Goal: Task Accomplishment & Management: Use online tool/utility

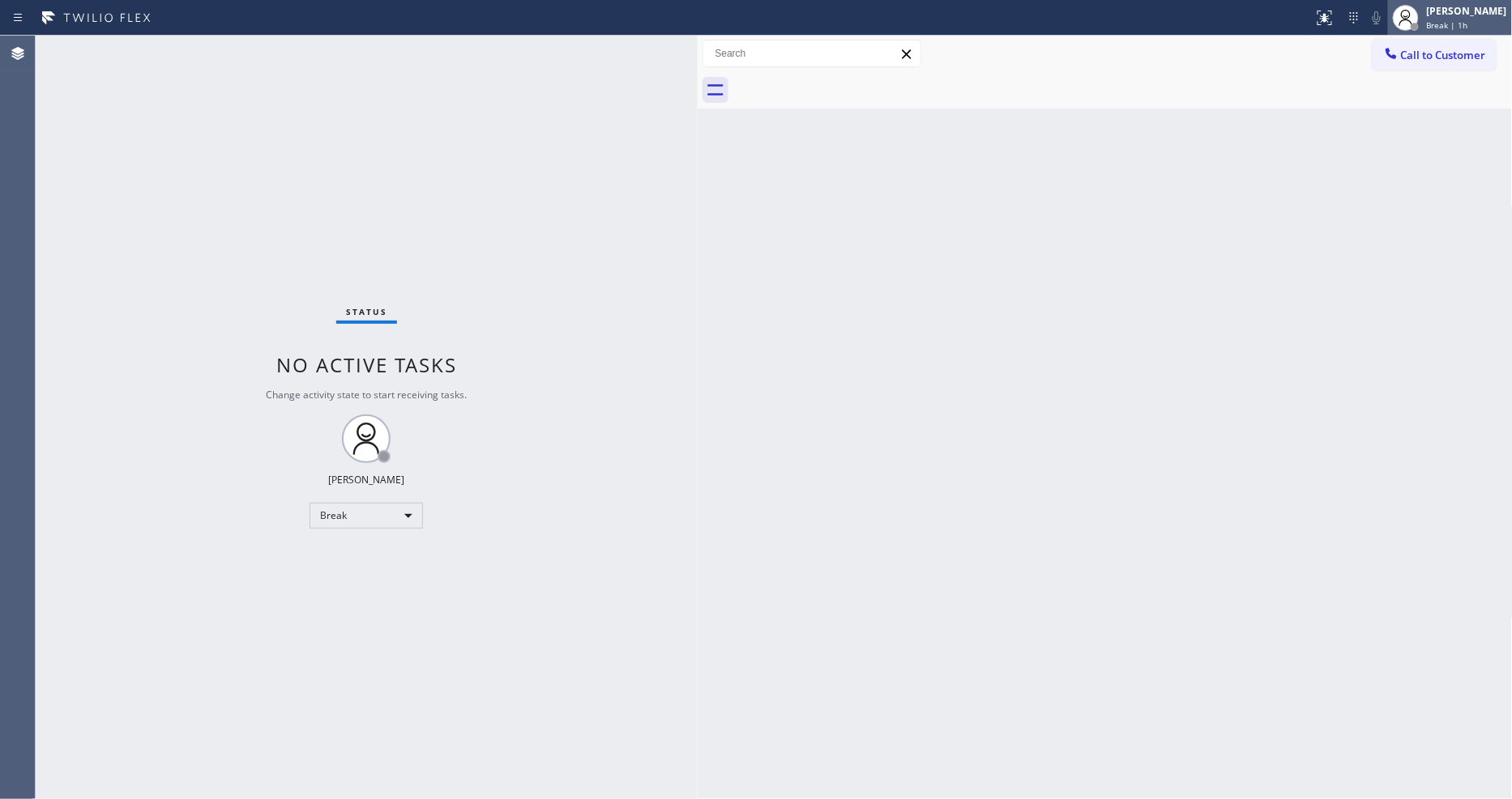
drag, startPoint x: 1502, startPoint y: 19, endPoint x: 1488, endPoint y: 24, distance: 14.9
click at [1502, 20] on div "Break | 1h" at bounding box center [1466, 25] width 80 height 11
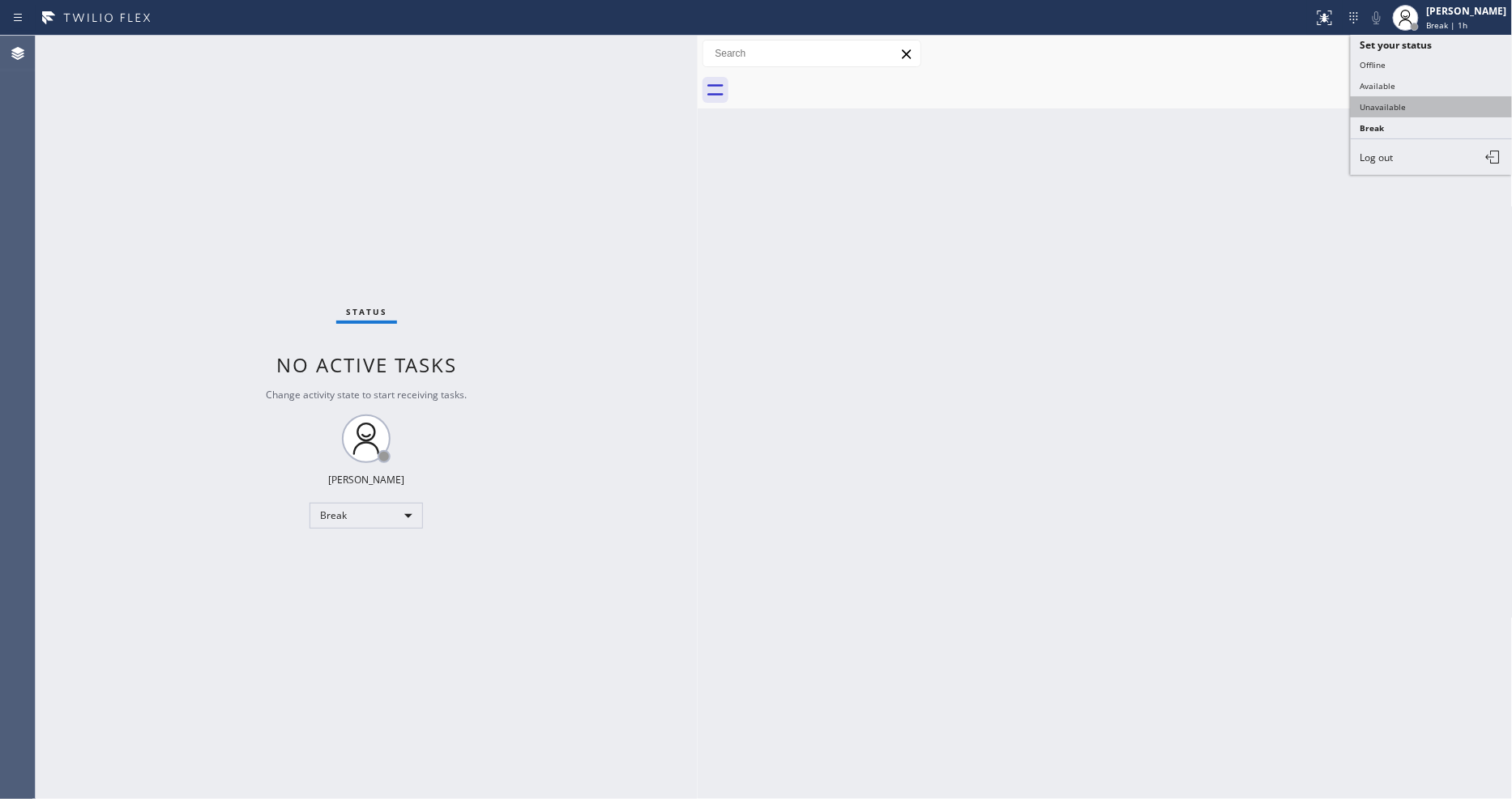
click at [1443, 110] on button "Unavailable" at bounding box center [1431, 107] width 162 height 21
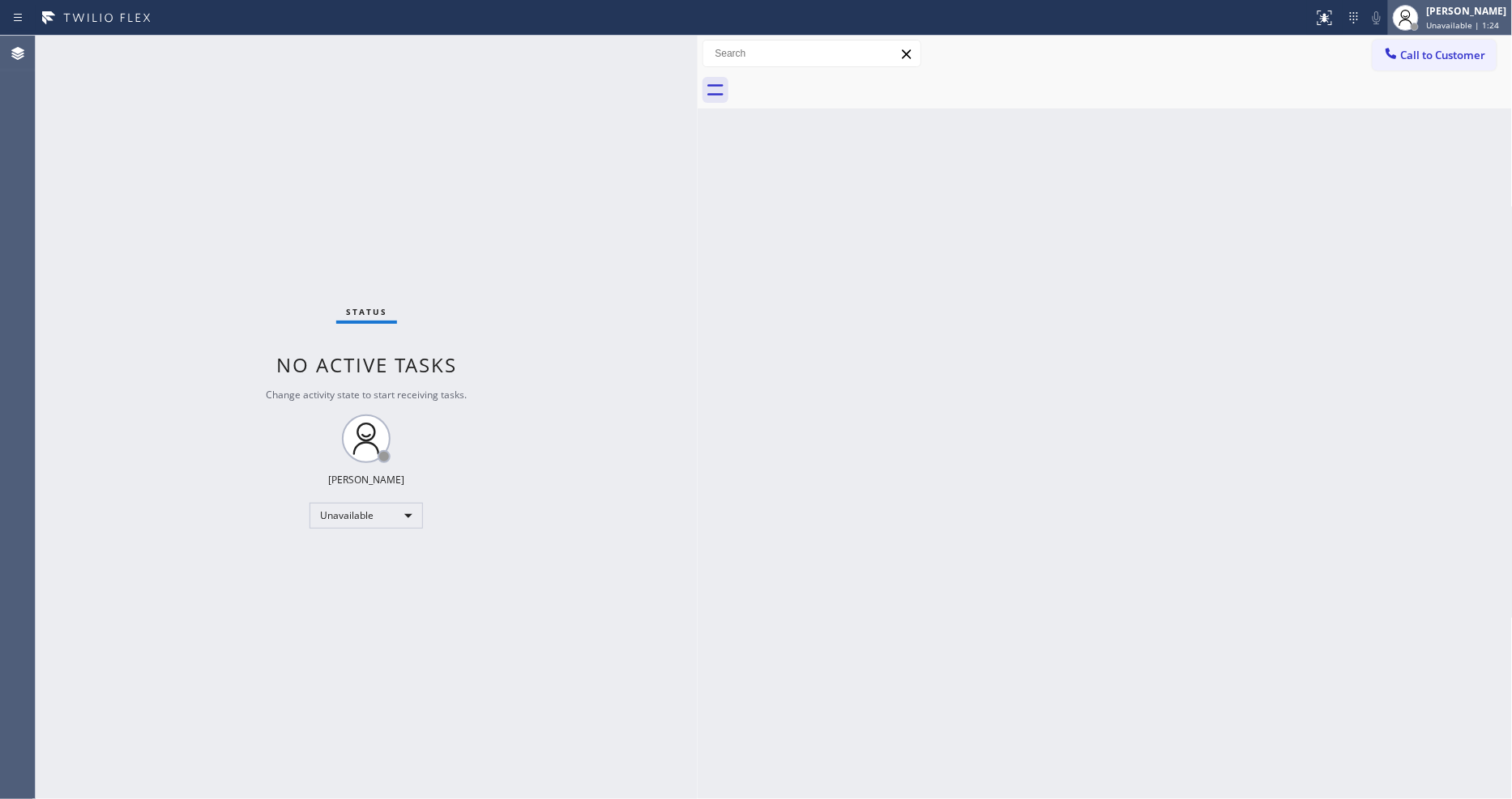
click at [1484, 16] on div "[PERSON_NAME]" at bounding box center [1466, 10] width 80 height 14
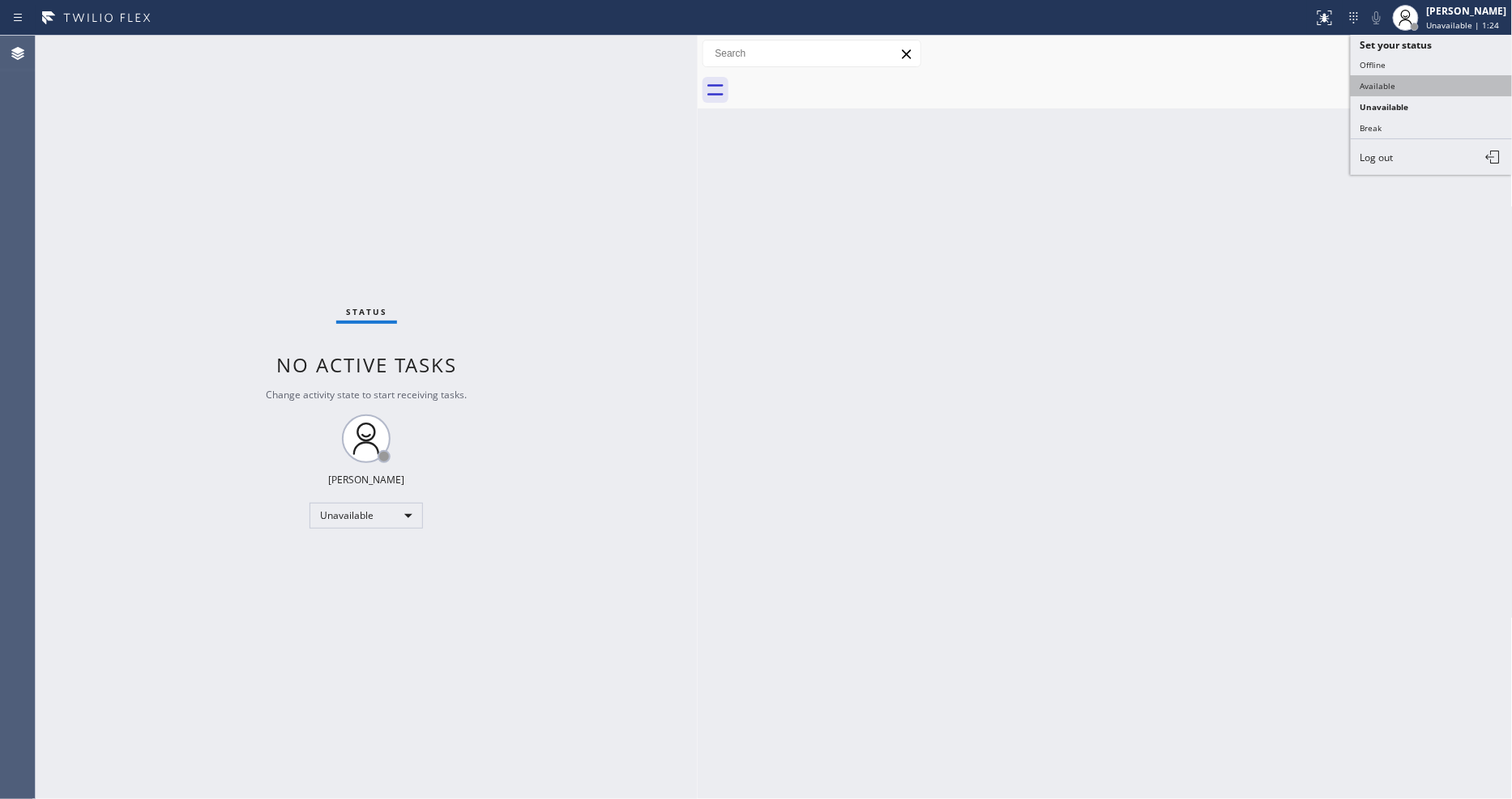
click at [1435, 83] on button "Available" at bounding box center [1431, 86] width 162 height 21
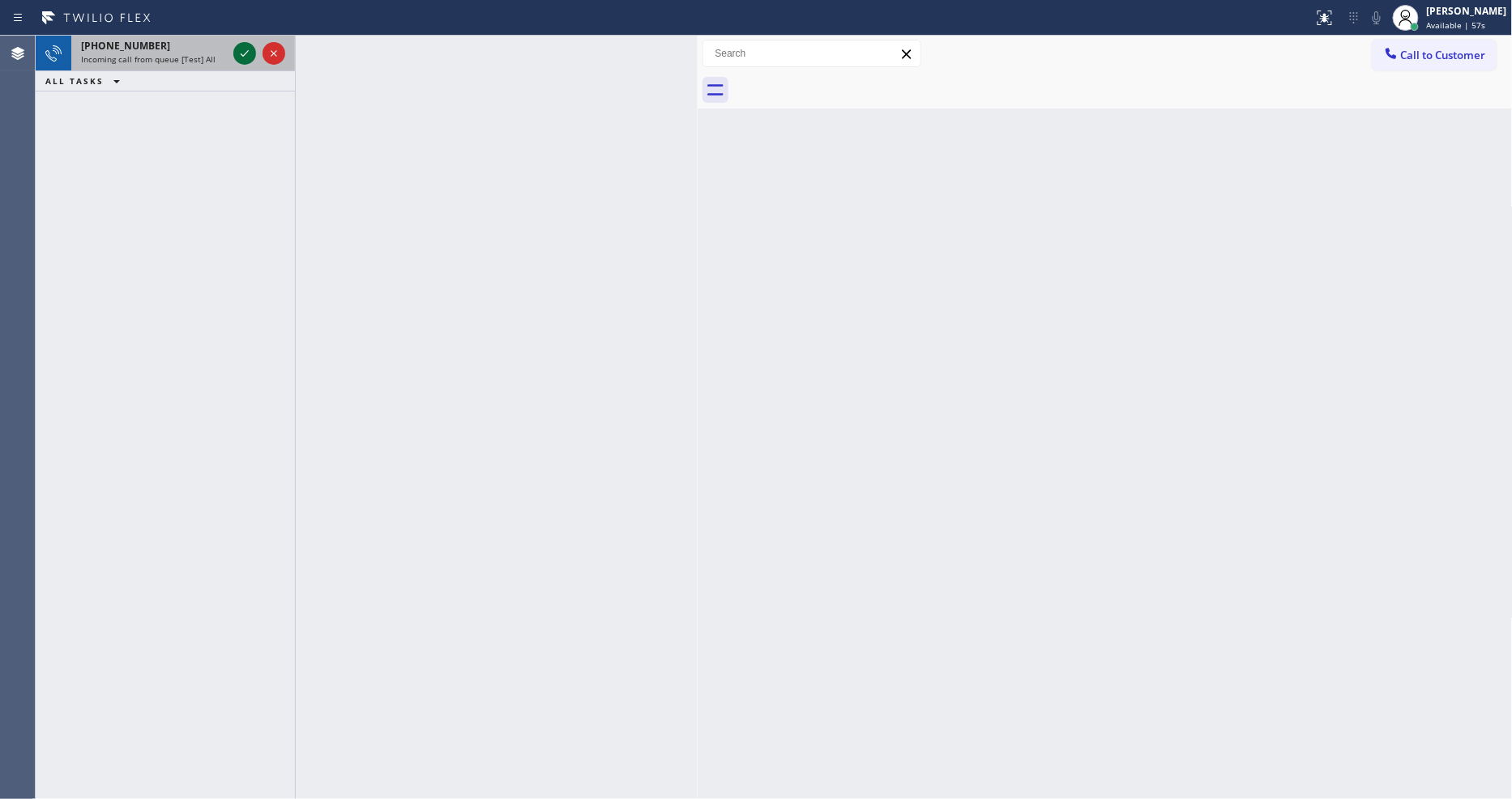
click at [237, 53] on icon at bounding box center [244, 53] width 20 height 20
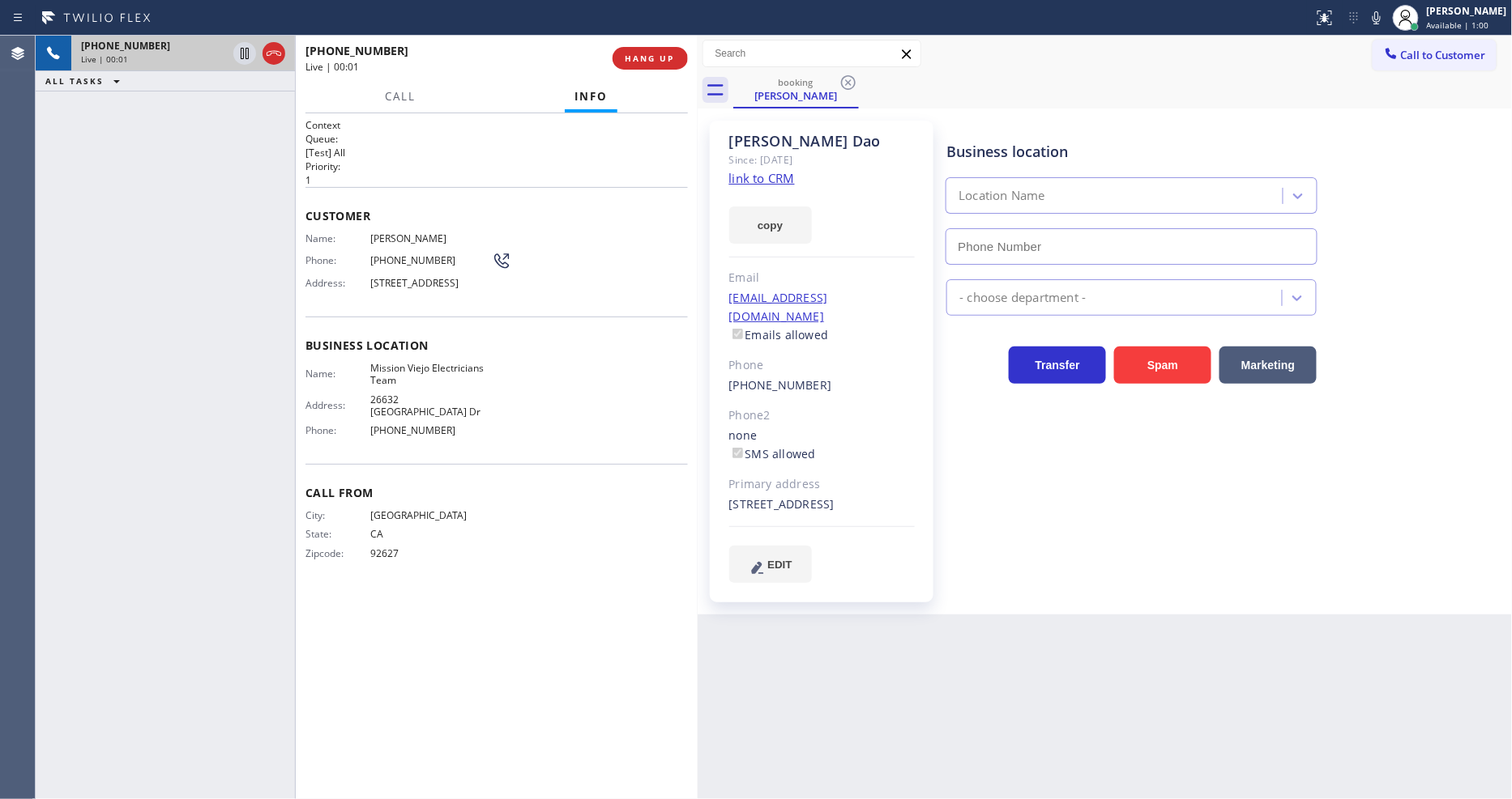
type input "(714) 400-2318"
click at [748, 172] on link "link to CRM" at bounding box center [762, 178] width 66 height 16
click at [1048, 618] on div "Back to Dashboard Change Sender ID Customers Technicians Select a contact Outbo…" at bounding box center [1105, 417] width 815 height 764
click at [407, 387] on span "Mission Viejo Electricians Team" at bounding box center [431, 374] width 122 height 25
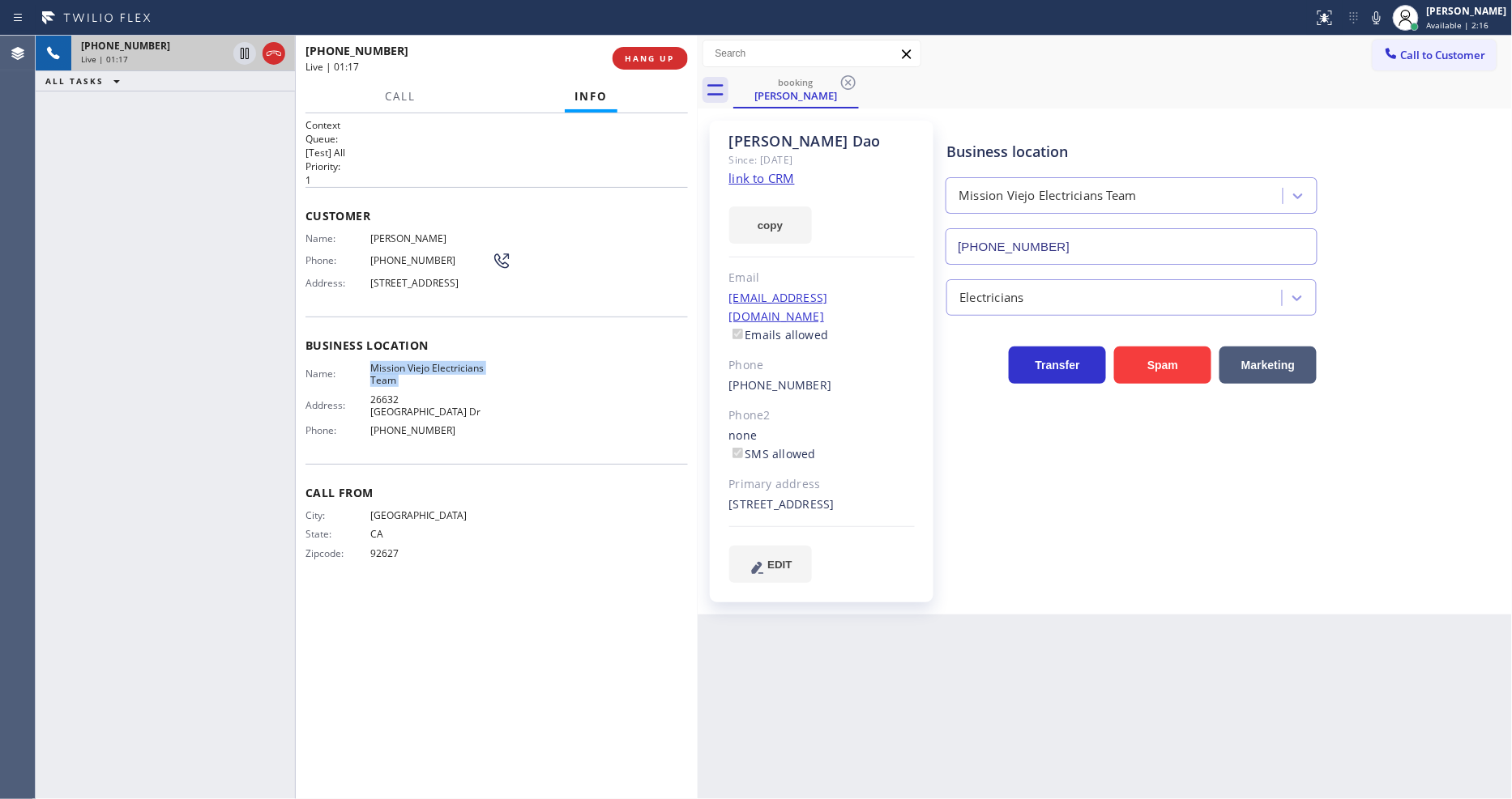
click at [407, 387] on span "Mission Viejo Electricians Team" at bounding box center [431, 374] width 122 height 25
copy span "Mission Viejo Electricians Team"
click at [66, 192] on div "+19495145944 Live | 01:19 ALL TASKS ALL TASKS ACTIVE TASKS TASKS IN WRAP UP" at bounding box center [165, 417] width 260 height 764
click at [243, 48] on icon at bounding box center [244, 53] width 20 height 20
click at [1386, 18] on icon at bounding box center [1376, 18] width 20 height 20
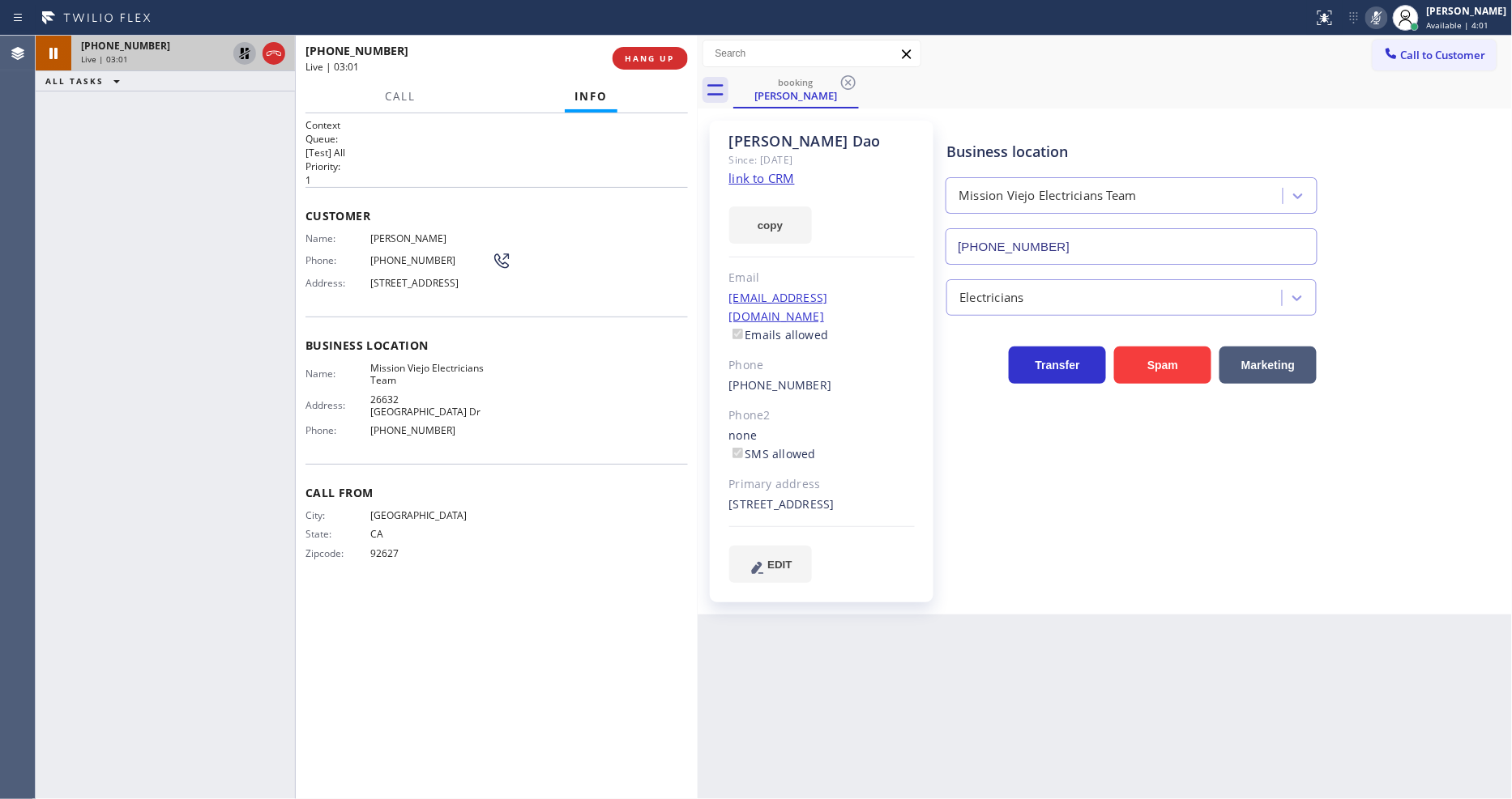
click at [246, 51] on icon at bounding box center [245, 53] width 11 height 11
click at [1386, 16] on icon at bounding box center [1376, 18] width 20 height 20
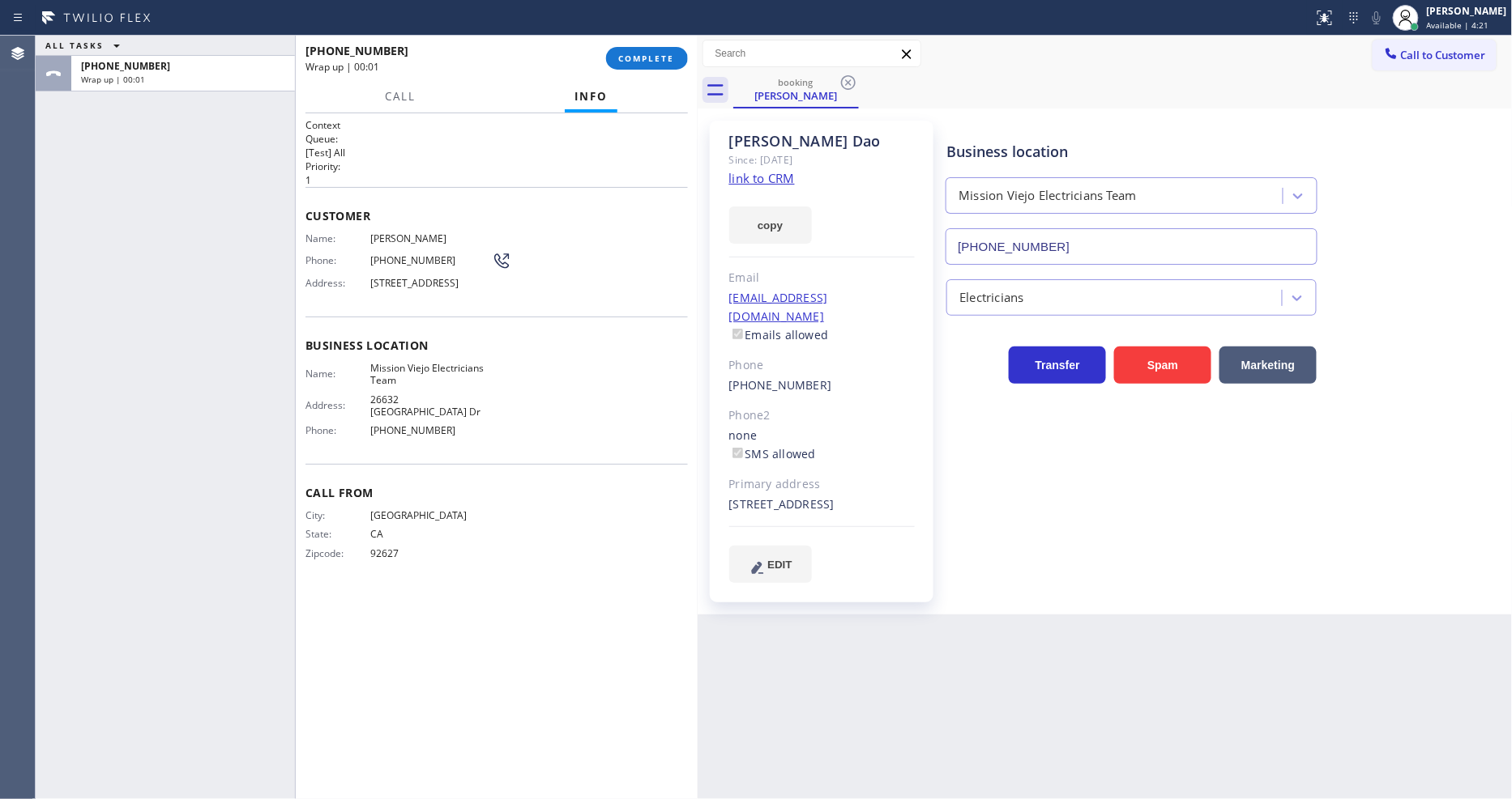
click at [880, 304] on div "dnky2012@hotmail.com Emails allowed" at bounding box center [822, 317] width 185 height 56
copy link "dnky2012@hotmail.com"
click at [393, 258] on span "(949) 514-5944" at bounding box center [431, 260] width 122 height 12
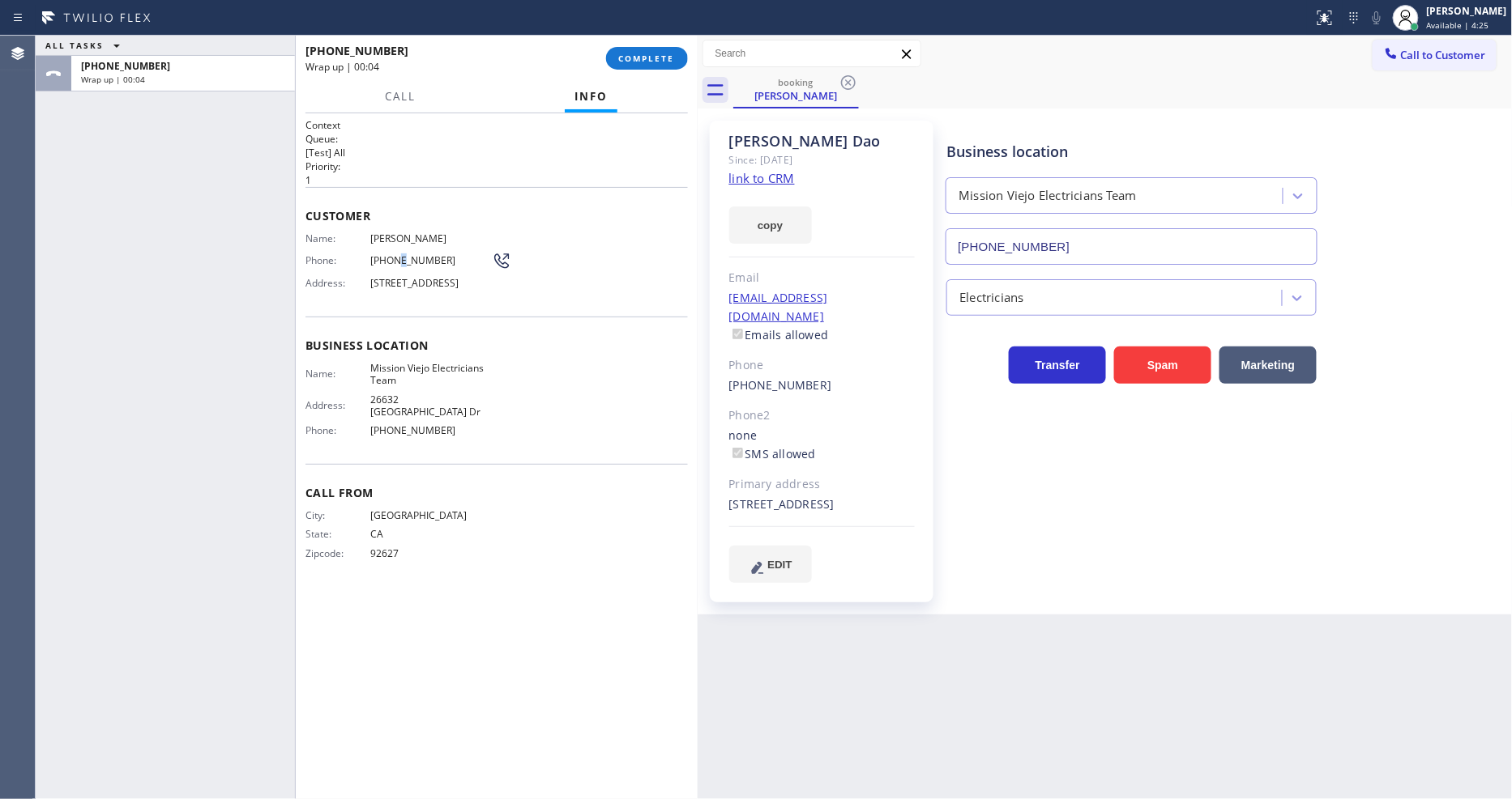
click at [393, 258] on span "(949) 514-5944" at bounding box center [431, 260] width 122 height 12
copy div "(949) 514-5944"
click at [641, 53] on span "COMPLETE" at bounding box center [647, 59] width 56 height 11
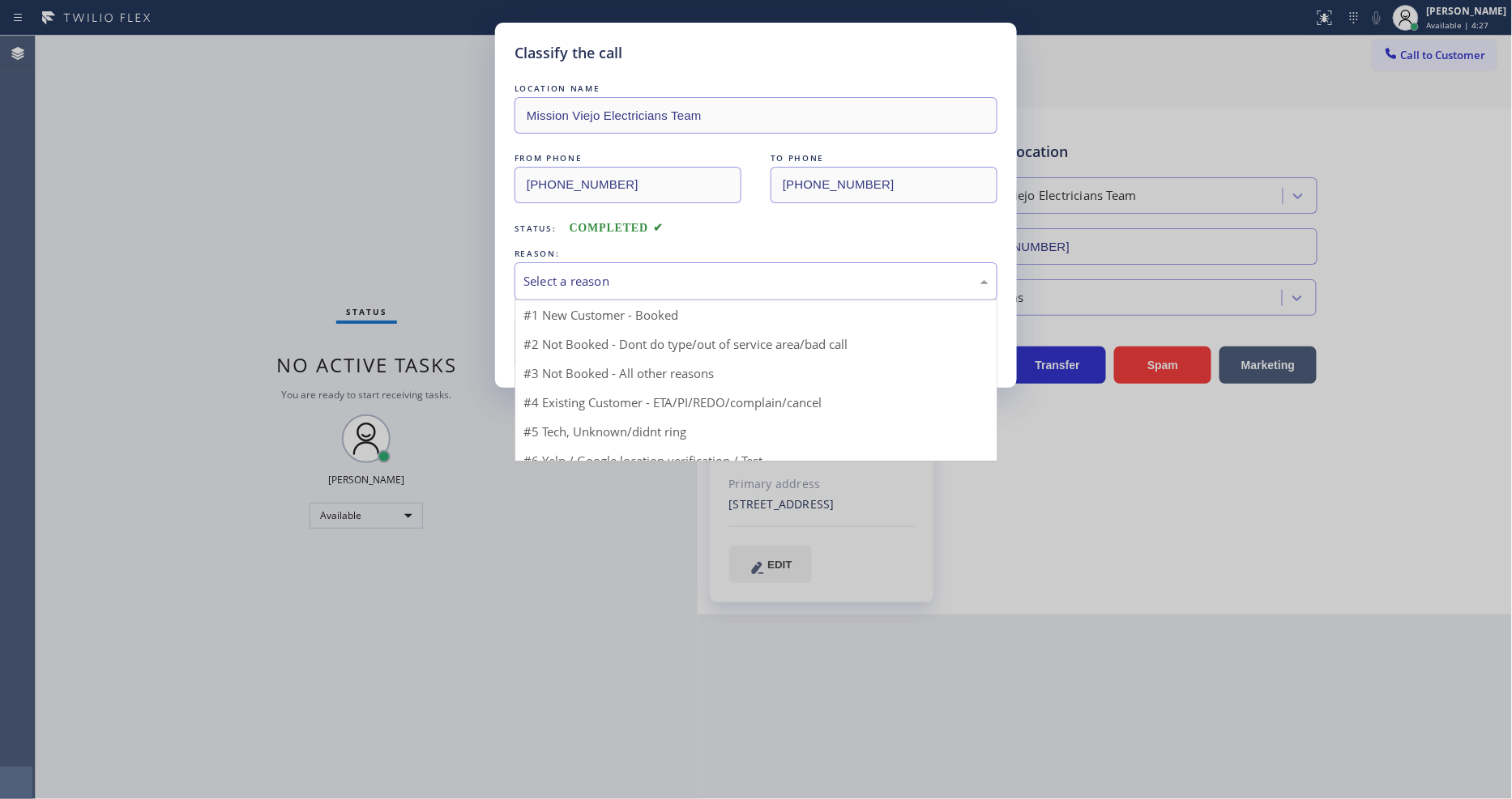
click at [625, 273] on div "Select a reason" at bounding box center [756, 282] width 465 height 19
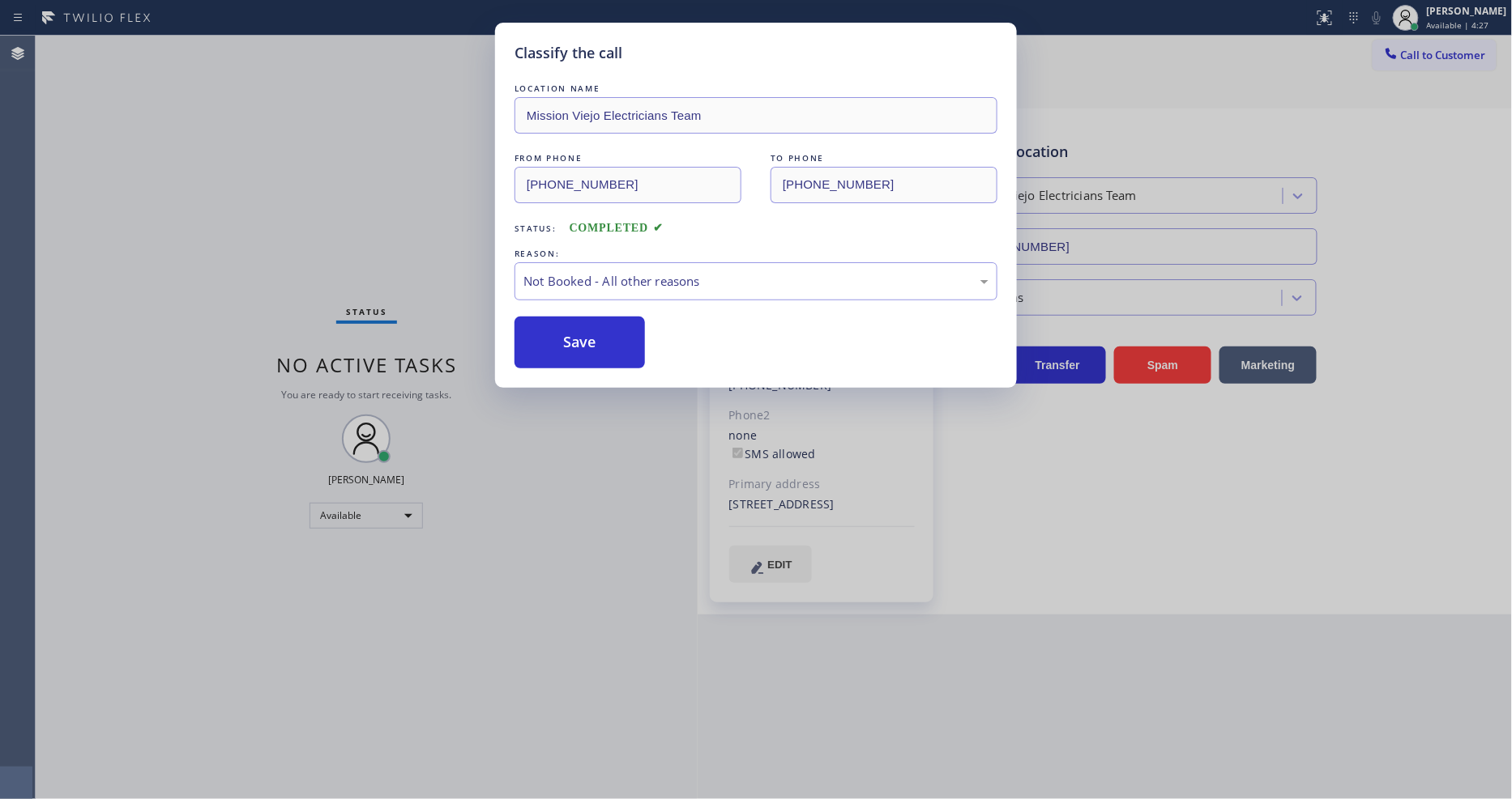
click at [609, 341] on button "Save" at bounding box center [580, 342] width 130 height 52
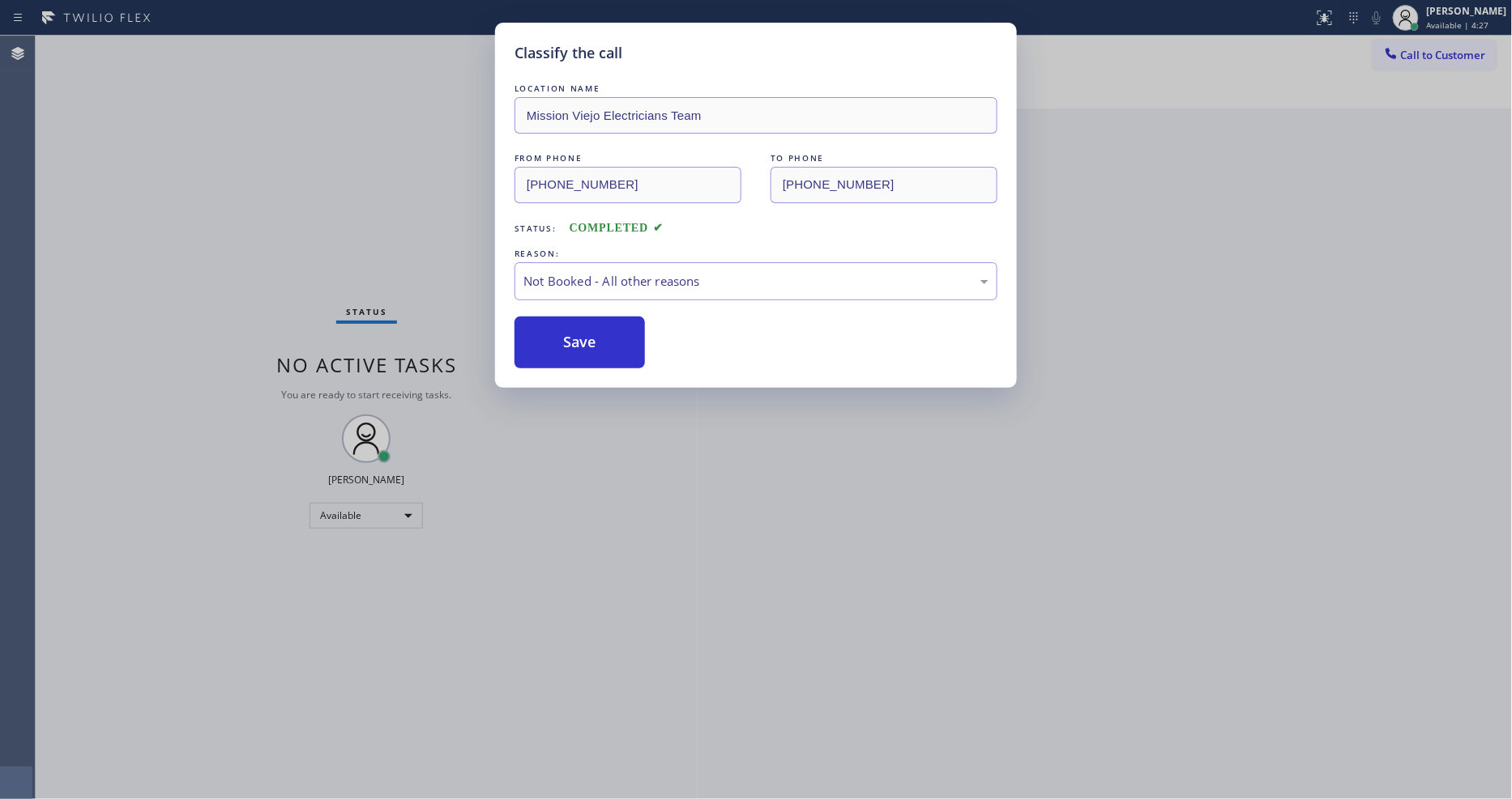
click at [609, 341] on button "Save" at bounding box center [580, 342] width 130 height 52
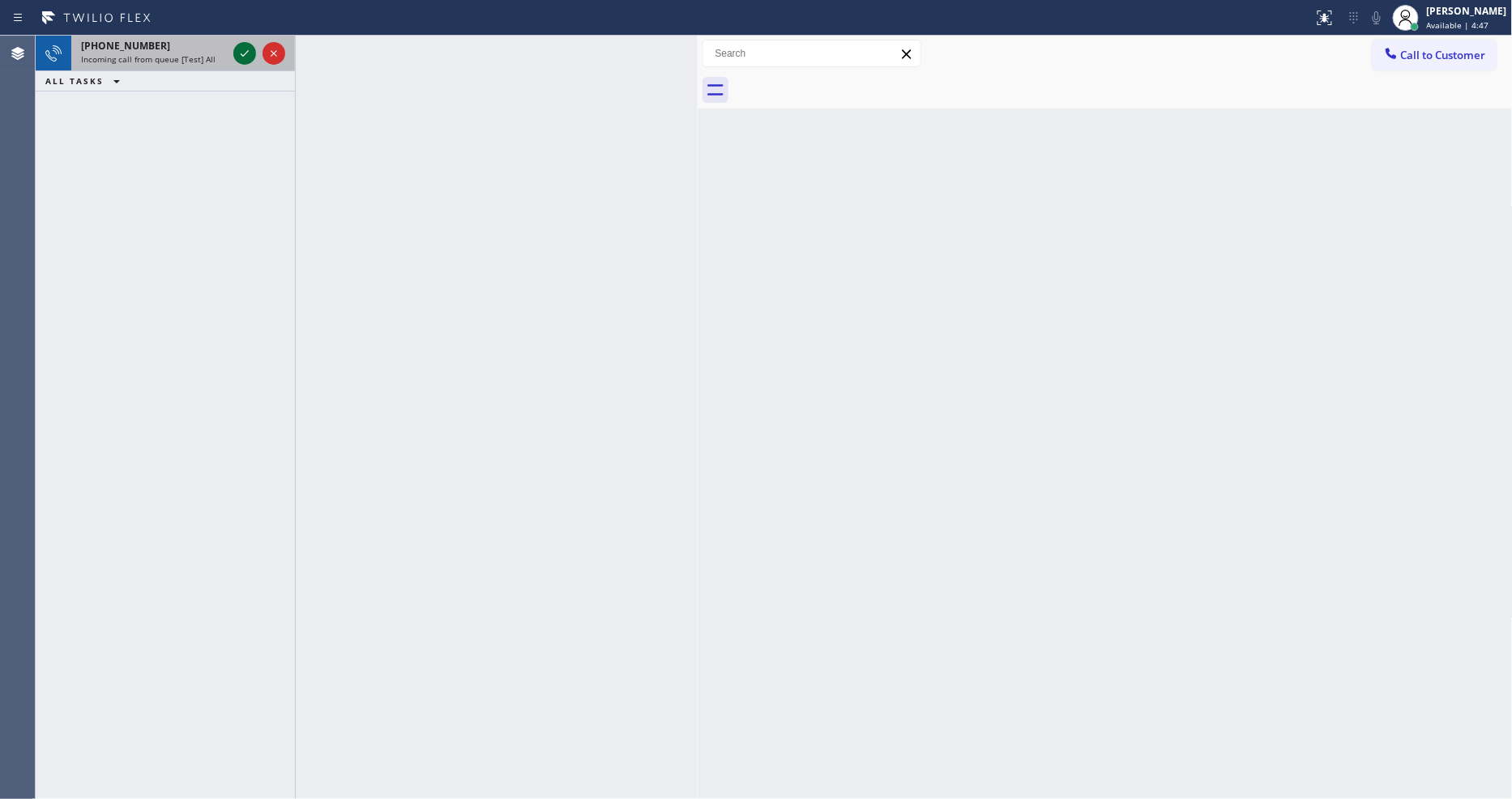
click at [211, 51] on div "+13109042812" at bounding box center [154, 46] width 146 height 14
click at [249, 57] on div at bounding box center [245, 53] width 22 height 20
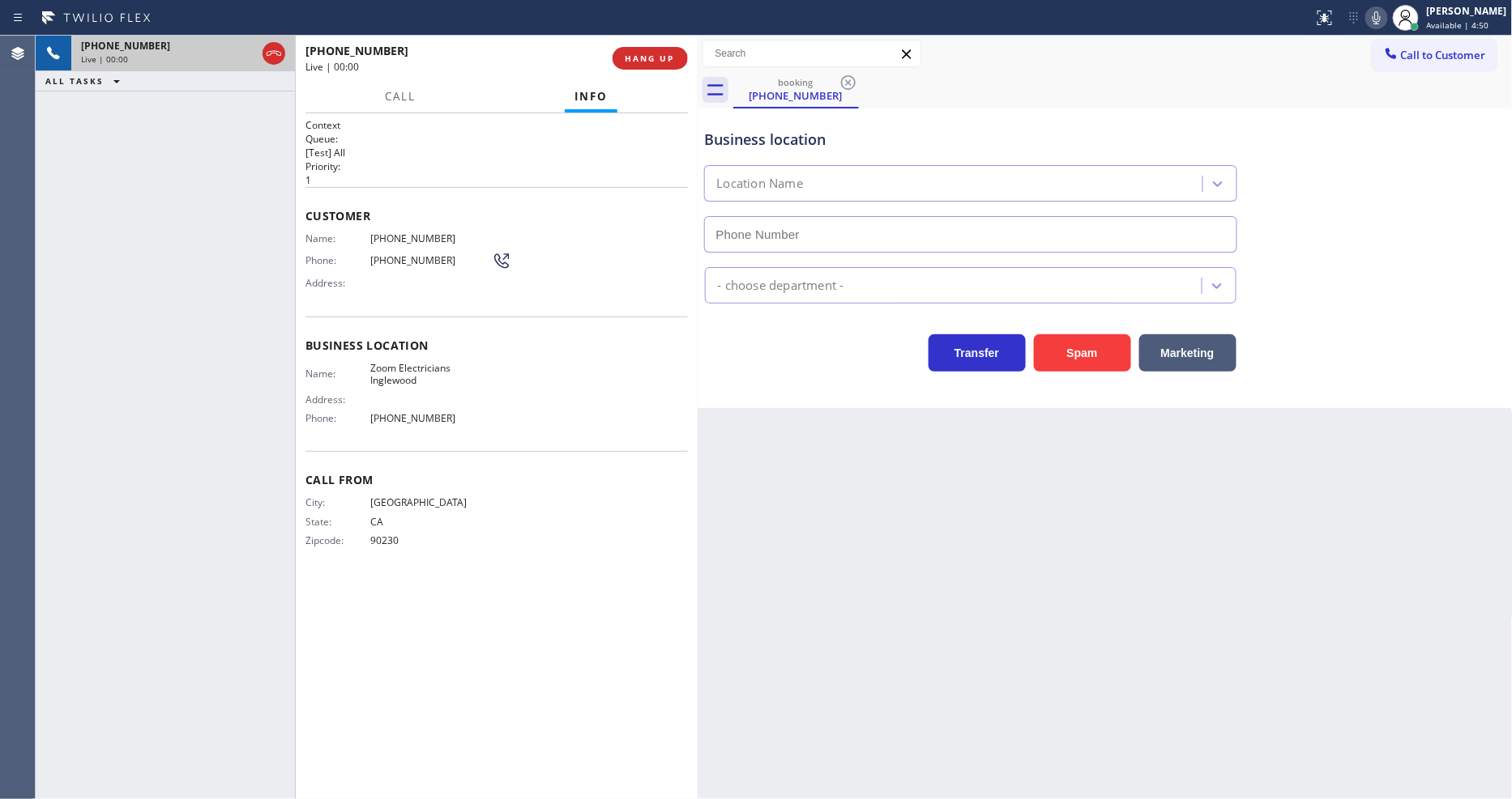
type input "(424) 392-7301"
click at [669, 62] on span "HANG UP" at bounding box center [649, 59] width 49 height 11
click at [668, 58] on span "HANG UP" at bounding box center [649, 59] width 49 height 11
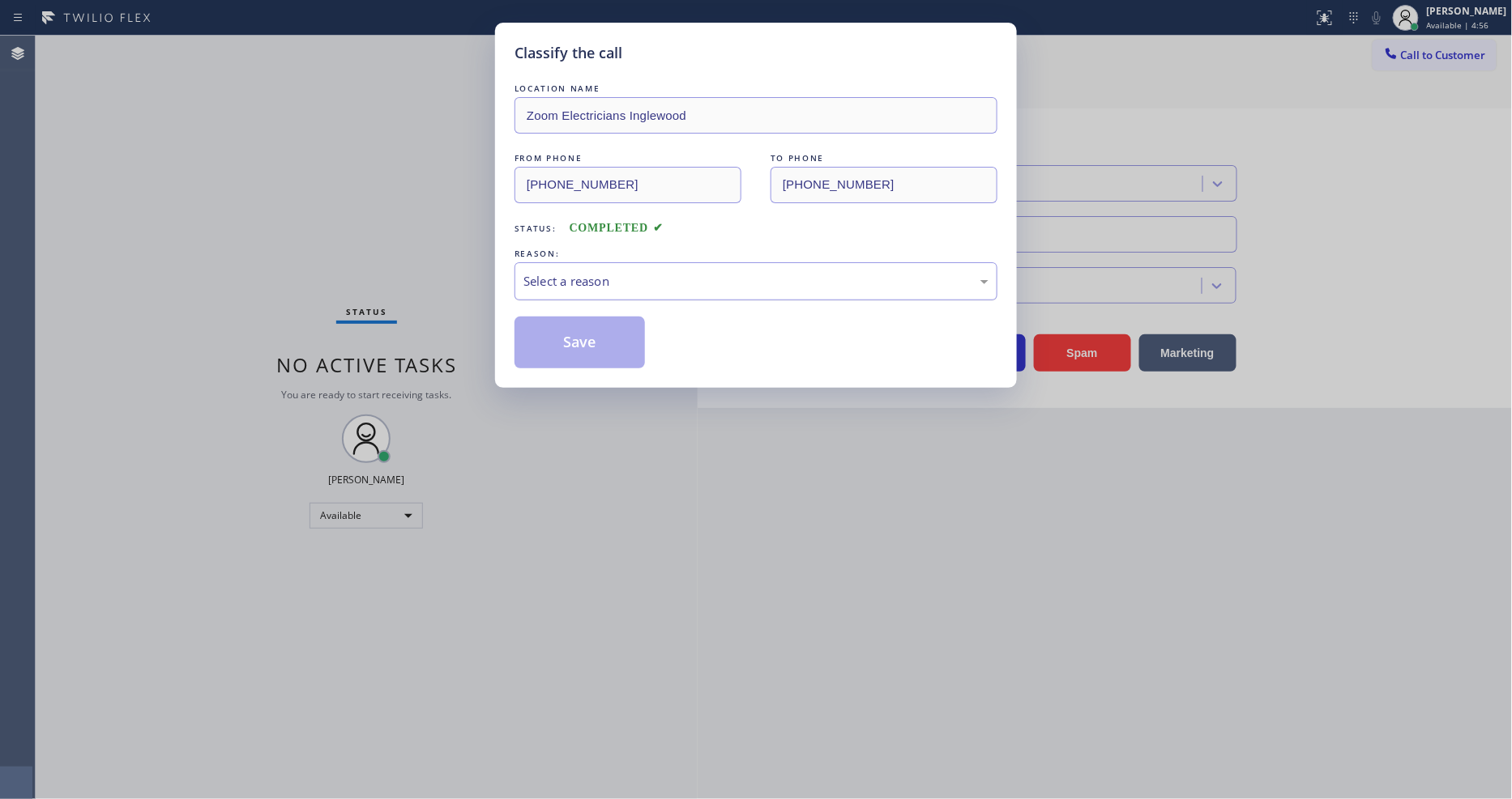
click at [560, 273] on div "Select a reason" at bounding box center [756, 282] width 465 height 19
click at [555, 339] on button "Save" at bounding box center [580, 342] width 130 height 52
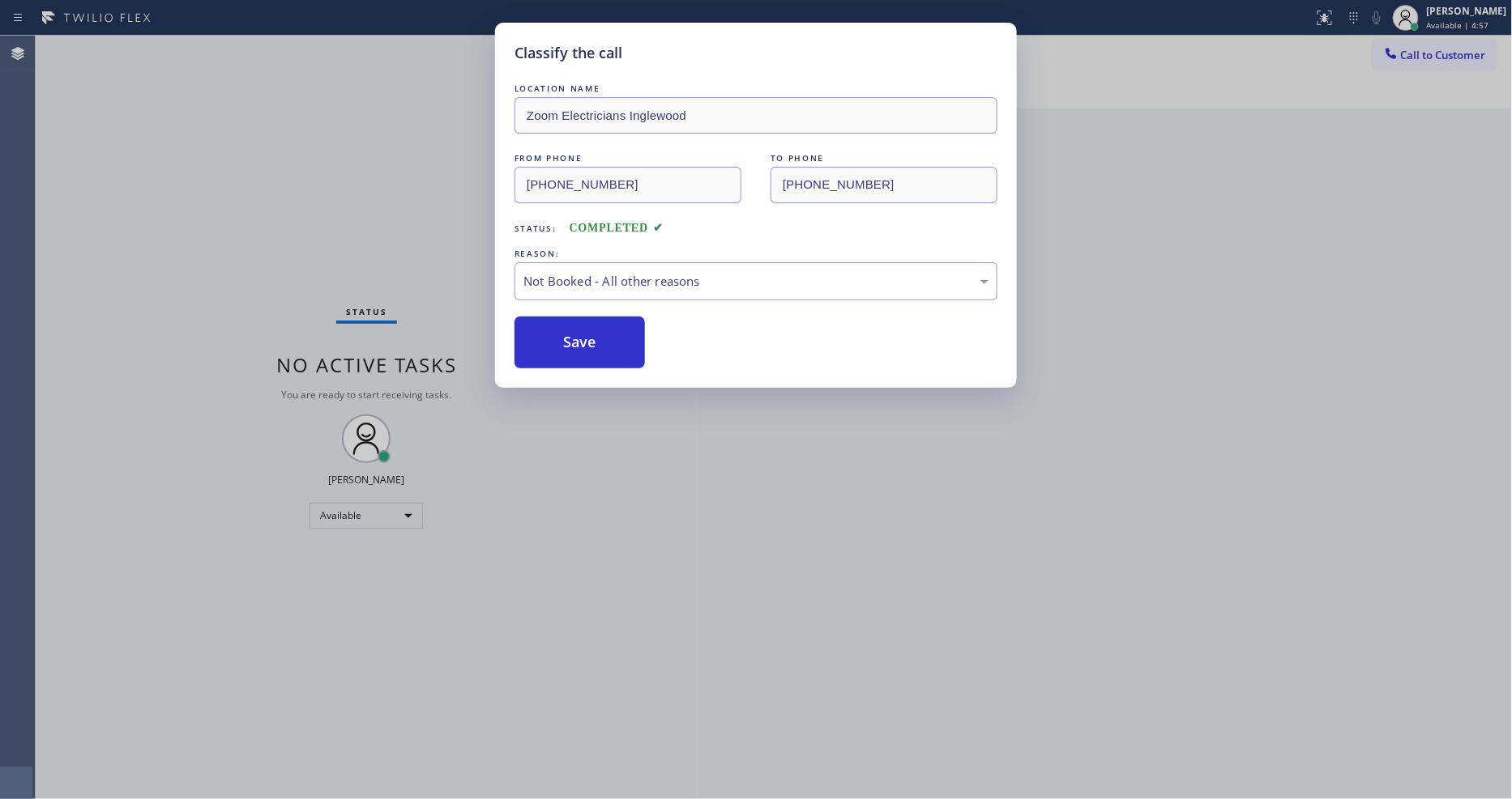
click at [555, 339] on button "Save" at bounding box center [580, 342] width 130 height 52
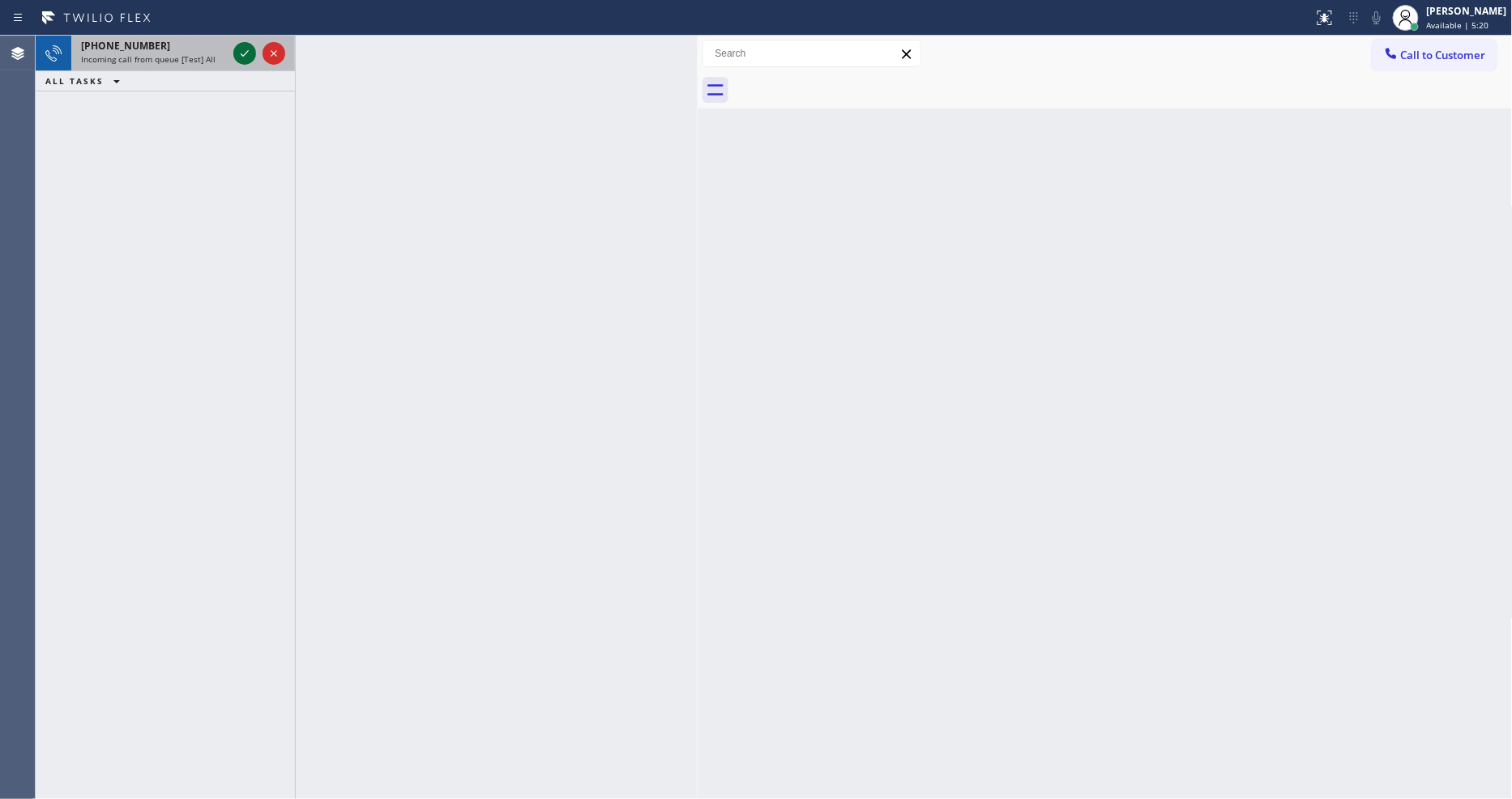
click at [240, 53] on icon at bounding box center [244, 53] width 20 height 20
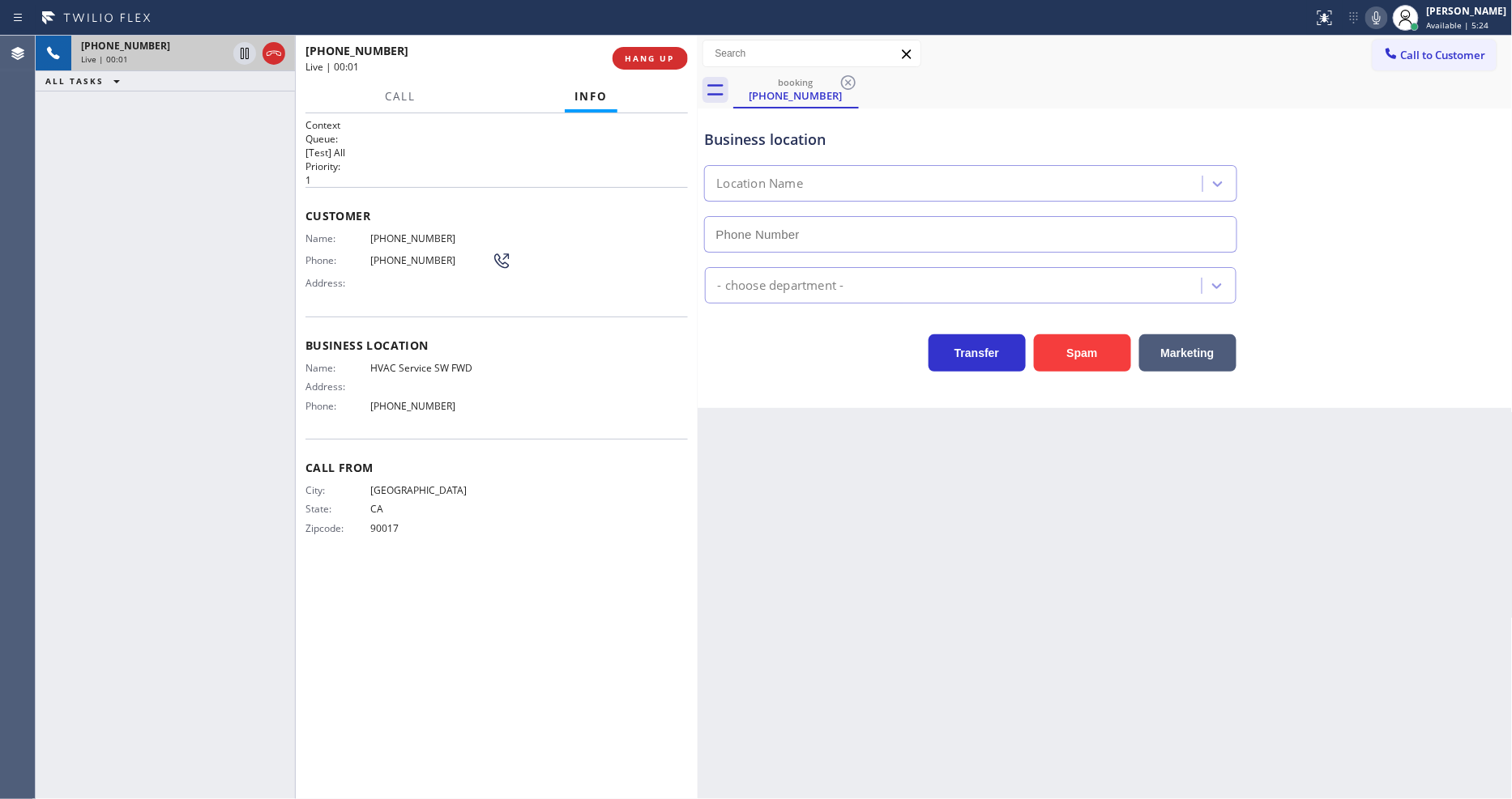
type input "(213) 855-2552"
click at [656, 58] on span "HANG UP" at bounding box center [649, 59] width 49 height 11
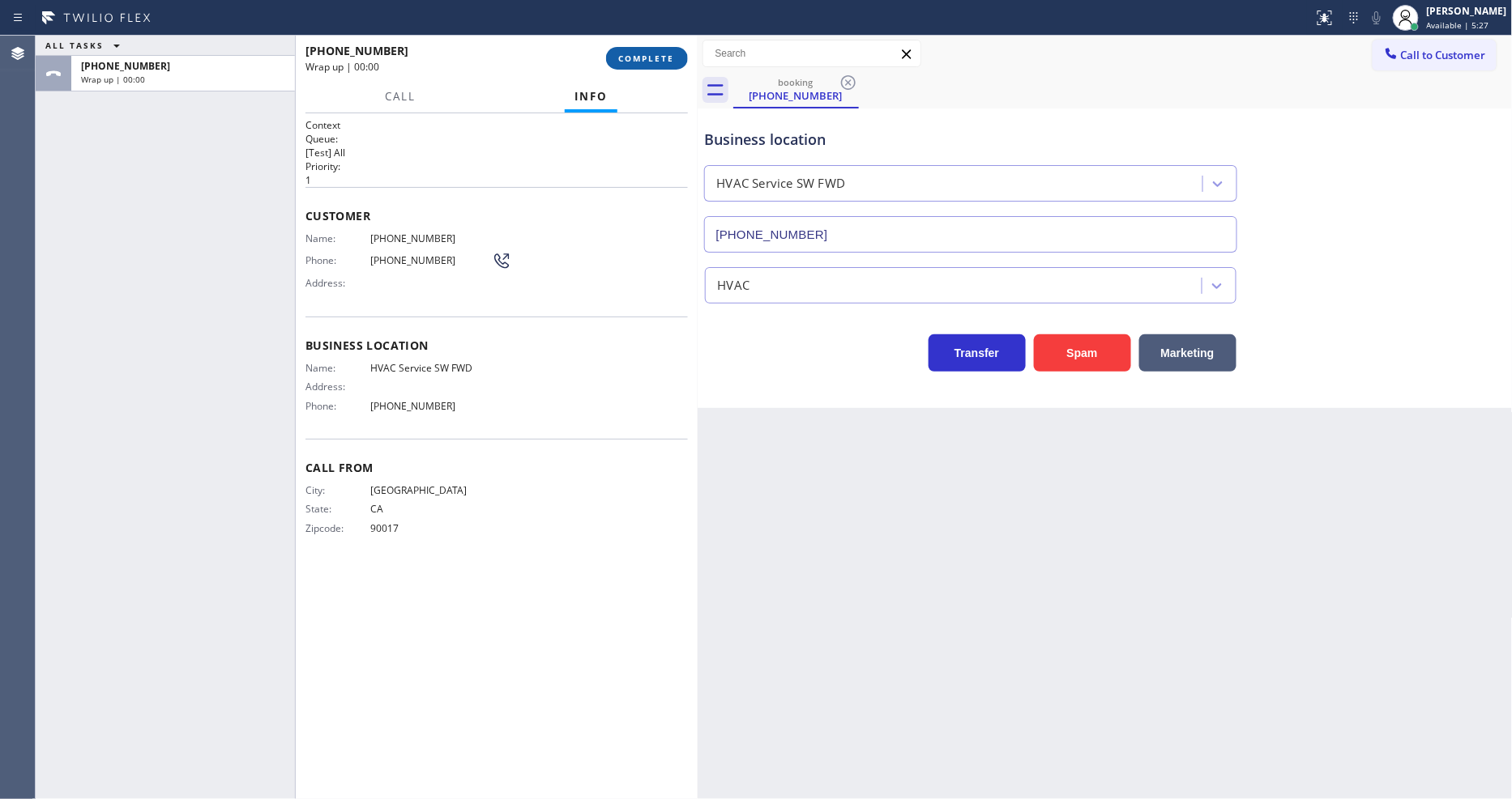
click at [656, 58] on span "COMPLETE" at bounding box center [647, 59] width 56 height 11
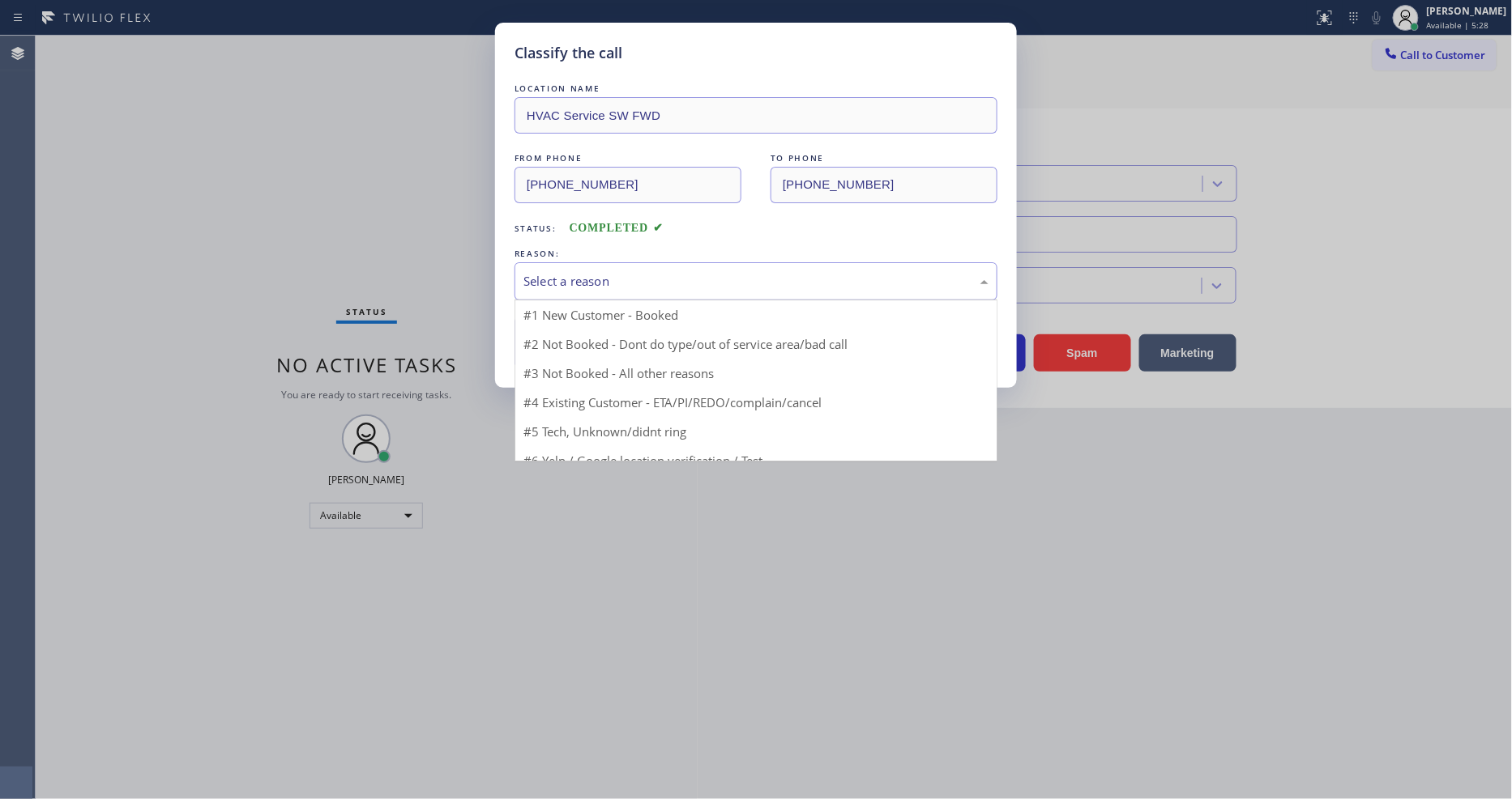
click at [596, 273] on div "Select a reason" at bounding box center [756, 282] width 465 height 19
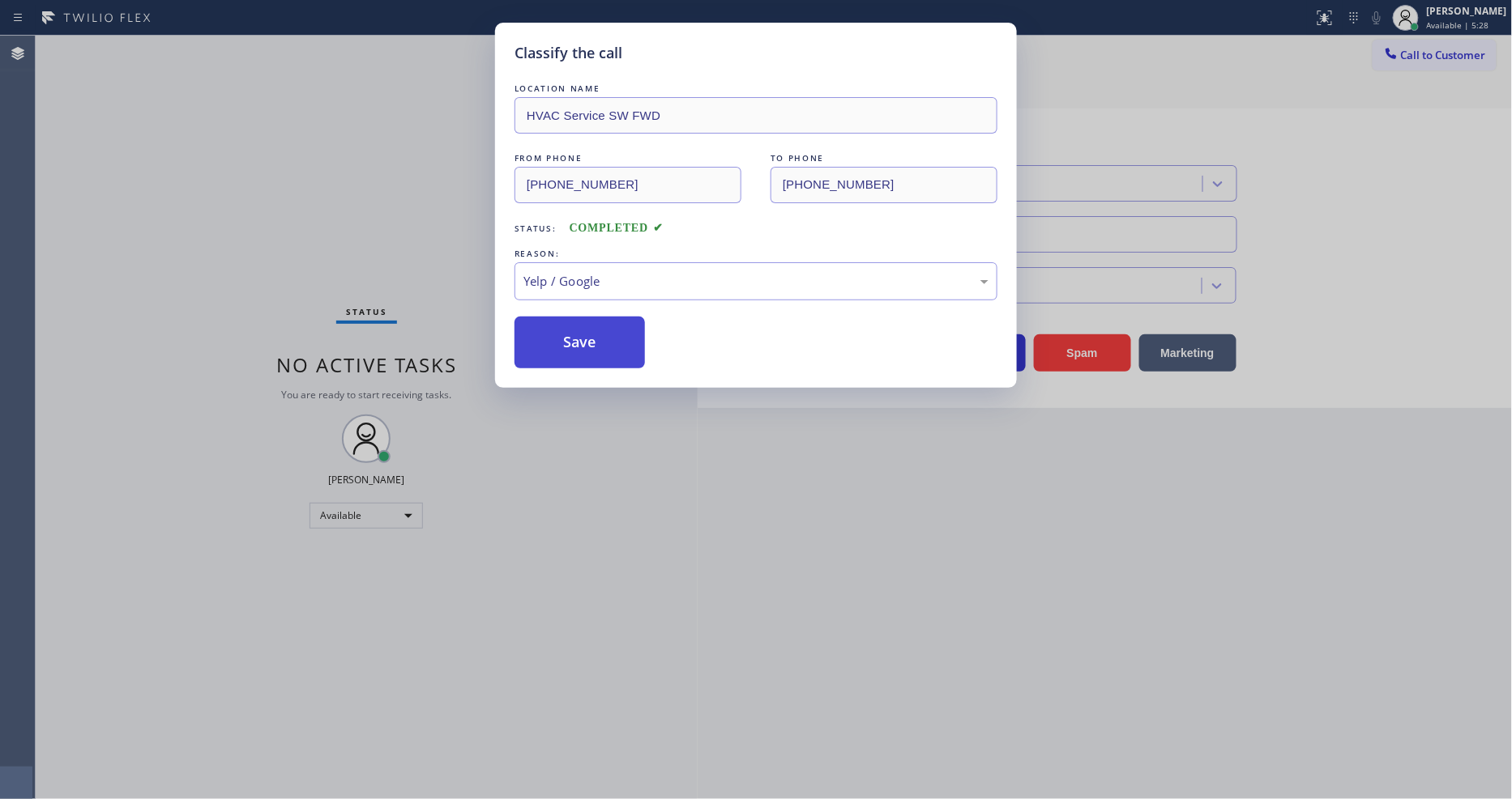
click at [577, 336] on button "Save" at bounding box center [580, 342] width 130 height 52
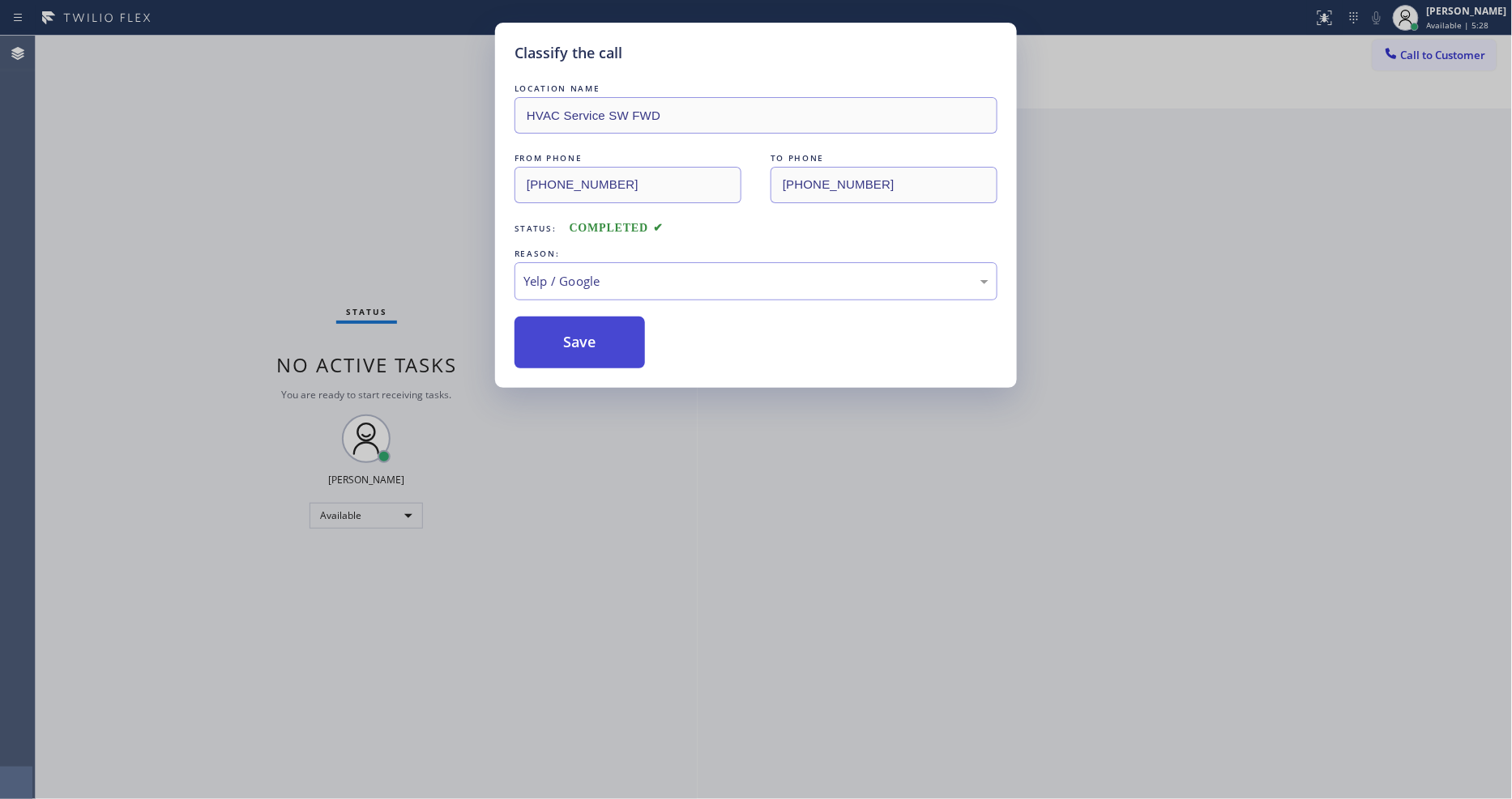
click at [577, 336] on button "Save" at bounding box center [580, 342] width 130 height 52
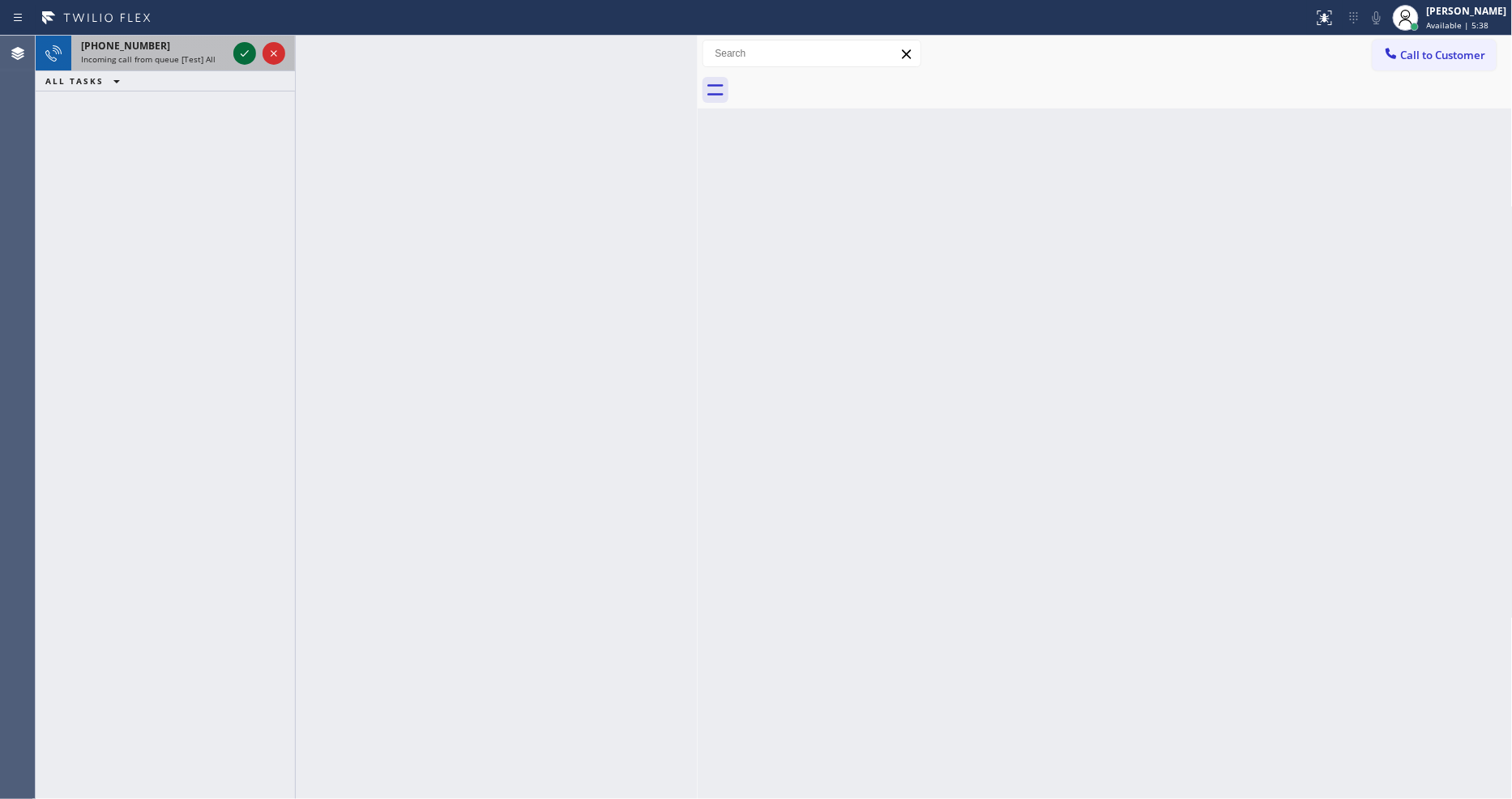
click at [237, 51] on icon at bounding box center [244, 53] width 20 height 20
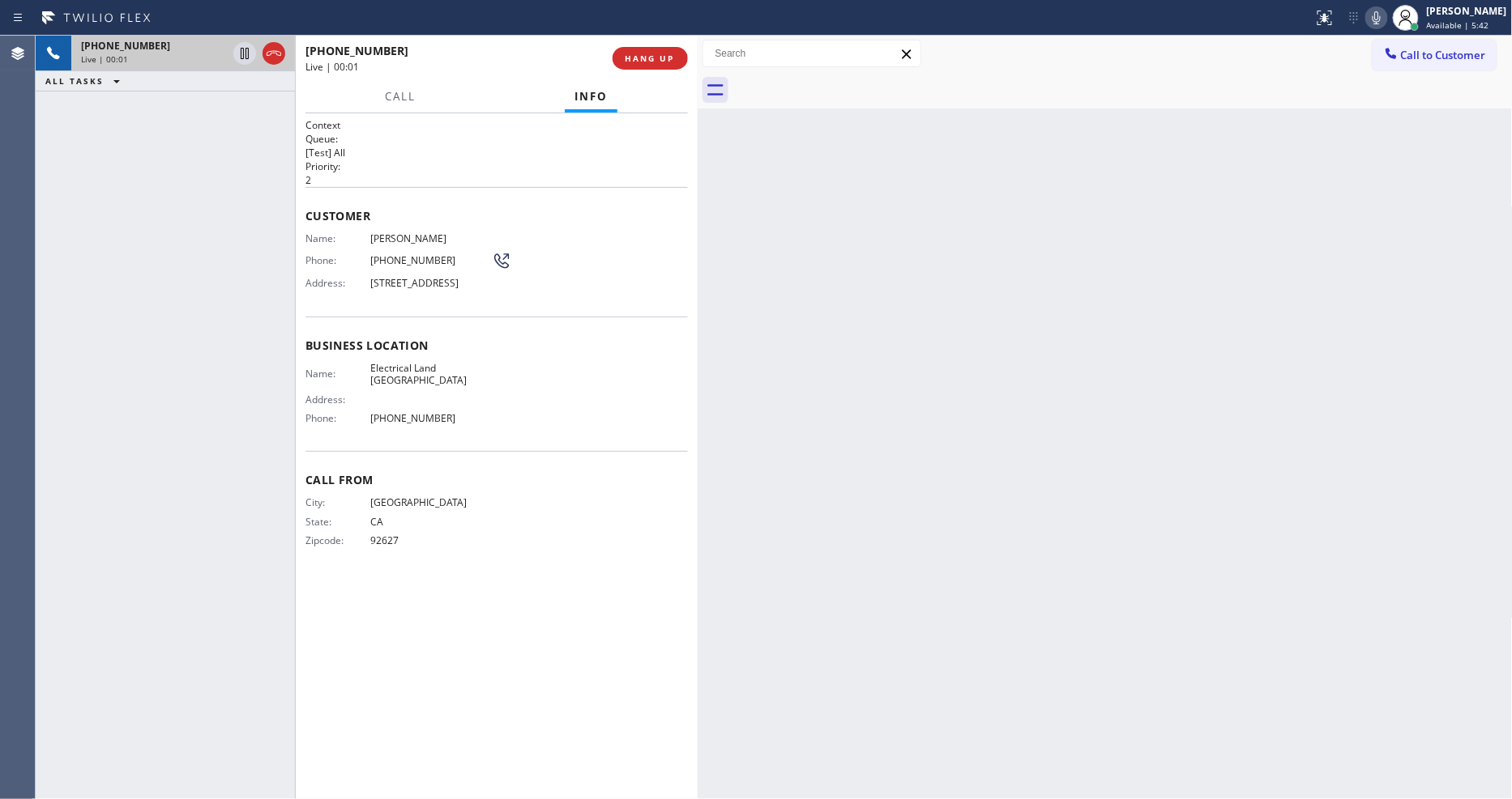
click at [657, 60] on span "HANG UP" at bounding box center [649, 59] width 49 height 11
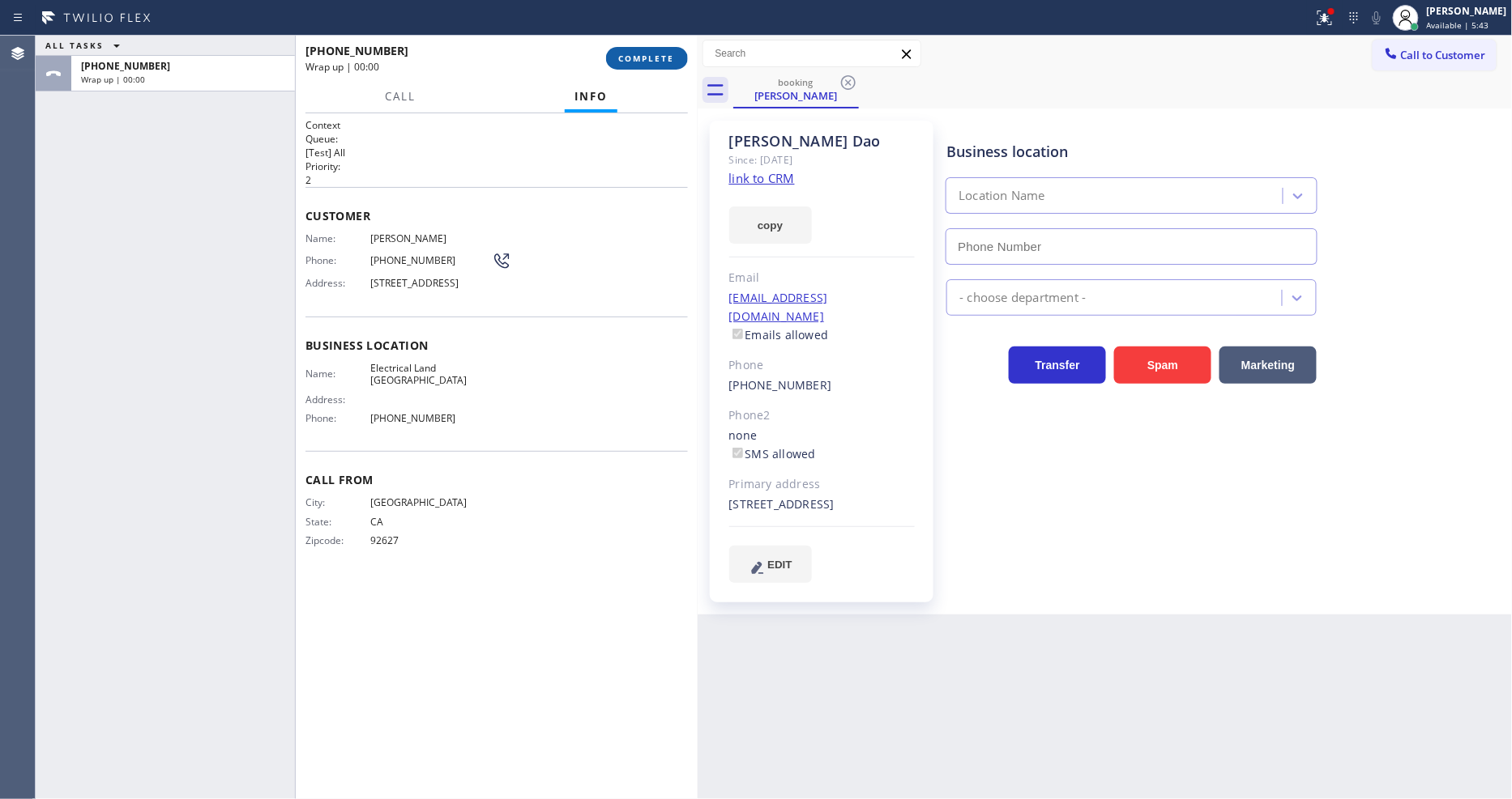
type input "(949) 334-2797"
click at [634, 66] on button "COMPLETE" at bounding box center [647, 58] width 82 height 22
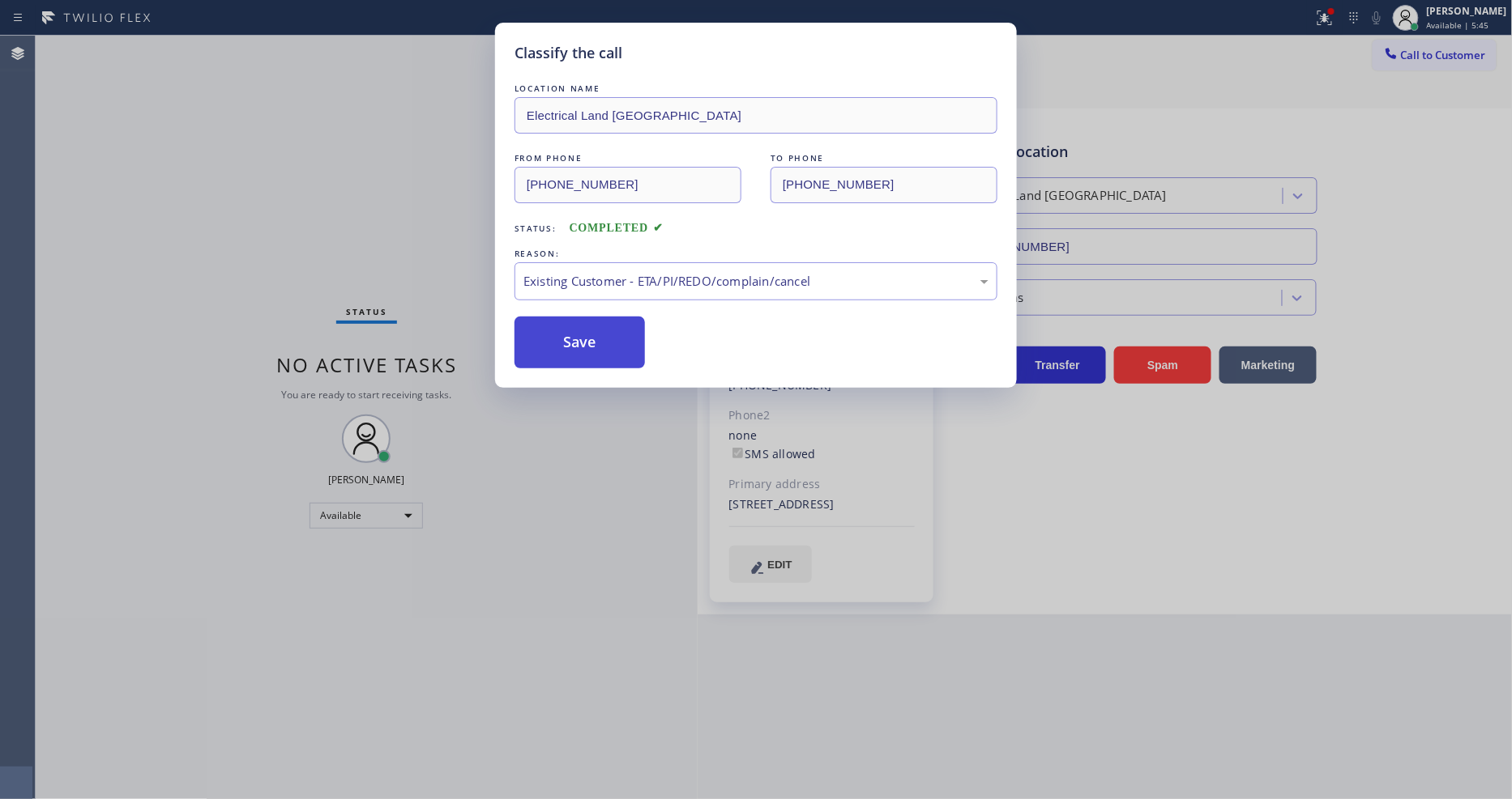
click at [580, 341] on button "Save" at bounding box center [580, 342] width 130 height 52
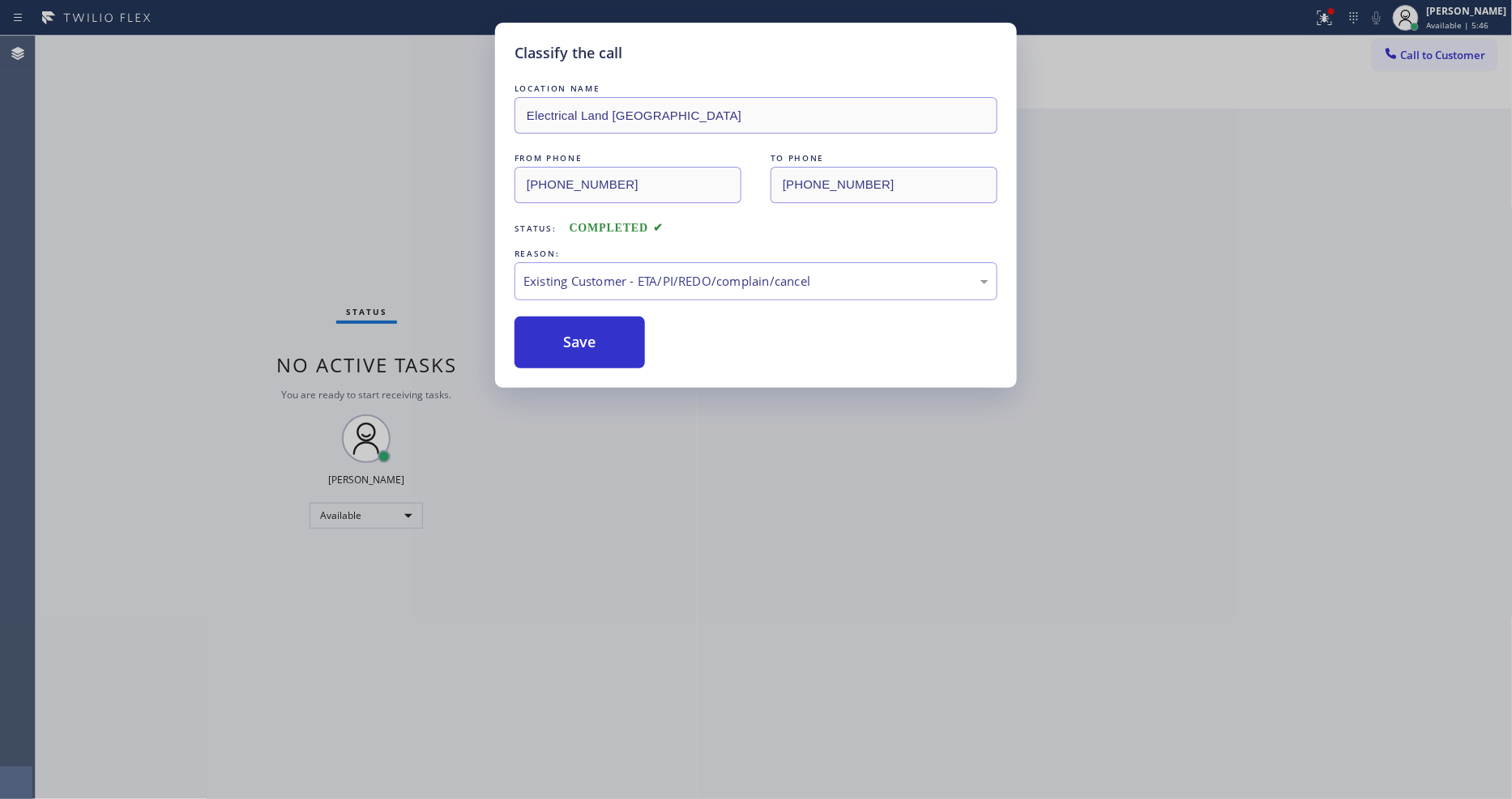
drag, startPoint x: 580, startPoint y: 341, endPoint x: 419, endPoint y: 69, distance: 316.1
click at [578, 335] on button "Save" at bounding box center [580, 342] width 130 height 52
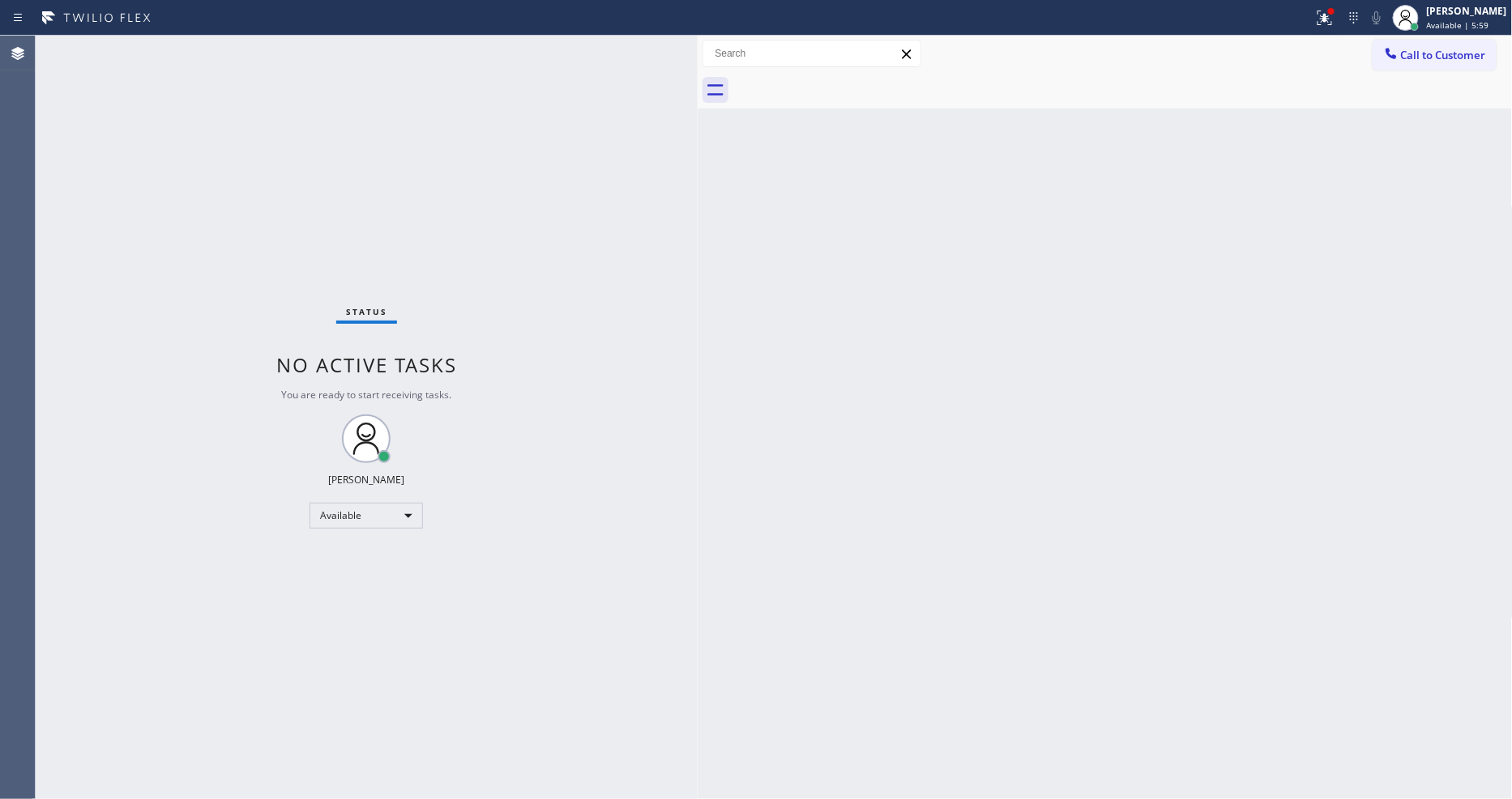
click at [644, 513] on div "Status No active tasks You are ready to start receiving tasks. [PERSON_NAME] Av…" at bounding box center [366, 417] width 662 height 764
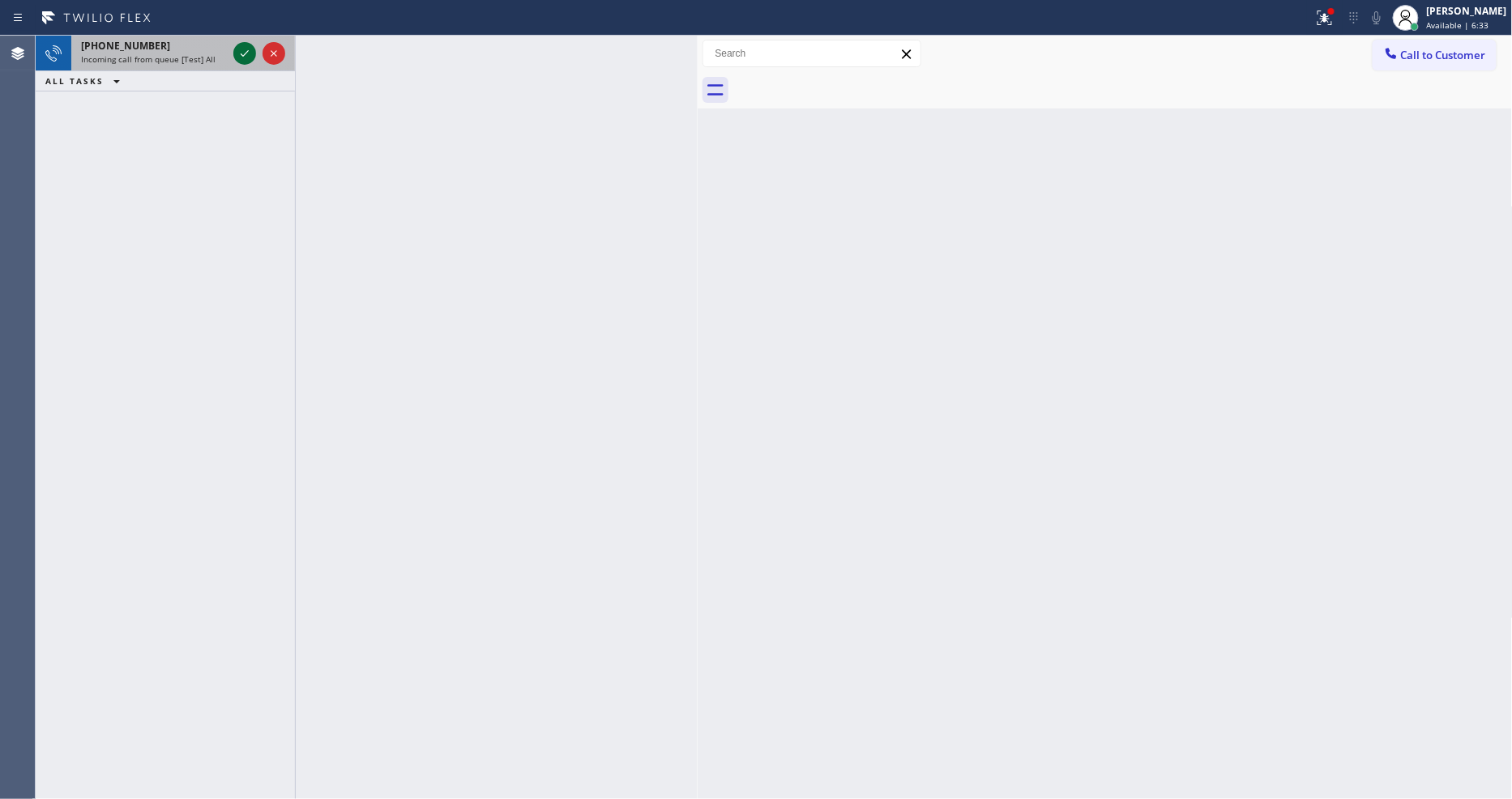
click at [243, 53] on icon at bounding box center [244, 53] width 20 height 20
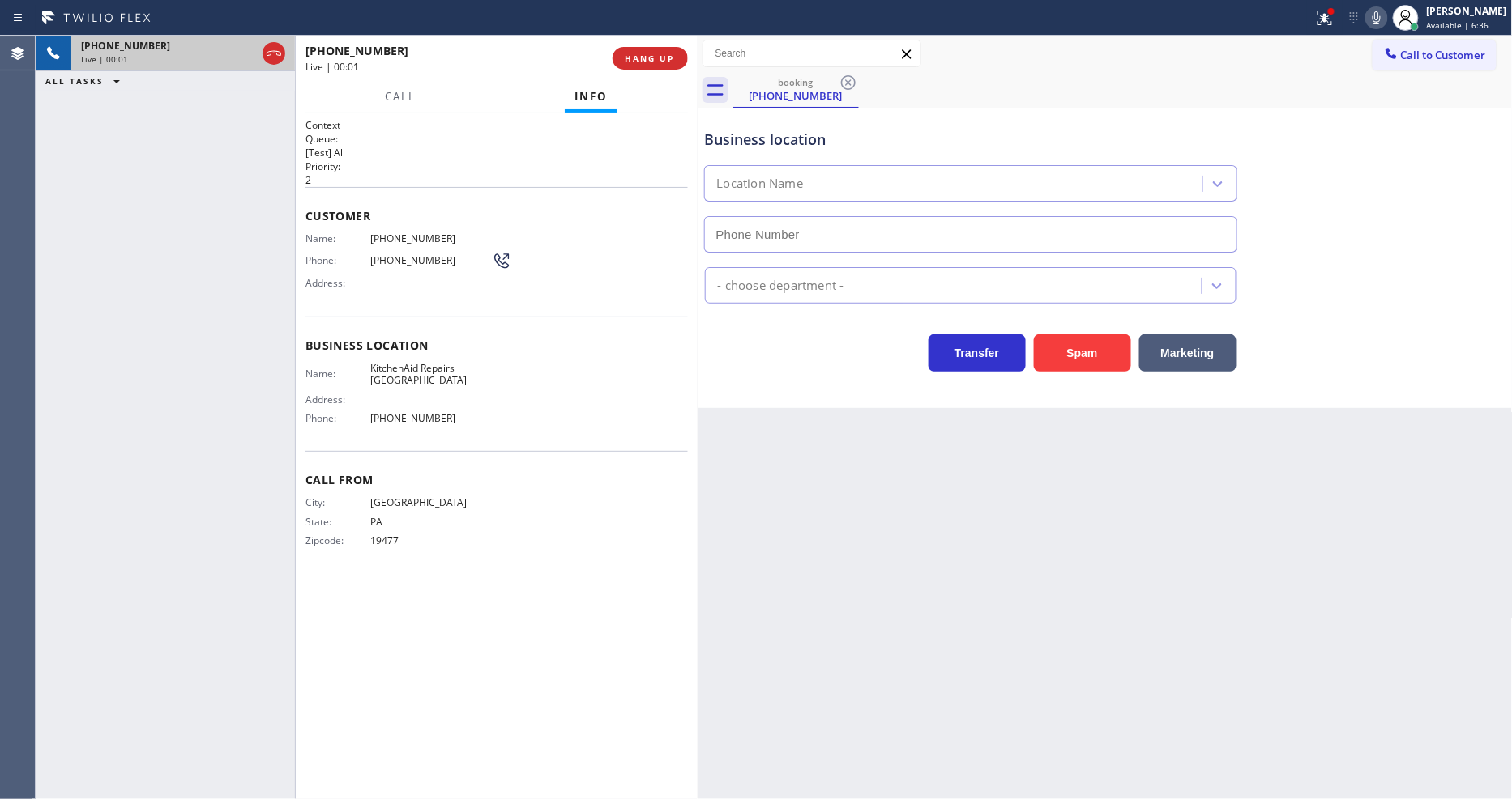
type input "(267) 656-7354"
click at [661, 53] on span "HANG UP" at bounding box center [649, 59] width 49 height 11
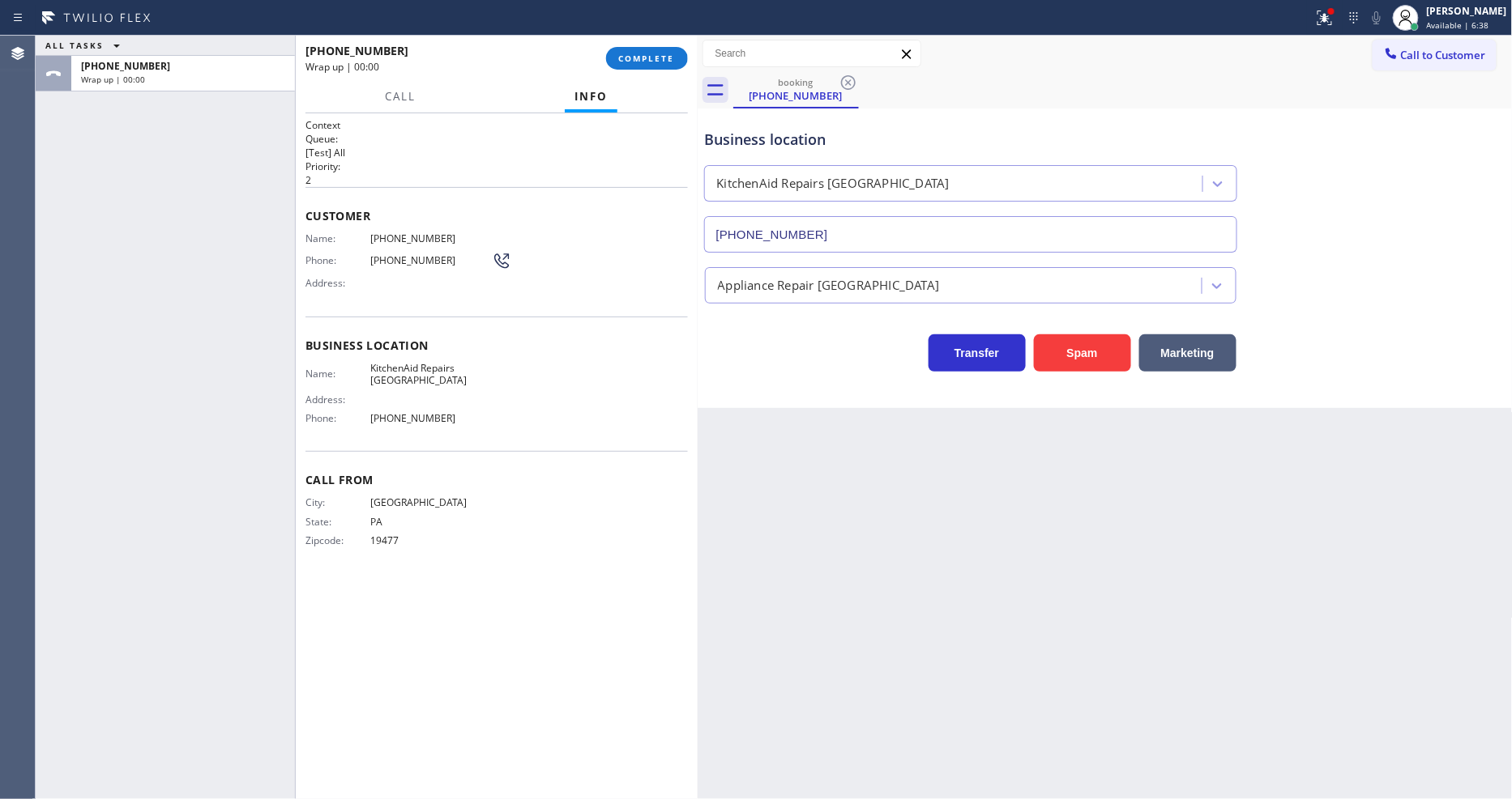
click at [661, 53] on span "COMPLETE" at bounding box center [647, 59] width 56 height 11
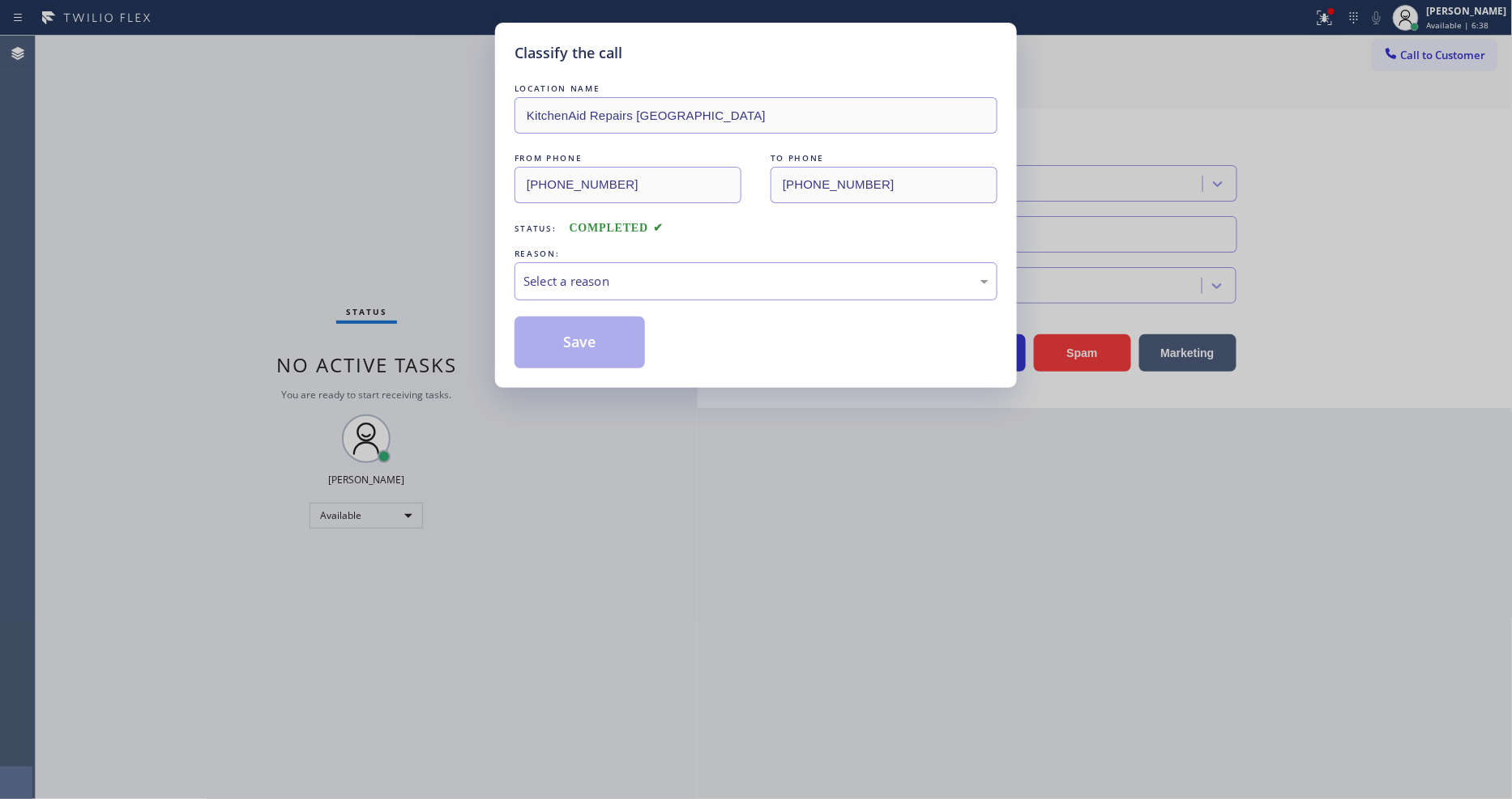
click at [622, 273] on div "Select a reason" at bounding box center [756, 282] width 465 height 19
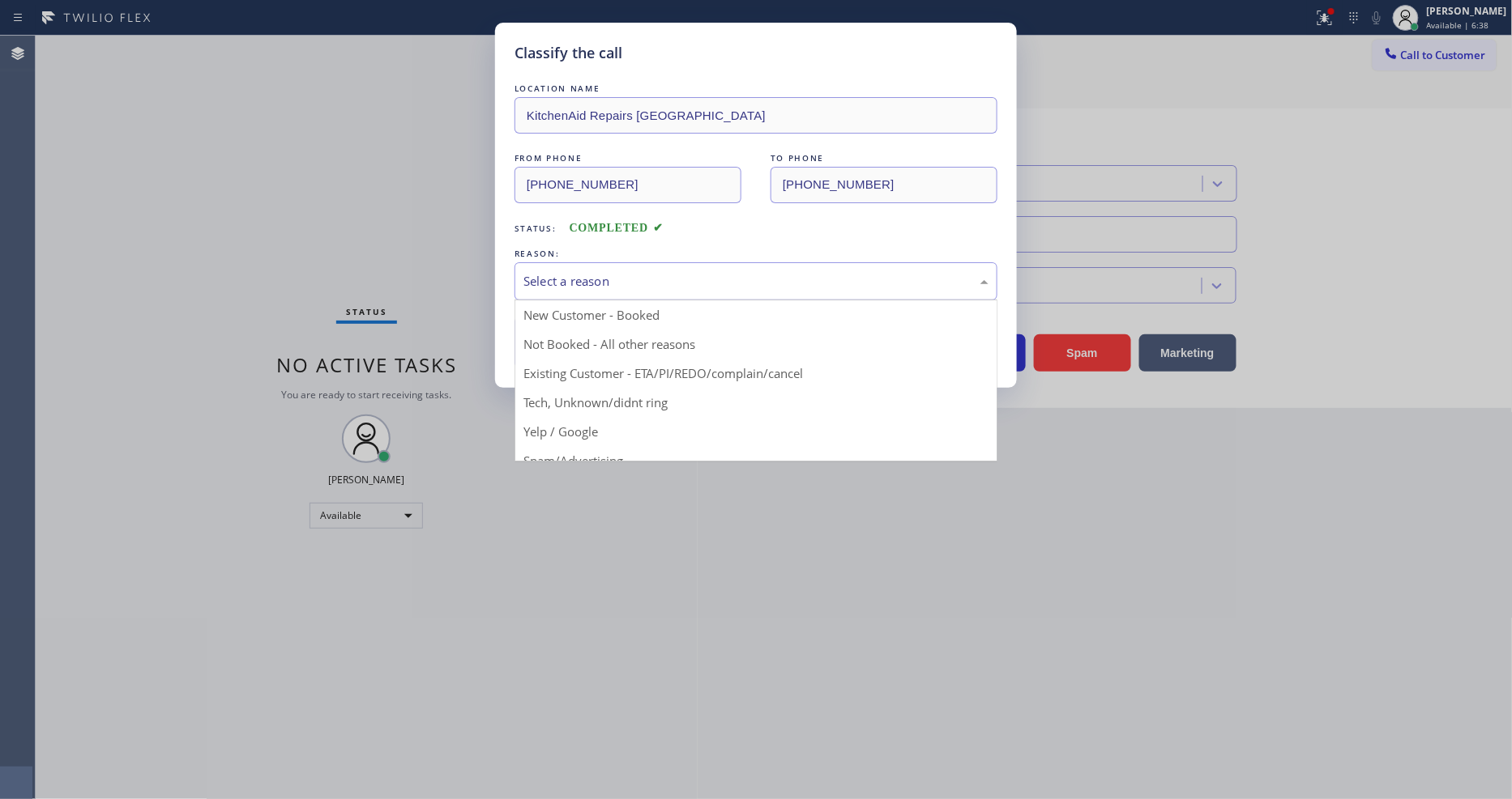
drag, startPoint x: 611, startPoint y: 416, endPoint x: 609, endPoint y: 360, distance: 56.0
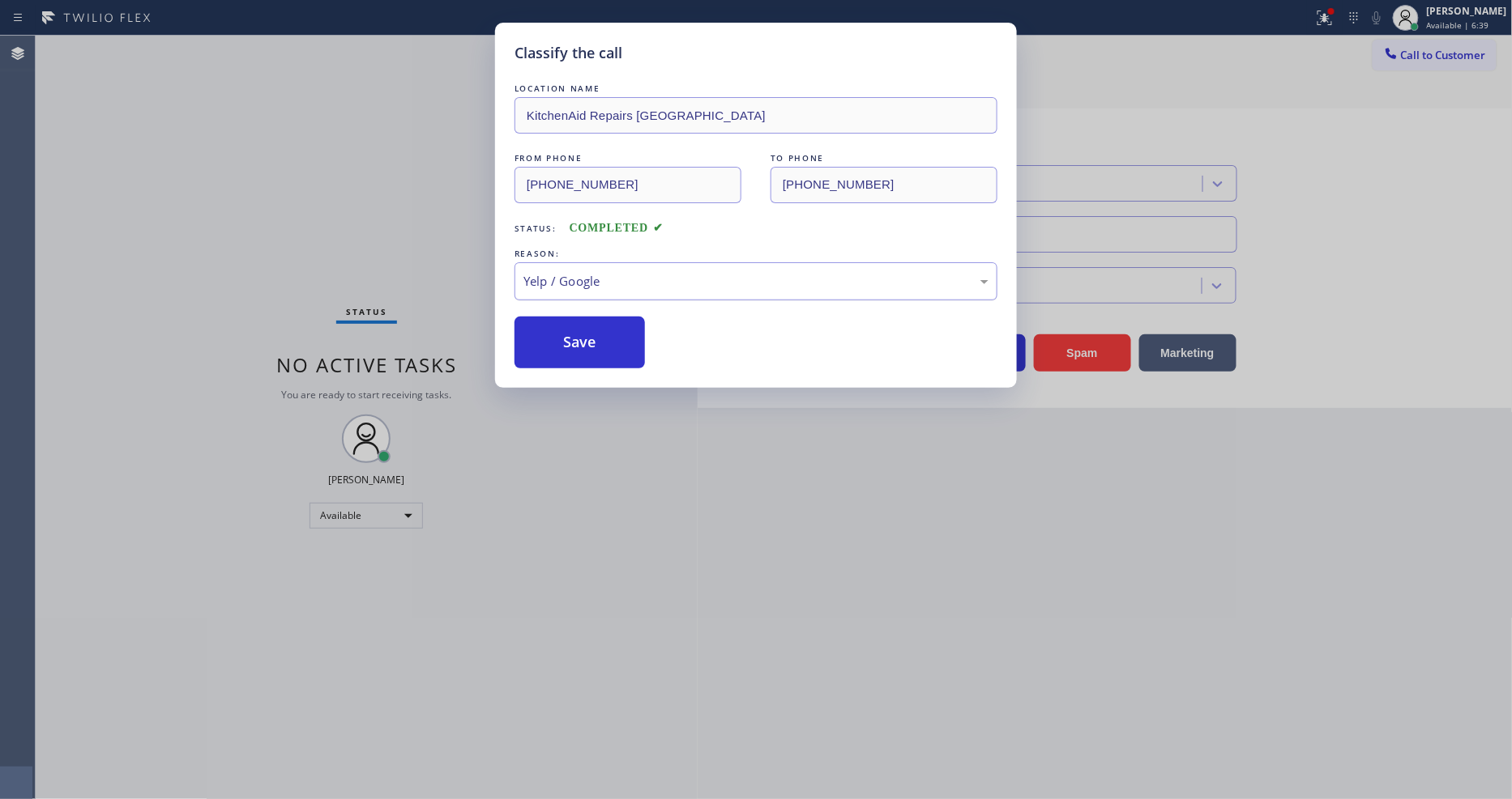
click at [617, 285] on div "Yelp / Google" at bounding box center [756, 281] width 483 height 38
click at [598, 328] on button "Save" at bounding box center [580, 342] width 130 height 52
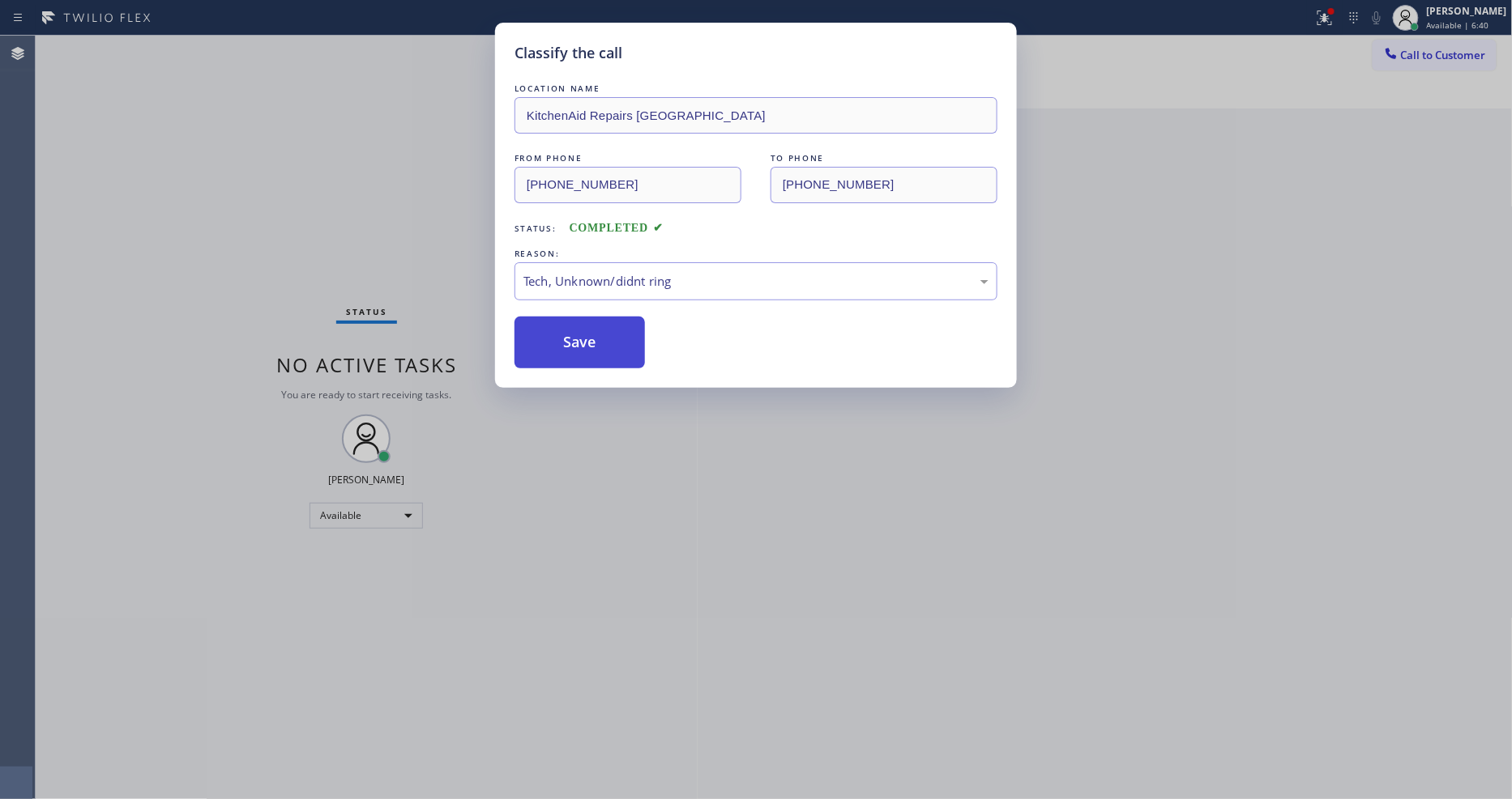
click at [598, 328] on button "Save" at bounding box center [580, 342] width 130 height 52
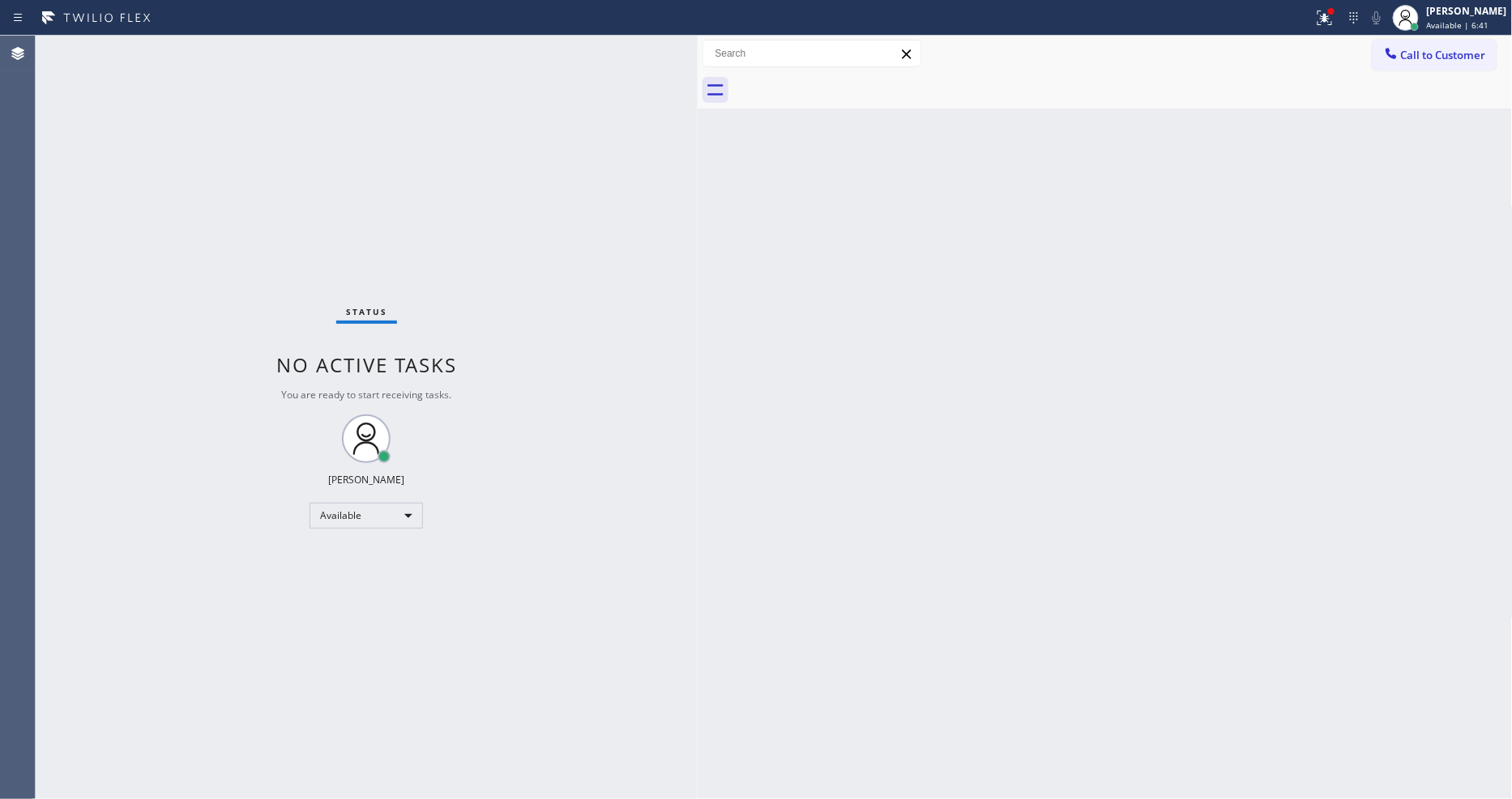
click at [205, 47] on div "Status No active tasks You are ready to start receiving tasks. [PERSON_NAME] Av…" at bounding box center [366, 417] width 662 height 764
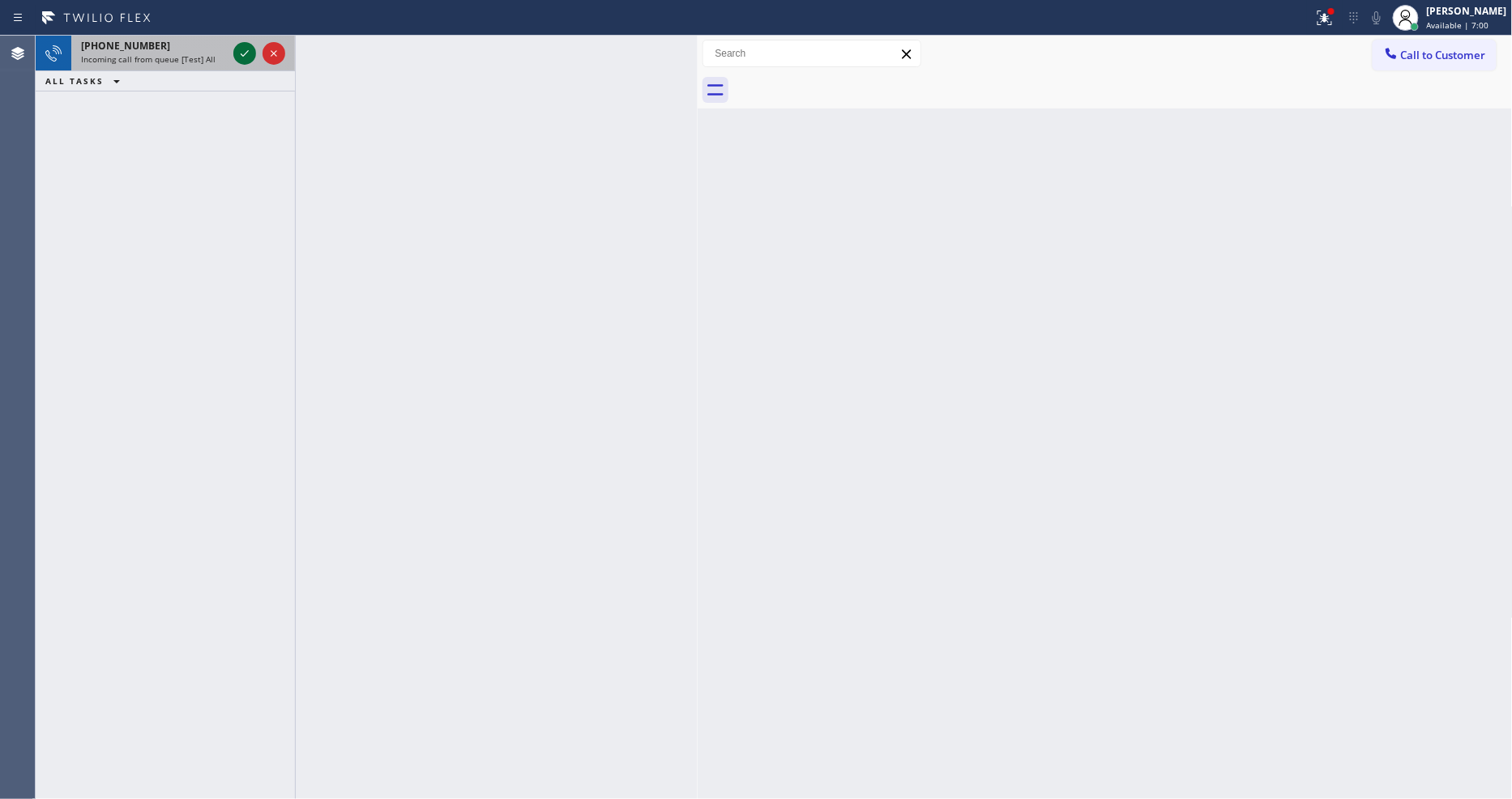
click at [241, 50] on icon at bounding box center [244, 53] width 20 height 20
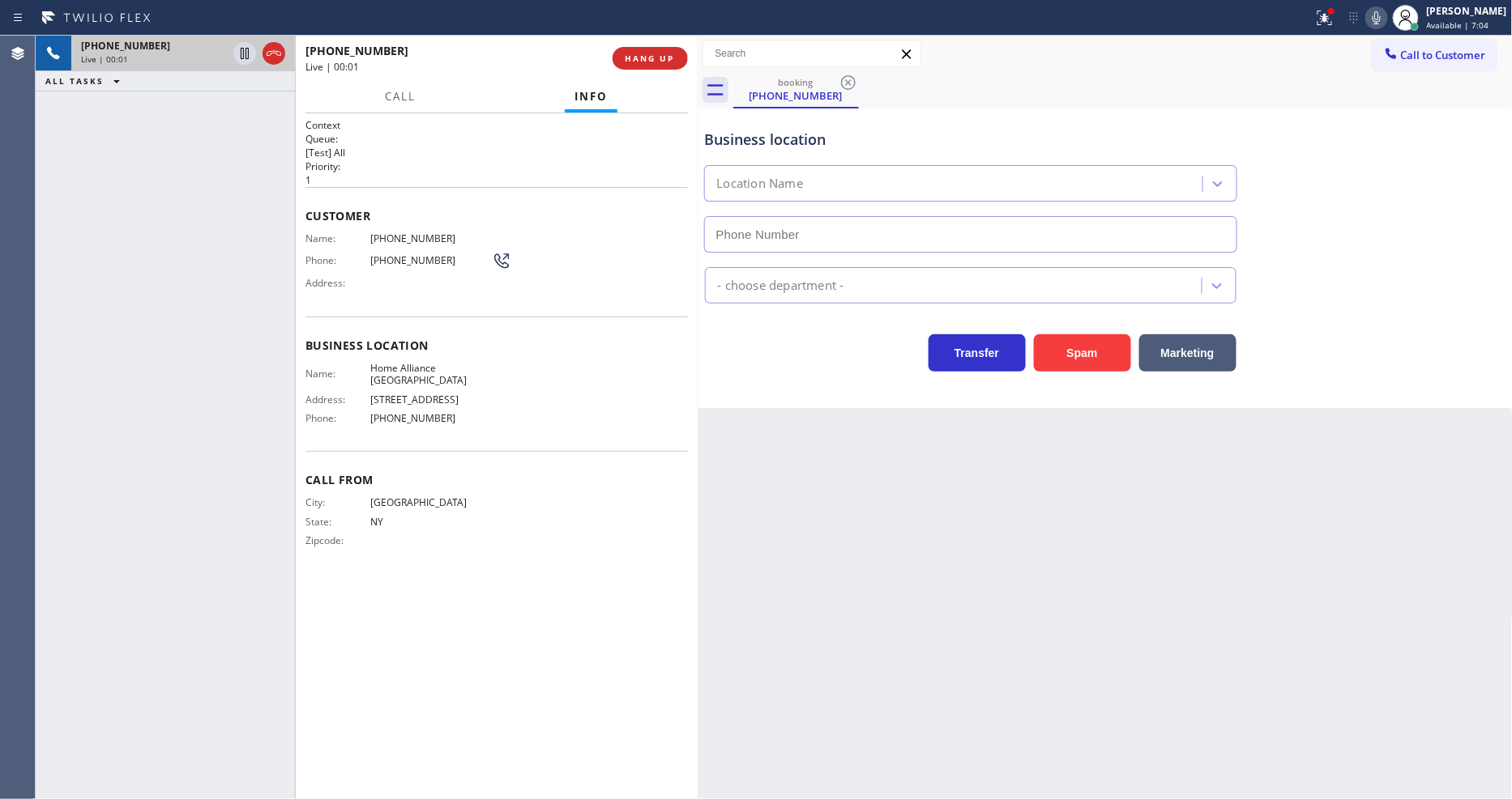
type input "(213) 344-0758"
drag, startPoint x: 645, startPoint y: 68, endPoint x: 644, endPoint y: 47, distance: 21.0
click at [645, 60] on button "HANG UP" at bounding box center [649, 58] width 75 height 22
click at [638, 48] on button "HANG UP" at bounding box center [649, 58] width 75 height 22
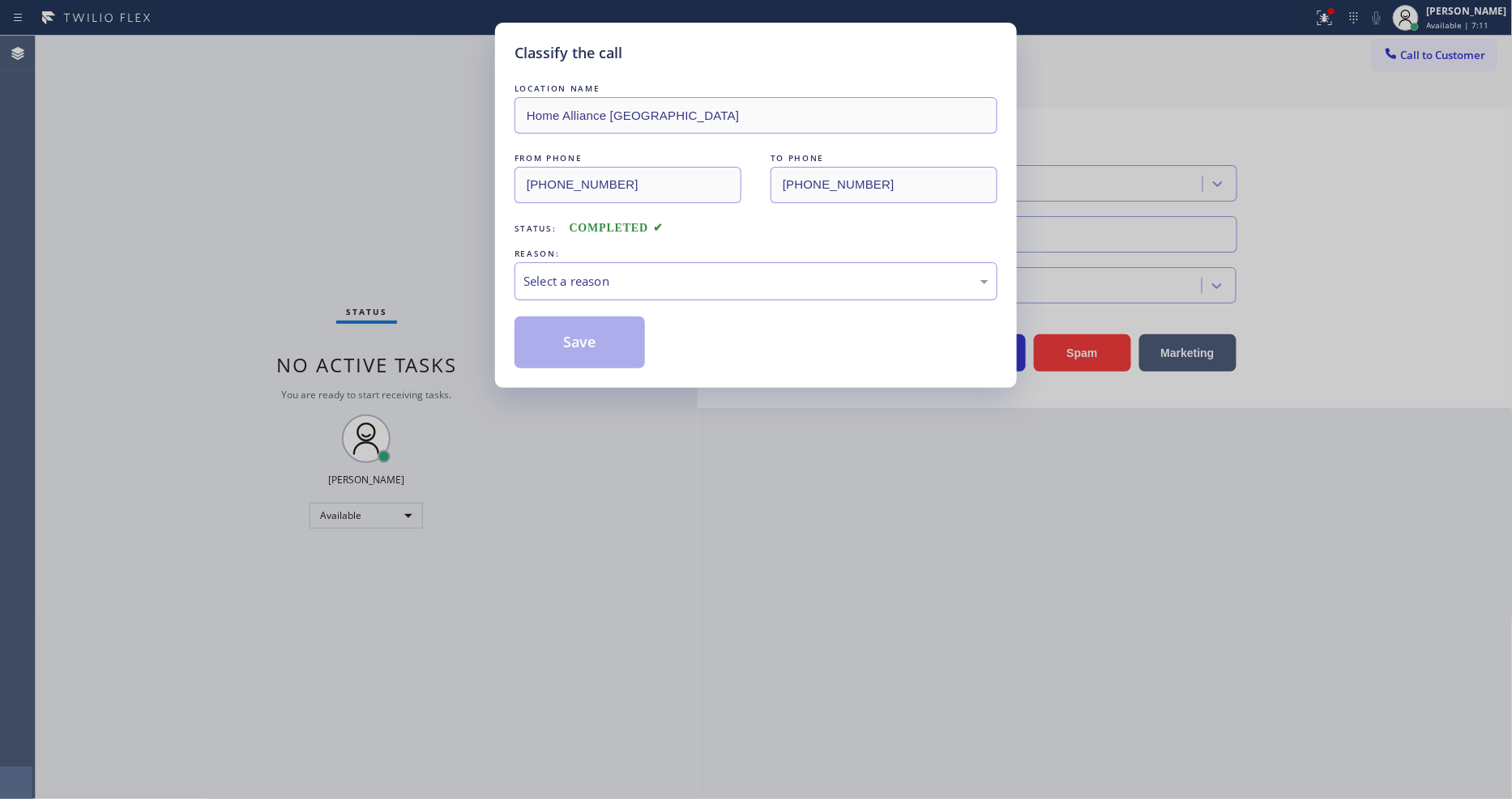
click at [617, 273] on div "Select a reason" at bounding box center [756, 282] width 465 height 19
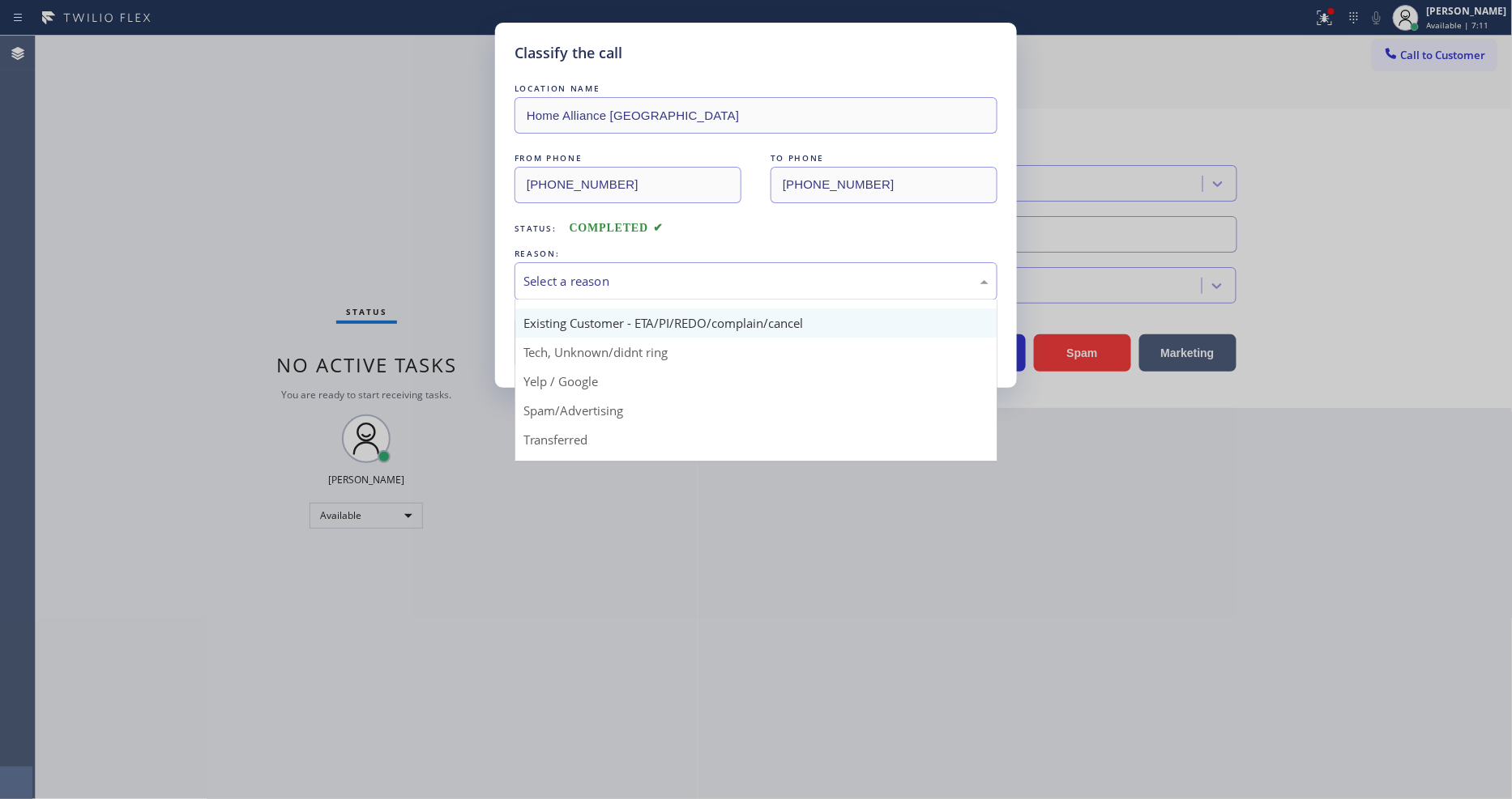
scroll to position [101, 0]
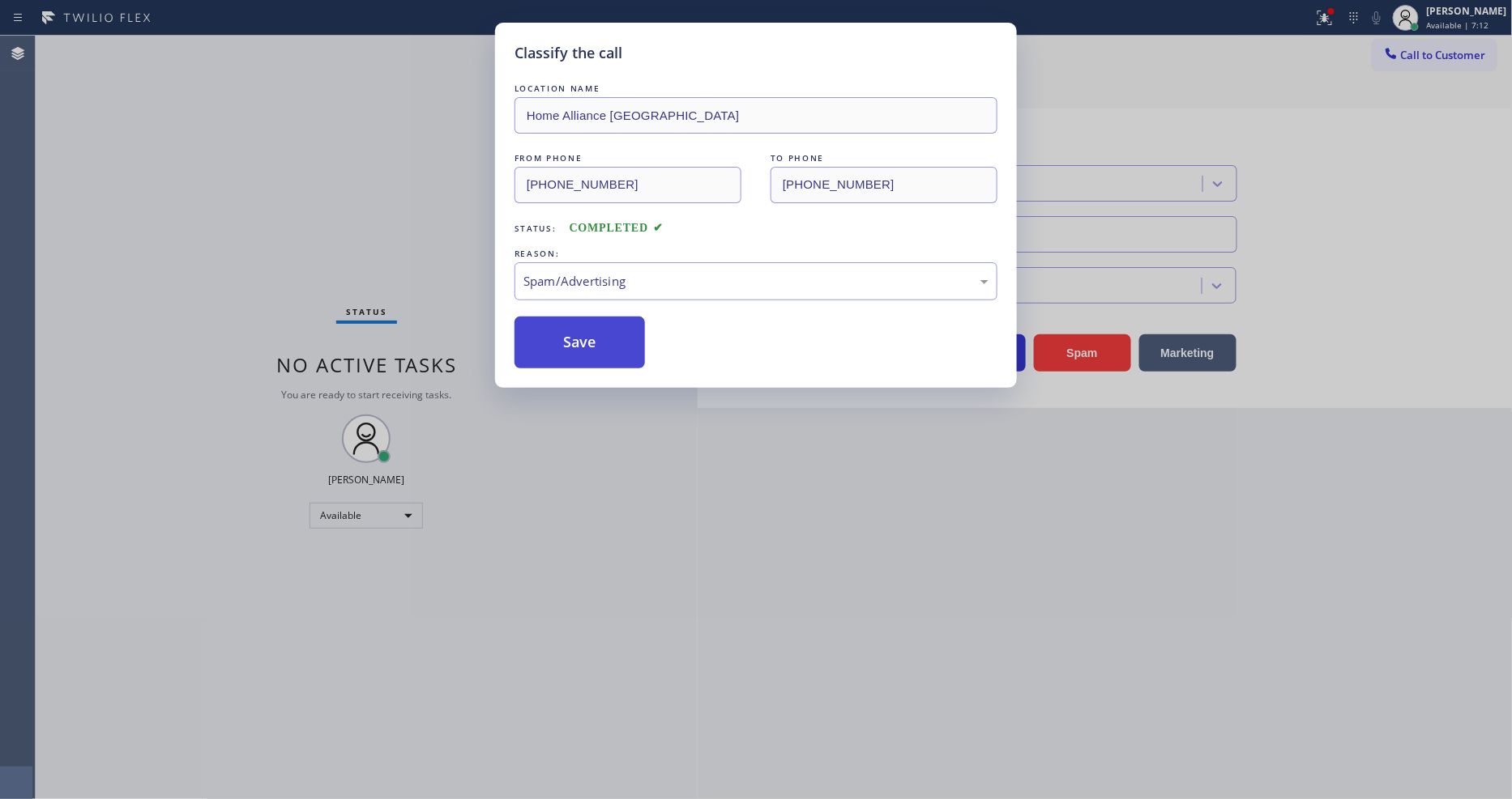
click at [617, 341] on button "Save" at bounding box center [580, 342] width 130 height 52
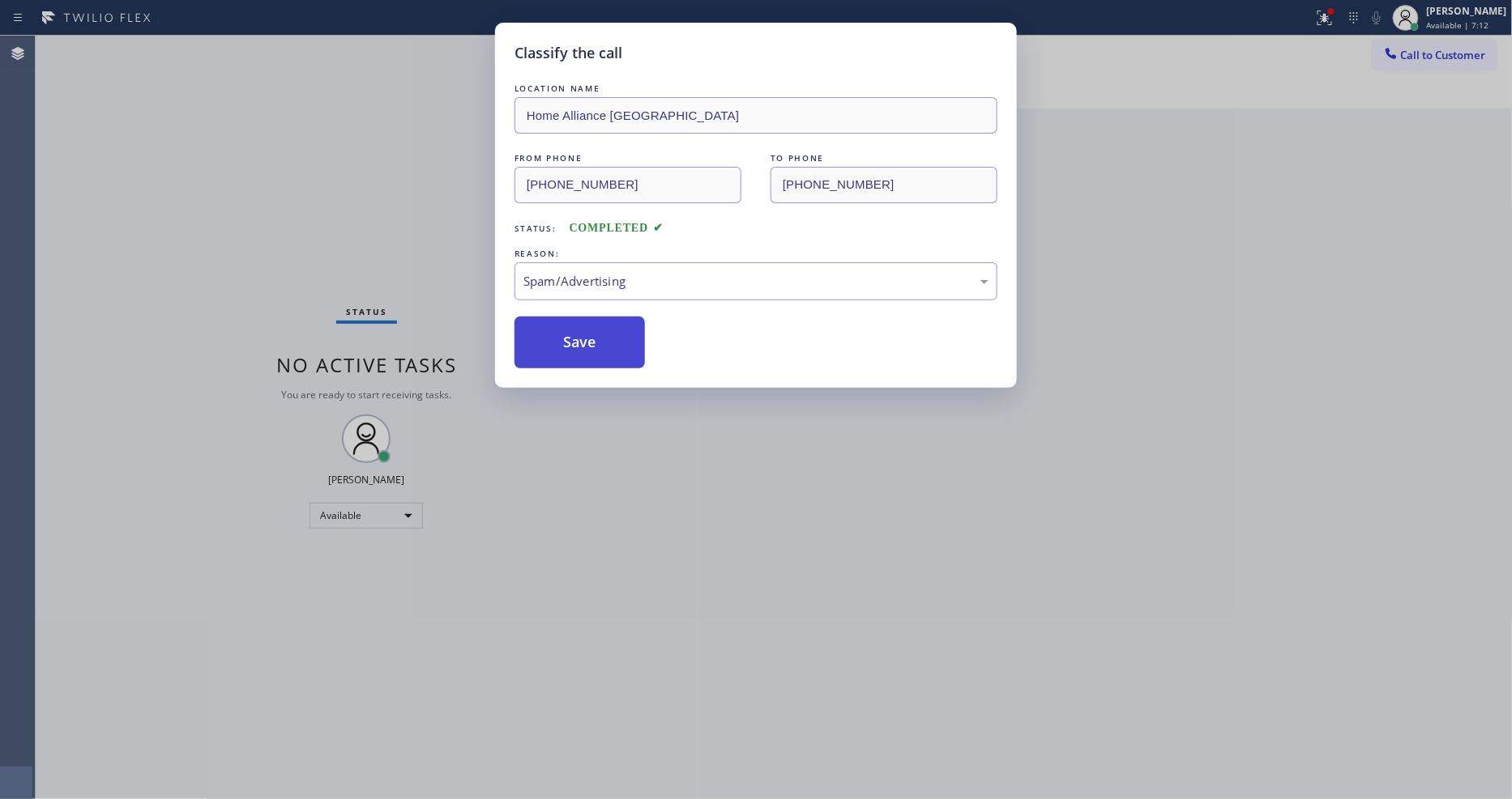
click at [617, 341] on button "Save" at bounding box center [580, 342] width 130 height 52
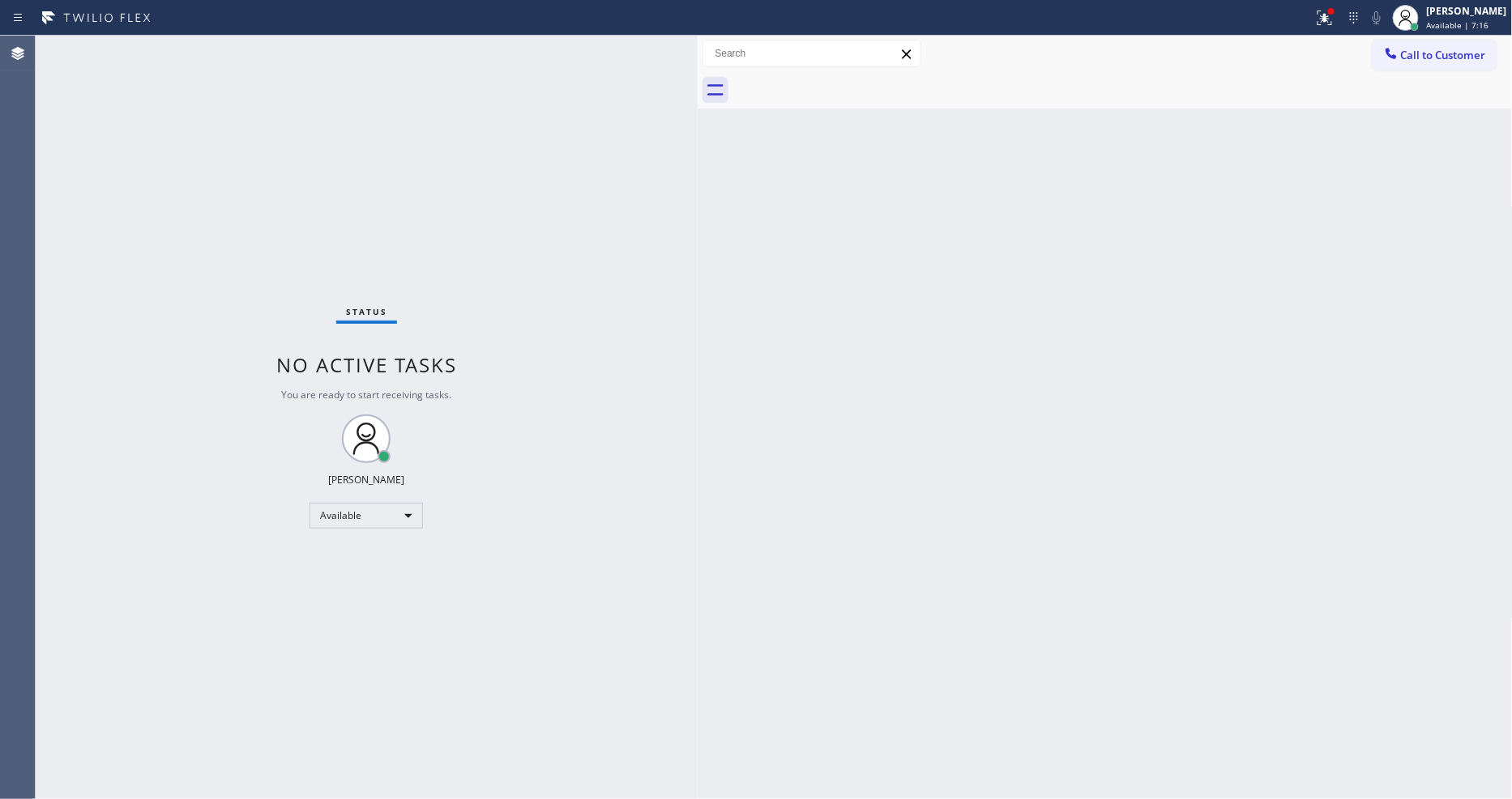
click at [217, 39] on div "Status No active tasks You are ready to start receiving tasks. [PERSON_NAME] Av…" at bounding box center [366, 417] width 662 height 764
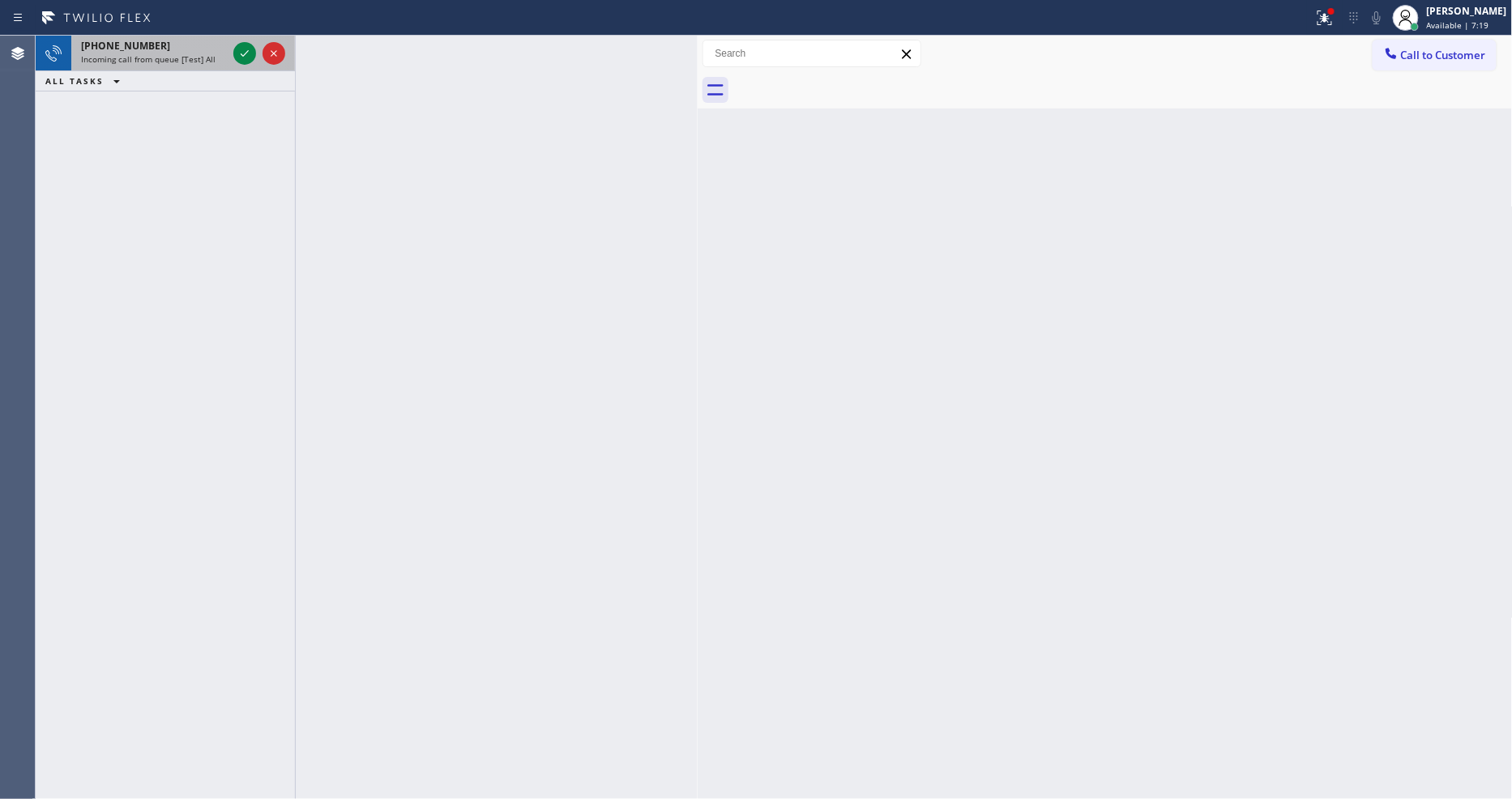
click at [213, 47] on div "+13322568165" at bounding box center [154, 46] width 146 height 14
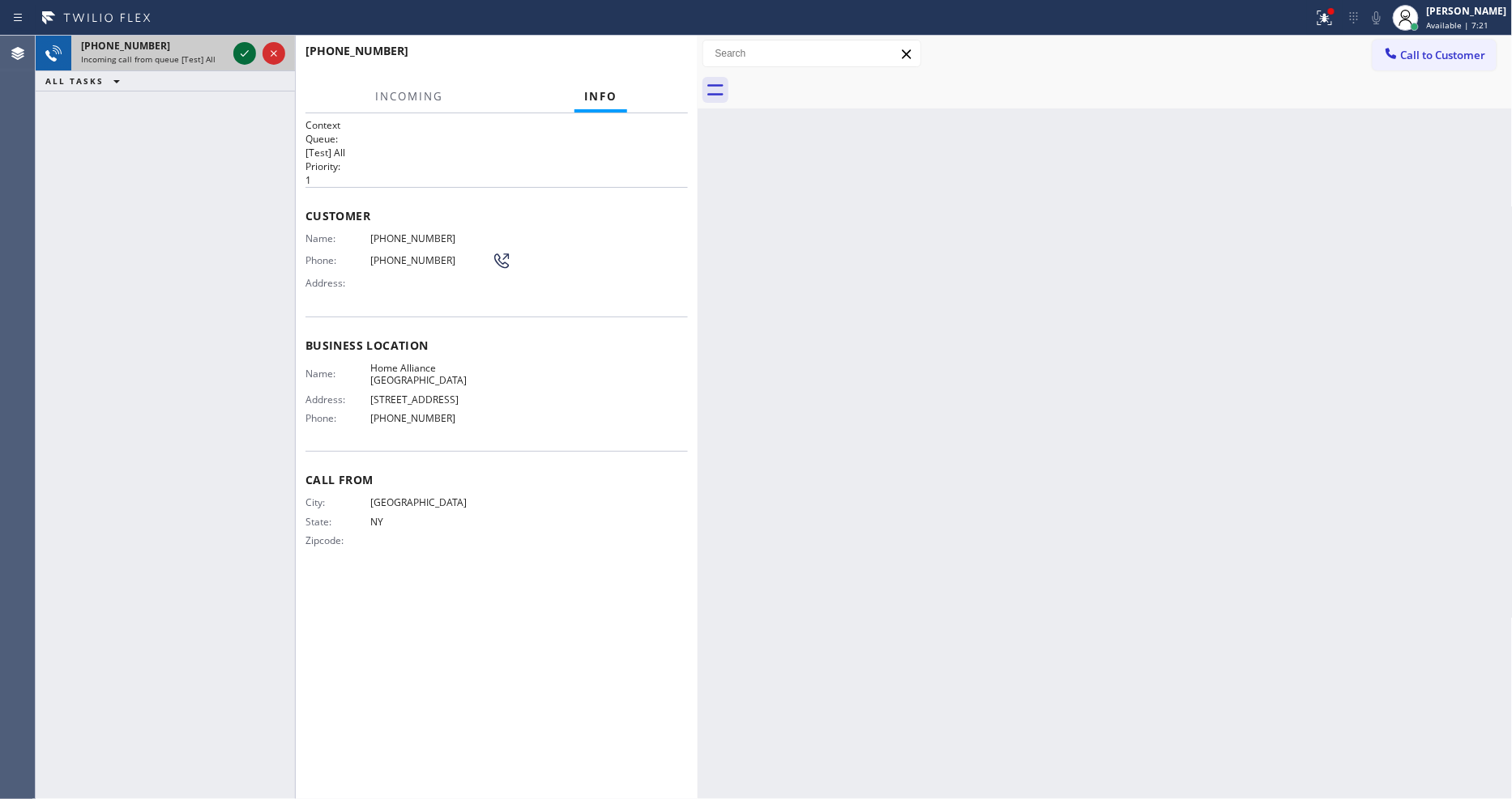
click at [245, 48] on icon at bounding box center [244, 53] width 20 height 20
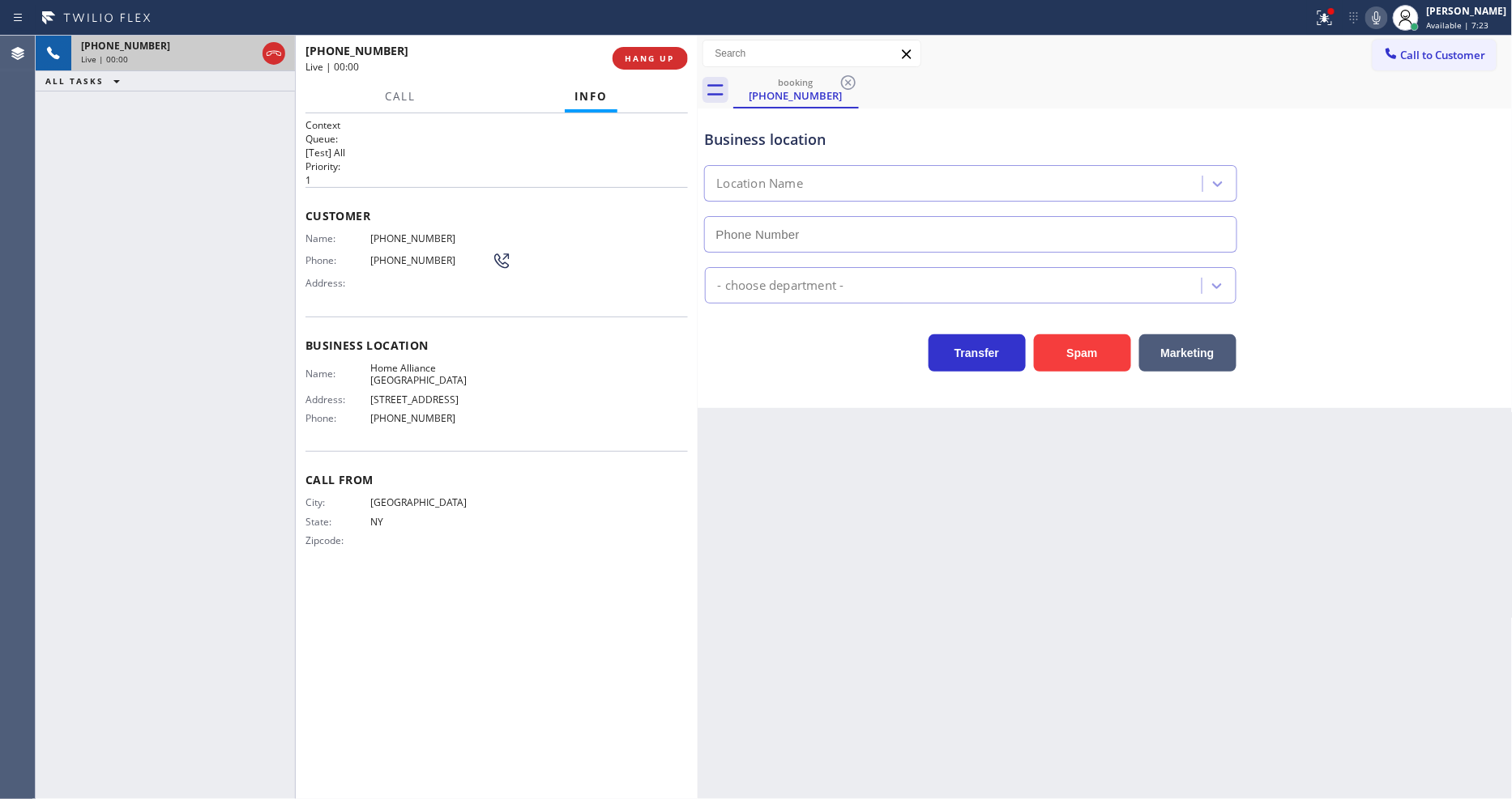
type input "(213) 344-0758"
click at [656, 52] on button "HANG UP" at bounding box center [649, 58] width 75 height 22
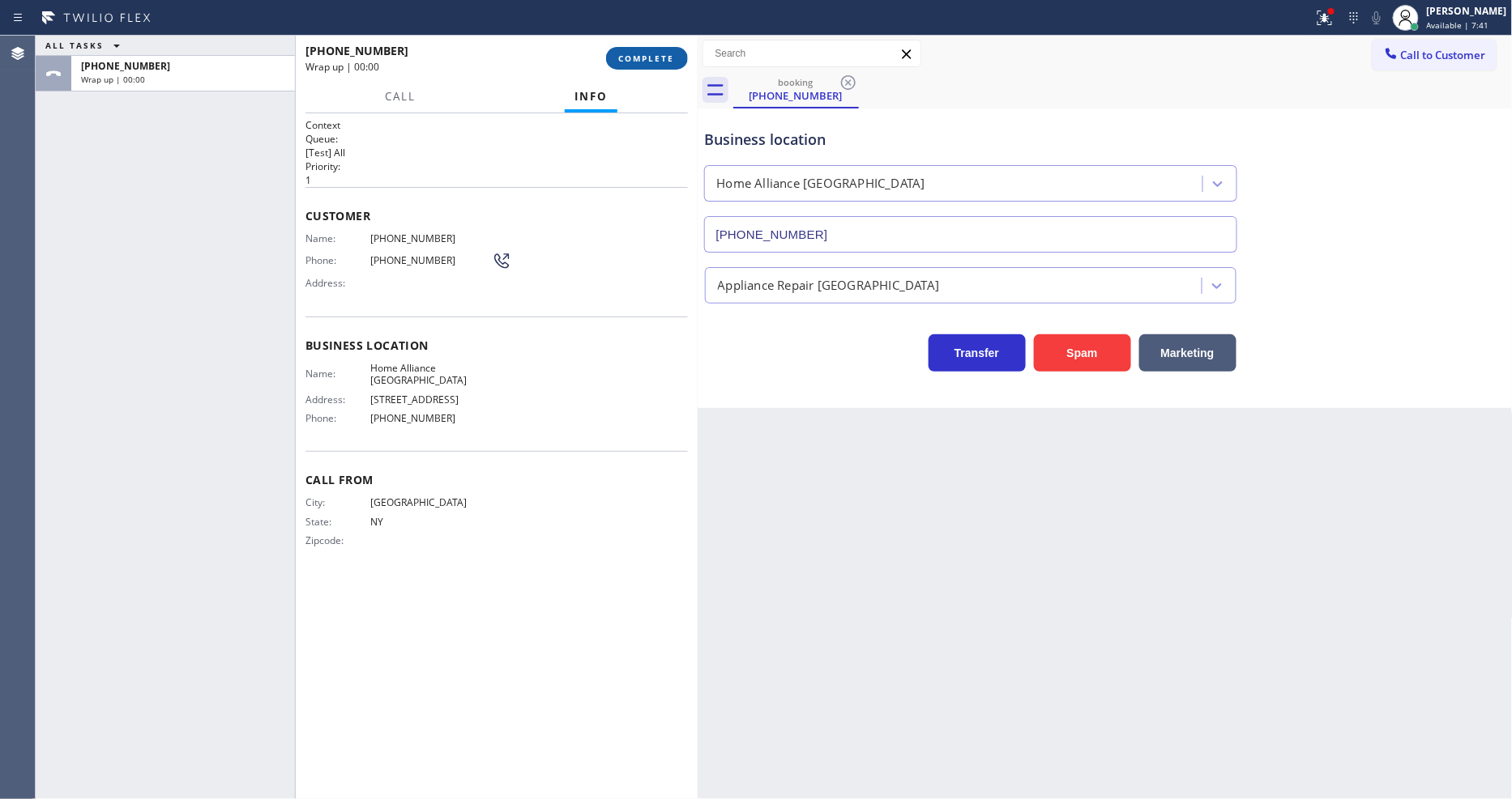
click at [656, 53] on span "COMPLETE" at bounding box center [647, 59] width 56 height 11
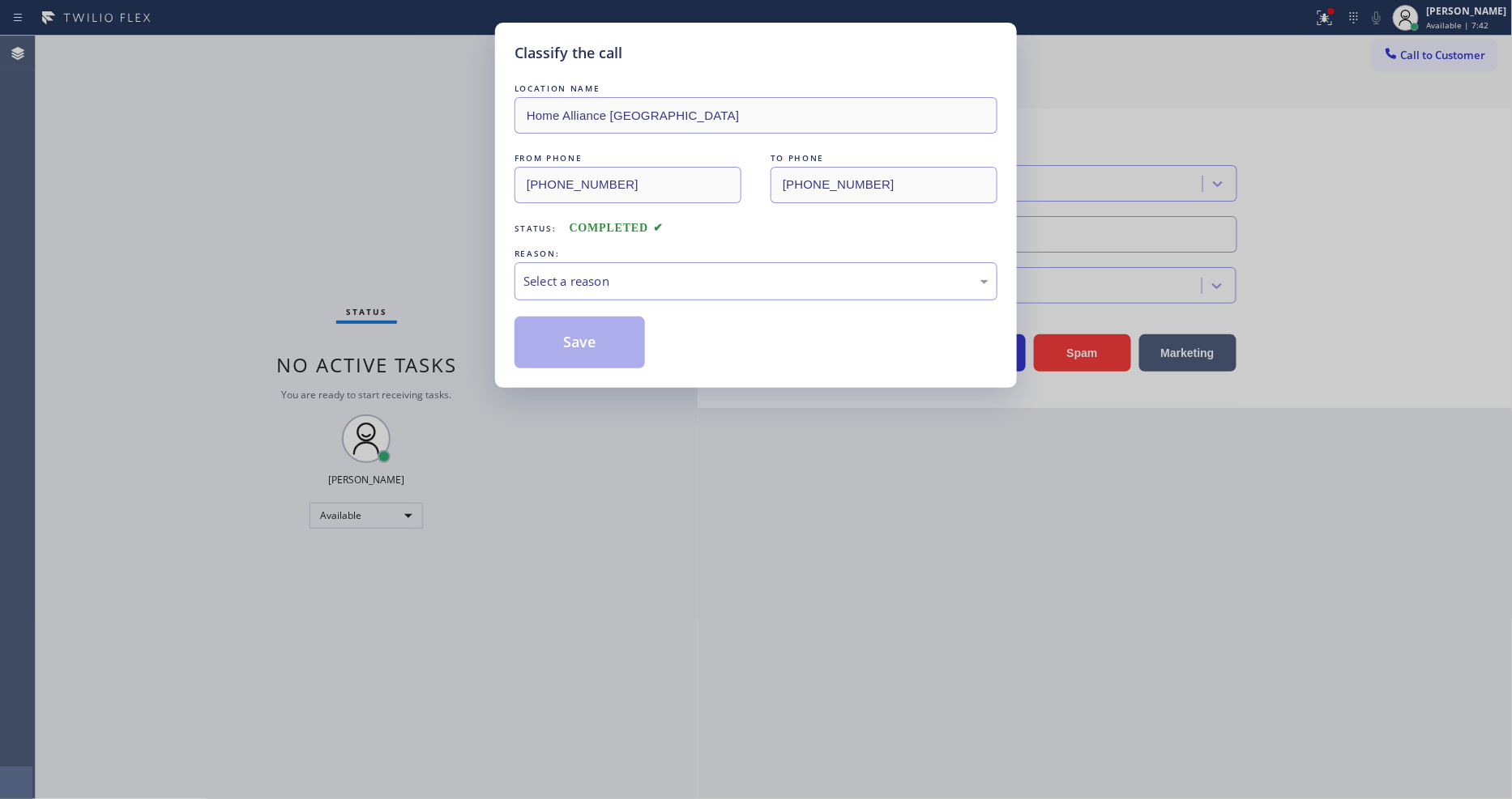
click at [553, 273] on div "Select a reason" at bounding box center [756, 282] width 465 height 19
click at [552, 334] on button "Save" at bounding box center [580, 342] width 130 height 52
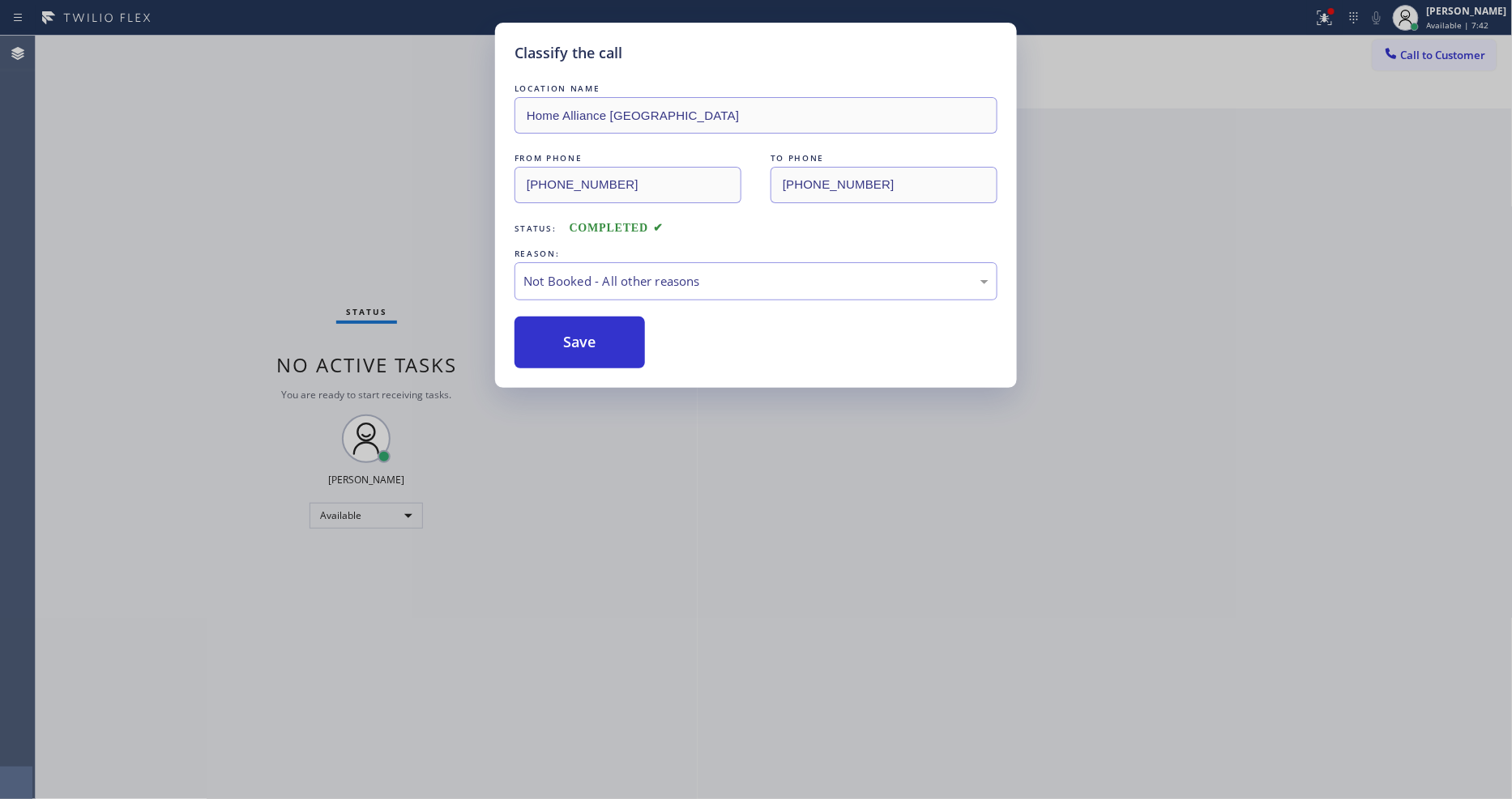
click at [552, 334] on button "Save" at bounding box center [580, 342] width 130 height 52
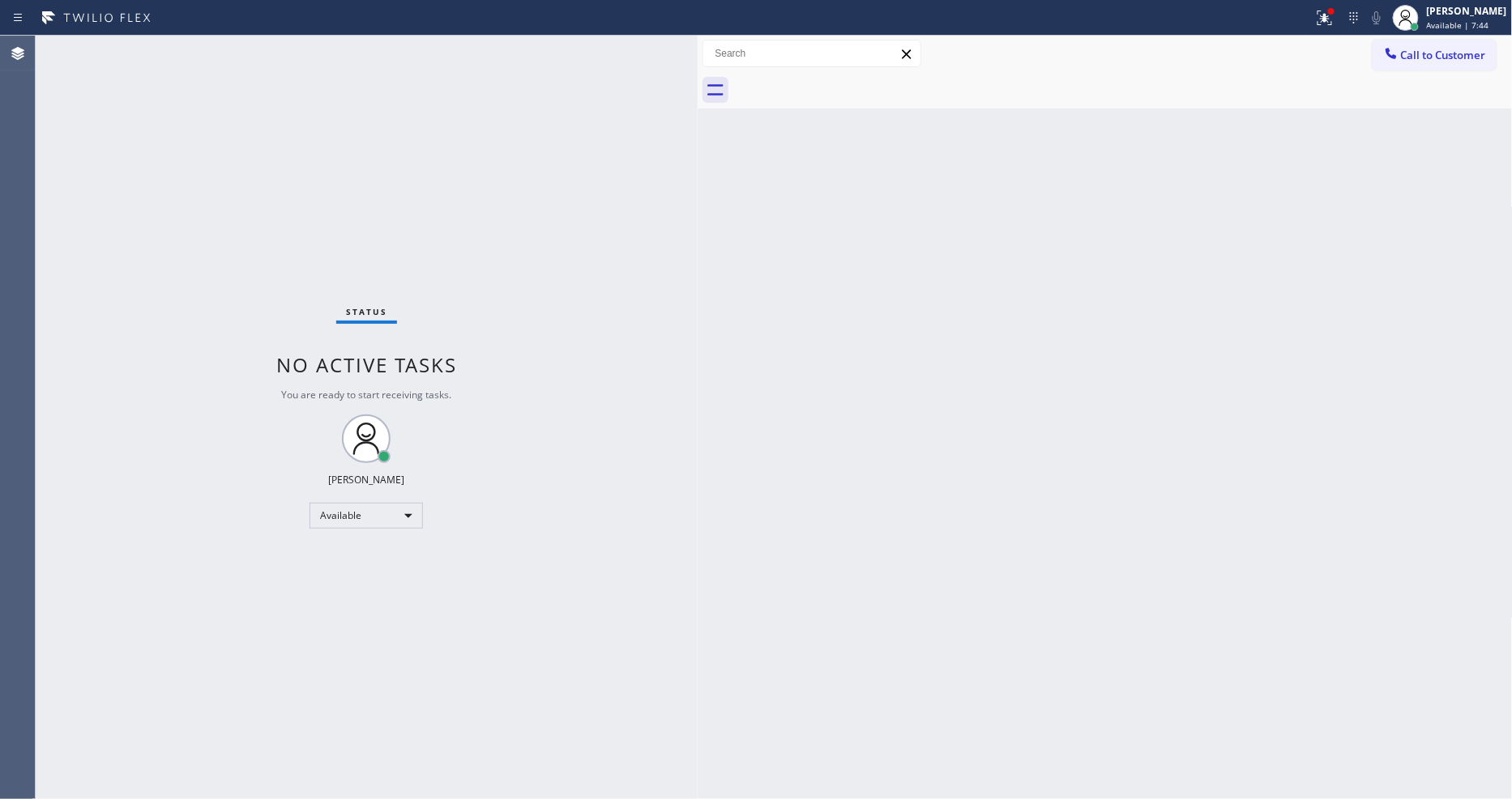
click at [212, 51] on div "Status No active tasks You are ready to start receiving tasks. [PERSON_NAME] Av…" at bounding box center [366, 417] width 662 height 764
click at [241, 52] on div "Status No active tasks You are ready to start receiving tasks. [PERSON_NAME] Av…" at bounding box center [366, 417] width 662 height 764
click at [1468, 20] on span "Available | 9:25" at bounding box center [1457, 25] width 62 height 11
click at [1434, 116] on button "Unavailable" at bounding box center [1431, 107] width 162 height 21
click at [185, 30] on div "Status report Issues detected These issues could affect your workflow. Please c…" at bounding box center [756, 18] width 1512 height 35
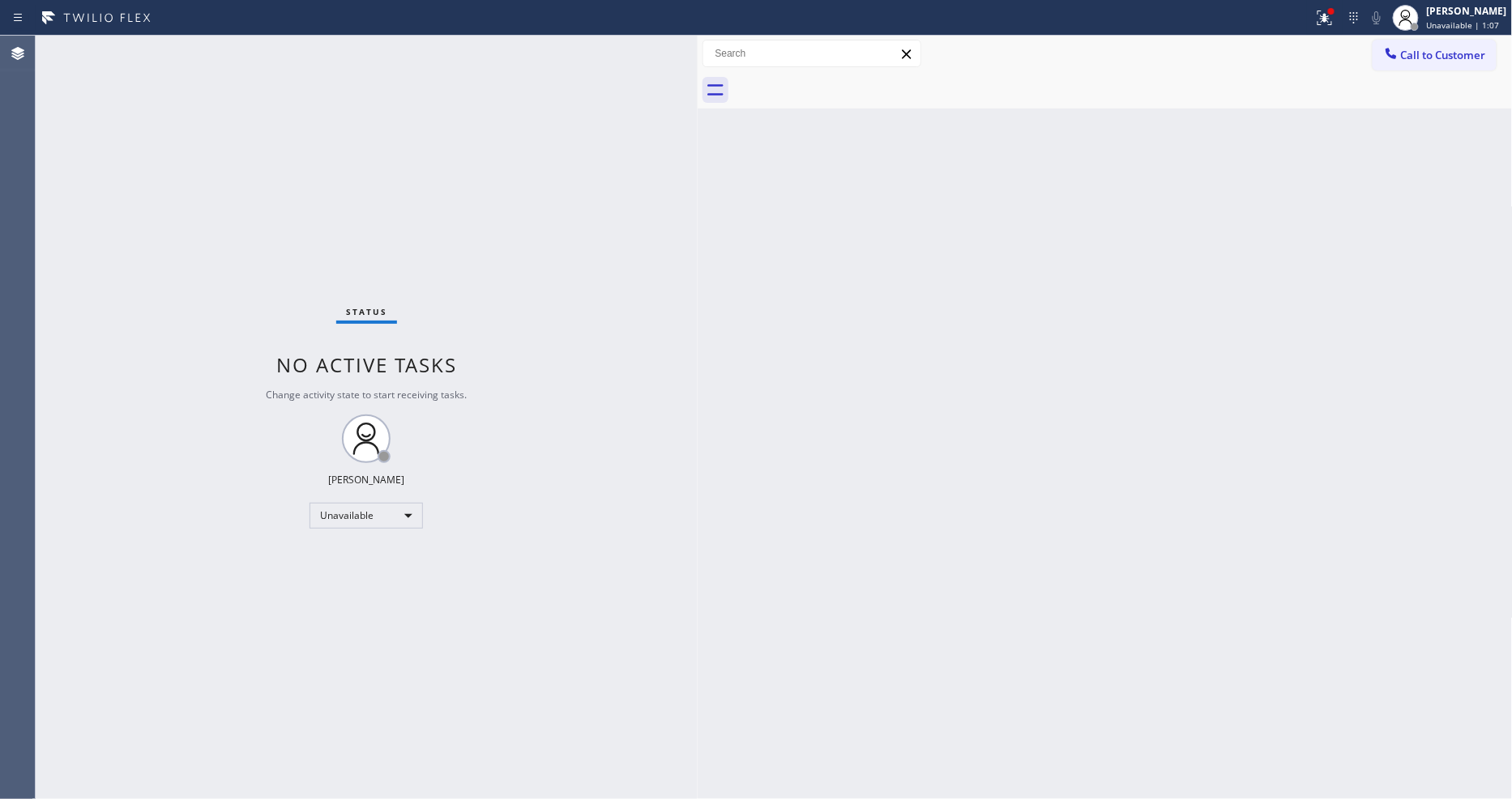
click at [201, 39] on div "Status No active tasks Change activity state to start receiving tasks. Lyka Mon…" at bounding box center [366, 417] width 662 height 764
click at [1006, 379] on div "Back to Dashboard Change Sender ID Customers Technicians Select a contact Outbo…" at bounding box center [1105, 417] width 815 height 764
click at [1331, 13] on icon at bounding box center [1324, 18] width 20 height 20
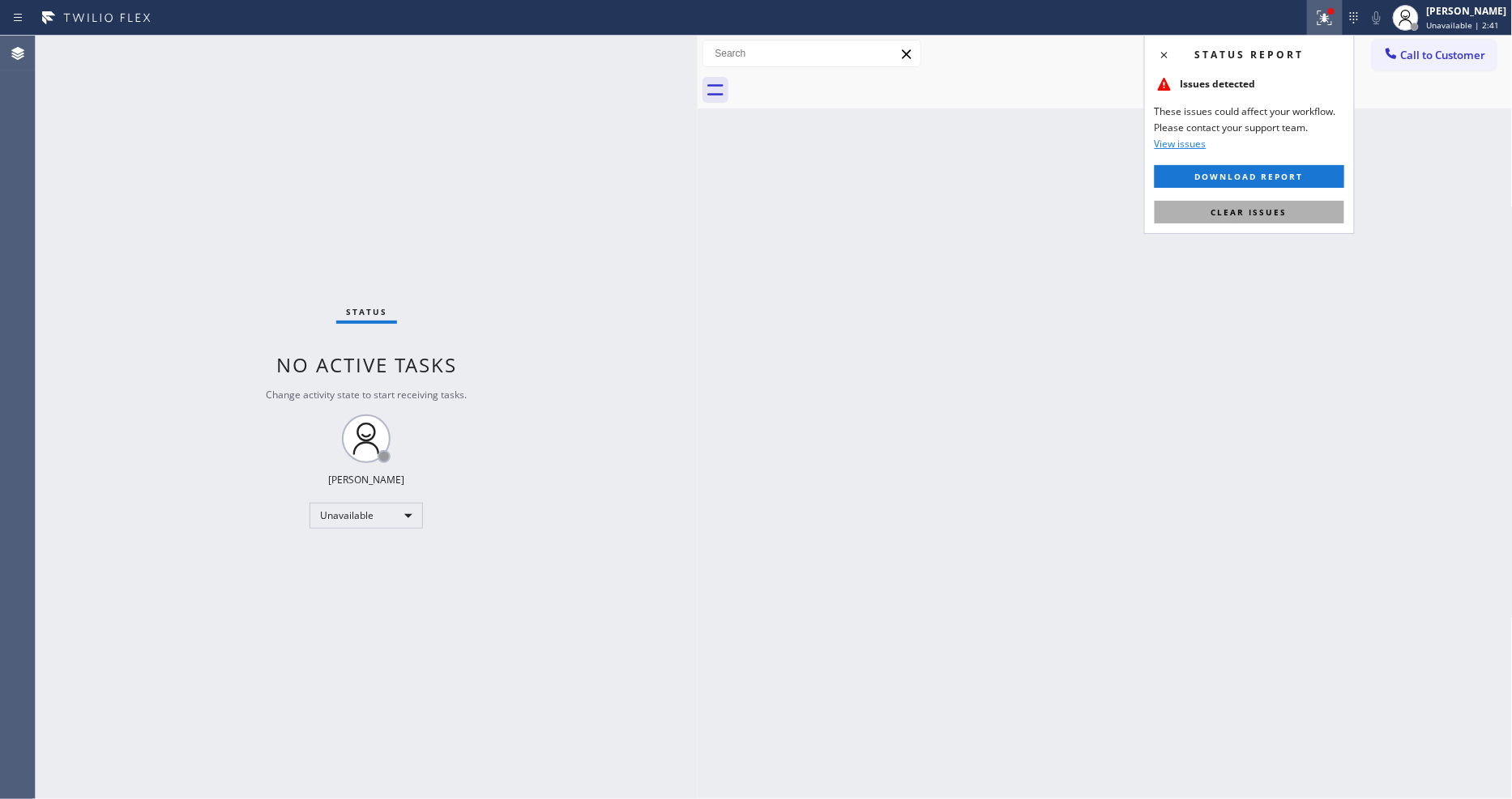
click at [1318, 216] on button "Clear issues" at bounding box center [1250, 212] width 190 height 22
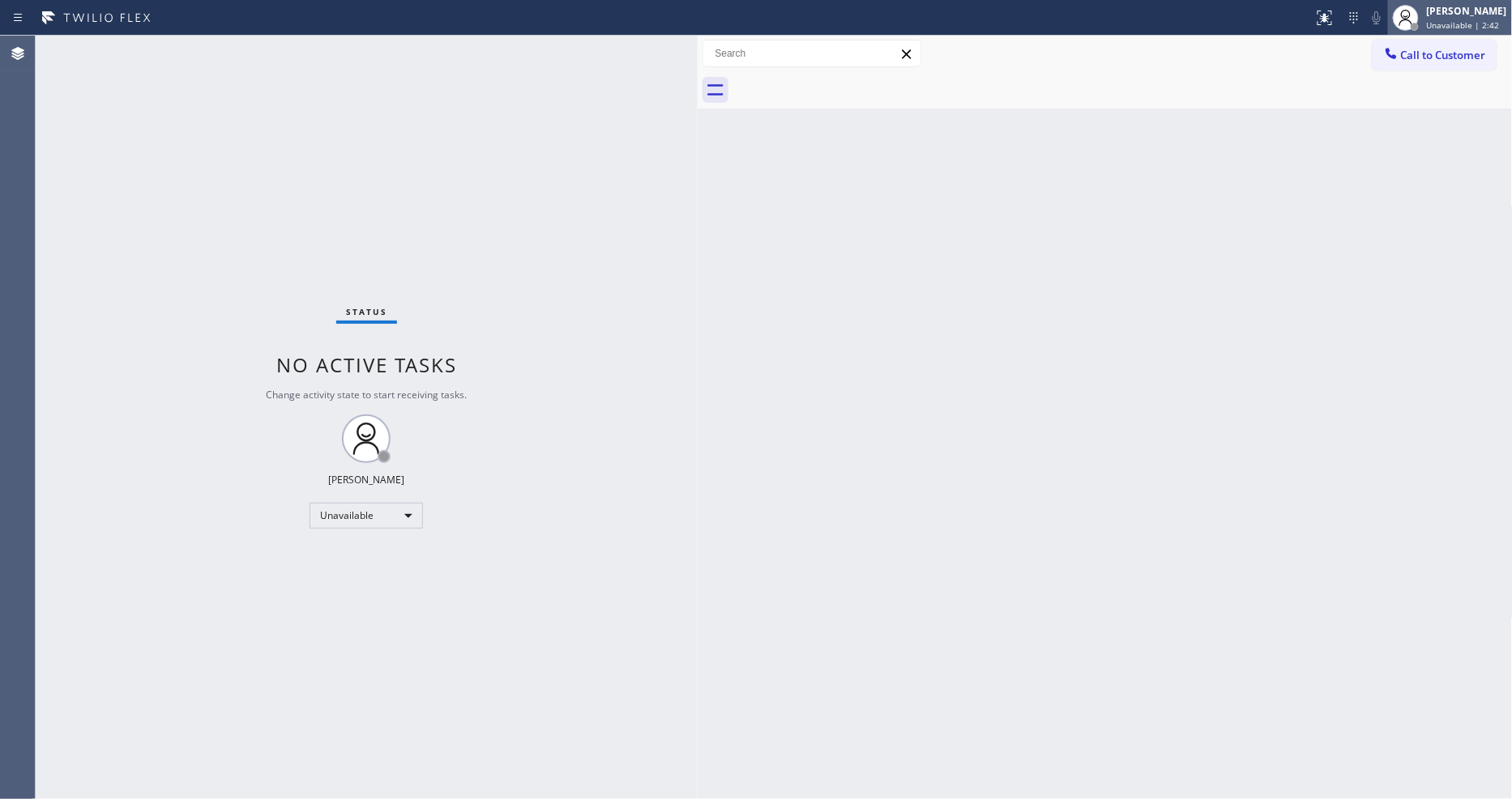
click at [1420, 25] on div at bounding box center [1414, 27] width 11 height 11
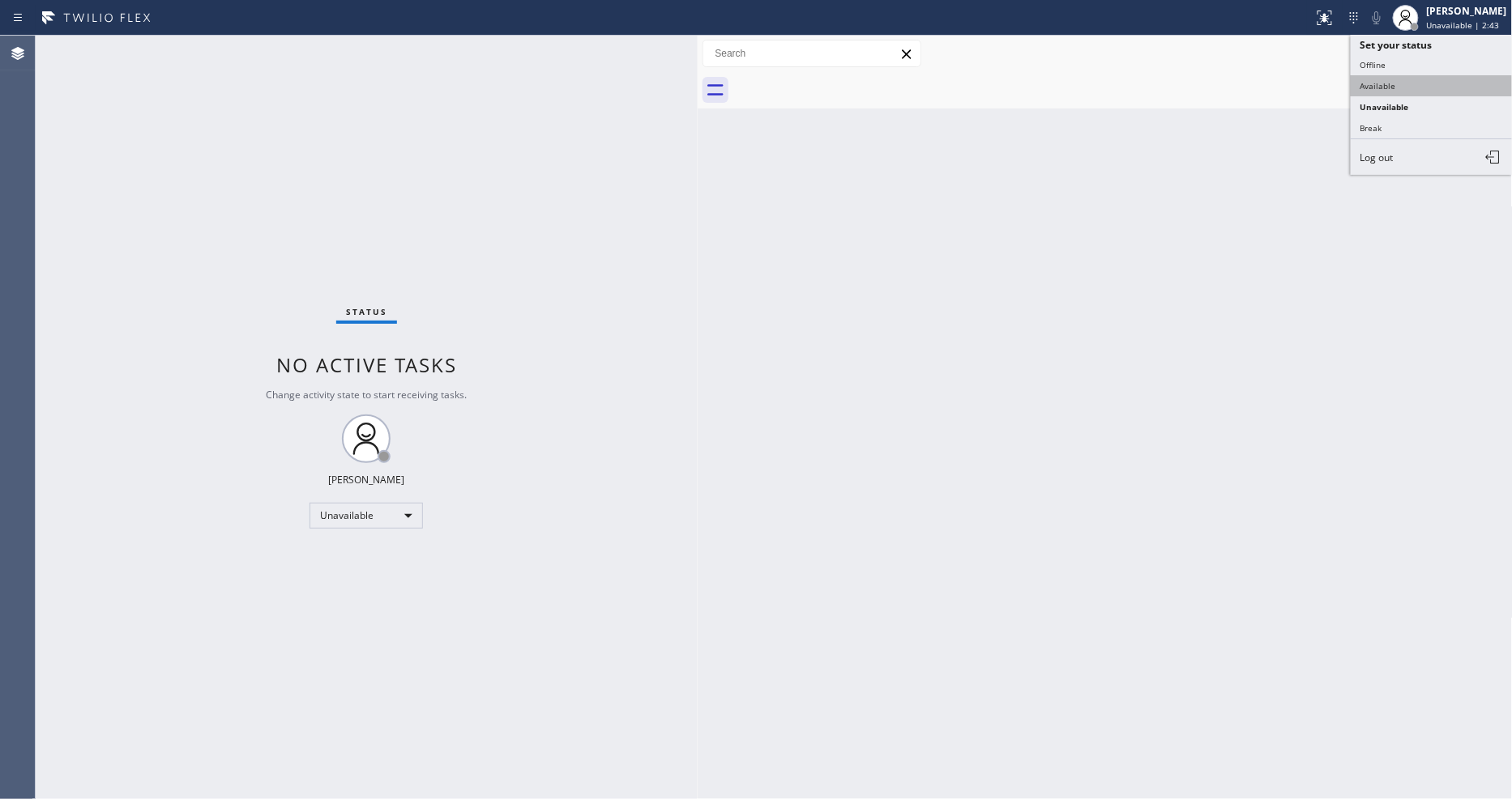
click at [1425, 89] on button "Available" at bounding box center [1431, 86] width 162 height 21
click at [1499, 378] on div "Back to Dashboard Change Sender ID Customers Technicians Select a contact Outbo…" at bounding box center [1105, 417] width 815 height 764
click at [649, 617] on div "Status No active tasks You are ready to start receiving tasks. [PERSON_NAME] Av…" at bounding box center [366, 417] width 662 height 764
drag, startPoint x: 1041, startPoint y: 359, endPoint x: 784, endPoint y: 417, distance: 263.5
click at [1036, 358] on div "Back to Dashboard Change Sender ID Customers Technicians Select a contact Outbo…" at bounding box center [1105, 417] width 815 height 764
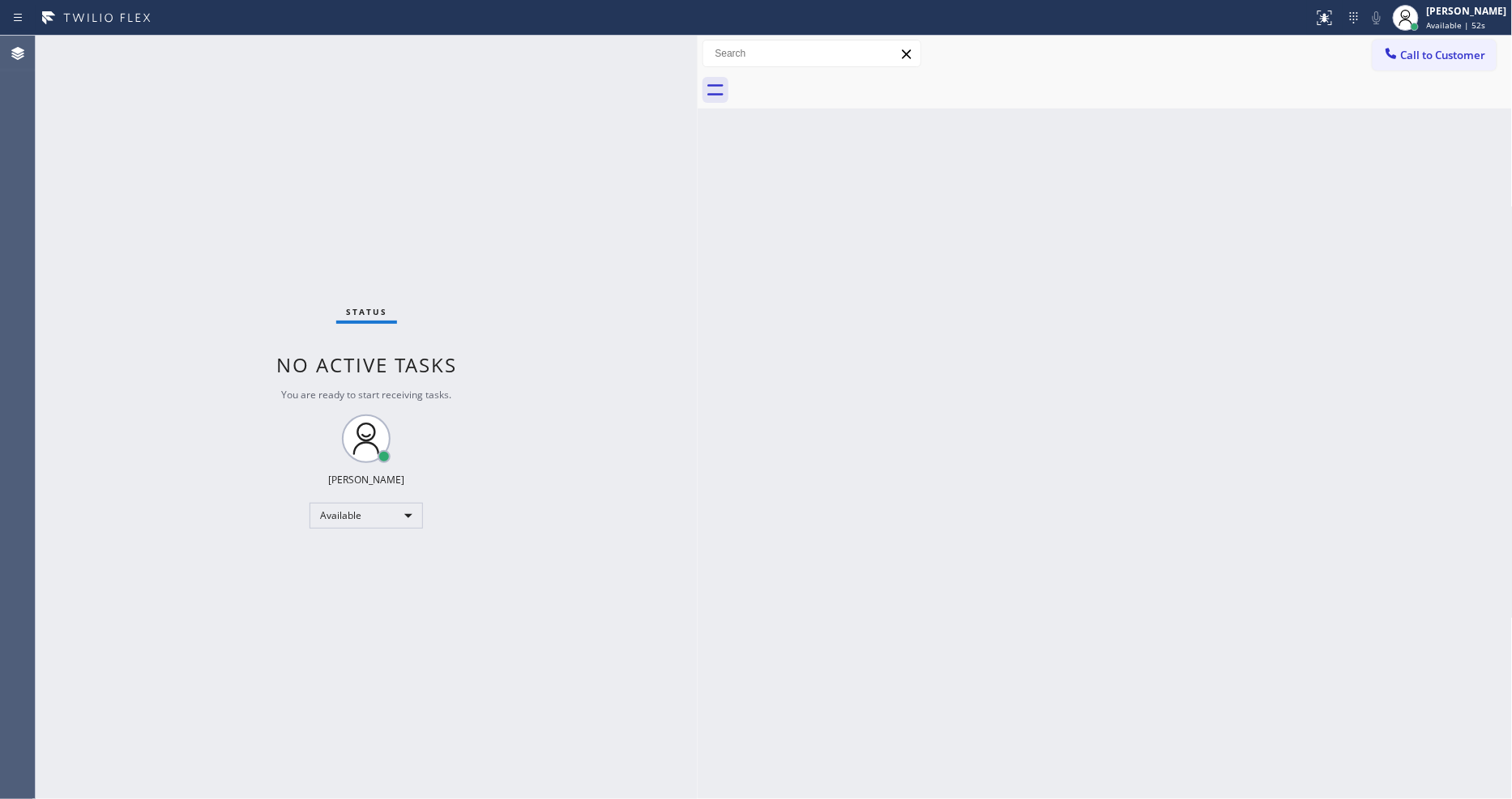
click at [197, 50] on div "Status No active tasks You are ready to start receiving tasks. [PERSON_NAME] Av…" at bounding box center [366, 417] width 662 height 764
click at [1439, 25] on span "Available | 1:09" at bounding box center [1457, 25] width 62 height 11
click at [1436, 105] on button "Unavailable" at bounding box center [1431, 107] width 162 height 21
click at [1442, 13] on div "[PERSON_NAME]" at bounding box center [1466, 10] width 80 height 14
click at [1421, 86] on button "Available" at bounding box center [1431, 86] width 162 height 21
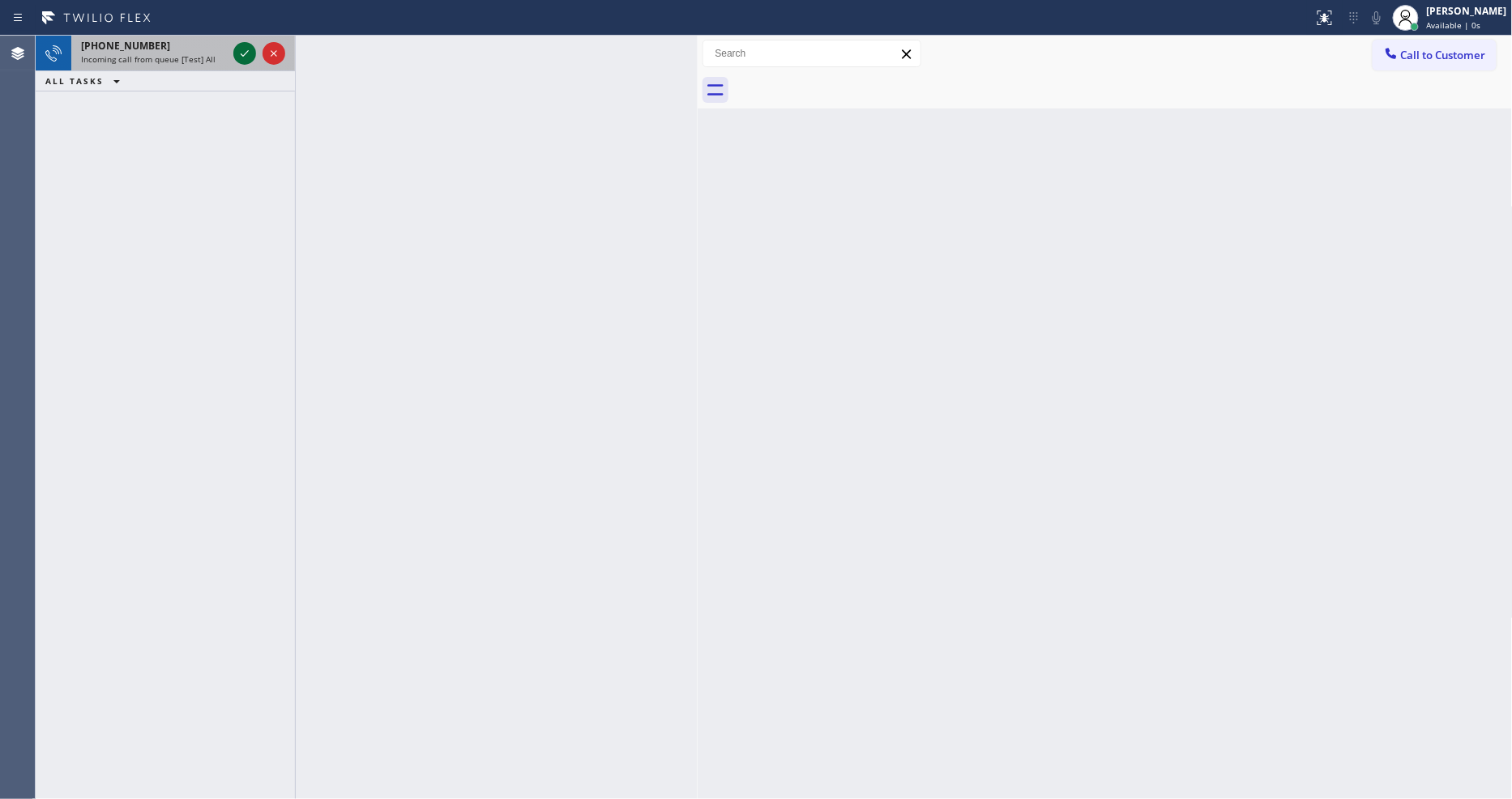
click at [241, 48] on icon at bounding box center [244, 53] width 20 height 20
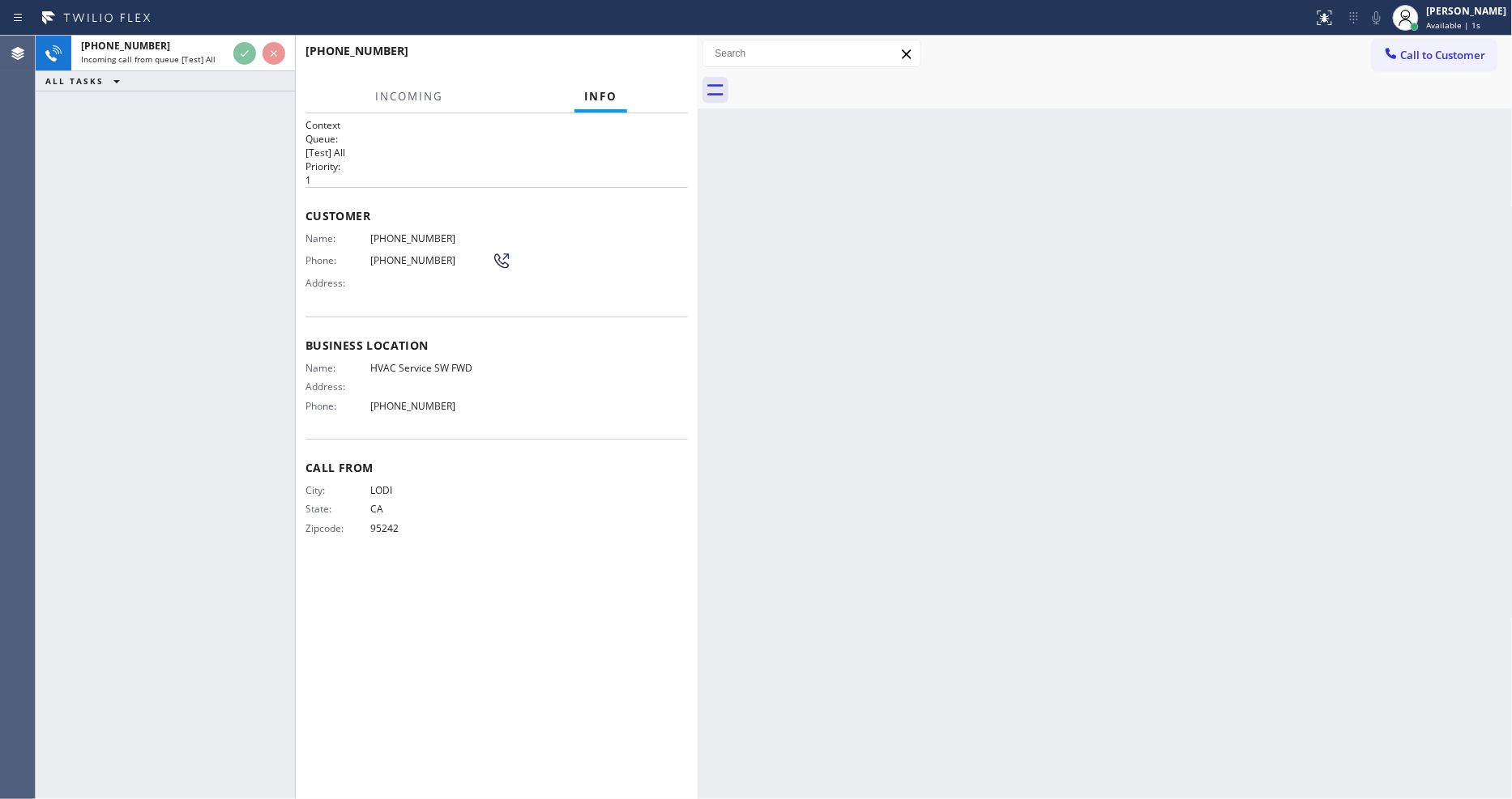
click at [216, 123] on div "+12092004522 Incoming call from queue [Test] All ALL TASKS ALL TASKS ACTIVE TAS…" at bounding box center [165, 417] width 260 height 764
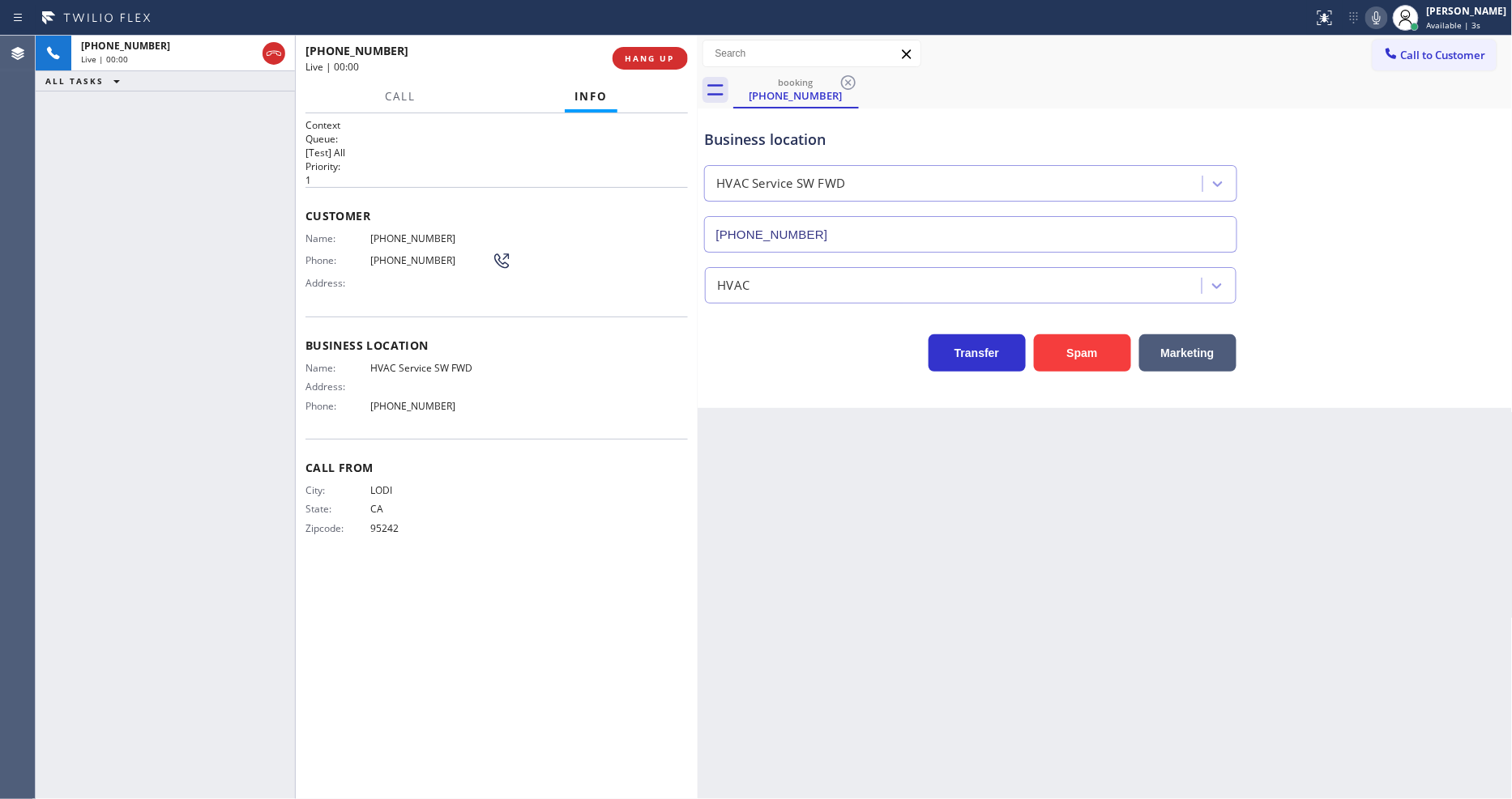
type input "(213) 855-2552"
click at [656, 57] on span "HANG UP" at bounding box center [649, 59] width 49 height 11
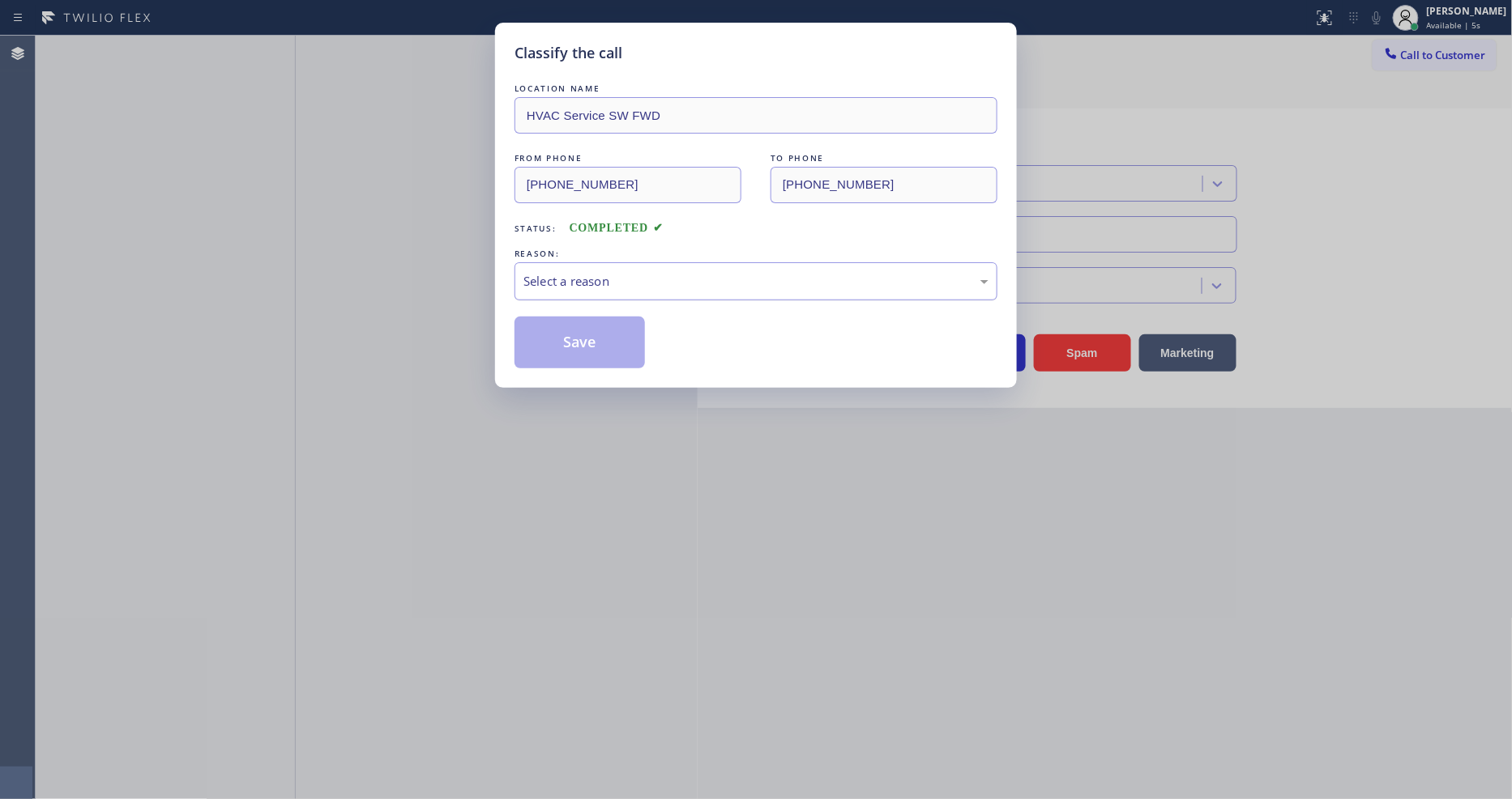
click at [621, 278] on div "Select a reason" at bounding box center [756, 282] width 465 height 19
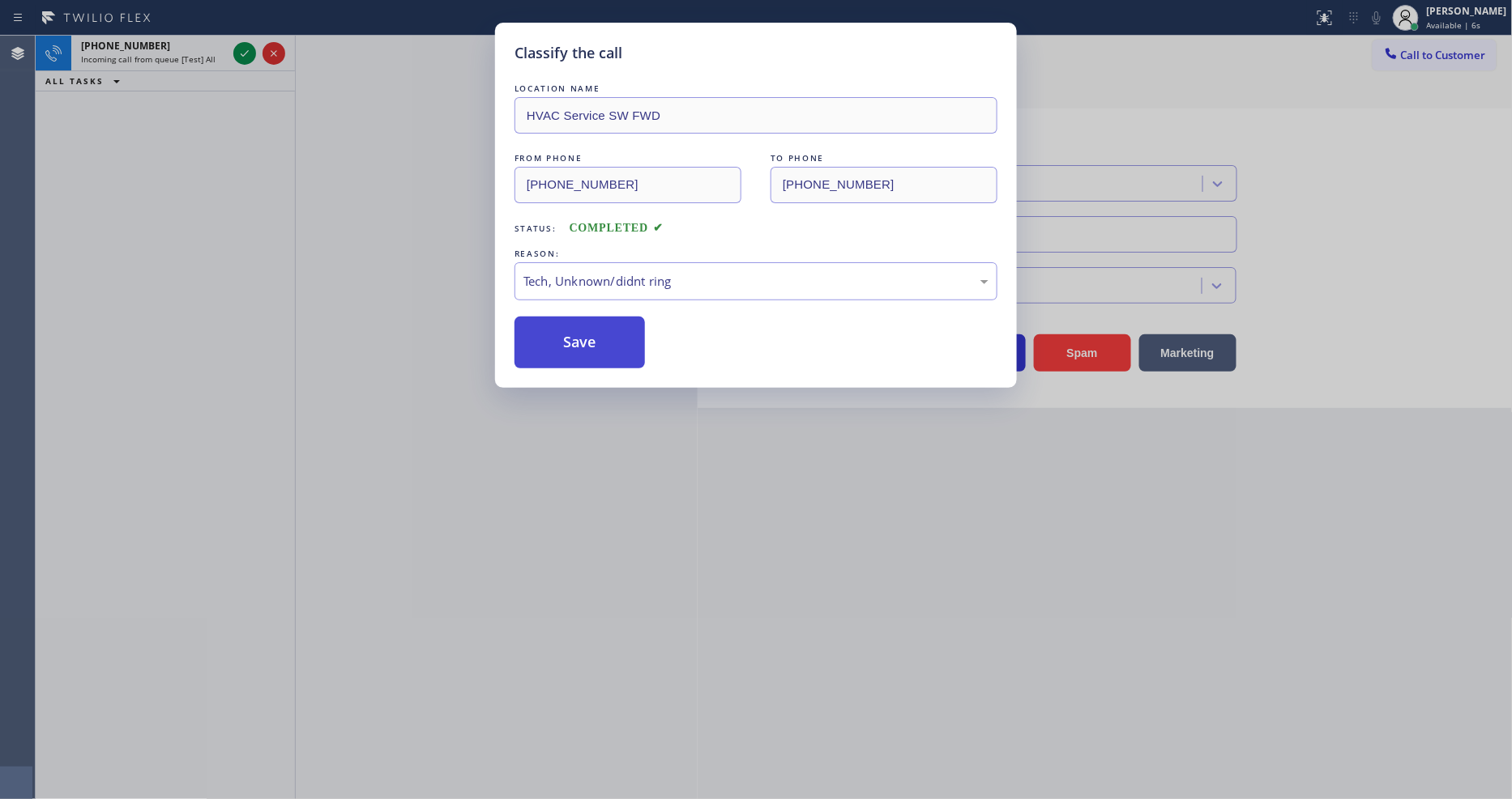
click at [609, 317] on button "Save" at bounding box center [580, 342] width 130 height 52
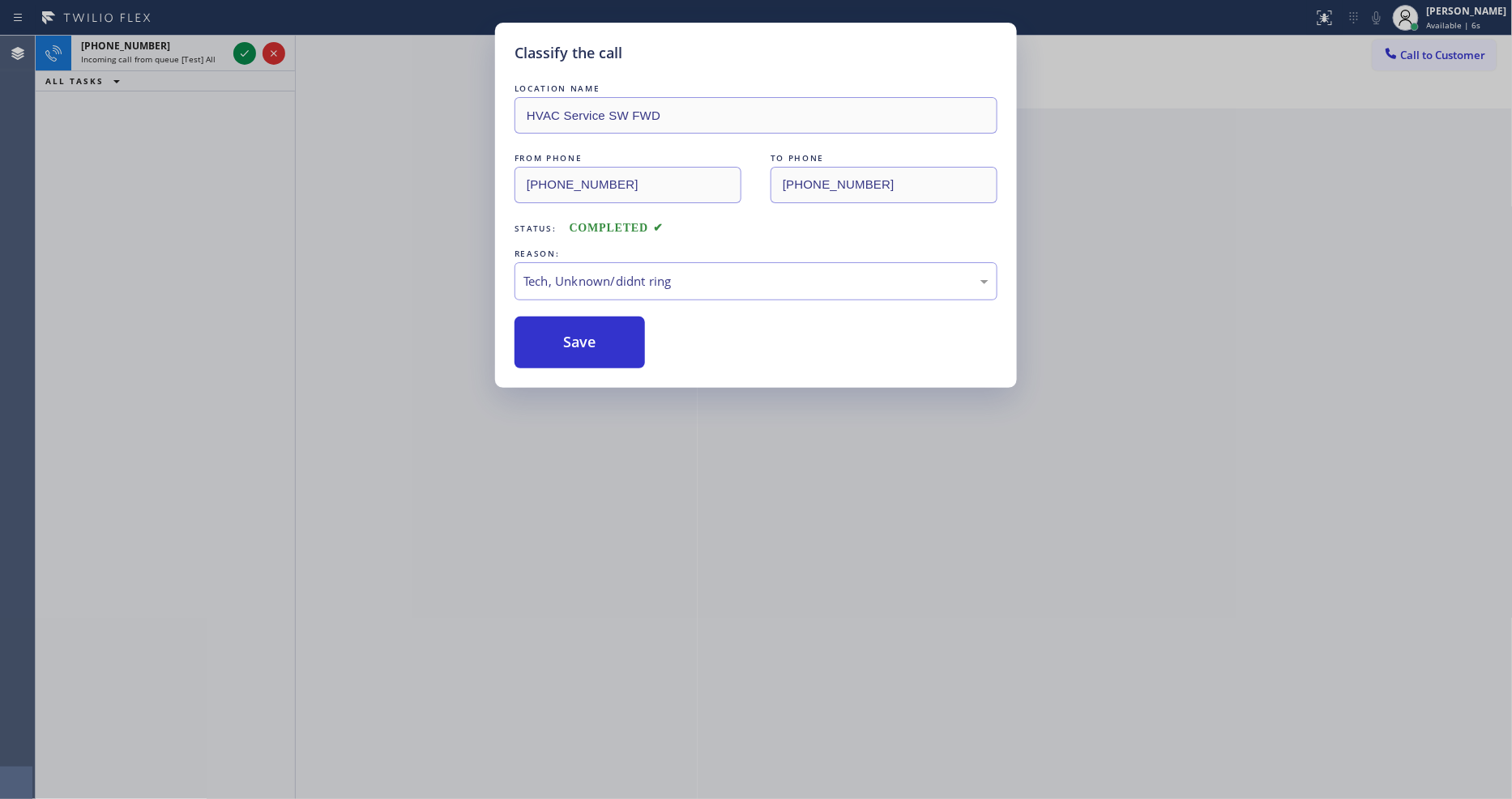
drag, startPoint x: 609, startPoint y: 317, endPoint x: 381, endPoint y: 105, distance: 311.3
click at [609, 316] on button "Save" at bounding box center [580, 342] width 130 height 52
click at [243, 52] on icon at bounding box center [244, 53] width 20 height 20
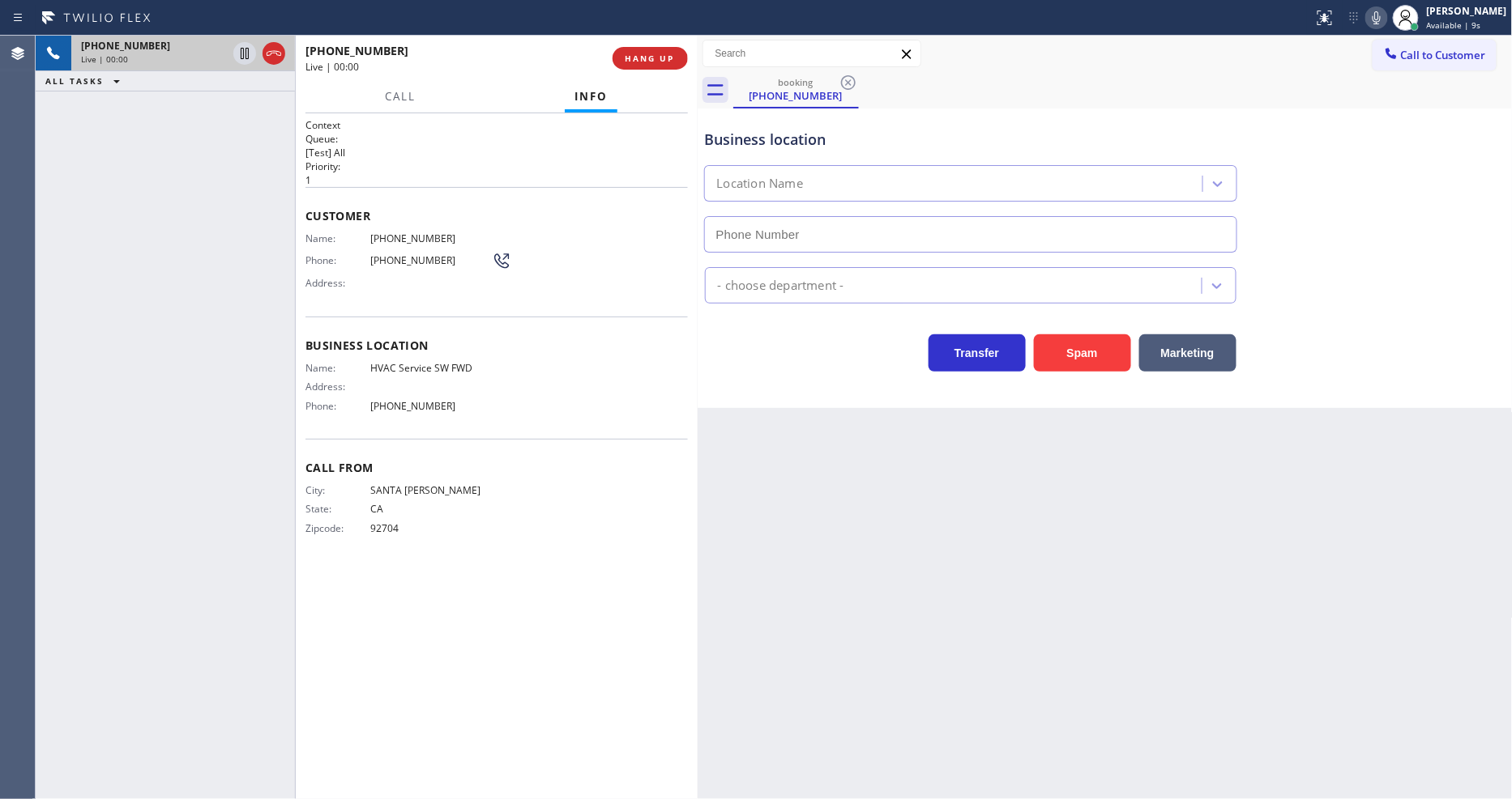
click at [658, 60] on span "HANG UP" at bounding box center [649, 59] width 49 height 11
type input "(213) 855-2552"
click at [658, 60] on span "HANG UP" at bounding box center [649, 59] width 49 height 11
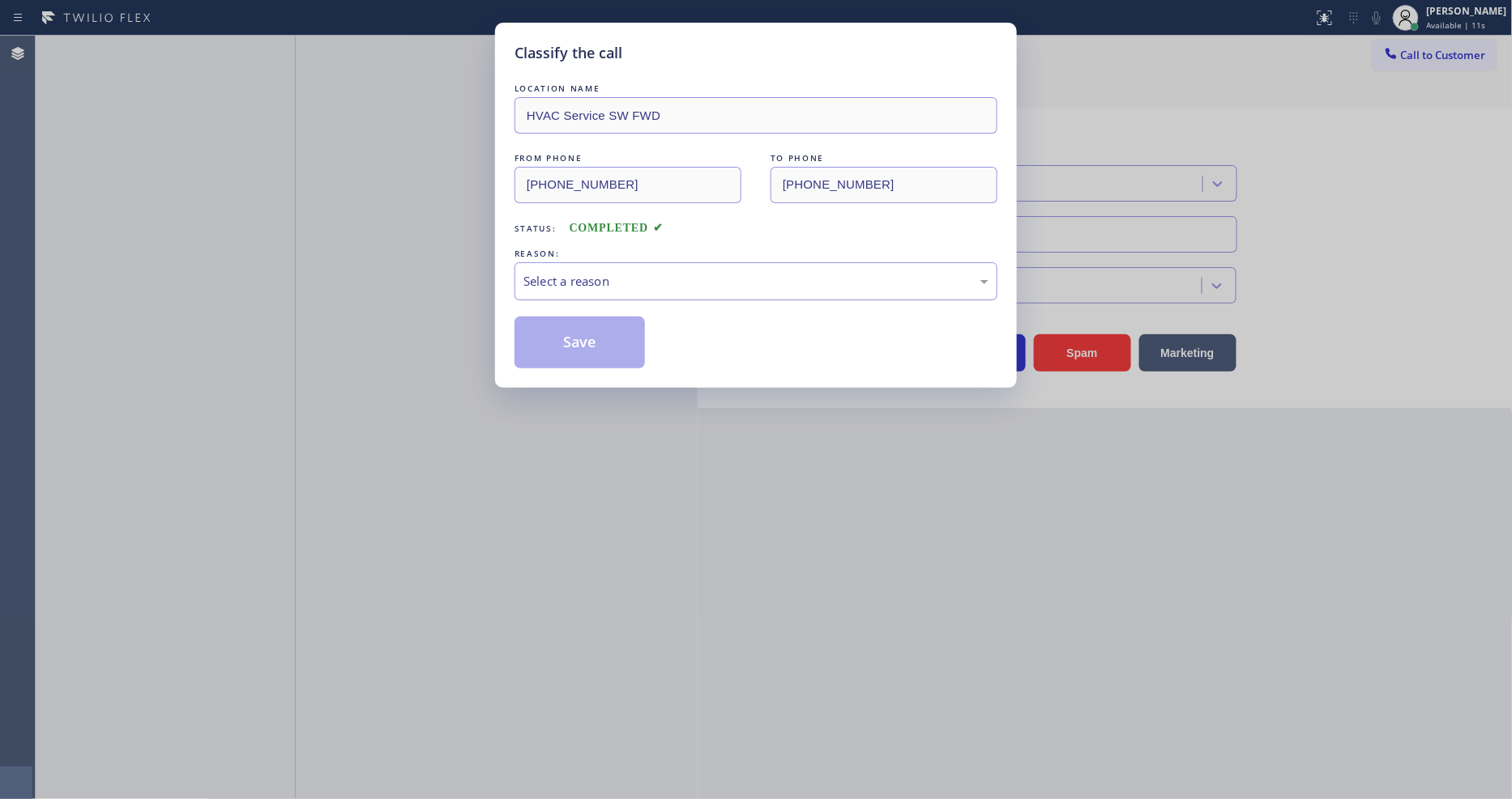
click at [633, 273] on div "Select a reason" at bounding box center [756, 282] width 465 height 19
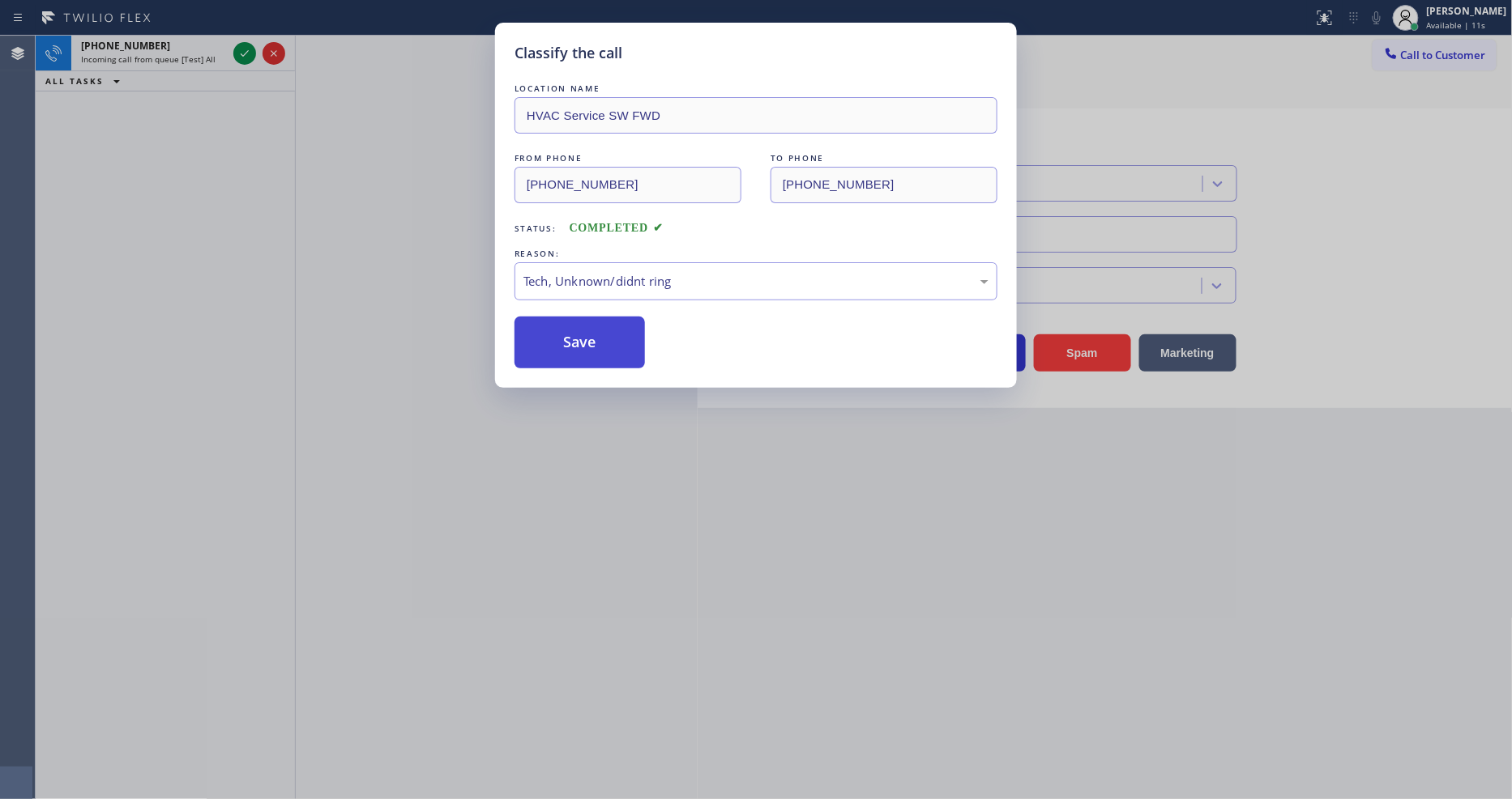
click at [605, 316] on button "Save" at bounding box center [580, 342] width 130 height 52
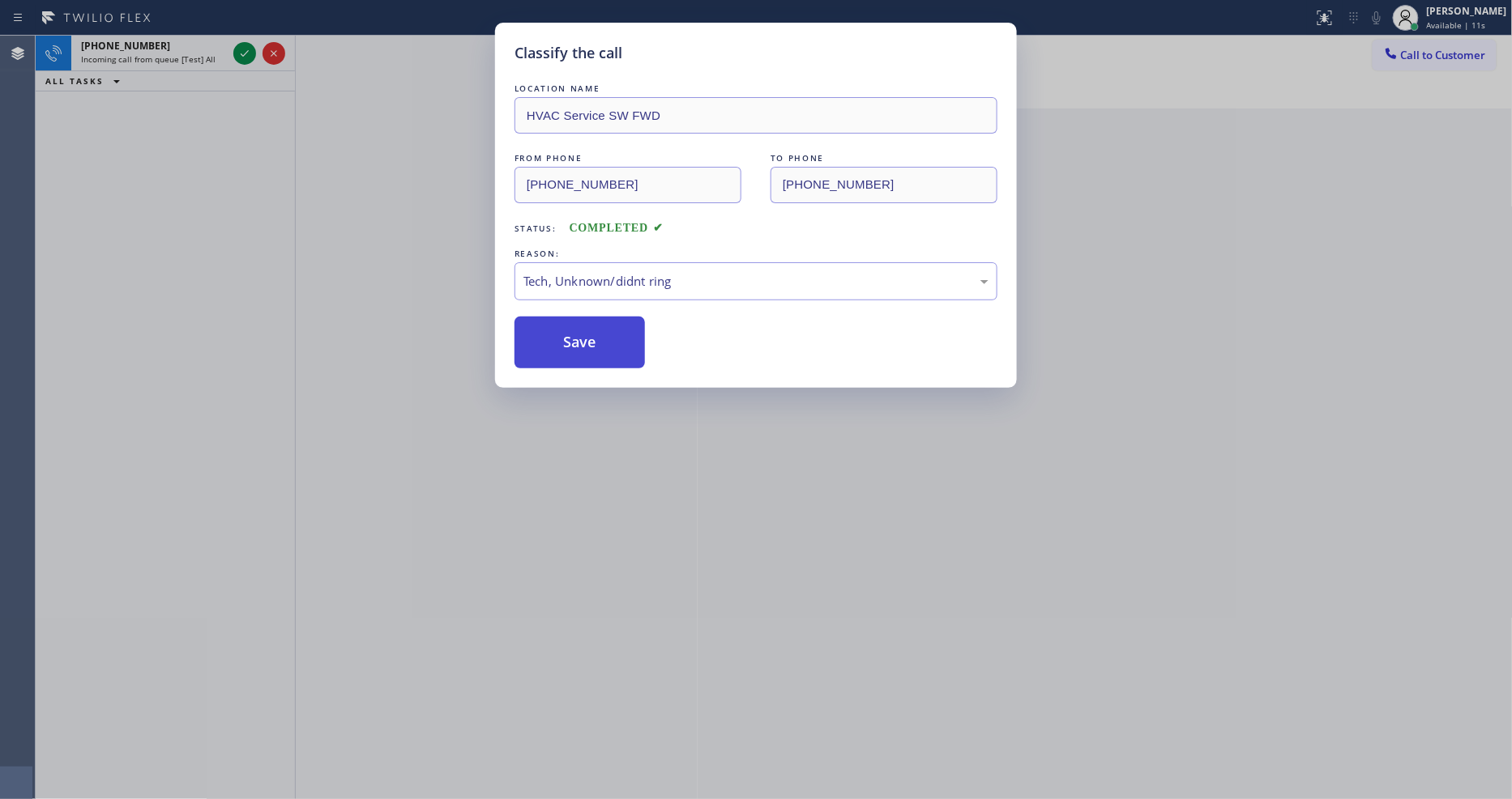
click at [605, 316] on button "Save" at bounding box center [580, 342] width 130 height 52
click at [238, 53] on div "Classify the call LOCATION NAME HVAC Service SW FWD FROM PHONE (909) 202-4672 T…" at bounding box center [756, 399] width 1512 height 799
click at [238, 53] on icon at bounding box center [244, 53] width 20 height 20
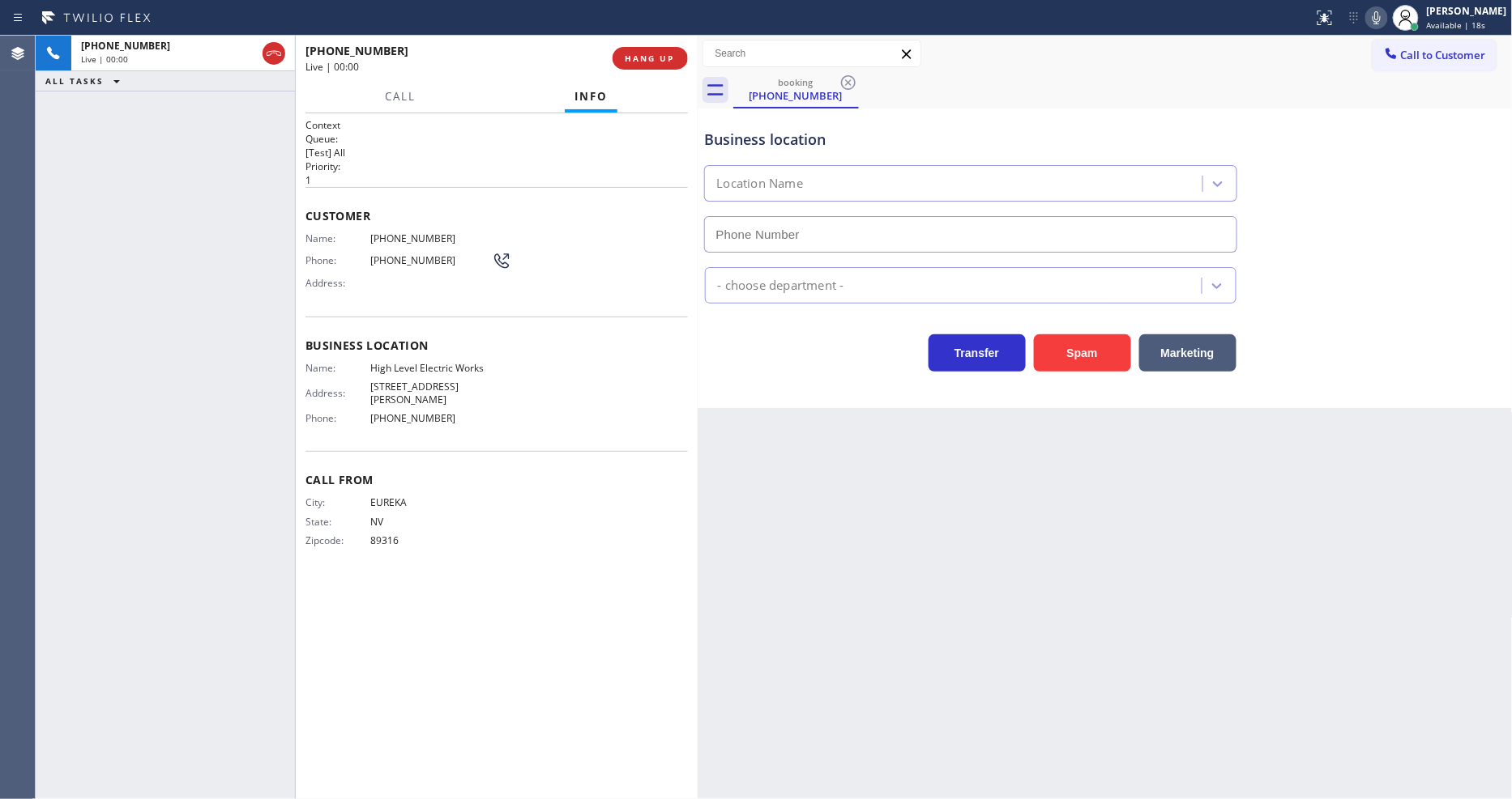
type input "(818) 629-0075"
click at [644, 57] on span "HANG UP" at bounding box center [649, 59] width 49 height 11
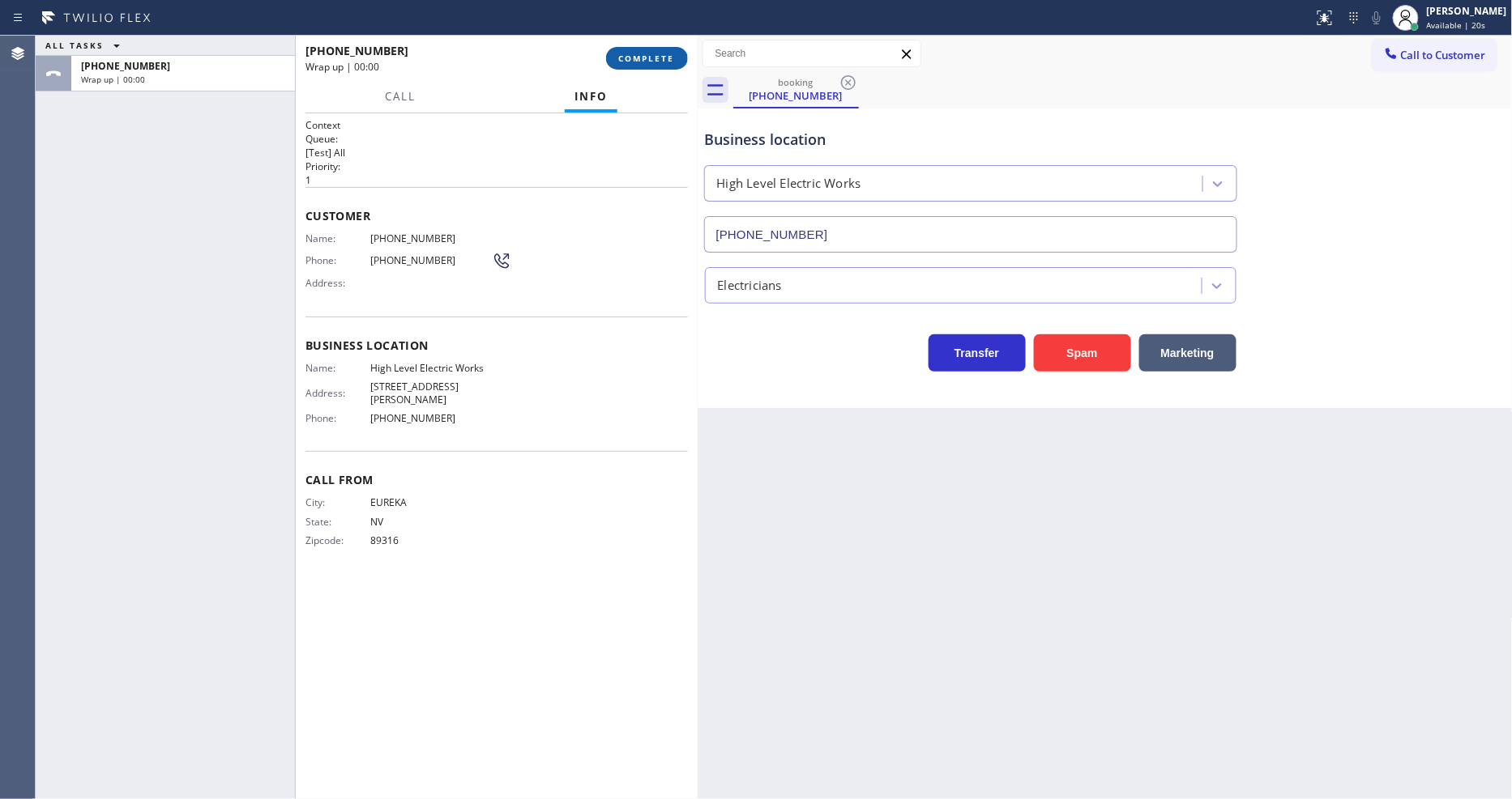
click at [644, 55] on span "COMPLETE" at bounding box center [647, 59] width 56 height 11
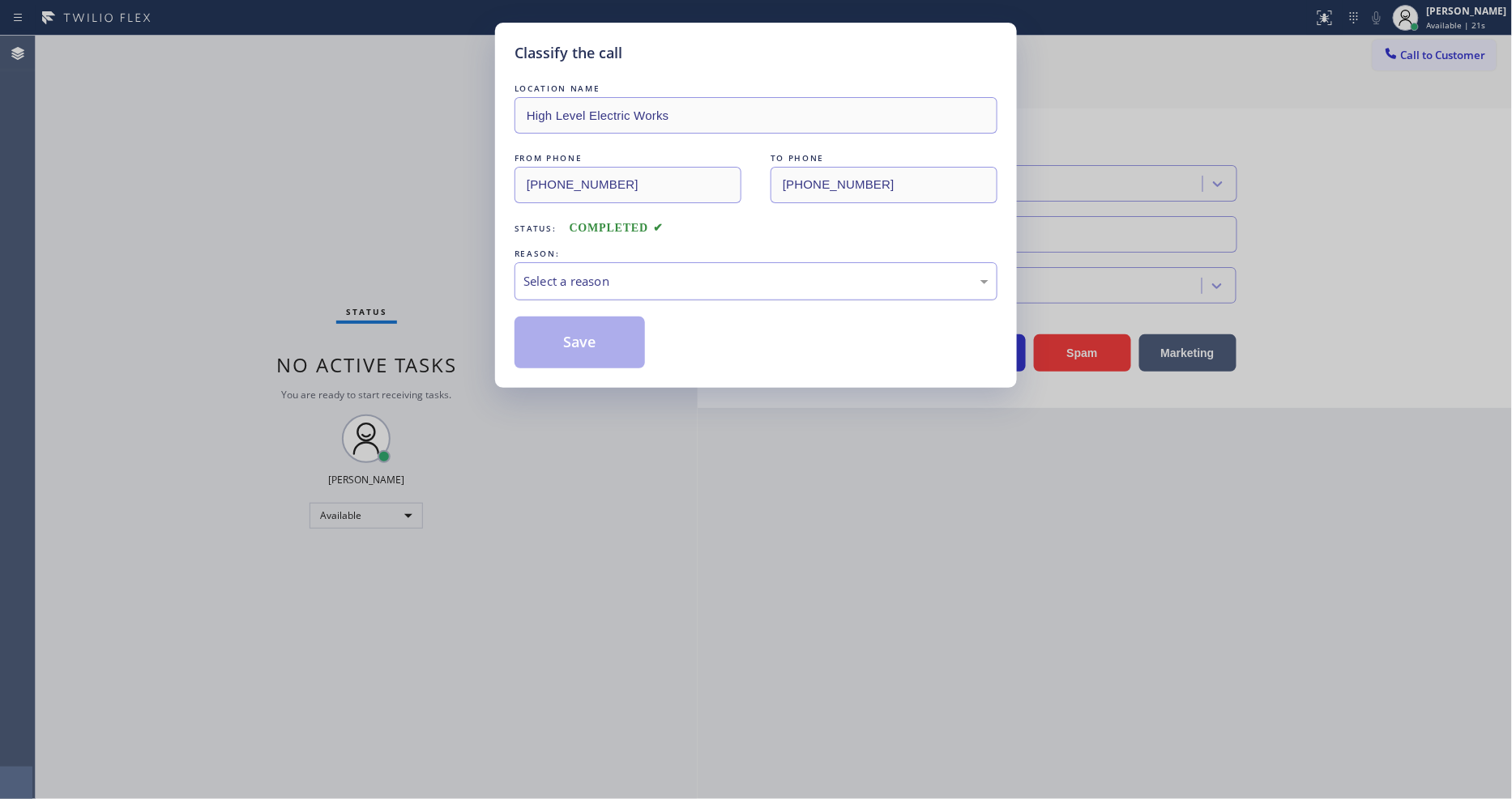
click at [592, 273] on div "Select a reason" at bounding box center [756, 282] width 465 height 19
click at [587, 329] on button "Save" at bounding box center [580, 342] width 130 height 52
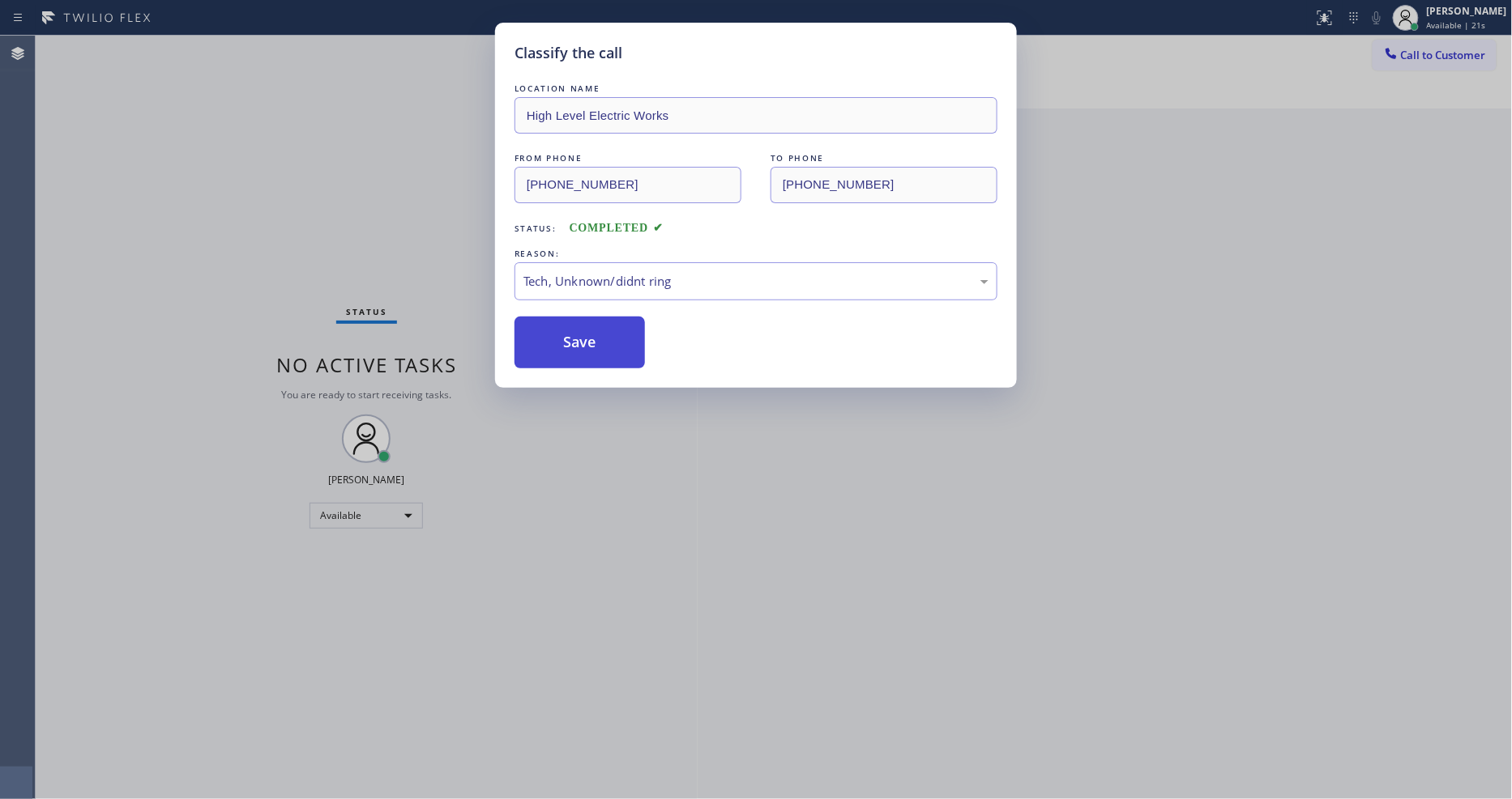
click at [586, 329] on button "Save" at bounding box center [580, 342] width 130 height 52
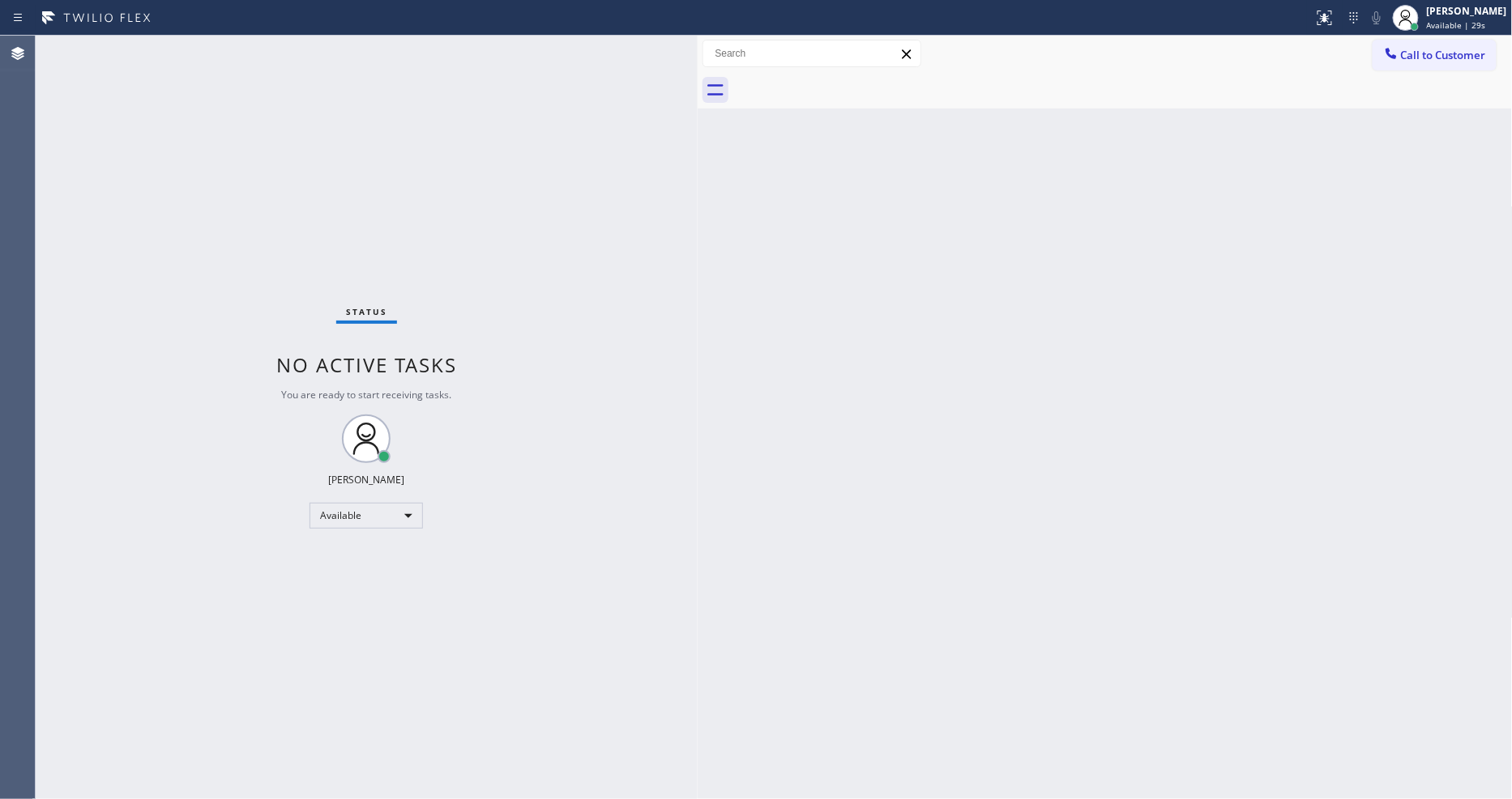
click at [189, 42] on div "Status No active tasks You are ready to start receiving tasks. [PERSON_NAME] Av…" at bounding box center [366, 417] width 662 height 764
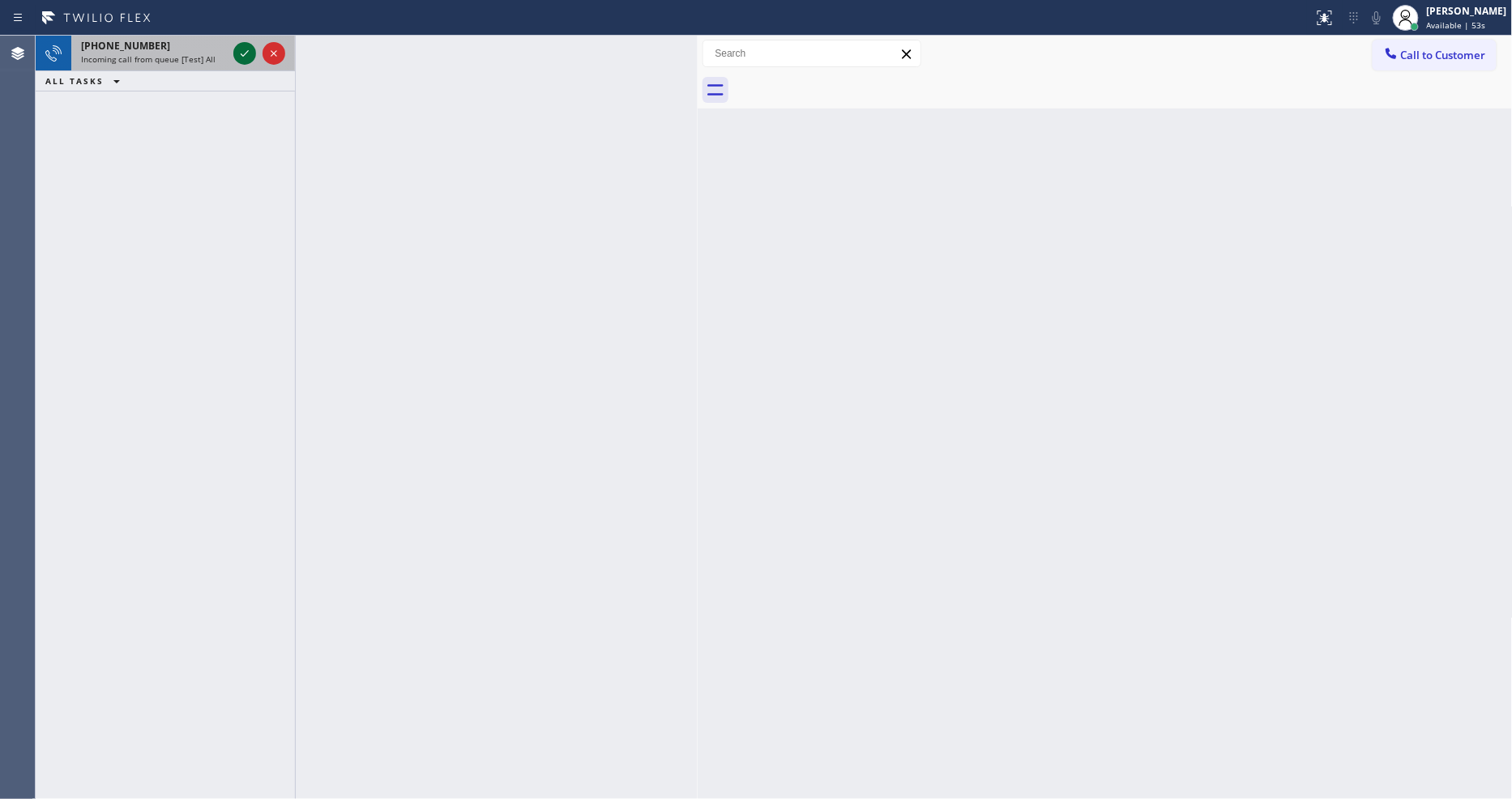
click at [246, 52] on icon at bounding box center [244, 53] width 20 height 20
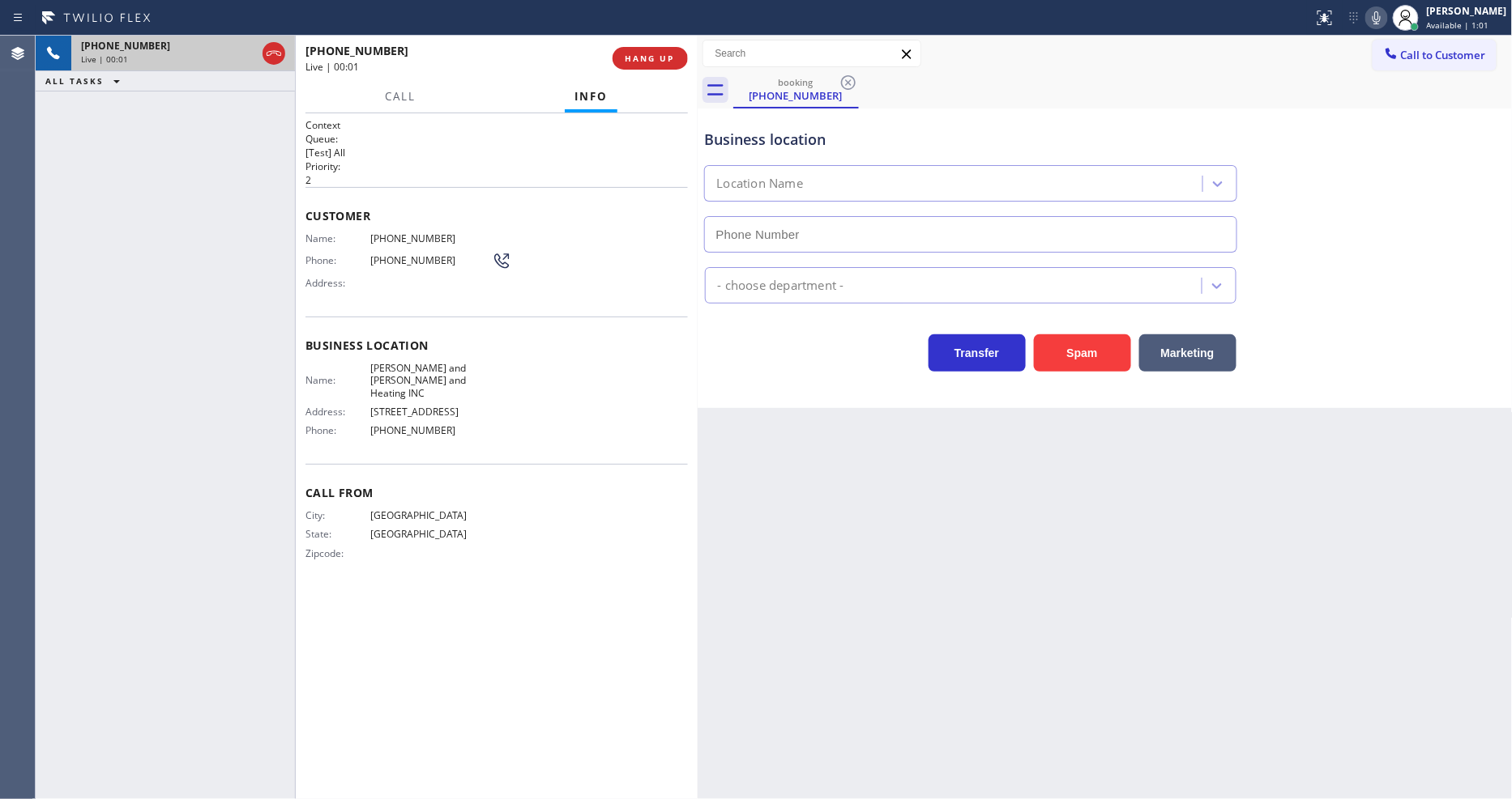
type input "(346) 585-7917"
click at [629, 46] on div "+13463209092 Live | 00:03 HANG UP" at bounding box center [496, 58] width 382 height 42
click at [630, 50] on button "HANG UP" at bounding box center [649, 58] width 75 height 22
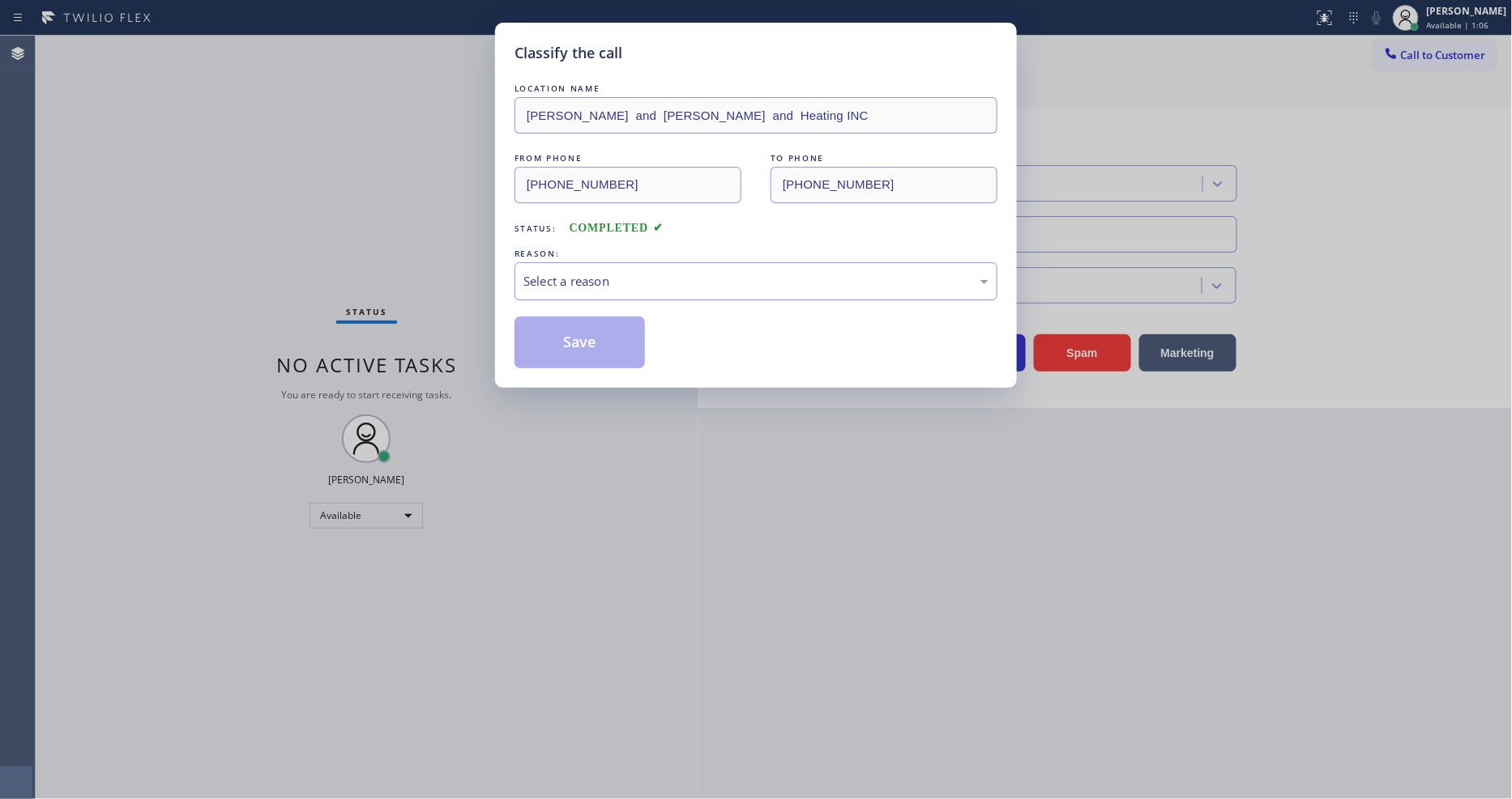
click at [642, 262] on div "Select a reason" at bounding box center [756, 281] width 483 height 38
click at [611, 335] on button "Save" at bounding box center [580, 342] width 130 height 52
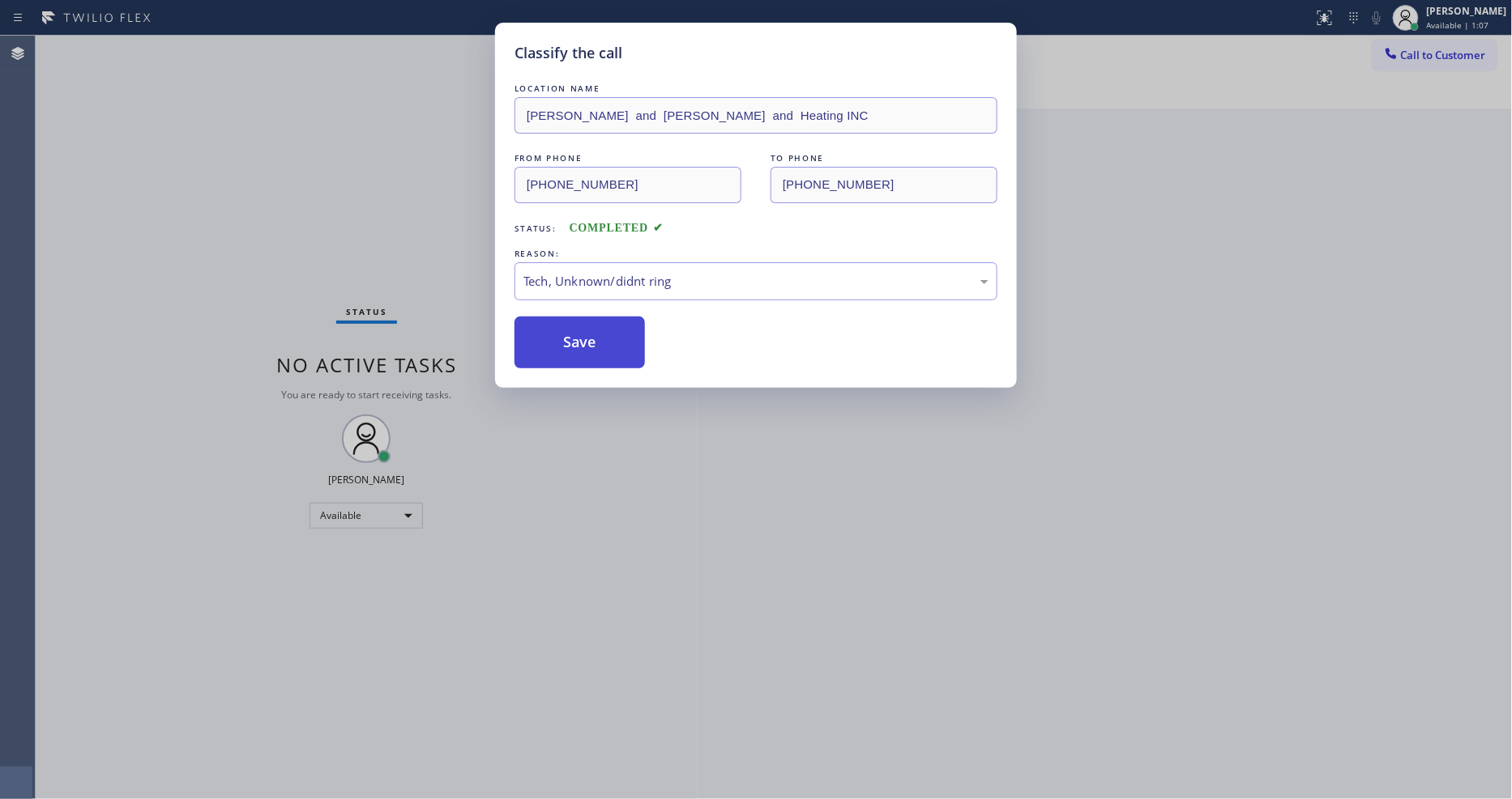
click at [611, 335] on button "Save" at bounding box center [580, 342] width 130 height 52
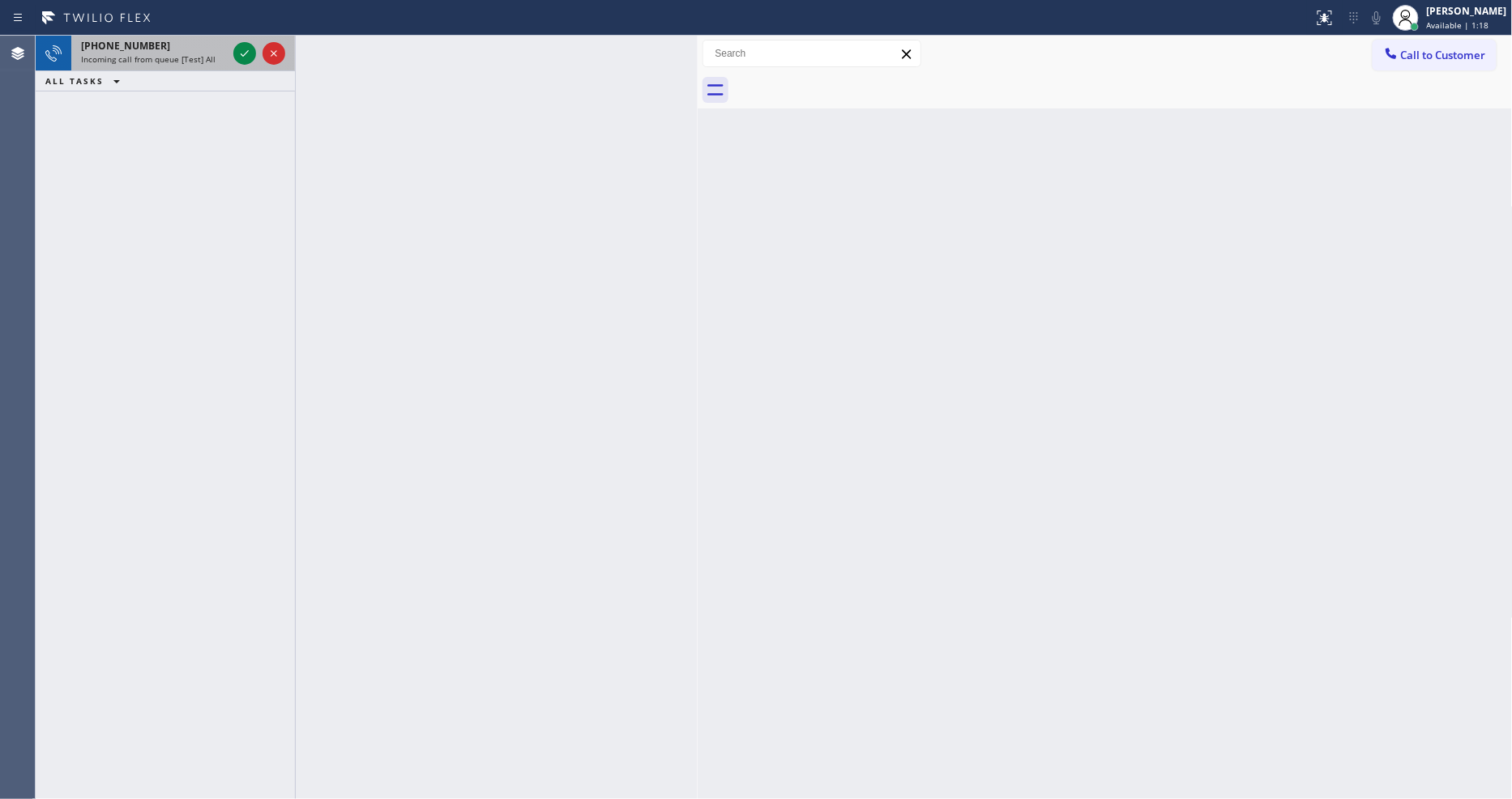
click at [236, 41] on div at bounding box center [259, 53] width 59 height 35
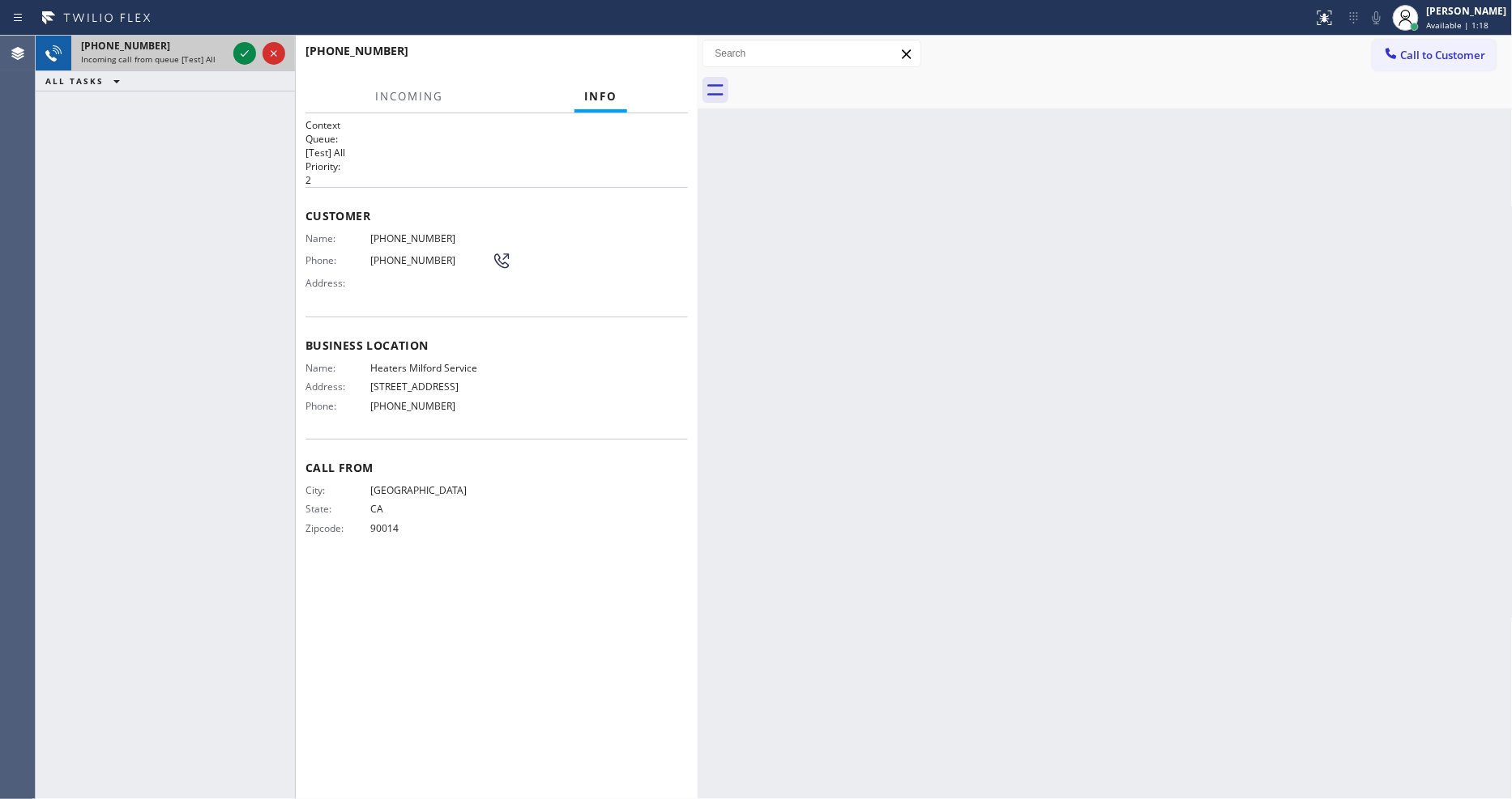
click at [236, 41] on div at bounding box center [259, 53] width 59 height 35
click at [241, 45] on icon at bounding box center [244, 53] width 20 height 20
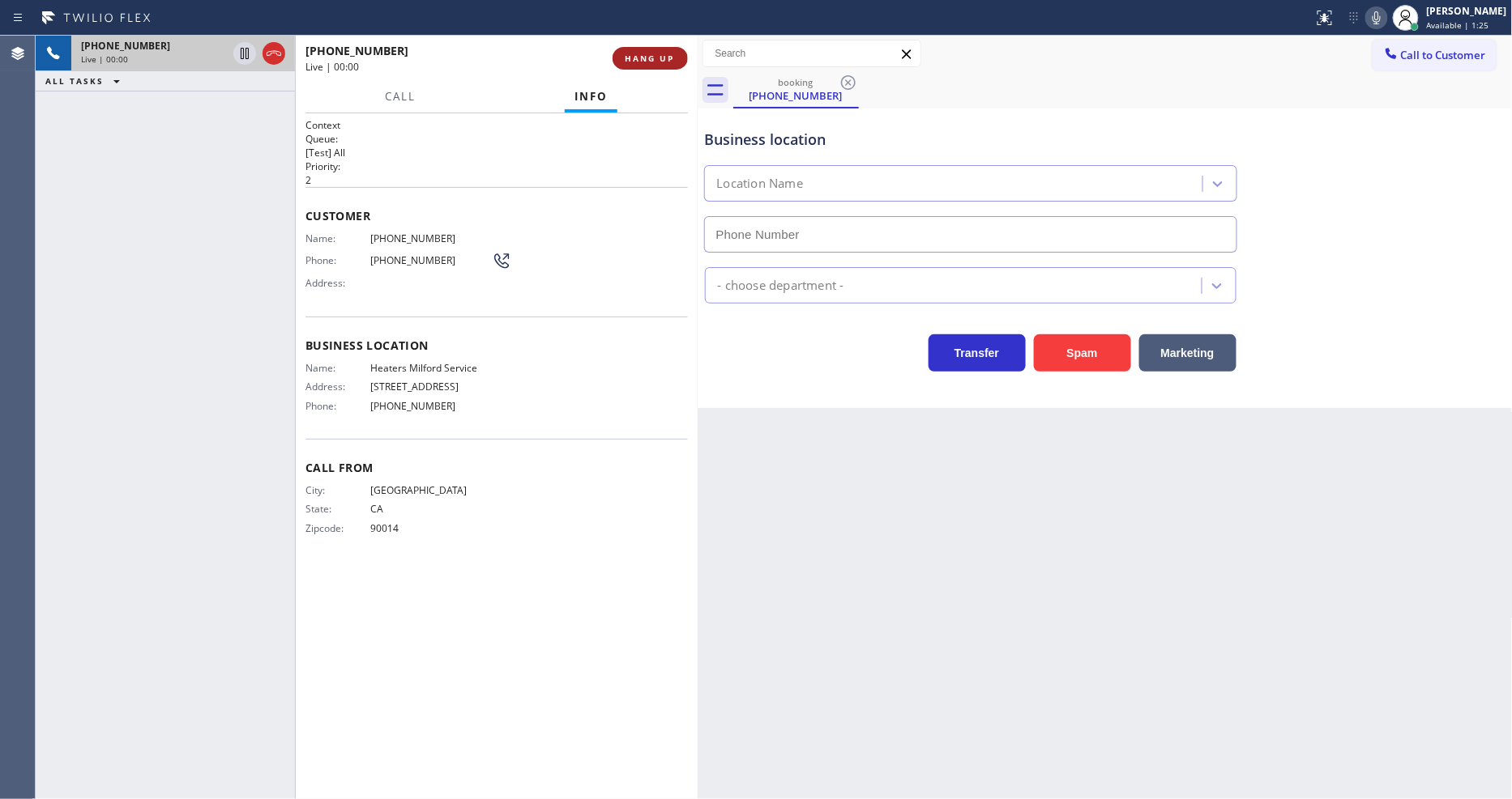
click at [636, 57] on span "HANG UP" at bounding box center [649, 59] width 49 height 11
type input "(323) 275-4019"
click at [636, 57] on span "HANG UP" at bounding box center [649, 59] width 49 height 11
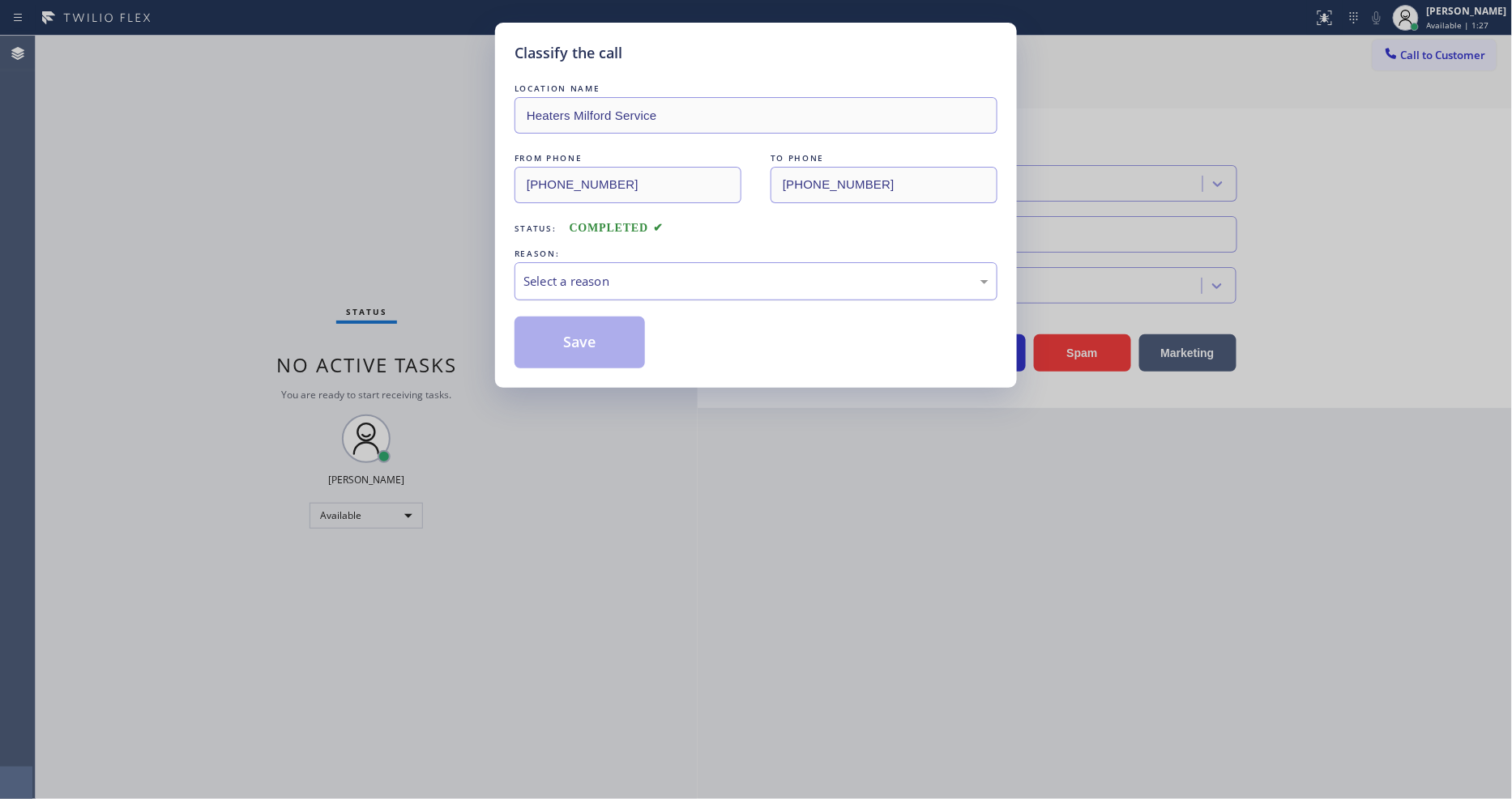
click at [605, 279] on div "Select a reason" at bounding box center [756, 282] width 465 height 19
click at [605, 333] on button "Save" at bounding box center [580, 342] width 130 height 52
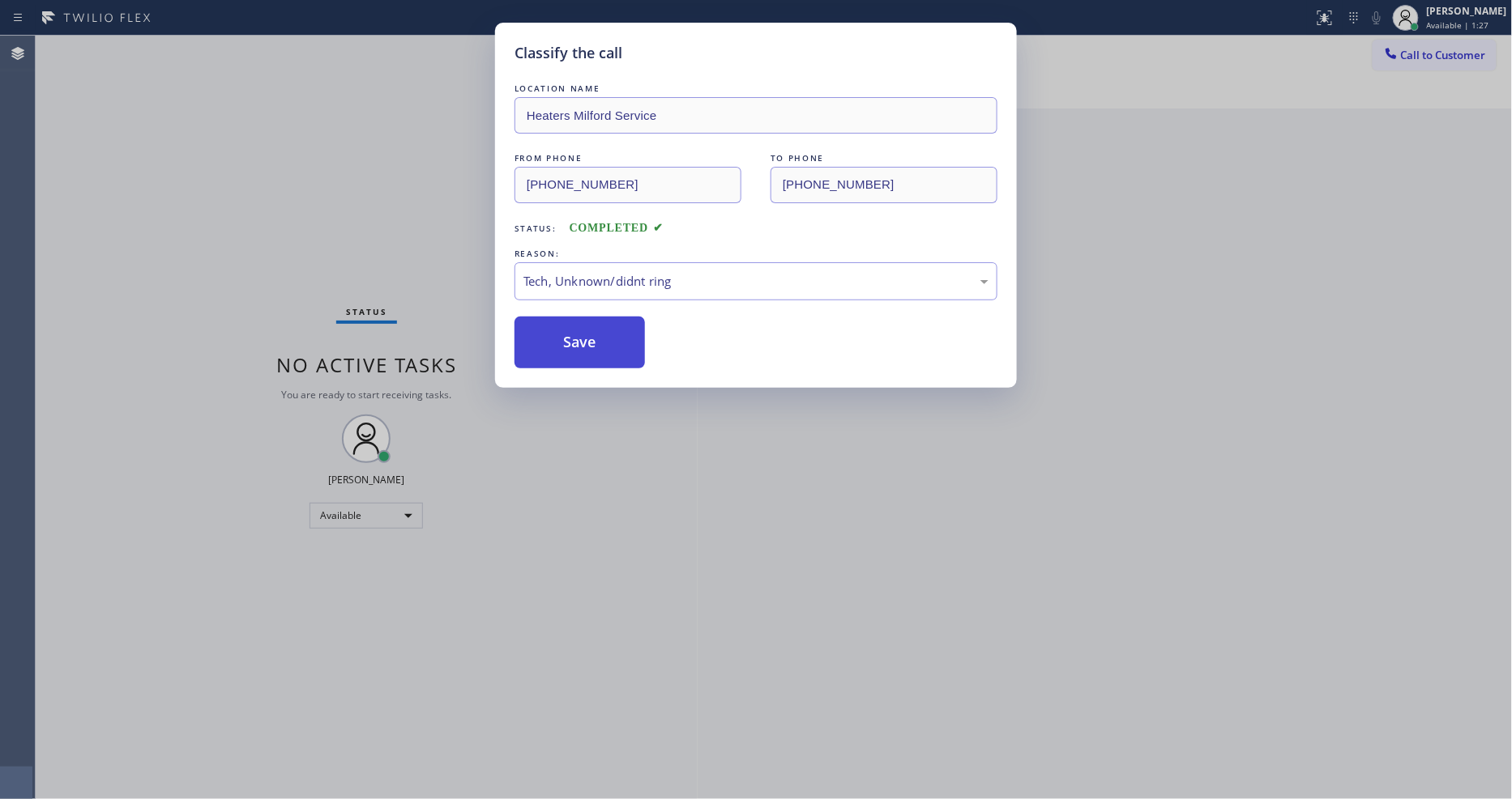
click at [605, 333] on button "Save" at bounding box center [580, 342] width 130 height 52
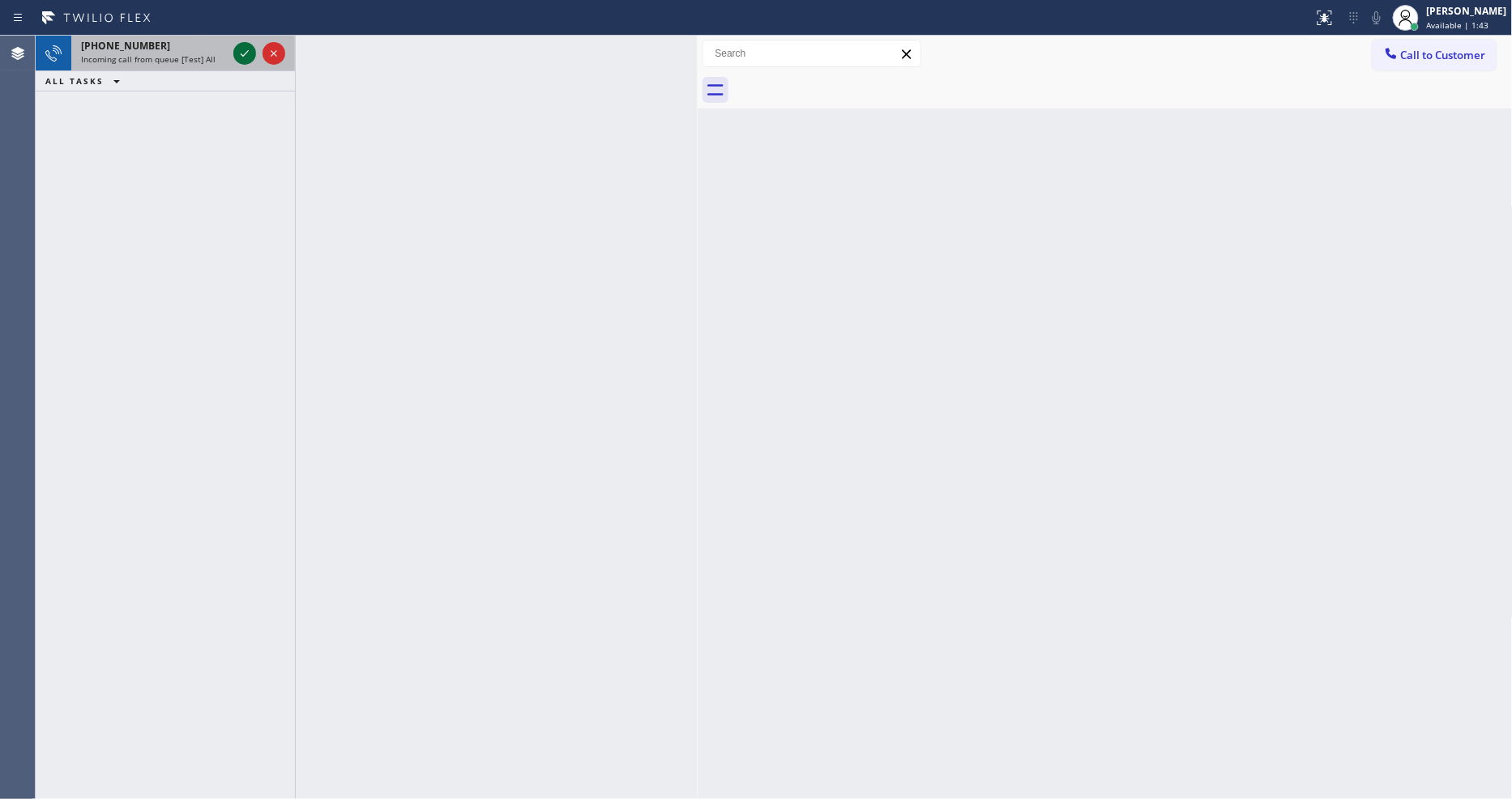
click at [241, 50] on icon at bounding box center [244, 53] width 20 height 20
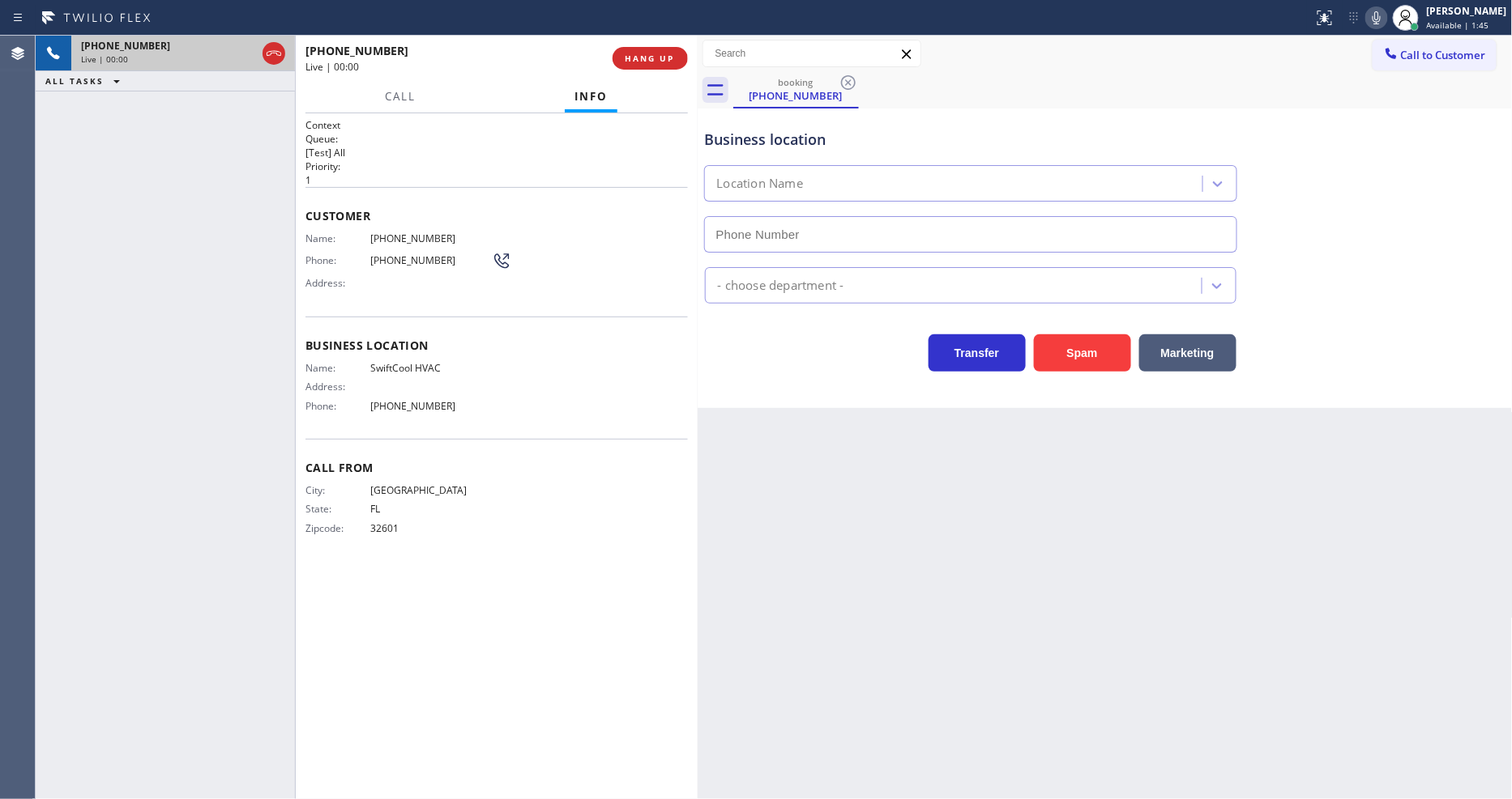
type input "(951) 783-3053"
click at [654, 50] on button "HANG UP" at bounding box center [649, 58] width 75 height 22
click at [654, 60] on span "HANG UP" at bounding box center [649, 59] width 49 height 11
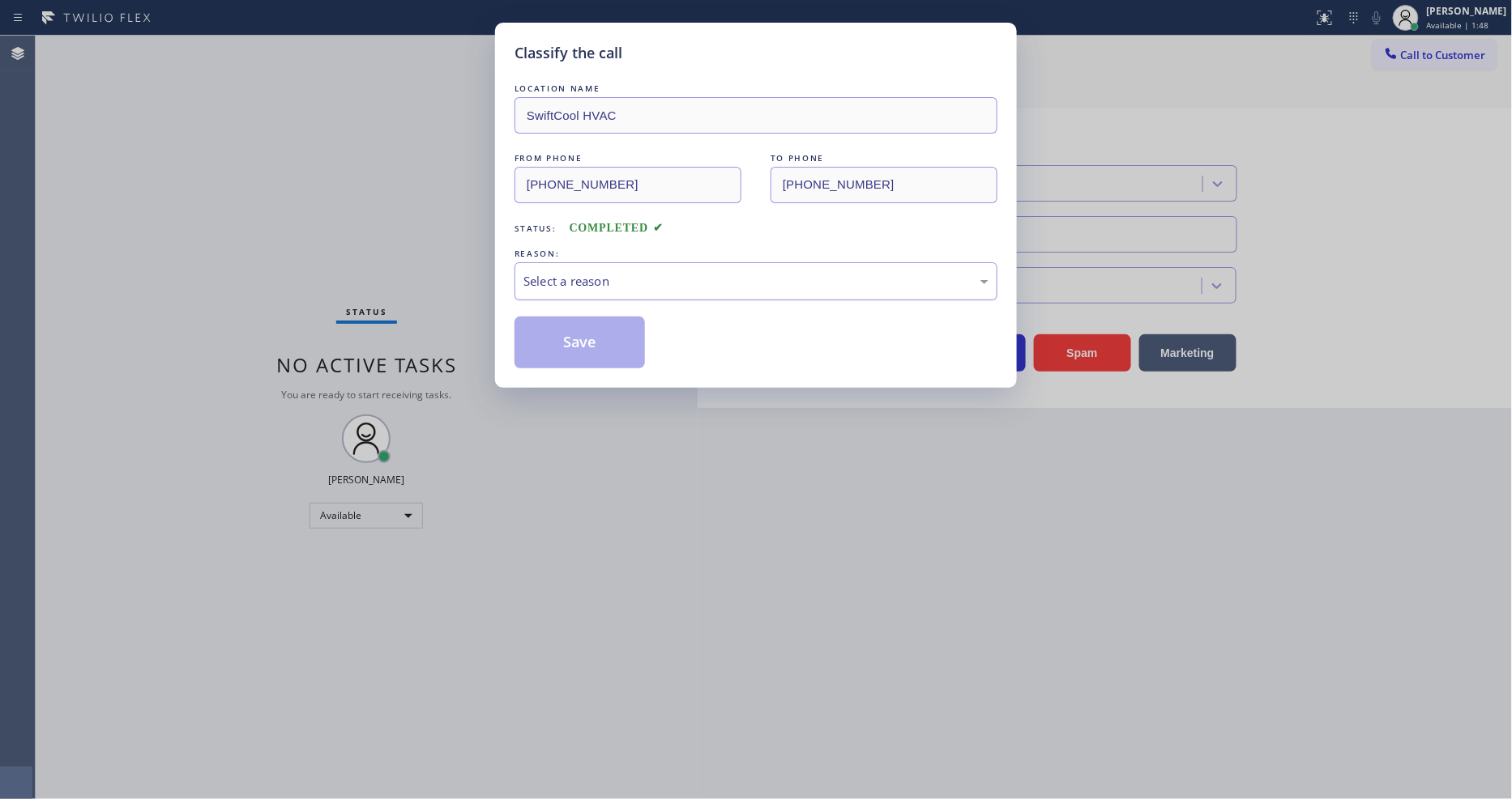
click at [569, 273] on div "Select a reason" at bounding box center [756, 282] width 465 height 19
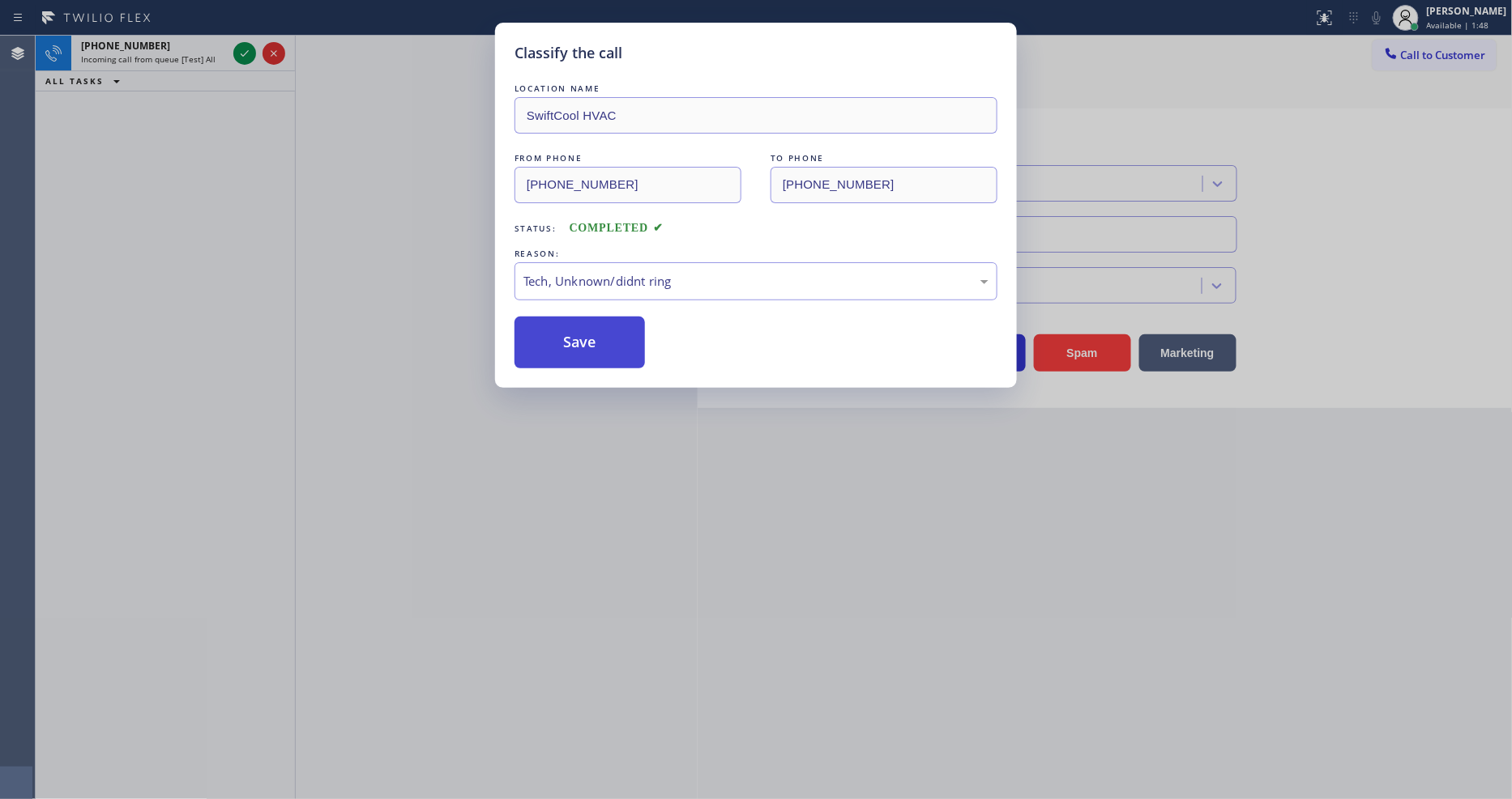
click at [575, 316] on button "Save" at bounding box center [580, 342] width 130 height 52
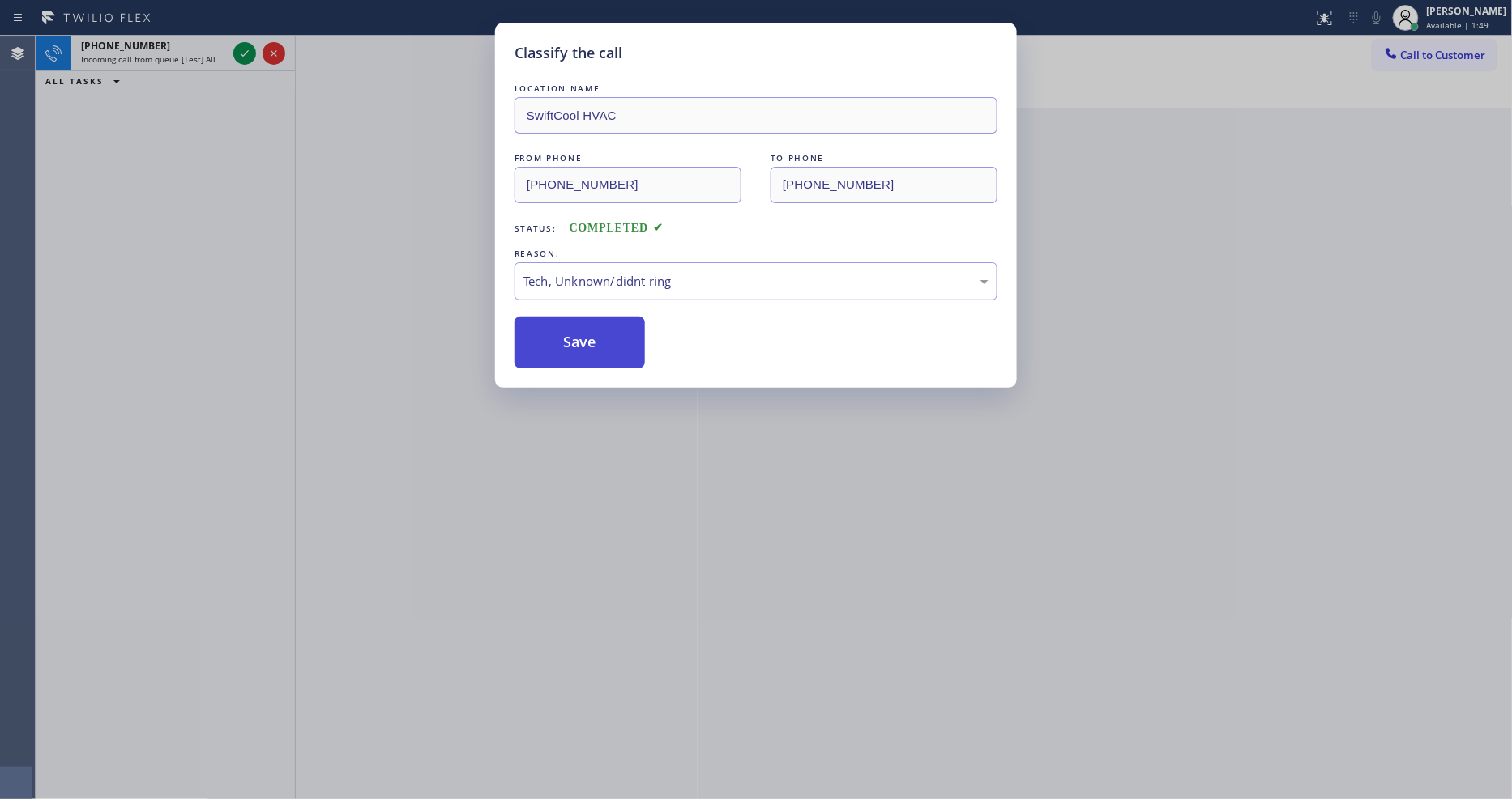
click at [575, 316] on button "Save" at bounding box center [580, 342] width 130 height 52
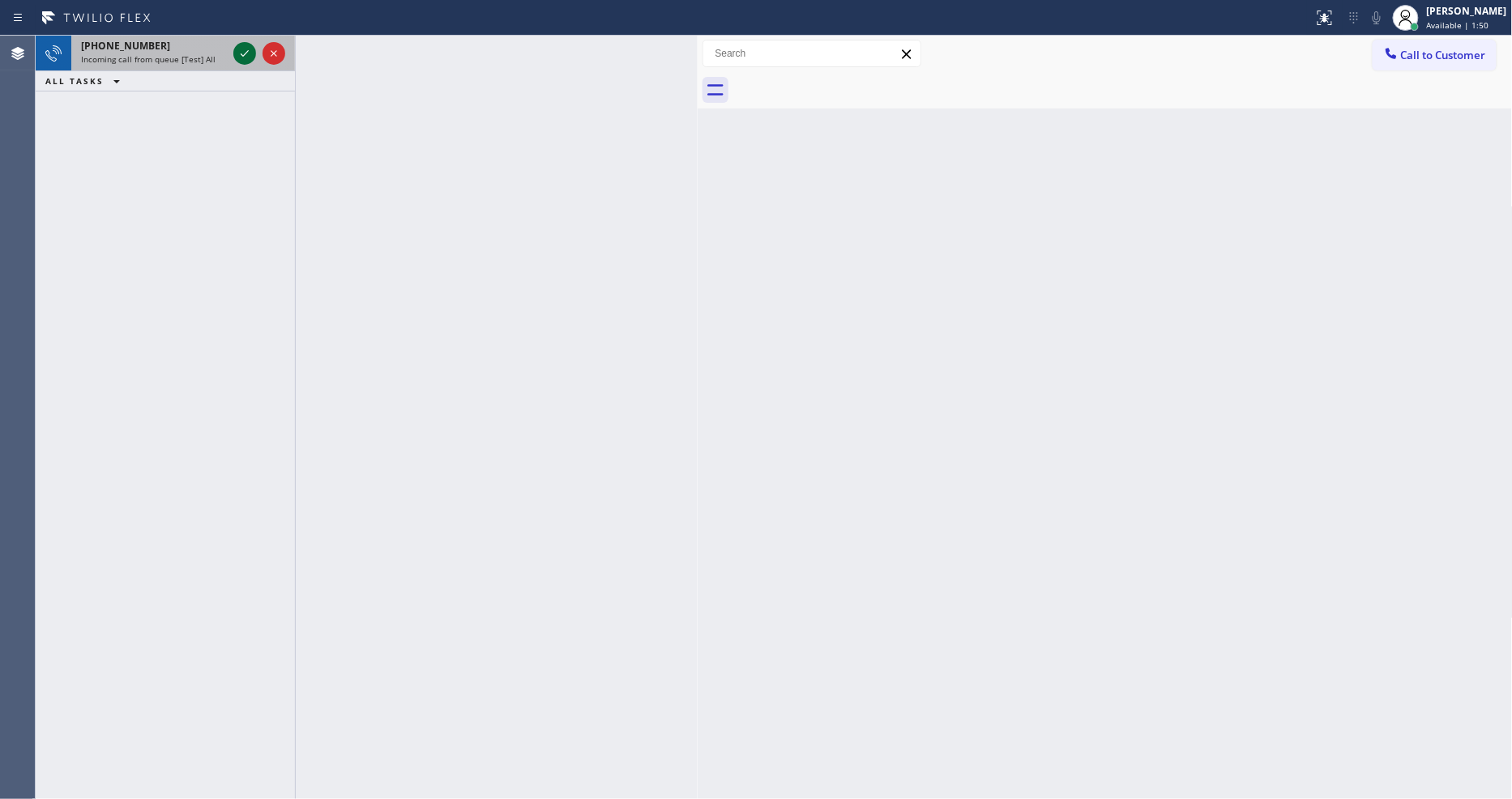
click at [241, 53] on icon at bounding box center [245, 53] width 8 height 7
click at [243, 44] on icon at bounding box center [244, 53] width 20 height 20
click at [243, 45] on icon at bounding box center [244, 53] width 20 height 20
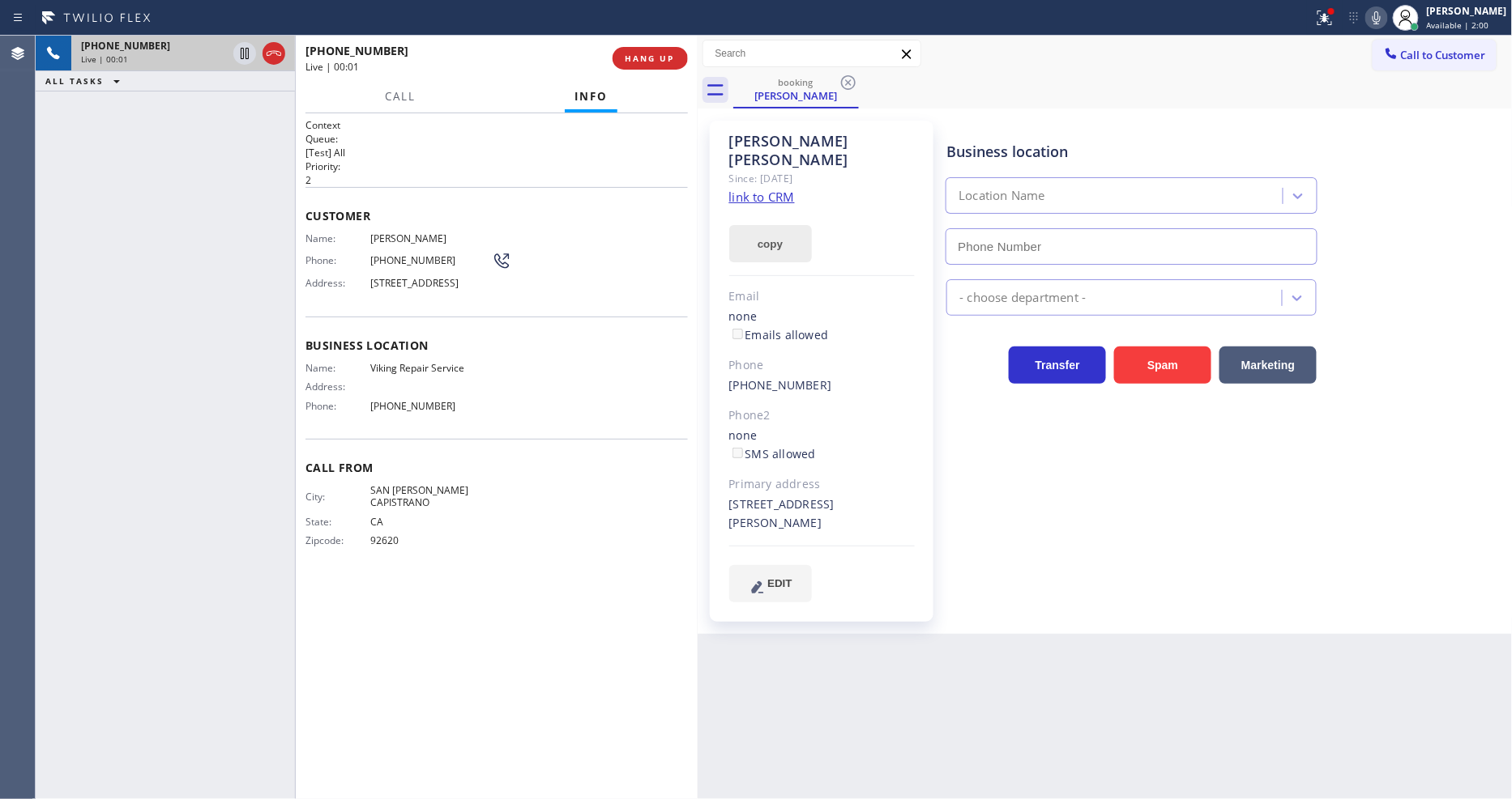
type input "(949) 239-1524"
click at [780, 189] on link "link to CRM" at bounding box center [762, 196] width 66 height 16
click at [413, 395] on div "Name: Viking Repair Service Address: Phone: (949) 239-1524" at bounding box center [398, 390] width 186 height 57
click at [413, 374] on span "Viking Repair Service" at bounding box center [431, 367] width 122 height 12
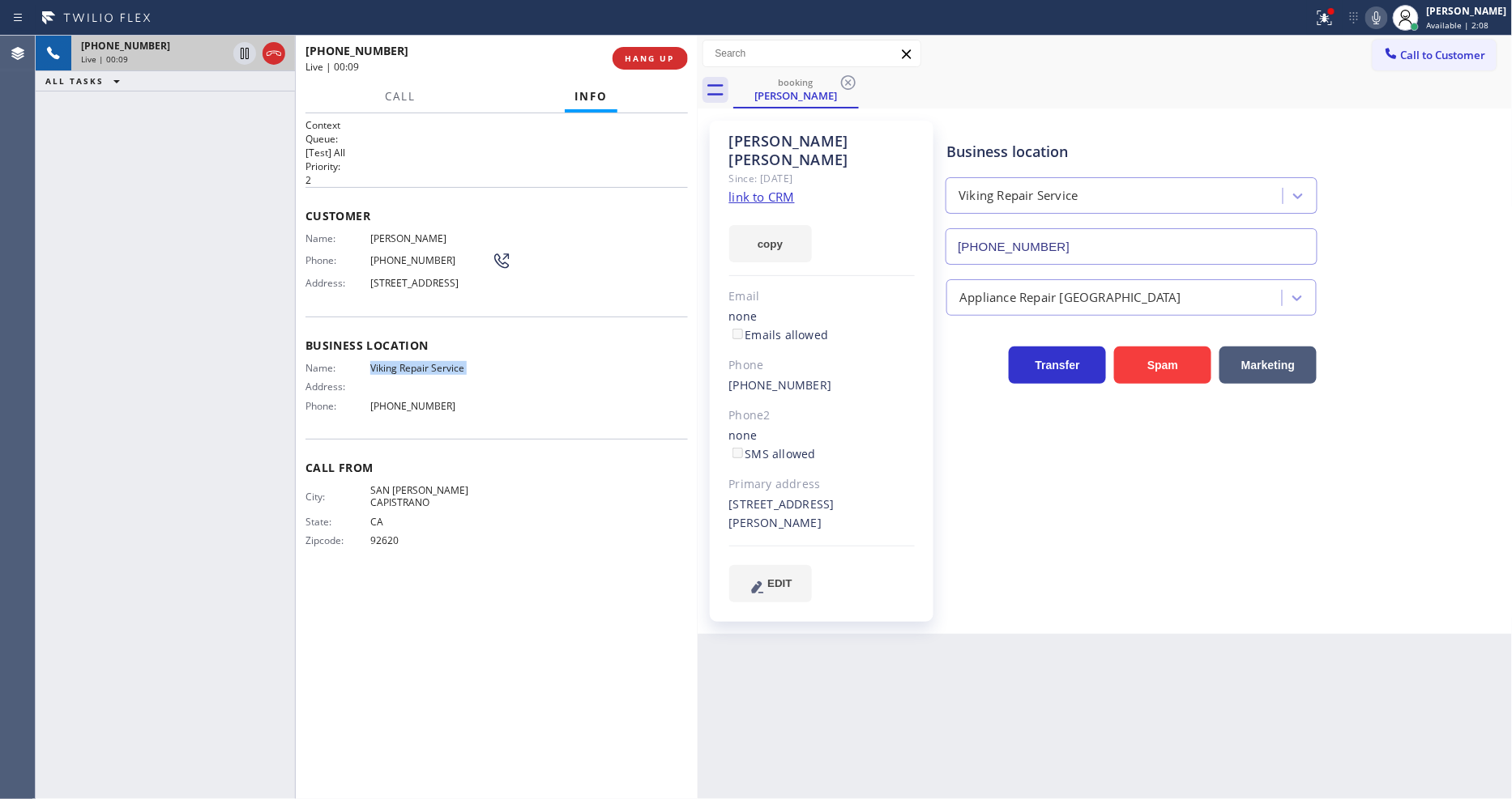
copy span "Viking Repair Service"
click at [381, 412] on span "(949) 239-1524" at bounding box center [431, 406] width 122 height 12
copy span "(949) 239-1524"
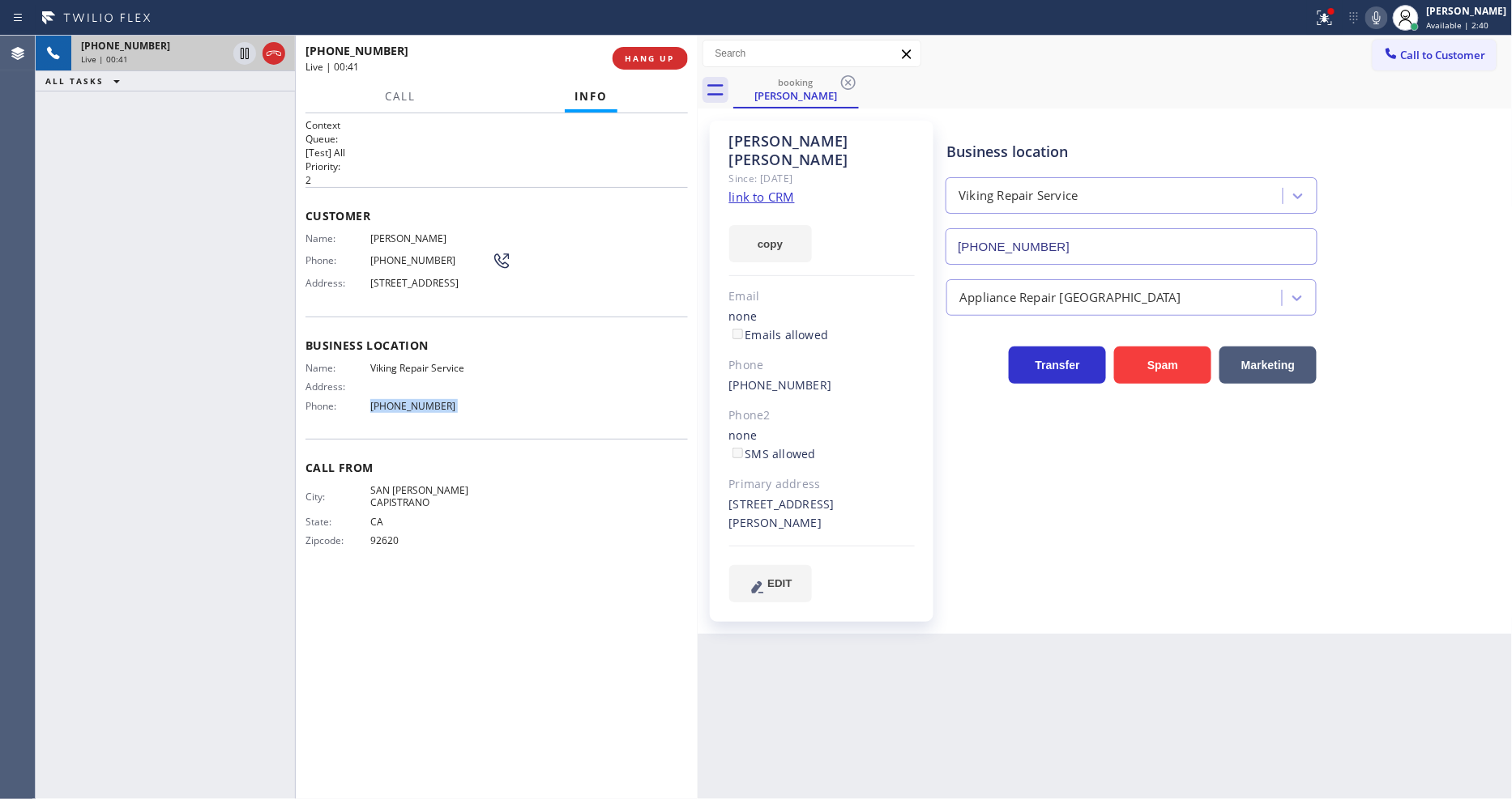
click at [393, 289] on span "232 W Avenida San Antonio, San Clemente, CA 92672" at bounding box center [431, 283] width 122 height 12
copy span "232 W Avenida San Antonio, San Clemente, CA 92672"
click at [234, 133] on div "+19493705561 Live | 01:26 ALL TASKS ALL TASKS ACTIVE TASKS TASKS IN WRAP UP" at bounding box center [165, 417] width 260 height 764
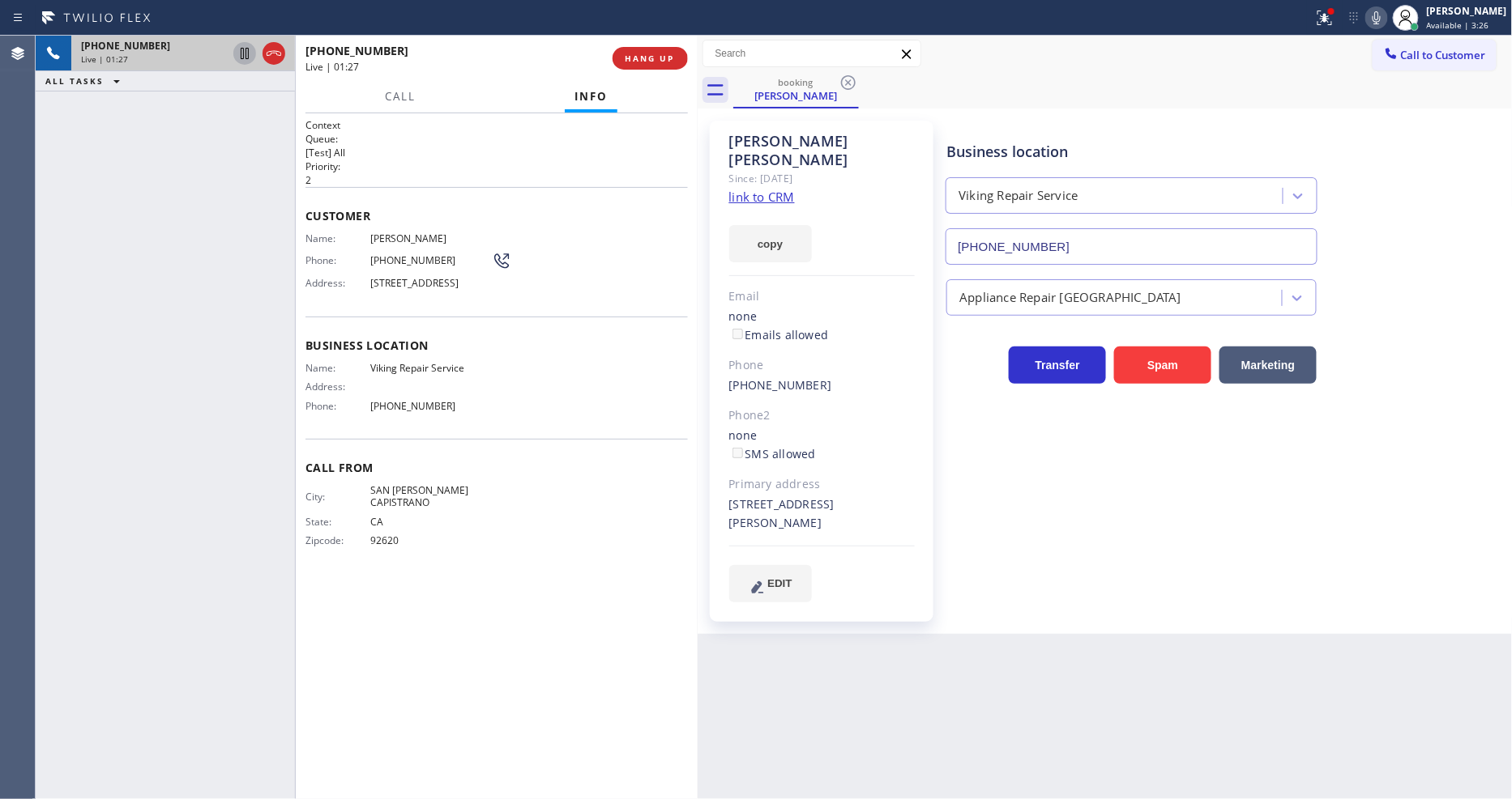
click at [244, 57] on icon at bounding box center [244, 53] width 20 height 20
click at [1386, 17] on icon at bounding box center [1376, 18] width 20 height 20
click at [1322, 26] on div at bounding box center [1324, 18] width 35 height 20
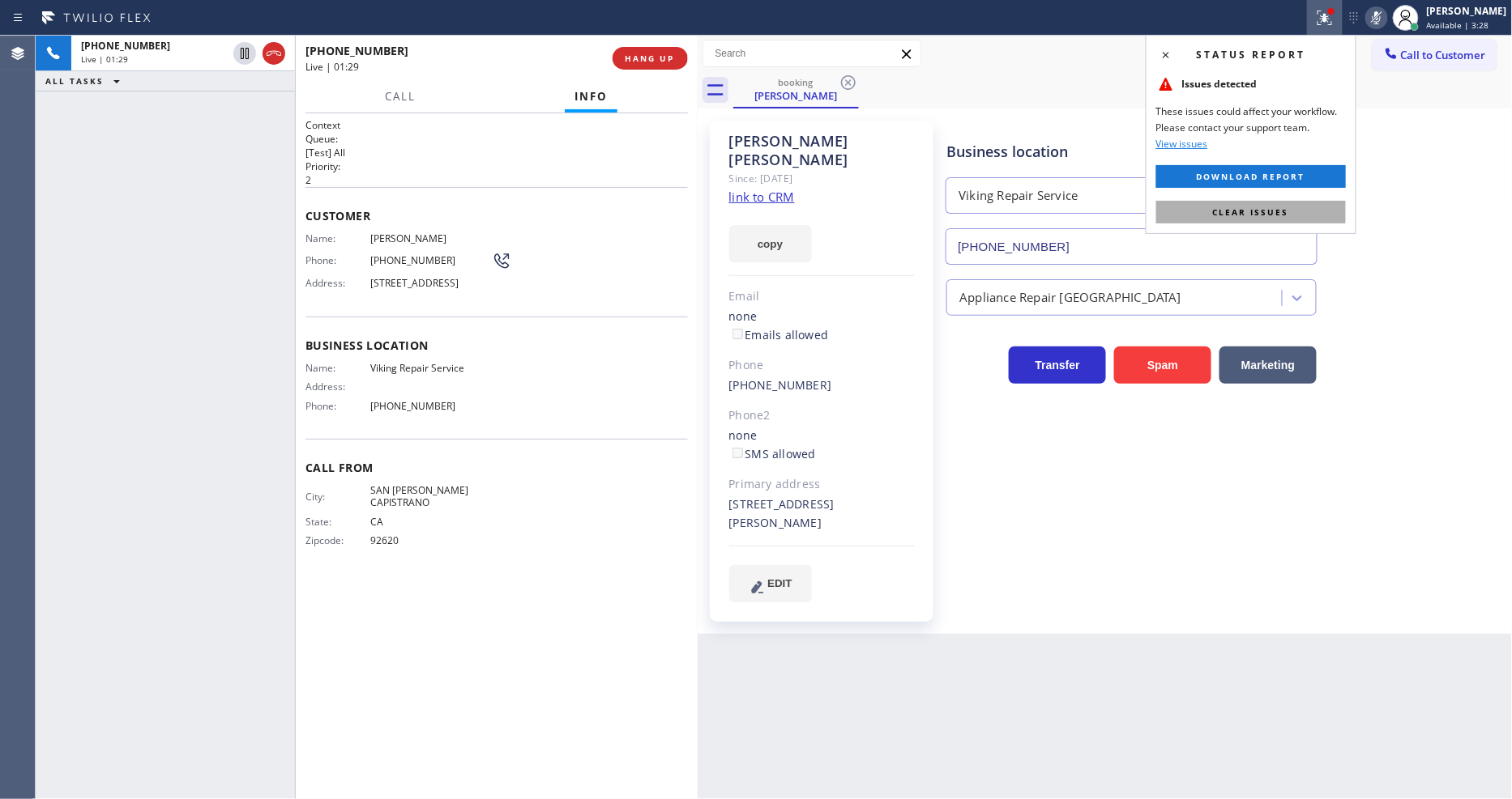
click at [1287, 210] on span "Clear issues" at bounding box center [1251, 212] width 76 height 11
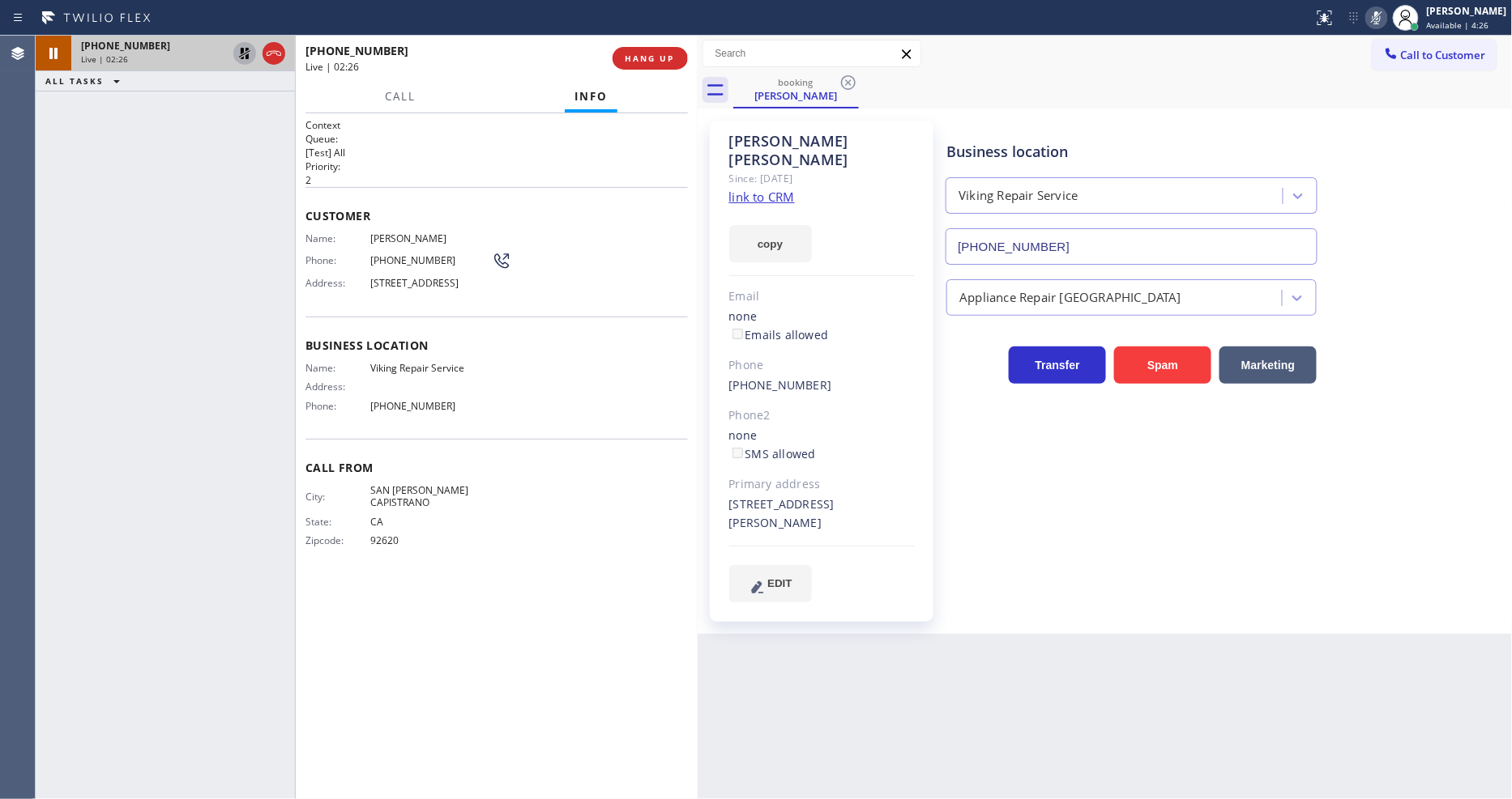
click at [240, 52] on icon at bounding box center [244, 53] width 20 height 20
click at [1382, 20] on rect at bounding box center [1376, 16] width 11 height 11
click at [410, 233] on span "Diane Smith" at bounding box center [431, 238] width 122 height 12
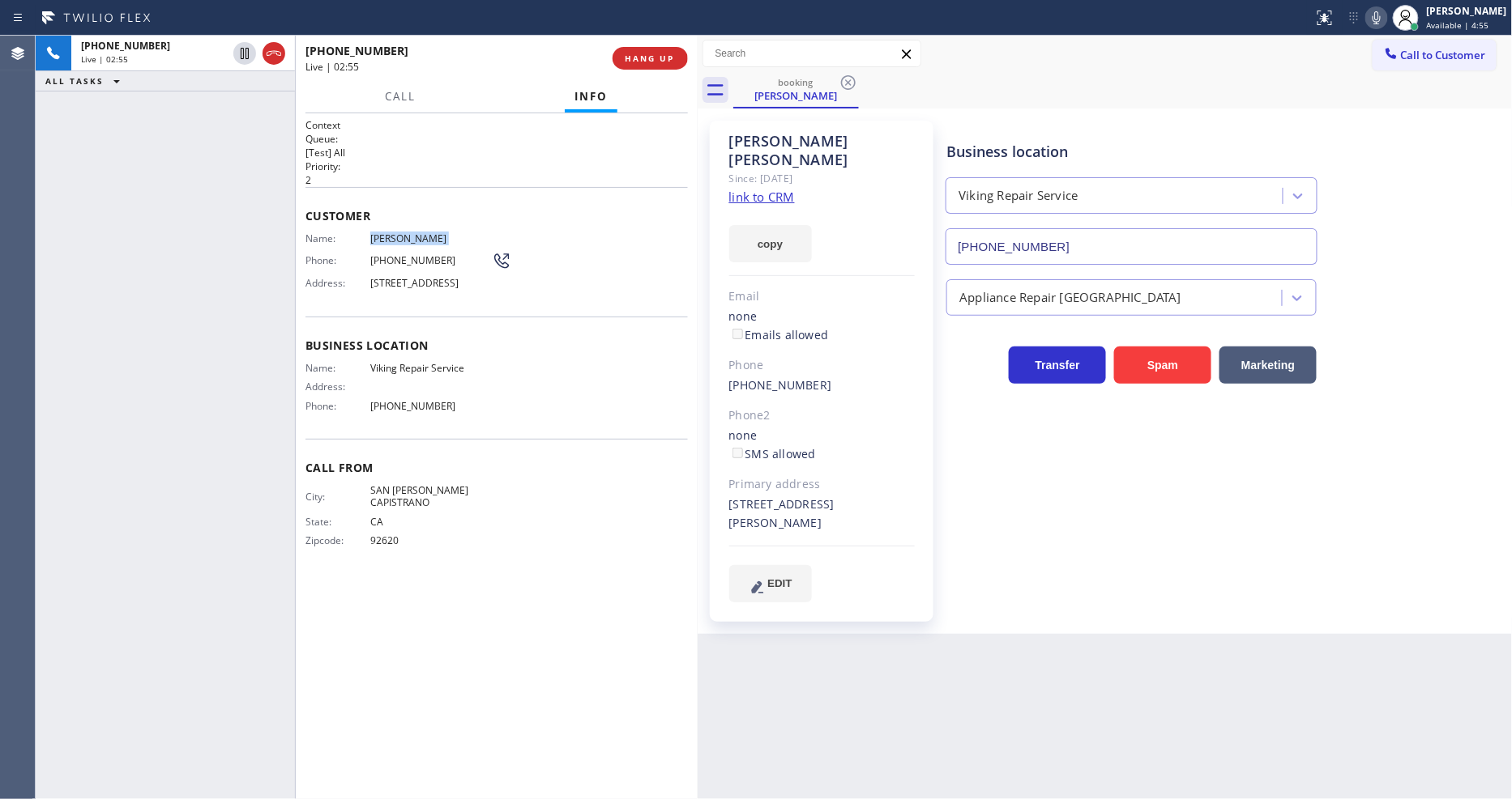
copy span "Diane Smith"
click at [395, 254] on span "(949) 370-5561" at bounding box center [431, 260] width 122 height 12
copy div "(949) 370-5561"
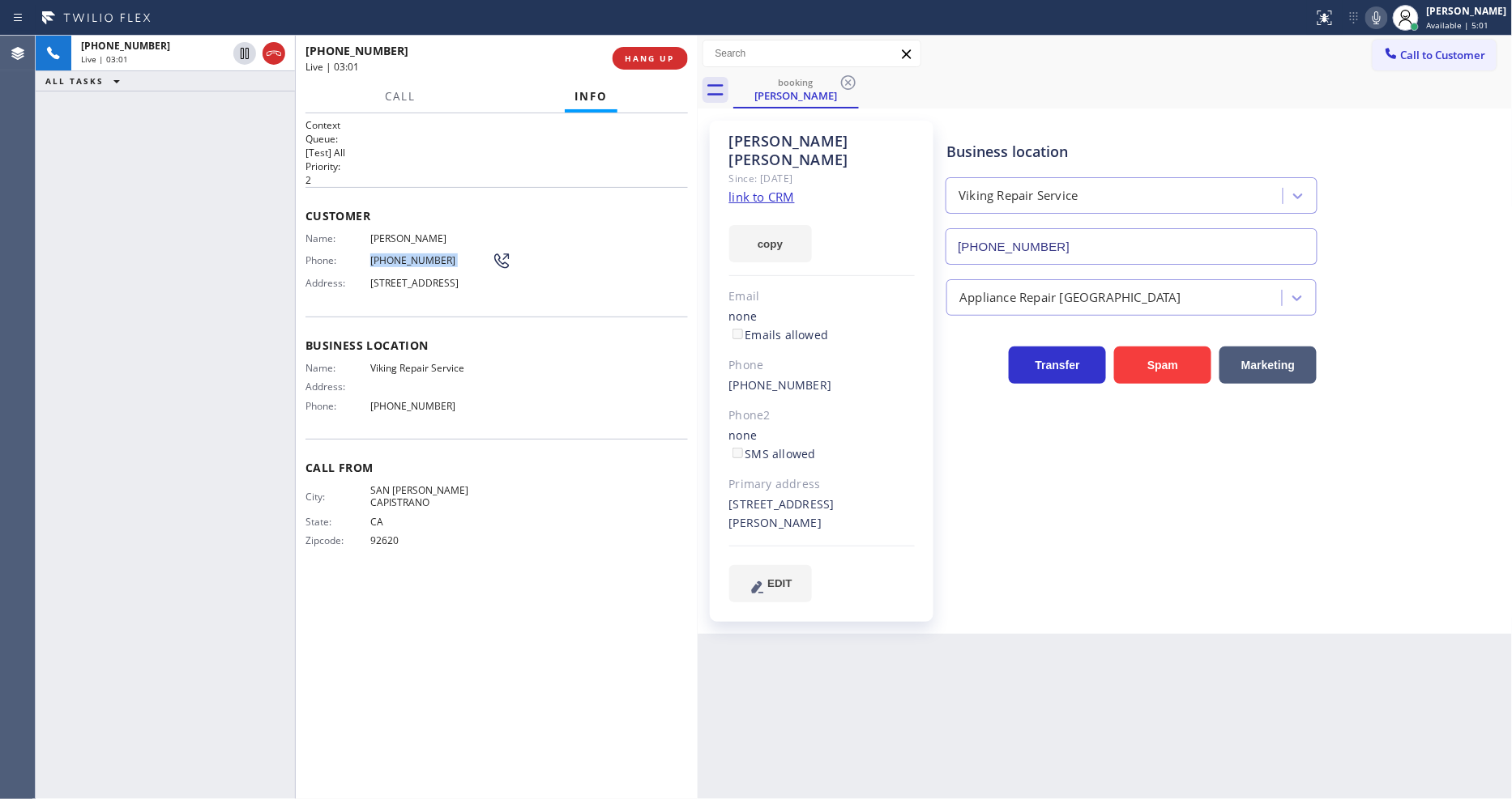
click at [295, 399] on div at bounding box center [295, 417] width 1 height 764
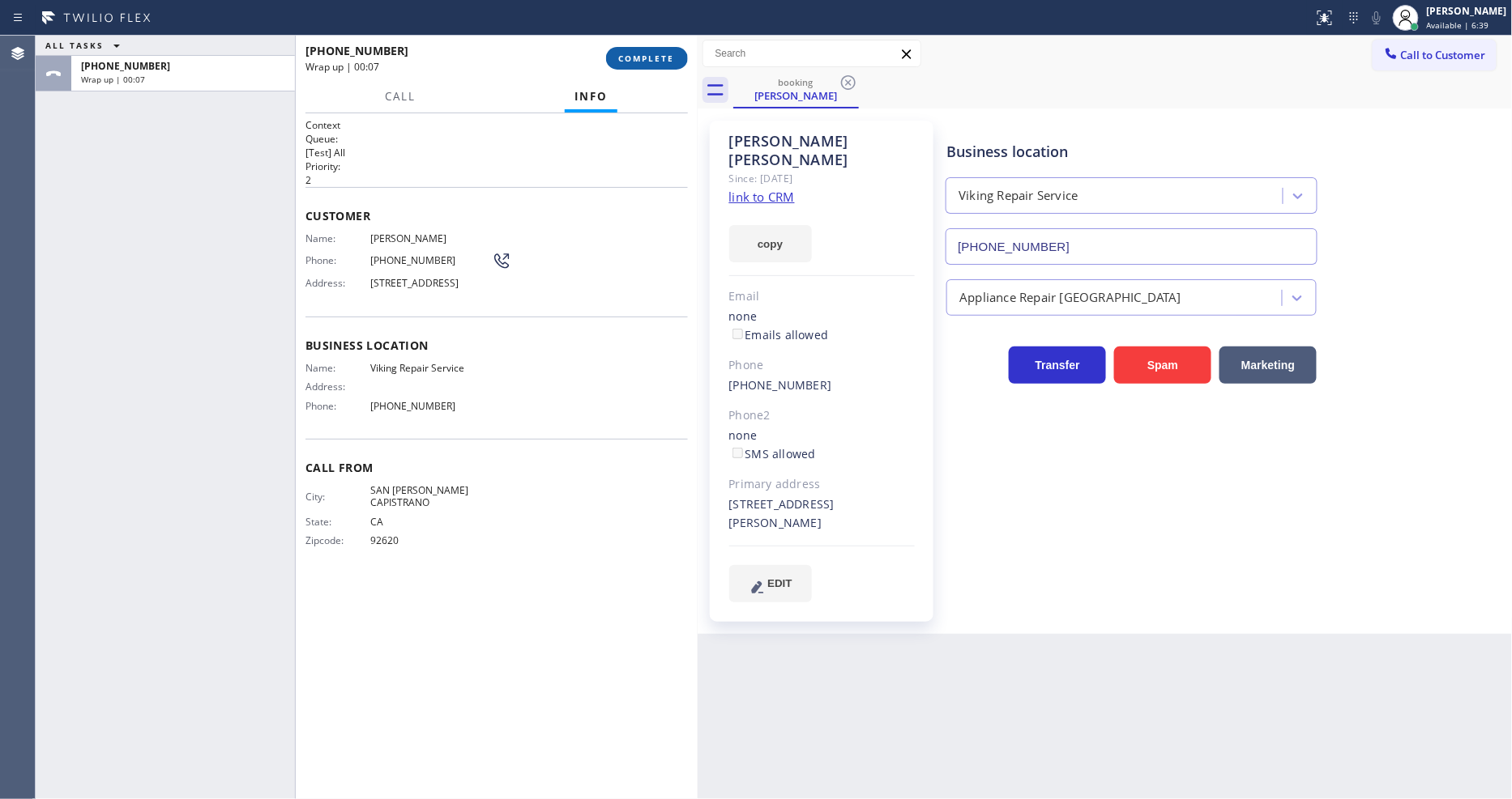
click at [638, 54] on span "COMPLETE" at bounding box center [647, 59] width 56 height 11
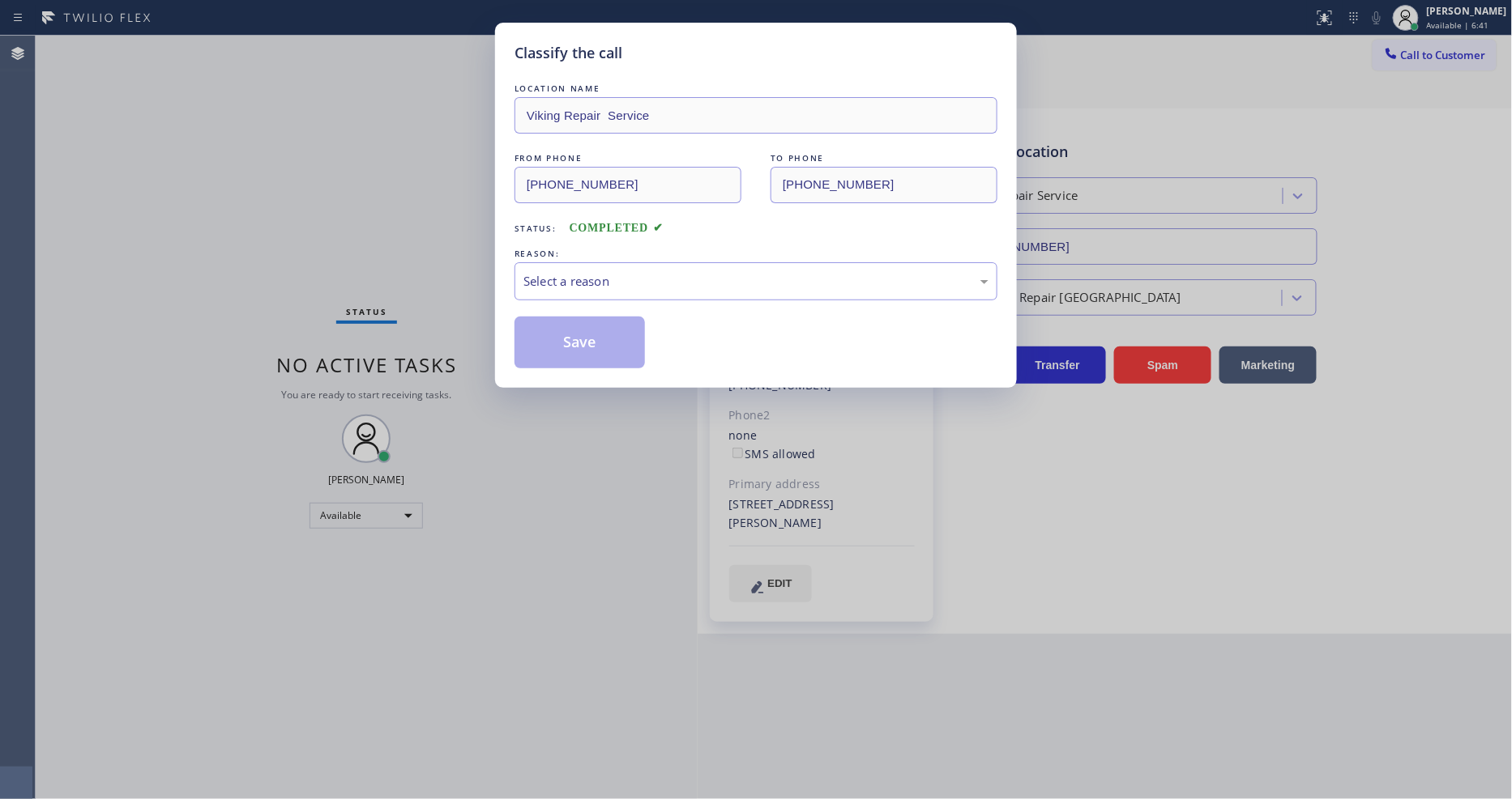
click at [606, 279] on div "Select a reason" at bounding box center [756, 282] width 465 height 19
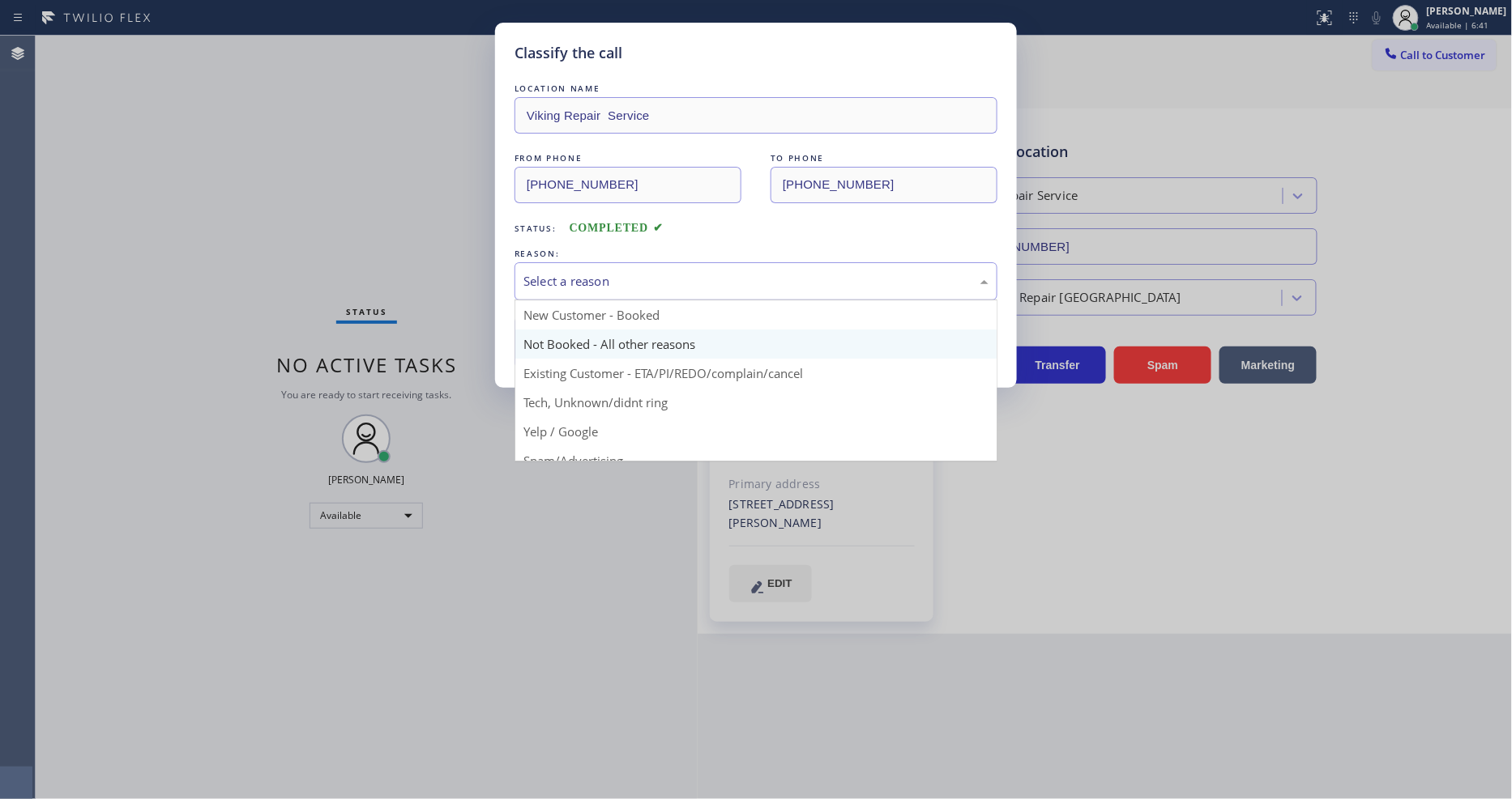
click at [587, 335] on button "Save" at bounding box center [580, 342] width 130 height 52
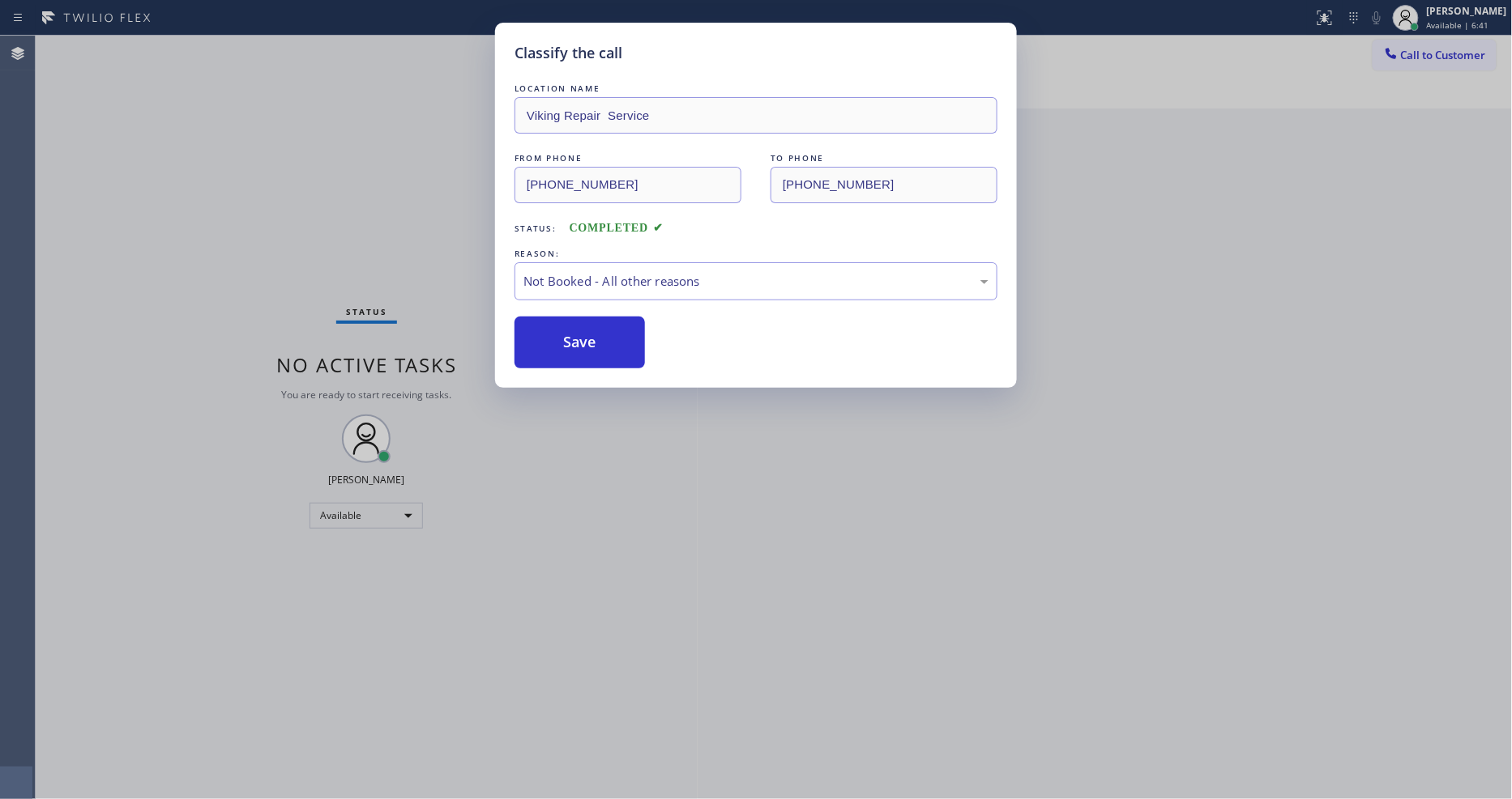
click at [587, 335] on button "Save" at bounding box center [580, 342] width 130 height 52
click at [585, 336] on button "Save" at bounding box center [580, 342] width 130 height 52
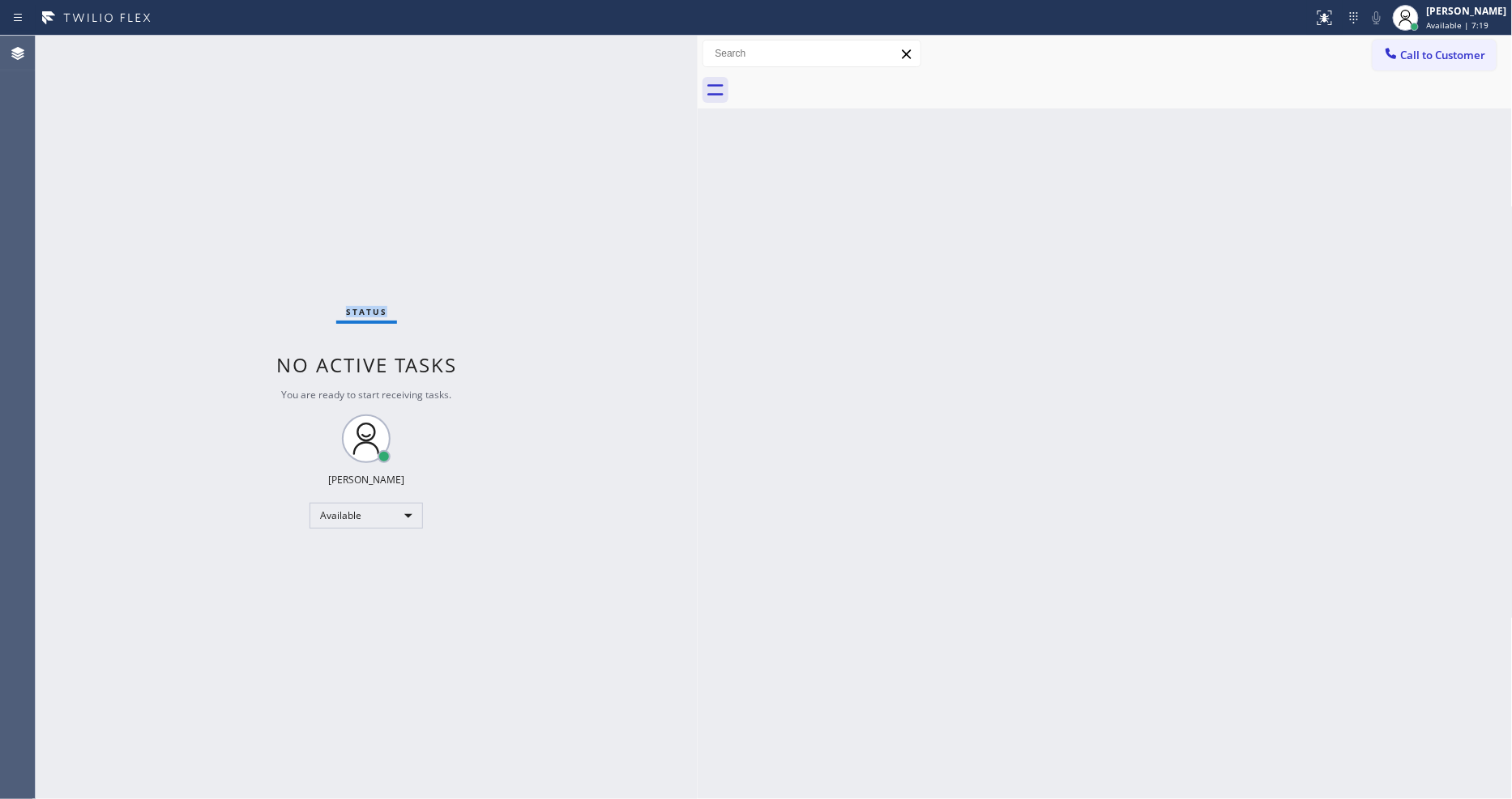
click at [241, 53] on div "Status No active tasks You are ready to start receiving tasks. [PERSON_NAME] Av…" at bounding box center [366, 417] width 662 height 764
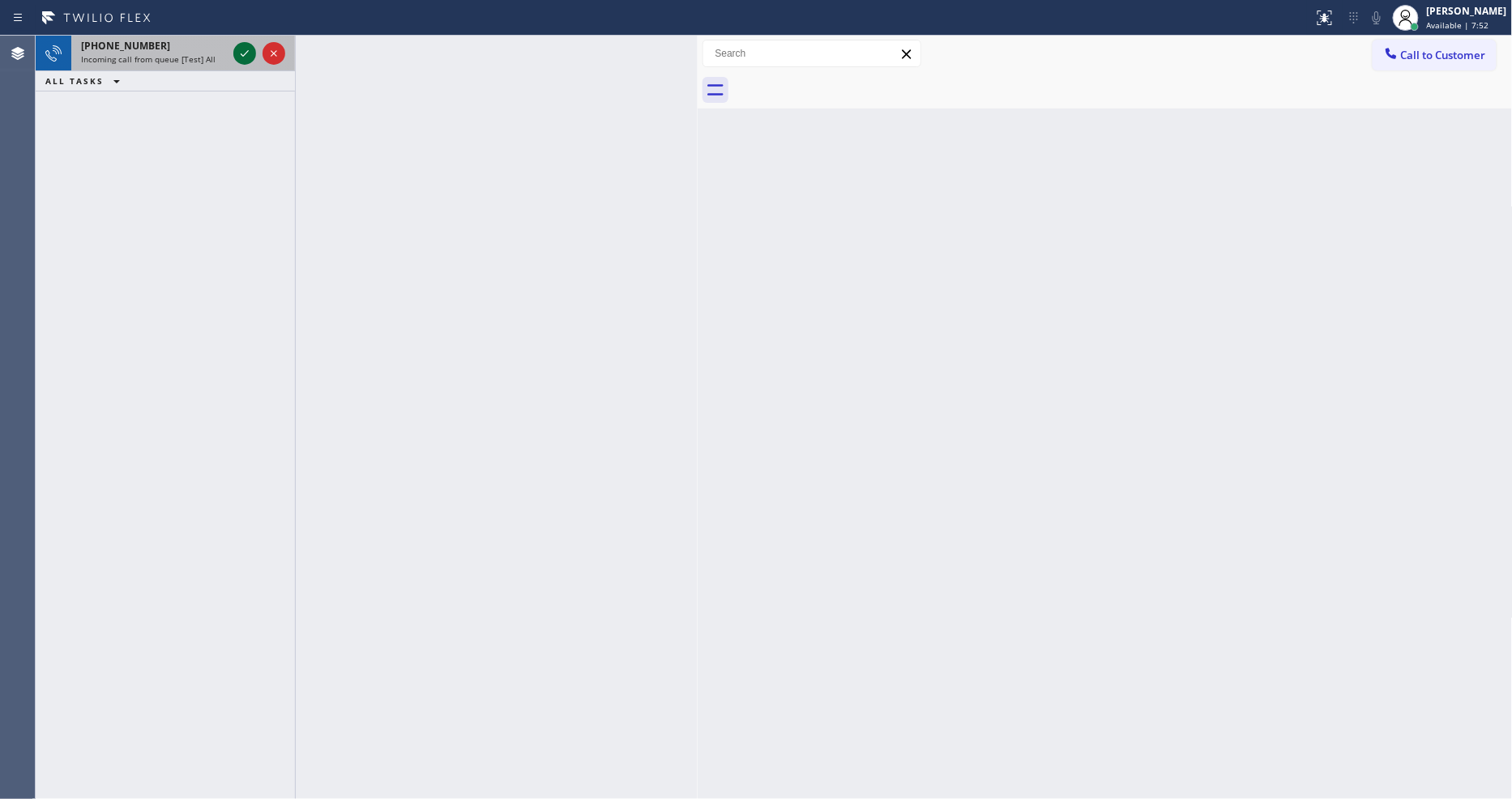
click at [240, 49] on icon at bounding box center [244, 53] width 20 height 20
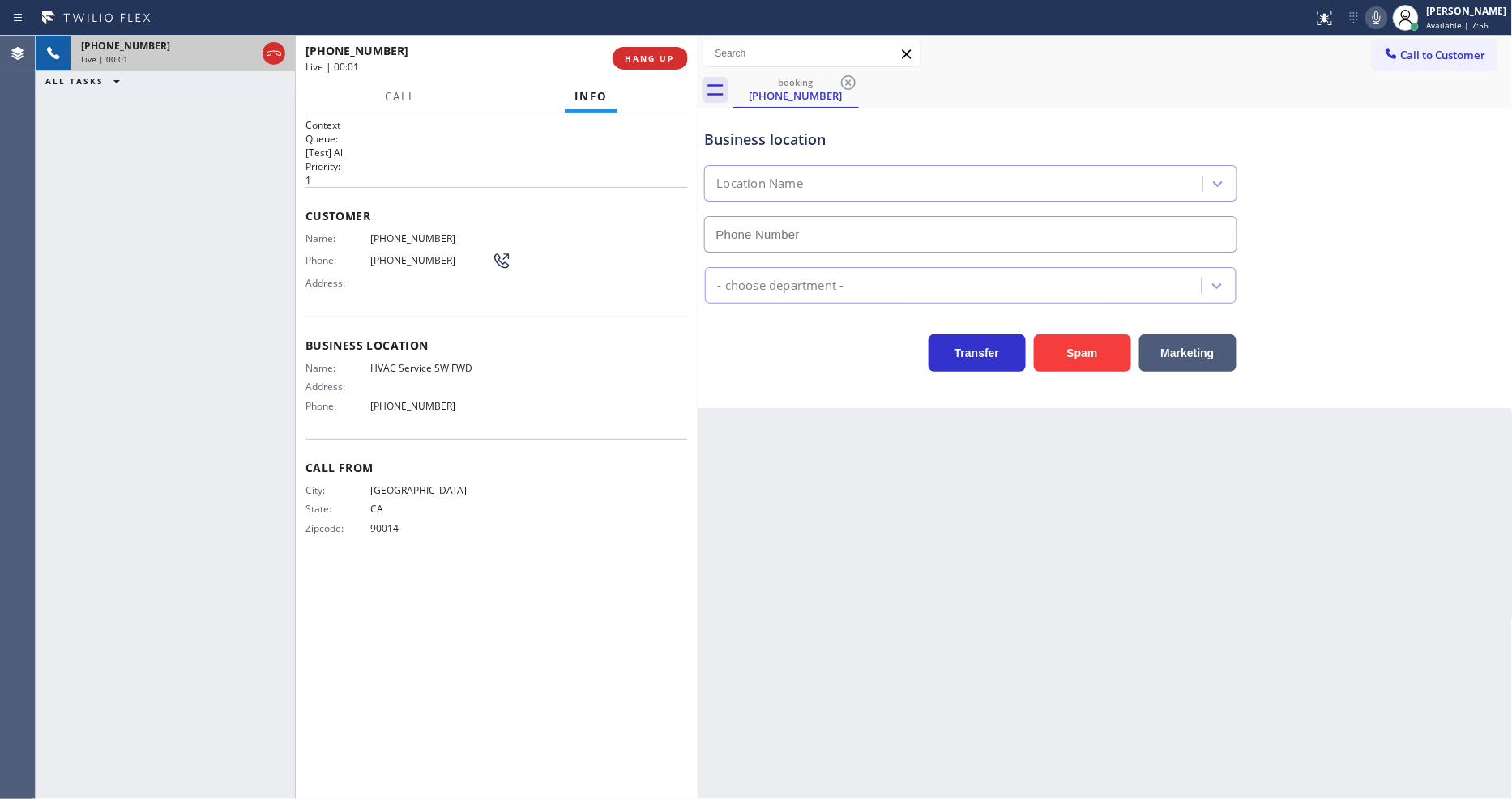
type input "(213) 855-2552"
click at [643, 60] on span "HANG UP" at bounding box center [649, 59] width 49 height 11
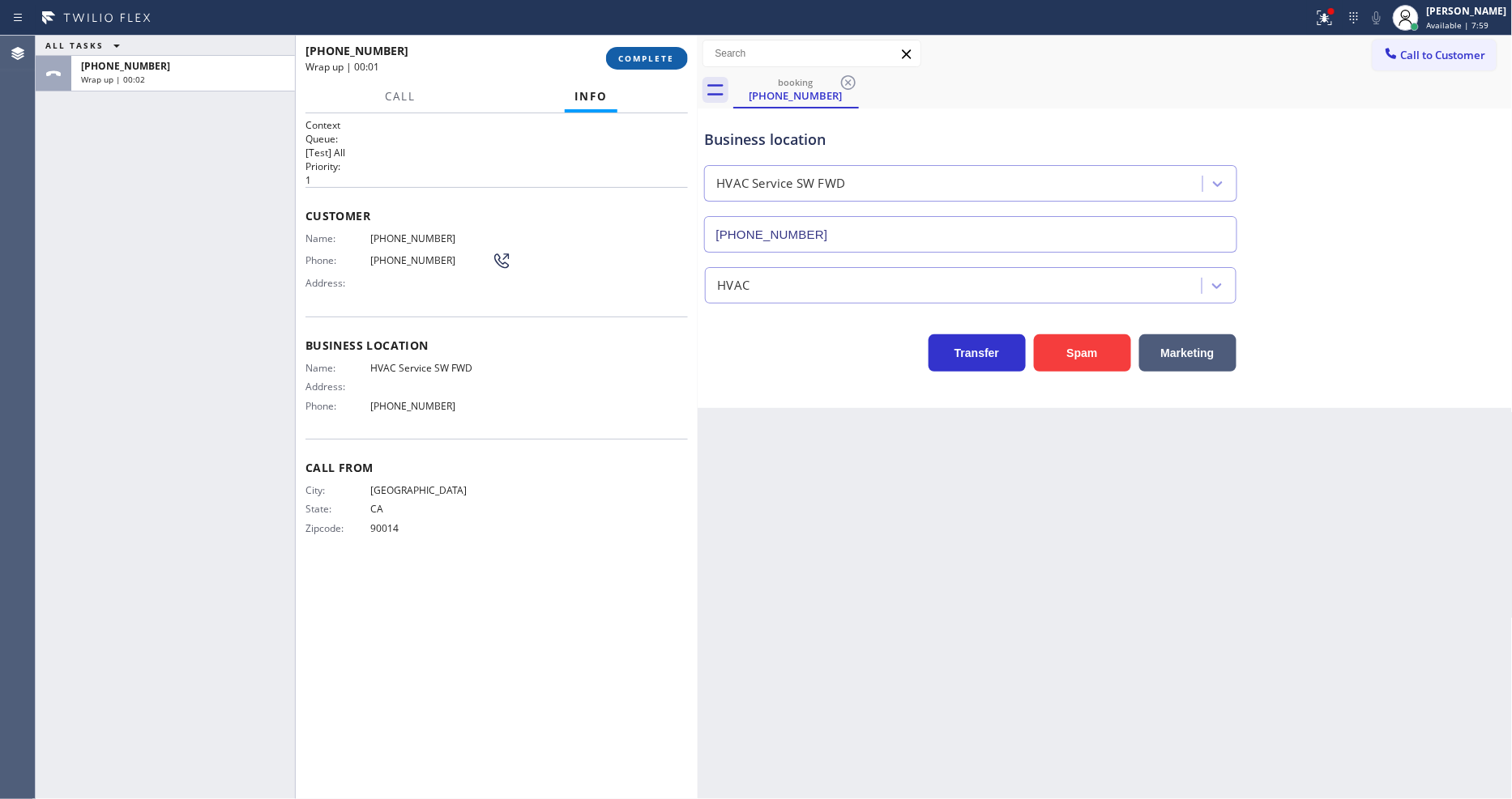
click at [649, 55] on span "COMPLETE" at bounding box center [647, 59] width 56 height 11
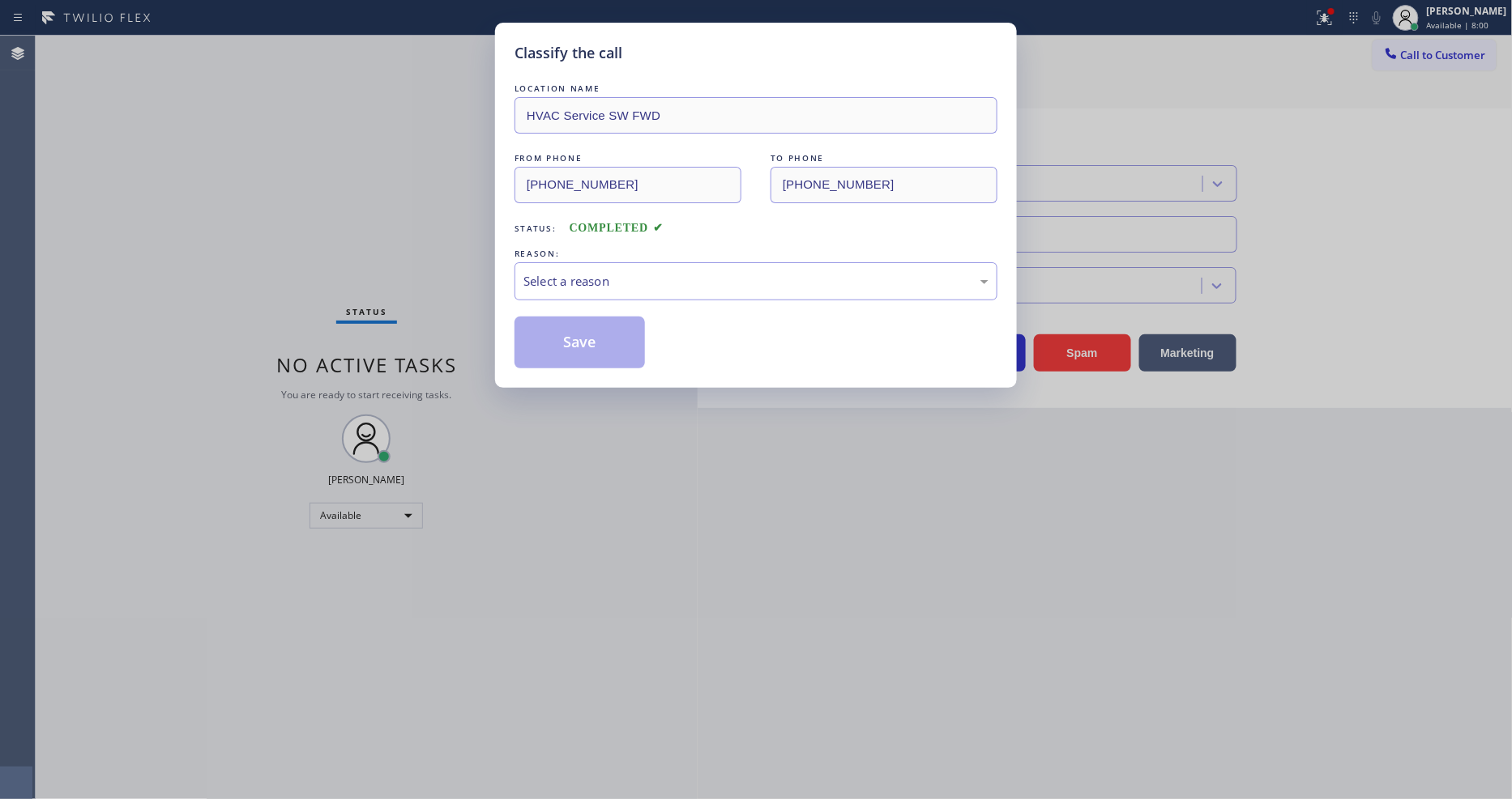
click at [587, 275] on div "Select a reason" at bounding box center [756, 282] width 465 height 19
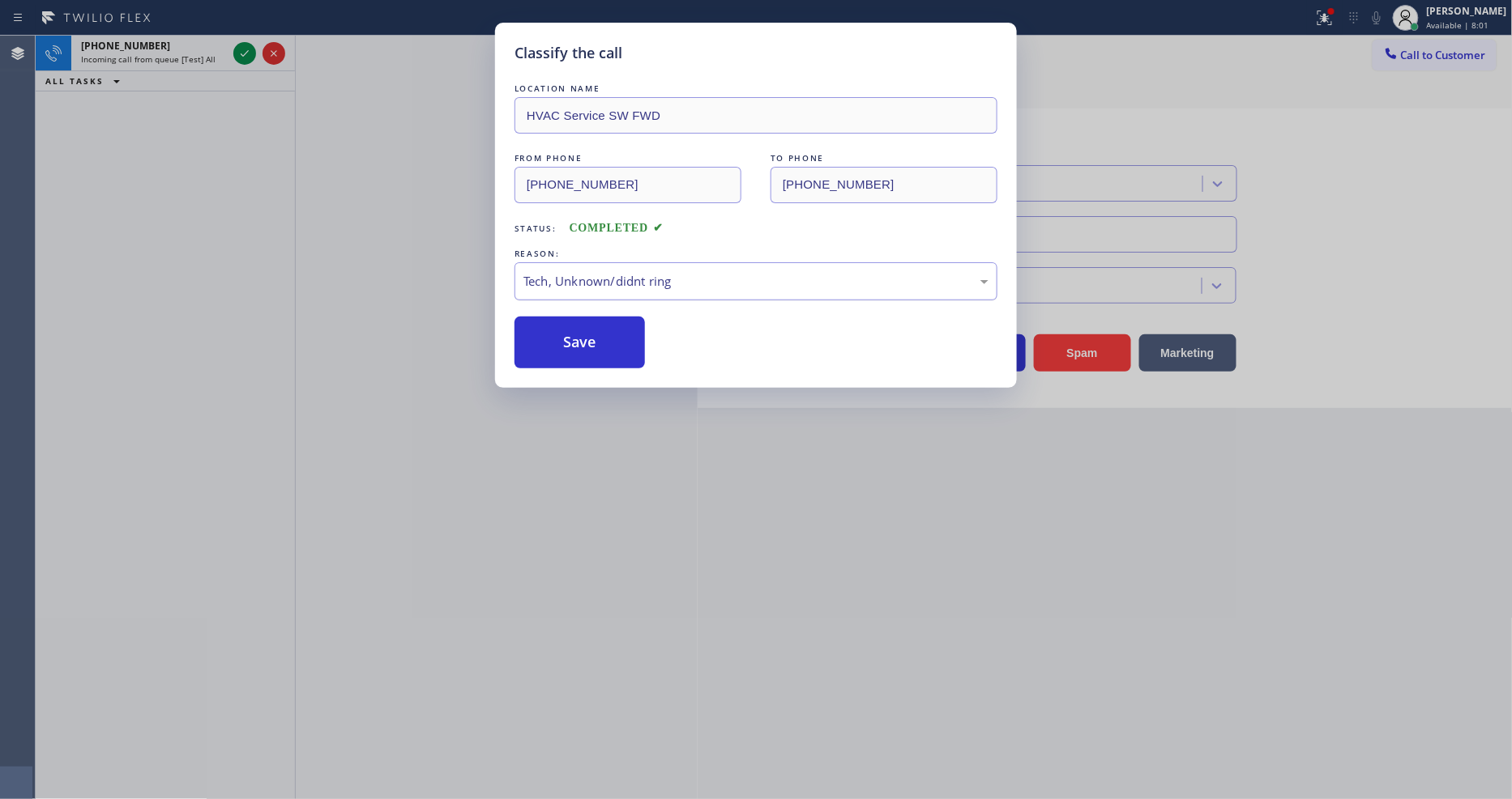
click at [598, 278] on div "Tech, Unknown/didnt ring" at bounding box center [756, 282] width 465 height 19
click at [582, 328] on button "Save" at bounding box center [580, 342] width 130 height 52
drag, startPoint x: 582, startPoint y: 328, endPoint x: 578, endPoint y: 316, distance: 12.6
click at [582, 326] on button "Save" at bounding box center [580, 342] width 130 height 52
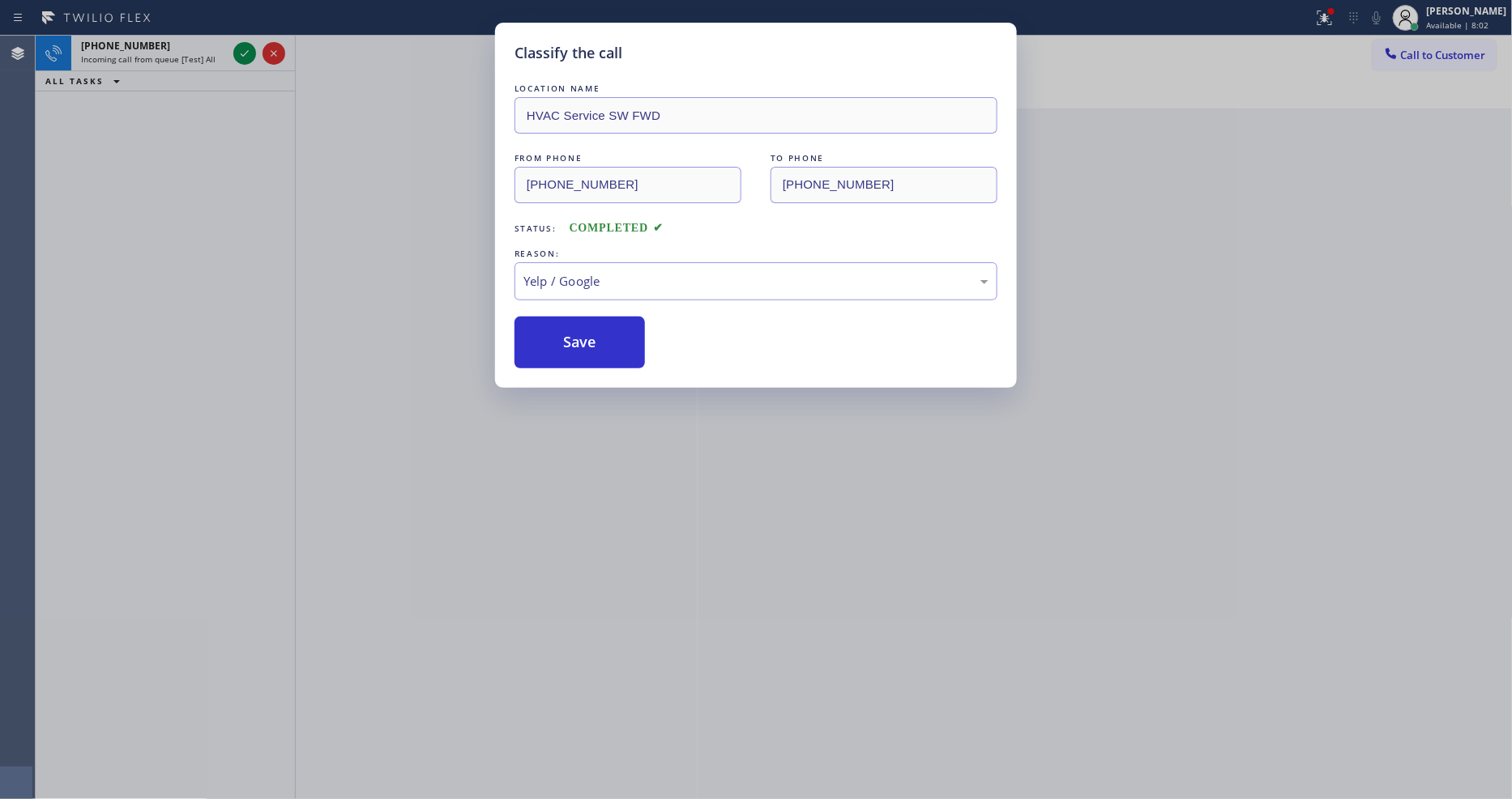
click at [247, 48] on div "Classify the call LOCATION NAME HVAC Service SW FWD FROM PHONE (323) 200-2811 T…" at bounding box center [756, 399] width 1512 height 799
click at [247, 48] on icon at bounding box center [244, 53] width 20 height 20
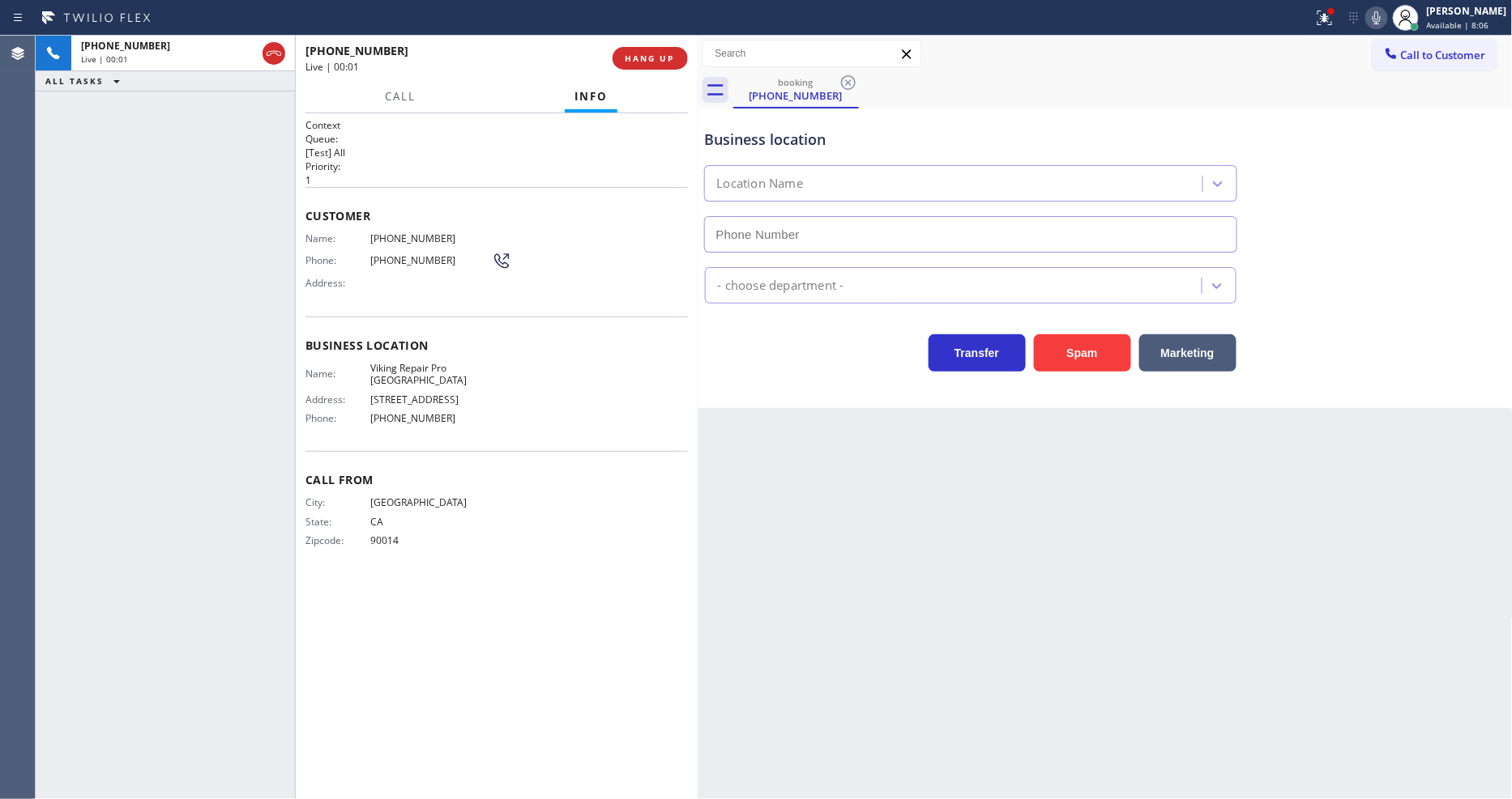
type input "(949) 649-4881"
click at [389, 369] on span "Viking Repair Pro Newport Beach" at bounding box center [431, 374] width 122 height 25
copy span "Viking Repair Pro Newport Beach"
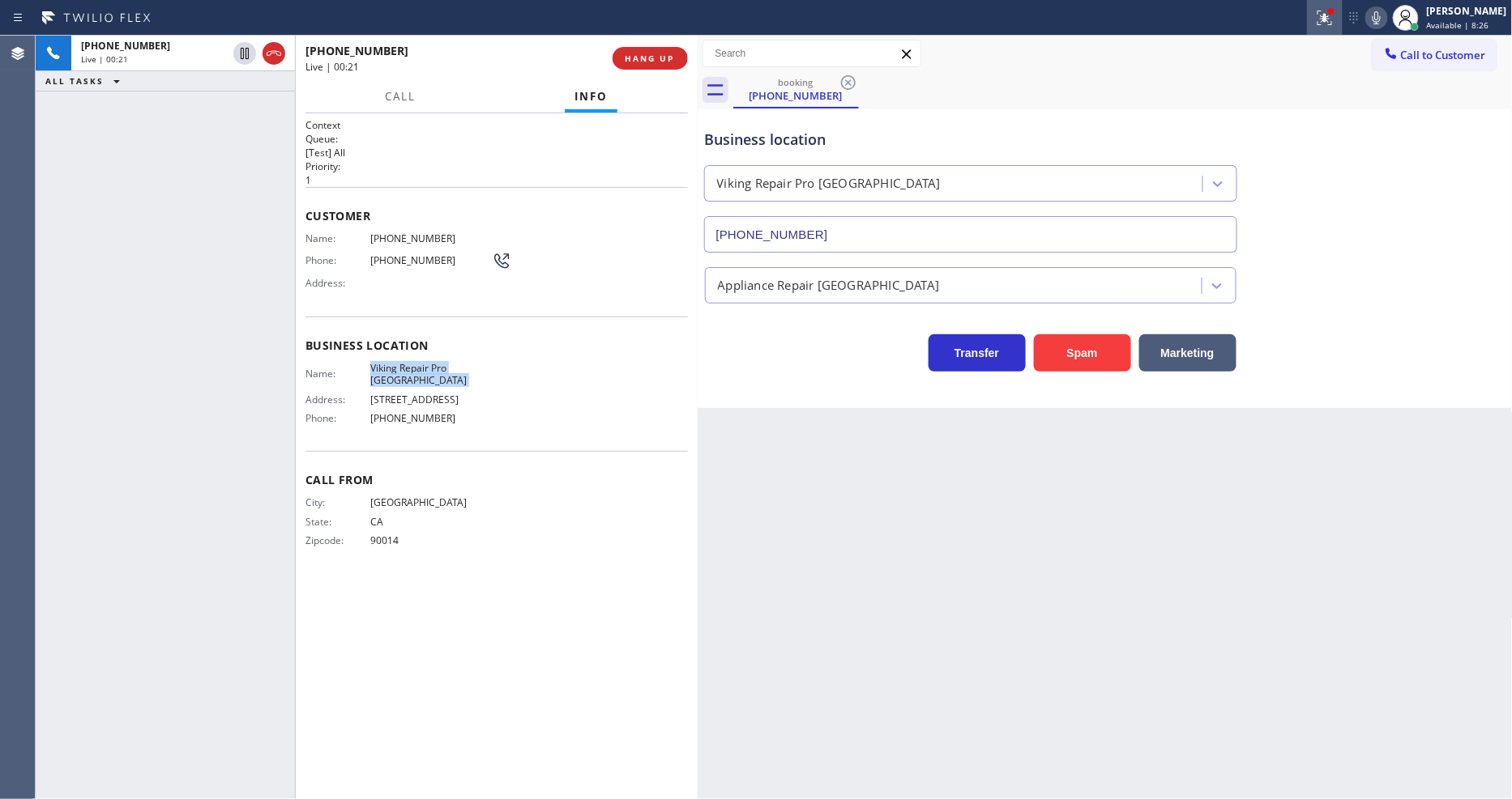
click at [1330, 26] on icon at bounding box center [1324, 18] width 20 height 20
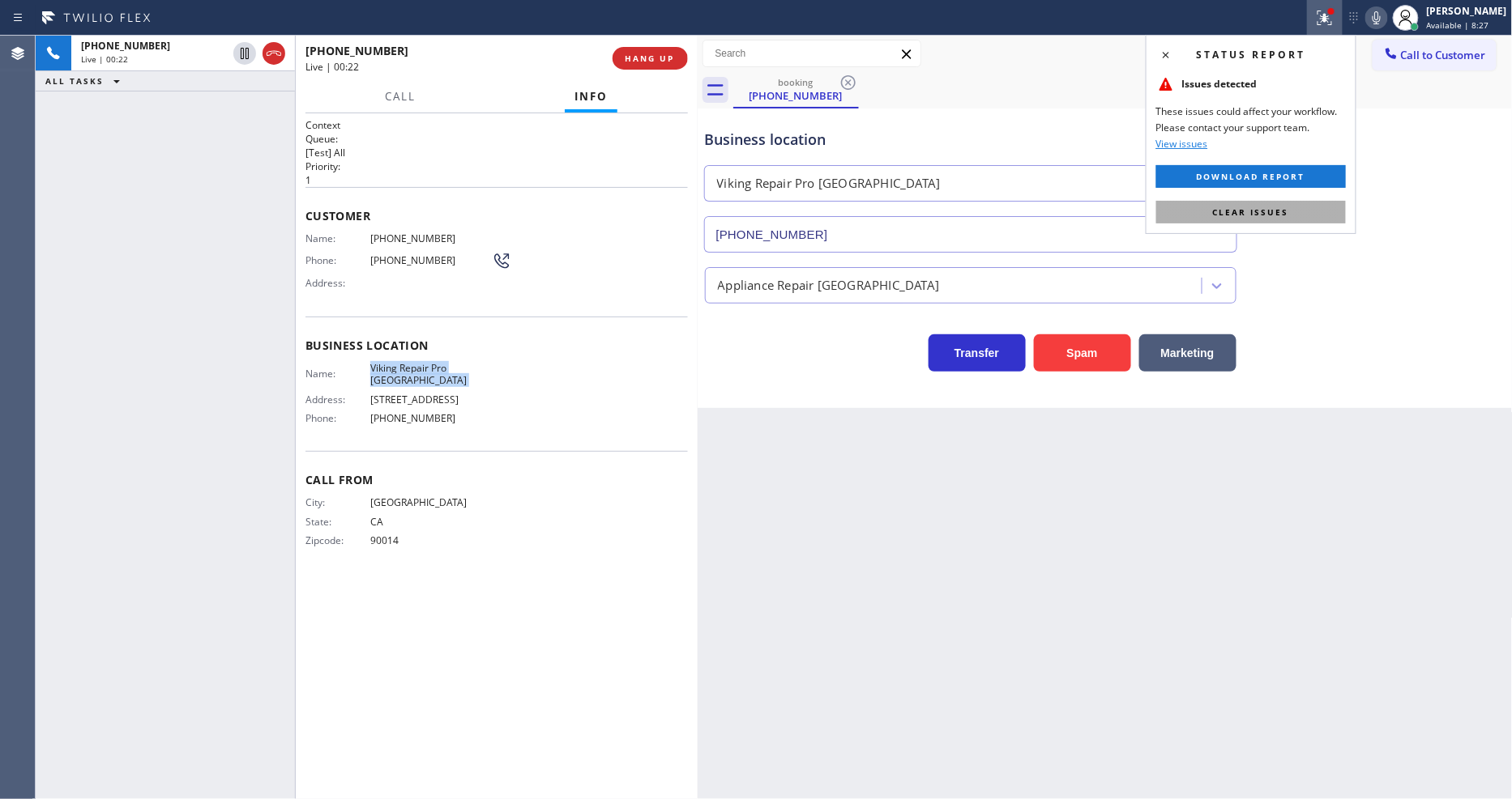
click at [1283, 213] on span "Clear issues" at bounding box center [1251, 212] width 76 height 11
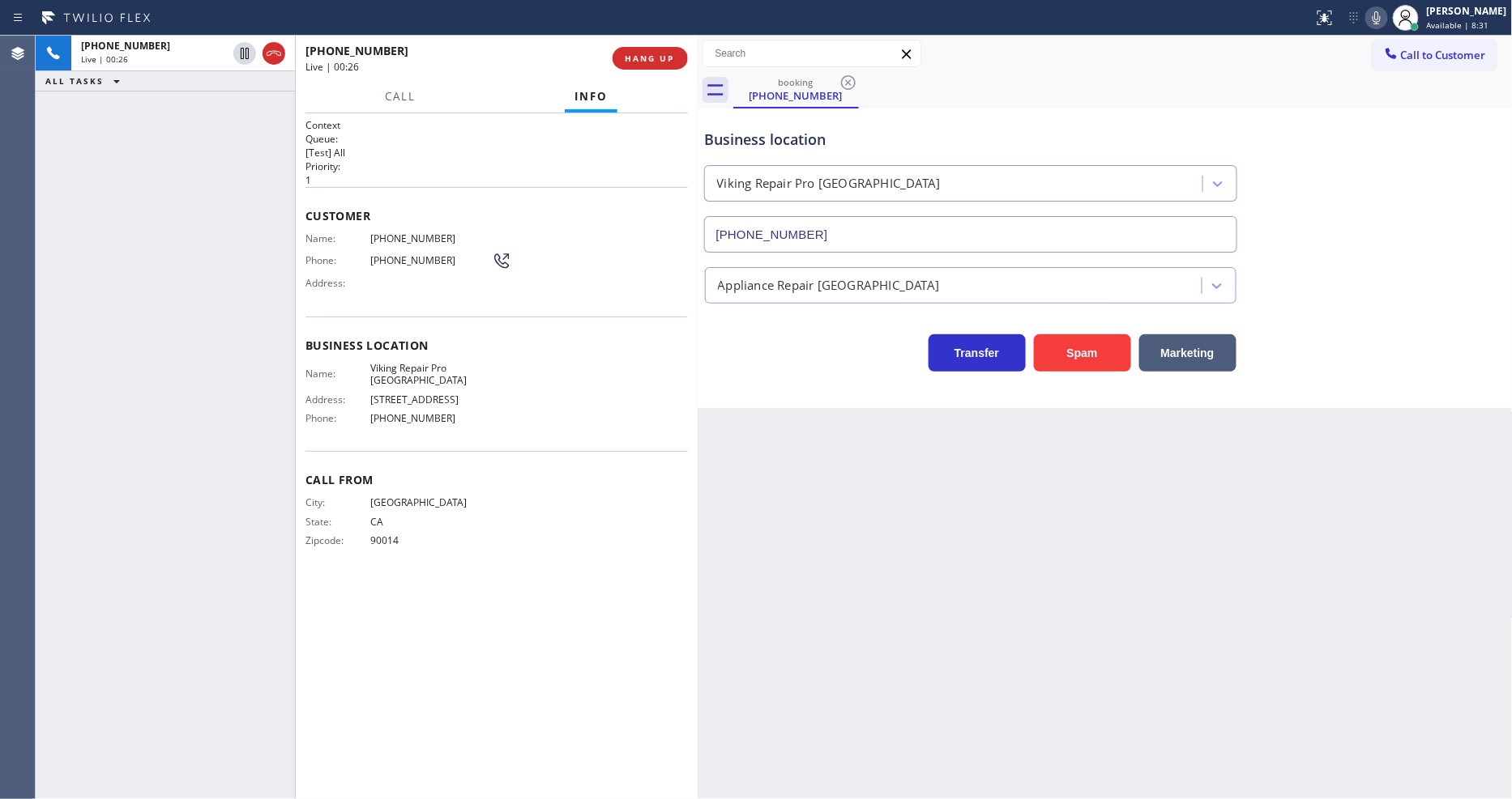
click at [542, 626] on div "Context Queue: [Test] All Priority: 1 Customer Name: (213) 631-9307 Phone: (213…" at bounding box center [496, 456] width 382 height 676
click at [397, 362] on span "Viking Repair Pro Newport Beach" at bounding box center [431, 374] width 122 height 25
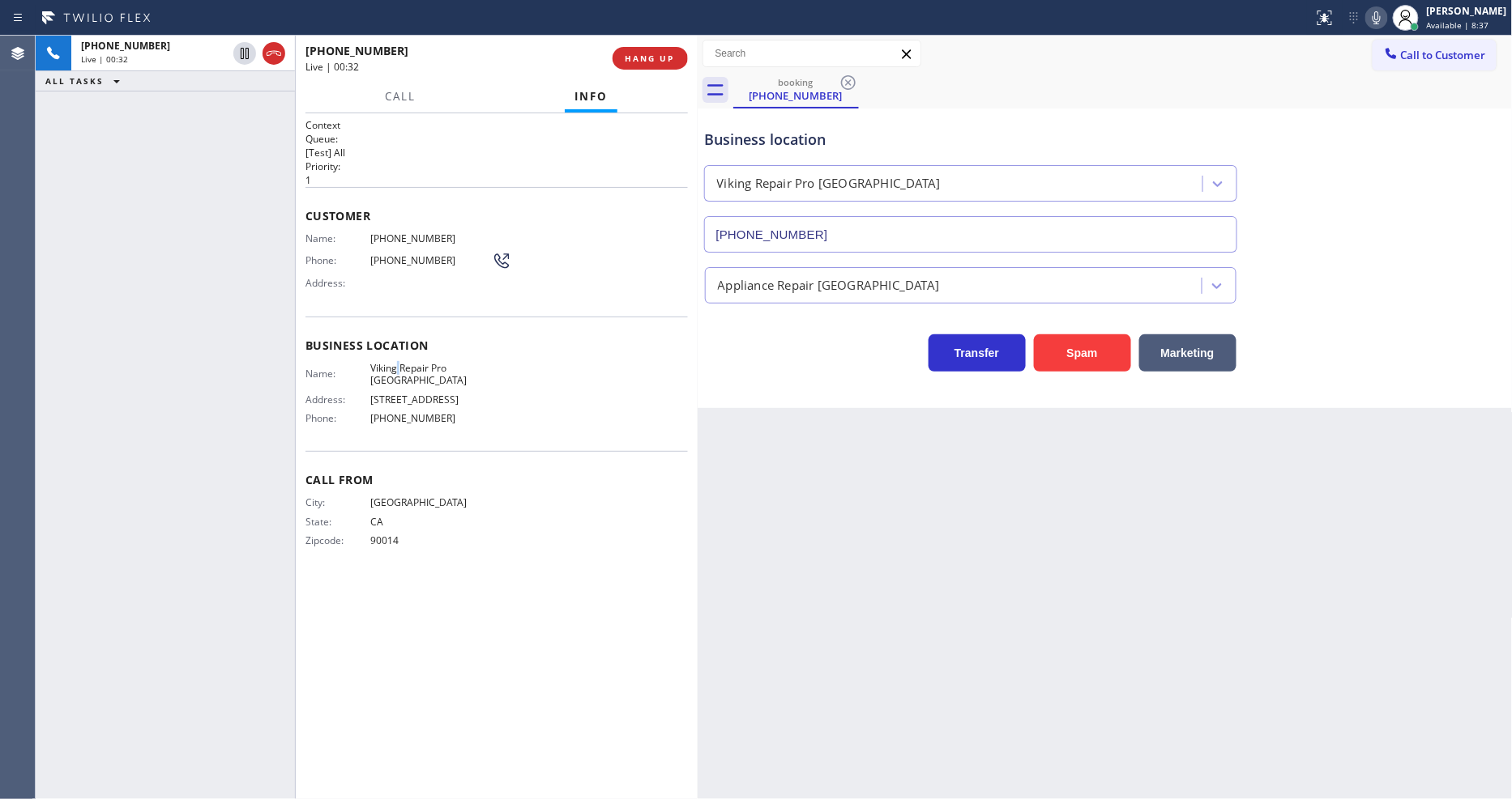
click at [397, 362] on span "Viking Repair Pro Newport Beach" at bounding box center [431, 374] width 122 height 25
click at [417, 233] on span "(213) 631-9307" at bounding box center [431, 238] width 122 height 12
click at [417, 233] on span "(213) 631-9307" at bounding box center [431, 238] width 122 height 12
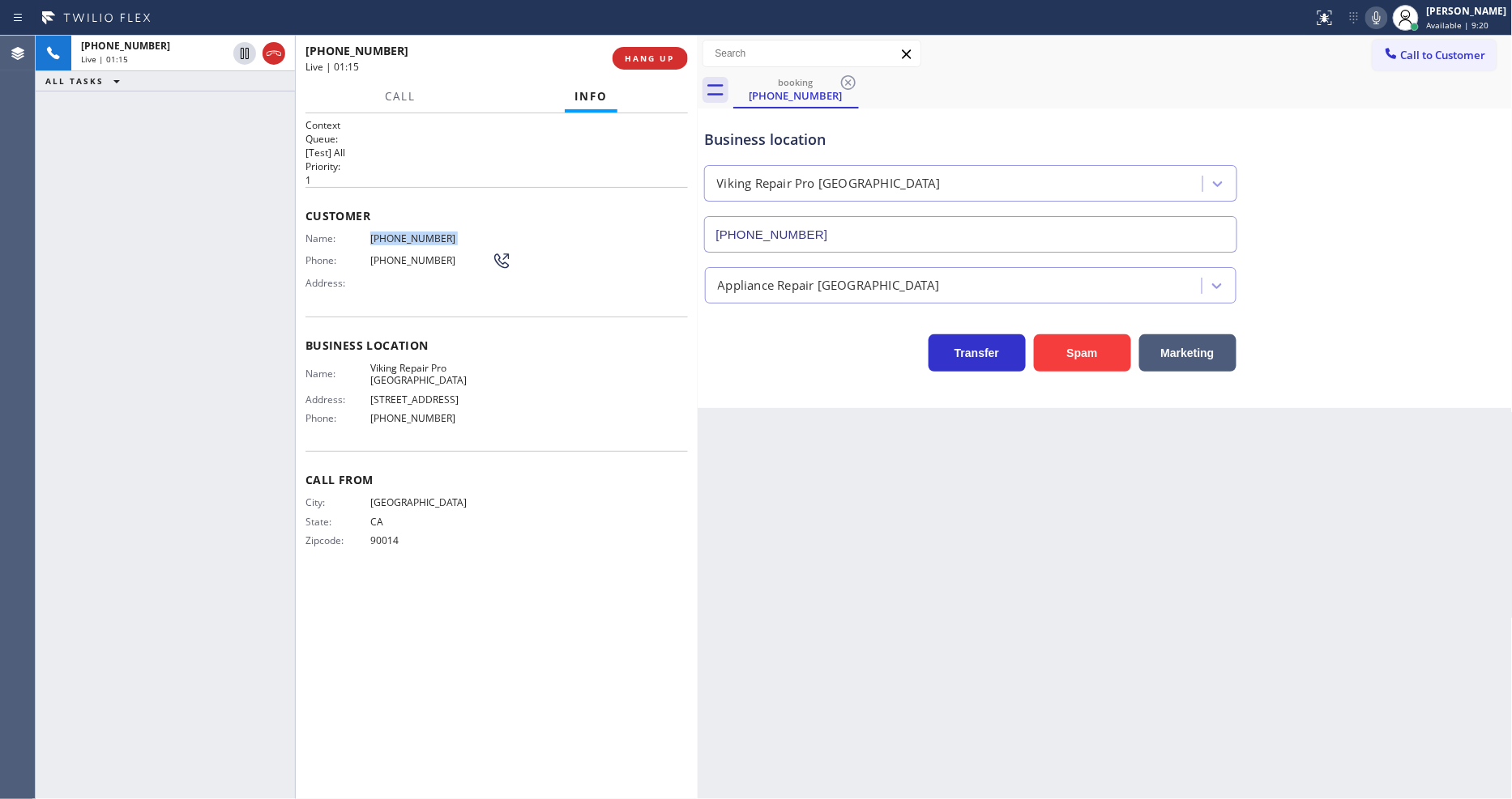
copy span "(213) 631-9307"
click at [387, 236] on span "(213) 631-9307" at bounding box center [431, 238] width 122 height 12
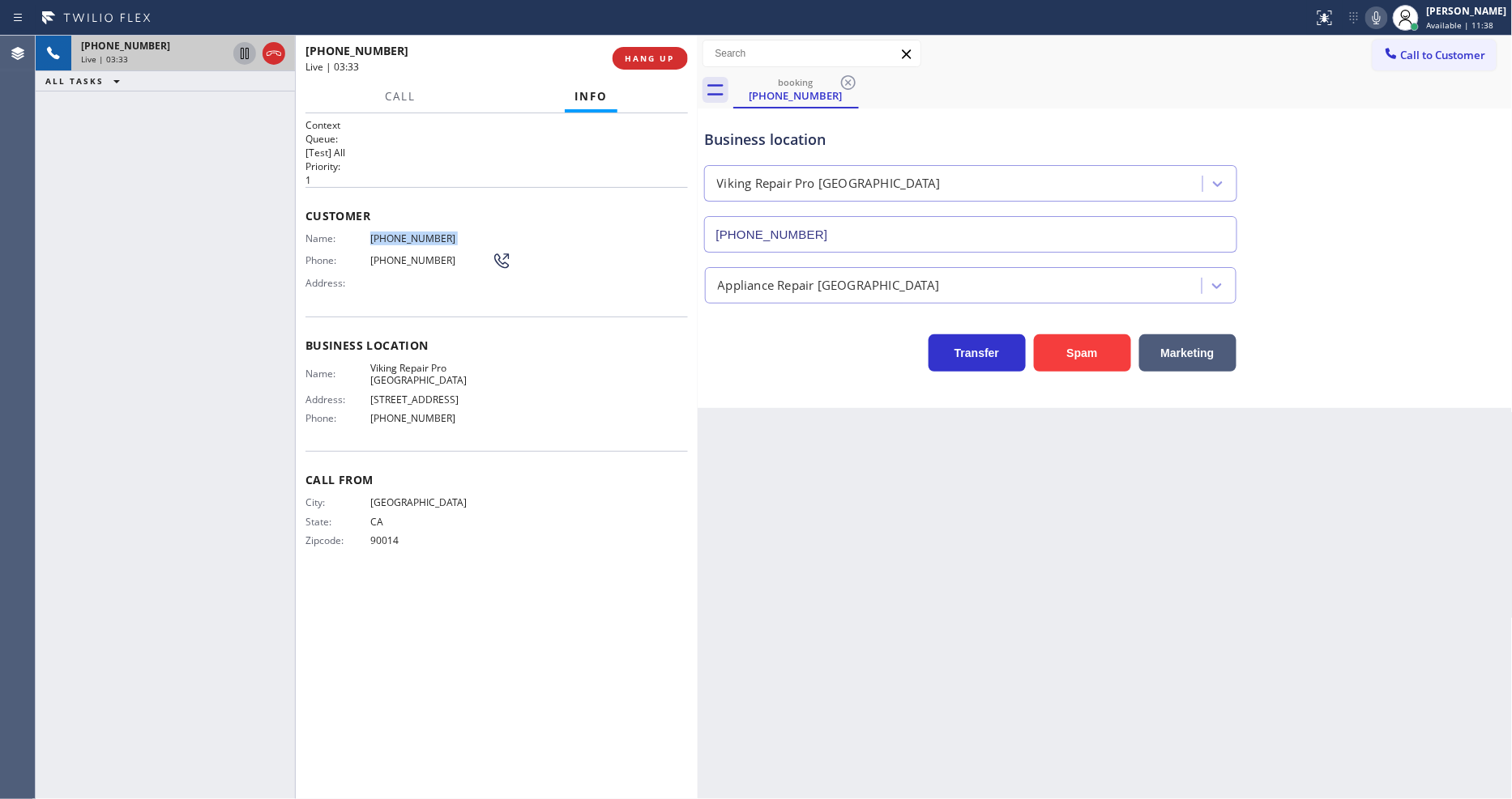
click at [241, 53] on icon at bounding box center [245, 53] width 8 height 11
click at [1386, 11] on icon at bounding box center [1376, 18] width 20 height 20
click at [245, 45] on icon at bounding box center [244, 53] width 20 height 20
drag, startPoint x: 1385, startPoint y: 19, endPoint x: 1243, endPoint y: 31, distance: 142.5
click at [1385, 19] on icon at bounding box center [1376, 18] width 20 height 20
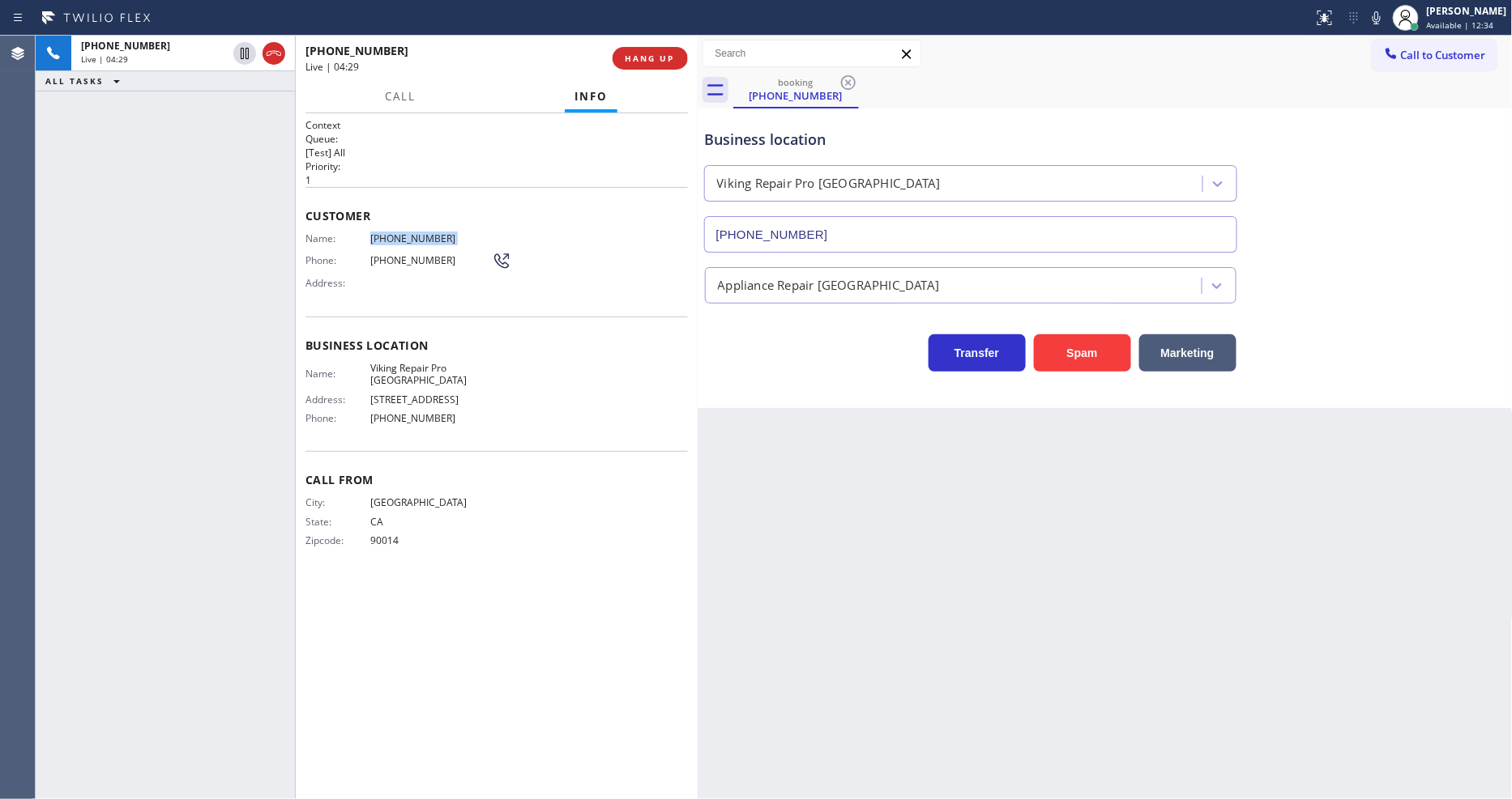
click at [488, 593] on div "Context Queue: [Test] All Priority: 1 Customer Name: (213) 631-9307 Phone: (213…" at bounding box center [496, 456] width 382 height 676
click at [1116, 503] on div "Back to Dashboard Change Sender ID Customers Technicians Select a contact Outbo…" at bounding box center [1105, 417] width 815 height 764
click at [1381, 21] on icon at bounding box center [1376, 18] width 8 height 13
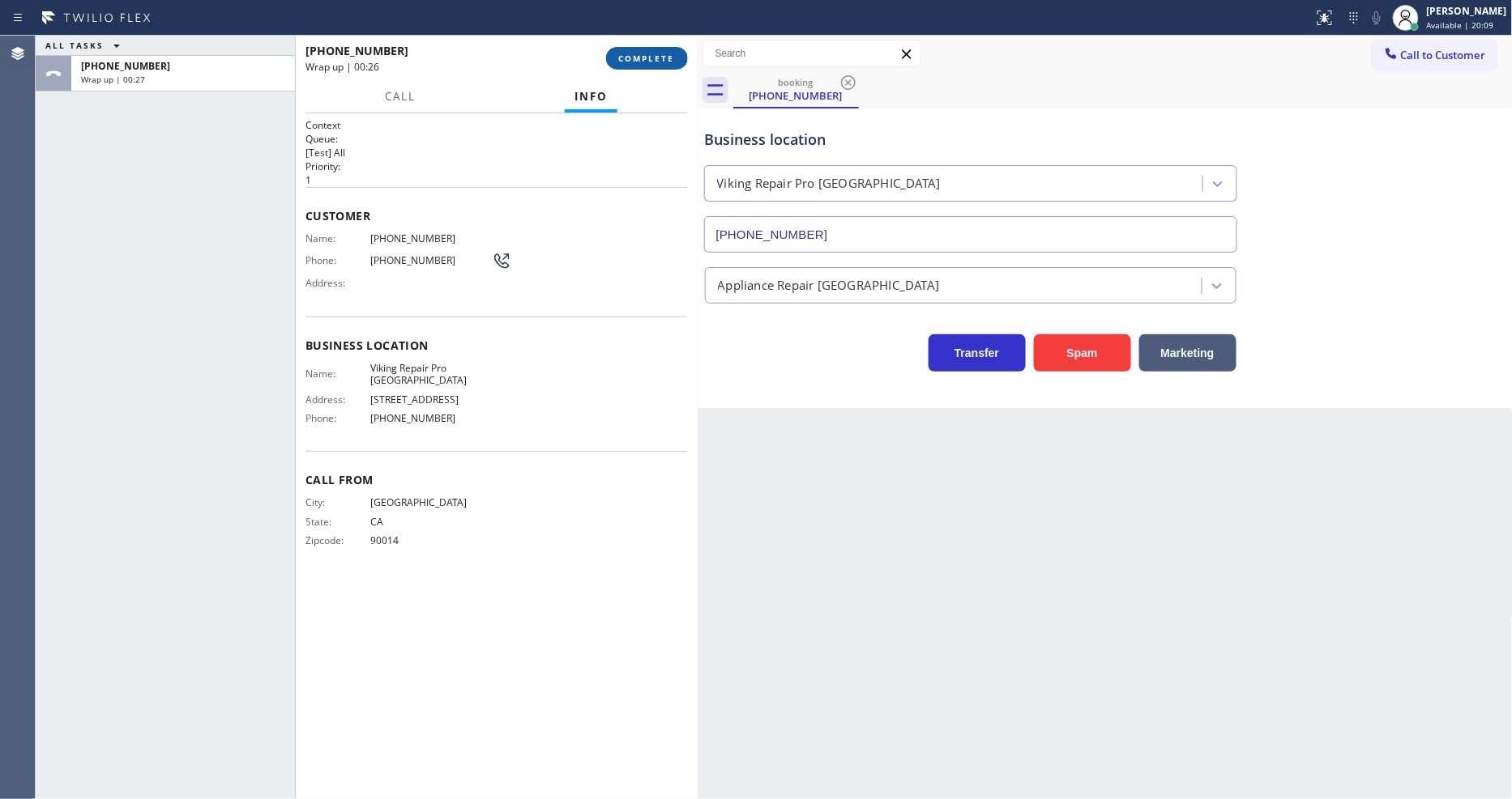
click at [680, 65] on button "COMPLETE" at bounding box center [647, 58] width 82 height 22
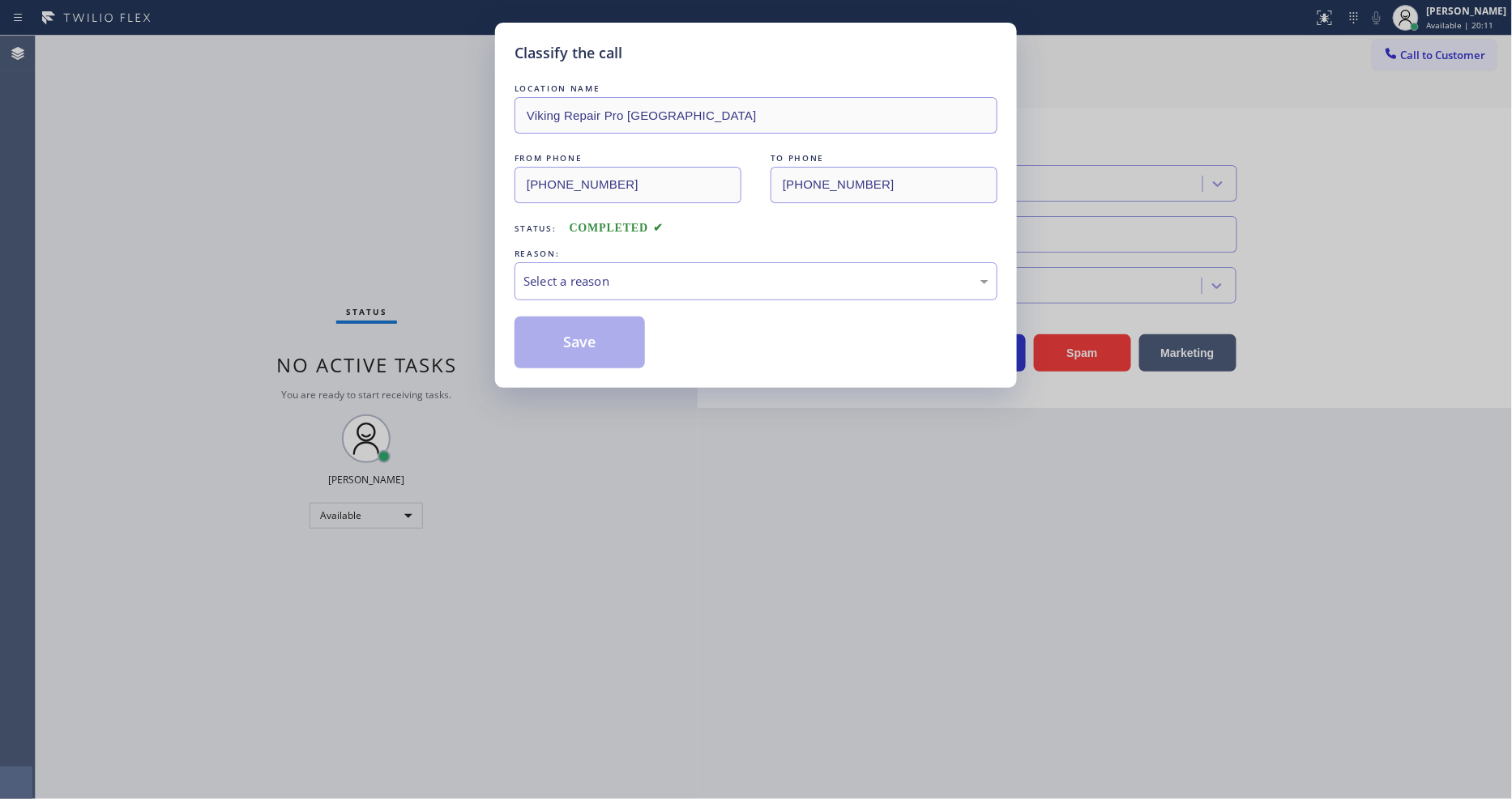
click at [587, 284] on div "Select a reason" at bounding box center [756, 282] width 465 height 19
click at [579, 336] on button "Save" at bounding box center [580, 342] width 130 height 52
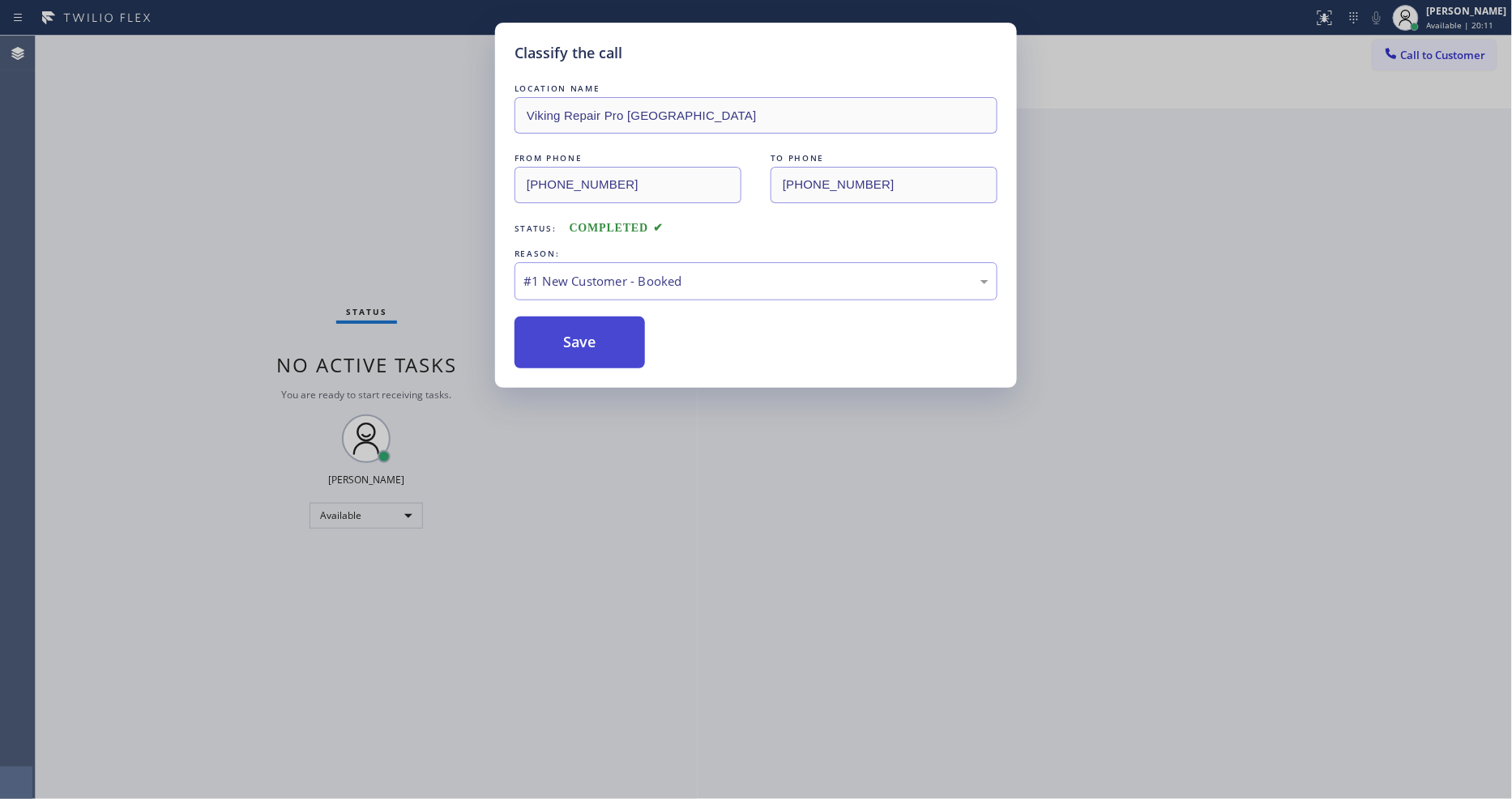
click at [579, 337] on button "Save" at bounding box center [580, 342] width 130 height 52
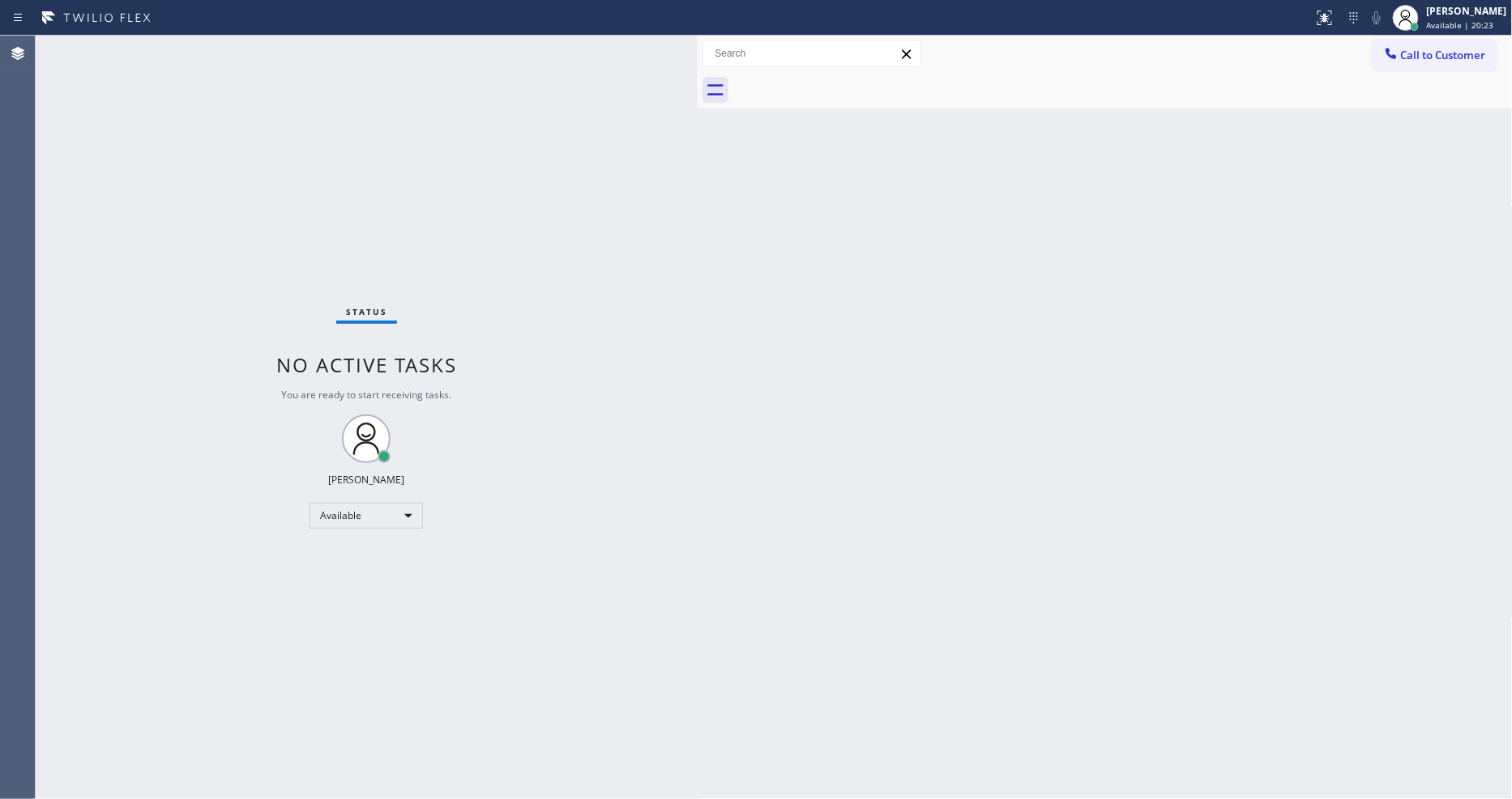
drag, startPoint x: 1157, startPoint y: 316, endPoint x: 917, endPoint y: 491, distance: 297.0
click at [1157, 316] on div "Back to Dashboard Change Sender ID Customers Technicians Select a contact Outbo…" at bounding box center [1105, 417] width 815 height 764
drag, startPoint x: 1232, startPoint y: 554, endPoint x: 813, endPoint y: 74, distance: 637.2
click at [1232, 554] on div "Back to Dashboard Change Sender ID Customers Technicians Select a contact Outbo…" at bounding box center [1105, 417] width 815 height 764
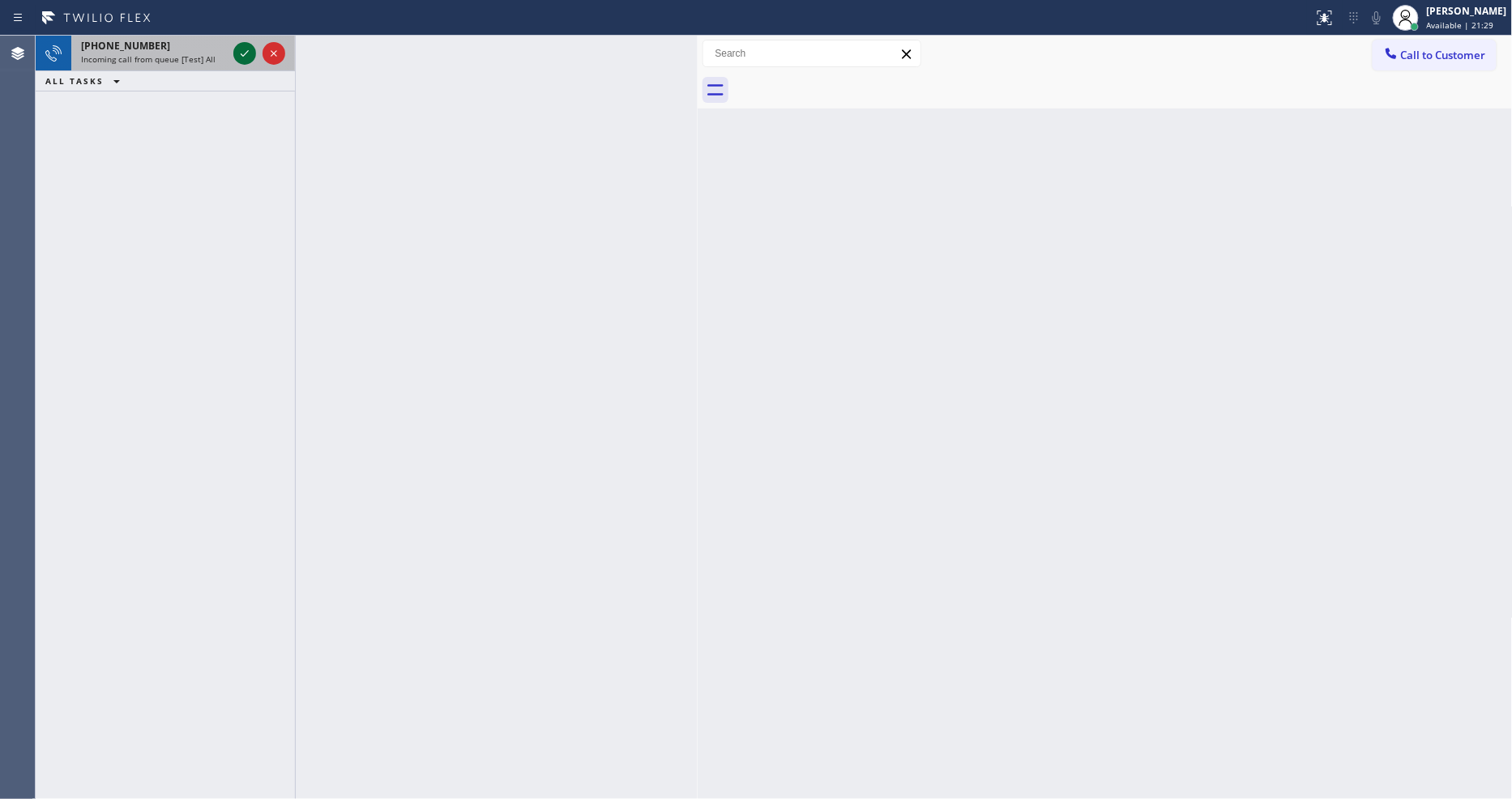
click at [238, 48] on icon at bounding box center [244, 53] width 20 height 20
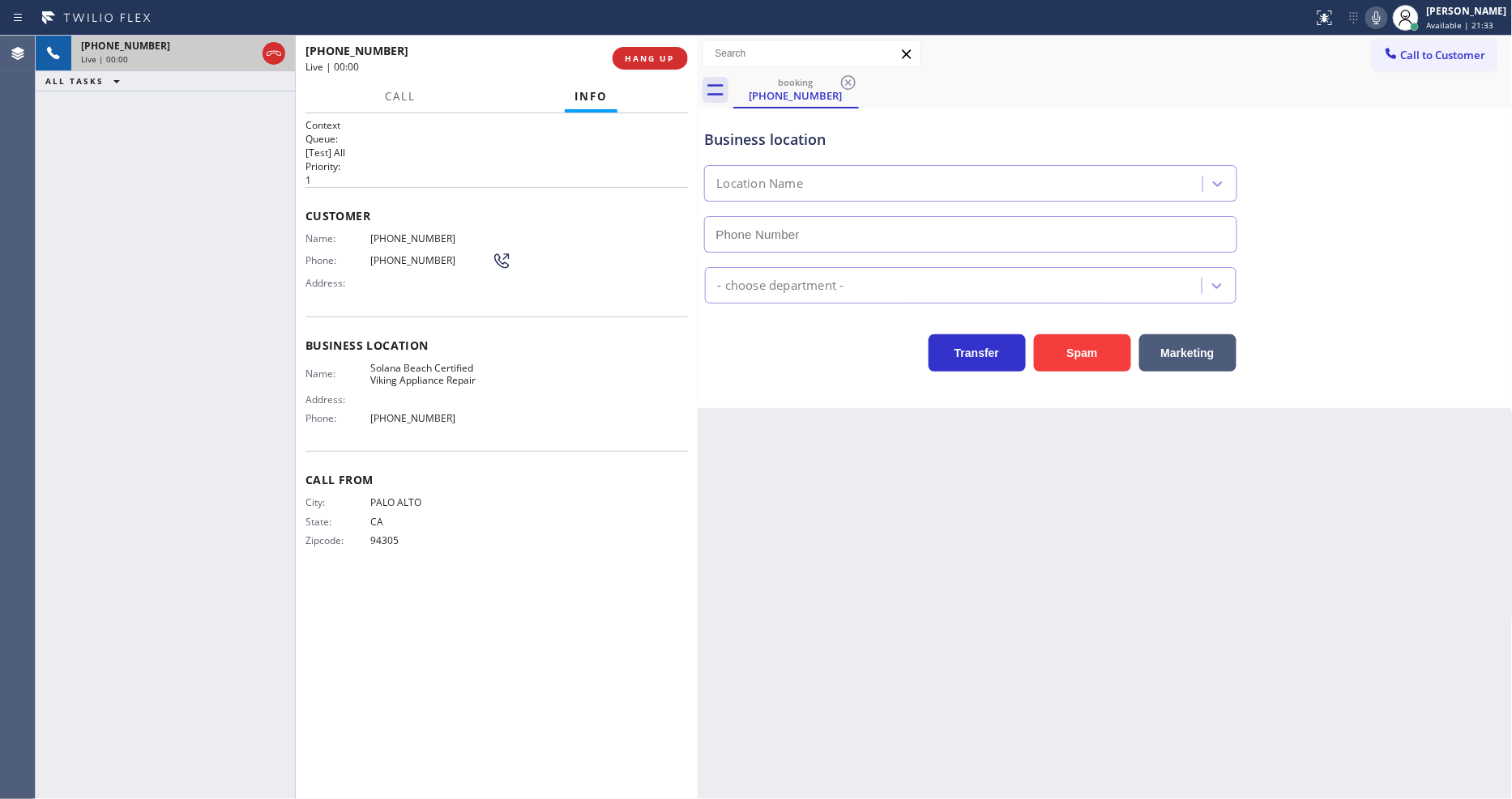
type input "(858) 244-9718"
click at [641, 46] on div "+16504859992 Live | 00:29 HANG UP" at bounding box center [496, 58] width 382 height 42
click at [641, 55] on span "HANG UP" at bounding box center [649, 59] width 49 height 11
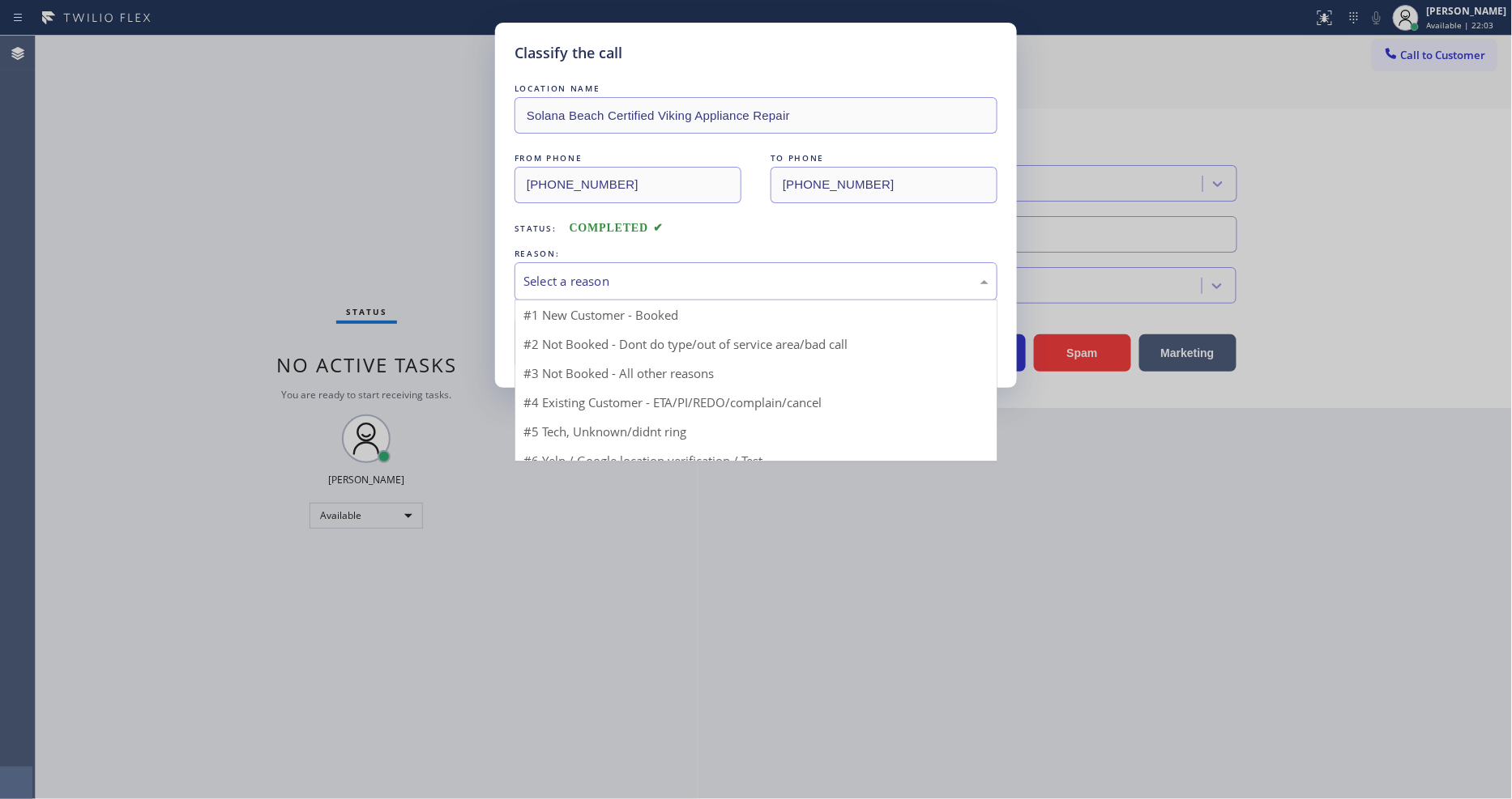
click at [603, 277] on div "Select a reason" at bounding box center [756, 282] width 465 height 19
drag, startPoint x: 596, startPoint y: 321, endPoint x: 596, endPoint y: 329, distance: 8.0
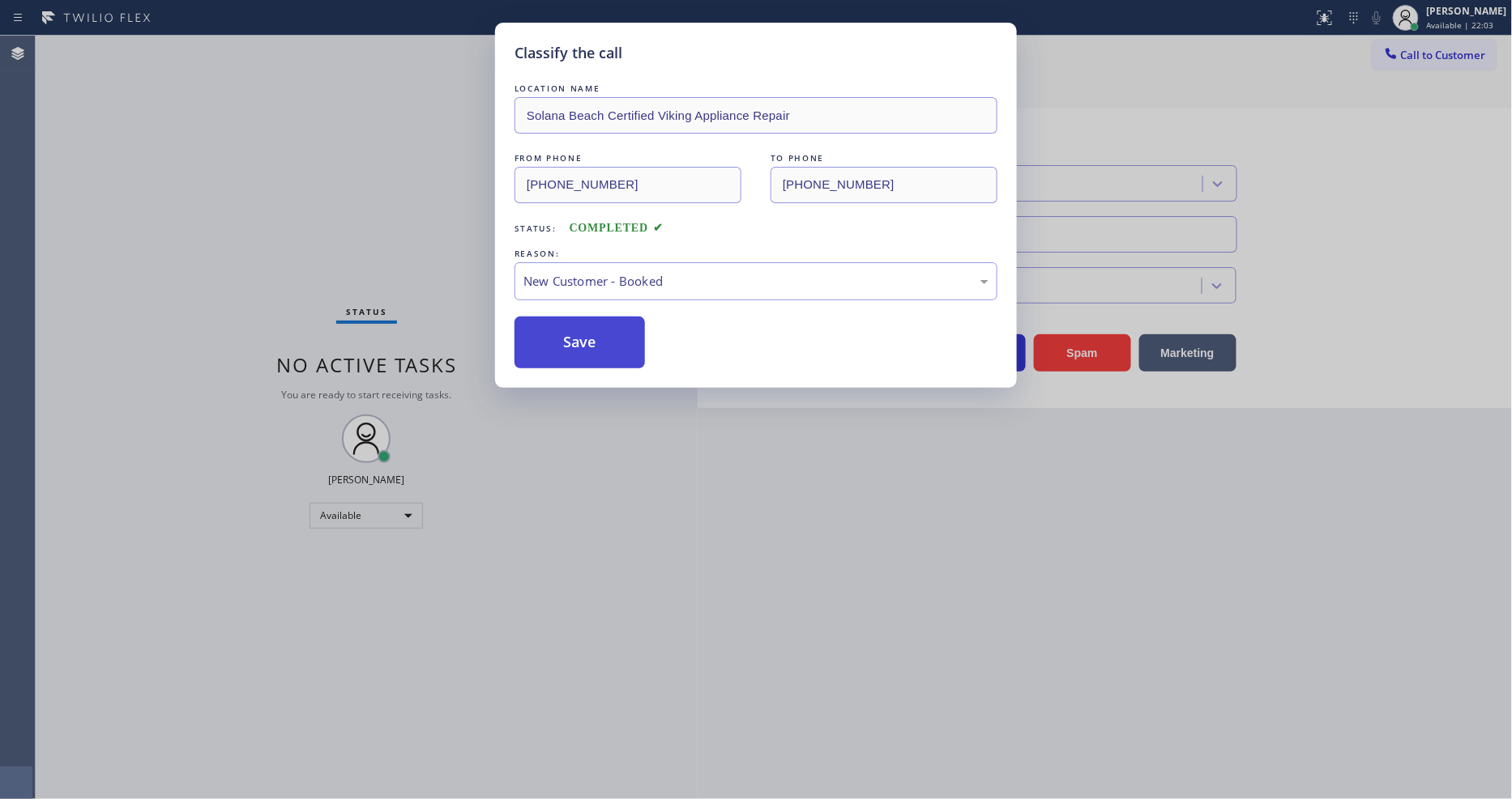
click at [596, 329] on button "Save" at bounding box center [580, 342] width 130 height 52
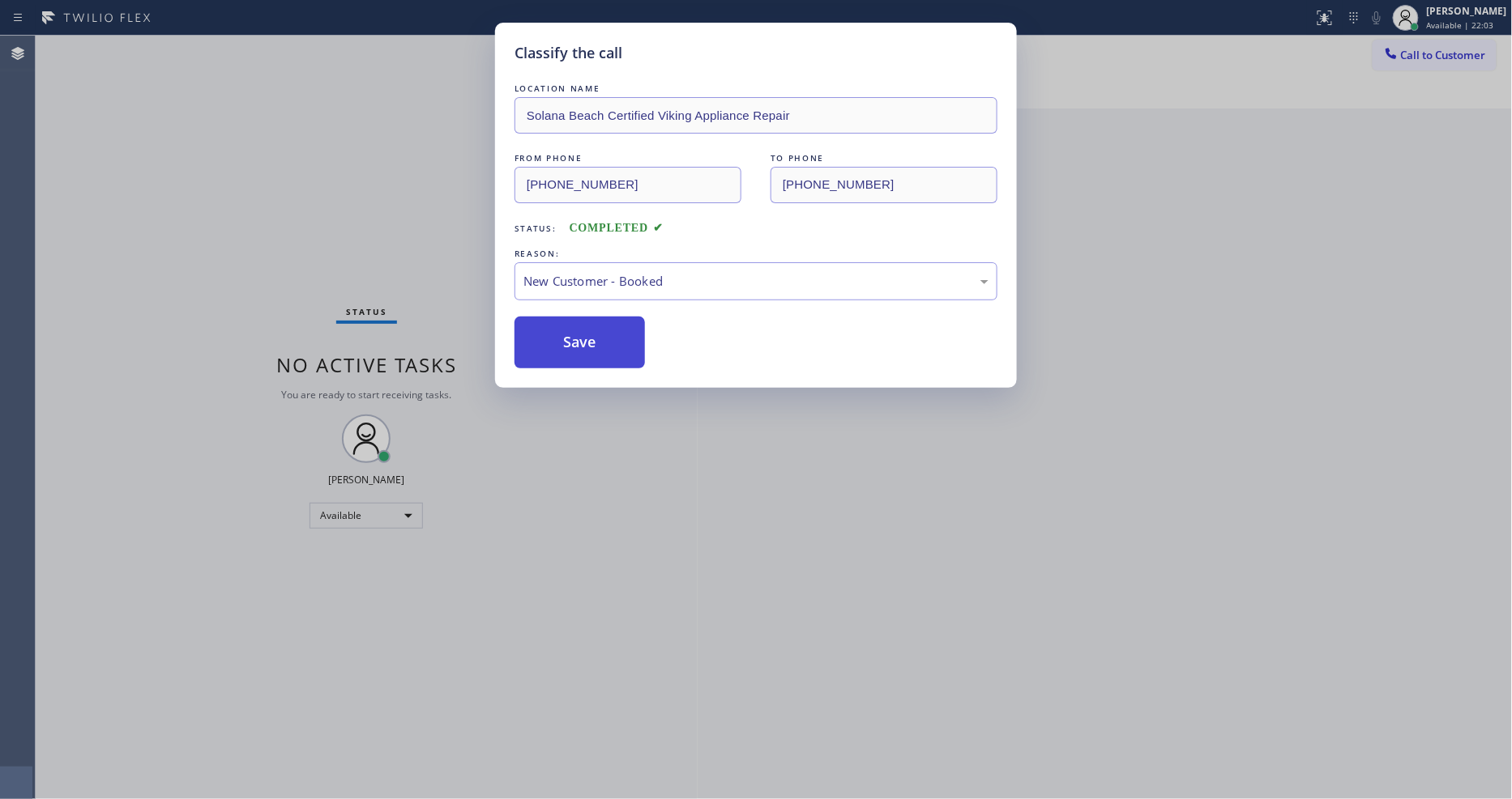
click at [596, 329] on button "Save" at bounding box center [580, 342] width 130 height 52
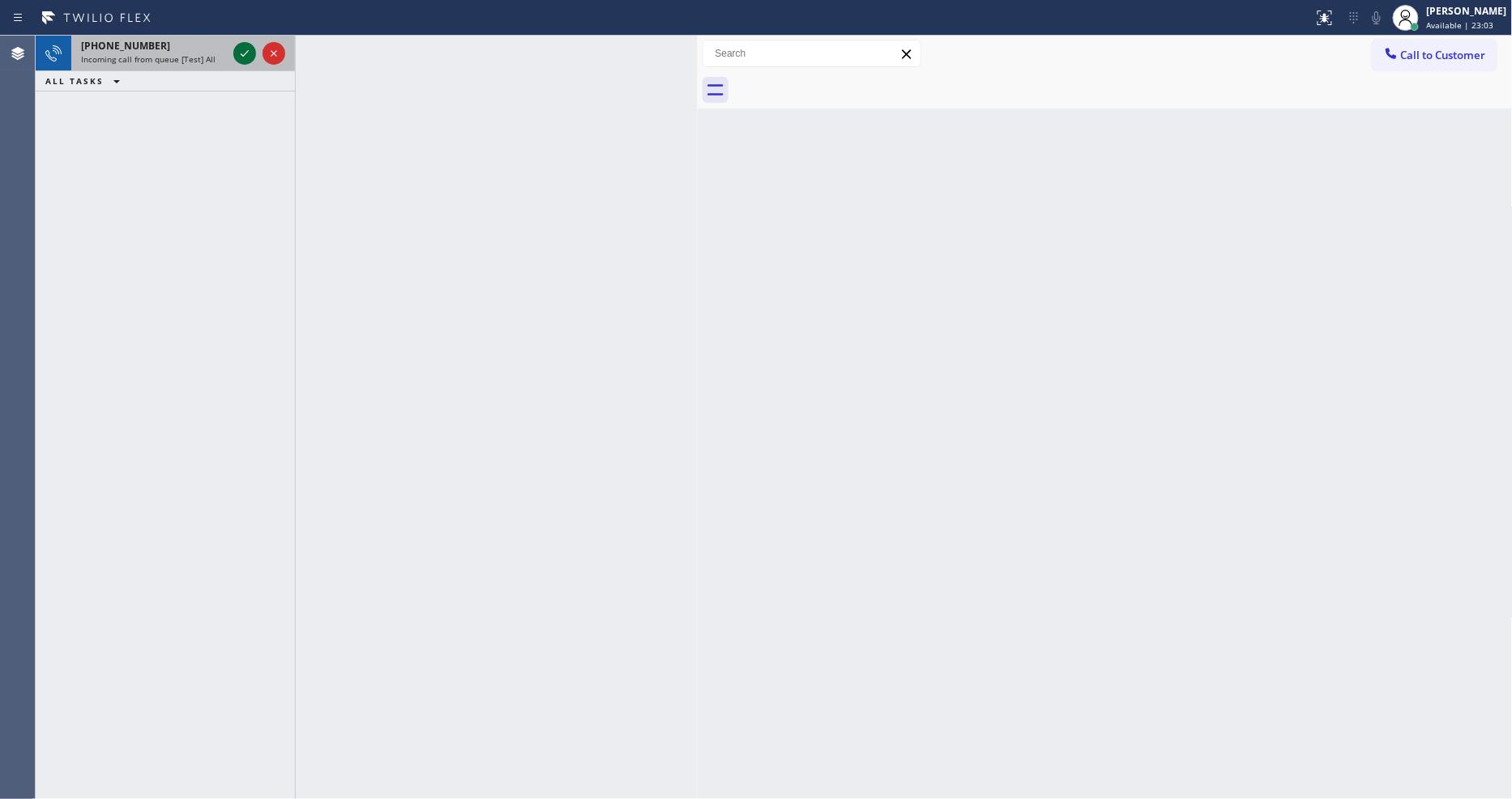
click at [244, 55] on icon at bounding box center [245, 53] width 8 height 7
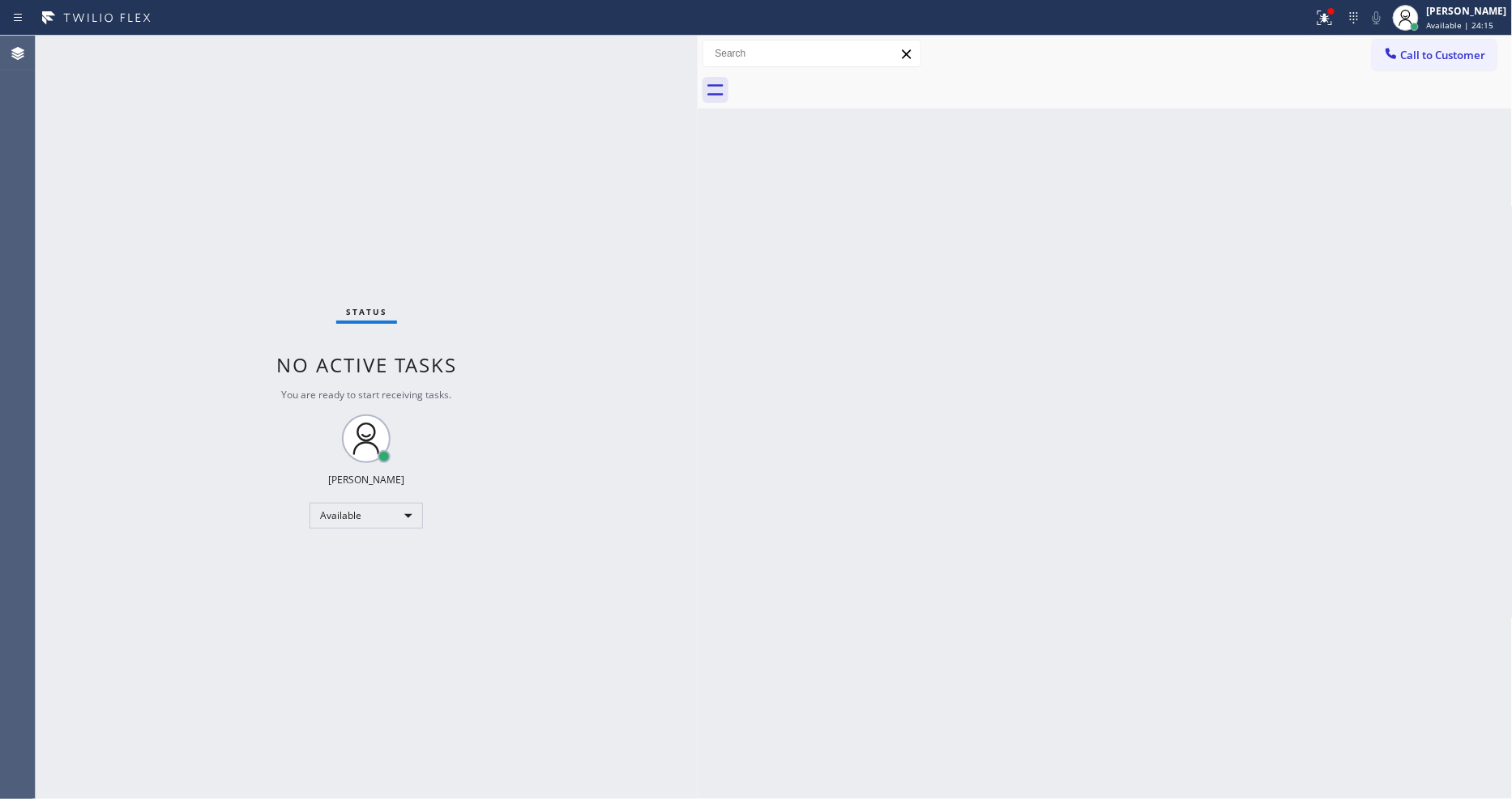
click at [248, 54] on div "Status No active tasks You are ready to start receiving tasks. [PERSON_NAME] Av…" at bounding box center [366, 417] width 662 height 764
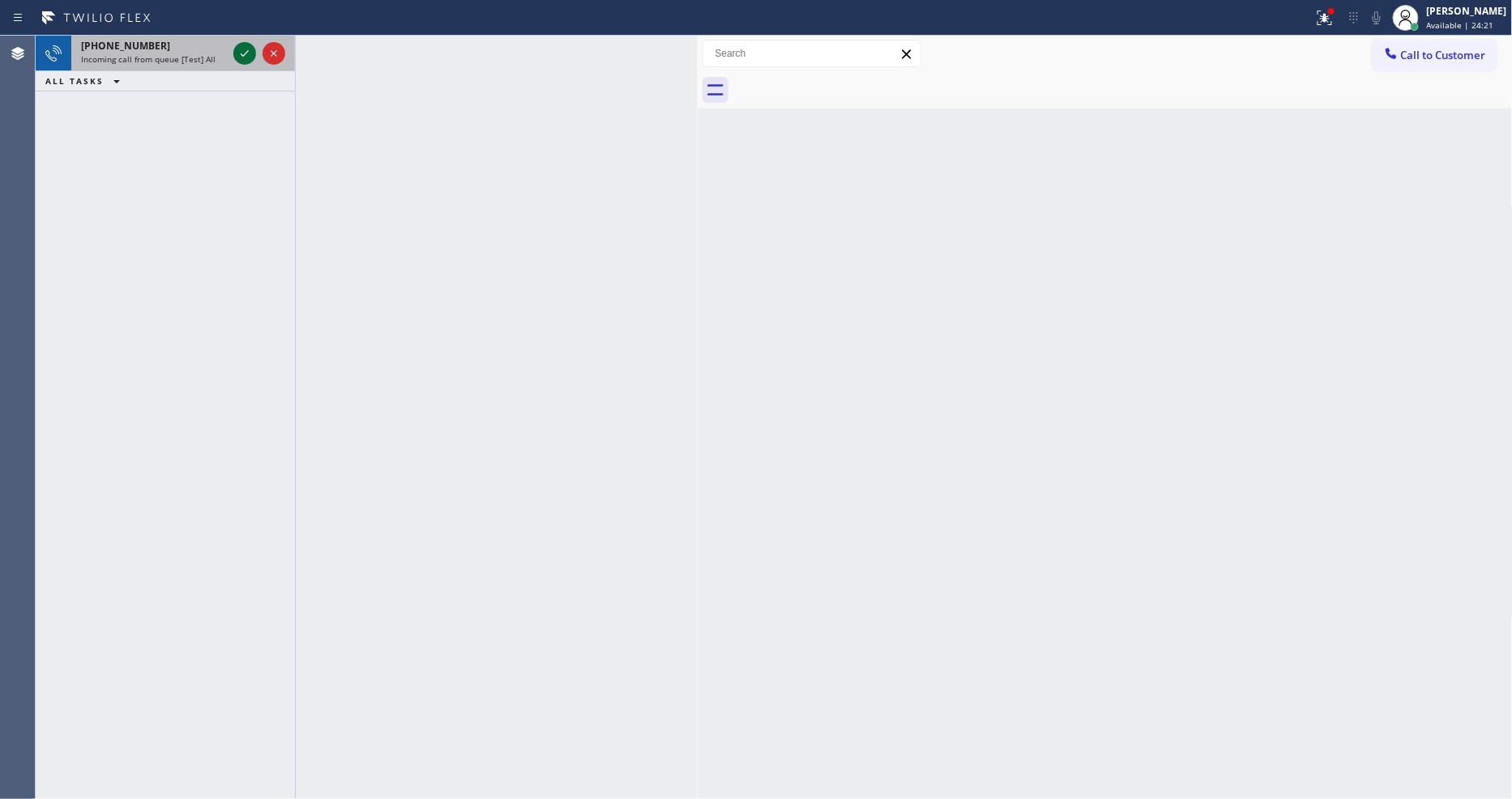
click at [238, 53] on icon at bounding box center [244, 53] width 20 height 20
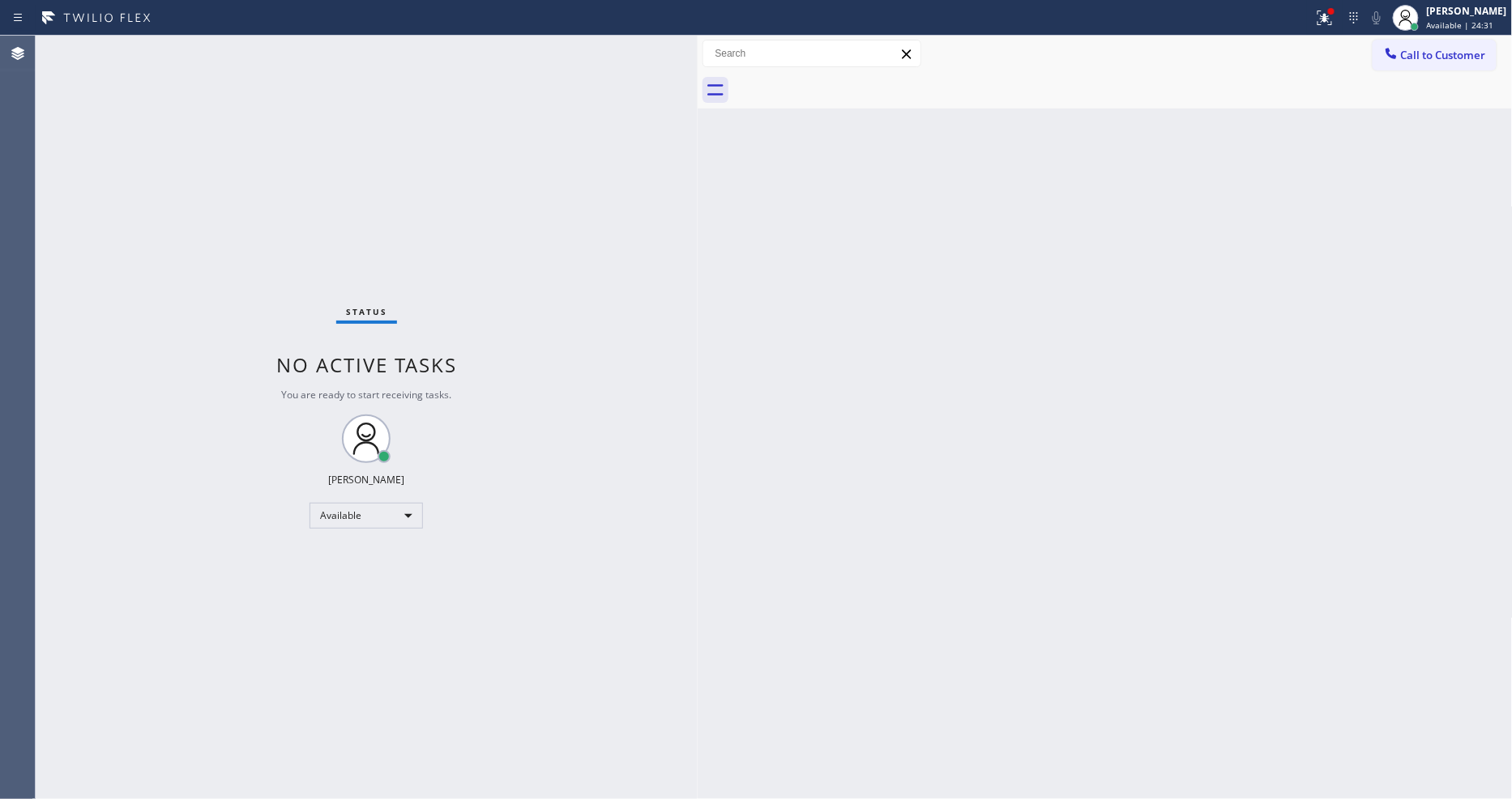
click at [241, 49] on div "Status No active tasks You are ready to start receiving tasks. [PERSON_NAME] Av…" at bounding box center [366, 417] width 662 height 764
click at [1333, 22] on icon at bounding box center [1324, 18] width 20 height 20
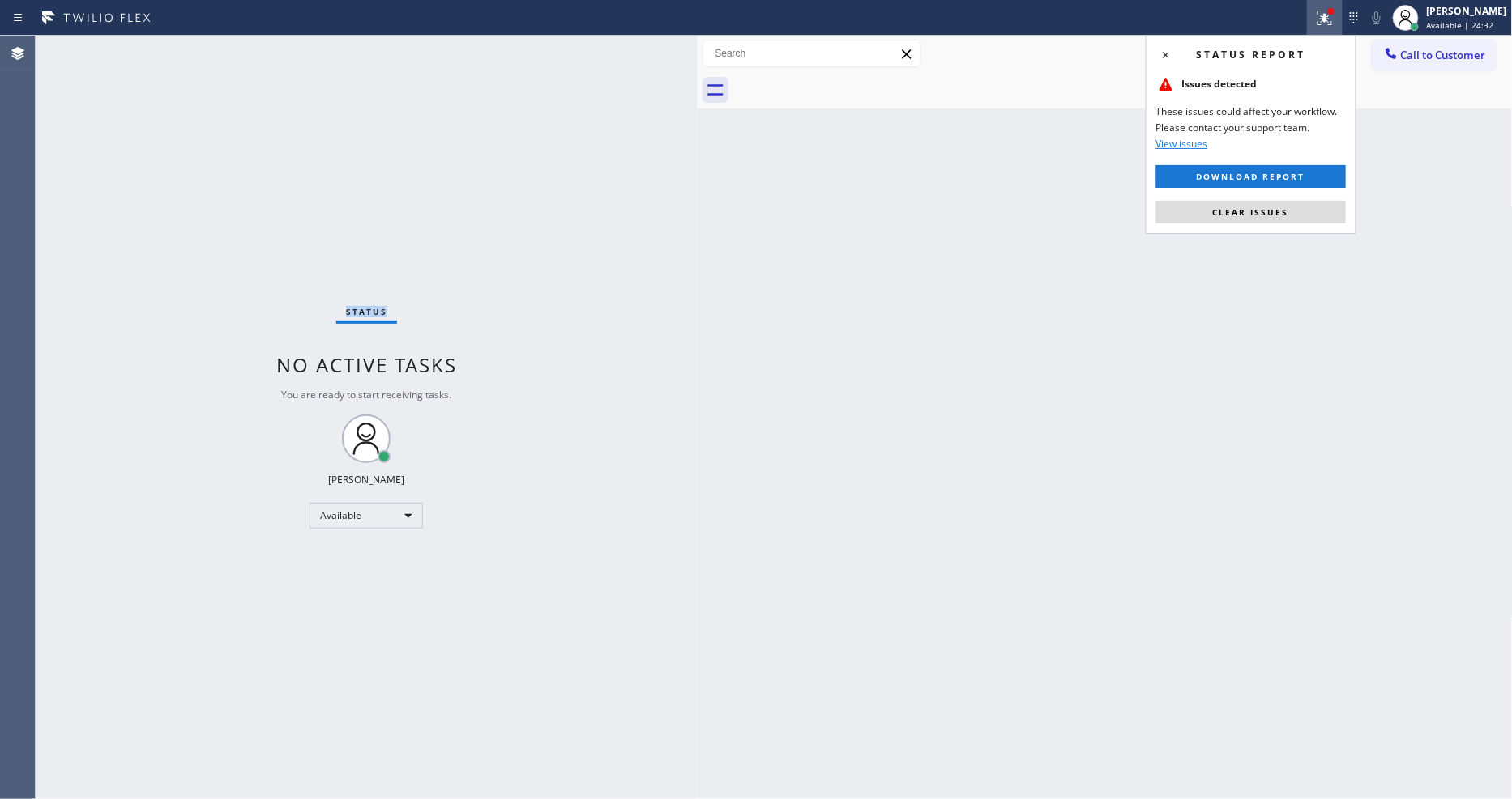
click at [1305, 219] on button "Clear issues" at bounding box center [1251, 212] width 190 height 22
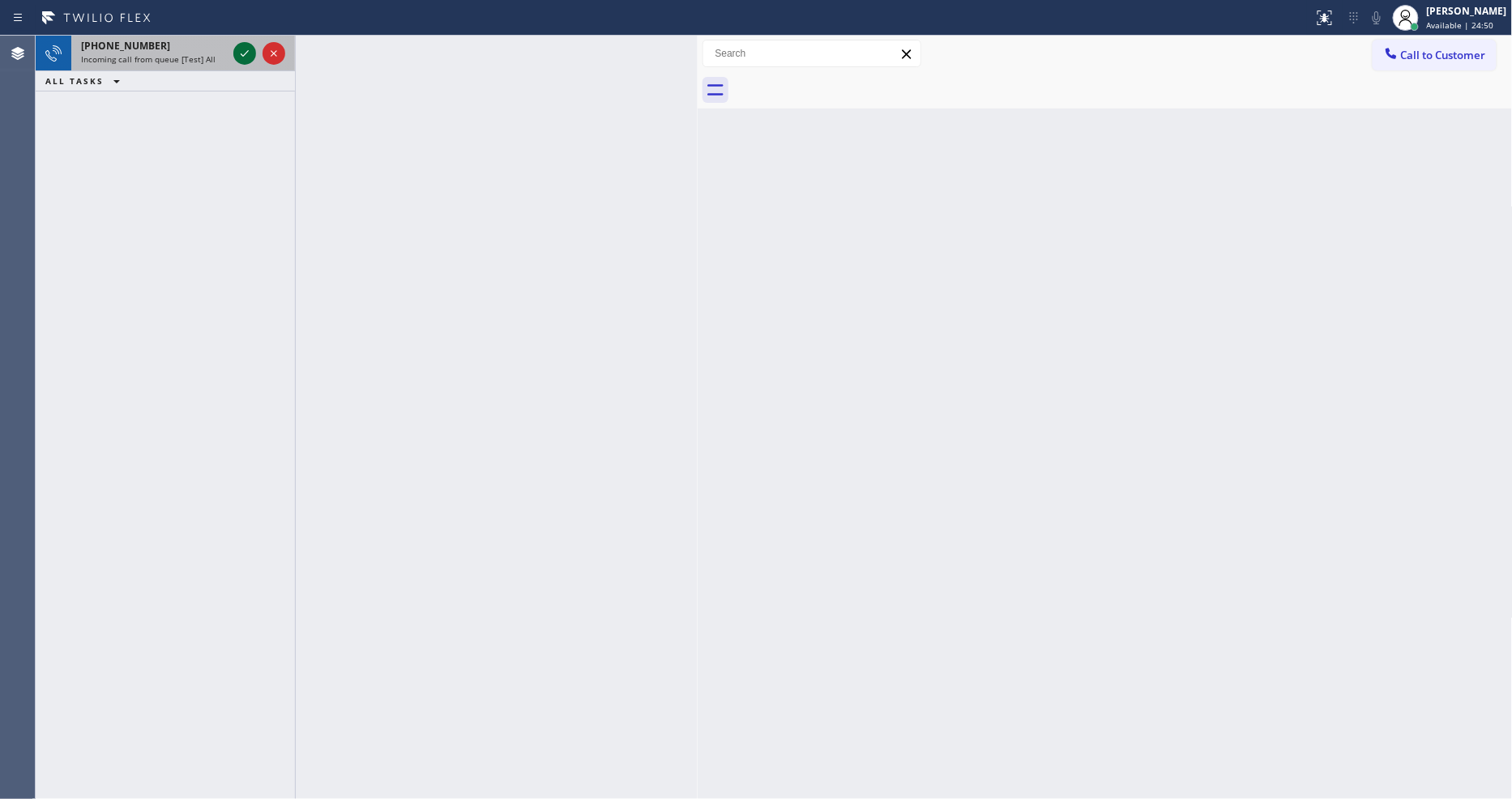
click at [235, 53] on icon at bounding box center [244, 53] width 20 height 20
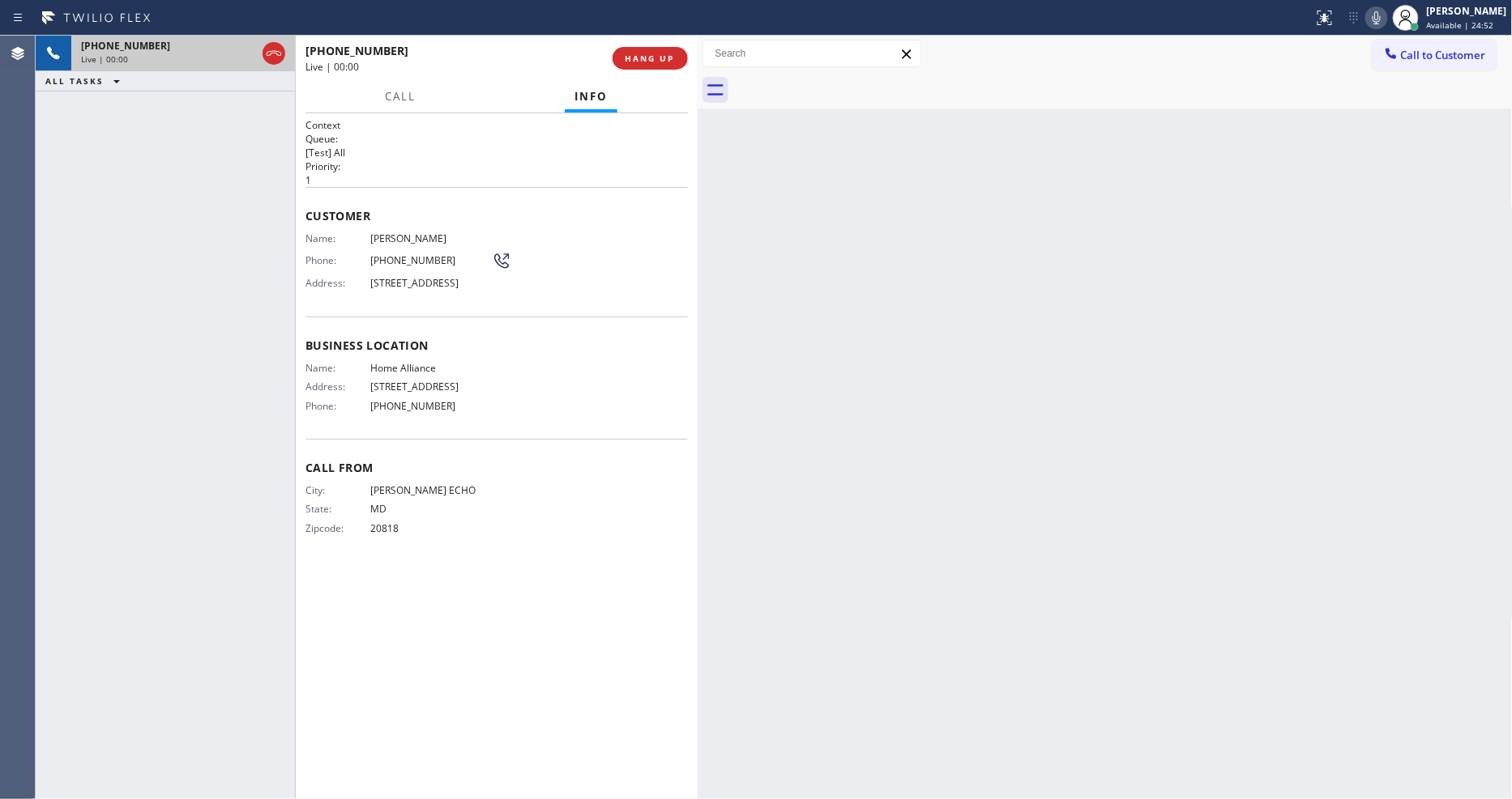
click at [383, 419] on div "Name: Home Alliance Address: 263 W Olive Ave Ste 178 Phone: (877) 777-0796" at bounding box center [398, 390] width 186 height 57
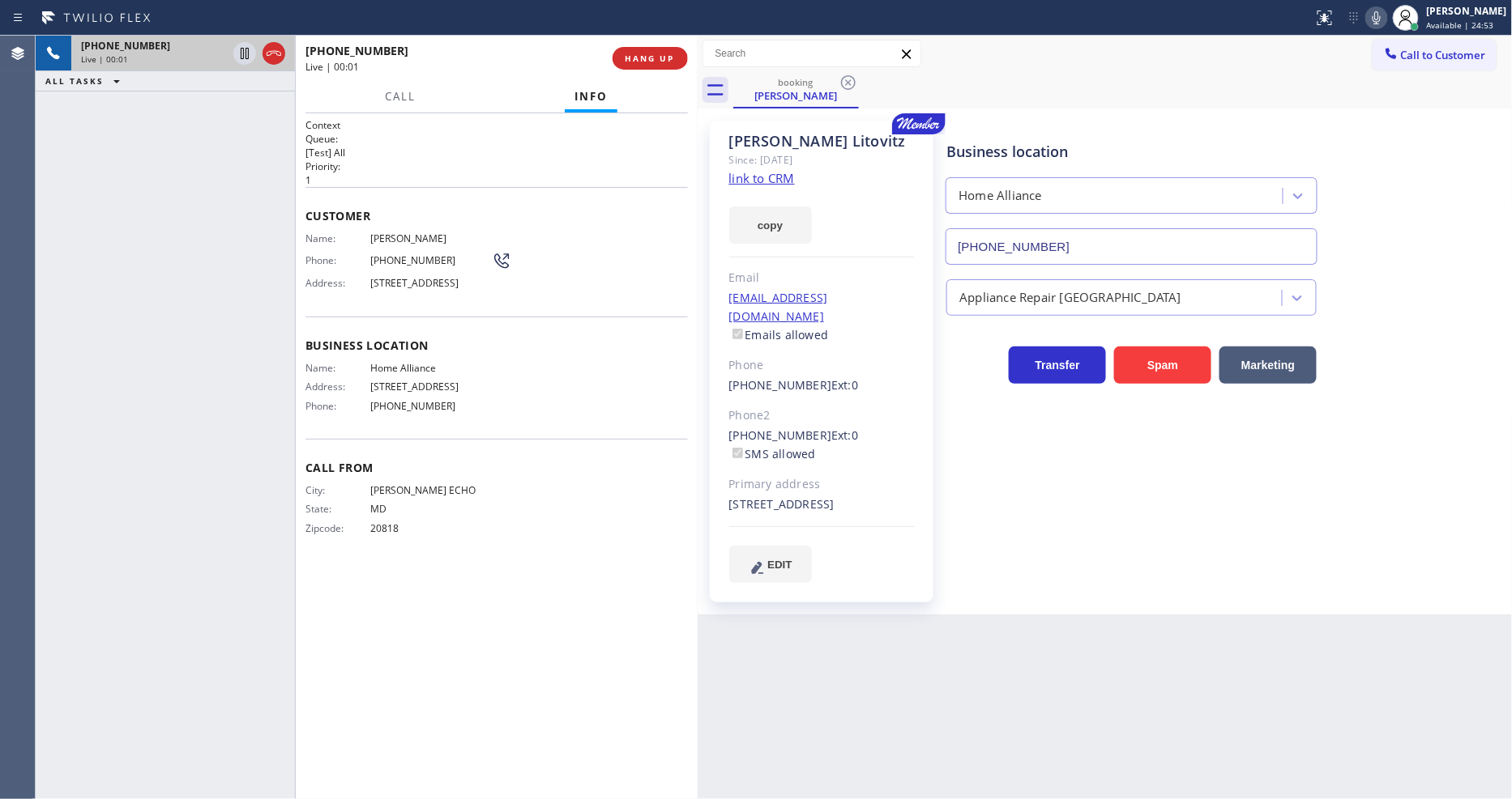
type input "(877) 777-0796"
click at [768, 172] on link "link to CRM" at bounding box center [762, 178] width 66 height 16
click at [247, 49] on icon at bounding box center [244, 53] width 20 height 20
click at [1383, 22] on icon at bounding box center [1376, 18] width 20 height 20
click at [381, 91] on button "Call" at bounding box center [400, 97] width 50 height 32
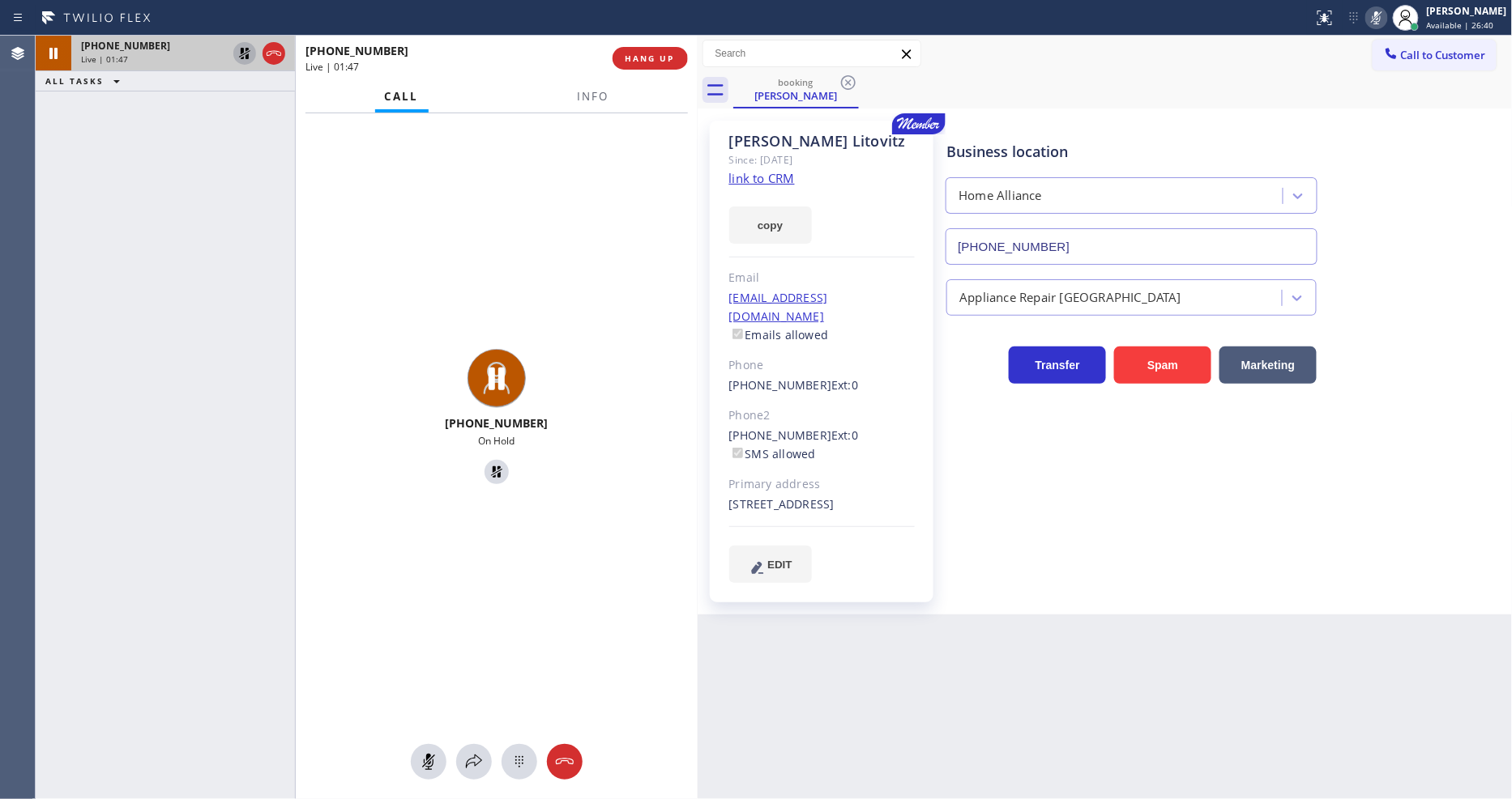
click at [240, 47] on icon at bounding box center [244, 53] width 20 height 20
click at [1381, 16] on icon at bounding box center [1376, 18] width 20 height 20
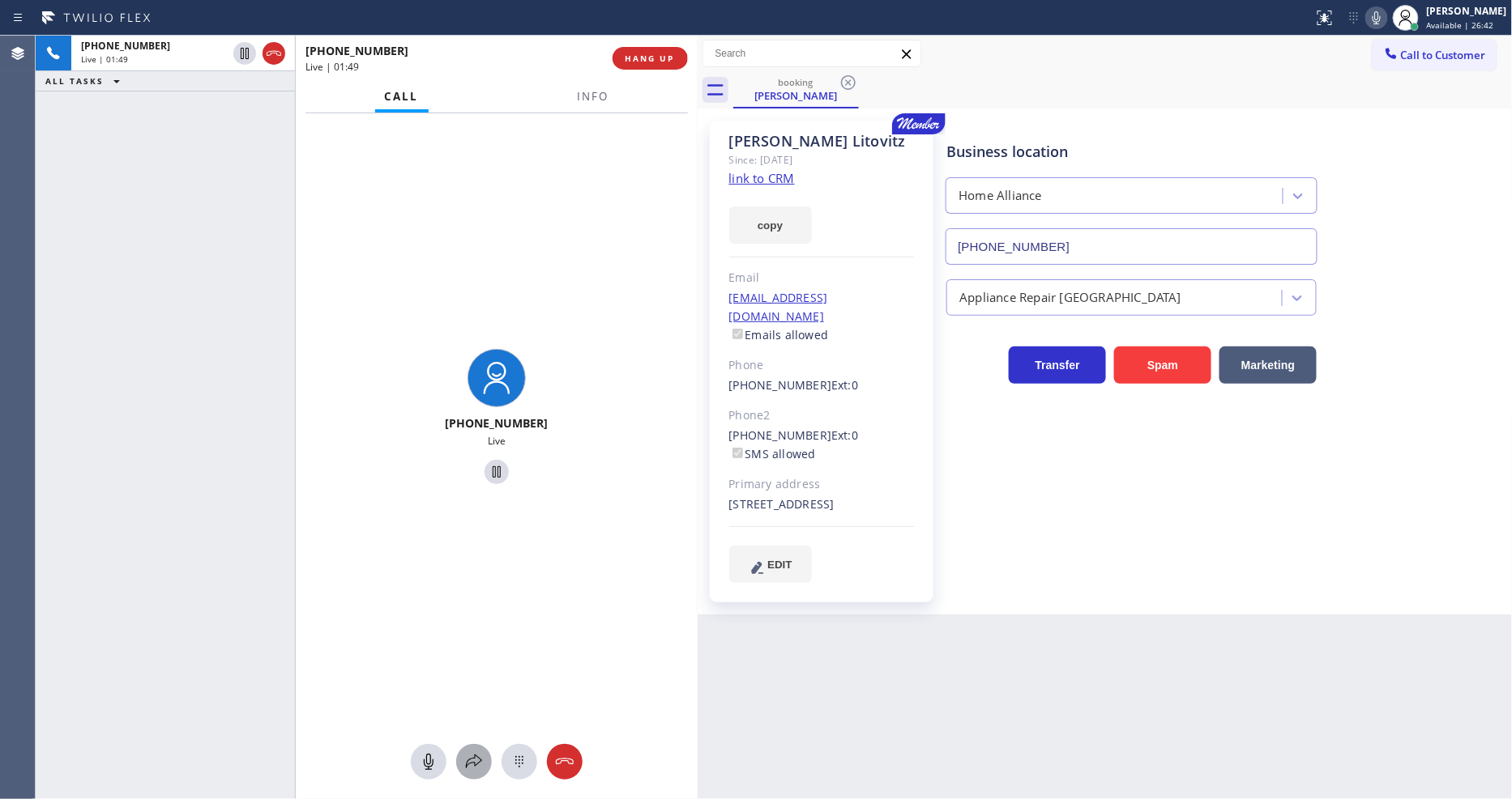
click at [476, 766] on icon at bounding box center [474, 762] width 20 height 20
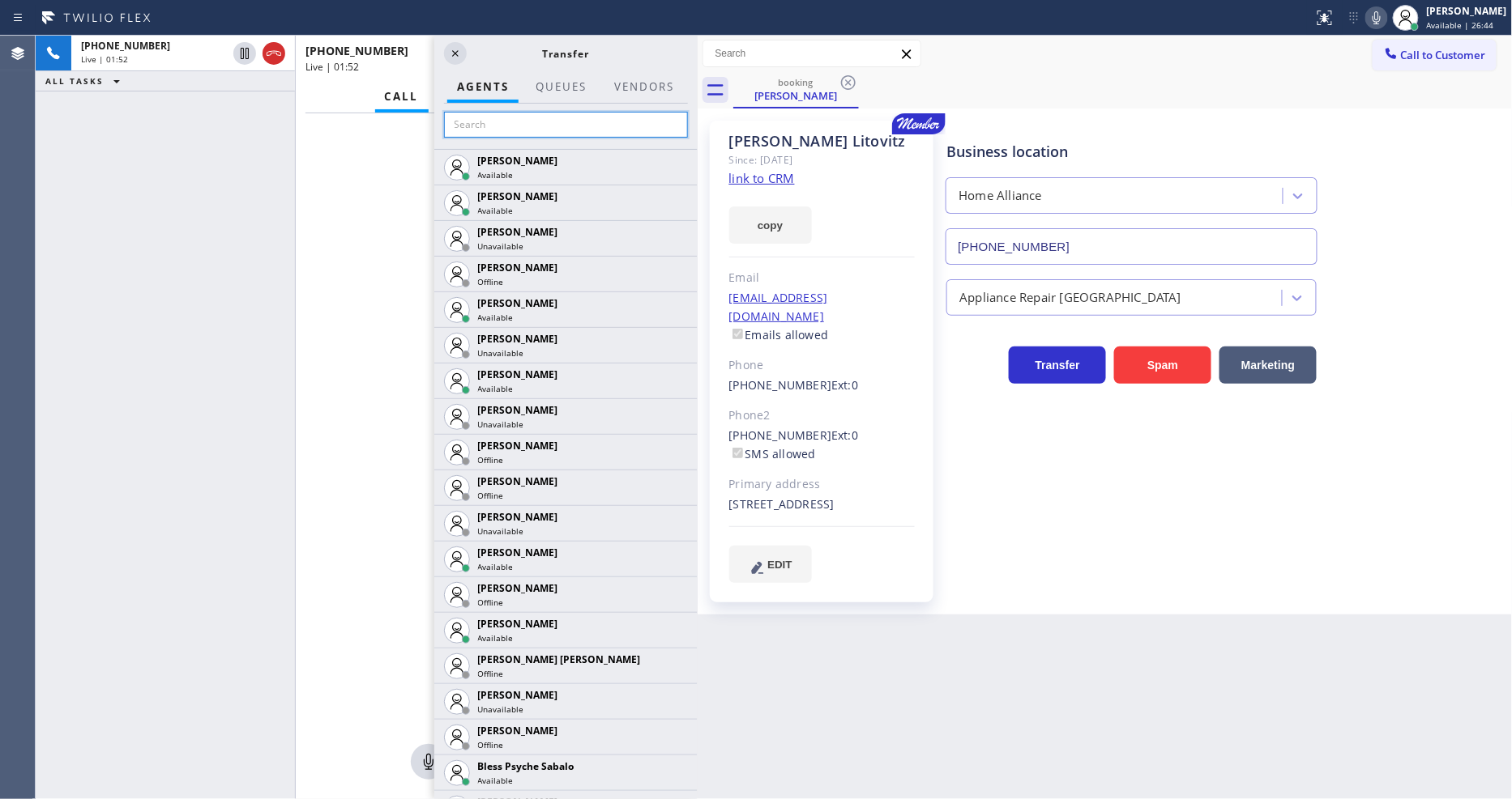
click at [555, 123] on input "text" at bounding box center [566, 125] width 244 height 26
type input "mae"
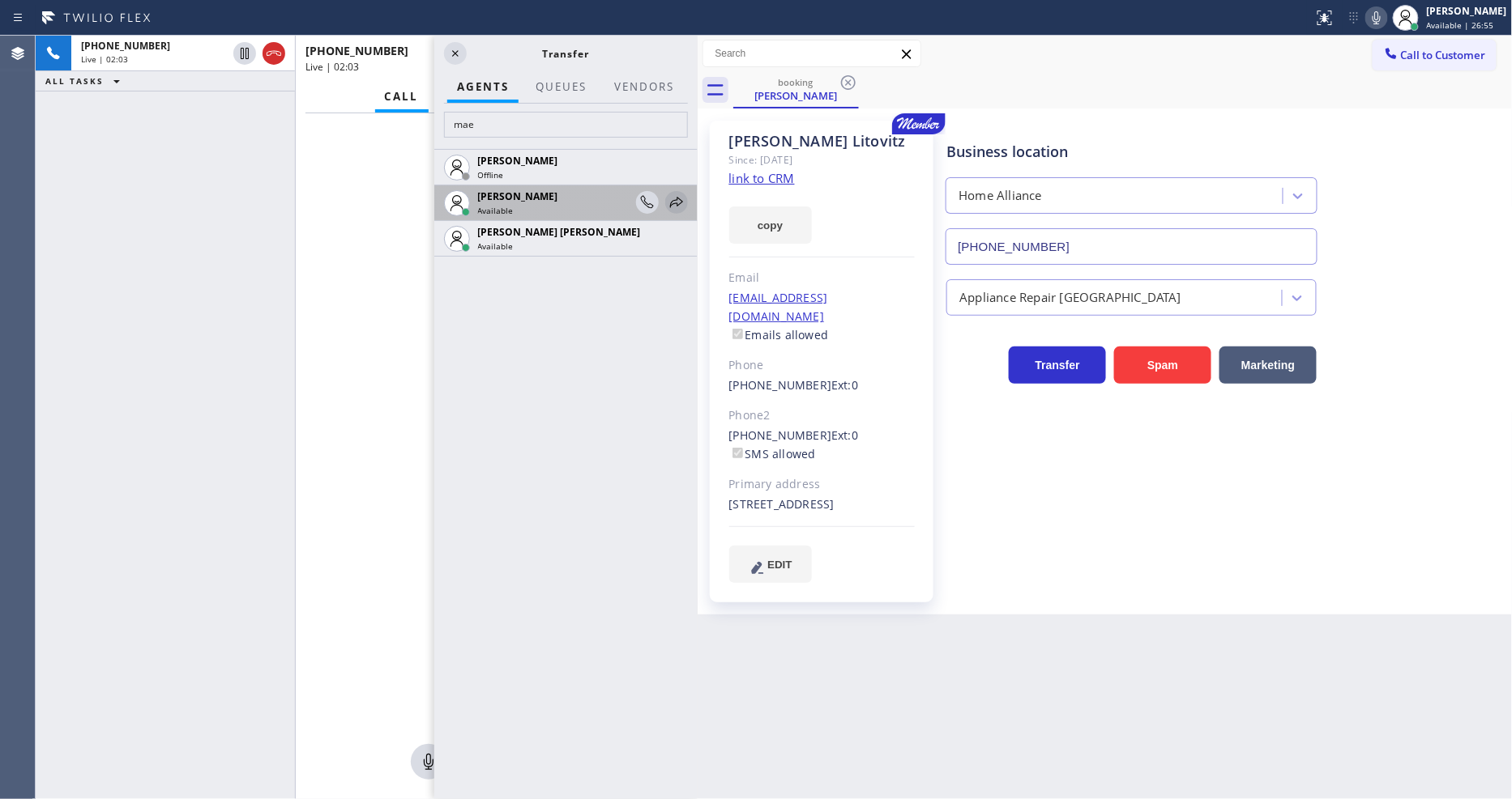
click at [670, 199] on icon at bounding box center [676, 202] width 13 height 10
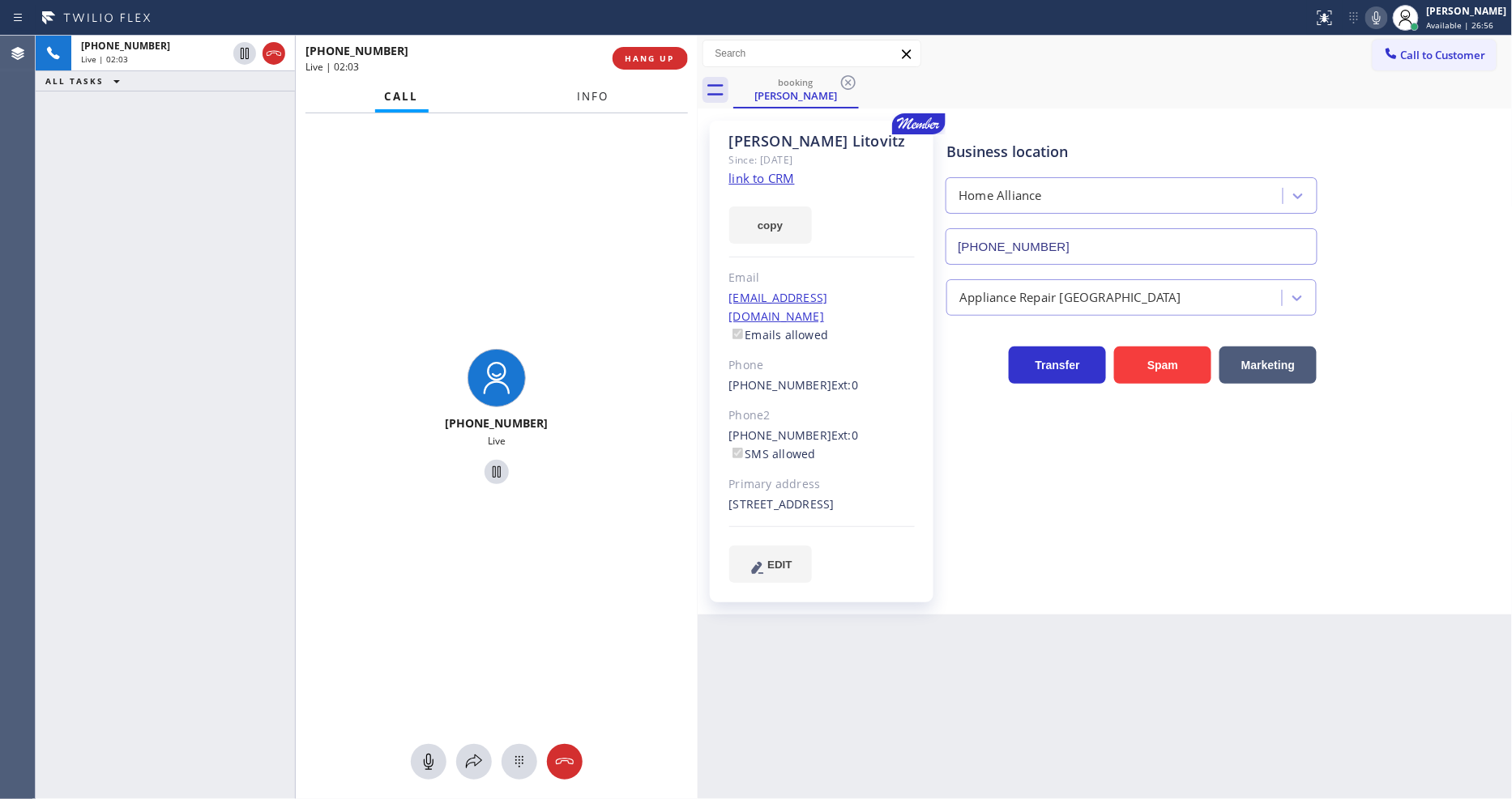
click at [592, 97] on span "Info" at bounding box center [593, 97] width 32 height 15
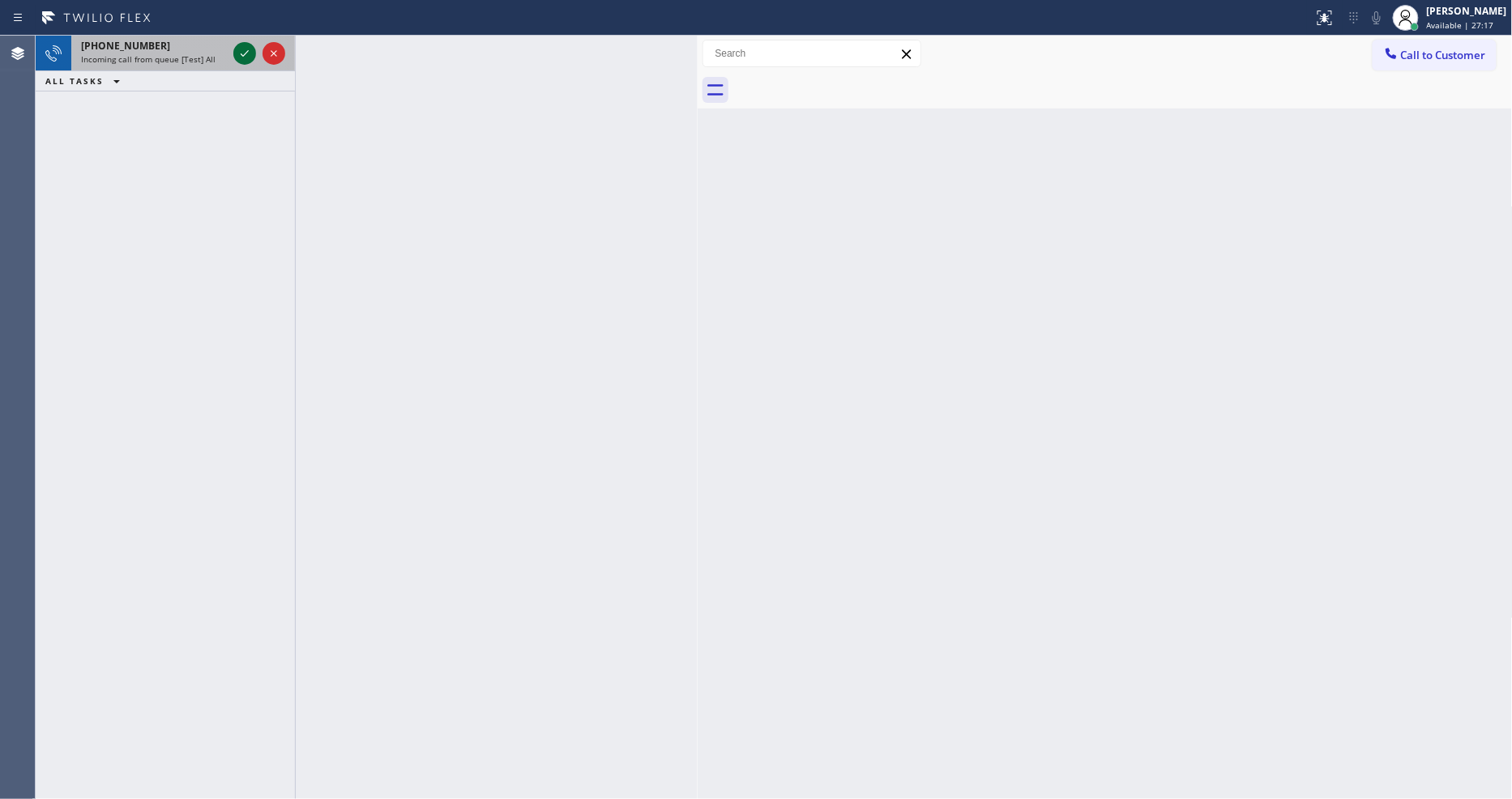
click at [240, 52] on icon at bounding box center [244, 53] width 20 height 20
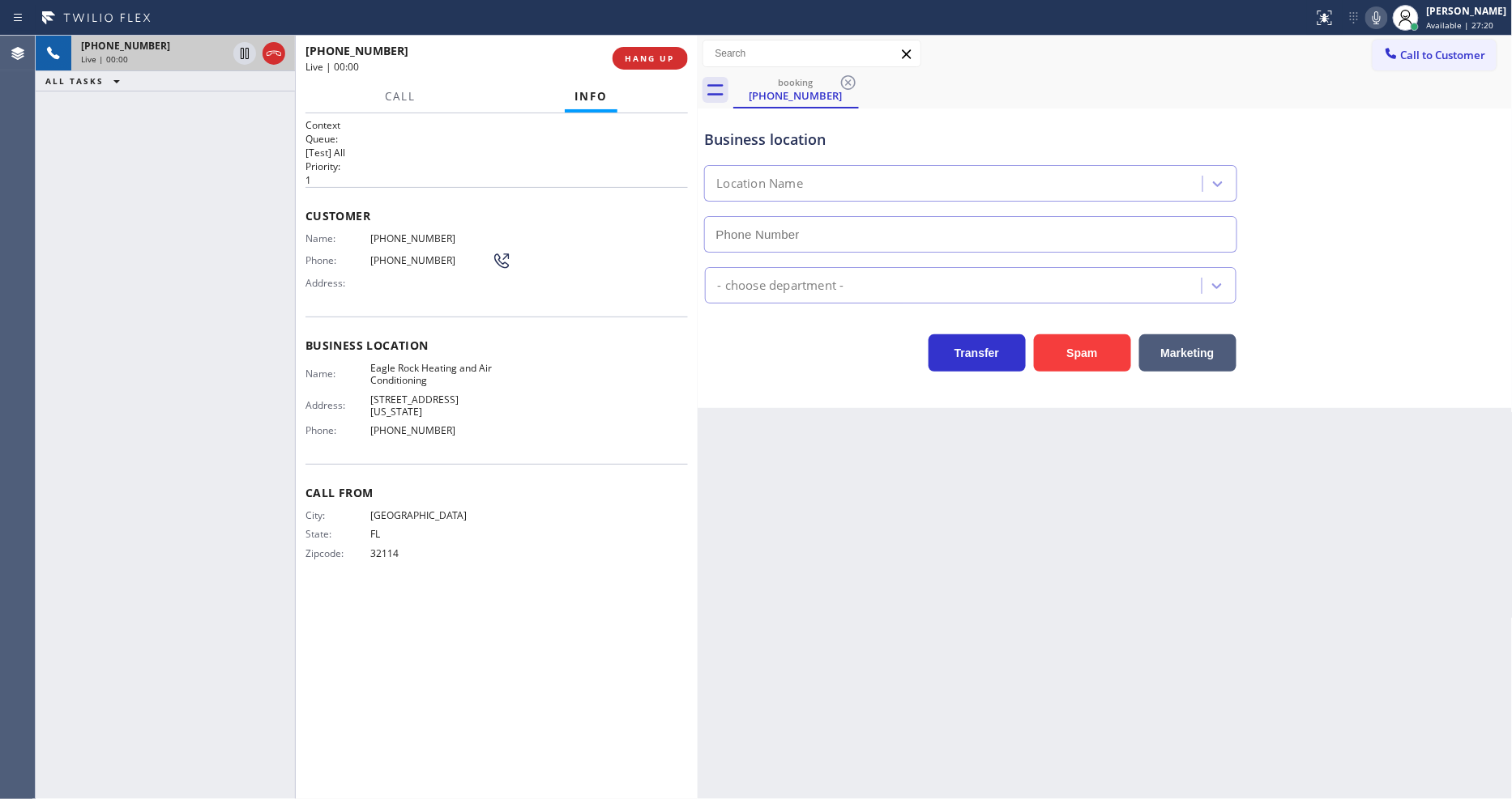
click at [338, 510] on span "City:" at bounding box center [338, 515] width 65 height 12
type input "(323) 210-4161"
click at [374, 510] on span "DAYTONA BEACH" at bounding box center [431, 515] width 122 height 12
drag, startPoint x: 656, startPoint y: 59, endPoint x: 540, endPoint y: 488, distance: 444.4
click at [656, 59] on span "HANG UP" at bounding box center [649, 59] width 49 height 11
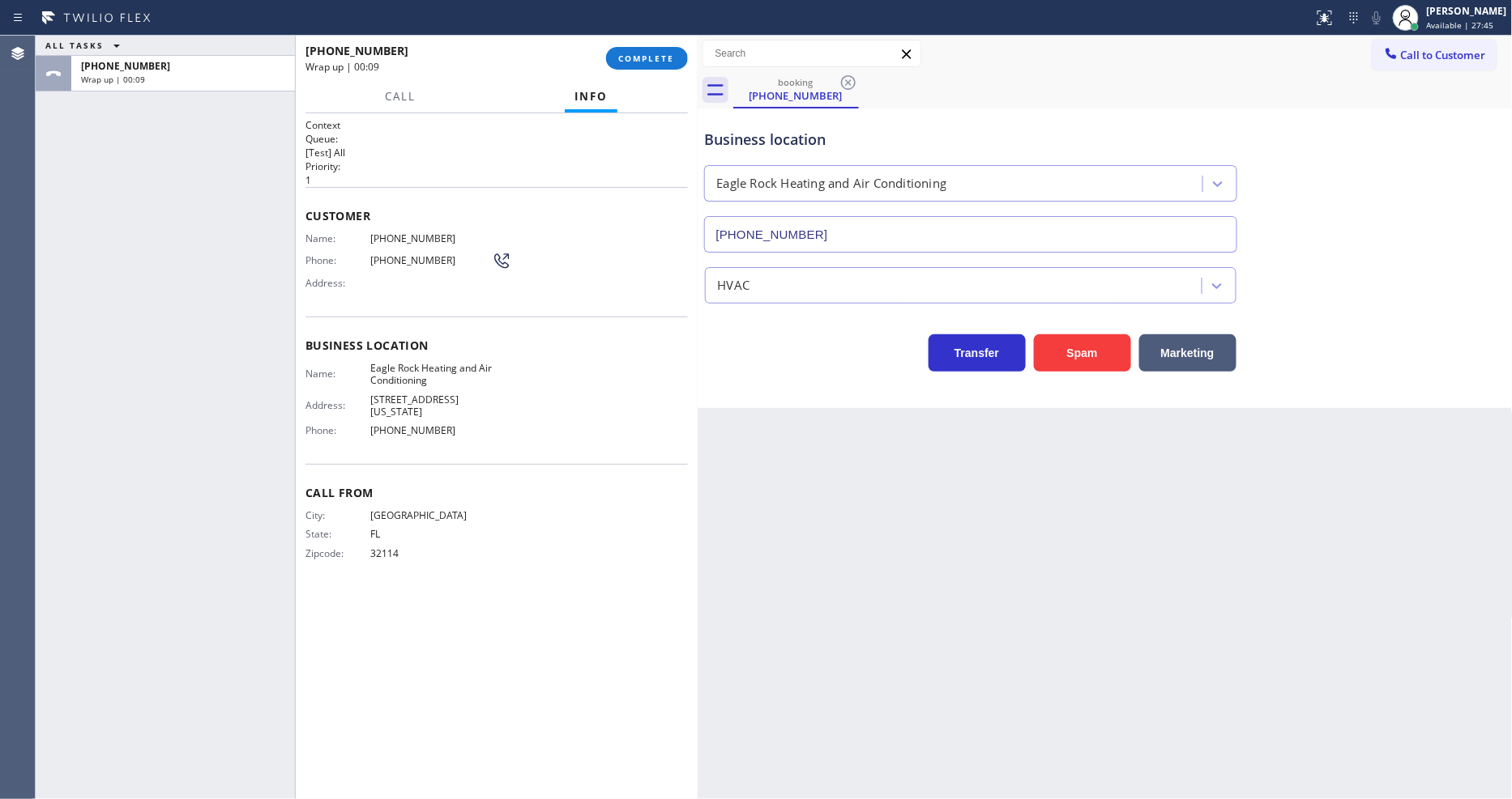
drag, startPoint x: 637, startPoint y: 72, endPoint x: 659, endPoint y: 96, distance: 32.6
click at [637, 72] on div "+13863084647 Wrap up | 00:09 COMPLETE" at bounding box center [496, 58] width 382 height 42
click at [637, 46] on div "+13863084647 Wrap up | 00:10 COMPLETE" at bounding box center [496, 58] width 382 height 42
click at [637, 69] on button "COMPLETE" at bounding box center [647, 58] width 82 height 22
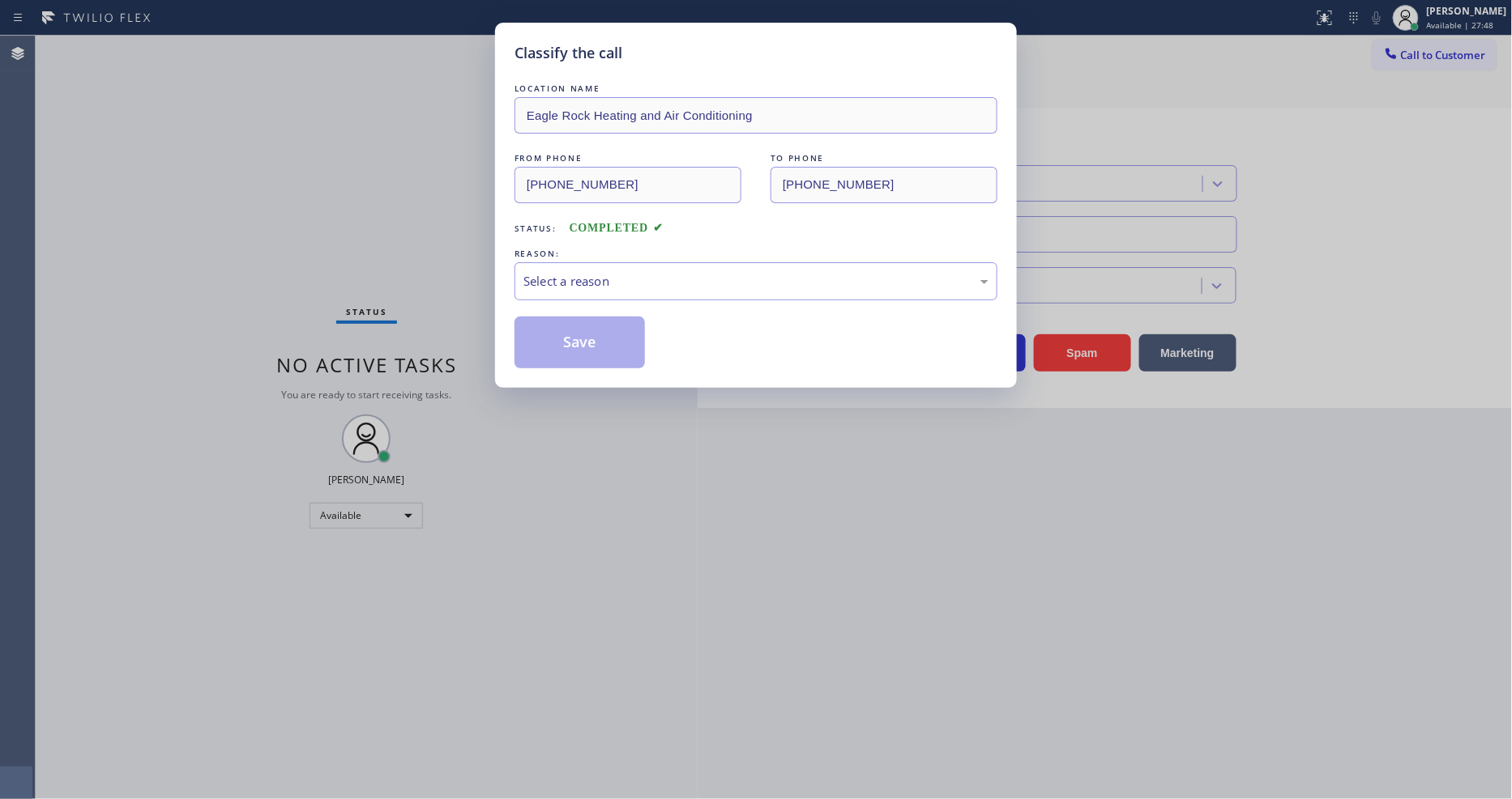
click at [580, 284] on div "Select a reason" at bounding box center [756, 282] width 465 height 19
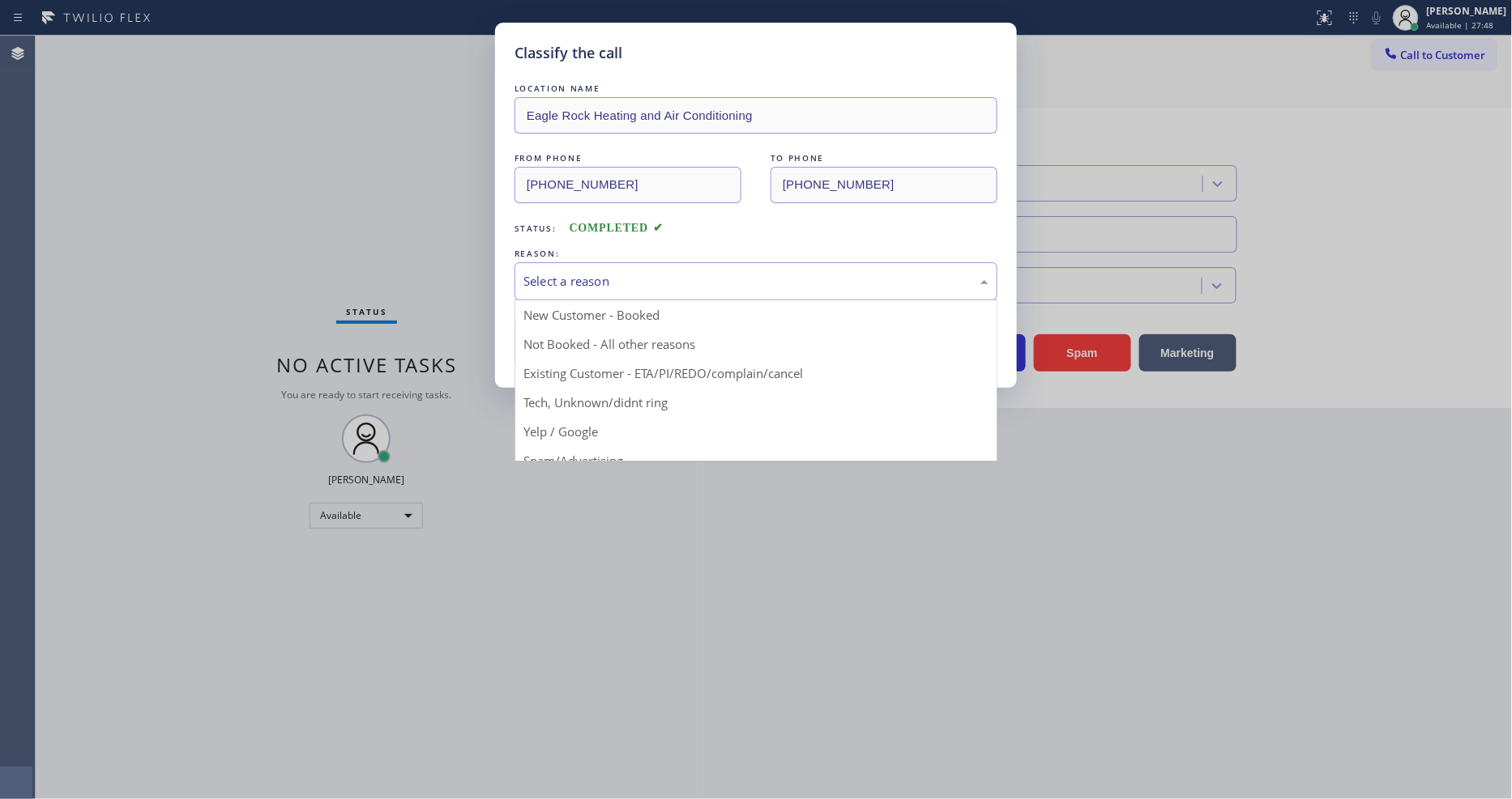
drag, startPoint x: 581, startPoint y: 389, endPoint x: 604, endPoint y: 326, distance: 67.1
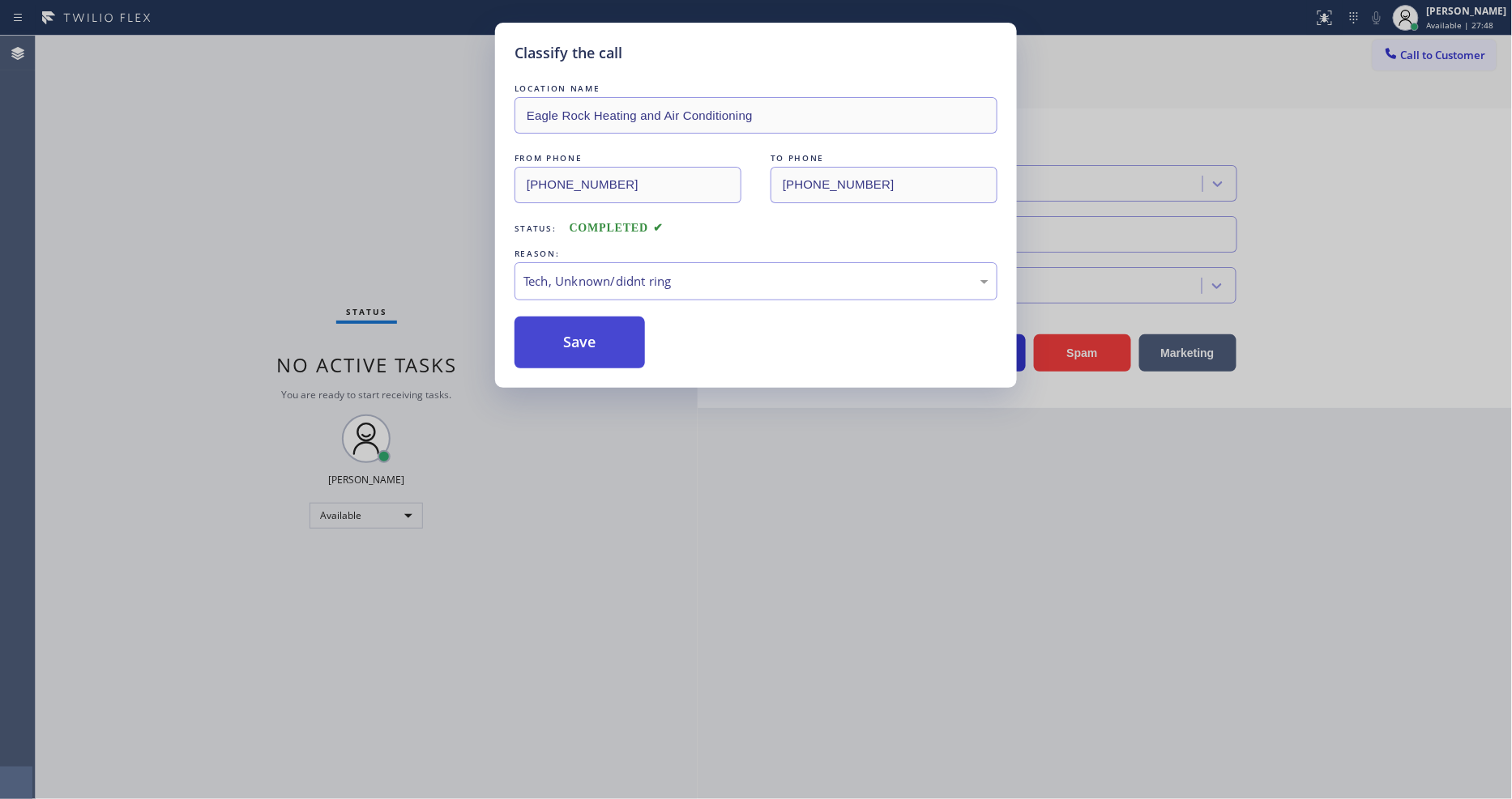
click at [604, 326] on button "Save" at bounding box center [580, 342] width 130 height 52
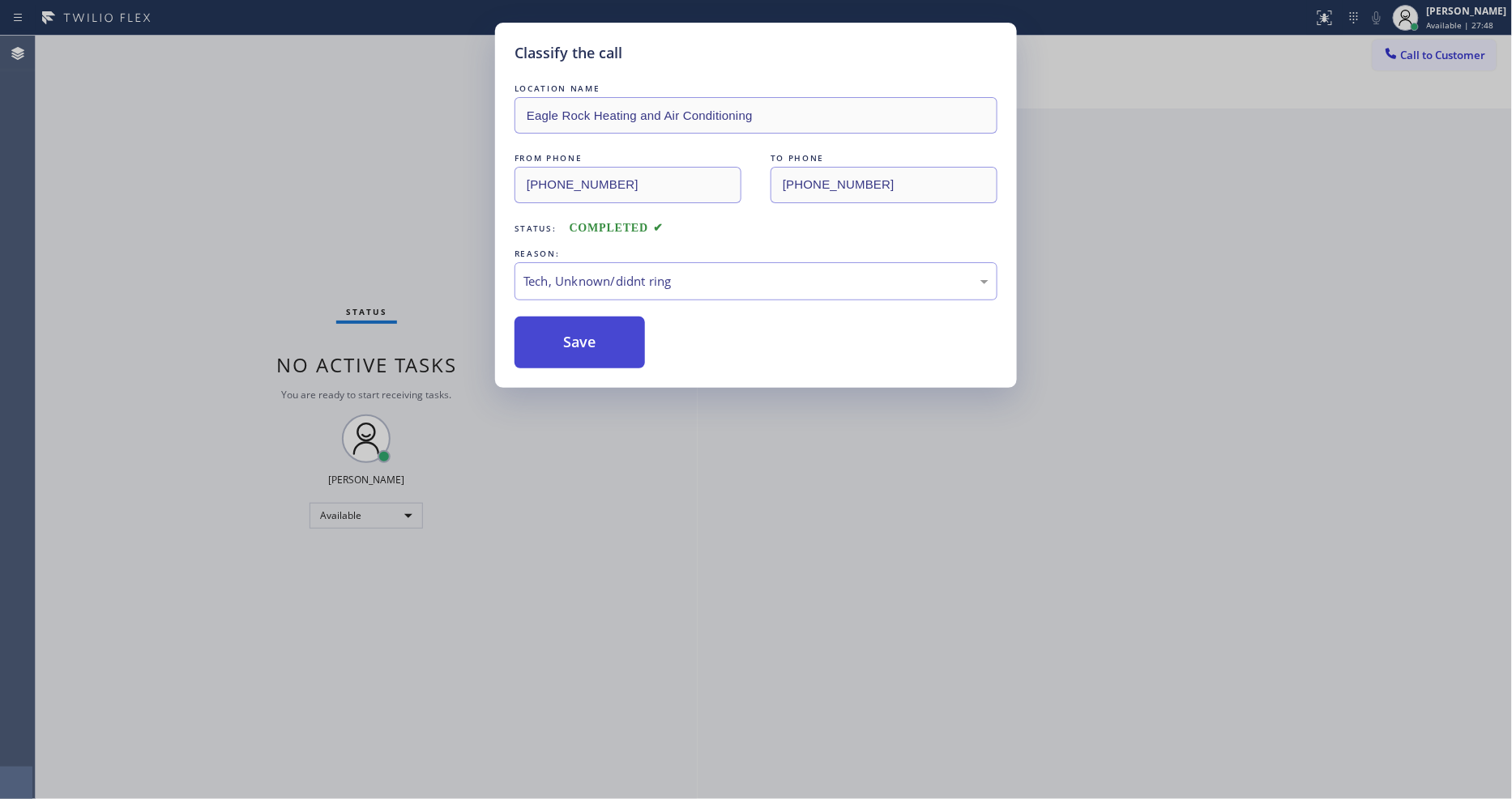
click at [604, 326] on button "Save" at bounding box center [580, 342] width 130 height 52
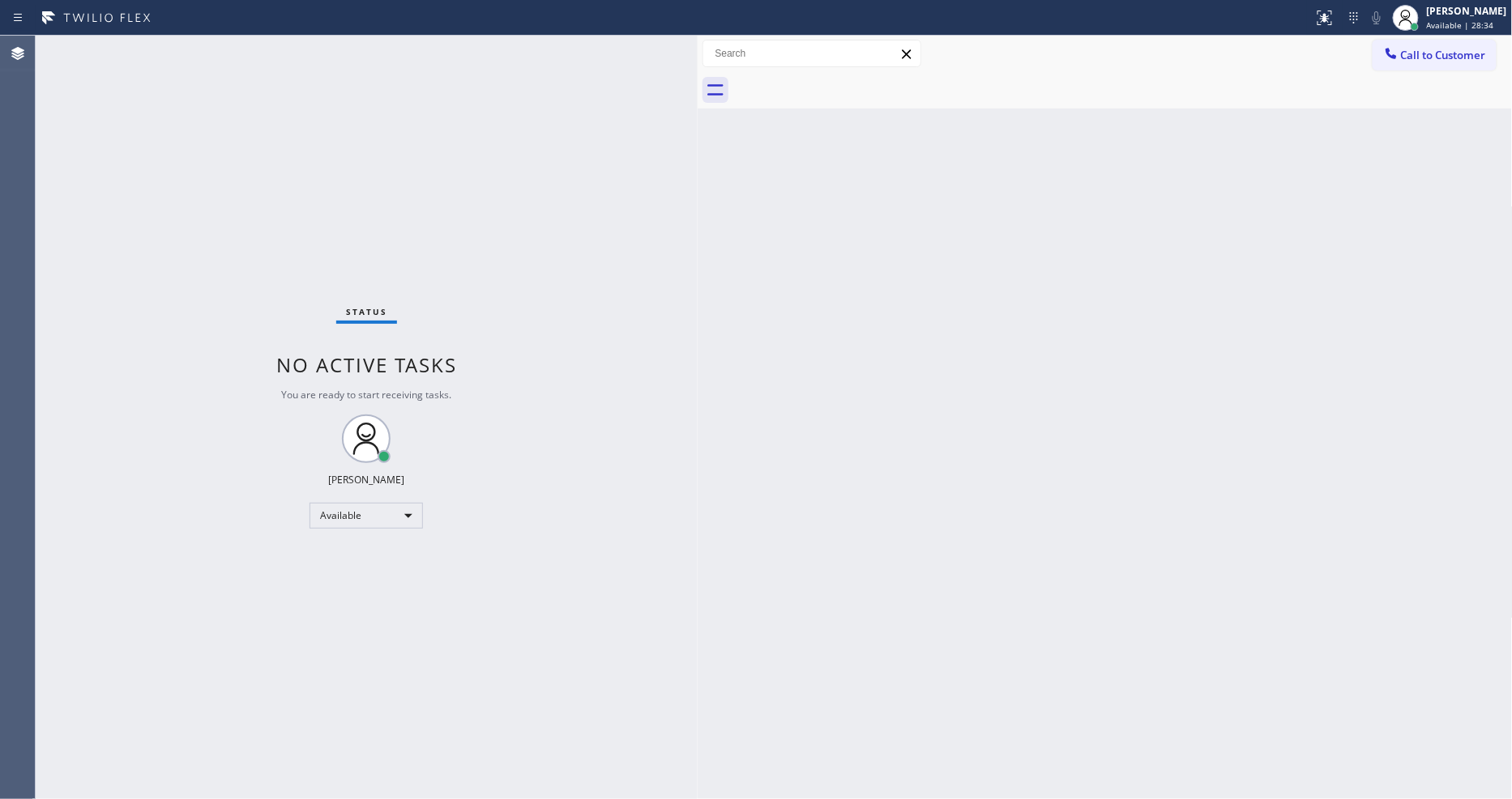
click at [1266, 569] on div "Back to Dashboard Change Sender ID Customers Technicians Select a contact Outbo…" at bounding box center [1105, 417] width 815 height 764
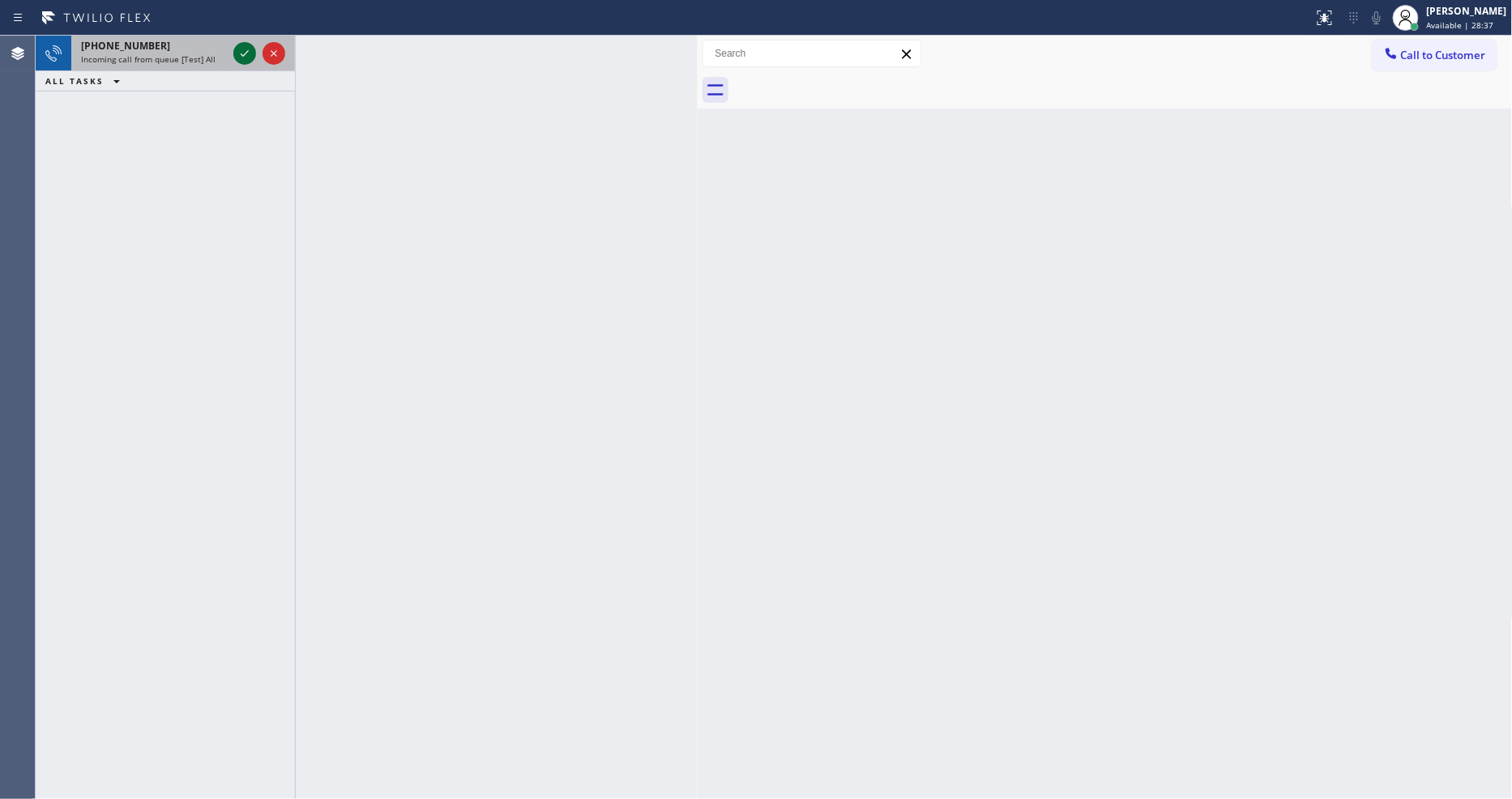
click at [248, 49] on icon at bounding box center [244, 53] width 20 height 20
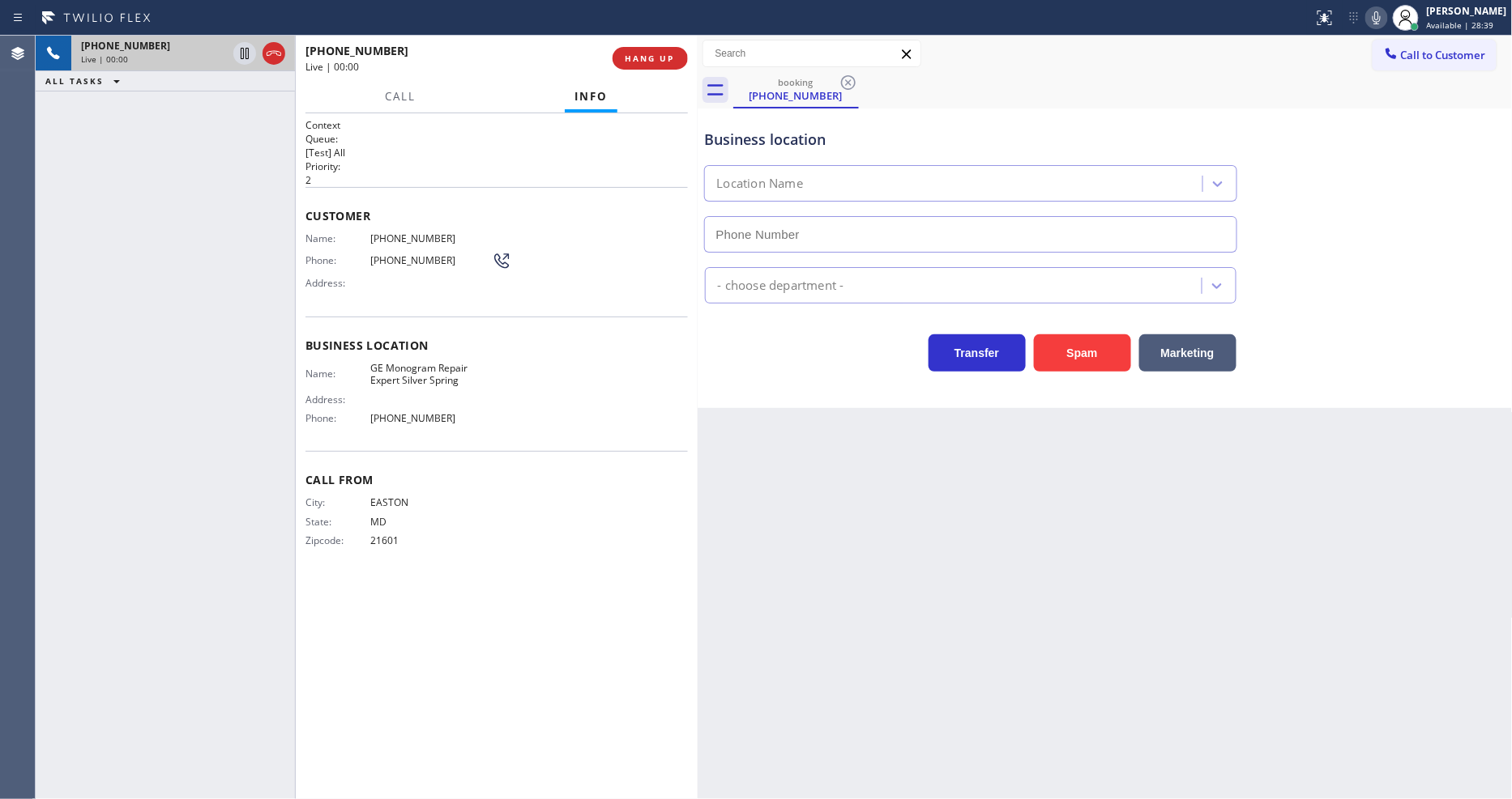
type input "(410) 291-1407"
click at [666, 66] on button "HANG UP" at bounding box center [649, 58] width 75 height 22
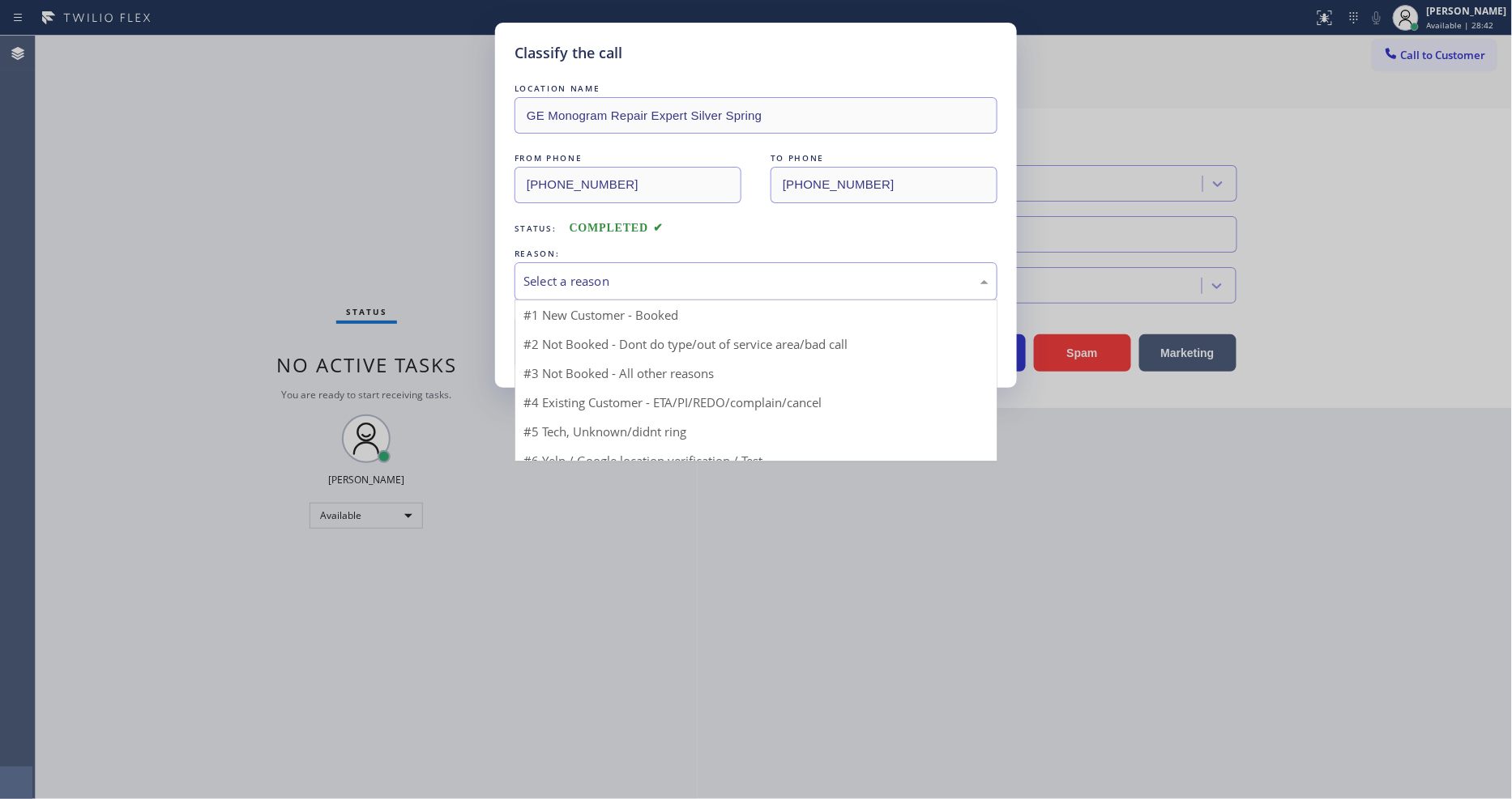
click at [589, 273] on div "Select a reason" at bounding box center [756, 282] width 465 height 19
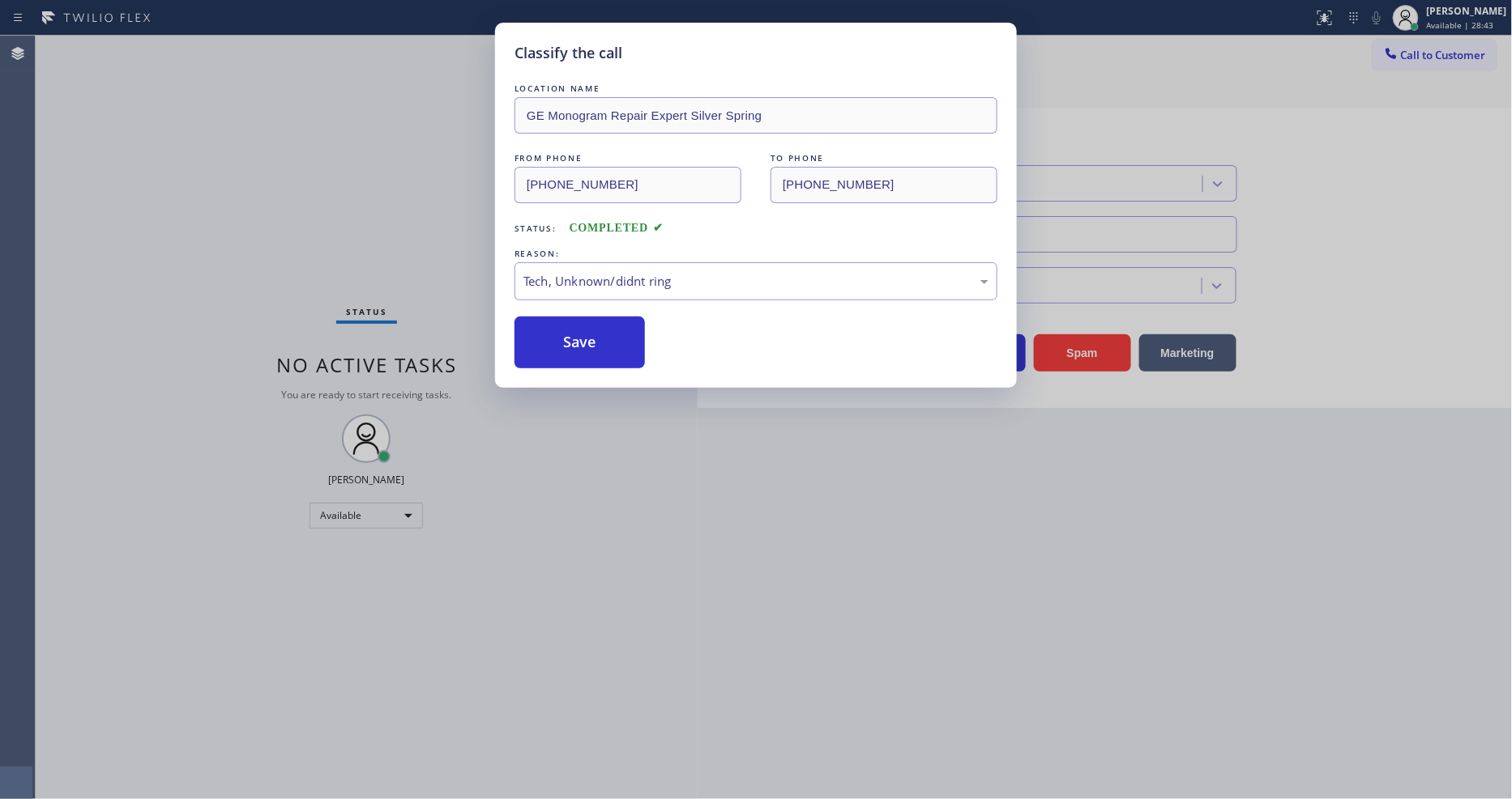
click at [600, 310] on div "LOCATION NAME GE Monogram Repair Expert Silver Spring FROM PHONE (410) 200-9918…" at bounding box center [756, 224] width 483 height 288
click at [600, 281] on div "Tech, Unknown/didnt ring" at bounding box center [756, 282] width 465 height 19
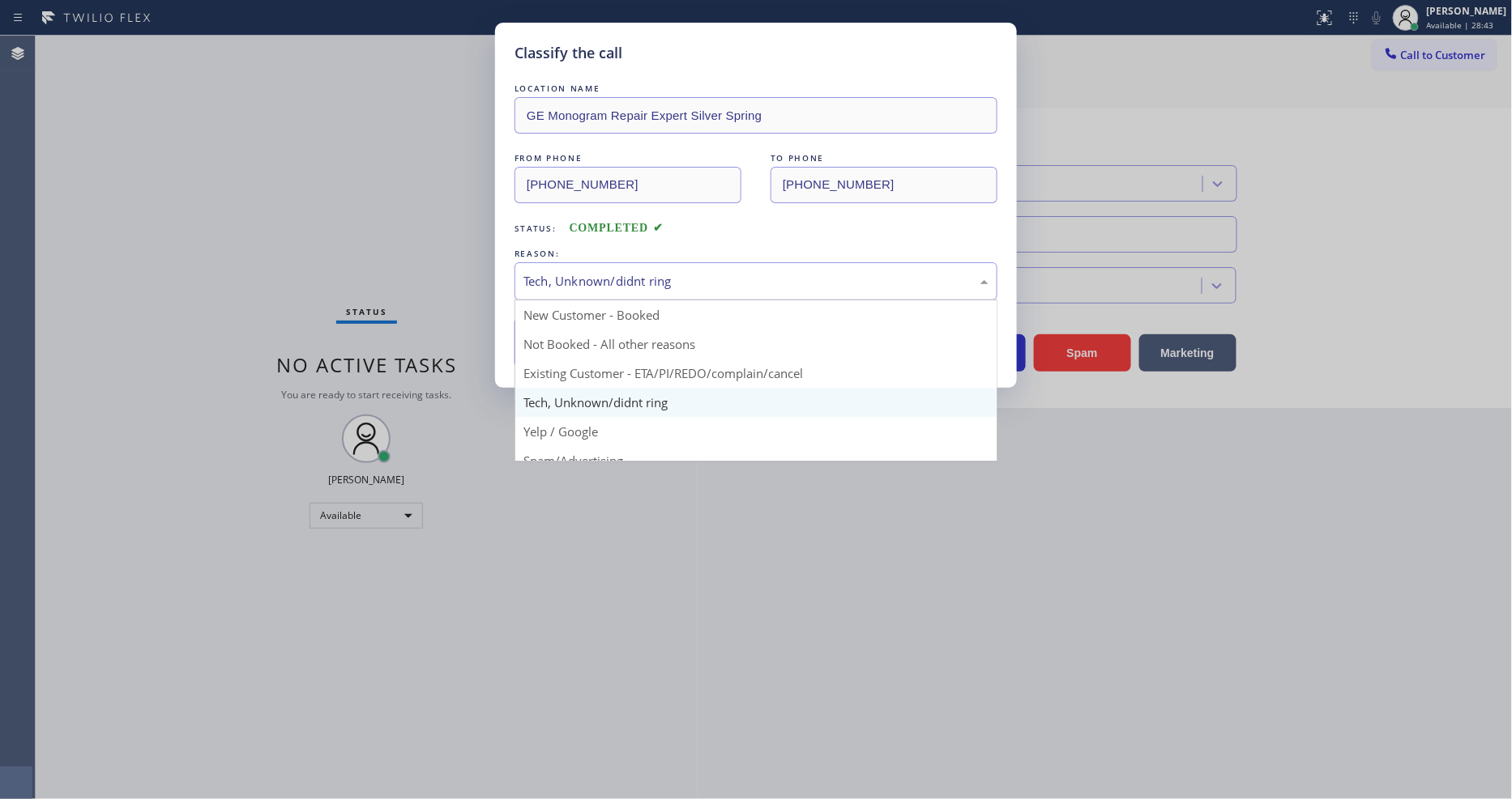
drag, startPoint x: 600, startPoint y: 428, endPoint x: 600, endPoint y: 371, distance: 57.0
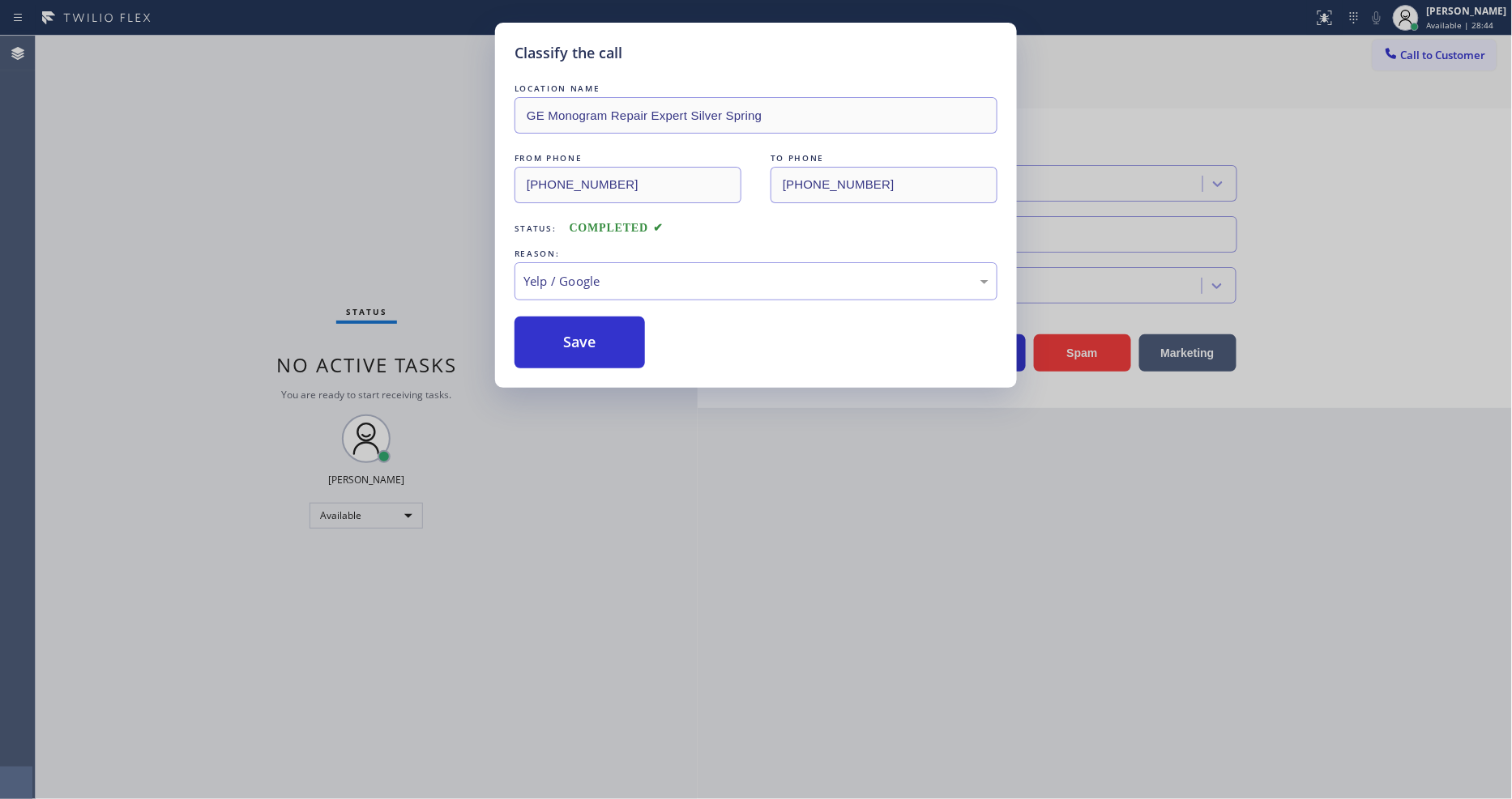
click at [599, 333] on button "Save" at bounding box center [580, 342] width 130 height 52
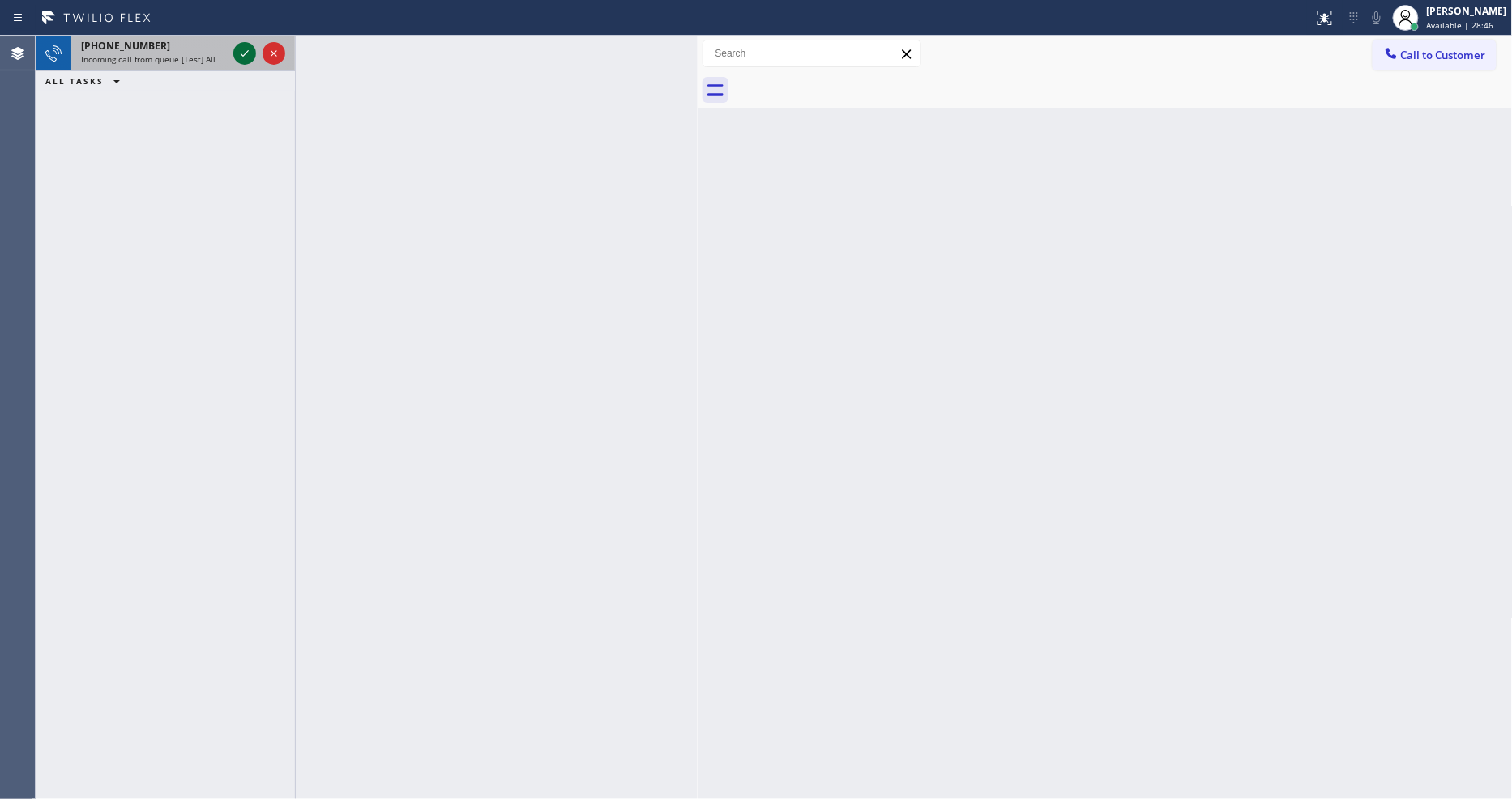
click at [238, 53] on icon at bounding box center [244, 53] width 20 height 20
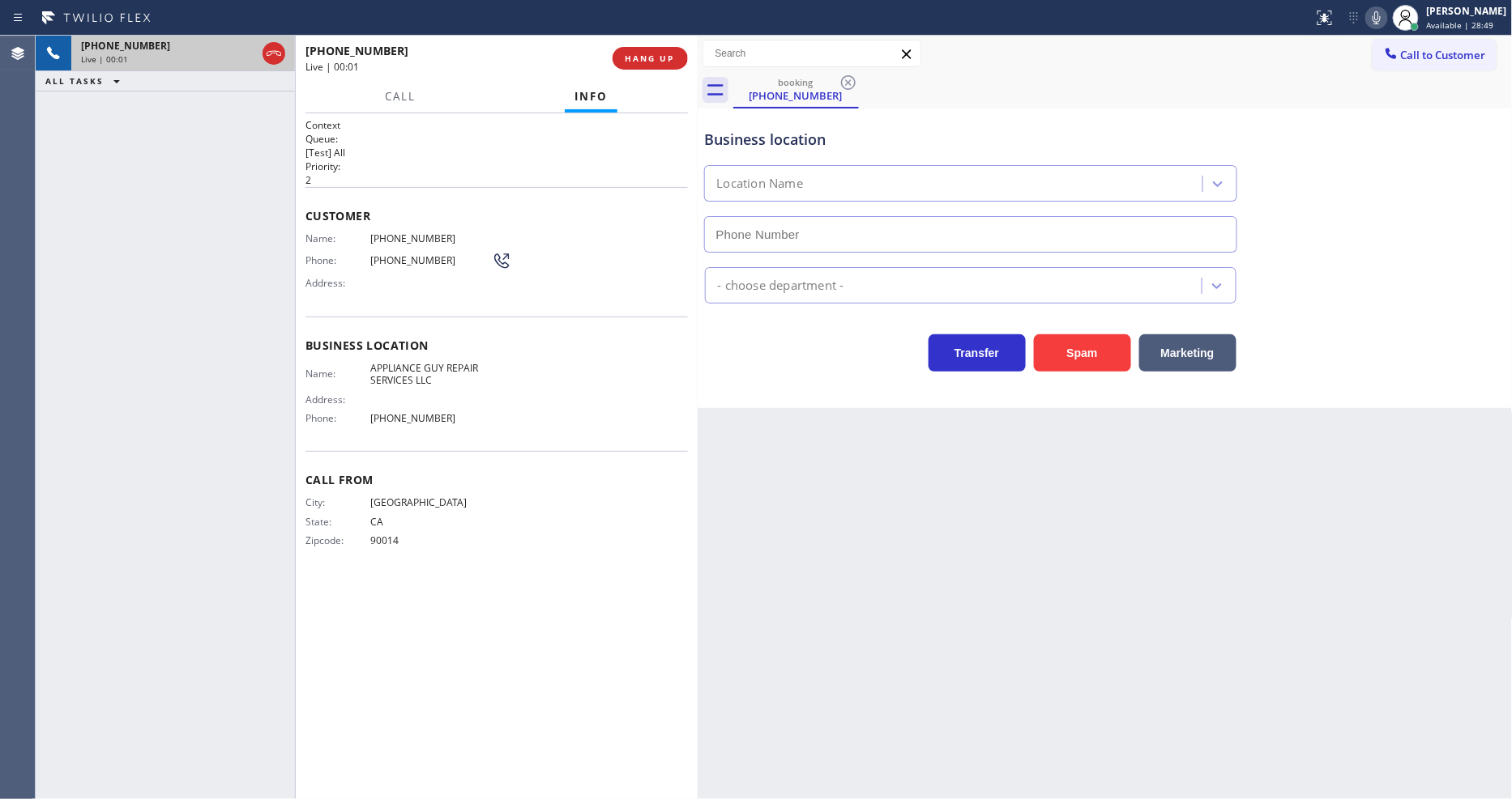
type input "(818) 869-2697"
click at [661, 65] on button "HANG UP" at bounding box center [649, 58] width 75 height 22
click at [661, 53] on span "HANG UP" at bounding box center [649, 59] width 49 height 11
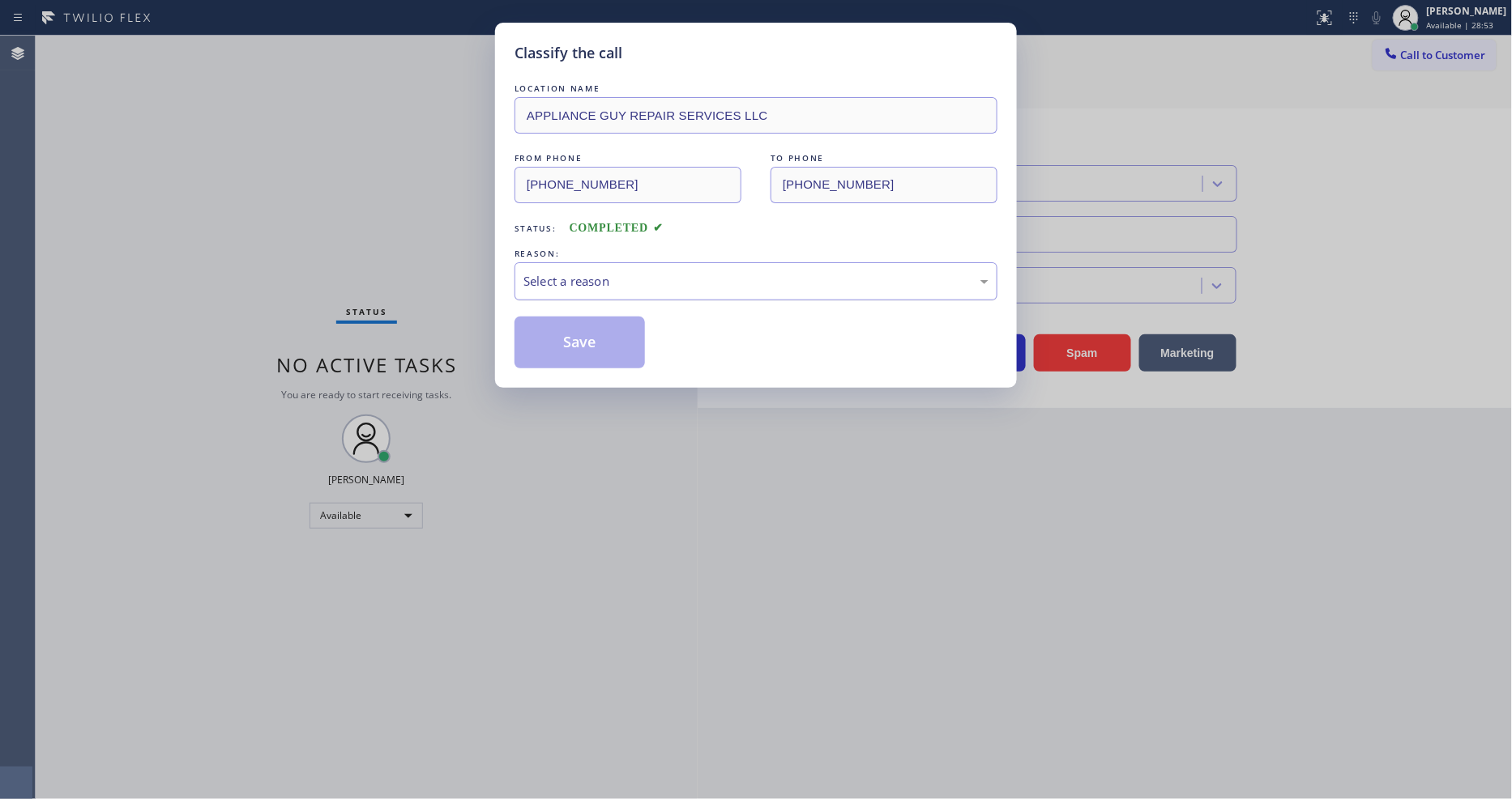
click at [605, 273] on div "Select a reason" at bounding box center [756, 282] width 465 height 19
click at [597, 332] on button "Save" at bounding box center [580, 342] width 130 height 52
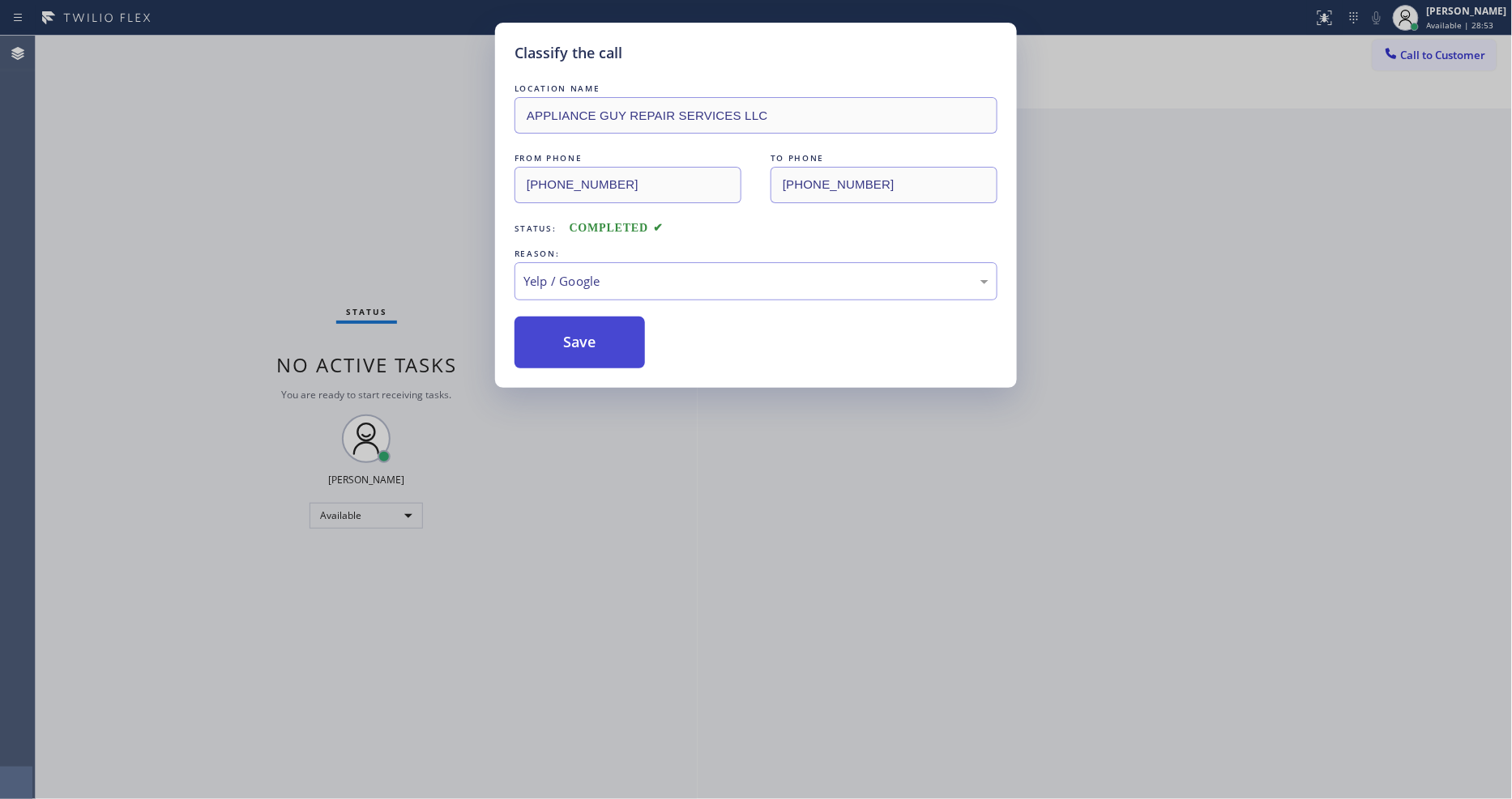
click at [597, 332] on button "Save" at bounding box center [580, 342] width 130 height 52
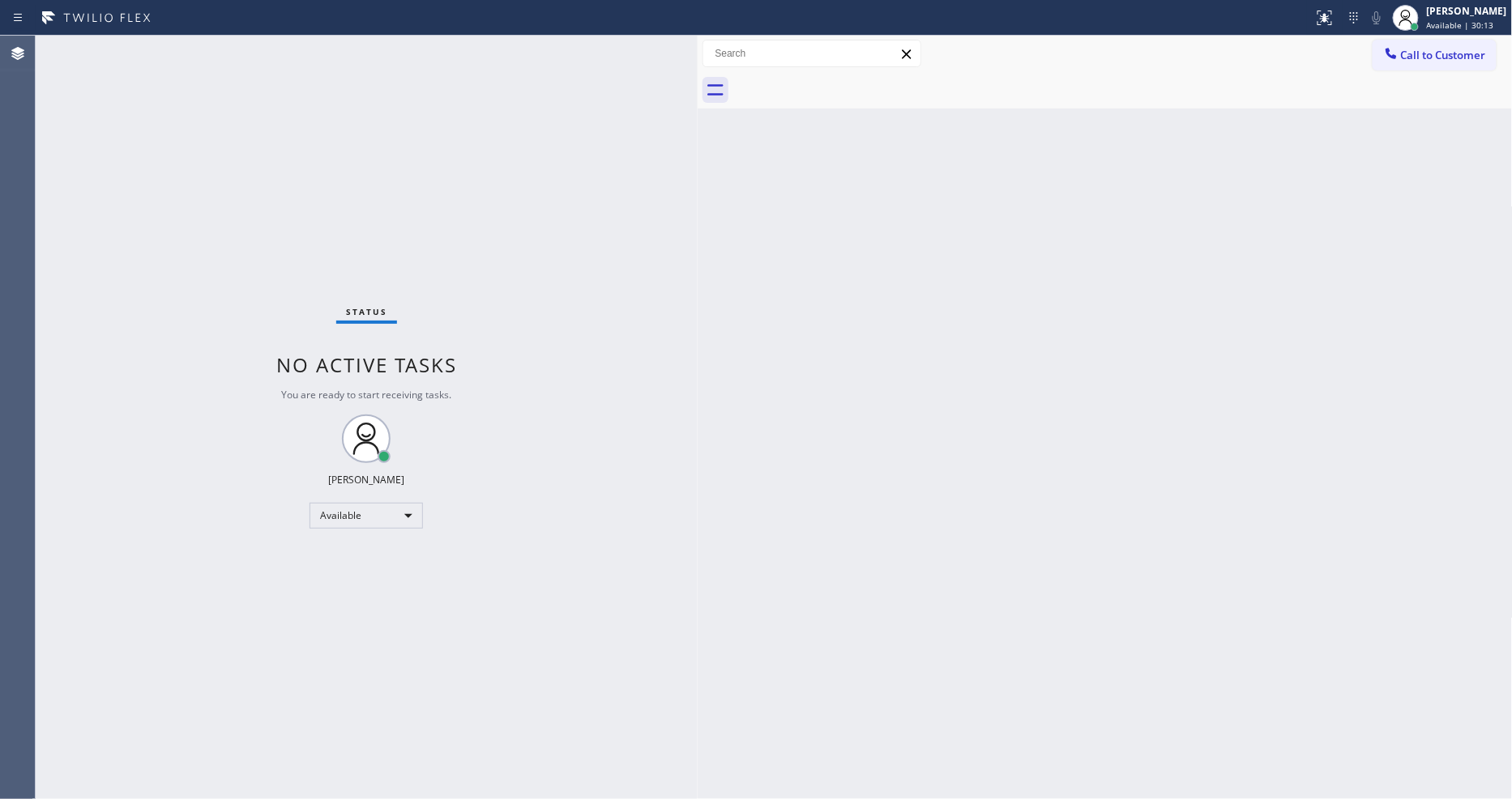
click at [241, 51] on div "Status No active tasks You are ready to start receiving tasks. [PERSON_NAME] Av…" at bounding box center [366, 417] width 662 height 764
click at [189, 42] on div "Status No active tasks You are ready to start receiving tasks. [PERSON_NAME] Av…" at bounding box center [366, 417] width 662 height 764
click at [205, 45] on div "Status No active tasks You are ready to start receiving tasks. [PERSON_NAME] Av…" at bounding box center [366, 417] width 662 height 764
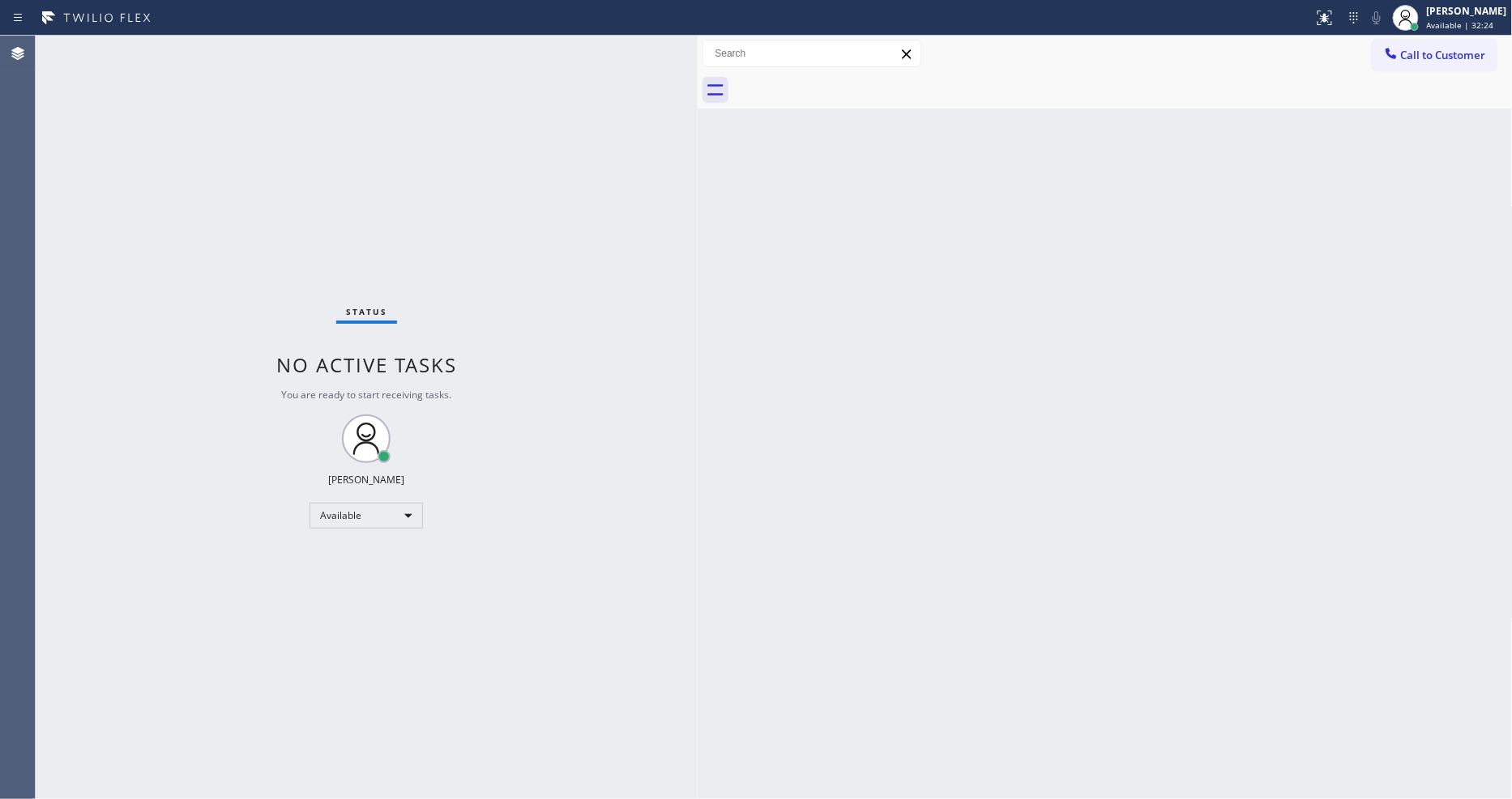
click at [798, 439] on div "Back to Dashboard Change Sender ID Customers Technicians Select a contact Outbo…" at bounding box center [1105, 417] width 815 height 764
click at [222, 53] on div "Status No active tasks You are ready to start receiving tasks. [PERSON_NAME] Av…" at bounding box center [366, 417] width 662 height 764
click at [221, 47] on div "Status No active tasks You are ready to start receiving tasks. [PERSON_NAME] Av…" at bounding box center [366, 417] width 662 height 764
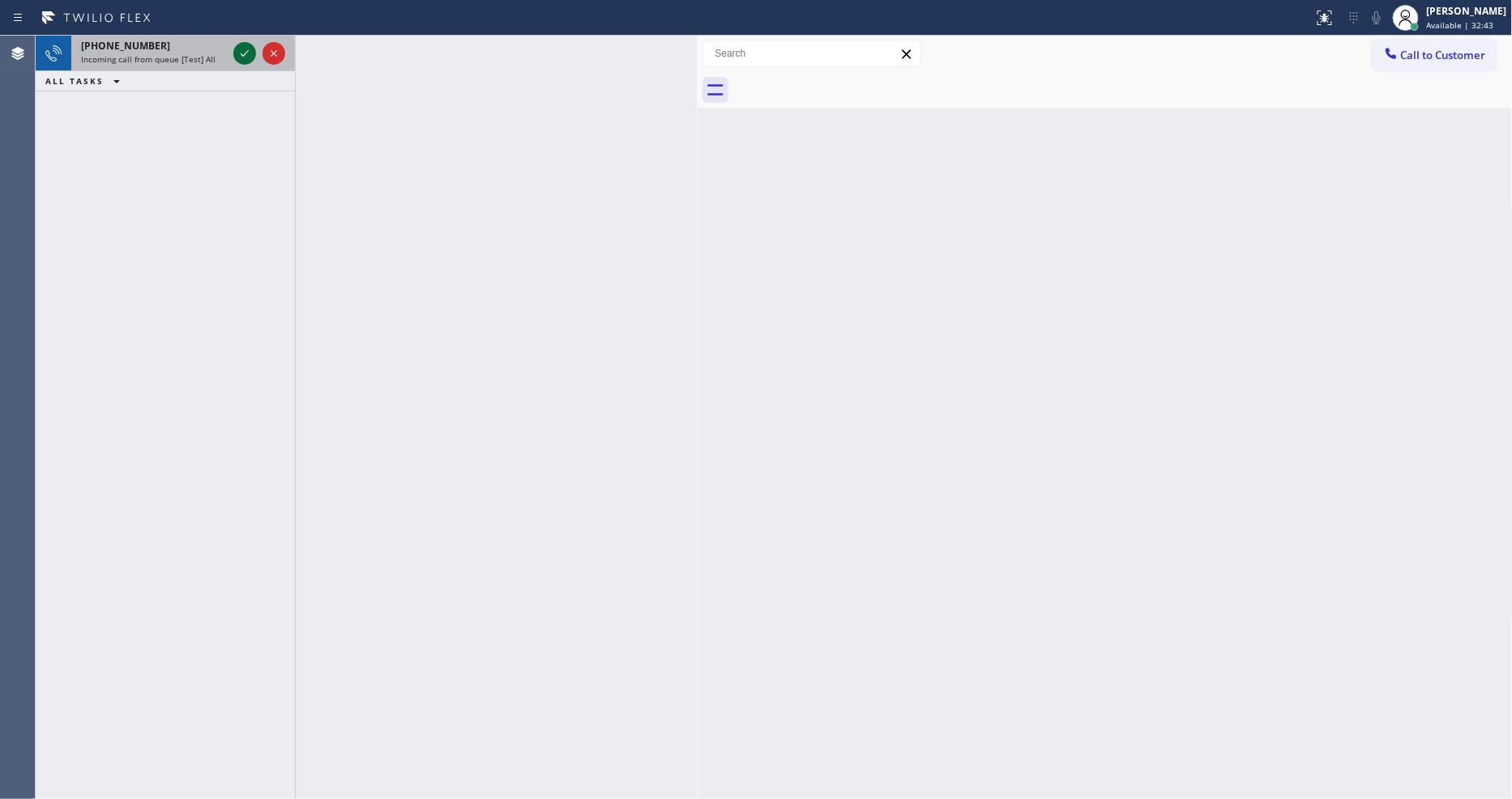
click at [237, 53] on icon at bounding box center [244, 53] width 20 height 20
click at [245, 52] on icon at bounding box center [244, 53] width 20 height 20
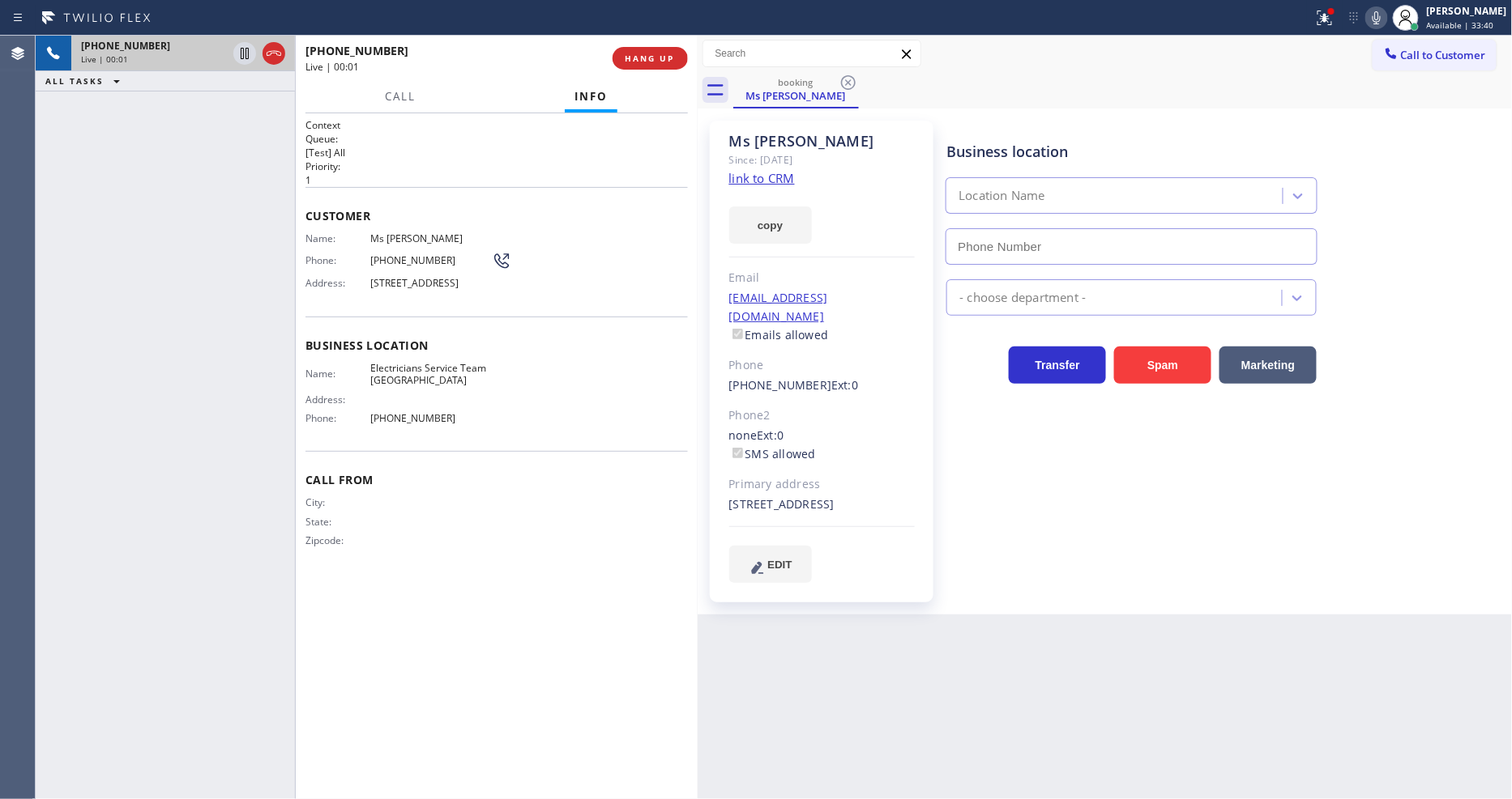
click at [741, 174] on link "link to CRM" at bounding box center [762, 178] width 66 height 16
type input "(310) 896-4450"
click at [241, 54] on icon at bounding box center [244, 53] width 20 height 20
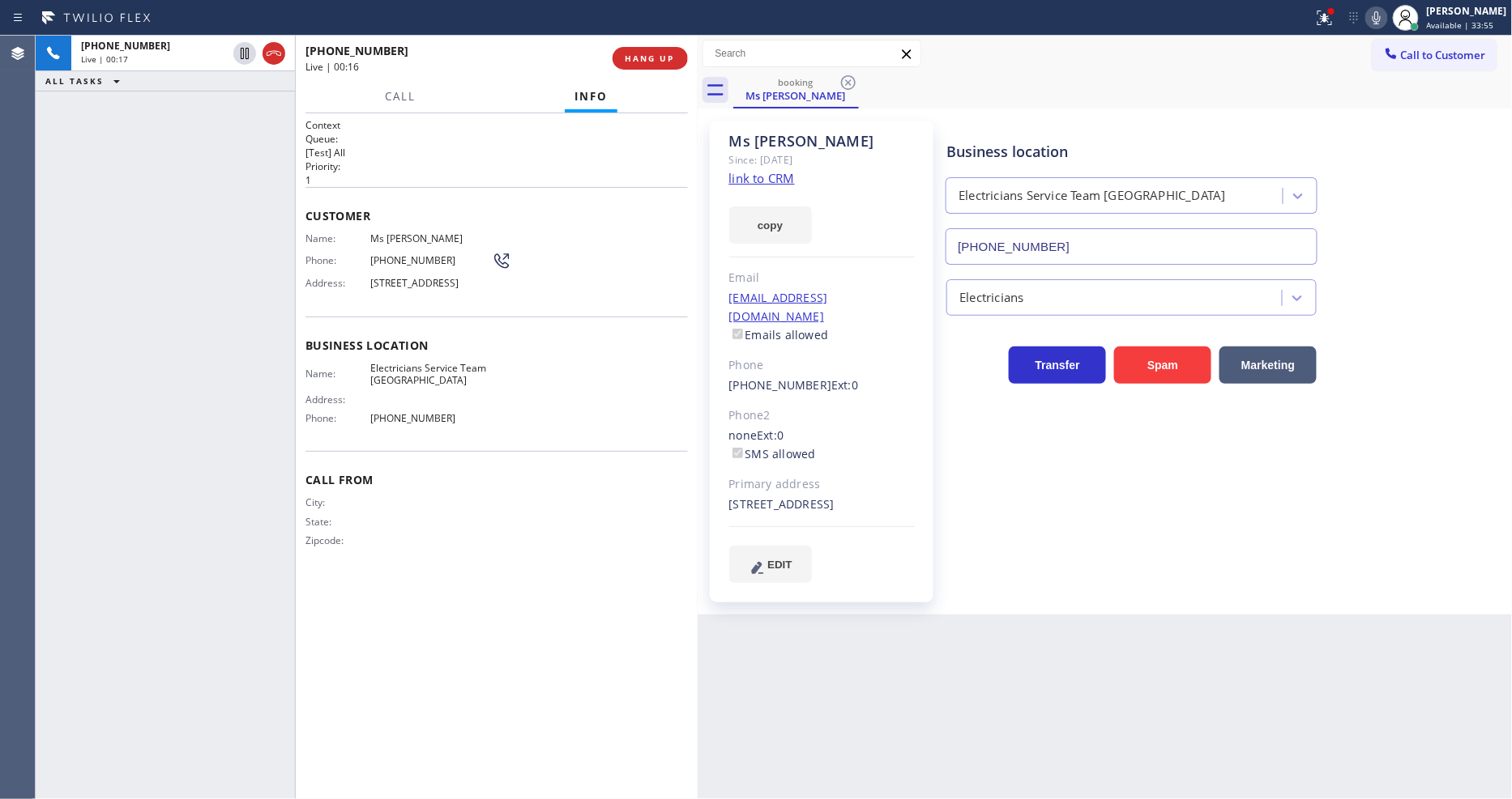
click at [328, 241] on div "Name: Ms Anne Phone: (755) 226-9723 Address: 1015 Kings Rd APT 207, West Hollyw…" at bounding box center [408, 264] width 206 height 64
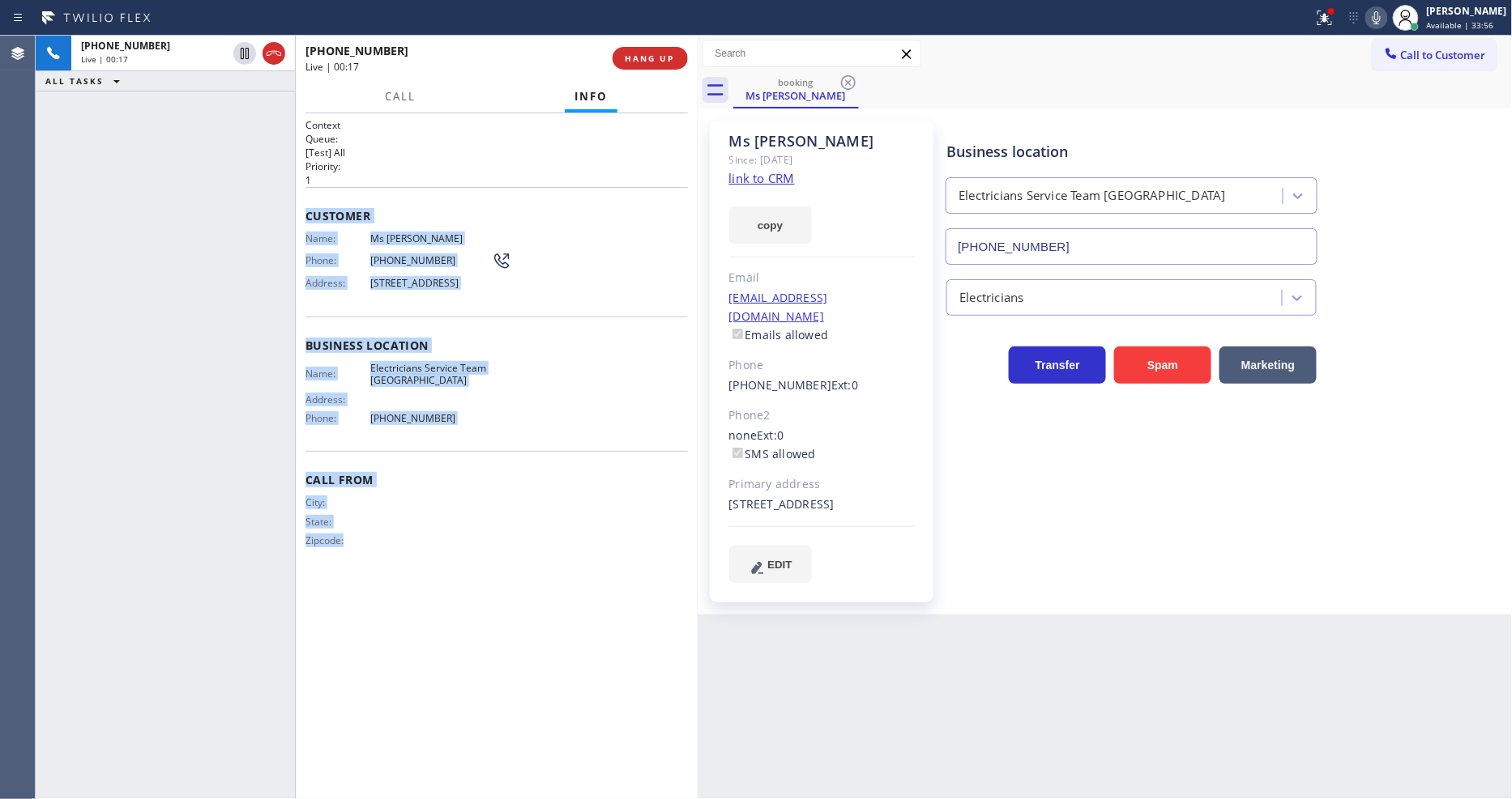
drag, startPoint x: 303, startPoint y: 208, endPoint x: 444, endPoint y: 683, distance: 495.5
click at [444, 683] on div "Context Queue: [Test] All Priority: 1 Customer Name: Ms Anne Phone: (755) 226-9…" at bounding box center [497, 456] width 402 height 686
click at [1386, 11] on icon at bounding box center [1376, 18] width 20 height 20
drag, startPoint x: 390, startPoint y: 97, endPoint x: 434, endPoint y: 241, distance: 150.6
click at [390, 97] on span "Call" at bounding box center [400, 97] width 31 height 15
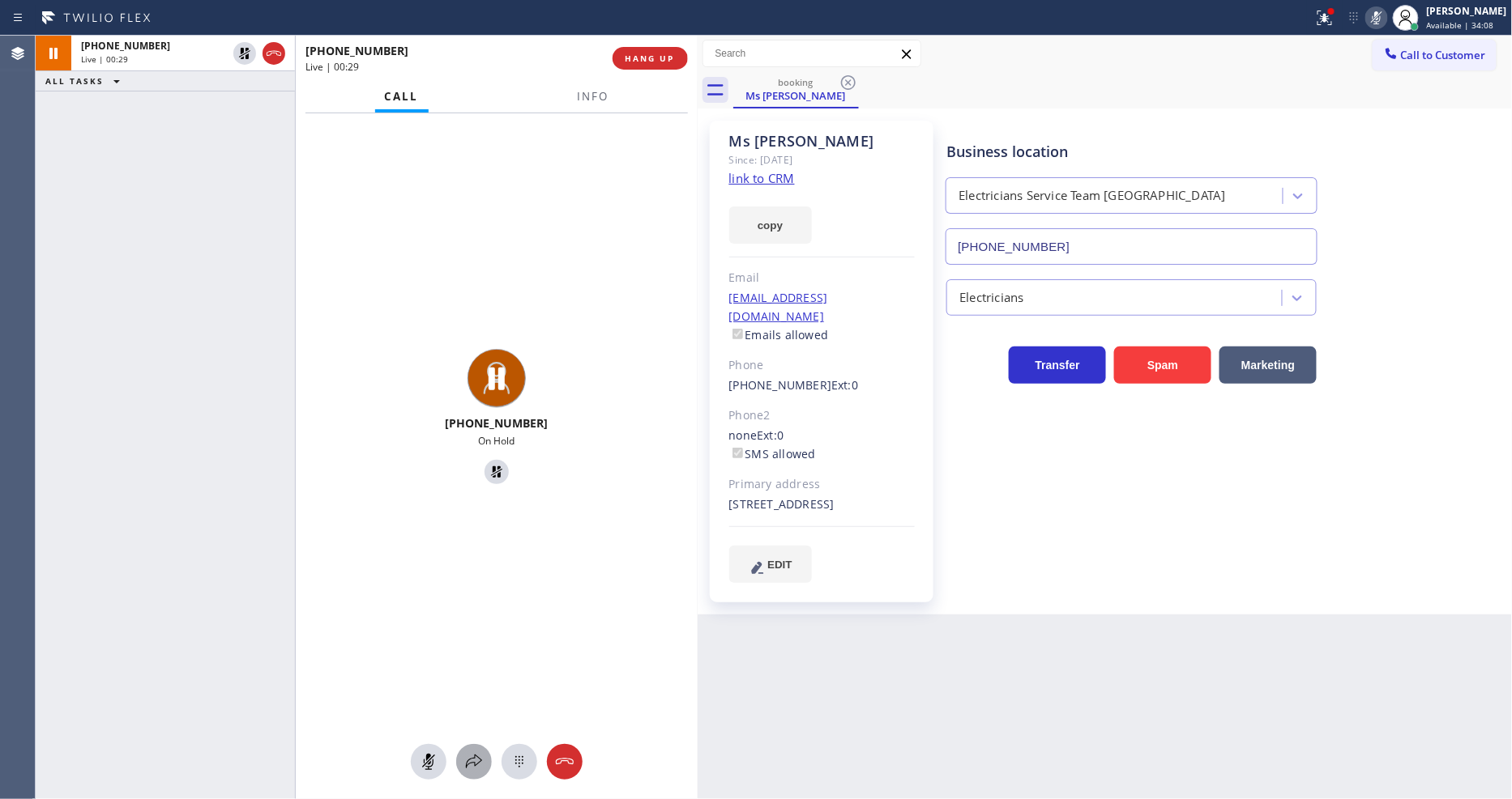
click at [476, 763] on icon at bounding box center [474, 762] width 20 height 20
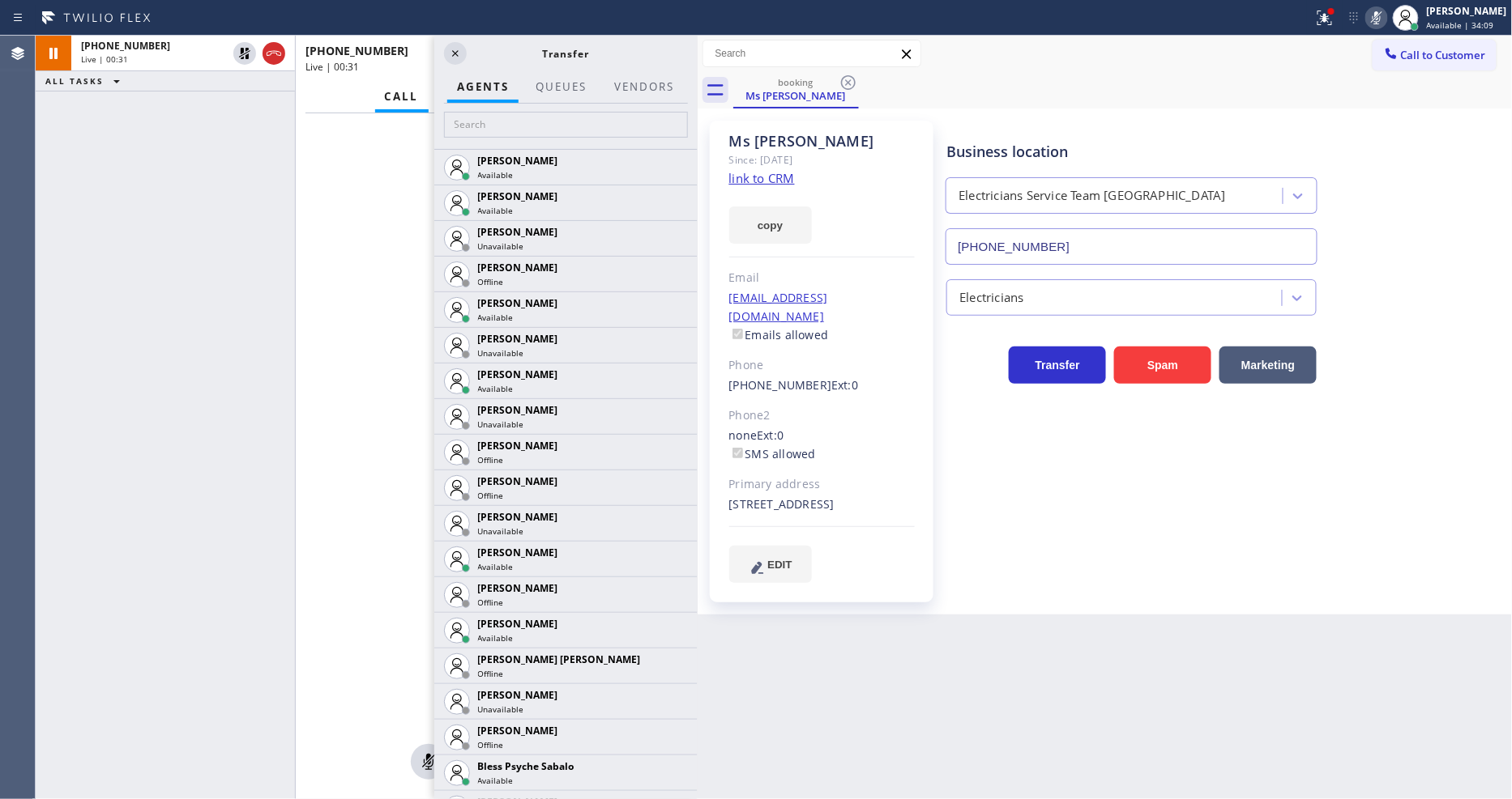
click at [276, 451] on div "+447552269723 Live | 00:31 ALL TASKS ALL TASKS ACTIVE TASKS TASKS IN WRAP UP" at bounding box center [165, 417] width 260 height 764
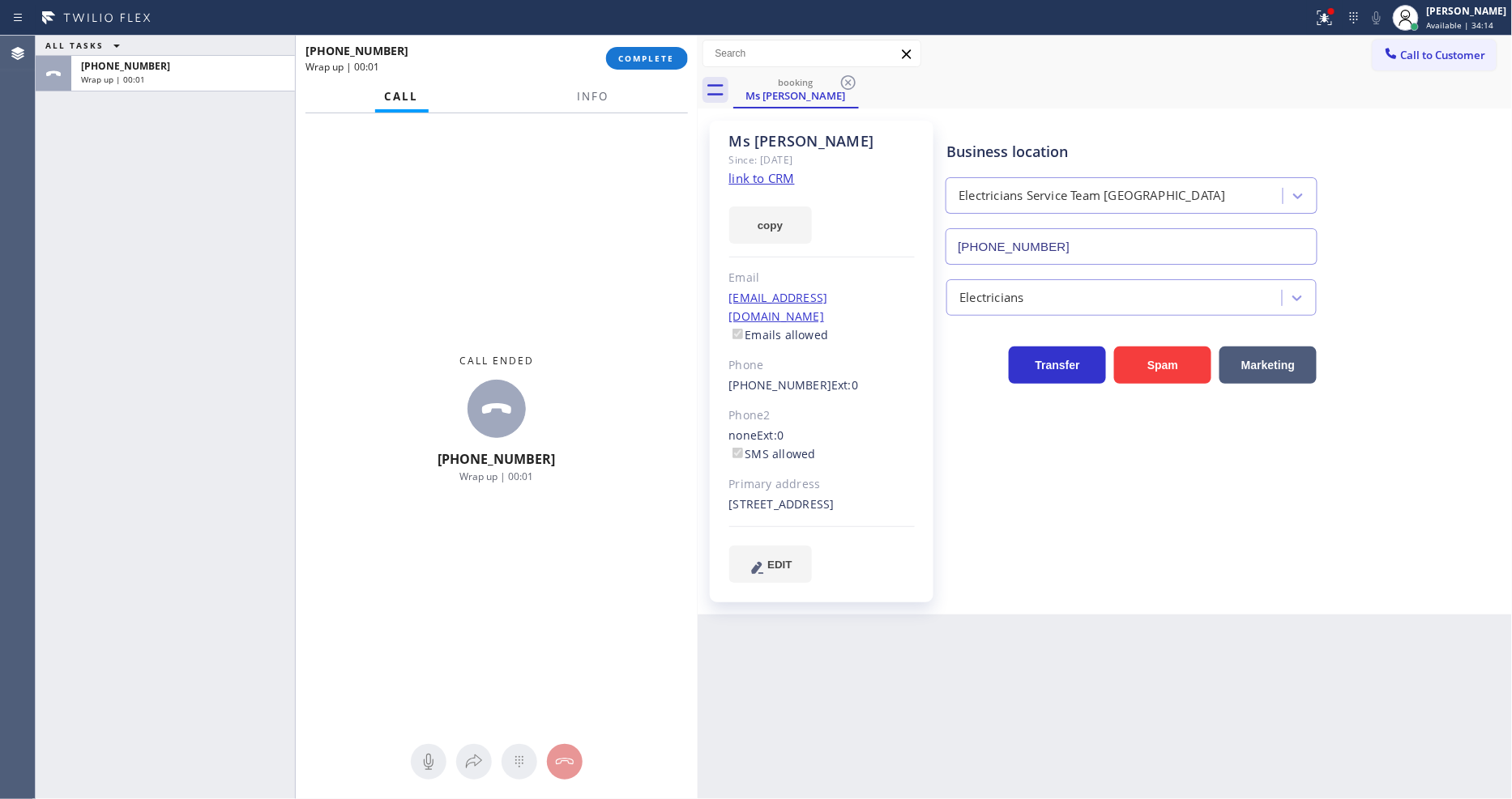
drag, startPoint x: 488, startPoint y: 166, endPoint x: 587, endPoint y: 103, distance: 117.3
click at [488, 166] on div "Call ended +447552269723 Wrap up | 00:01" at bounding box center [497, 419] width 402 height 611
click at [589, 97] on span "Info" at bounding box center [593, 97] width 32 height 15
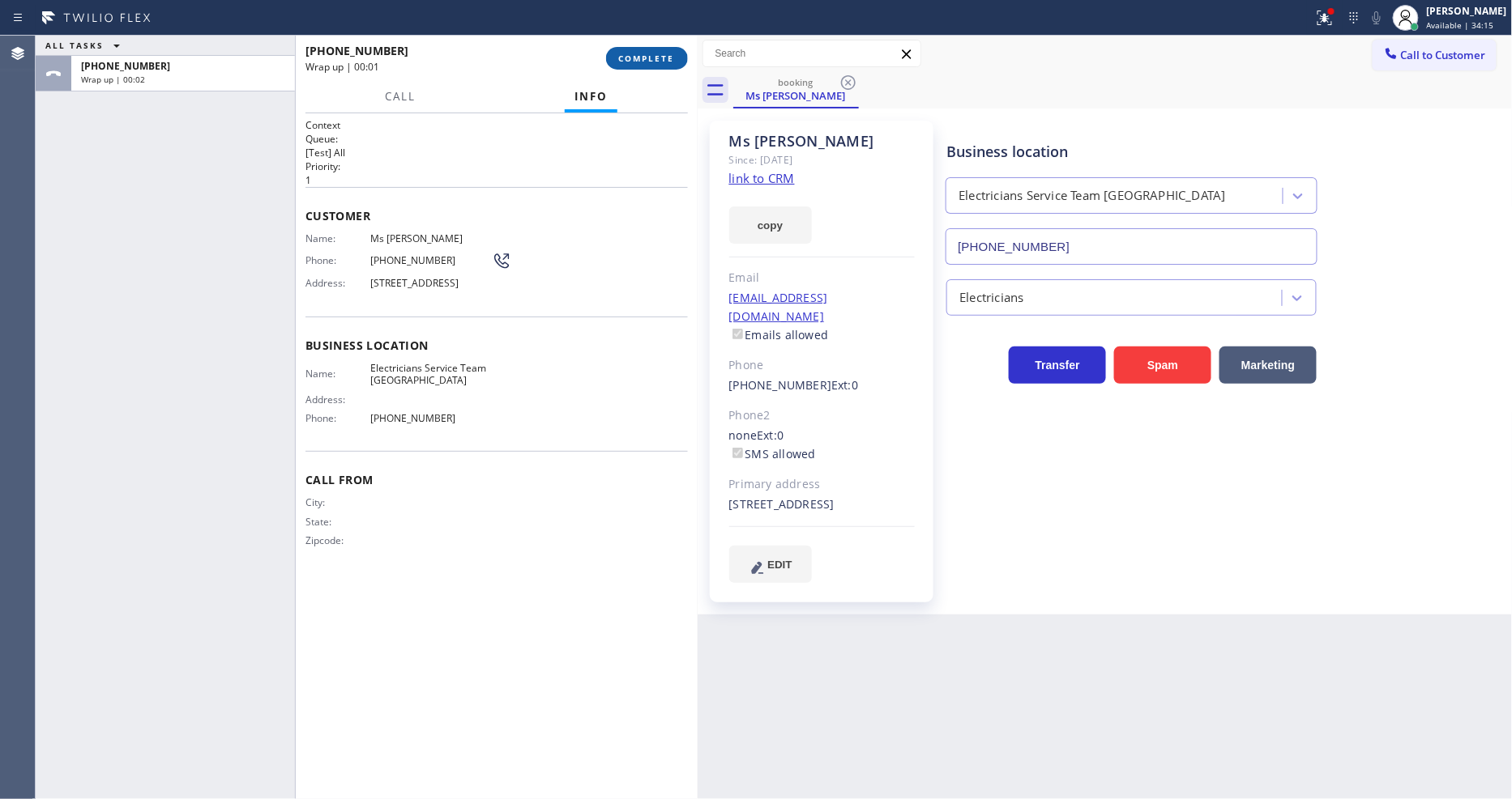
click at [642, 54] on span "COMPLETE" at bounding box center [647, 59] width 56 height 11
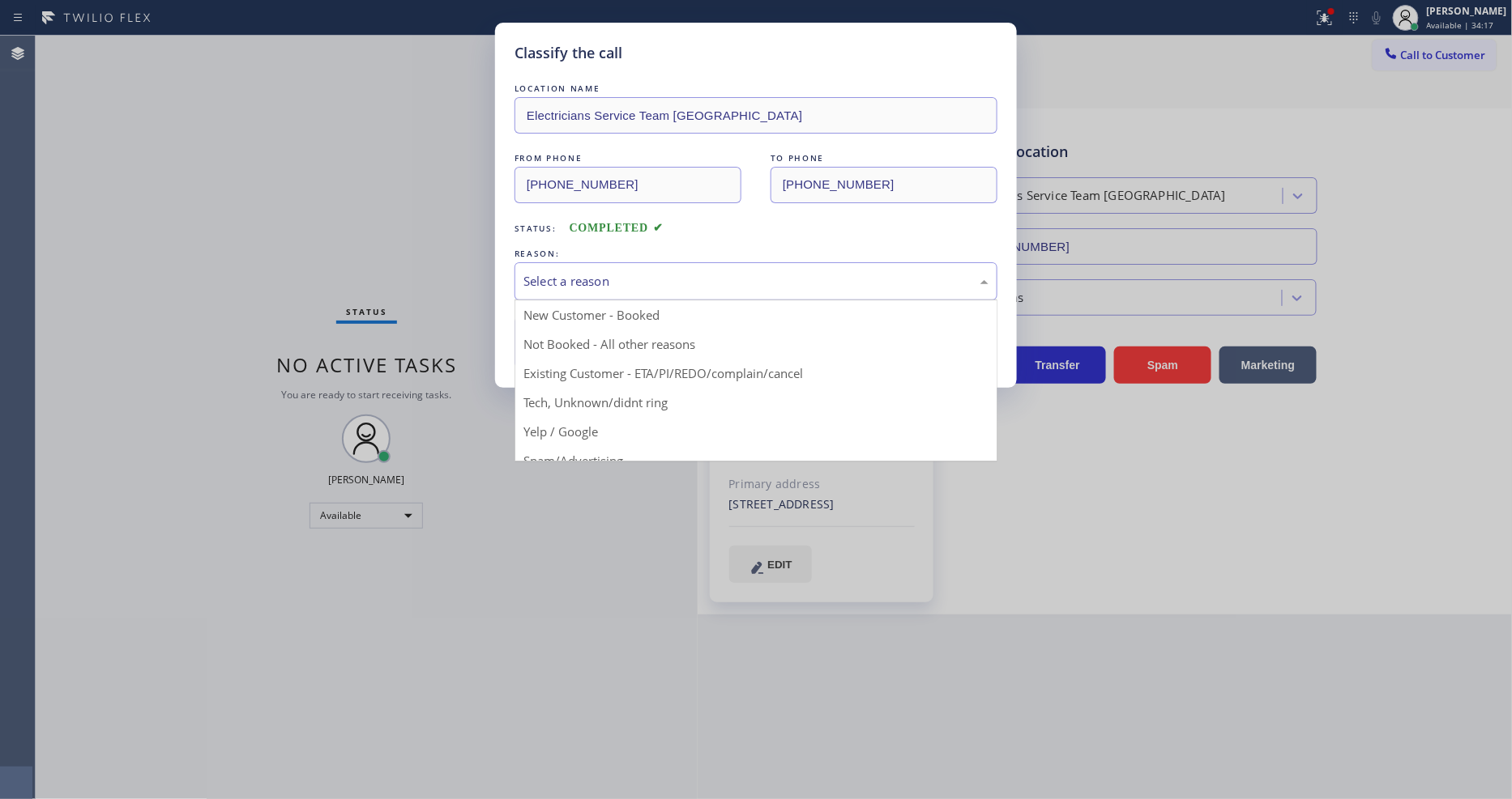
drag, startPoint x: 636, startPoint y: 267, endPoint x: 601, endPoint y: 366, distance: 105.0
click at [636, 273] on div "Select a reason" at bounding box center [756, 282] width 465 height 19
drag, startPoint x: 600, startPoint y: 367, endPoint x: 599, endPoint y: 353, distance: 14.0
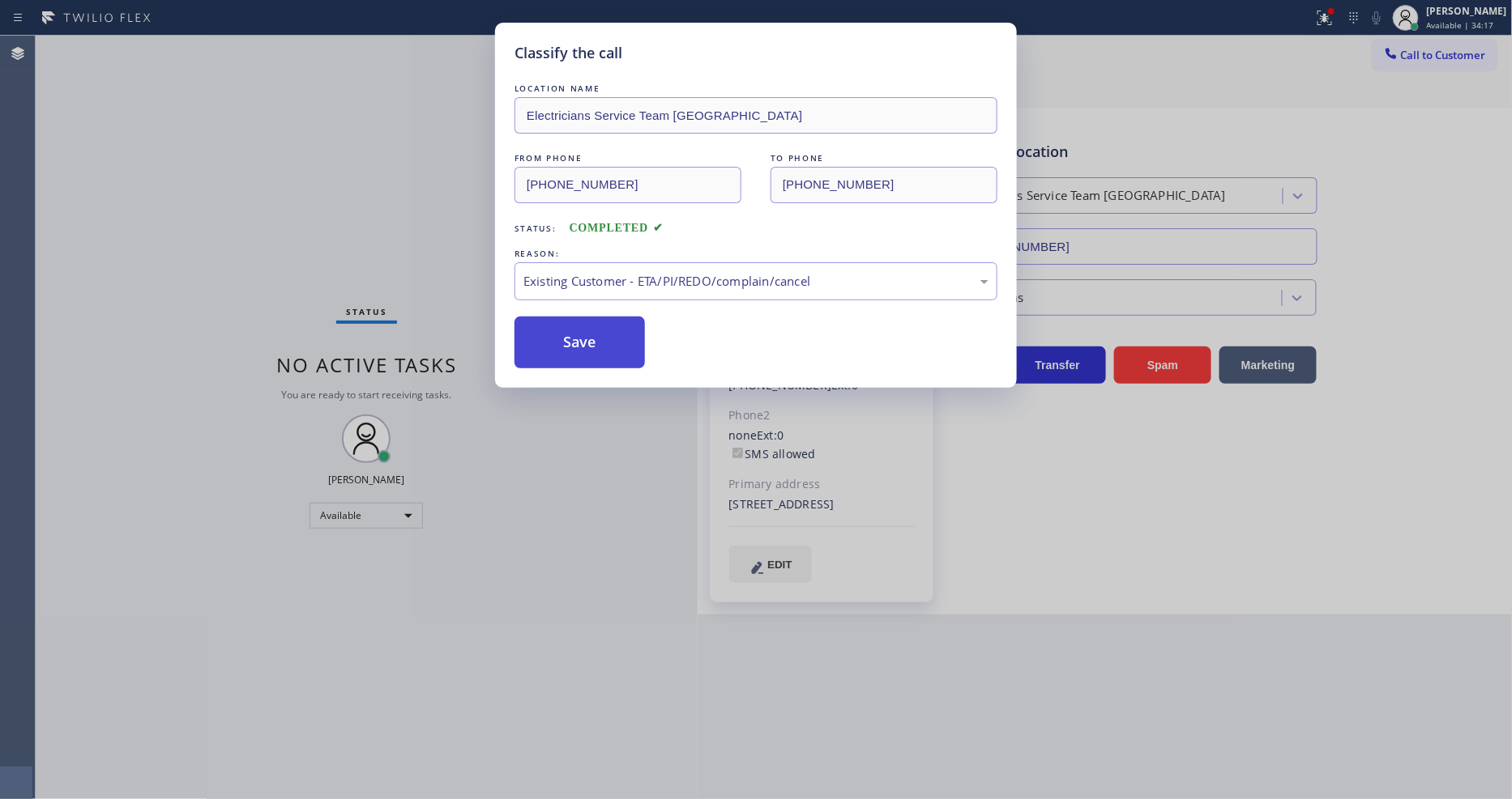
click at [599, 339] on button "Save" at bounding box center [580, 342] width 130 height 52
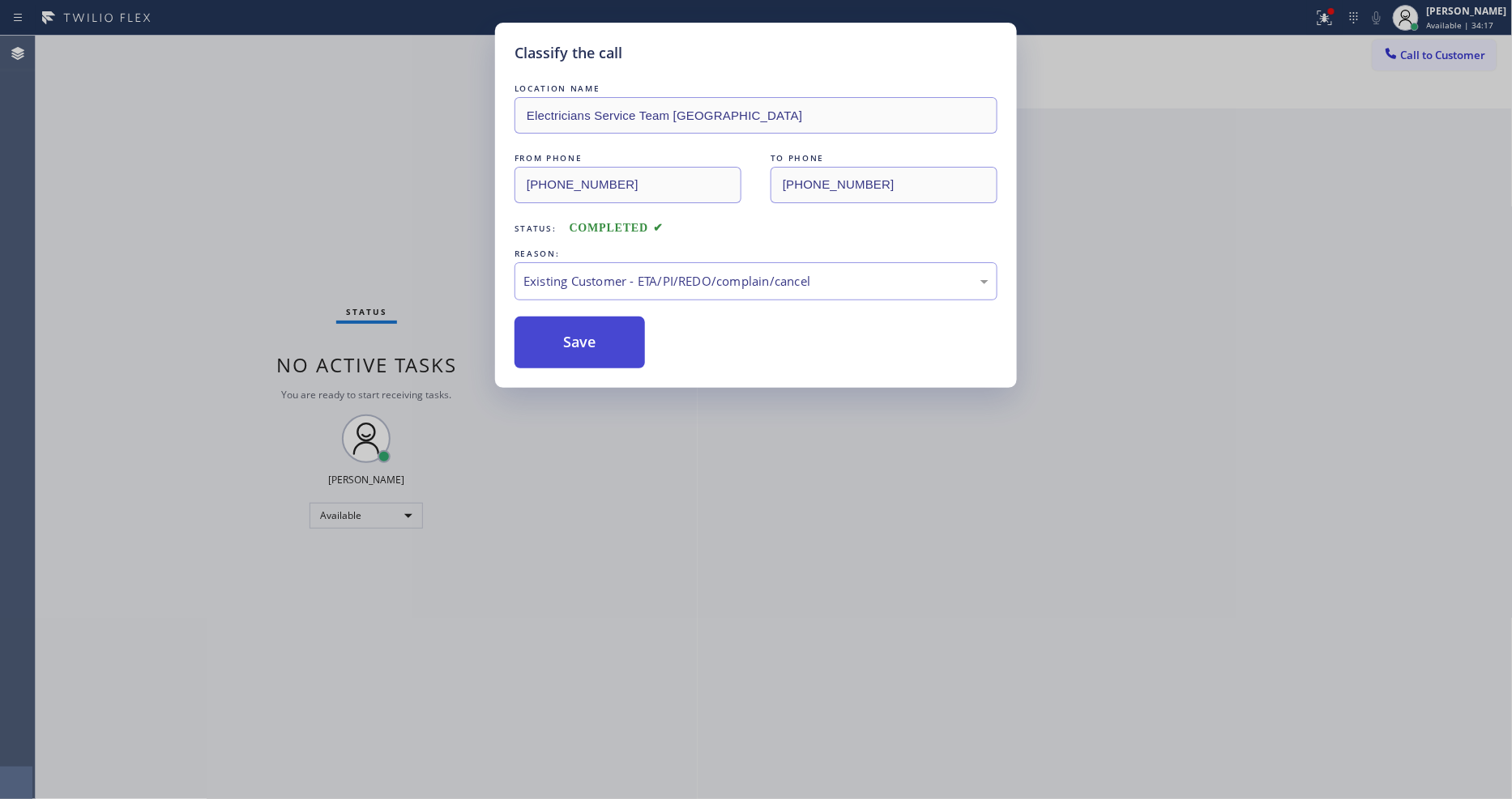
click at [599, 339] on button "Save" at bounding box center [580, 342] width 130 height 52
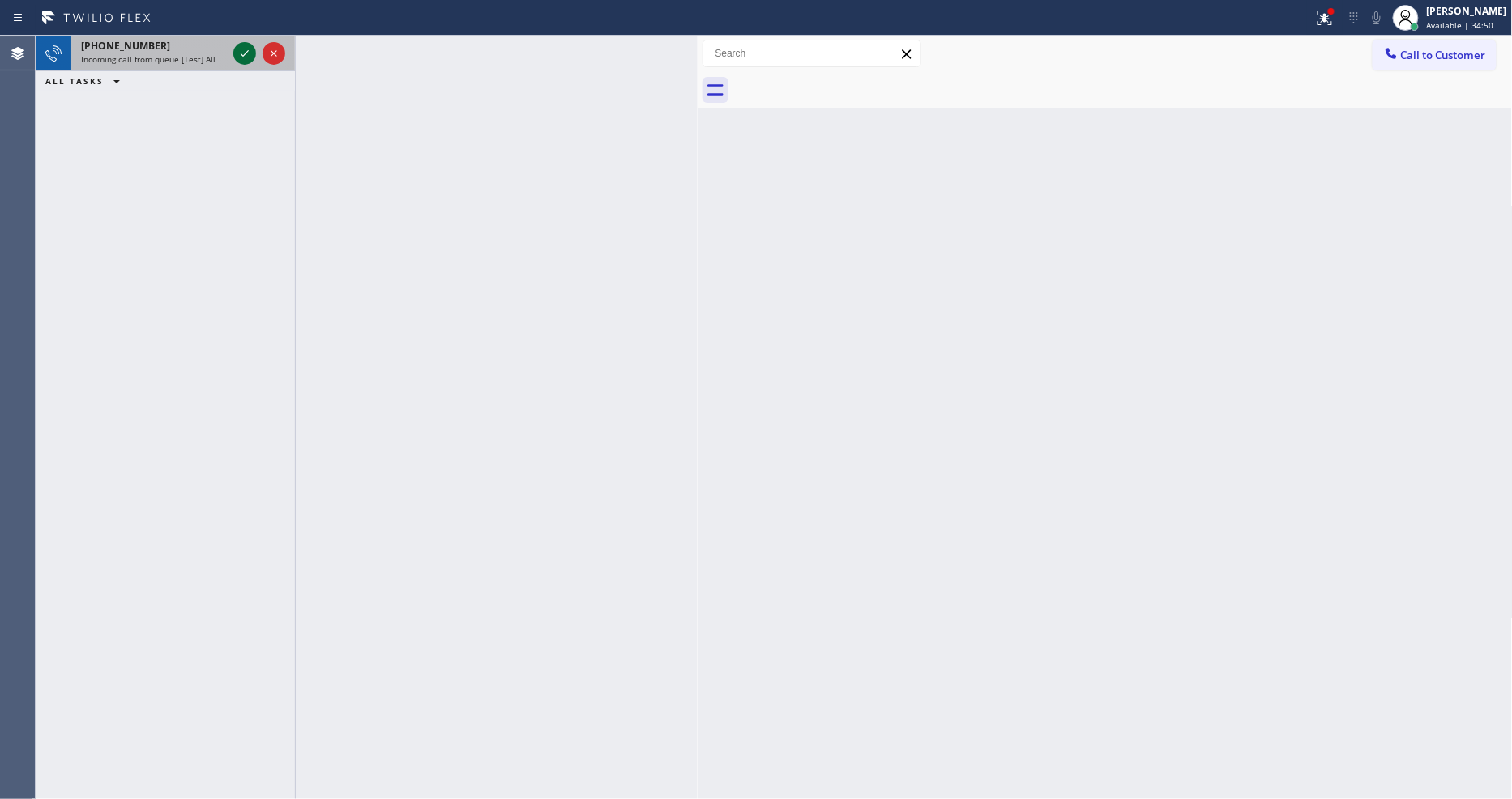
click at [244, 52] on icon at bounding box center [244, 53] width 20 height 20
click at [248, 46] on icon at bounding box center [244, 53] width 20 height 20
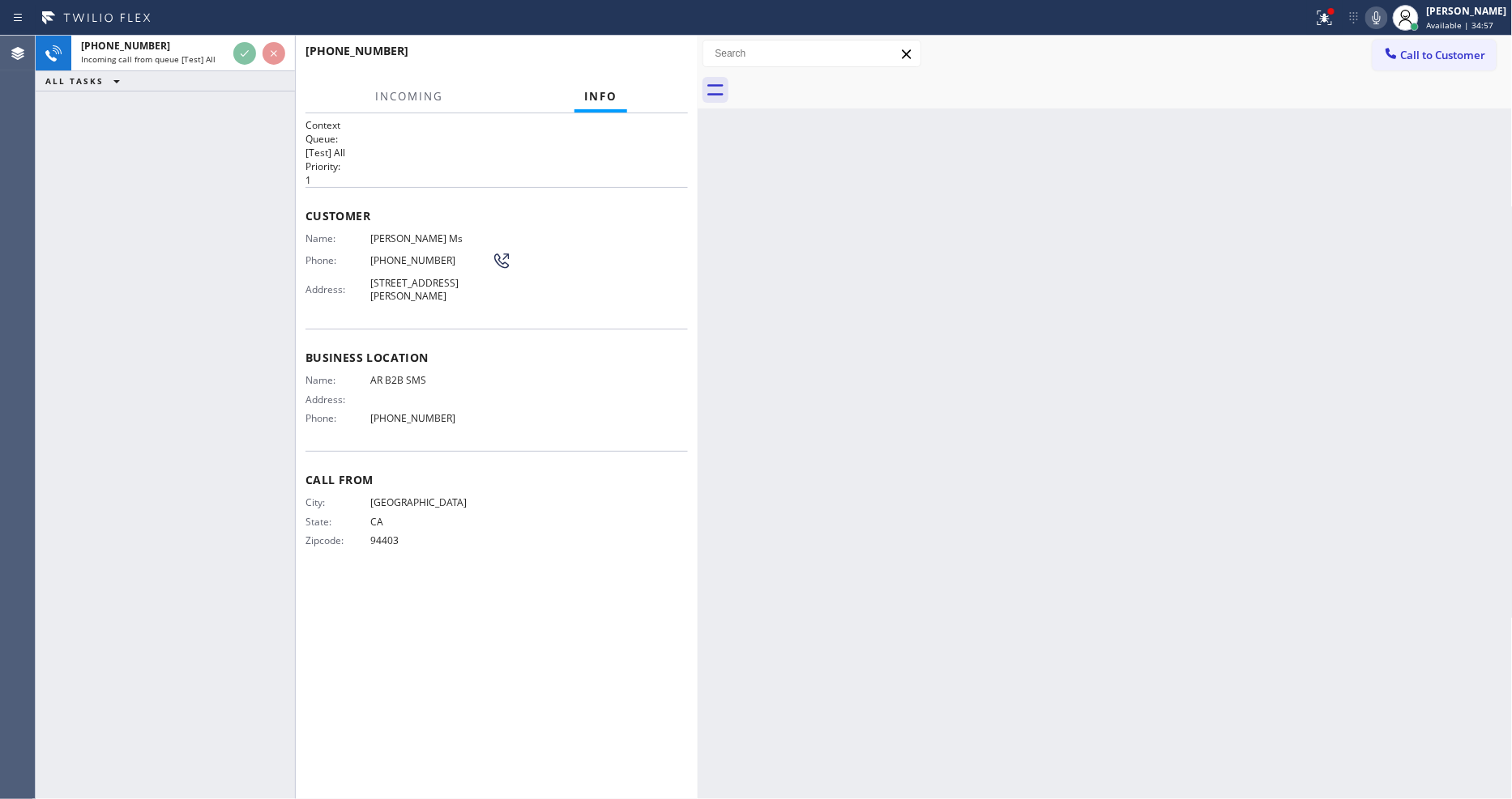
drag, startPoint x: 610, startPoint y: 280, endPoint x: 571, endPoint y: 504, distance: 227.4
click at [609, 280] on div "Name: Ann Ms Phone: (650) 400-9176 Address: 4455 Glidden Wy, Fremont, CA 94536,…" at bounding box center [496, 271] width 382 height 76
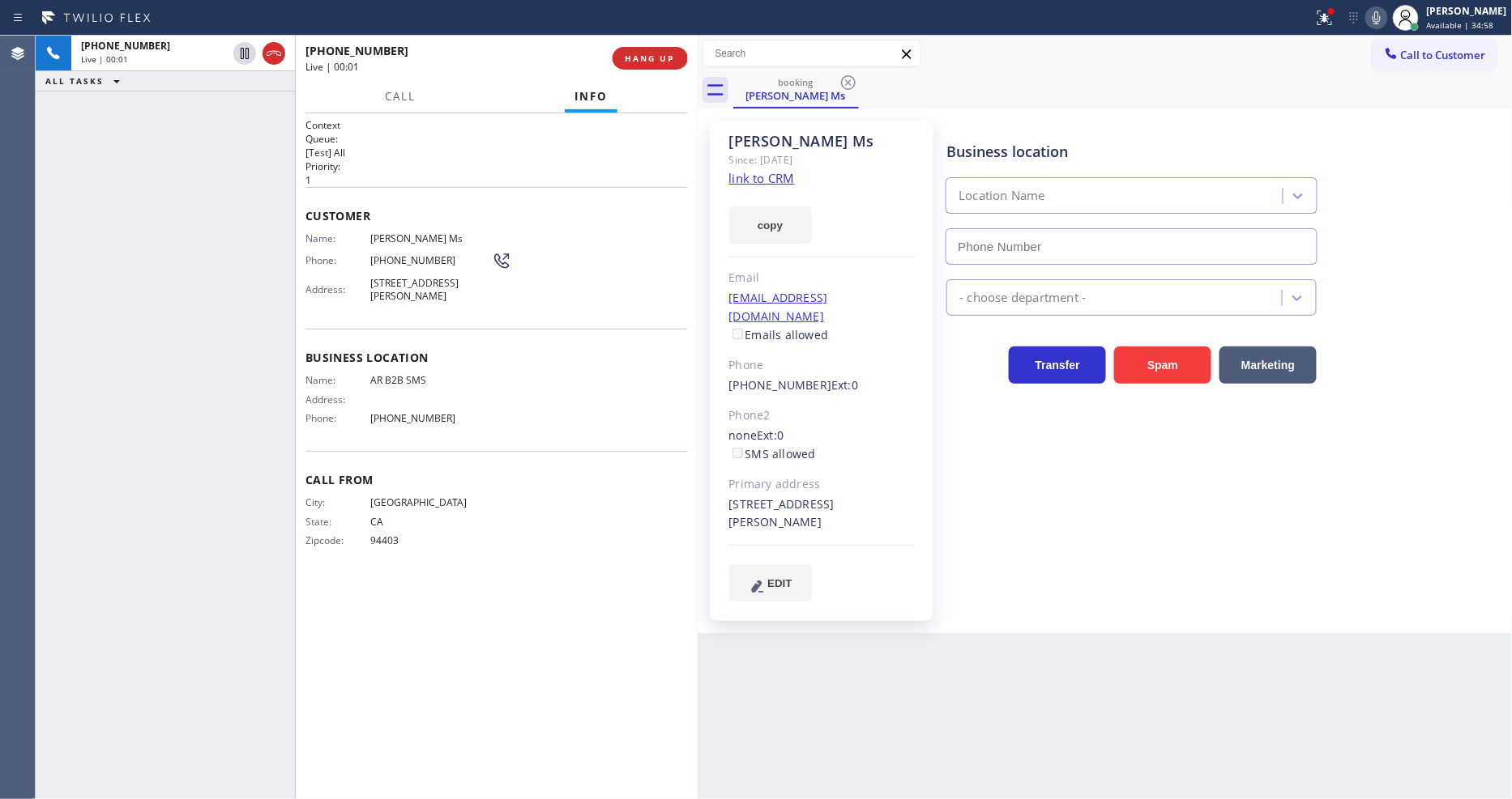
click at [743, 174] on link "link to CRM" at bounding box center [762, 178] width 66 height 16
type input "(833) 692-2271"
click at [670, 55] on span "HANG UP" at bounding box center [649, 59] width 49 height 11
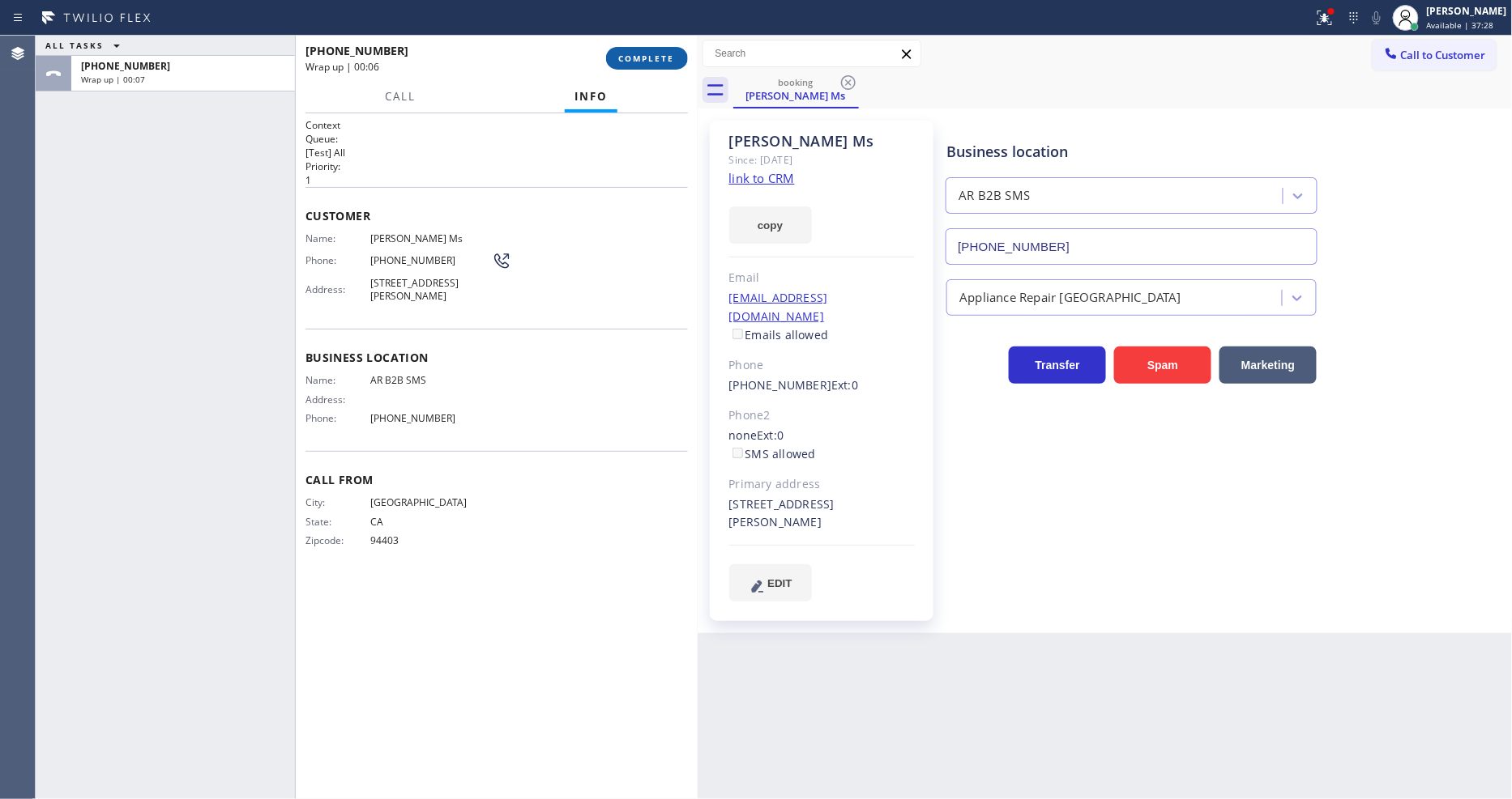
click at [636, 60] on span "COMPLETE" at bounding box center [647, 59] width 56 height 11
click at [583, 295] on div "Name: Ann Ms Phone: (650) 400-9176 Address: 4455 Glidden Wy, Fremont, CA 94536,…" at bounding box center [496, 271] width 382 height 76
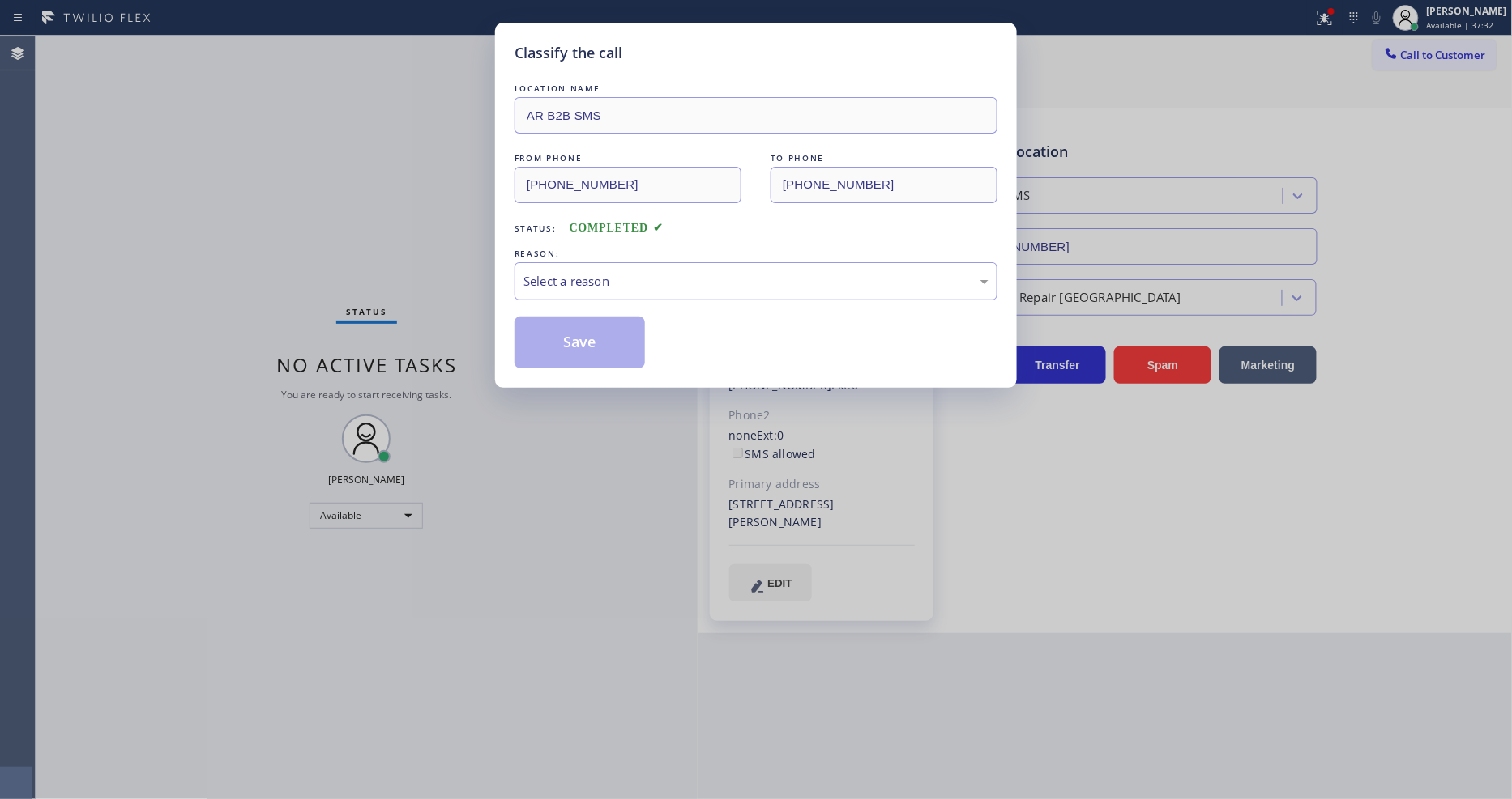
click at [584, 282] on div "Select a reason" at bounding box center [756, 282] width 465 height 19
drag, startPoint x: 584, startPoint y: 362, endPoint x: 580, endPoint y: 348, distance: 14.6
click at [580, 336] on button "Save" at bounding box center [580, 342] width 130 height 52
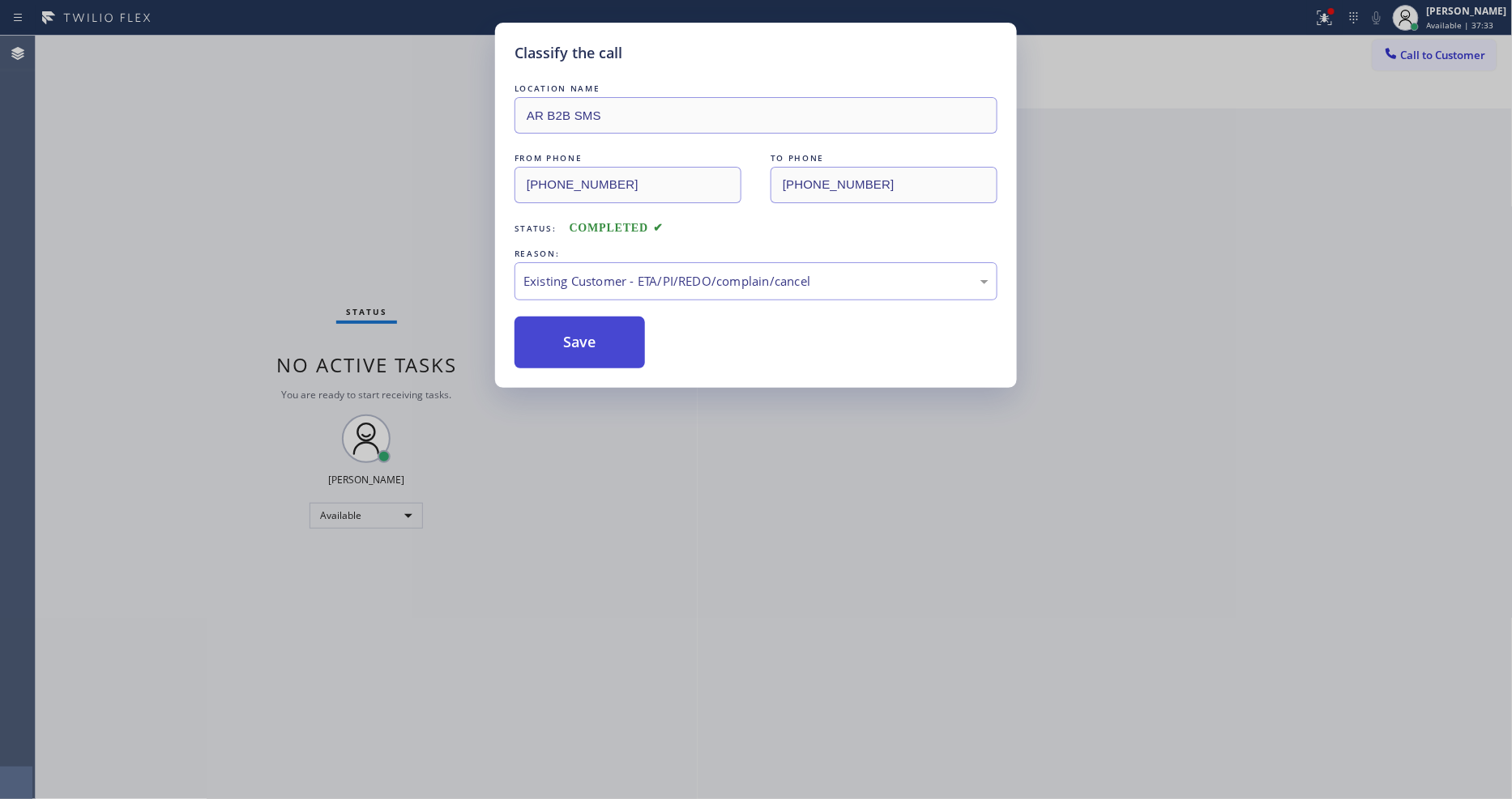
click at [580, 336] on button "Save" at bounding box center [580, 342] width 130 height 52
click at [579, 335] on button "Save" at bounding box center [580, 342] width 130 height 52
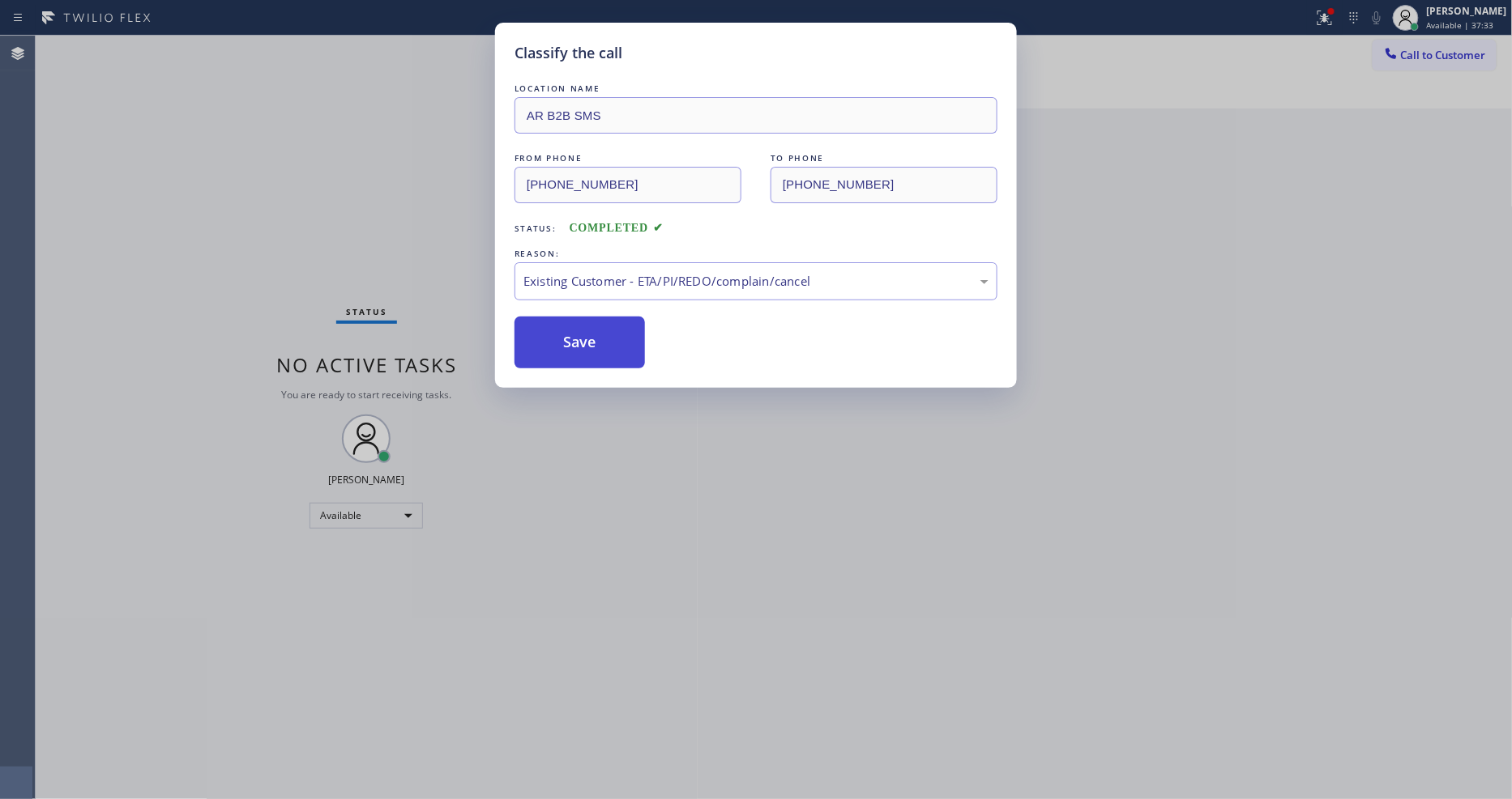
click at [579, 335] on button "Save" at bounding box center [580, 342] width 130 height 52
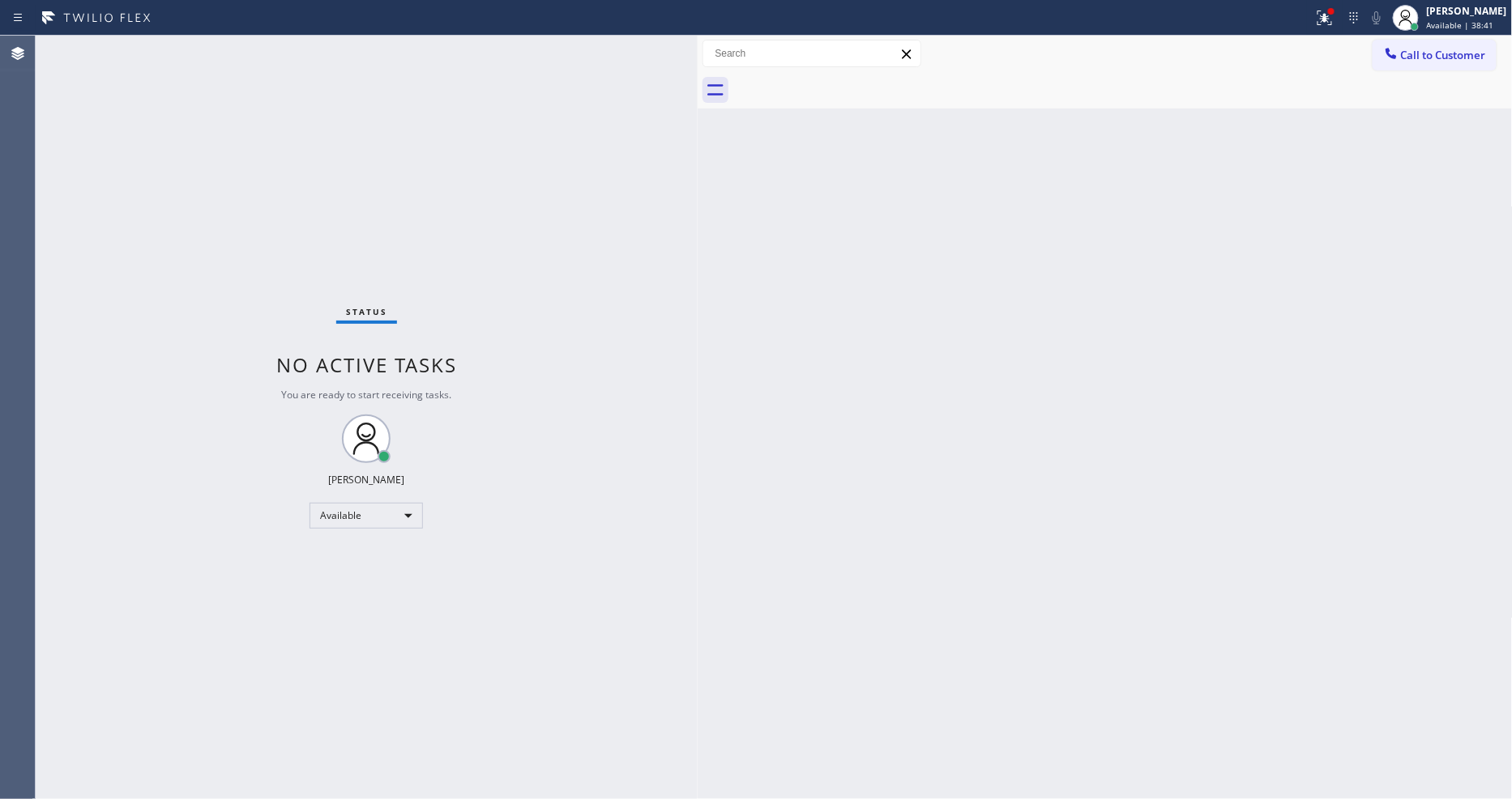
click at [237, 48] on div "Status No active tasks You are ready to start receiving tasks. [PERSON_NAME] Av…" at bounding box center [366, 417] width 662 height 764
click at [1325, 26] on div at bounding box center [1324, 18] width 35 height 20
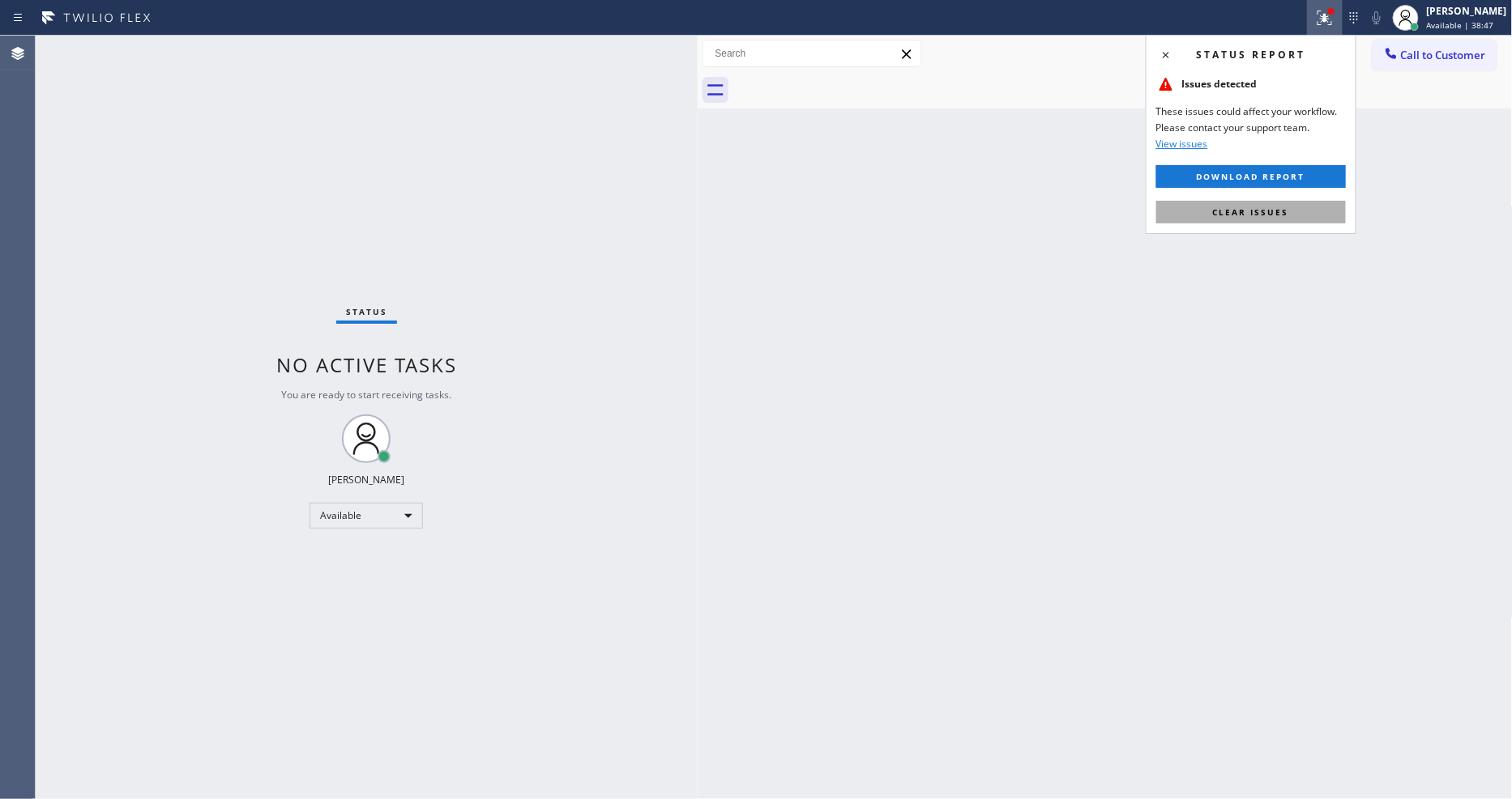
click at [1334, 205] on button "Clear issues" at bounding box center [1251, 212] width 190 height 22
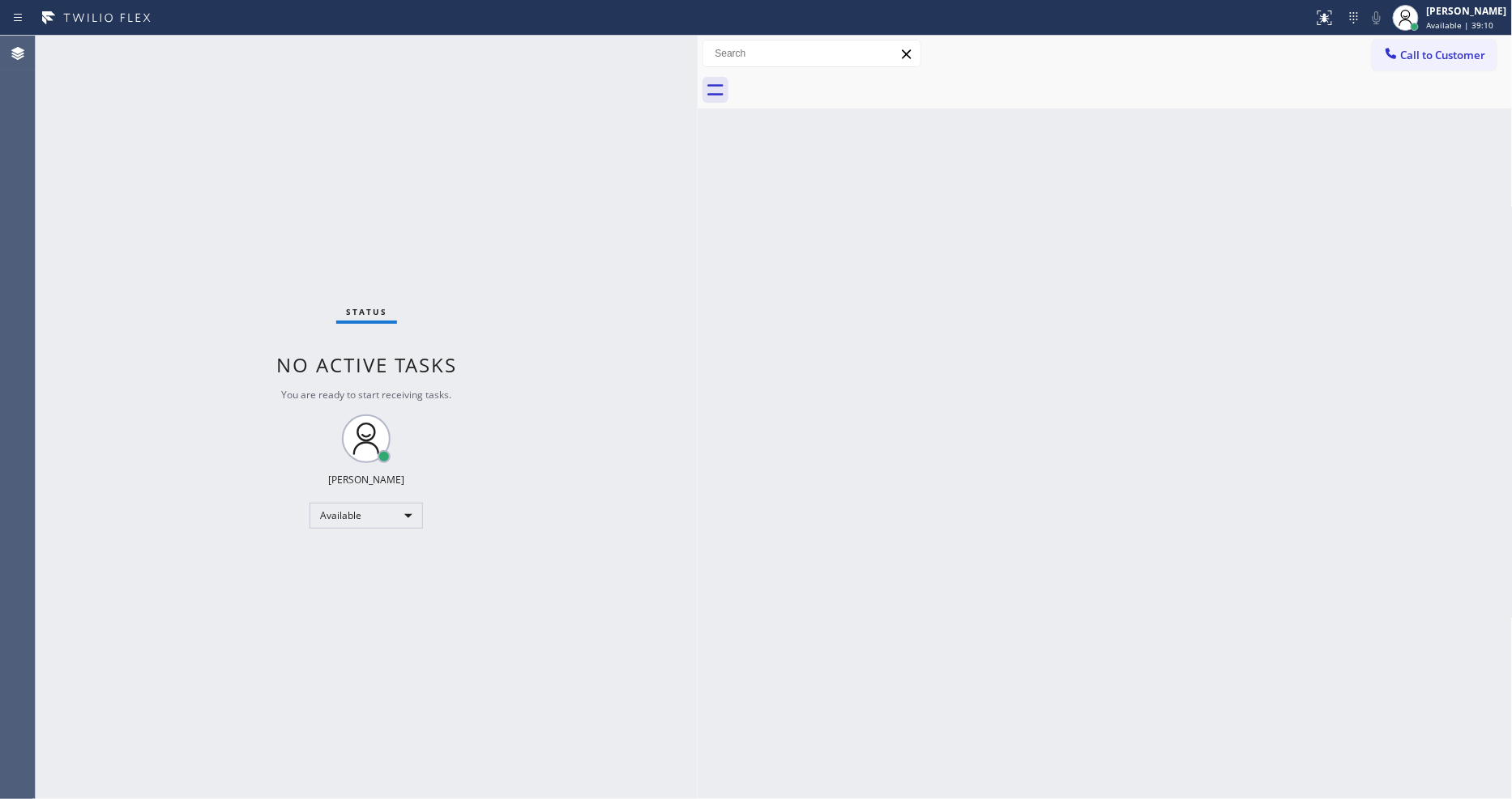
click at [783, 580] on div "Back to Dashboard Change Sender ID Customers Technicians Select a contact Outbo…" at bounding box center [1105, 417] width 815 height 764
click at [1019, 539] on div "Back to Dashboard Change Sender ID Customers Technicians Select a contact Outbo…" at bounding box center [1105, 417] width 815 height 764
click at [1314, 456] on div "Back to Dashboard Change Sender ID Customers Technicians Select a contact Outbo…" at bounding box center [1105, 417] width 815 height 764
click at [748, 560] on div "Back to Dashboard Change Sender ID Customers Technicians Select a contact Outbo…" at bounding box center [1105, 417] width 815 height 764
click at [1011, 576] on div "Back to Dashboard Change Sender ID Customers Technicians Select a contact Outbo…" at bounding box center [1105, 417] width 815 height 764
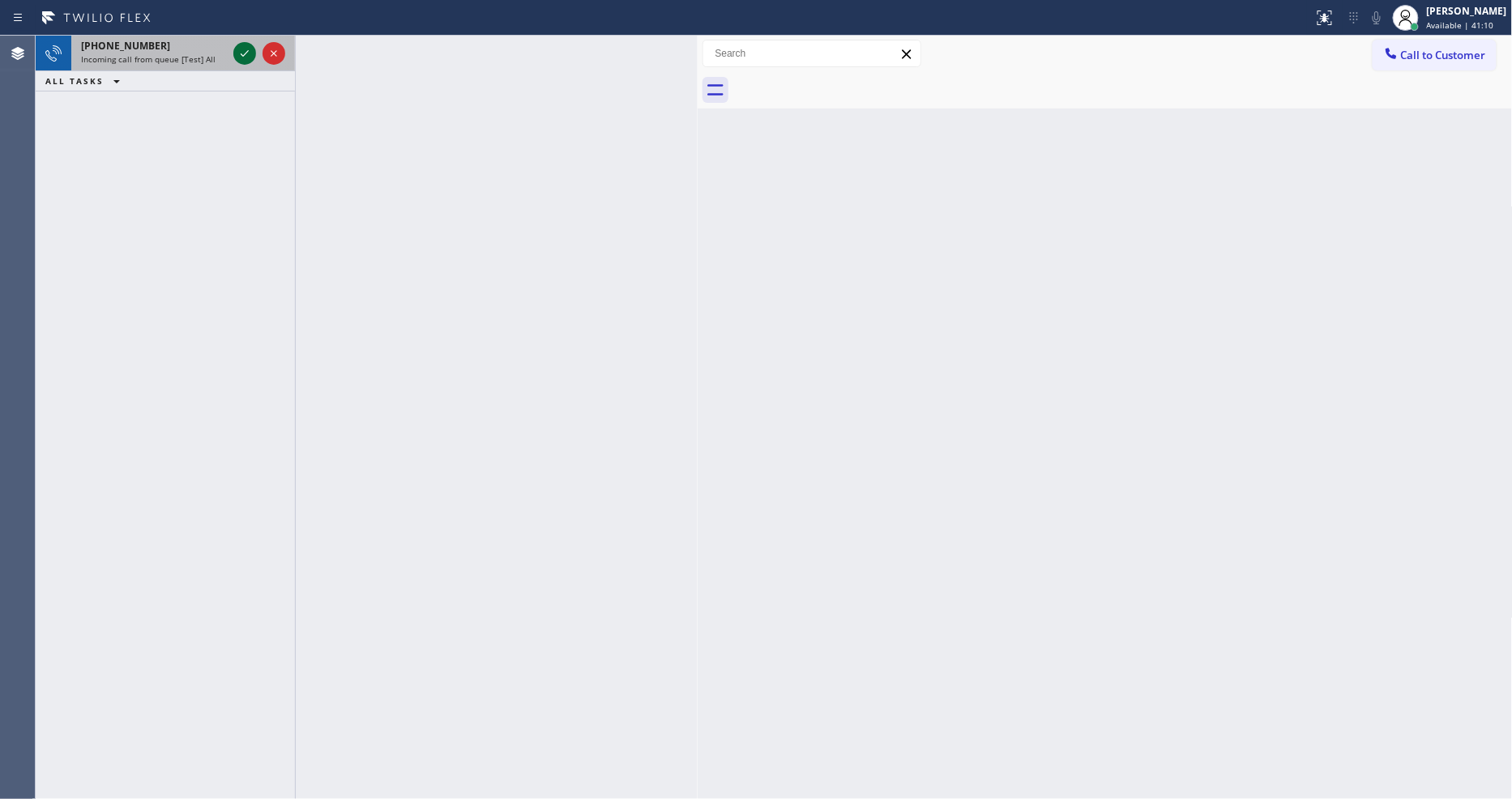
click at [241, 49] on icon at bounding box center [244, 53] width 20 height 20
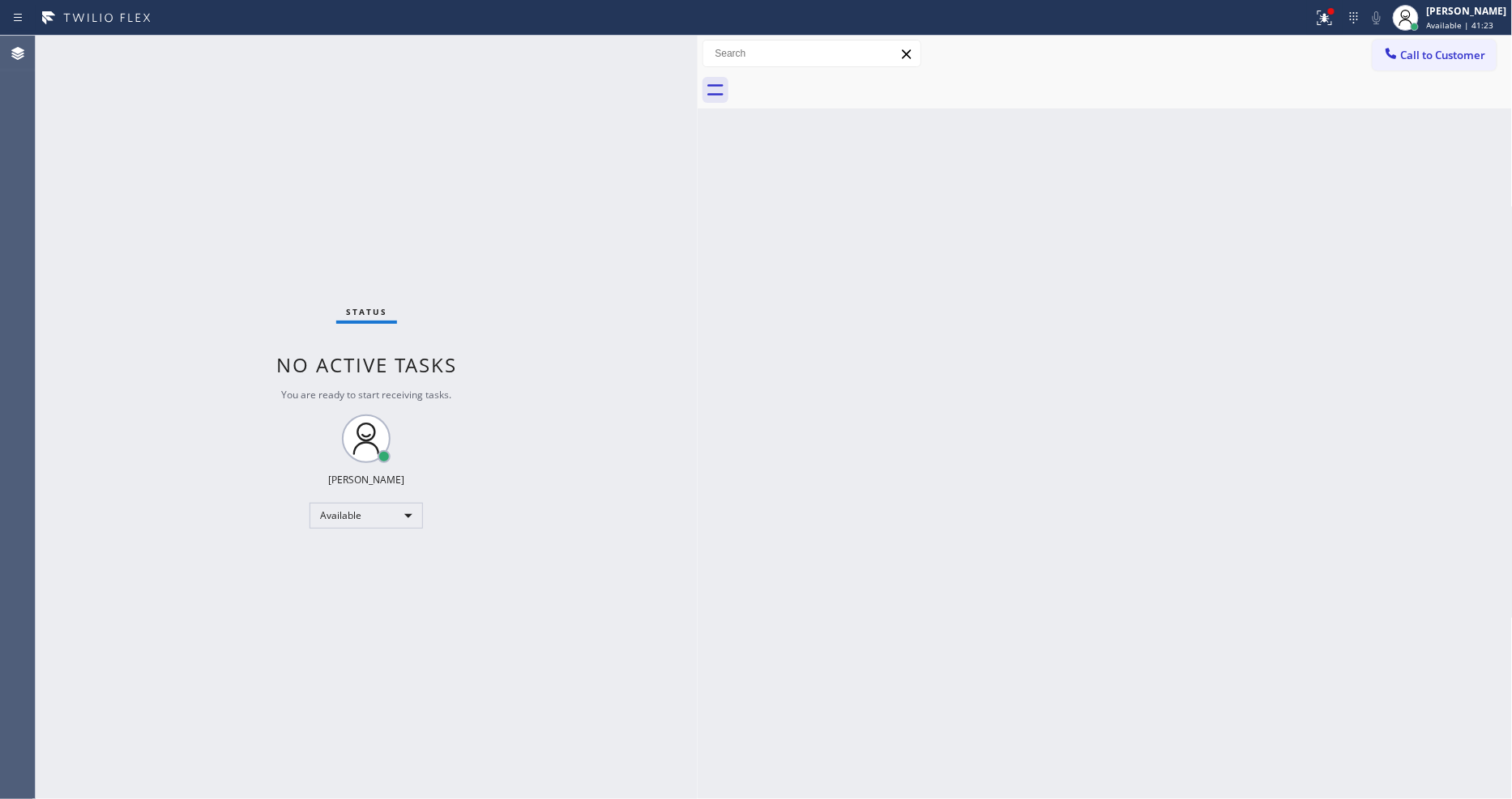
drag, startPoint x: 1213, startPoint y: 321, endPoint x: 1022, endPoint y: 403, distance: 207.9
click at [1213, 321] on div "Back to Dashboard Change Sender ID Customers Technicians Select a contact Outbo…" at bounding box center [1105, 417] width 815 height 764
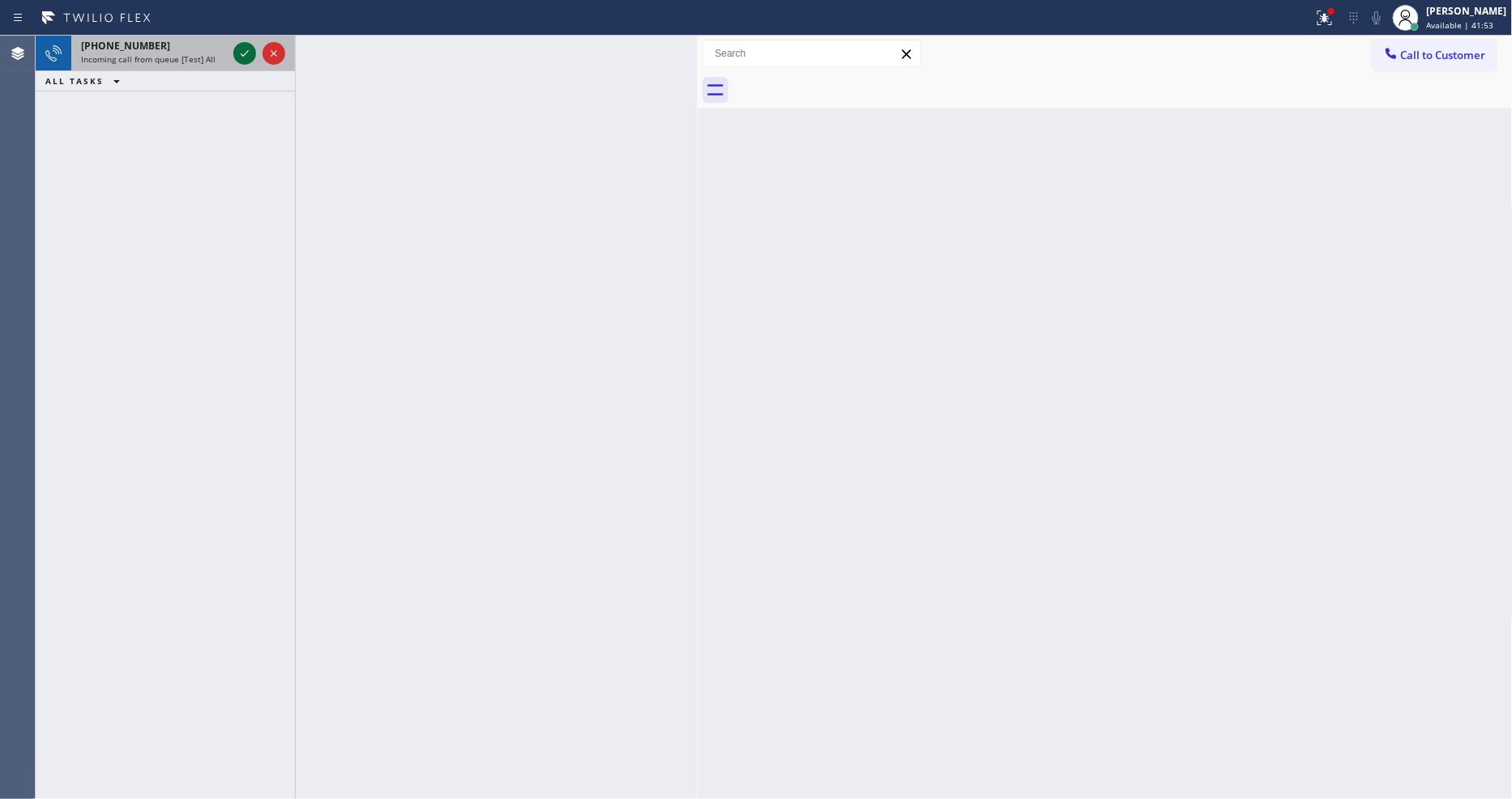
click at [241, 50] on icon at bounding box center [244, 53] width 20 height 20
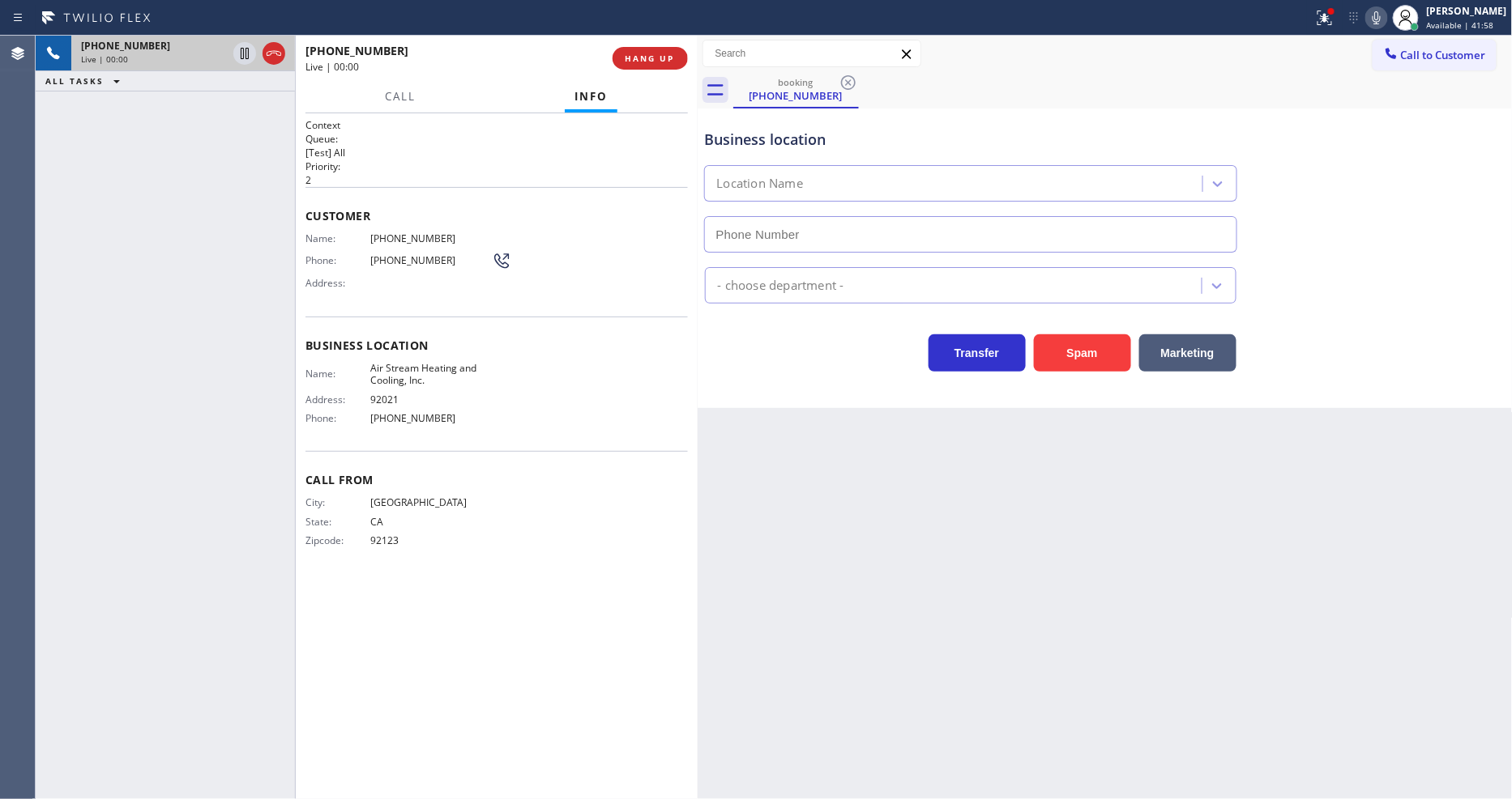
click at [950, 482] on div "Back to Dashboard Change Sender ID Customers Technicians Select a contact Outbo…" at bounding box center [1105, 417] width 815 height 764
type input "(619) 673-9634"
click at [633, 62] on span "HANG UP" at bounding box center [649, 59] width 49 height 11
click at [640, 54] on span "HANG UP" at bounding box center [649, 59] width 49 height 11
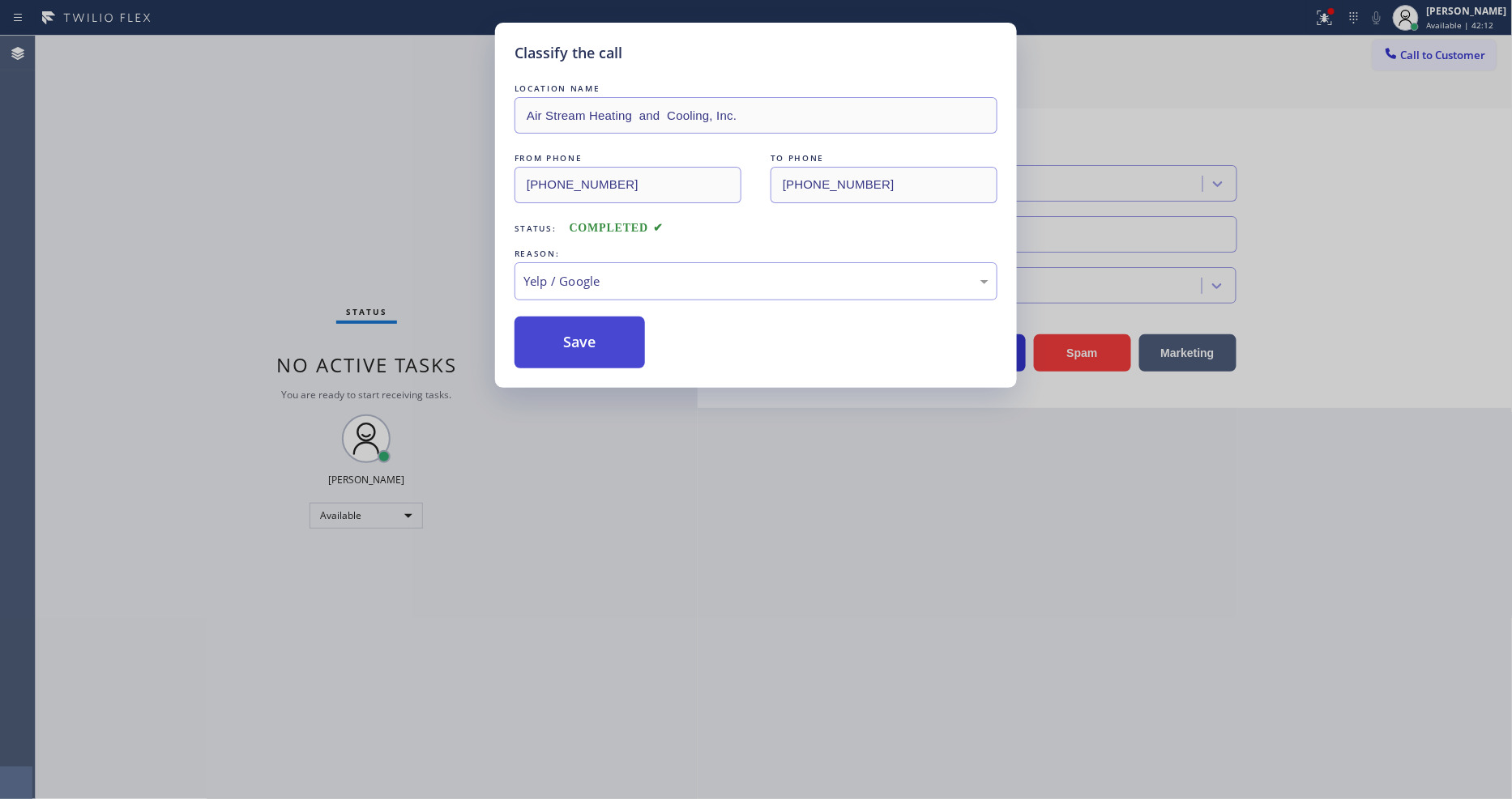
click at [578, 345] on button "Save" at bounding box center [580, 342] width 130 height 52
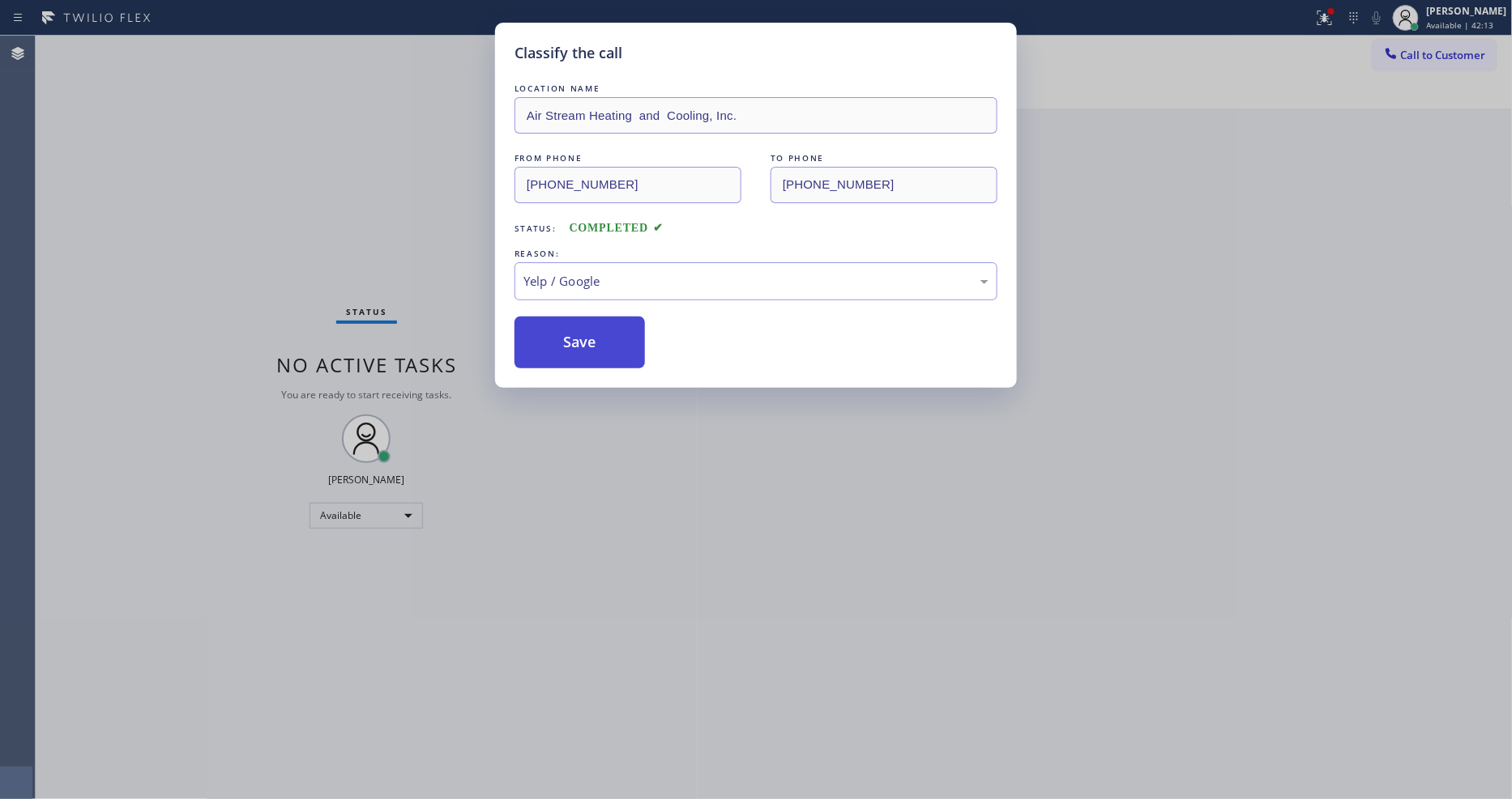
click at [578, 343] on button "Save" at bounding box center [580, 342] width 130 height 52
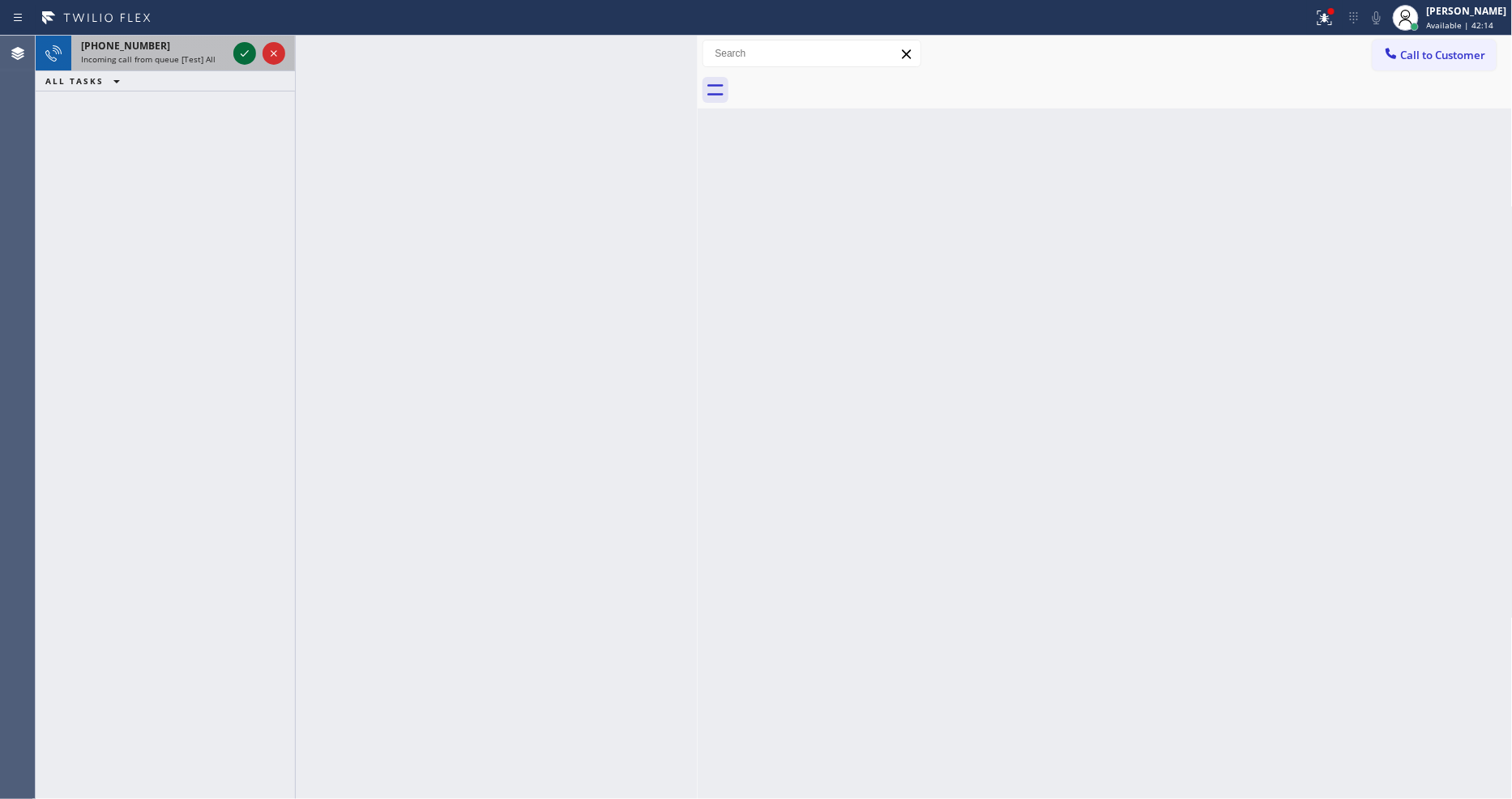
click at [249, 45] on icon at bounding box center [244, 53] width 20 height 20
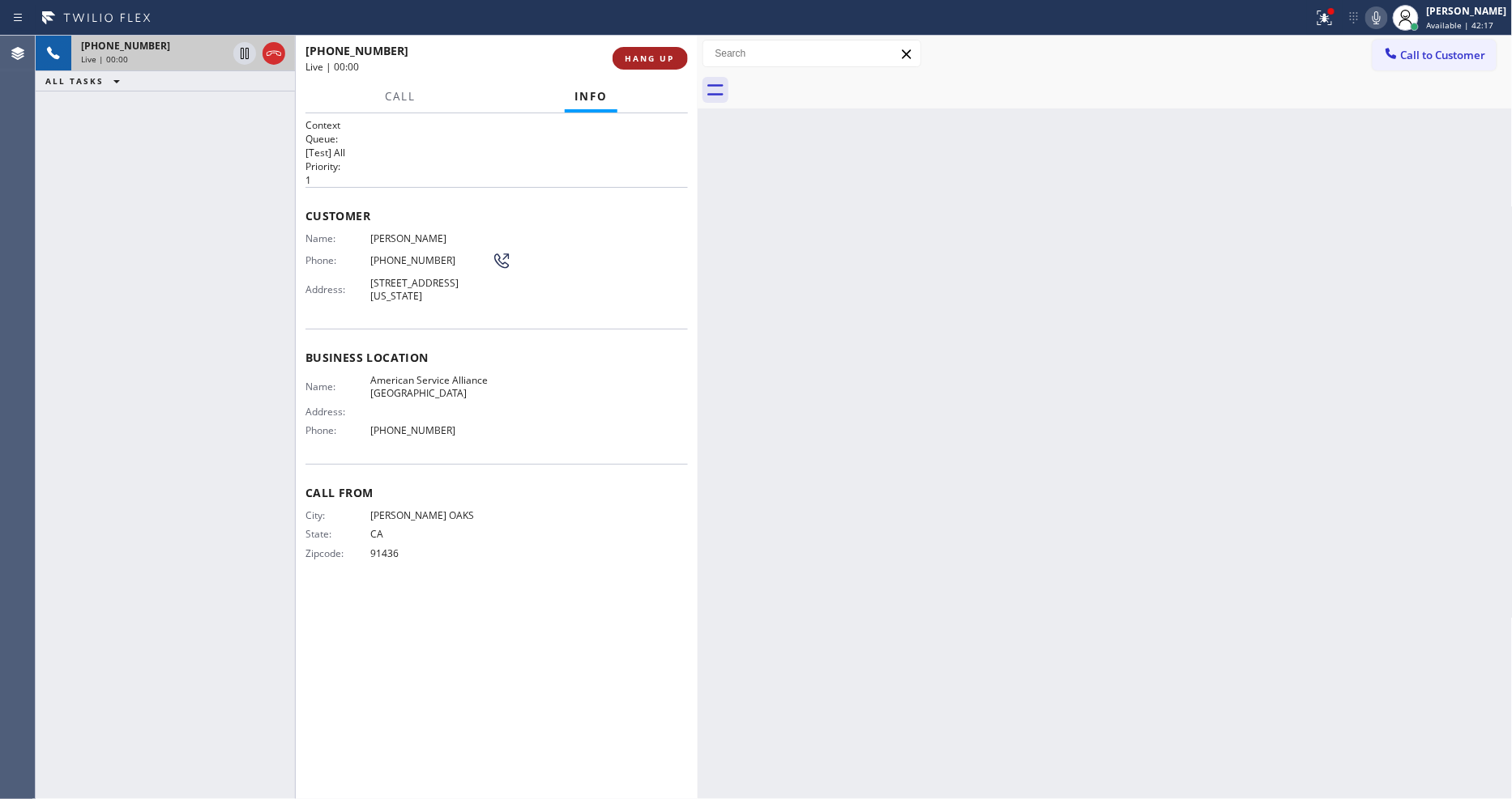
click at [656, 59] on span "HANG UP" at bounding box center [649, 59] width 49 height 11
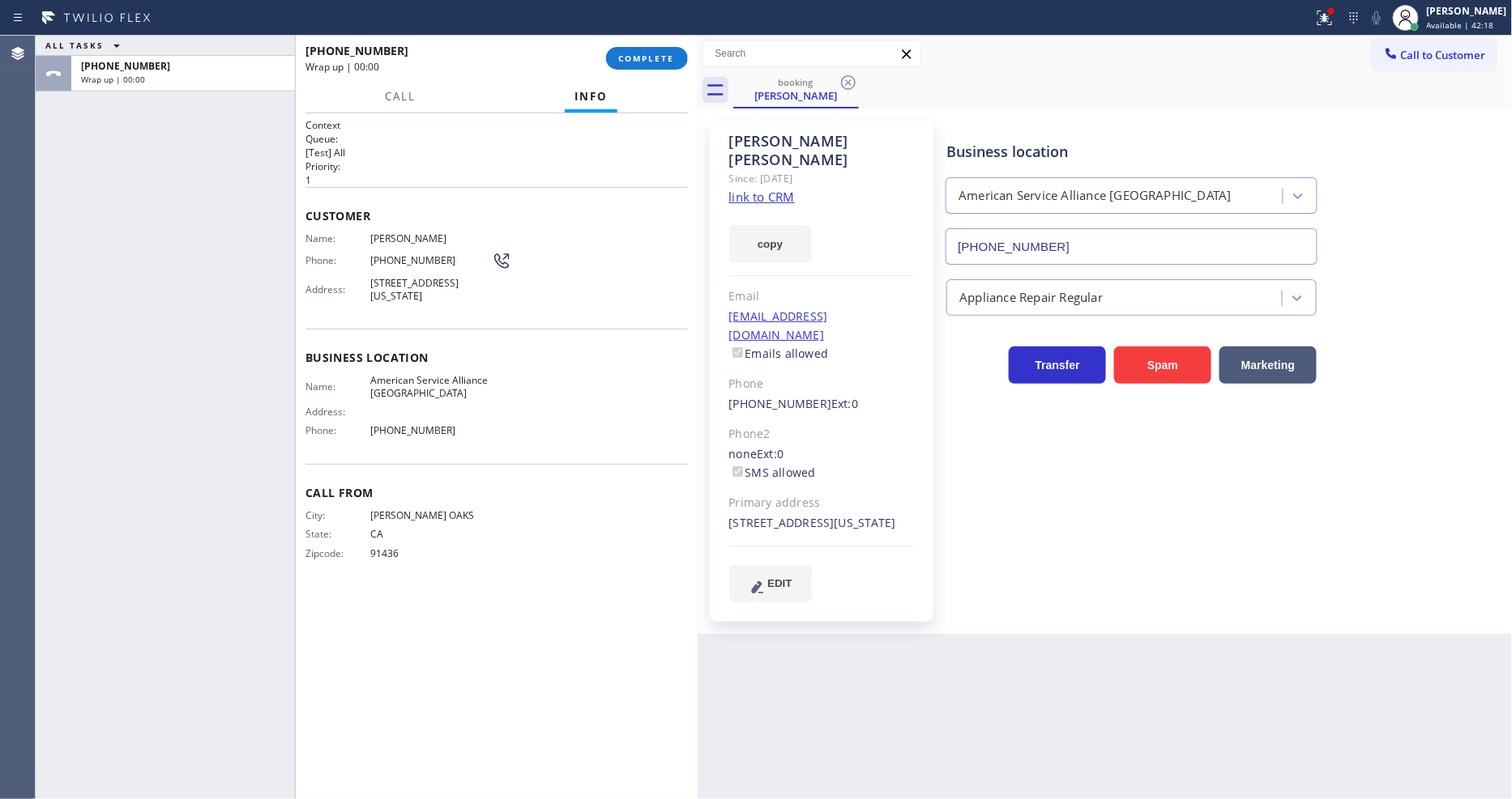
click at [791, 169] on div "Since: [DATE]" at bounding box center [822, 179] width 185 height 19
type input "(760) 452-3737"
click at [786, 189] on link "link to CRM" at bounding box center [762, 196] width 66 height 16
click at [640, 53] on span "COMPLETE" at bounding box center [647, 59] width 56 height 11
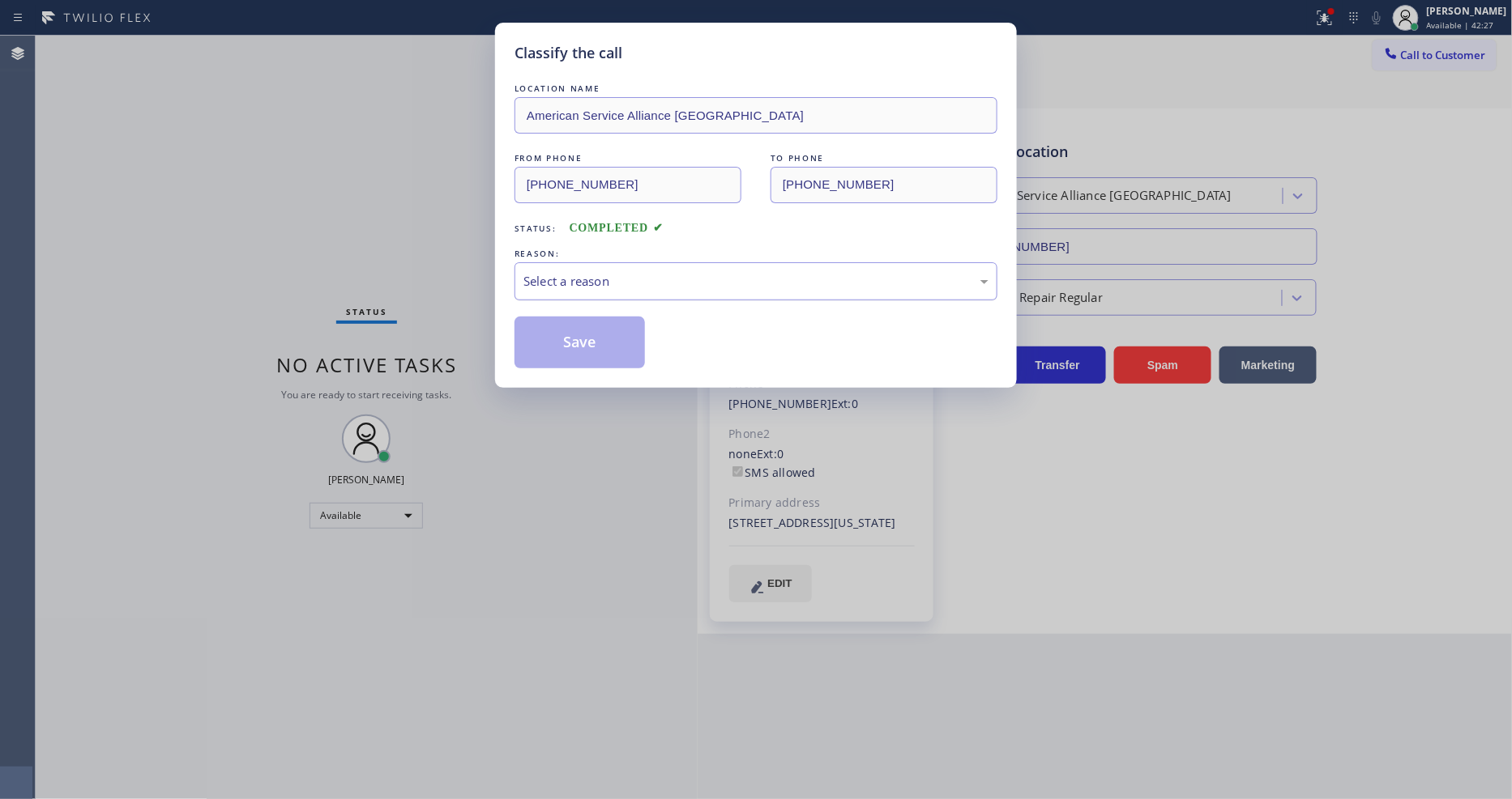
click at [561, 282] on div "Select a reason" at bounding box center [756, 282] width 465 height 19
click at [560, 330] on button "Save" at bounding box center [580, 342] width 130 height 52
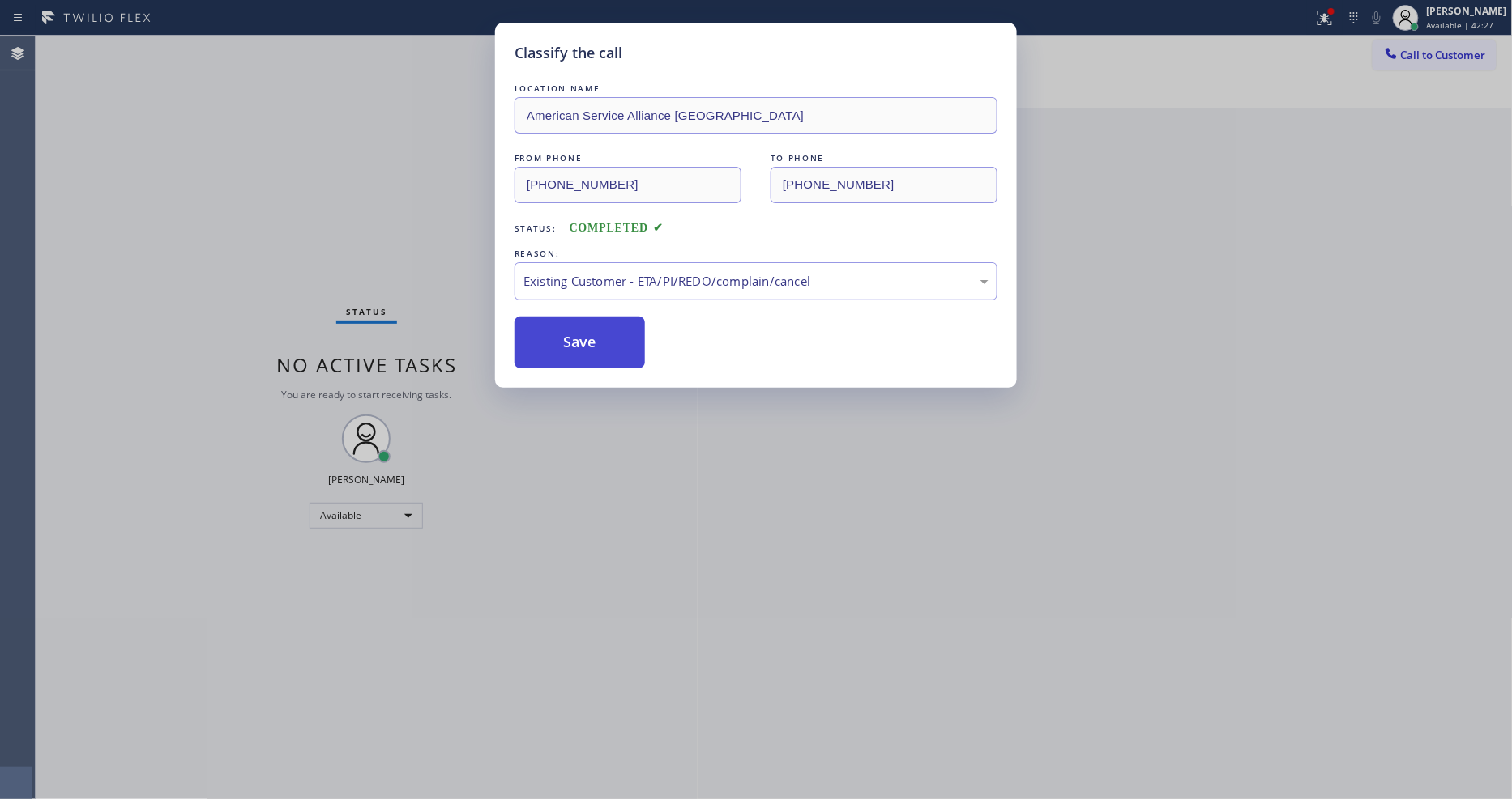
click at [560, 330] on button "Save" at bounding box center [580, 342] width 130 height 52
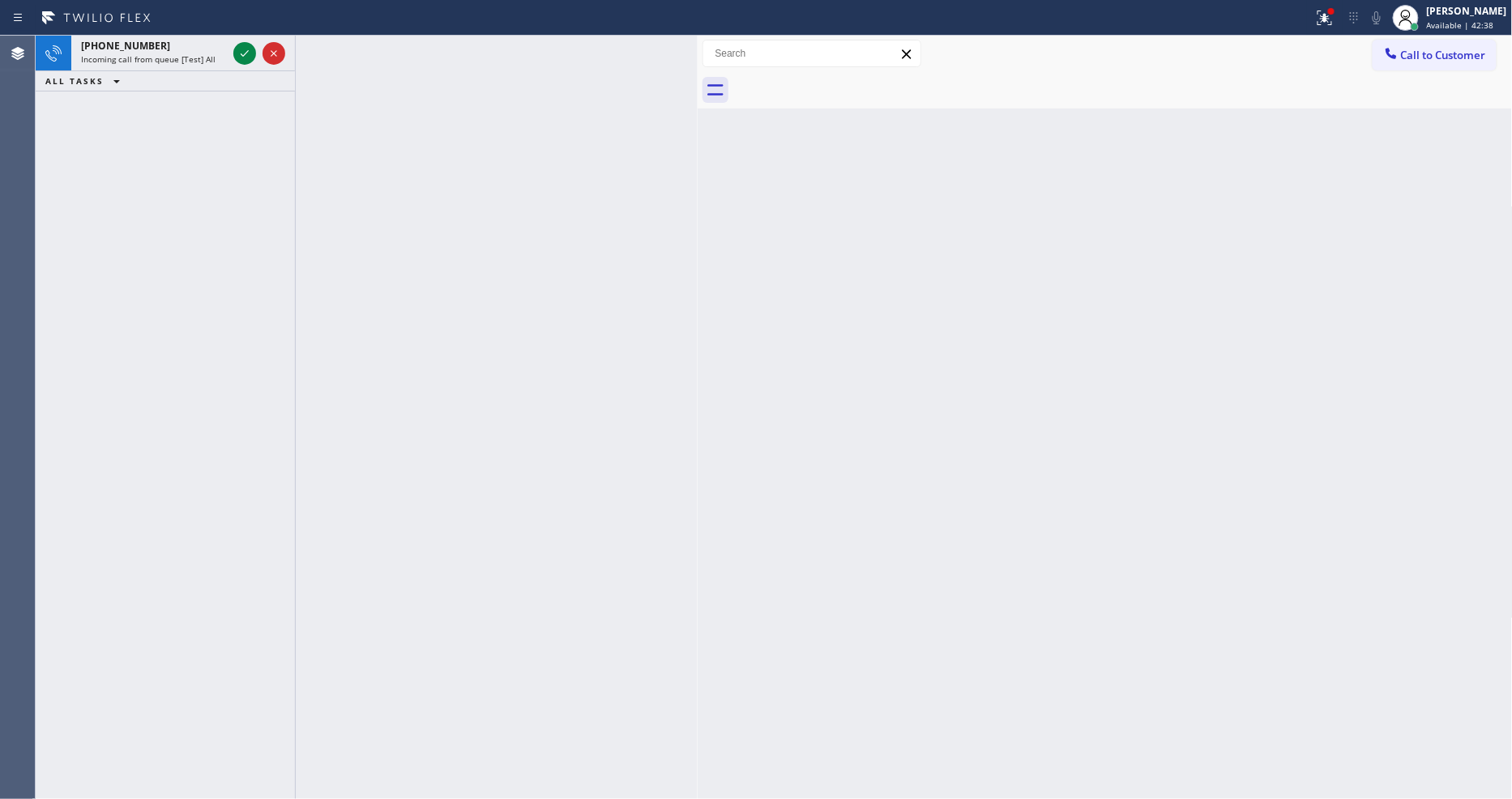
drag, startPoint x: 248, startPoint y: 53, endPoint x: 277, endPoint y: 116, distance: 69.4
click at [248, 53] on icon at bounding box center [244, 53] width 20 height 20
click at [248, 51] on icon at bounding box center [244, 53] width 20 height 20
click at [248, 53] on icon at bounding box center [244, 53] width 20 height 20
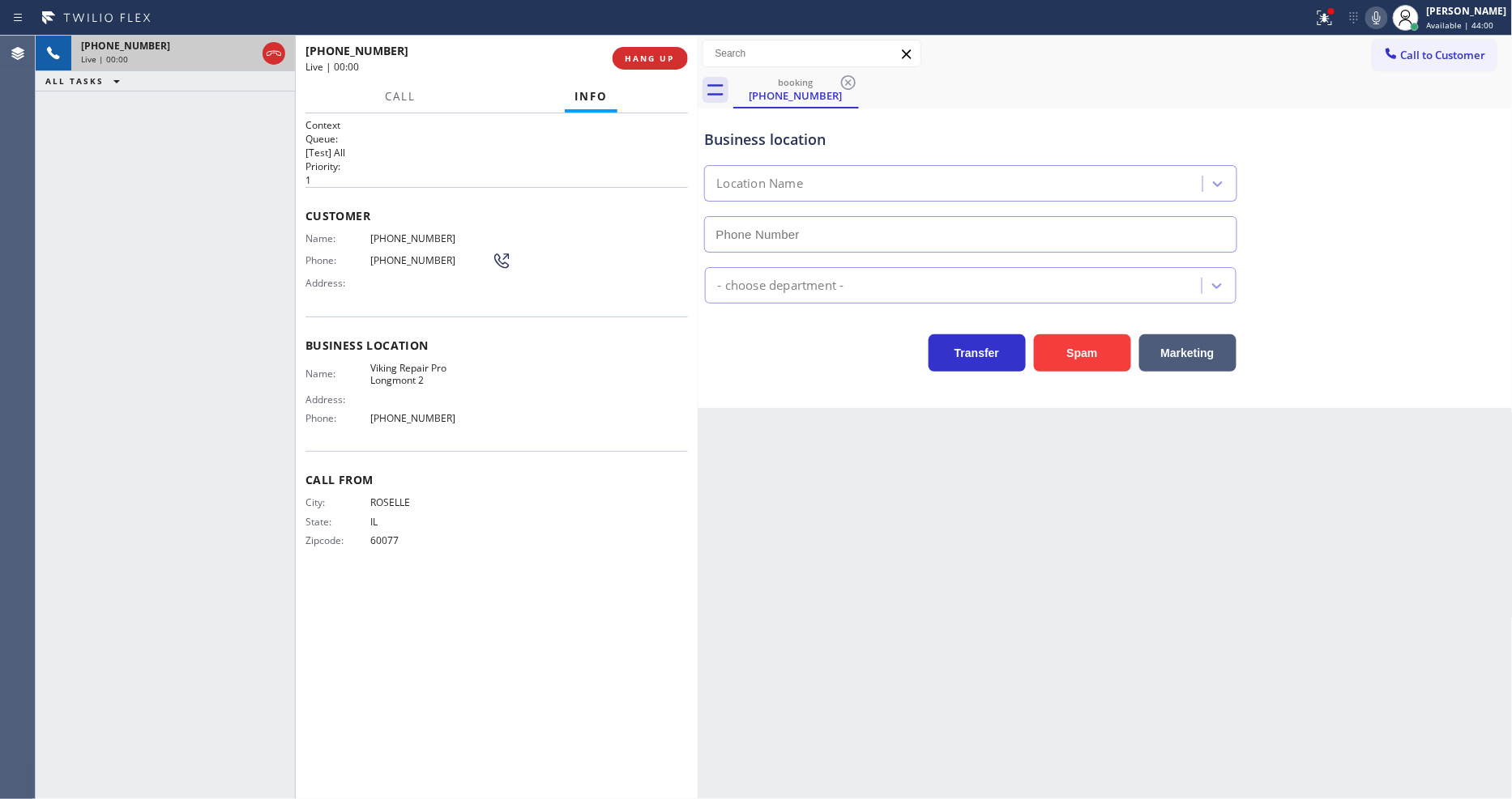
type input "(720) 637-1164"
click at [916, 442] on div "Back to Dashboard Change Sender ID Customers Technicians Select a contact Outbo…" at bounding box center [1105, 417] width 815 height 764
click at [408, 369] on span "Viking Repair Pro Longmont 2" at bounding box center [431, 374] width 122 height 25
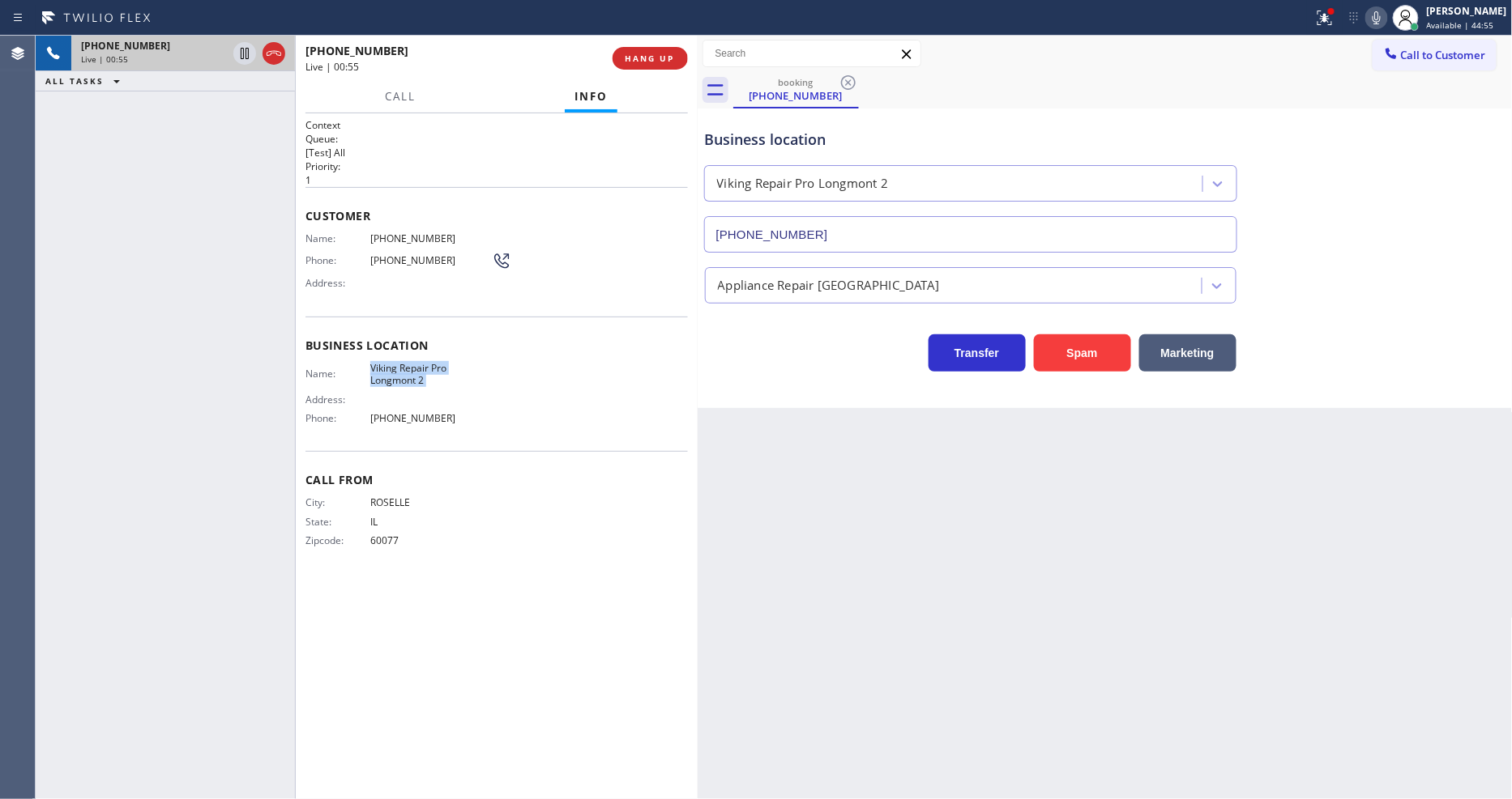
click at [404, 238] on span "(847) 909-7243" at bounding box center [431, 238] width 122 height 12
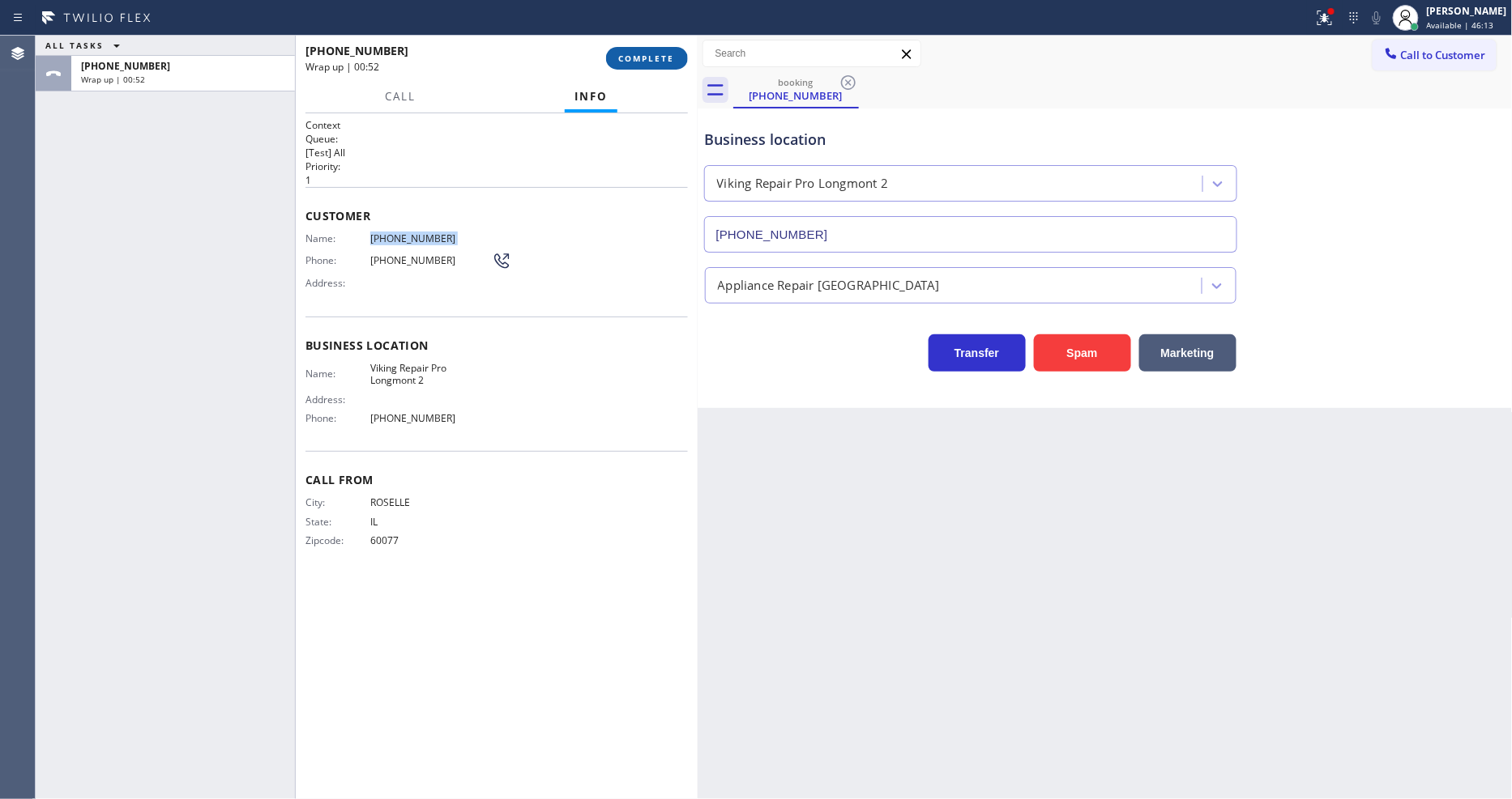
click at [622, 53] on span "COMPLETE" at bounding box center [647, 59] width 56 height 11
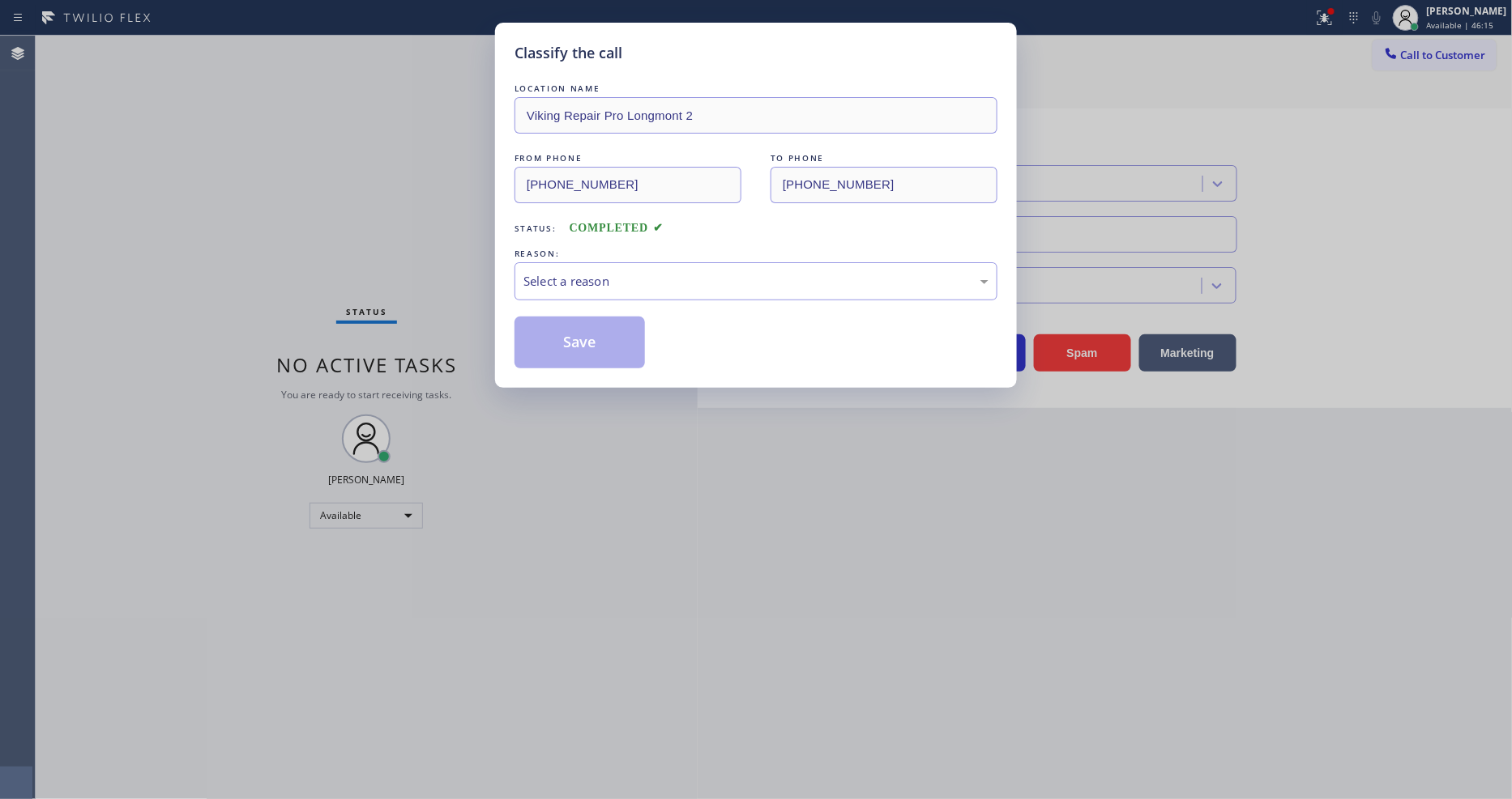
click at [593, 280] on div "Select a reason" at bounding box center [756, 282] width 465 height 19
click at [577, 340] on button "Save" at bounding box center [580, 342] width 130 height 52
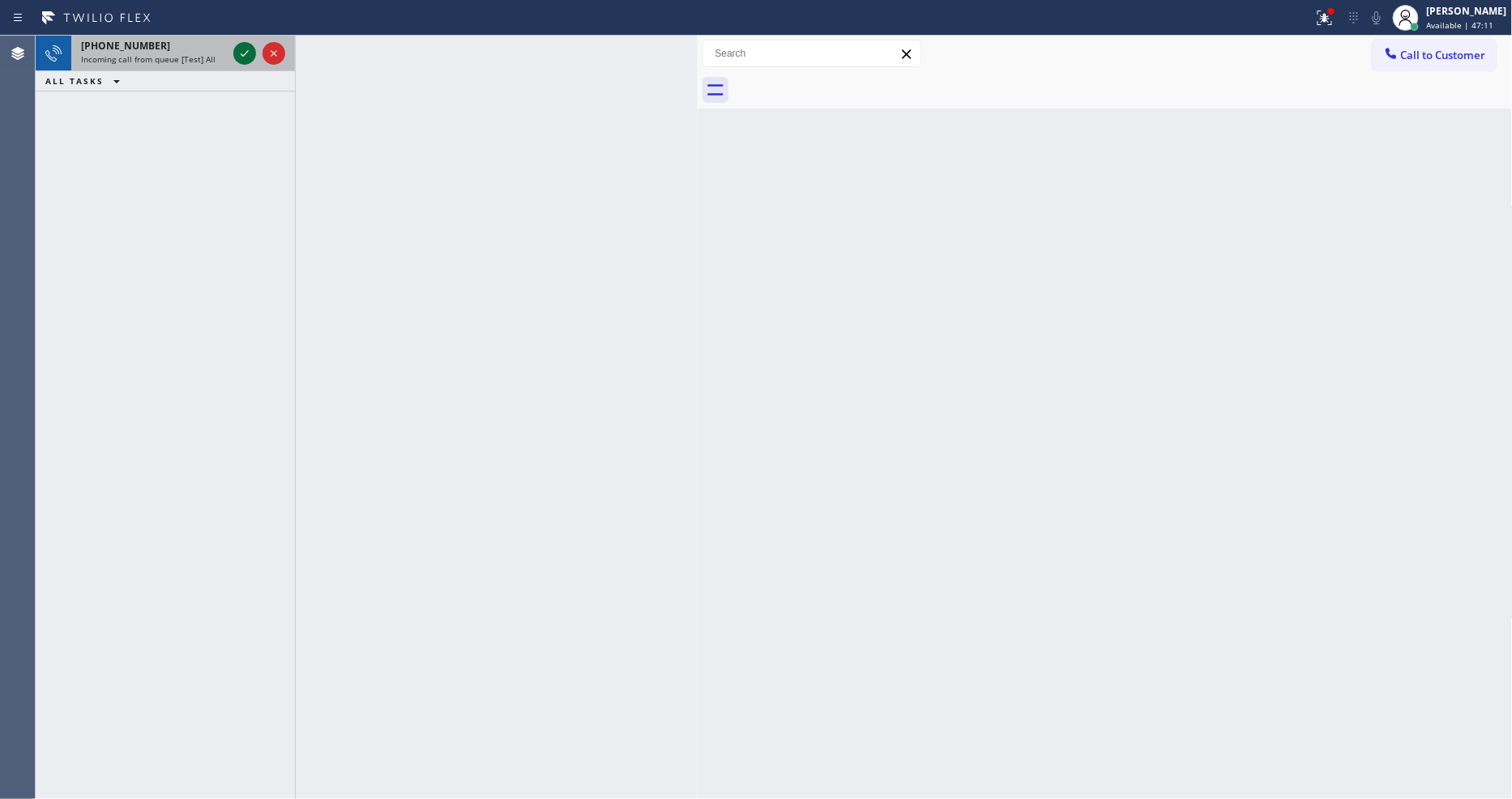
click at [241, 47] on icon at bounding box center [244, 53] width 20 height 20
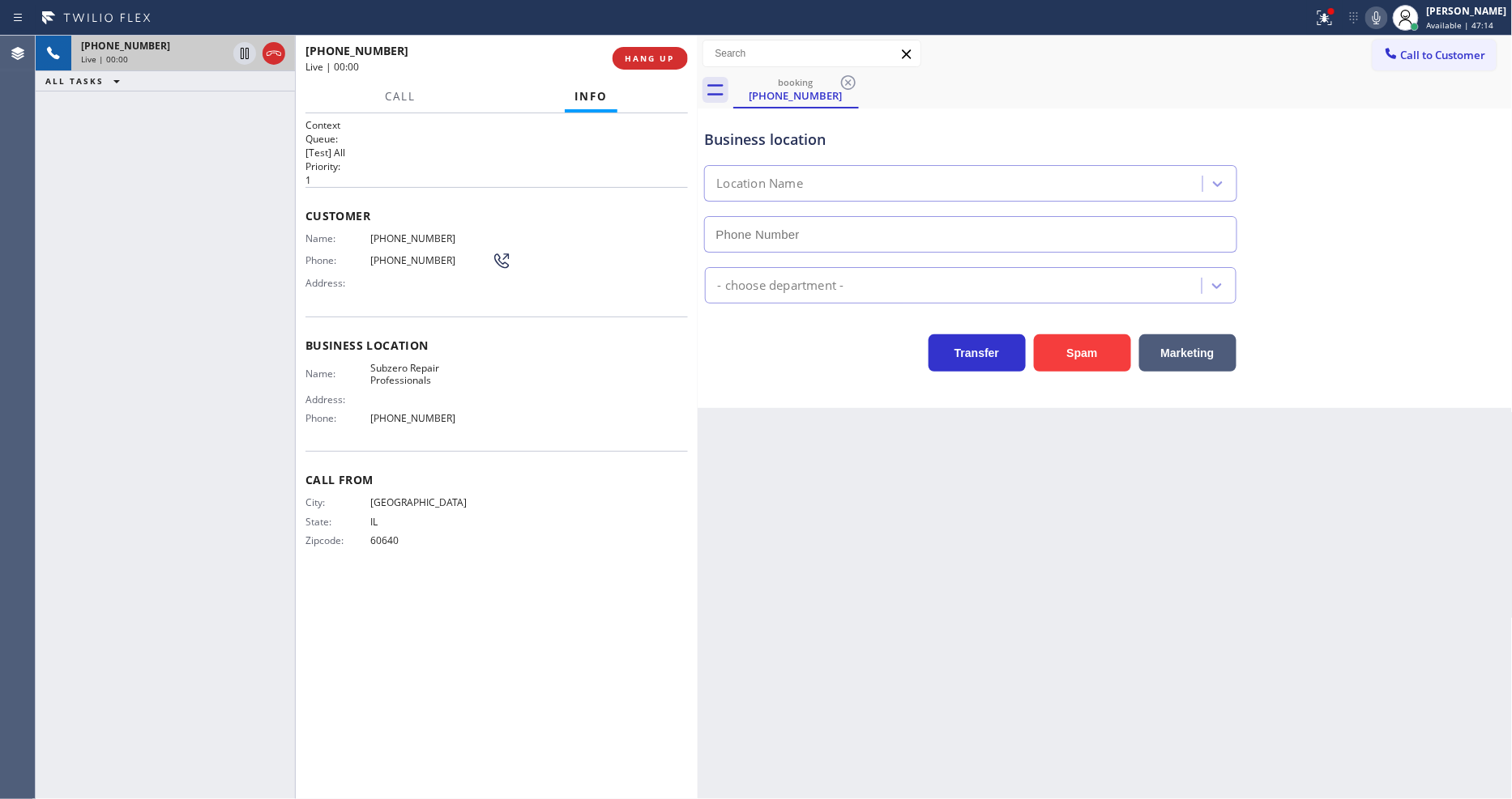
type input "(630) 394-6070"
click at [408, 362] on span "Subzero Repair Professionals" at bounding box center [431, 374] width 122 height 25
click at [217, 251] on div "+17736202367 Live | 00:19 ALL TASKS ALL TASKS ACTIVE TASKS TASKS IN WRAP UP" at bounding box center [165, 417] width 260 height 764
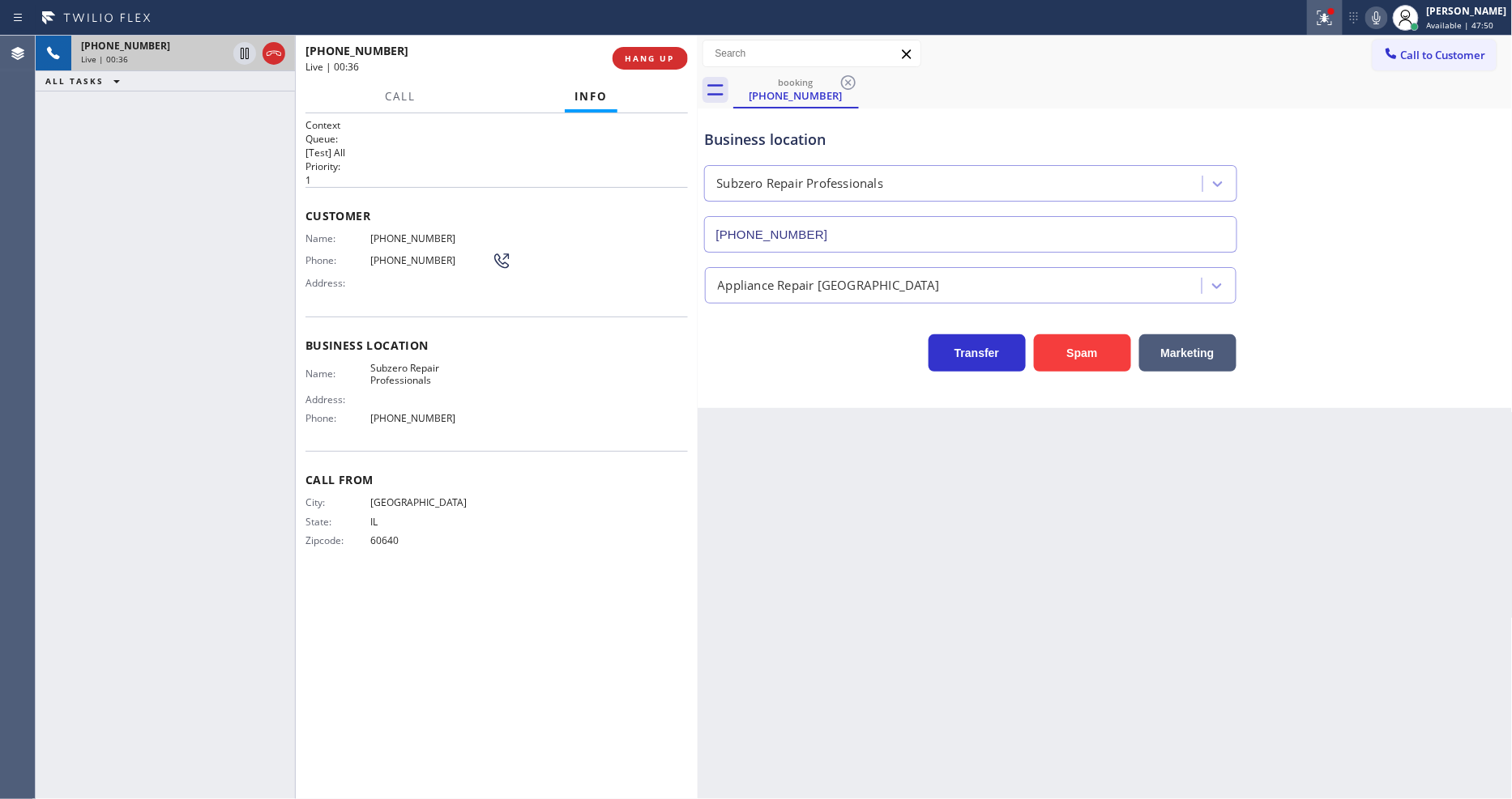
click at [1343, 2] on button at bounding box center [1324, 18] width 35 height 35
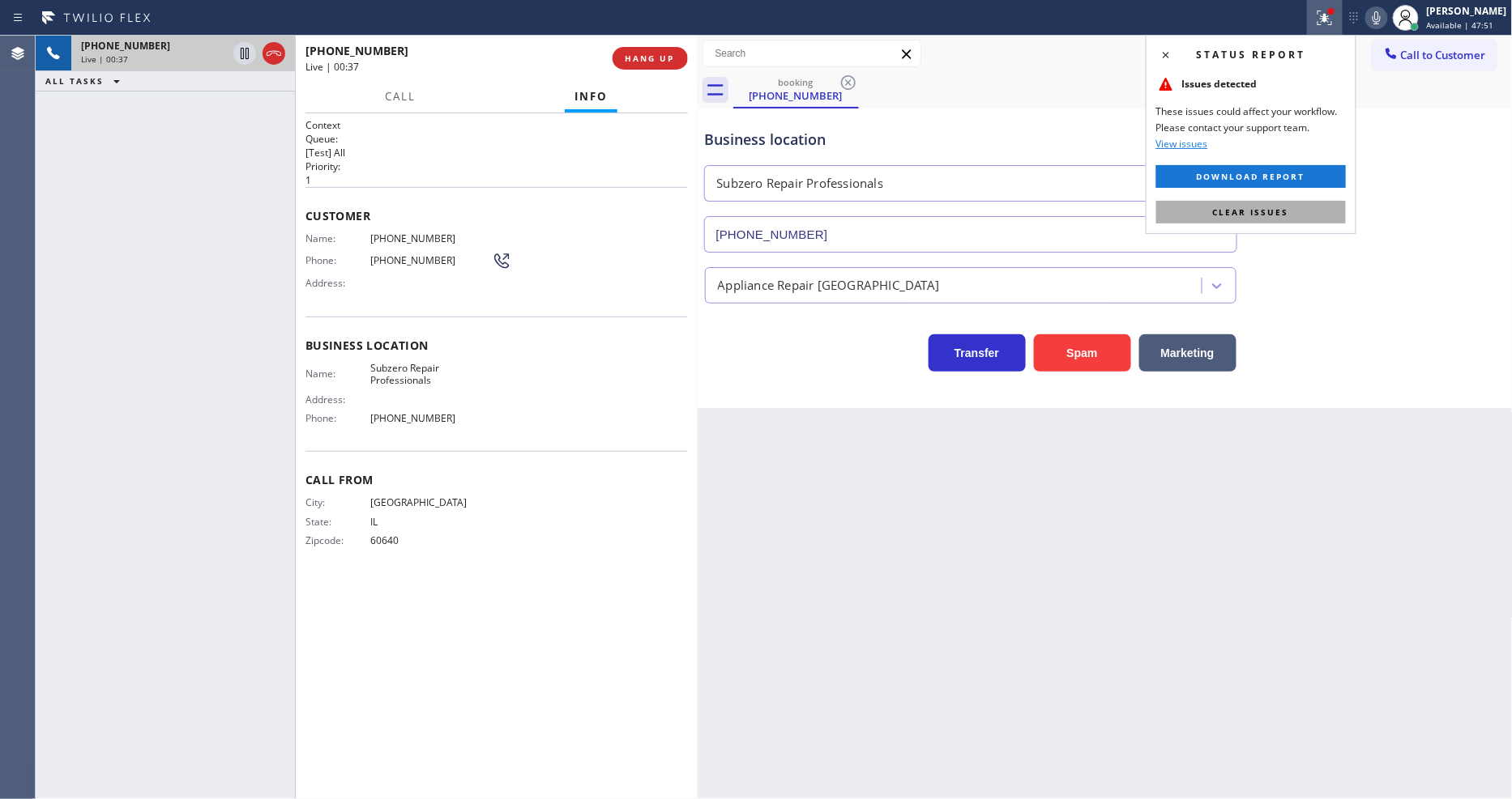
click at [1291, 216] on button "Clear issues" at bounding box center [1251, 212] width 190 height 22
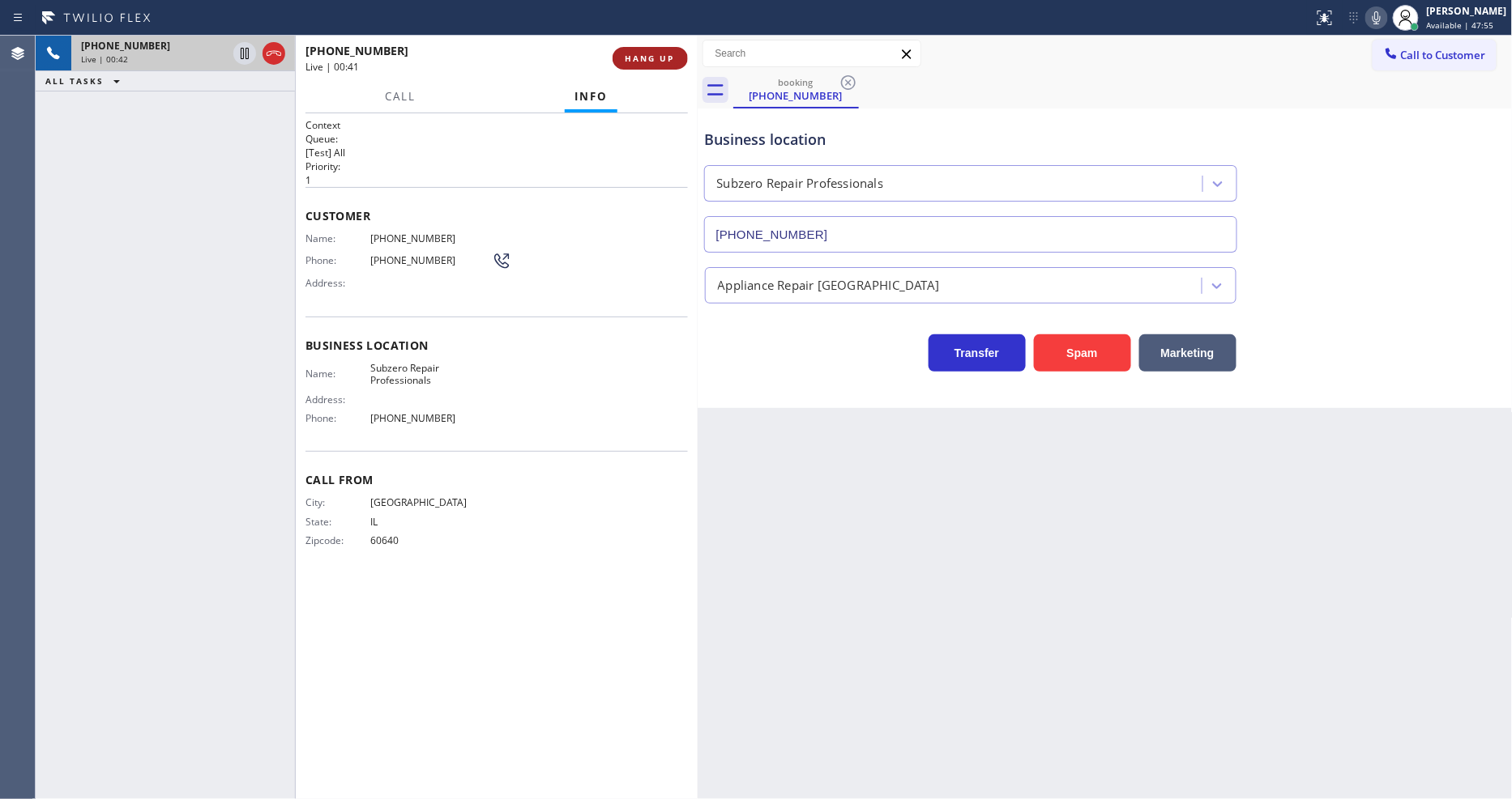
click at [649, 51] on button "HANG UP" at bounding box center [649, 58] width 75 height 22
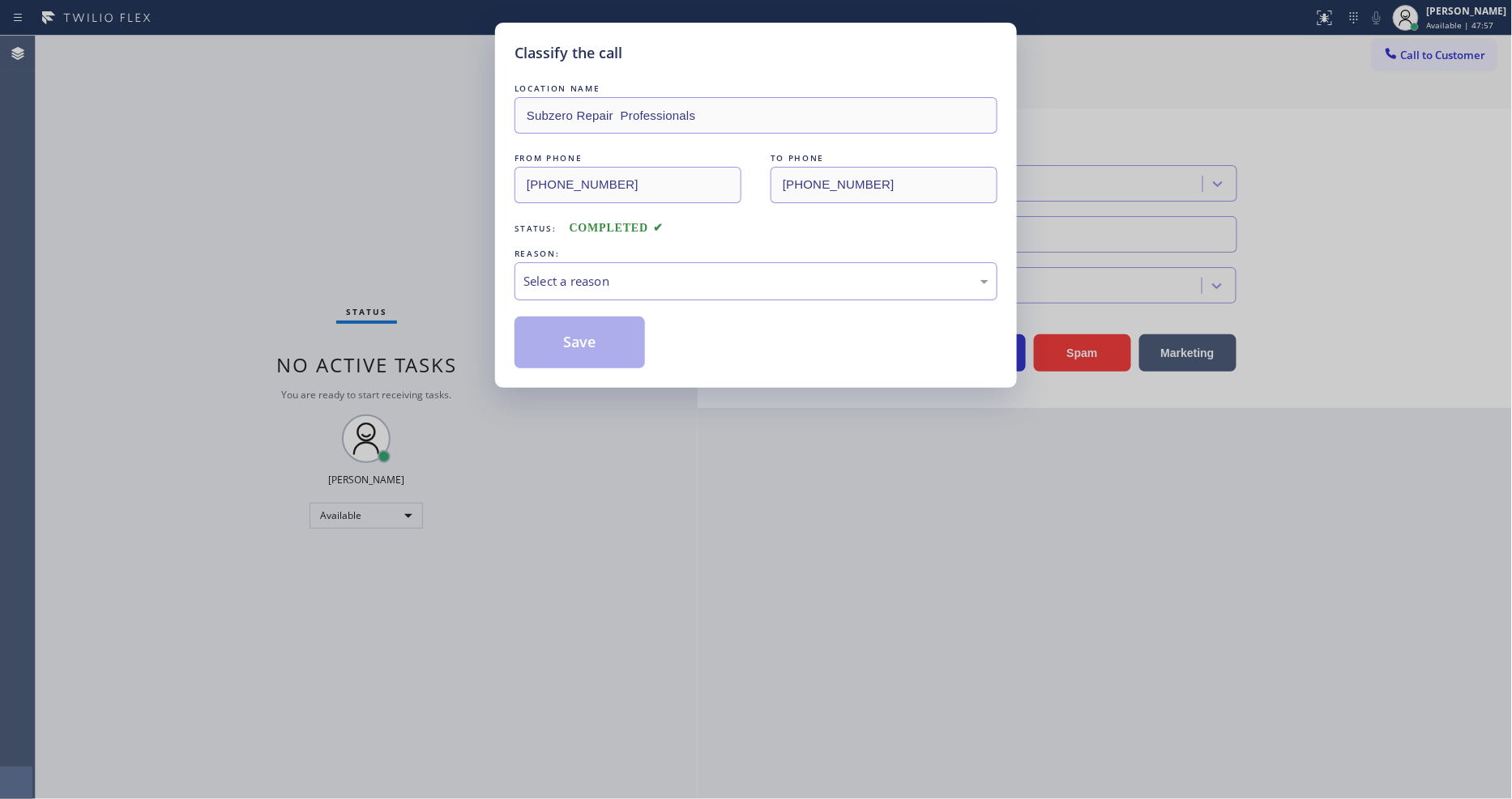
click at [557, 279] on div "Select a reason" at bounding box center [756, 282] width 465 height 19
click at [555, 285] on div "Existing Customer - ETA/PI/REDO/complain/cancel" at bounding box center [756, 282] width 465 height 19
click at [552, 334] on button "Save" at bounding box center [580, 342] width 130 height 52
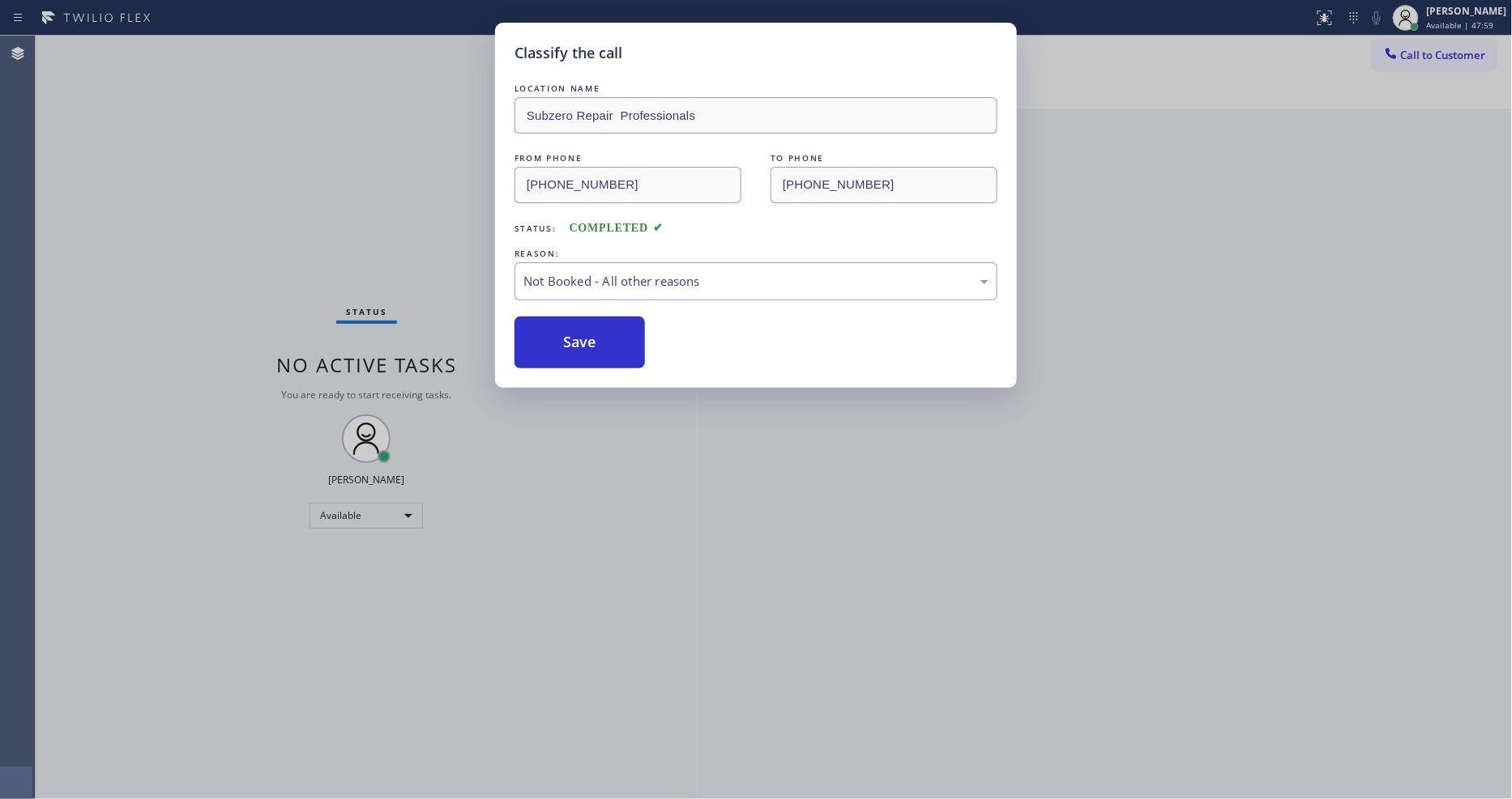
click at [552, 334] on button "Save" at bounding box center [580, 342] width 130 height 52
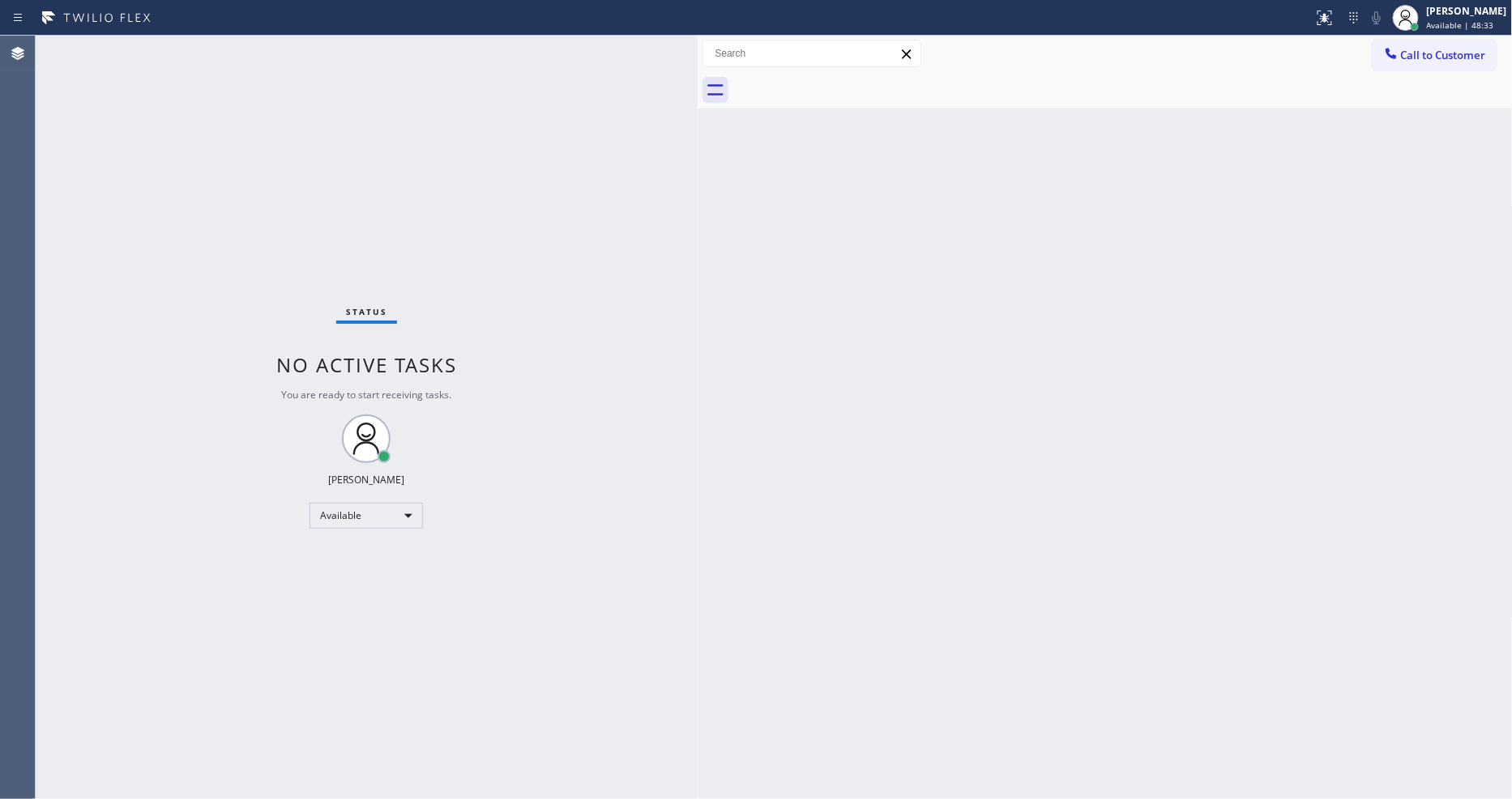
click at [1024, 417] on div "Back to Dashboard Change Sender ID Customers Technicians Select a contact Outbo…" at bounding box center [1105, 417] width 815 height 764
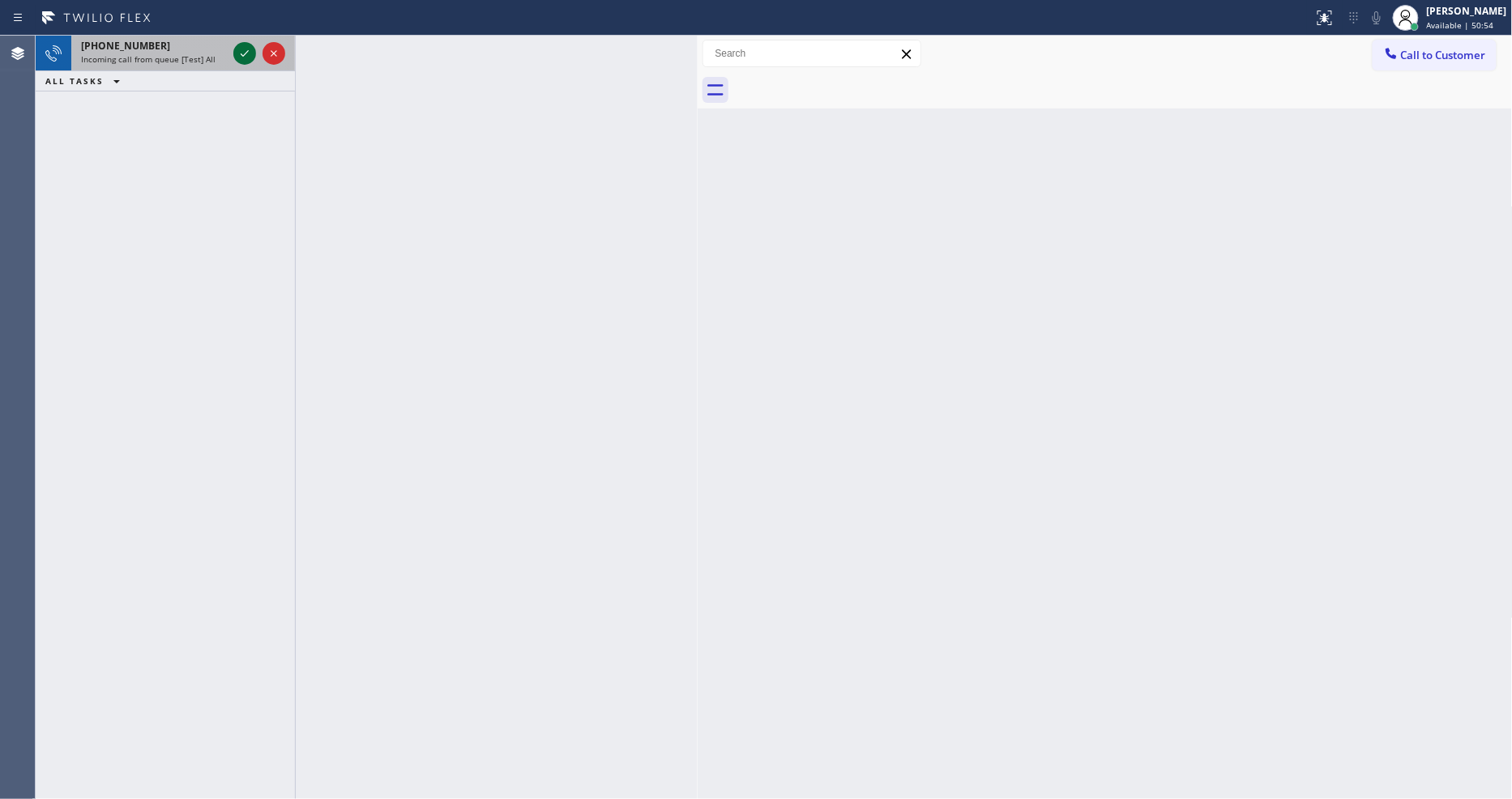
click at [236, 47] on icon at bounding box center [244, 53] width 20 height 20
click at [249, 53] on icon at bounding box center [244, 53] width 20 height 20
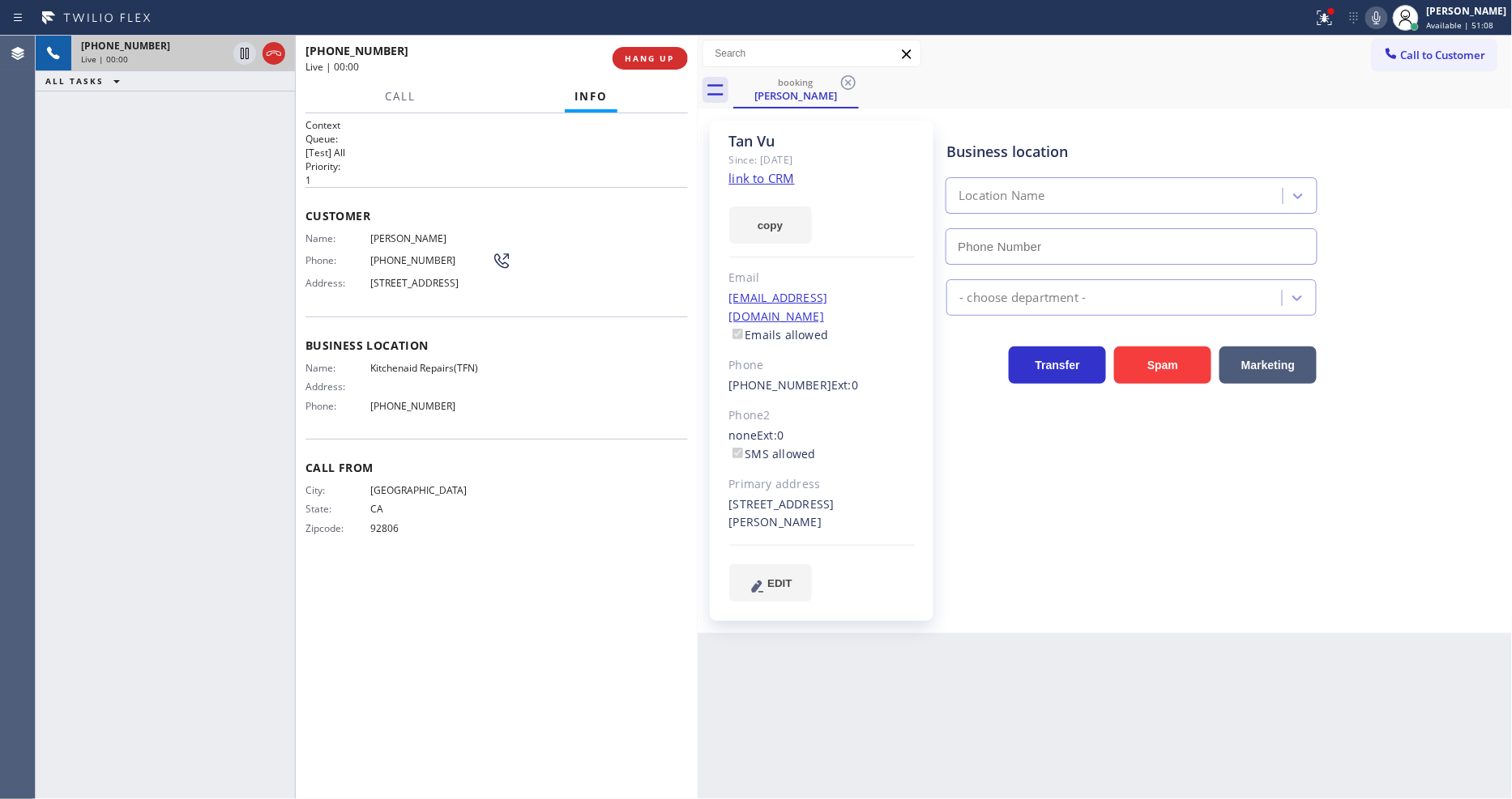
type input "(844) 899-7462"
click at [729, 174] on link "link to CRM" at bounding box center [762, 178] width 66 height 16
click at [244, 52] on icon at bounding box center [244, 53] width 20 height 20
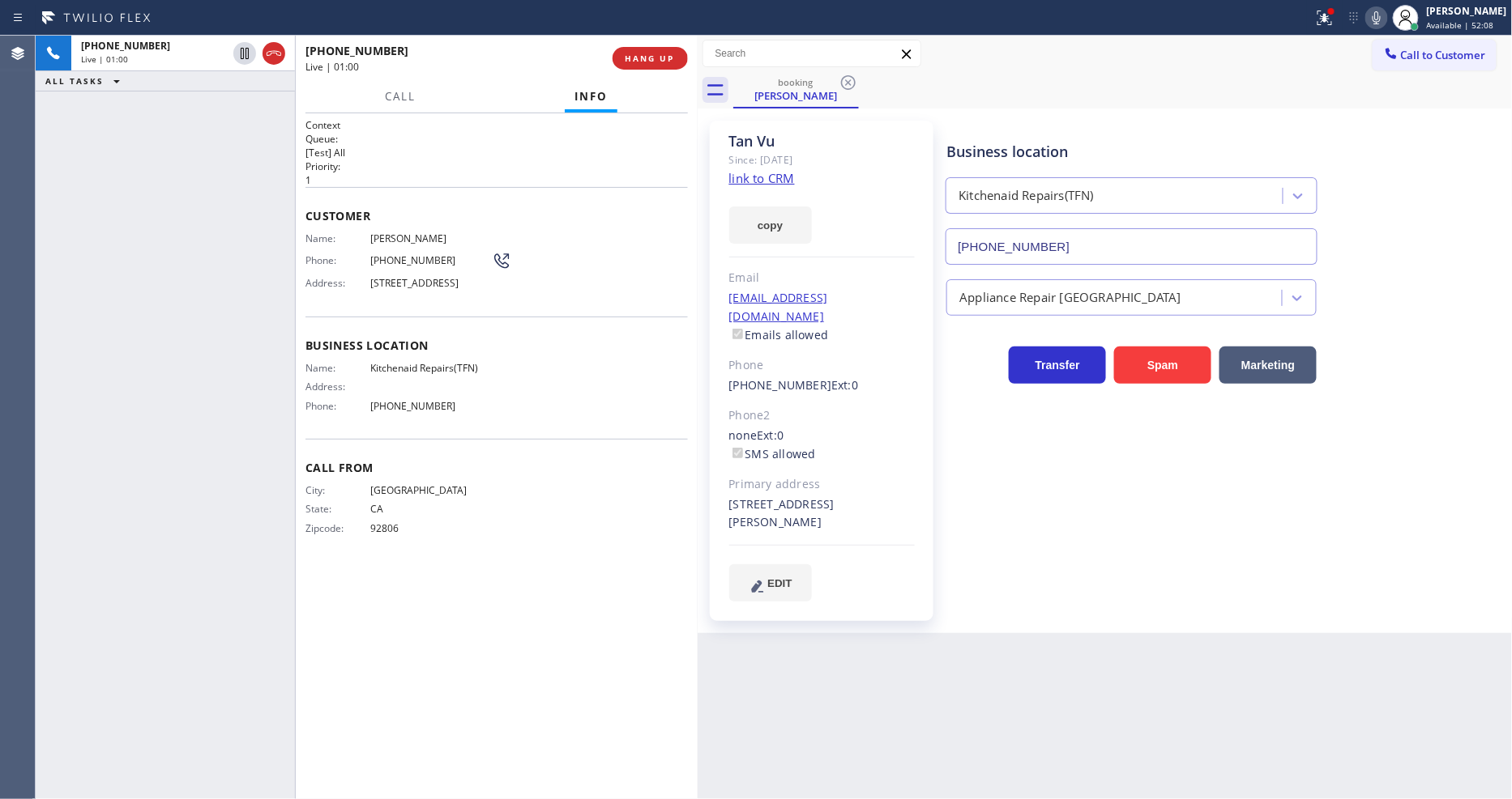
click at [1381, 20] on icon at bounding box center [1376, 18] width 8 height 13
click at [1334, 9] on icon at bounding box center [1324, 18] width 20 height 20
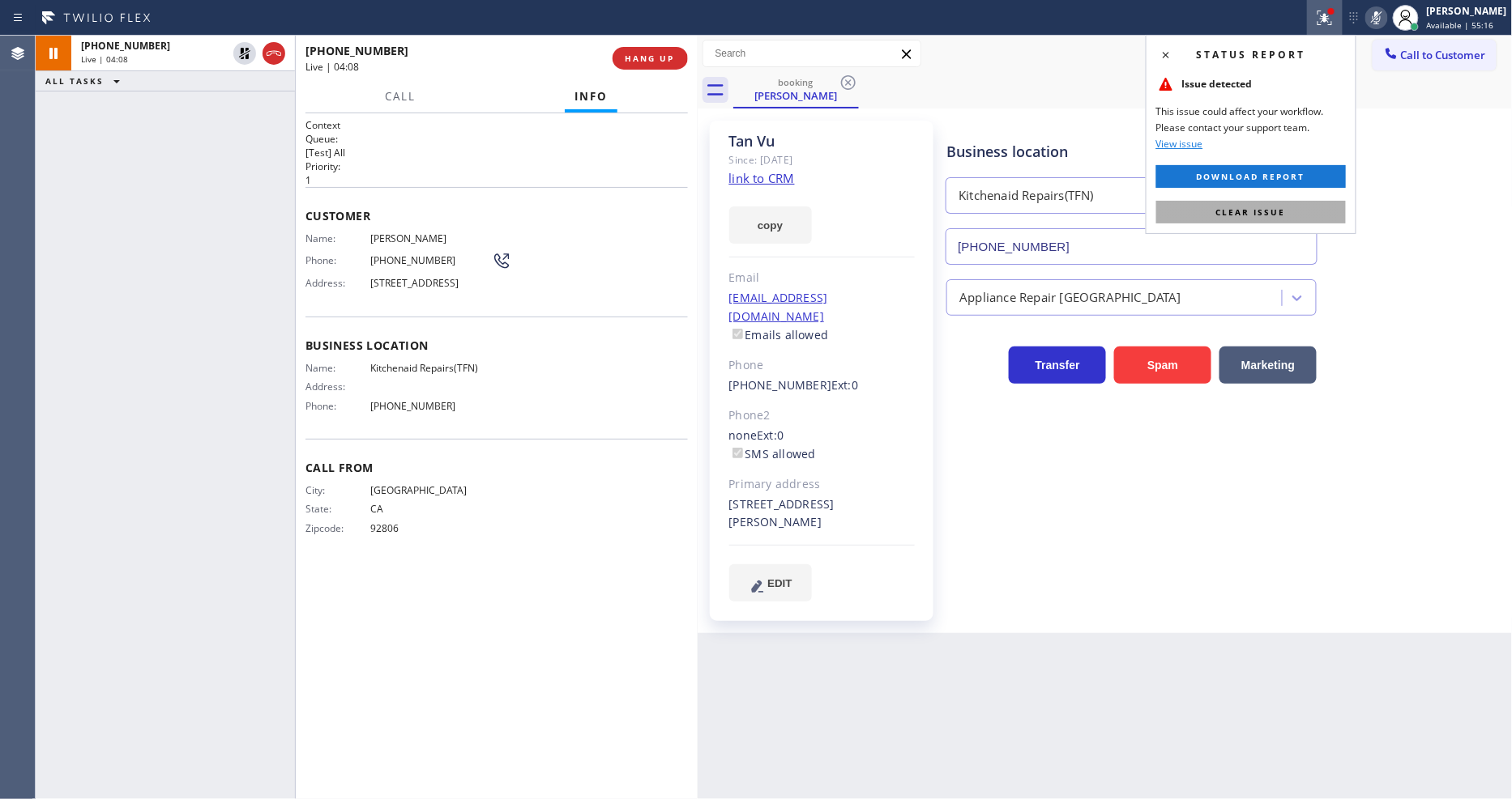
click at [1331, 208] on button "Clear issue" at bounding box center [1251, 212] width 190 height 22
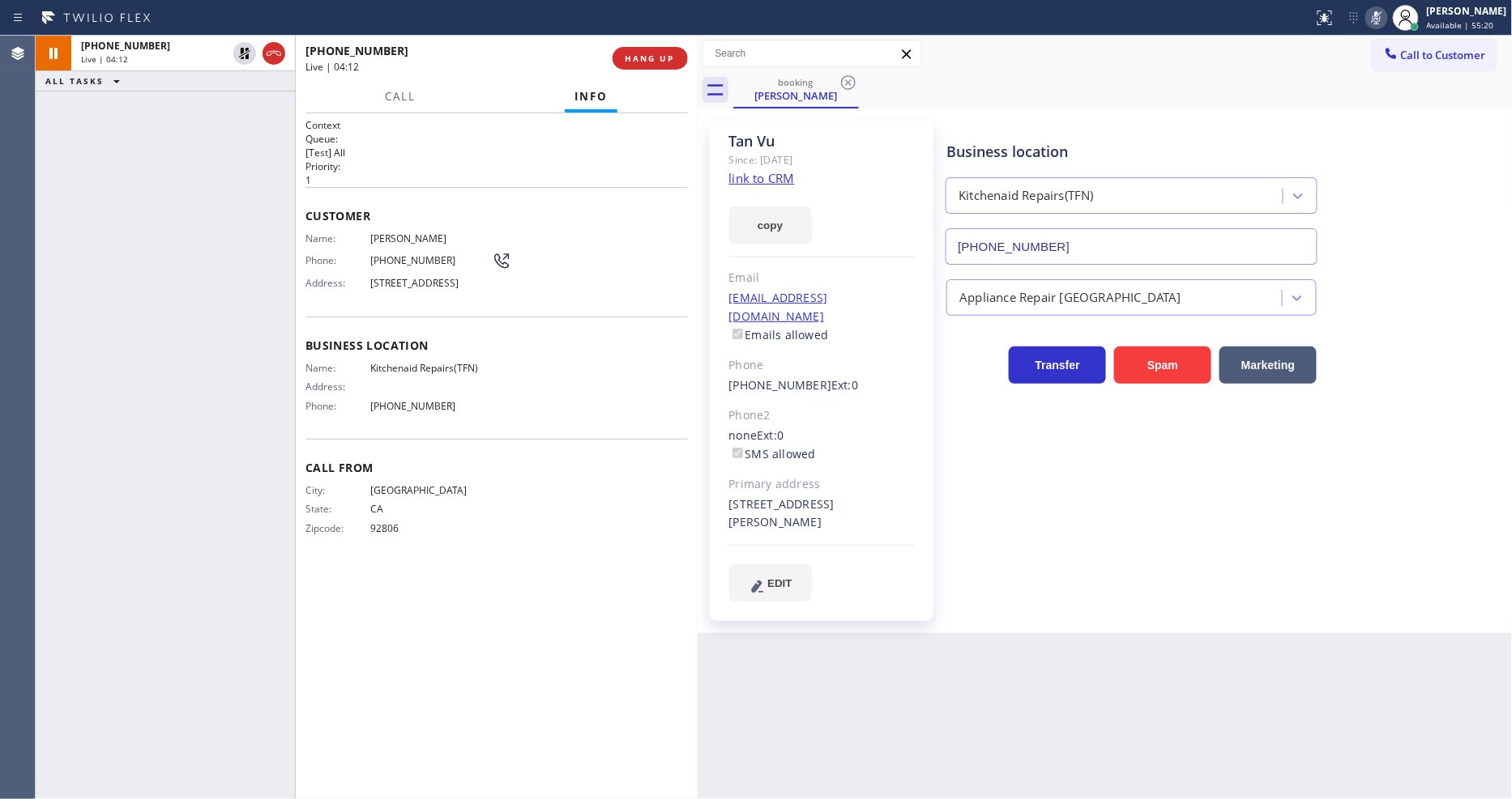
click at [520, 619] on div "Context Queue: [Test] All Priority: 1 Customer Name: Tan Vu Phone: (714) 553-57…" at bounding box center [496, 456] width 382 height 676
drag, startPoint x: 241, startPoint y: 47, endPoint x: 845, endPoint y: 53, distance: 604.0
click at [241, 47] on icon at bounding box center [244, 53] width 20 height 20
click at [1386, 15] on icon at bounding box center [1376, 18] width 20 height 20
click at [954, 579] on div "Business location Kitchenaid Repairs(TFN) (844) 899-7462 Appliance Repair High …" at bounding box center [1224, 377] width 565 height 504
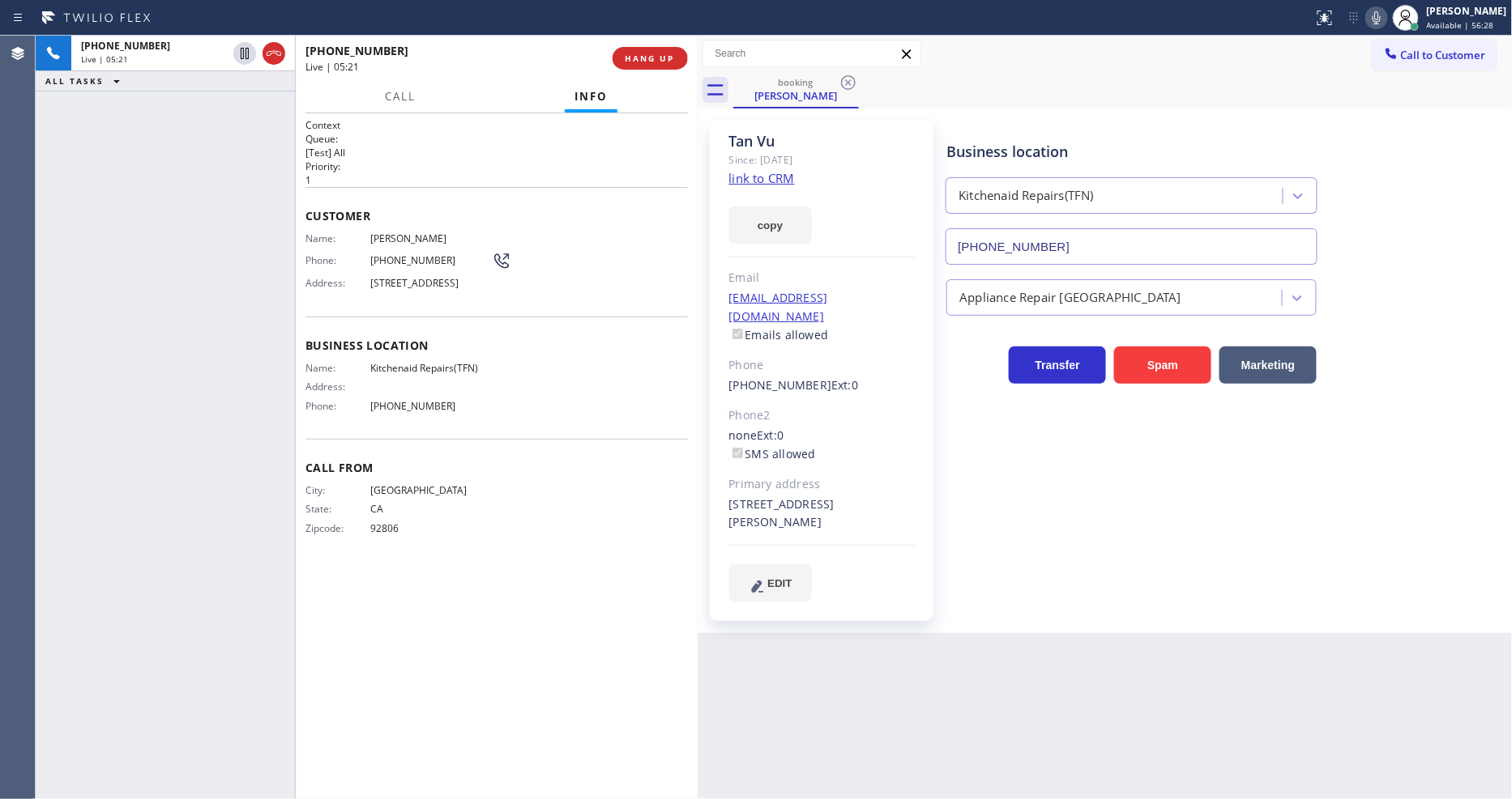
click at [1117, 526] on div "Business location Kitchenaid Repairs(TFN) (844) 899-7462 Appliance Repair High …" at bounding box center [1224, 361] width 565 height 473
click at [475, 173] on p "1" at bounding box center [496, 180] width 382 height 14
click at [406, 256] on span "(714) 553-5717" at bounding box center [431, 260] width 122 height 12
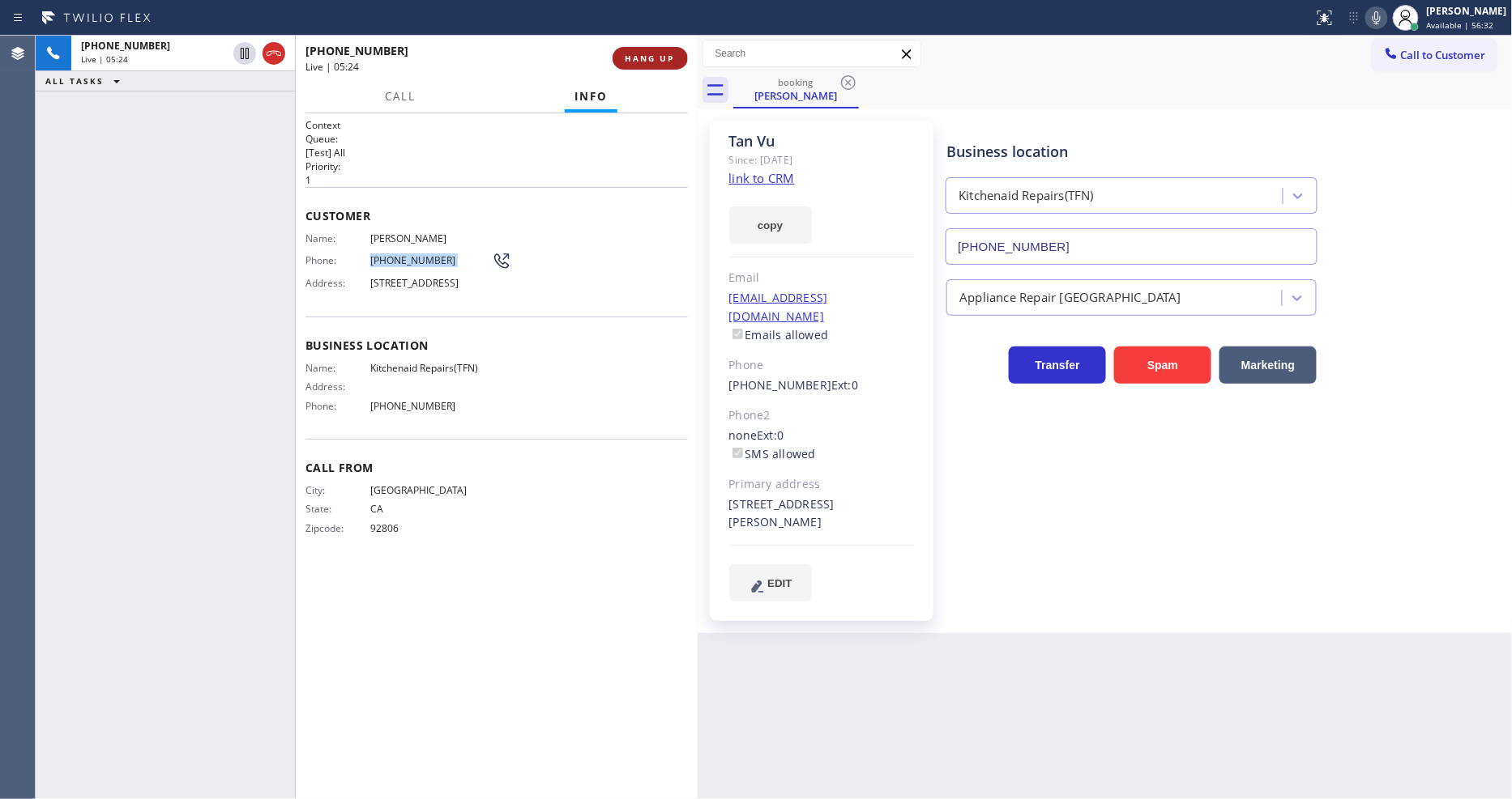
click at [643, 55] on span "HANG UP" at bounding box center [649, 59] width 49 height 11
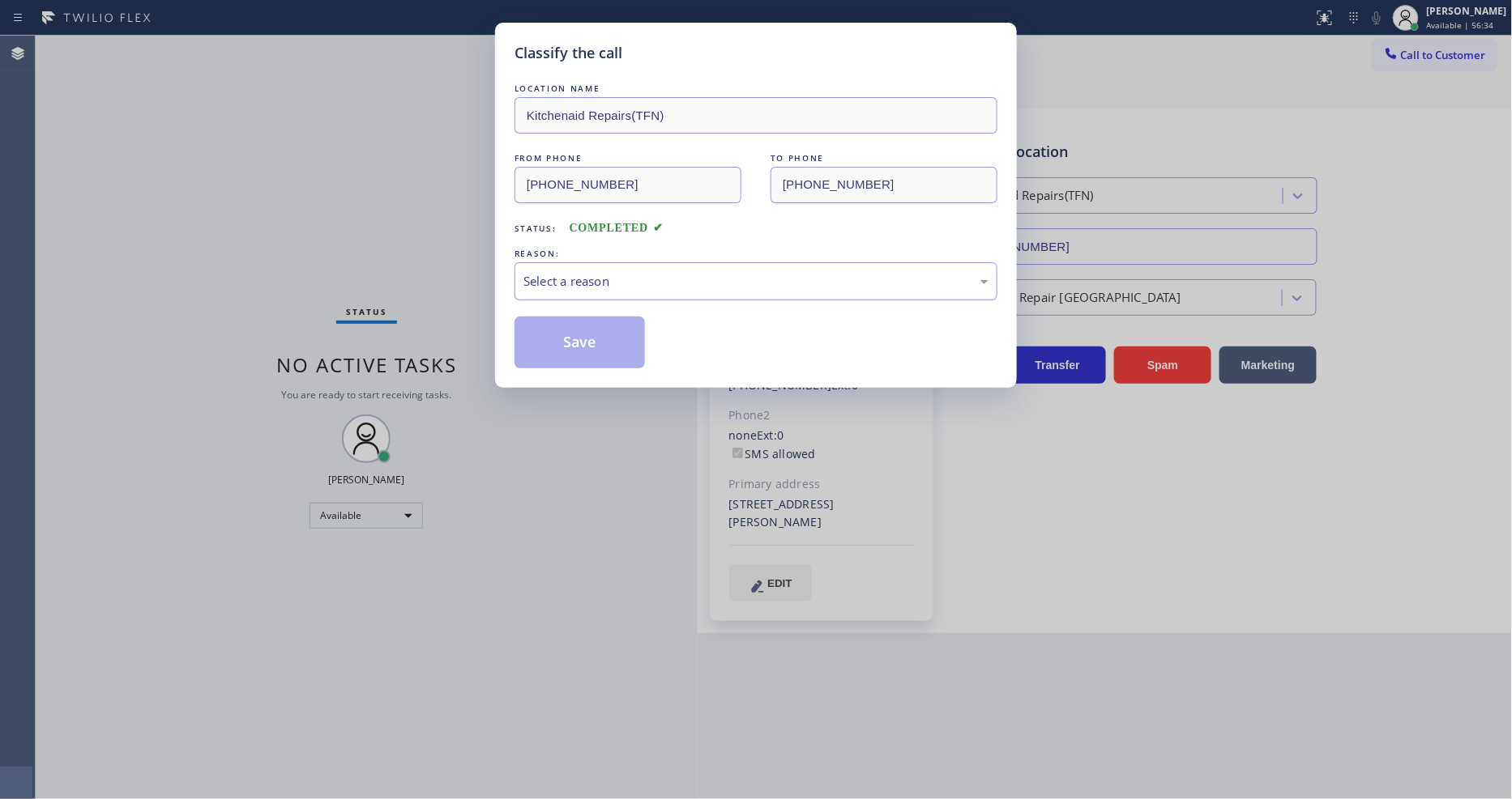
click at [597, 262] on div "Select a reason" at bounding box center [756, 281] width 483 height 38
click at [572, 316] on button "Save" at bounding box center [580, 342] width 130 height 52
drag, startPoint x: 572, startPoint y: 311, endPoint x: 571, endPoint y: 325, distance: 14.0
click at [572, 316] on button "Save" at bounding box center [580, 342] width 130 height 52
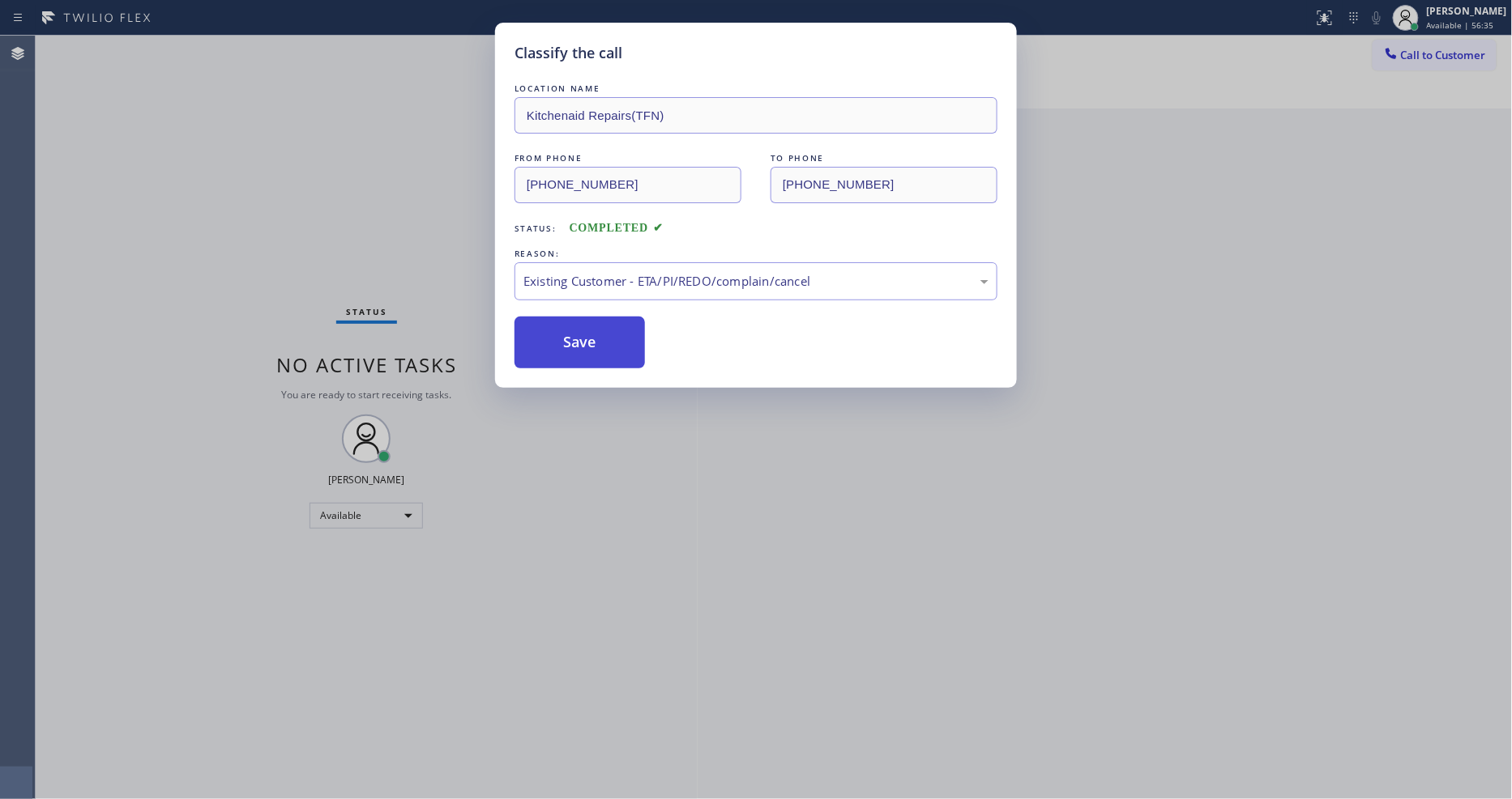
click at [571, 325] on button "Save" at bounding box center [580, 342] width 130 height 52
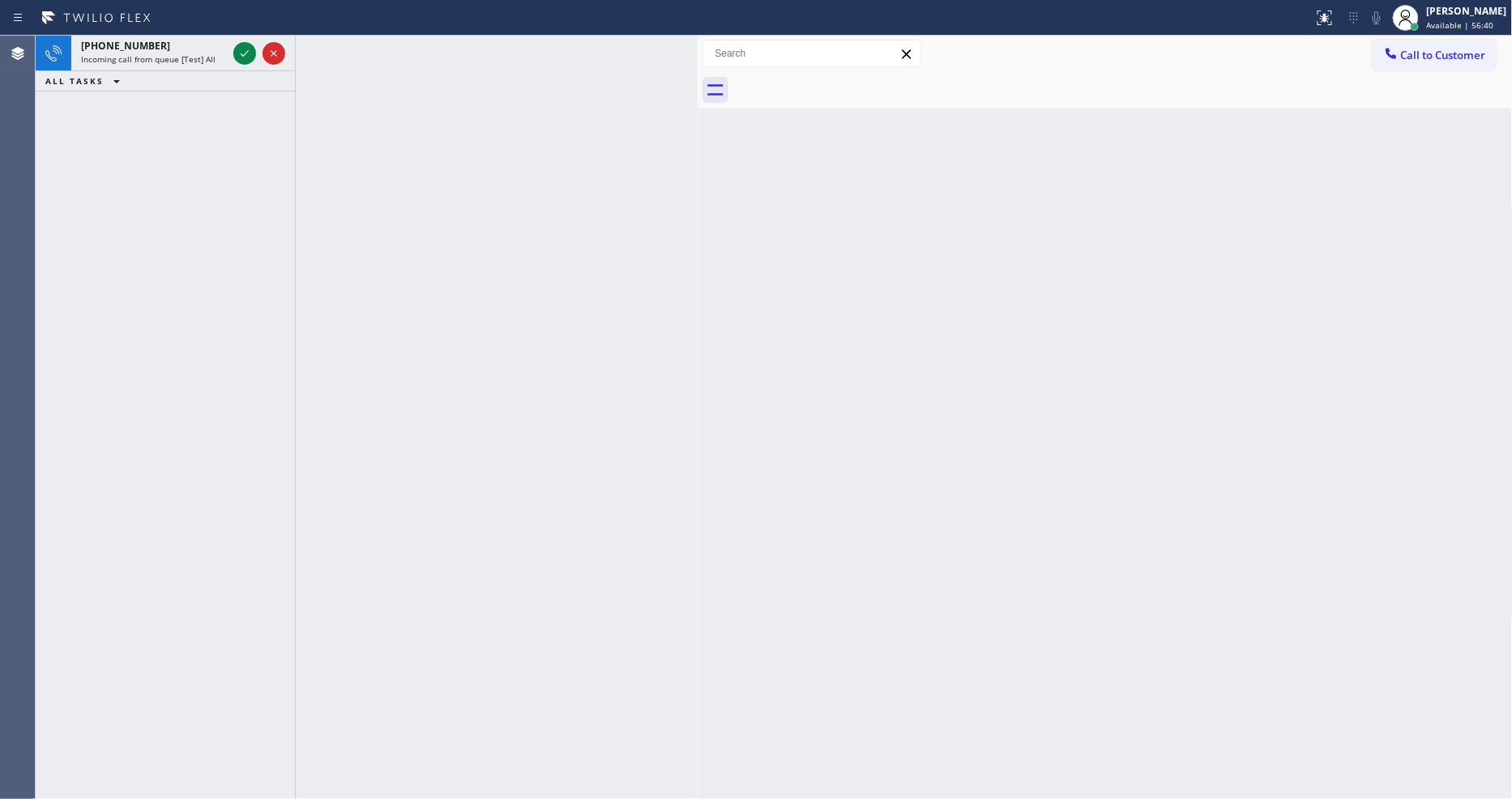
drag, startPoint x: 248, startPoint y: 47, endPoint x: 786, endPoint y: 20, distance: 538.7
click at [248, 48] on icon at bounding box center [244, 53] width 20 height 20
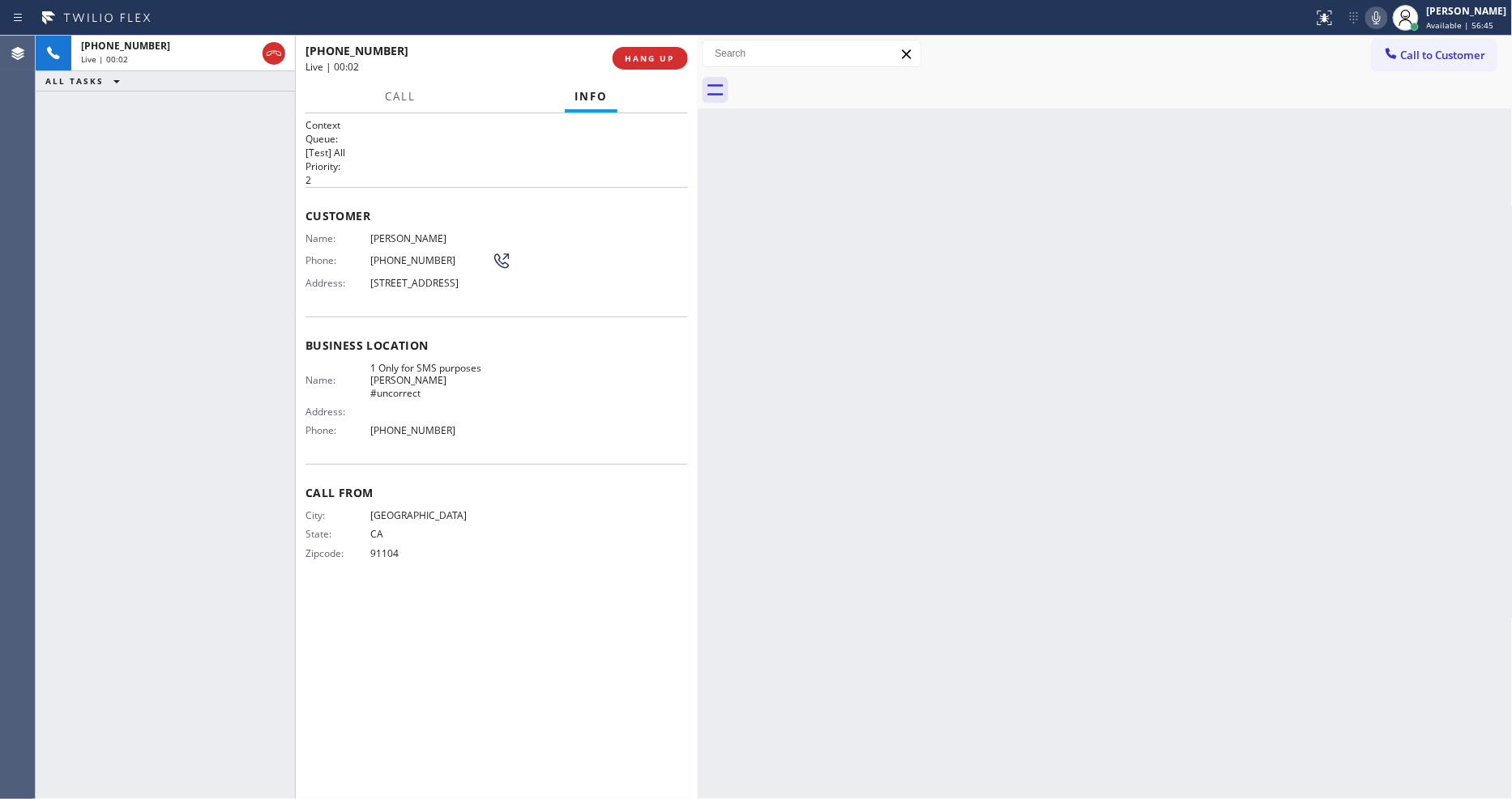
click at [850, 484] on div "Back to Dashboard Change Sender ID Customers Technicians Select a contact Outbo…" at bounding box center [1105, 417] width 815 height 764
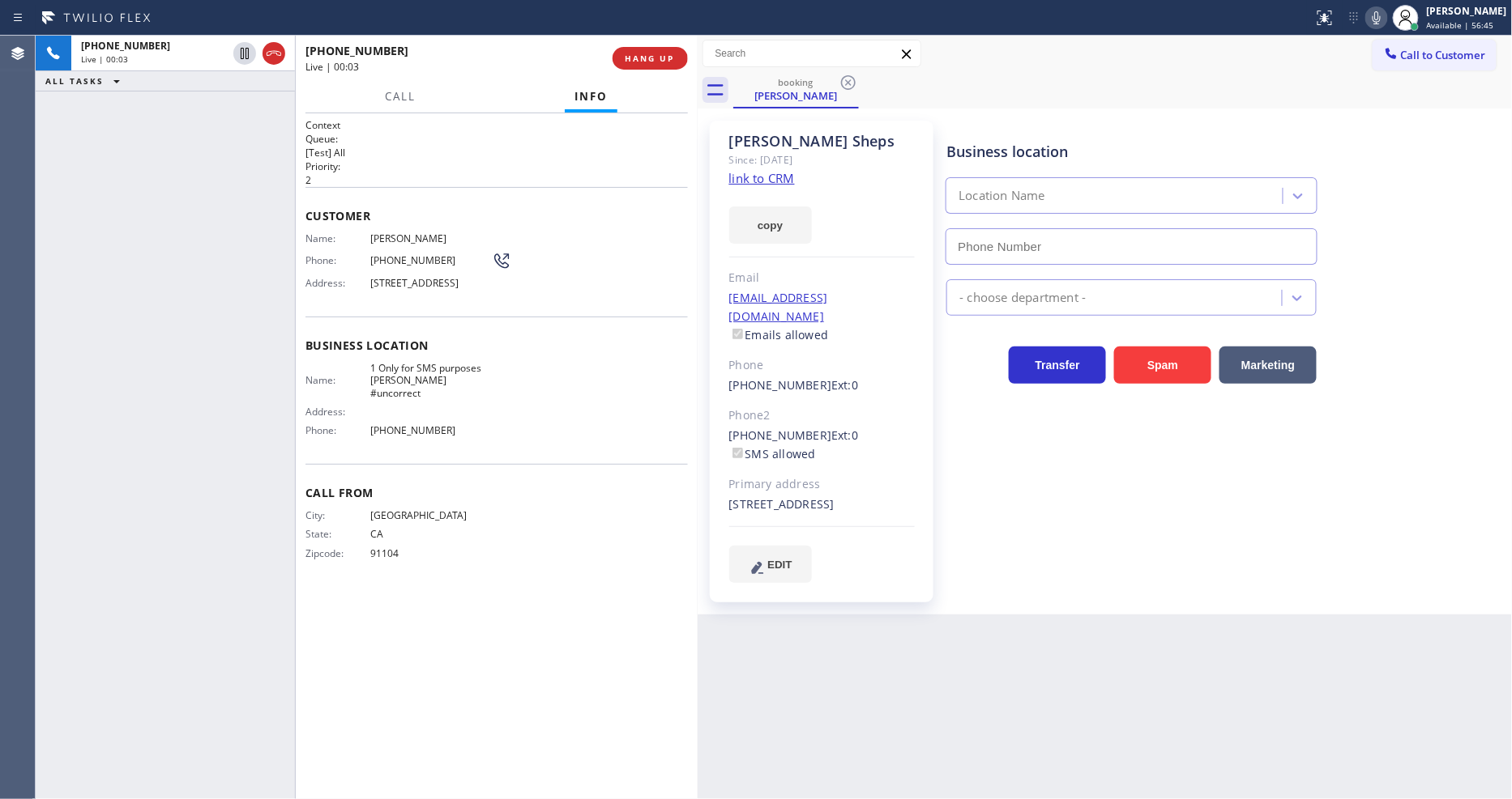
click at [734, 182] on link "link to CRM" at bounding box center [762, 178] width 66 height 16
type input "(747) 233-4400"
click at [390, 375] on span "1 Only for SMS purposes Sam #uncorrect" at bounding box center [431, 380] width 122 height 37
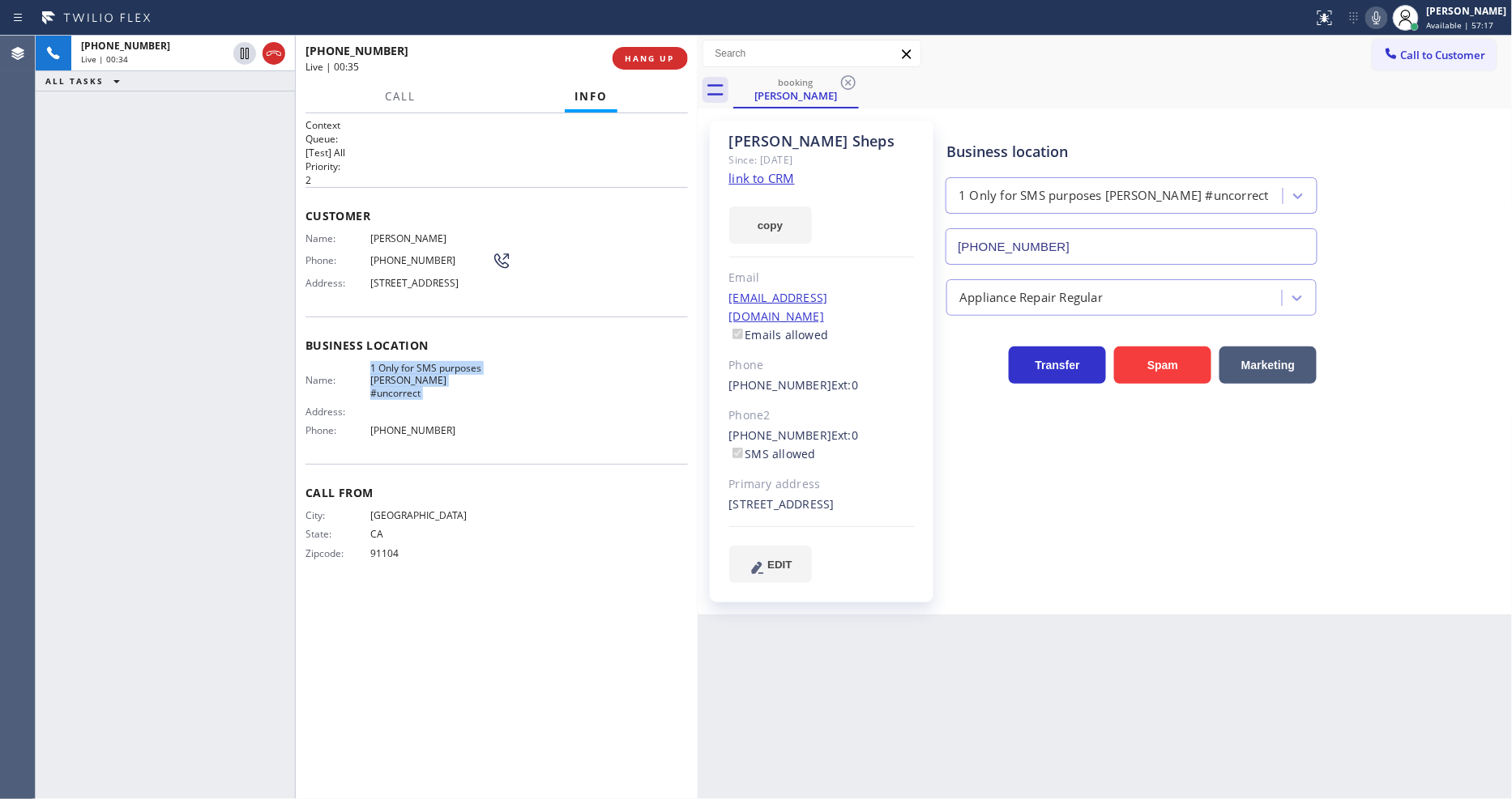
click at [390, 503] on div "Call From City: LOS ANGELES State: CA Zipcode: 91104" at bounding box center [496, 525] width 382 height 122
click at [400, 610] on div "Context Queue: [Test] All Priority: 2 Customer Name: Laurie Sheps Phone: (310) …" at bounding box center [496, 456] width 382 height 676
click at [1056, 520] on div "Business location 1 Only for SMS purposes Sam #uncorrect (747) 233-4400 Applian…" at bounding box center [1224, 352] width 565 height 454
click at [328, 581] on div "Context Queue: [Test] All Priority: 2 Customer Name: Laurie Sheps Phone: (310) …" at bounding box center [496, 456] width 382 height 676
drag, startPoint x: 962, startPoint y: 640, endPoint x: 846, endPoint y: 629, distance: 116.5
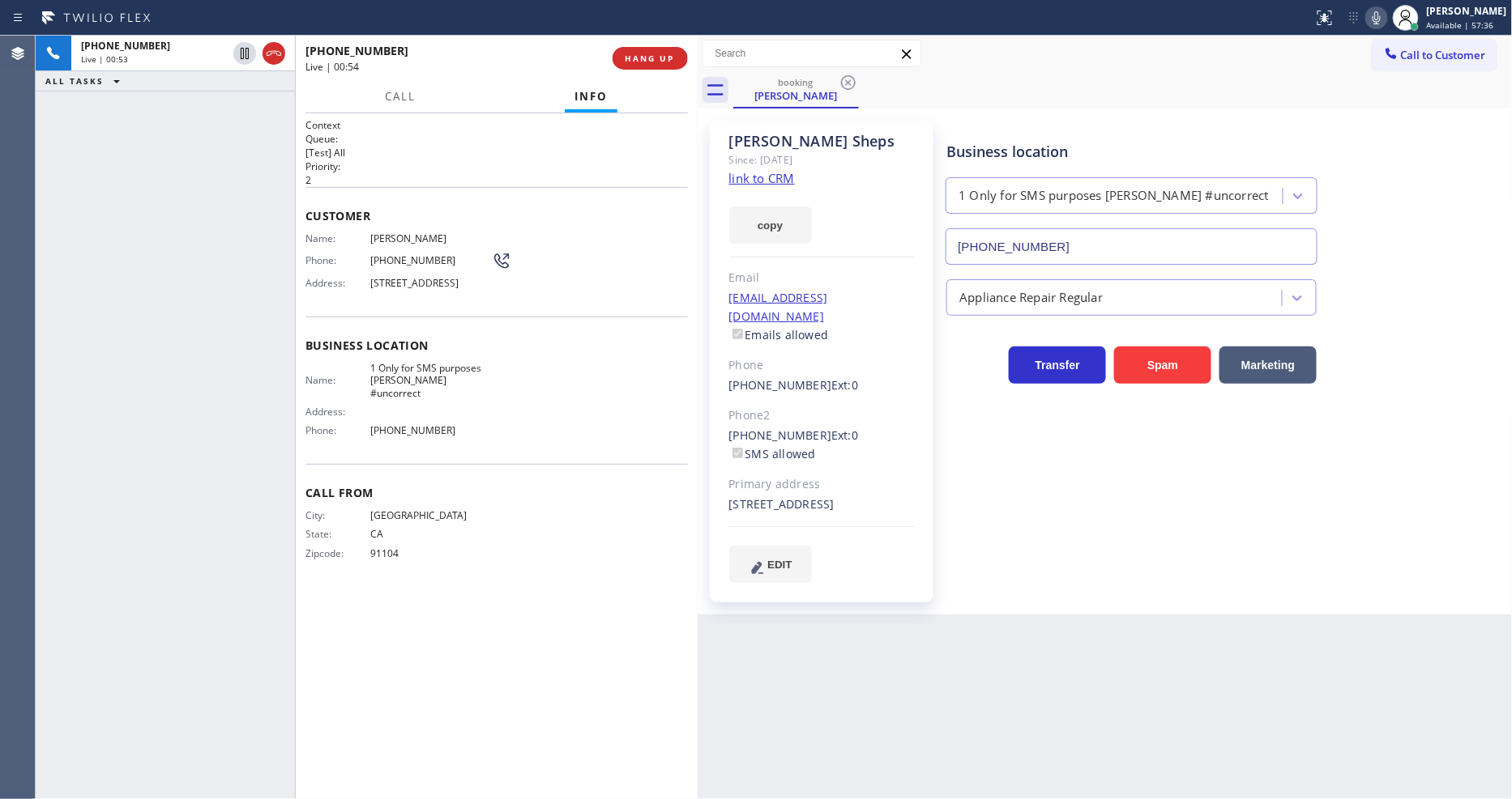
click at [962, 640] on div "Back to Dashboard Change Sender ID Customers Technicians Select a contact Outbo…" at bounding box center [1105, 417] width 815 height 764
drag, startPoint x: 371, startPoint y: 431, endPoint x: 400, endPoint y: 346, distance: 89.8
click at [371, 431] on span "(747) 233-4400" at bounding box center [431, 430] width 122 height 12
click at [402, 288] on span "12160 La Casa Lane, Los Angeles, CA 90049" at bounding box center [431, 283] width 122 height 12
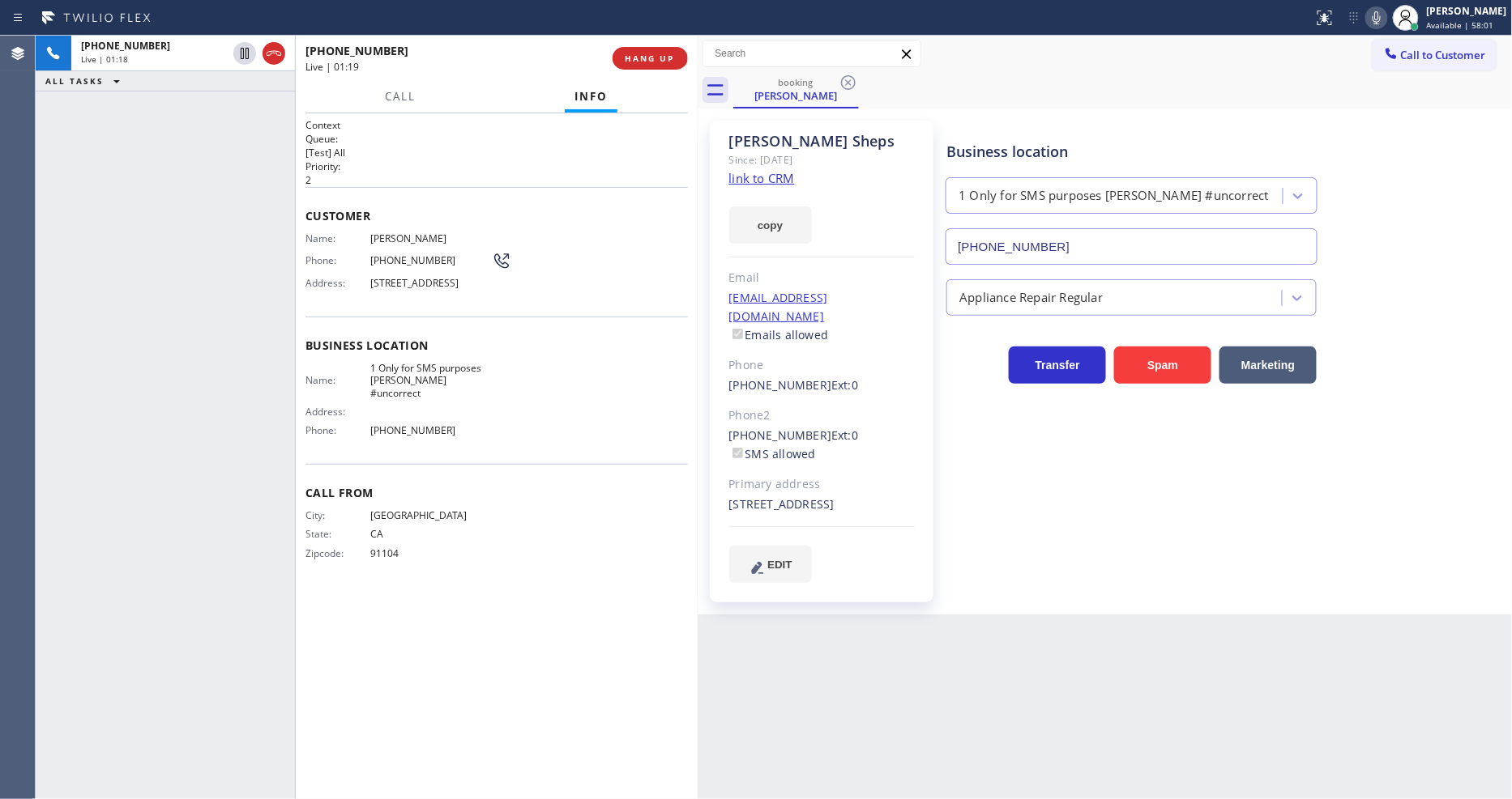
click at [402, 288] on span "12160 La Casa Lane, Los Angeles, CA 90049" at bounding box center [431, 283] width 122 height 12
click at [245, 45] on icon at bounding box center [244, 53] width 20 height 20
click at [1386, 14] on icon at bounding box center [1376, 18] width 20 height 20
click at [408, 234] on span "Laurie Sheps" at bounding box center [431, 238] width 122 height 12
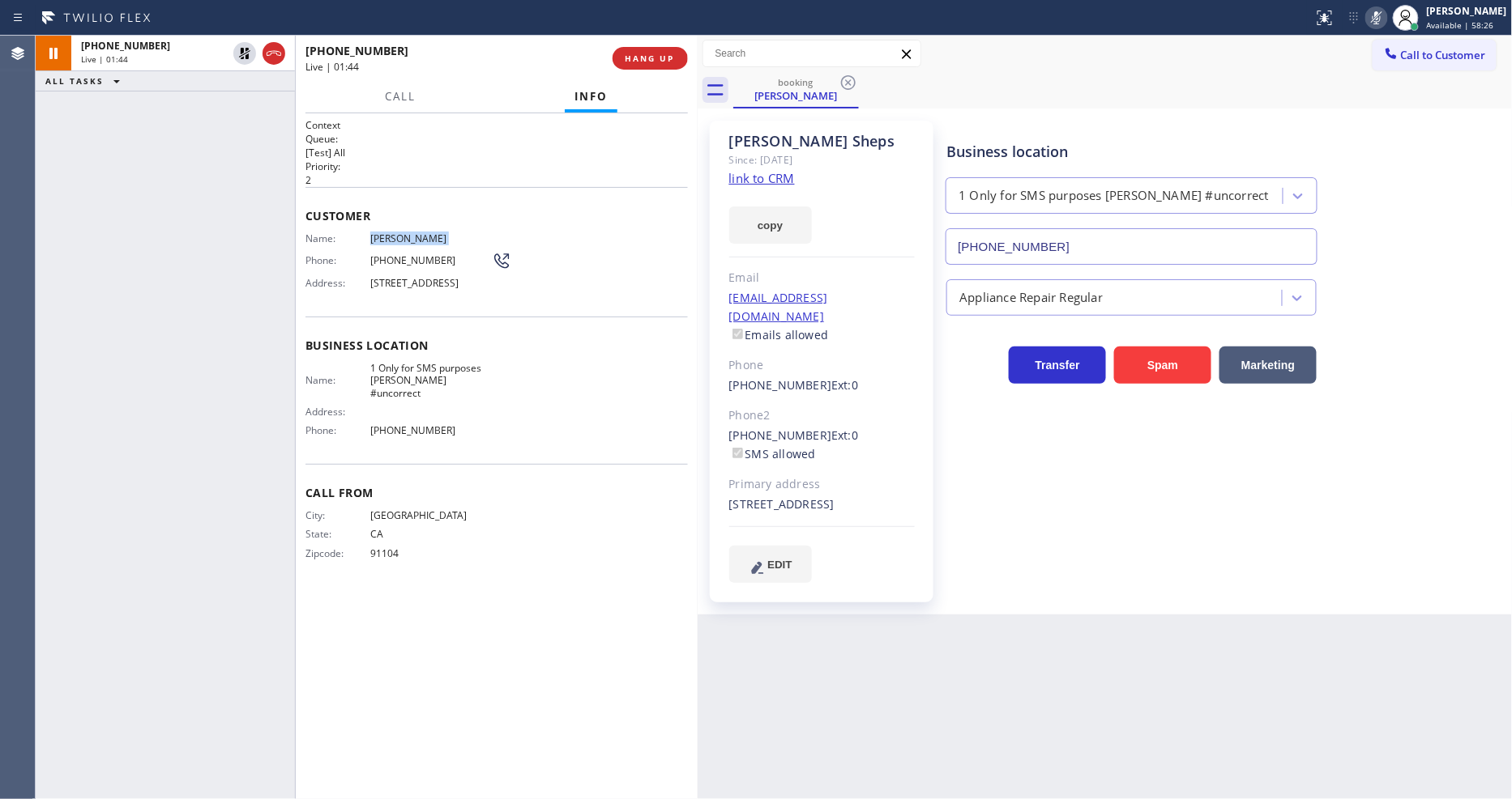
click at [408, 234] on span "Laurie Sheps" at bounding box center [431, 238] width 122 height 12
click at [392, 251] on div "Phone: (310) 612-8324" at bounding box center [408, 260] width 206 height 20
click at [392, 254] on span "(310) 612-8324" at bounding box center [431, 260] width 122 height 12
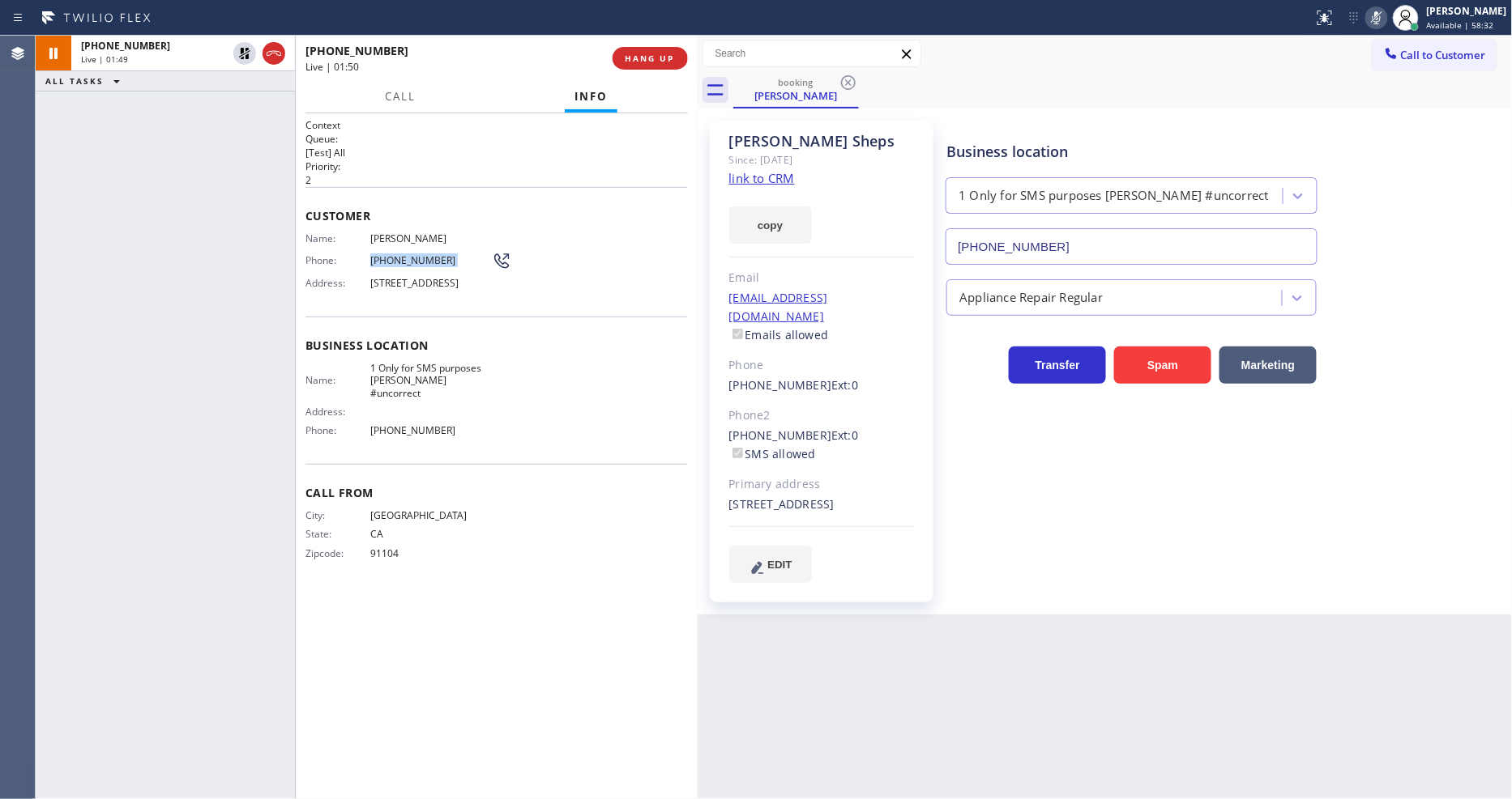
click at [414, 579] on div "Context Queue: [Test] All Priority: 2 Customer Name: Laurie Sheps Phone: (310) …" at bounding box center [496, 456] width 382 height 676
click at [890, 298] on div "lauriemcole@gmail.com Emails allowed" at bounding box center [822, 317] width 185 height 56
click at [381, 513] on span "[GEOGRAPHIC_DATA]" at bounding box center [431, 515] width 122 height 12
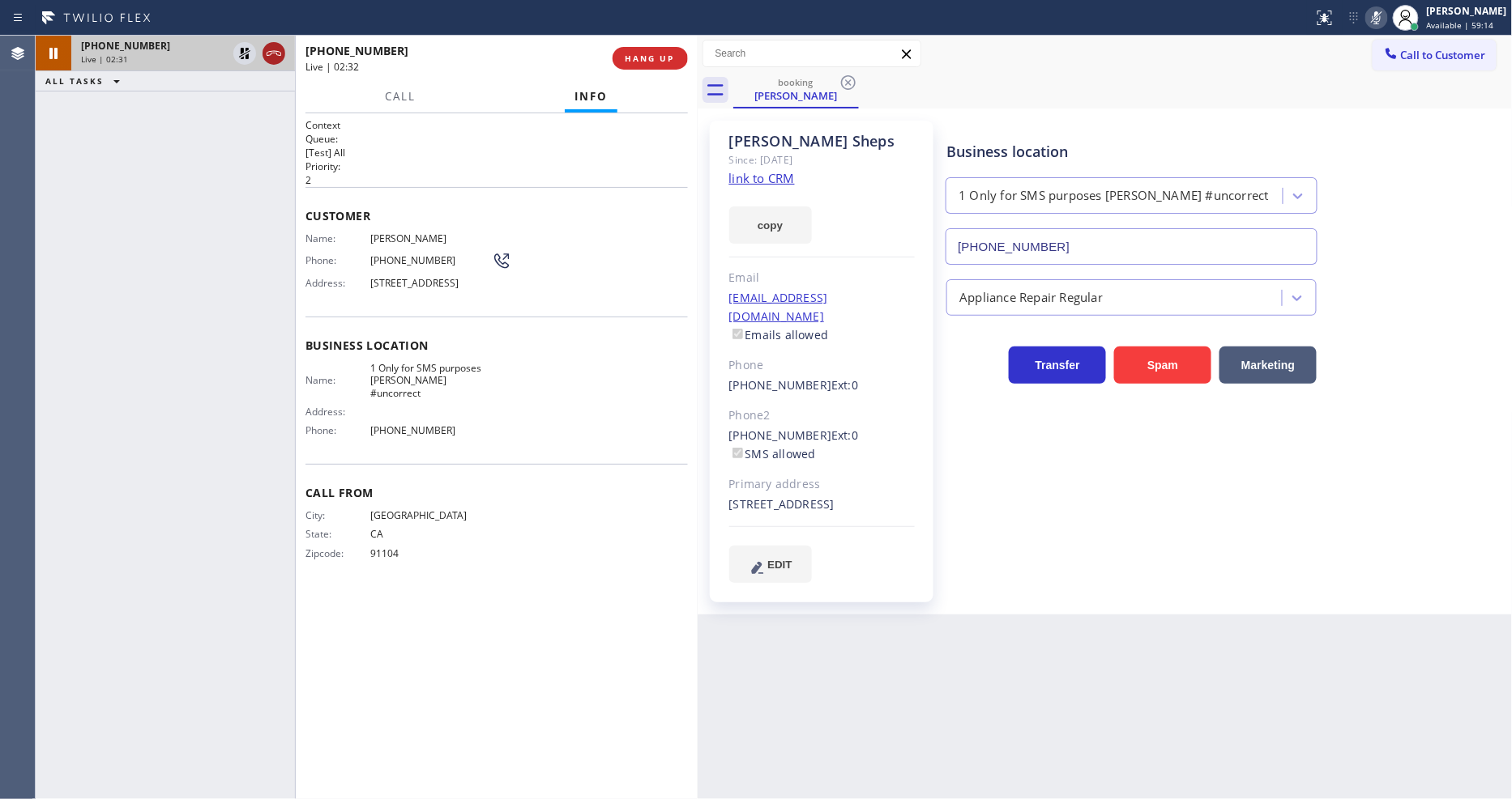
click at [236, 53] on icon at bounding box center [244, 53] width 20 height 20
click at [1384, 20] on icon at bounding box center [1376, 18] width 20 height 20
drag, startPoint x: 425, startPoint y: 290, endPoint x: 478, endPoint y: 290, distance: 53.0
click at [478, 289] on span "12160 La Casa Lane, Los Angeles, CA 90049" at bounding box center [431, 283] width 122 height 12
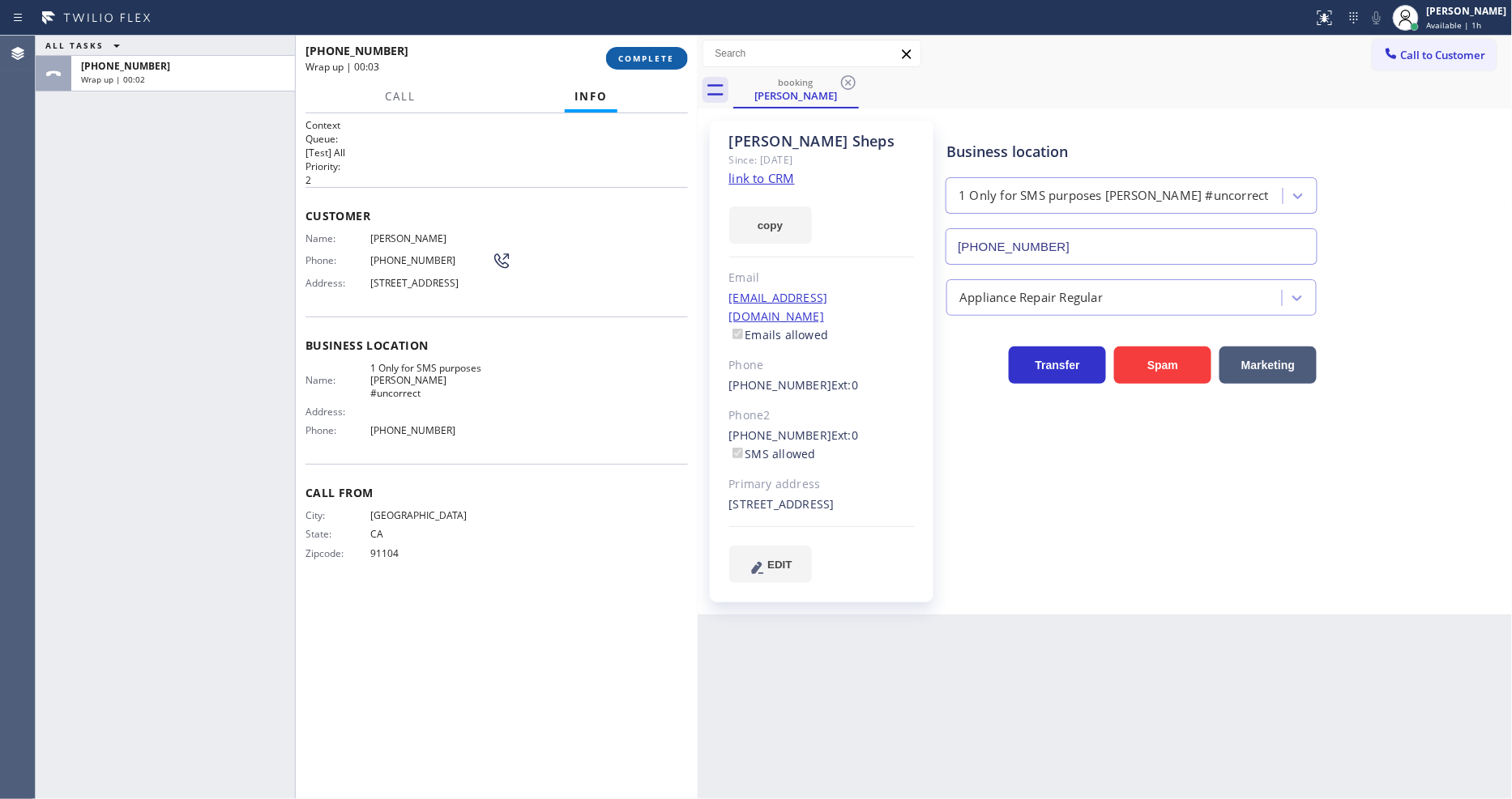
click at [614, 57] on button "COMPLETE" at bounding box center [647, 58] width 82 height 22
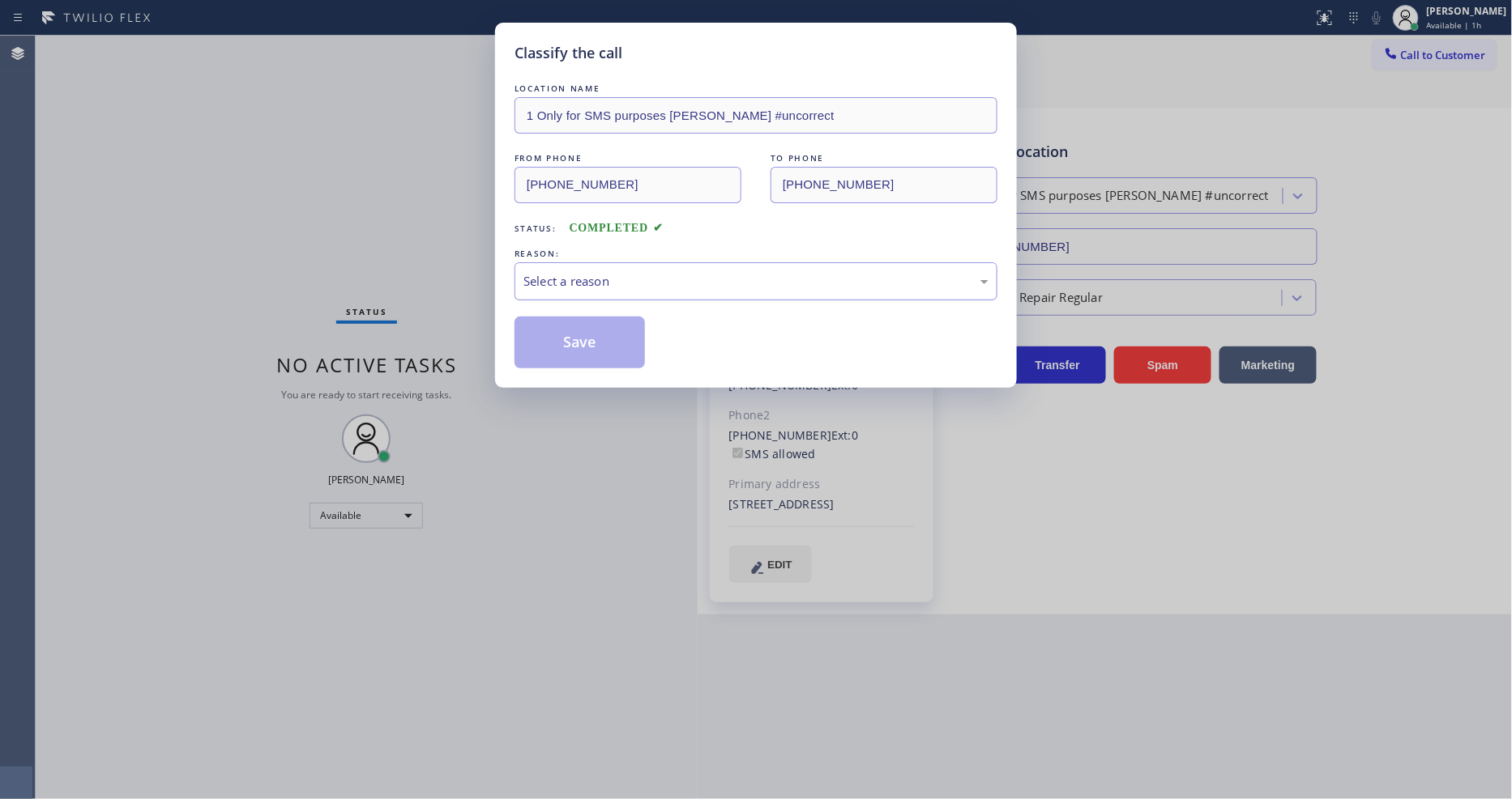
drag, startPoint x: 613, startPoint y: 254, endPoint x: 604, endPoint y: 273, distance: 21.0
click at [610, 256] on div "REASON: Select a reason" at bounding box center [756, 273] width 483 height 55
click at [588, 286] on div "Select a reason" at bounding box center [756, 281] width 483 height 38
click at [584, 333] on button "Save" at bounding box center [580, 342] width 130 height 52
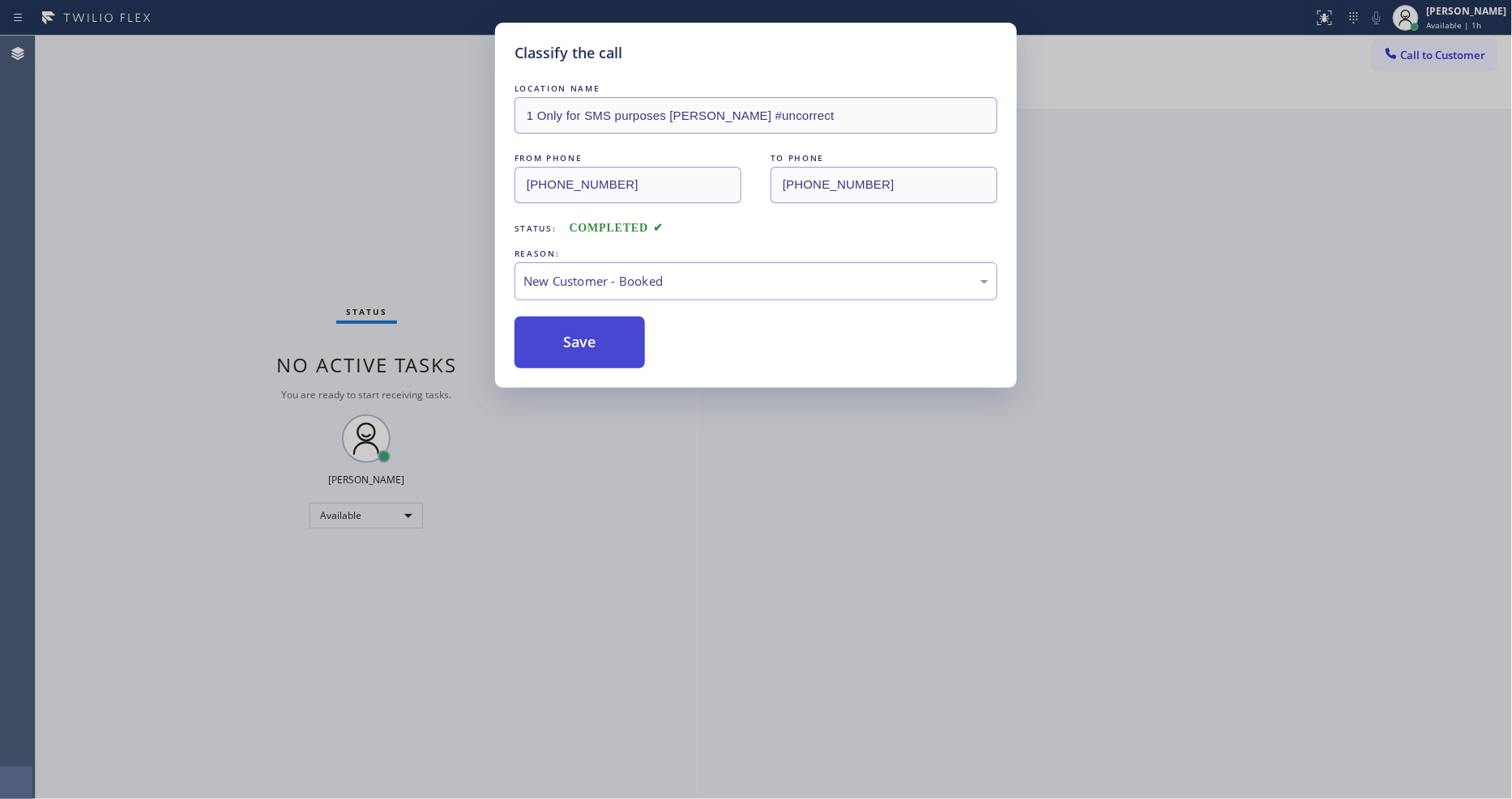
click at [584, 335] on button "Save" at bounding box center [580, 342] width 130 height 52
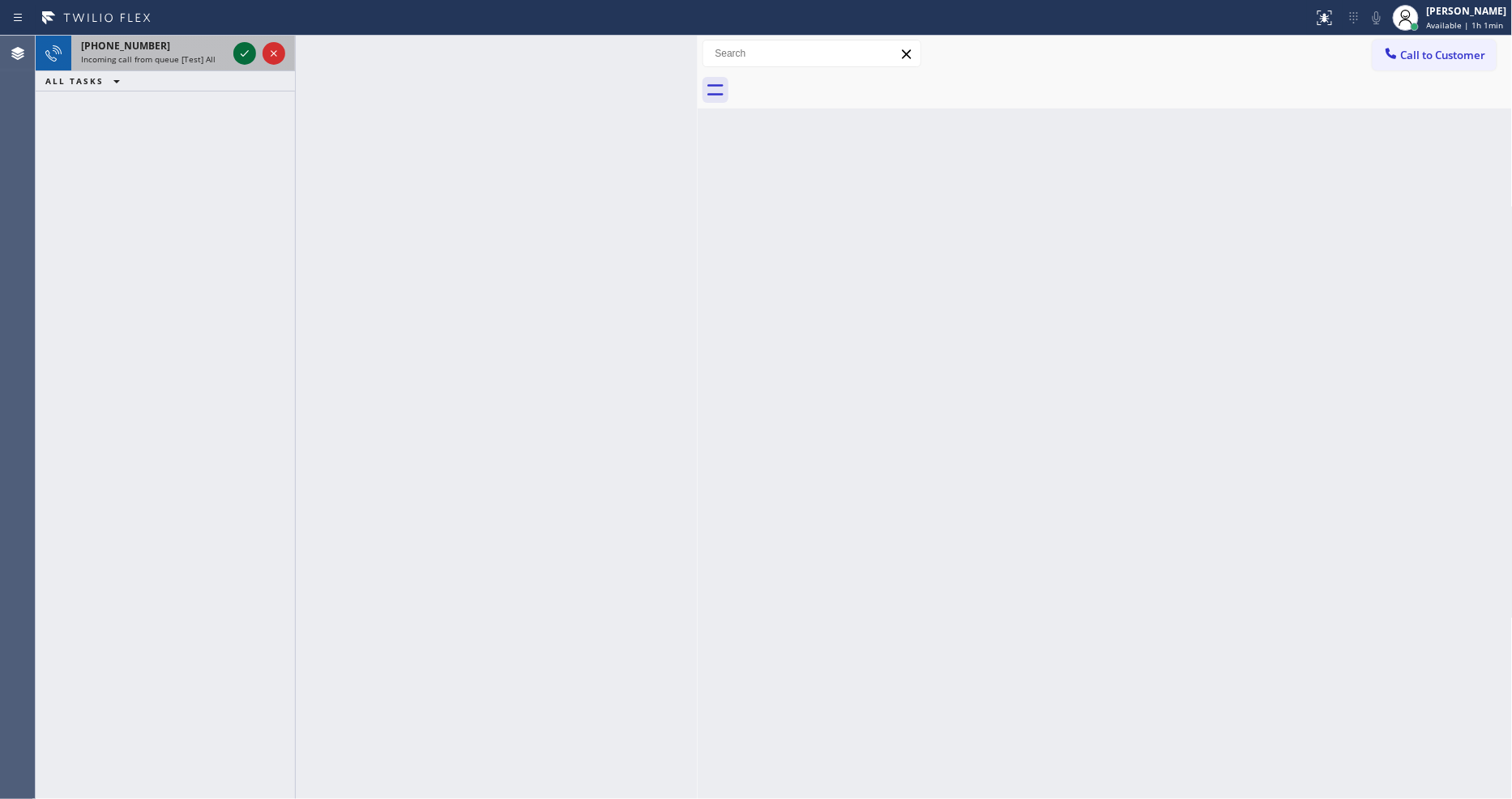
click at [245, 50] on icon at bounding box center [244, 53] width 20 height 20
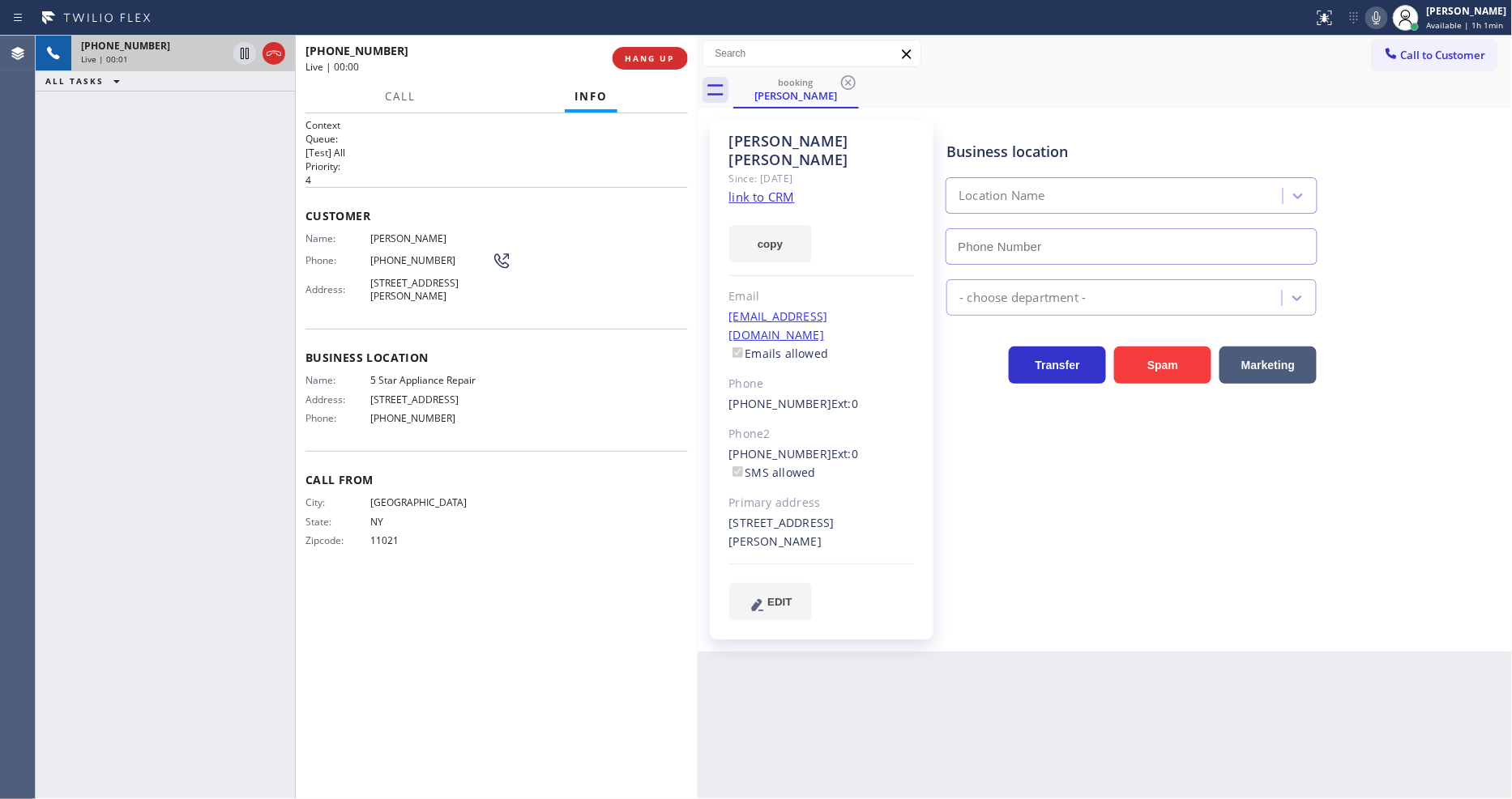
type input "(855) 731-4952"
click at [766, 189] on link "link to CRM" at bounding box center [762, 196] width 66 height 16
drag, startPoint x: 245, startPoint y: 52, endPoint x: 1256, endPoint y: 13, distance: 1011.8
click at [245, 52] on icon at bounding box center [244, 53] width 20 height 20
click at [1374, 16] on icon at bounding box center [1376, 18] width 20 height 20
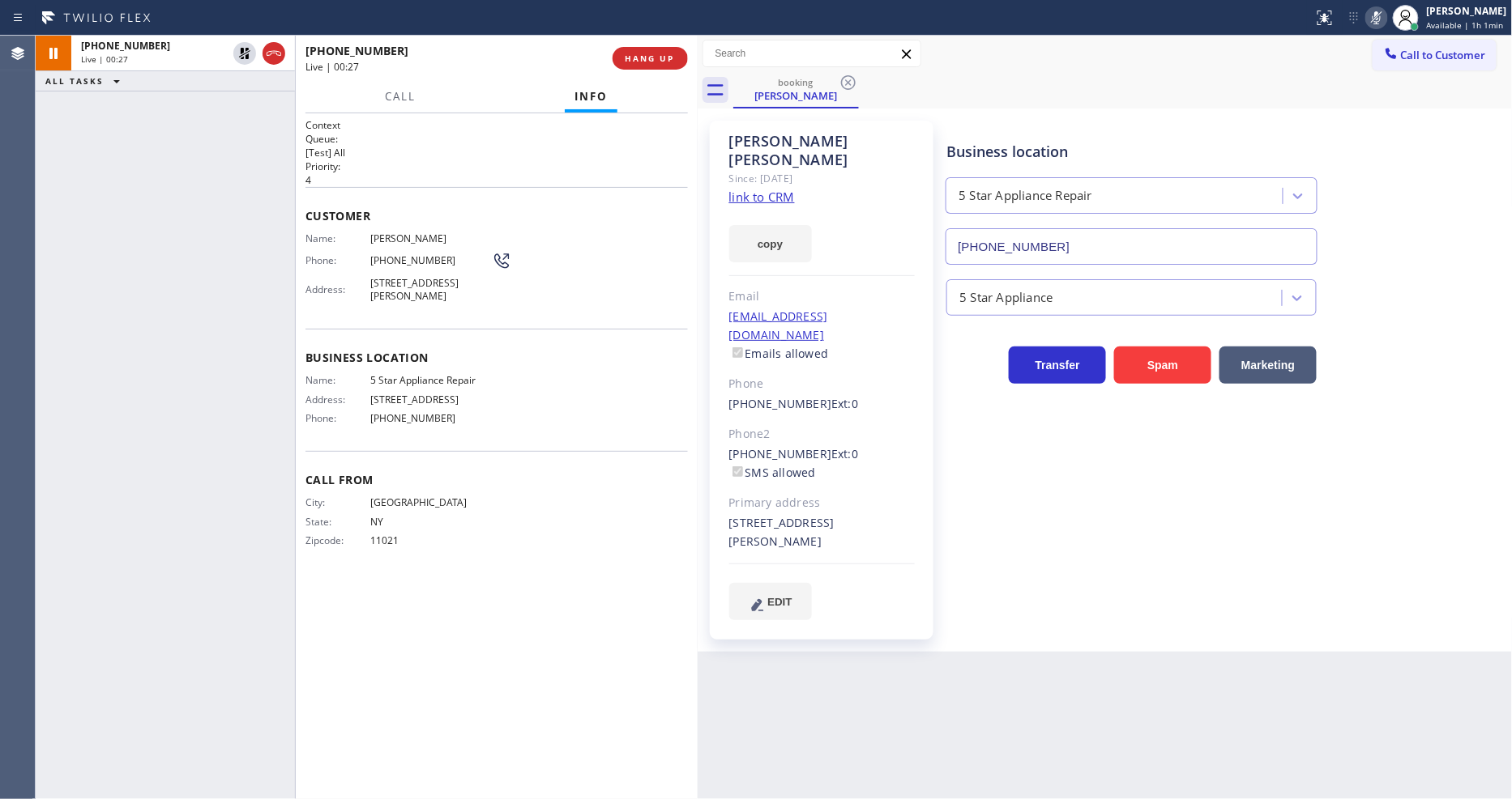
click at [824, 635] on div "Back to Dashboard Change Sender ID Customers Technicians Select a contact Outbo…" at bounding box center [1105, 417] width 815 height 764
drag, startPoint x: 1126, startPoint y: 652, endPoint x: 515, endPoint y: 738, distance: 617.0
click at [1126, 652] on div "Back to Dashboard Change Sender ID Customers Technicians Select a contact Outbo…" at bounding box center [1105, 417] width 815 height 764
click at [241, 51] on icon at bounding box center [245, 53] width 11 height 11
click at [1381, 18] on icon at bounding box center [1376, 18] width 20 height 20
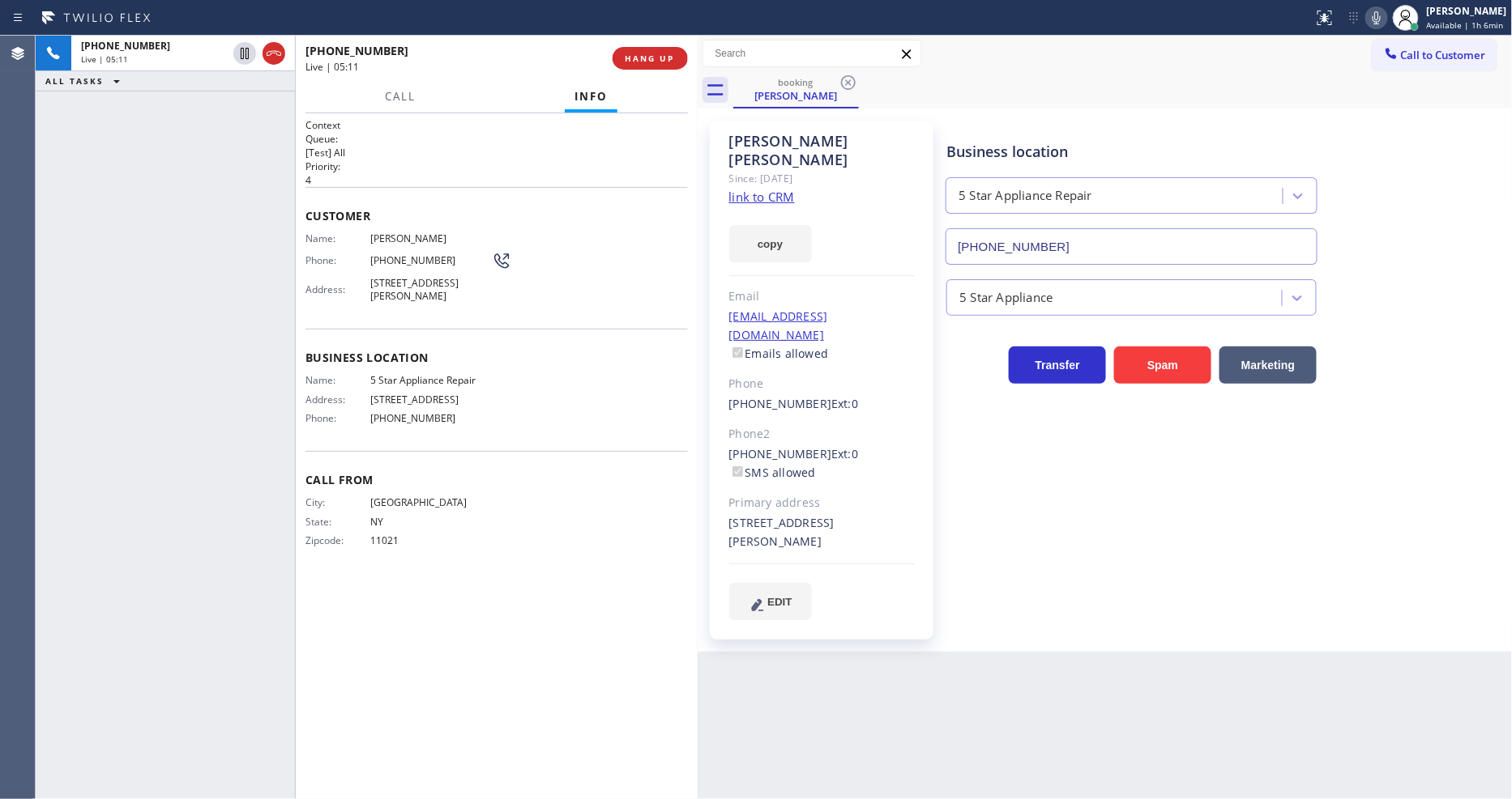
click at [997, 456] on div "Business location 5 Star Appliance Repair (855) 731-4952 5 Star Appliance Trans…" at bounding box center [1224, 370] width 565 height 491
click at [408, 258] on span "(718) 614-5272" at bounding box center [431, 260] width 122 height 12
click at [951, 554] on div "Business location 5 Star Appliance Repair (855) 731-4952 5 Star Appliance Trans…" at bounding box center [1224, 370] width 565 height 491
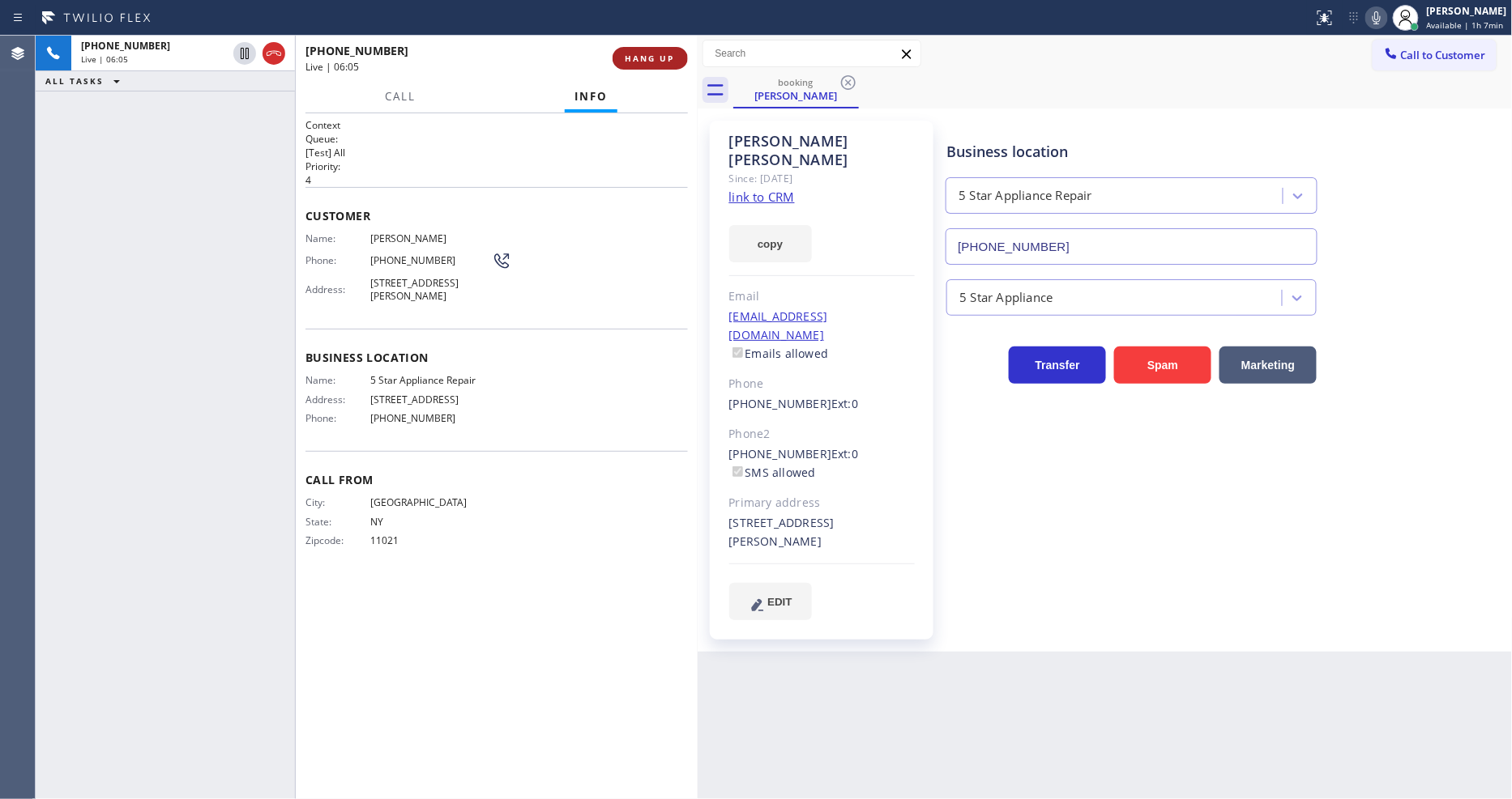
click at [646, 62] on span "HANG UP" at bounding box center [649, 59] width 49 height 11
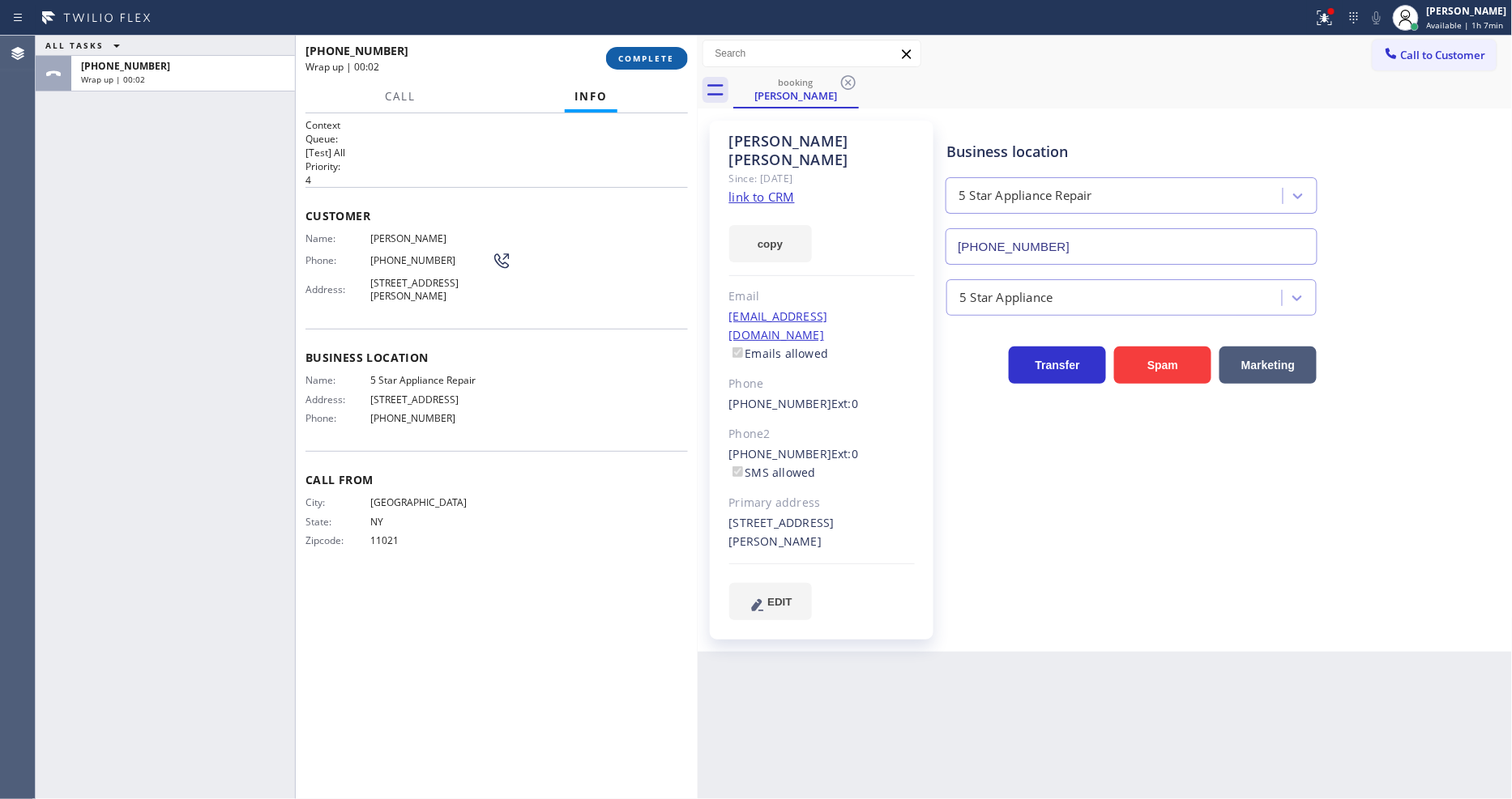
click at [642, 55] on span "COMPLETE" at bounding box center [647, 59] width 56 height 11
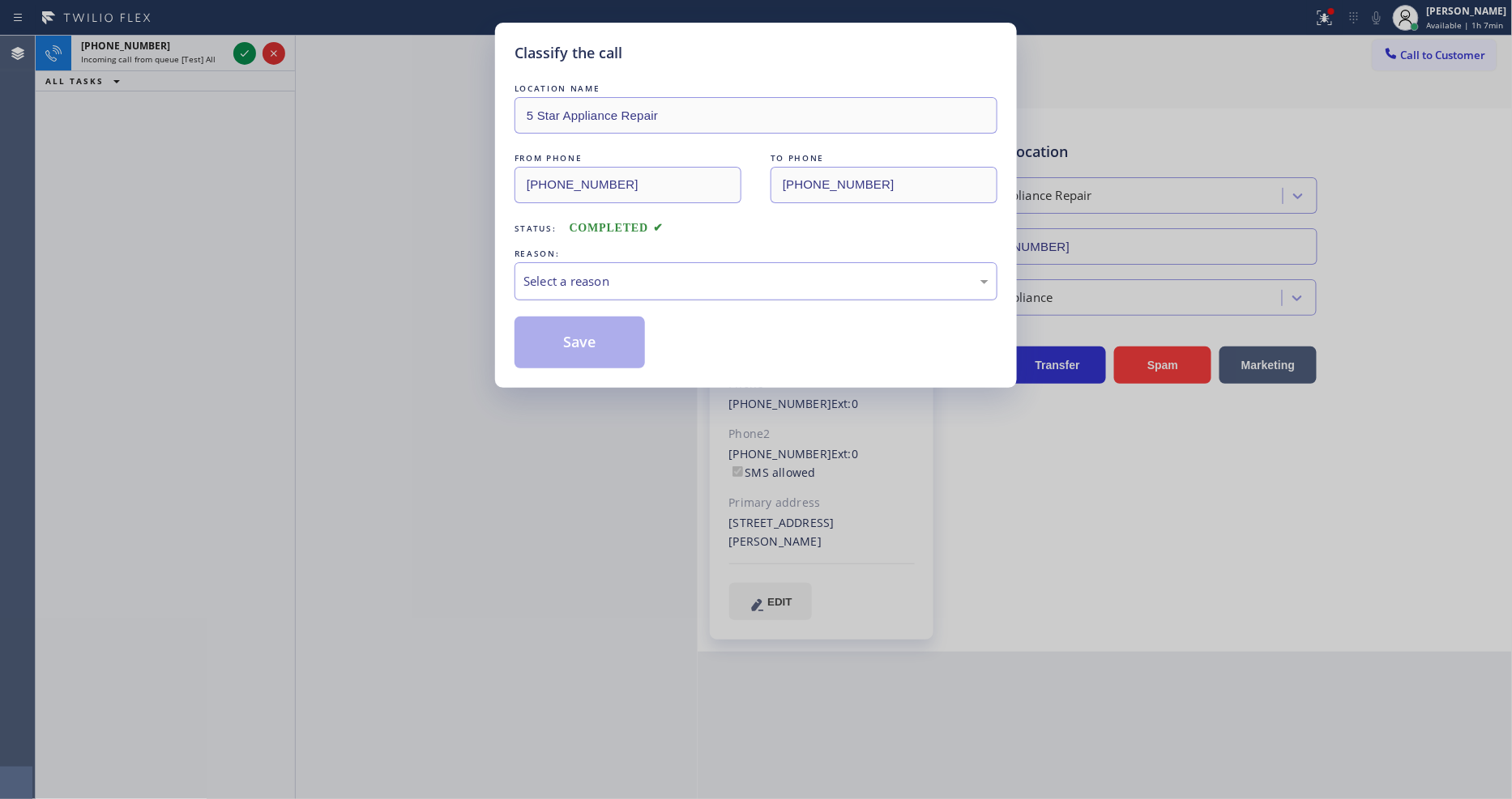
click at [621, 277] on div "Select a reason" at bounding box center [756, 282] width 465 height 19
click at [588, 330] on button "Save" at bounding box center [580, 342] width 130 height 52
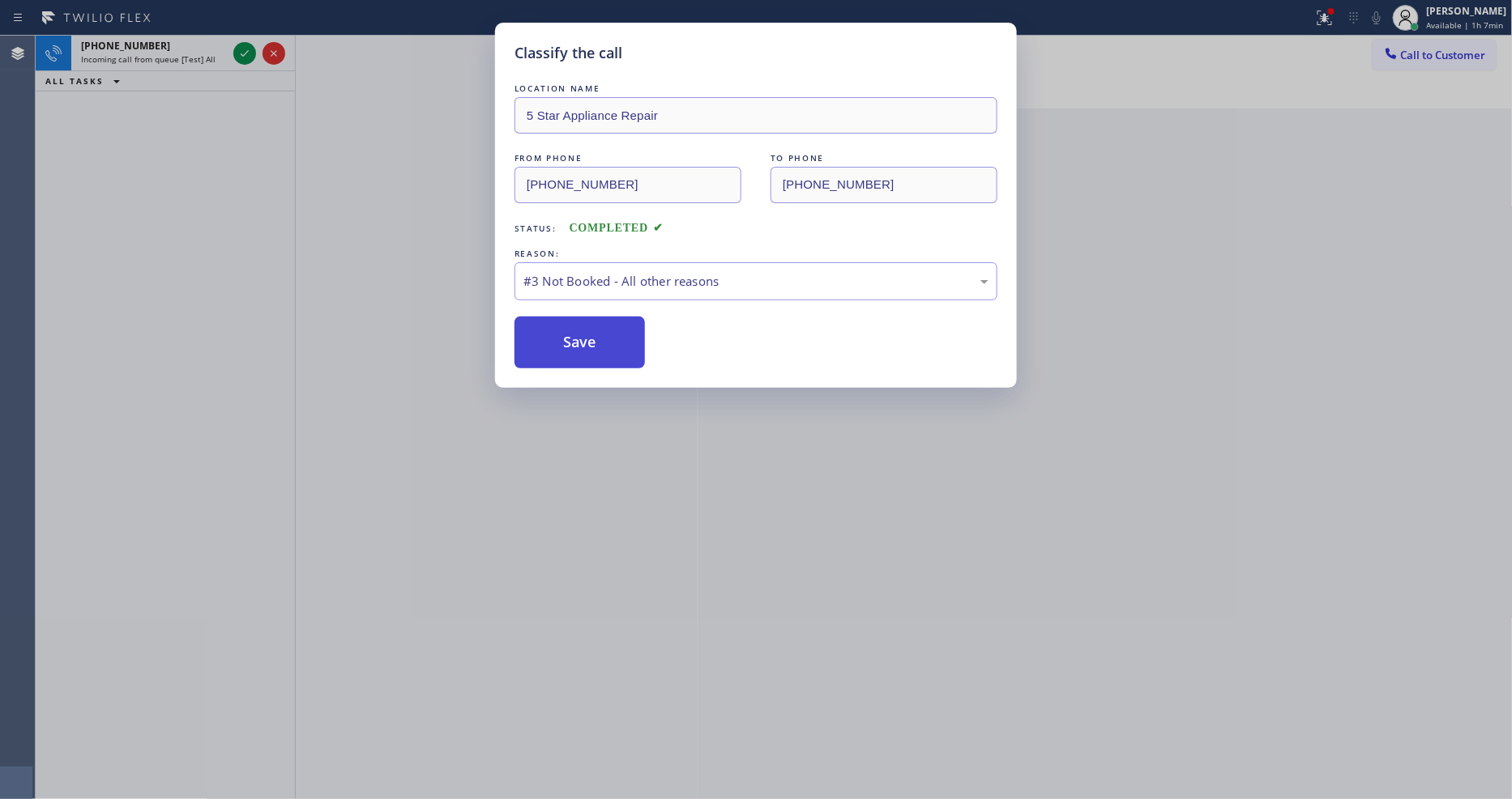
click at [588, 330] on button "Save" at bounding box center [580, 342] width 130 height 52
drag, startPoint x: 588, startPoint y: 330, endPoint x: 588, endPoint y: 321, distance: 9.0
click at [588, 329] on button "Save" at bounding box center [580, 342] width 130 height 52
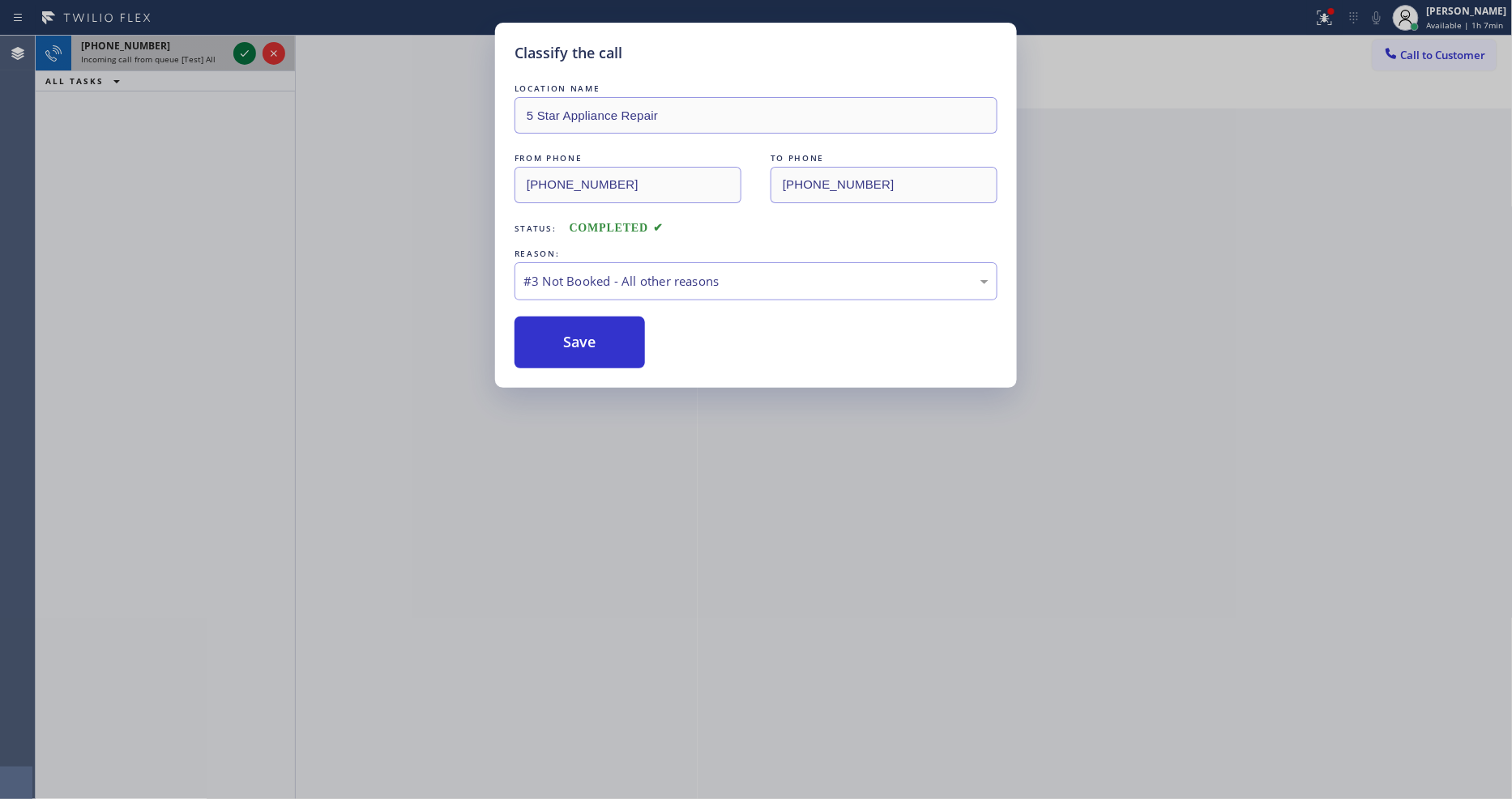
click at [241, 53] on icon at bounding box center [244, 53] width 20 height 20
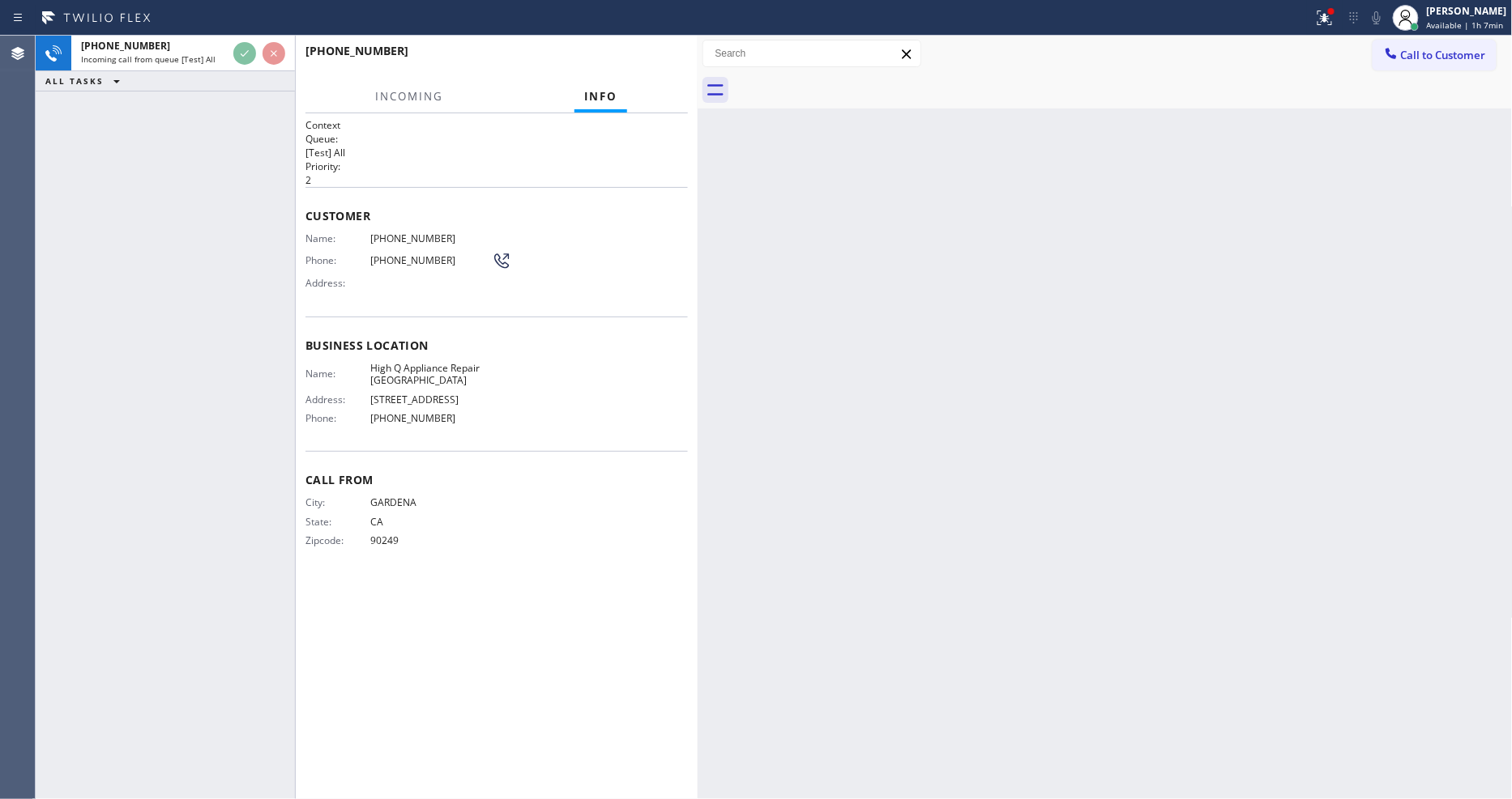
click at [1112, 583] on div "Back to Dashboard Change Sender ID Customers Technicians Select a contact Outbo…" at bounding box center [1105, 417] width 815 height 764
click at [1162, 551] on div "Back to Dashboard Change Sender ID Customers Technicians Select a contact Outbo…" at bounding box center [1105, 417] width 815 height 764
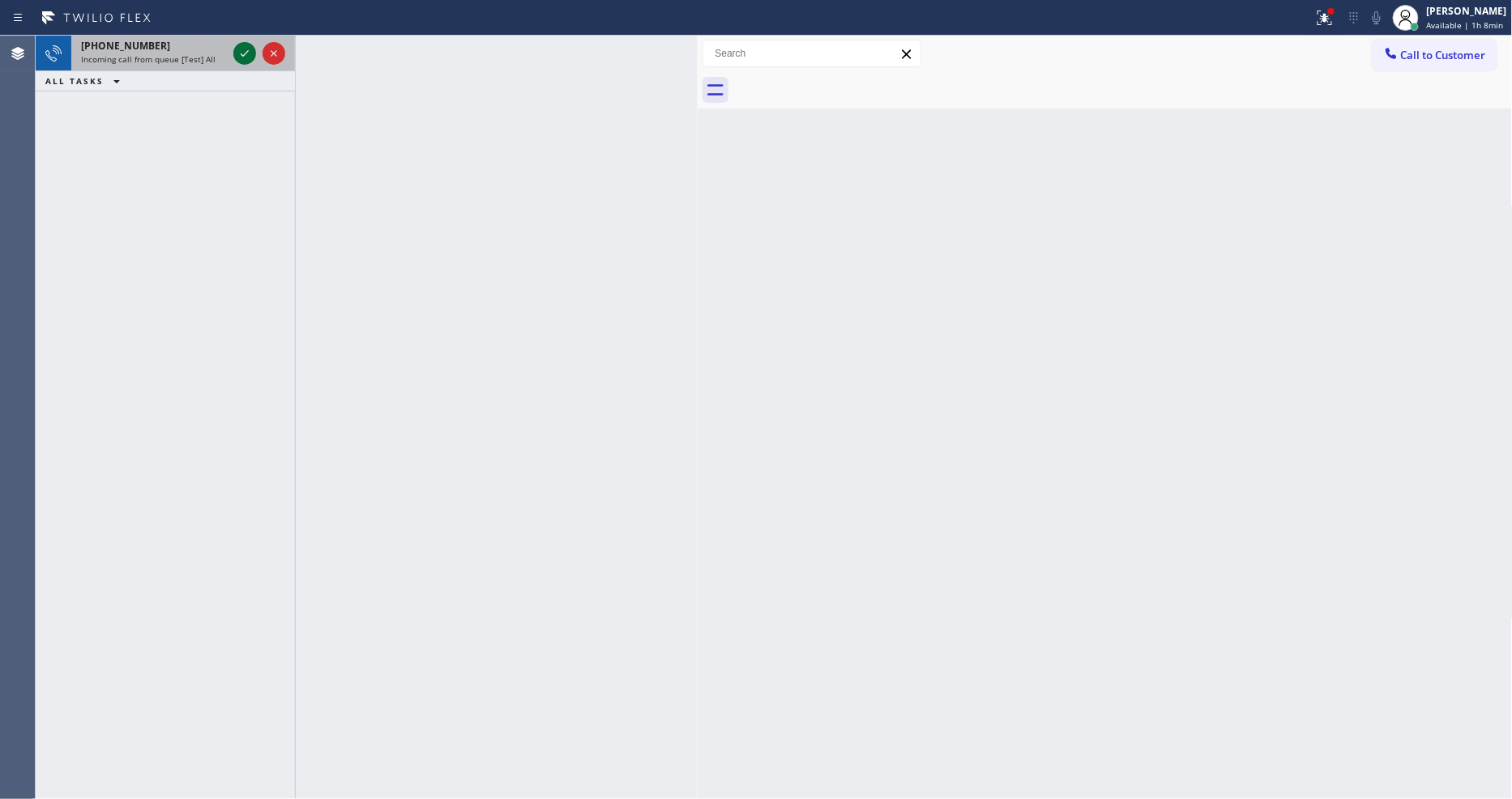
click at [246, 52] on icon at bounding box center [244, 53] width 20 height 20
click at [244, 50] on icon at bounding box center [244, 53] width 20 height 20
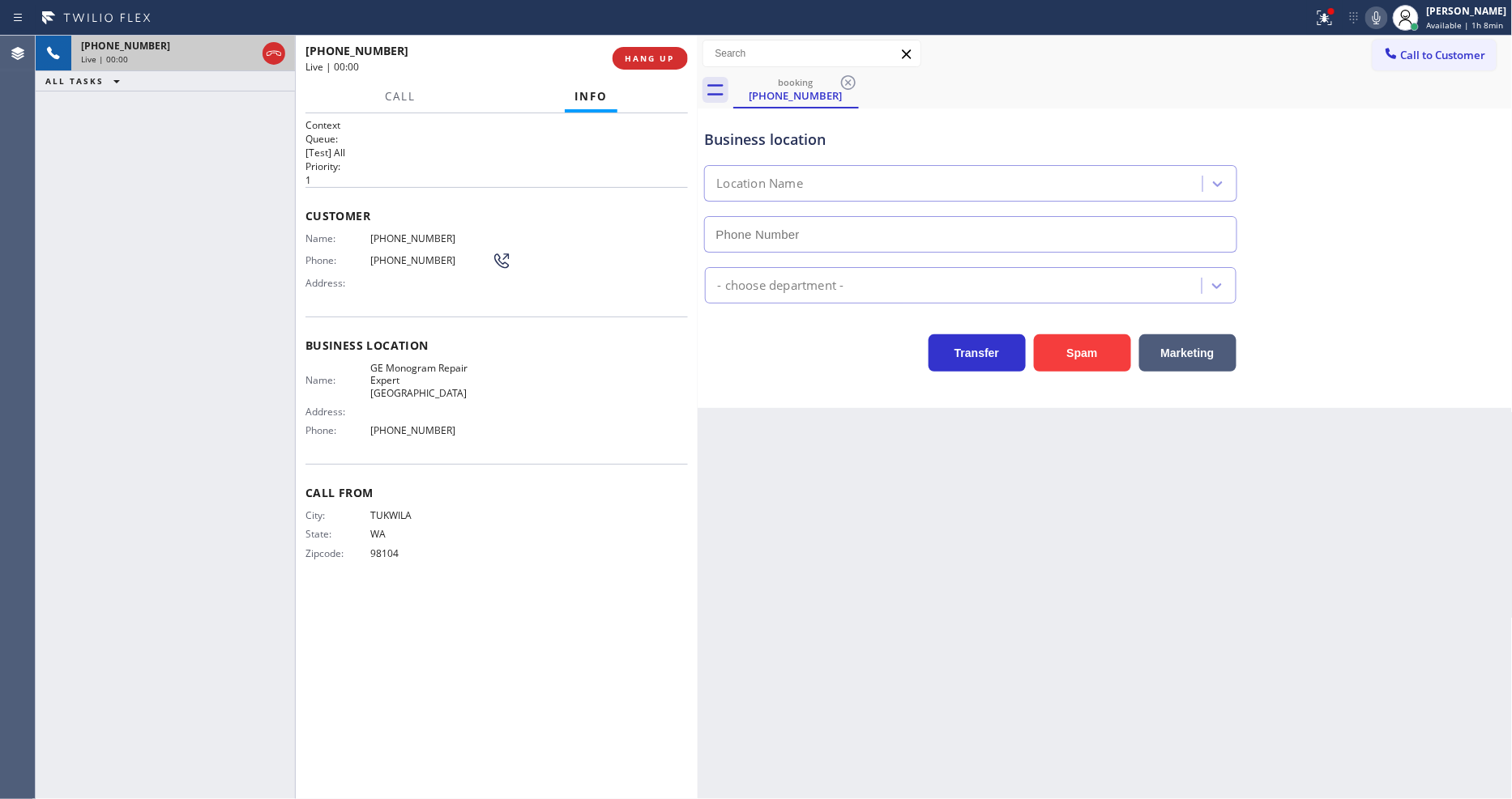
type input "(206) 203-6067"
click at [1081, 610] on div "Back to Dashboard Change Sender ID Customers Technicians Select a contact Outbo…" at bounding box center [1105, 417] width 815 height 764
click at [407, 362] on span "GE Monogram Repair Expert Kirkland" at bounding box center [431, 380] width 122 height 37
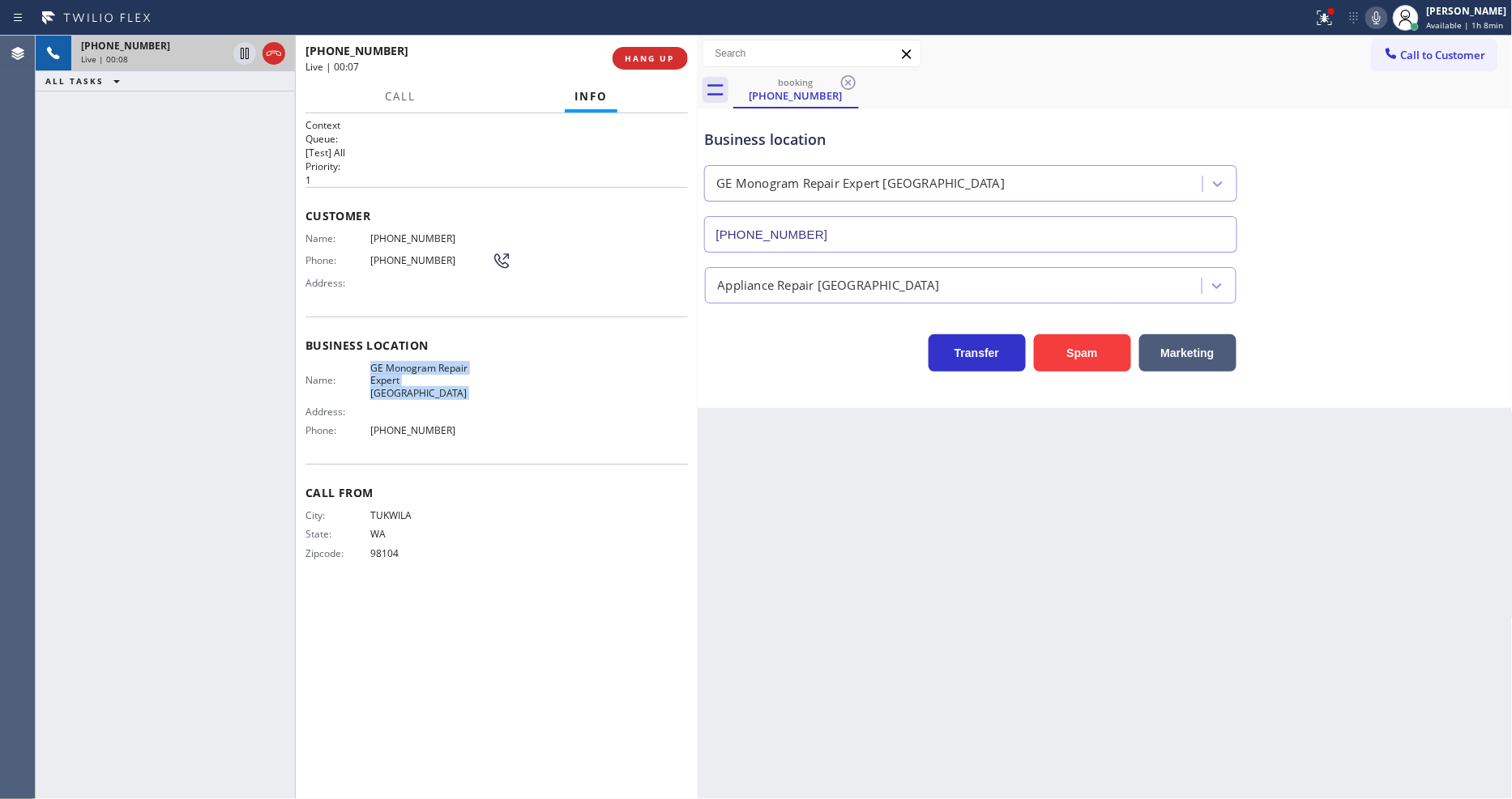
click at [407, 362] on span "GE Monogram Repair Expert Kirkland" at bounding box center [431, 380] width 122 height 37
drag, startPoint x: 222, startPoint y: 262, endPoint x: 323, endPoint y: 260, distance: 101.0
click at [222, 262] on div "+14252332854 Live | 00:39 ALL TASKS ALL TASKS ACTIVE TASKS TASKS IN WRAP UP" at bounding box center [165, 417] width 260 height 764
click at [640, 53] on span "HANG UP" at bounding box center [649, 59] width 49 height 11
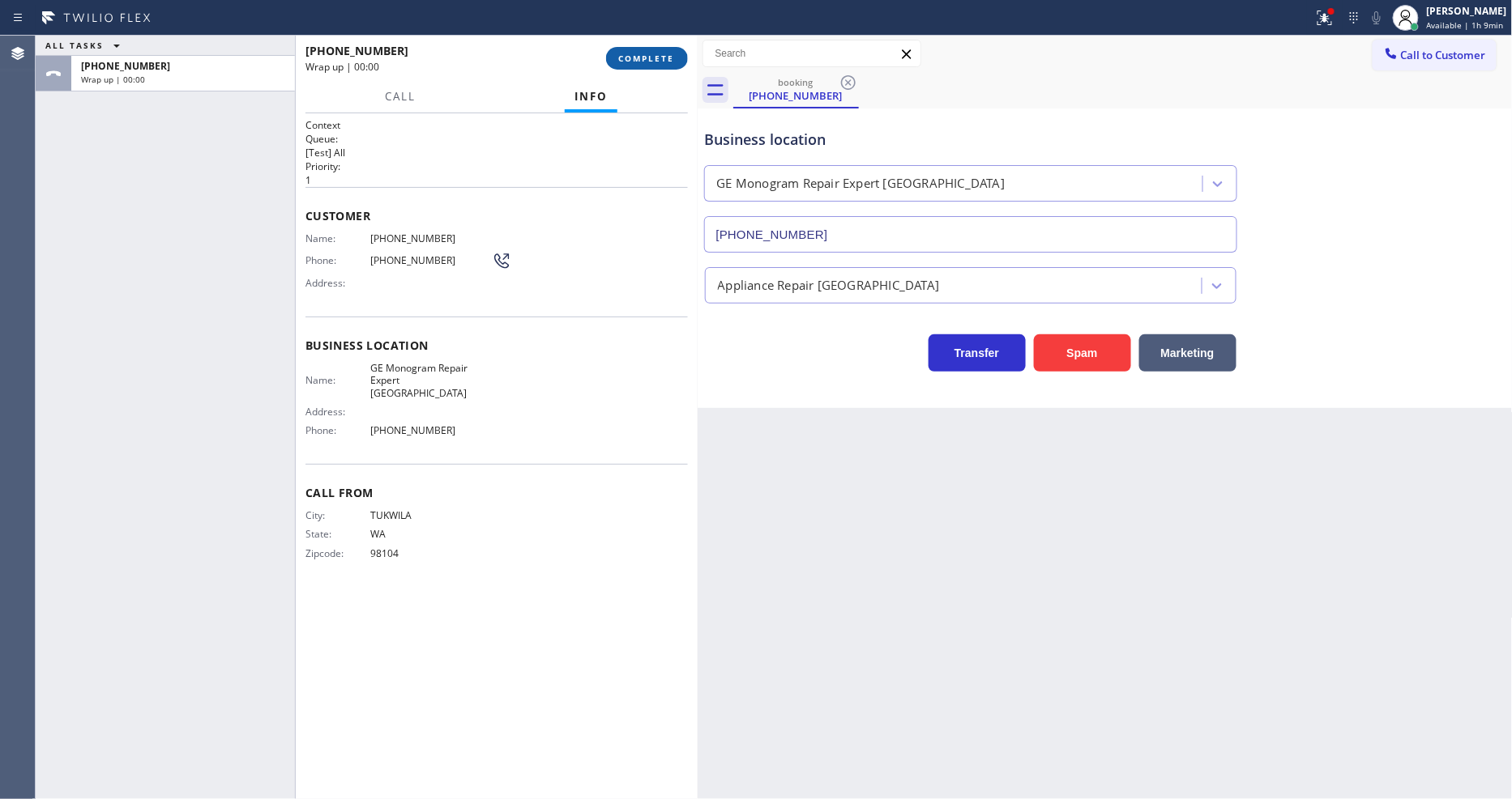
click at [640, 53] on span "COMPLETE" at bounding box center [647, 59] width 56 height 11
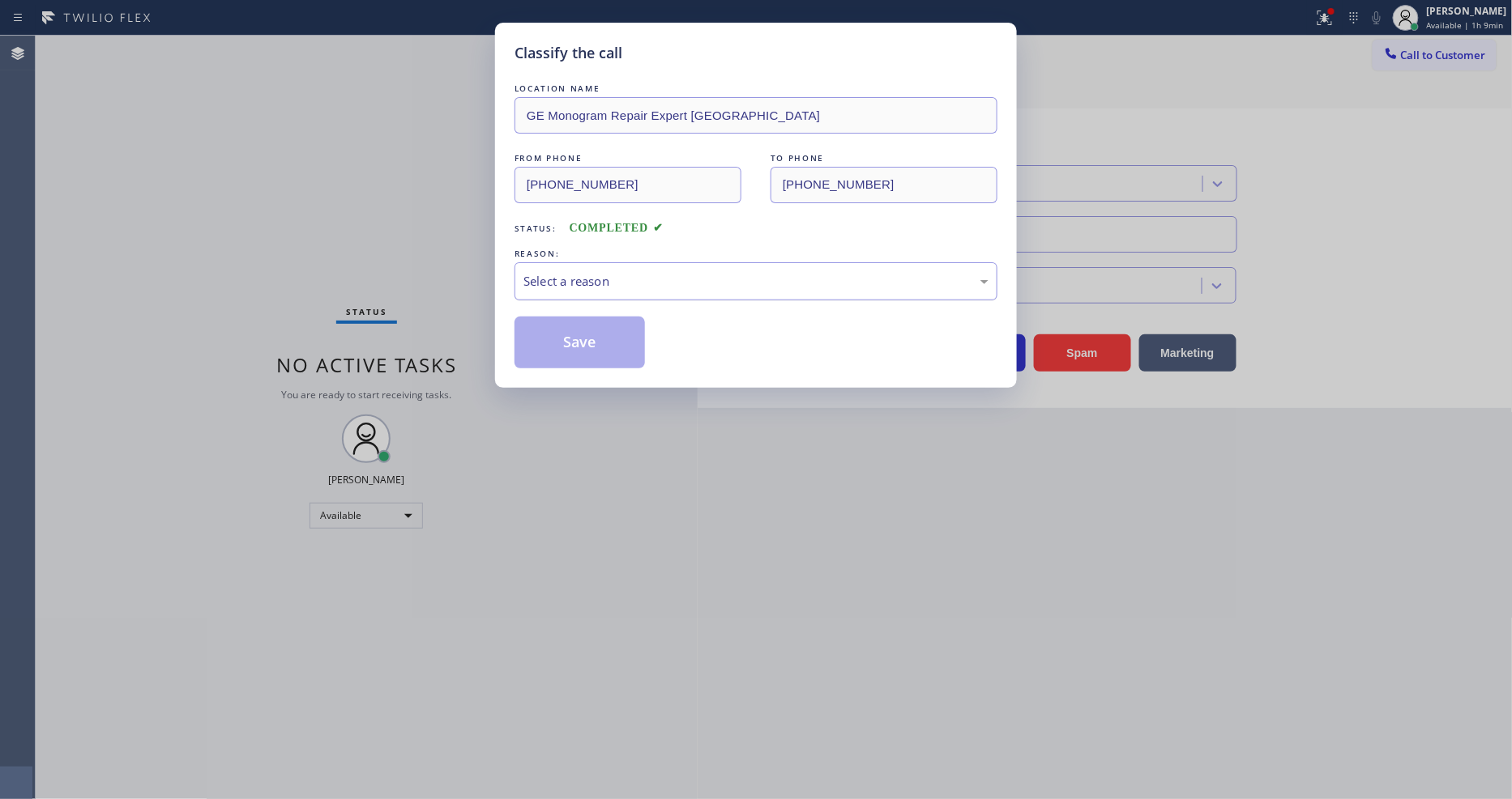
click at [592, 273] on div "Select a reason" at bounding box center [756, 282] width 465 height 19
click at [564, 338] on button "Save" at bounding box center [580, 342] width 130 height 52
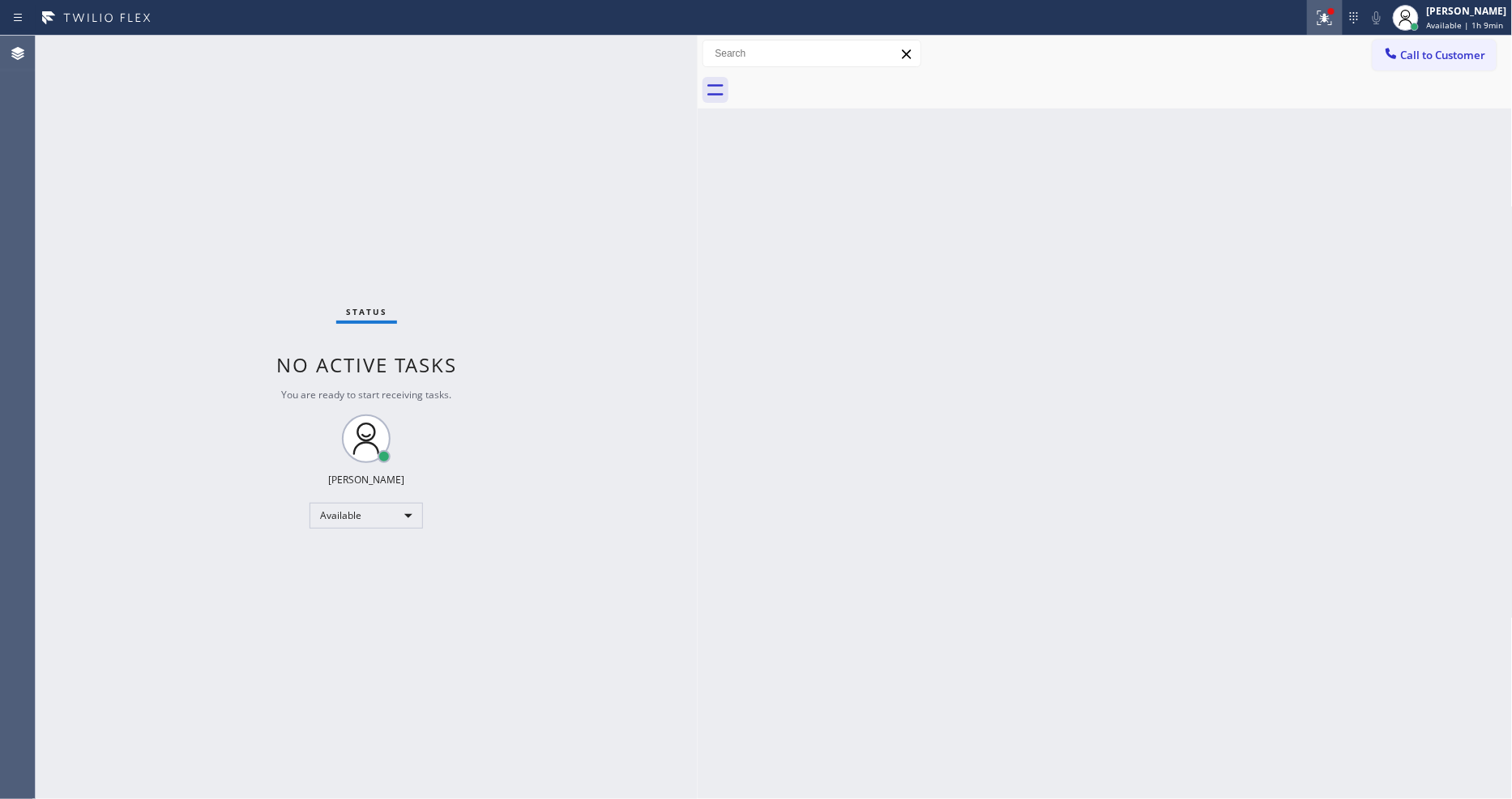
click at [1320, 24] on div at bounding box center [1324, 18] width 35 height 20
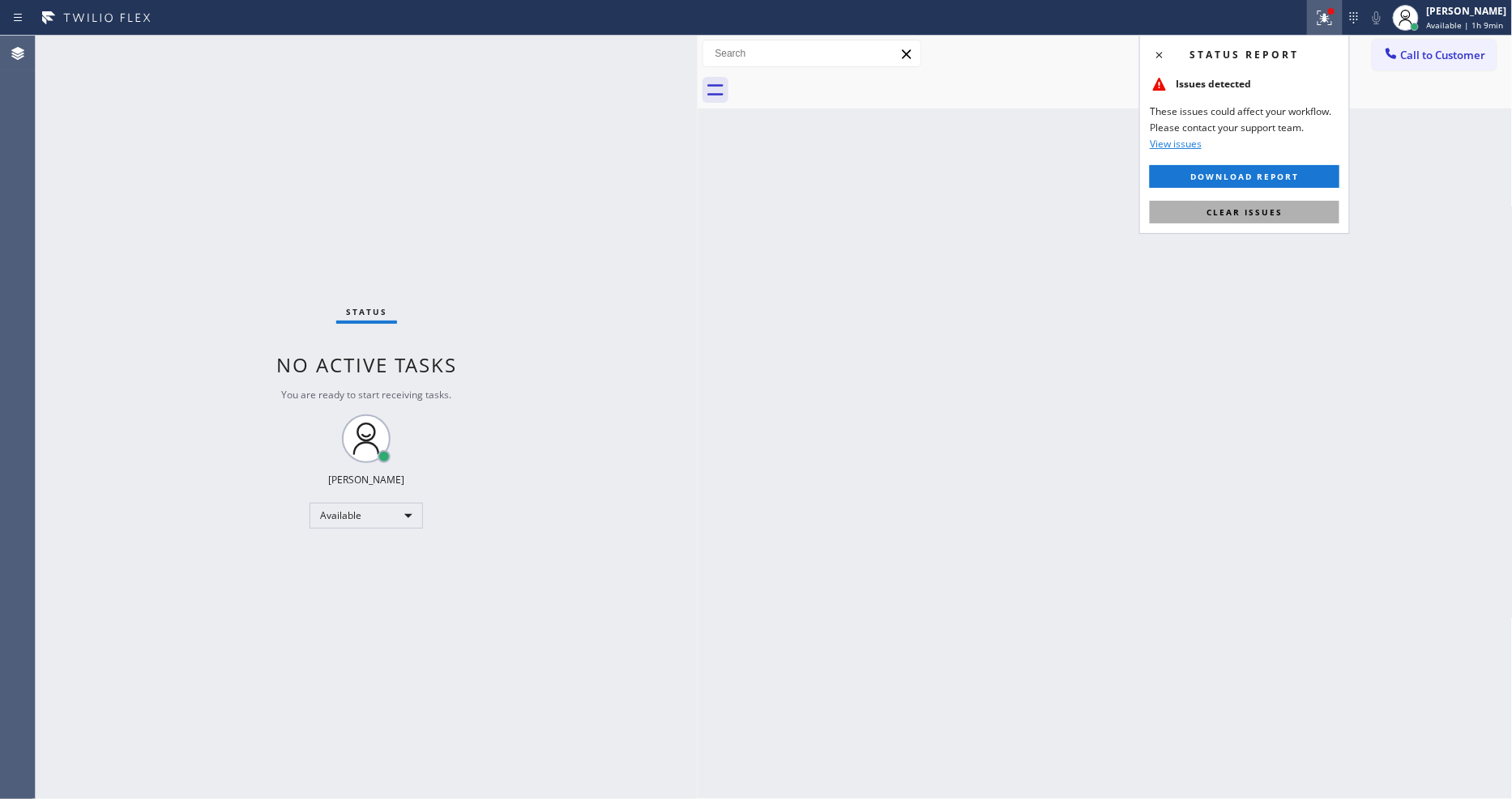
click at [1317, 212] on button "Clear issues" at bounding box center [1244, 212] width 190 height 22
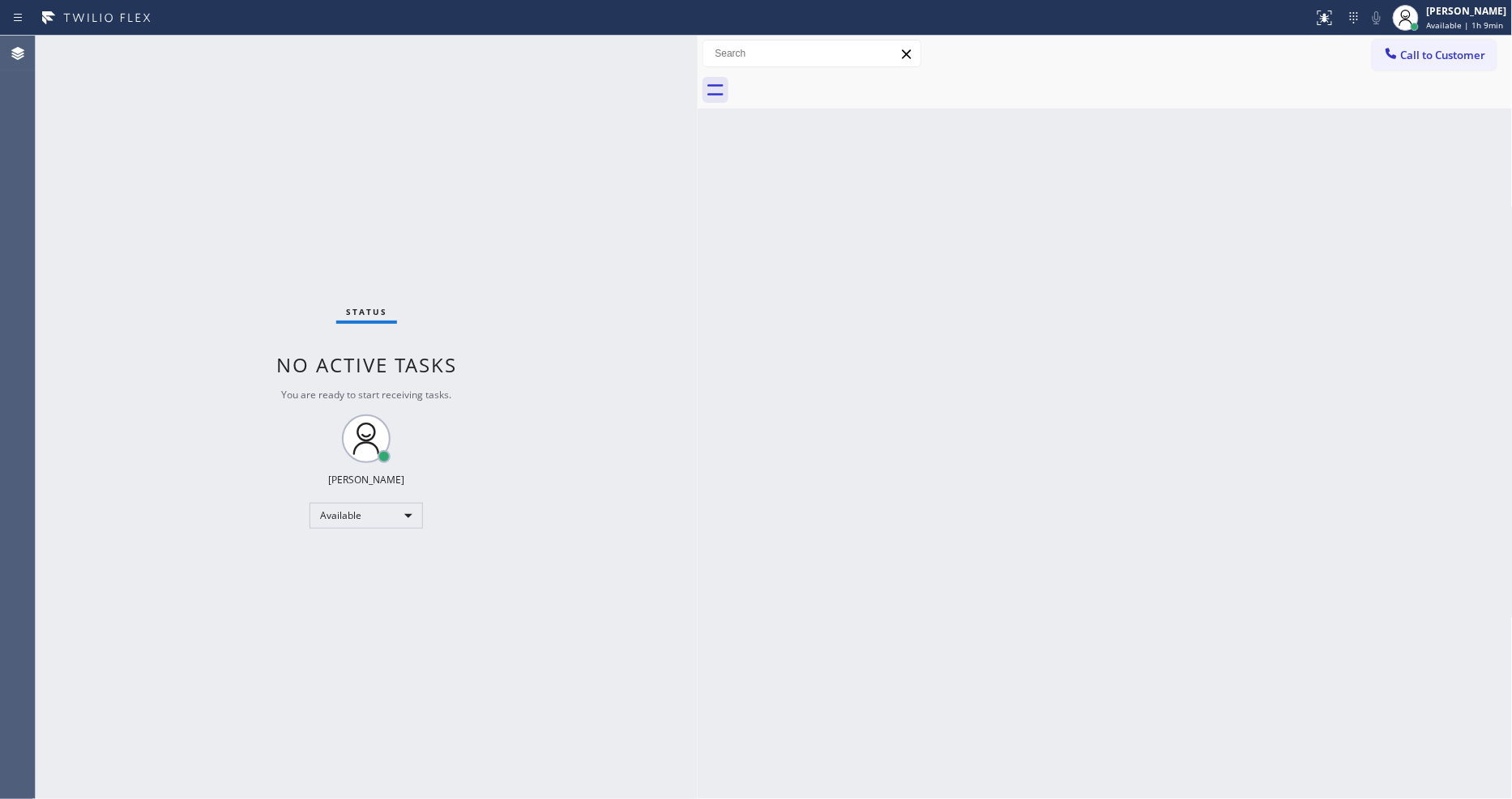
click at [206, 47] on div "Status No active tasks You are ready to start receiving tasks. [PERSON_NAME] Av…" at bounding box center [366, 417] width 662 height 764
click at [241, 44] on div "Status No active tasks You are ready to start receiving tasks. [PERSON_NAME] Av…" at bounding box center [366, 417] width 662 height 764
click at [207, 45] on div "Status No active tasks You are ready to start receiving tasks. [PERSON_NAME] Av…" at bounding box center [366, 417] width 662 height 764
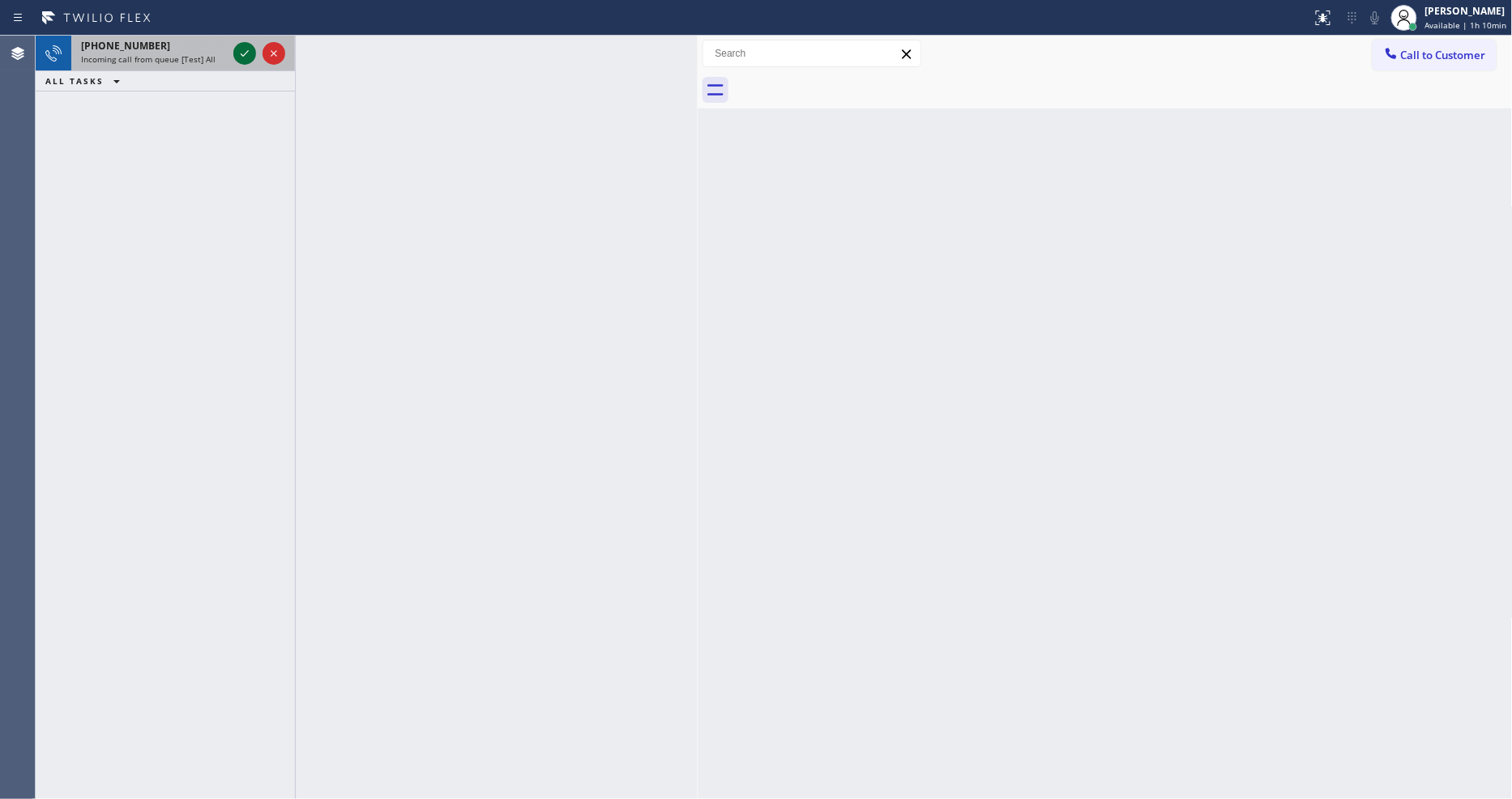
click at [248, 48] on icon at bounding box center [244, 53] width 20 height 20
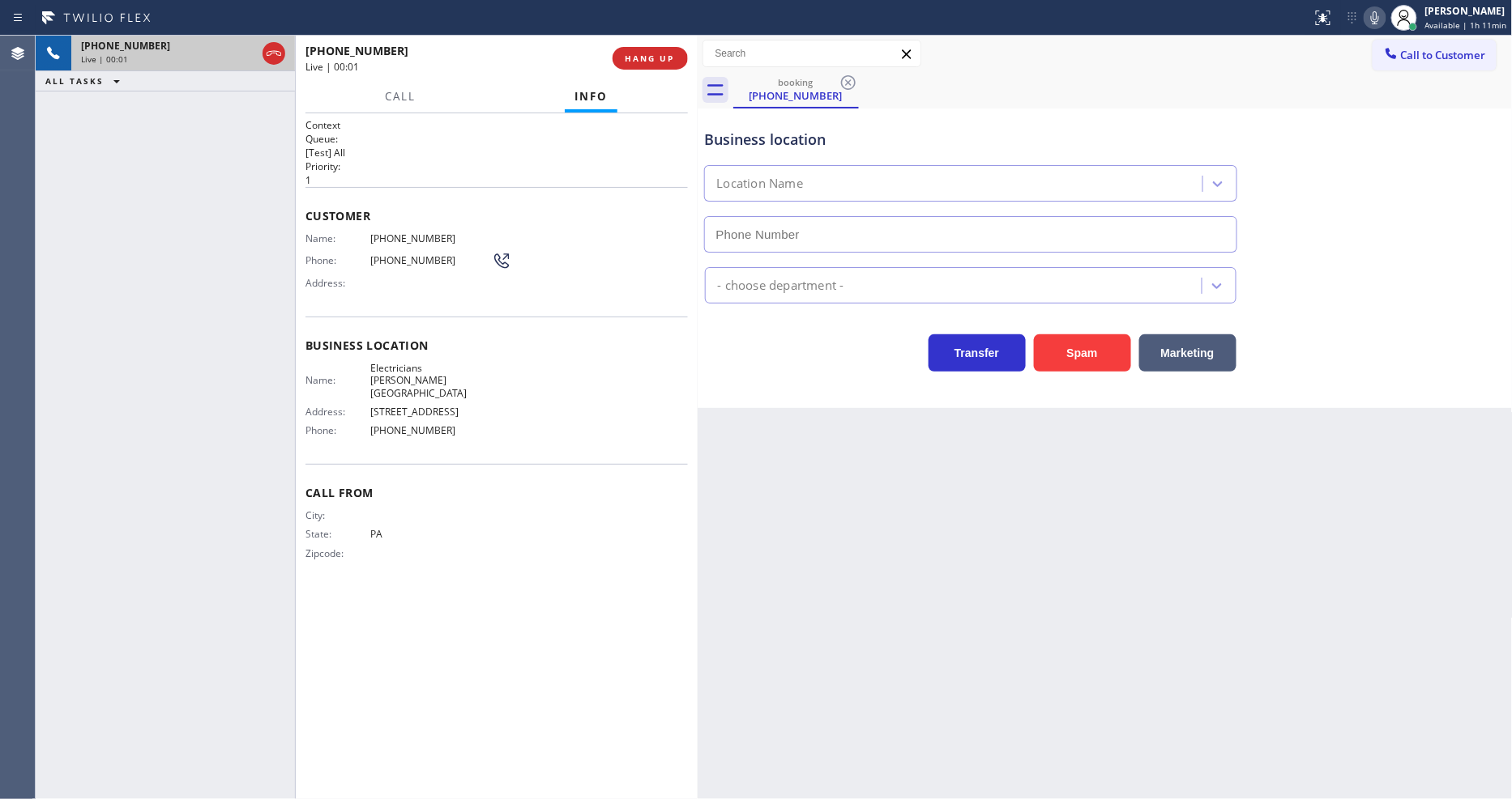
type input "(310) 651-6914"
click at [919, 487] on div "Back to Dashboard Change Sender ID Customers Technicians Select a contact Outbo…" at bounding box center [1105, 417] width 815 height 764
click at [642, 66] on button "HANG UP" at bounding box center [649, 58] width 75 height 22
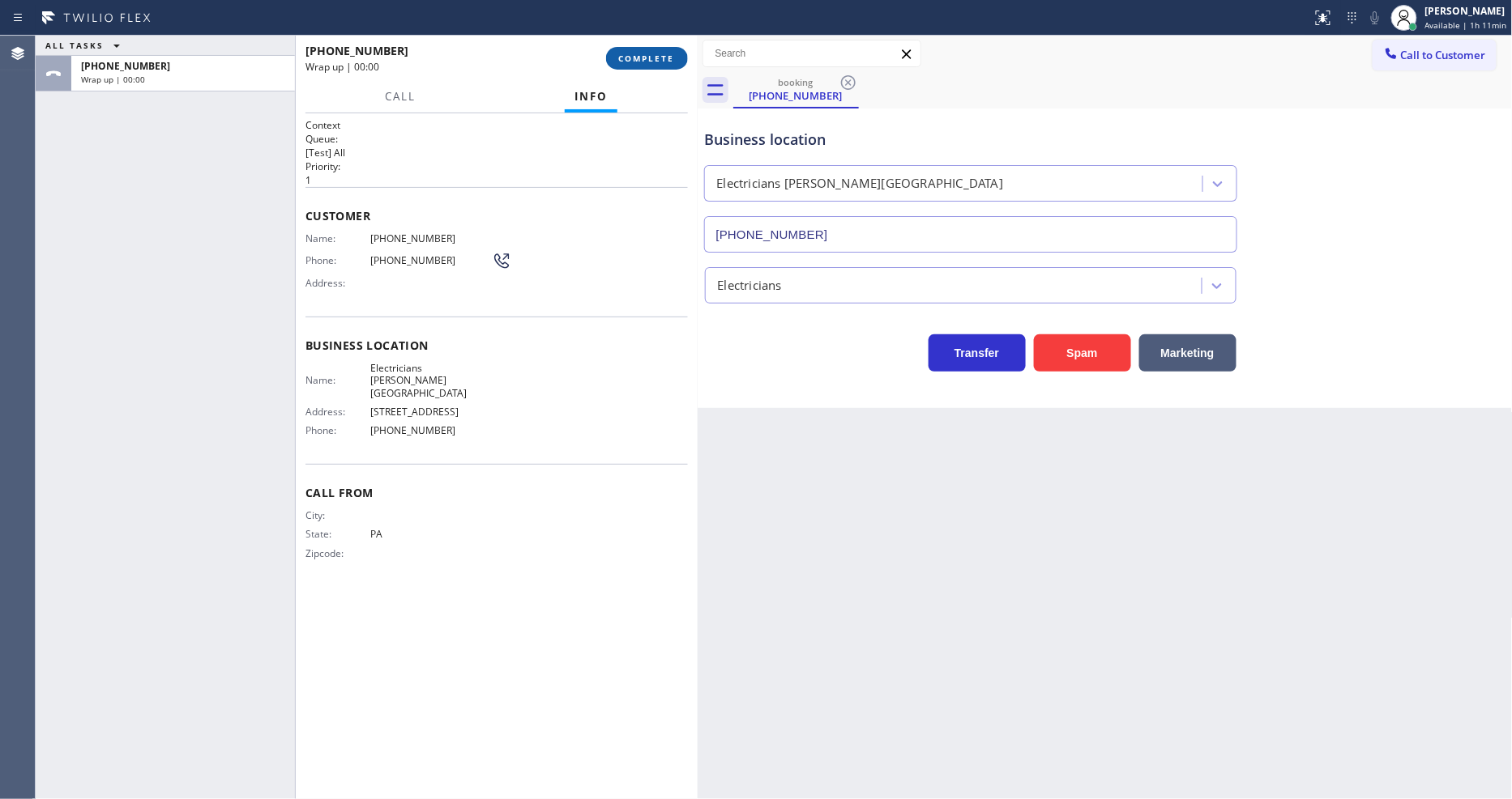
click at [642, 66] on button "COMPLETE" at bounding box center [647, 58] width 82 height 22
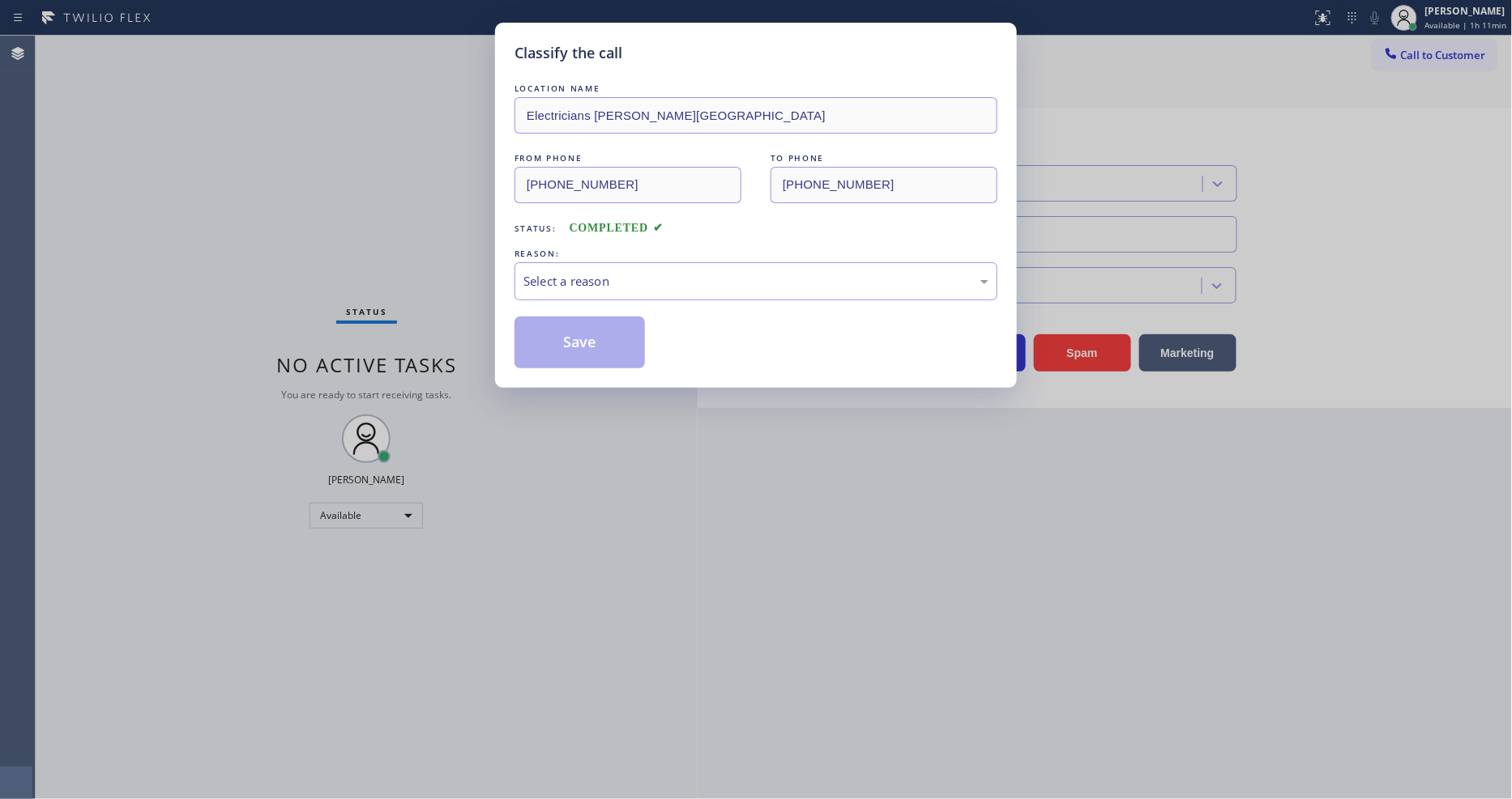
click at [545, 280] on div "Select a reason" at bounding box center [756, 282] width 465 height 19
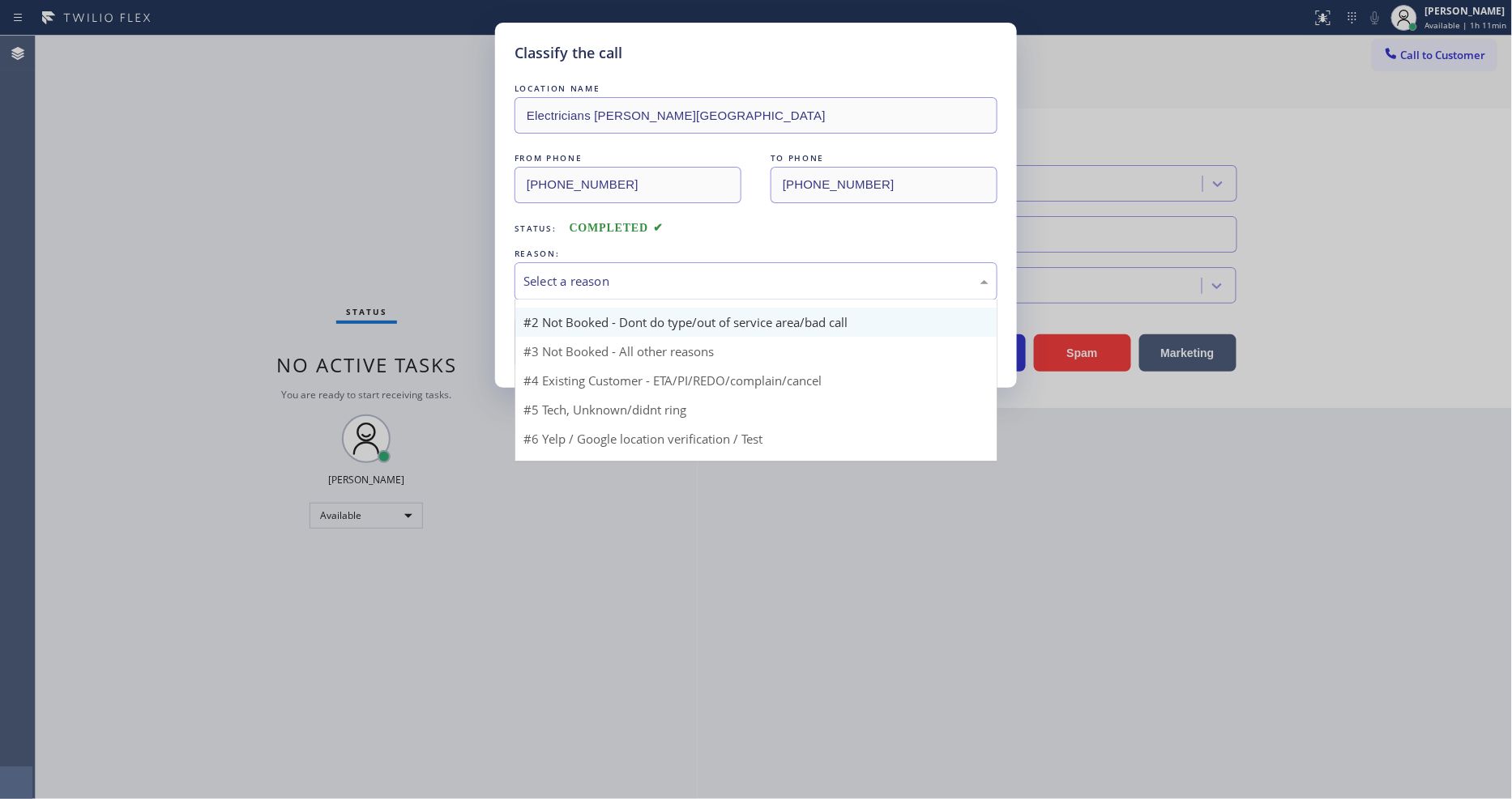
scroll to position [44, 0]
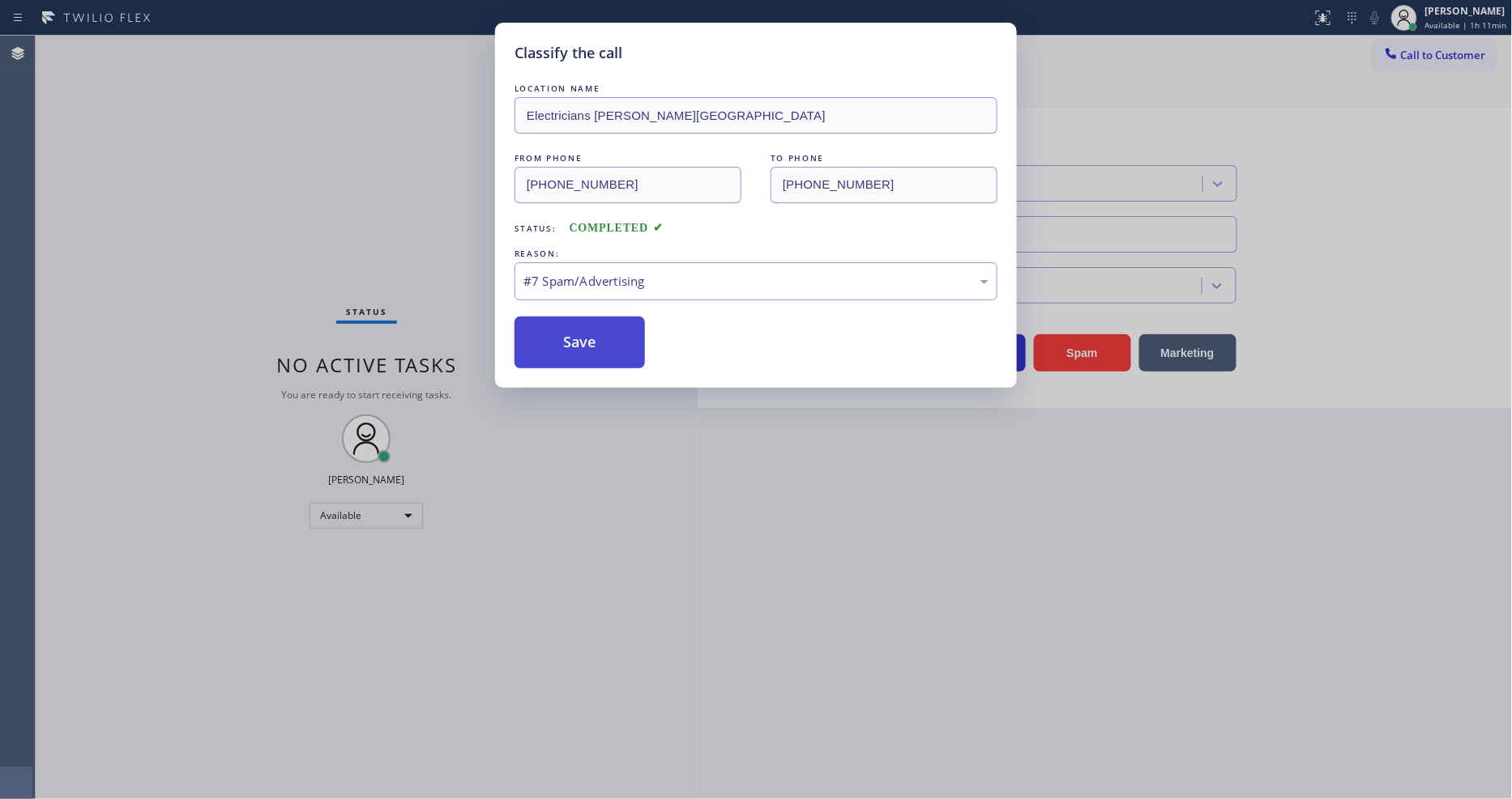
click at [569, 344] on button "Save" at bounding box center [580, 342] width 130 height 52
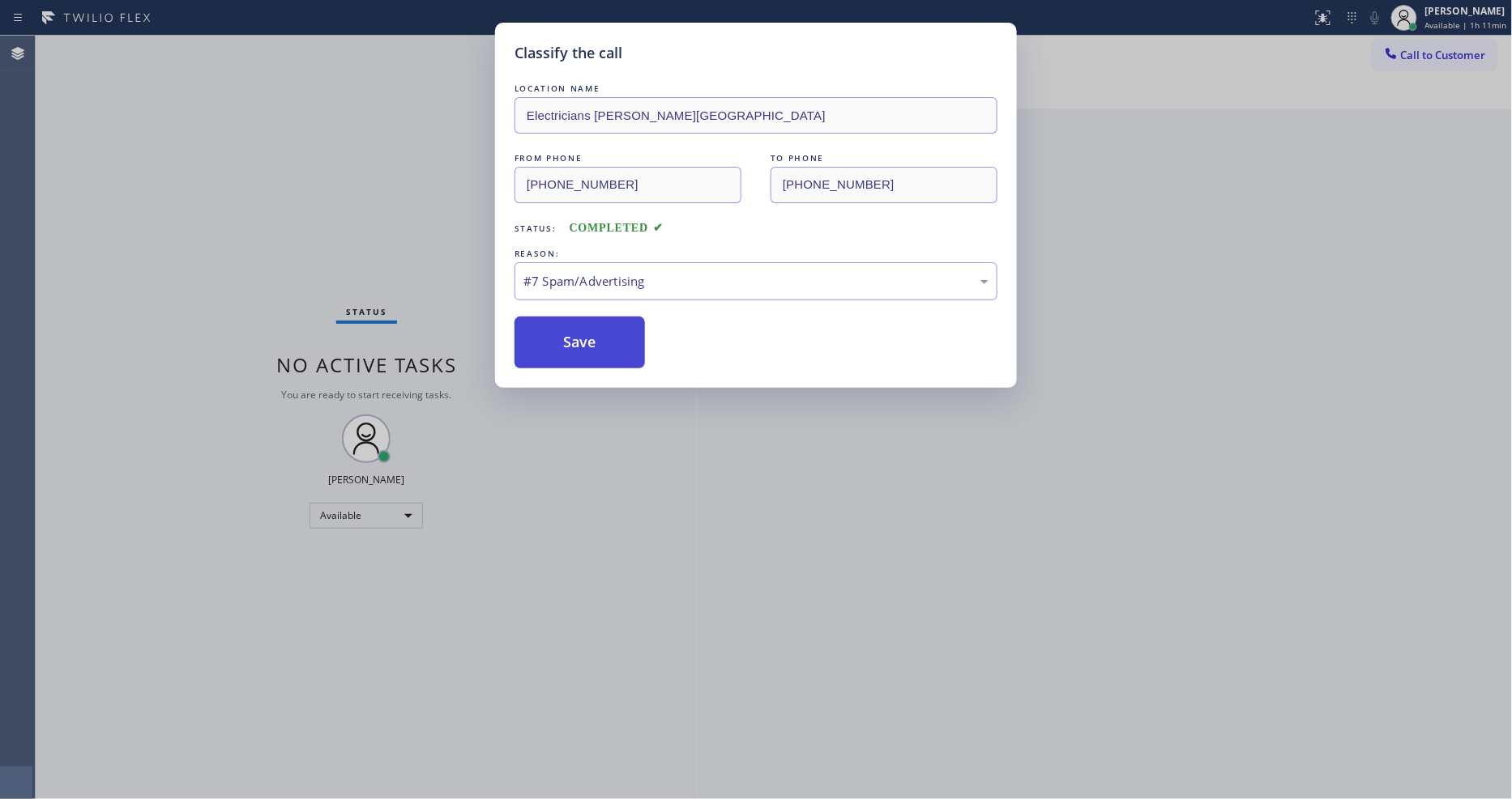
click at [569, 344] on button "Save" at bounding box center [580, 342] width 130 height 52
drag, startPoint x: 569, startPoint y: 344, endPoint x: 556, endPoint y: 318, distance: 29.1
click at [569, 341] on button "Save" at bounding box center [580, 342] width 130 height 52
click at [207, 45] on div "Classify the call LOCATION NAME Electricians Beverly Hills FROM PHONE (267) 995…" at bounding box center [756, 399] width 1512 height 799
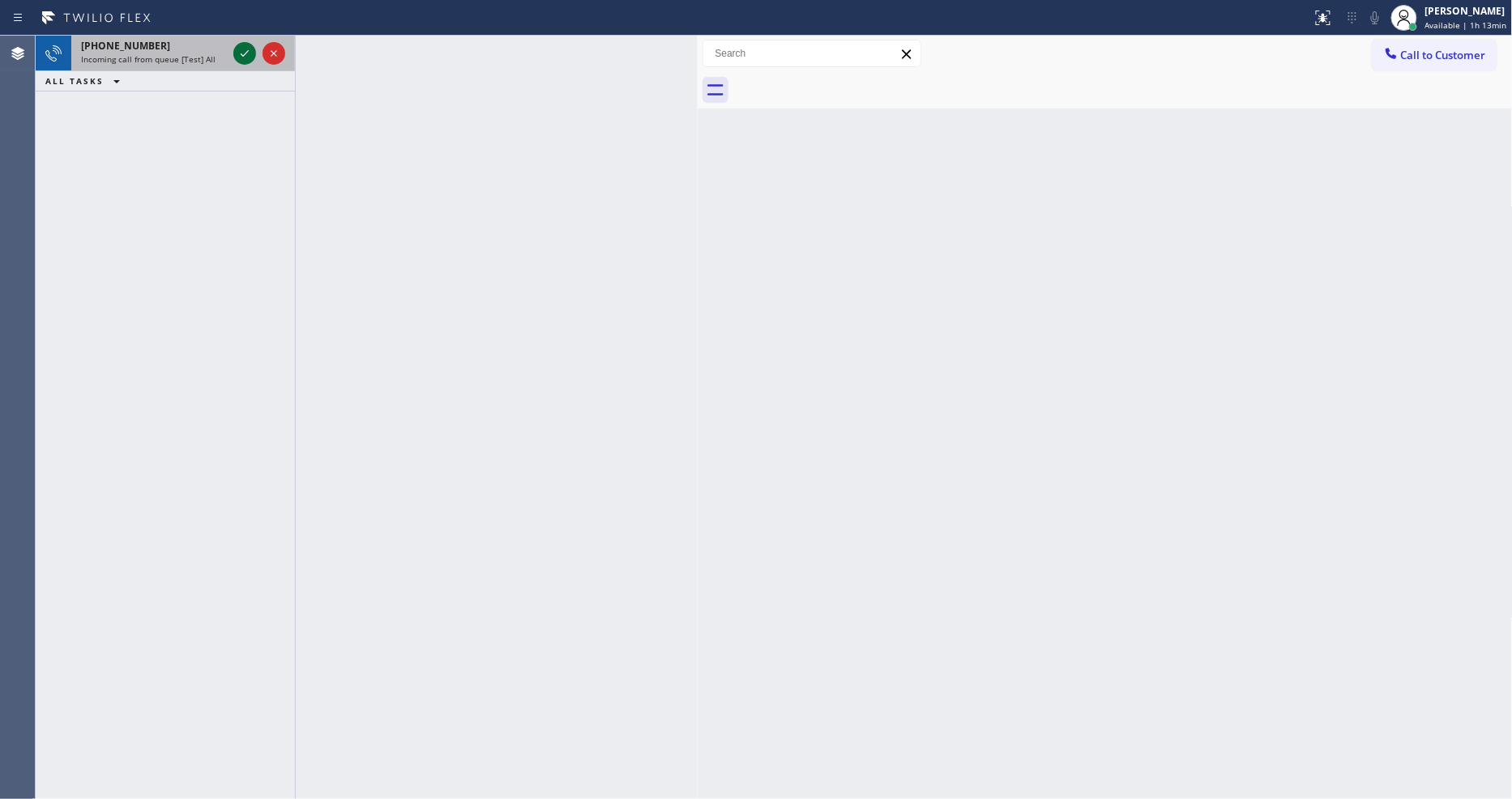
click at [244, 45] on icon at bounding box center [244, 53] width 20 height 20
click at [247, 46] on icon at bounding box center [244, 53] width 20 height 20
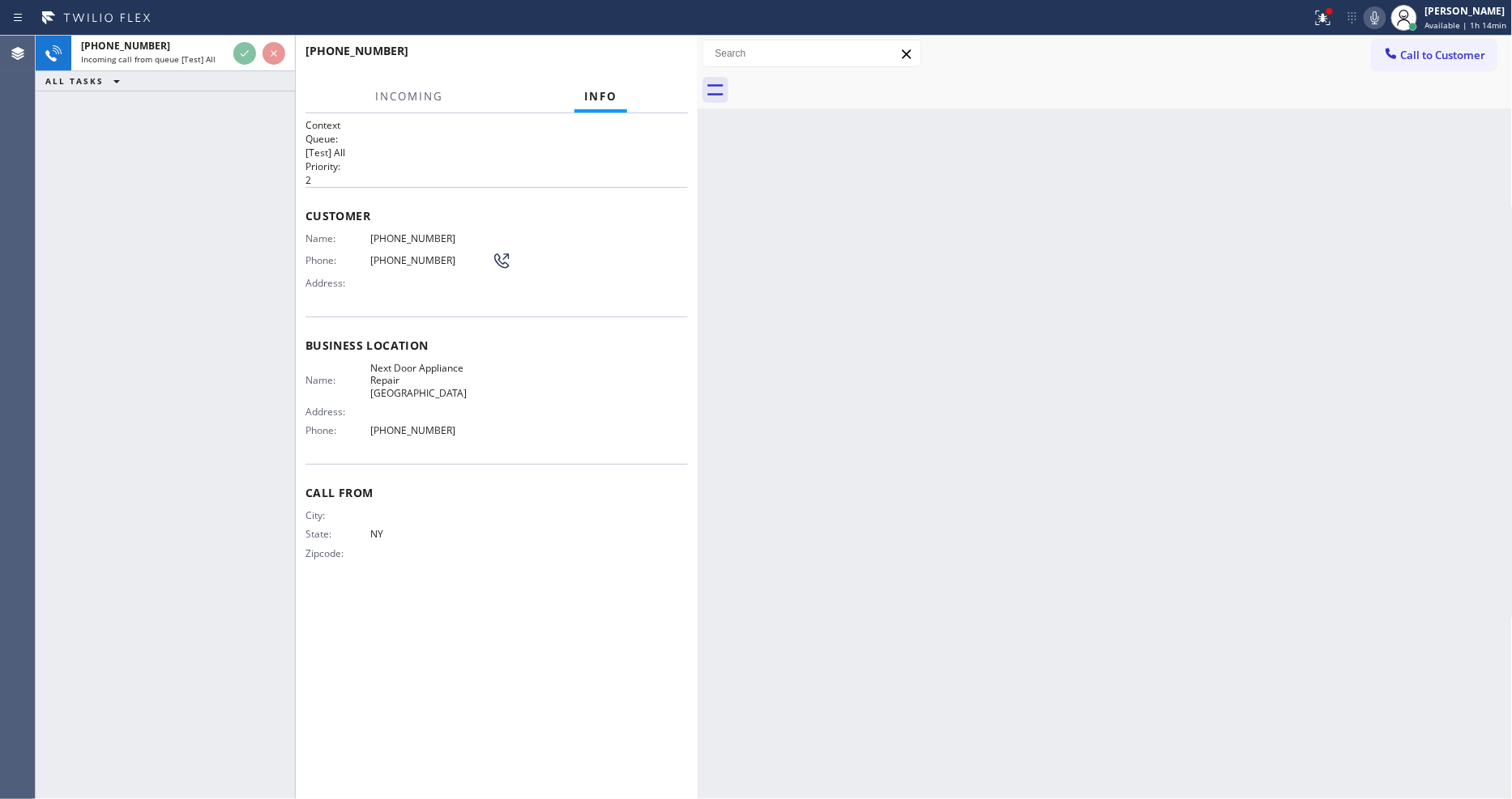
click at [368, 486] on span "Call From" at bounding box center [496, 493] width 382 height 16
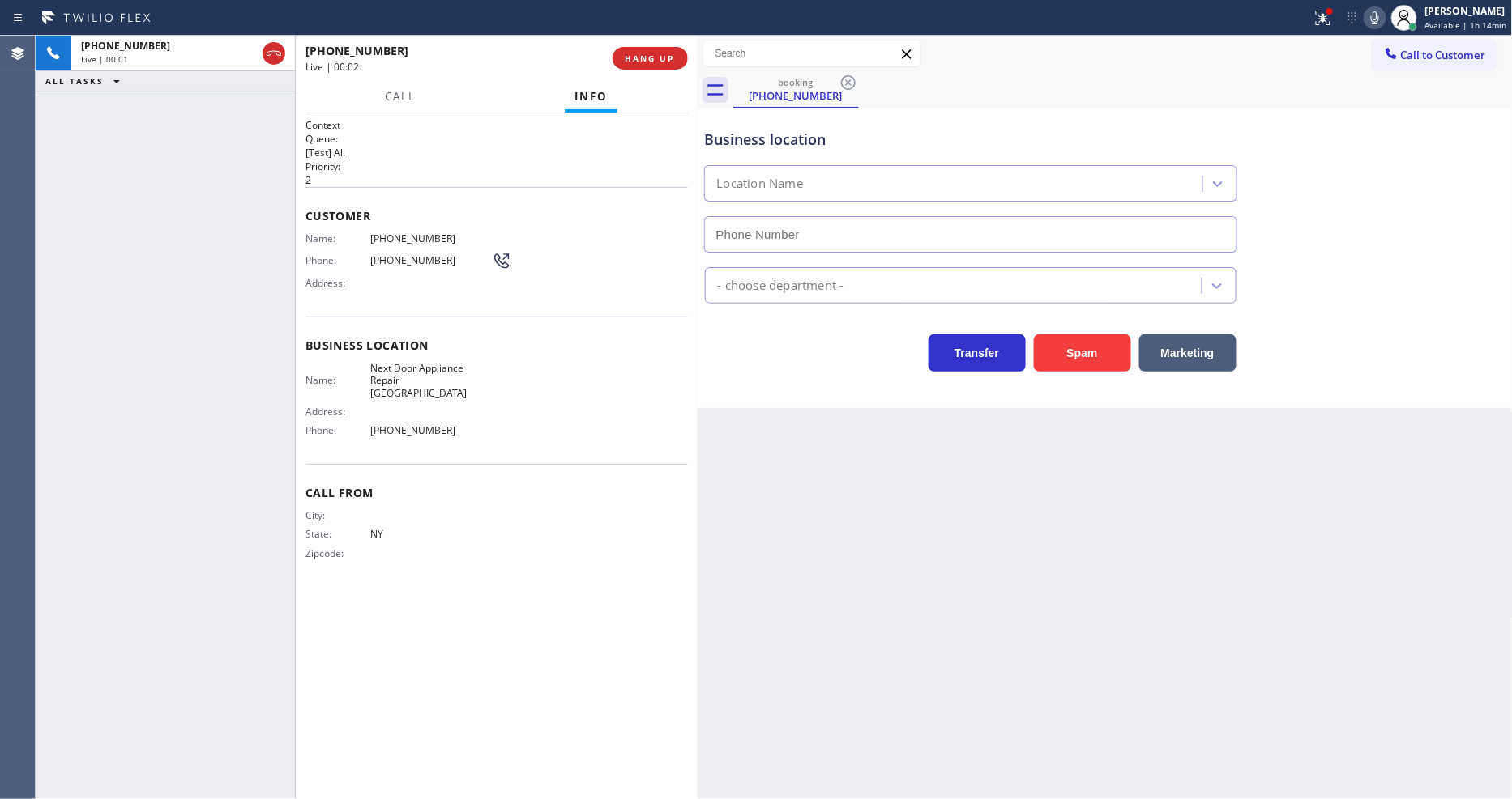
type input "(631) 203-1974"
click at [1005, 504] on div "Back to Dashboard Change Sender ID Customers Technicians Select a contact Outbo…" at bounding box center [1105, 417] width 815 height 764
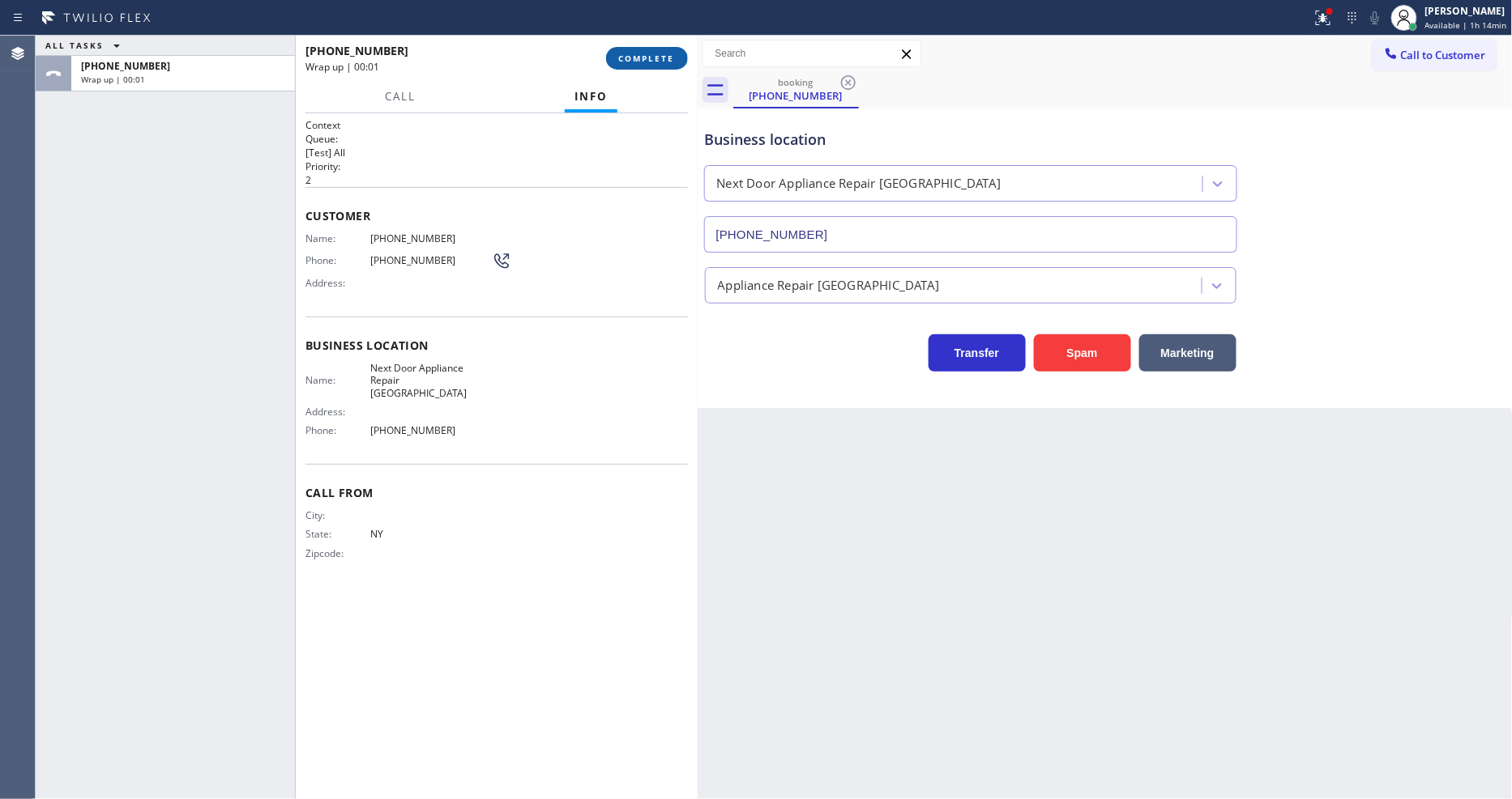
click at [656, 49] on button "COMPLETE" at bounding box center [647, 58] width 82 height 22
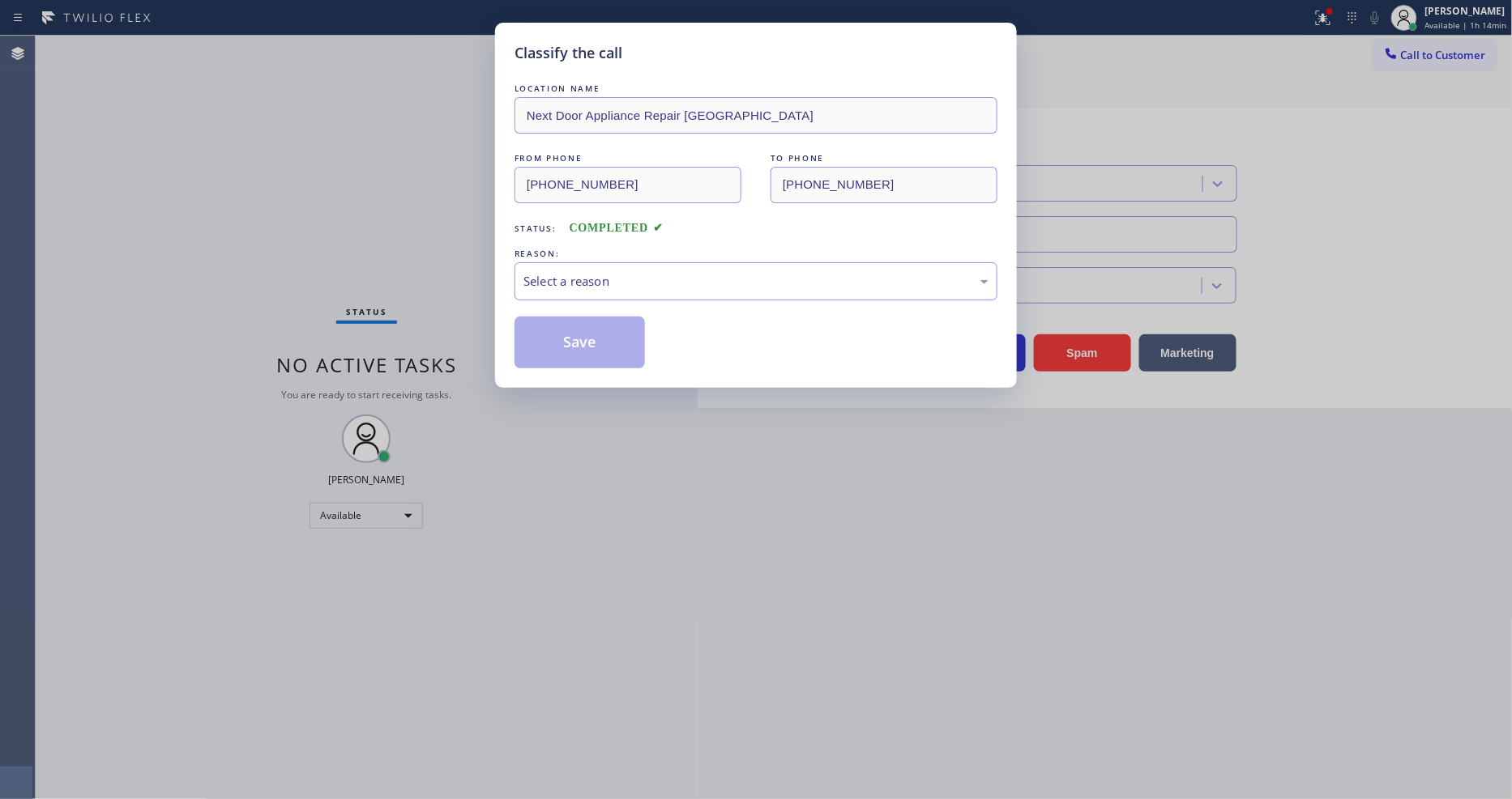
click at [599, 273] on div "Select a reason" at bounding box center [756, 282] width 465 height 19
click at [595, 321] on button "Save" at bounding box center [580, 342] width 130 height 52
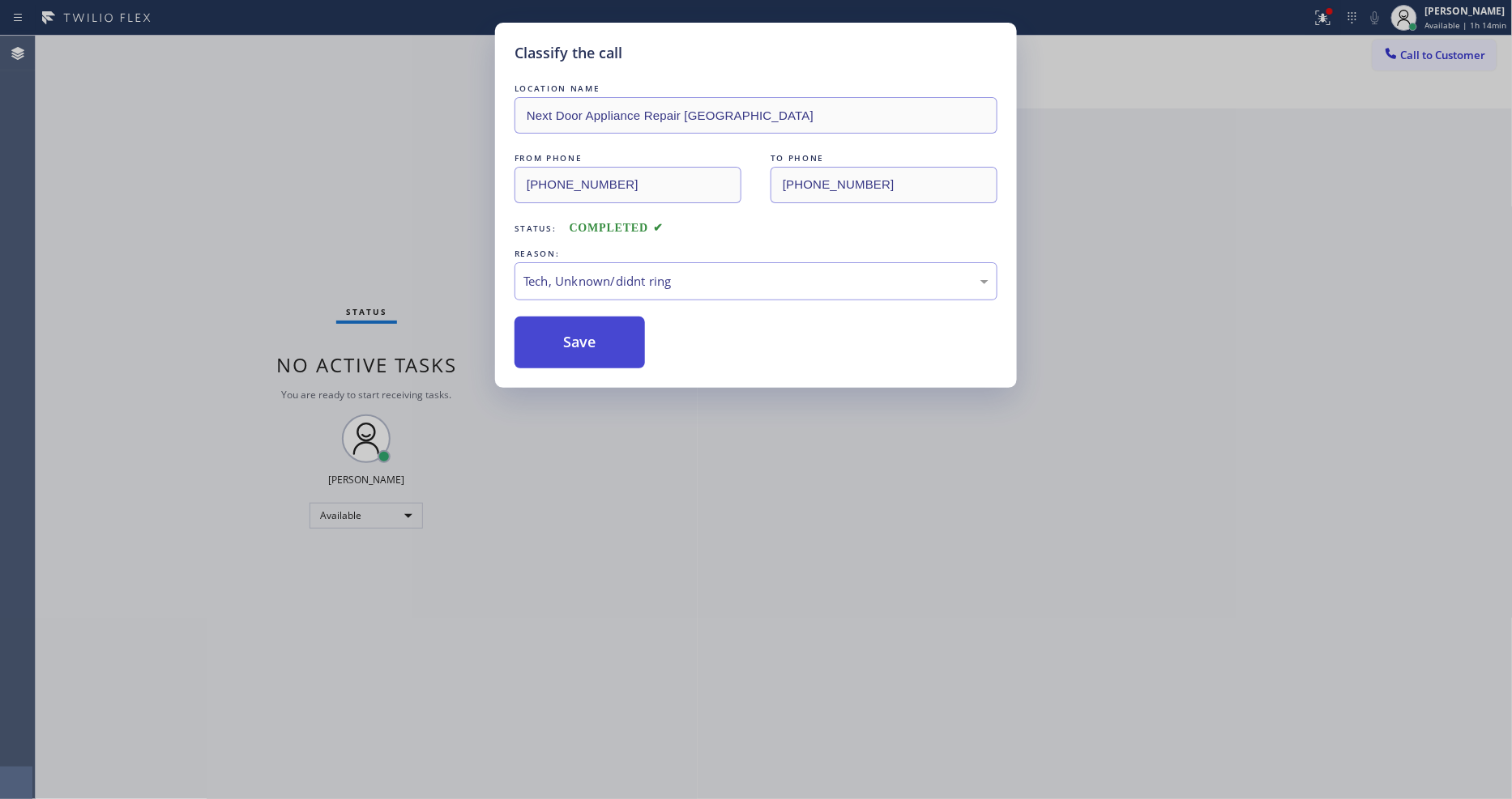
click at [595, 321] on button "Save" at bounding box center [580, 342] width 130 height 52
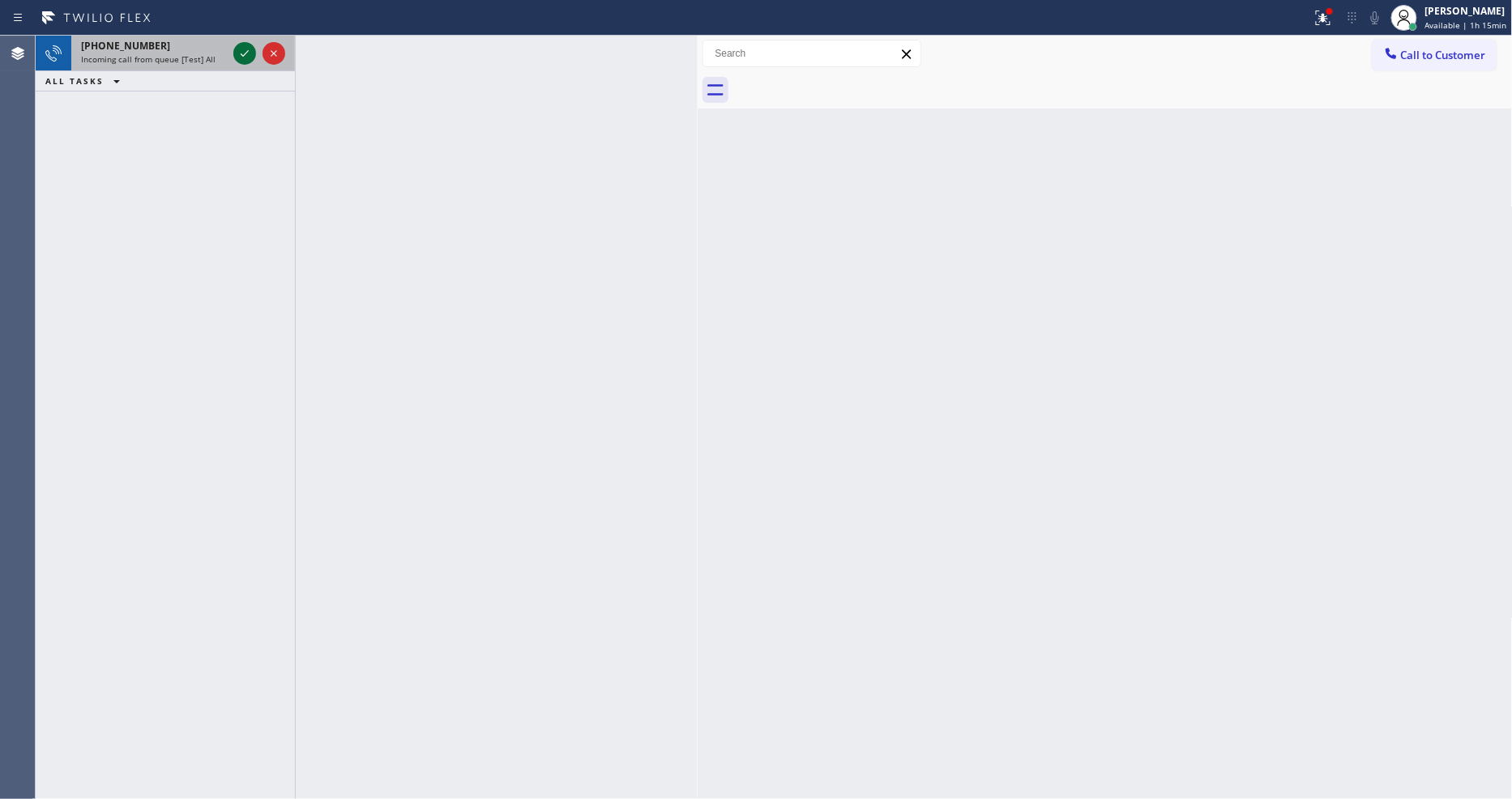
click at [243, 46] on icon at bounding box center [244, 53] width 20 height 20
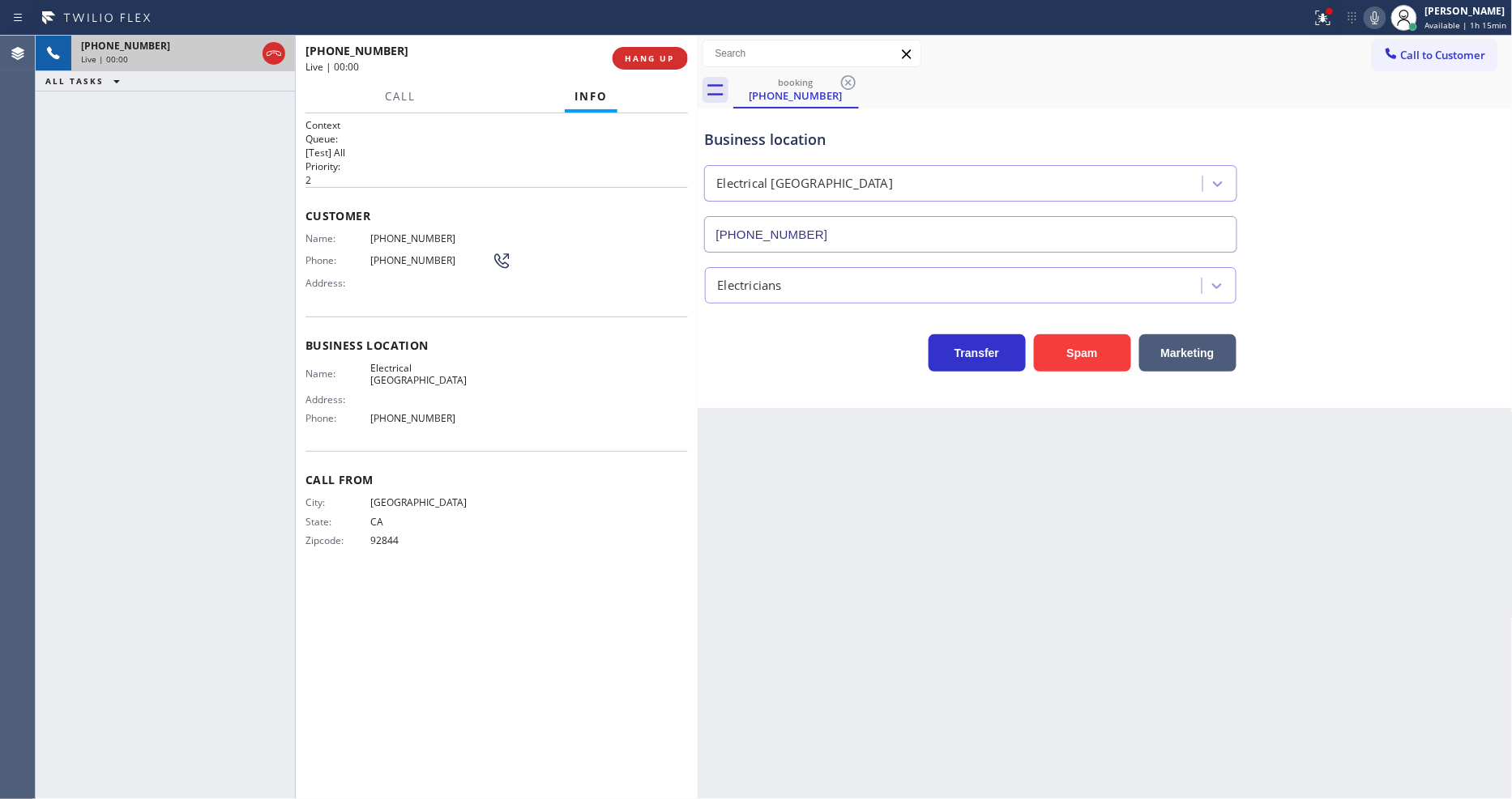
type input "(714) 364-1101"
click at [678, 52] on button "HANG UP" at bounding box center [649, 58] width 75 height 22
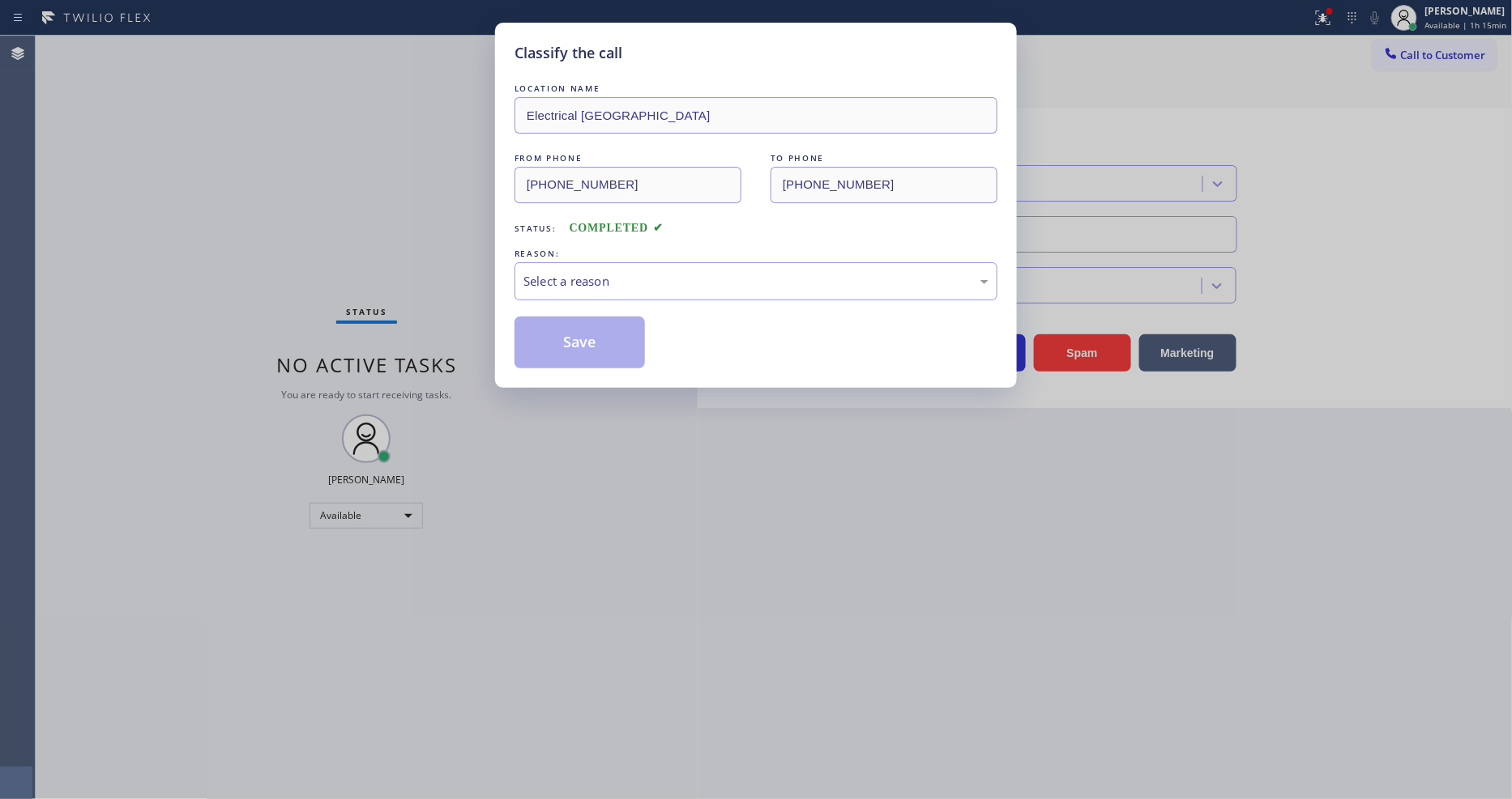
click at [569, 277] on div "Select a reason" at bounding box center [756, 282] width 465 height 19
click at [596, 335] on button "Save" at bounding box center [580, 342] width 130 height 52
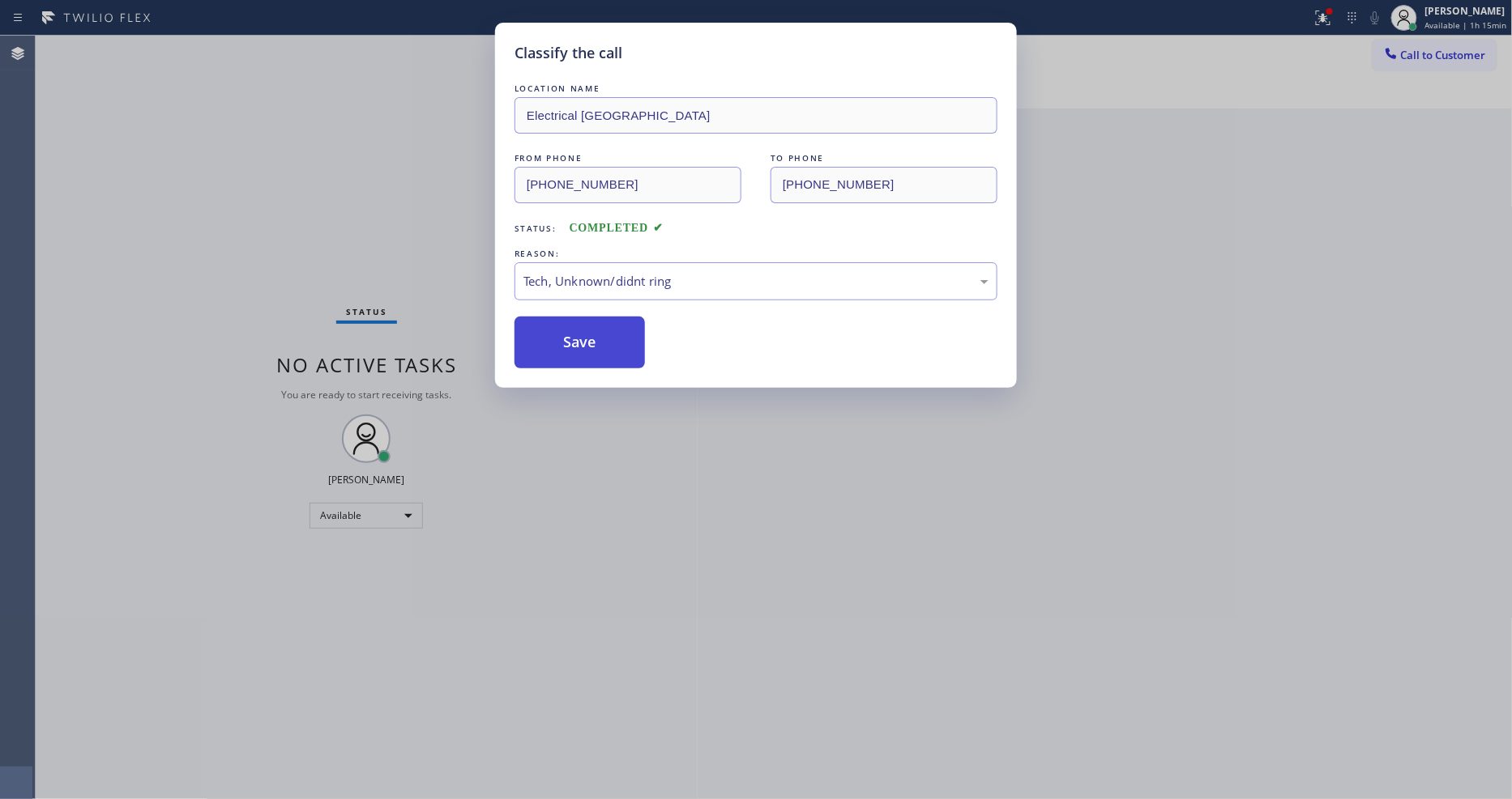
click at [596, 335] on button "Save" at bounding box center [580, 342] width 130 height 52
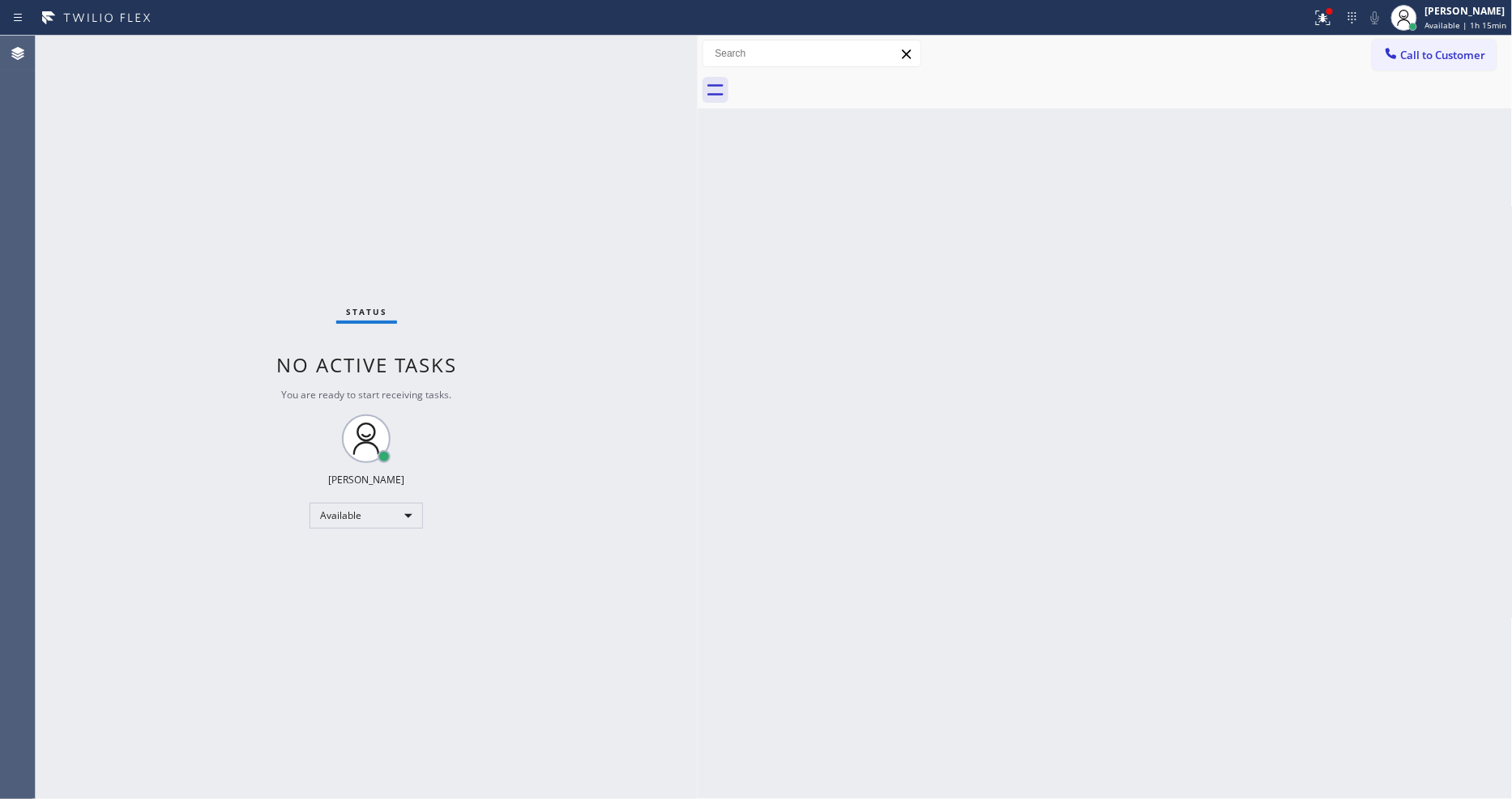
click at [1448, 14] on div "[PERSON_NAME]" at bounding box center [1465, 10] width 82 height 14
click at [1385, 110] on button "Unavailable" at bounding box center [1431, 107] width 162 height 21
drag, startPoint x: 280, startPoint y: 110, endPoint x: 674, endPoint y: 126, distance: 394.3
click at [674, 126] on div at bounding box center [674, 417] width 0 height 764
drag, startPoint x: 674, startPoint y: 126, endPoint x: 691, endPoint y: 122, distance: 17.5
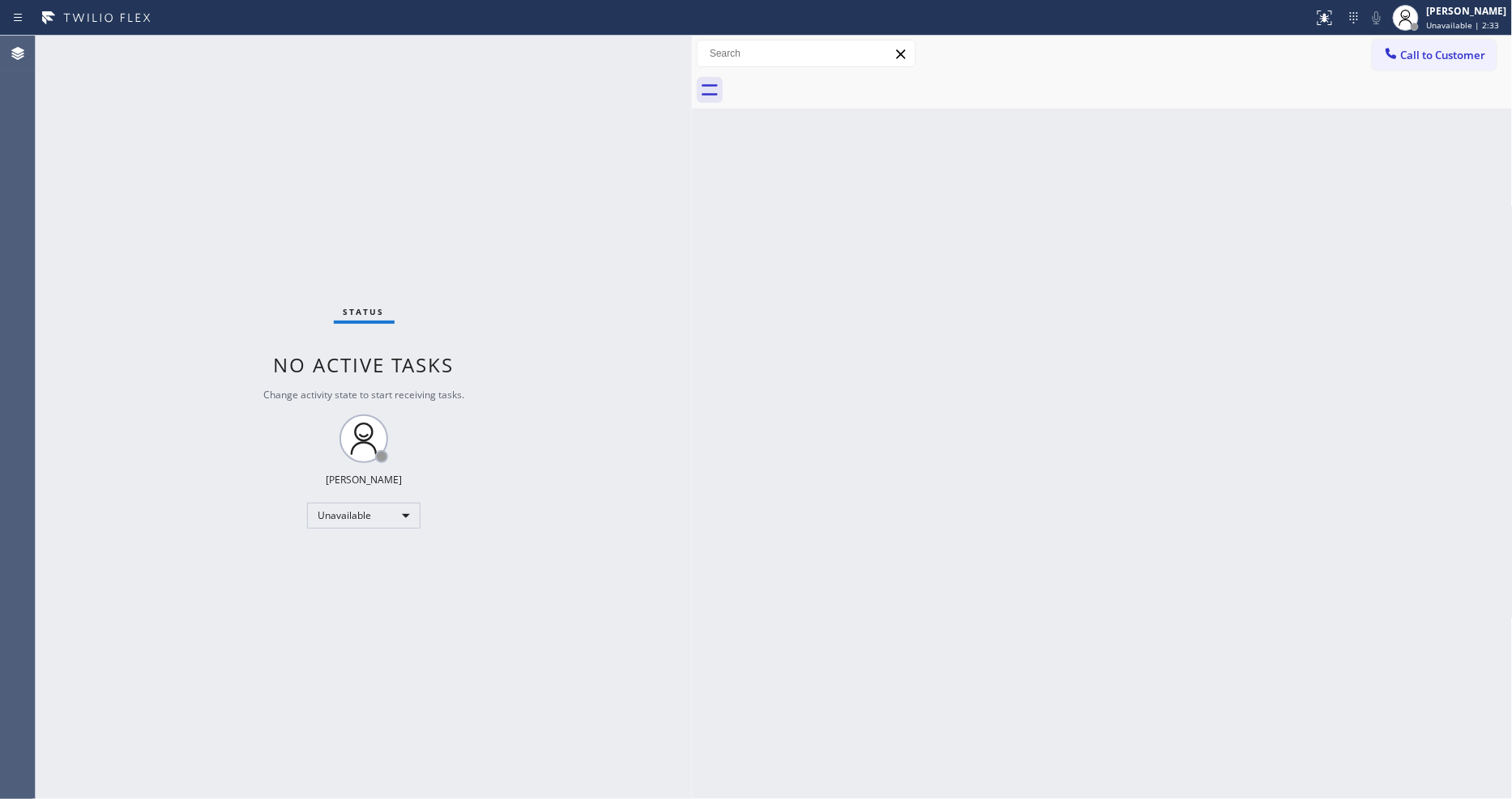
click at [692, 122] on div at bounding box center [692, 417] width 0 height 764
click at [1452, 29] on span "Unavailable | 2:34" at bounding box center [1463, 25] width 73 height 11
click at [1440, 78] on button "Available" at bounding box center [1431, 86] width 162 height 21
click at [1059, 354] on div "Back to Dashboard Change Sender ID Customers Technicians Select a contact Outbo…" at bounding box center [1103, 417] width 821 height 764
click at [814, 385] on div "Back to Dashboard Change Sender ID Customers Technicians Select a contact Outbo…" at bounding box center [1103, 417] width 821 height 764
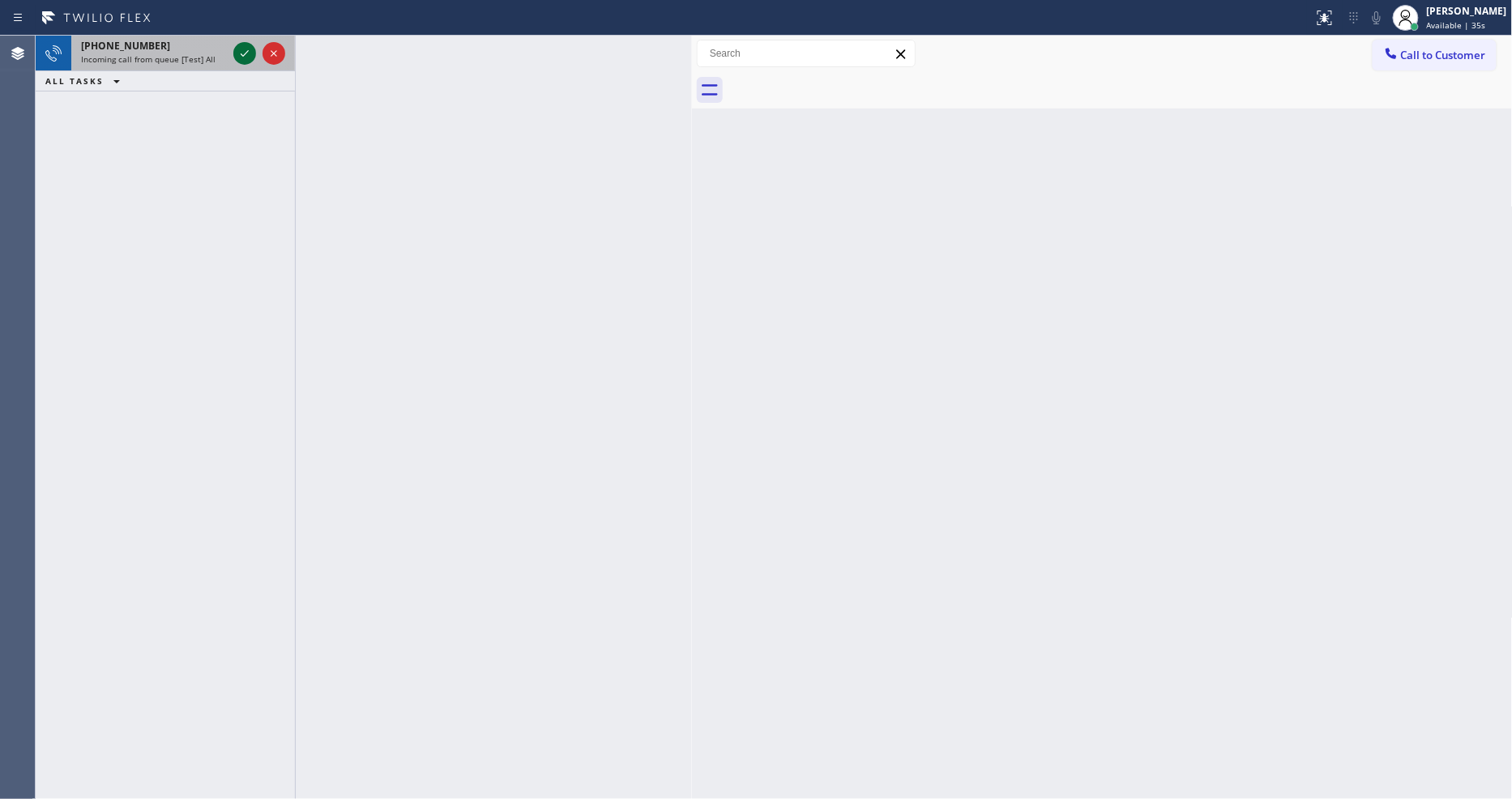
click at [248, 47] on icon at bounding box center [244, 53] width 20 height 20
click at [240, 52] on icon at bounding box center [244, 53] width 20 height 20
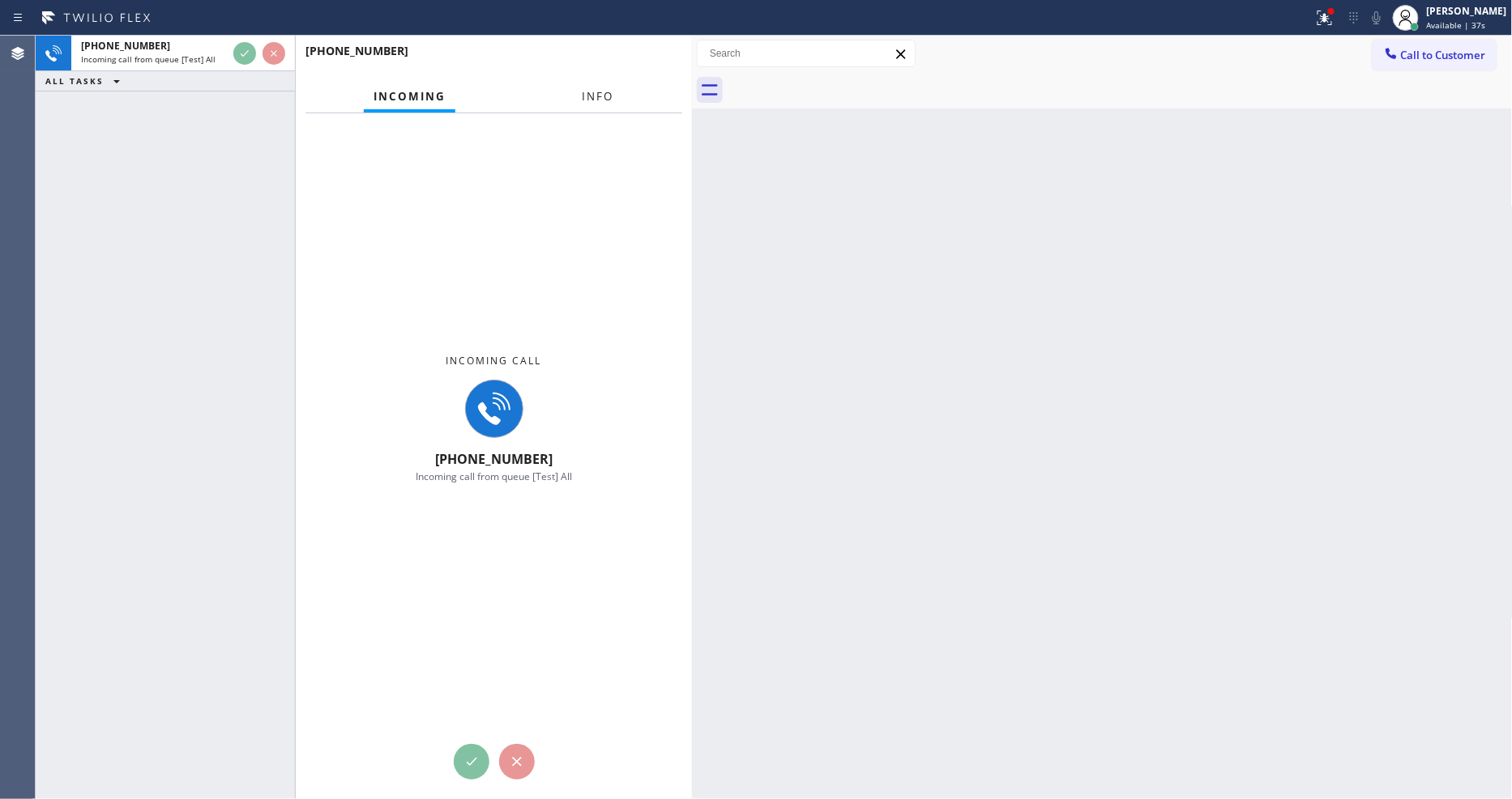
click at [609, 97] on button "Info" at bounding box center [598, 97] width 51 height 32
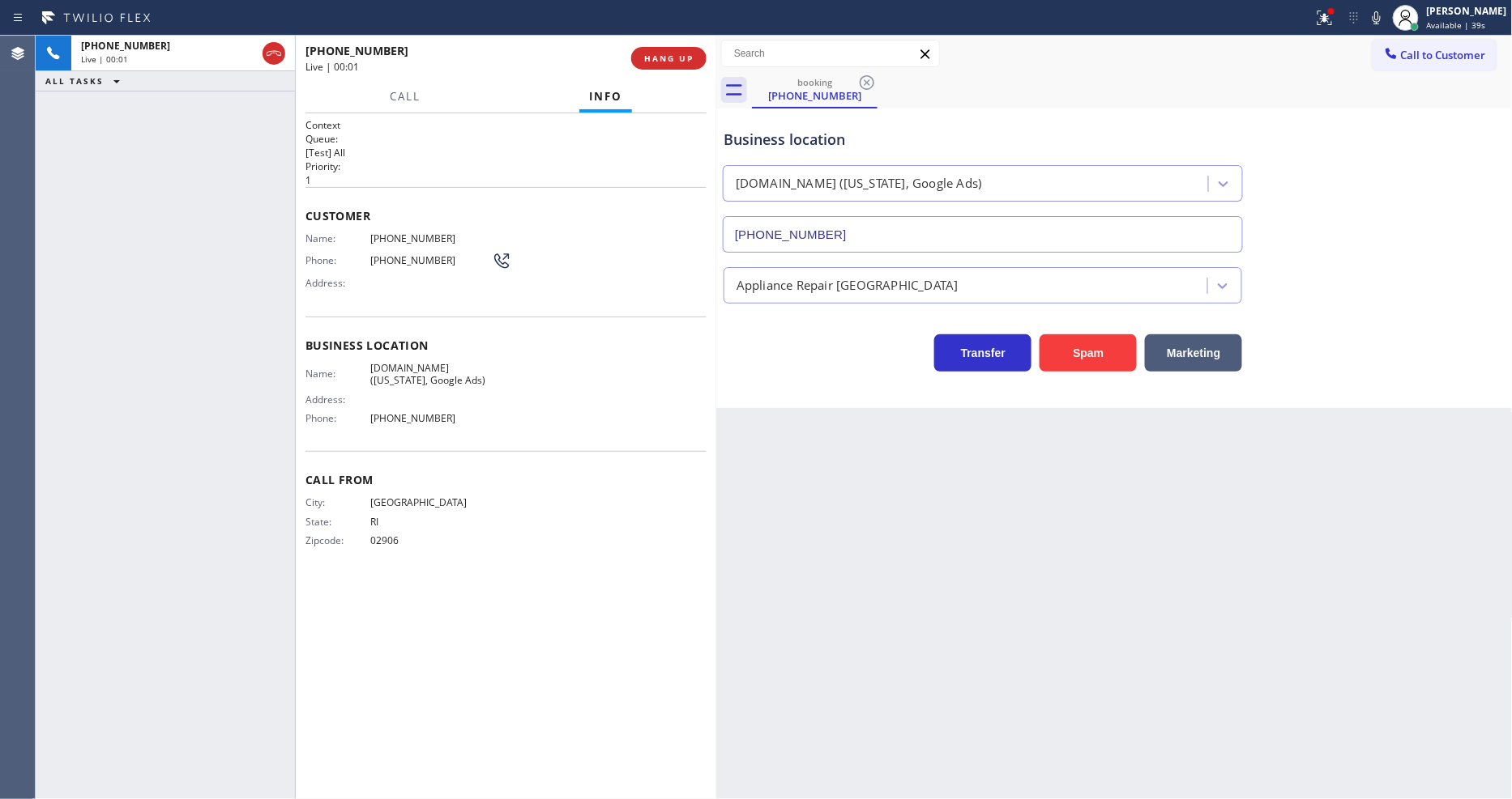
type input "[PHONE_NUMBER]"
drag, startPoint x: 691, startPoint y: 139, endPoint x: 716, endPoint y: 134, distance: 25.5
click at [716, 134] on div at bounding box center [716, 417] width 0 height 764
click at [397, 374] on span "[DOMAIN_NAME] ([US_STATE], Google Ads)" at bounding box center [431, 374] width 122 height 25
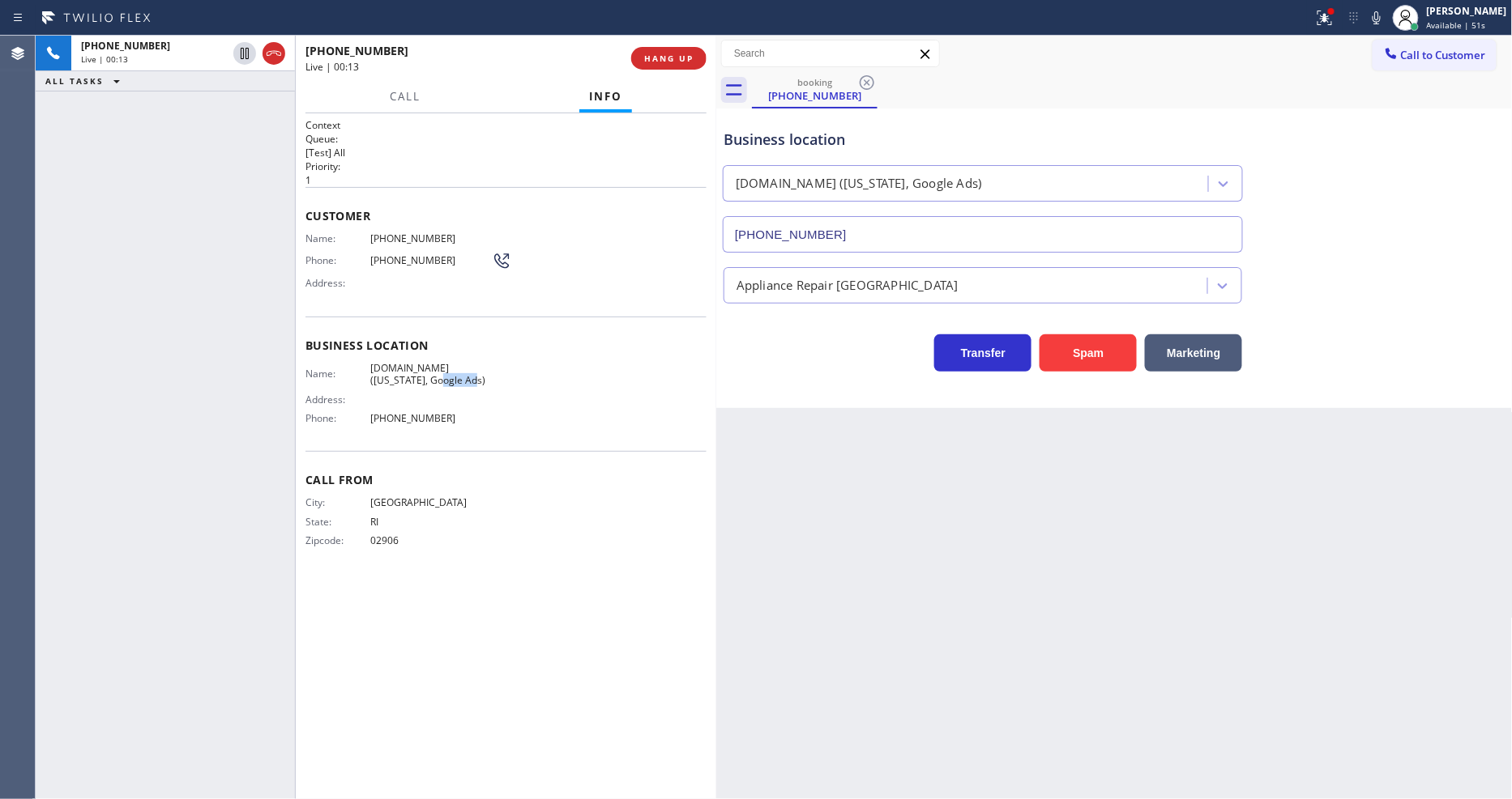
click at [397, 374] on span "[DOMAIN_NAME] ([US_STATE], Google Ads)" at bounding box center [431, 374] width 122 height 25
copy span "[DOMAIN_NAME] ([US_STATE], Google Ads)"
click at [389, 237] on span "[PHONE_NUMBER]" at bounding box center [431, 238] width 122 height 12
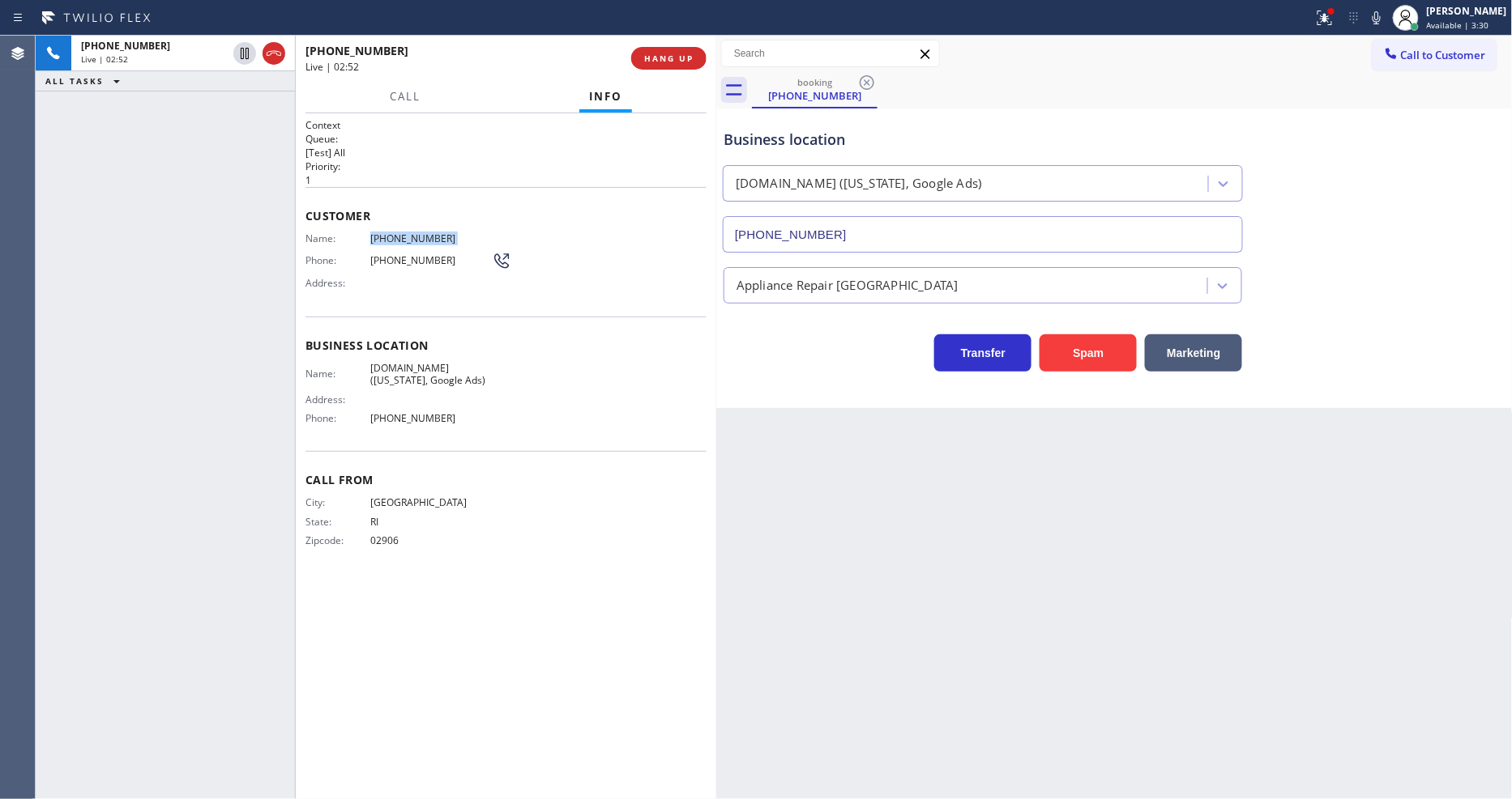
copy span "[PHONE_NUMBER]"
drag, startPoint x: 240, startPoint y: 48, endPoint x: 595, endPoint y: 43, distance: 355.0
click at [240, 48] on icon at bounding box center [244, 53] width 20 height 20
click at [1386, 14] on icon at bounding box center [1376, 18] width 20 height 20
click at [236, 53] on icon at bounding box center [244, 53] width 20 height 20
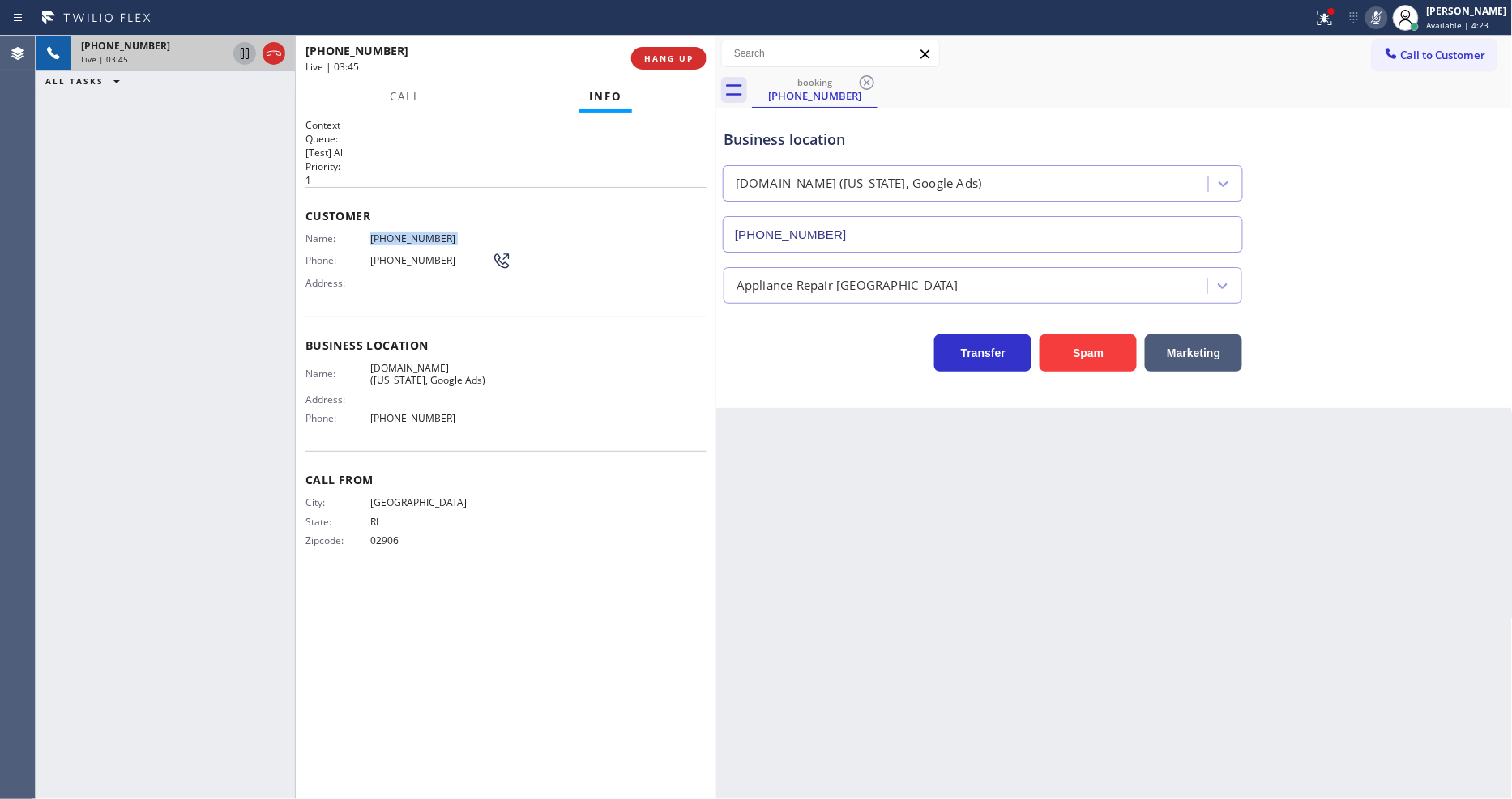
click at [1386, 19] on icon at bounding box center [1376, 18] width 20 height 20
click at [1326, 29] on button at bounding box center [1324, 18] width 35 height 35
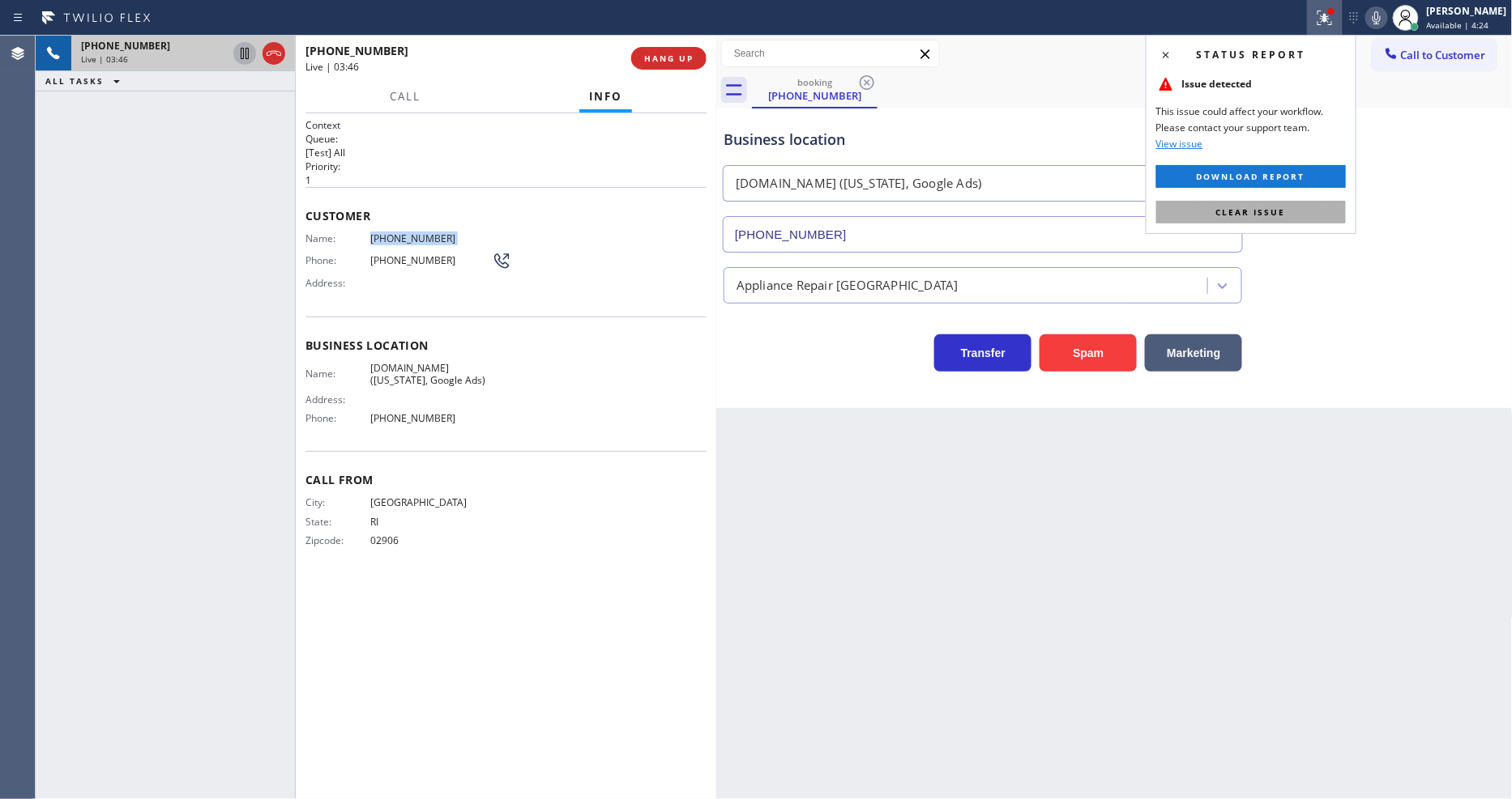
click at [1297, 206] on button "Clear issue" at bounding box center [1251, 212] width 190 height 22
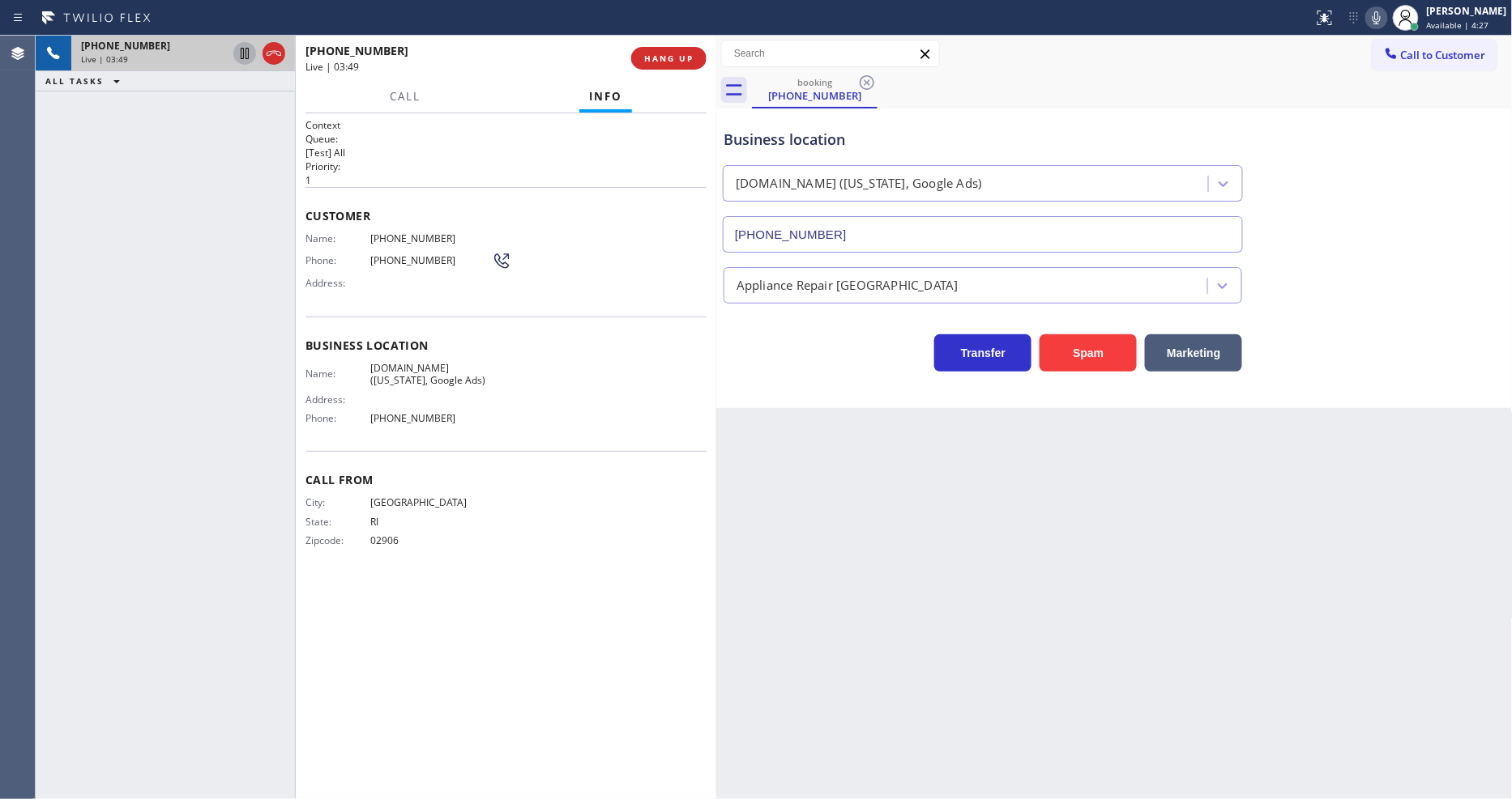
click at [559, 516] on div "City: [GEOGRAPHIC_DATA]: [US_STATE] Zipcode: 02906" at bounding box center [505, 525] width 401 height 57
click at [1022, 579] on div "Back to Dashboard Change Sender ID Customers Technicians Select a contact Outbo…" at bounding box center [1115, 417] width 796 height 764
click at [1382, 21] on icon at bounding box center [1376, 18] width 20 height 20
click at [401, 620] on div "Context Queue: [Test] All Priority: 1 Customer Name: [PHONE_NUMBER] Phone: [PHO…" at bounding box center [505, 456] width 401 height 676
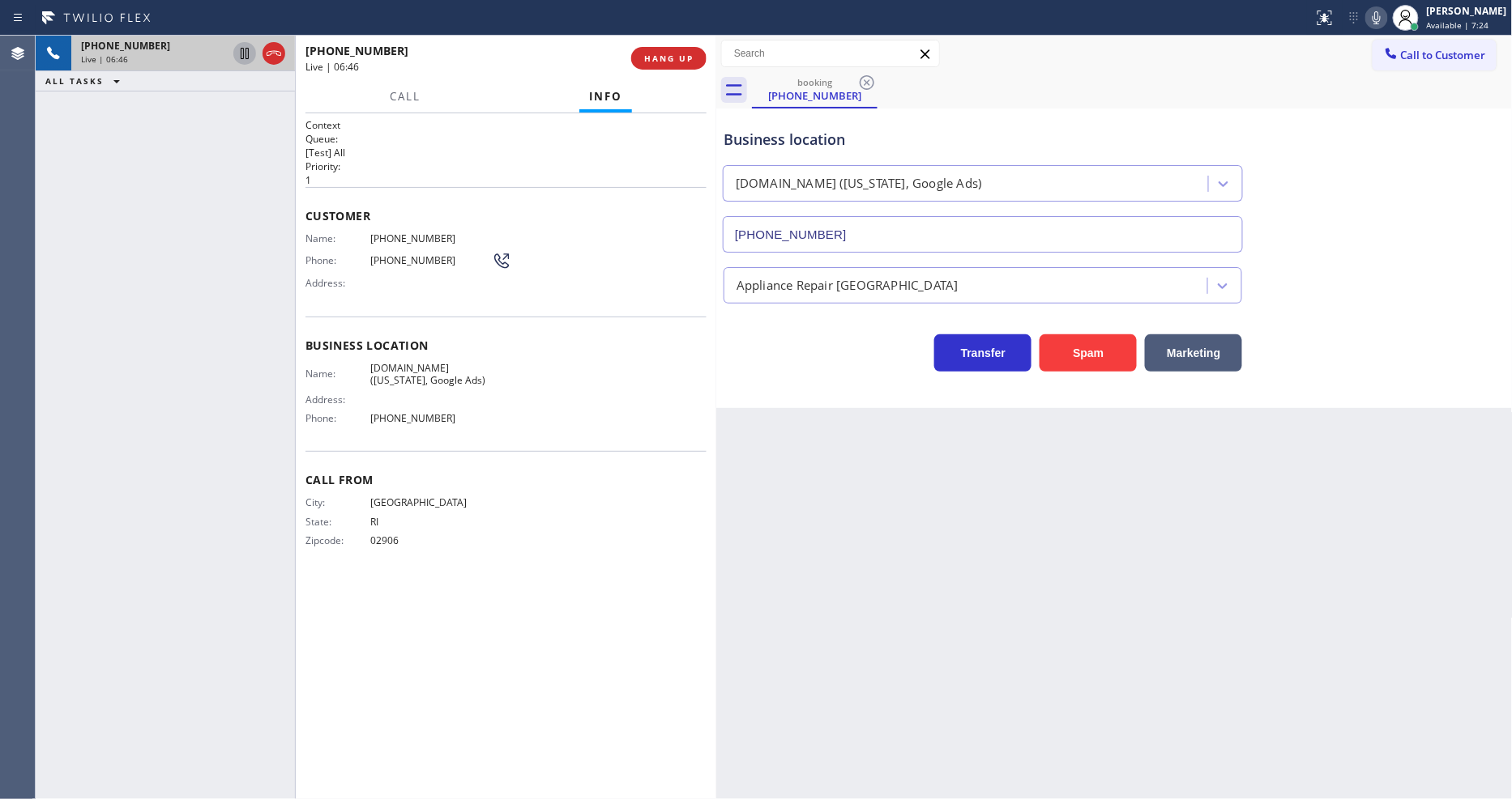
click at [990, 609] on div "Back to Dashboard Change Sender ID Customers Technicians Select a contact Outbo…" at bounding box center [1115, 417] width 796 height 764
click at [662, 50] on button "HANG UP" at bounding box center [668, 58] width 75 height 22
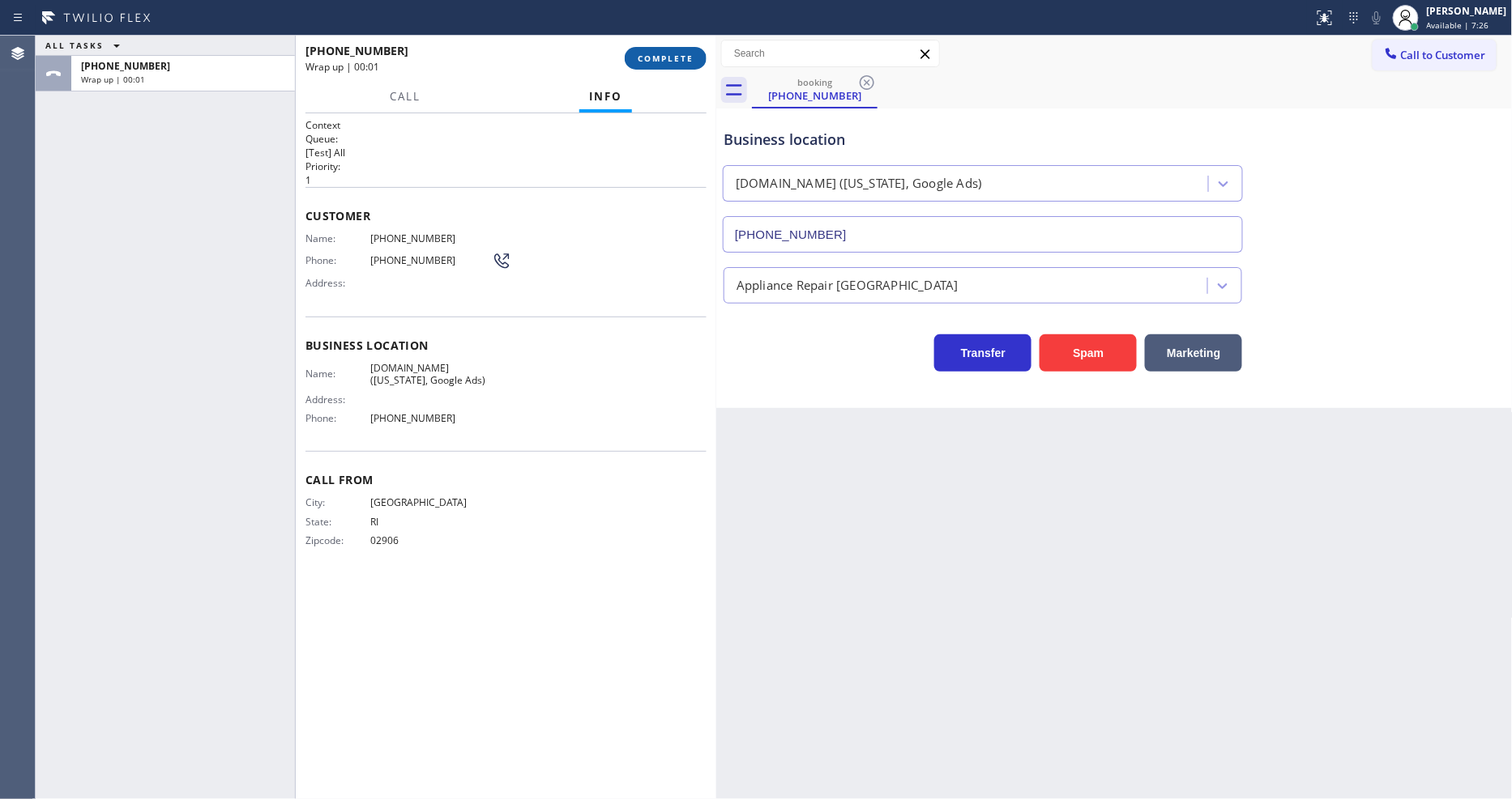
click at [662, 69] on button "COMPLETE" at bounding box center [665, 58] width 82 height 22
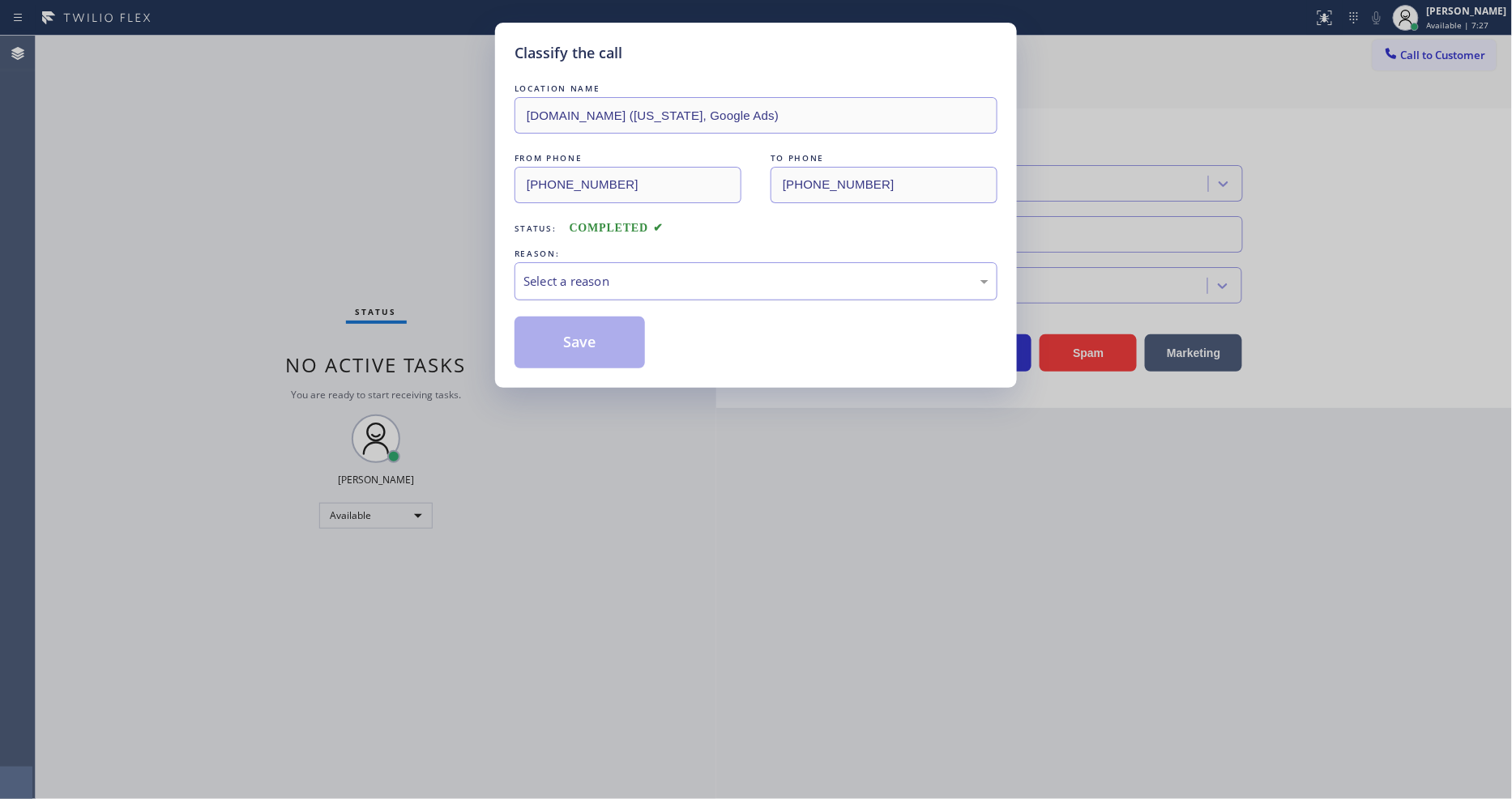
click at [573, 273] on div "Select a reason" at bounding box center [756, 282] width 465 height 19
click at [573, 339] on button "Save" at bounding box center [580, 342] width 130 height 52
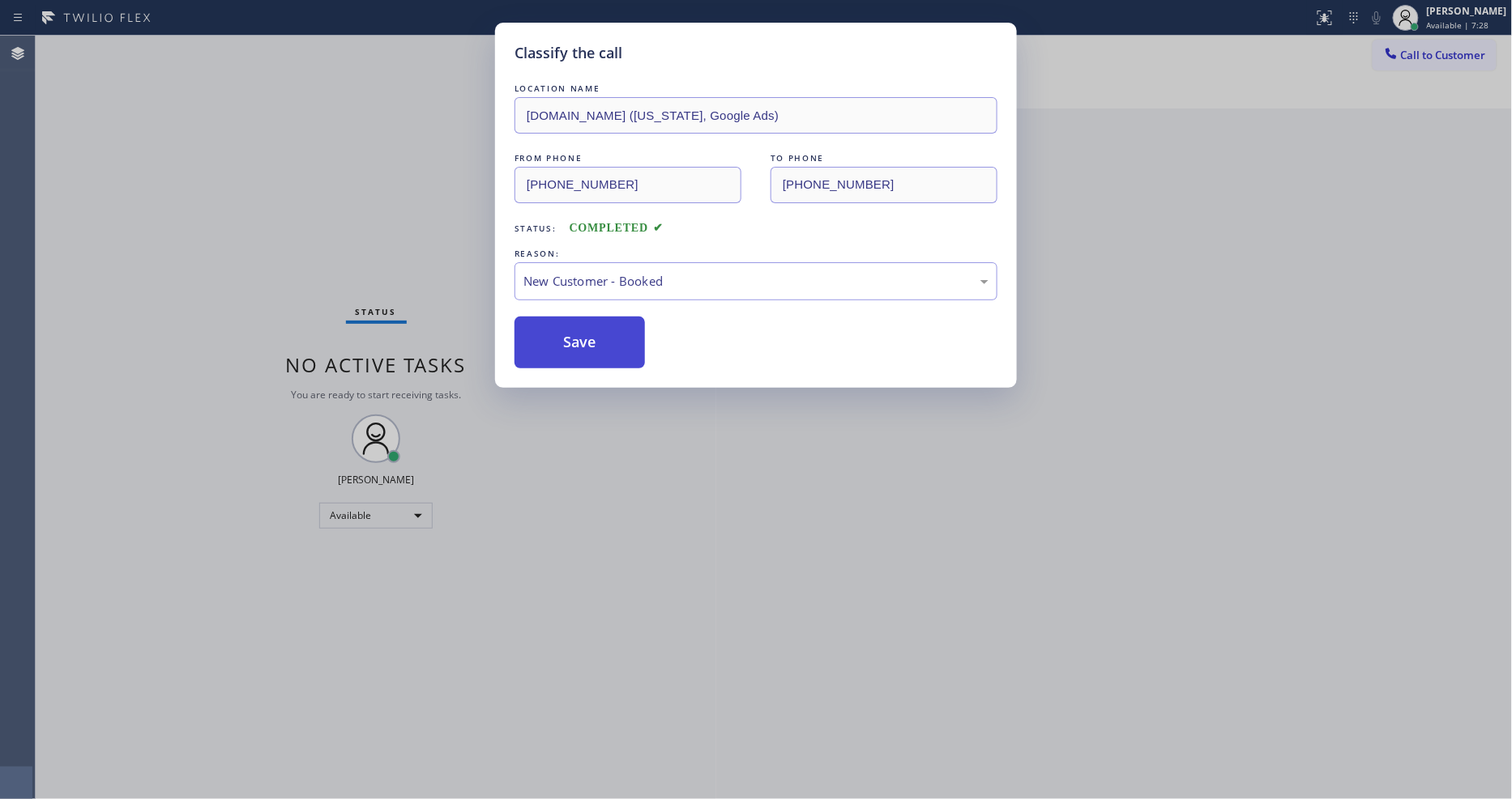
click at [573, 339] on button "Save" at bounding box center [580, 342] width 130 height 52
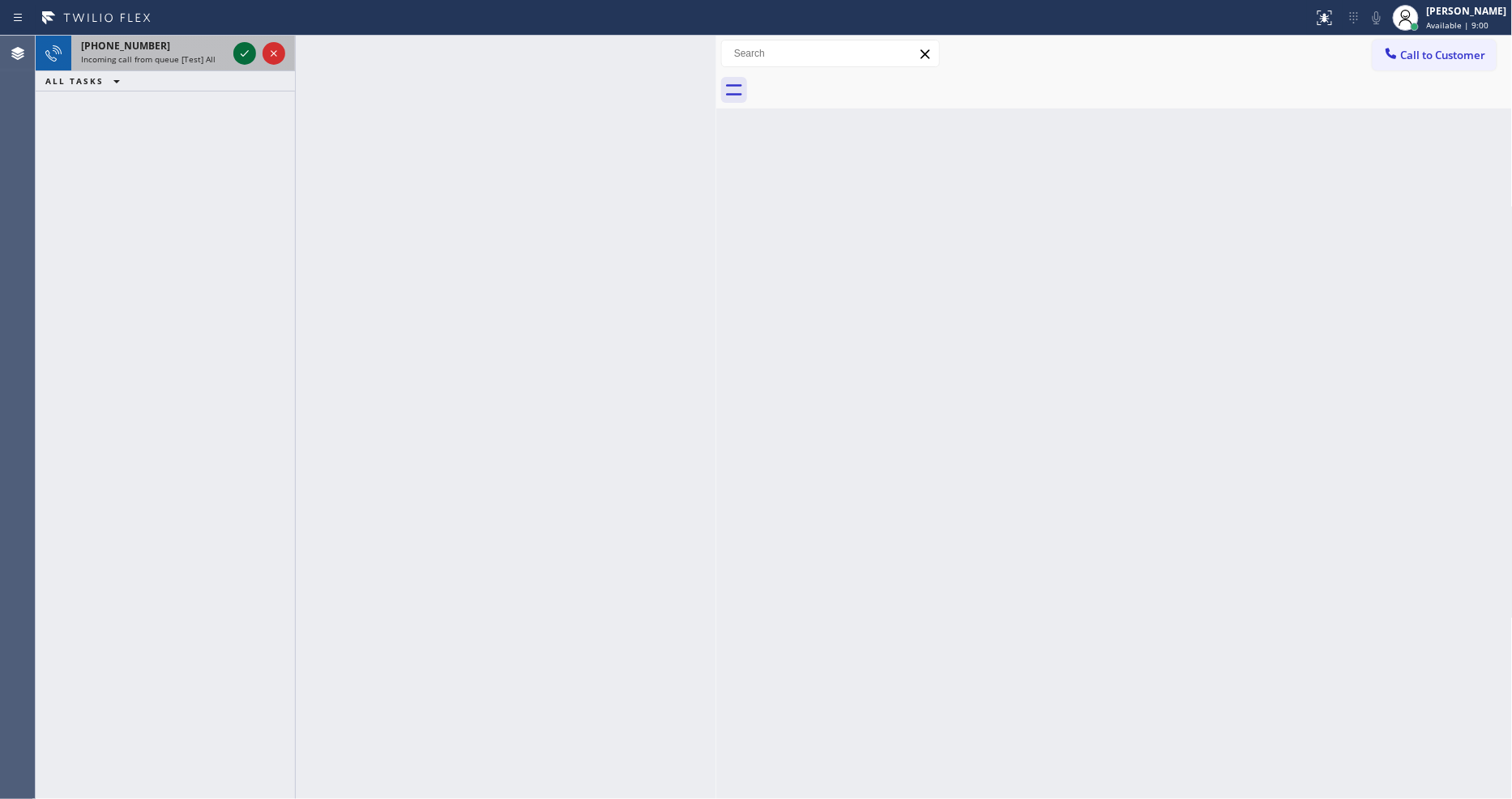
click at [243, 47] on icon at bounding box center [244, 53] width 20 height 20
click at [234, 50] on icon at bounding box center [244, 53] width 20 height 20
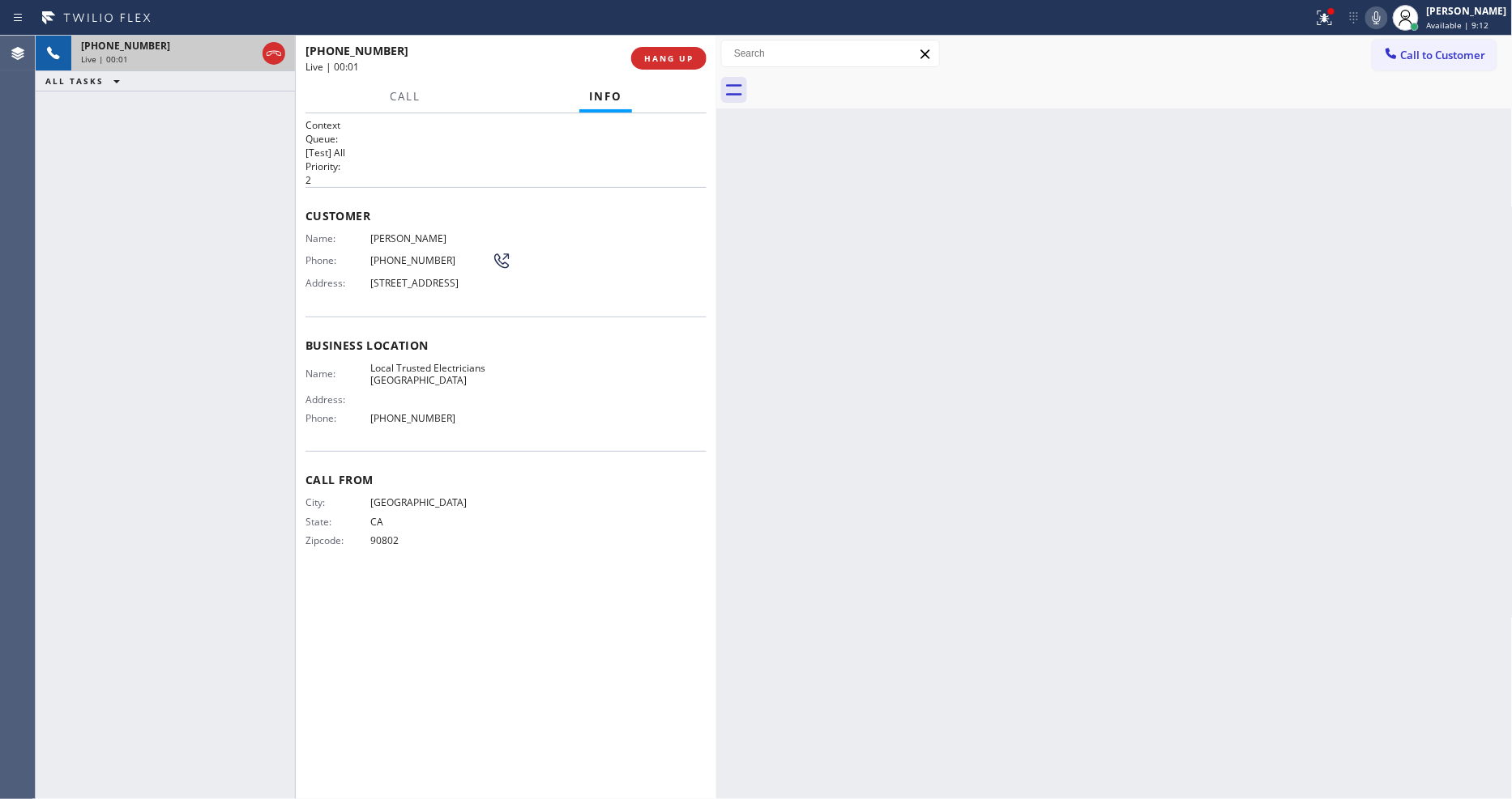
click at [649, 573] on div "Call From City: [GEOGRAPHIC_DATA]: [US_STATE] Zipcode: 90802" at bounding box center [505, 512] width 401 height 122
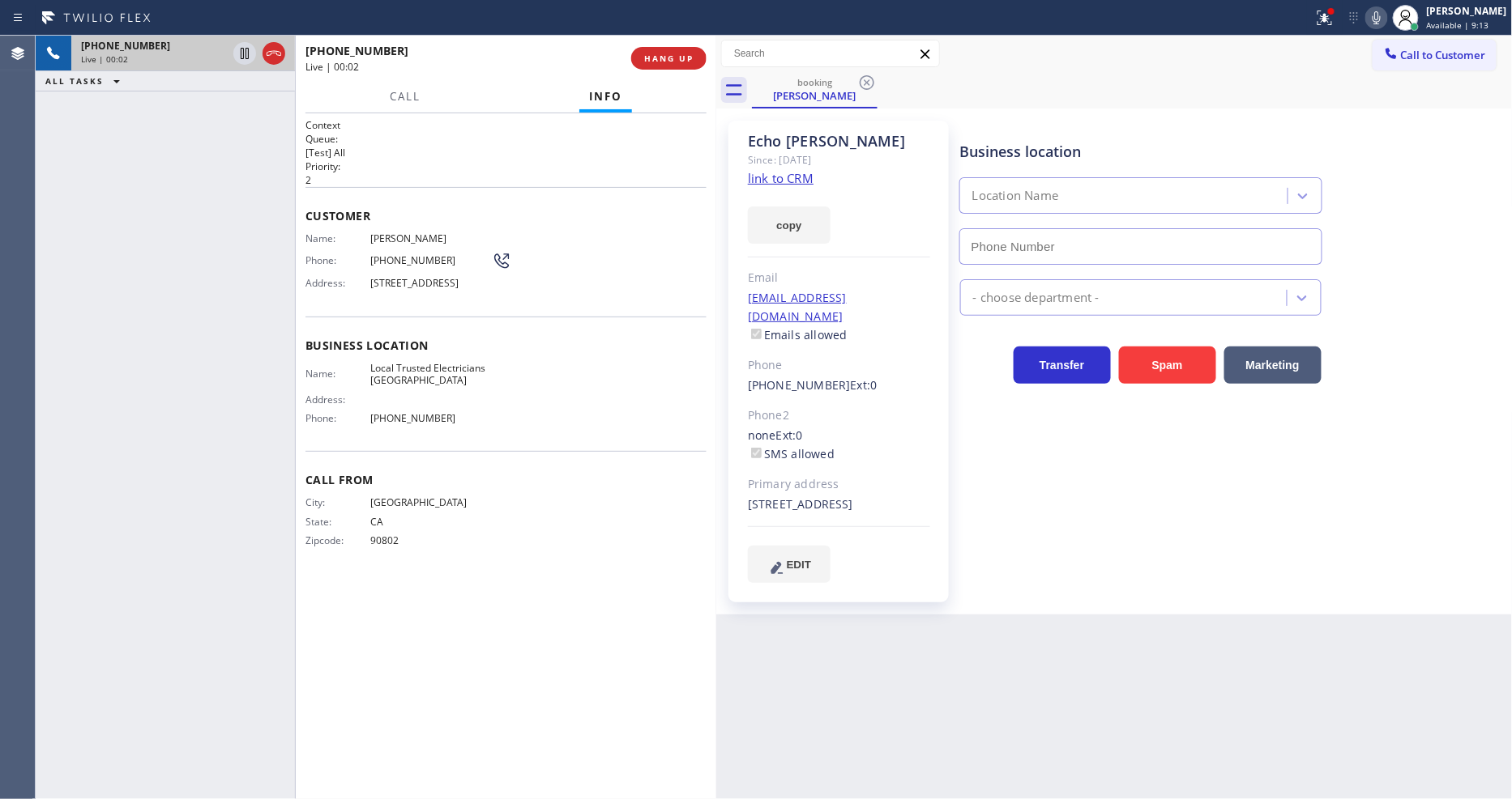
type input "[PHONE_NUMBER]"
click at [757, 173] on link "link to CRM" at bounding box center [781, 178] width 66 height 16
click at [693, 59] on button "HANG UP" at bounding box center [668, 58] width 75 height 22
click at [692, 58] on span "HANG UP" at bounding box center [668, 59] width 49 height 11
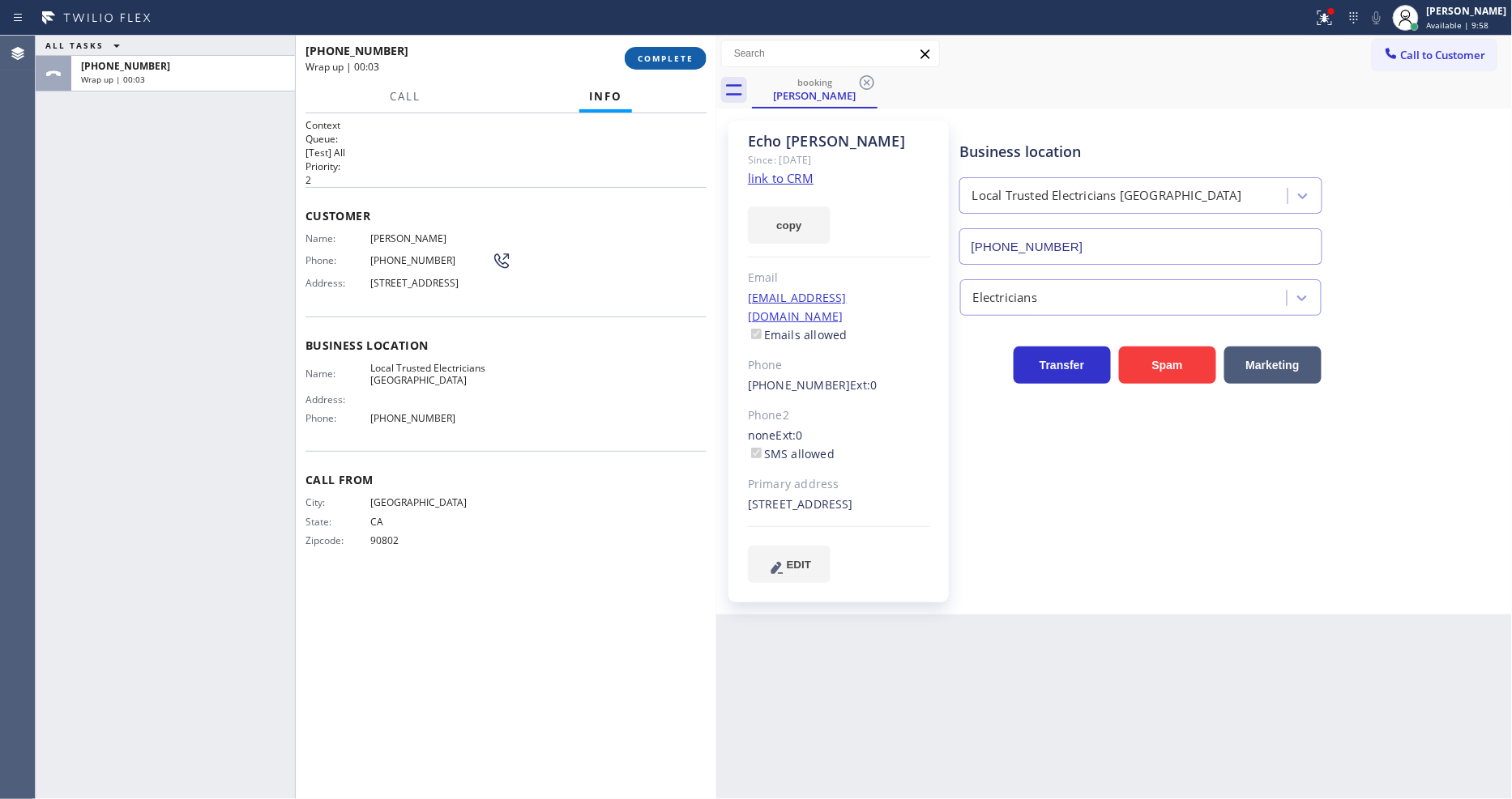
click at [692, 58] on span "COMPLETE" at bounding box center [665, 59] width 56 height 11
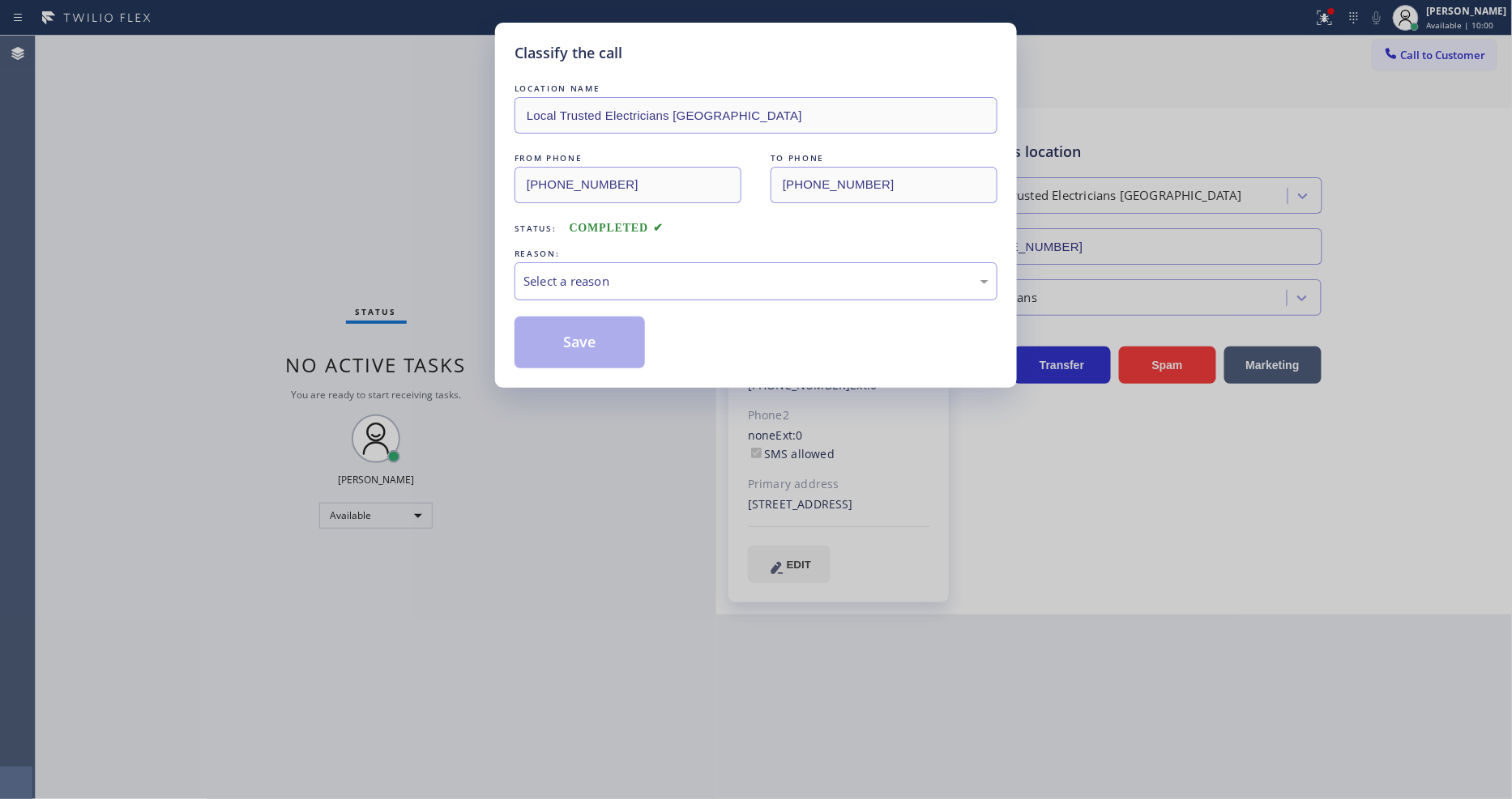
click at [538, 280] on div "Select a reason" at bounding box center [756, 282] width 465 height 19
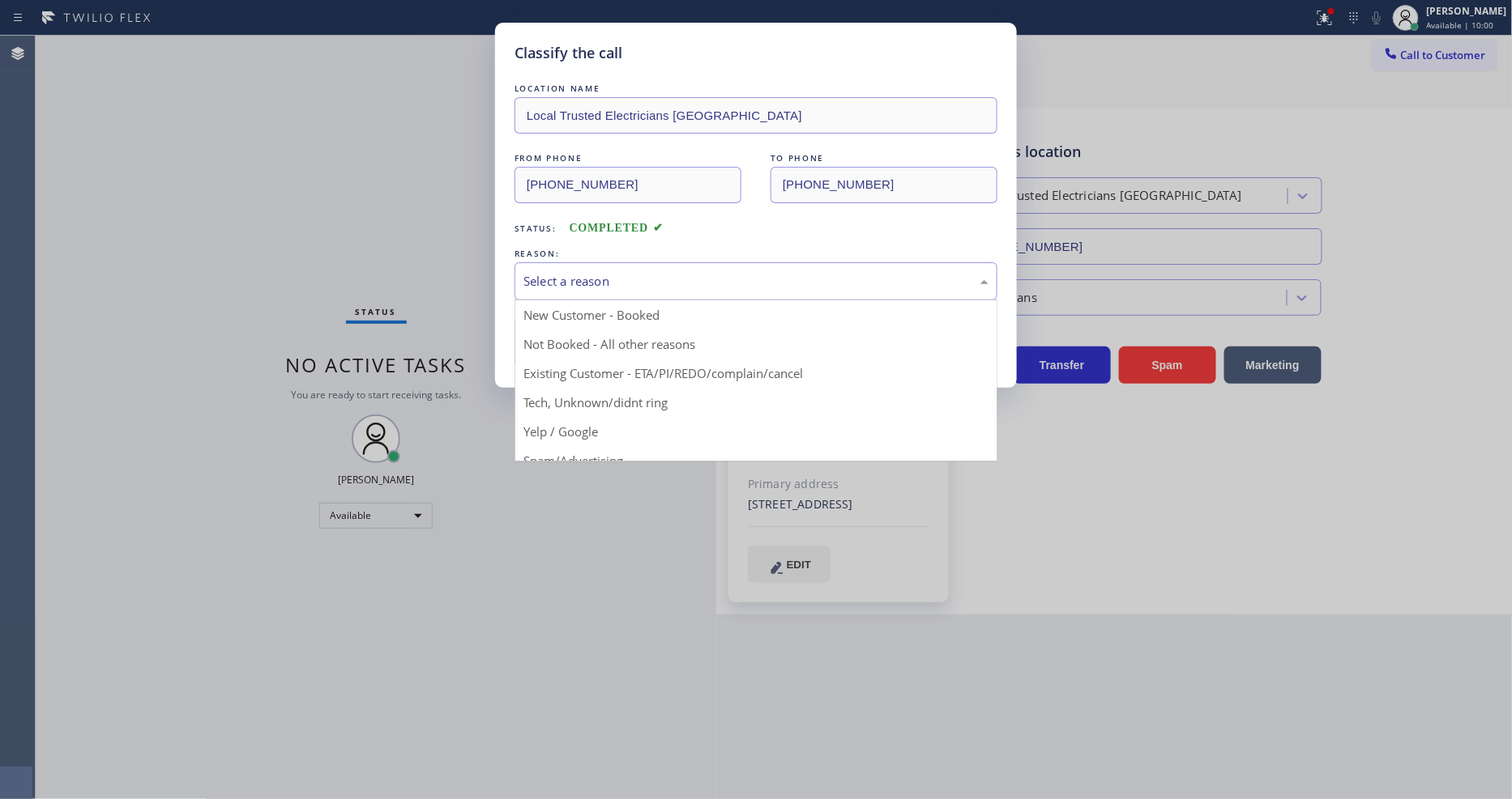
drag, startPoint x: 543, startPoint y: 379, endPoint x: 553, endPoint y: 353, distance: 27.9
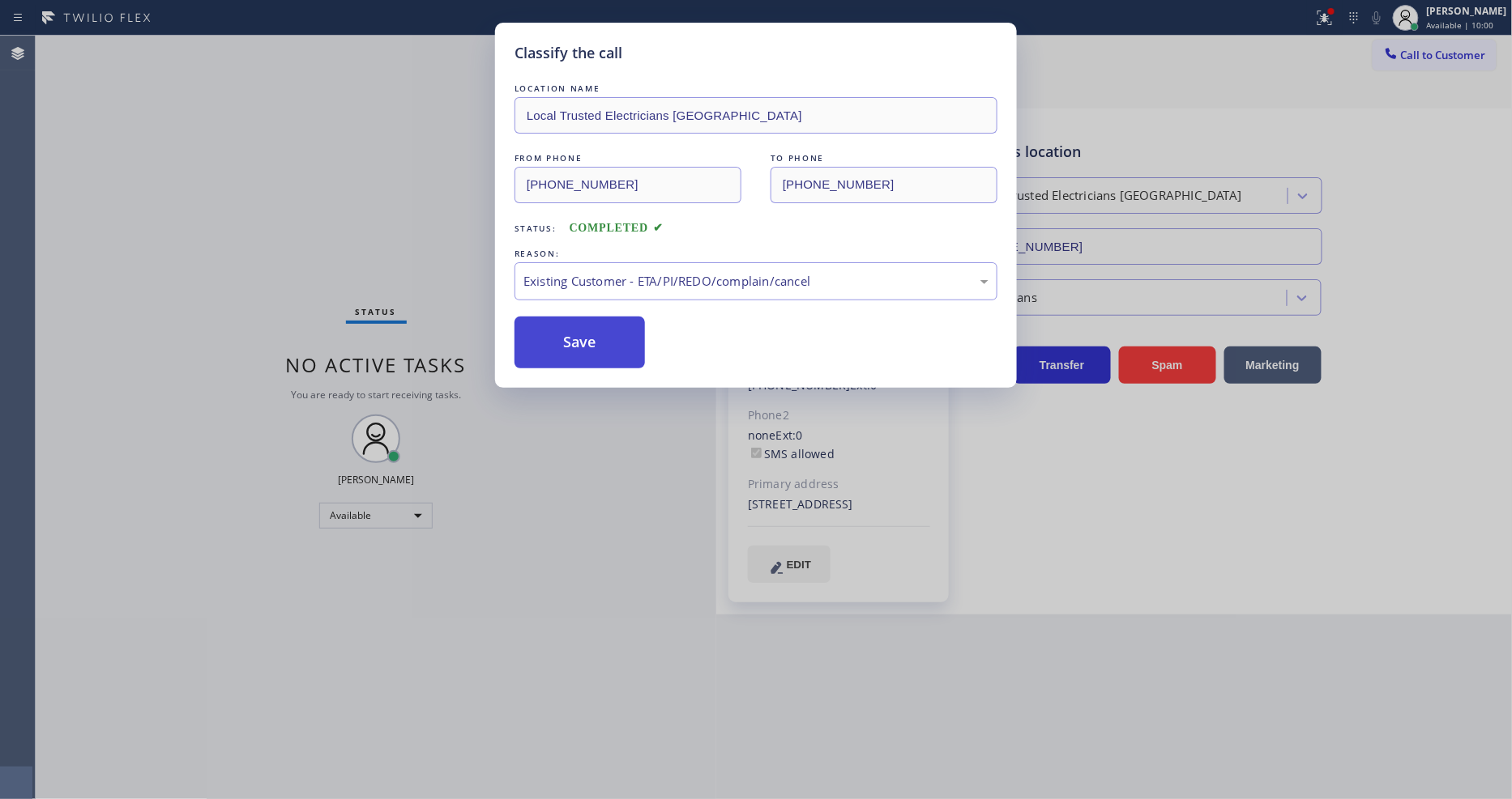
click at [556, 340] on button "Save" at bounding box center [580, 342] width 130 height 52
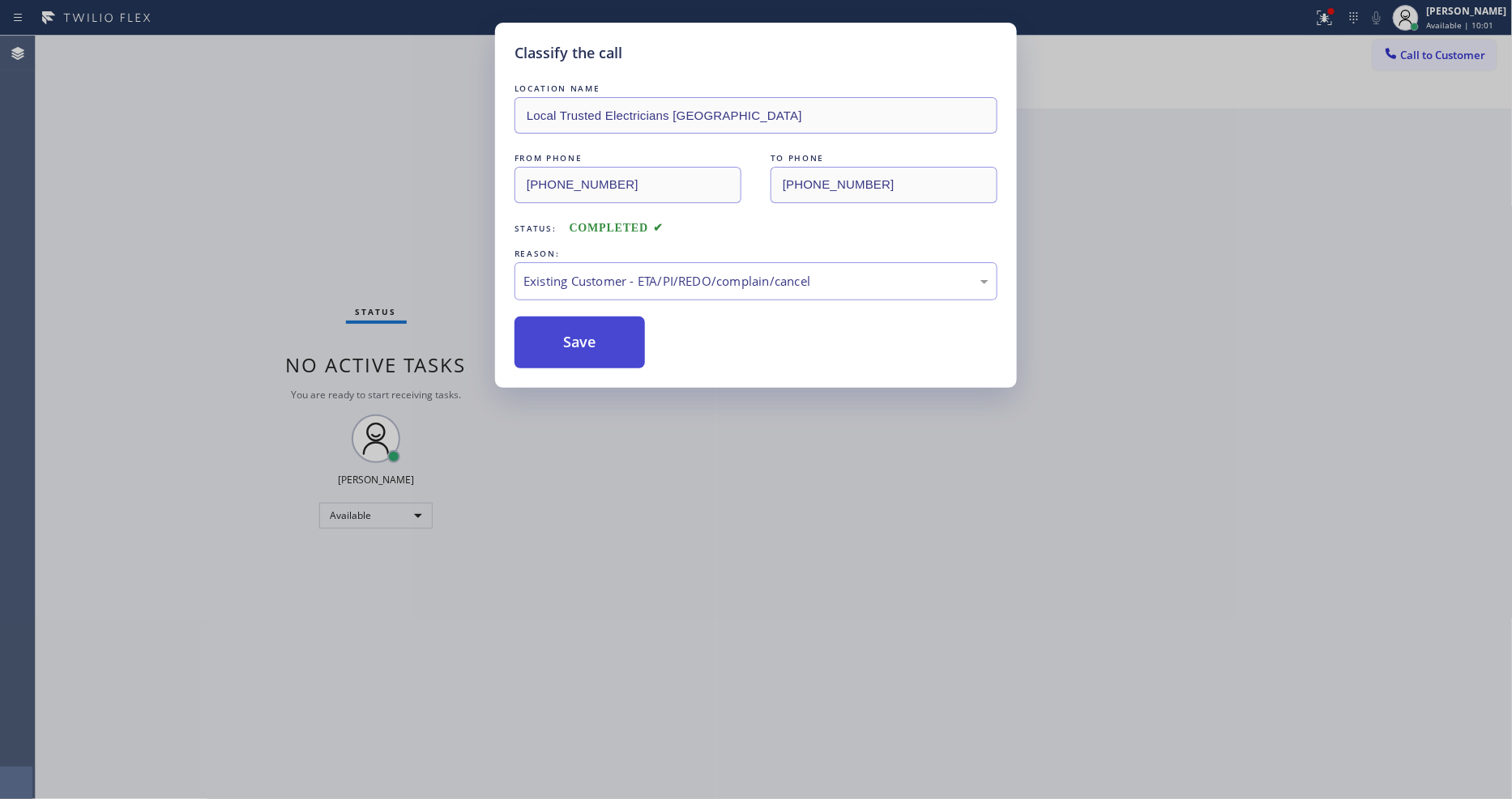
click at [556, 340] on button "Save" at bounding box center [580, 342] width 130 height 52
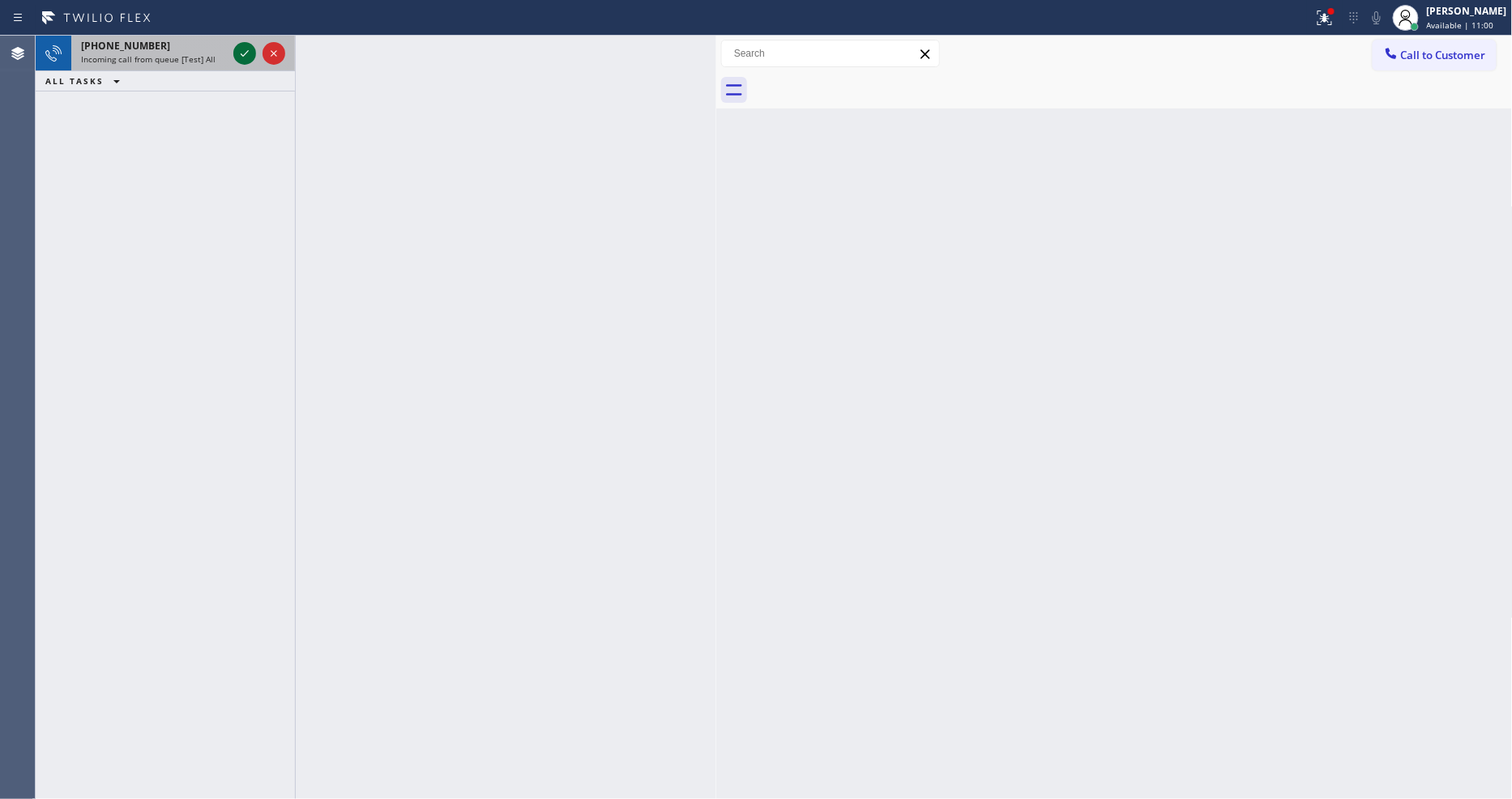
click at [236, 54] on icon at bounding box center [244, 53] width 20 height 20
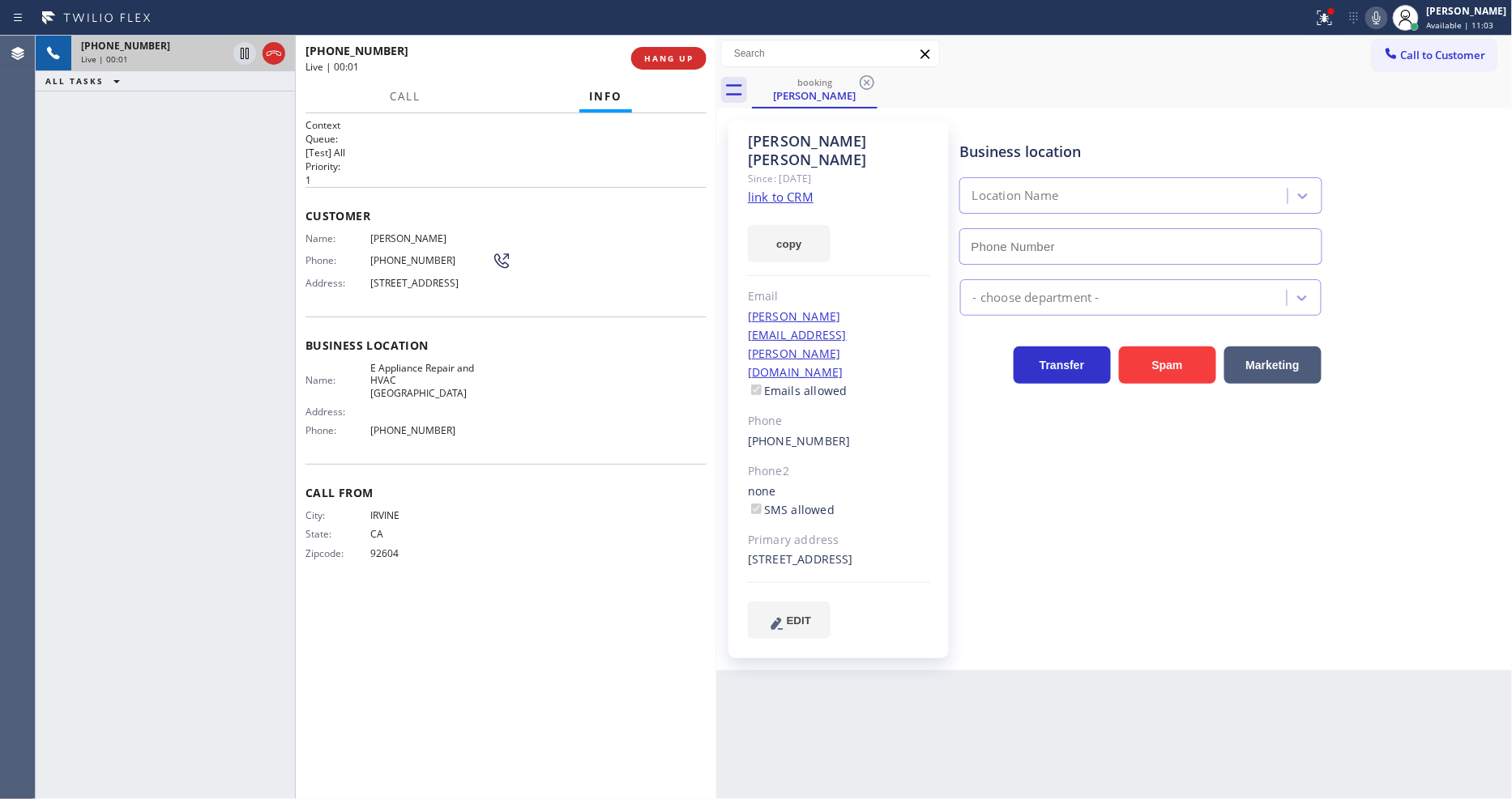
click at [361, 539] on div "City: [GEOGRAPHIC_DATA]: [US_STATE] Zipcode: 92604" at bounding box center [398, 538] width 186 height 57
type input "[PHONE_NUMBER]"
click at [758, 189] on link "link to CRM" at bounding box center [781, 196] width 66 height 16
click at [647, 48] on button "HANG UP" at bounding box center [668, 58] width 75 height 22
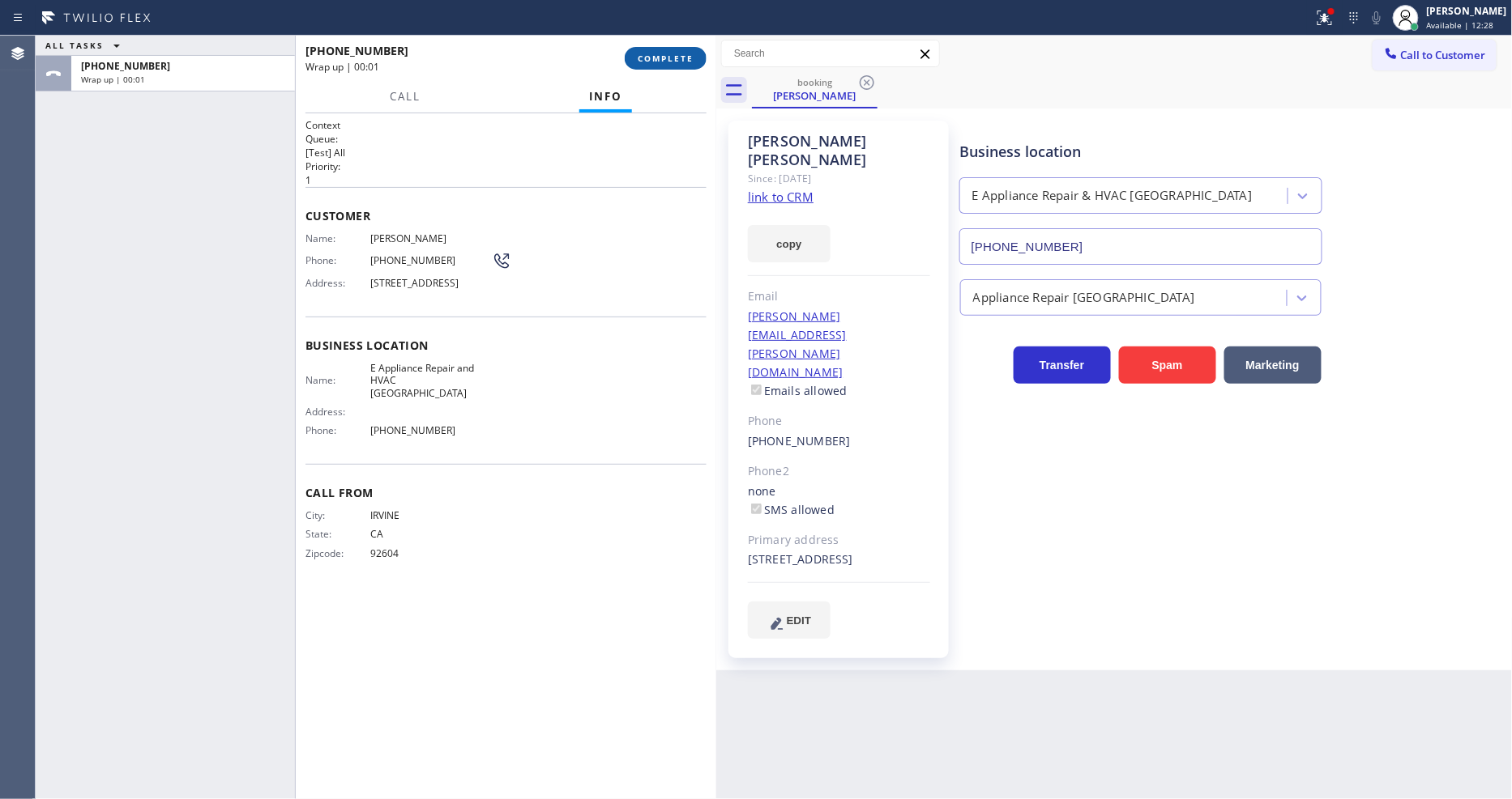
click at [647, 50] on button "COMPLETE" at bounding box center [665, 58] width 82 height 22
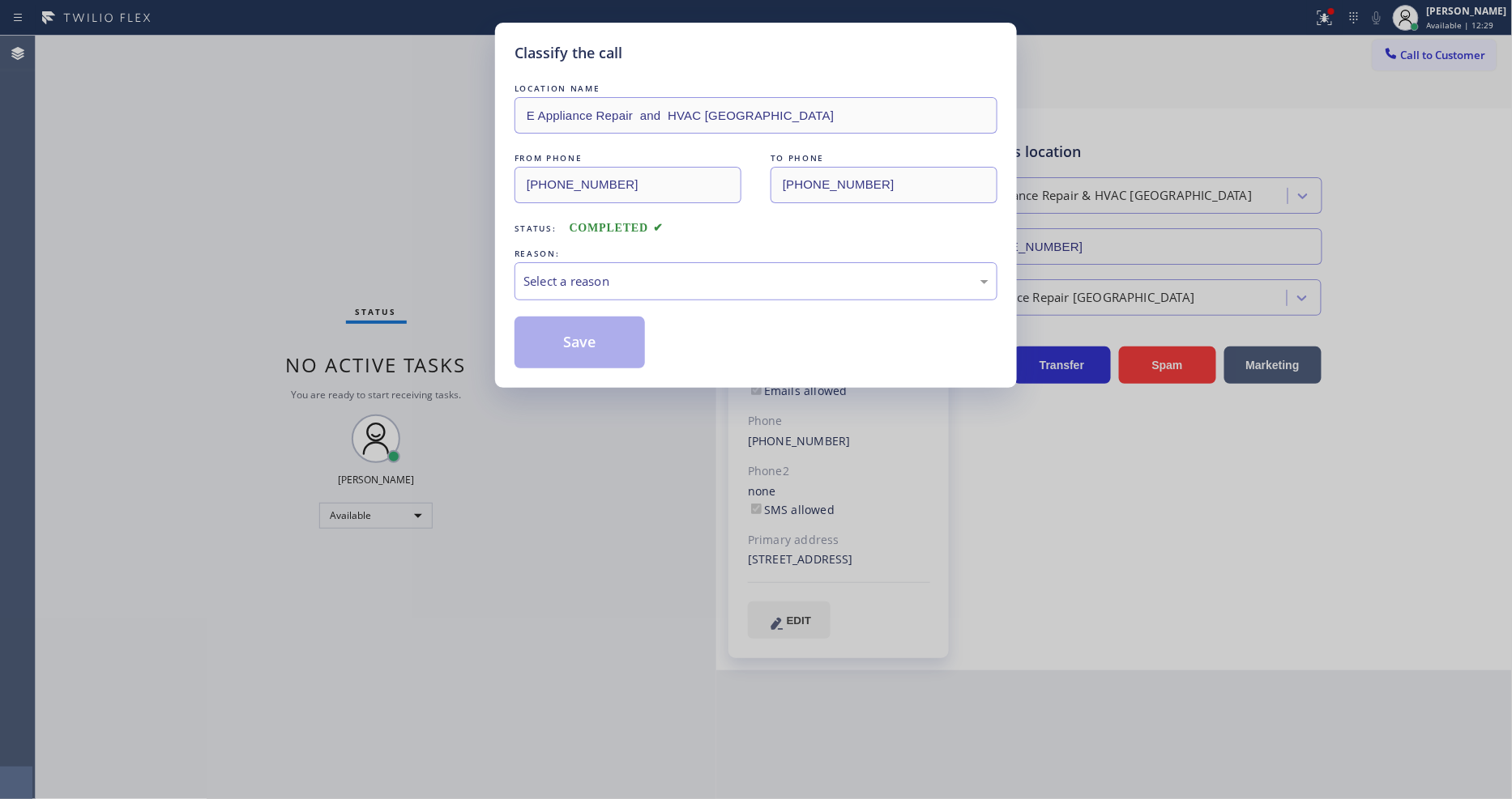
click at [594, 279] on div "Select a reason" at bounding box center [756, 282] width 465 height 19
click at [565, 322] on button "Save" at bounding box center [580, 342] width 130 height 52
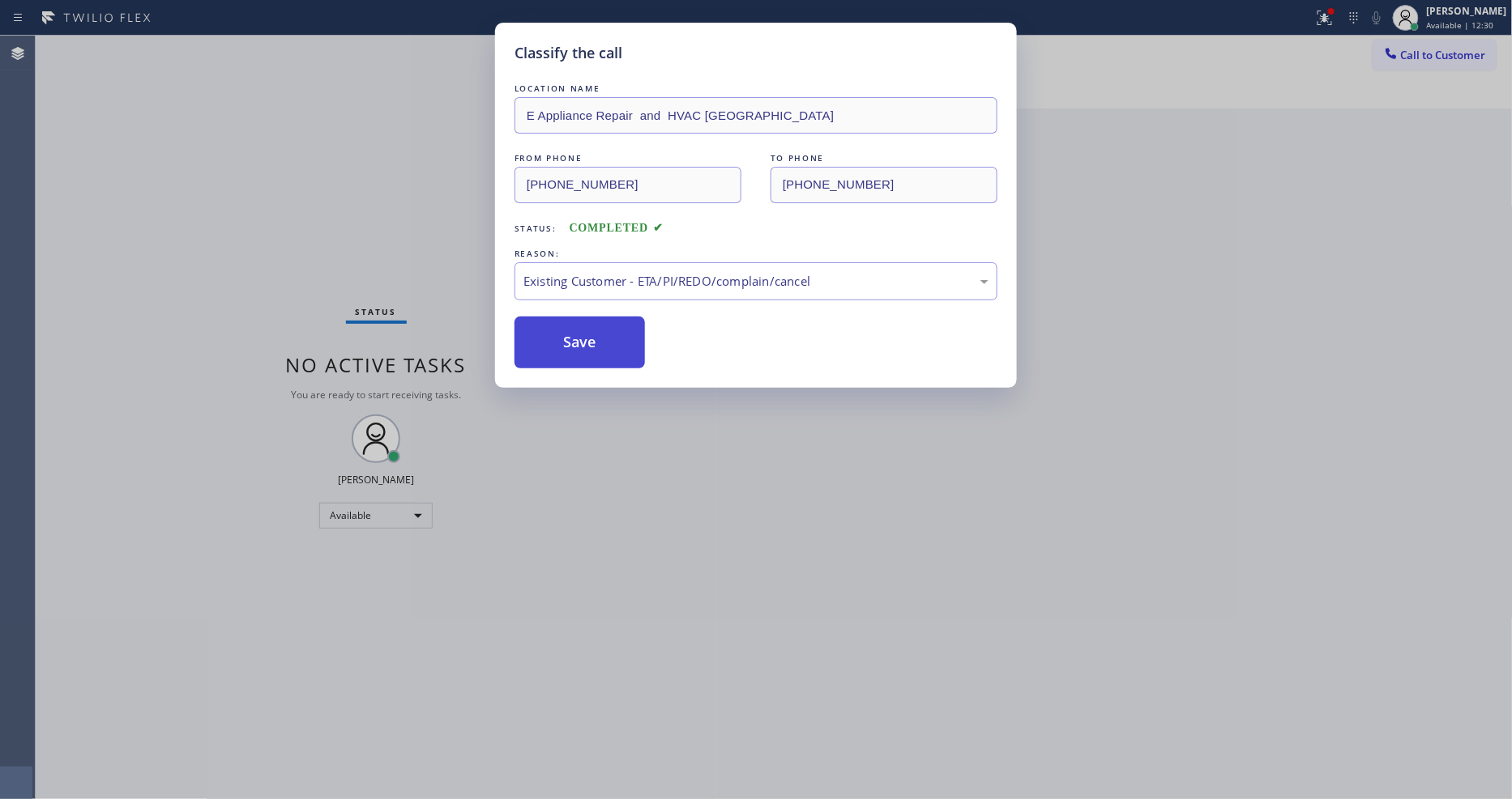
click at [565, 322] on button "Save" at bounding box center [580, 342] width 130 height 52
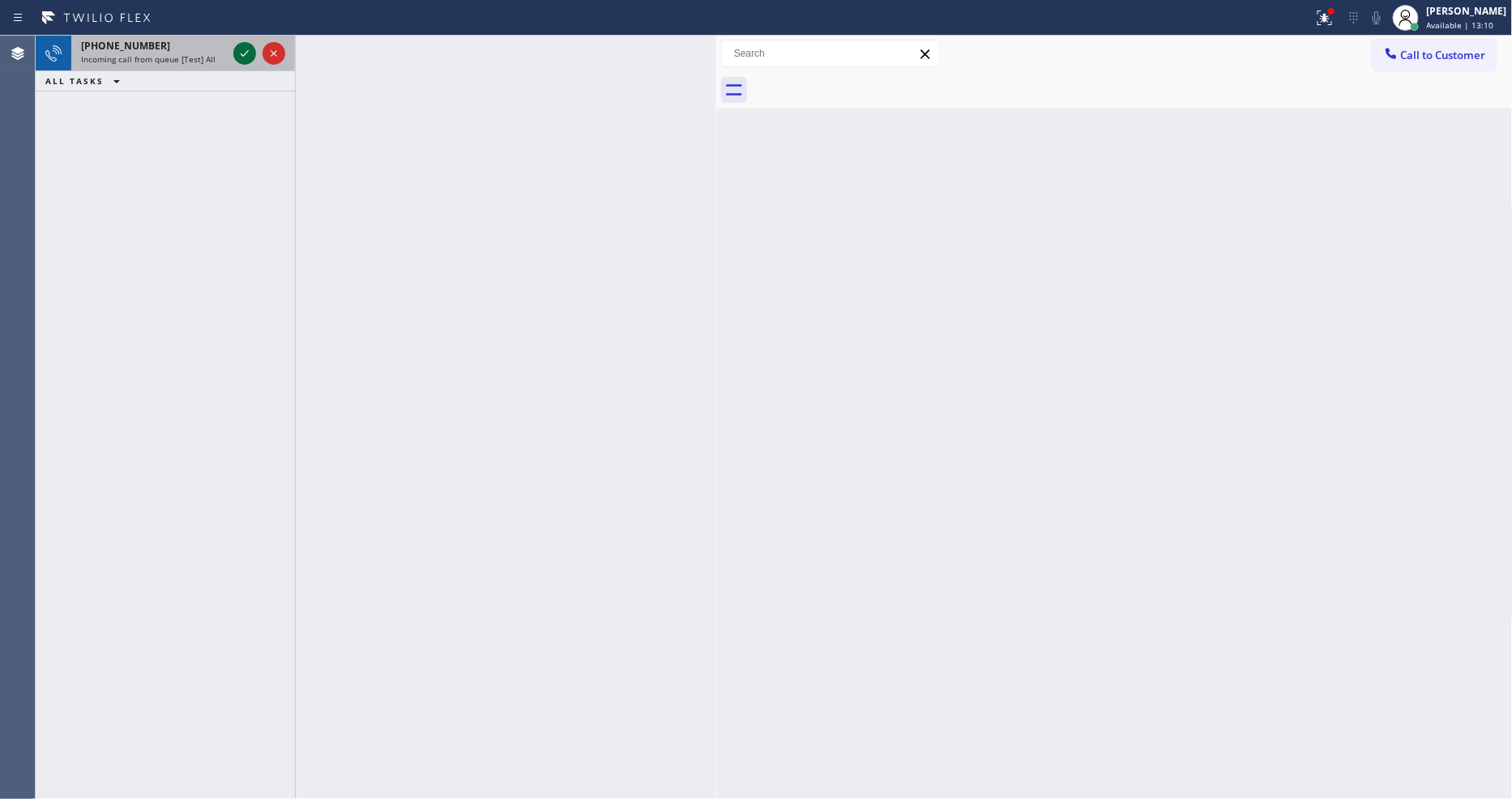
click at [248, 46] on icon at bounding box center [244, 53] width 20 height 20
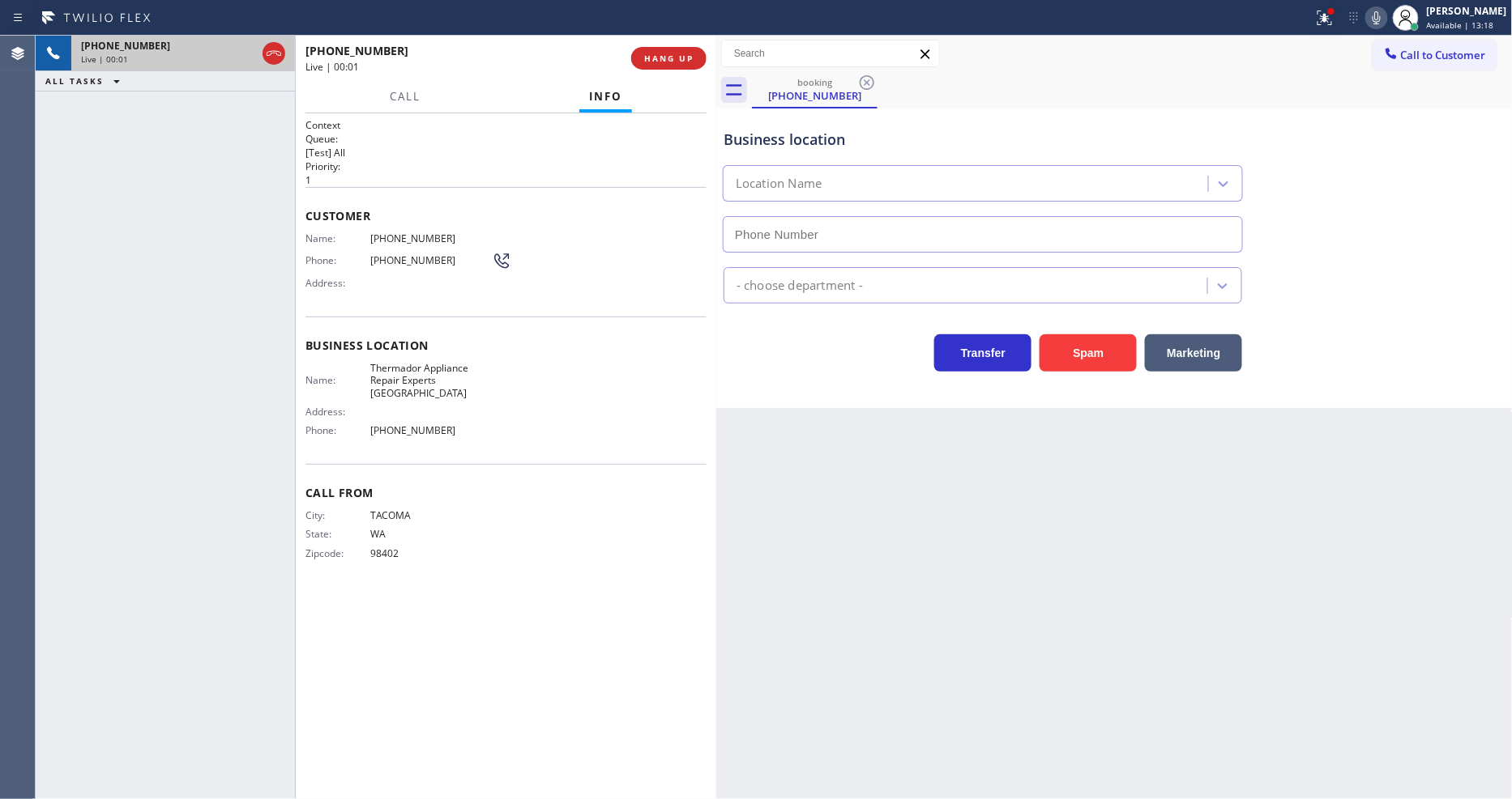
type input "[PHONE_NUMBER]"
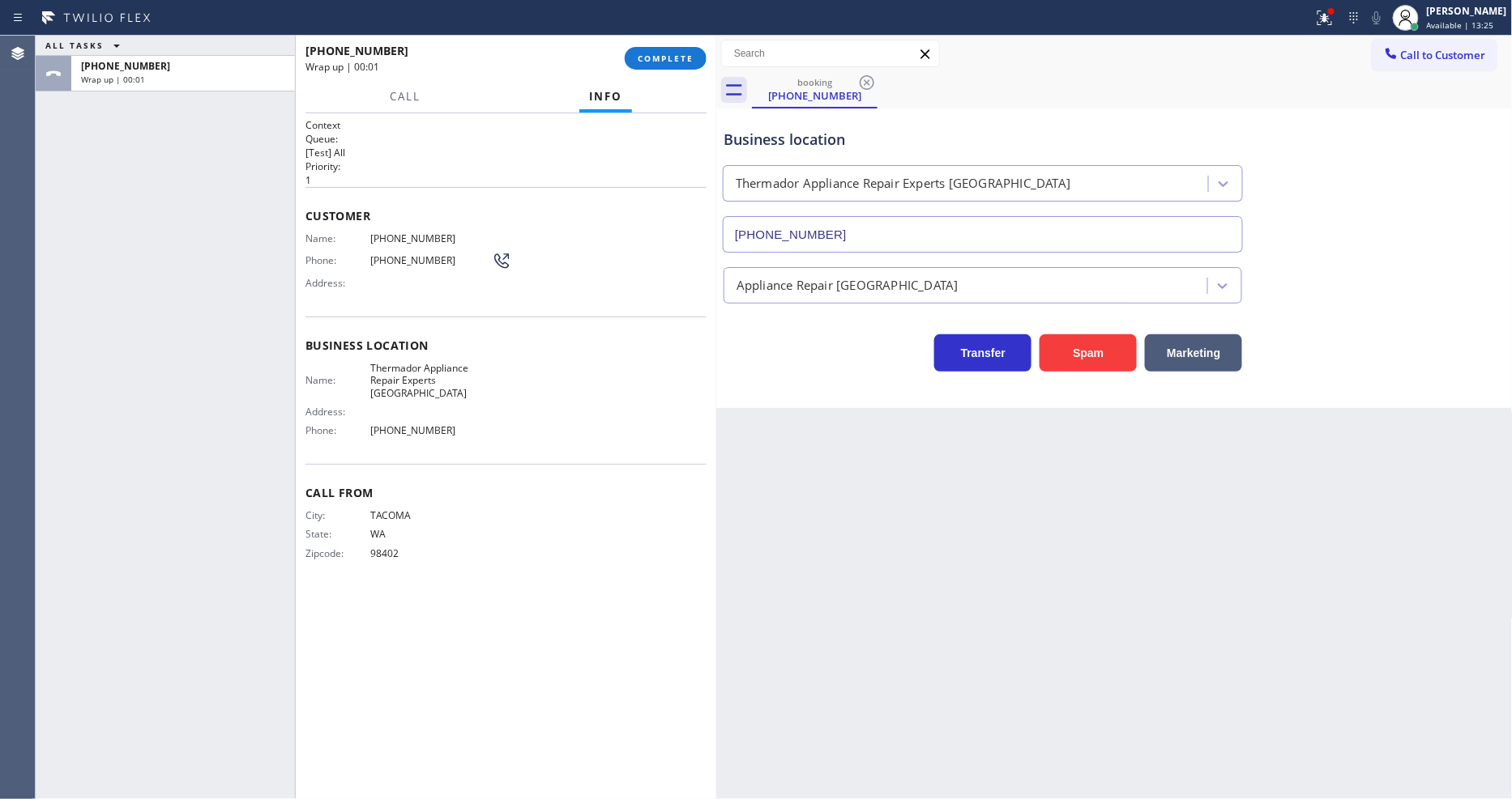
click at [279, 560] on div "ALL TASKS ALL TASKS ACTIVE TASKS TASKS IN WRAP UP [PHONE_NUMBER] Wrap up | 00:01" at bounding box center [165, 417] width 260 height 764
click at [659, 48] on button "COMPLETE" at bounding box center [665, 58] width 82 height 22
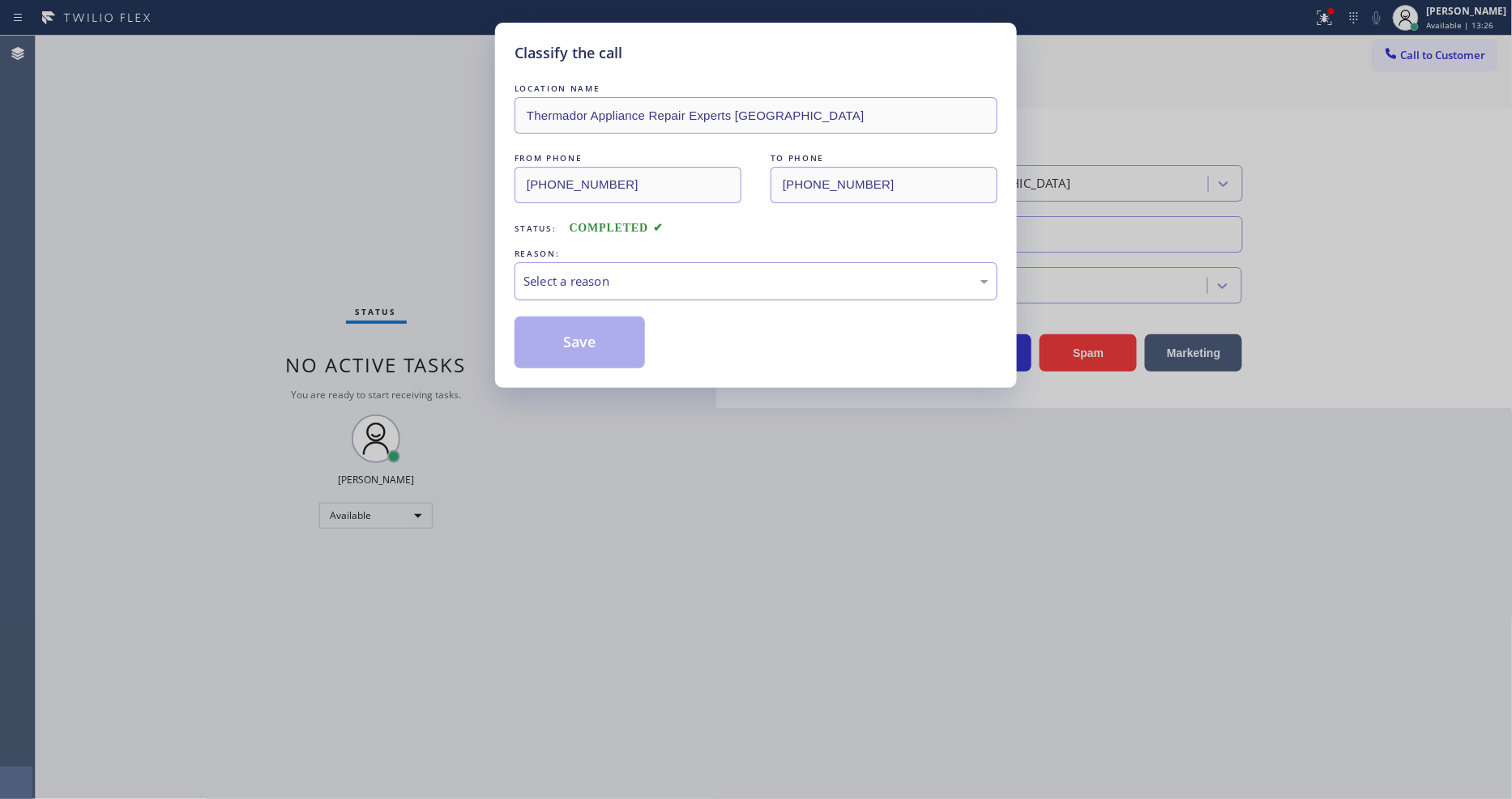
click at [588, 292] on div "Select a reason" at bounding box center [756, 281] width 483 height 38
click at [598, 348] on button "Save" at bounding box center [580, 342] width 130 height 52
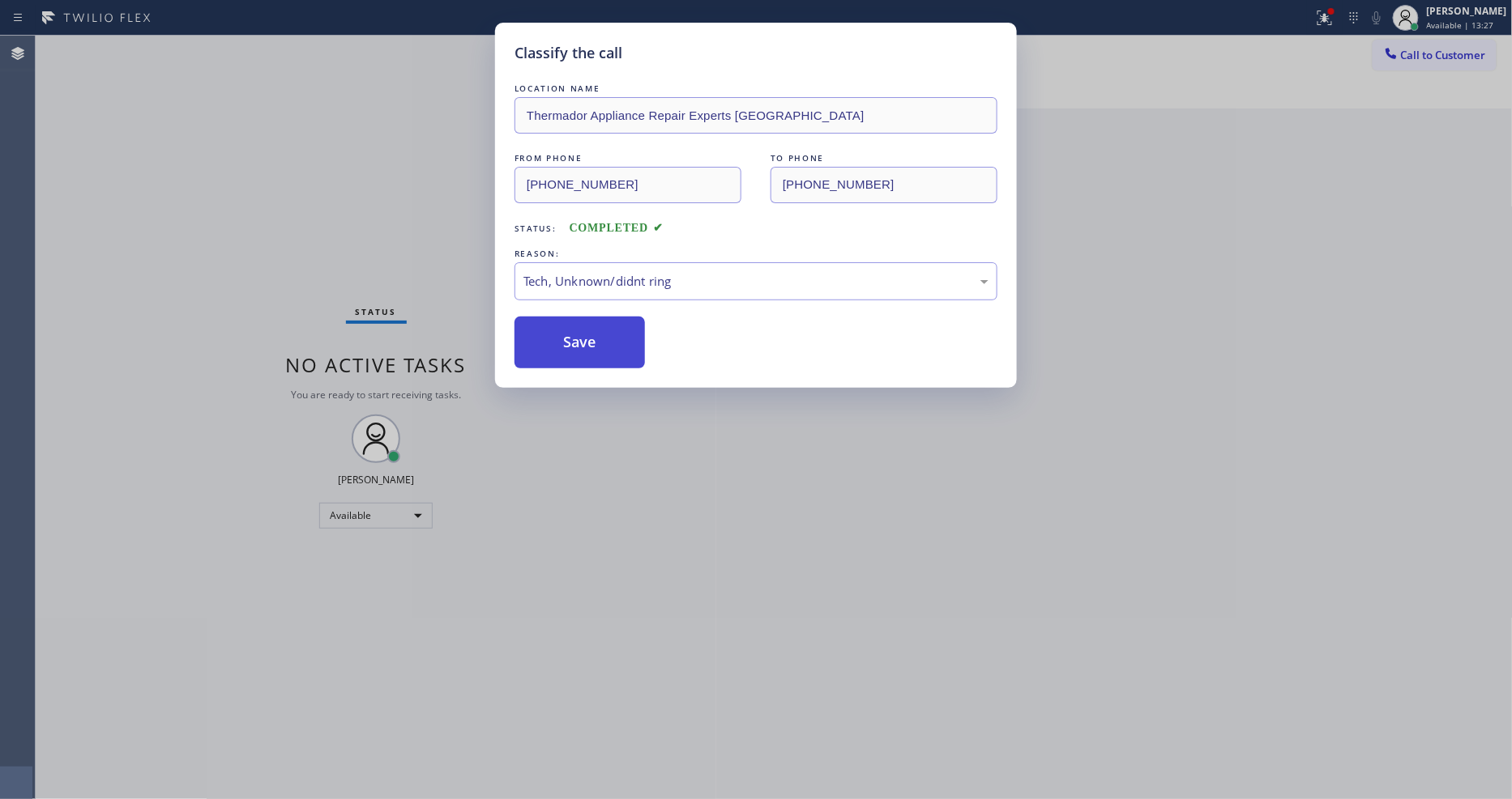
click at [598, 348] on button "Save" at bounding box center [580, 342] width 130 height 52
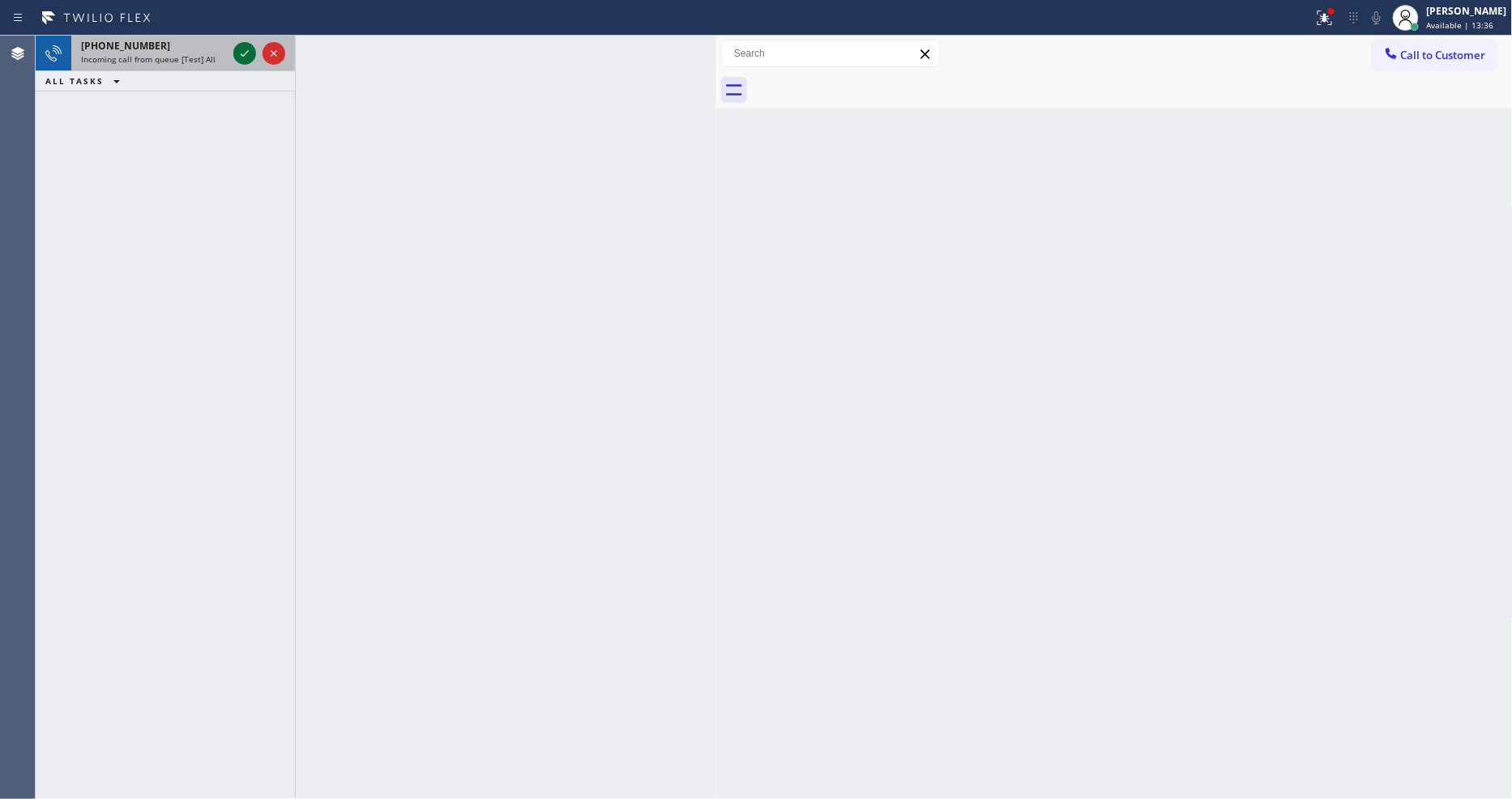
click at [241, 59] on icon at bounding box center [244, 53] width 20 height 20
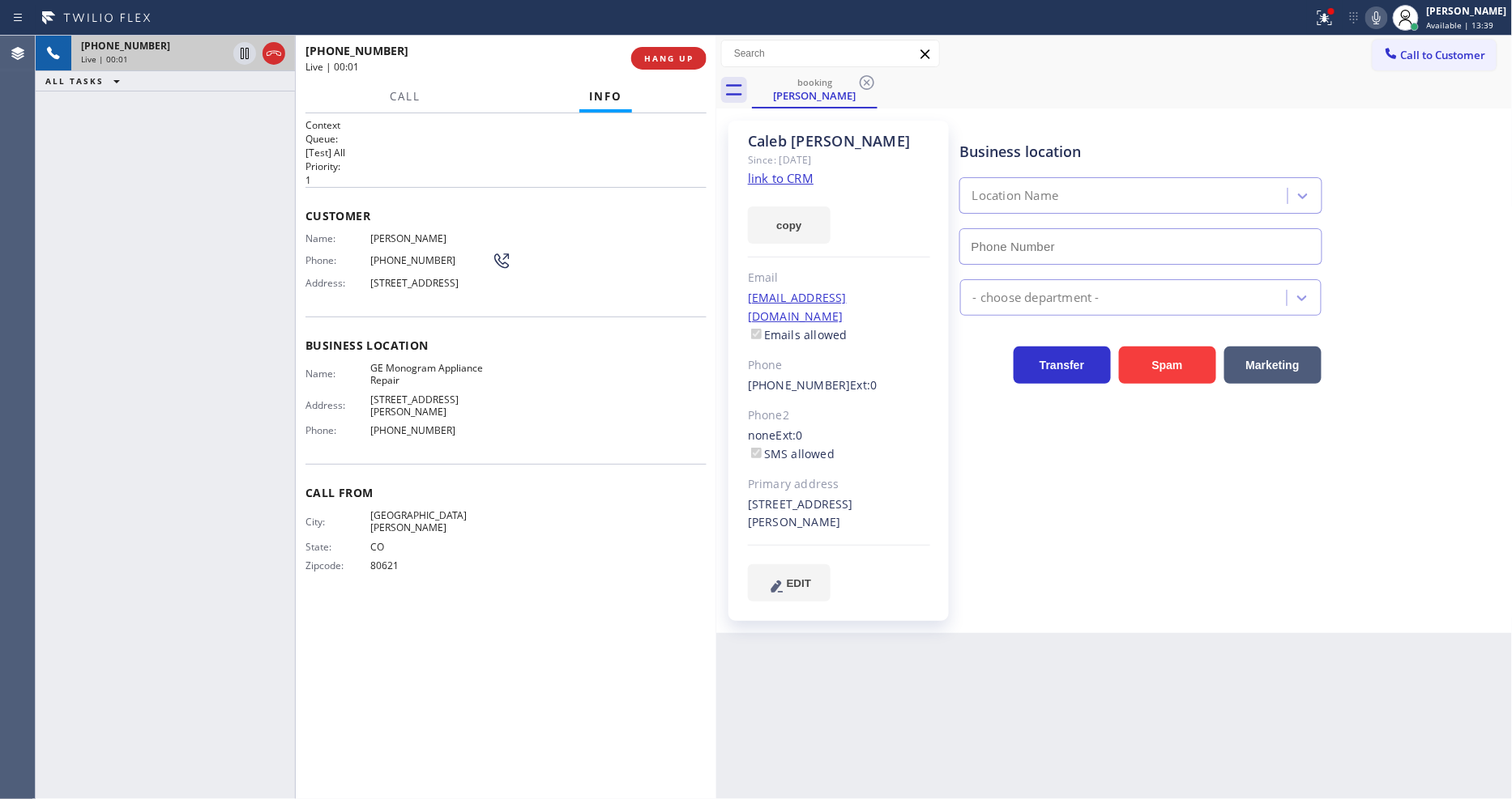
type input "[PHONE_NUMBER]"
click at [760, 185] on link "link to CRM" at bounding box center [781, 178] width 66 height 16
click at [1383, 26] on icon at bounding box center [1376, 18] width 20 height 20
click at [1331, 16] on icon at bounding box center [1325, 18] width 15 height 15
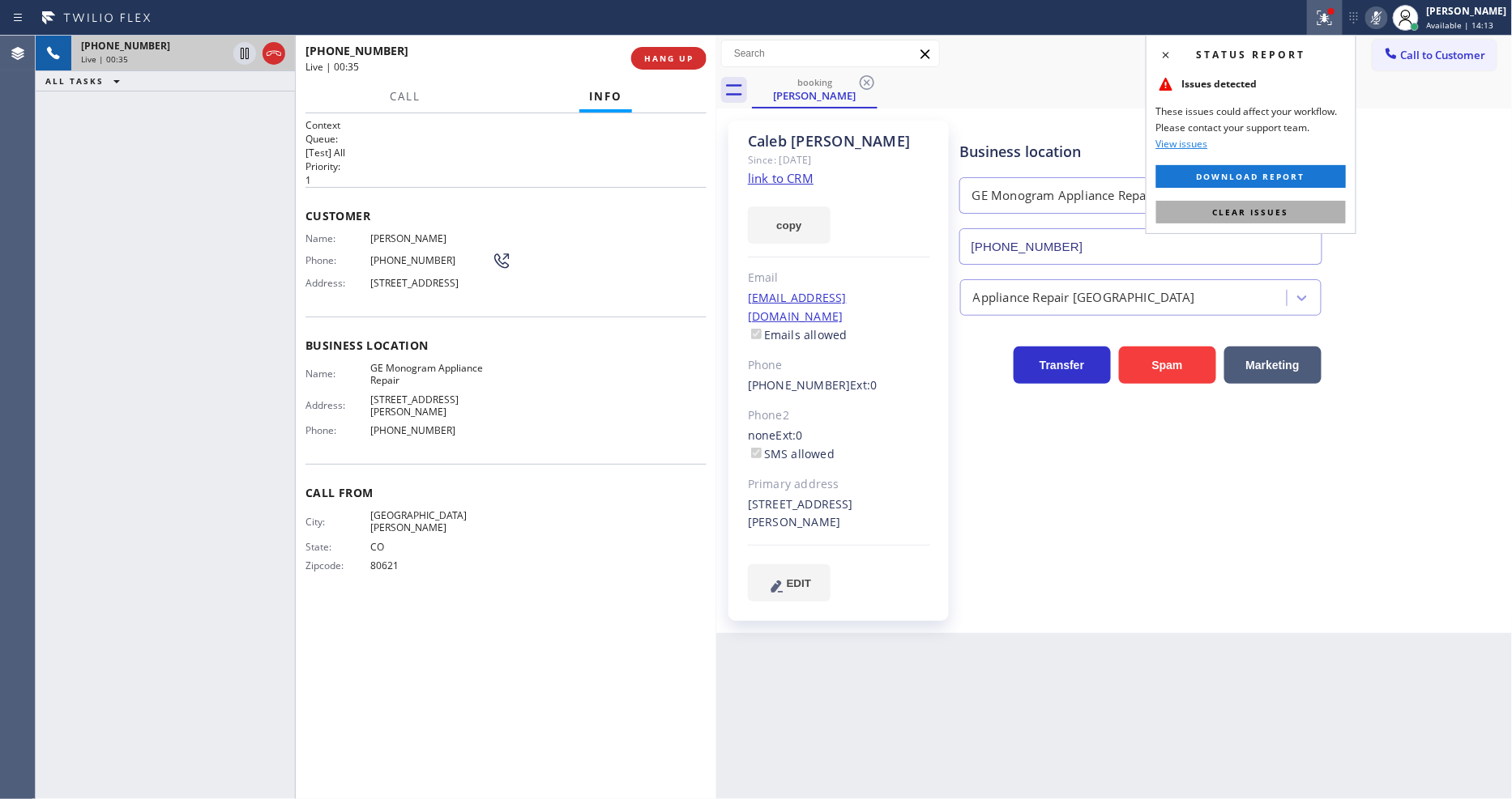
click at [1311, 220] on button "Clear issues" at bounding box center [1251, 212] width 190 height 22
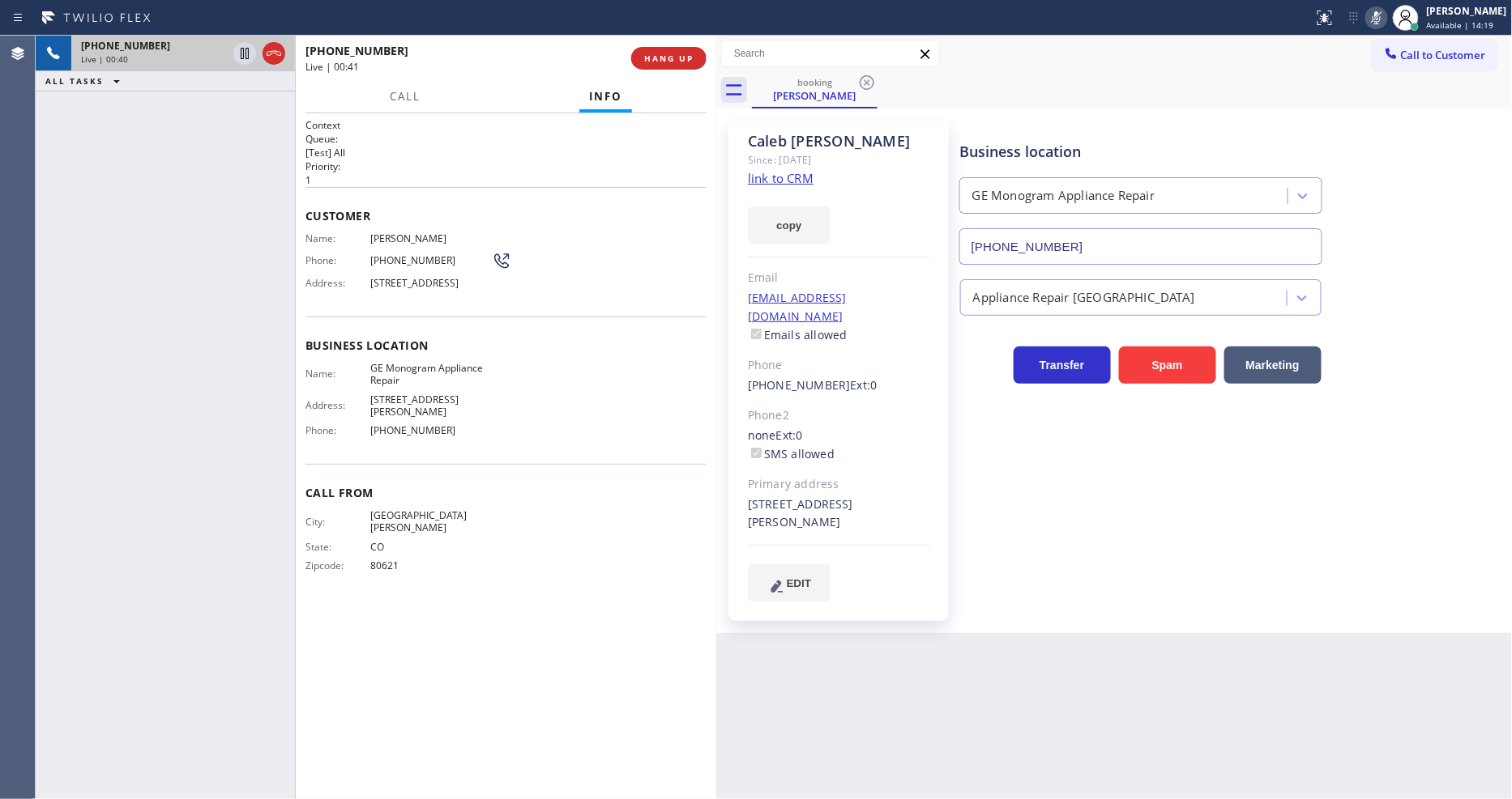
click at [488, 587] on div "Context Queue: [Test] All Priority: 1 Customer Name: [PERSON_NAME] Phone: [PHON…" at bounding box center [505, 456] width 401 height 676
click at [1386, 22] on icon at bounding box center [1376, 18] width 20 height 20
click at [653, 60] on span "HANG UP" at bounding box center [668, 59] width 49 height 11
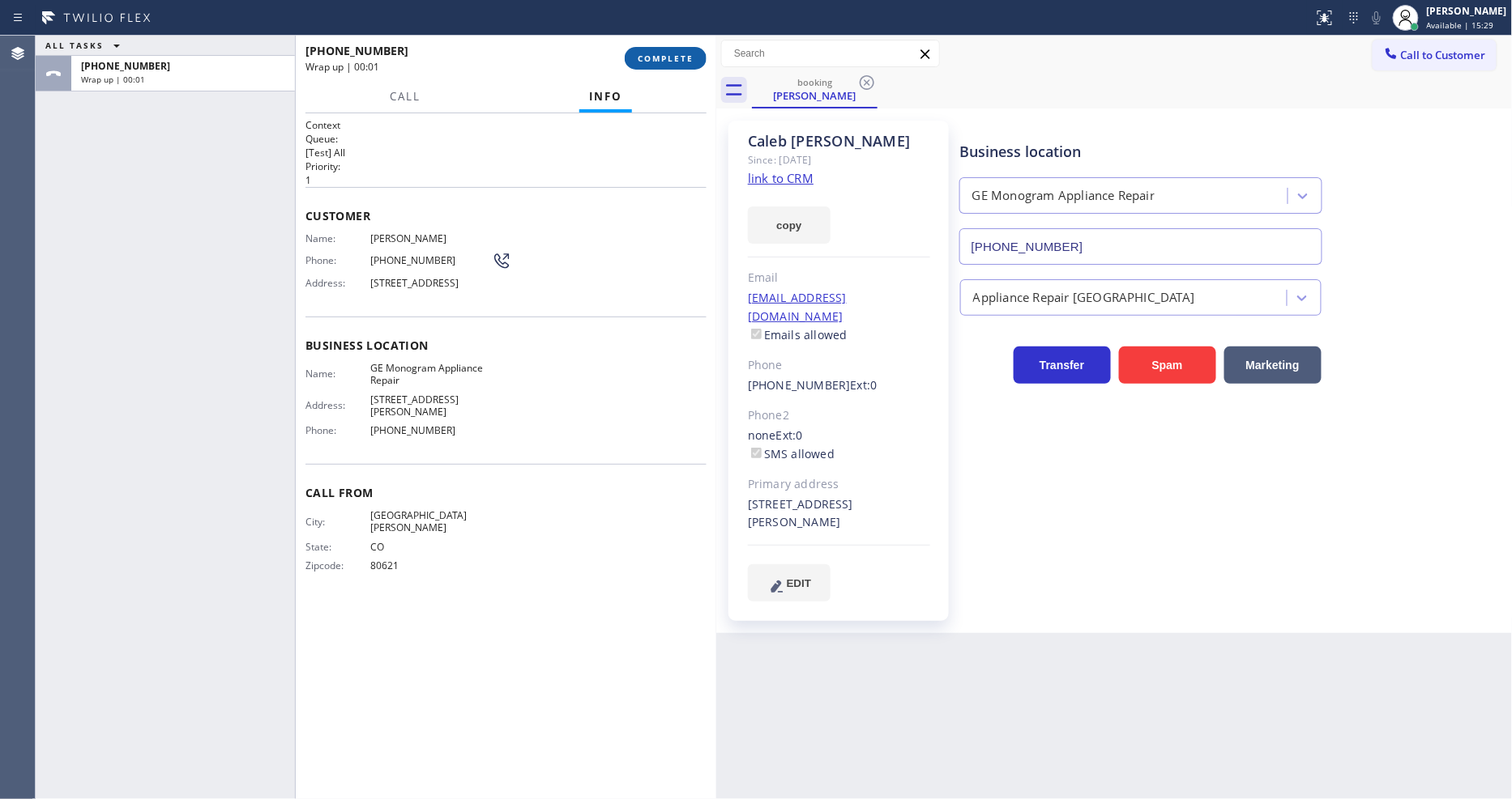
click at [653, 60] on span "COMPLETE" at bounding box center [665, 59] width 56 height 11
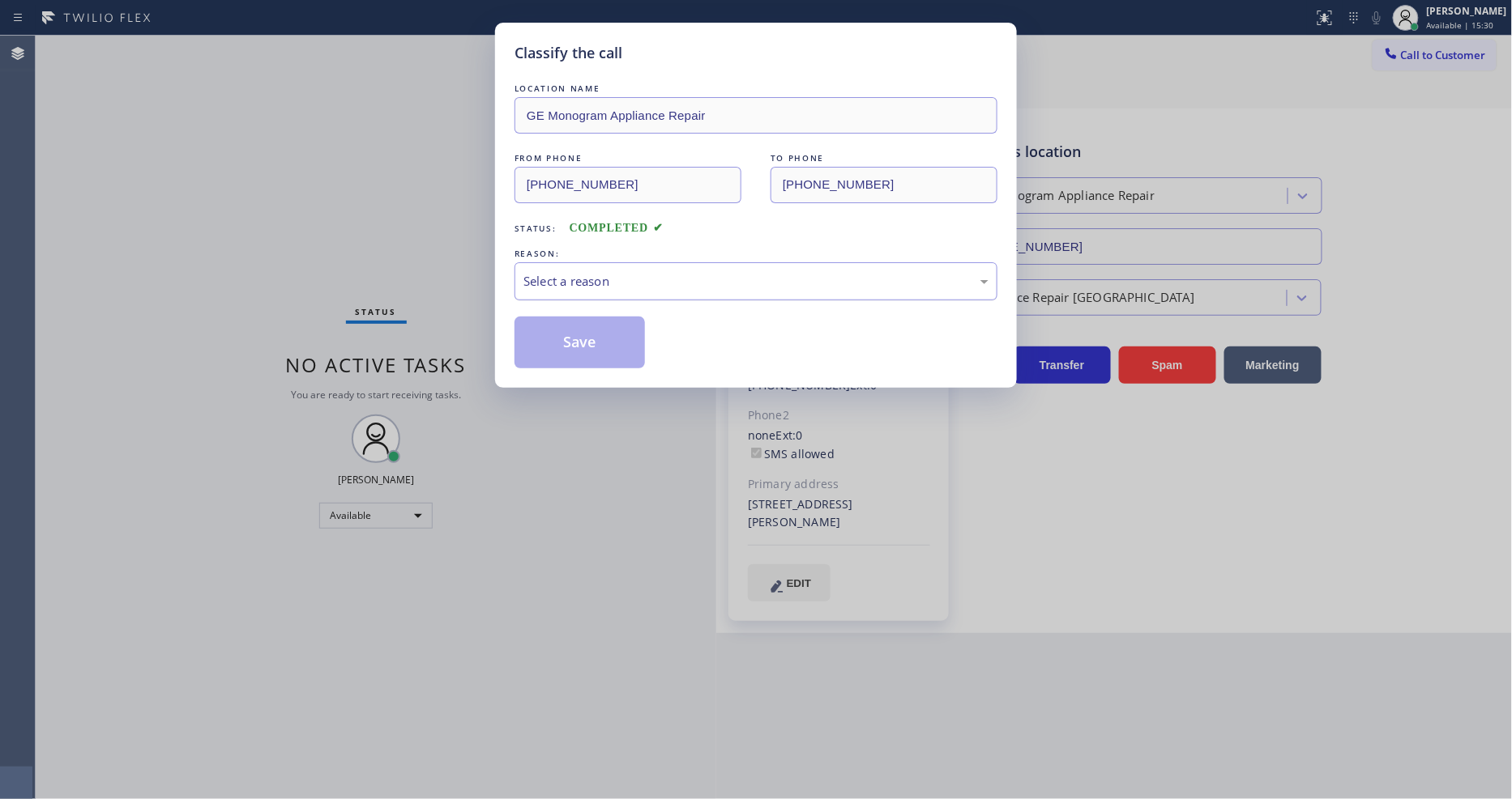
click at [580, 287] on div "Select a reason" at bounding box center [756, 281] width 483 height 38
click at [569, 337] on button "Save" at bounding box center [580, 342] width 130 height 52
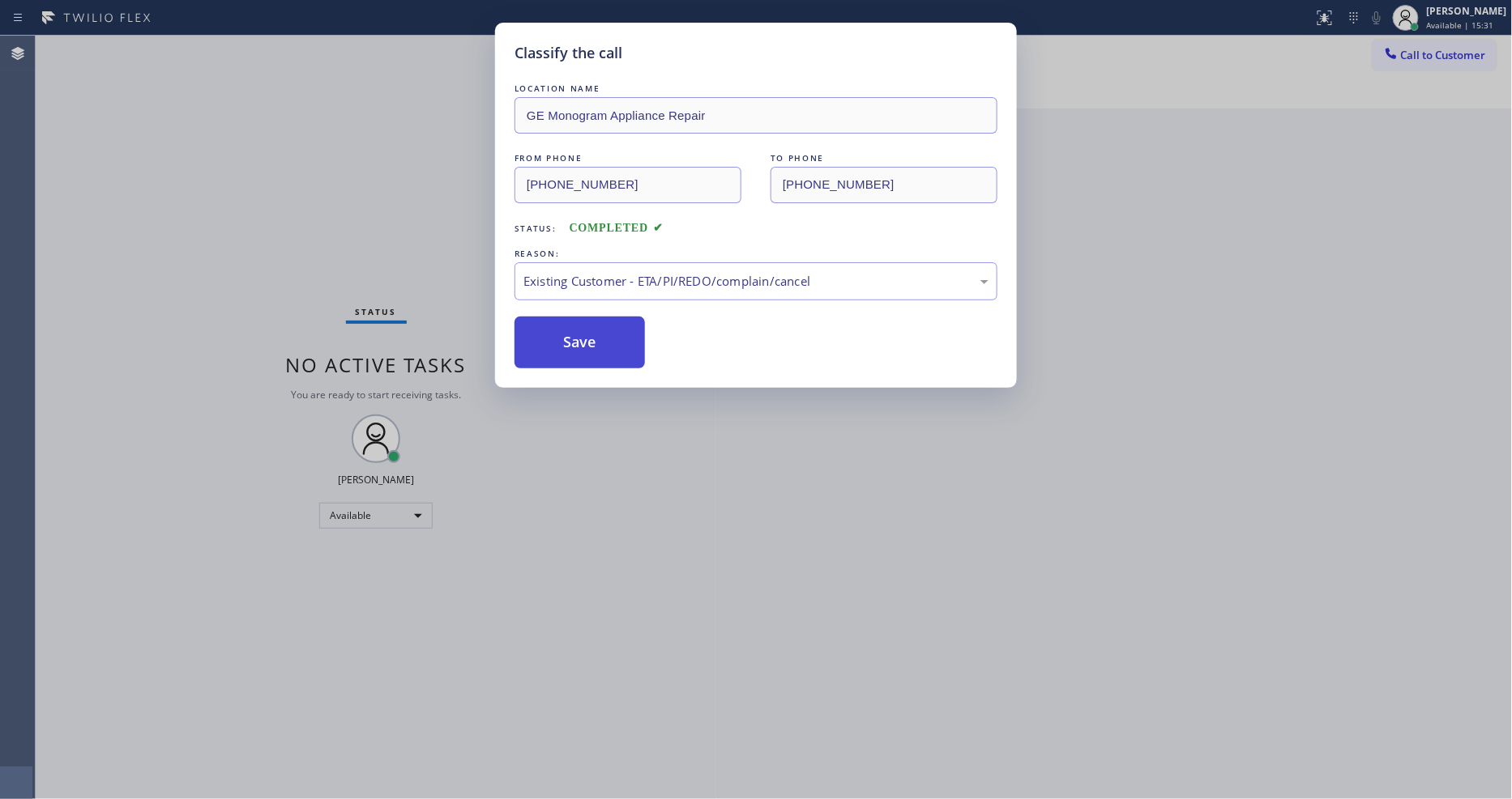
click at [569, 337] on button "Save" at bounding box center [580, 342] width 130 height 52
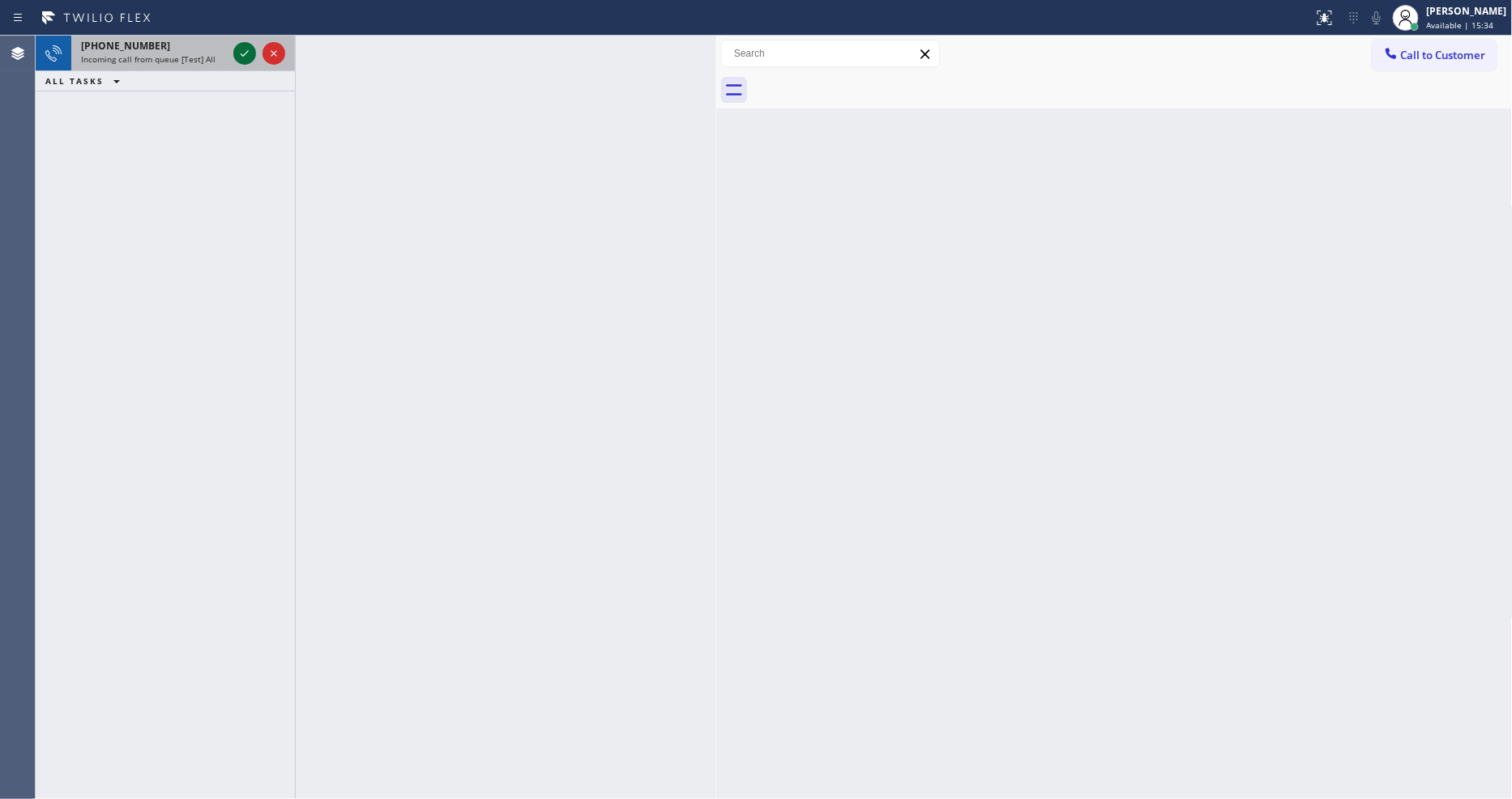
click at [241, 51] on icon at bounding box center [244, 53] width 20 height 20
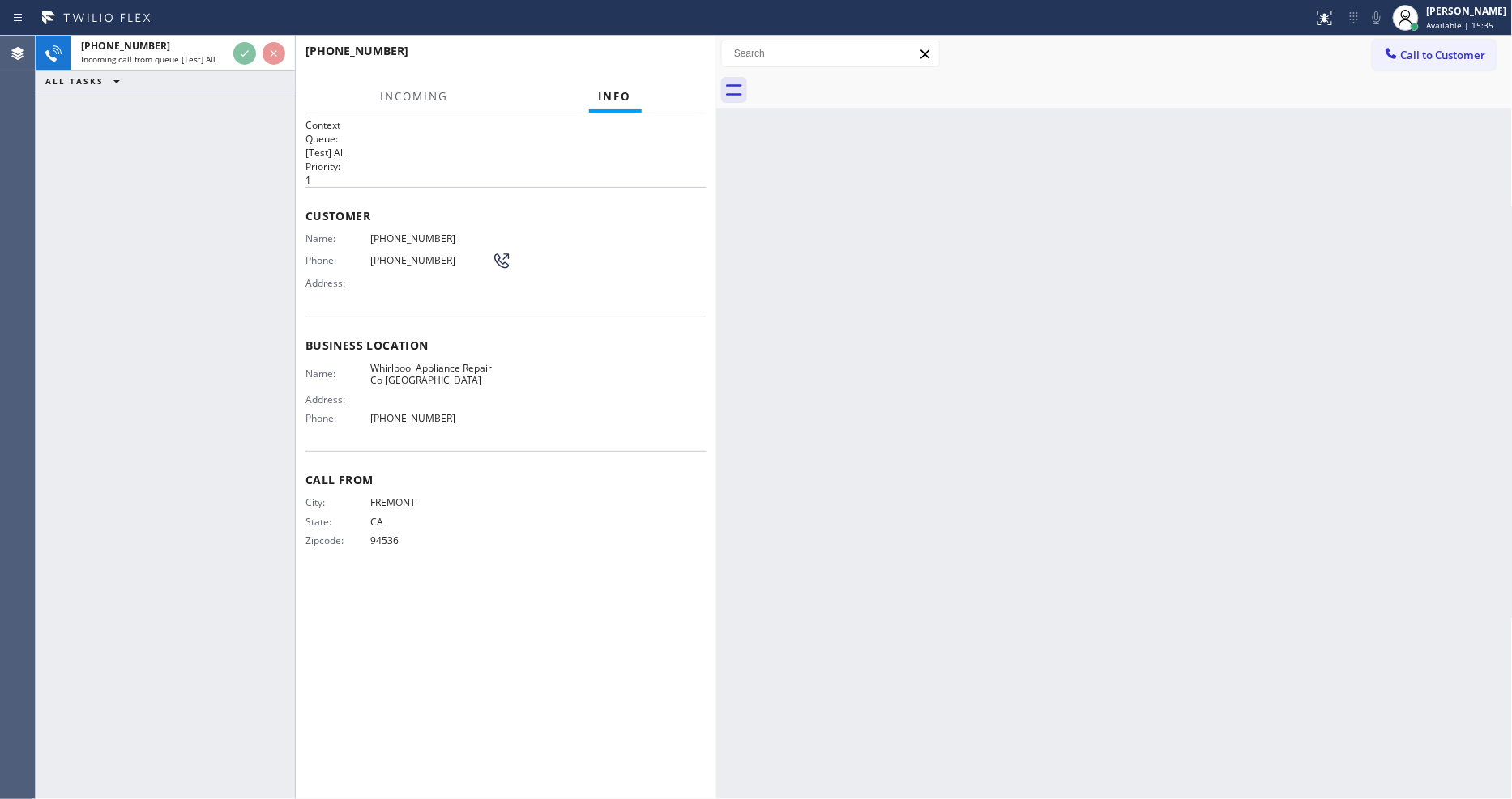
click at [196, 247] on div "[PHONE_NUMBER] Incoming call from queue [Test] All ALL TASKS ALL TASKS ACTIVE T…" at bounding box center [165, 417] width 260 height 764
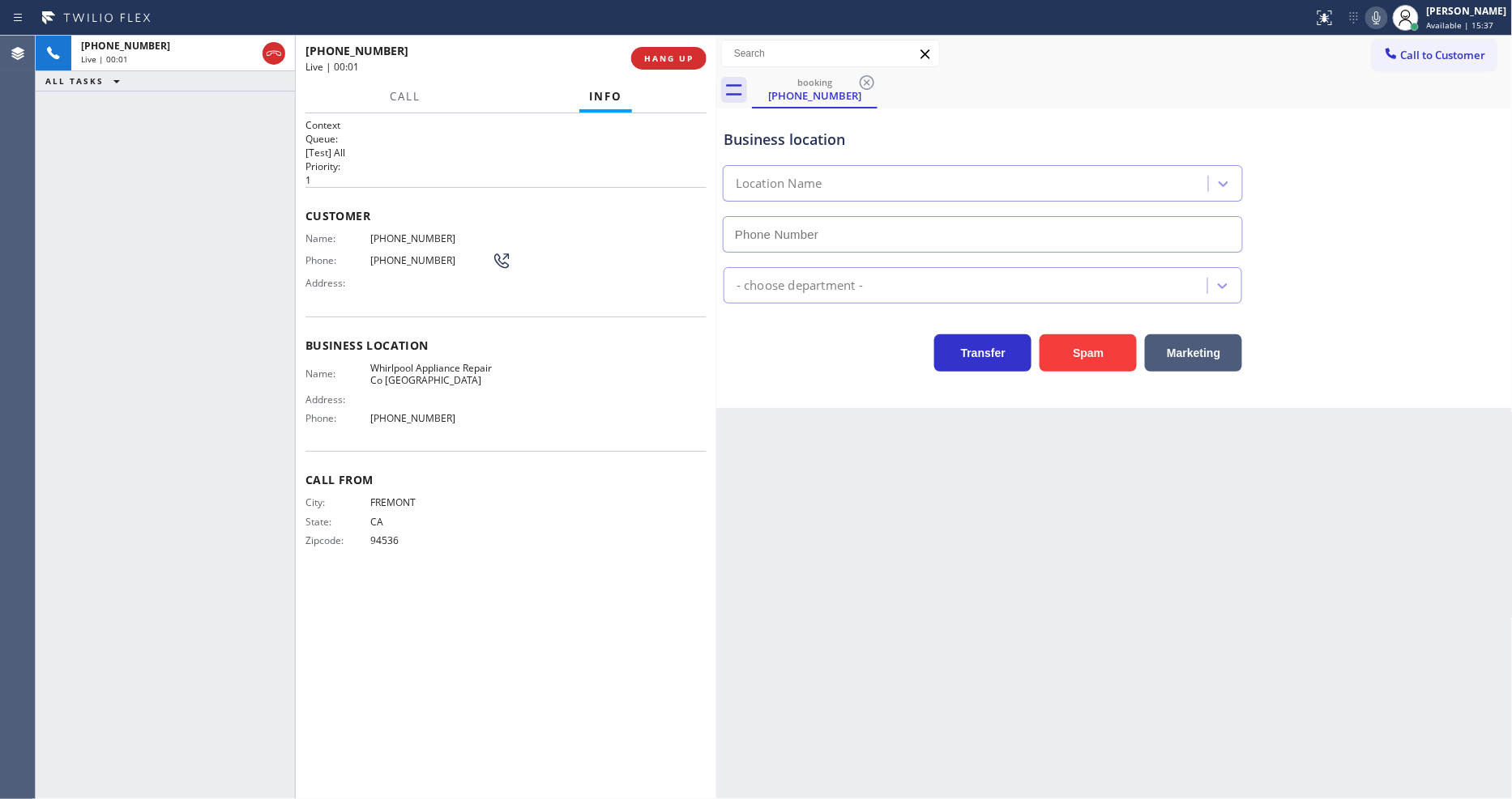
type input "[PHONE_NUMBER]"
click at [999, 499] on div "Back to Dashboard Change Sender ID Customers Technicians Select a contact Outbo…" at bounding box center [1115, 417] width 796 height 764
click at [679, 87] on div "Call Info" at bounding box center [505, 97] width 401 height 33
click at [679, 89] on div "Call Info" at bounding box center [505, 97] width 401 height 33
click at [420, 370] on span "Whirlpool Appliance Repair Co [GEOGRAPHIC_DATA]" at bounding box center [431, 374] width 122 height 25
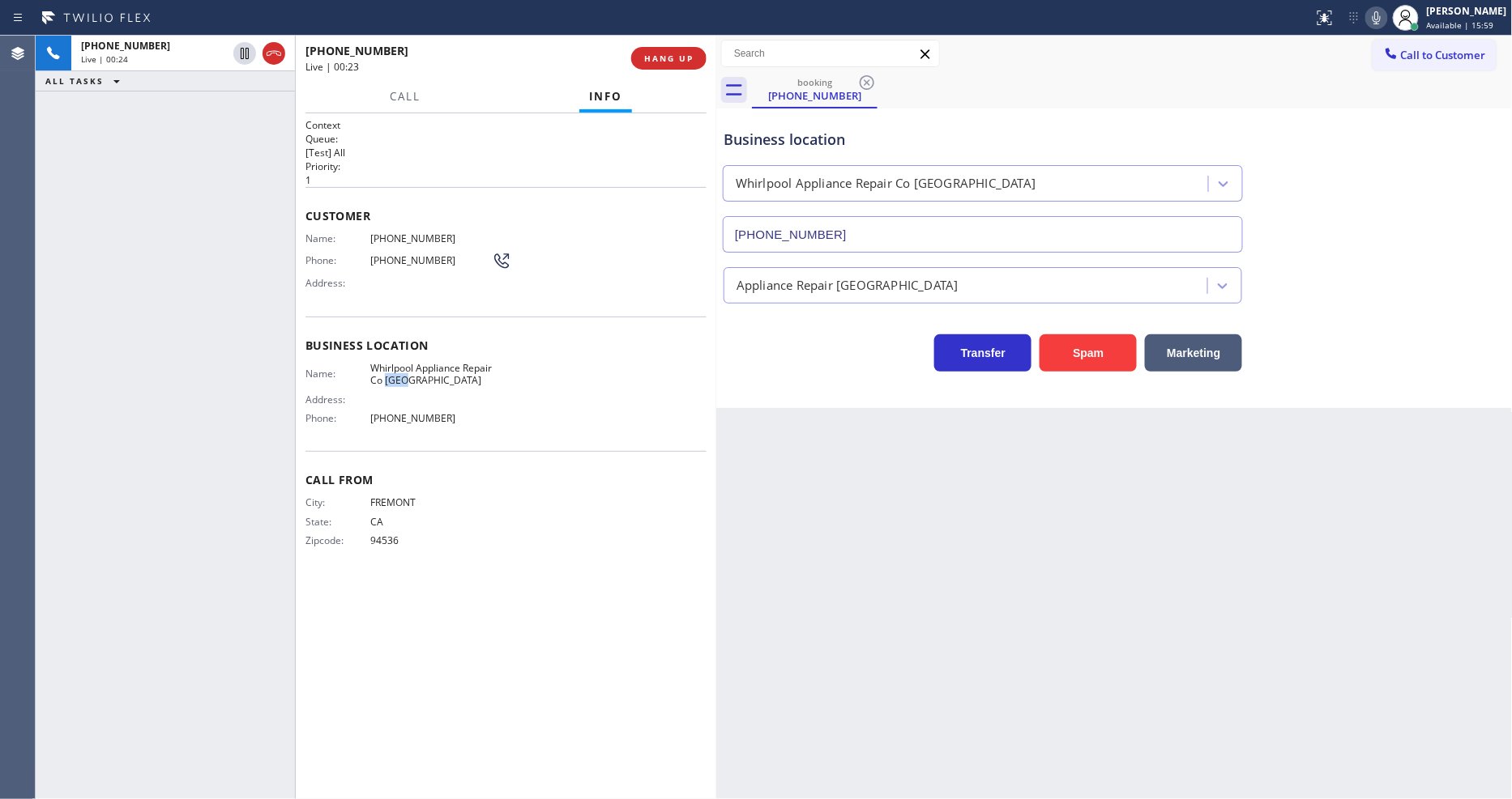
click at [420, 370] on span "Whirlpool Appliance Repair Co [GEOGRAPHIC_DATA]" at bounding box center [431, 374] width 122 height 25
click at [680, 62] on span "HANG UP" at bounding box center [668, 59] width 49 height 11
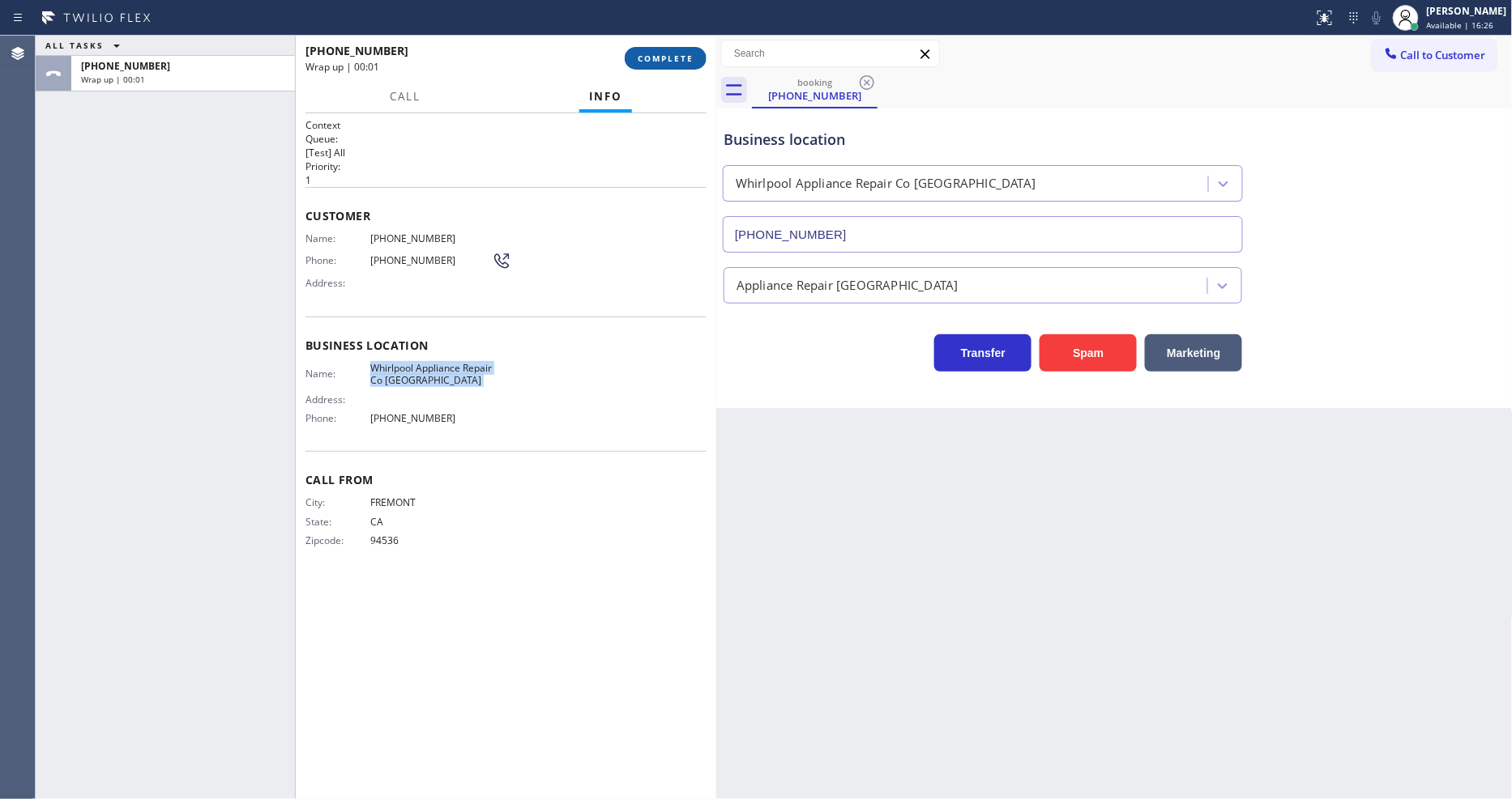
click at [680, 62] on span "COMPLETE" at bounding box center [665, 59] width 56 height 11
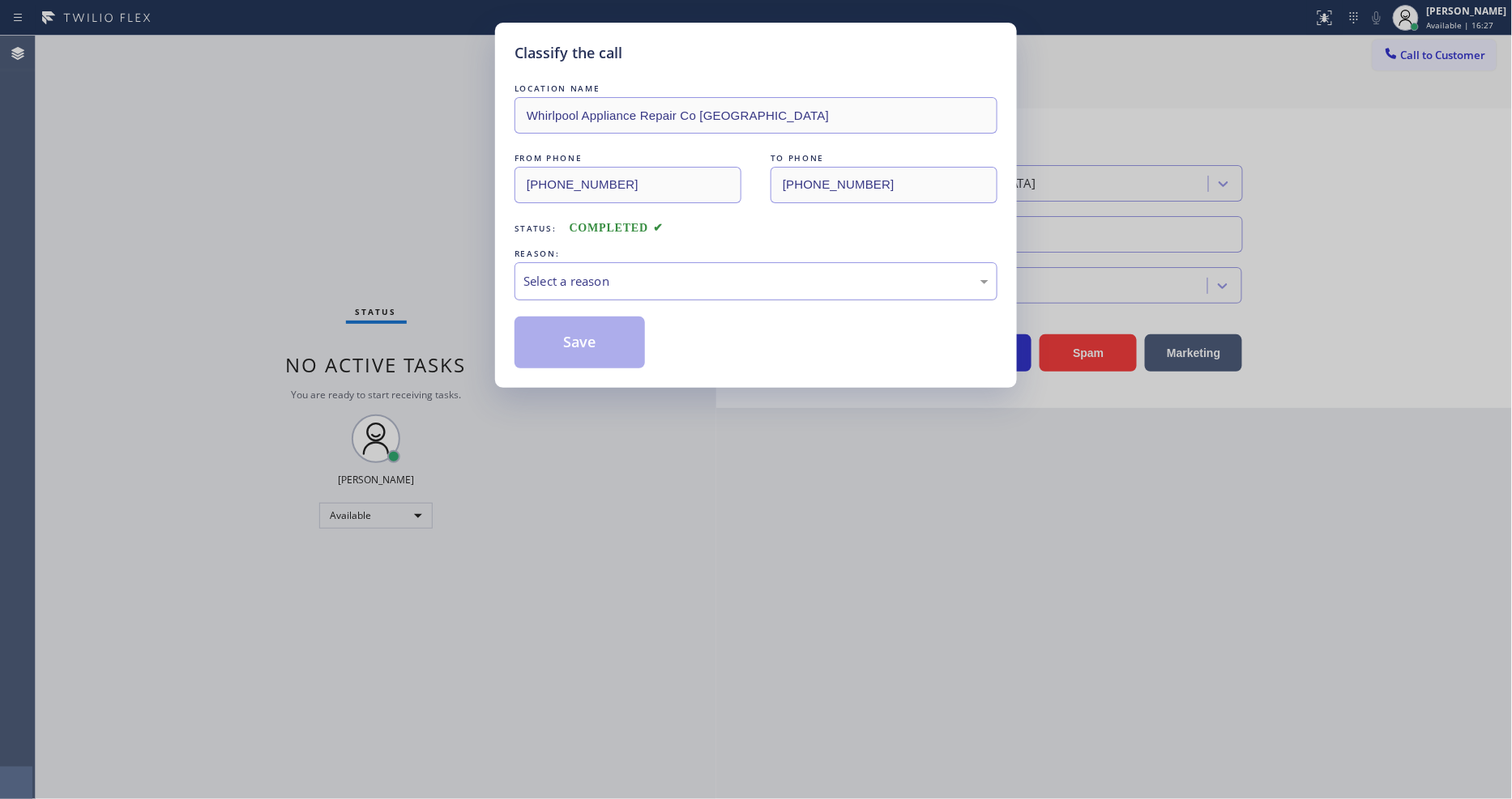
click at [590, 285] on div "Select a reason" at bounding box center [756, 282] width 465 height 19
click at [586, 334] on button "Save" at bounding box center [580, 342] width 130 height 52
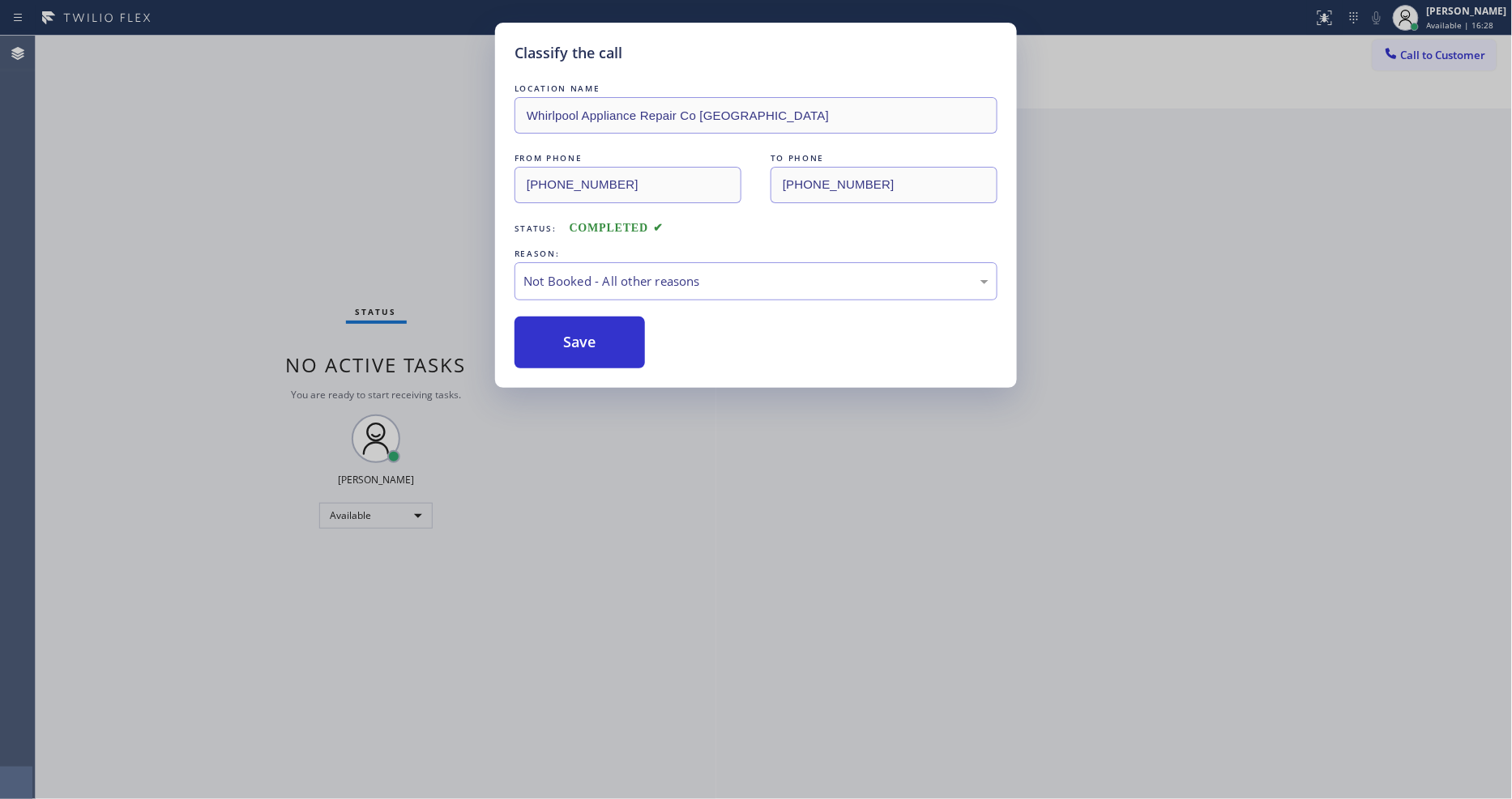
click at [586, 334] on button "Save" at bounding box center [580, 342] width 130 height 52
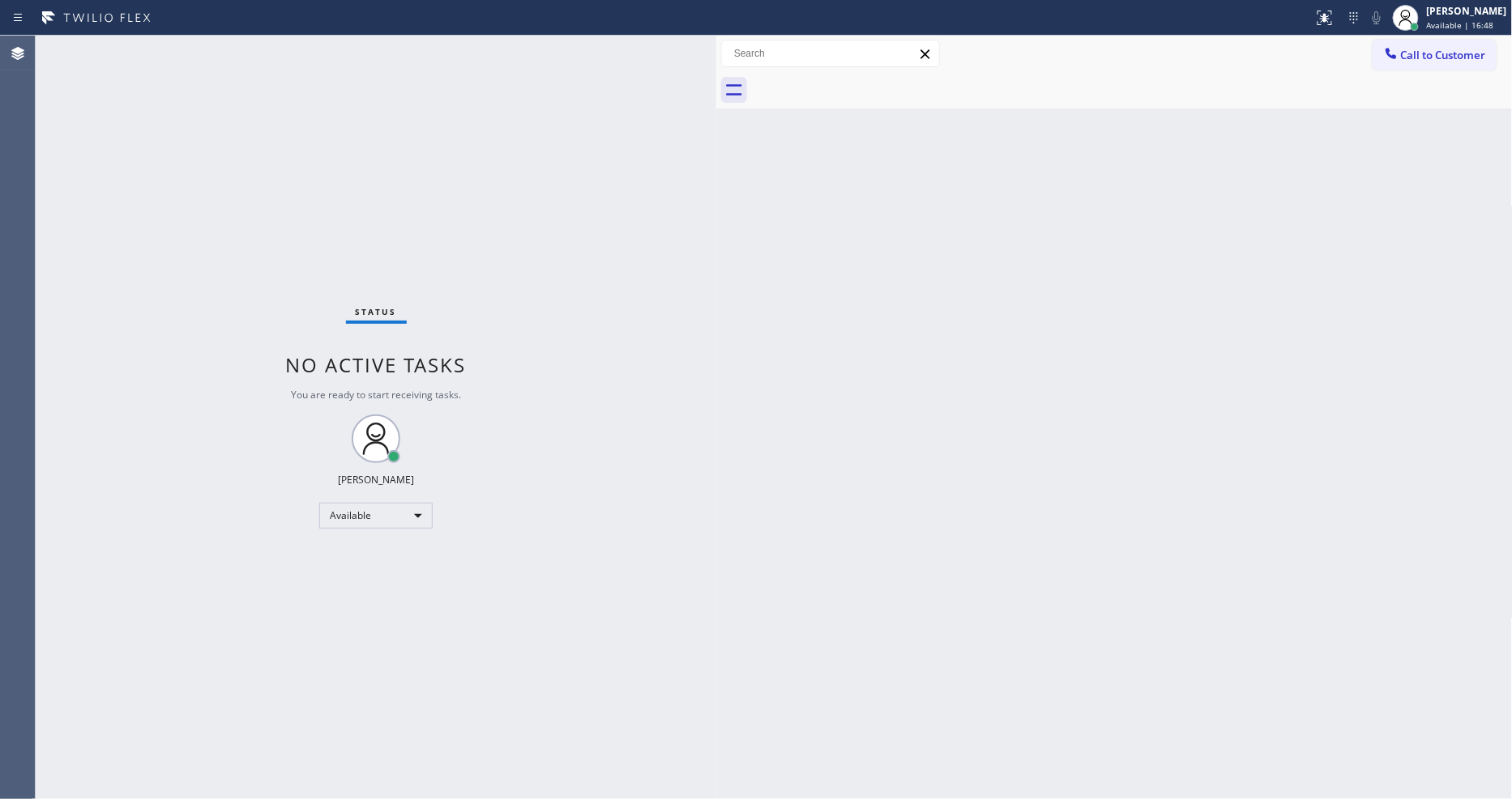
click at [1117, 494] on div "Back to Dashboard Change Sender ID Customers Technicians Select a contact Outbo…" at bounding box center [1115, 417] width 796 height 764
click at [1208, 441] on div "Back to Dashboard Change Sender ID Customers Technicians Select a contact Outbo…" at bounding box center [1115, 417] width 796 height 764
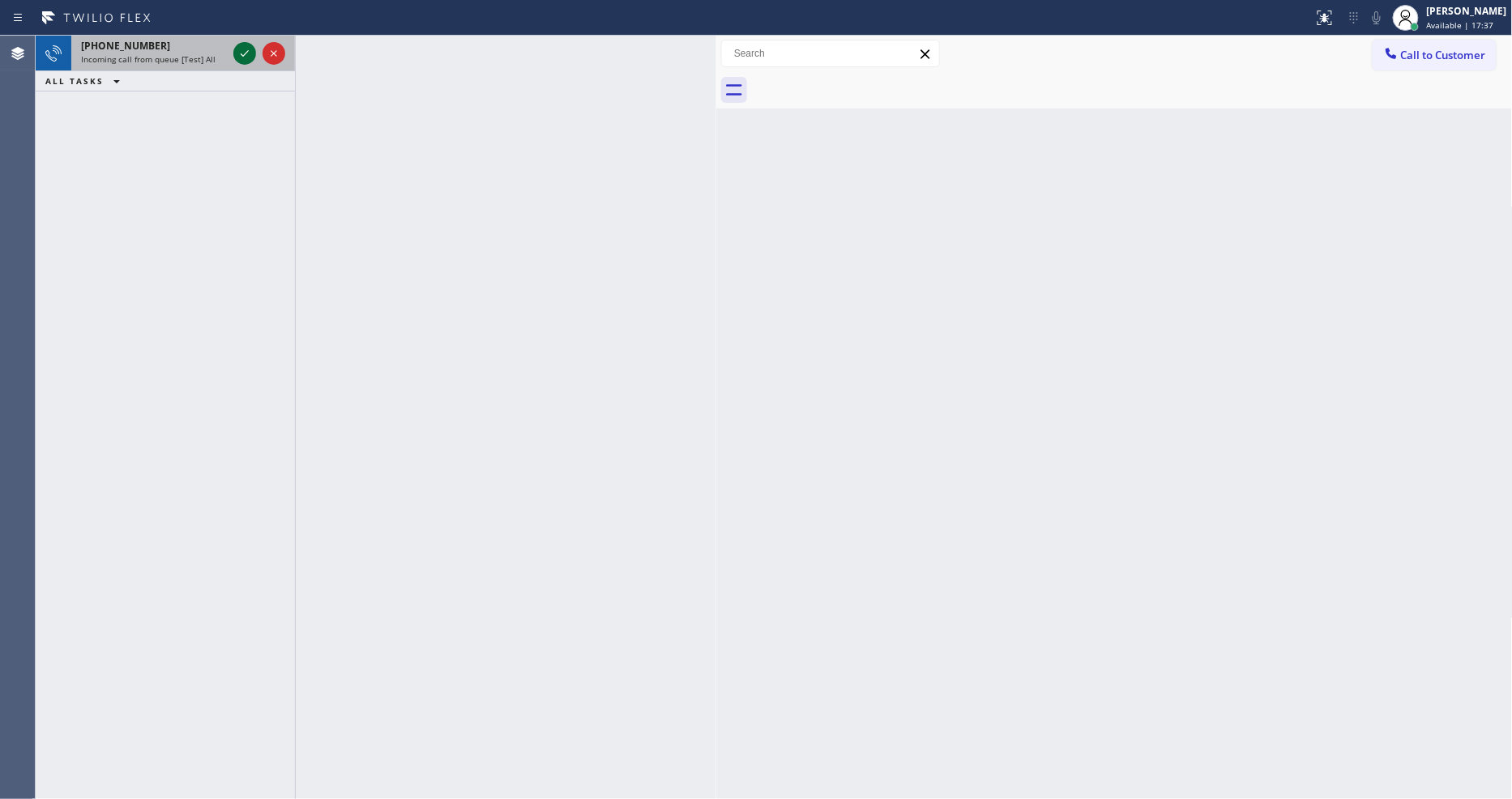
click at [241, 47] on icon at bounding box center [244, 53] width 20 height 20
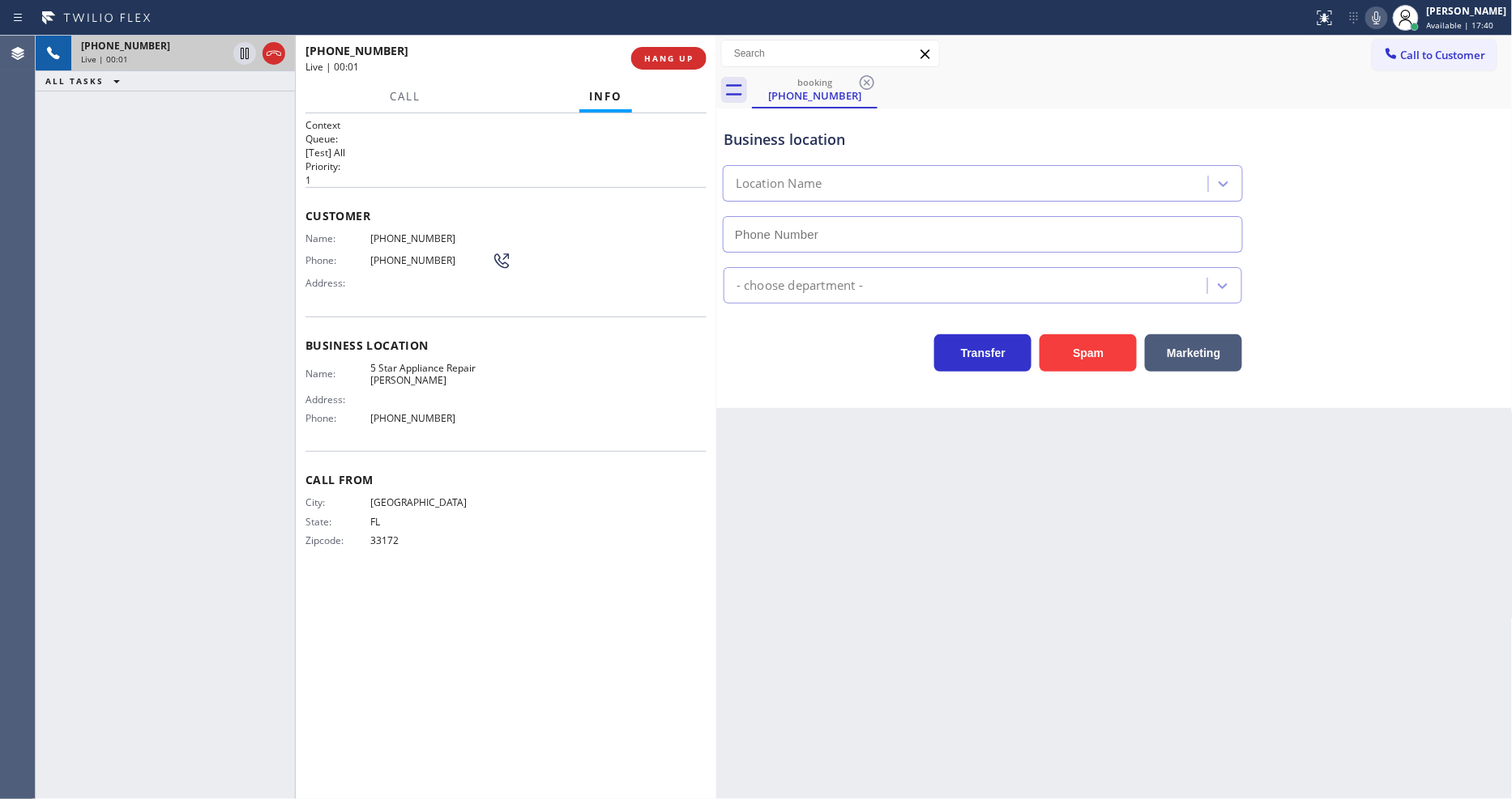
type input "[PHONE_NUMBER]"
drag, startPoint x: 1221, startPoint y: 563, endPoint x: 1181, endPoint y: 515, distance: 62.5
click at [1220, 563] on div "Back to Dashboard Change Sender ID Customers Technicians Select a contact Outbo…" at bounding box center [1115, 417] width 796 height 764
click at [693, 51] on button "HANG UP" at bounding box center [668, 58] width 75 height 22
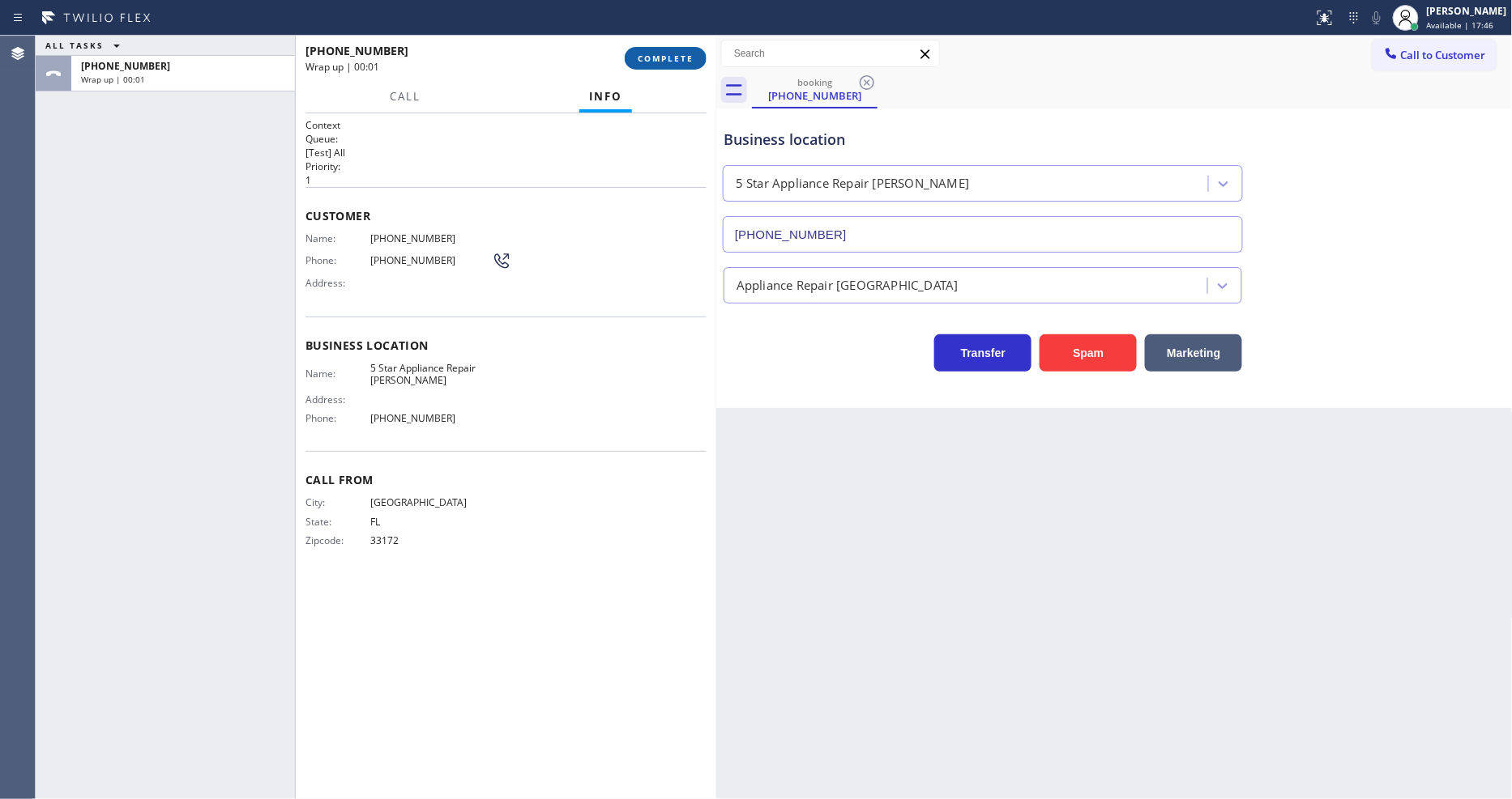
click at [692, 51] on button "COMPLETE" at bounding box center [665, 58] width 82 height 22
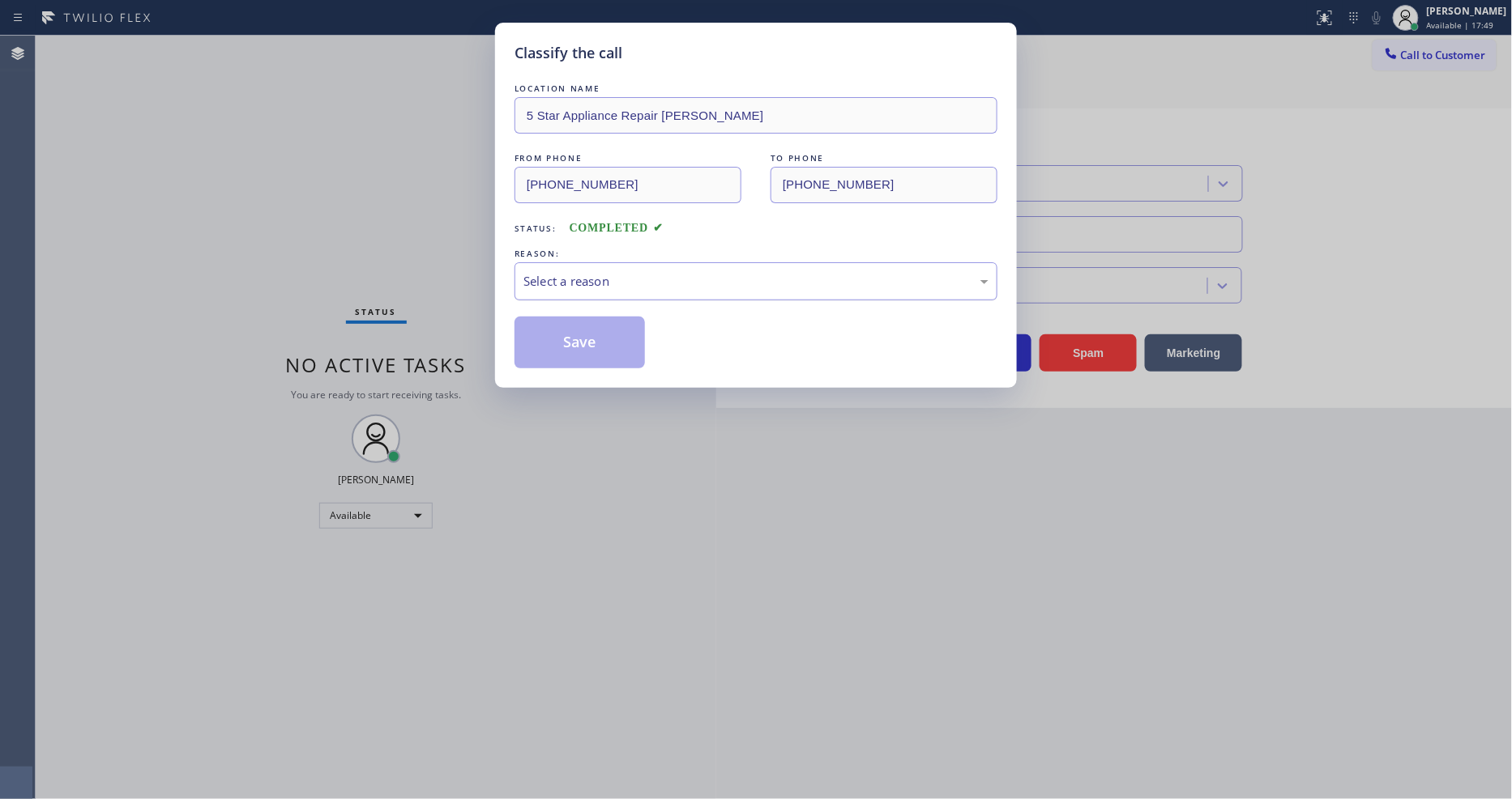
click at [677, 273] on div "Select a reason" at bounding box center [756, 282] width 465 height 19
click at [612, 334] on button "Save" at bounding box center [580, 342] width 130 height 52
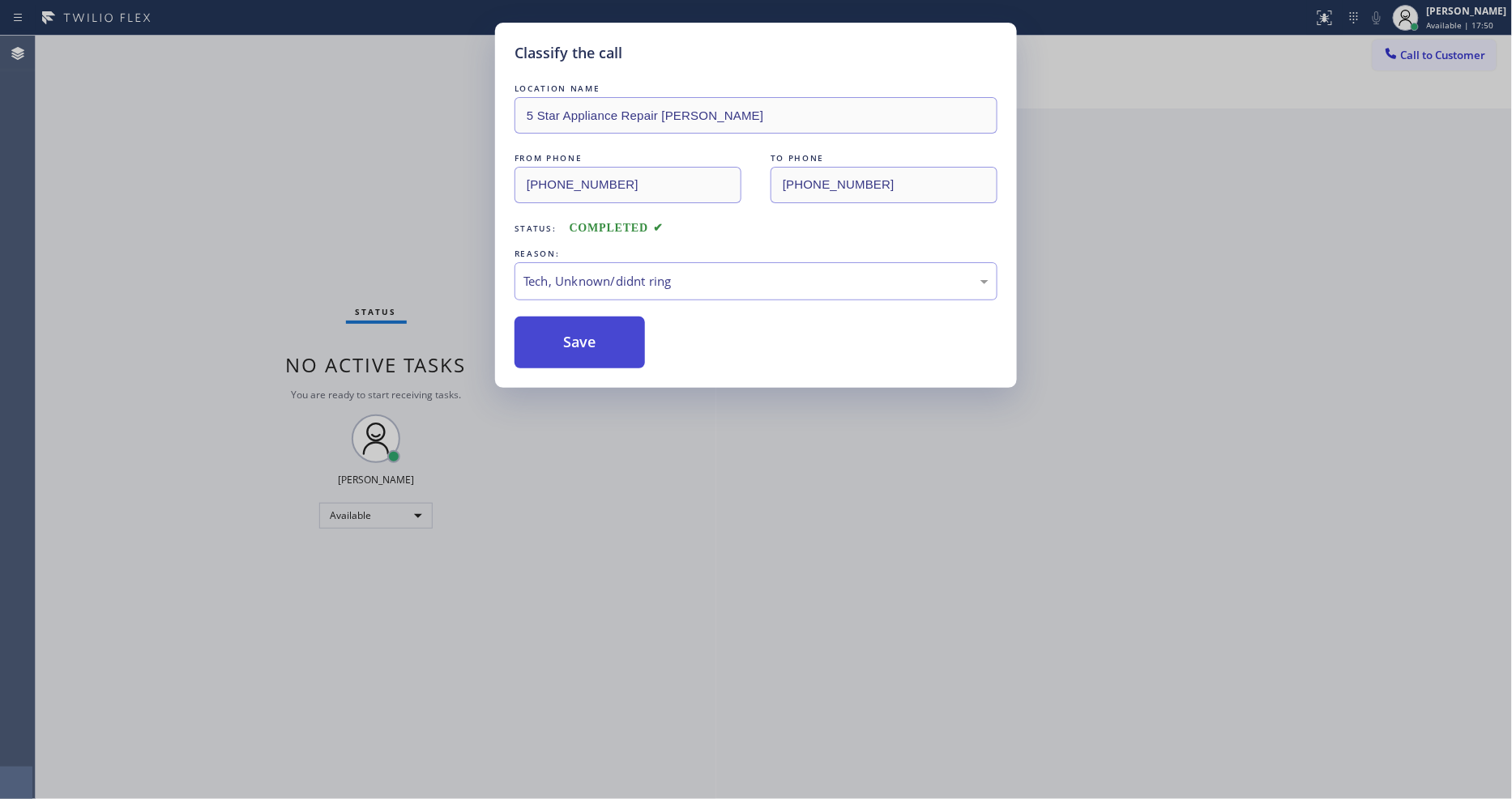
click at [612, 334] on button "Save" at bounding box center [580, 342] width 130 height 52
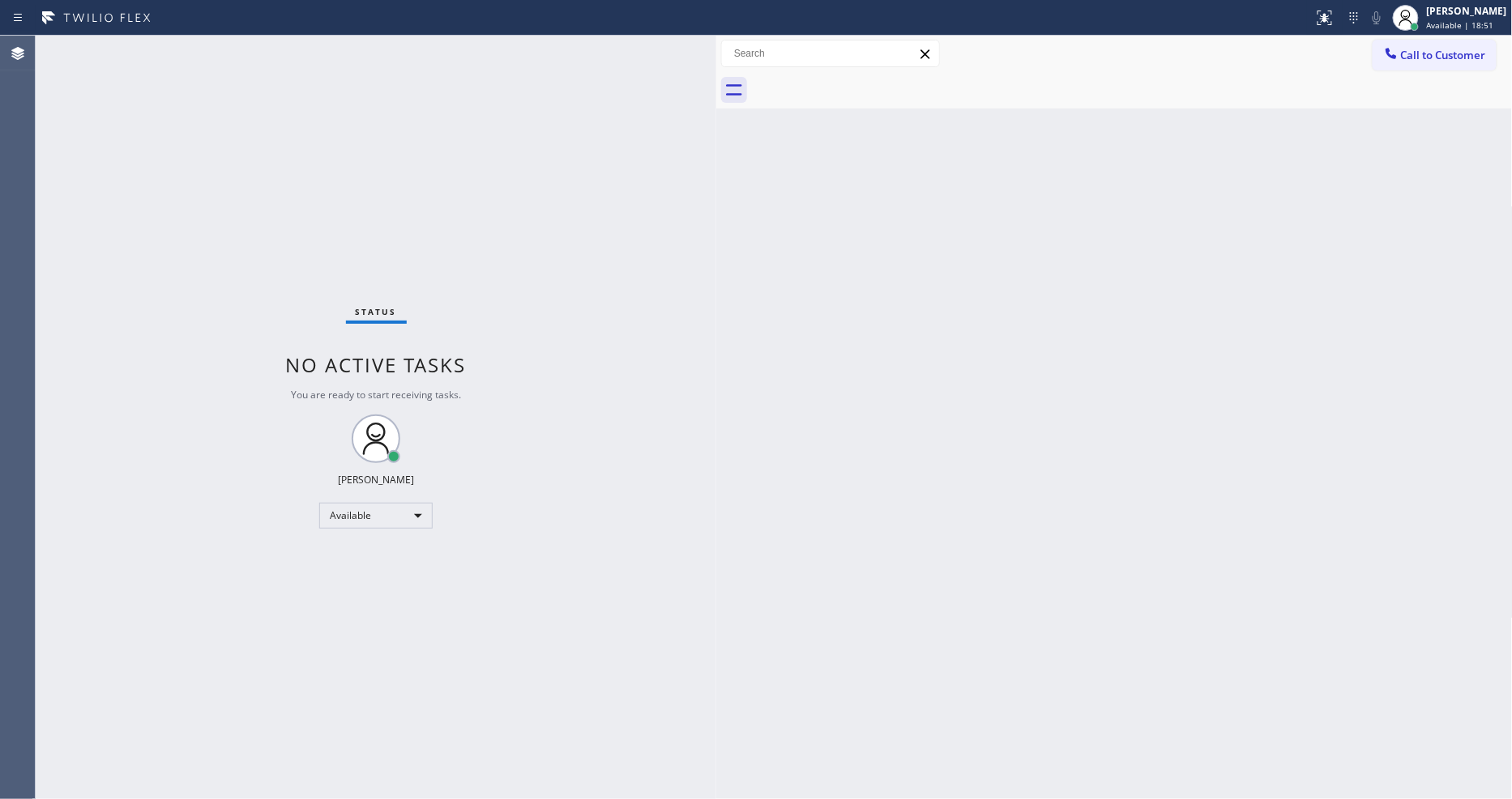
click at [1005, 595] on div "Back to Dashboard Change Sender ID Customers Technicians Select a contact Outbo…" at bounding box center [1115, 417] width 796 height 764
click at [772, 573] on div "Back to Dashboard Change Sender ID Customers Technicians Select a contact Outbo…" at bounding box center [1115, 417] width 796 height 764
click at [1171, 375] on div "Back to Dashboard Change Sender ID Customers Technicians Select a contact Outbo…" at bounding box center [1115, 417] width 796 height 764
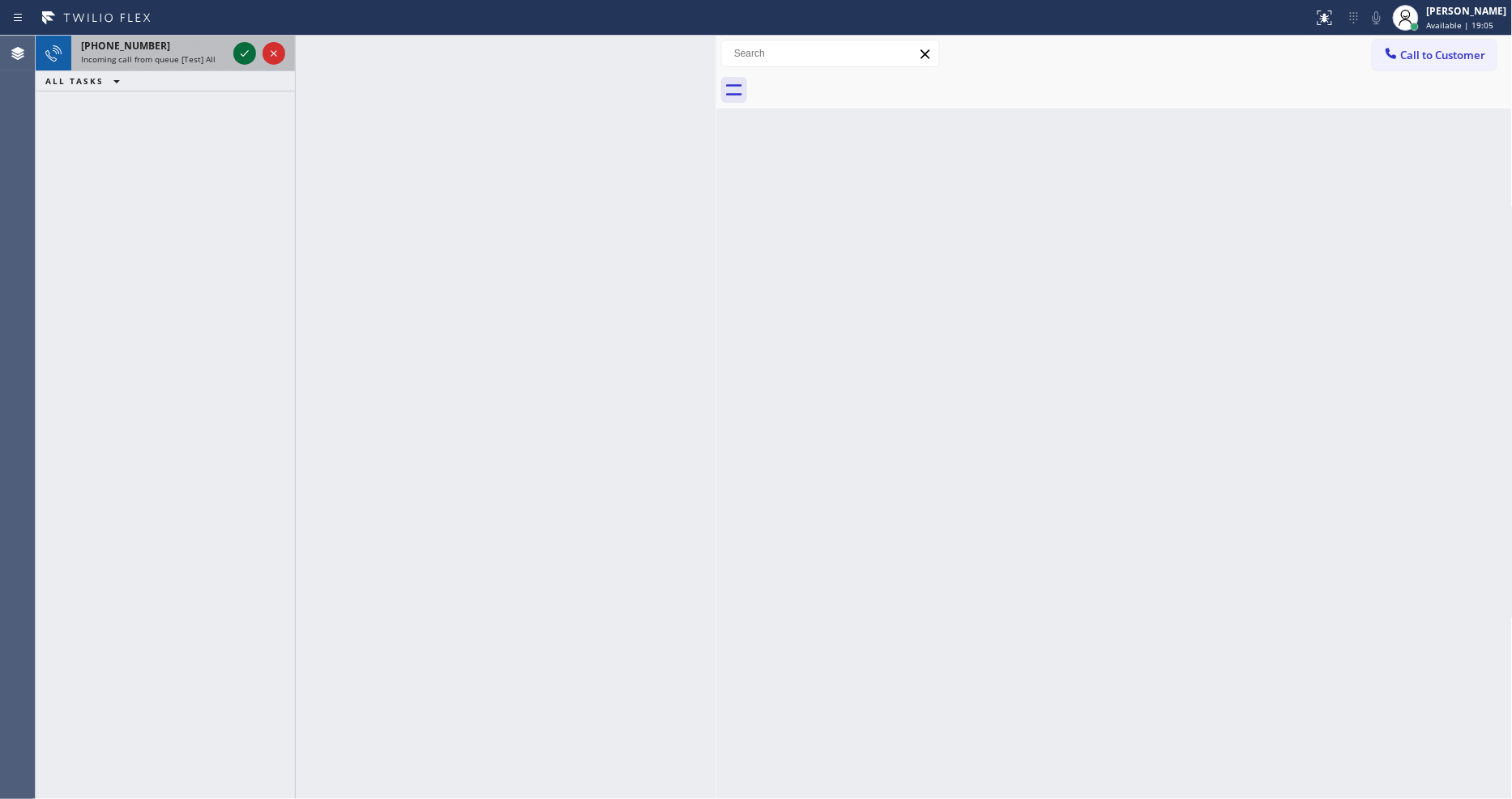
click at [246, 54] on icon at bounding box center [244, 53] width 20 height 20
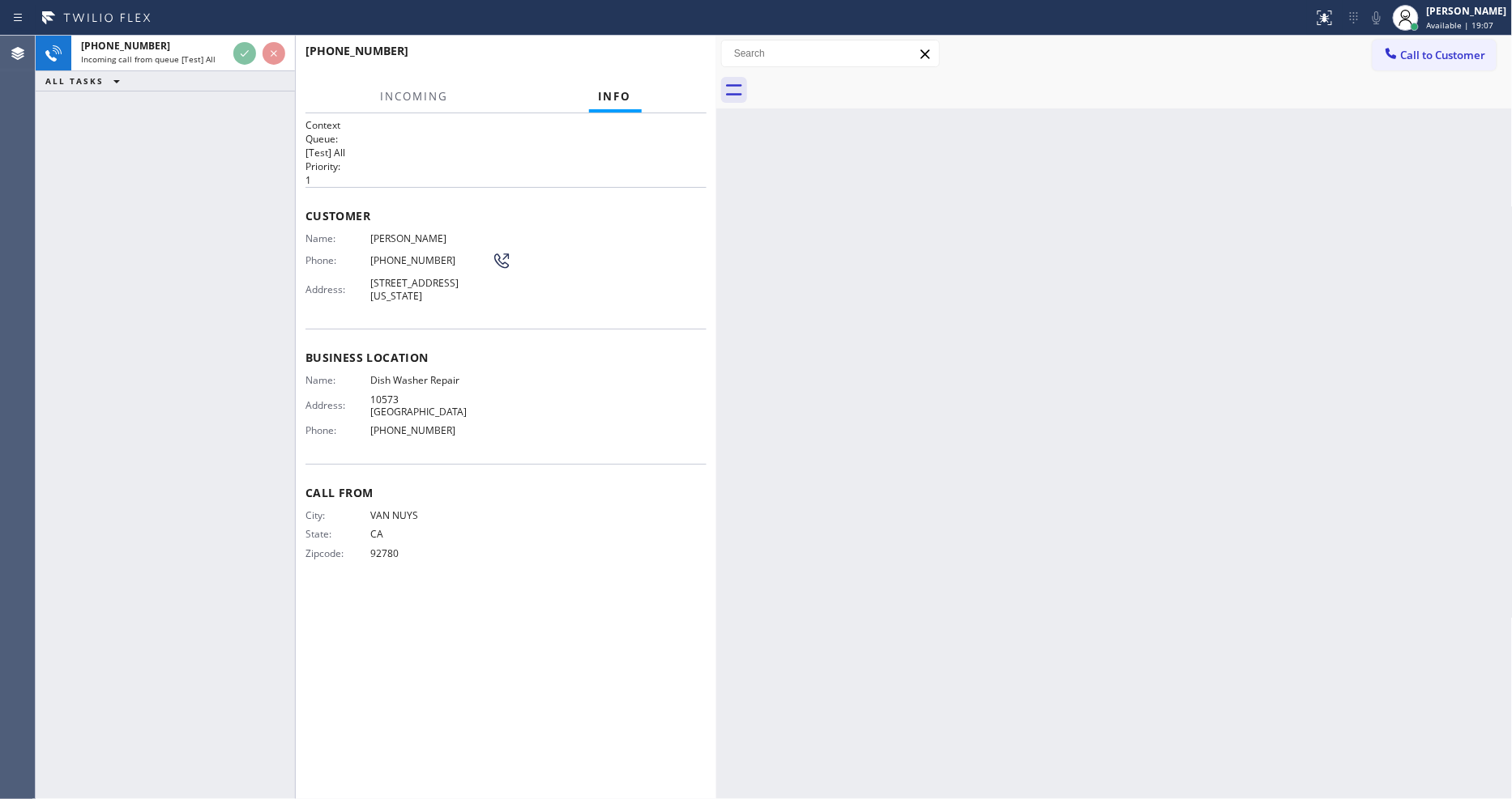
click at [674, 160] on h2 "Priority:" at bounding box center [505, 166] width 401 height 14
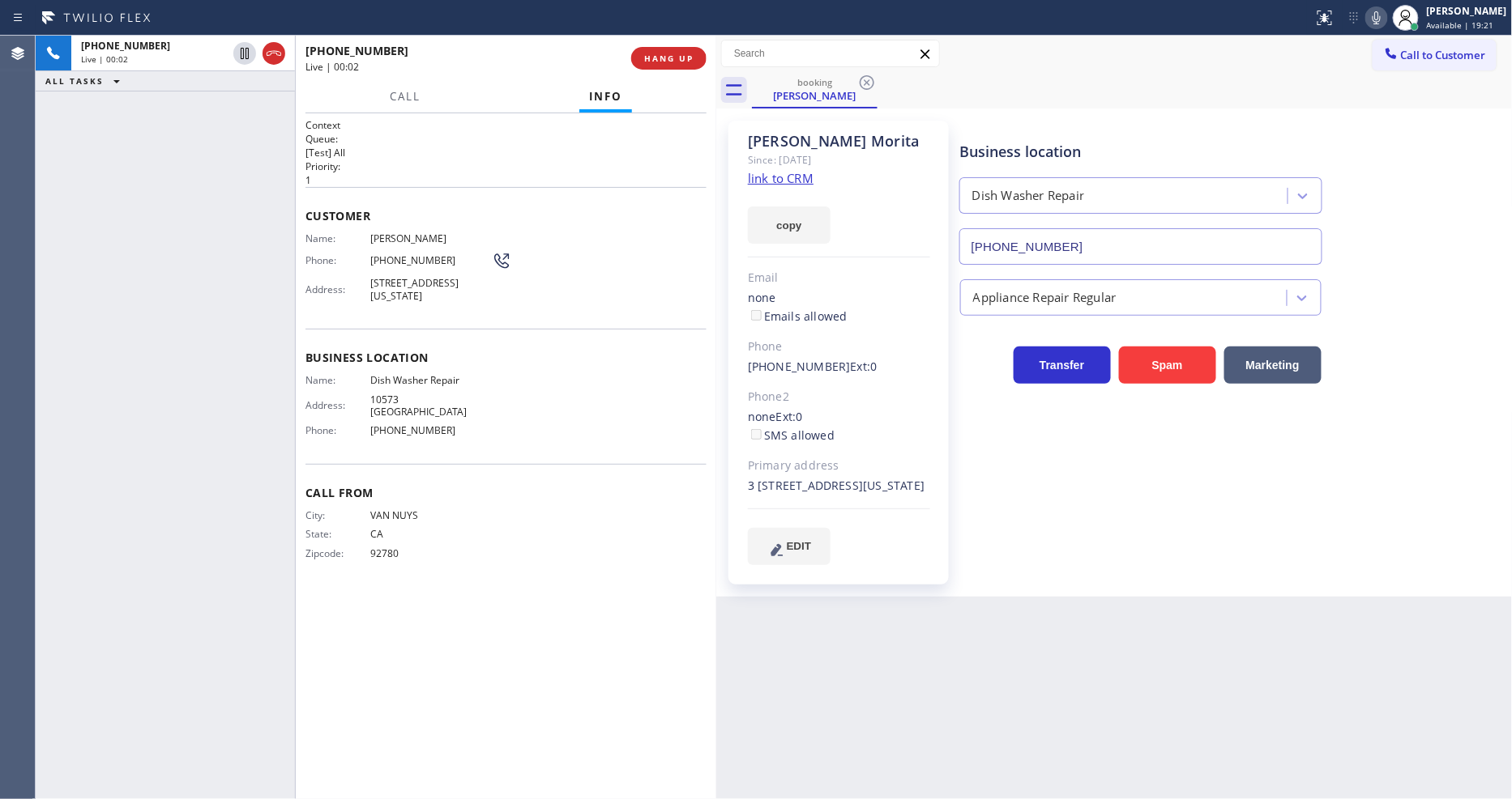
type input "[PHONE_NUMBER]"
click at [766, 181] on link "link to CRM" at bounding box center [781, 178] width 66 height 16
click at [435, 381] on span "Dish Washer Repair" at bounding box center [431, 380] width 122 height 12
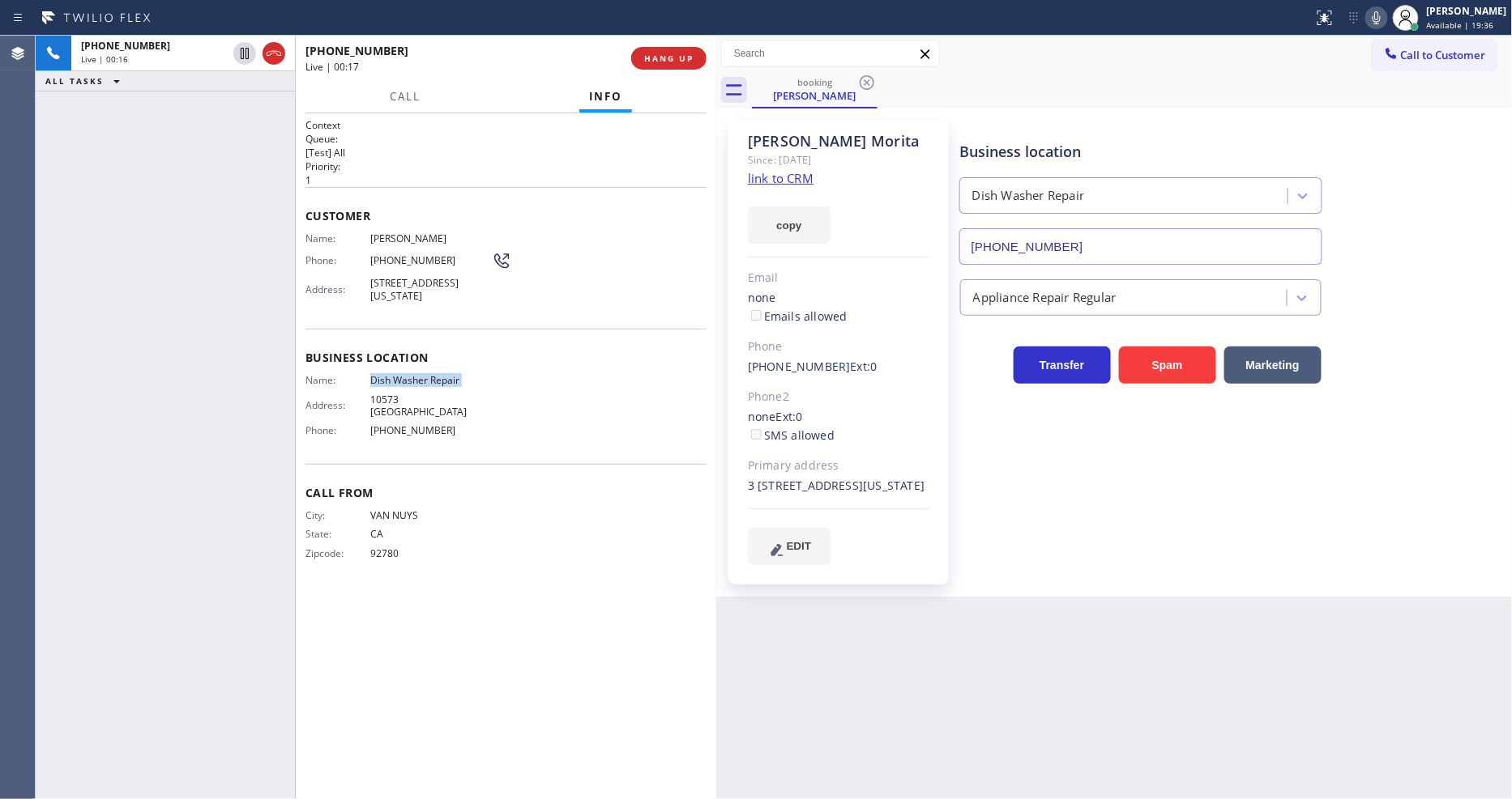
copy span "Dish Washer Repair"
click at [680, 55] on span "HANG UP" at bounding box center [668, 59] width 49 height 11
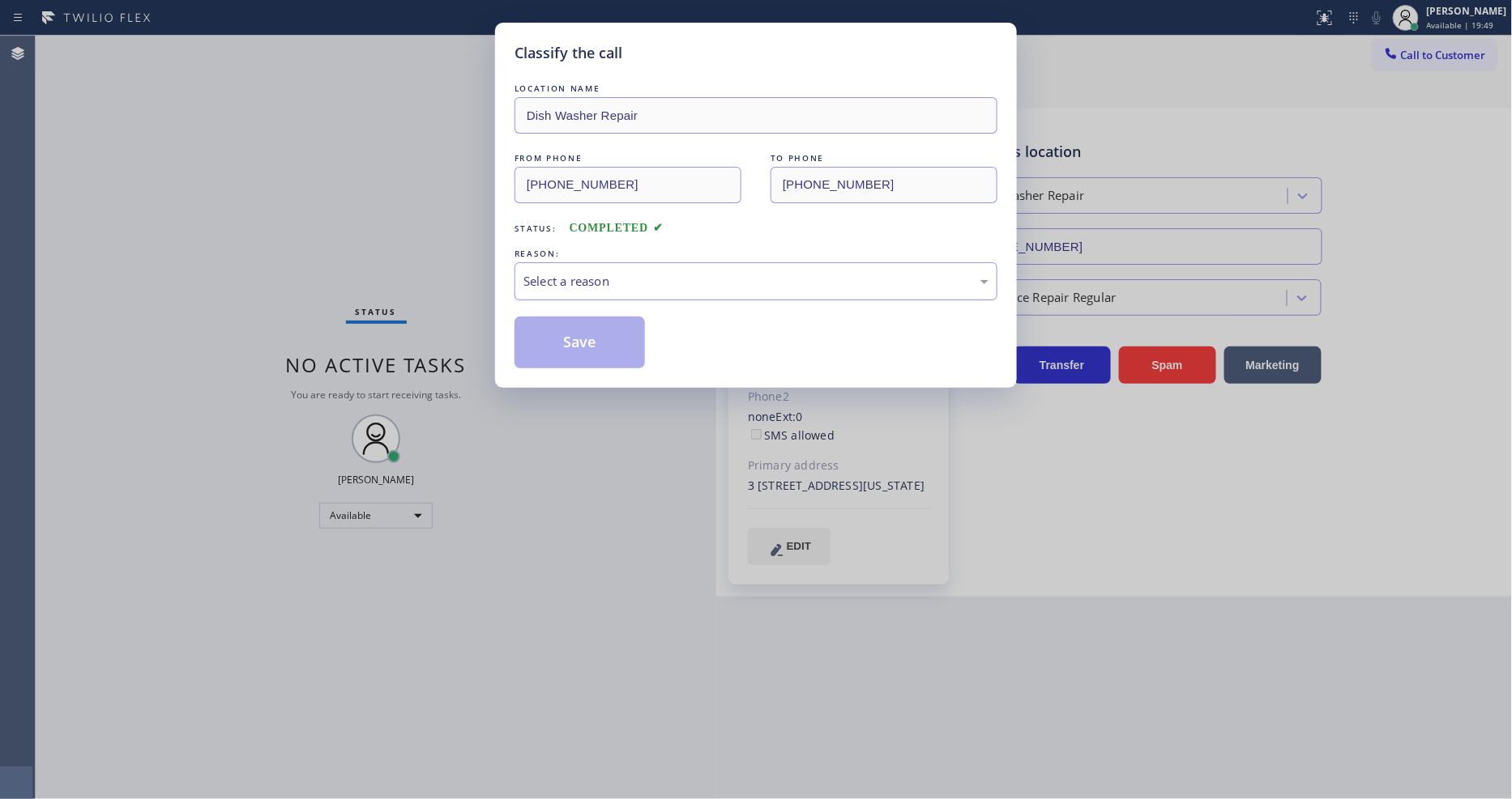
click at [611, 262] on div "Select a reason" at bounding box center [756, 281] width 483 height 38
click at [605, 338] on button "Save" at bounding box center [580, 342] width 130 height 52
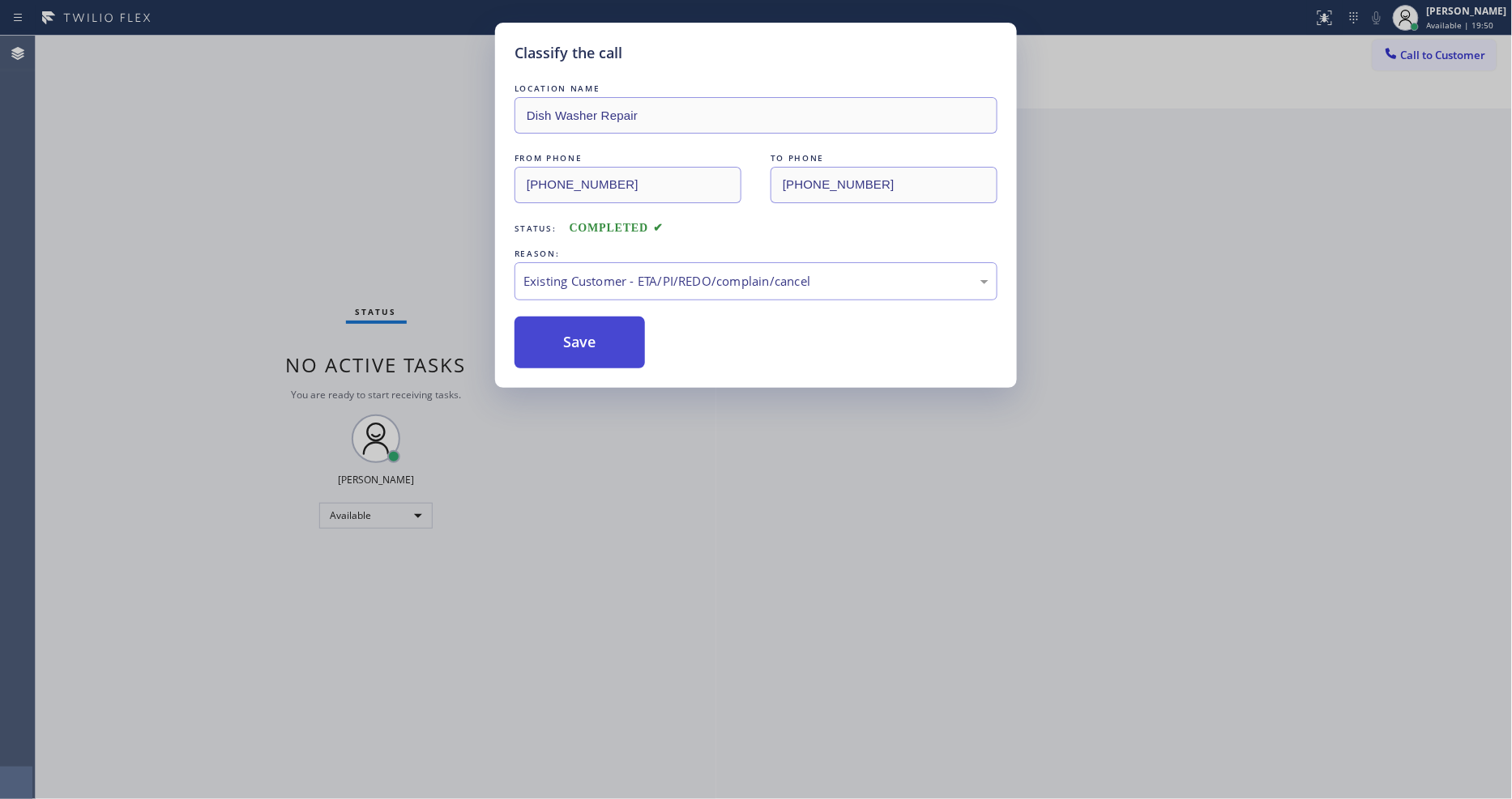
click at [605, 338] on button "Save" at bounding box center [580, 342] width 130 height 52
drag, startPoint x: 605, startPoint y: 338, endPoint x: 504, endPoint y: 22, distance: 331.7
click at [605, 333] on button "Save" at bounding box center [580, 342] width 130 height 52
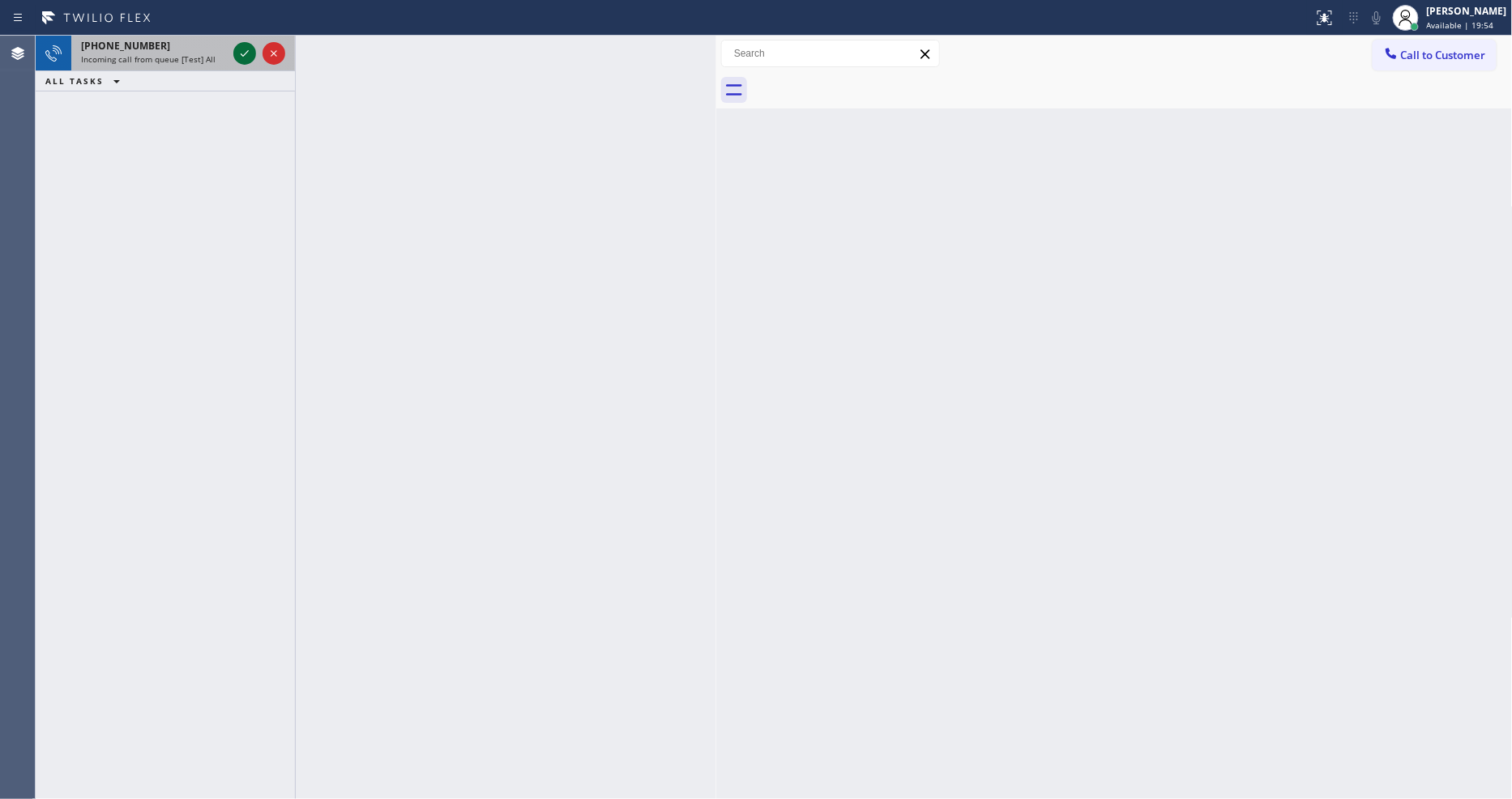
click at [244, 52] on icon at bounding box center [244, 53] width 20 height 20
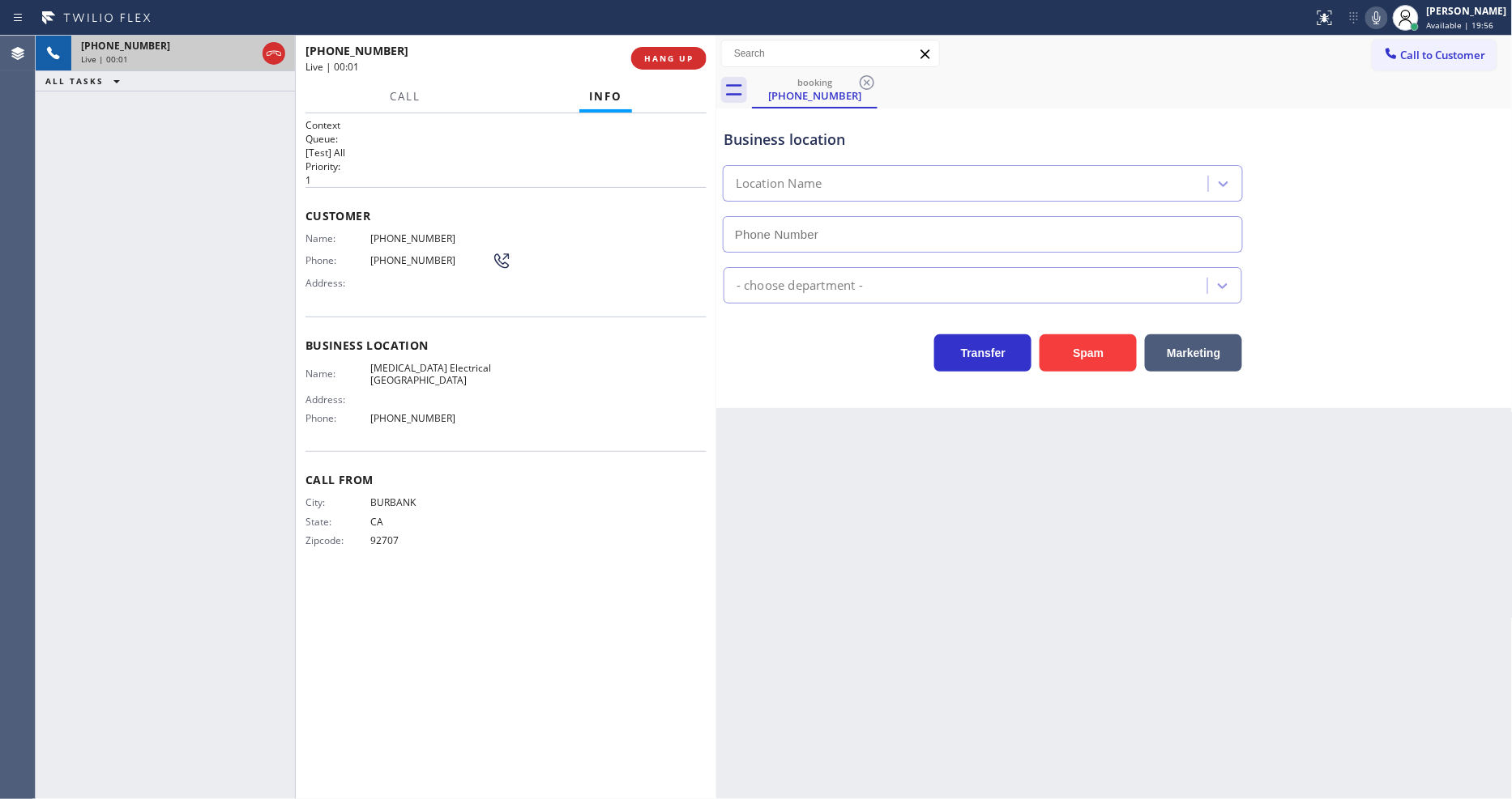
type input "[PHONE_NUMBER]"
click at [681, 60] on span "HANG UP" at bounding box center [668, 59] width 49 height 11
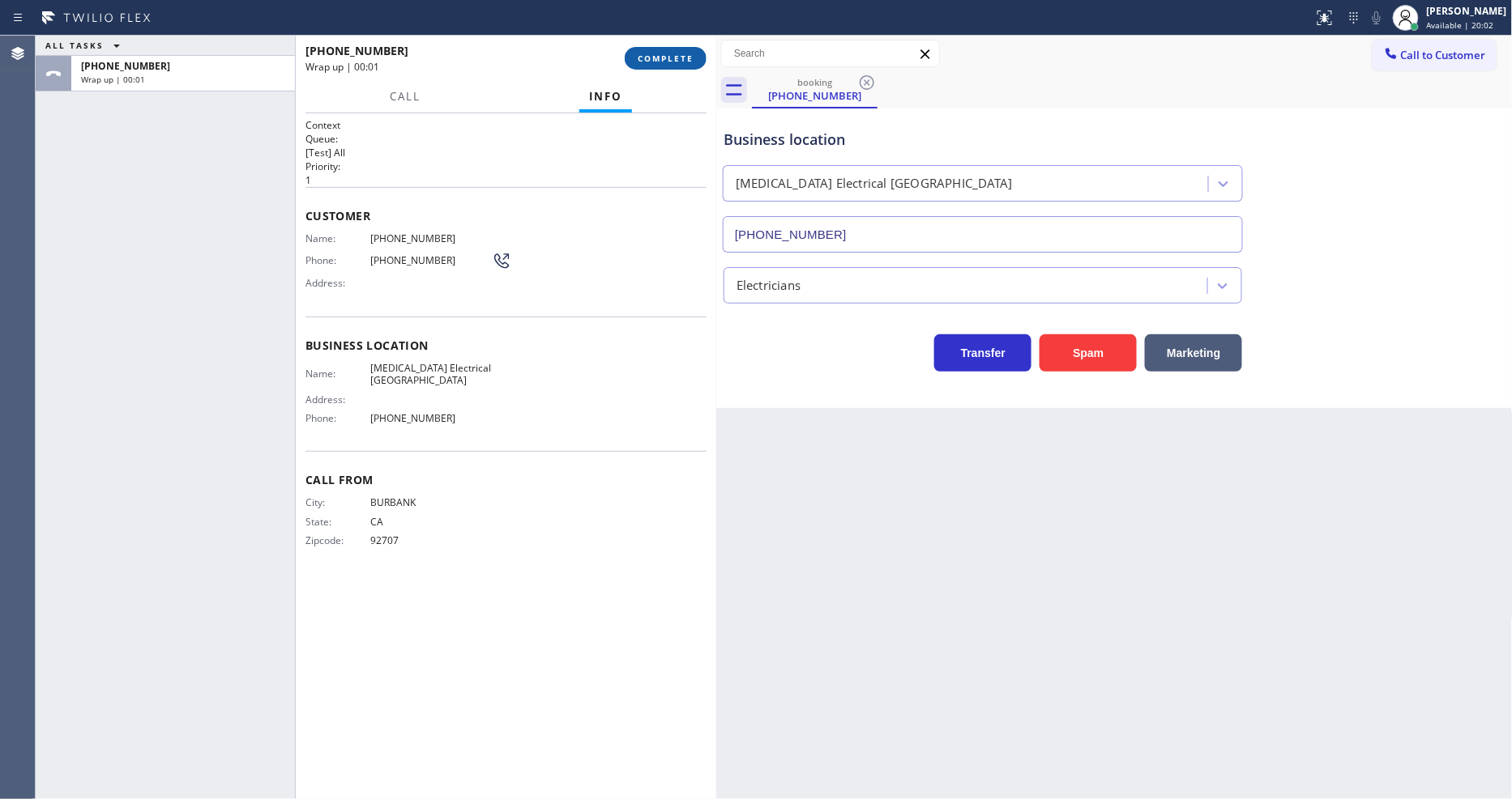
click at [681, 60] on span "COMPLETE" at bounding box center [665, 59] width 56 height 11
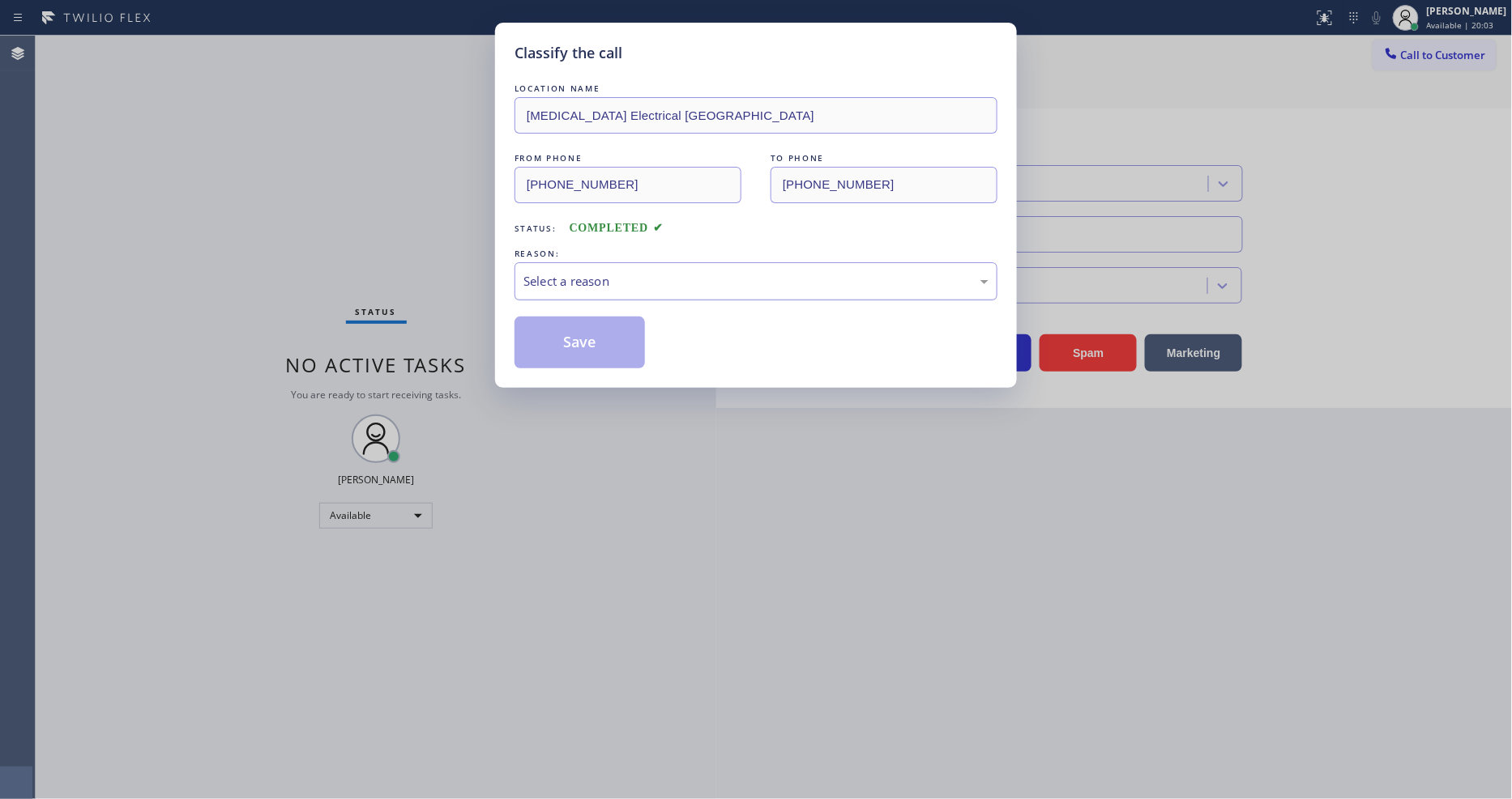
click at [580, 273] on div "Select a reason" at bounding box center [756, 282] width 465 height 19
click at [585, 345] on button "Save" at bounding box center [580, 342] width 130 height 52
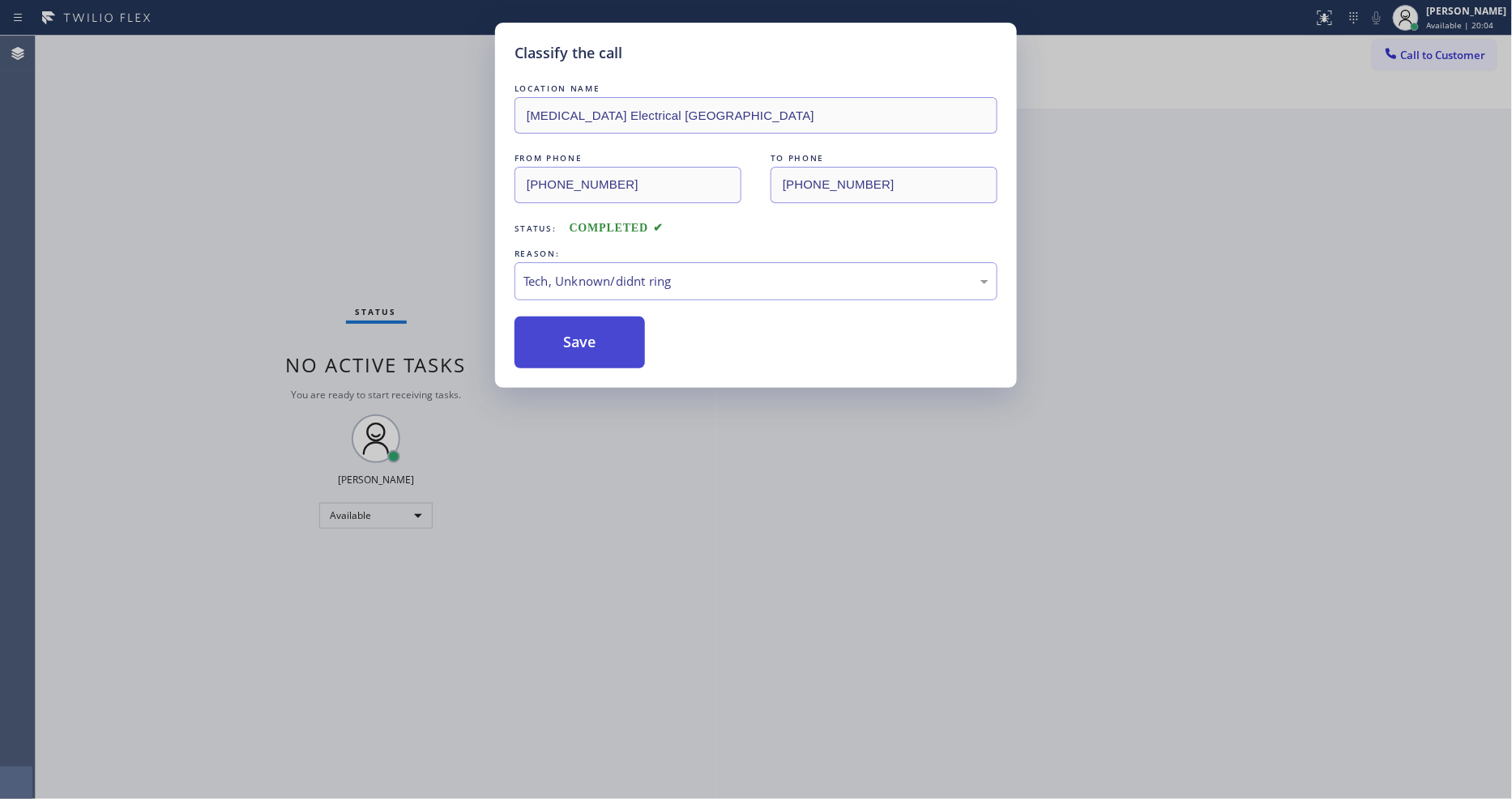
click at [585, 345] on button "Save" at bounding box center [580, 342] width 130 height 52
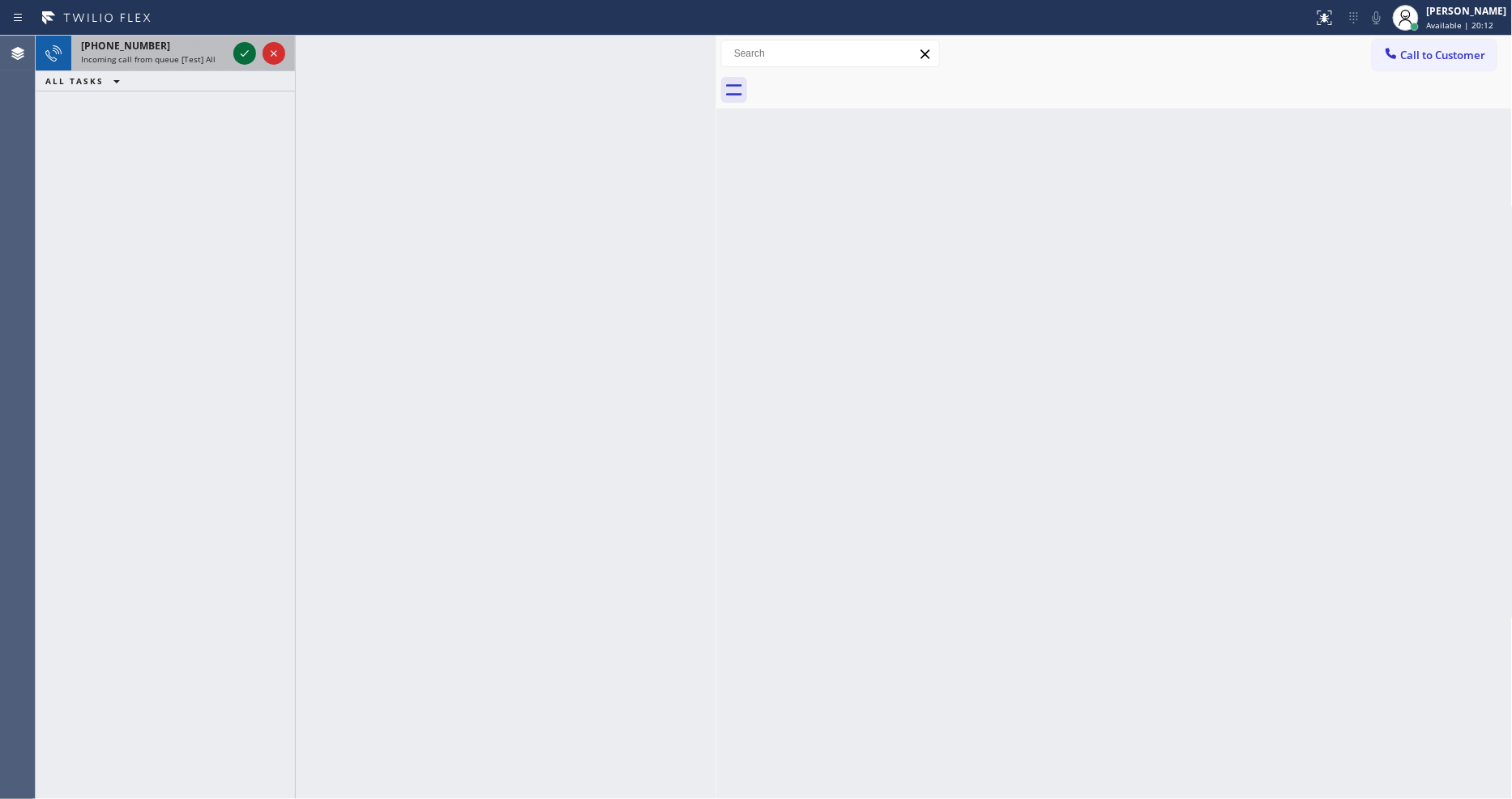
click at [252, 49] on icon at bounding box center [244, 53] width 20 height 20
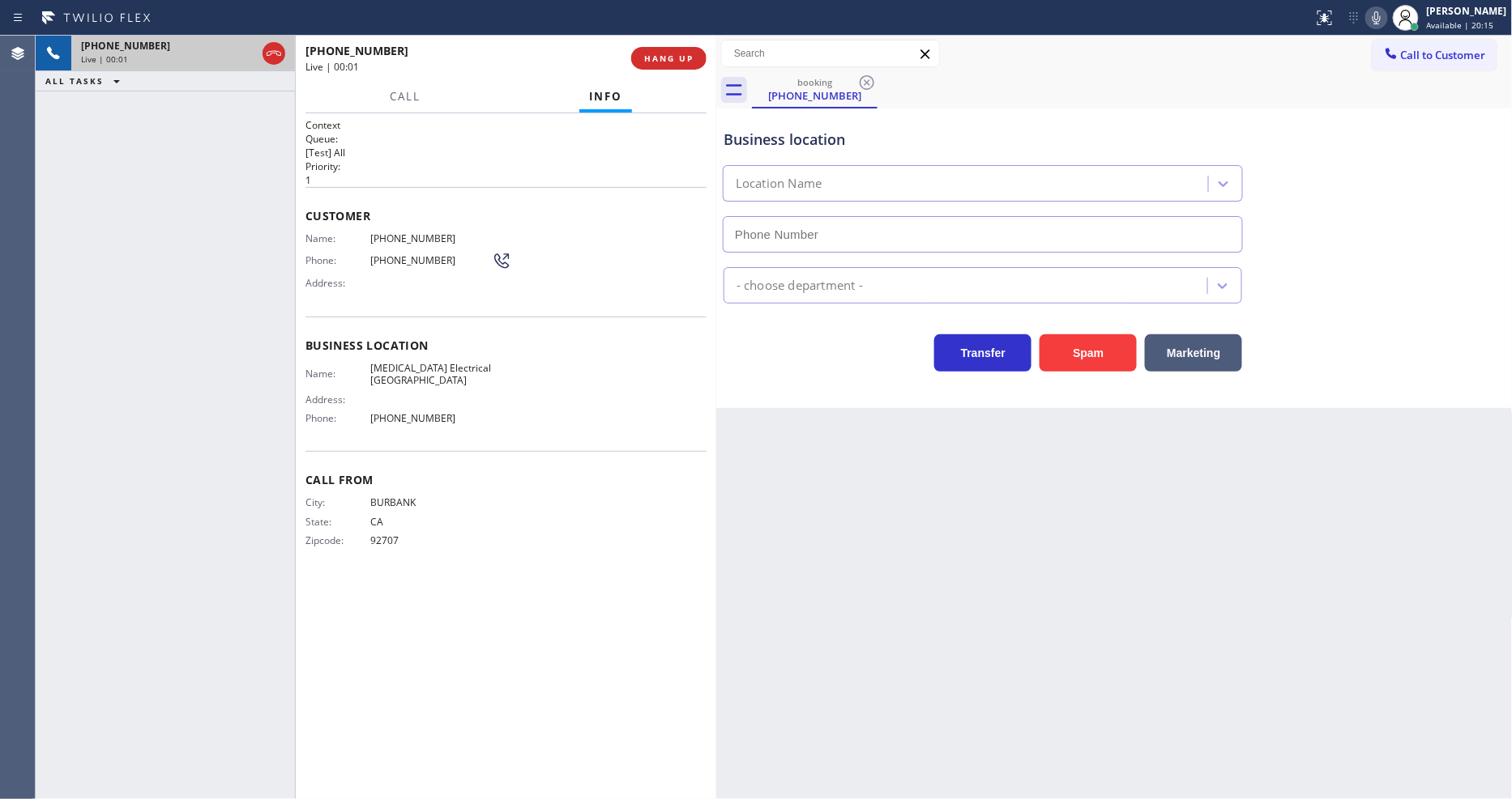
type input "[PHONE_NUMBER]"
click at [428, 373] on span "[MEDICAL_DATA] Electrical [GEOGRAPHIC_DATA]" at bounding box center [431, 374] width 122 height 25
copy span "[MEDICAL_DATA] Electrical [GEOGRAPHIC_DATA]"
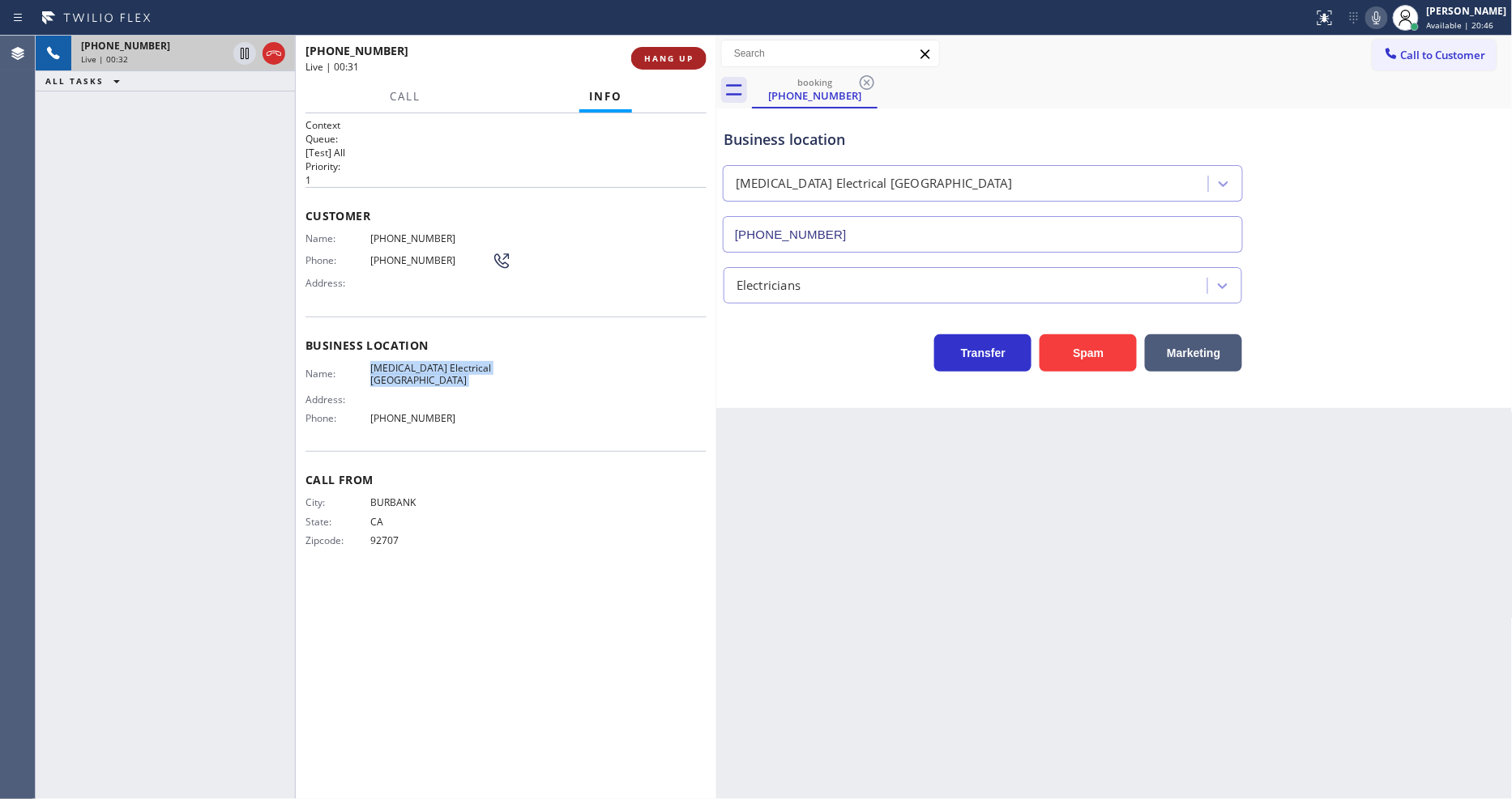
click at [689, 67] on button "HANG UP" at bounding box center [668, 58] width 75 height 22
click at [689, 53] on span "COMPLETE" at bounding box center [665, 59] width 56 height 11
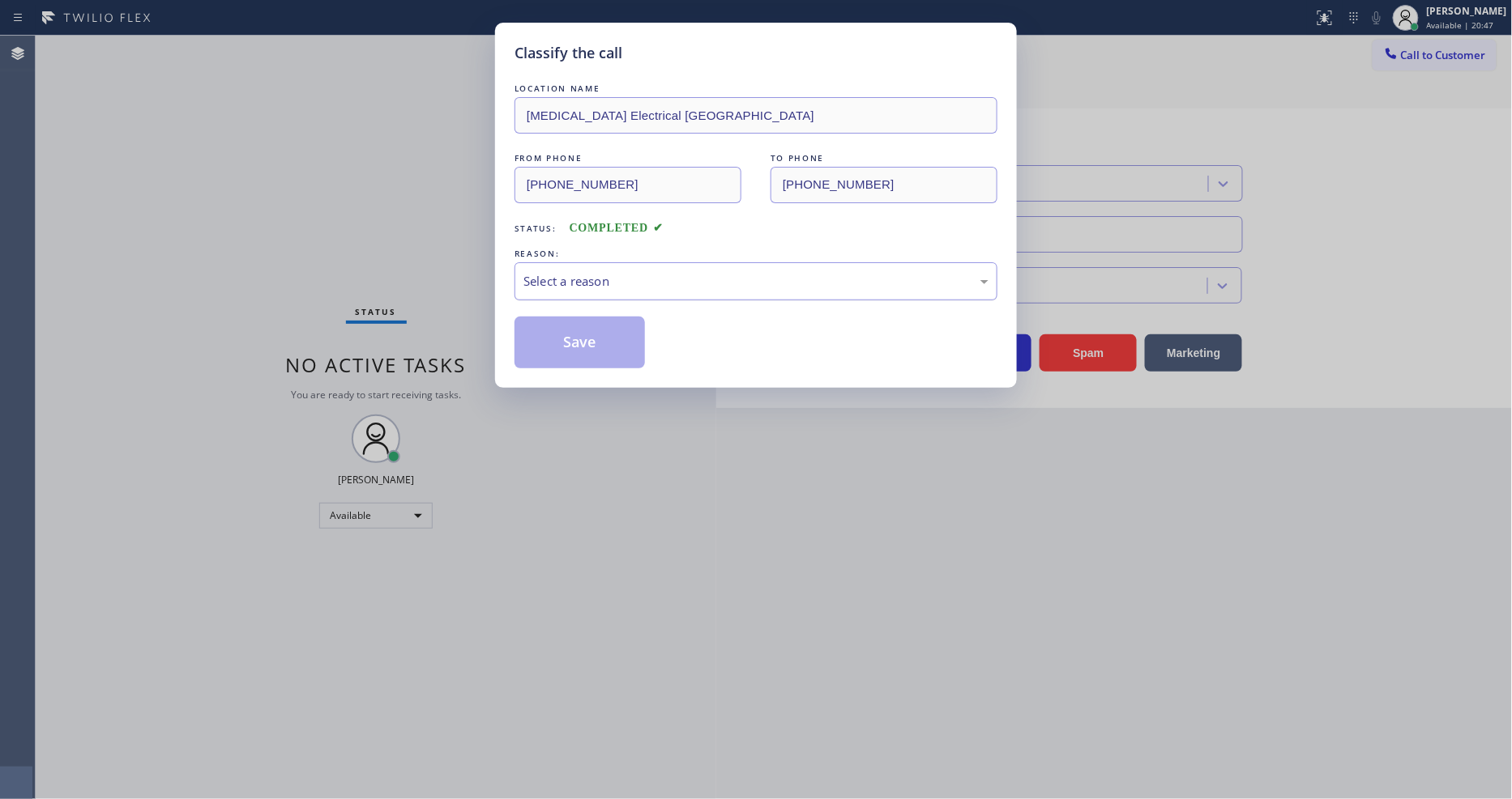
click at [566, 275] on div "Select a reason" at bounding box center [756, 282] width 465 height 19
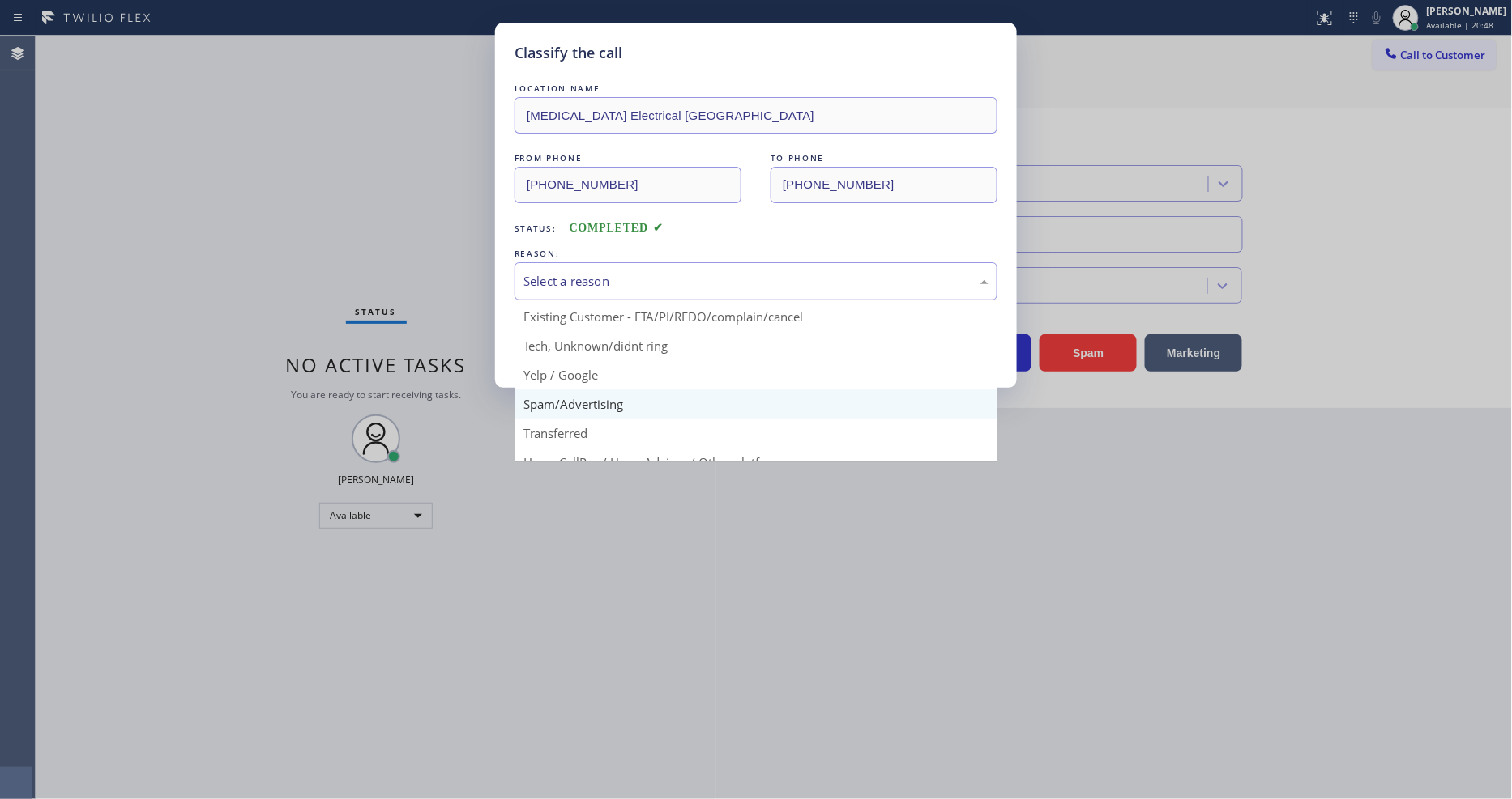
scroll to position [101, 0]
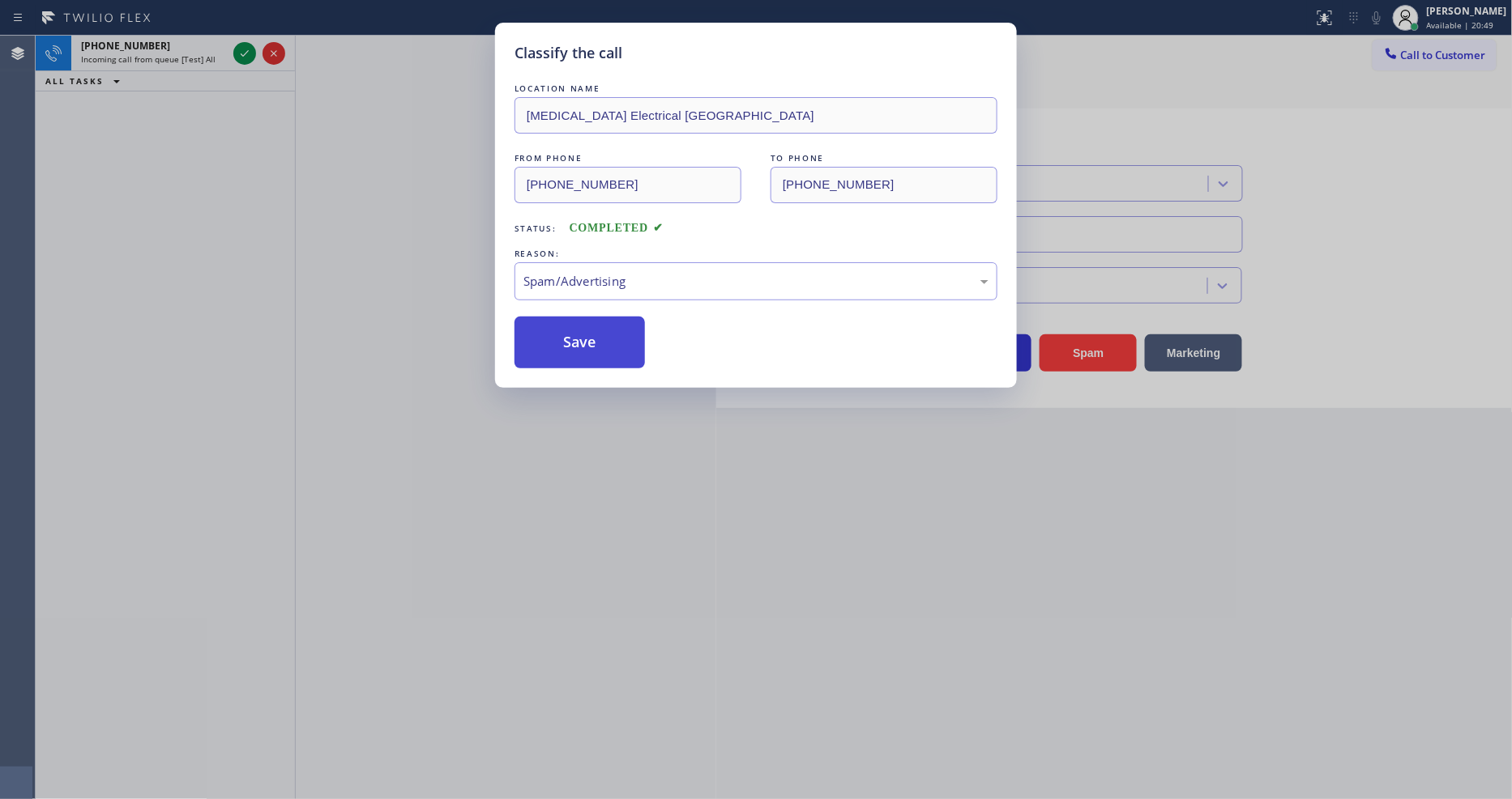
click at [569, 334] on button "Save" at bounding box center [580, 342] width 130 height 52
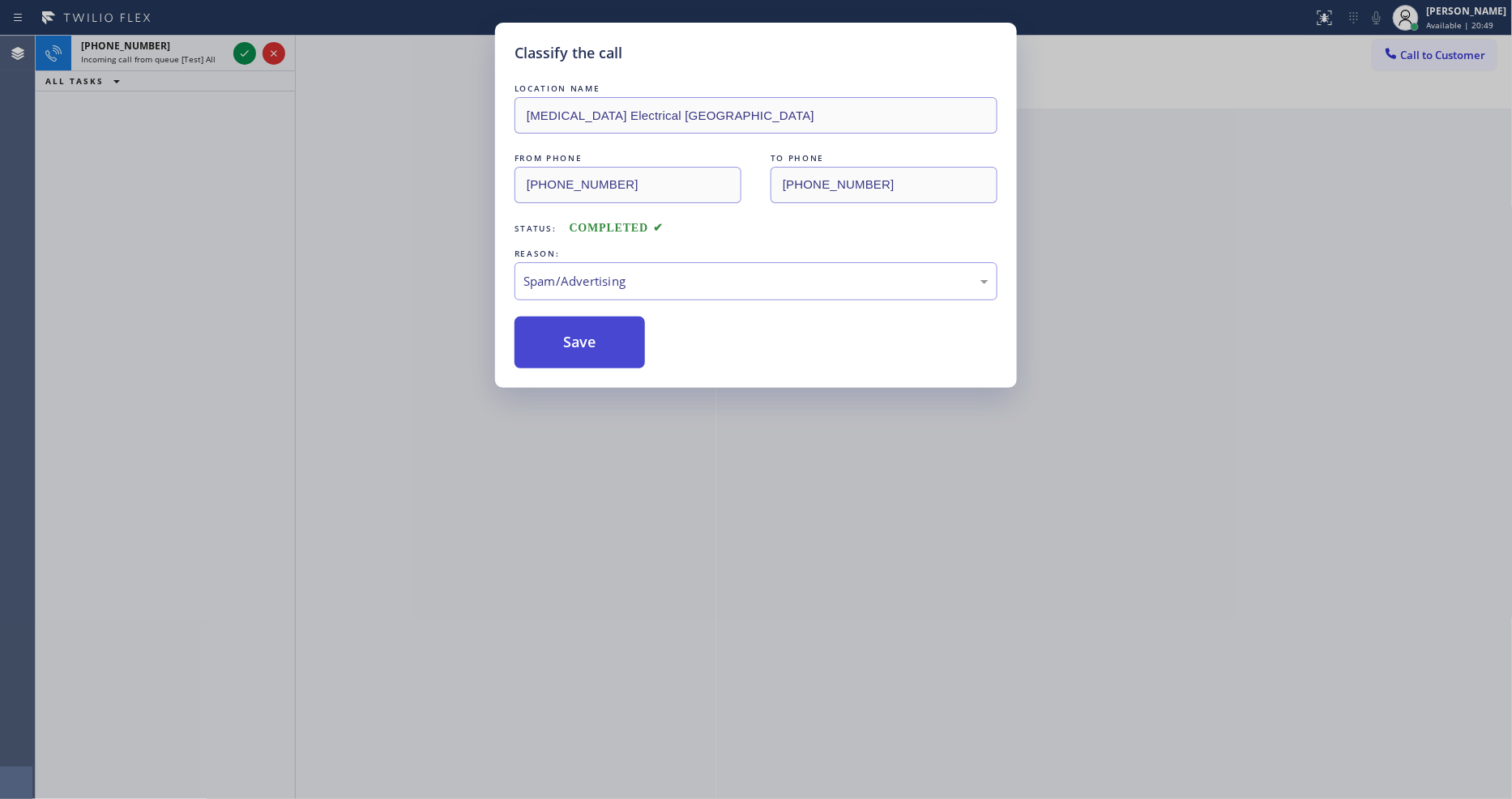
click at [569, 334] on button "Save" at bounding box center [580, 342] width 130 height 52
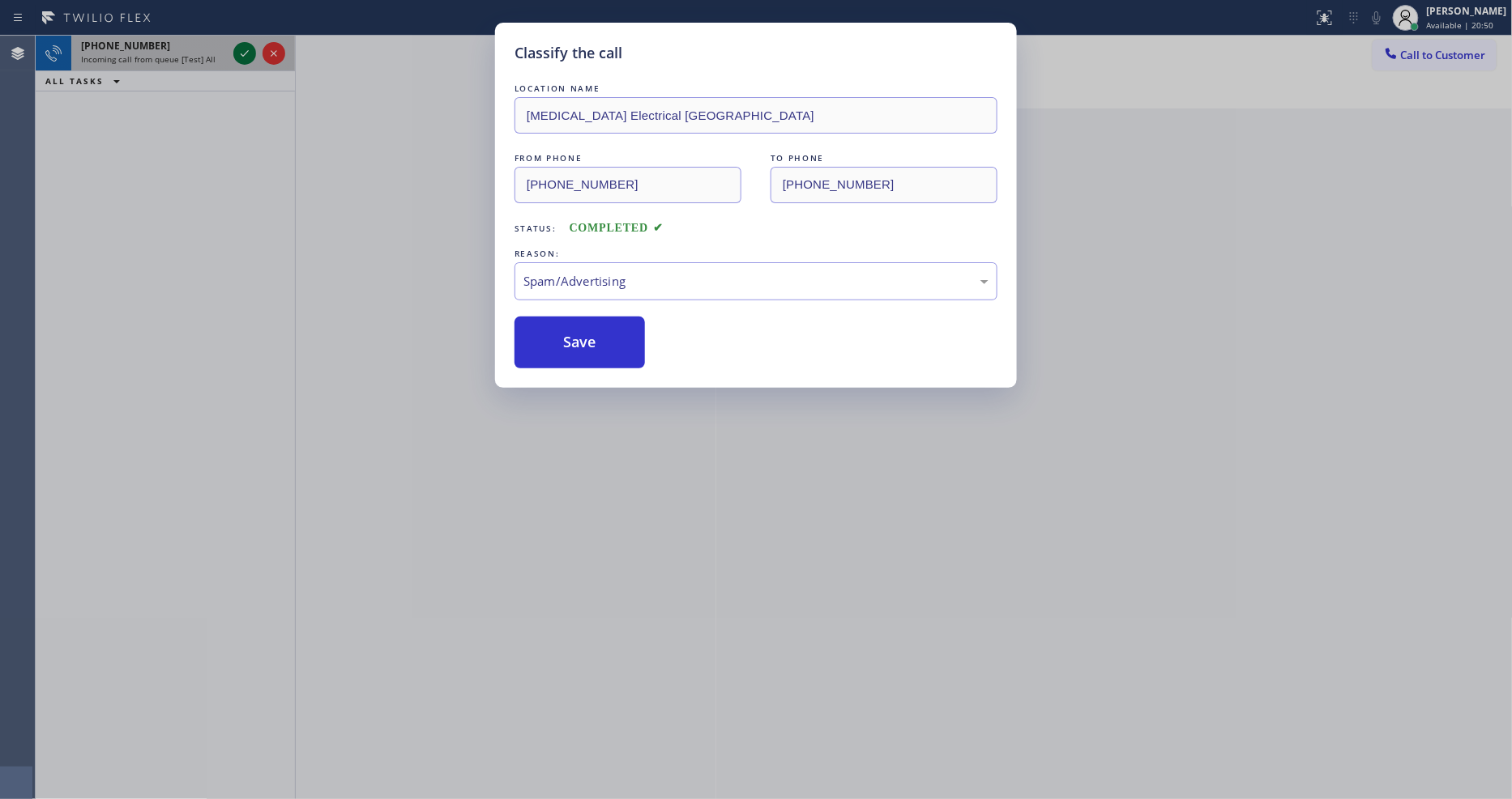
click at [245, 55] on icon at bounding box center [244, 53] width 20 height 20
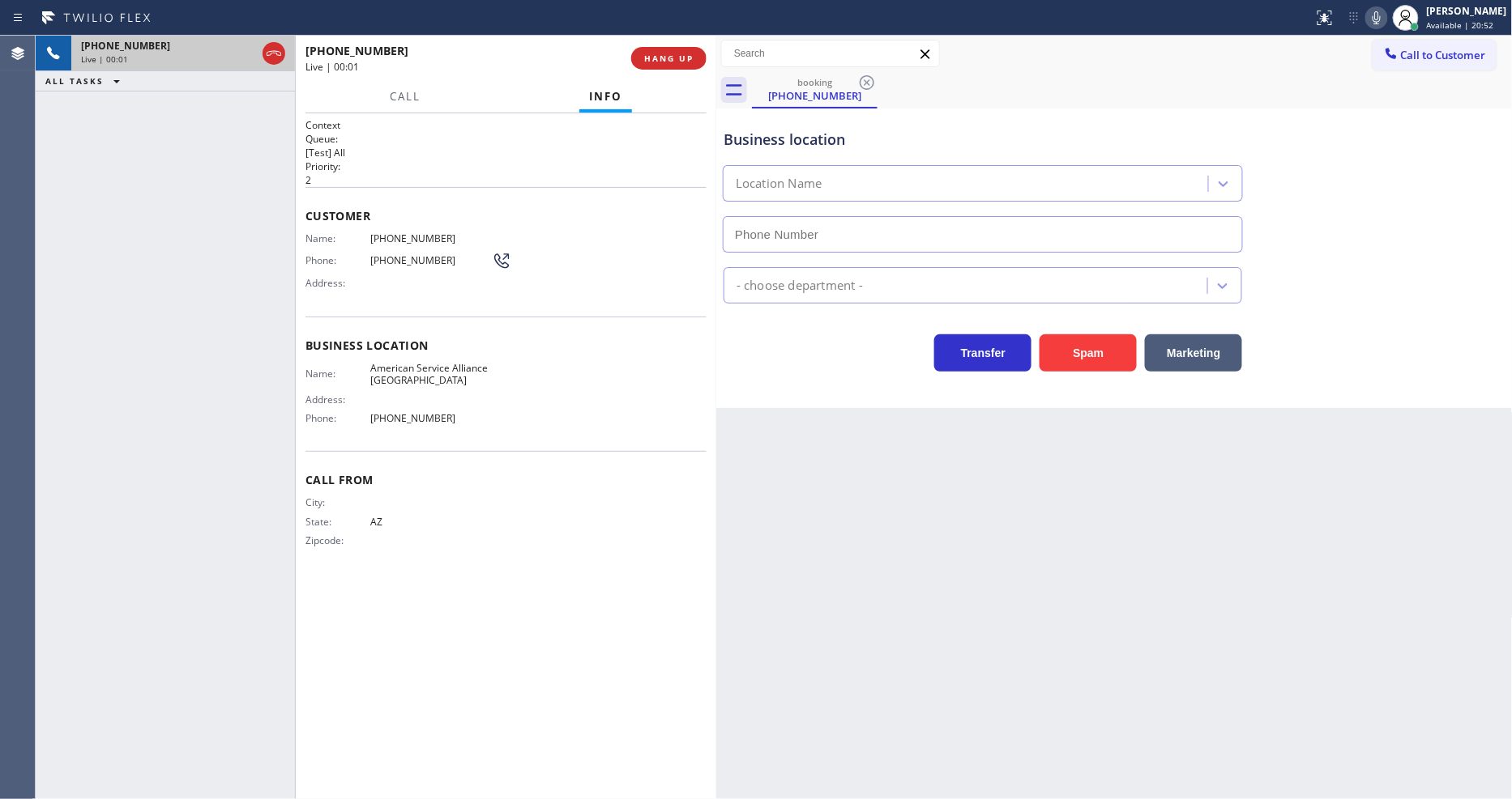
type input "[PHONE_NUMBER]"
click at [671, 50] on button "HANG UP" at bounding box center [668, 58] width 75 height 22
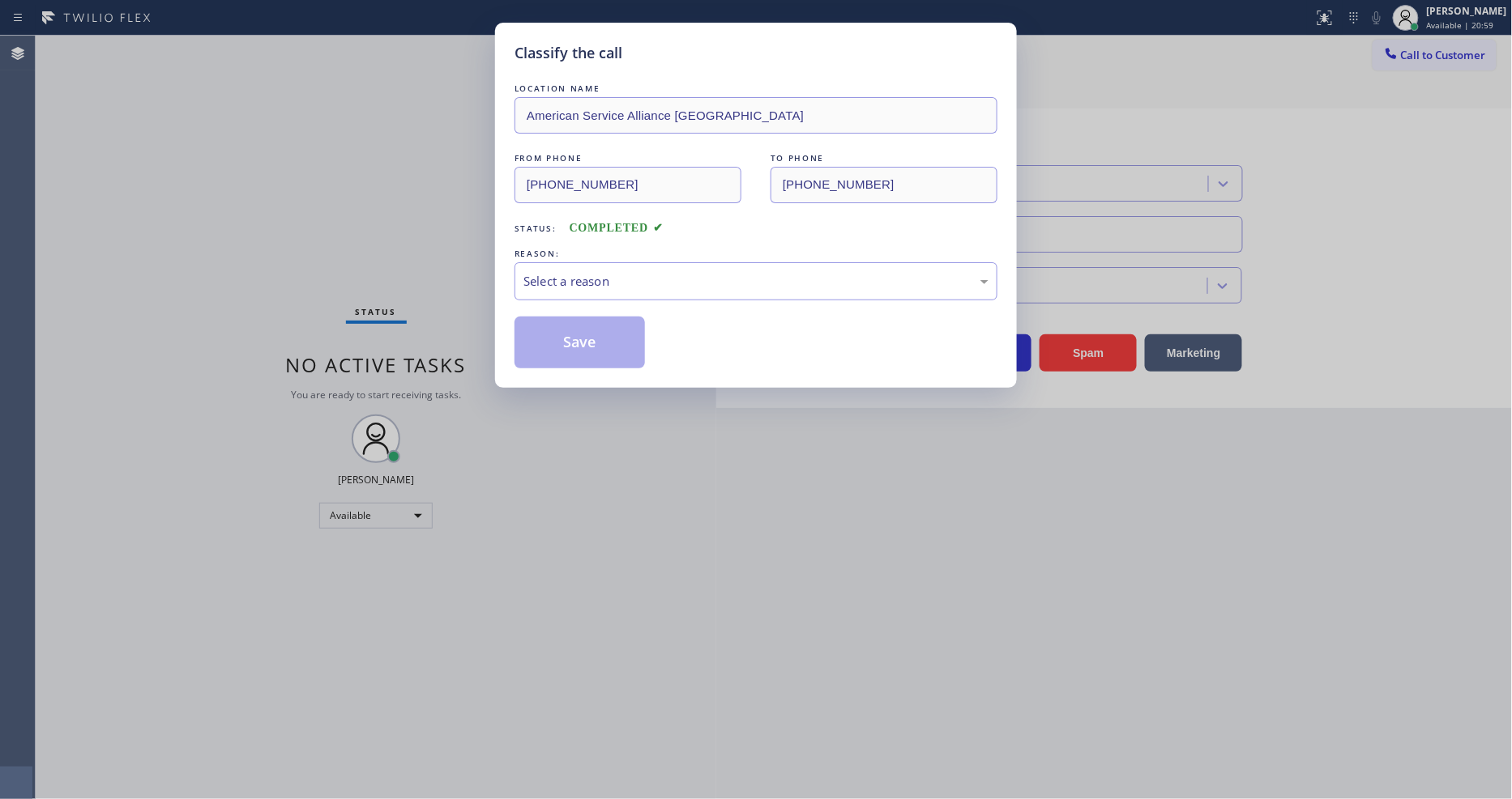
click at [613, 273] on div "Select a reason" at bounding box center [756, 282] width 465 height 19
click at [595, 334] on button "Save" at bounding box center [580, 342] width 130 height 52
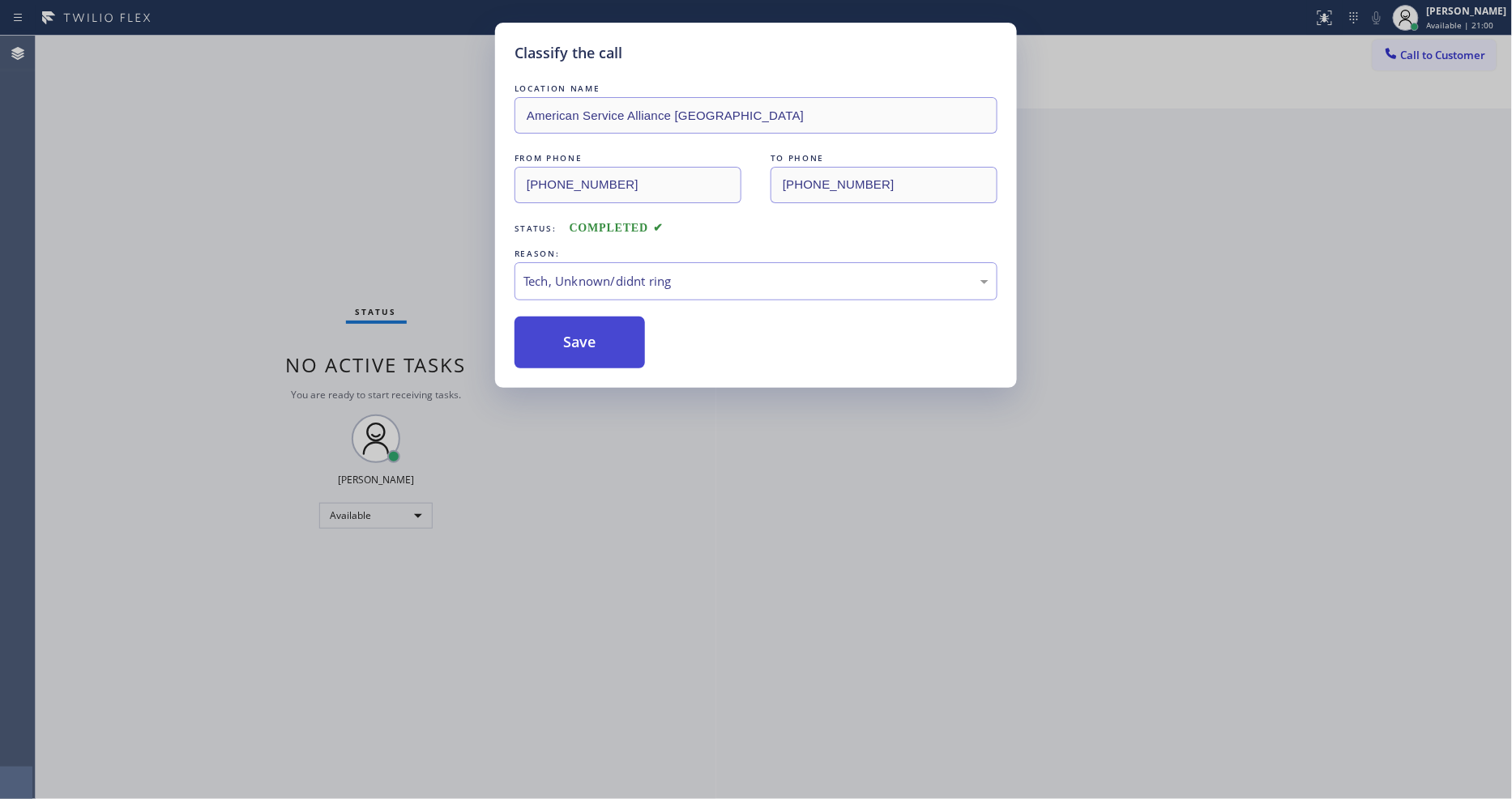
click at [595, 334] on button "Save" at bounding box center [580, 342] width 130 height 52
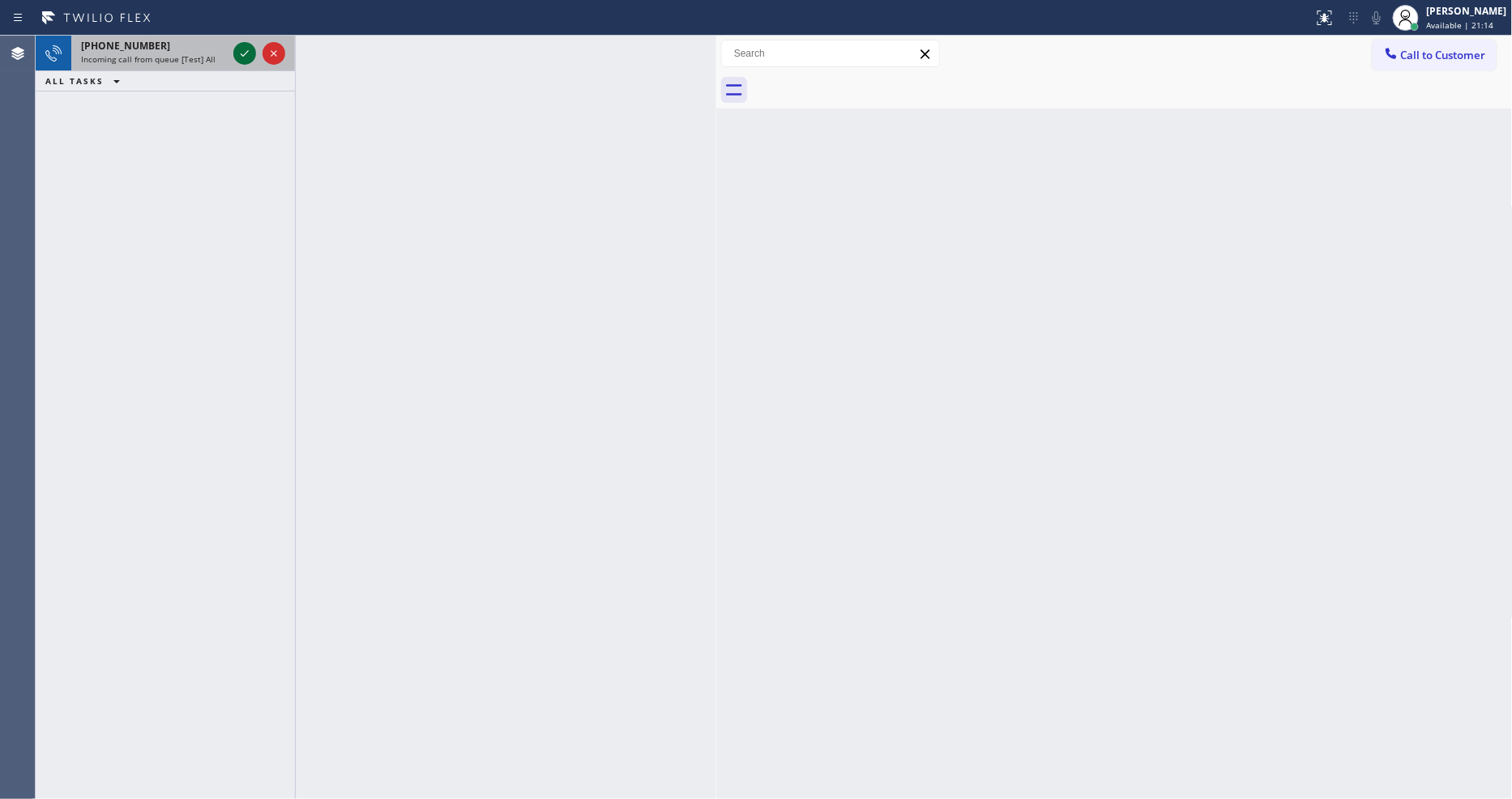
click at [236, 50] on icon at bounding box center [244, 53] width 20 height 20
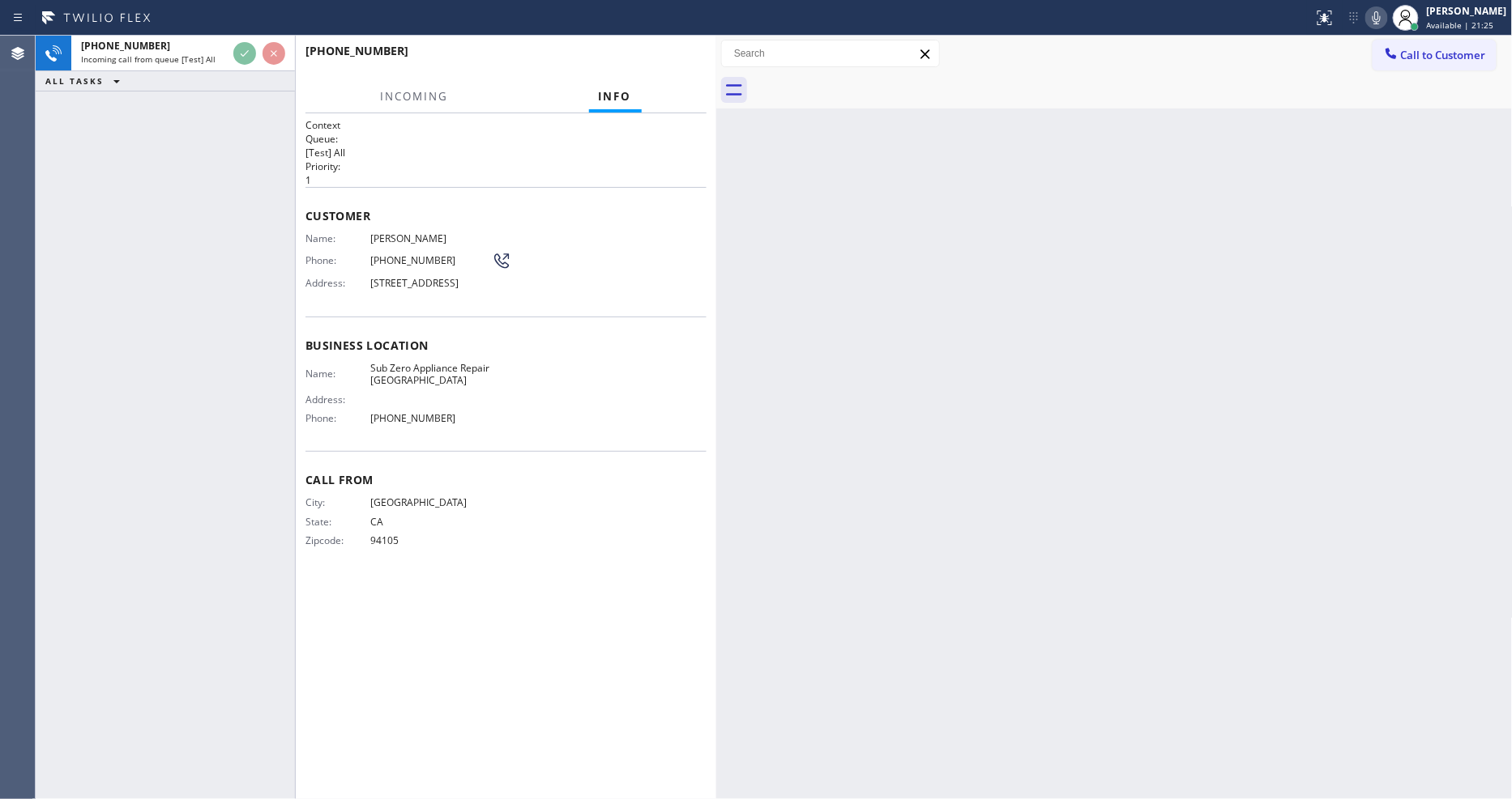
click at [617, 502] on div "Call From City: [GEOGRAPHIC_DATA]: [US_STATE] Zipcode: 94105" at bounding box center [505, 512] width 401 height 122
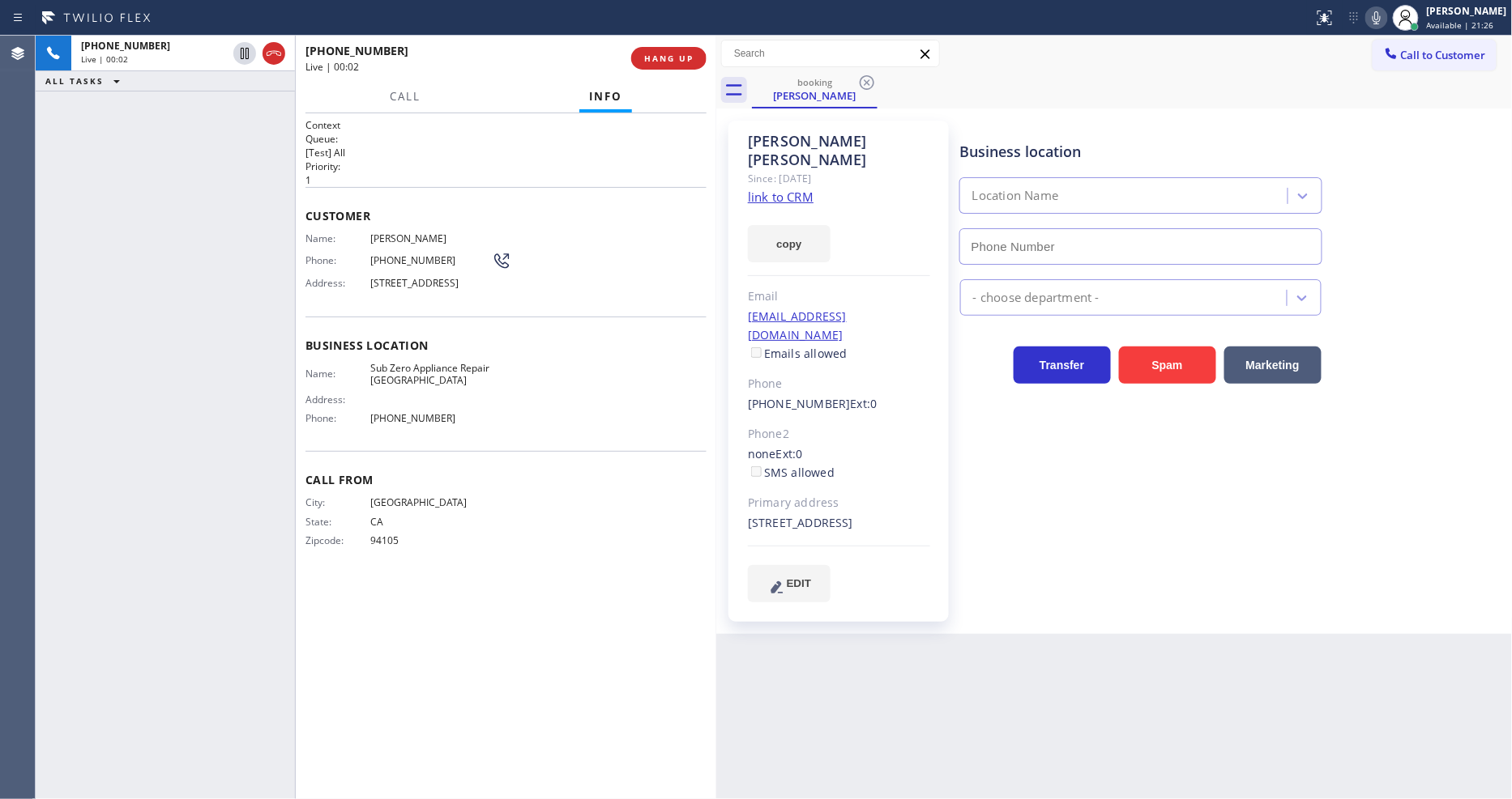
type input "[PHONE_NUMBER]"
click at [778, 189] on link "link to CRM" at bounding box center [781, 196] width 66 height 16
click at [669, 61] on span "HANG UP" at bounding box center [668, 59] width 49 height 11
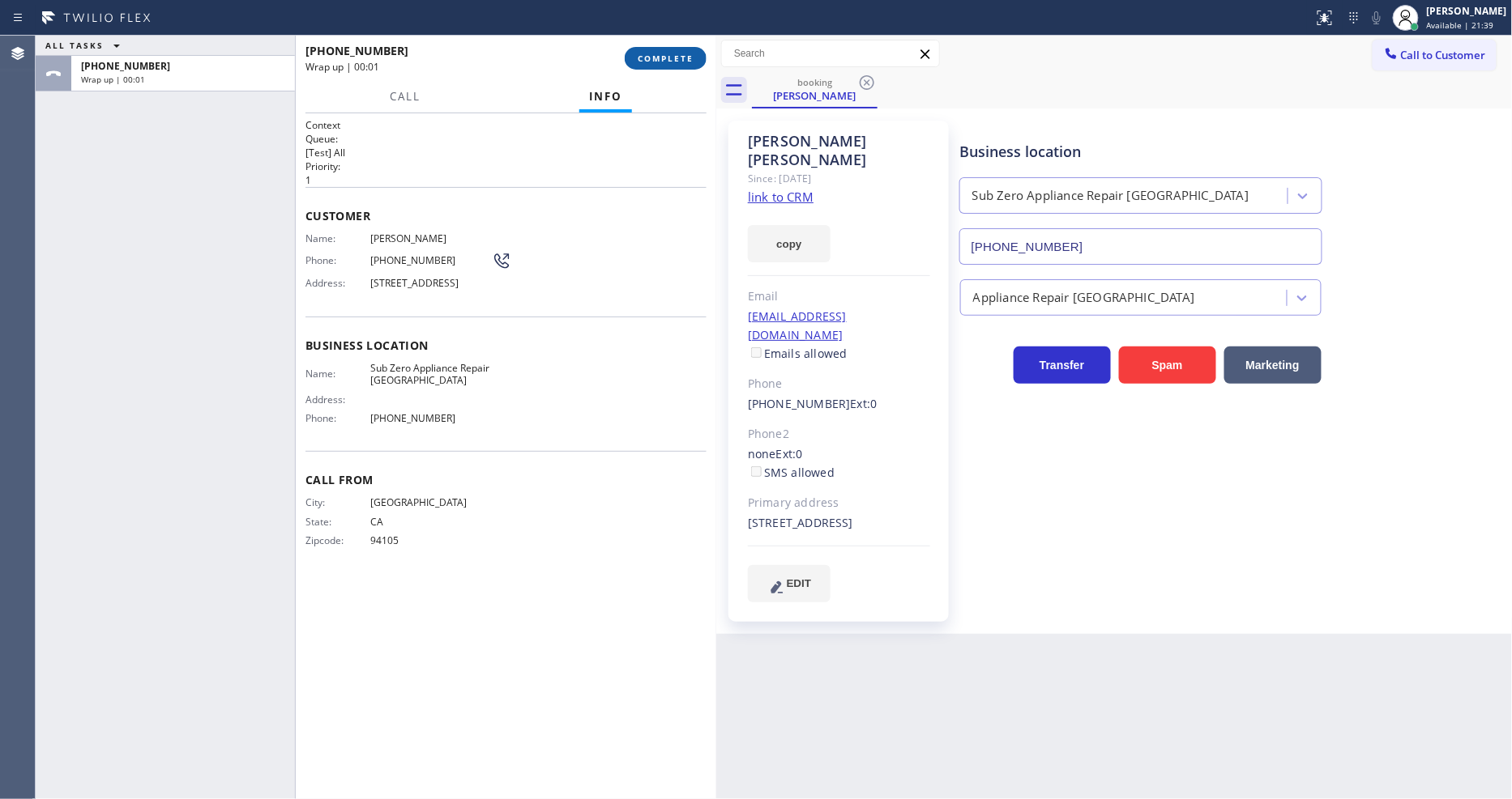
drag, startPoint x: 667, startPoint y: 60, endPoint x: 780, endPoint y: 69, distance: 113.4
click at [667, 61] on span "COMPLETE" at bounding box center [665, 59] width 56 height 11
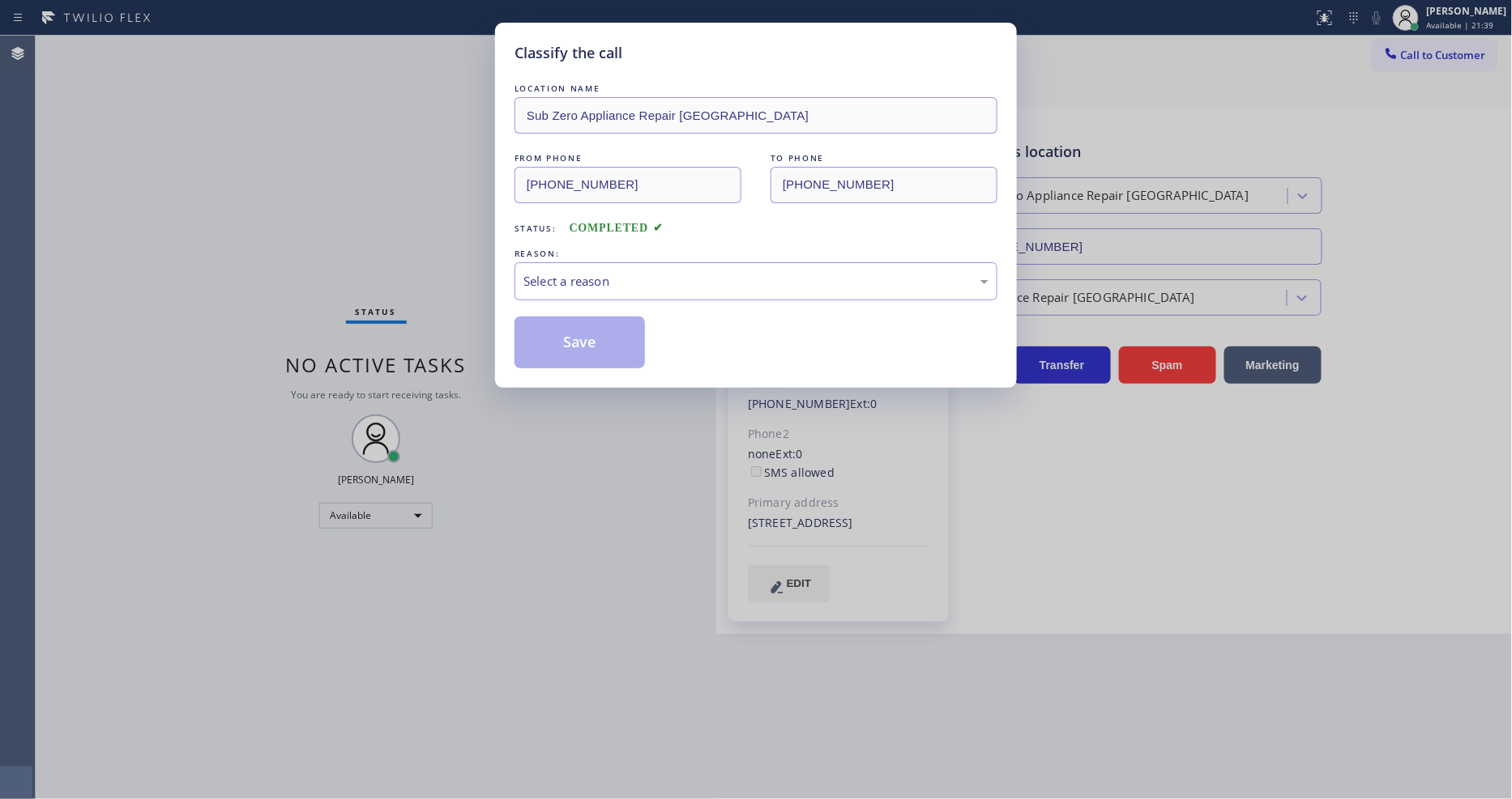
click at [582, 252] on div "REASON:" at bounding box center [756, 254] width 483 height 17
click at [582, 284] on div "Select a reason" at bounding box center [756, 282] width 465 height 19
click at [582, 273] on div "Not Booked - All other reasons" at bounding box center [756, 282] width 465 height 19
click at [584, 322] on button "Save" at bounding box center [580, 342] width 130 height 52
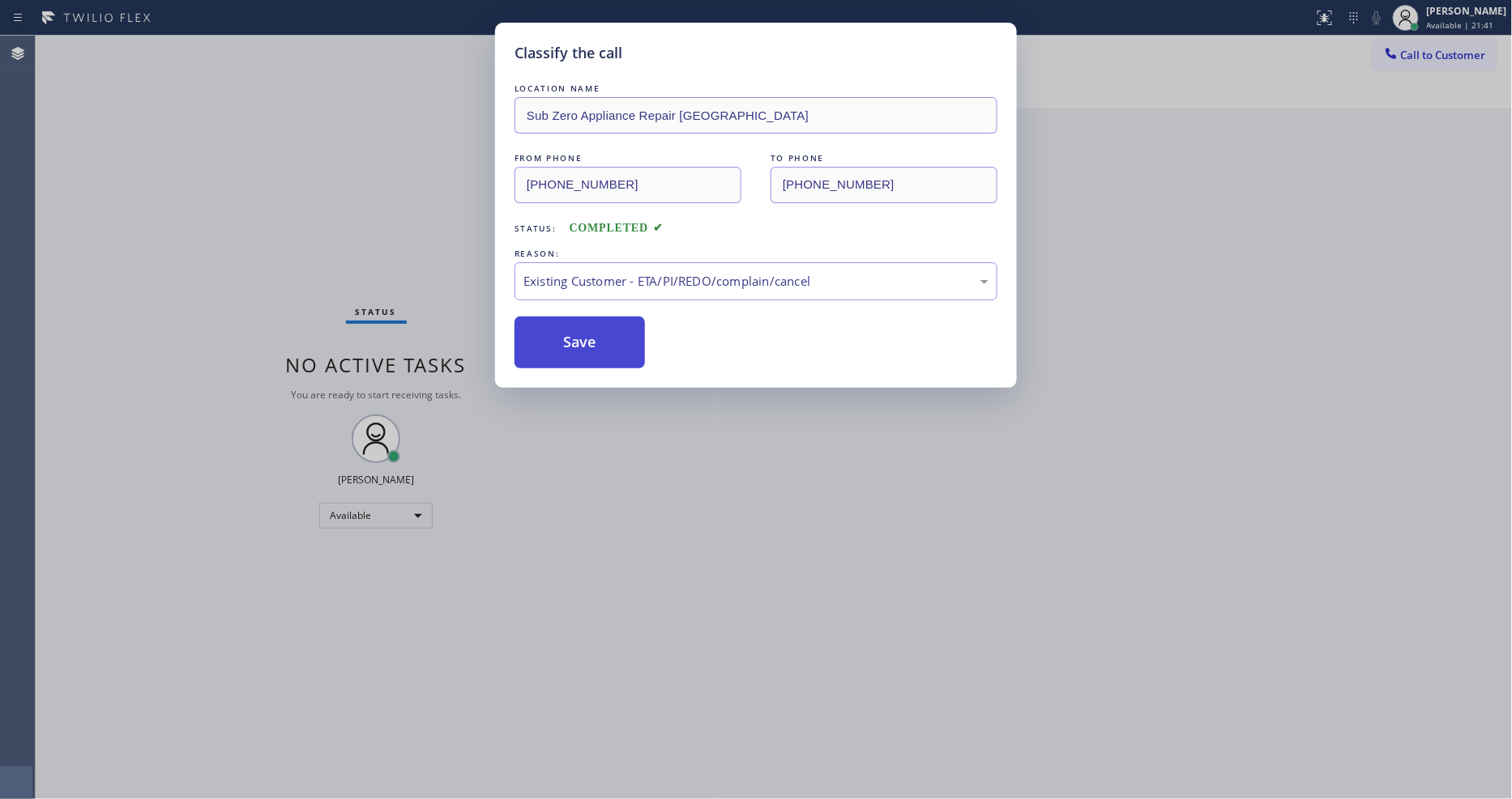
click at [584, 322] on button "Save" at bounding box center [580, 342] width 130 height 52
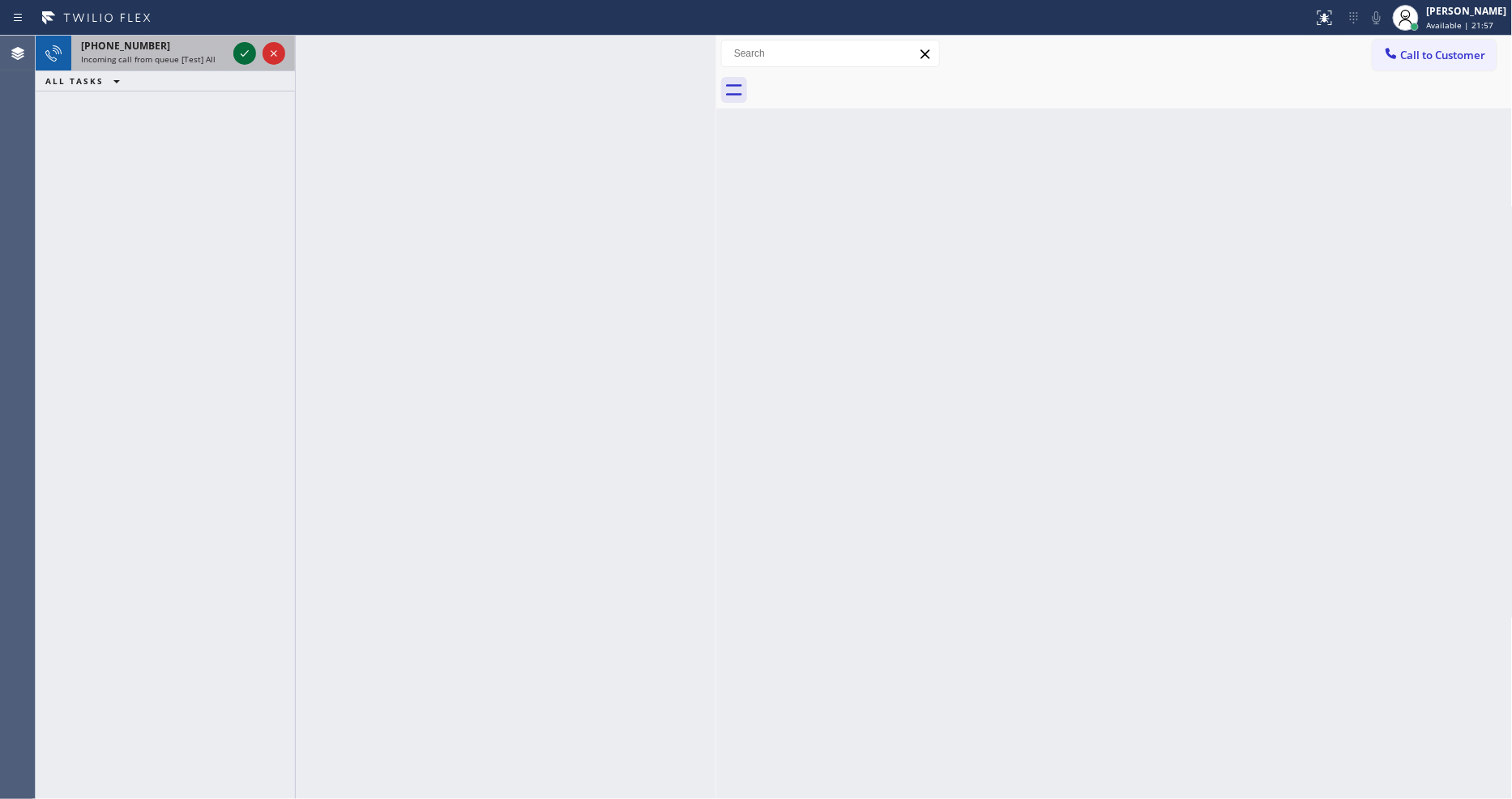
click at [240, 54] on icon at bounding box center [244, 53] width 20 height 20
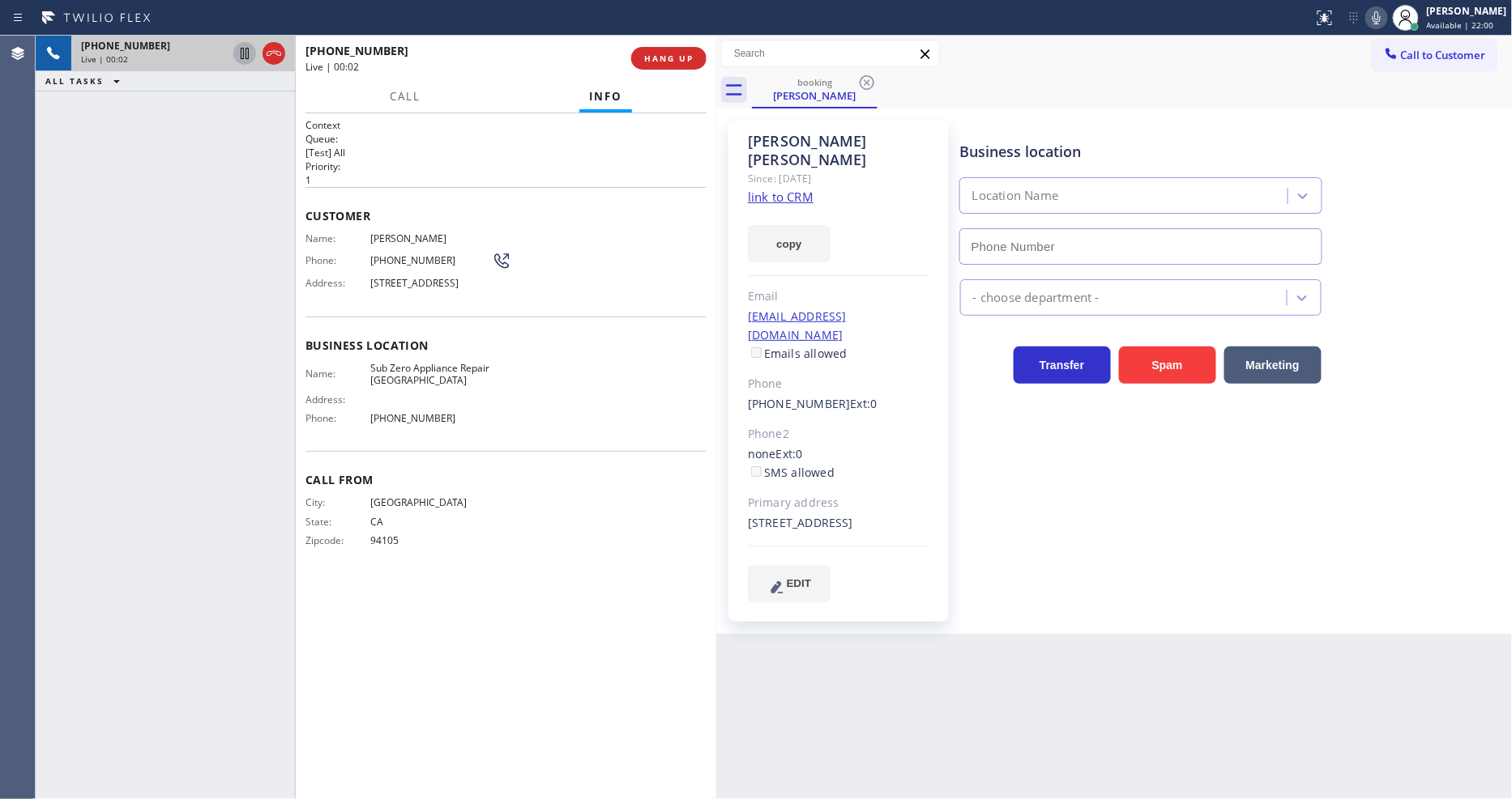
type input "[PHONE_NUMBER]"
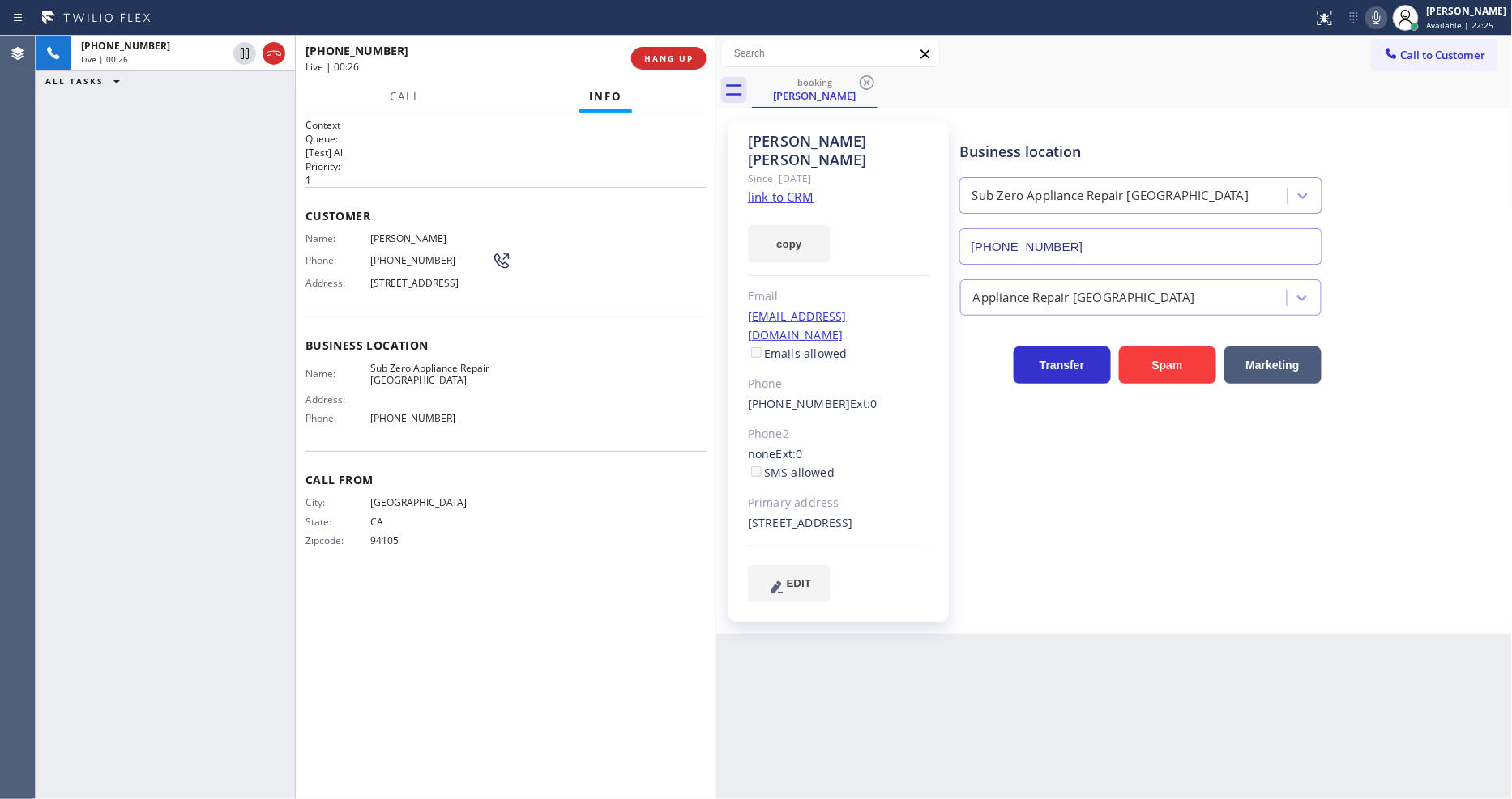
click at [628, 198] on div "Customer Name: [PERSON_NAME] Phone: [PHONE_NUMBER] Address: [STREET_ADDRESS]" at bounding box center [505, 251] width 401 height 129
click at [691, 53] on span "HANG UP" at bounding box center [668, 59] width 49 height 11
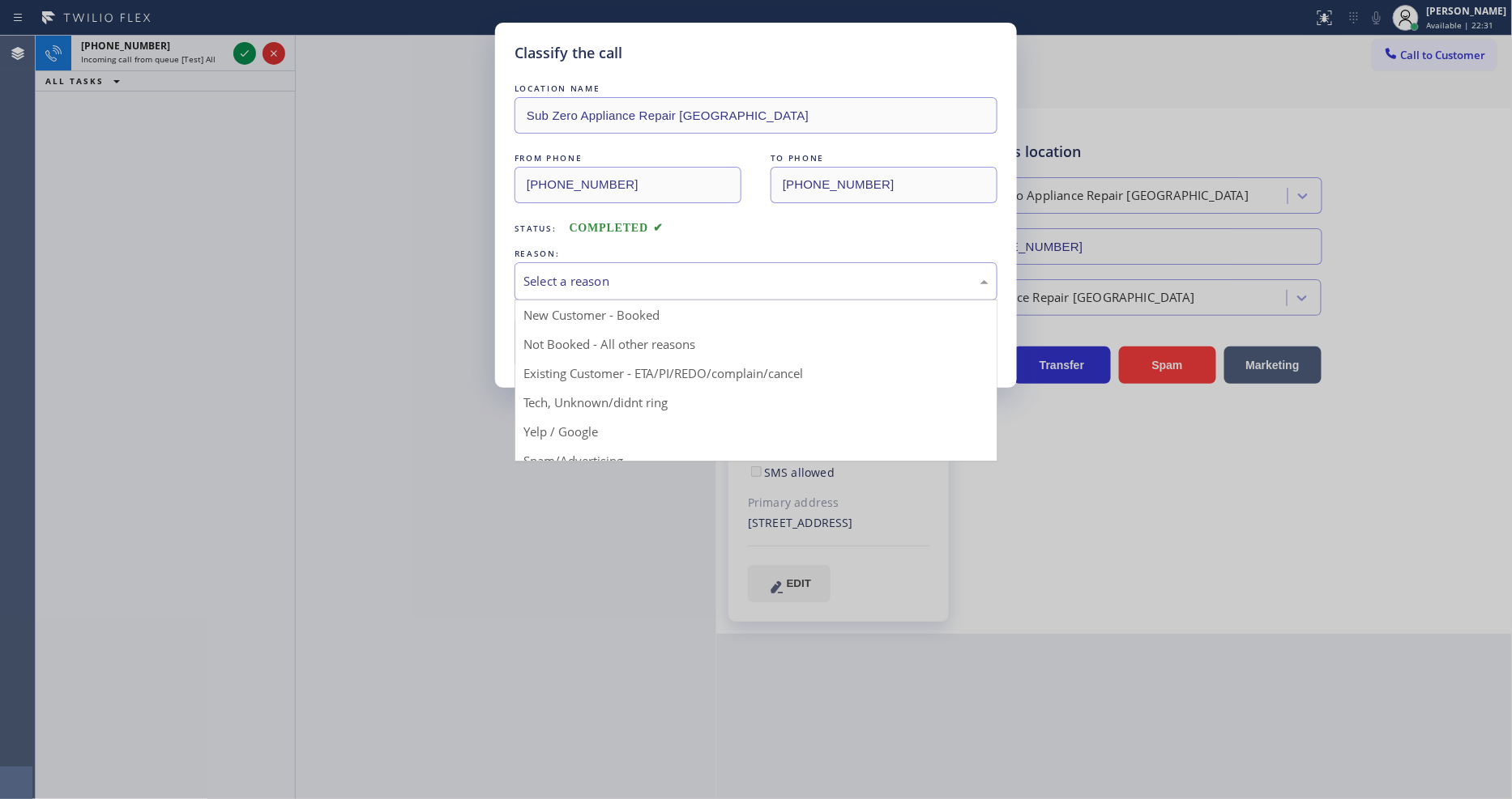
click at [630, 262] on div "Select a reason" at bounding box center [756, 281] width 483 height 38
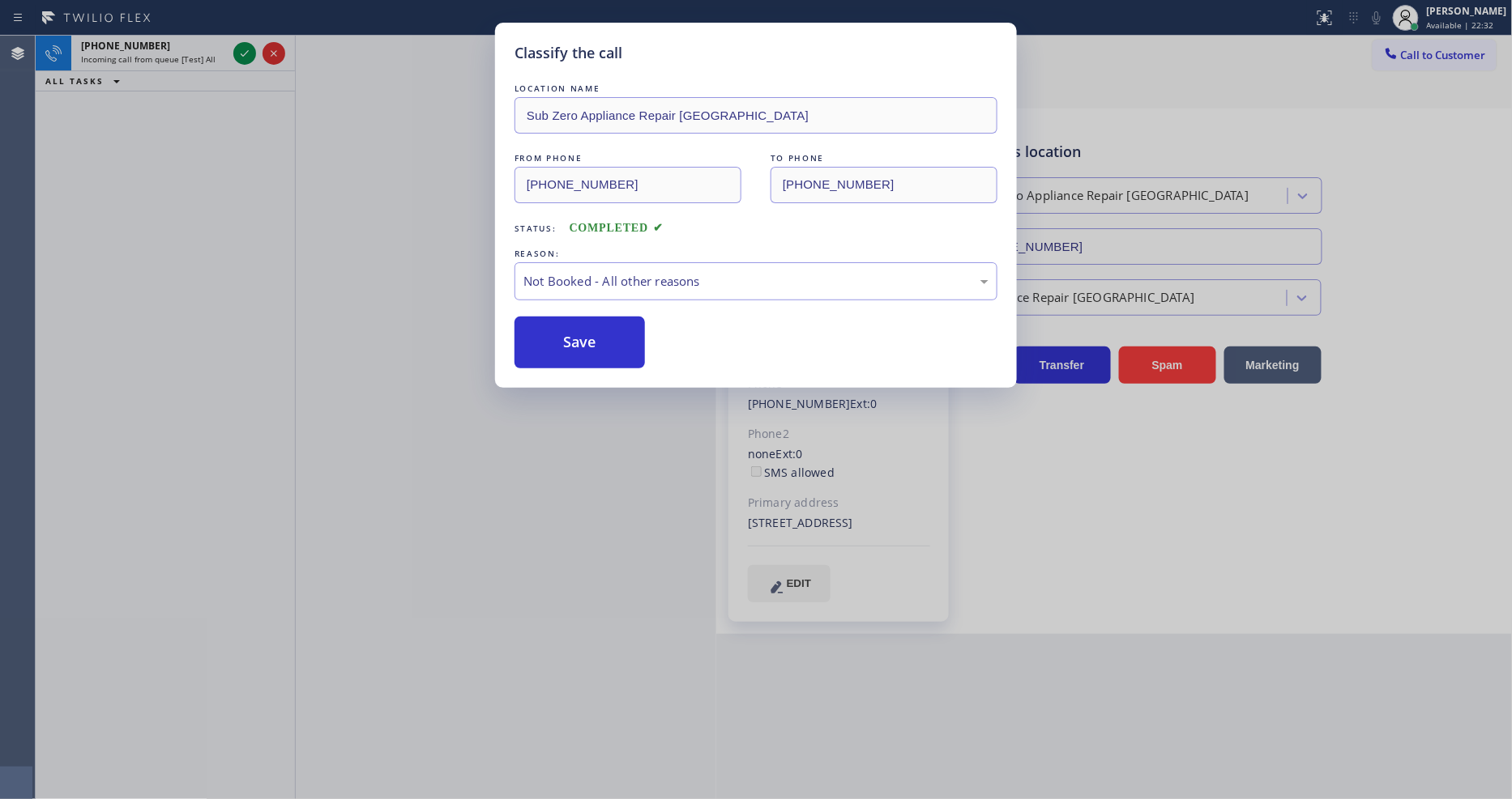
click at [617, 341] on button "Save" at bounding box center [580, 342] width 130 height 52
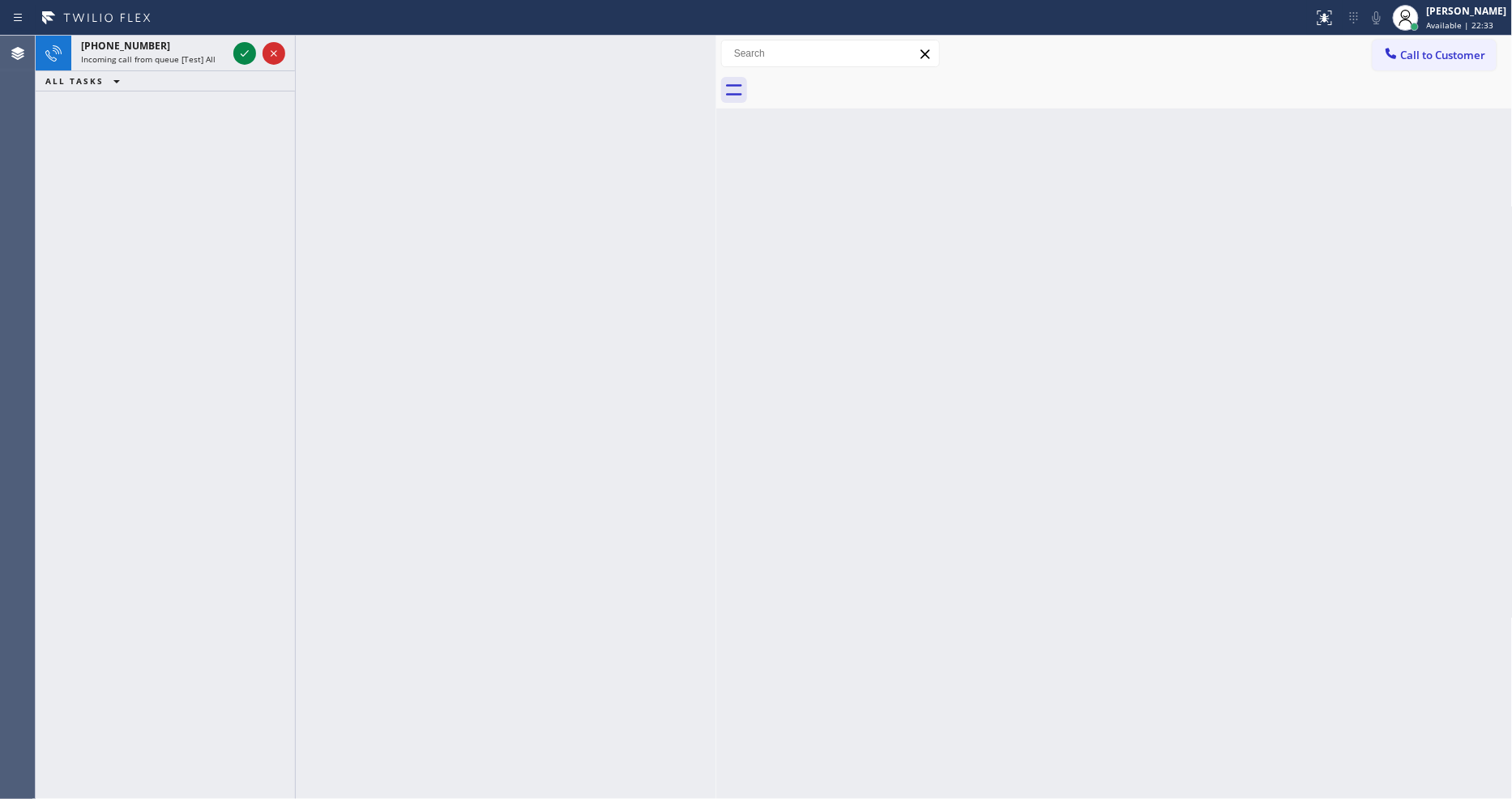
click at [235, 50] on icon at bounding box center [244, 53] width 20 height 20
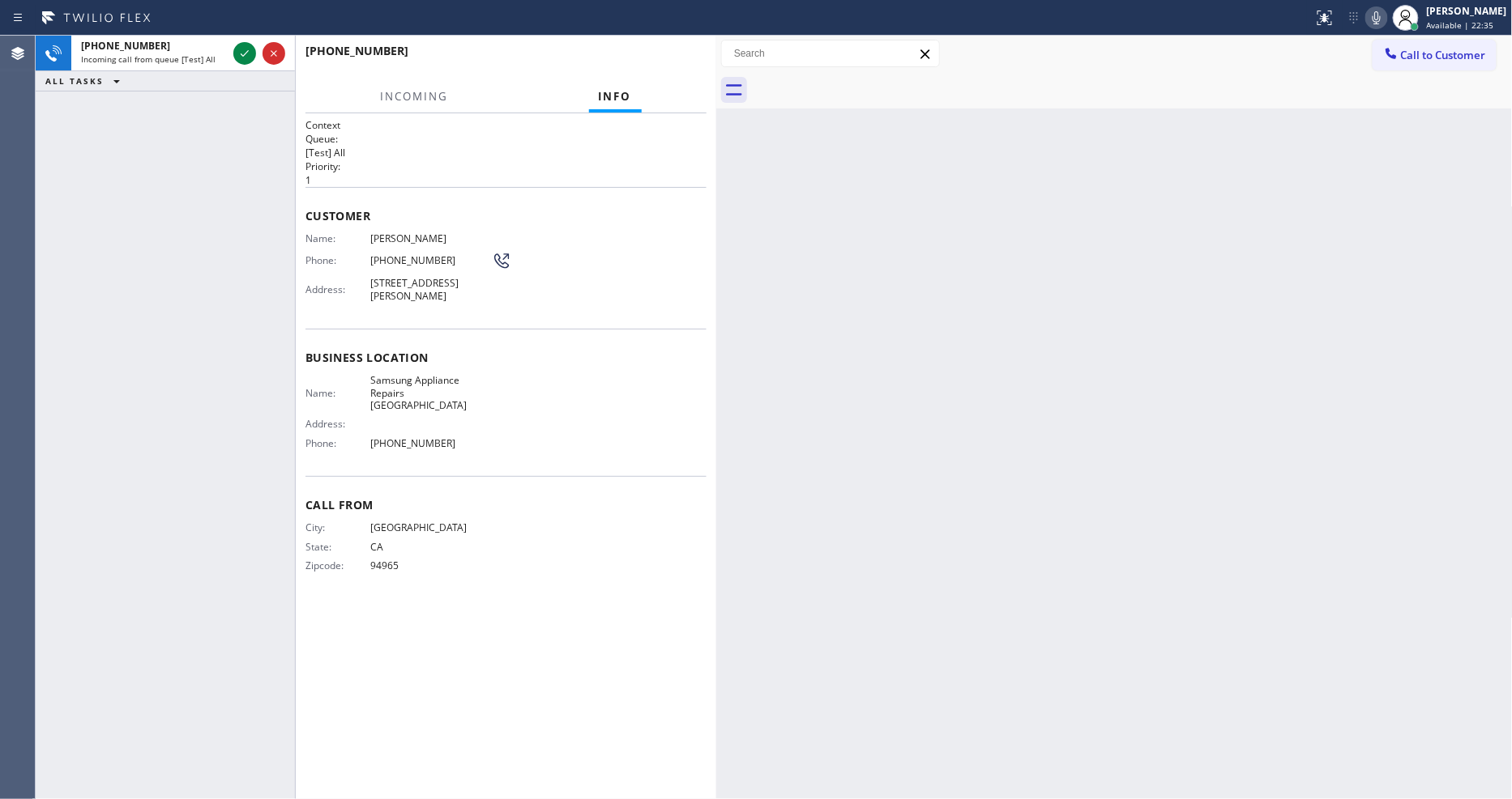
click at [548, 221] on div "Customer Name: [PERSON_NAME] Phone: [PHONE_NUMBER] Address: [STREET_ADDRESS][PE…" at bounding box center [505, 258] width 401 height 141
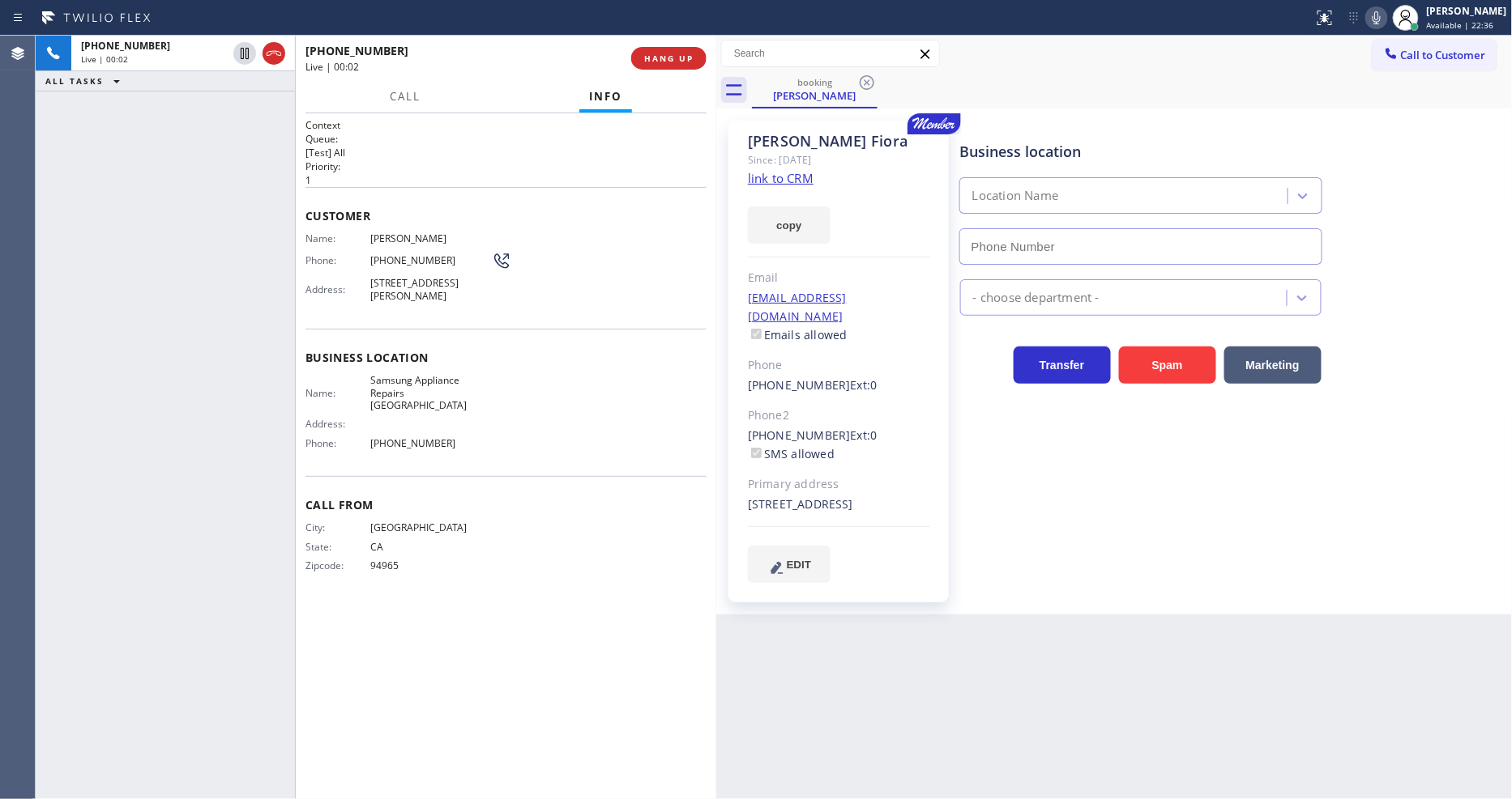
type input "[PHONE_NUMBER]"
click at [773, 180] on link "link to CRM" at bounding box center [781, 178] width 66 height 16
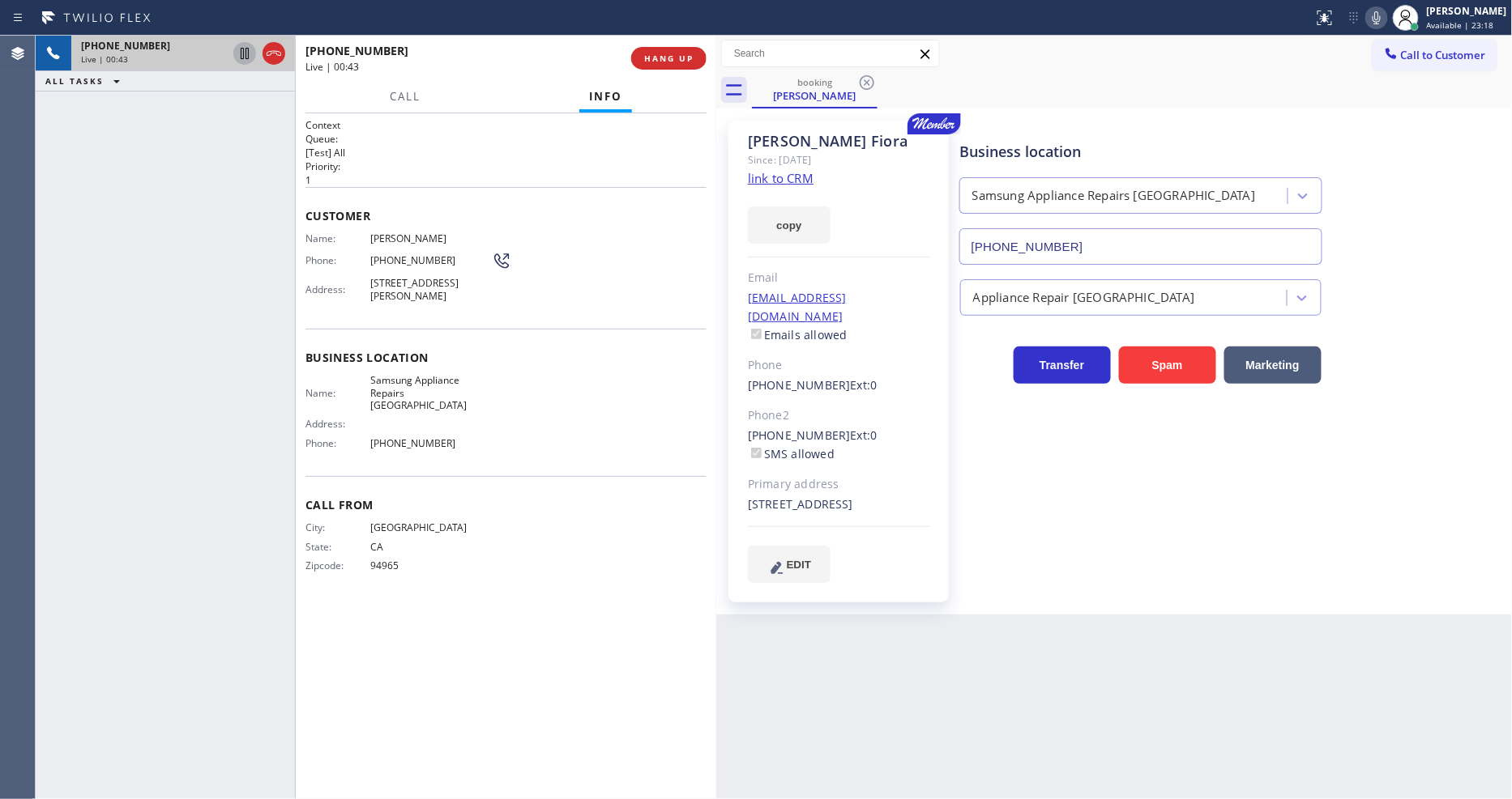
click at [247, 51] on icon at bounding box center [244, 53] width 20 height 20
click at [1386, 15] on icon at bounding box center [1376, 18] width 20 height 20
click at [246, 53] on icon at bounding box center [245, 53] width 11 height 11
click at [1386, 8] on icon at bounding box center [1376, 18] width 20 height 20
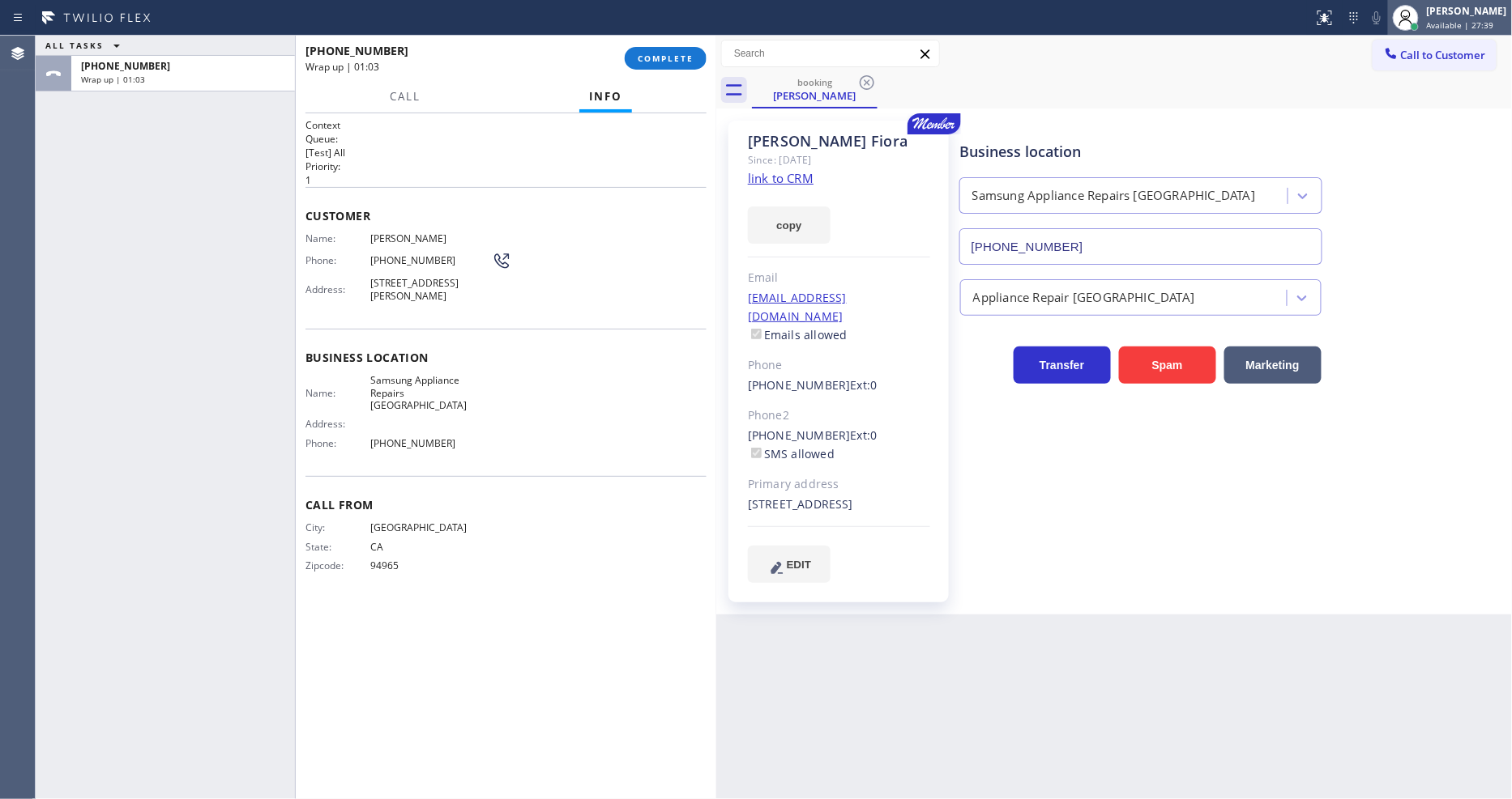
click at [1438, 27] on div "[PERSON_NAME] Available | 27:39" at bounding box center [1467, 17] width 88 height 28
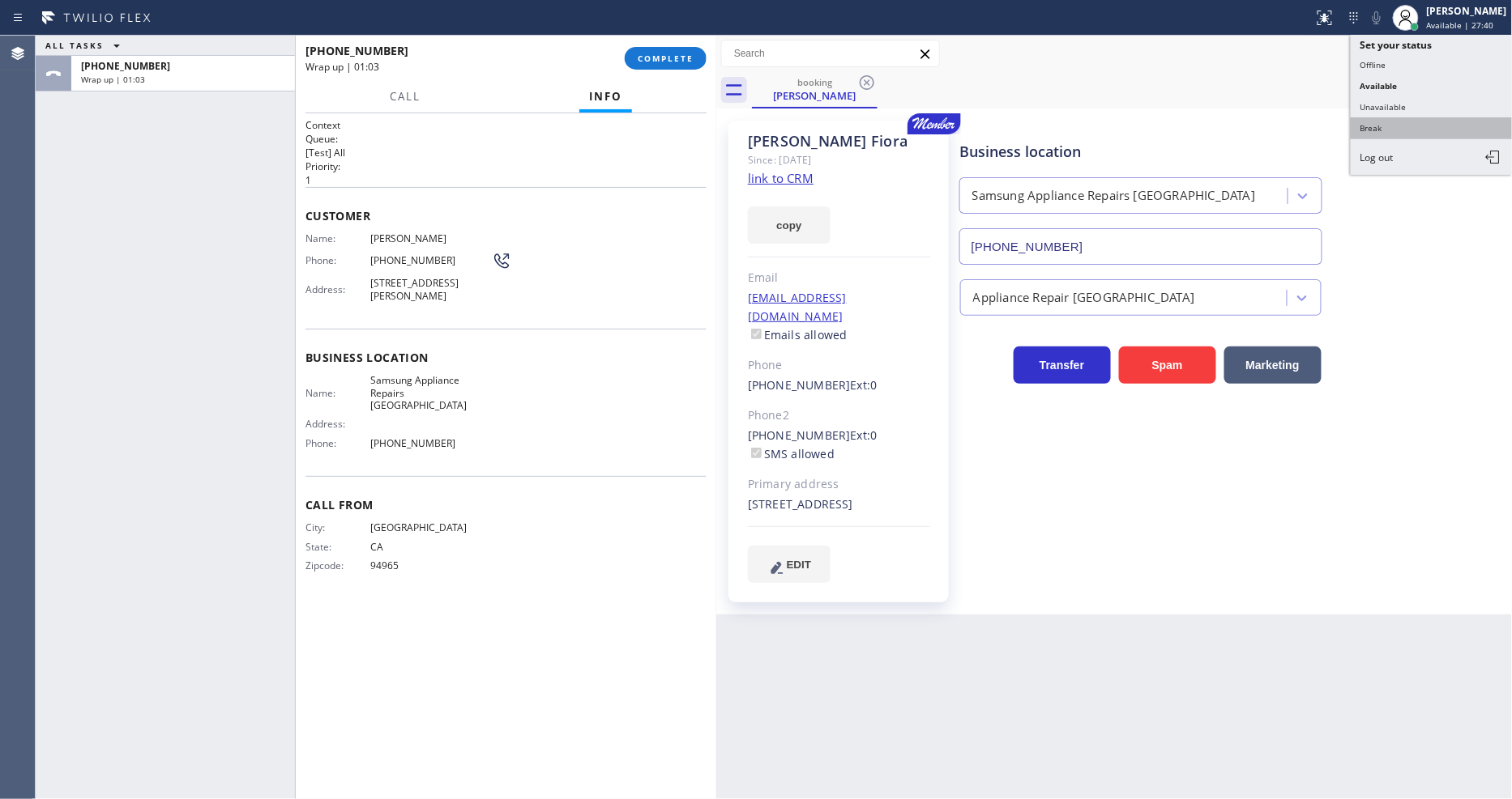
click at [1399, 127] on button "Break" at bounding box center [1431, 127] width 162 height 21
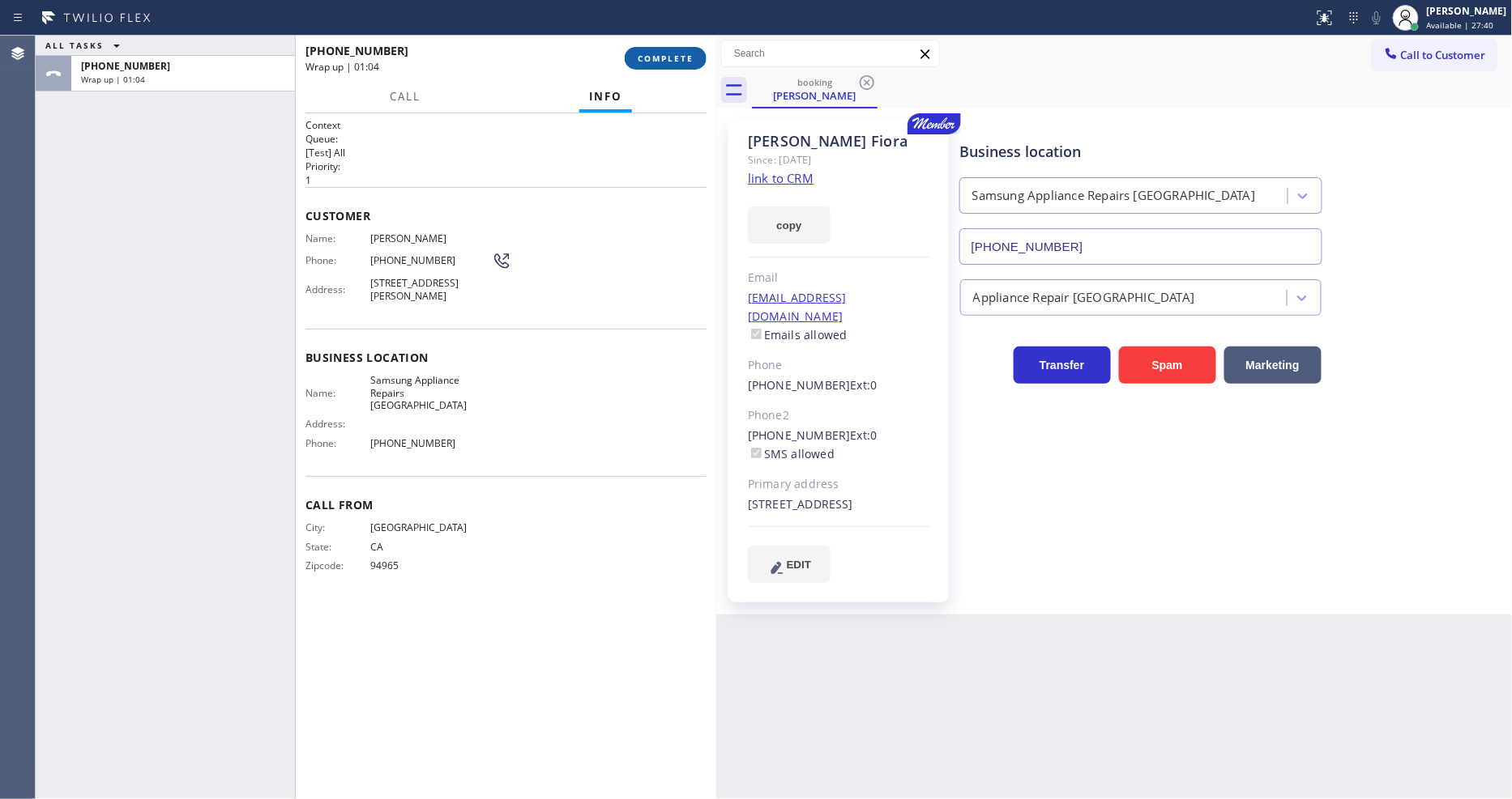
click at [674, 54] on span "COMPLETE" at bounding box center [665, 59] width 56 height 11
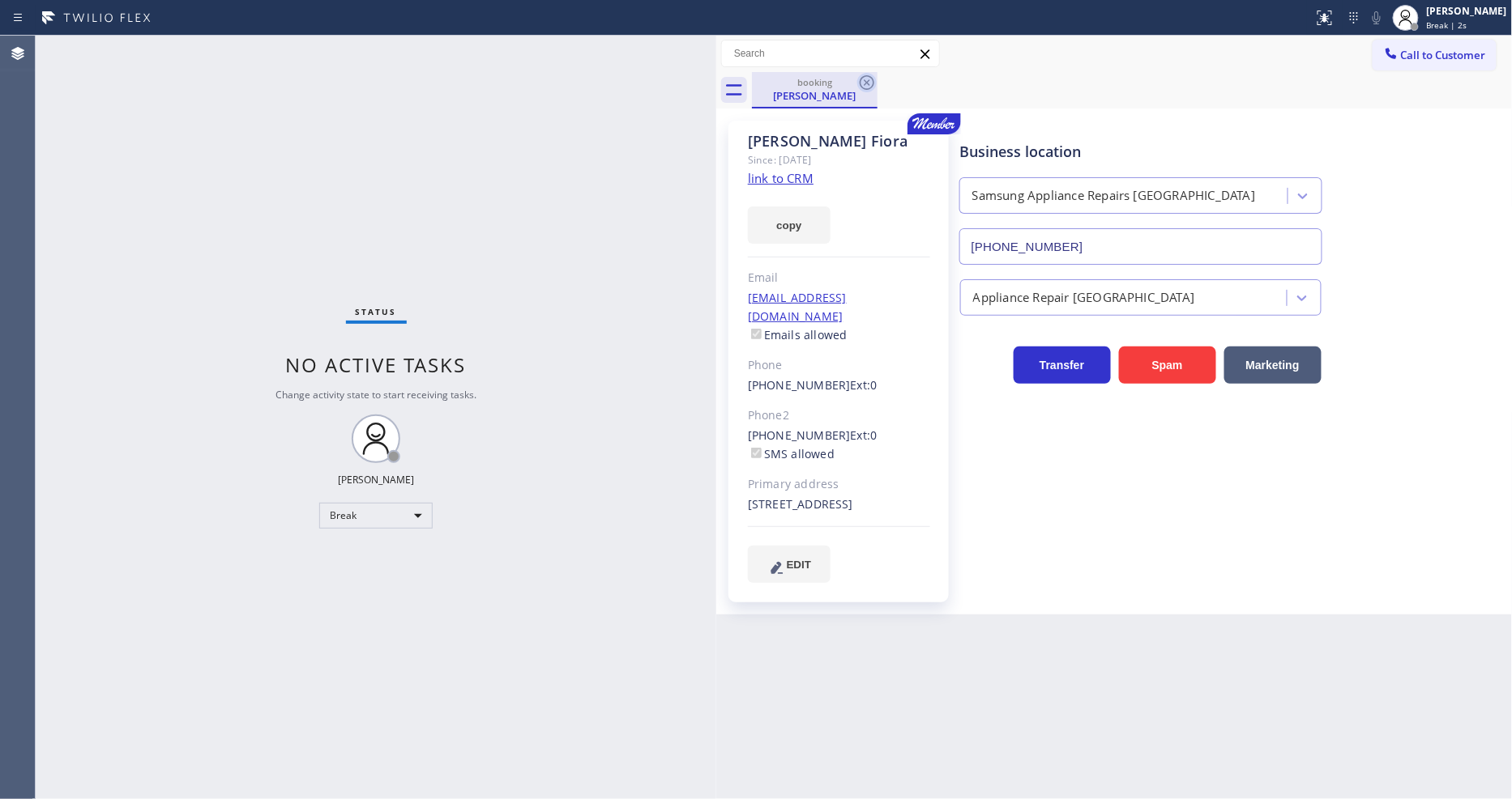
click at [863, 78] on icon at bounding box center [866, 82] width 20 height 20
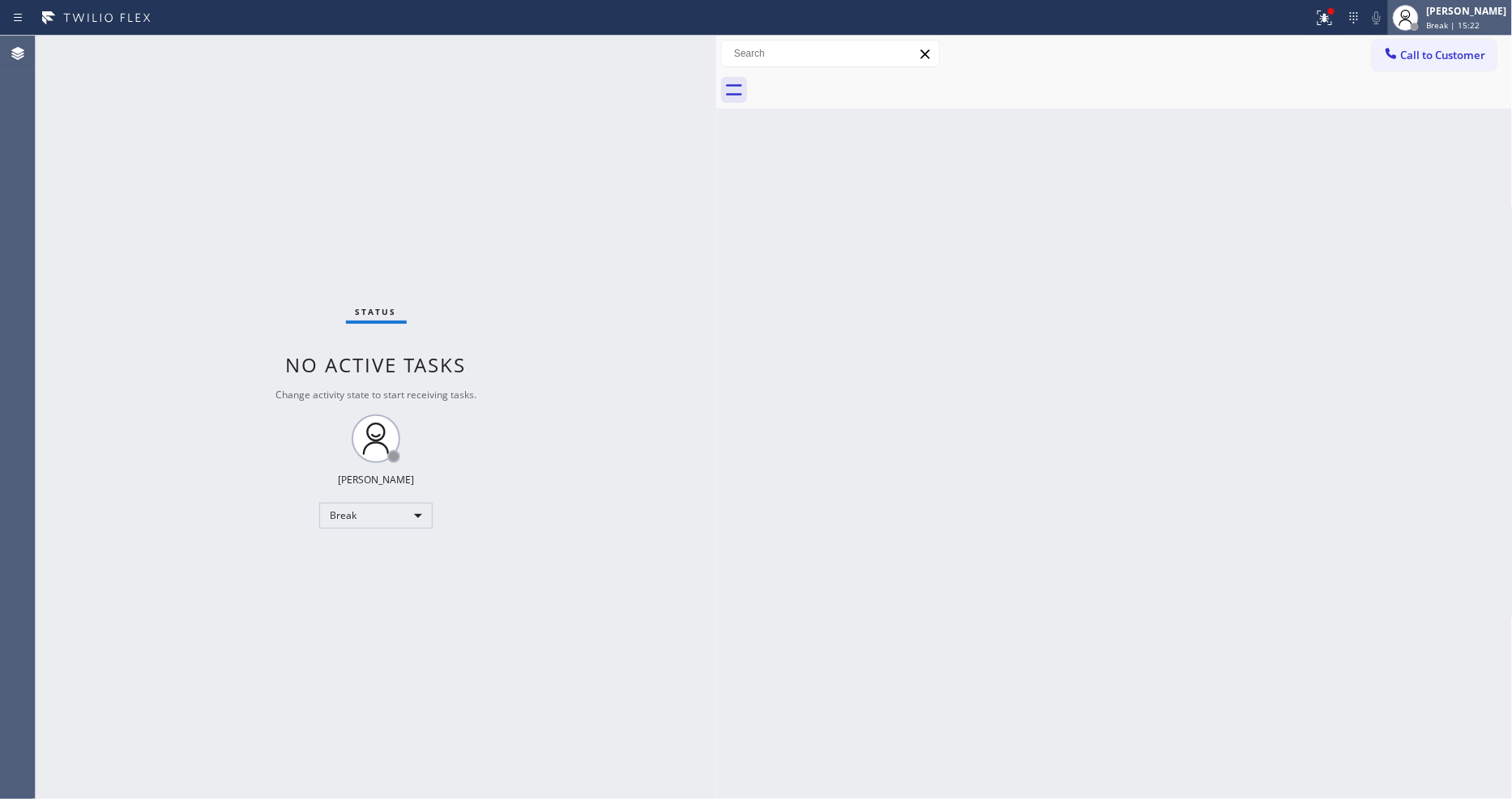
click at [1448, 22] on span "Break | 15:22" at bounding box center [1452, 25] width 53 height 11
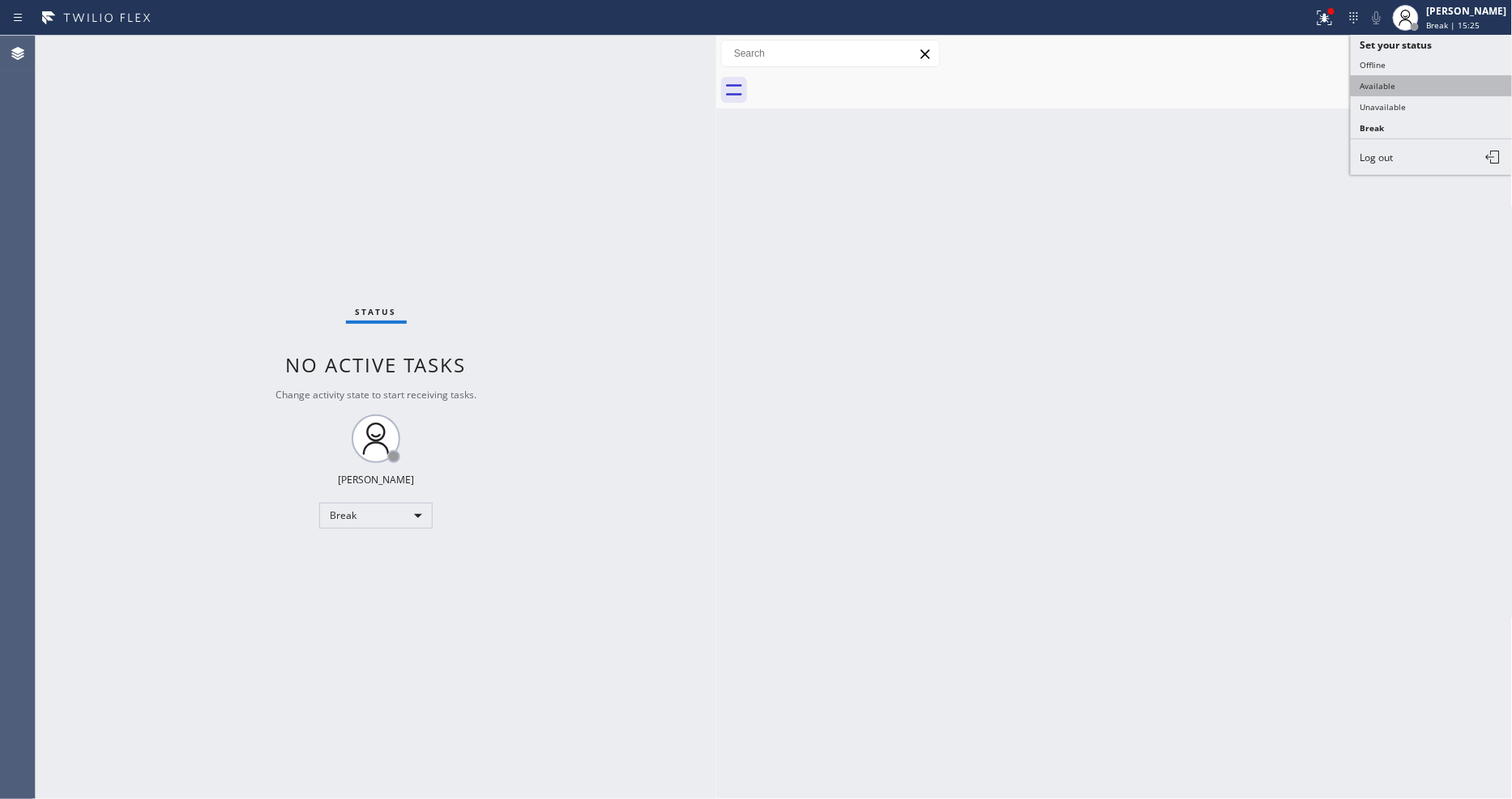
click at [1443, 87] on button "Available" at bounding box center [1431, 86] width 162 height 21
drag, startPoint x: 755, startPoint y: 583, endPoint x: 472, endPoint y: 741, distance: 324.1
click at [754, 583] on div "Back to Dashboard Change Sender ID Customers Technicians Select a contact Outbo…" at bounding box center [1115, 417] width 796 height 764
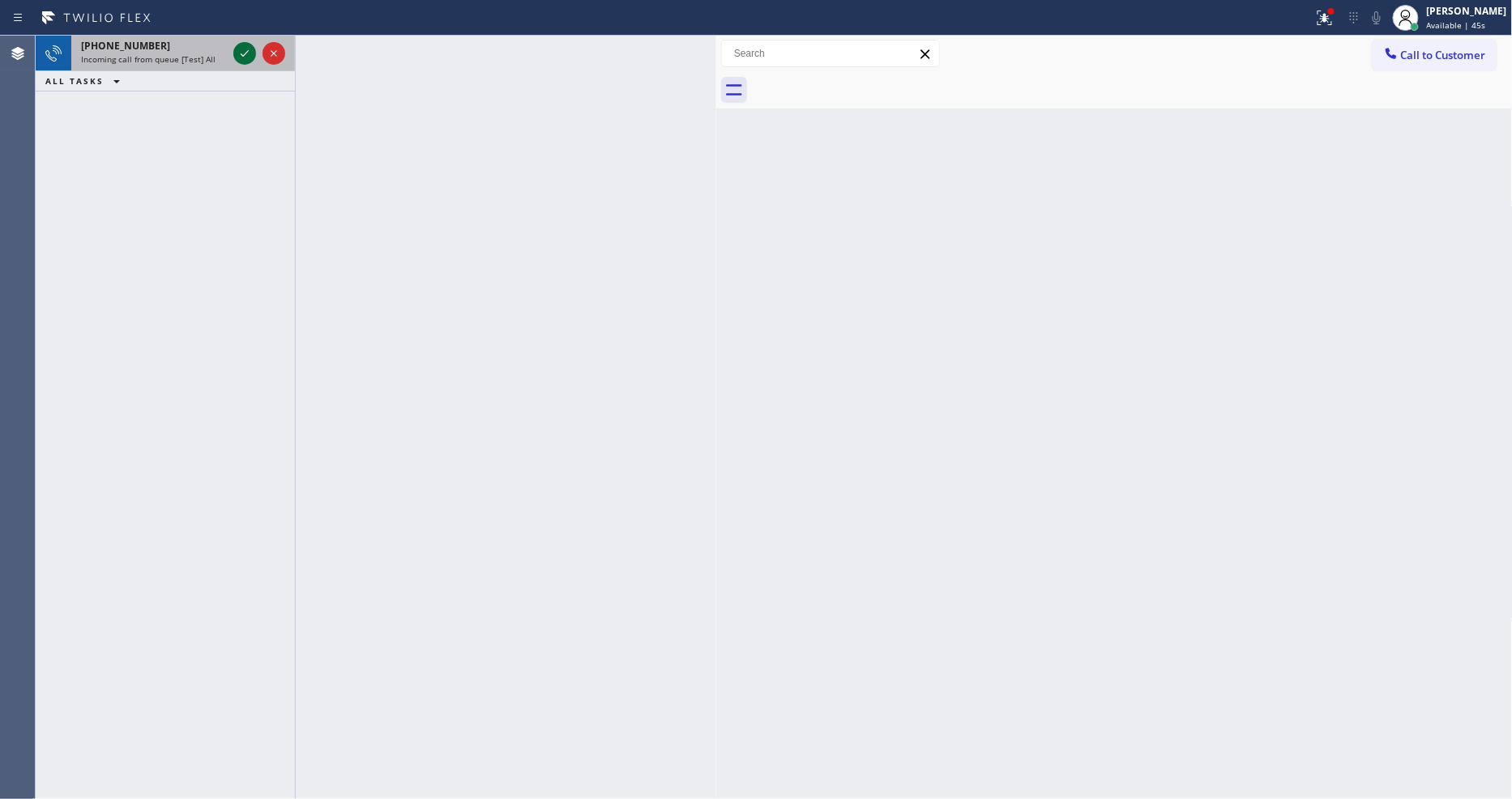
click at [244, 51] on icon at bounding box center [244, 53] width 20 height 20
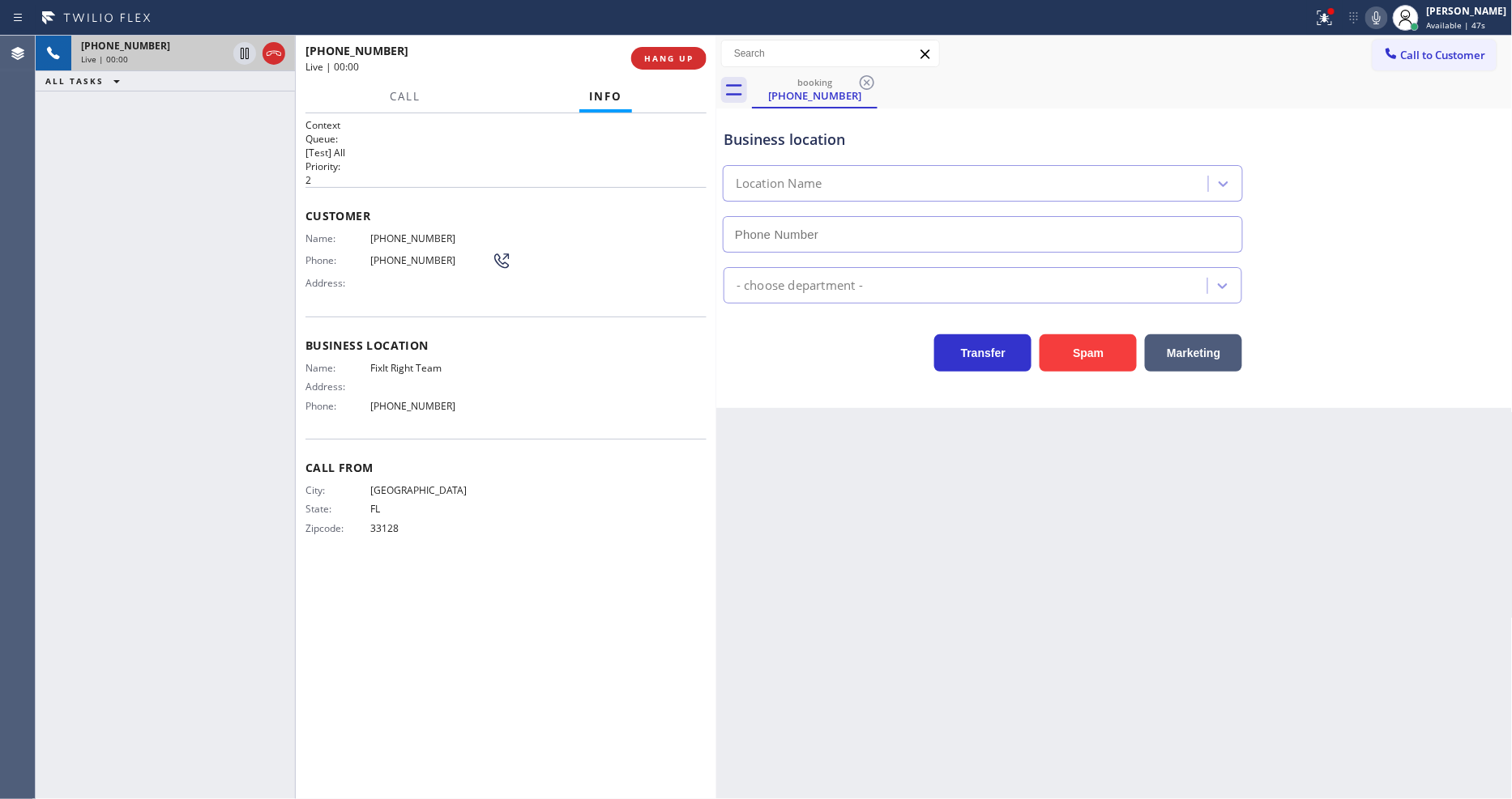
click at [674, 62] on span "HANG UP" at bounding box center [668, 59] width 49 height 11
type input "[PHONE_NUMBER]"
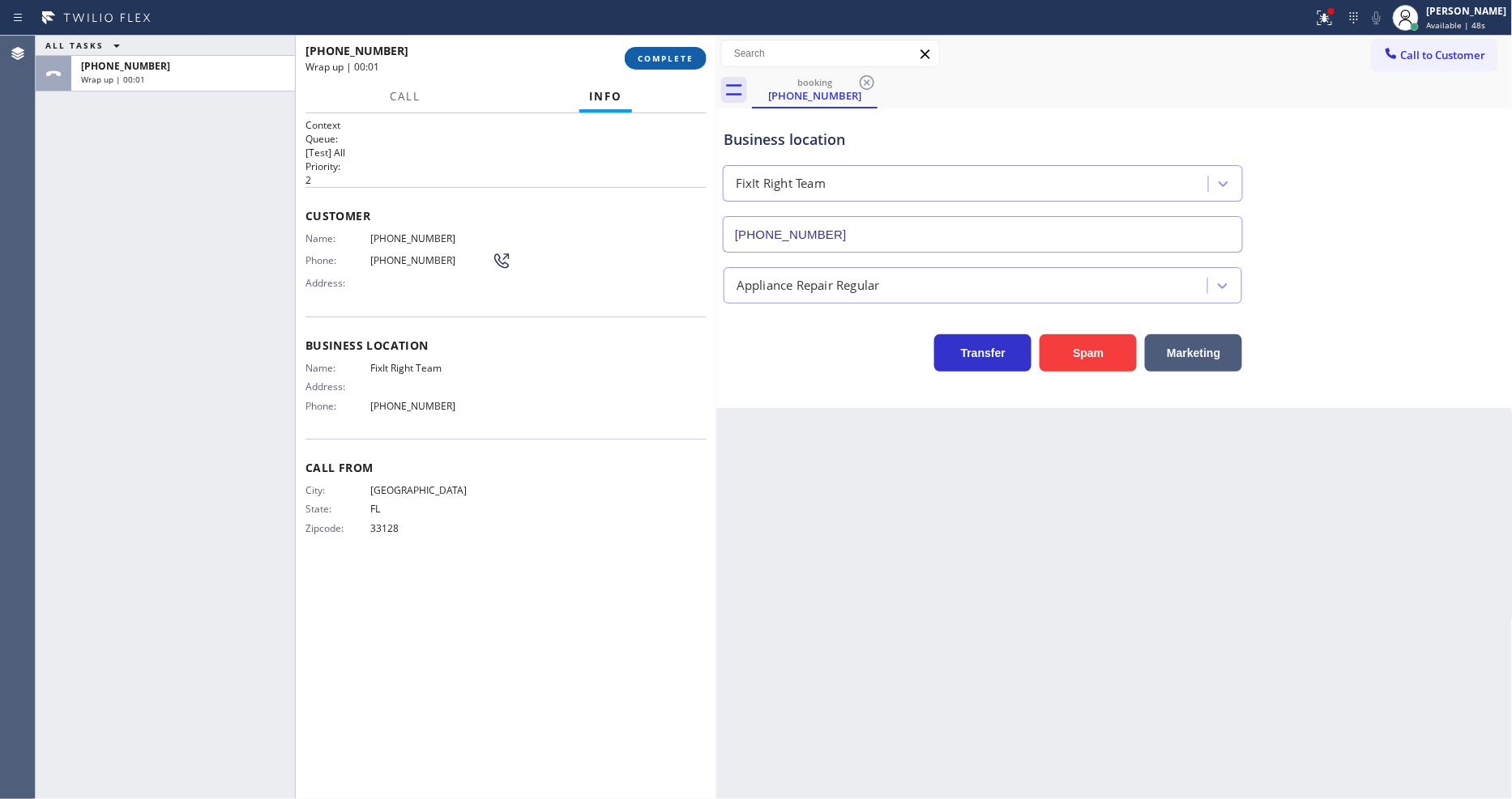
click at [670, 63] on span "COMPLETE" at bounding box center [665, 59] width 56 height 11
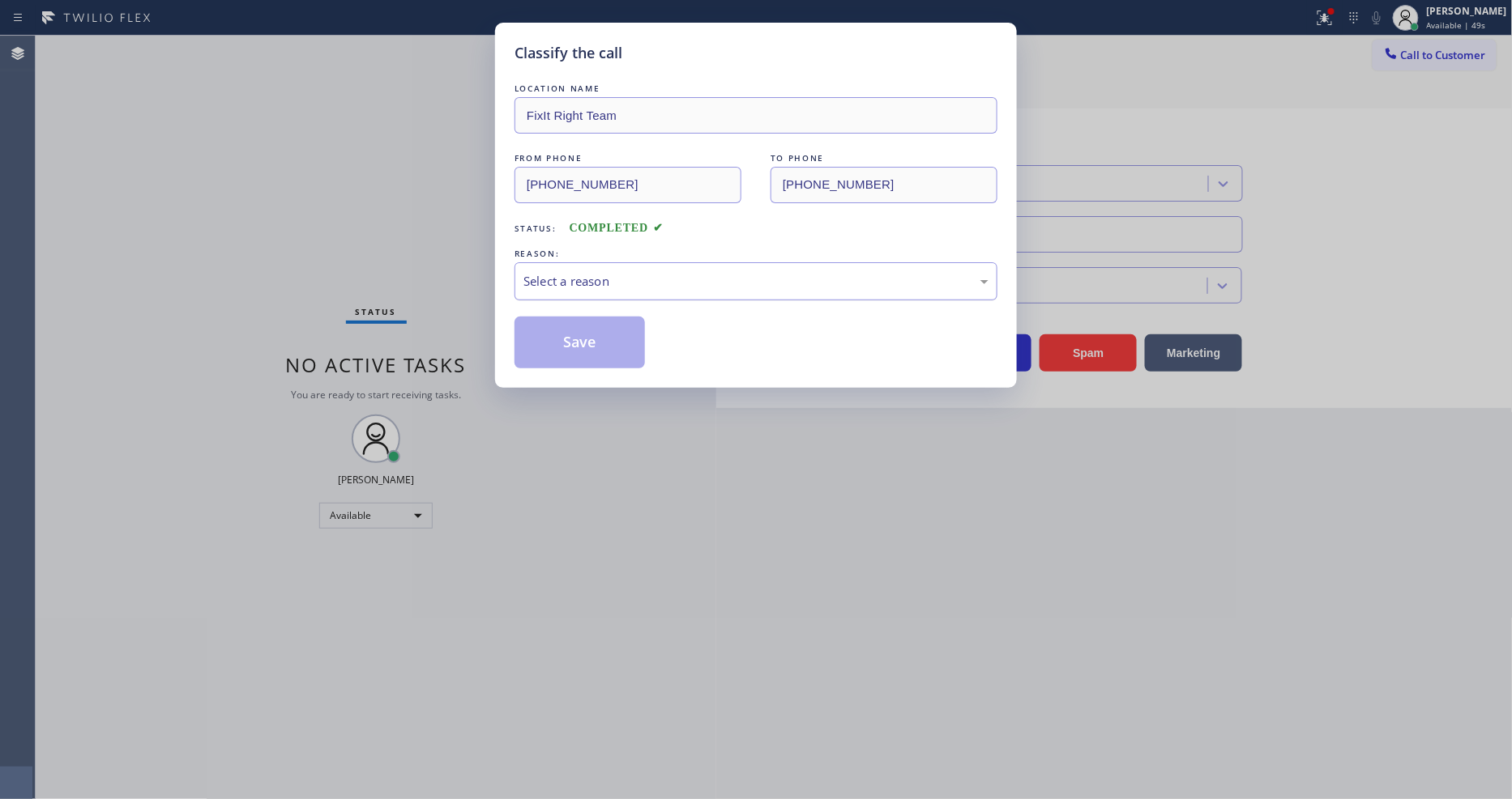
click at [668, 276] on div "Select a reason" at bounding box center [756, 282] width 465 height 19
click at [597, 341] on button "Save" at bounding box center [580, 342] width 130 height 52
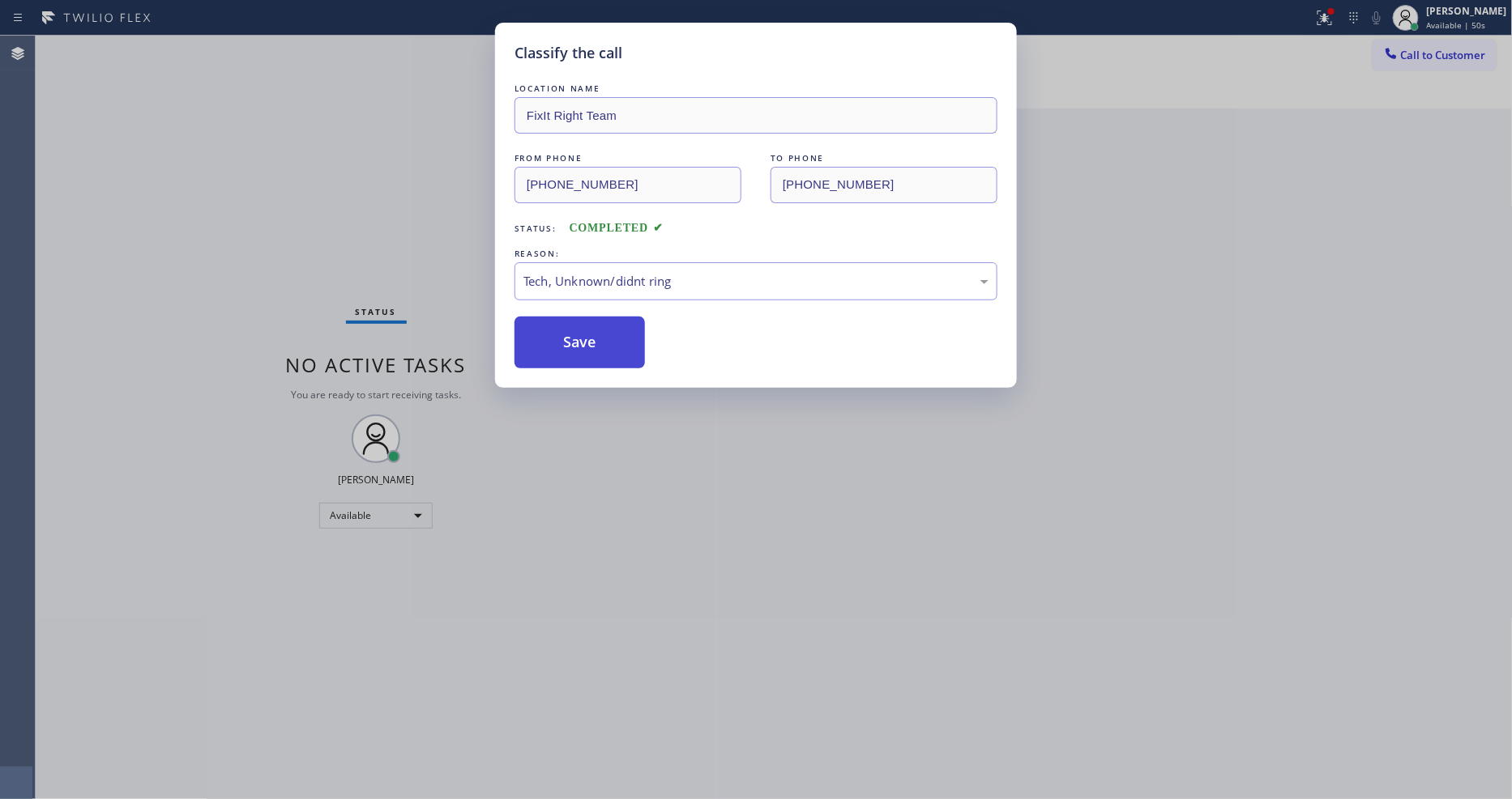
click at [597, 341] on button "Save" at bounding box center [580, 342] width 130 height 52
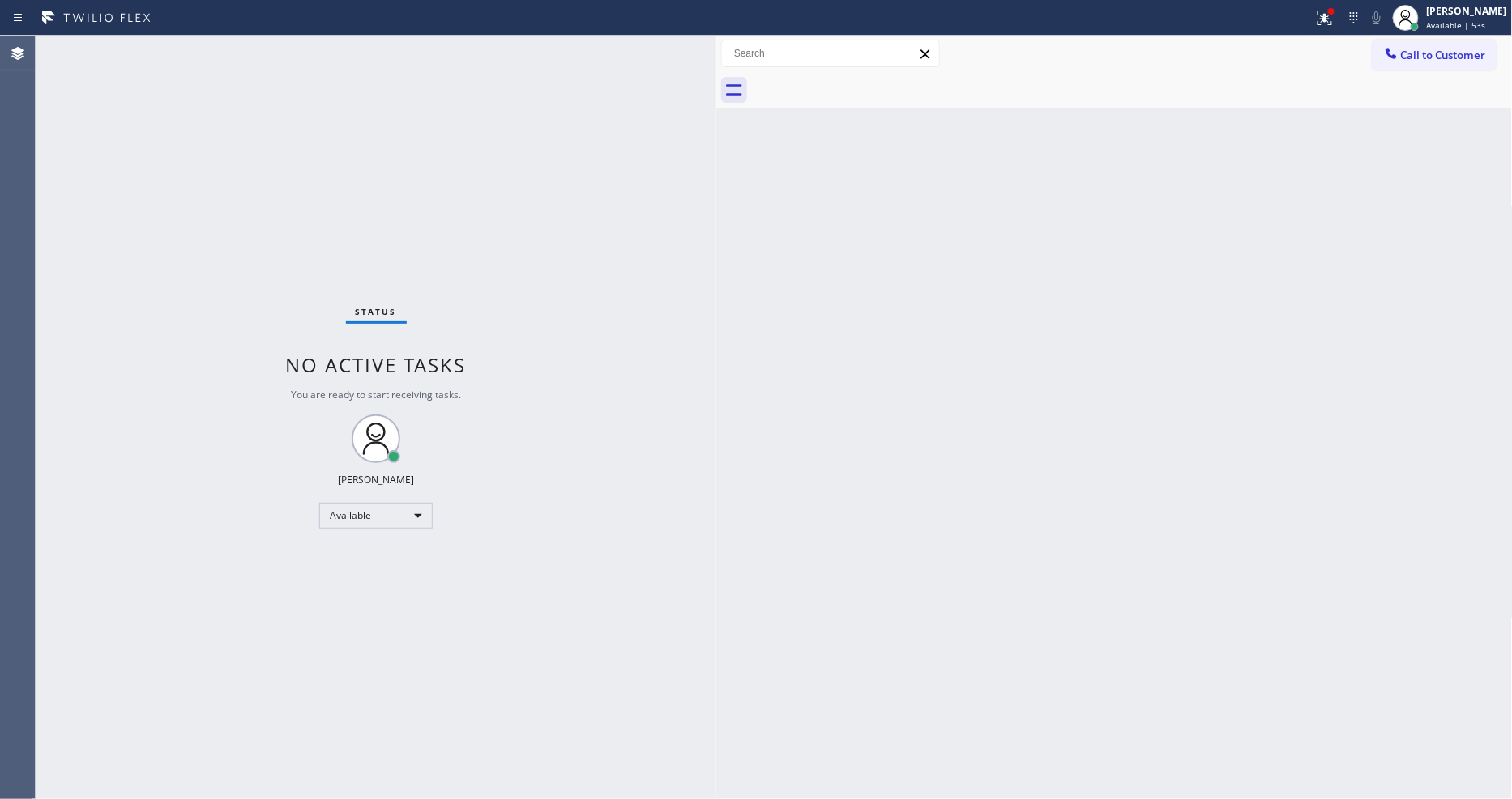
click at [1103, 513] on div "Back to Dashboard Change Sender ID Customers Technicians Select a contact Outbo…" at bounding box center [1115, 417] width 796 height 764
click at [207, 57] on div "Status No active tasks You are ready to start receiving tasks. [PERSON_NAME] Av…" at bounding box center [375, 417] width 680 height 764
click at [199, 38] on div "Status No active tasks You are ready to start receiving tasks. [PERSON_NAME] Av…" at bounding box center [375, 417] width 680 height 764
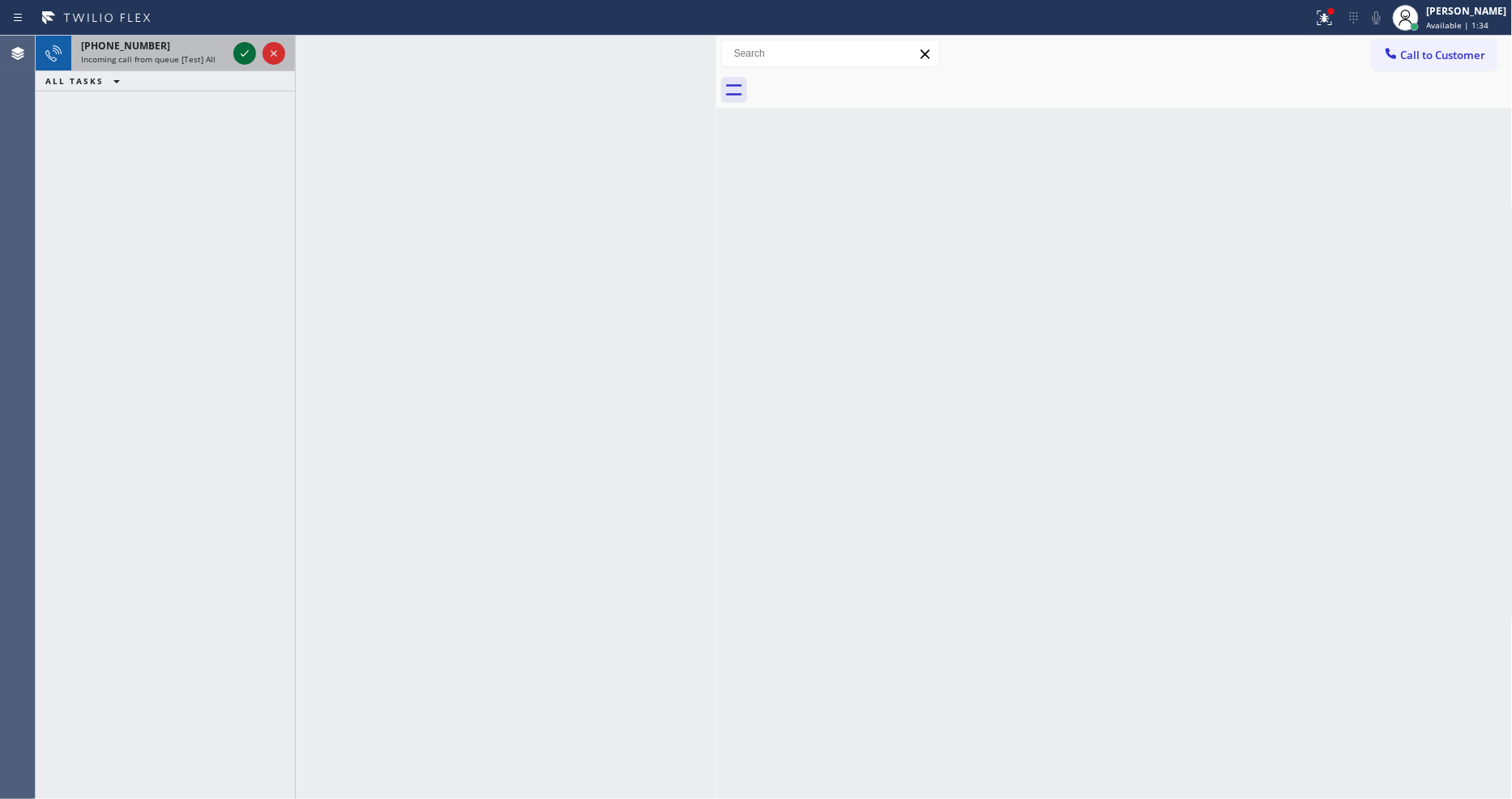
click at [248, 51] on icon at bounding box center [244, 53] width 20 height 20
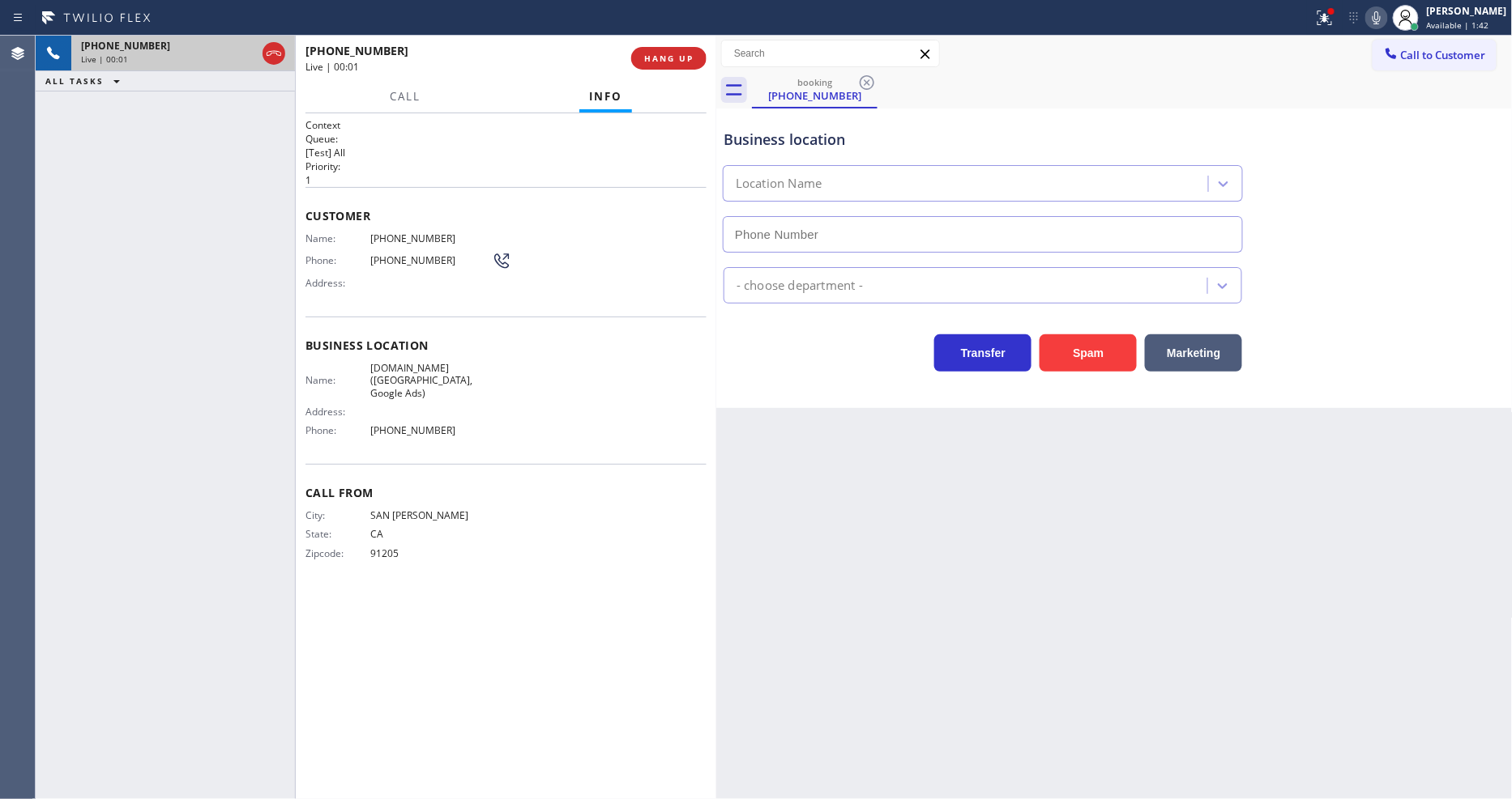
type input "[PHONE_NUMBER]"
drag, startPoint x: 1083, startPoint y: 504, endPoint x: 735, endPoint y: 523, distance: 348.5
click at [1081, 504] on div "Back to Dashboard Change Sender ID Customers Technicians Select a contact Outbo…" at bounding box center [1115, 417] width 796 height 764
click at [426, 362] on span "[DOMAIN_NAME] ([GEOGRAPHIC_DATA], Google Ads)" at bounding box center [431, 380] width 122 height 37
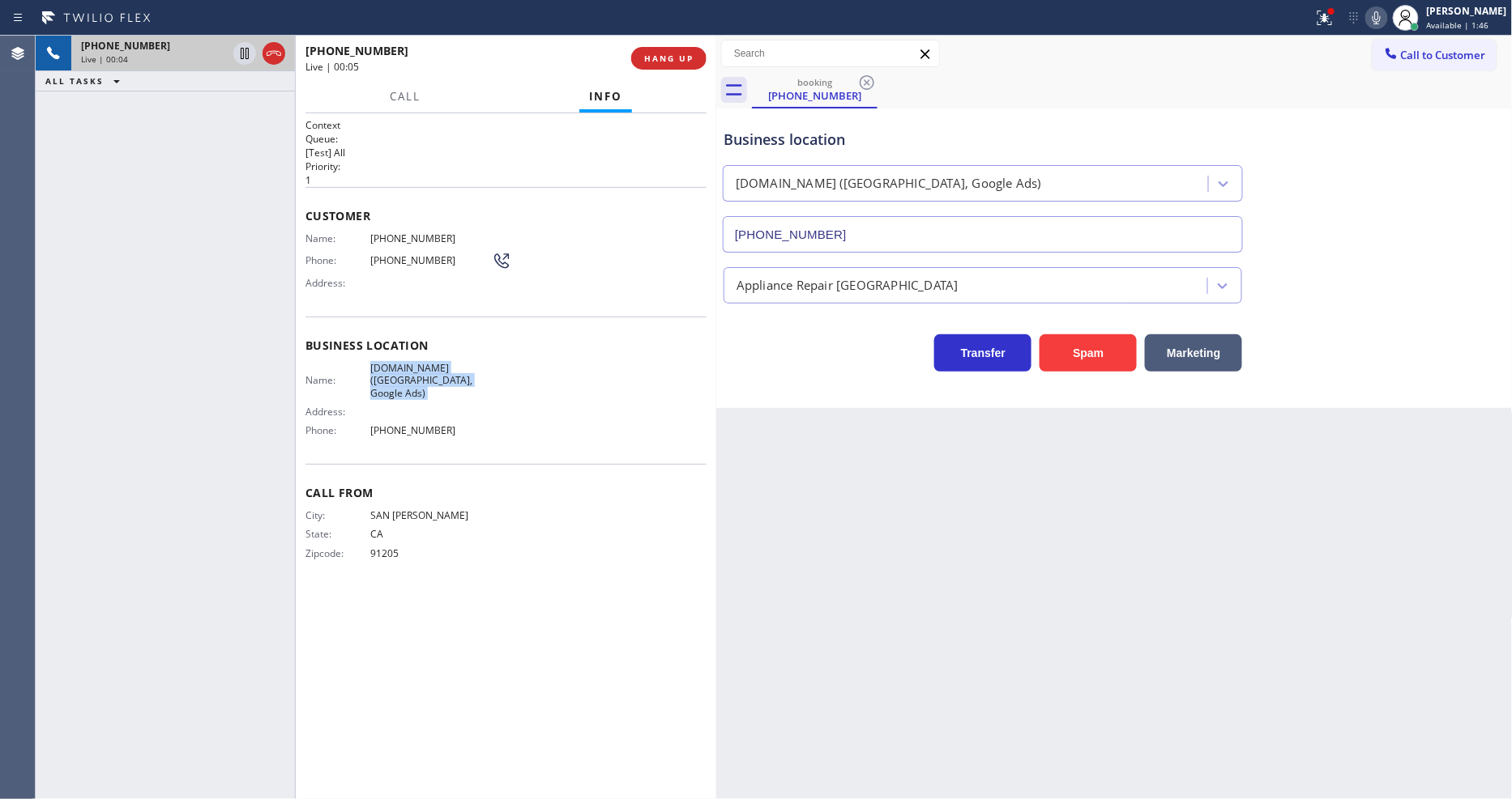
click at [426, 362] on span "[DOMAIN_NAME] ([GEOGRAPHIC_DATA], Google Ads)" at bounding box center [431, 380] width 122 height 37
copy span "[DOMAIN_NAME] ([GEOGRAPHIC_DATA], Google Ads)"
click at [1333, 16] on icon at bounding box center [1324, 18] width 20 height 20
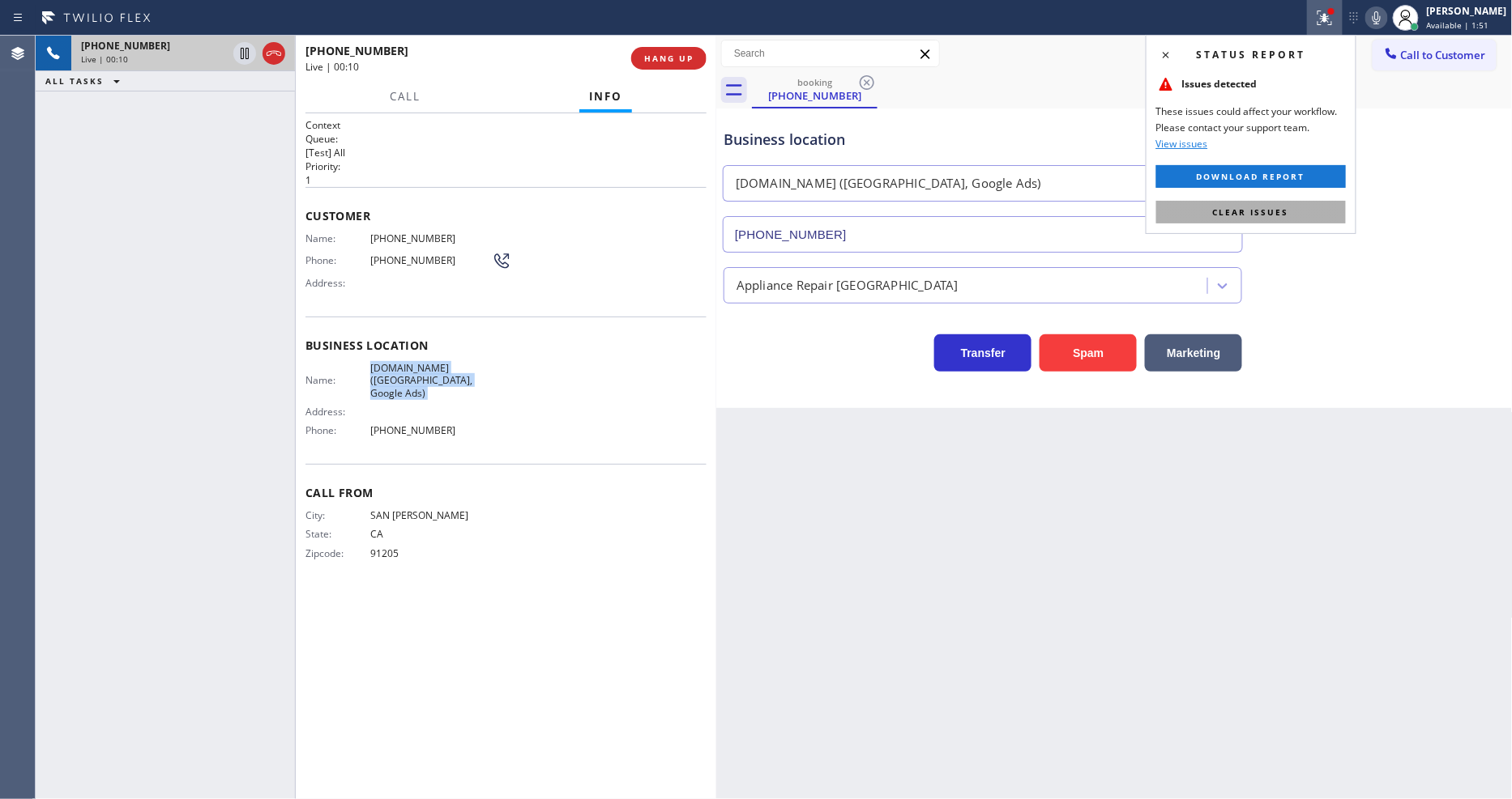
click at [1296, 207] on button "Clear issues" at bounding box center [1251, 212] width 190 height 22
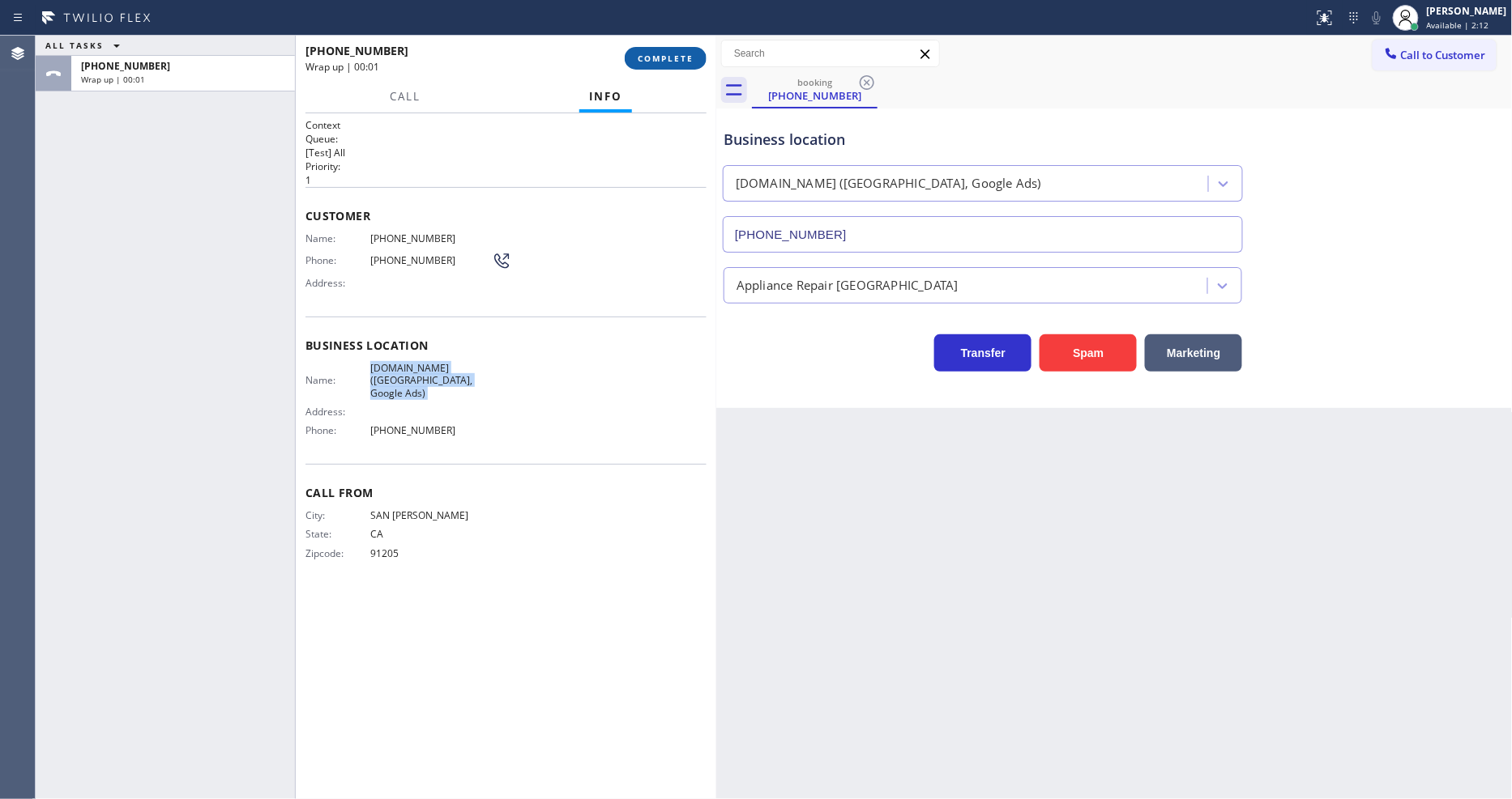
click at [661, 61] on button "COMPLETE" at bounding box center [665, 58] width 82 height 22
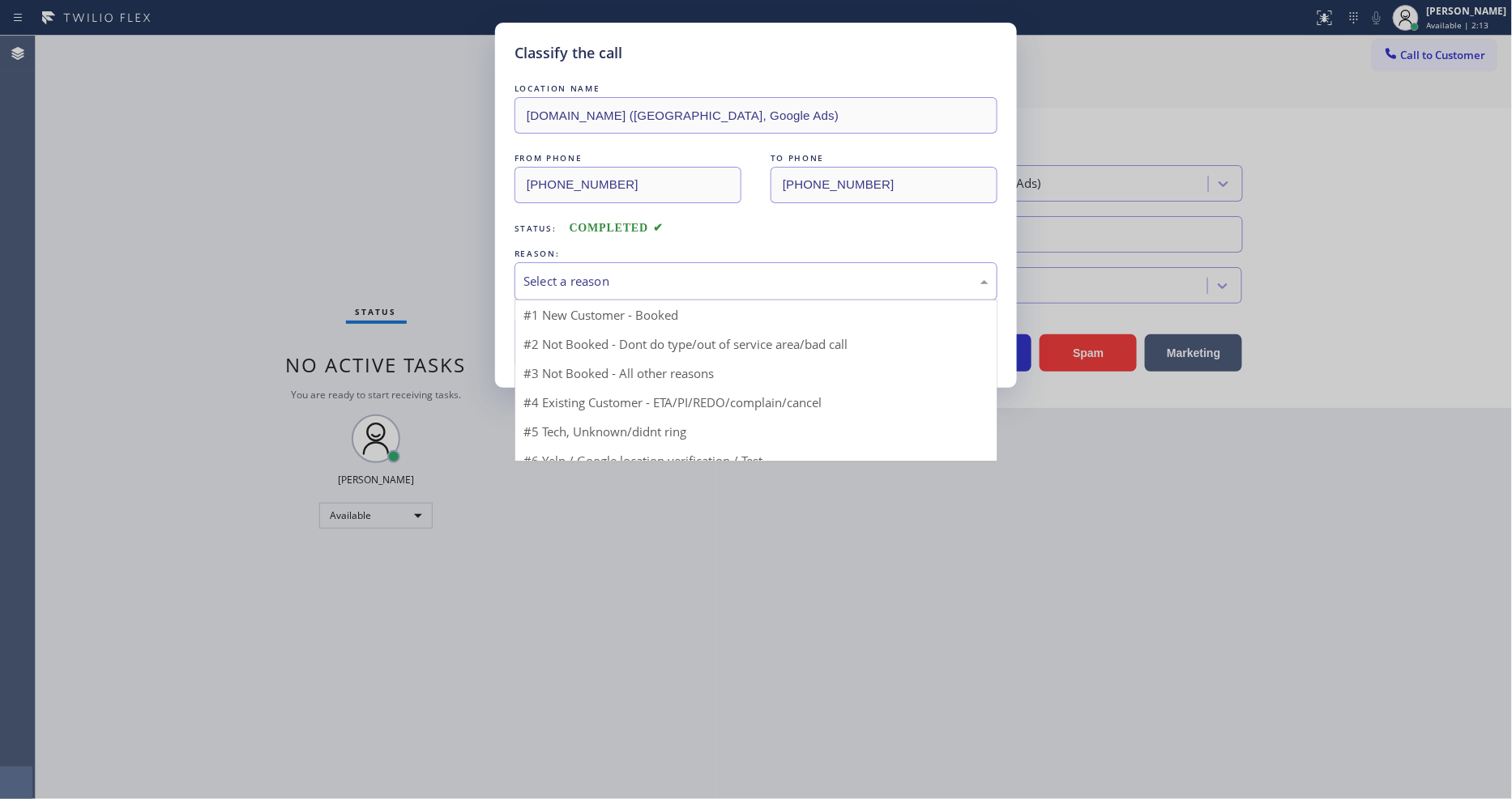
click at [646, 263] on div "Select a reason" at bounding box center [756, 281] width 483 height 38
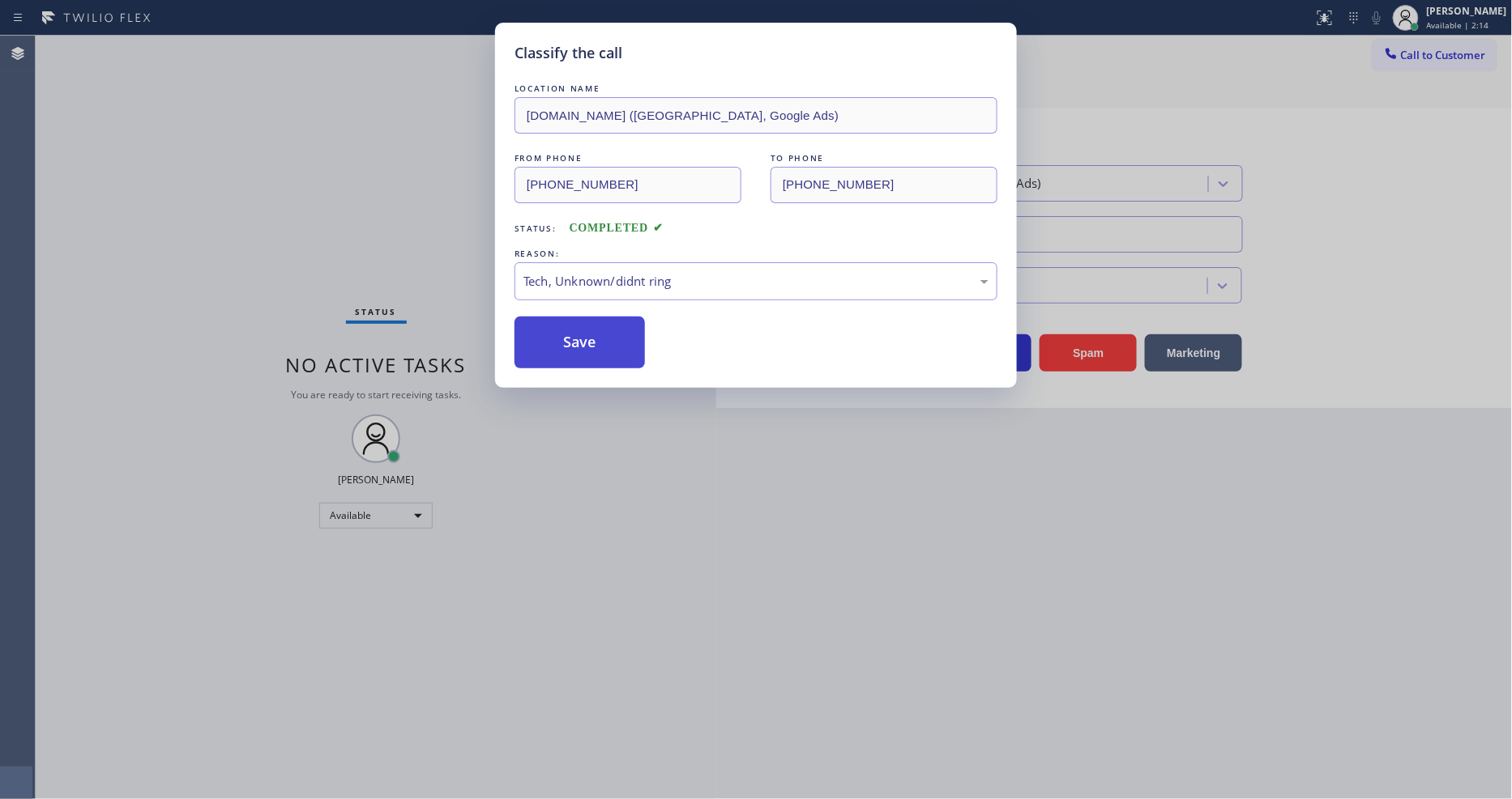
click at [620, 328] on button "Save" at bounding box center [580, 342] width 130 height 52
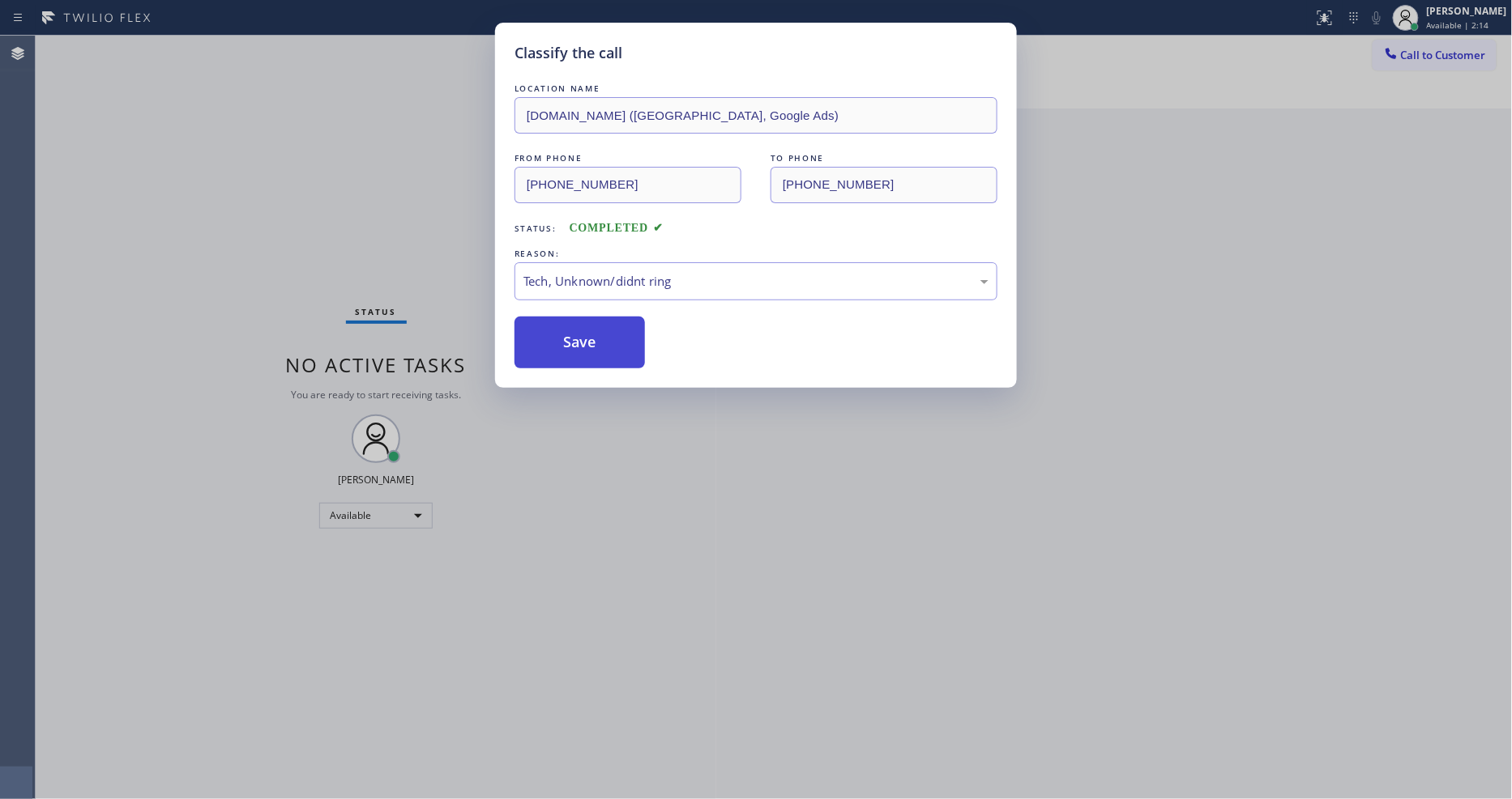
click at [620, 328] on button "Save" at bounding box center [580, 342] width 130 height 52
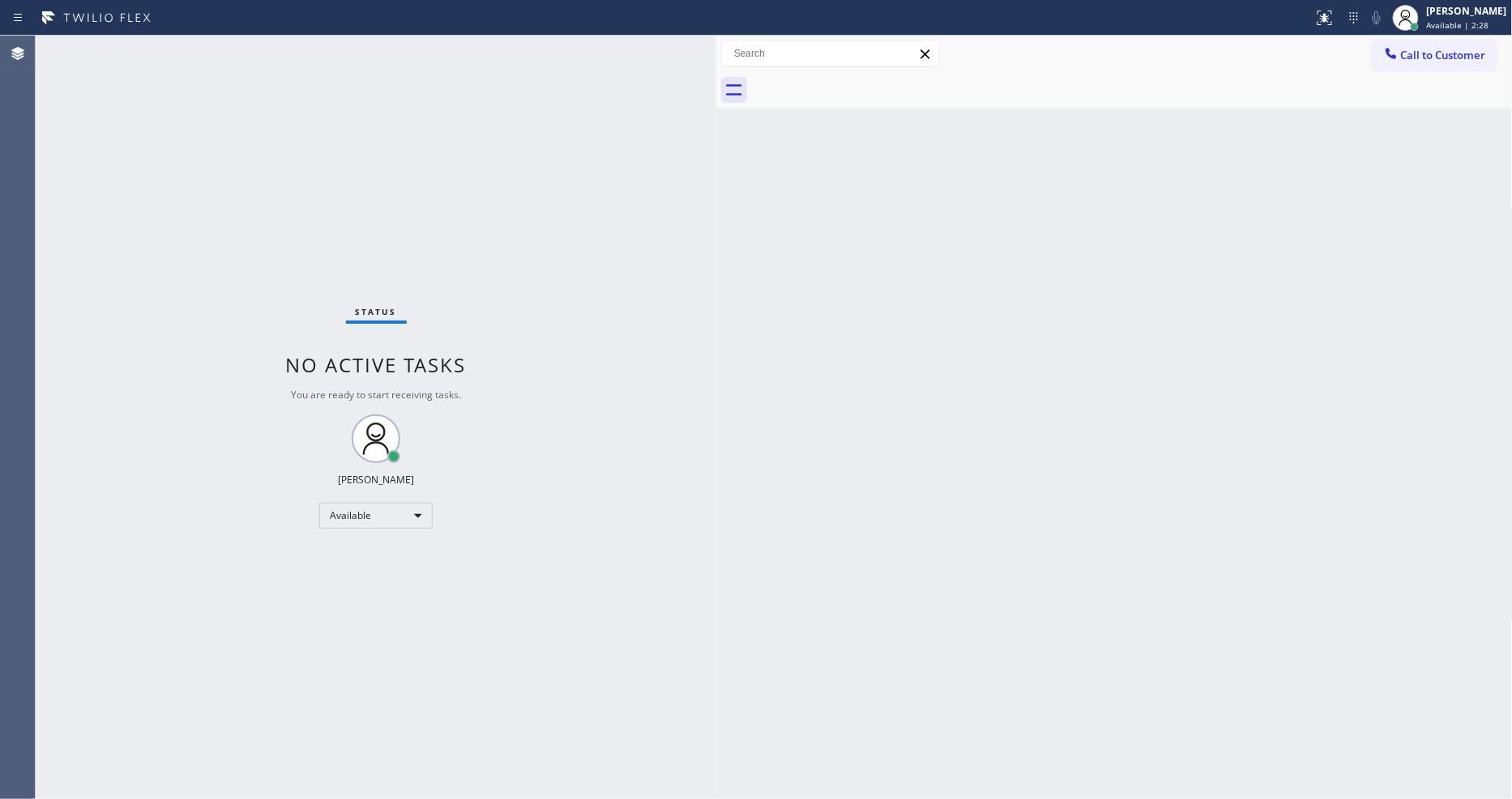
click at [193, 48] on div "Status No active tasks You are ready to start receiving tasks. [PERSON_NAME] Av…" at bounding box center [375, 417] width 680 height 764
click at [1077, 437] on div "Back to Dashboard Change Sender ID Customers Technicians Select a contact Outbo…" at bounding box center [1115, 417] width 796 height 764
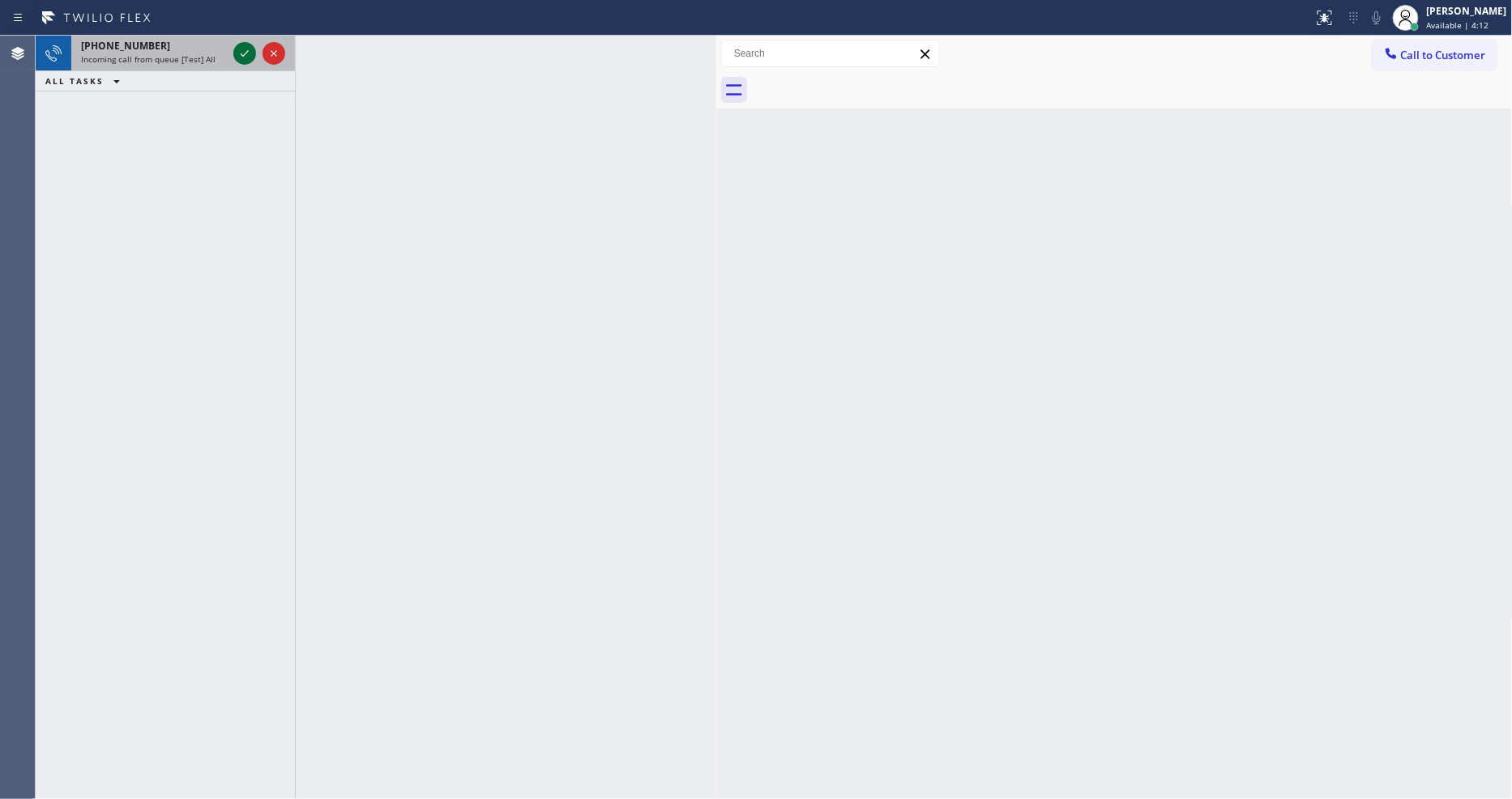
click at [241, 55] on icon at bounding box center [245, 53] width 8 height 7
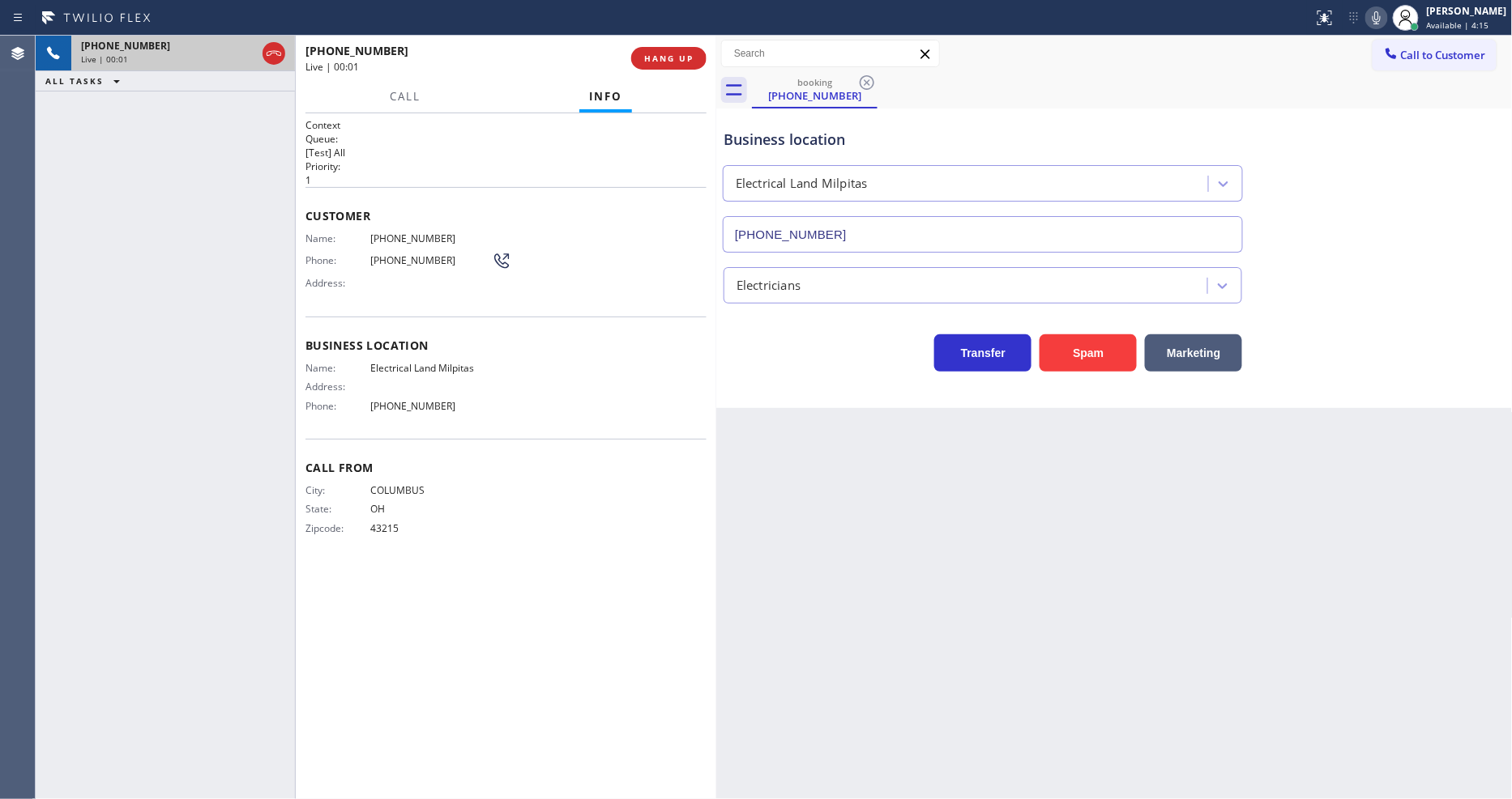
type input "[PHONE_NUMBER]"
click at [977, 474] on div "Back to Dashboard Change Sender ID Customers Technicians Select a contact Outbo…" at bounding box center [1115, 417] width 796 height 764
click at [403, 366] on span "Electrical Land Milpitas" at bounding box center [431, 367] width 122 height 12
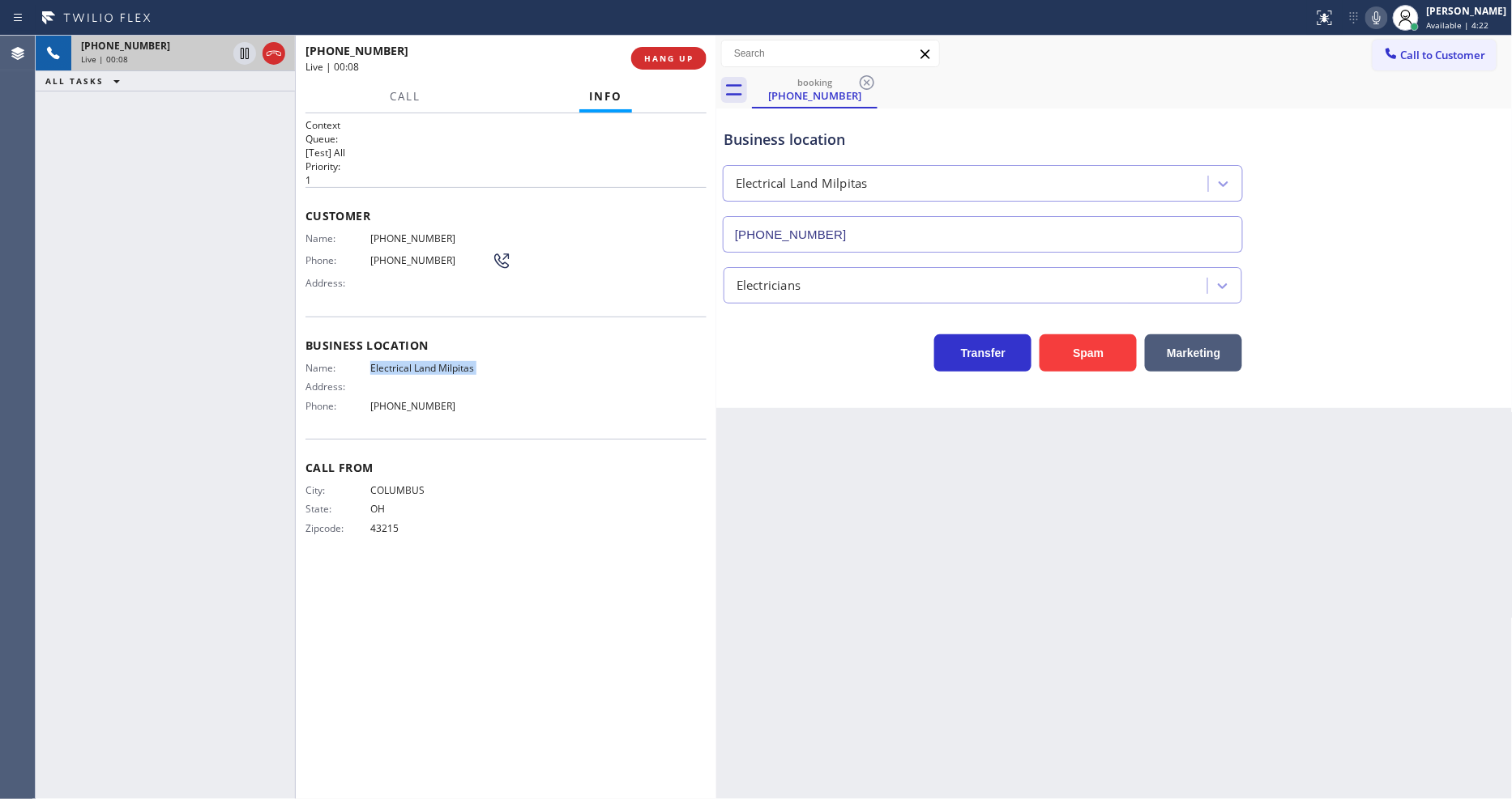
copy span "Electrical Land Milpitas"
click at [378, 234] on span "[PHONE_NUMBER]" at bounding box center [431, 238] width 122 height 12
copy span "[PHONE_NUMBER]"
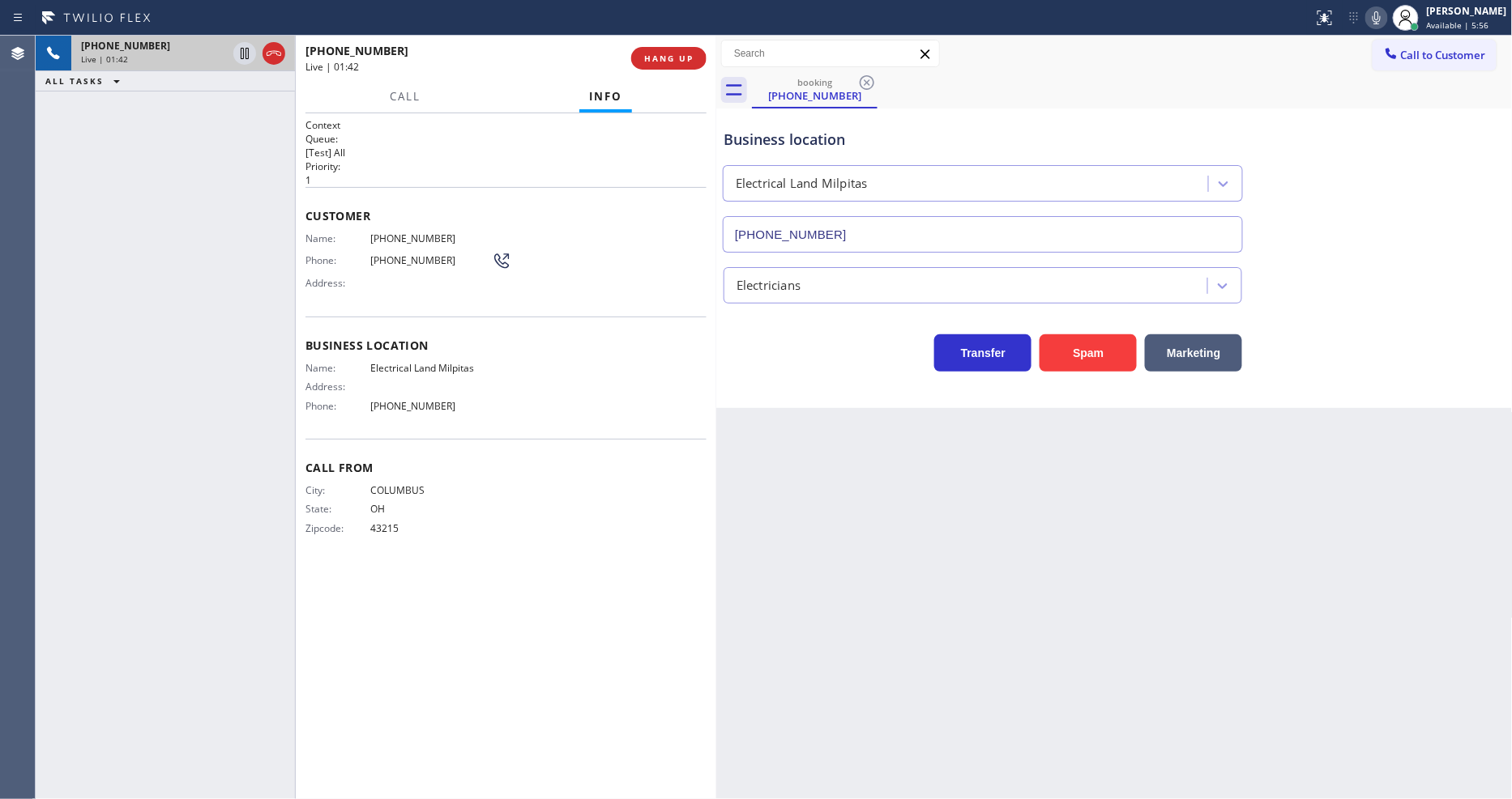
drag, startPoint x: 133, startPoint y: 375, endPoint x: 154, endPoint y: 381, distance: 21.8
click at [133, 375] on div "[PHONE_NUMBER] Live | 01:42 ALL TASKS ALL TASKS ACTIVE TASKS TASKS IN WRAP UP" at bounding box center [165, 417] width 260 height 764
click at [92, 126] on div "[PHONE_NUMBER] Live | 02:20 ALL TASKS ALL TASKS ACTIVE TASKS TASKS IN WRAP UP" at bounding box center [165, 417] width 260 height 764
click at [239, 53] on icon at bounding box center [244, 53] width 20 height 20
click at [1386, 10] on icon at bounding box center [1376, 18] width 20 height 20
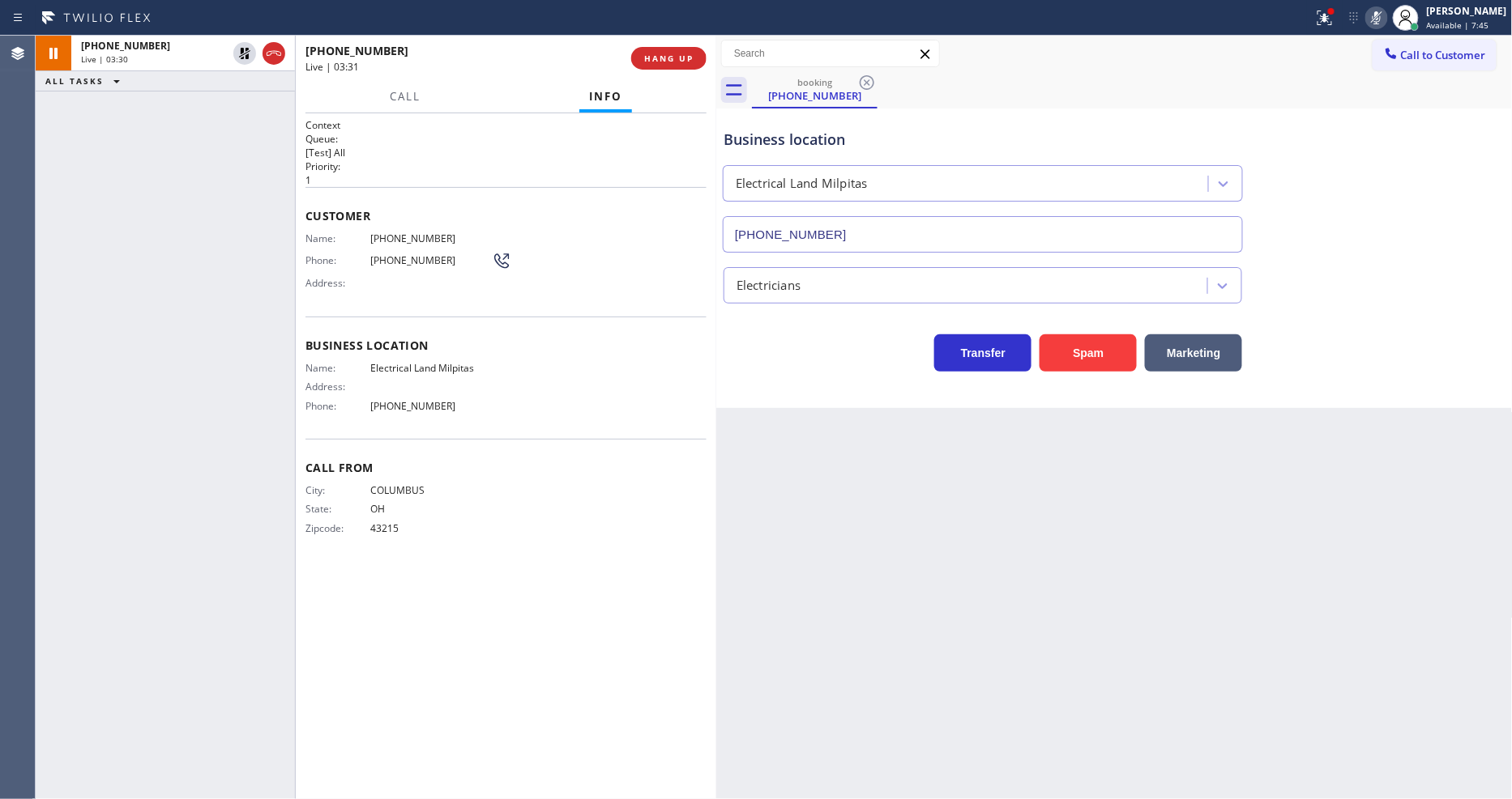
click at [507, 123] on h1 "Context" at bounding box center [505, 125] width 401 height 14
click at [407, 237] on span "[PHONE_NUMBER]" at bounding box center [431, 238] width 122 height 12
click at [384, 233] on span "[PHONE_NUMBER]" at bounding box center [431, 238] width 122 height 12
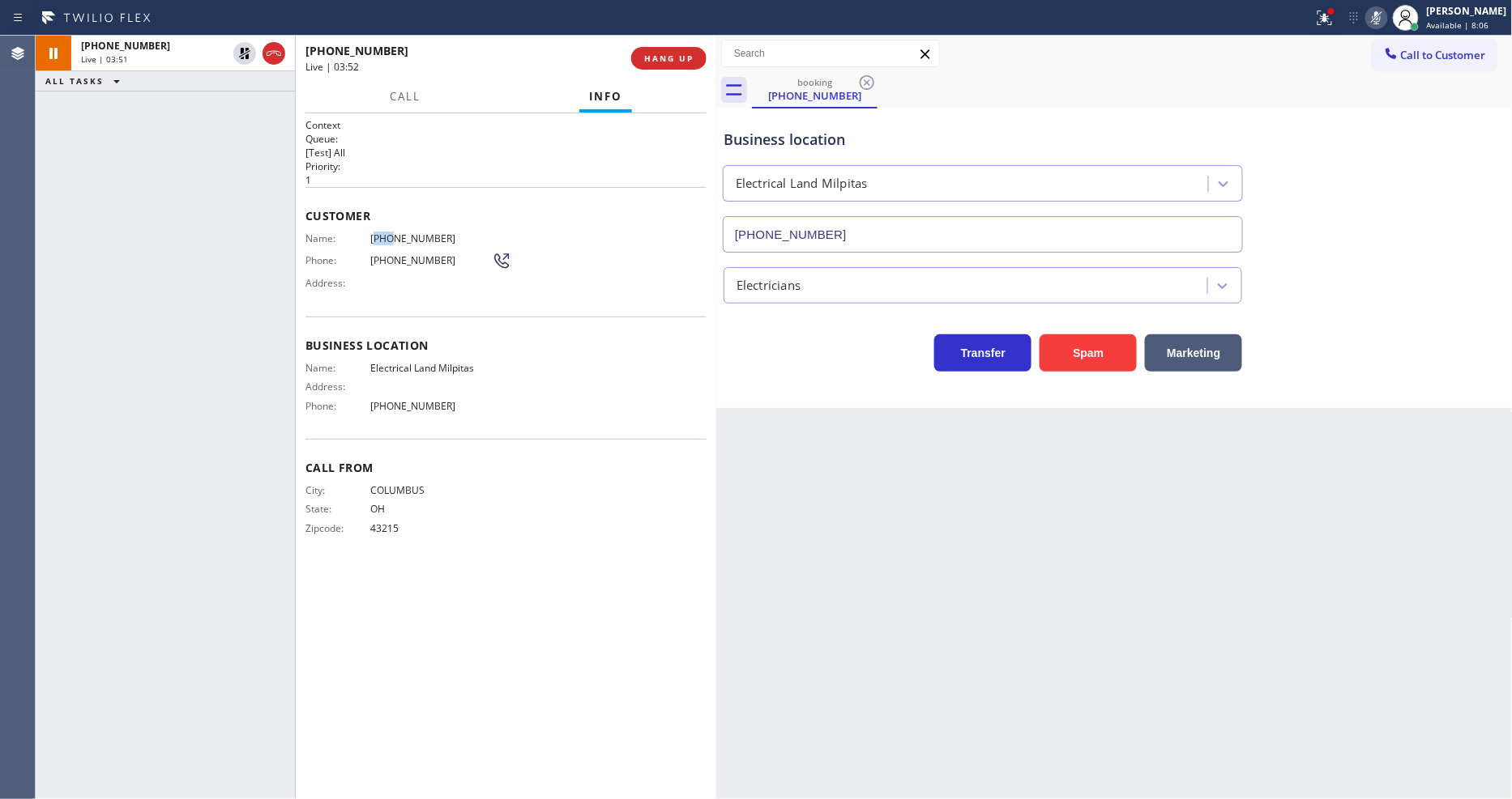
click at [384, 233] on span "[PHONE_NUMBER]" at bounding box center [431, 238] width 122 height 12
click at [571, 454] on div "Call From City: [GEOGRAPHIC_DATA]: [US_STATE] Zipcode: 43215" at bounding box center [505, 499] width 401 height 122
click at [246, 60] on icon at bounding box center [244, 53] width 20 height 20
click at [1401, 13] on div at bounding box center [1405, 18] width 35 height 35
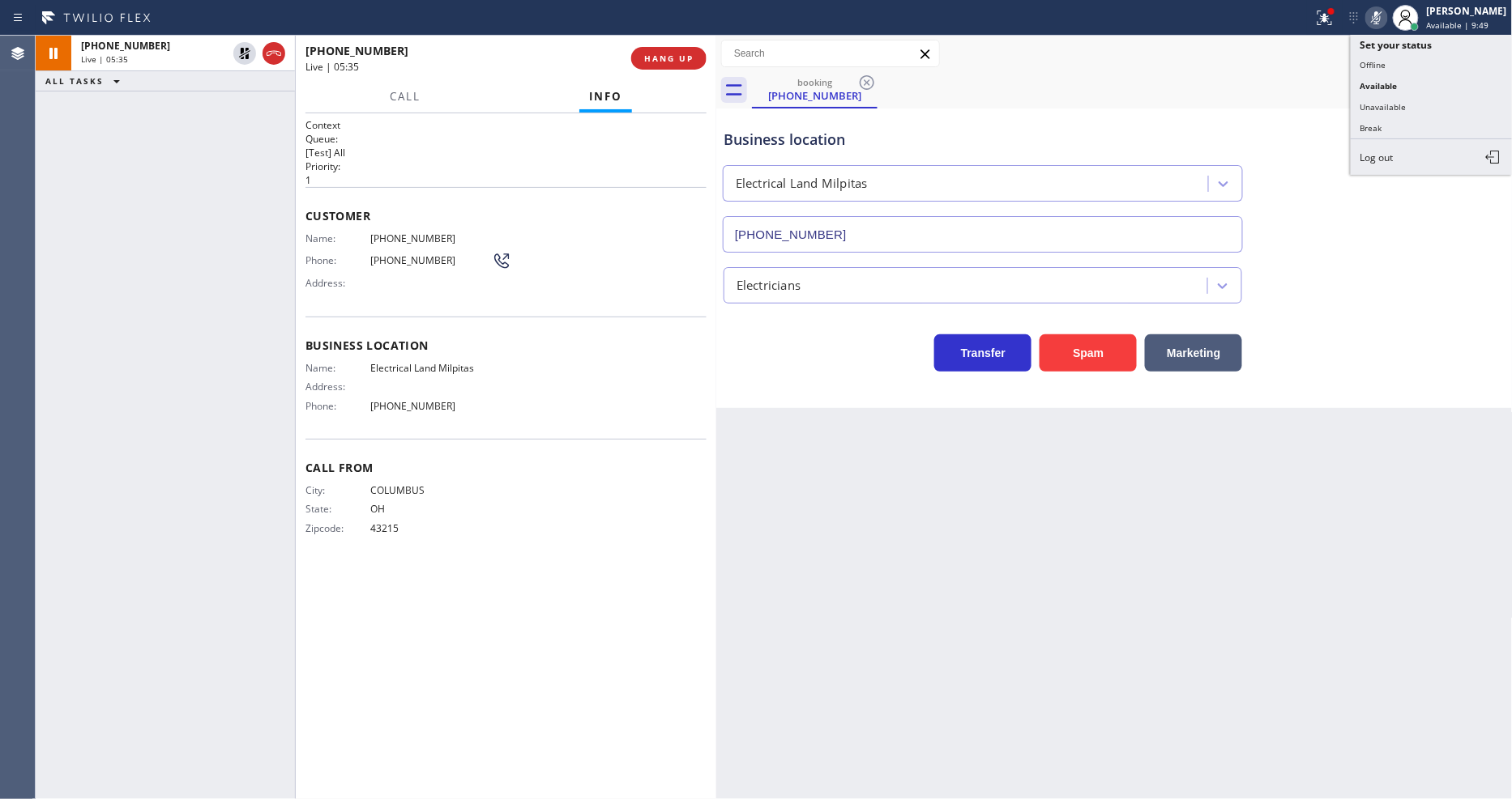
click at [1384, 25] on icon at bounding box center [1376, 18] width 20 height 20
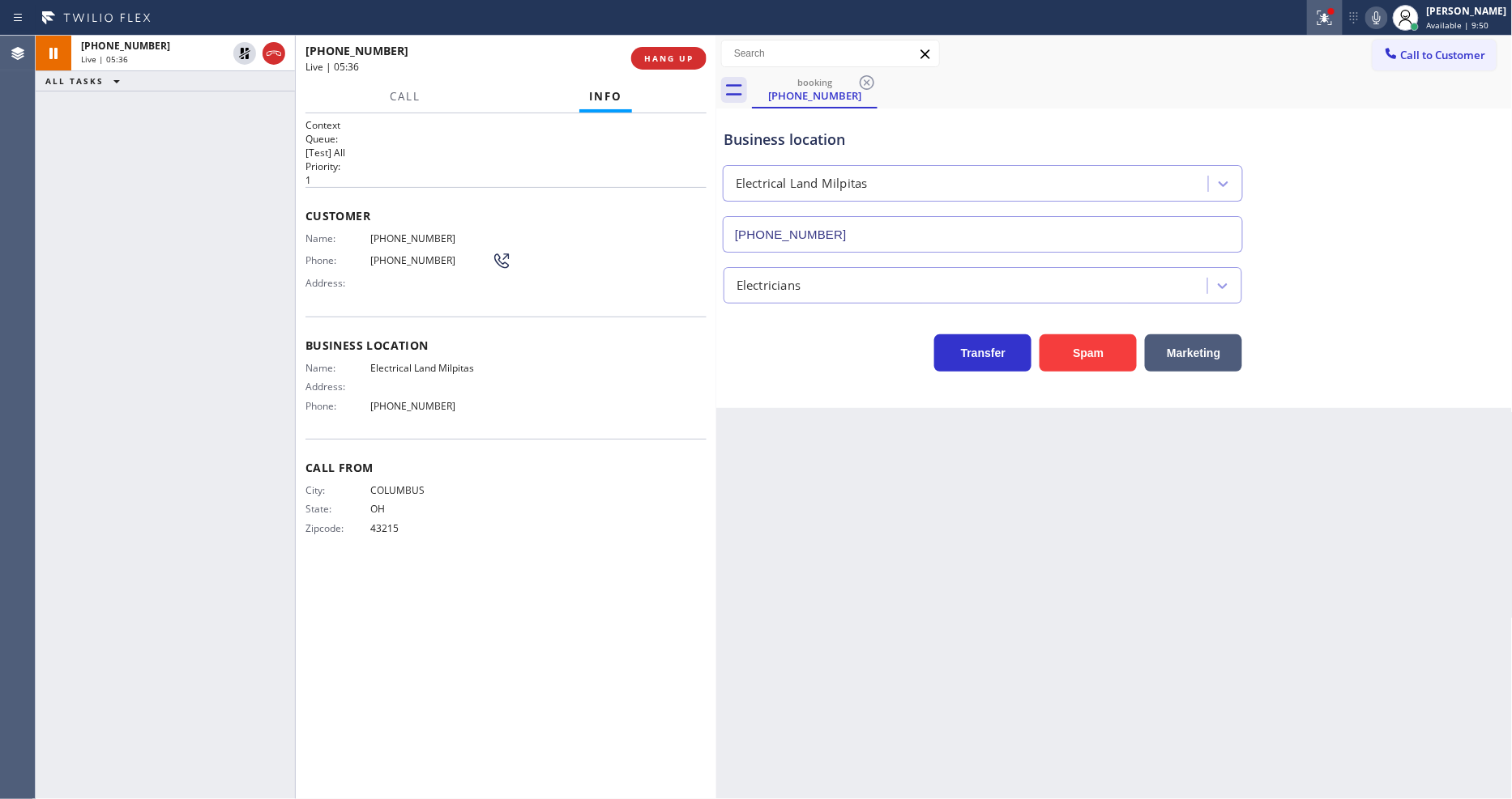
click at [1329, 21] on icon at bounding box center [1324, 18] width 20 height 20
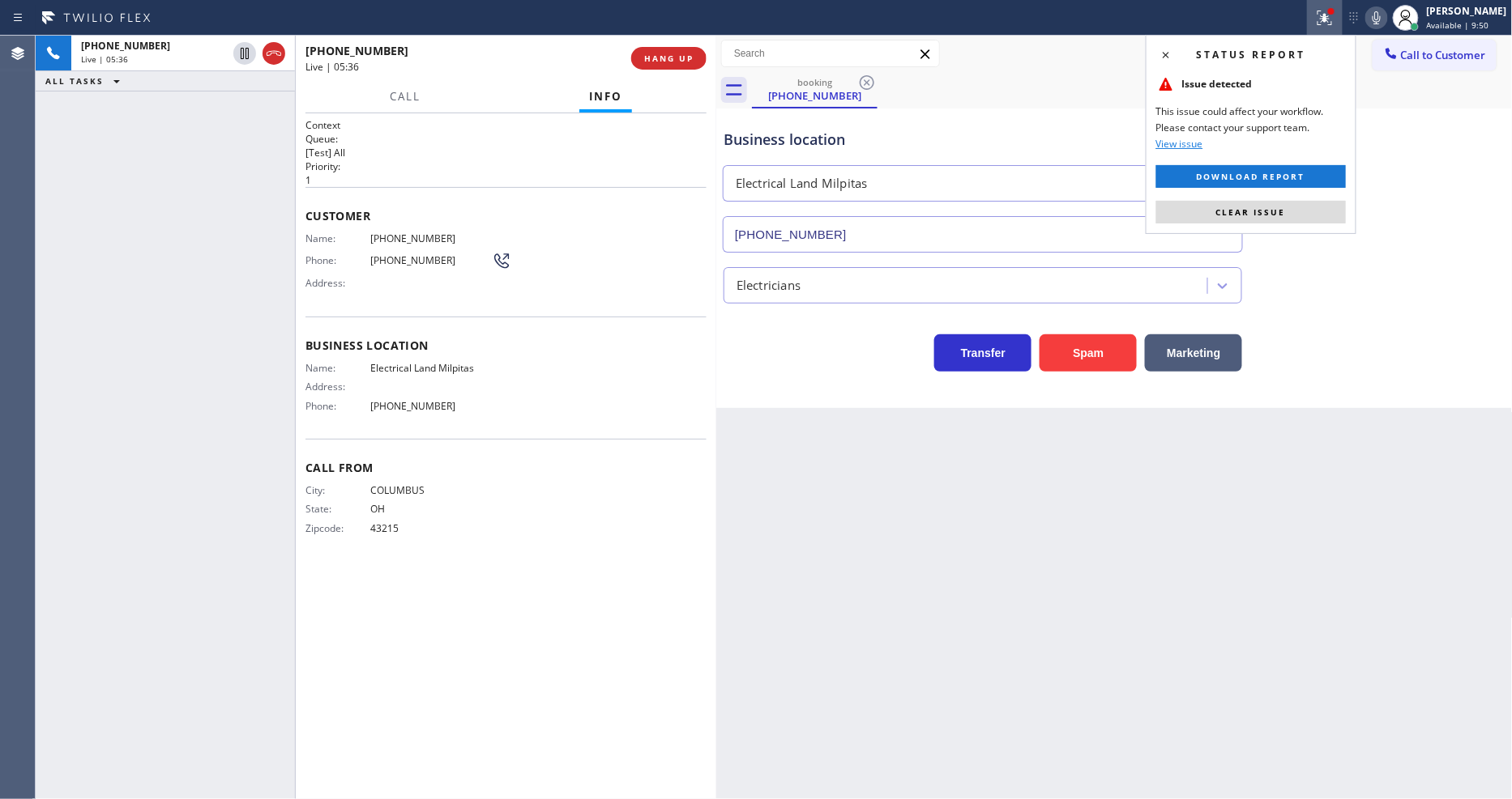
click at [1286, 198] on div "Status report Issue detected This issue could affect your workflow. Please cont…" at bounding box center [1251, 134] width 210 height 199
click at [1286, 205] on button "Clear issue" at bounding box center [1251, 212] width 190 height 22
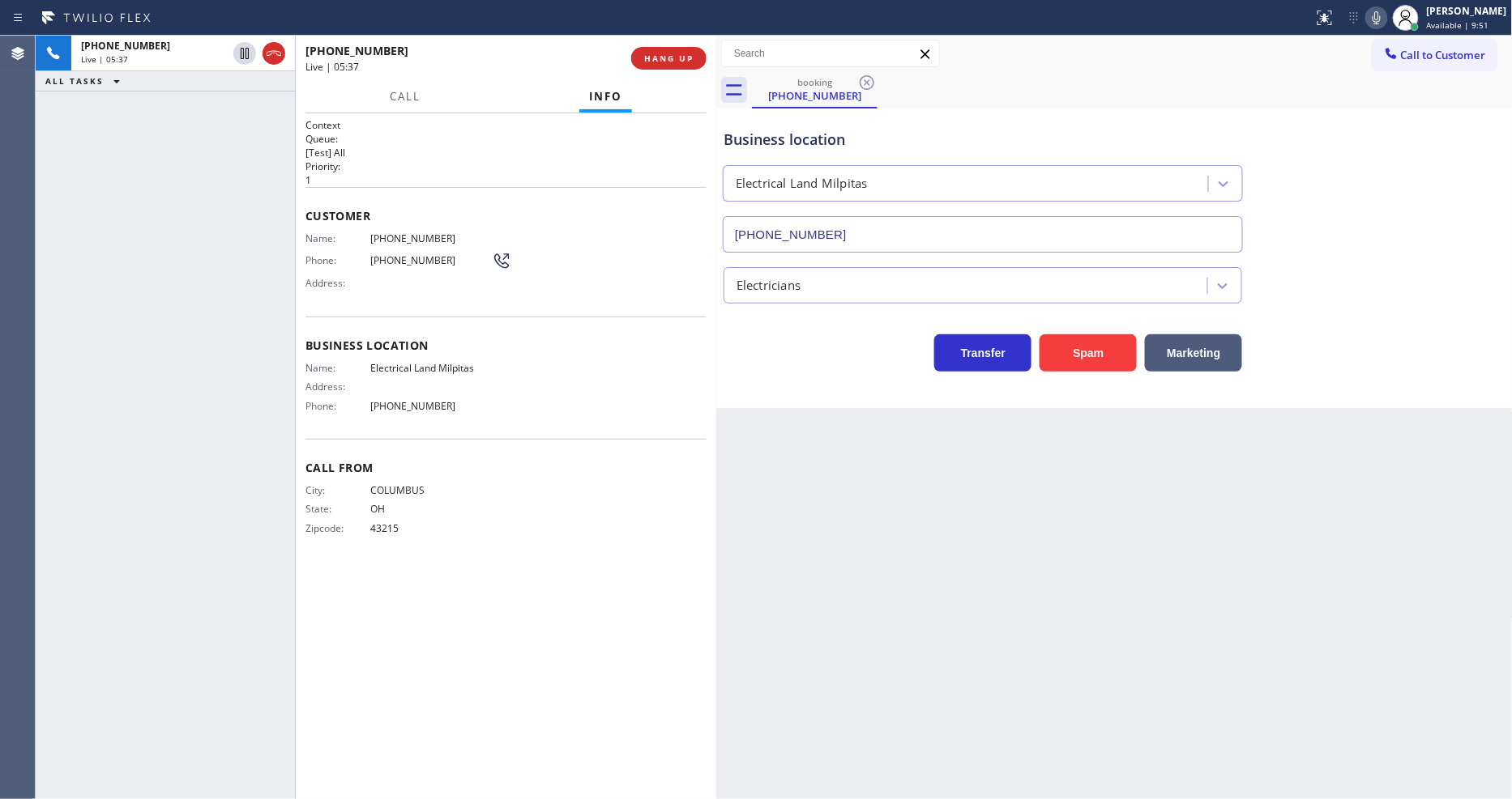
click at [1386, 12] on icon at bounding box center [1376, 18] width 20 height 20
click at [1386, 27] on icon at bounding box center [1376, 18] width 20 height 20
drag, startPoint x: 1388, startPoint y: 9, endPoint x: 1355, endPoint y: 138, distance: 133.2
click at [1386, 9] on icon at bounding box center [1376, 18] width 20 height 20
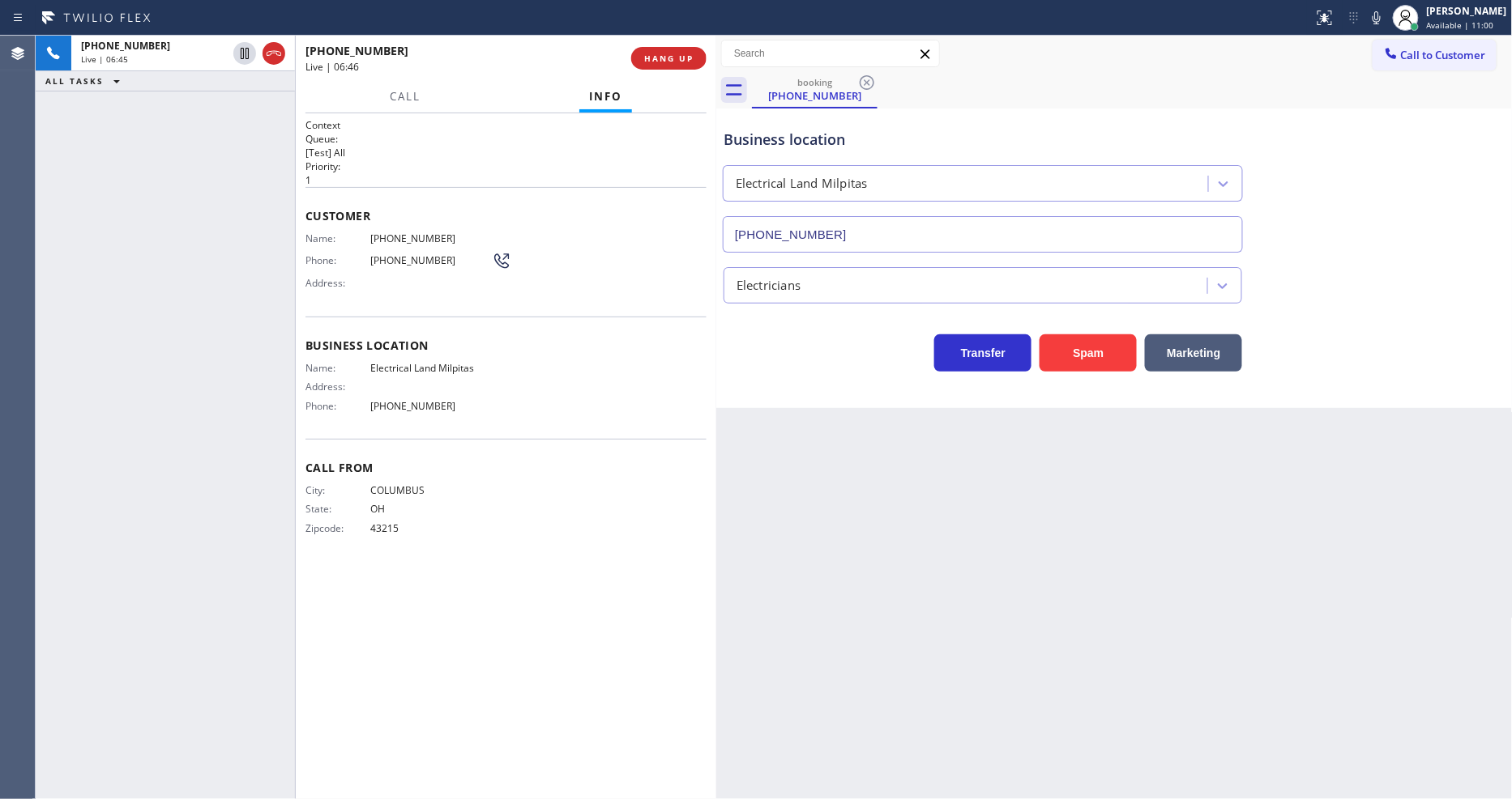
drag, startPoint x: 1000, startPoint y: 607, endPoint x: 460, endPoint y: 798, distance: 572.8
click at [999, 607] on div "Back to Dashboard Change Sender ID Customers Technicians Select a contact Outbo…" at bounding box center [1115, 417] width 796 height 764
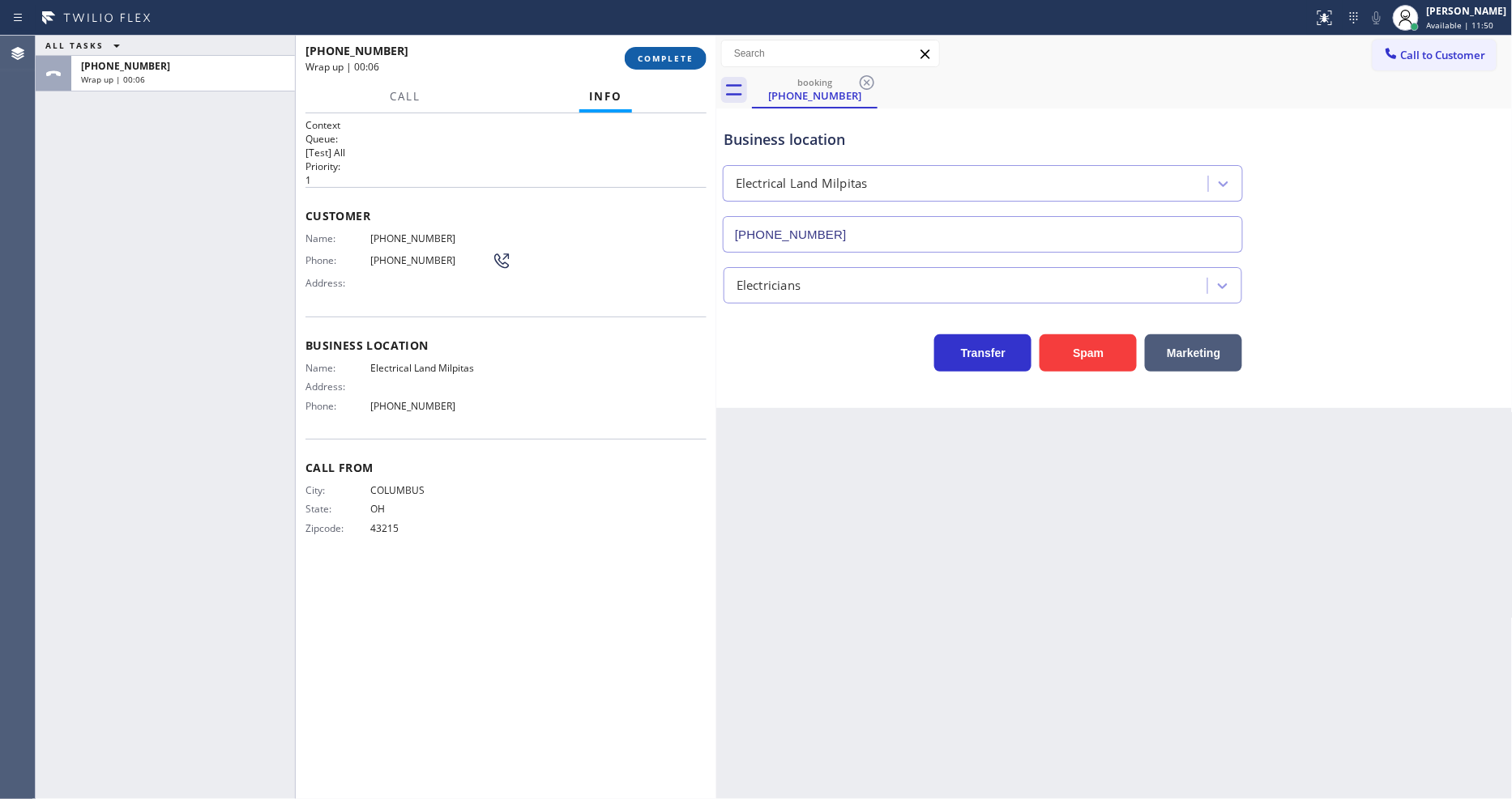
click at [665, 65] on button "COMPLETE" at bounding box center [665, 58] width 82 height 22
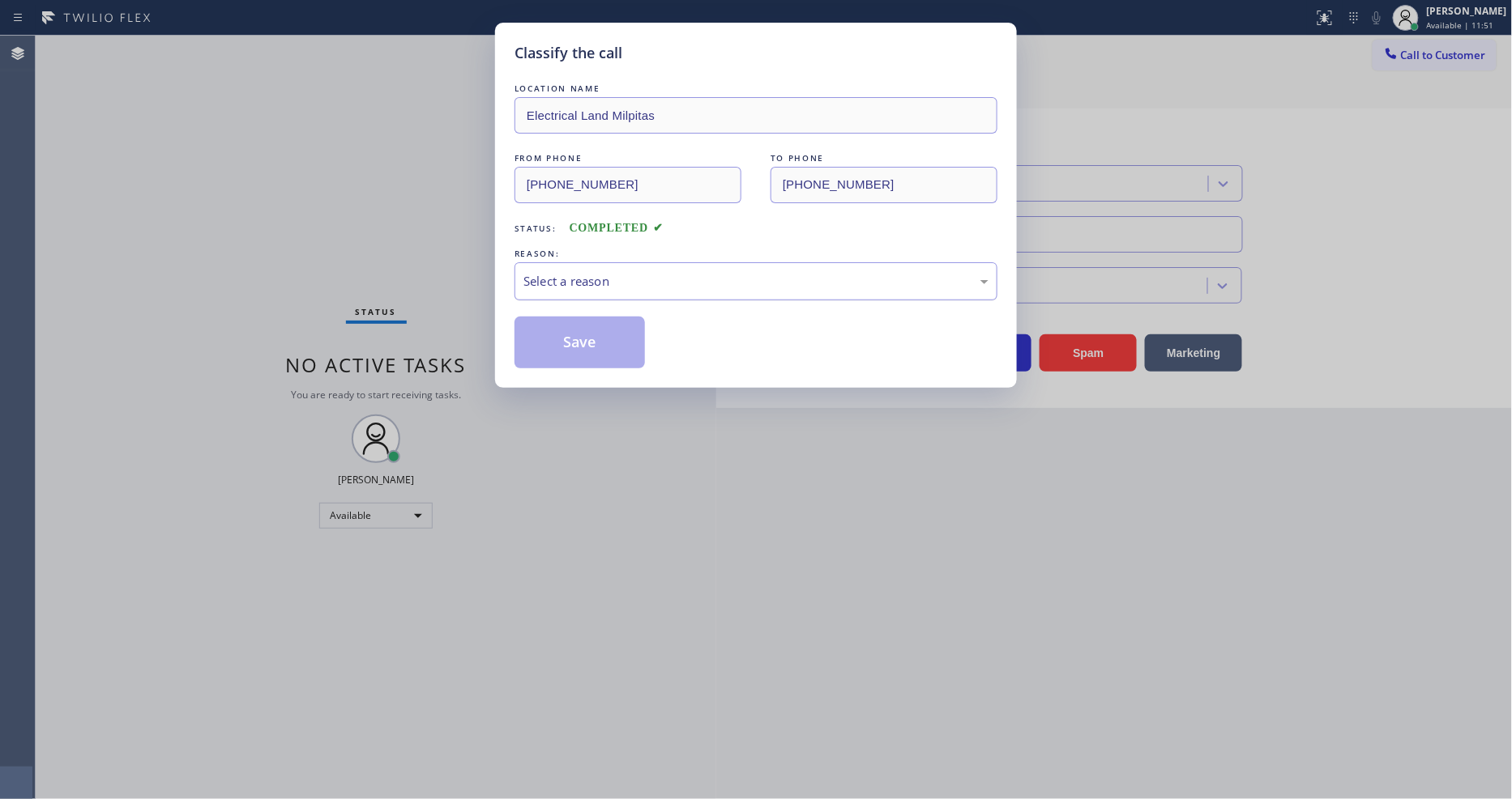
click at [561, 286] on div "Select a reason" at bounding box center [756, 281] width 483 height 38
click at [557, 337] on button "Save" at bounding box center [580, 342] width 130 height 52
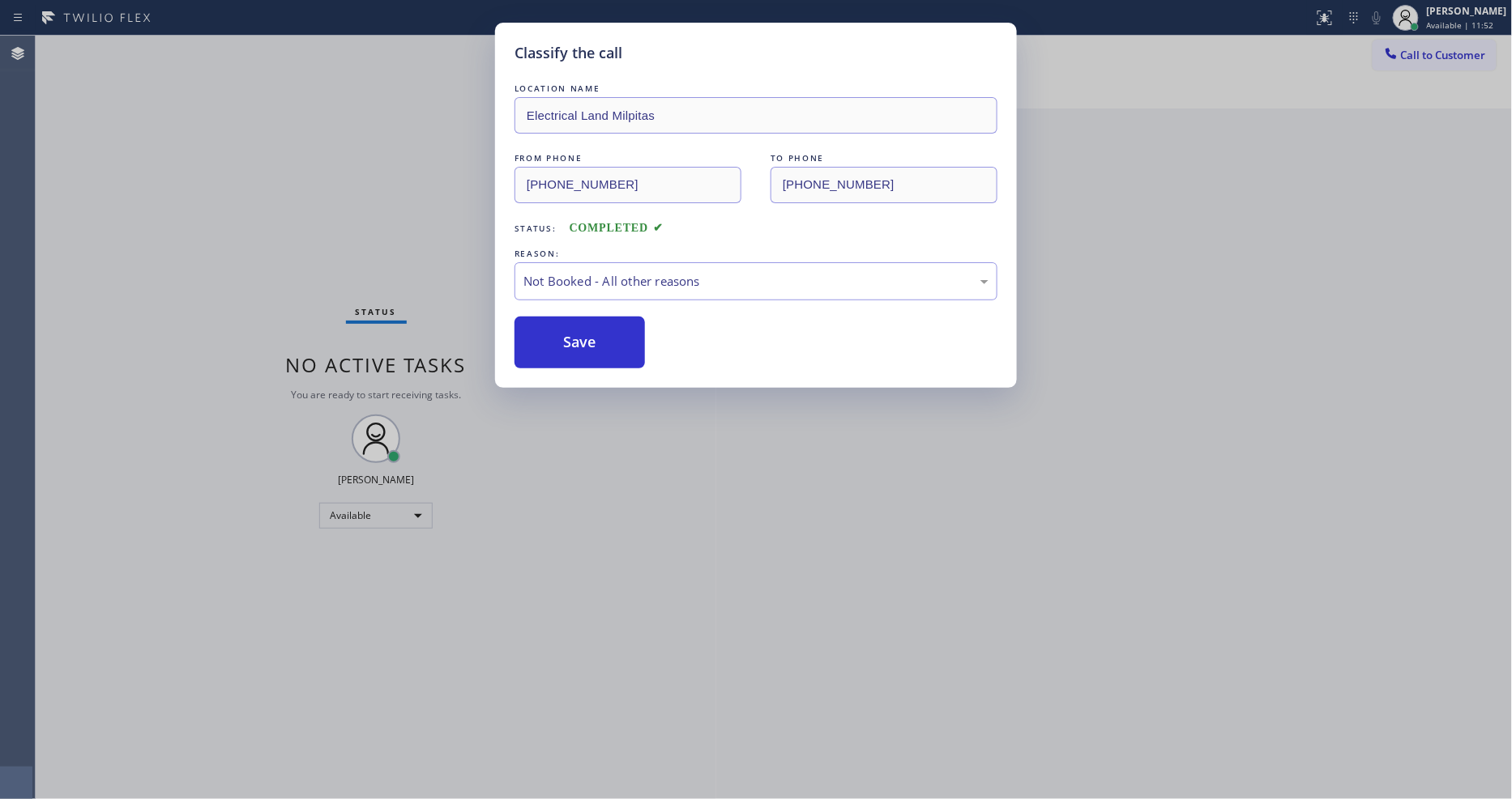
click at [557, 337] on button "Save" at bounding box center [580, 342] width 130 height 52
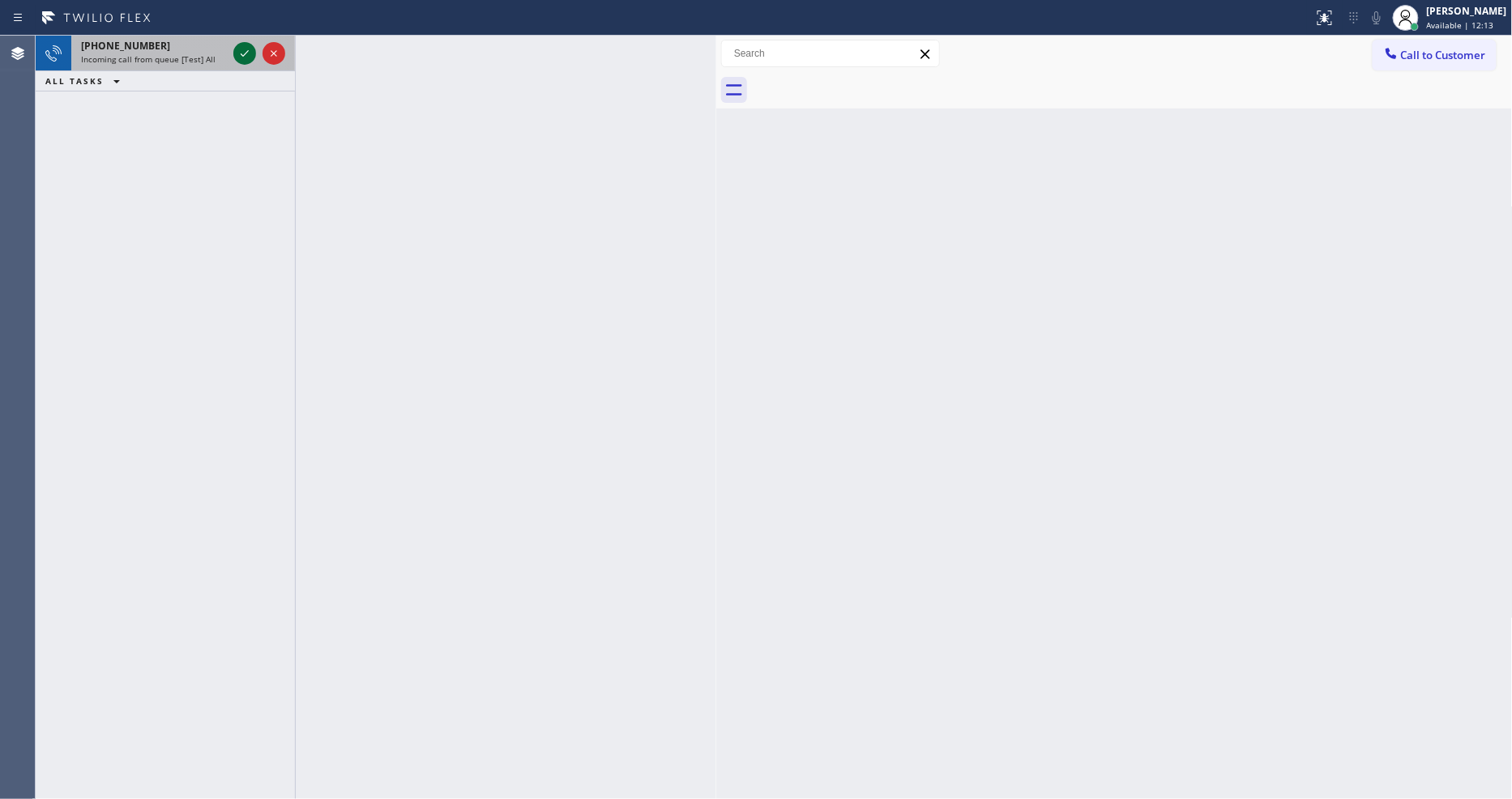
click at [241, 53] on icon at bounding box center [245, 53] width 8 height 7
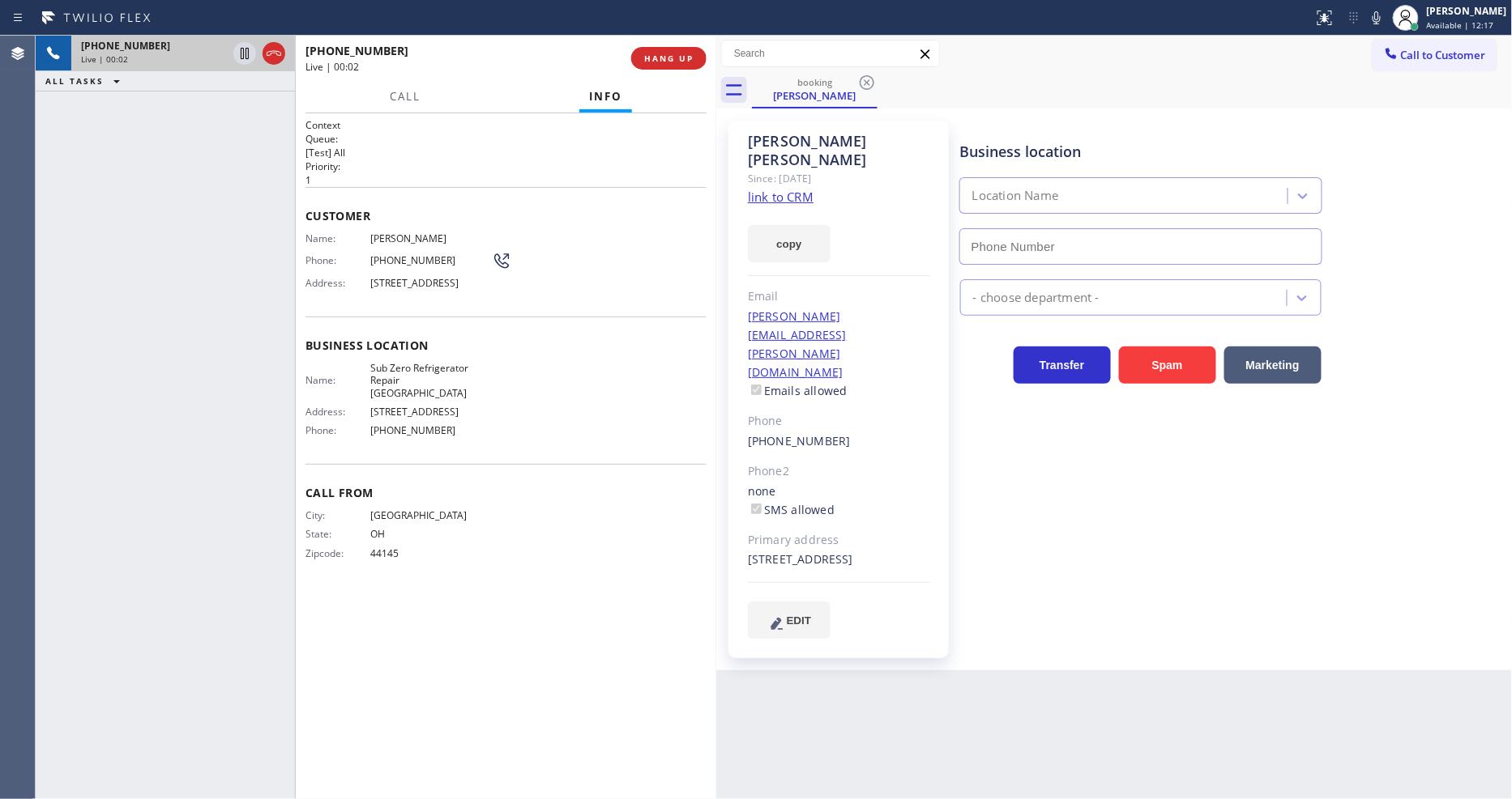
type input "[PHONE_NUMBER]"
click at [780, 189] on link "link to CRM" at bounding box center [781, 196] width 66 height 16
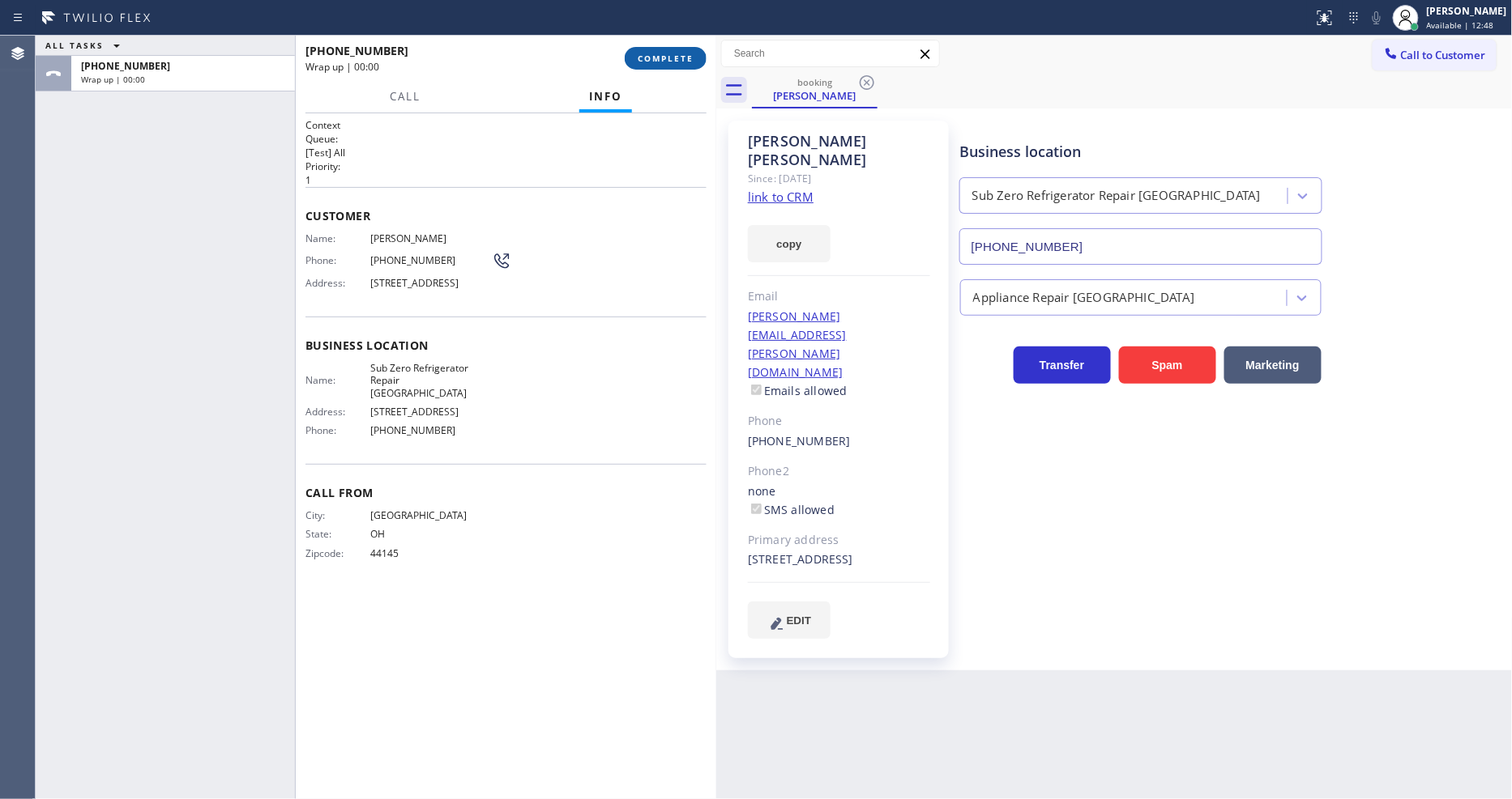
click at [671, 61] on span "COMPLETE" at bounding box center [665, 59] width 56 height 11
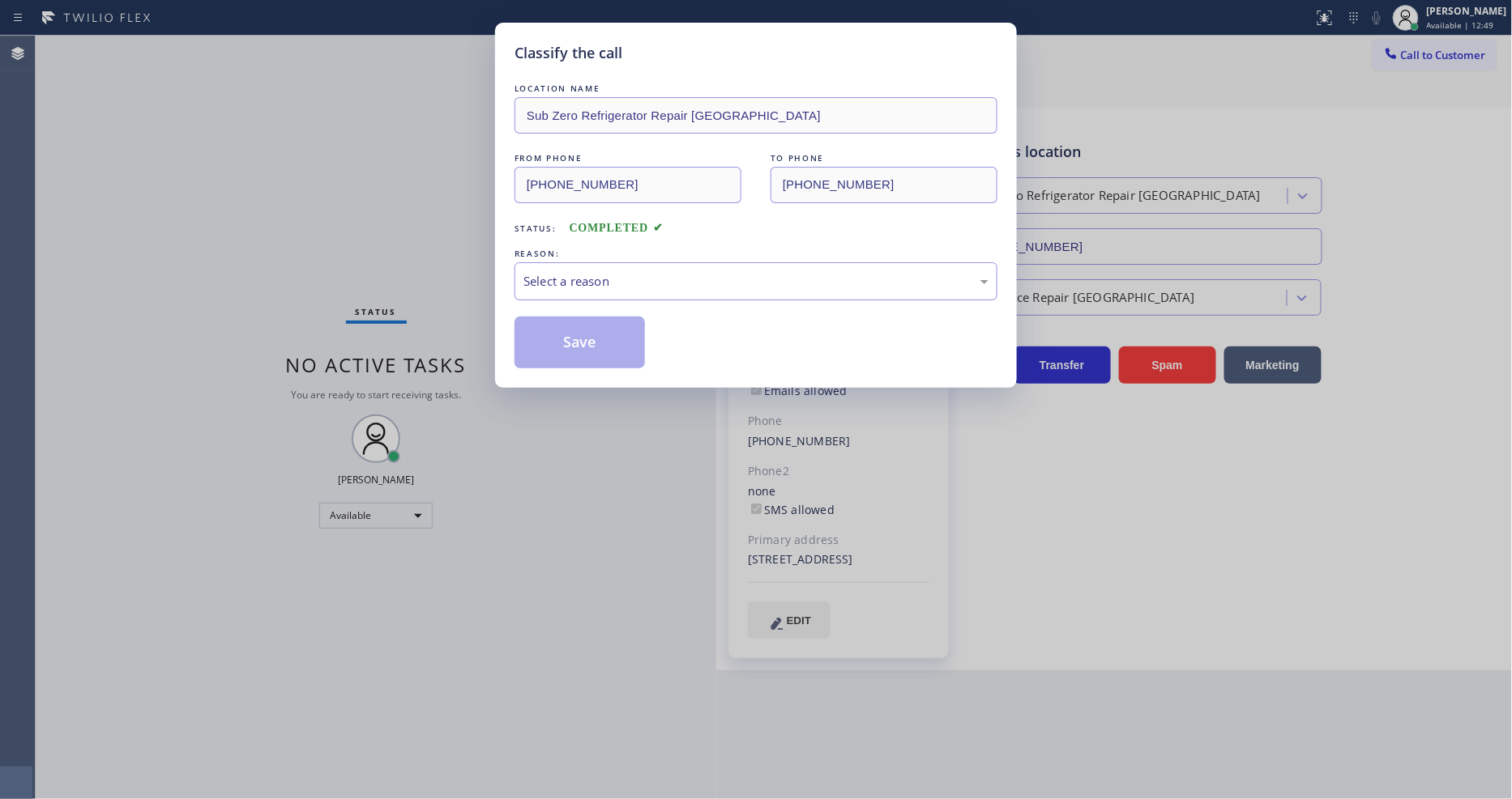
click at [580, 277] on div "Select a reason" at bounding box center [756, 282] width 465 height 19
click at [569, 347] on button "Save" at bounding box center [580, 342] width 130 height 52
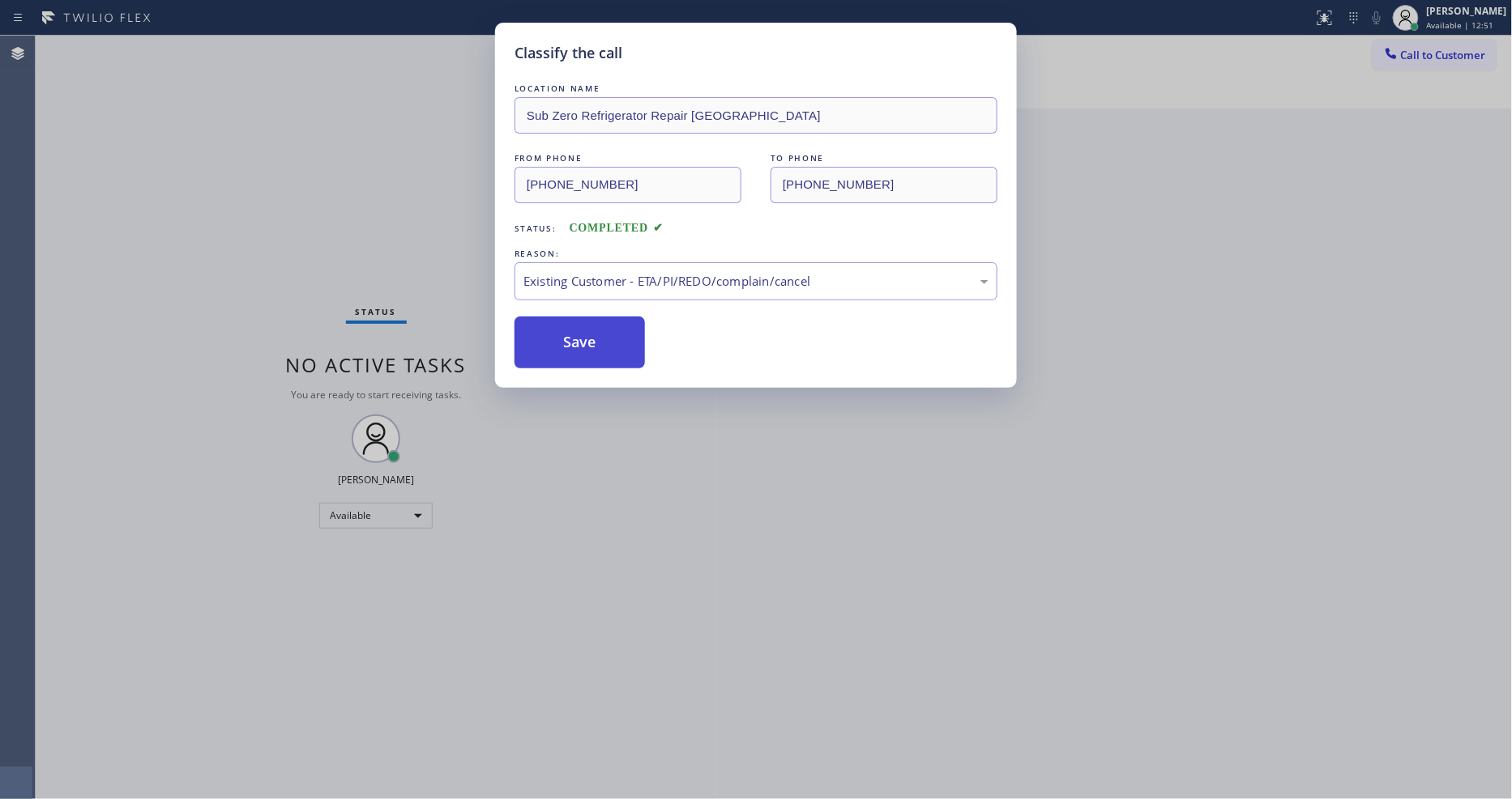
click at [569, 347] on button "Save" at bounding box center [580, 342] width 130 height 52
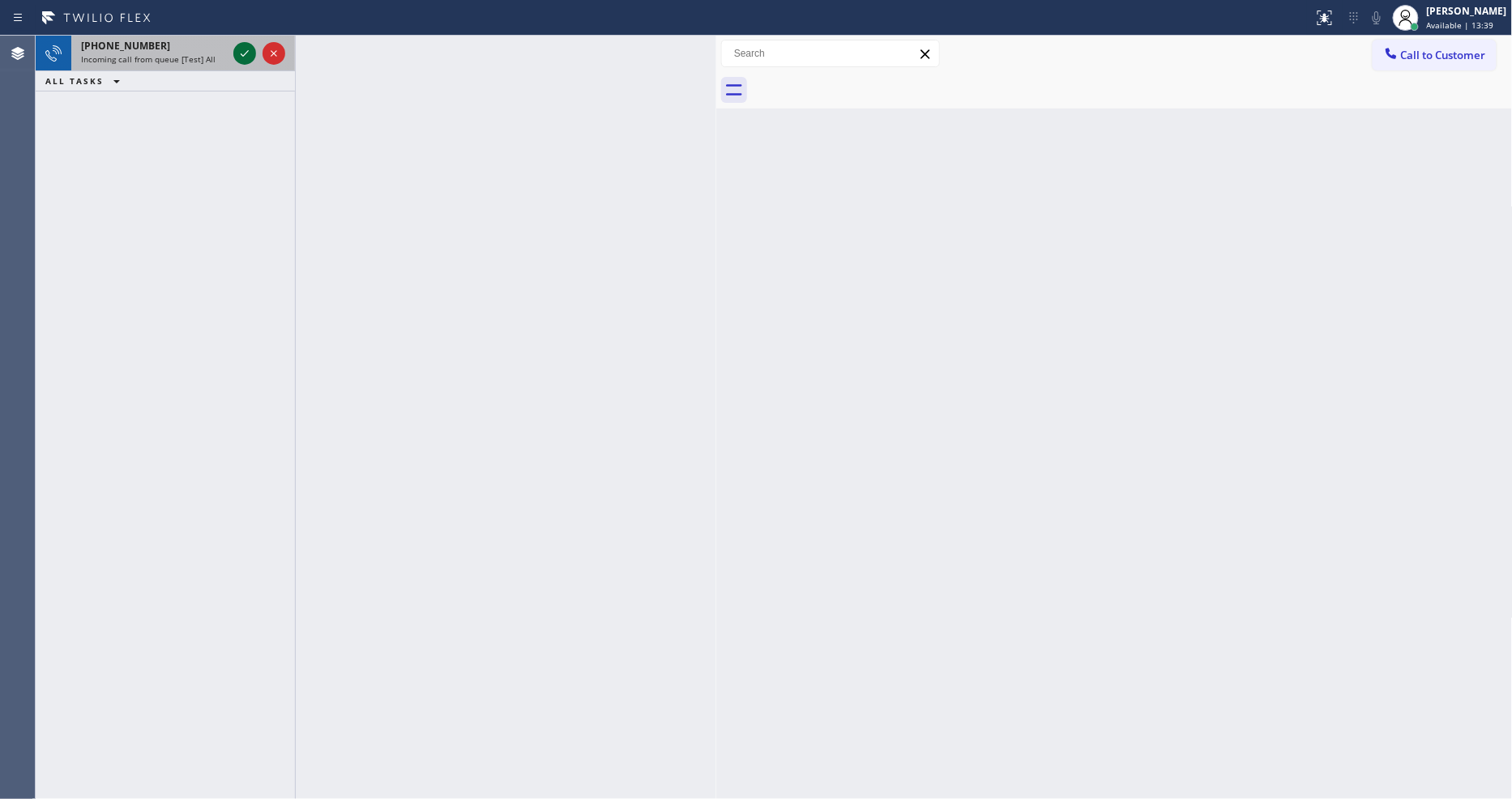
click at [237, 47] on icon at bounding box center [244, 53] width 20 height 20
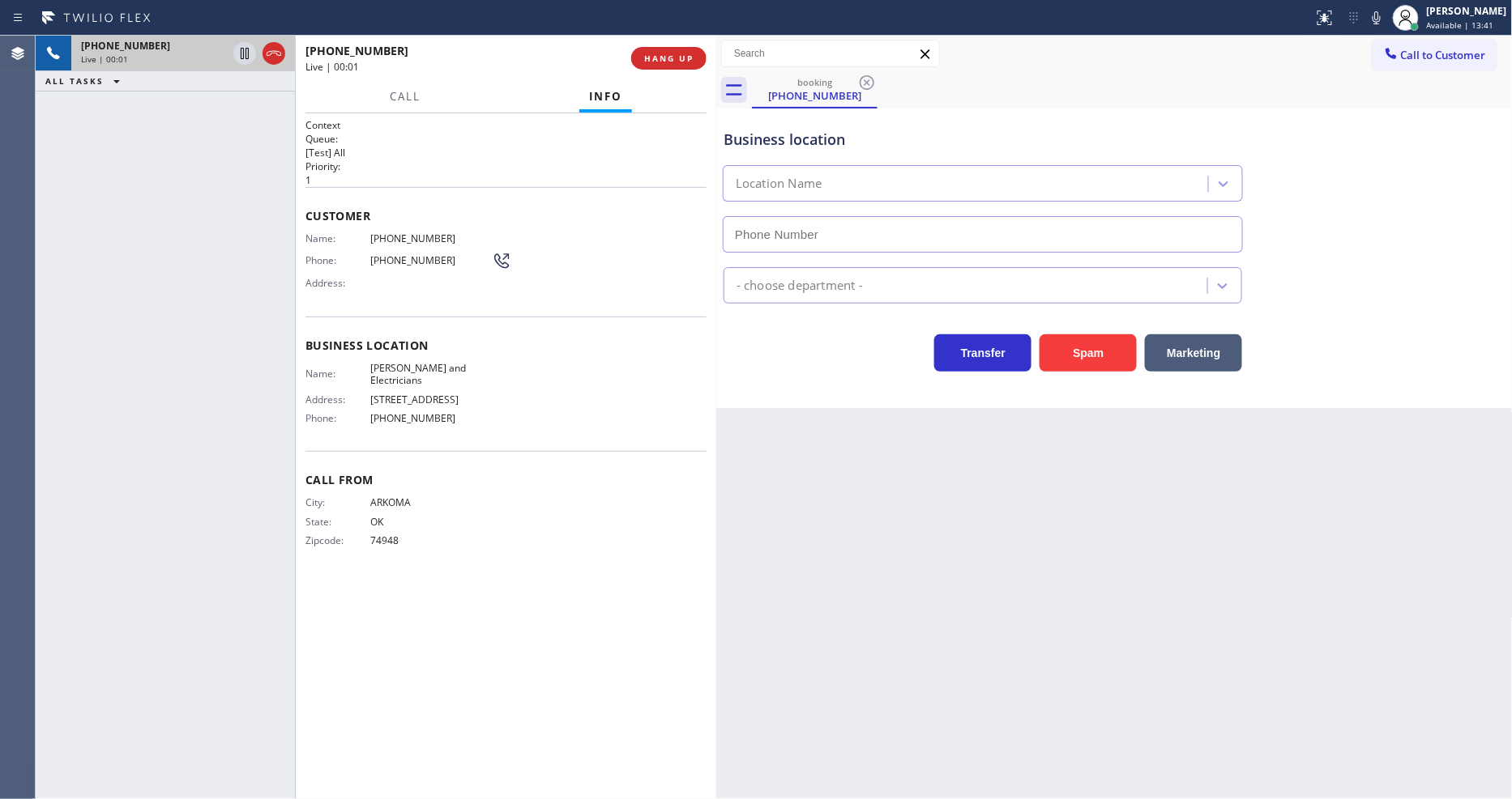
type input "[PHONE_NUMBER]"
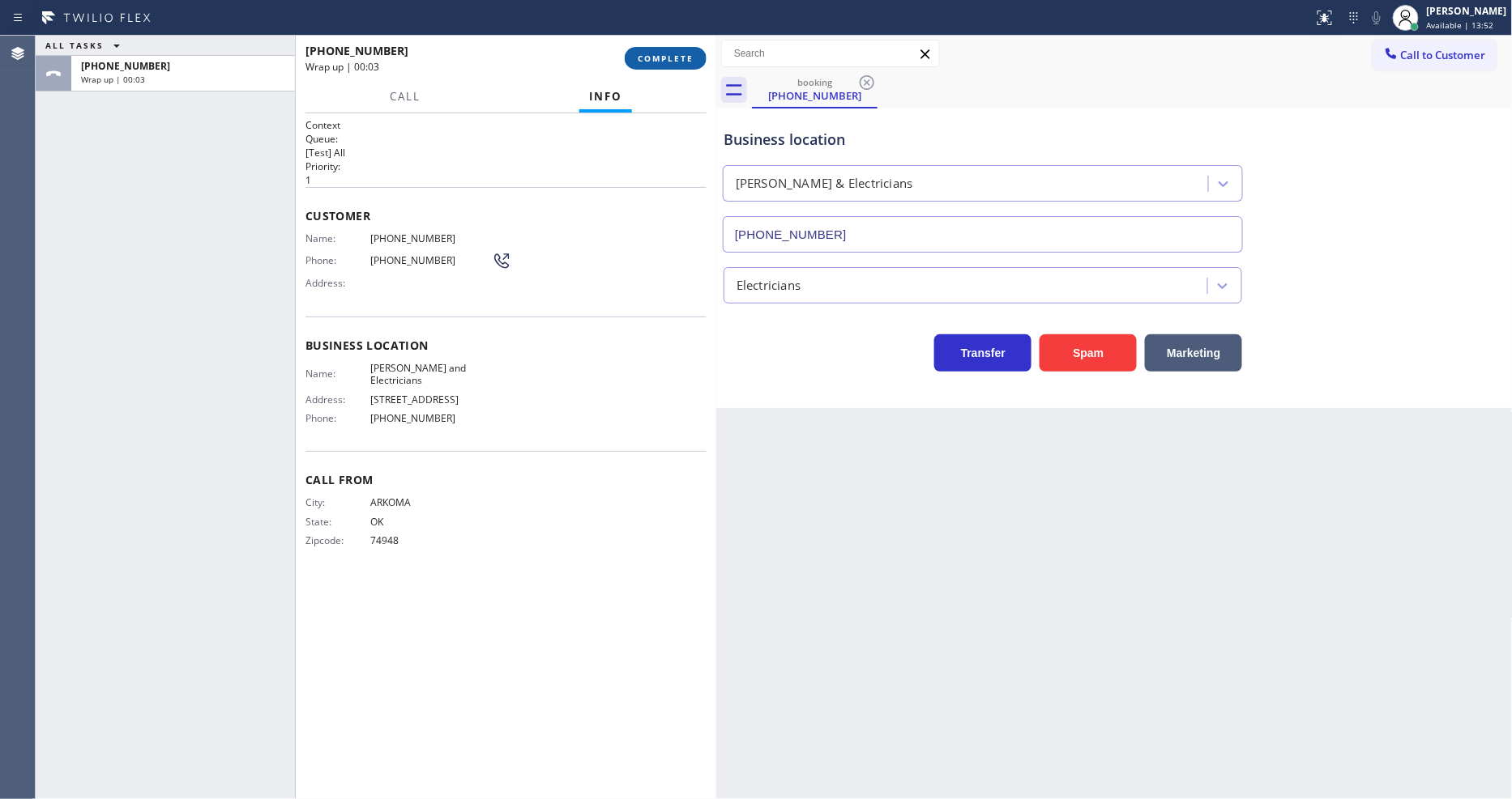
click at [692, 62] on span "COMPLETE" at bounding box center [665, 59] width 56 height 11
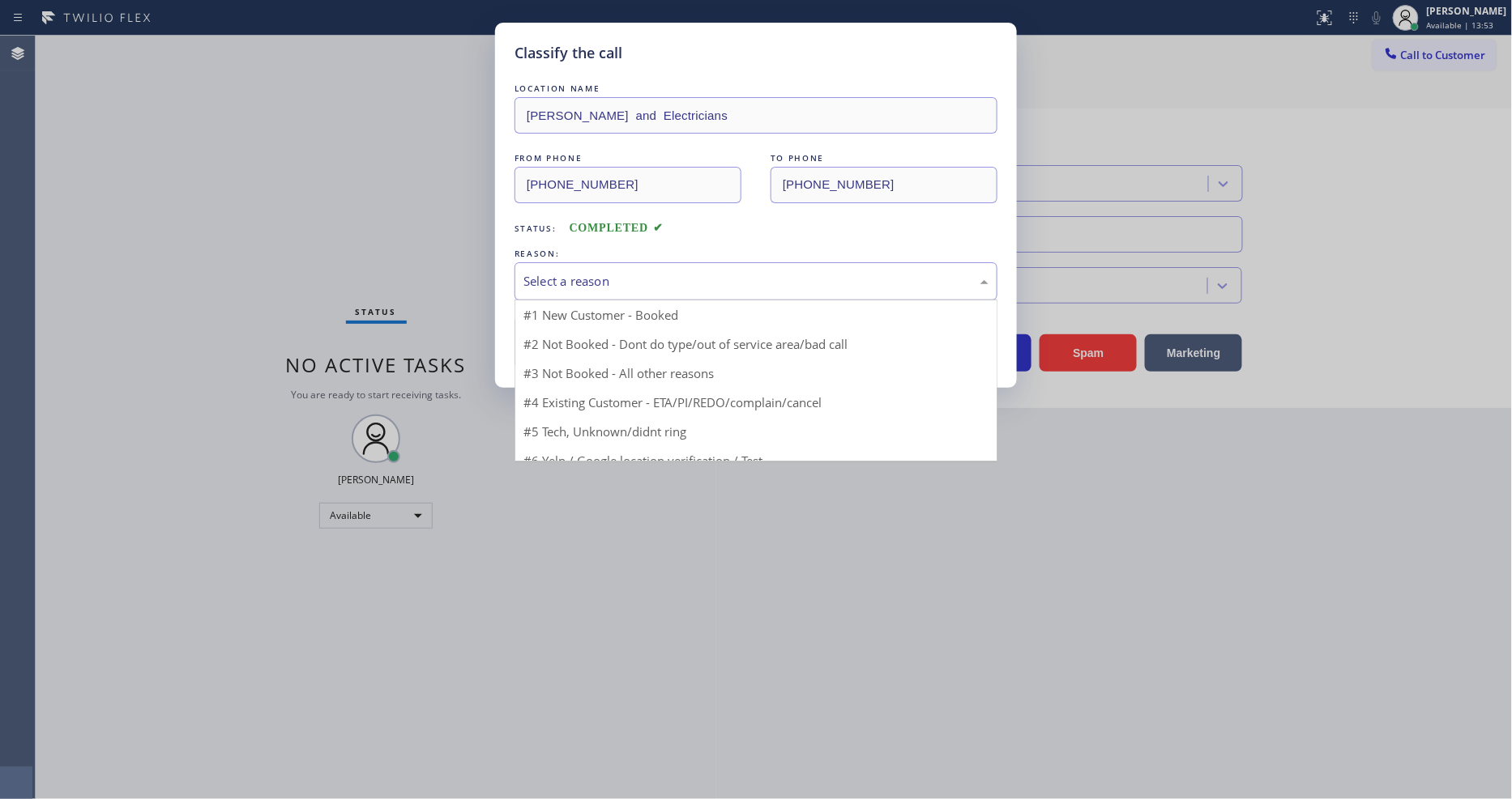
drag, startPoint x: 616, startPoint y: 291, endPoint x: 616, endPoint y: 353, distance: 62.0
click at [616, 289] on div "Select a reason" at bounding box center [756, 281] width 483 height 38
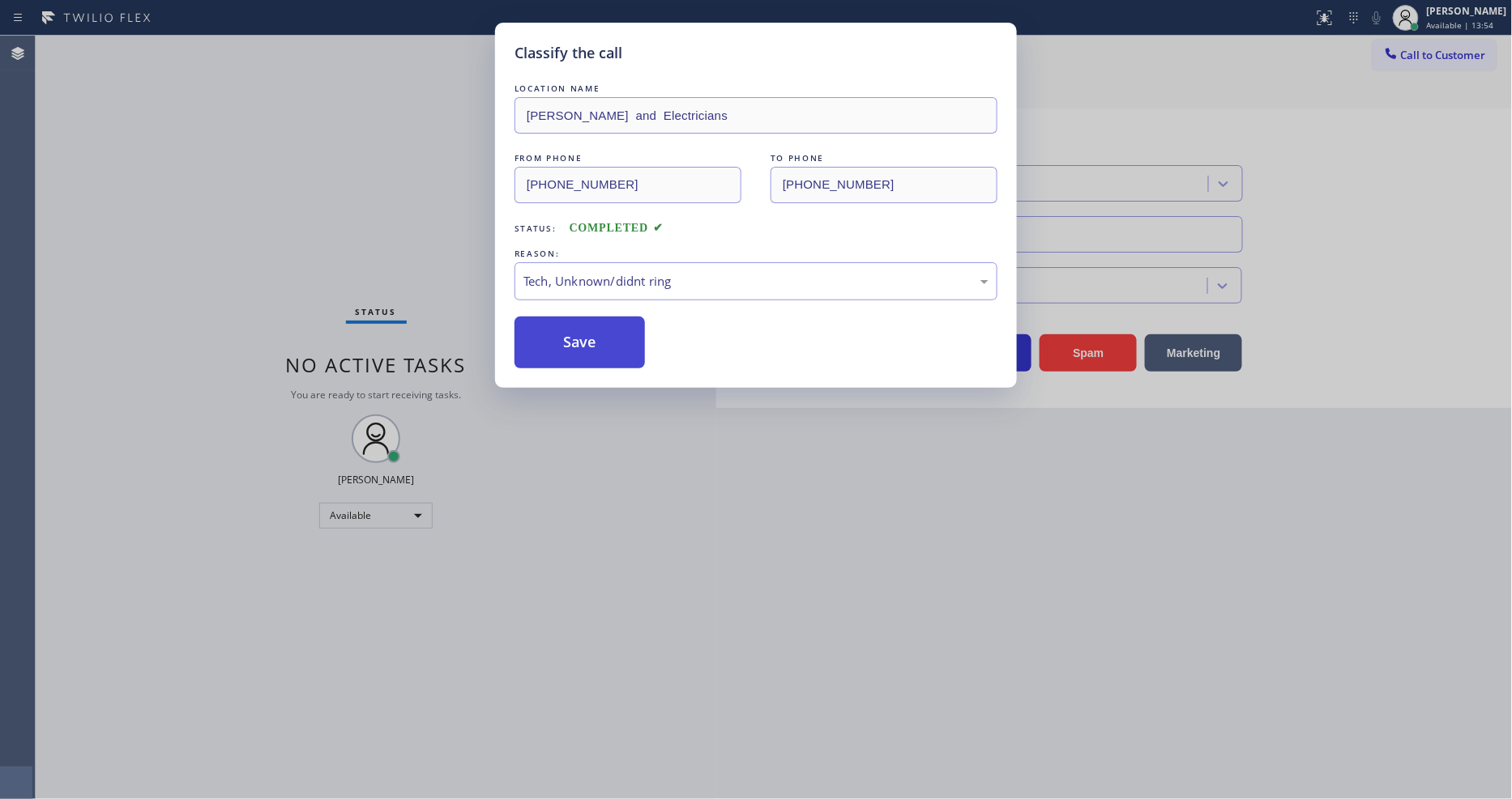
click at [617, 353] on button "Save" at bounding box center [580, 342] width 130 height 52
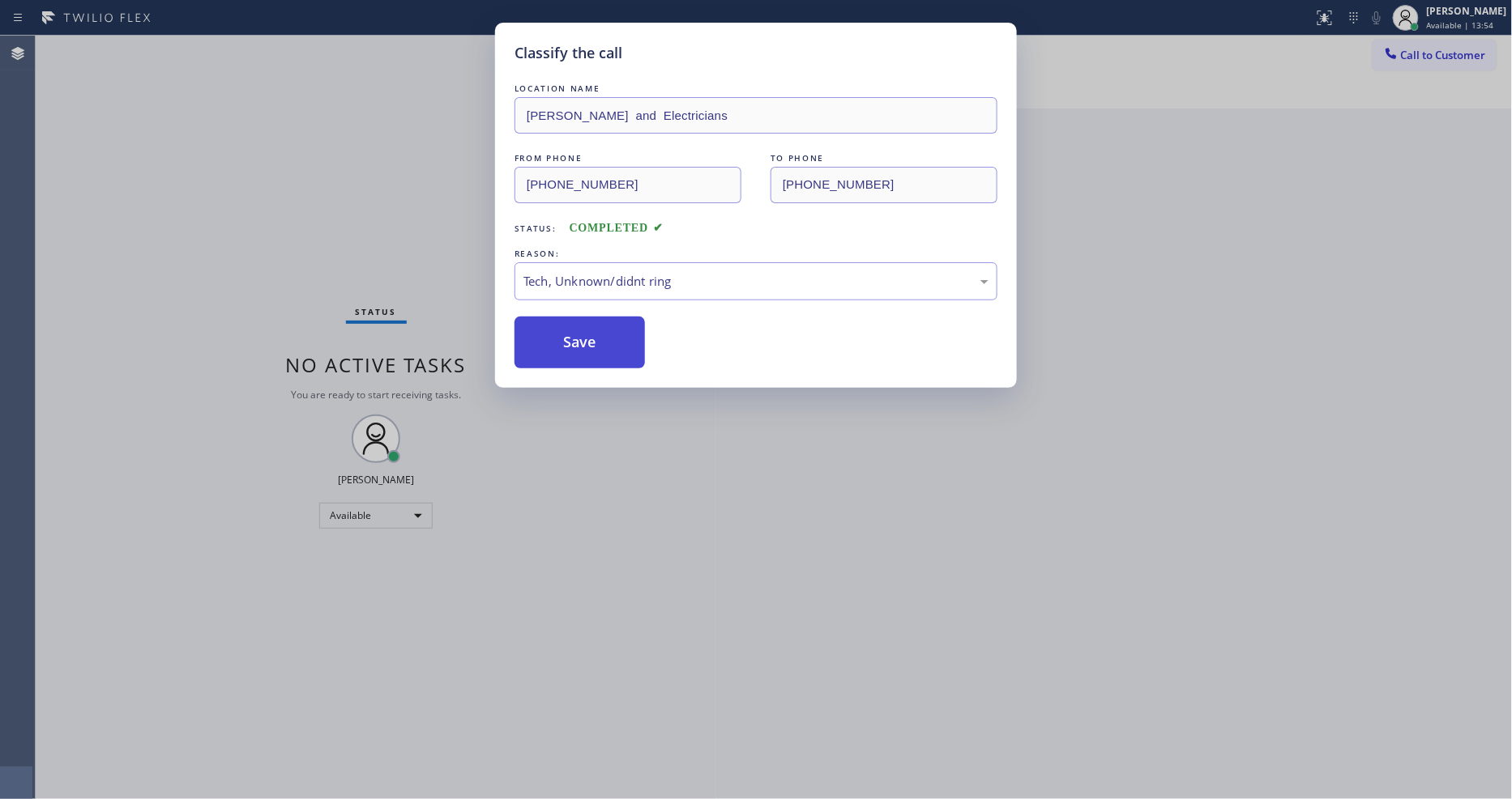
click at [617, 353] on button "Save" at bounding box center [580, 342] width 130 height 52
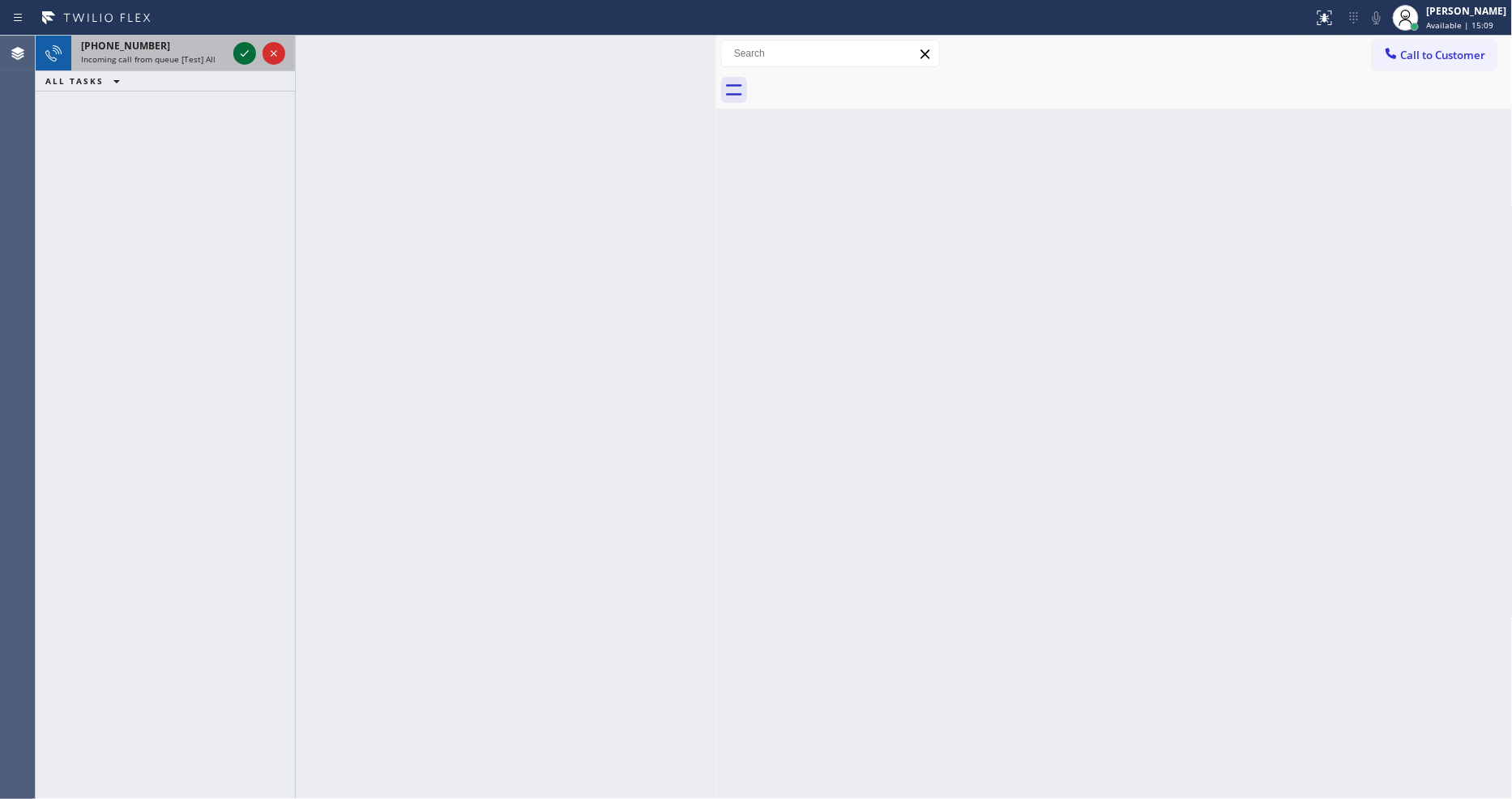
click at [234, 47] on div at bounding box center [245, 53] width 22 height 20
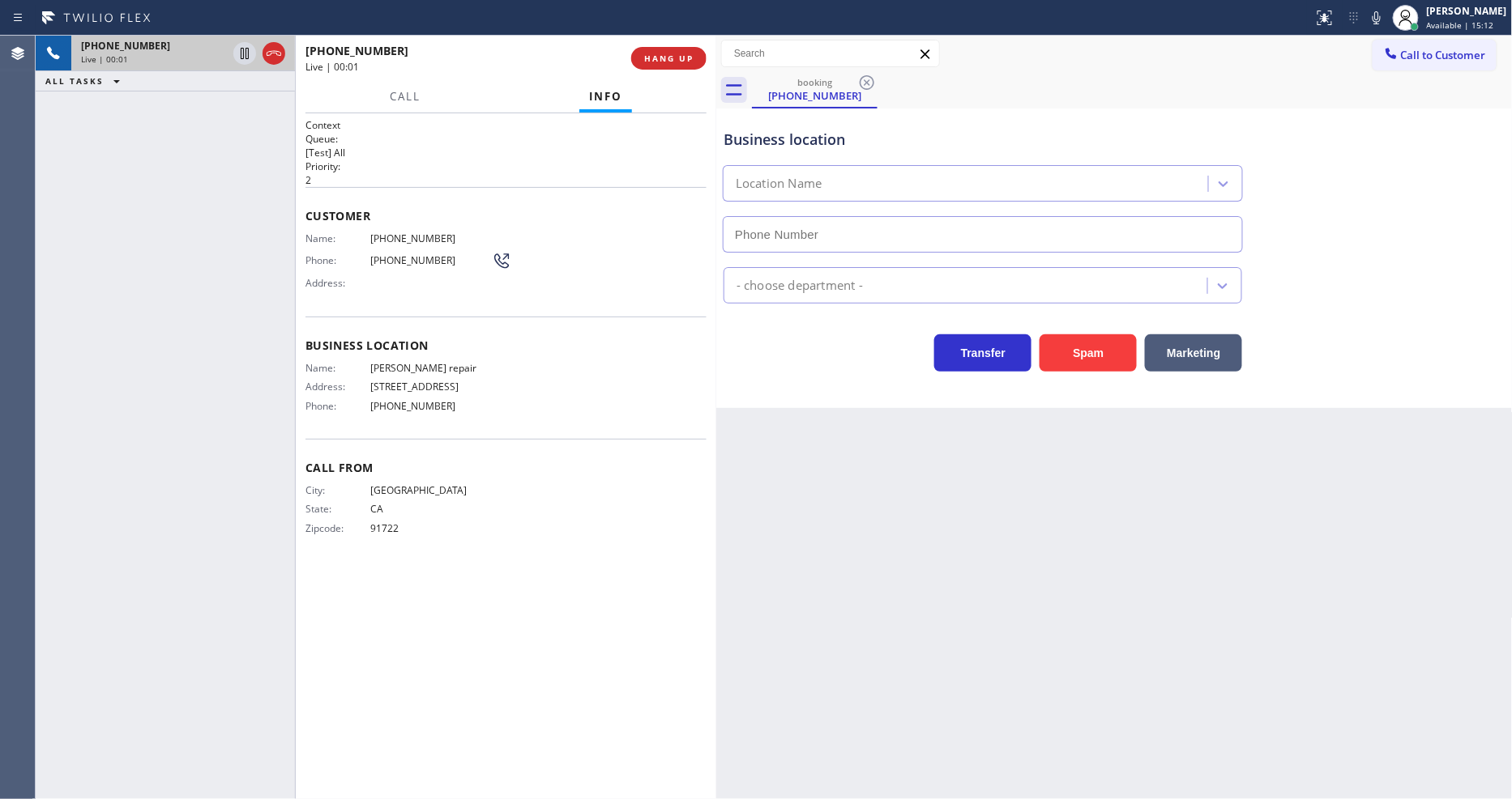
type input "[PHONE_NUMBER]"
click at [1381, 16] on icon at bounding box center [1376, 18] width 8 height 13
drag, startPoint x: 1389, startPoint y: 15, endPoint x: 1458, endPoint y: 99, distance: 108.7
click at [1386, 15] on icon at bounding box center [1376, 18] width 20 height 20
click at [383, 368] on span "[PERSON_NAME] repair" at bounding box center [431, 367] width 122 height 12
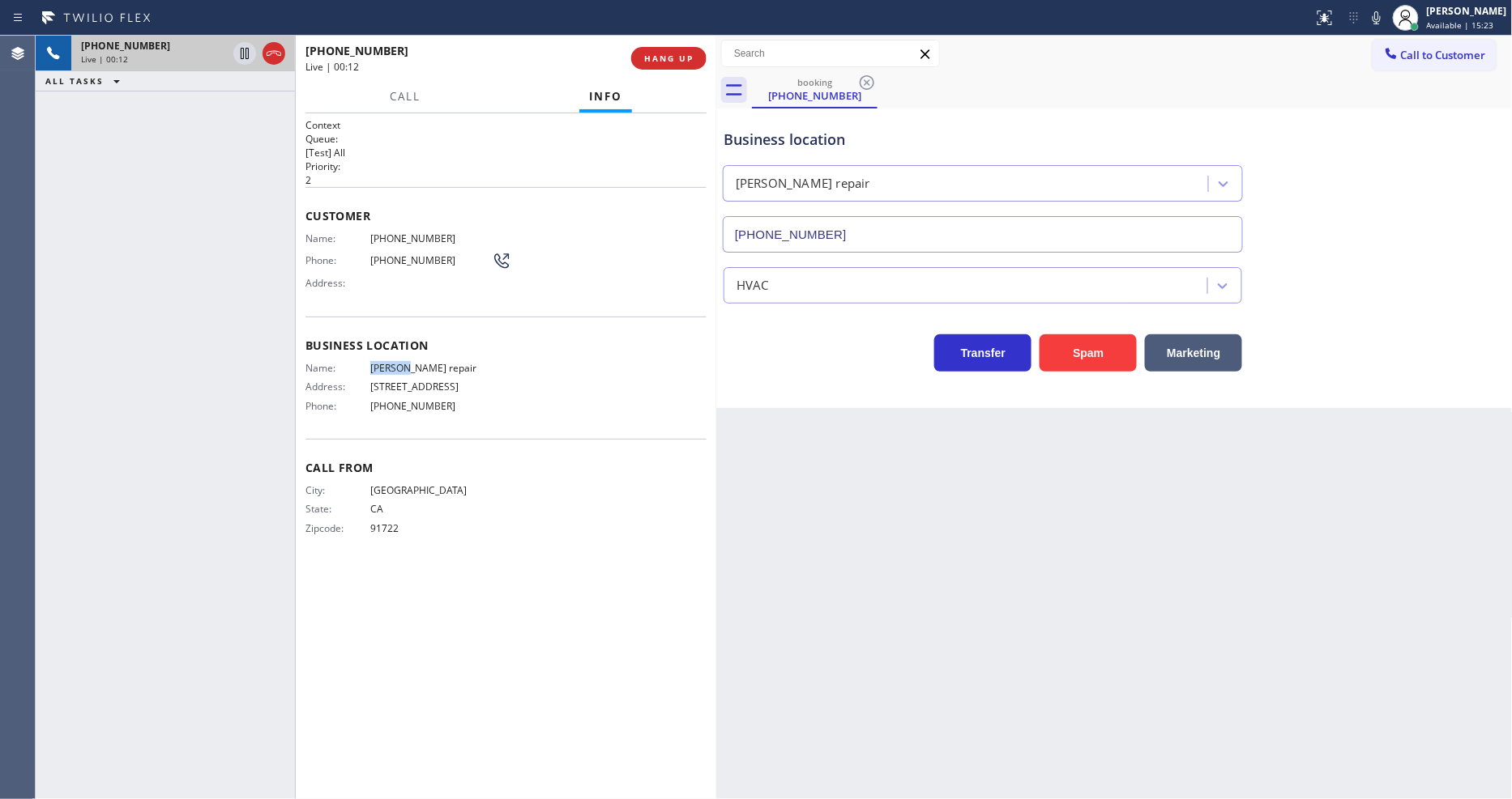
click at [383, 368] on span "[PERSON_NAME] repair" at bounding box center [431, 367] width 122 height 12
copy span "[PERSON_NAME] repair"
click at [260, 397] on div "[PHONE_NUMBER] Live | 00:18 ALL TASKS ALL TASKS ACTIVE TASKS TASKS IN WRAP UP" at bounding box center [165, 417] width 260 height 764
click at [679, 63] on span "HANG UP" at bounding box center [668, 59] width 49 height 11
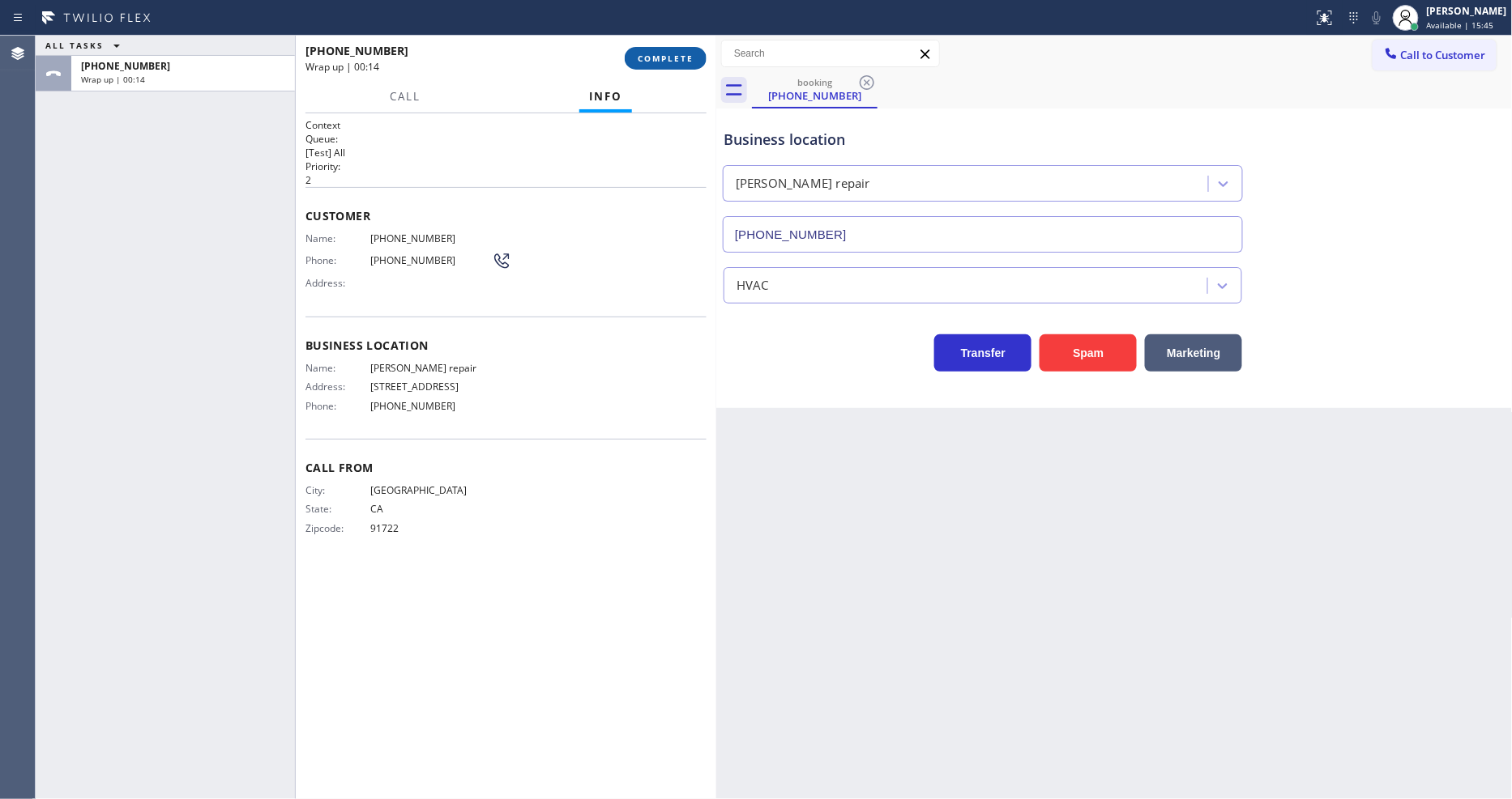
click at [667, 57] on span "COMPLETE" at bounding box center [665, 59] width 56 height 11
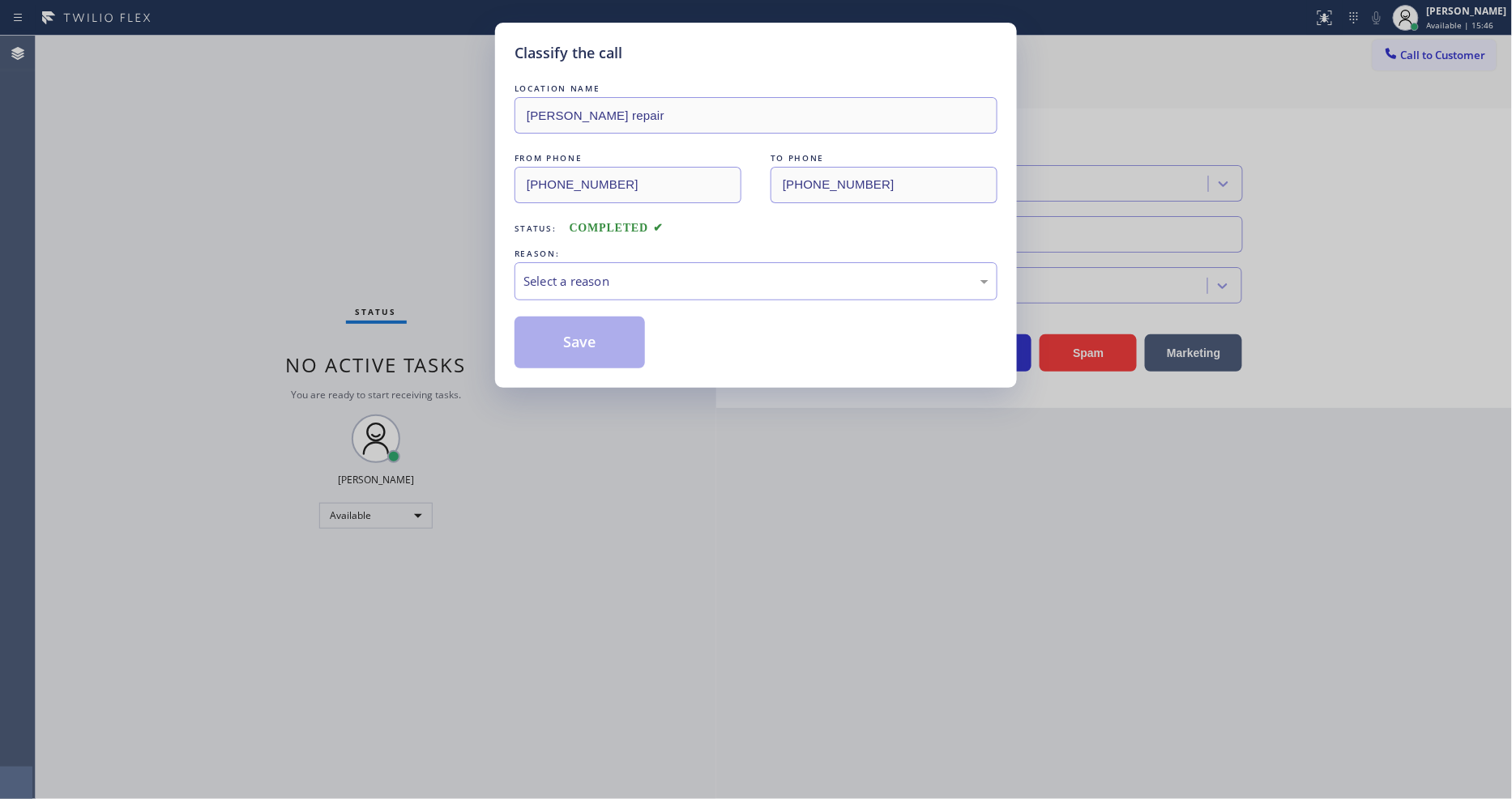
click at [592, 273] on div "Select a reason" at bounding box center [756, 282] width 465 height 19
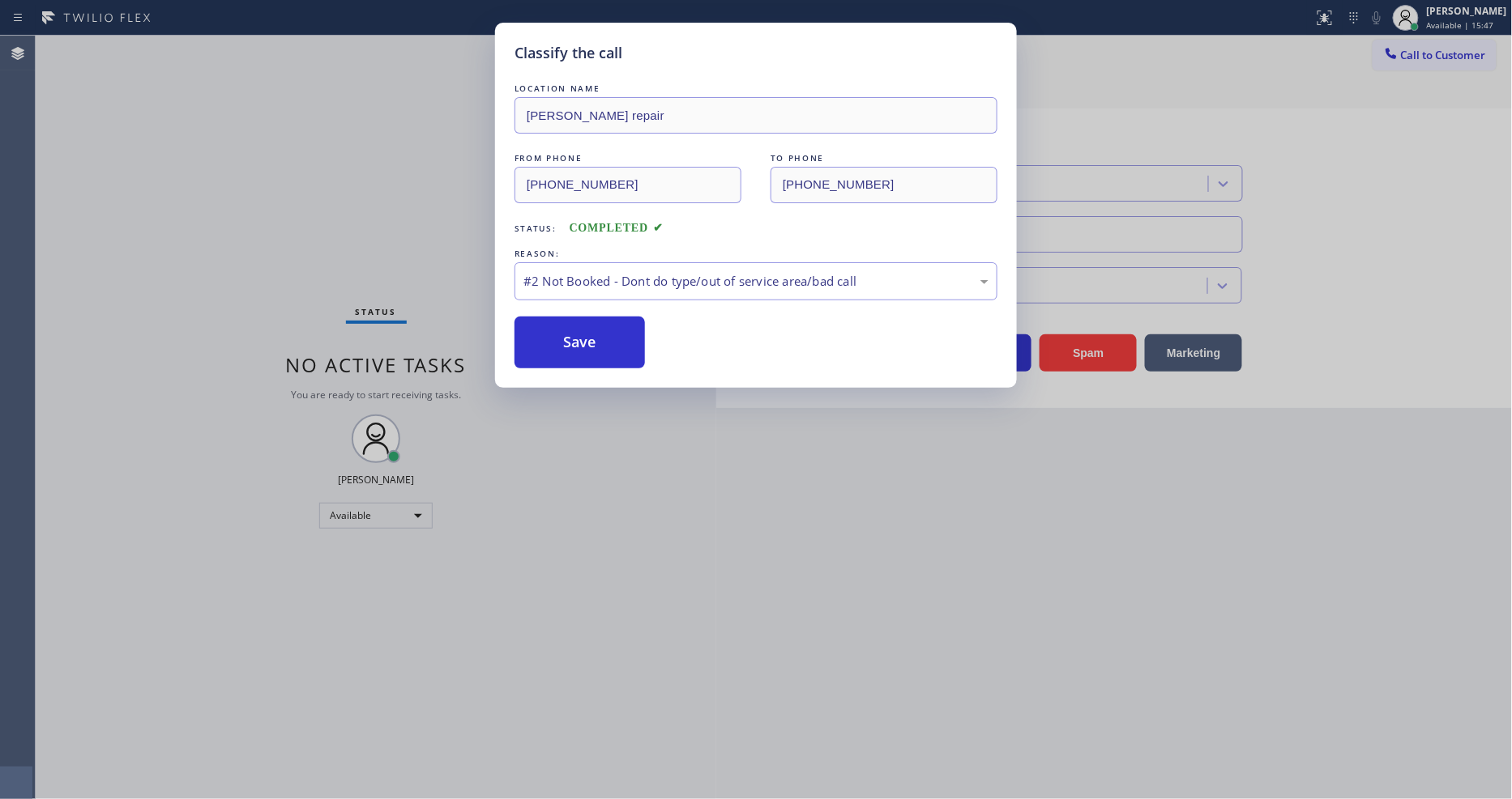
click at [567, 334] on button "Save" at bounding box center [580, 342] width 130 height 52
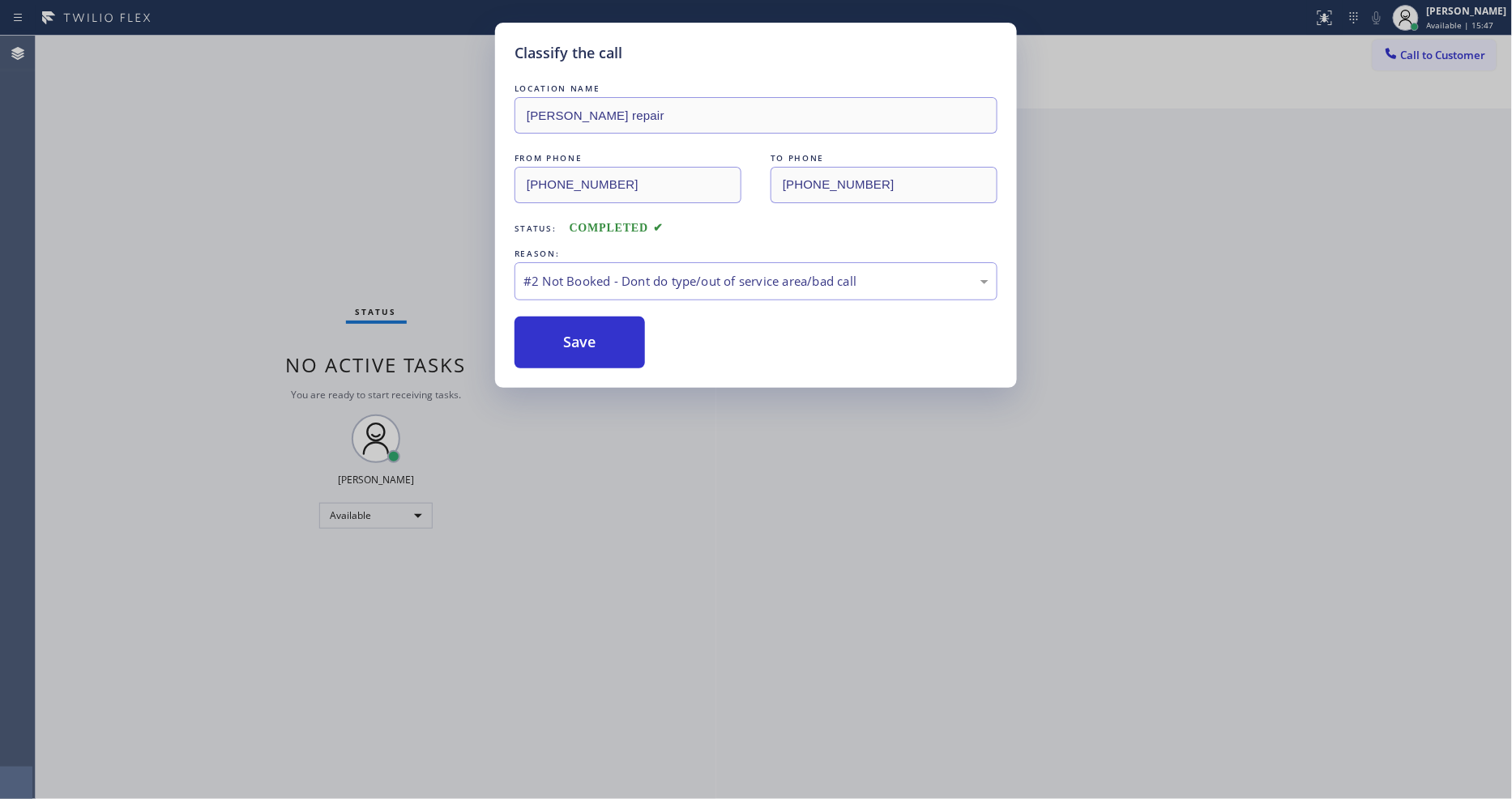
click at [567, 334] on button "Save" at bounding box center [580, 342] width 130 height 52
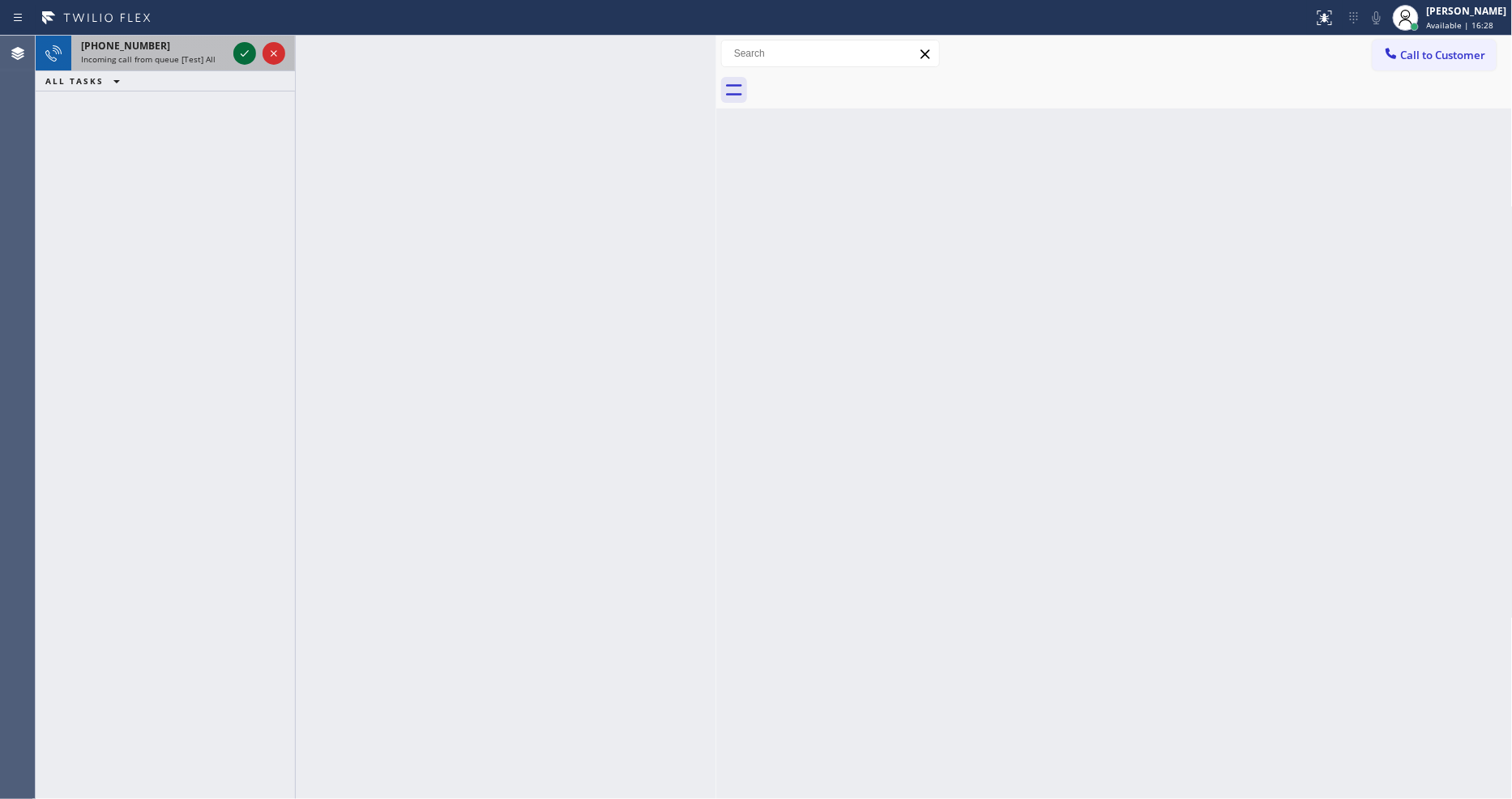
click at [252, 55] on icon at bounding box center [244, 53] width 20 height 20
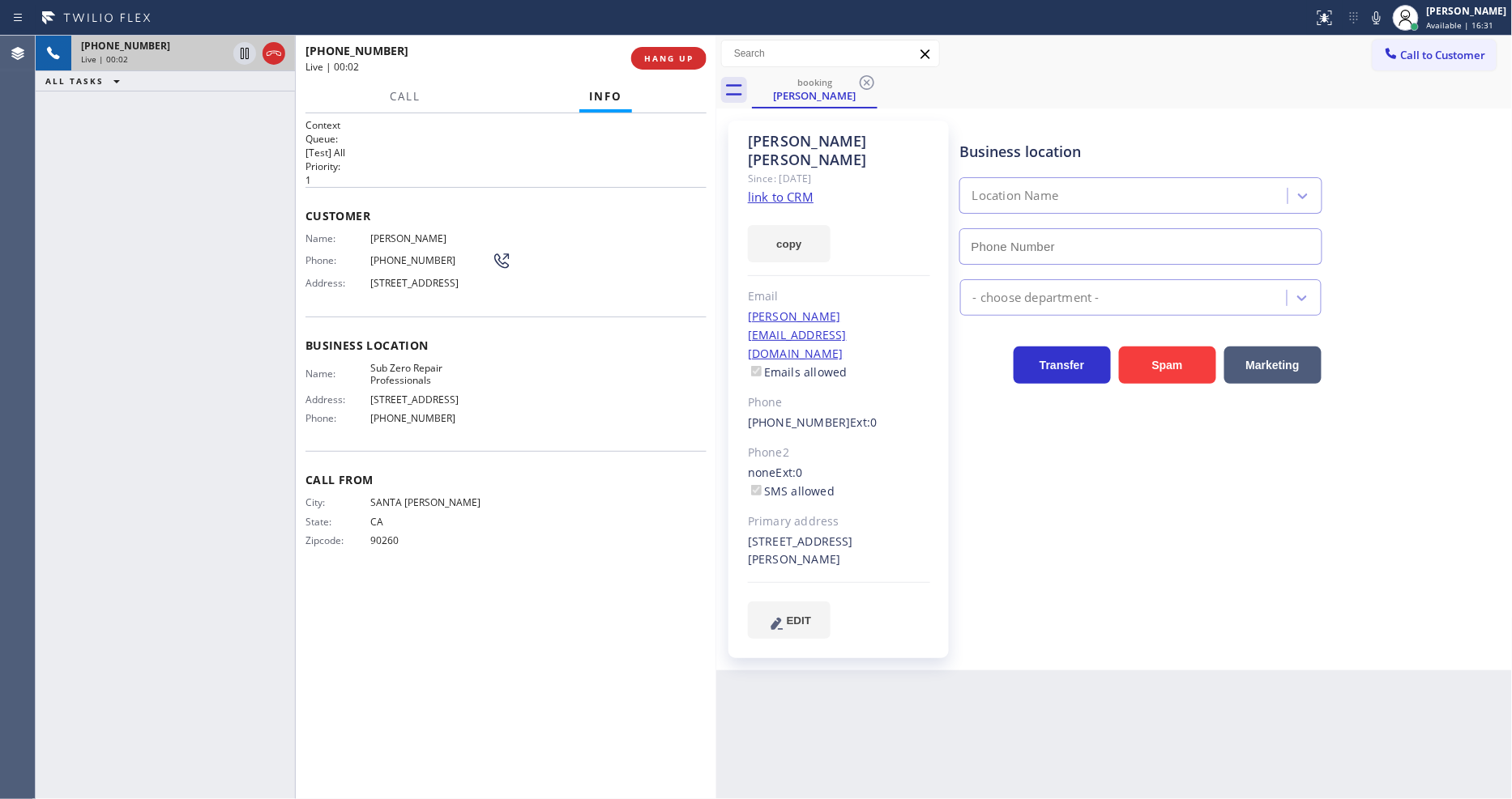
type input "[PHONE_NUMBER]"
click at [771, 189] on link "link to CRM" at bounding box center [781, 196] width 66 height 16
click at [1386, 17] on icon at bounding box center [1376, 18] width 20 height 20
click at [1386, 22] on icon at bounding box center [1376, 18] width 20 height 20
click at [1386, 20] on icon at bounding box center [1376, 18] width 20 height 20
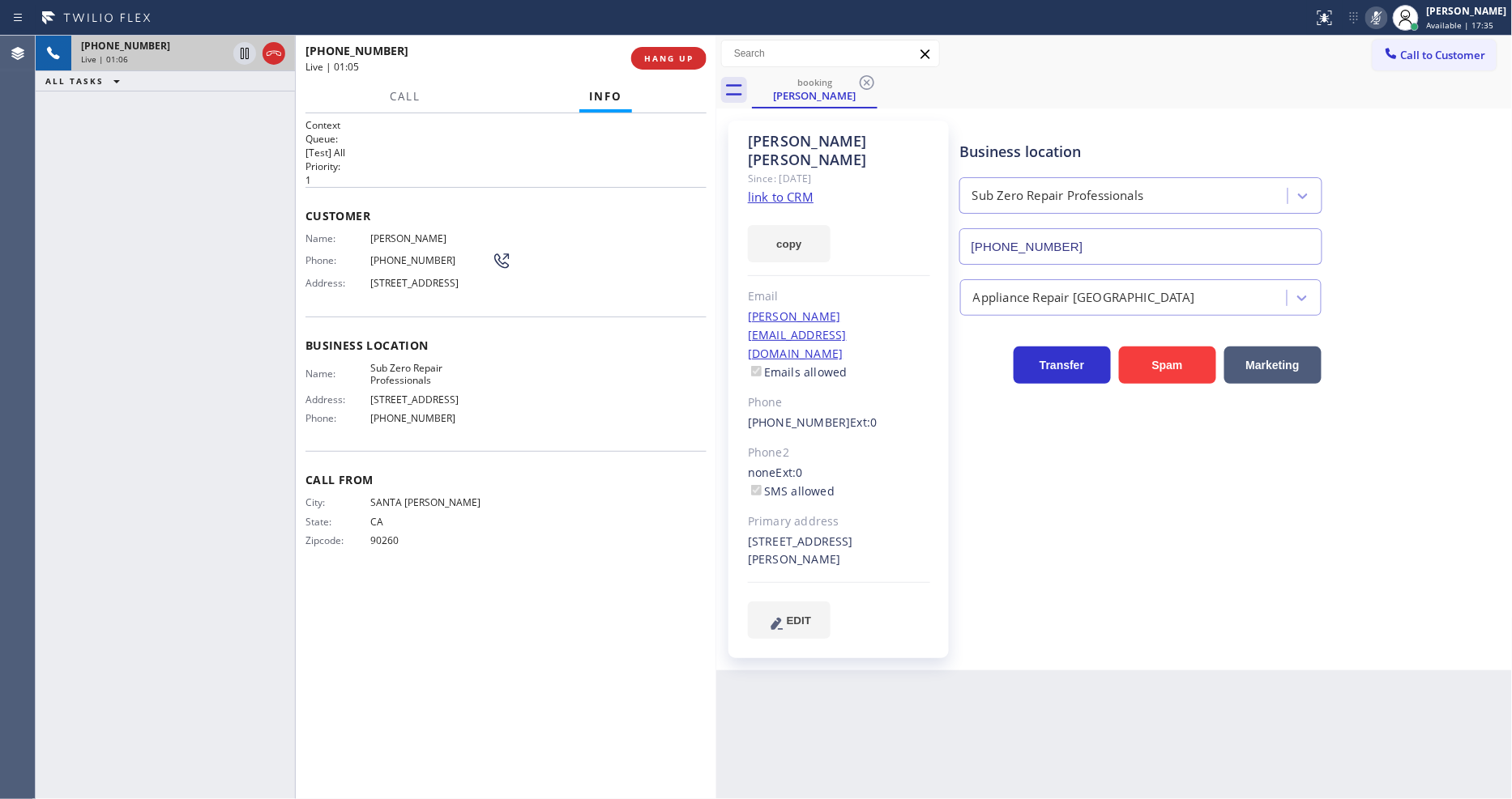
click at [1381, 21] on icon at bounding box center [1376, 18] width 8 height 13
click at [251, 312] on div "[PHONE_NUMBER] Live | 01:11 ALL TASKS ALL TASKS ACTIVE TASKS TASKS IN WRAP UP" at bounding box center [165, 417] width 260 height 764
click at [487, 708] on div "Context Queue: [Test] All Priority: 1 Customer Name: [PERSON_NAME] Phone: [PHON…" at bounding box center [505, 456] width 401 height 676
click at [758, 582] on div at bounding box center [839, 582] width 182 height 1
click at [1382, 16] on icon at bounding box center [1376, 18] width 20 height 20
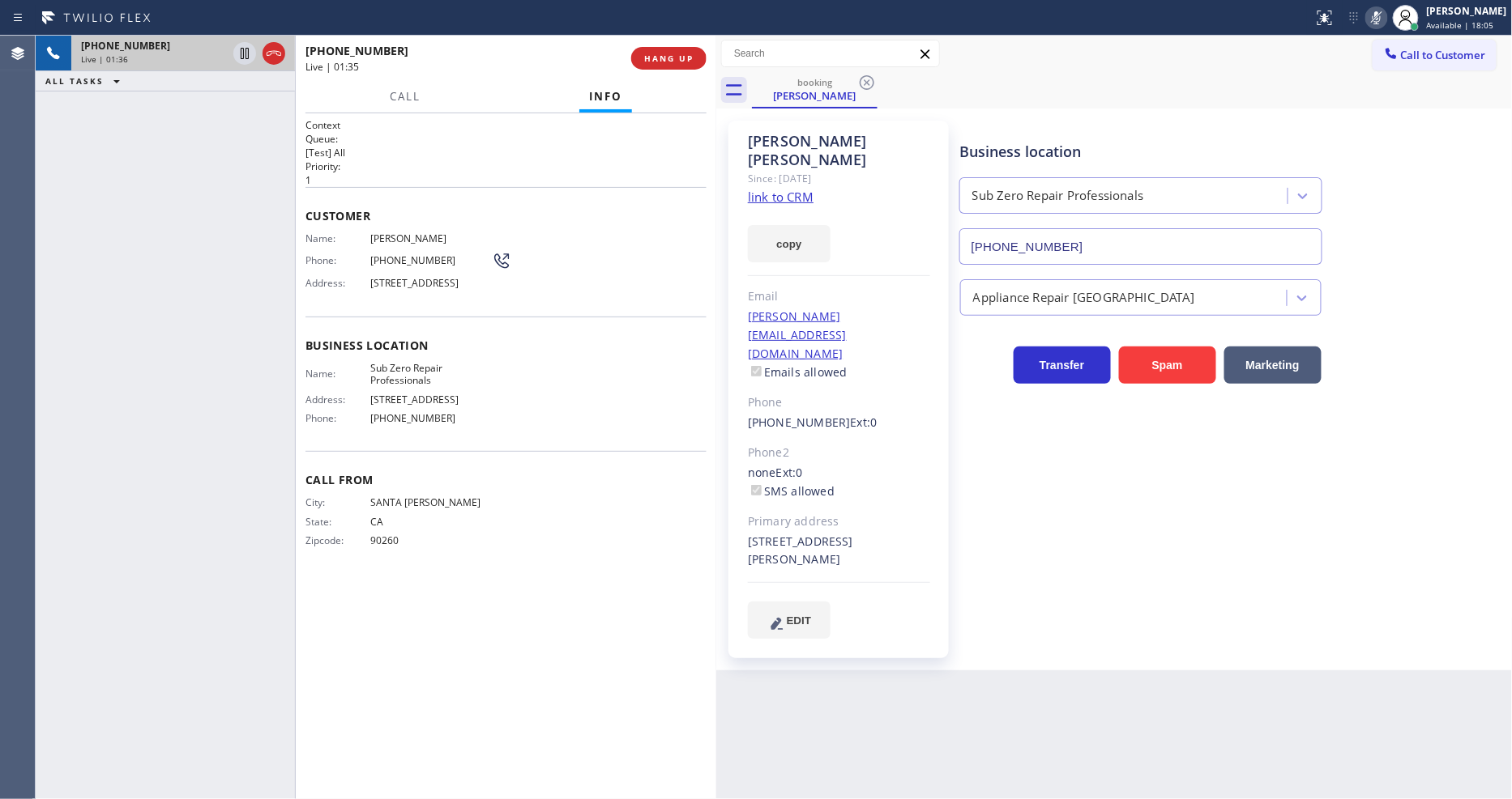
click at [1382, 16] on icon at bounding box center [1376, 18] width 20 height 20
click at [246, 51] on icon at bounding box center [245, 53] width 8 height 11
click at [1386, 18] on icon at bounding box center [1376, 18] width 20 height 20
click at [244, 54] on icon at bounding box center [244, 53] width 20 height 20
click at [1382, 20] on icon at bounding box center [1376, 18] width 20 height 20
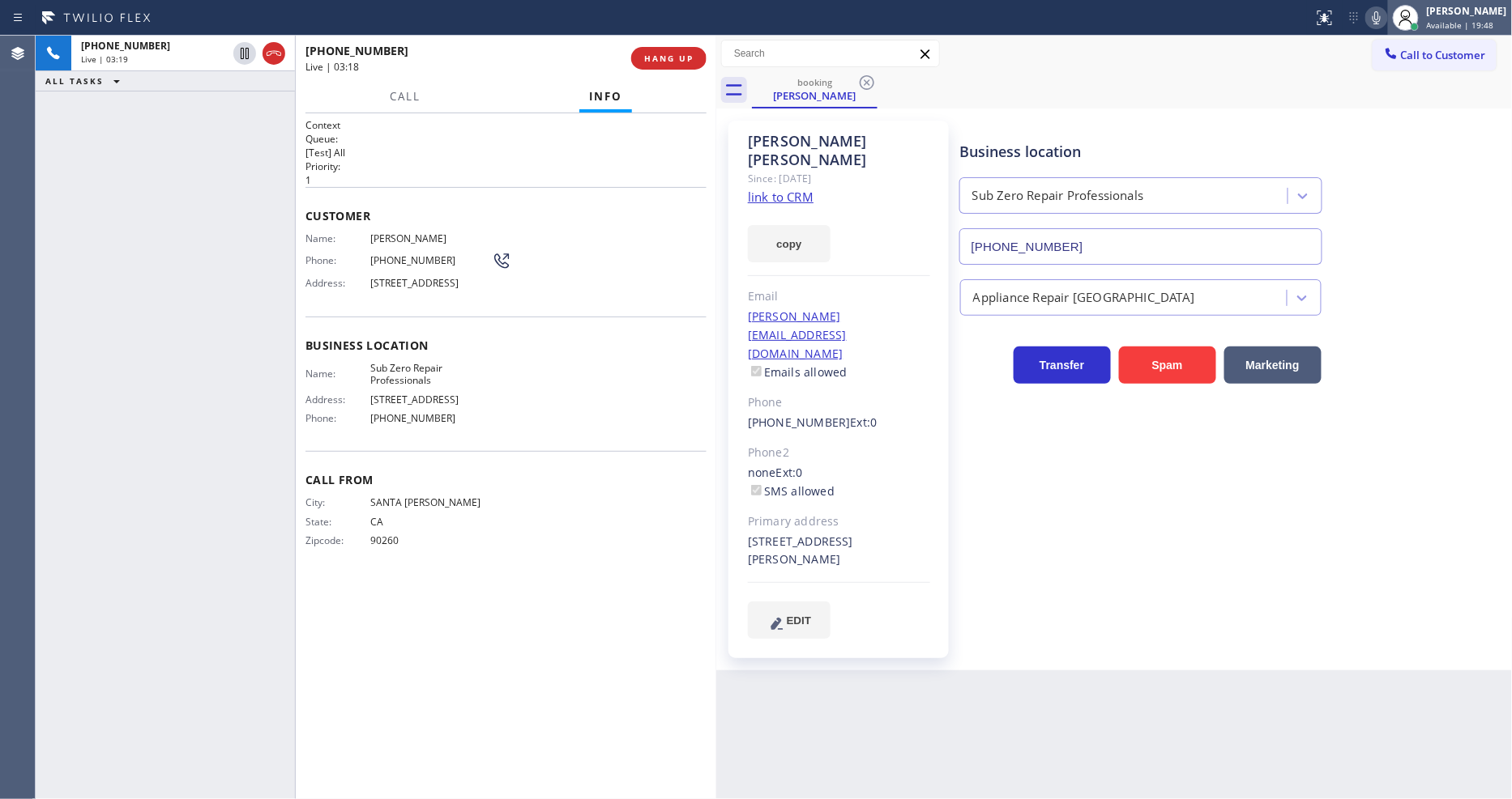
click at [1403, 22] on div at bounding box center [1405, 18] width 35 height 35
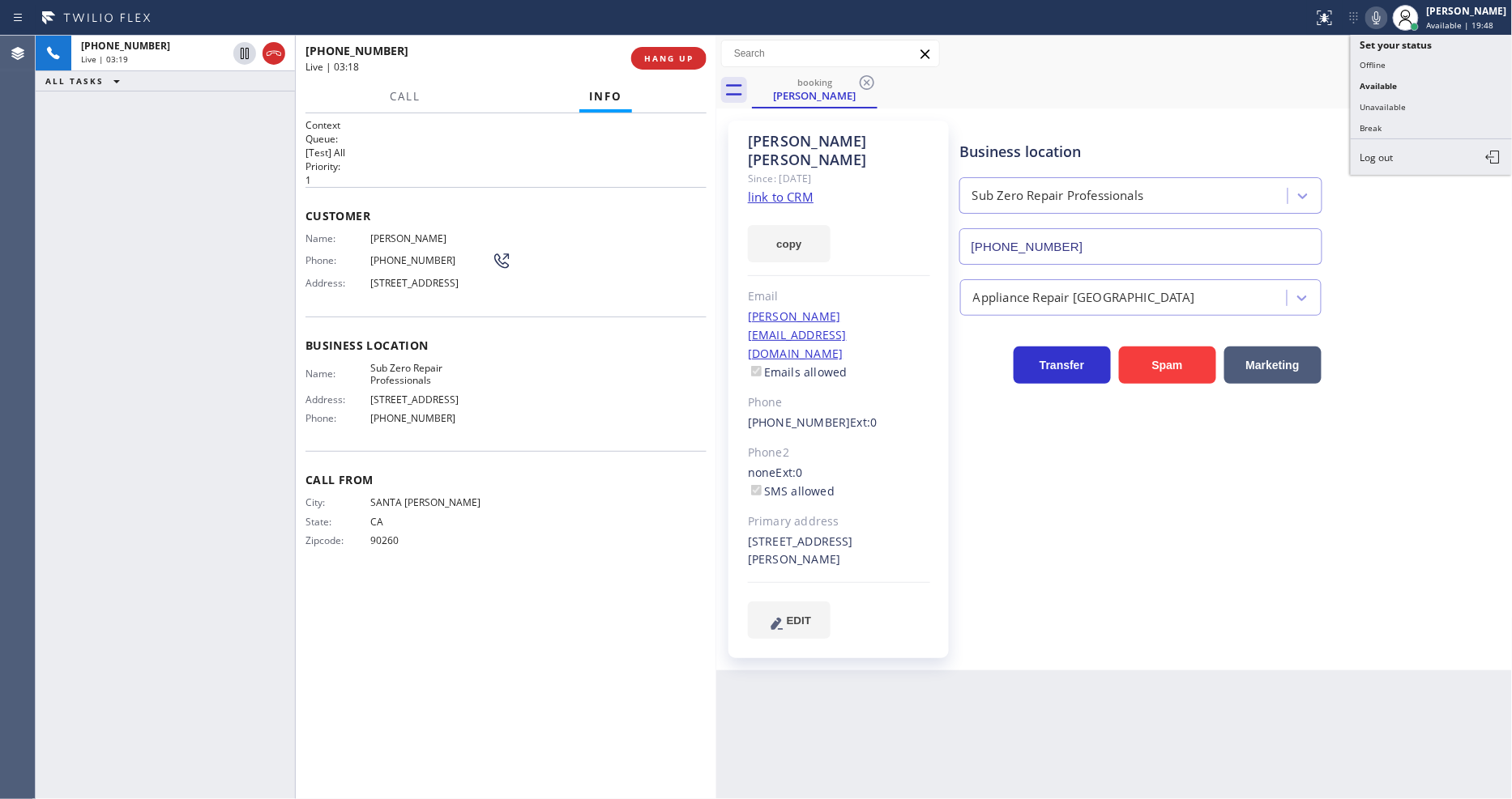
click at [1381, 22] on icon at bounding box center [1376, 18] width 8 height 13
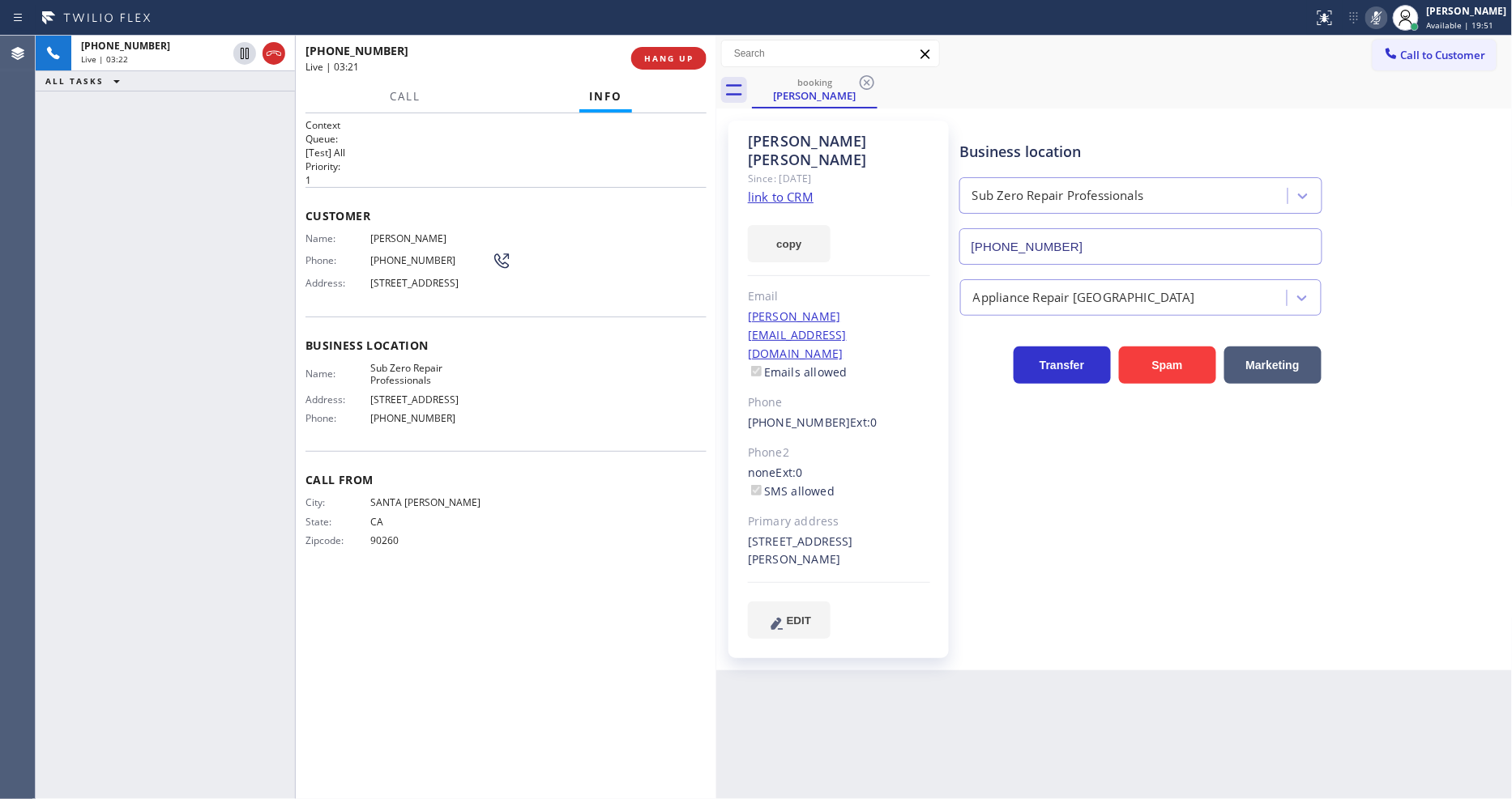
click at [1381, 22] on icon at bounding box center [1376, 18] width 8 height 13
drag, startPoint x: 237, startPoint y: 50, endPoint x: 535, endPoint y: 27, distance: 298.9
click at [237, 50] on icon at bounding box center [244, 53] width 20 height 20
click at [1381, 17] on icon at bounding box center [1376, 18] width 20 height 20
click at [241, 57] on icon at bounding box center [244, 53] width 20 height 20
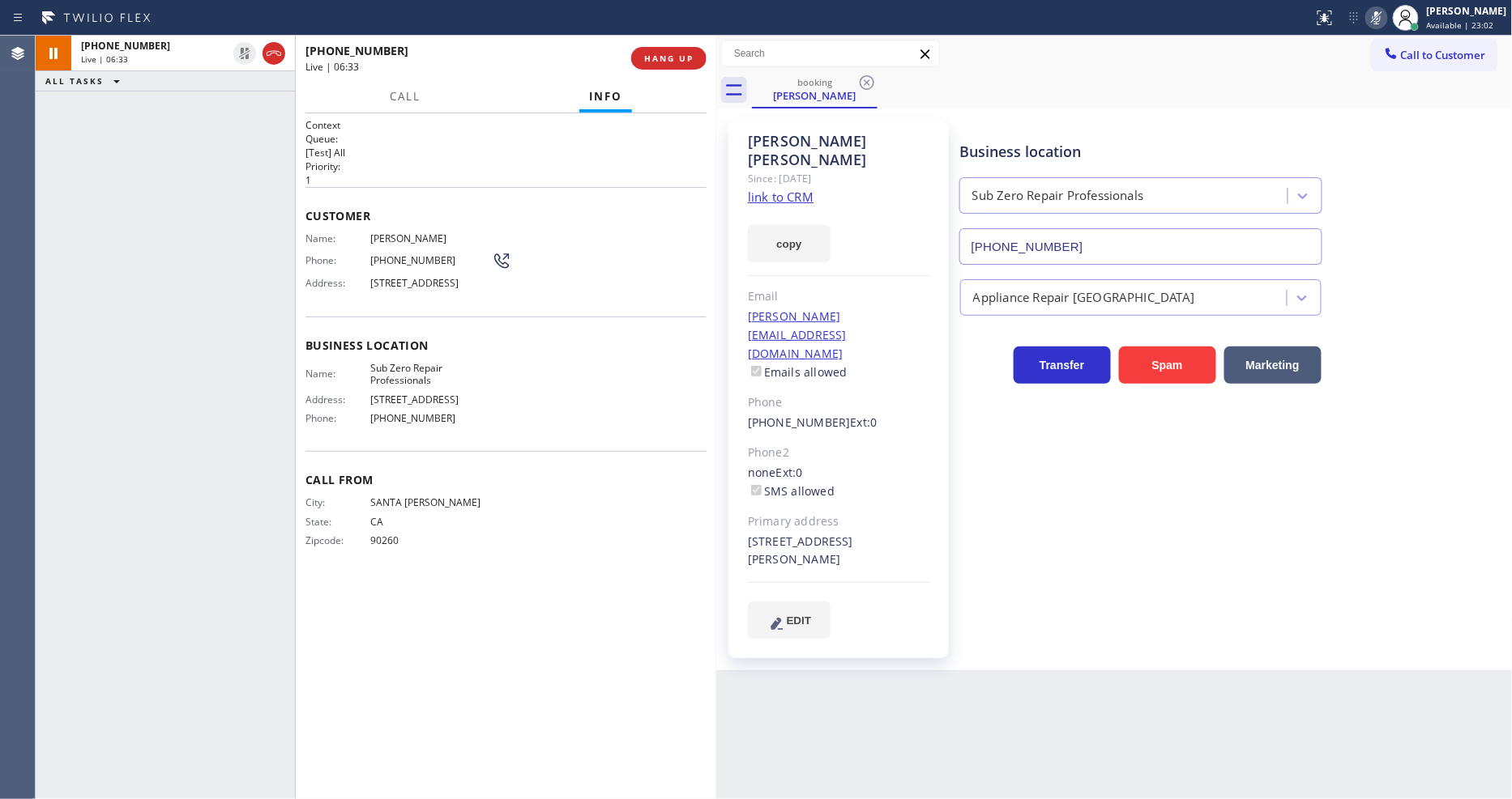
click at [1380, 20] on icon at bounding box center [1376, 18] width 20 height 20
click at [241, 54] on icon at bounding box center [244, 53] width 20 height 20
drag, startPoint x: 1392, startPoint y: 22, endPoint x: 1050, endPoint y: 372, distance: 489.4
click at [1381, 21] on icon at bounding box center [1376, 18] width 8 height 13
click at [245, 51] on icon at bounding box center [244, 53] width 20 height 20
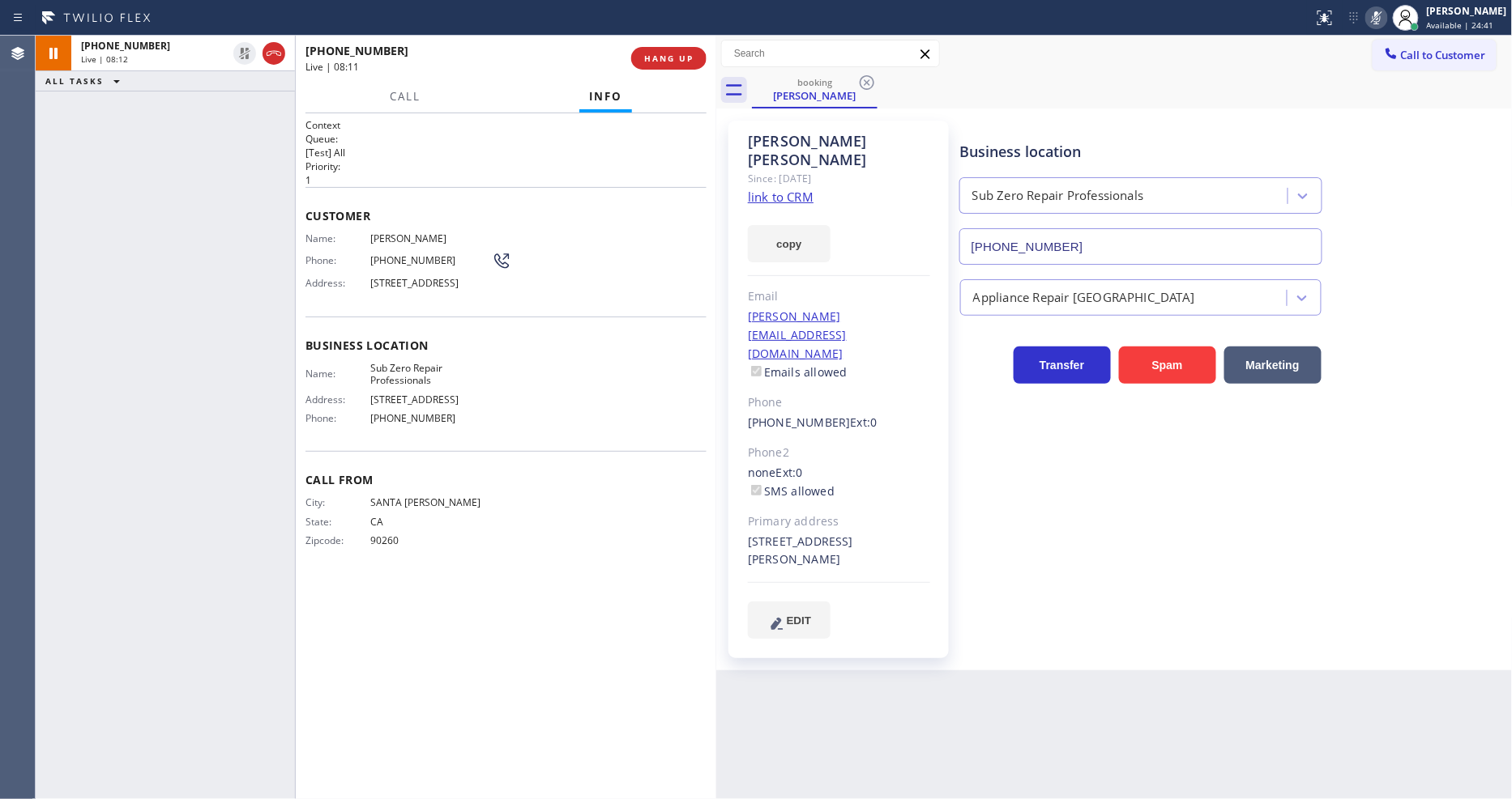
click at [1386, 19] on icon at bounding box center [1376, 18] width 20 height 20
click at [1030, 668] on div "Back to Dashboard Change Sender ID Customers Technicians Select a contact Outbo…" at bounding box center [1115, 417] width 796 height 764
click at [1027, 623] on div "Back to Dashboard Change Sender ID Customers Technicians Select a contact Outbo…" at bounding box center [1115, 417] width 796 height 764
drag, startPoint x: 1007, startPoint y: 431, endPoint x: 977, endPoint y: 535, distance: 108.2
click at [1007, 431] on div "Business location Sub Zero Repair Professionals [PHONE_NUMBER] Appliance Repair…" at bounding box center [1232, 380] width 552 height 510
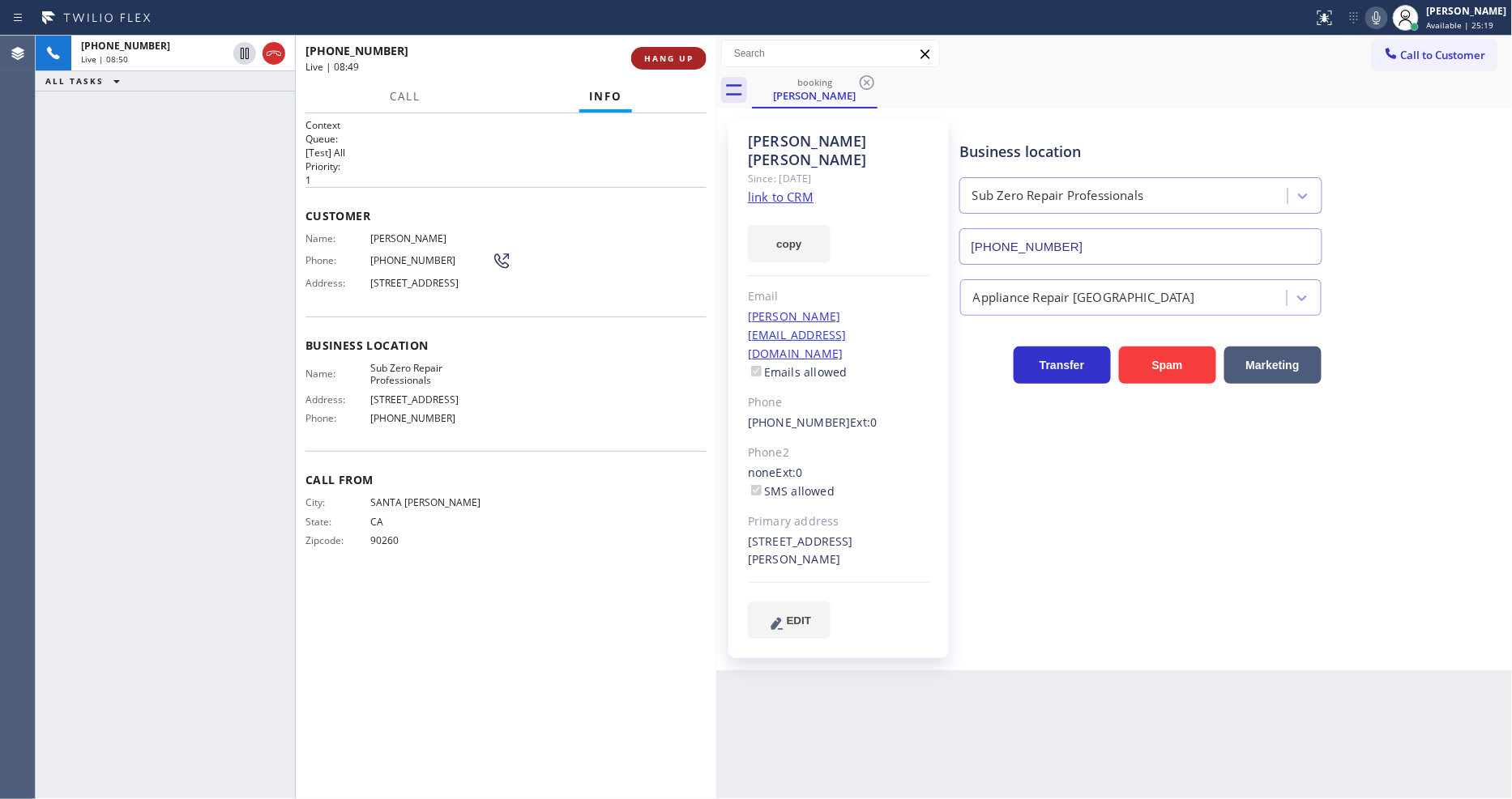
click at [684, 59] on span "HANG UP" at bounding box center [668, 59] width 49 height 11
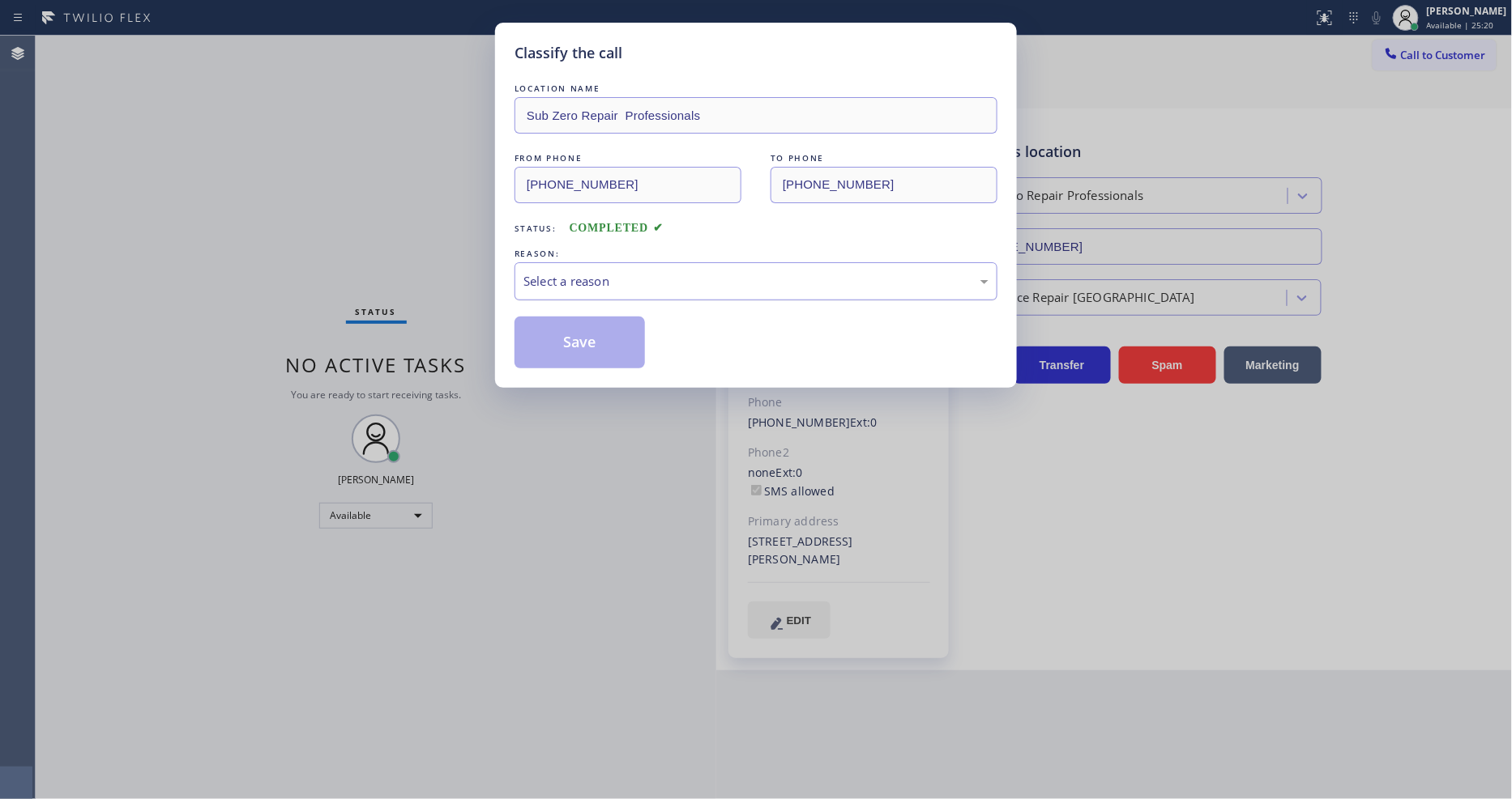
click at [604, 287] on div "Select a reason" at bounding box center [756, 281] width 483 height 38
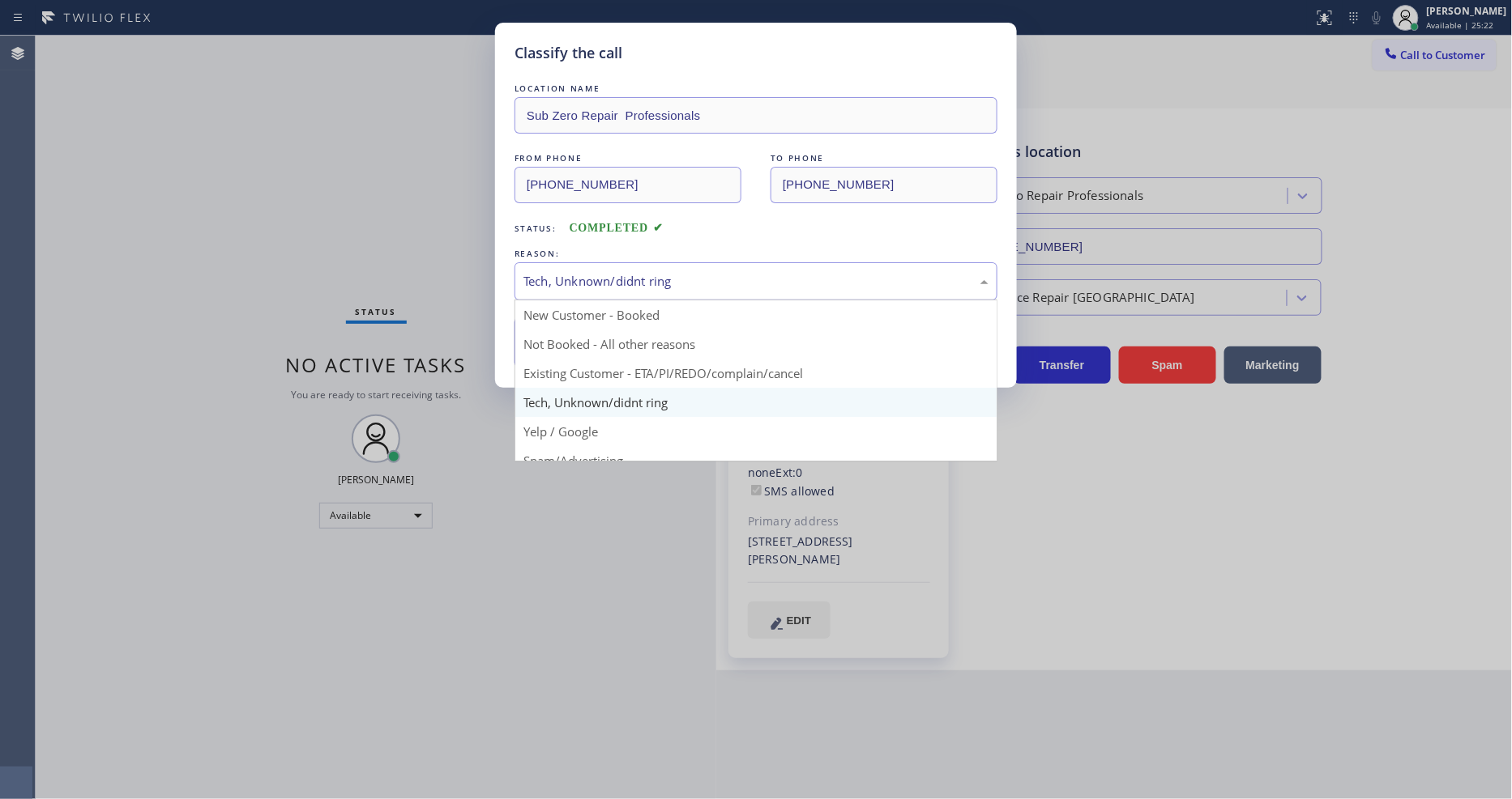
click at [593, 276] on div "Tech, Unknown/didnt ring" at bounding box center [756, 282] width 465 height 19
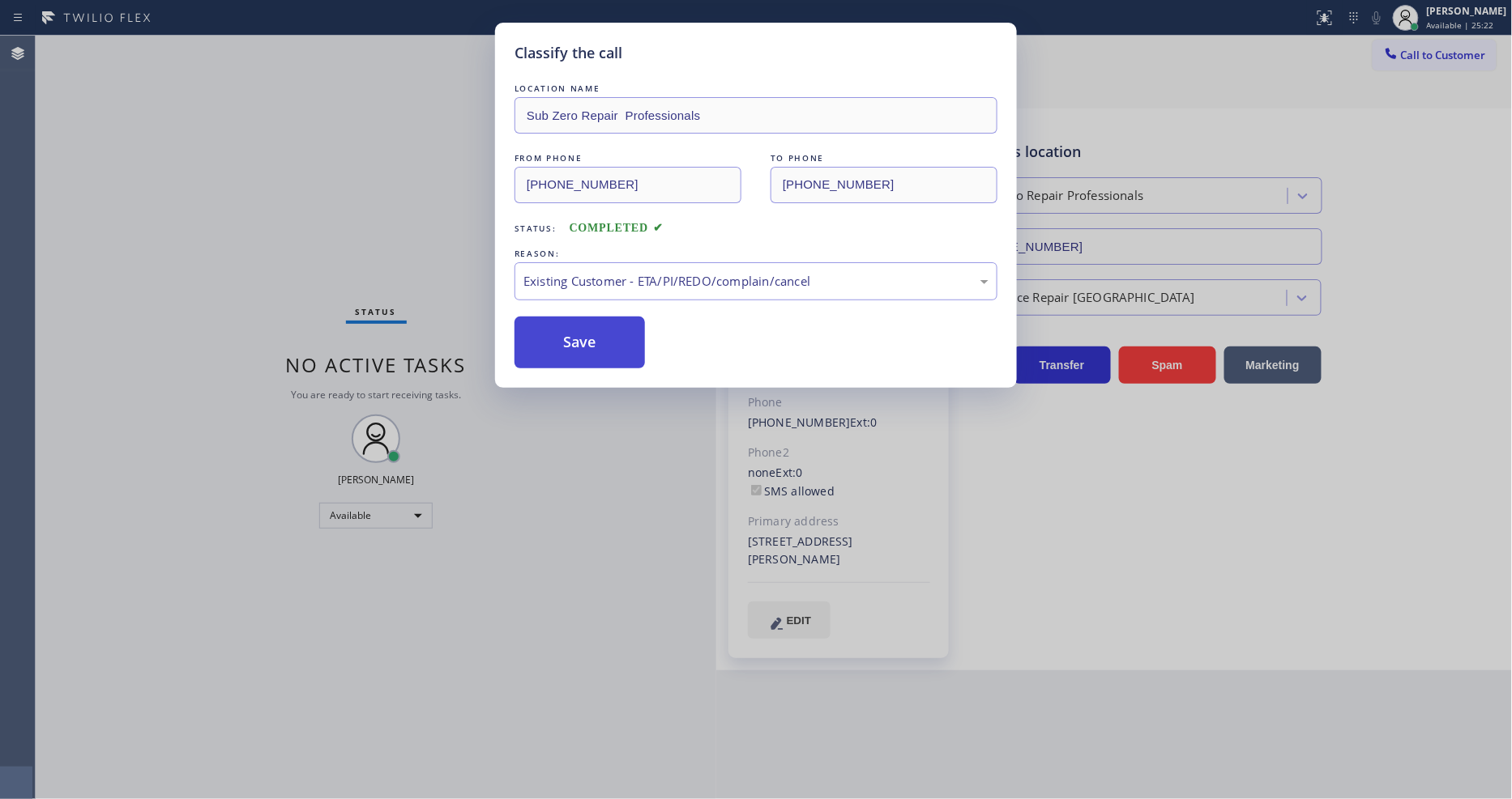
click at [581, 336] on button "Save" at bounding box center [580, 342] width 130 height 52
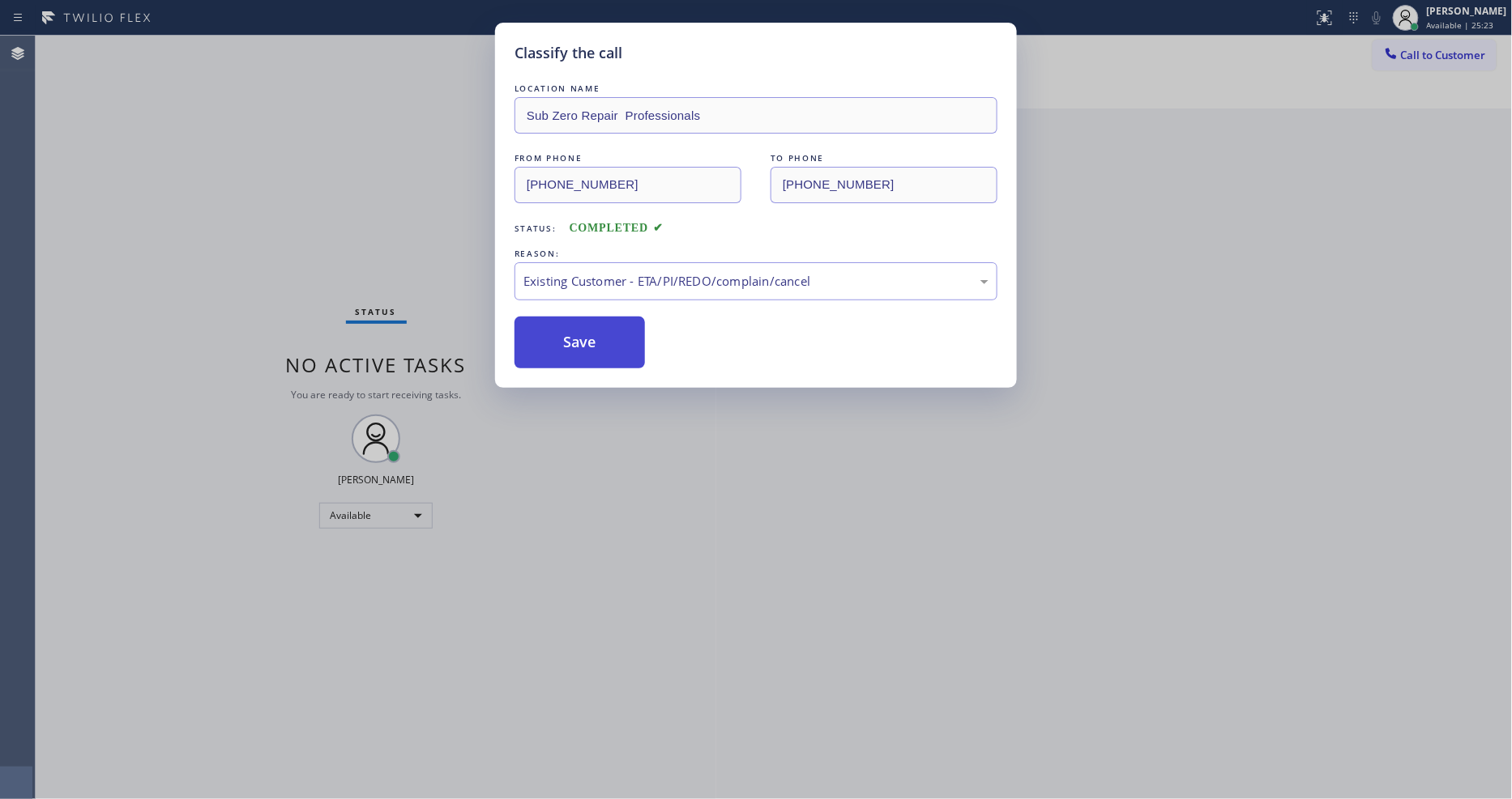
click at [581, 336] on button "Save" at bounding box center [580, 342] width 130 height 52
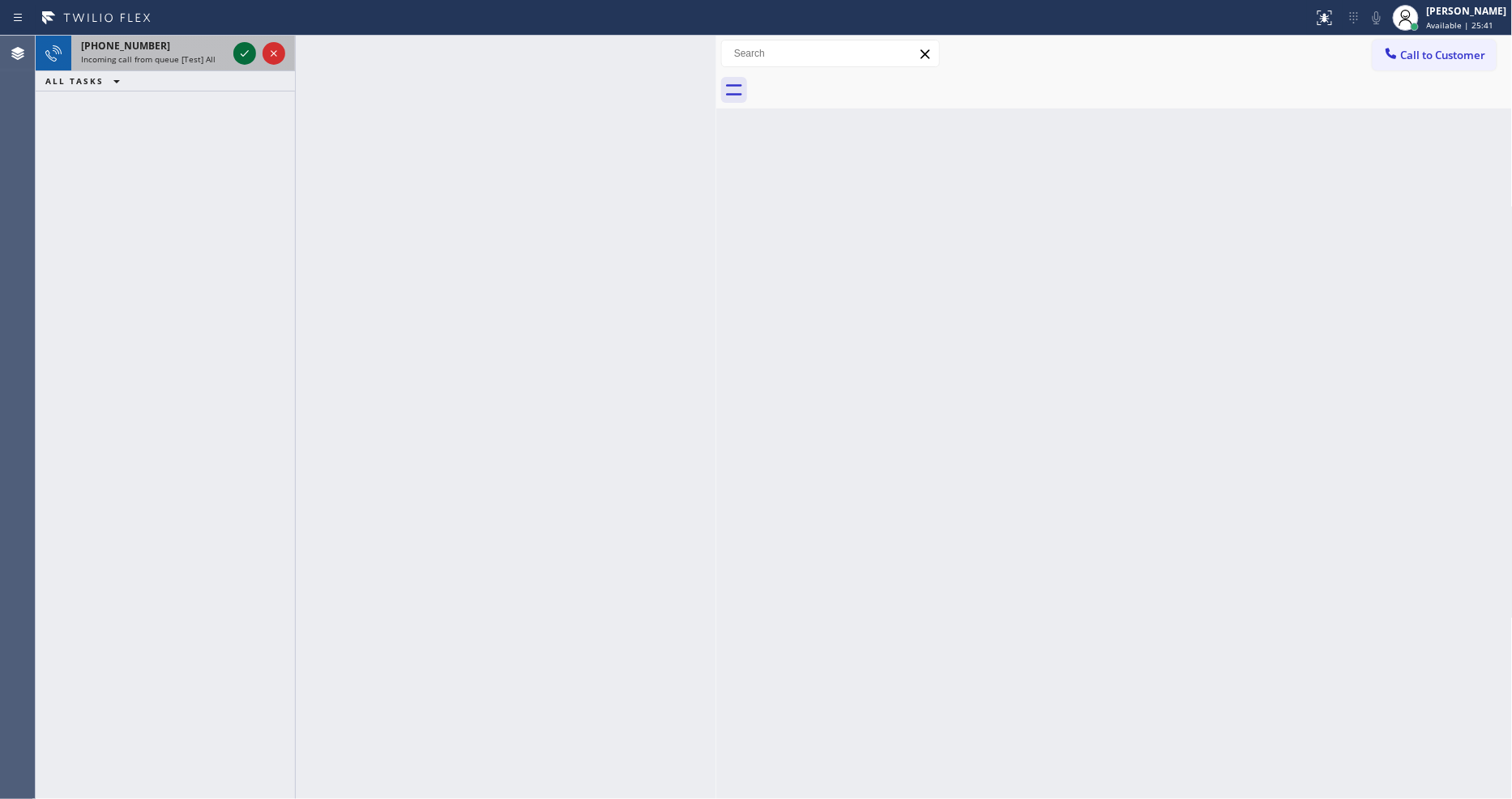
click at [246, 49] on icon at bounding box center [244, 53] width 20 height 20
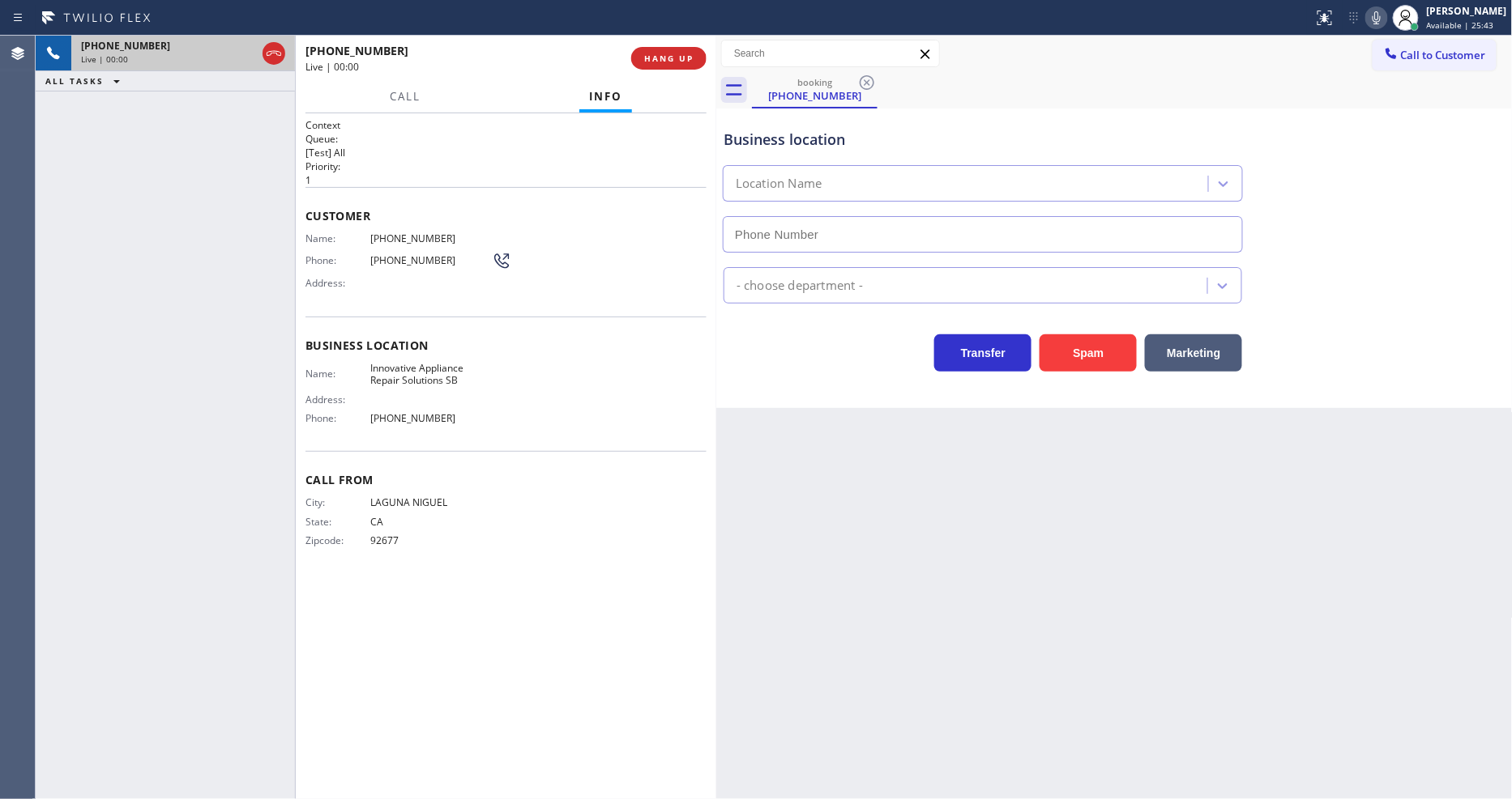
type input "[PHONE_NUMBER]"
drag, startPoint x: 1005, startPoint y: 454, endPoint x: 986, endPoint y: 454, distance: 19.0
click at [1005, 454] on div "Back to Dashboard Change Sender ID Customers Technicians Select a contact Outbo…" at bounding box center [1115, 417] width 796 height 764
click at [442, 373] on span "Innovative Appliance Repair Solutions SB" at bounding box center [431, 374] width 122 height 25
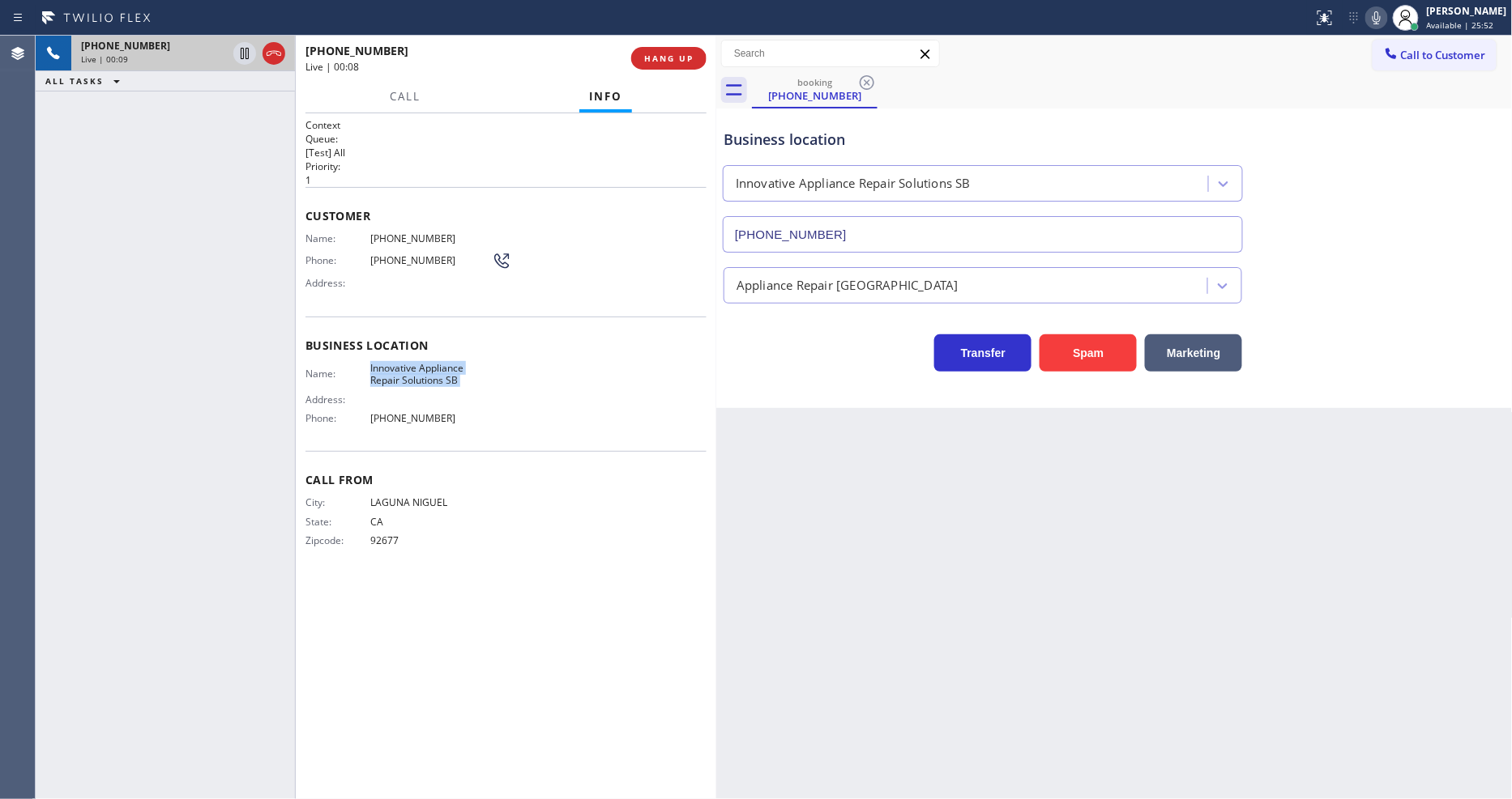
click at [442, 373] on span "Innovative Appliance Repair Solutions SB" at bounding box center [431, 374] width 122 height 25
copy span "Innovative Appliance Repair Solutions SB"
click at [422, 241] on div "Name: [PHONE_NUMBER] Phone: [PHONE_NUMBER] Address:" at bounding box center [408, 264] width 206 height 64
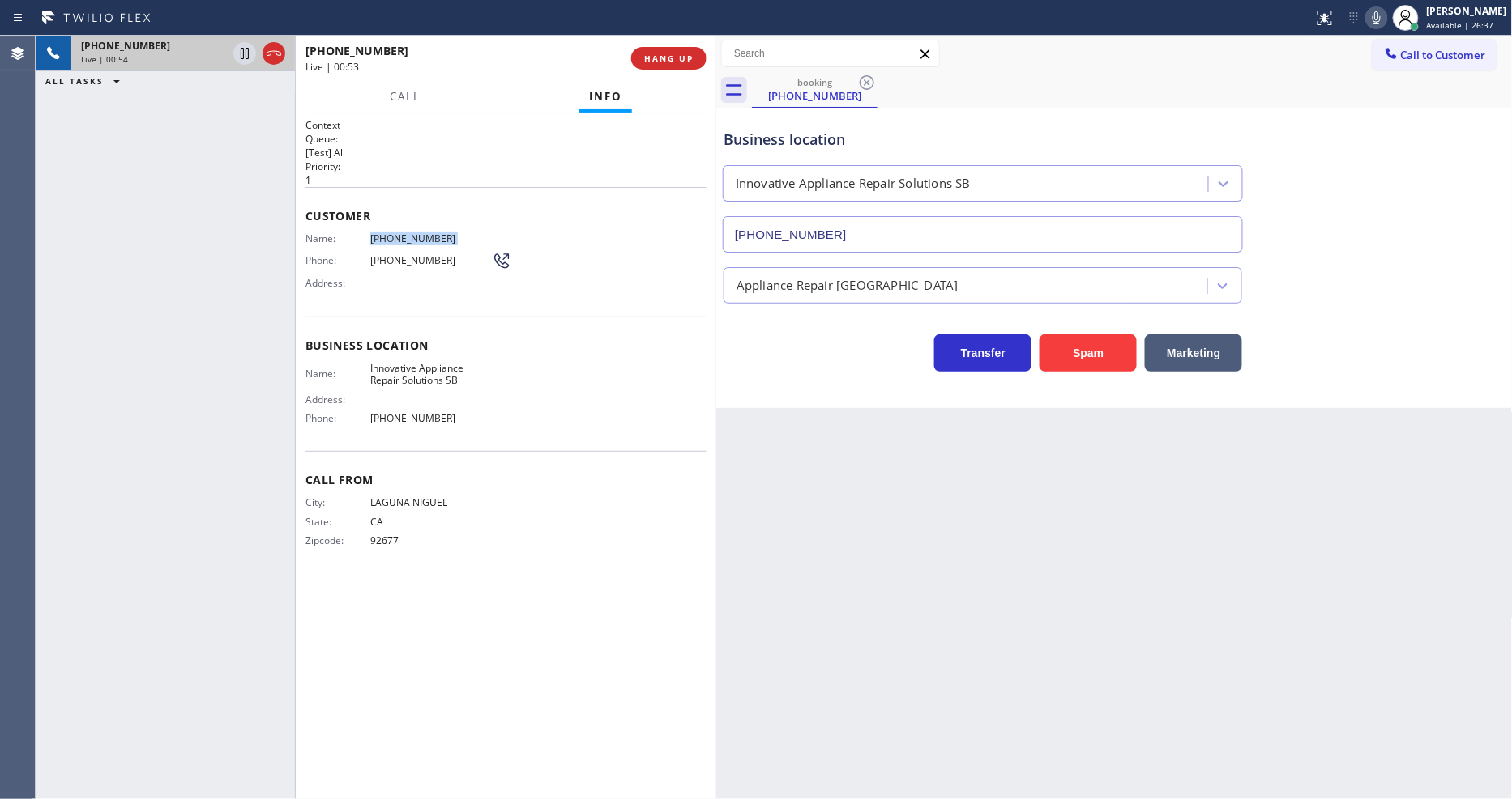
copy span "[PHONE_NUMBER]"
drag, startPoint x: 247, startPoint y: 53, endPoint x: 606, endPoint y: 3, distance: 362.5
click at [247, 53] on icon at bounding box center [244, 53] width 20 height 20
click at [1386, 14] on icon at bounding box center [1376, 18] width 20 height 20
click at [328, 162] on h2 "Priority:" at bounding box center [505, 166] width 401 height 14
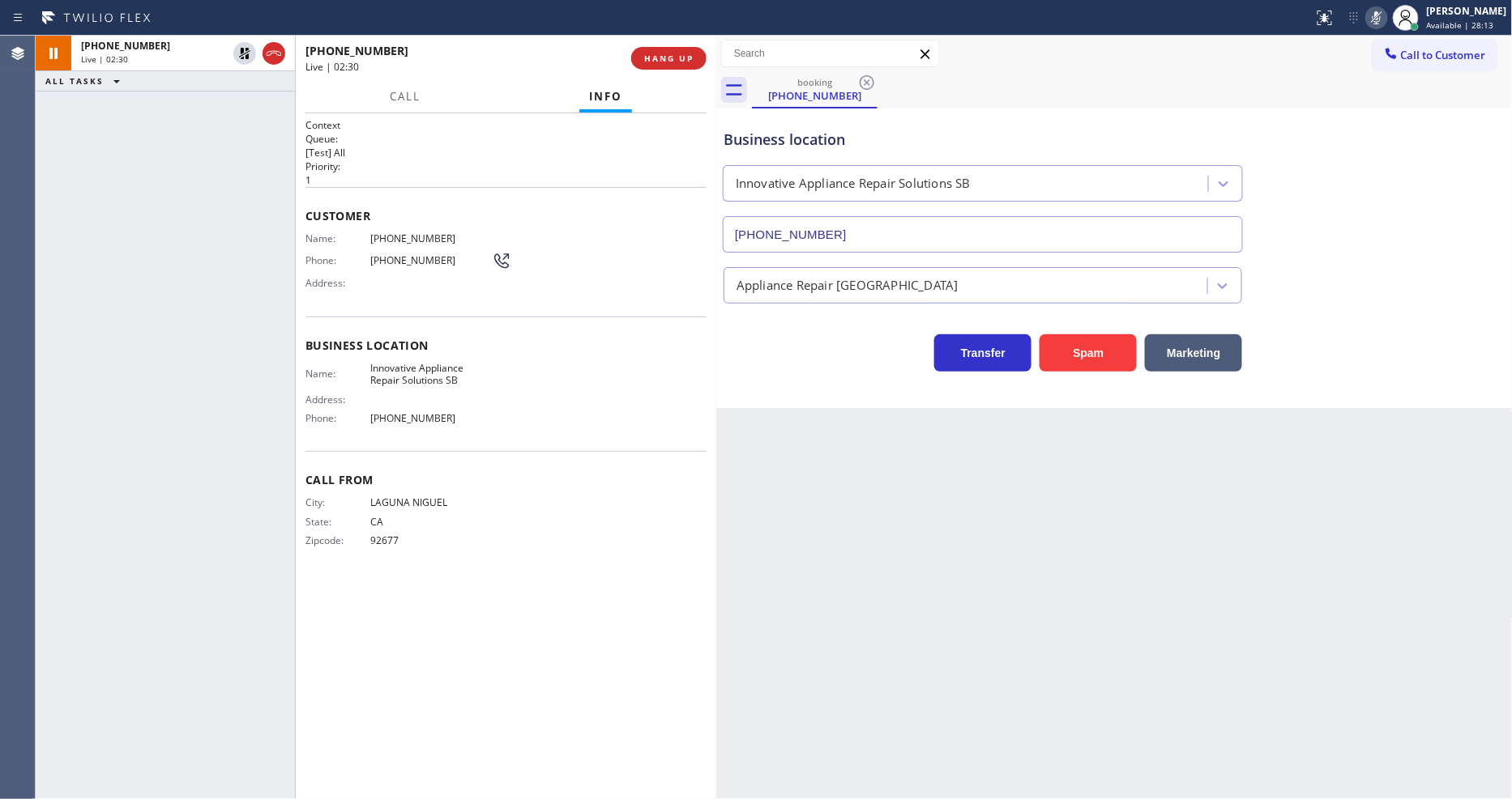
click at [392, 224] on div "Customer Name: [PHONE_NUMBER] Phone: [PHONE_NUMBER] Address:" at bounding box center [505, 251] width 401 height 129
click at [1057, 492] on div "Back to Dashboard Change Sender ID Customers Technicians Select a contact Outbo…" at bounding box center [1115, 417] width 796 height 764
click at [241, 46] on icon at bounding box center [244, 53] width 20 height 20
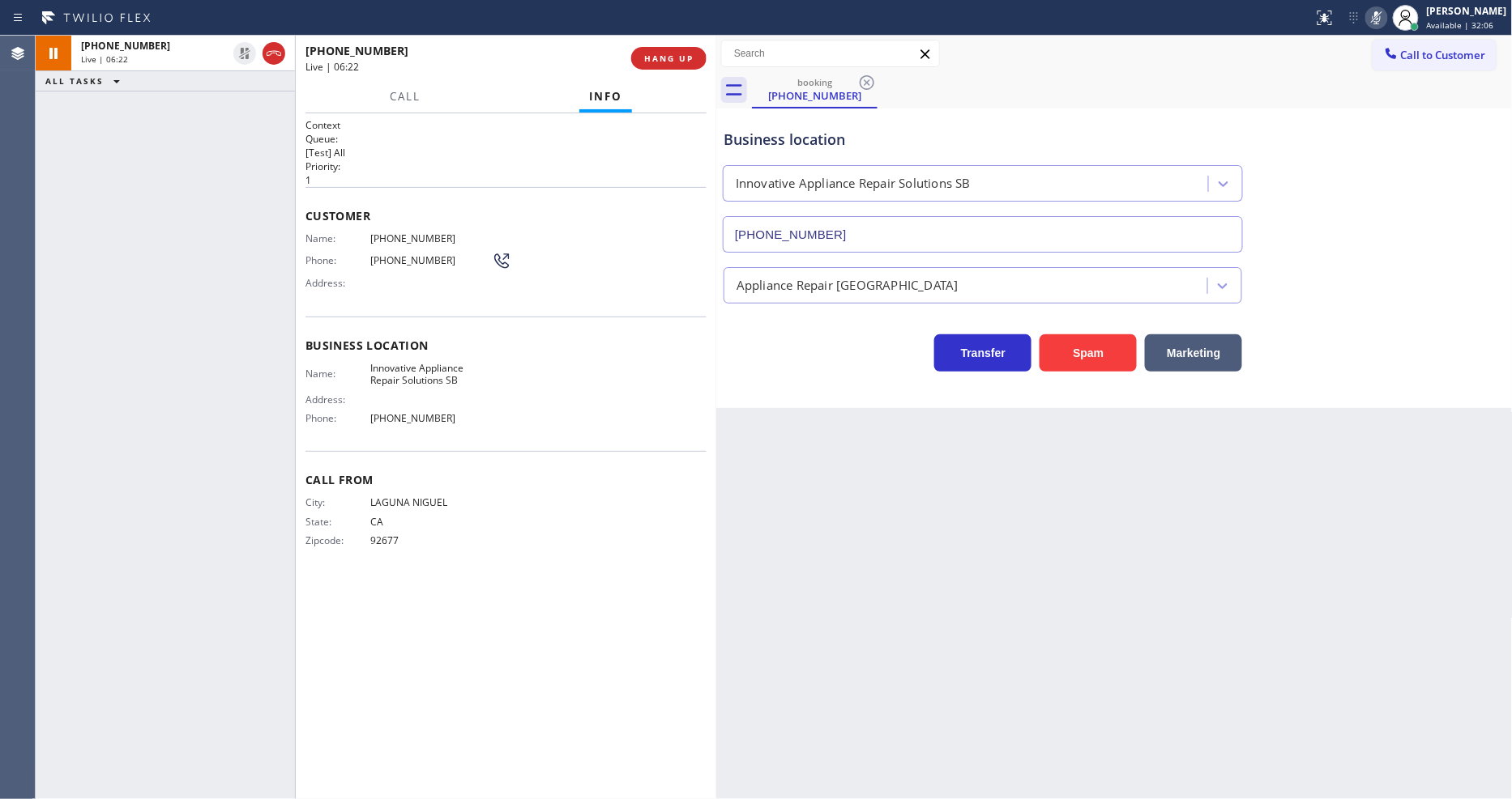
click at [1386, 20] on icon at bounding box center [1376, 18] width 20 height 20
click at [702, 63] on button "HANG UP" at bounding box center [668, 58] width 75 height 22
click at [701, 63] on button "HANG UP" at bounding box center [668, 58] width 75 height 22
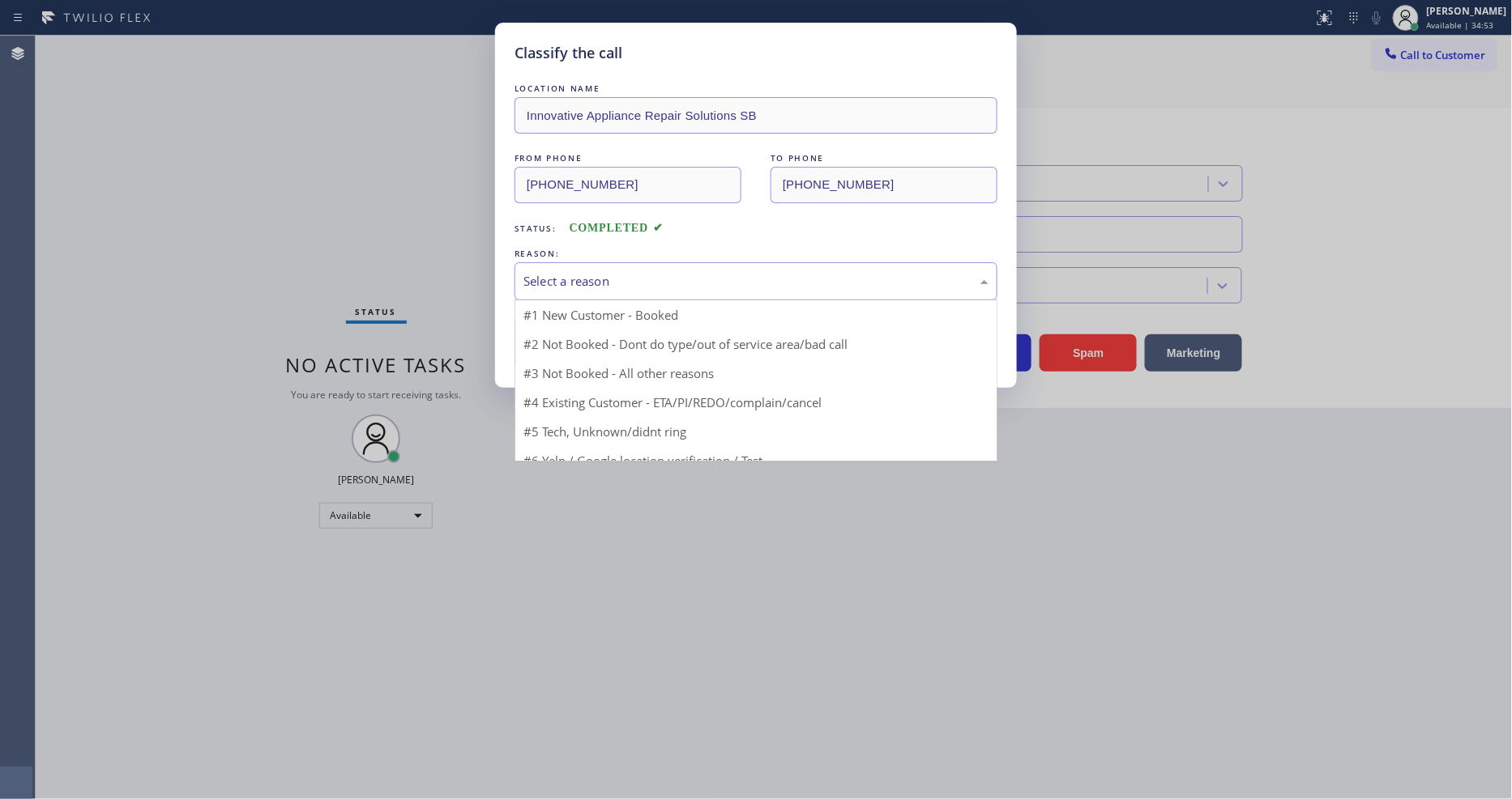
click at [604, 278] on div "Select a reason" at bounding box center [756, 282] width 465 height 19
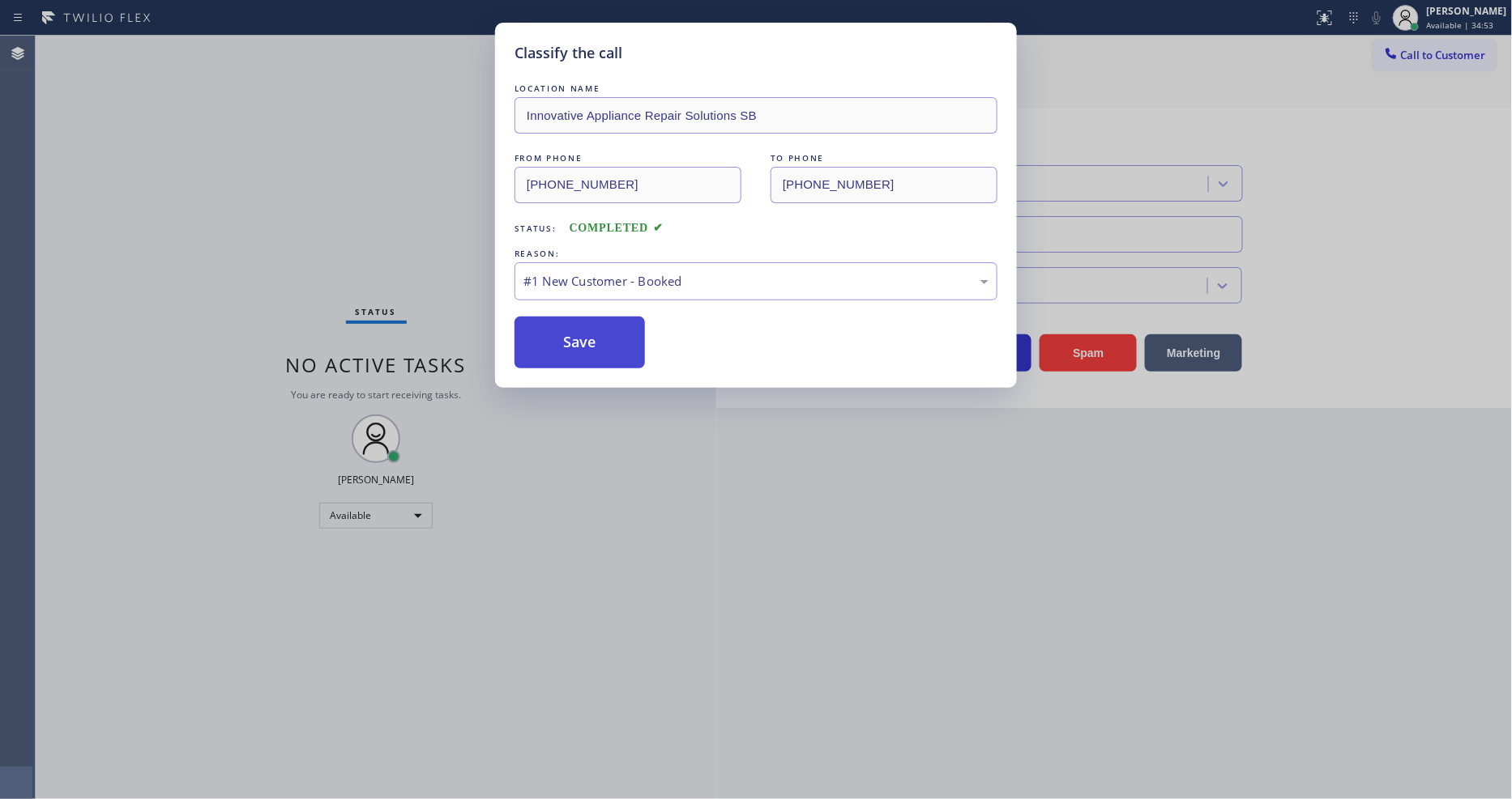
click at [593, 329] on button "Save" at bounding box center [580, 342] width 130 height 52
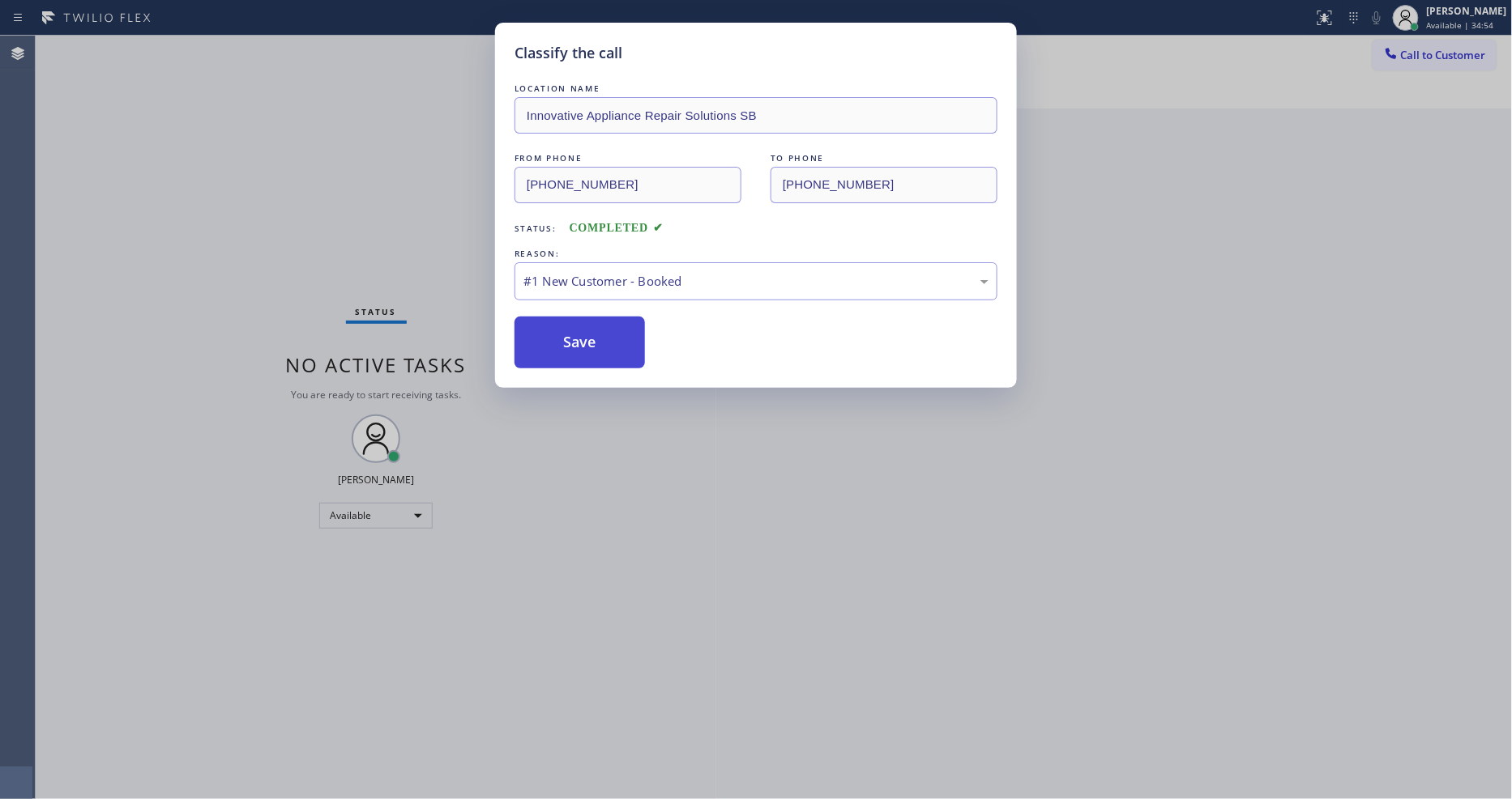
click at [593, 329] on button "Save" at bounding box center [580, 342] width 130 height 52
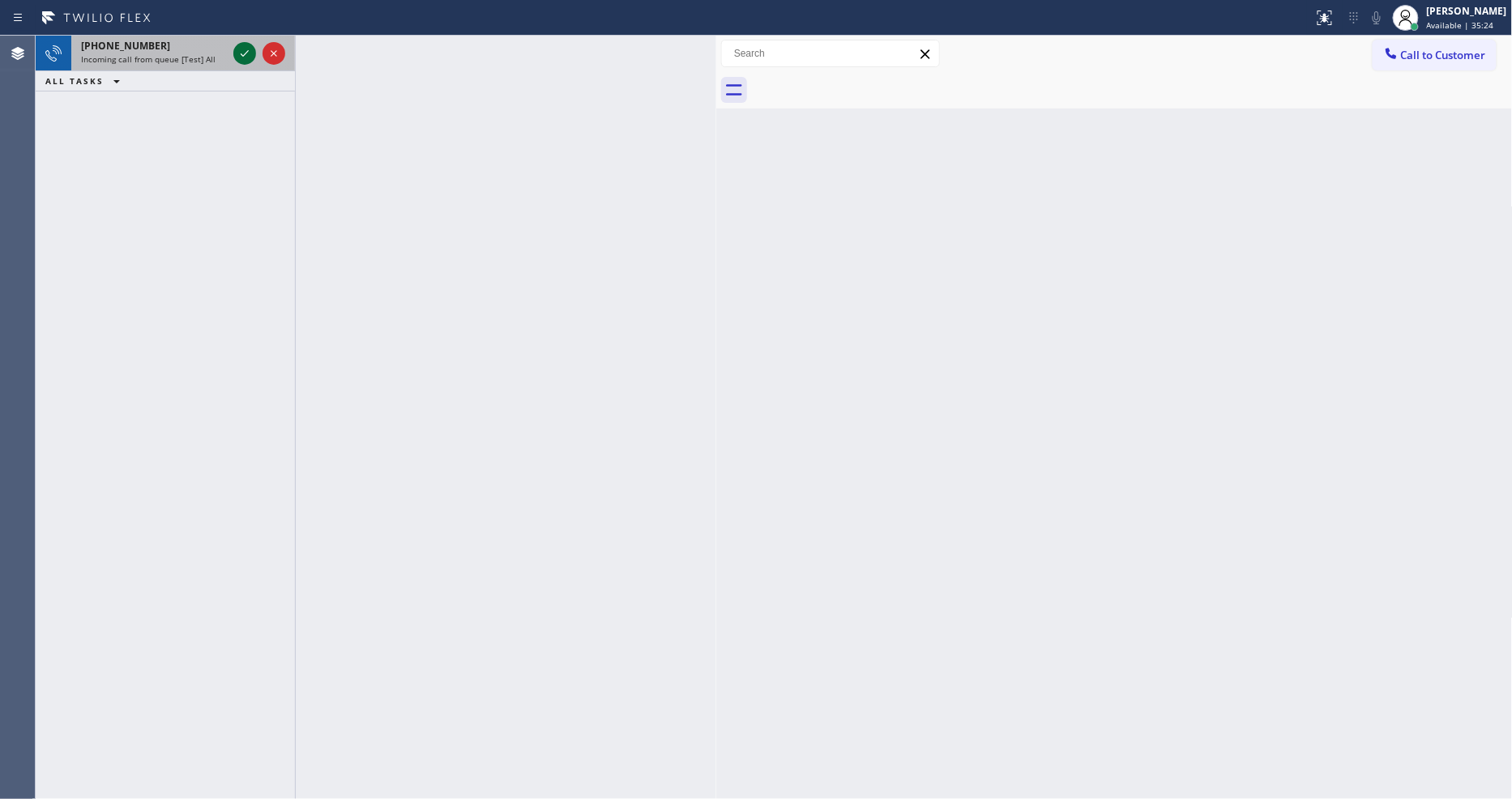
click at [245, 51] on icon at bounding box center [244, 53] width 20 height 20
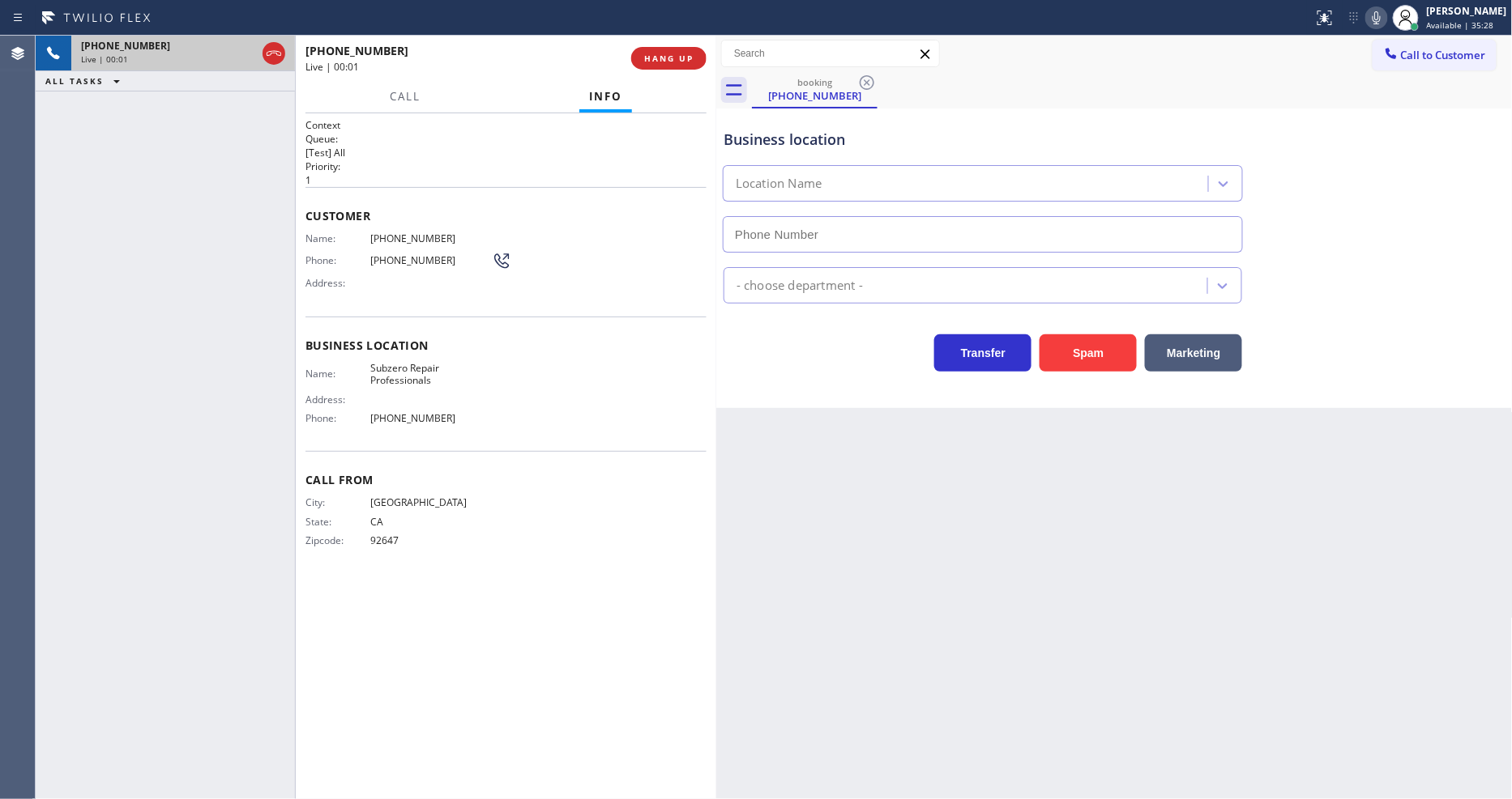
type input "[PHONE_NUMBER]"
click at [975, 511] on div "Back to Dashboard Change Sender ID Customers Technicians Select a contact Outbo…" at bounding box center [1115, 417] width 796 height 764
click at [395, 369] on span "Subzero Repair Professionals" at bounding box center [431, 374] width 122 height 25
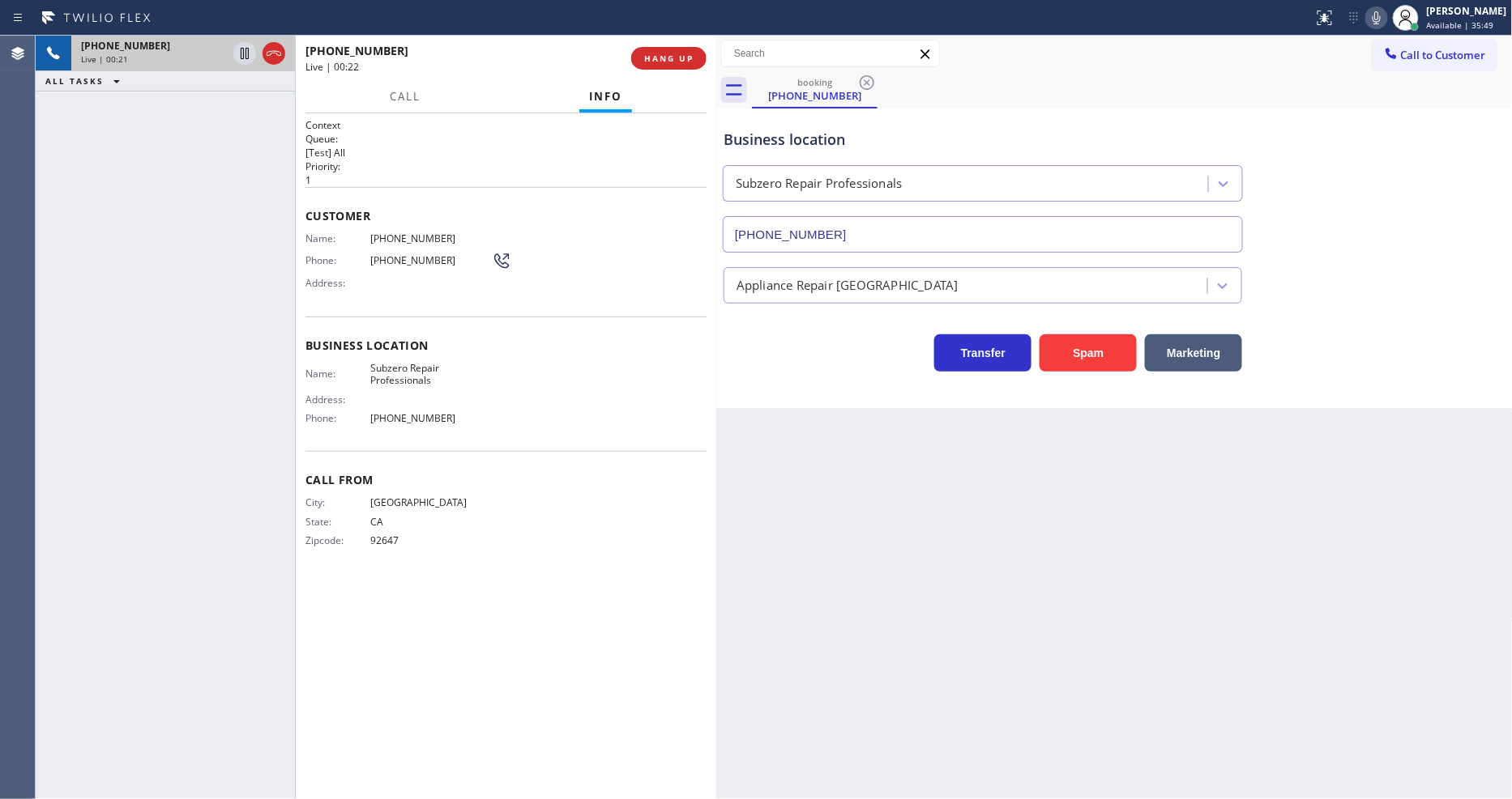
click at [410, 236] on span "[PHONE_NUMBER]" at bounding box center [431, 238] width 122 height 12
click at [248, 48] on icon at bounding box center [244, 53] width 20 height 20
click at [1402, 14] on div at bounding box center [1405, 18] width 35 height 35
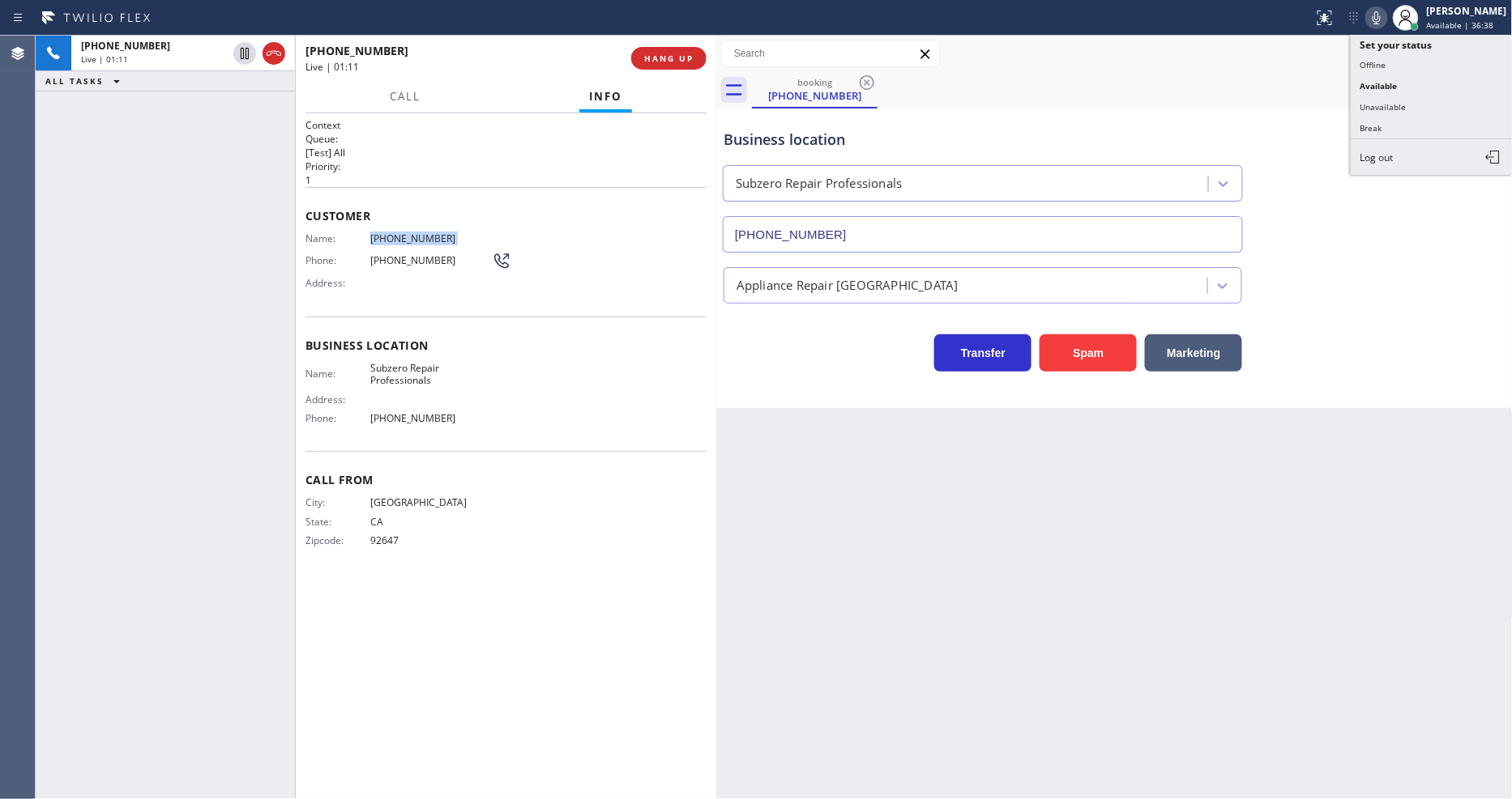
click at [1386, 20] on icon at bounding box center [1376, 18] width 20 height 20
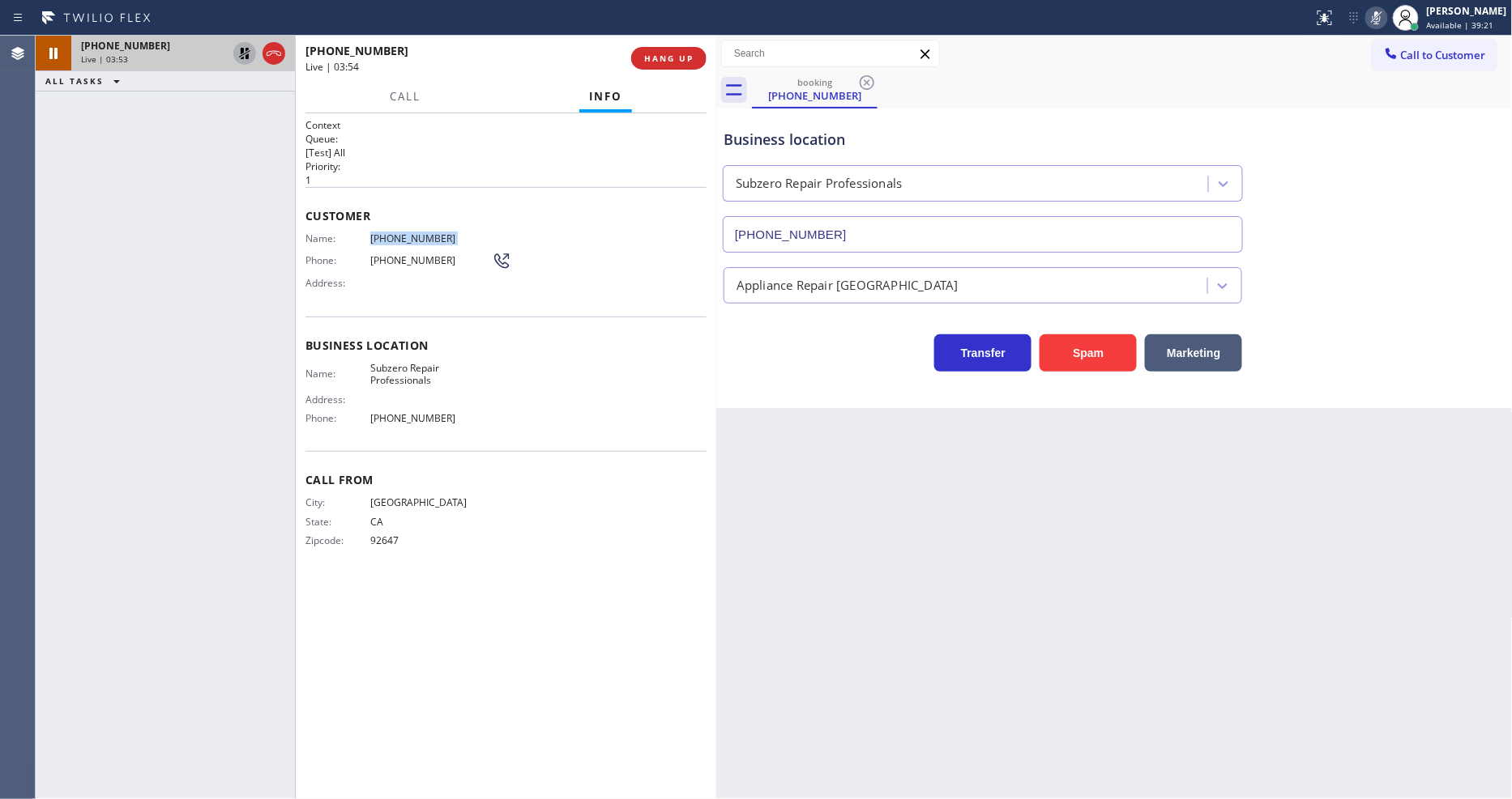
click at [245, 50] on icon at bounding box center [244, 53] width 20 height 20
click at [1381, 20] on icon at bounding box center [1376, 18] width 8 height 13
click at [1386, 10] on icon at bounding box center [1376, 18] width 20 height 20
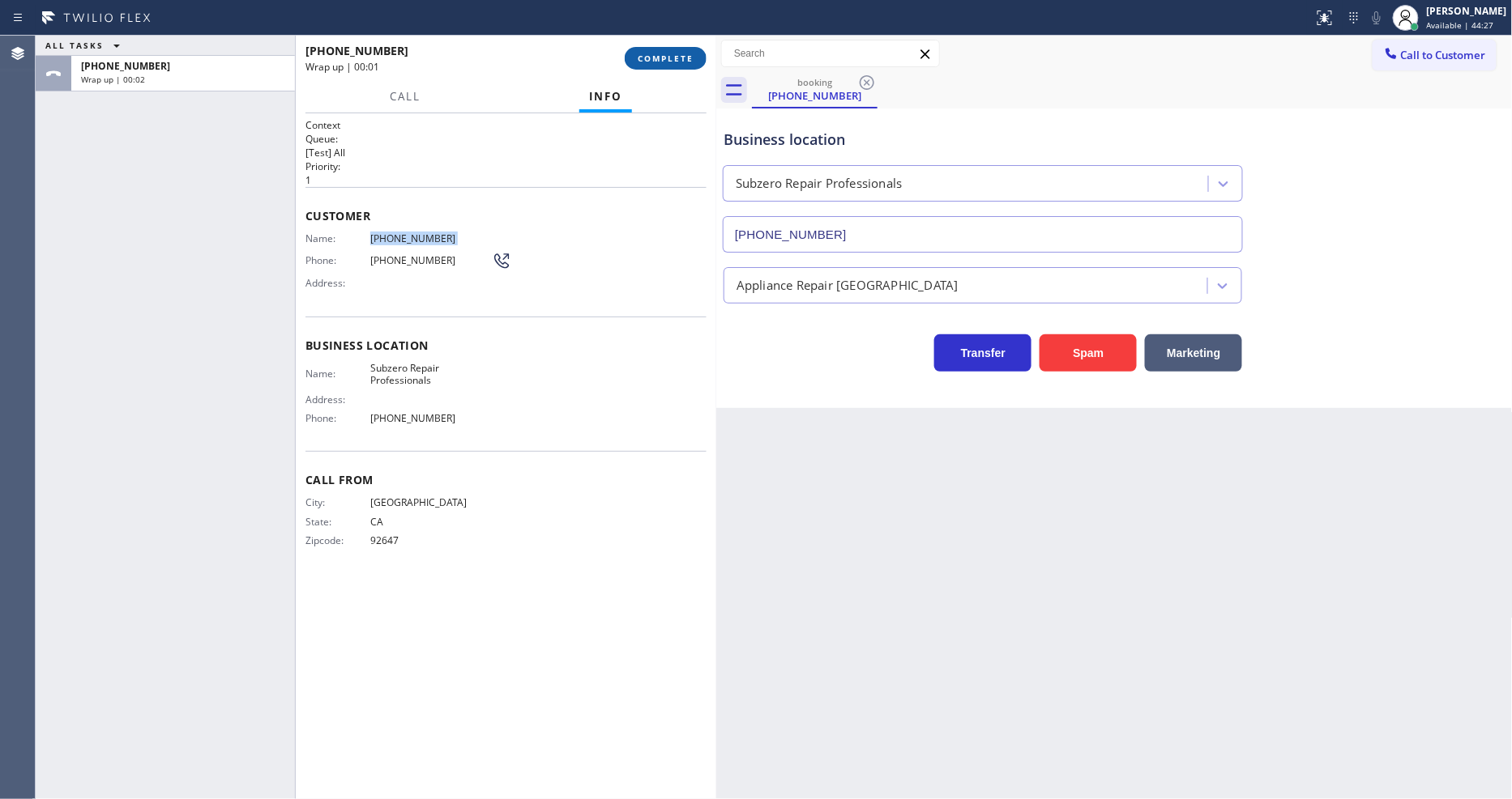
click at [667, 53] on span "COMPLETE" at bounding box center [665, 59] width 56 height 11
click at [583, 281] on div "Name: [PHONE_NUMBER] Phone: [PHONE_NUMBER] Address:" at bounding box center [505, 264] width 401 height 64
click at [658, 51] on button "COMPLETE" at bounding box center [665, 58] width 82 height 22
click at [617, 281] on div "Name: [PHONE_NUMBER] Phone: [PHONE_NUMBER] Address:" at bounding box center [505, 264] width 401 height 64
click at [407, 595] on div "Context Queue: [Test] All Priority: 1 Customer Name: [PHONE_NUMBER] Phone: [PHO…" at bounding box center [505, 456] width 401 height 676
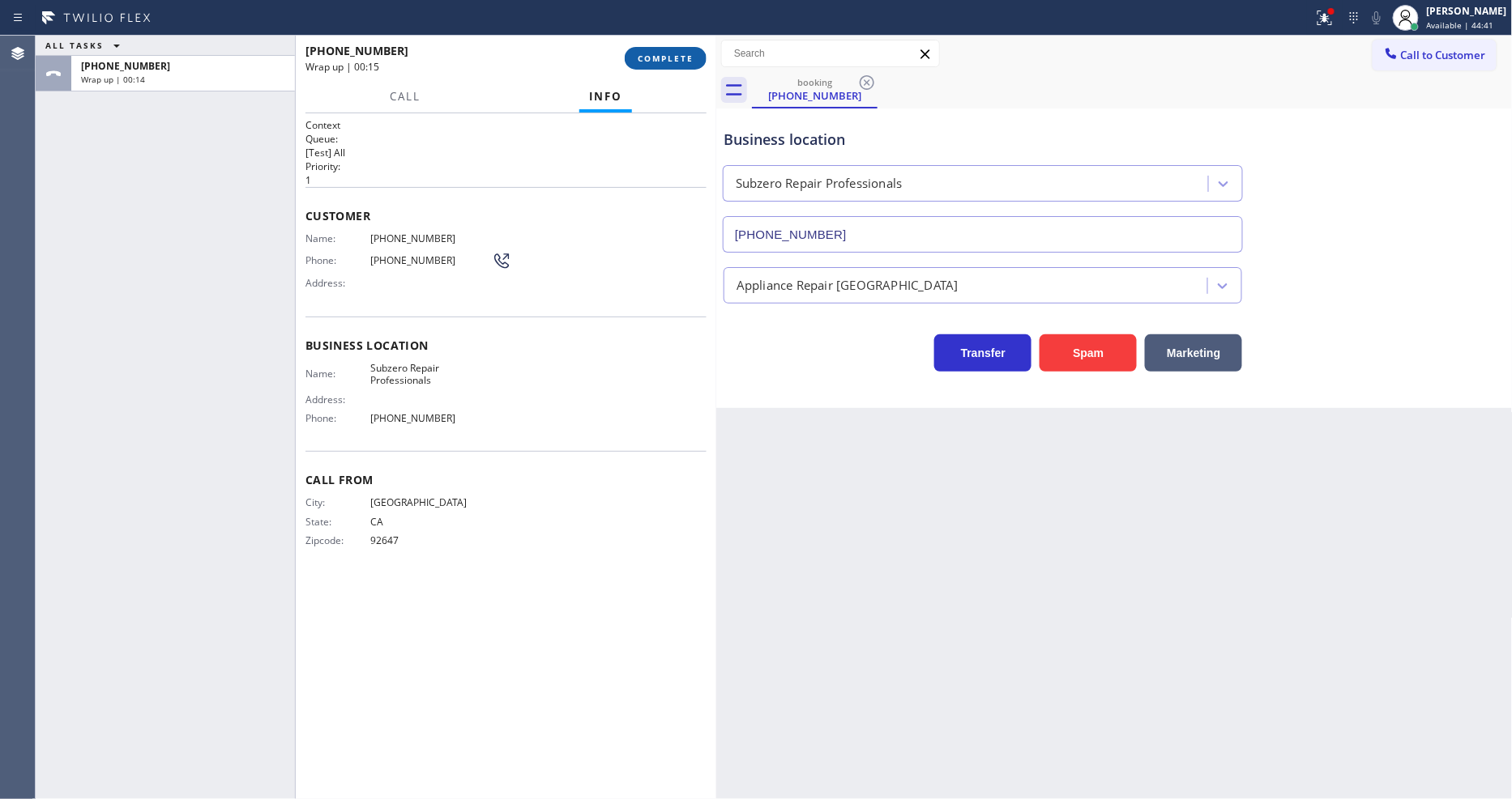
click at [668, 53] on span "COMPLETE" at bounding box center [665, 59] width 56 height 11
click at [295, 405] on div at bounding box center [295, 417] width 1 height 764
click at [677, 61] on span "COMPLETE" at bounding box center [665, 59] width 56 height 11
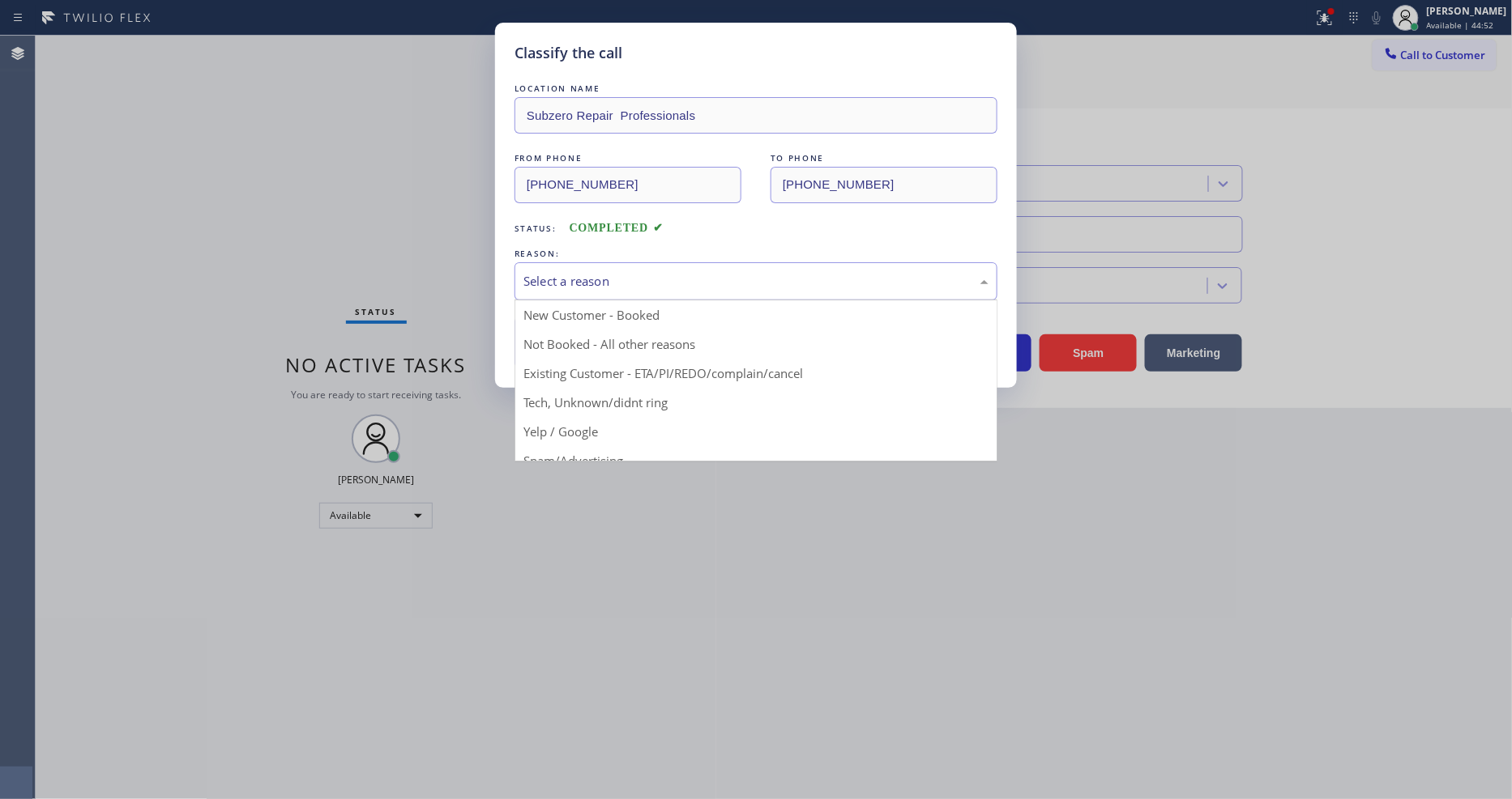
click at [573, 279] on div "Select a reason" at bounding box center [756, 282] width 465 height 19
drag, startPoint x: 570, startPoint y: 317, endPoint x: 566, endPoint y: 334, distance: 17.5
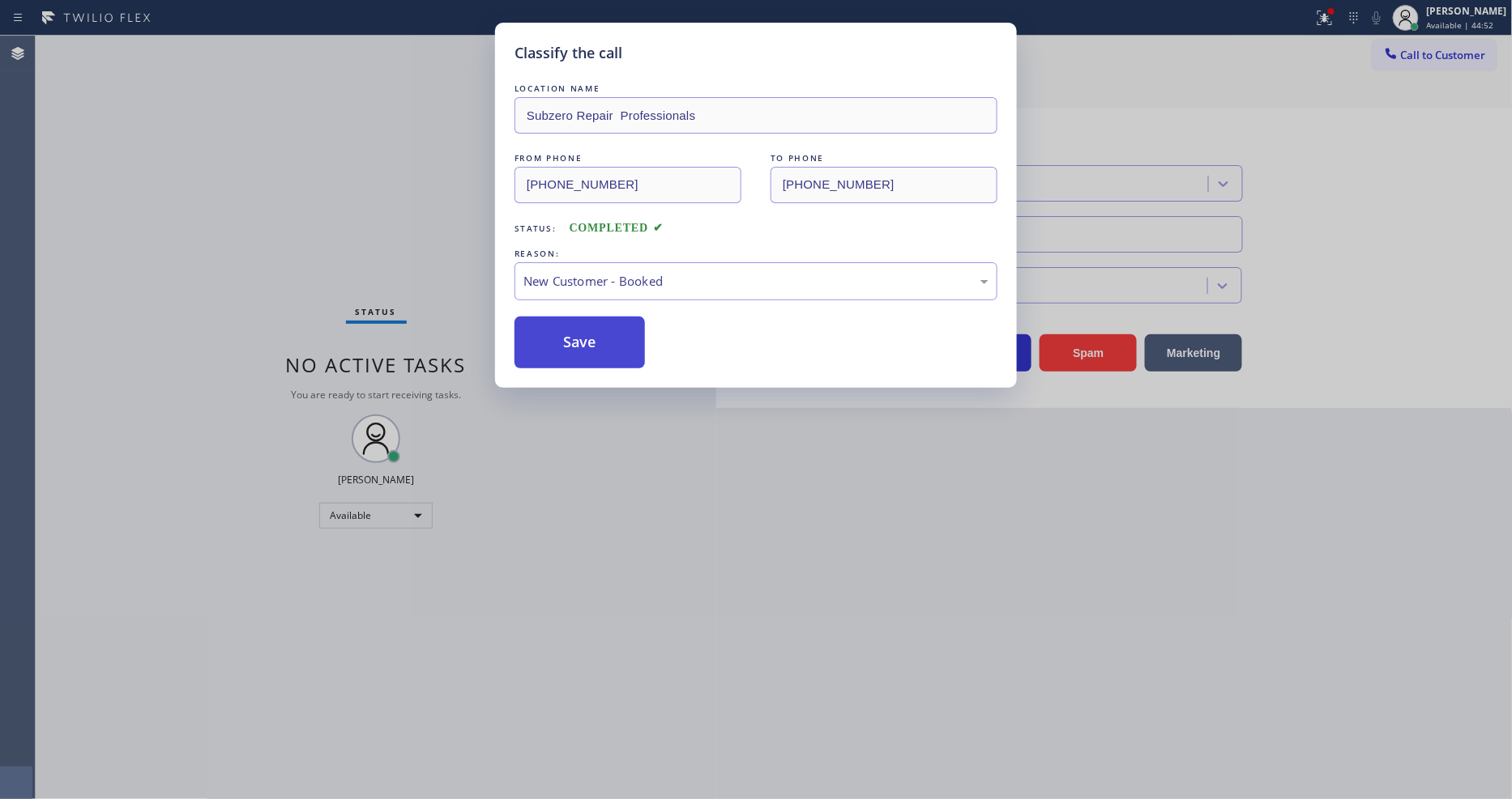
click at [565, 336] on button "Save" at bounding box center [580, 342] width 130 height 52
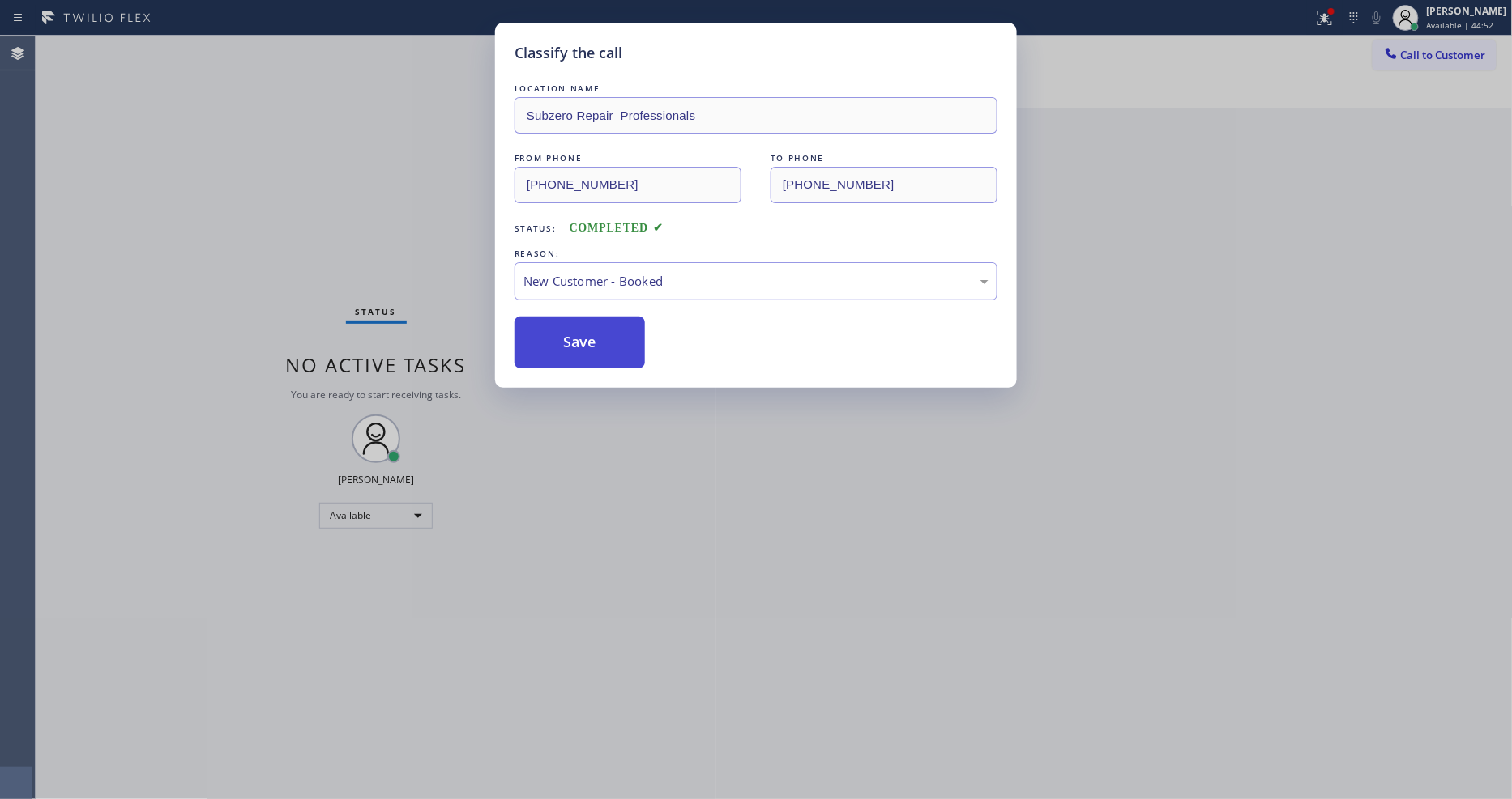
click at [565, 337] on button "Save" at bounding box center [580, 342] width 130 height 52
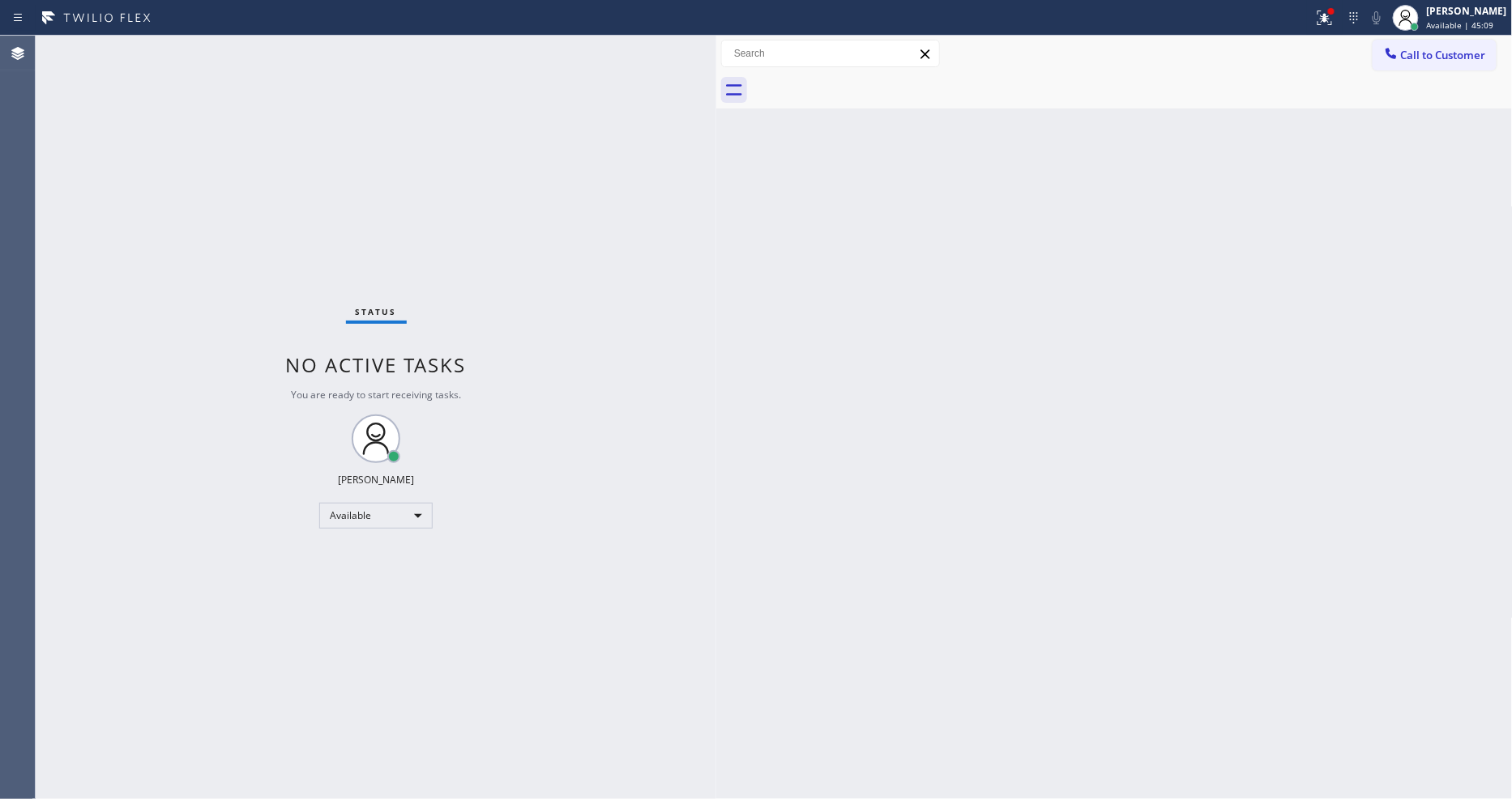
click at [285, 128] on div "Status No active tasks You are ready to start receiving tasks. [PERSON_NAME] Av…" at bounding box center [375, 417] width 680 height 764
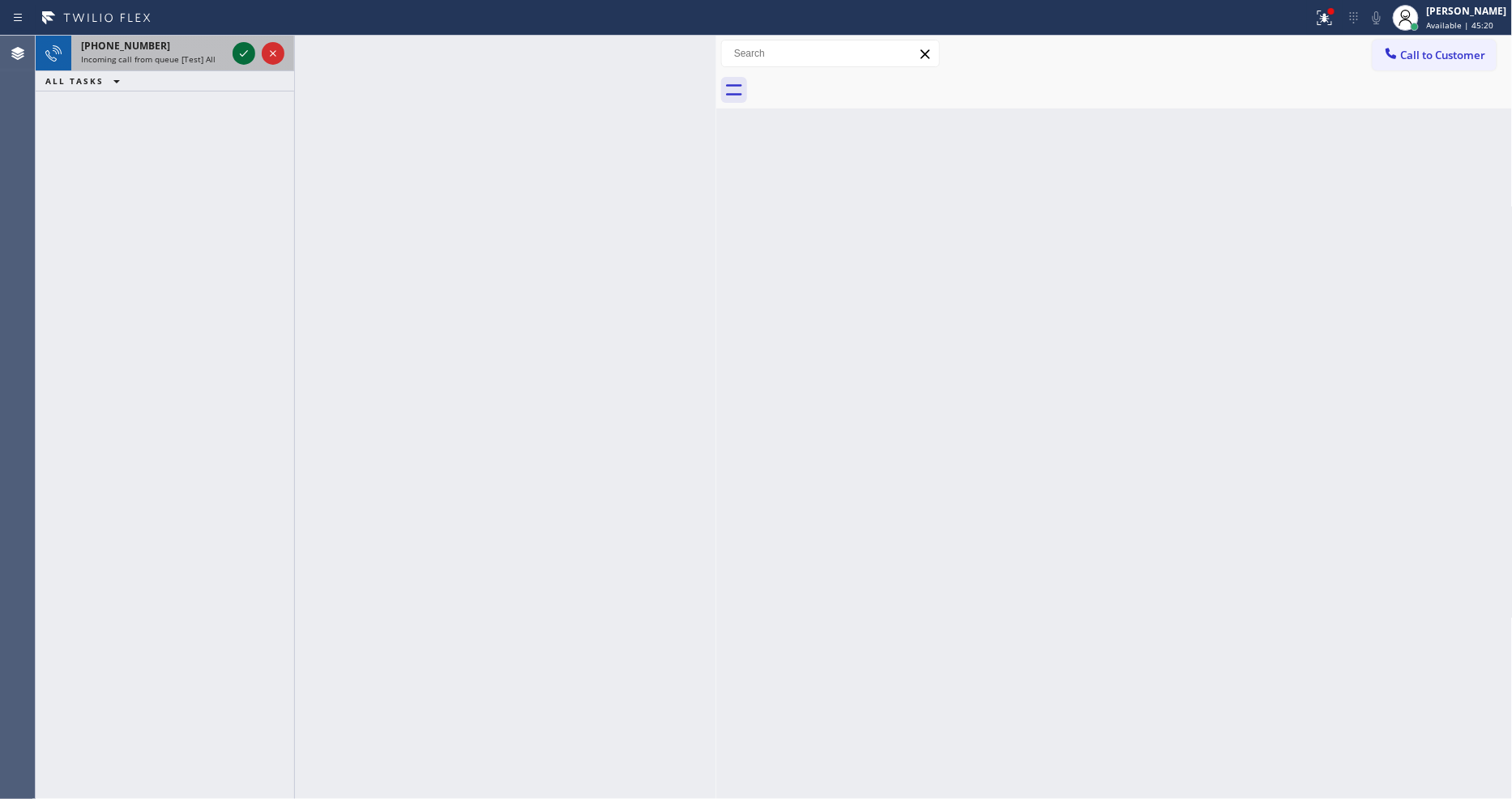
click at [238, 47] on icon at bounding box center [244, 53] width 20 height 20
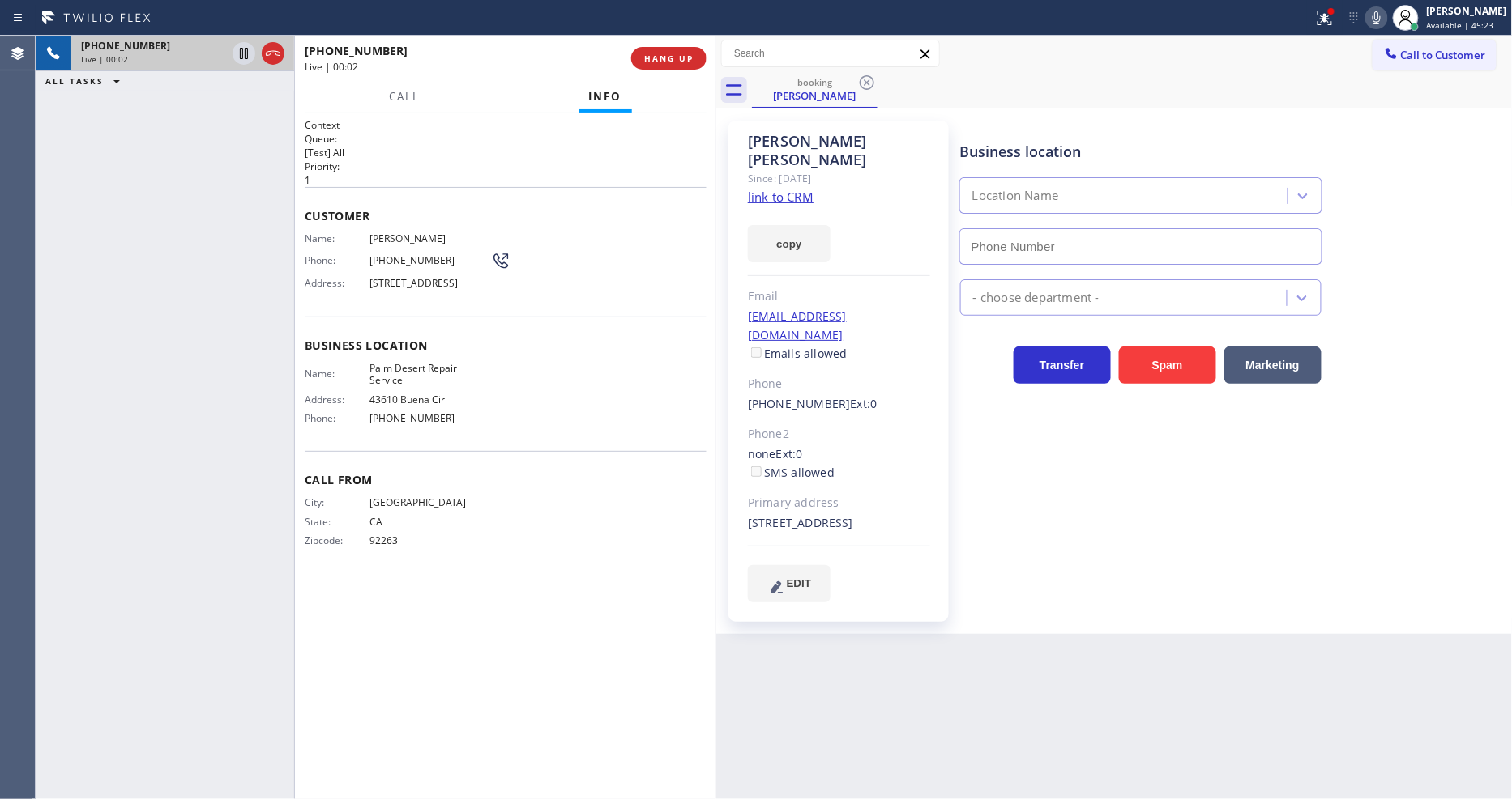
type input "[PHONE_NUMBER]"
click at [784, 189] on link "link to CRM" at bounding box center [781, 196] width 66 height 16
click at [408, 379] on span "Palm Desert Repair Service" at bounding box center [430, 374] width 122 height 25
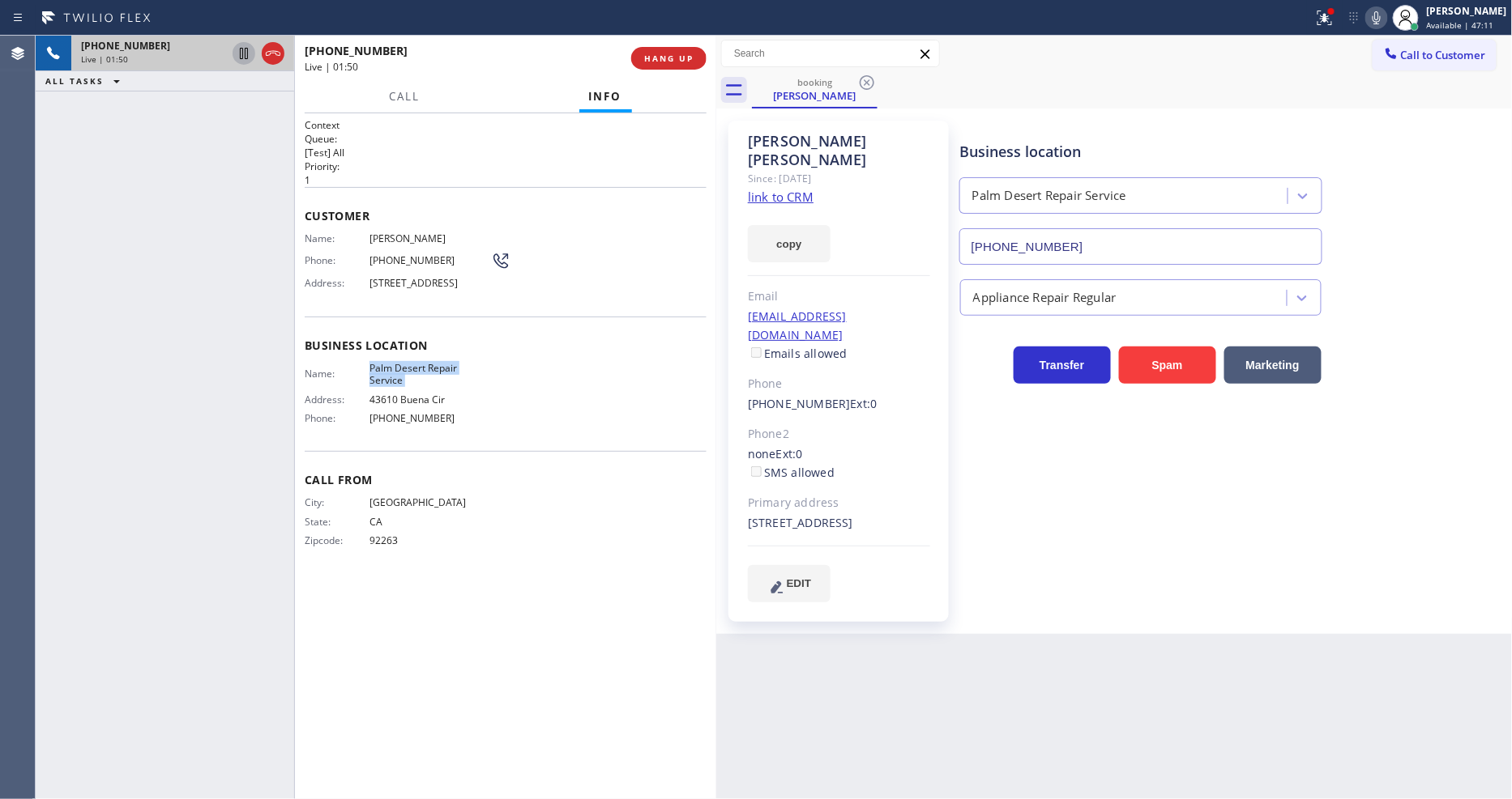
click at [249, 45] on icon at bounding box center [244, 53] width 20 height 20
click at [1036, 662] on div "Back to Dashboard Change Sender ID Customers Technicians Select a contact Outbo…" at bounding box center [1115, 417] width 796 height 764
click at [392, 254] on span "[PHONE_NUMBER]" at bounding box center [430, 260] width 122 height 12
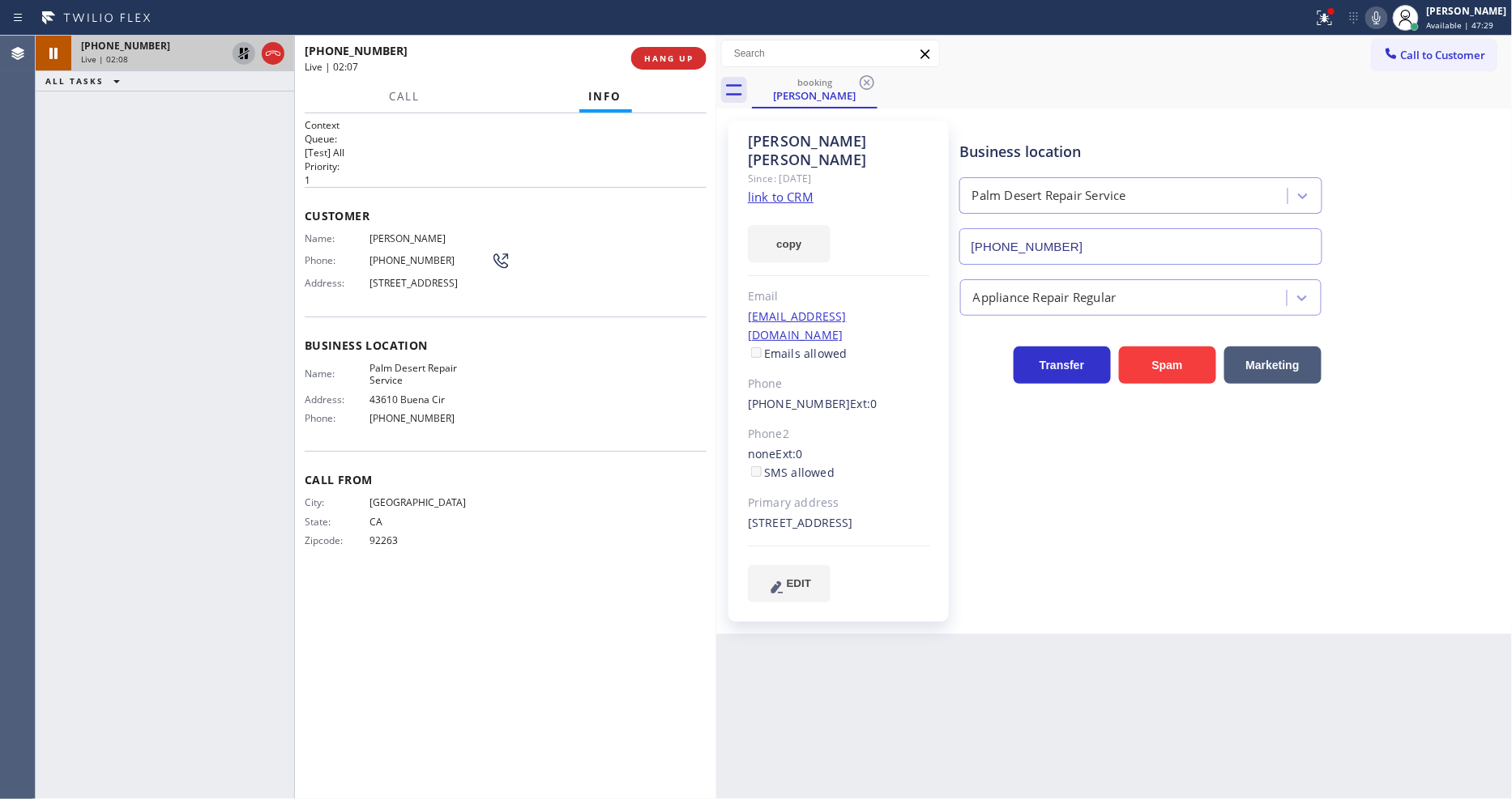
click at [224, 142] on div "[PHONE_NUMBER] Live | 02:08 ALL TASKS ALL TASKS ACTIVE TASKS TASKS IN WRAP UP" at bounding box center [165, 417] width 259 height 764
drag, startPoint x: 429, startPoint y: 290, endPoint x: 447, endPoint y: 289, distance: 18.0
click at [447, 289] on span "[STREET_ADDRESS]" at bounding box center [430, 283] width 122 height 12
click at [246, 51] on icon at bounding box center [244, 53] width 20 height 20
click at [1336, 13] on div at bounding box center [1331, 11] width 9 height 9
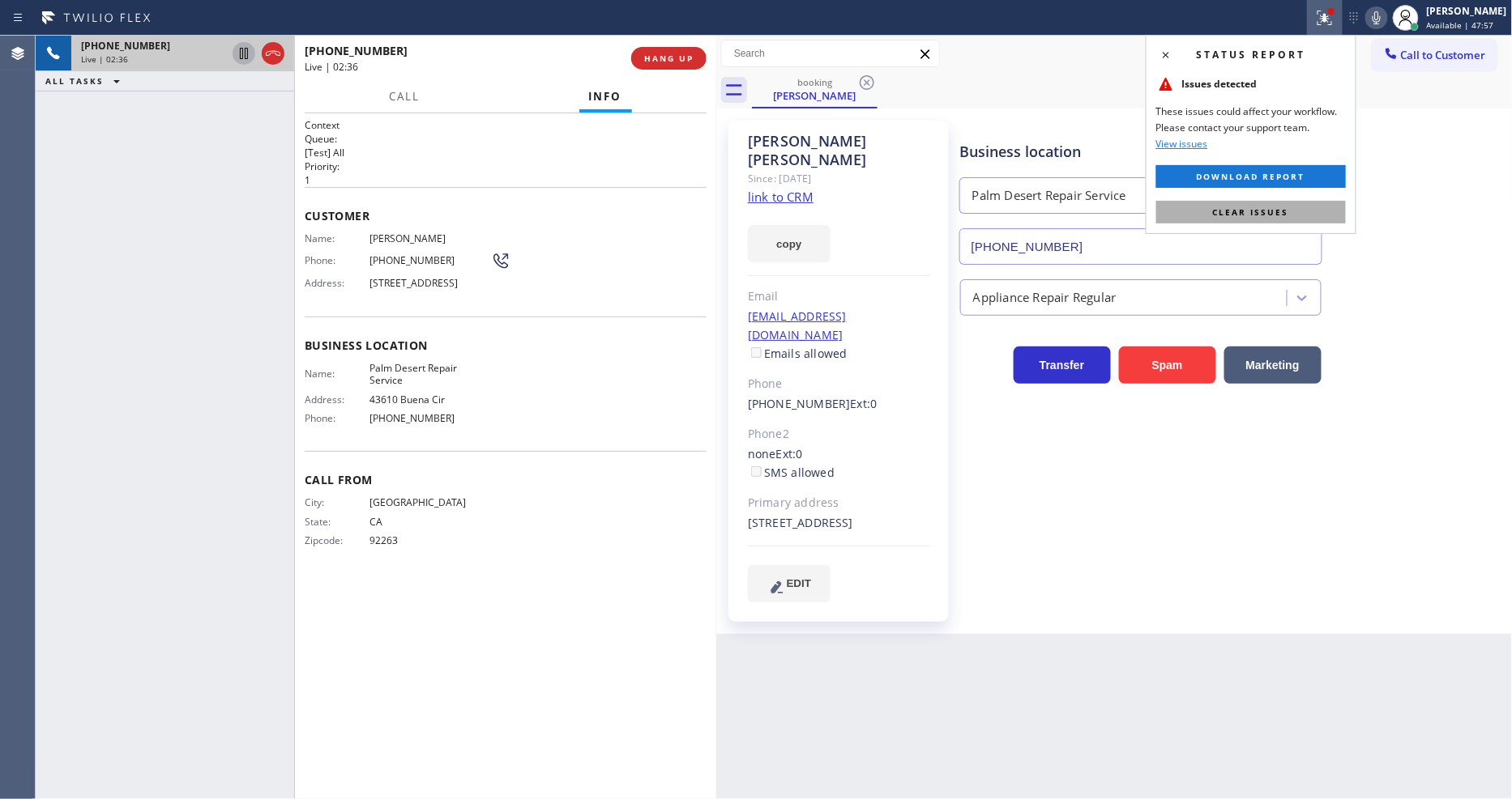
click at [1310, 214] on button "Clear issues" at bounding box center [1251, 212] width 190 height 22
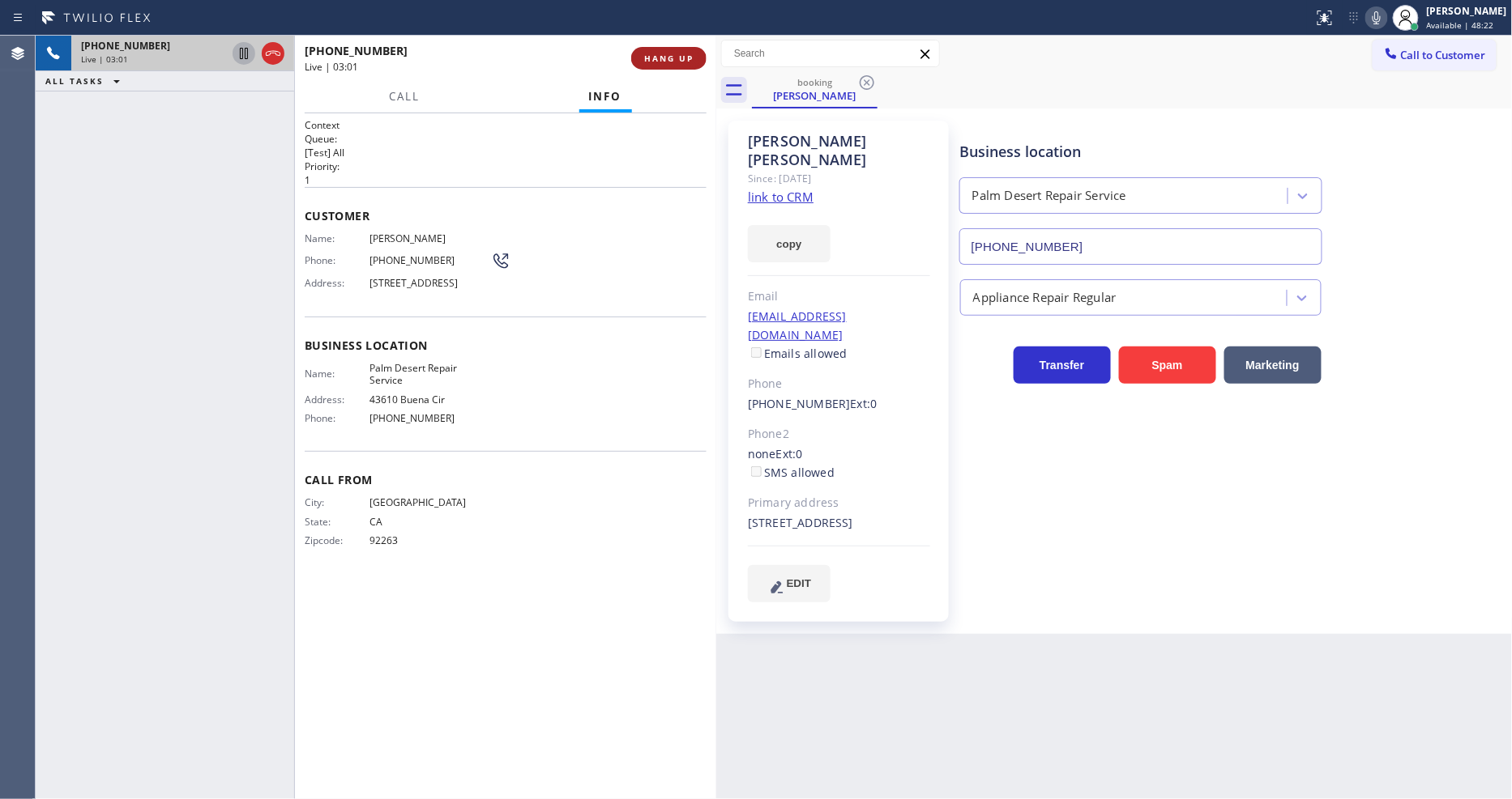
click at [664, 61] on span "HANG UP" at bounding box center [668, 59] width 49 height 11
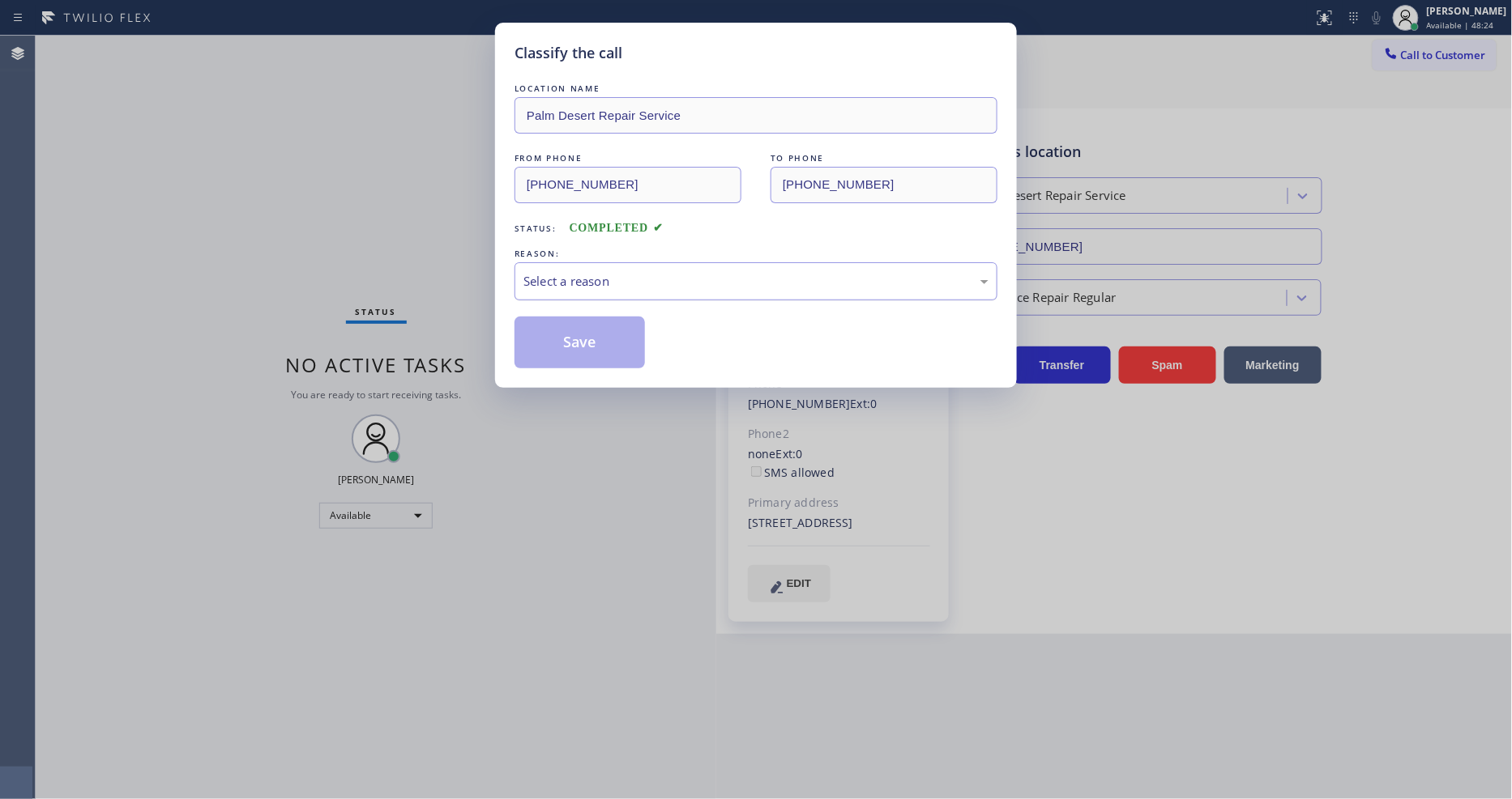
click at [570, 275] on div "Select a reason" at bounding box center [756, 282] width 465 height 19
click at [562, 340] on button "Save" at bounding box center [580, 342] width 130 height 52
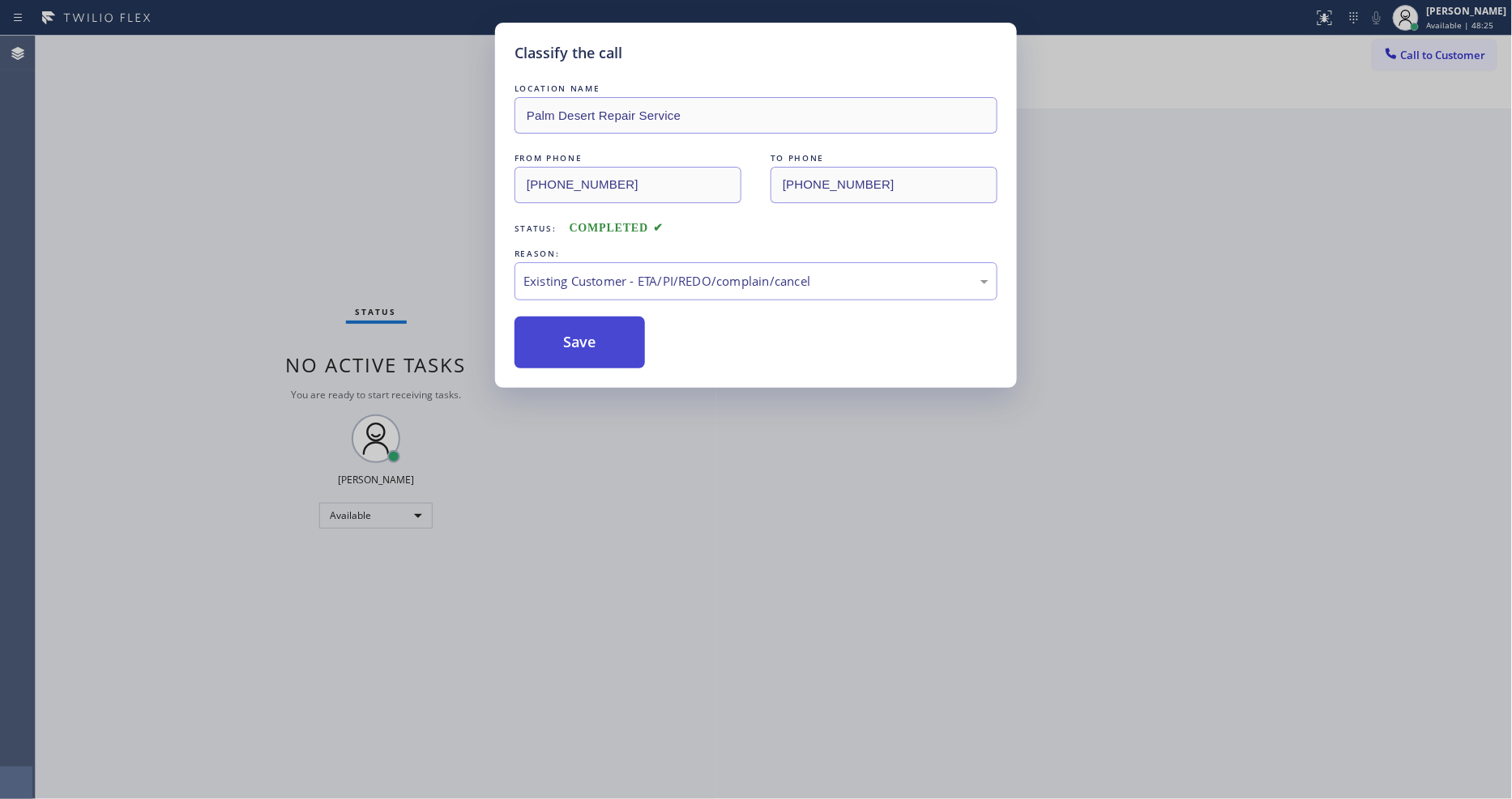
click at [562, 340] on button "Save" at bounding box center [580, 342] width 130 height 52
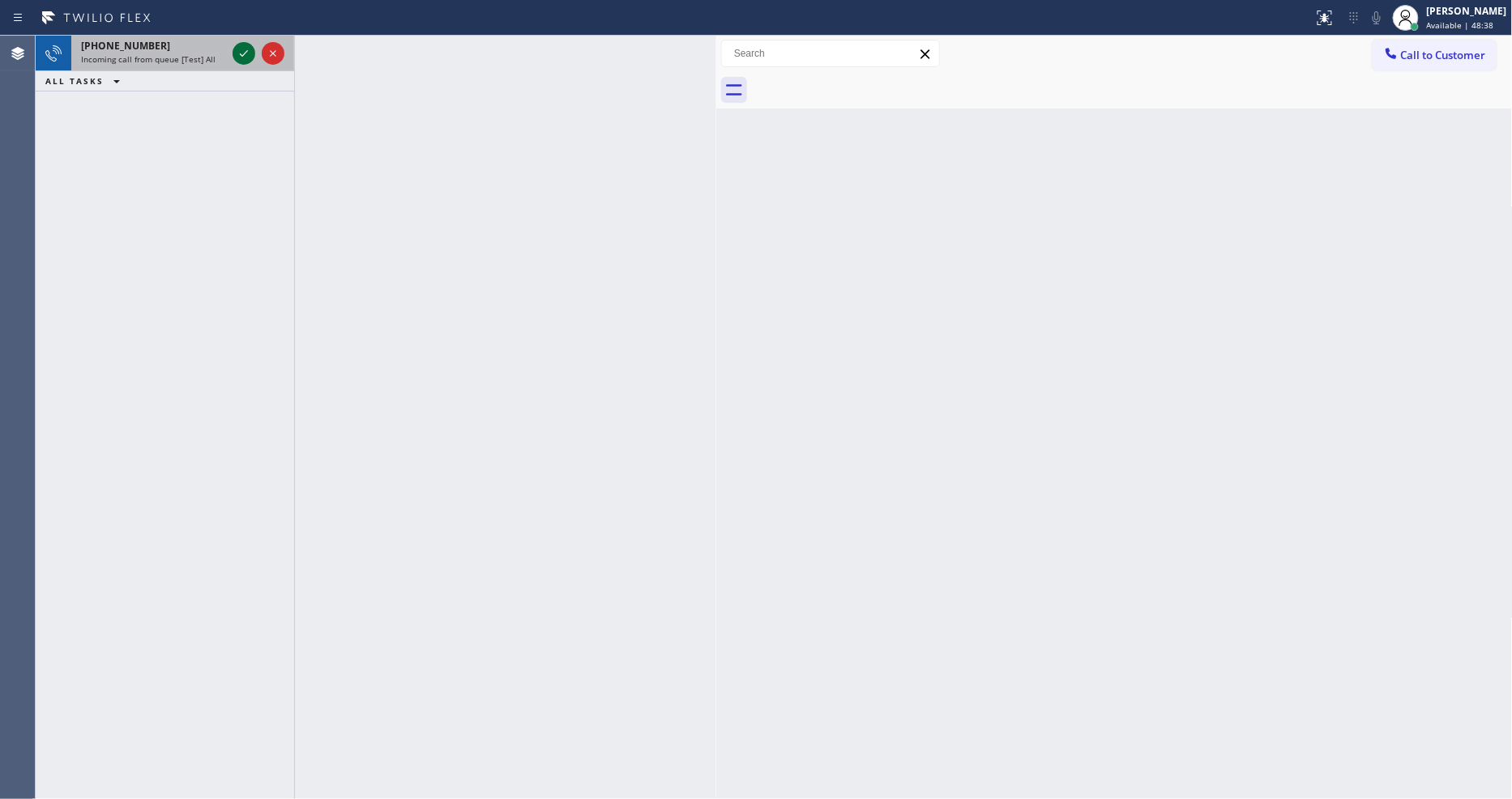
click at [236, 53] on icon at bounding box center [244, 53] width 20 height 20
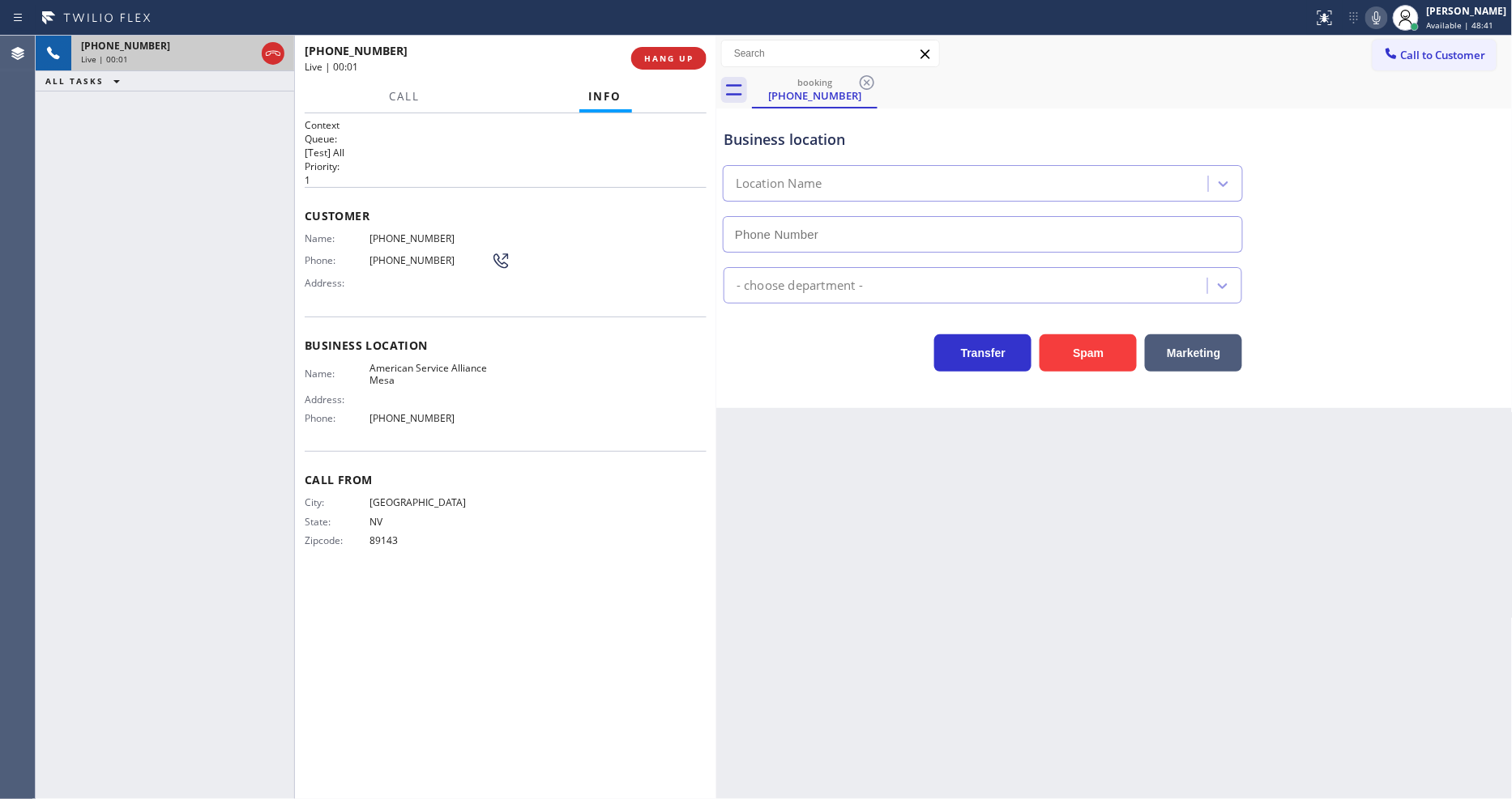
type input "[PHONE_NUMBER]"
click at [1066, 561] on div "Back to Dashboard Change Sender ID Customers Technicians Select a contact Outbo…" at bounding box center [1115, 417] width 796 height 764
click at [455, 362] on span "American Service Alliance Mesa" at bounding box center [430, 374] width 122 height 25
drag, startPoint x: 455, startPoint y: 362, endPoint x: 484, endPoint y: 33, distance: 330.3
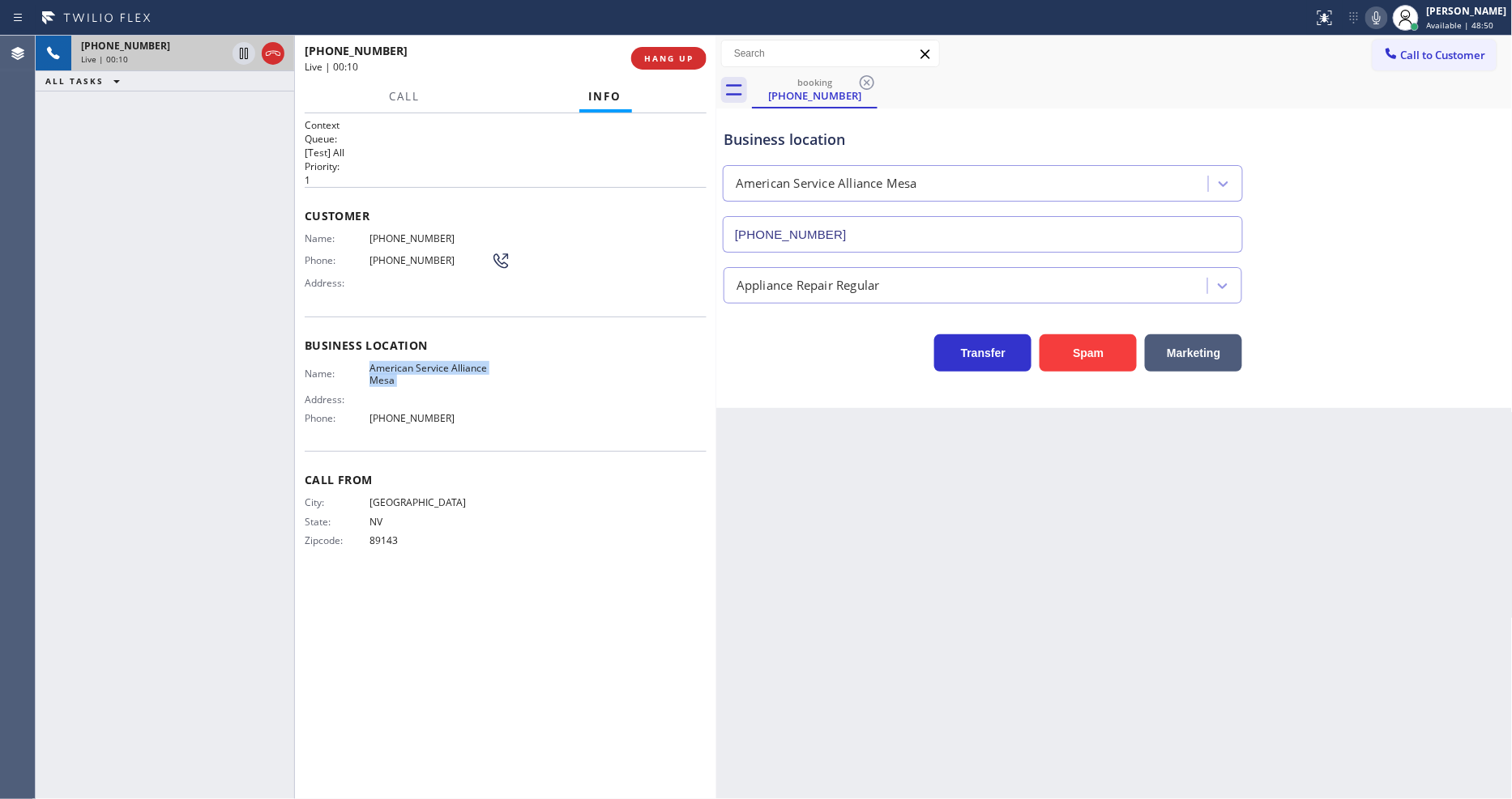
click at [454, 353] on div "Business location Name: American Service Alliance Mesa Address: Phone: [PHONE_N…" at bounding box center [505, 383] width 402 height 135
click at [411, 233] on span "[PHONE_NUMBER]" at bounding box center [430, 238] width 122 height 12
click at [253, 57] on icon at bounding box center [244, 53] width 20 height 20
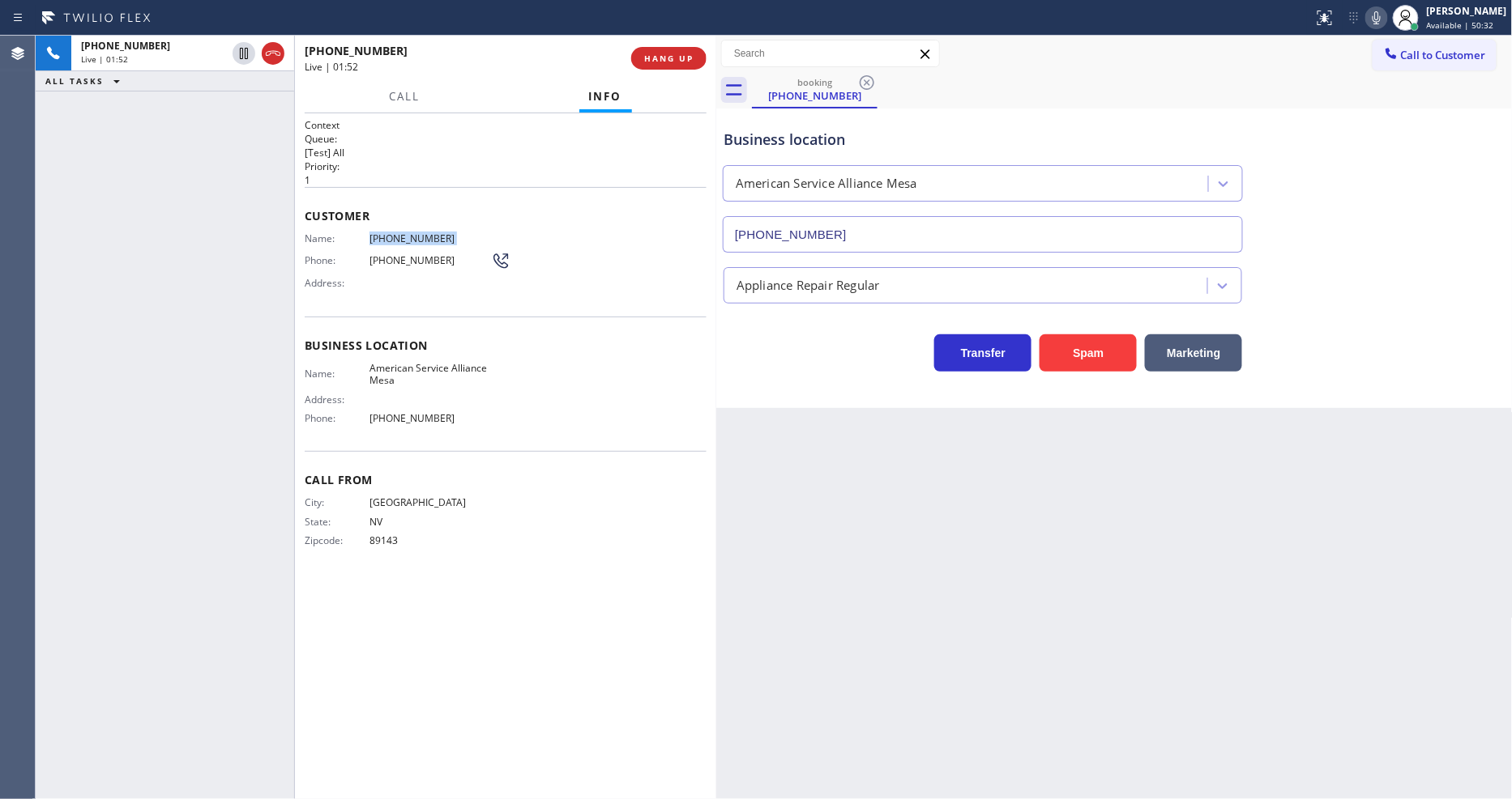
click at [1379, 14] on div at bounding box center [1376, 18] width 22 height 20
drag, startPoint x: 397, startPoint y: 120, endPoint x: 428, endPoint y: 222, distance: 106.6
click at [397, 120] on h1 "Context" at bounding box center [505, 125] width 402 height 14
click at [240, 53] on icon at bounding box center [244, 53] width 11 height 11
click at [1381, 22] on icon at bounding box center [1376, 18] width 8 height 13
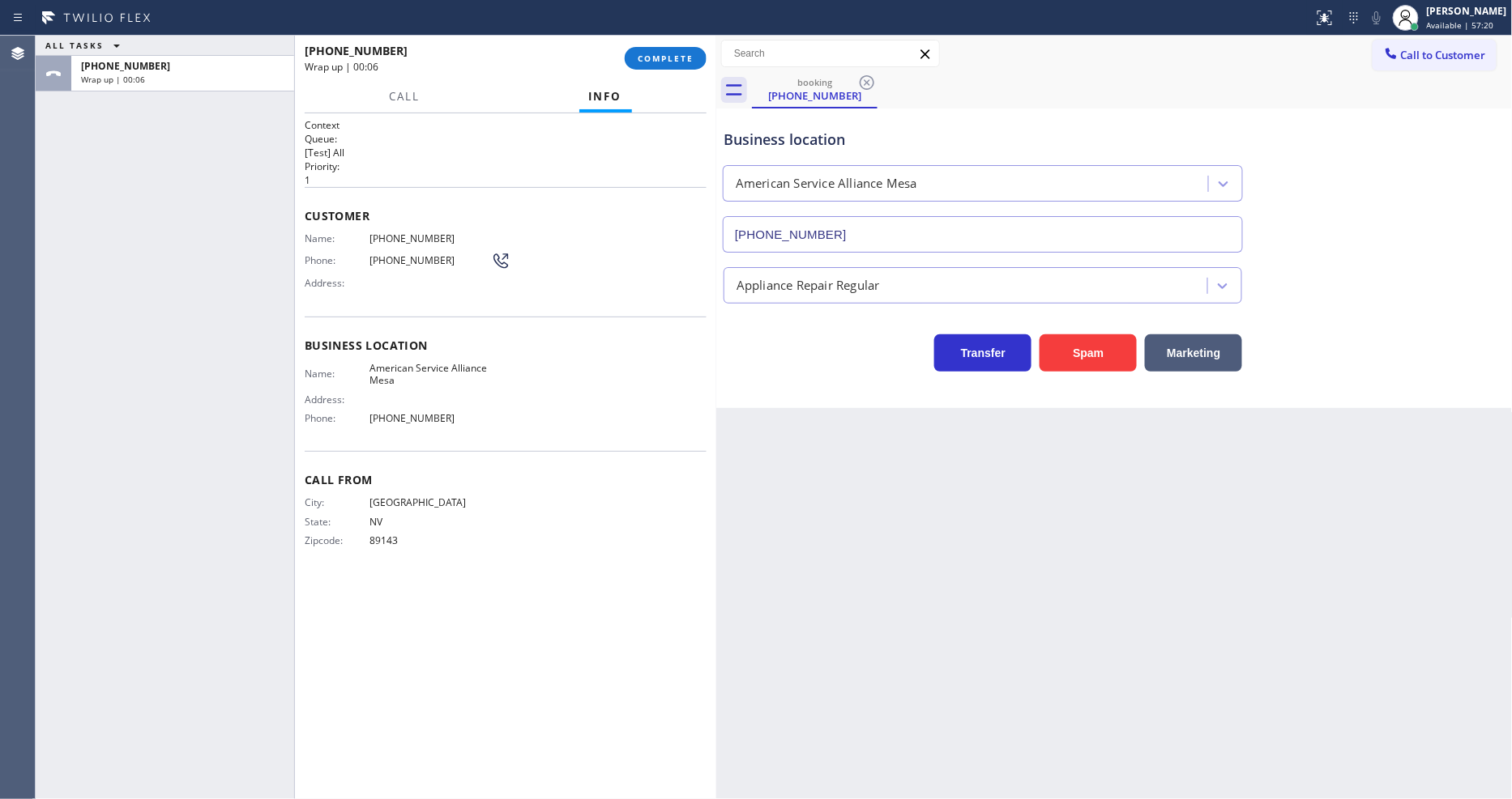
click at [392, 239] on span "[PHONE_NUMBER]" at bounding box center [430, 238] width 122 height 12
click at [664, 66] on button "COMPLETE" at bounding box center [665, 58] width 82 height 22
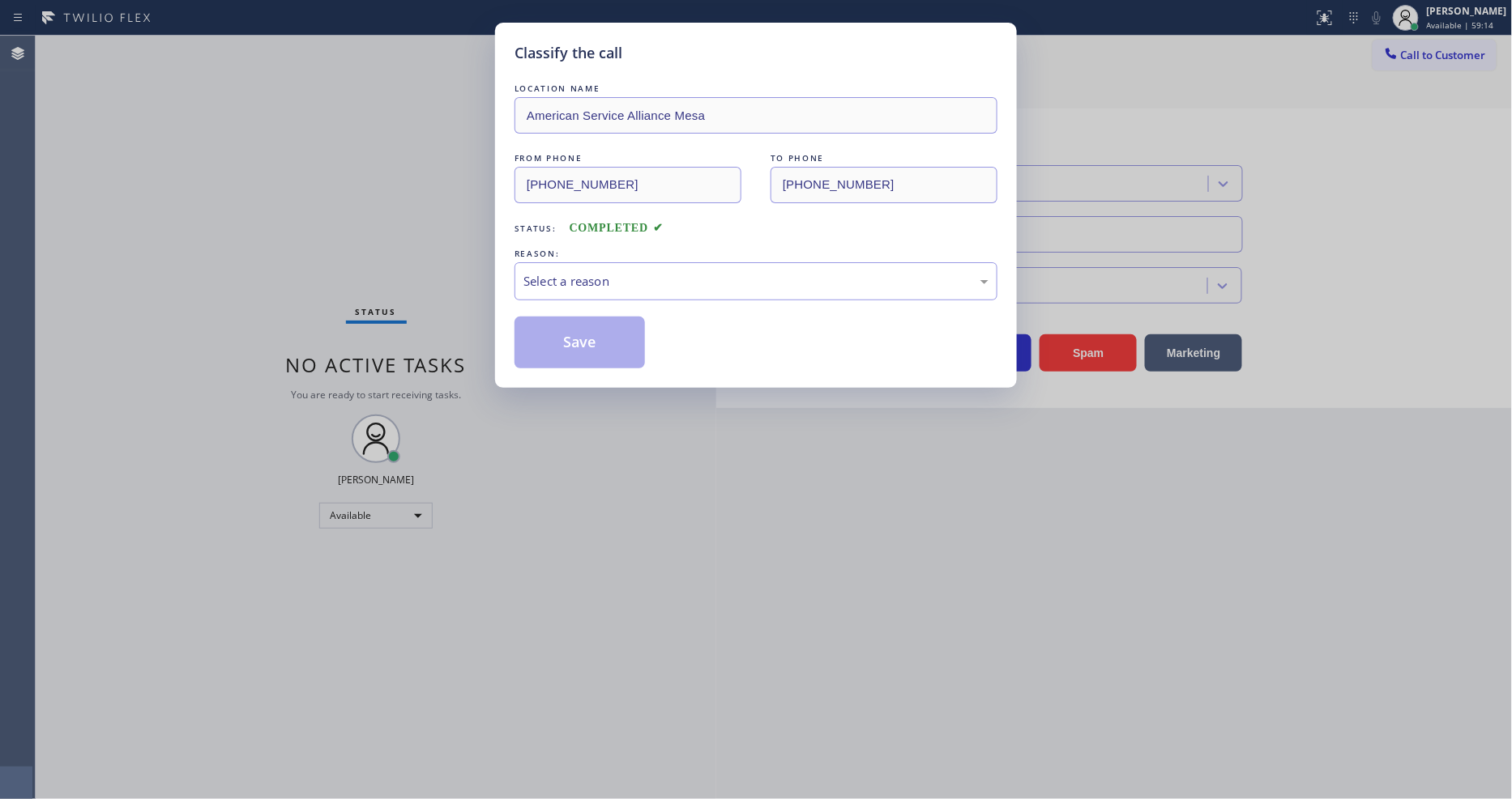
click at [568, 278] on div "Select a reason" at bounding box center [756, 282] width 465 height 19
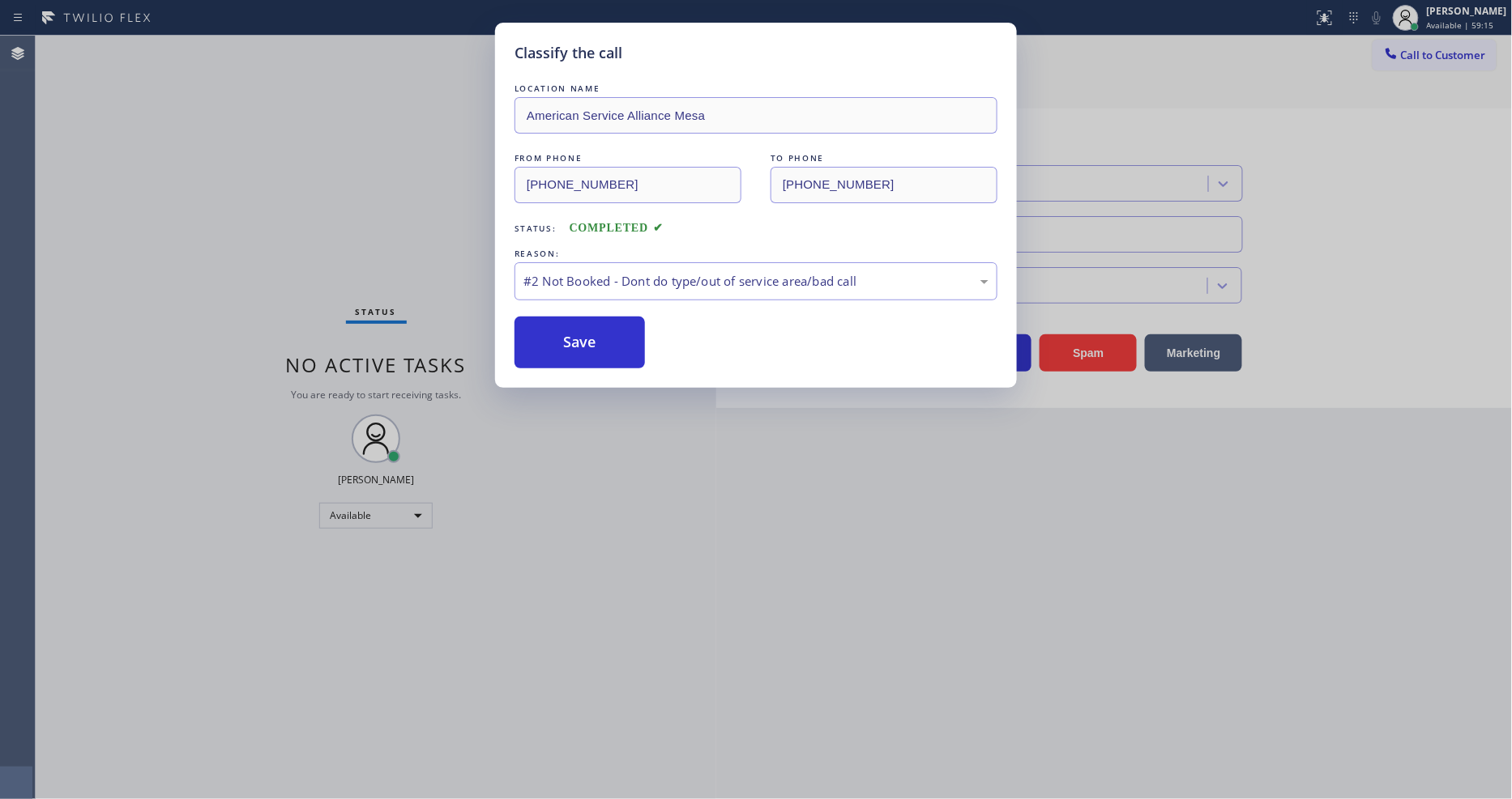
click at [560, 341] on button "Save" at bounding box center [580, 342] width 130 height 52
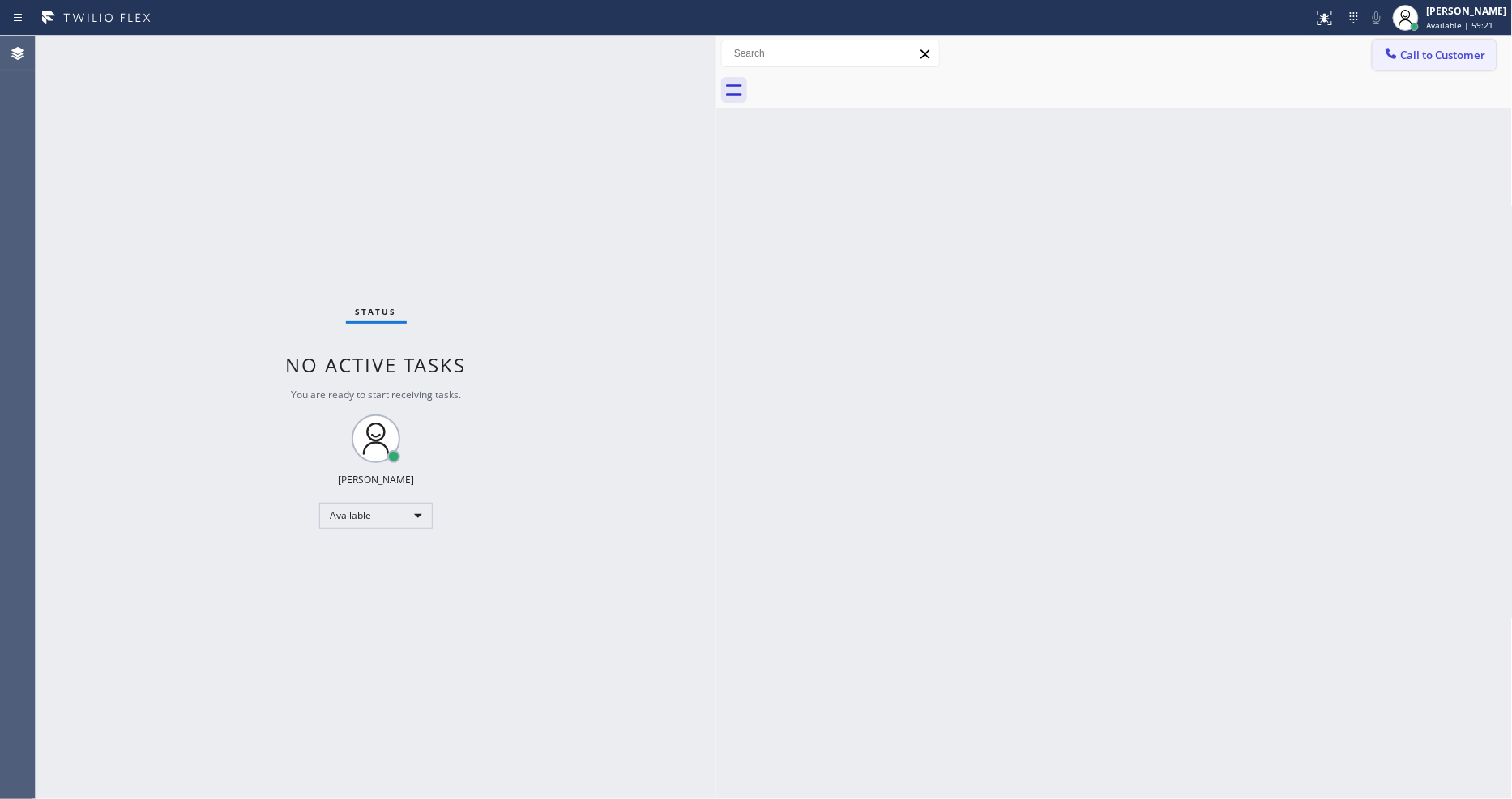
click at [1403, 58] on span "Call to Customer" at bounding box center [1442, 55] width 85 height 15
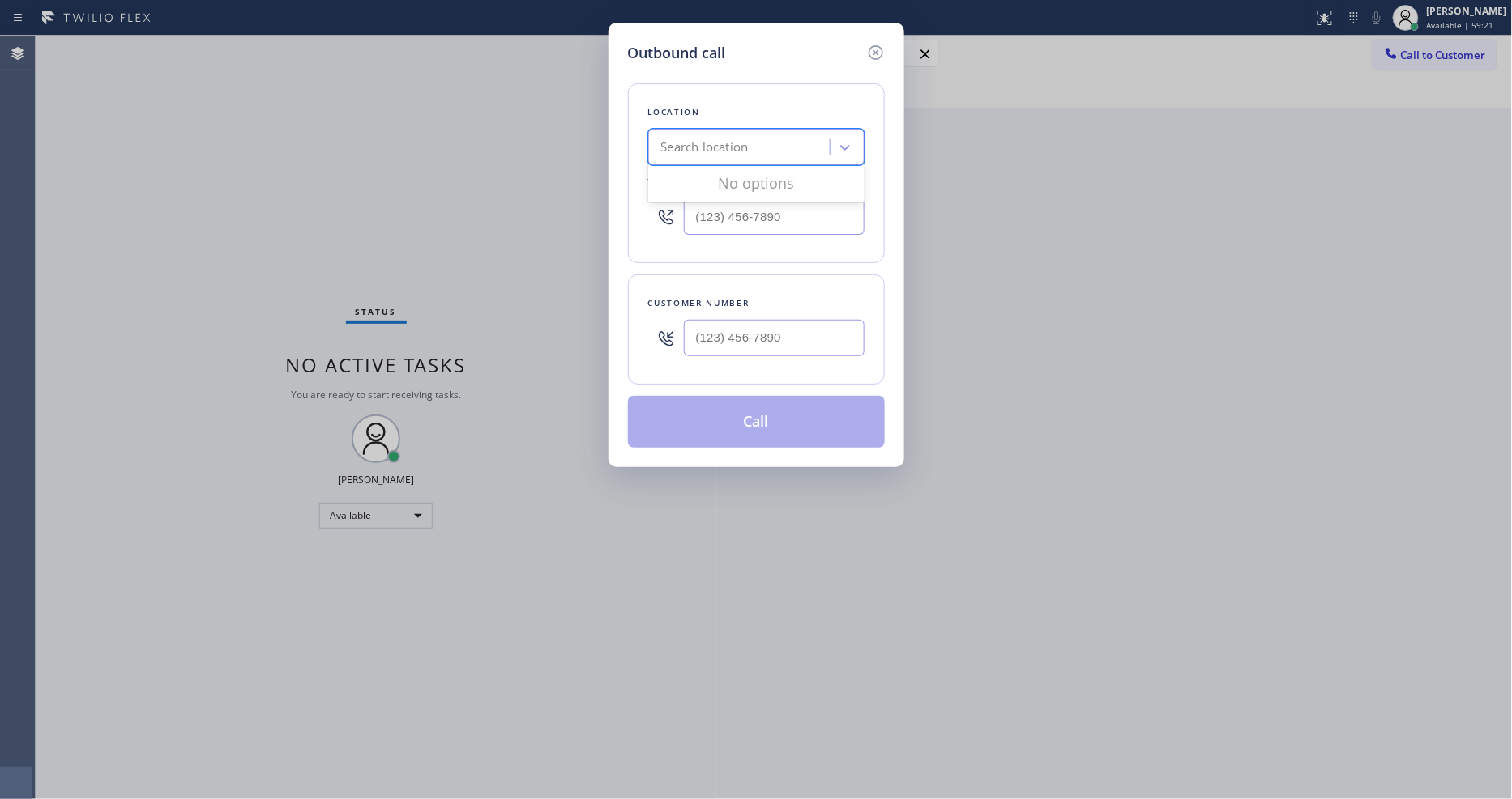
click at [676, 146] on div "Search location" at bounding box center [704, 148] width 87 height 19
paste input "Palm Desert Repair Service"
type input "Palm Desert Repair Service"
click at [674, 176] on div "Palm Desert Repair Service" at bounding box center [756, 180] width 216 height 29
type input "[PHONE_NUMBER]"
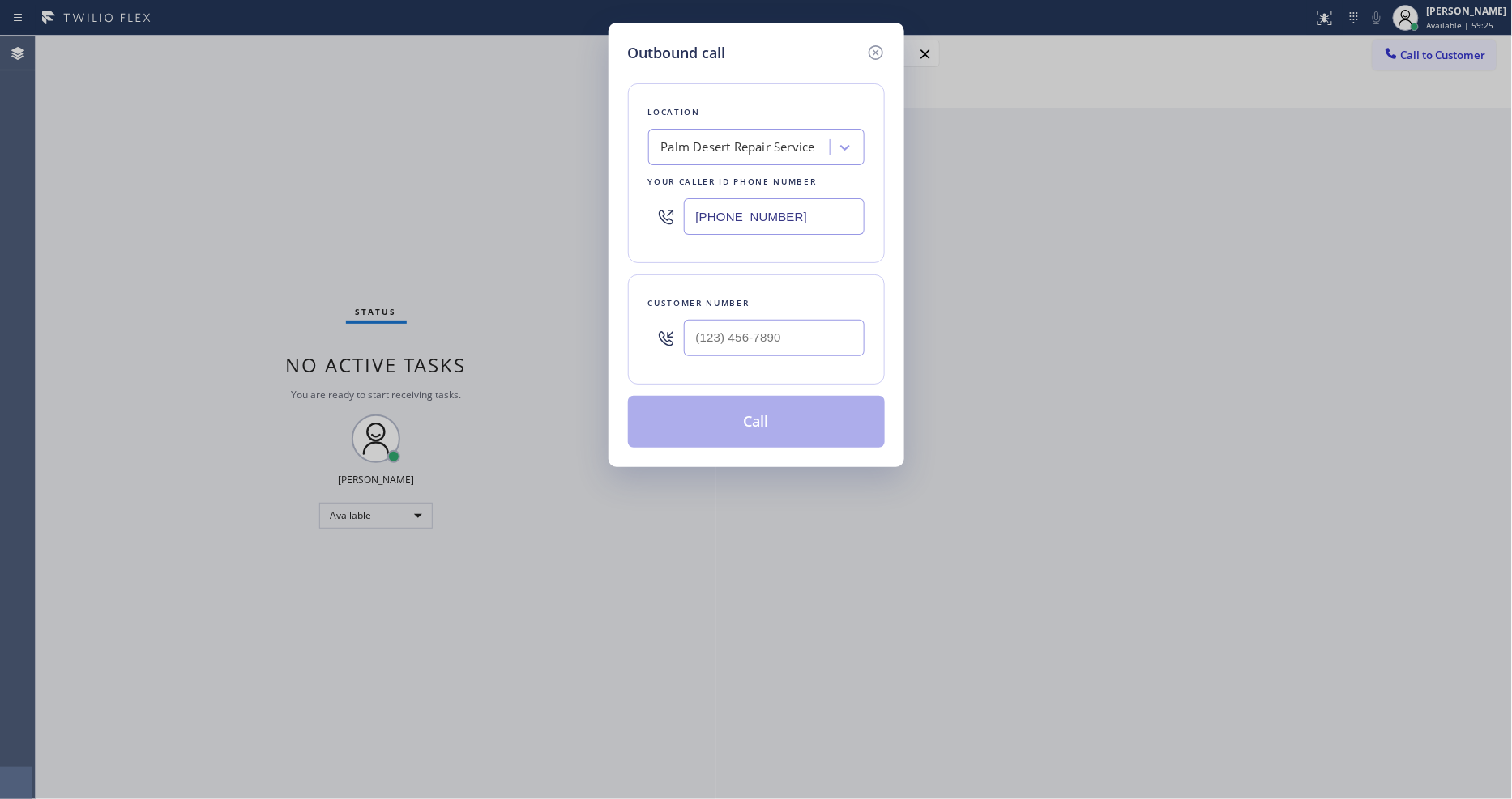
click at [397, 332] on div "Outbound call Location [GEOGRAPHIC_DATA] Repair Service Your caller id phone nu…" at bounding box center [756, 399] width 1512 height 799
click at [711, 320] on input "(___) ___-____" at bounding box center [774, 338] width 181 height 36
paste input "760) 668-4506"
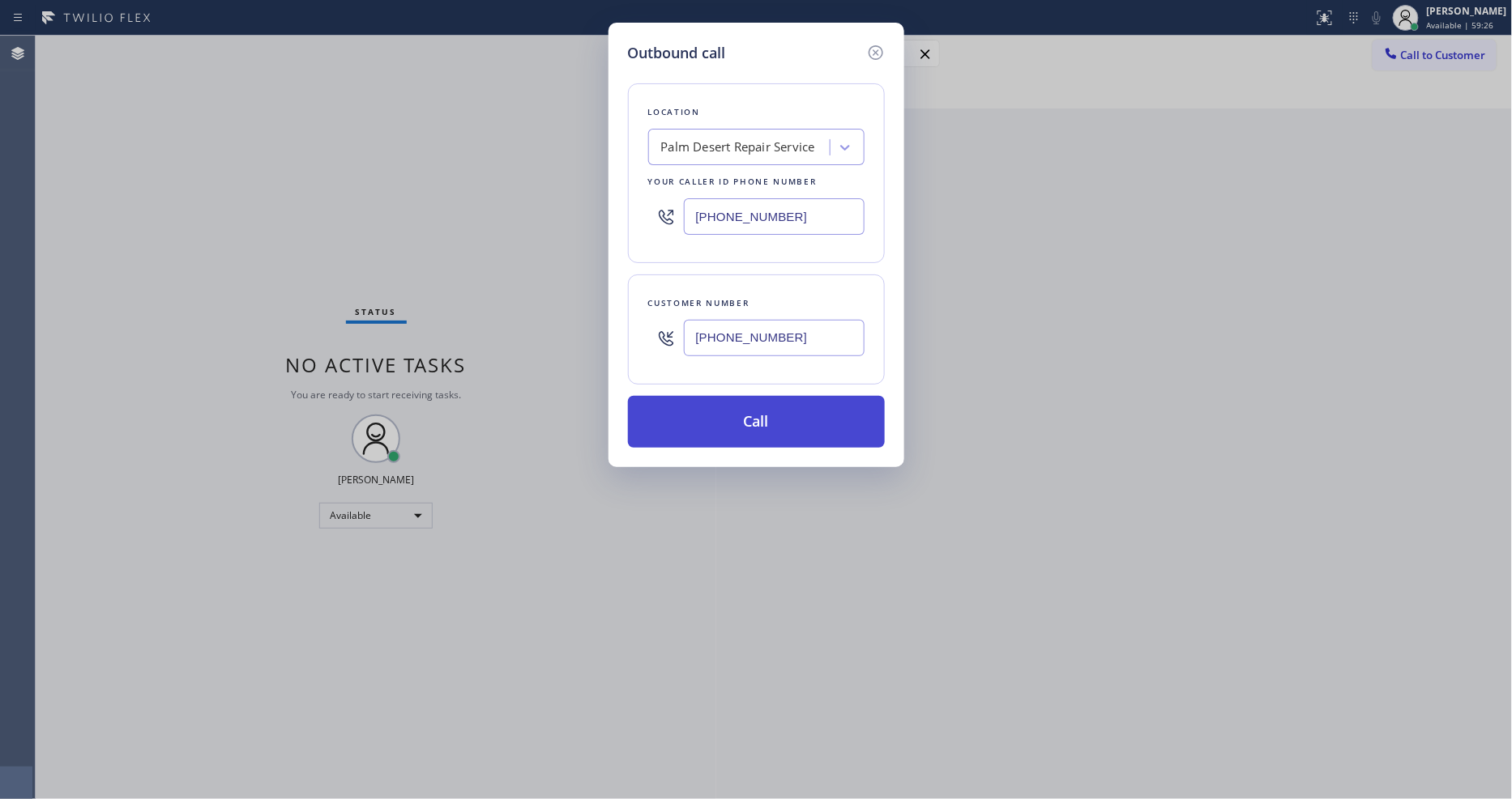
type input "[PHONE_NUMBER]"
click at [689, 432] on button "Call" at bounding box center [756, 422] width 257 height 52
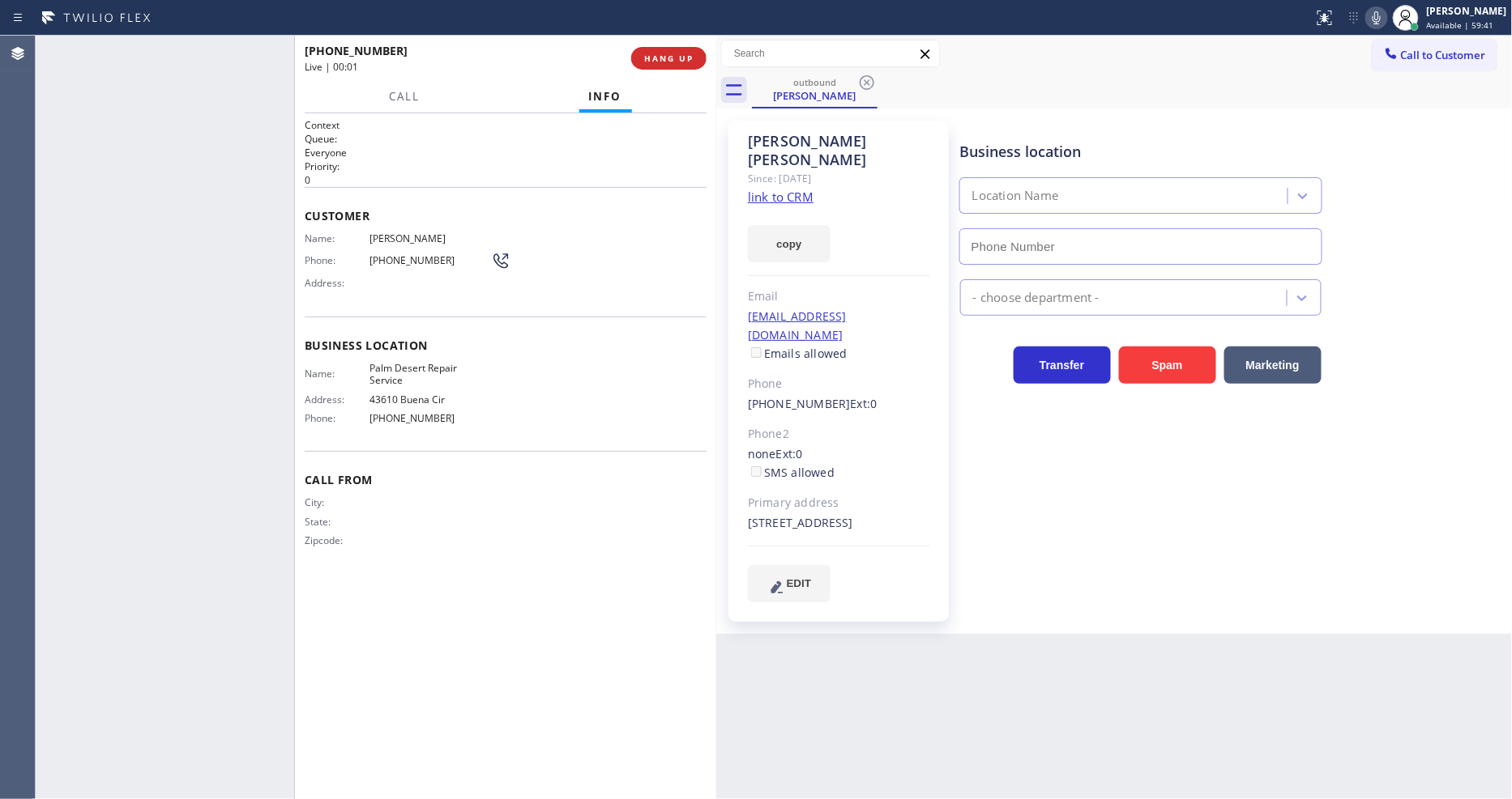
type input "[PHONE_NUMBER]"
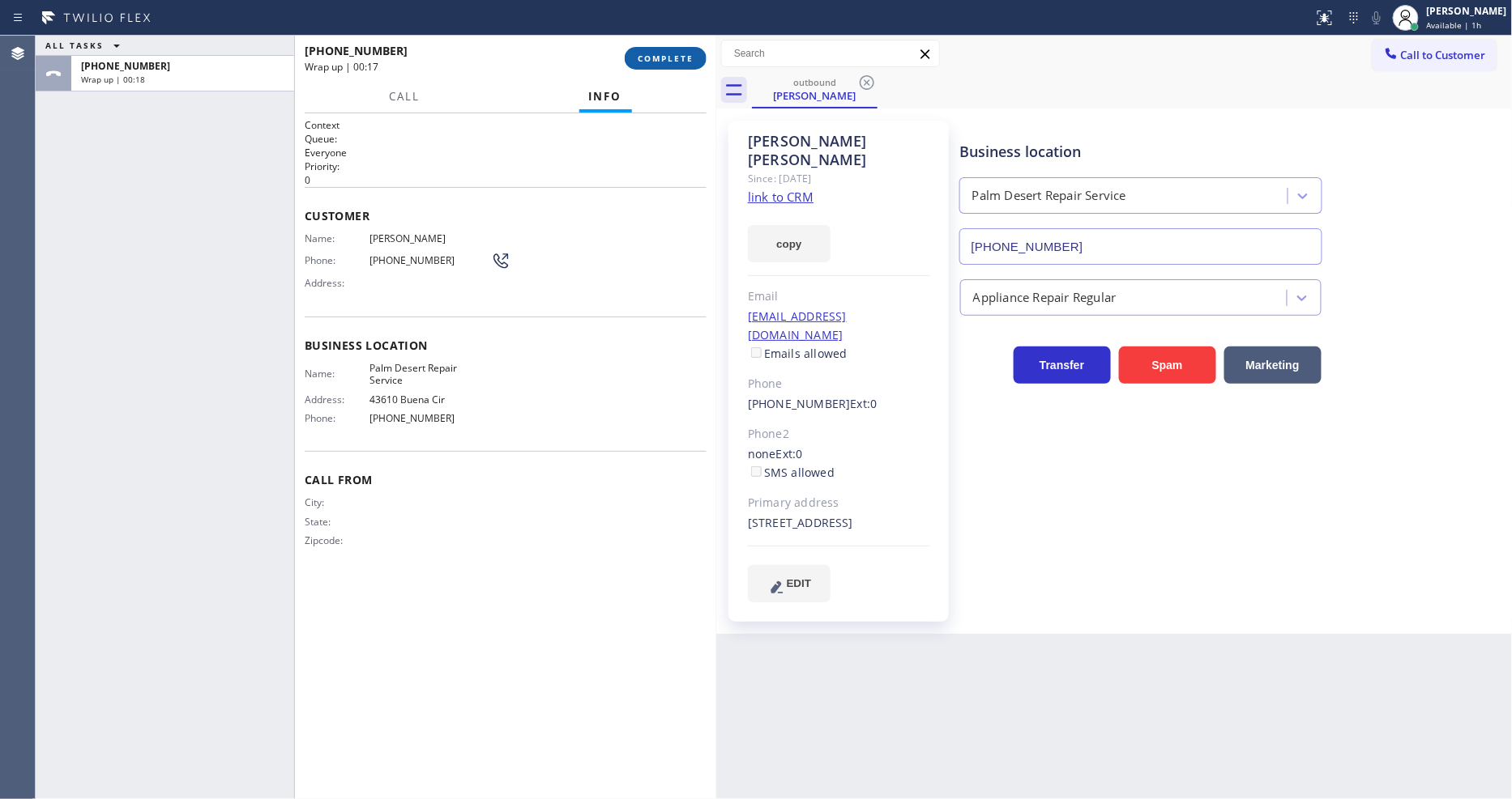
click at [651, 59] on span "COMPLETE" at bounding box center [665, 59] width 56 height 11
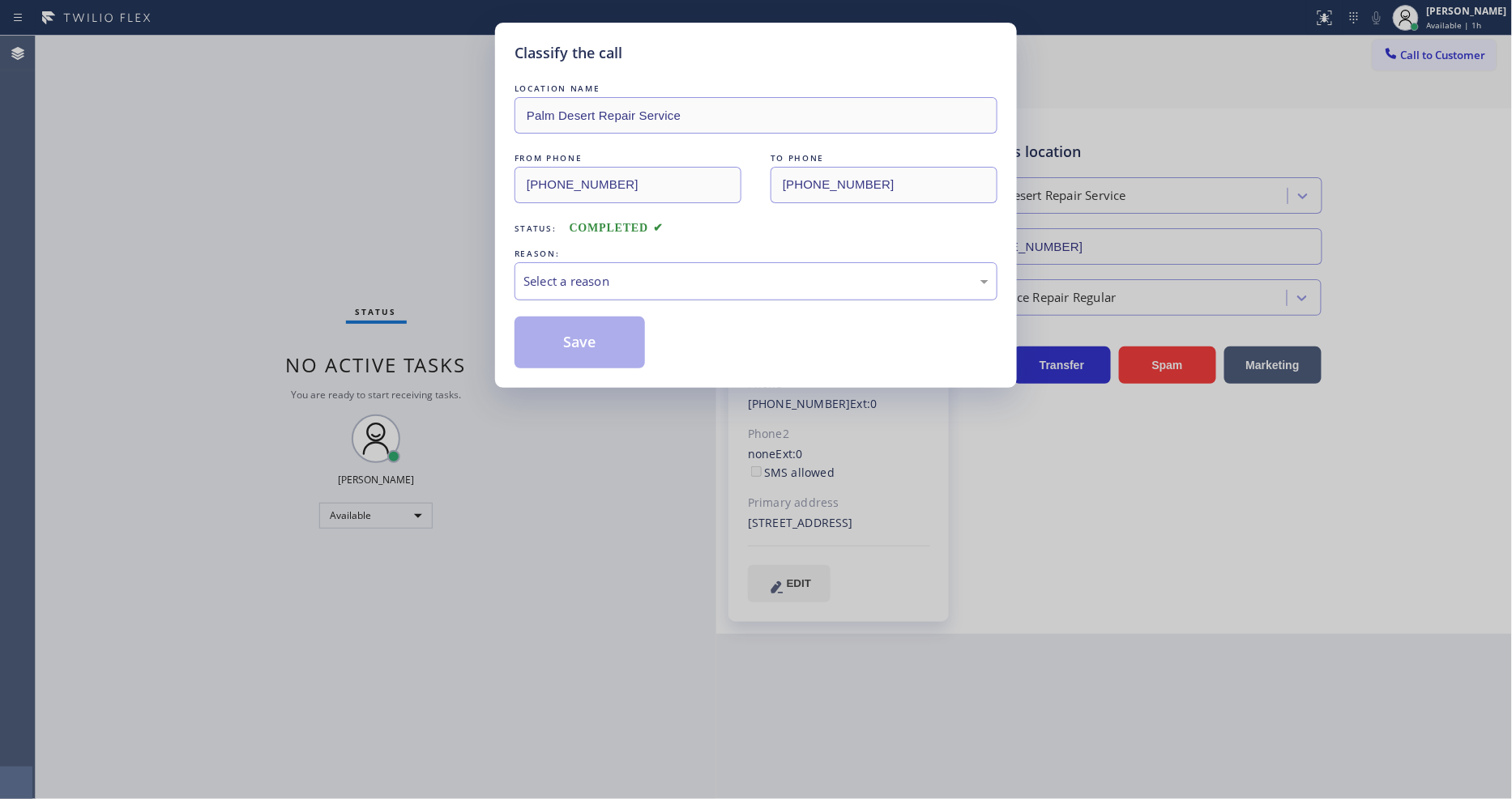
click at [634, 279] on div "Select a reason" at bounding box center [756, 282] width 465 height 19
click at [616, 329] on button "Save" at bounding box center [580, 342] width 130 height 52
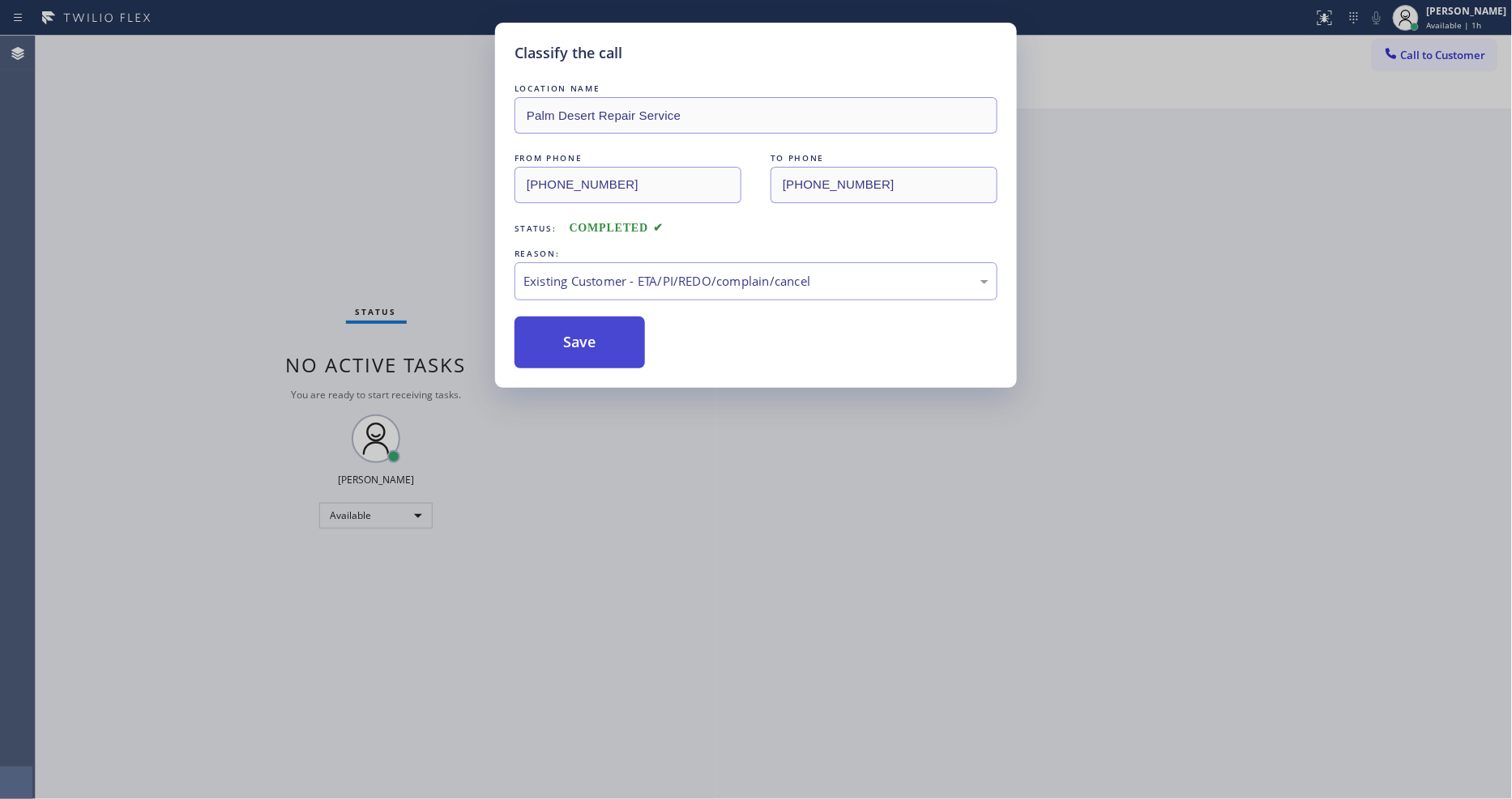
click at [616, 329] on button "Save" at bounding box center [580, 342] width 130 height 52
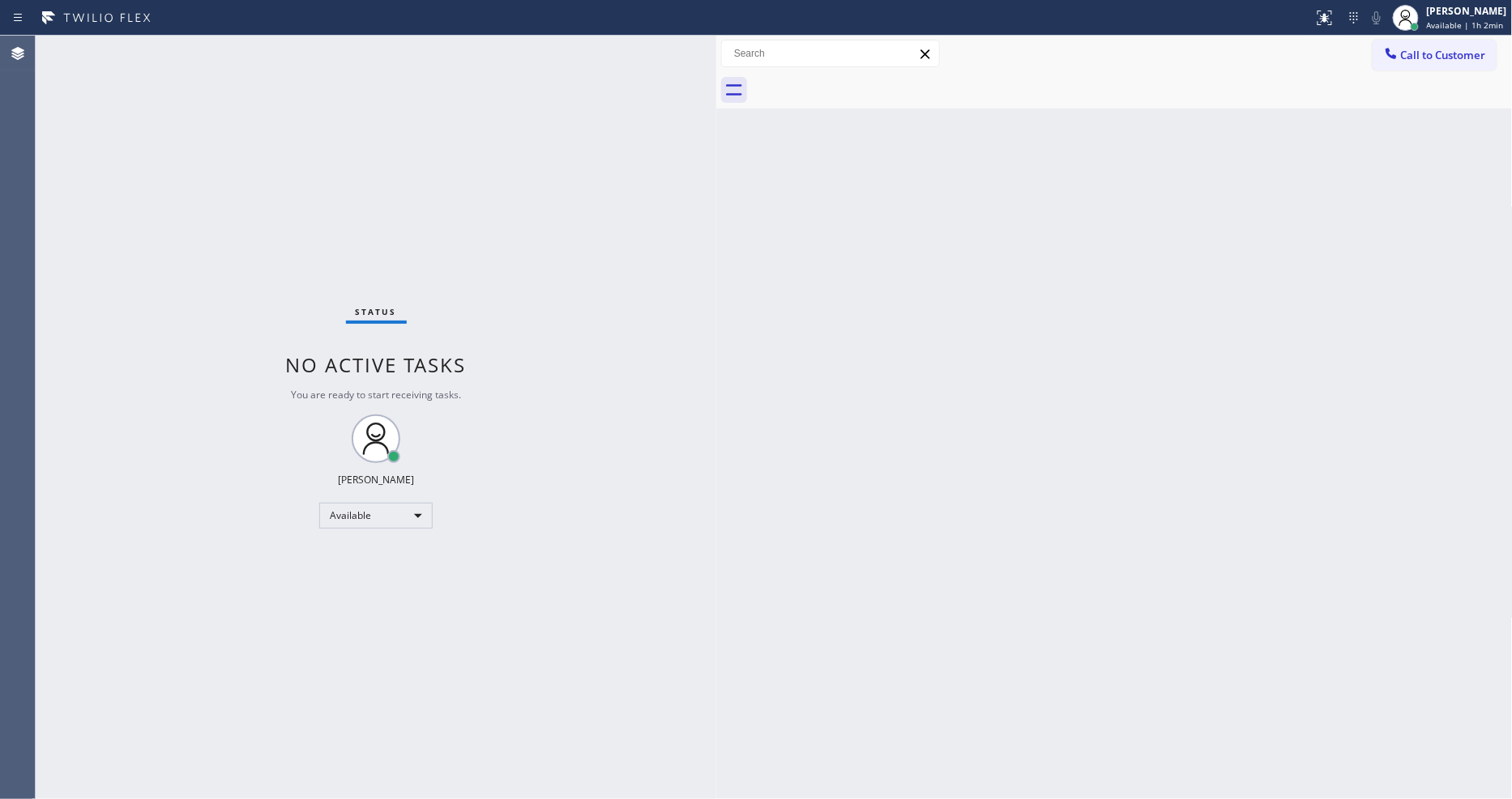
click at [1337, 505] on div "Back to Dashboard Change Sender ID Customers Technicians Select a contact Outbo…" at bounding box center [1115, 417] width 796 height 764
click at [999, 523] on div "Back to Dashboard Change Sender ID Customers Technicians Select a contact Outbo…" at bounding box center [1115, 417] width 796 height 764
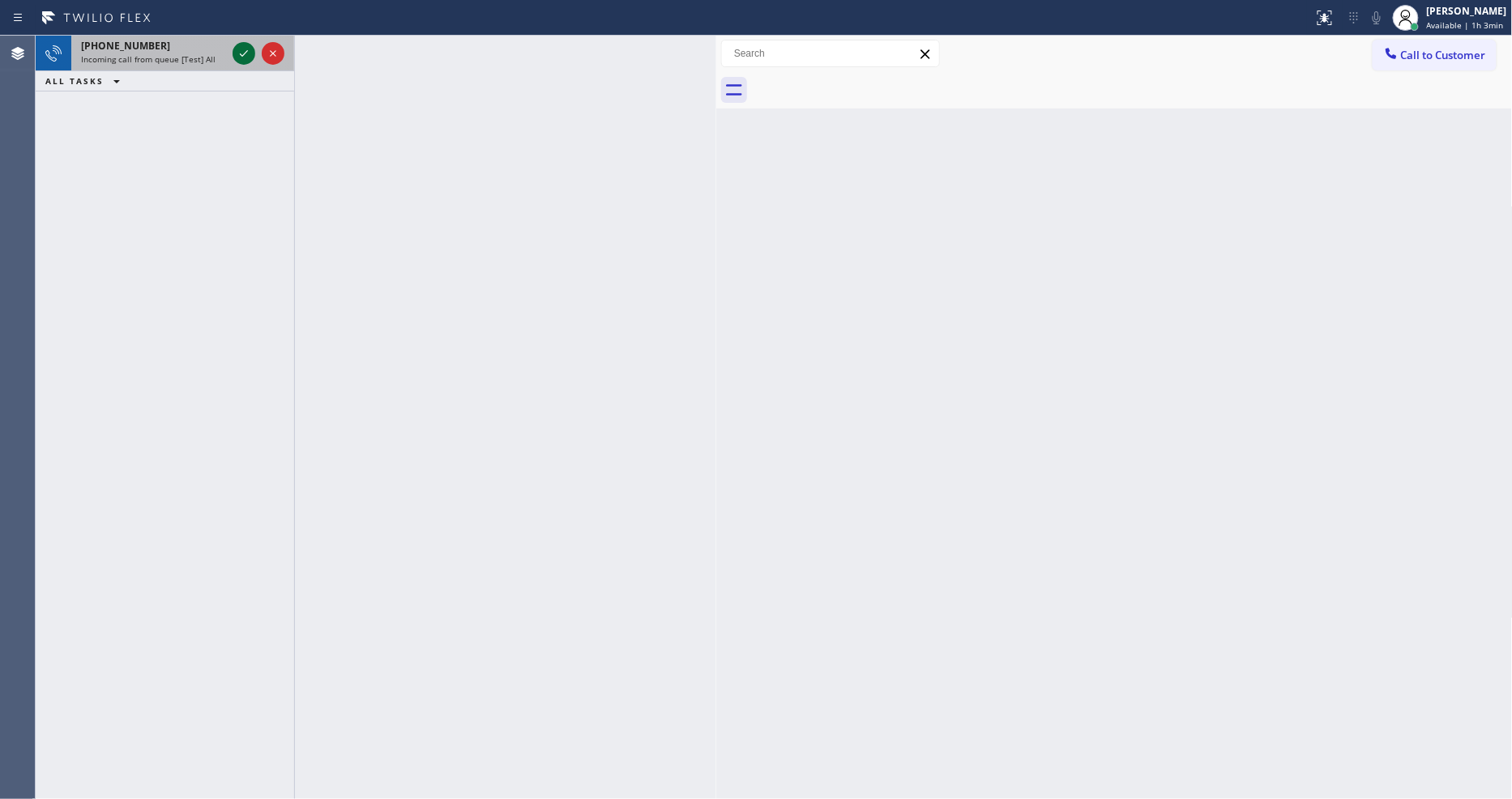
click at [241, 51] on icon at bounding box center [244, 53] width 20 height 20
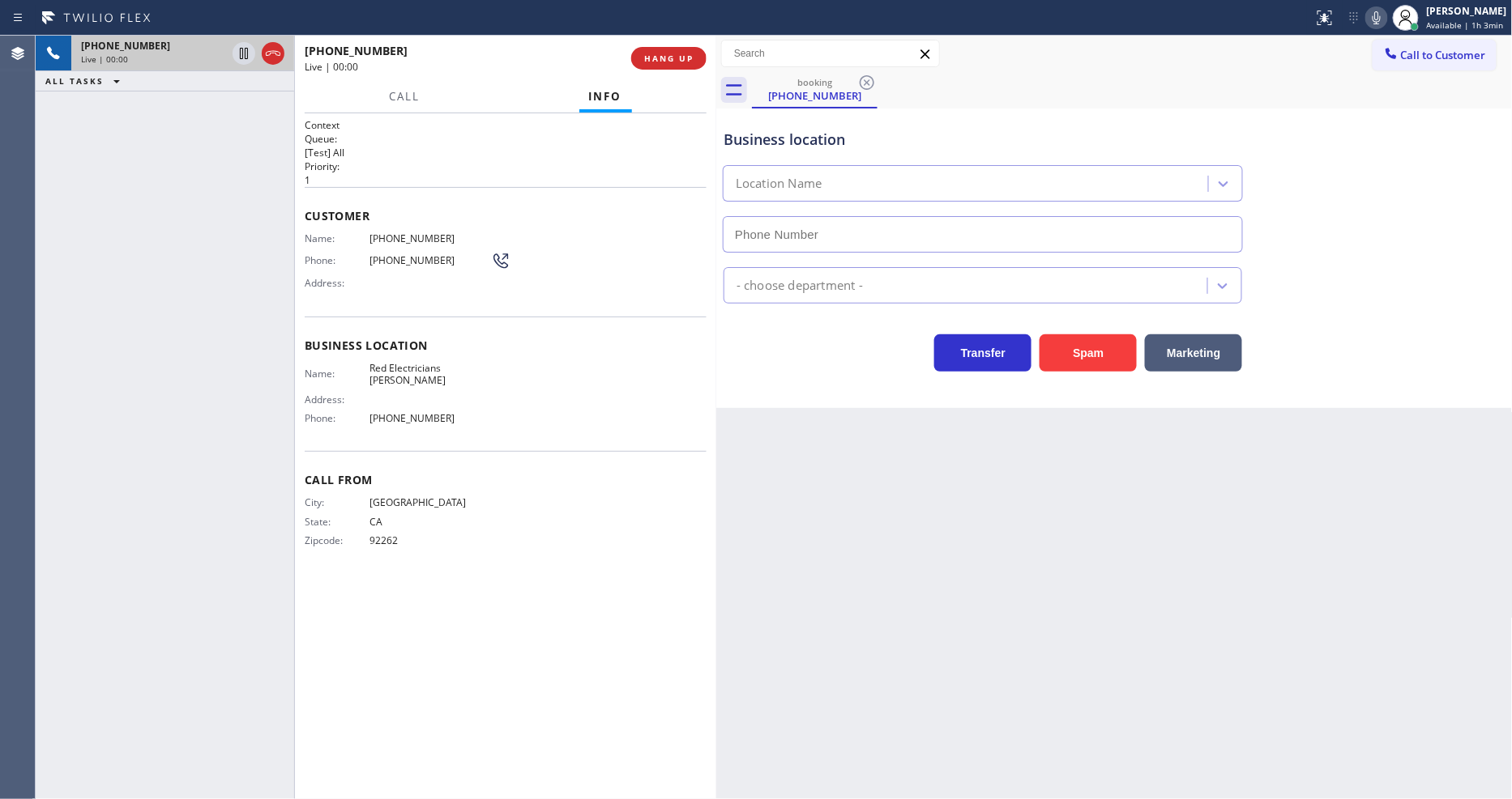
type input "[PHONE_NUMBER]"
click at [423, 365] on span "Red Electricians [PERSON_NAME]" at bounding box center [430, 374] width 122 height 25
click at [422, 365] on span "Red Electricians [PERSON_NAME]" at bounding box center [430, 374] width 122 height 25
click at [408, 236] on span "[PHONE_NUMBER]" at bounding box center [430, 238] width 122 height 12
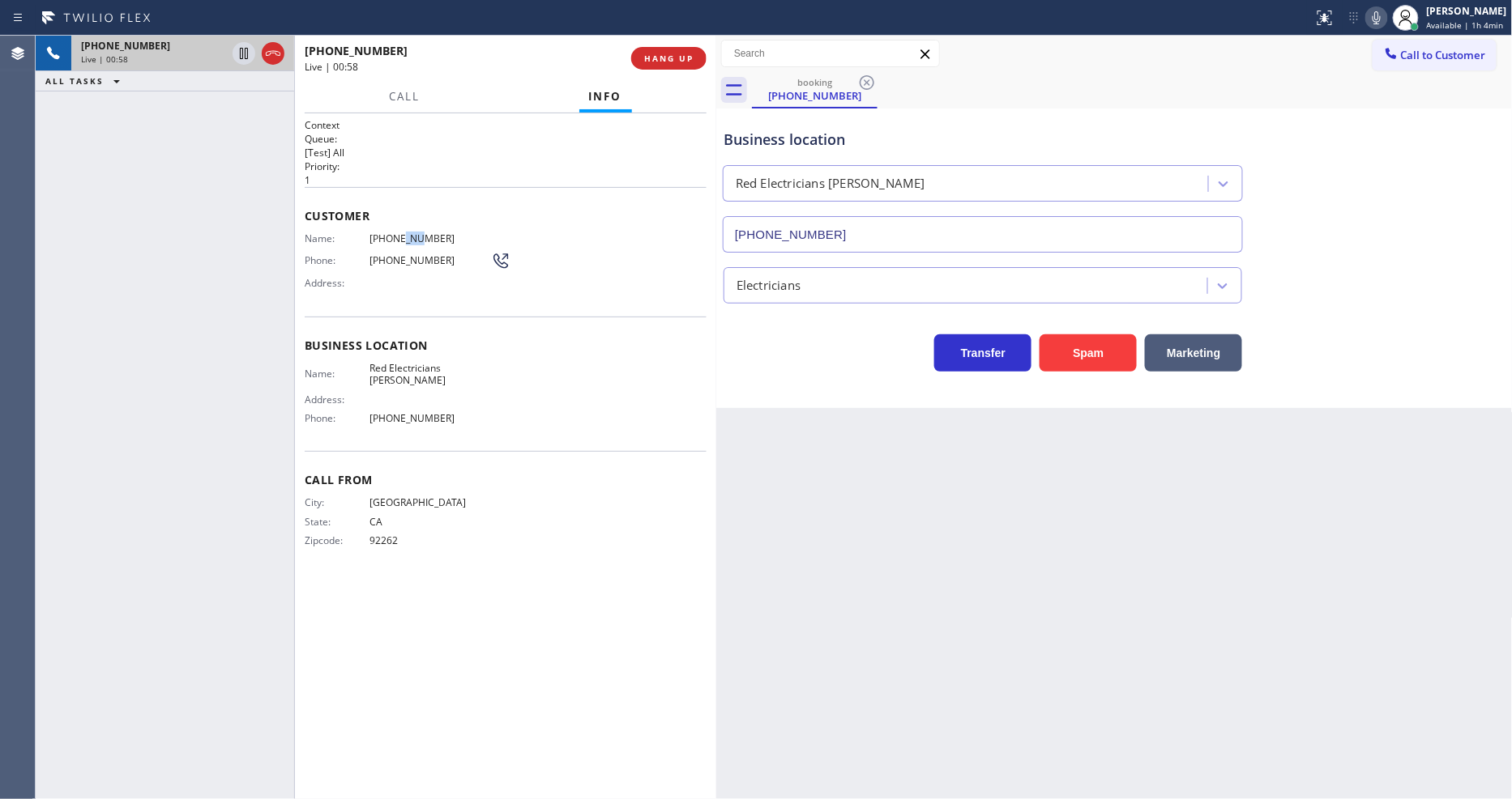
click at [408, 236] on span "[PHONE_NUMBER]" at bounding box center [430, 238] width 122 height 12
click at [248, 58] on icon at bounding box center [244, 53] width 20 height 20
click at [1386, 16] on icon at bounding box center [1376, 18] width 20 height 20
click at [241, 54] on icon at bounding box center [244, 53] width 20 height 20
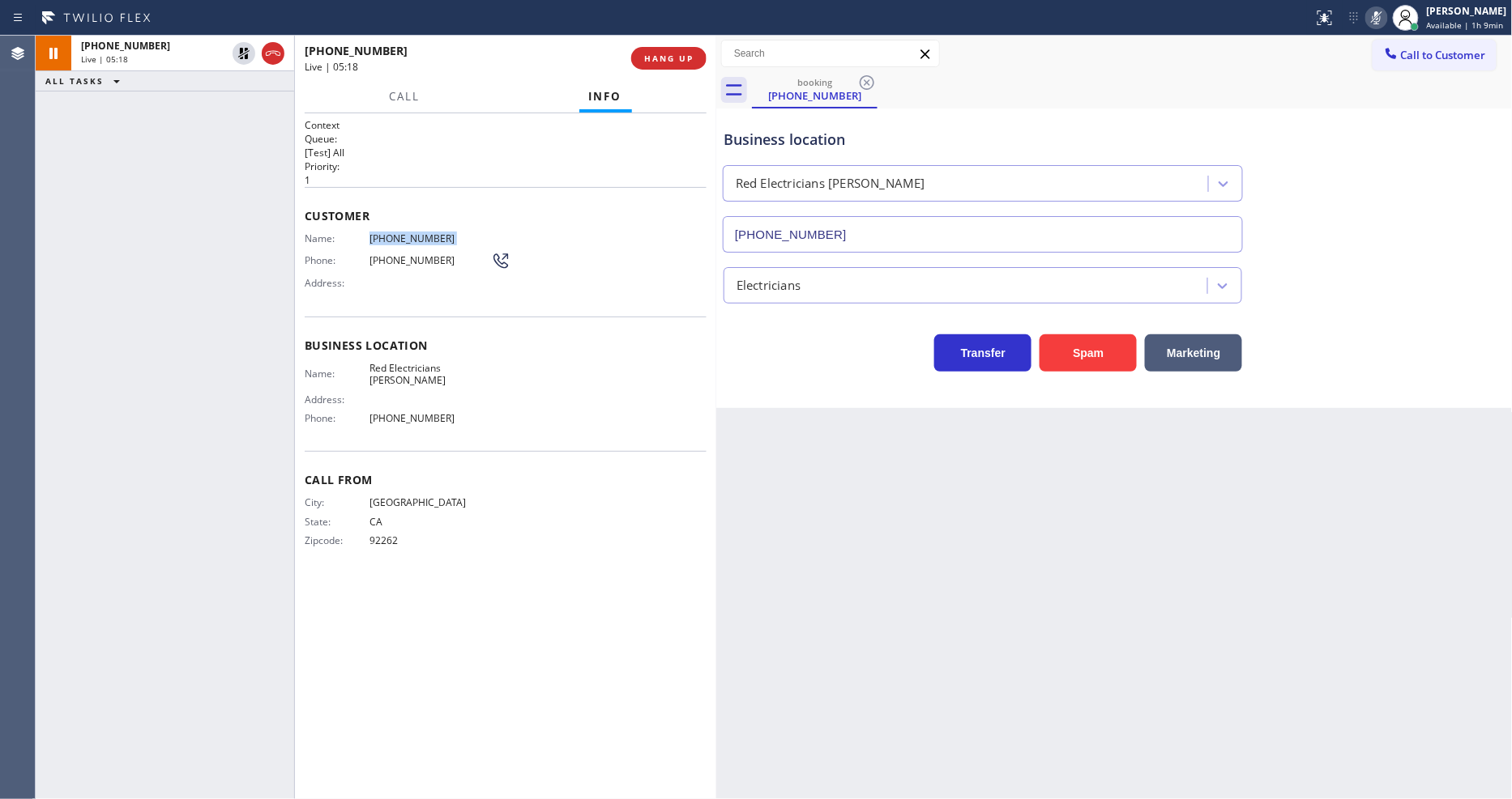
click at [1380, 12] on icon at bounding box center [1376, 18] width 20 height 20
click at [1136, 611] on div "Back to Dashboard Change Sender ID Customers Technicians Select a contact Outbo…" at bounding box center [1115, 417] width 796 height 764
click at [686, 58] on span "HANG UP" at bounding box center [668, 59] width 49 height 11
click at [686, 58] on span "COMPLETE" at bounding box center [665, 59] width 56 height 11
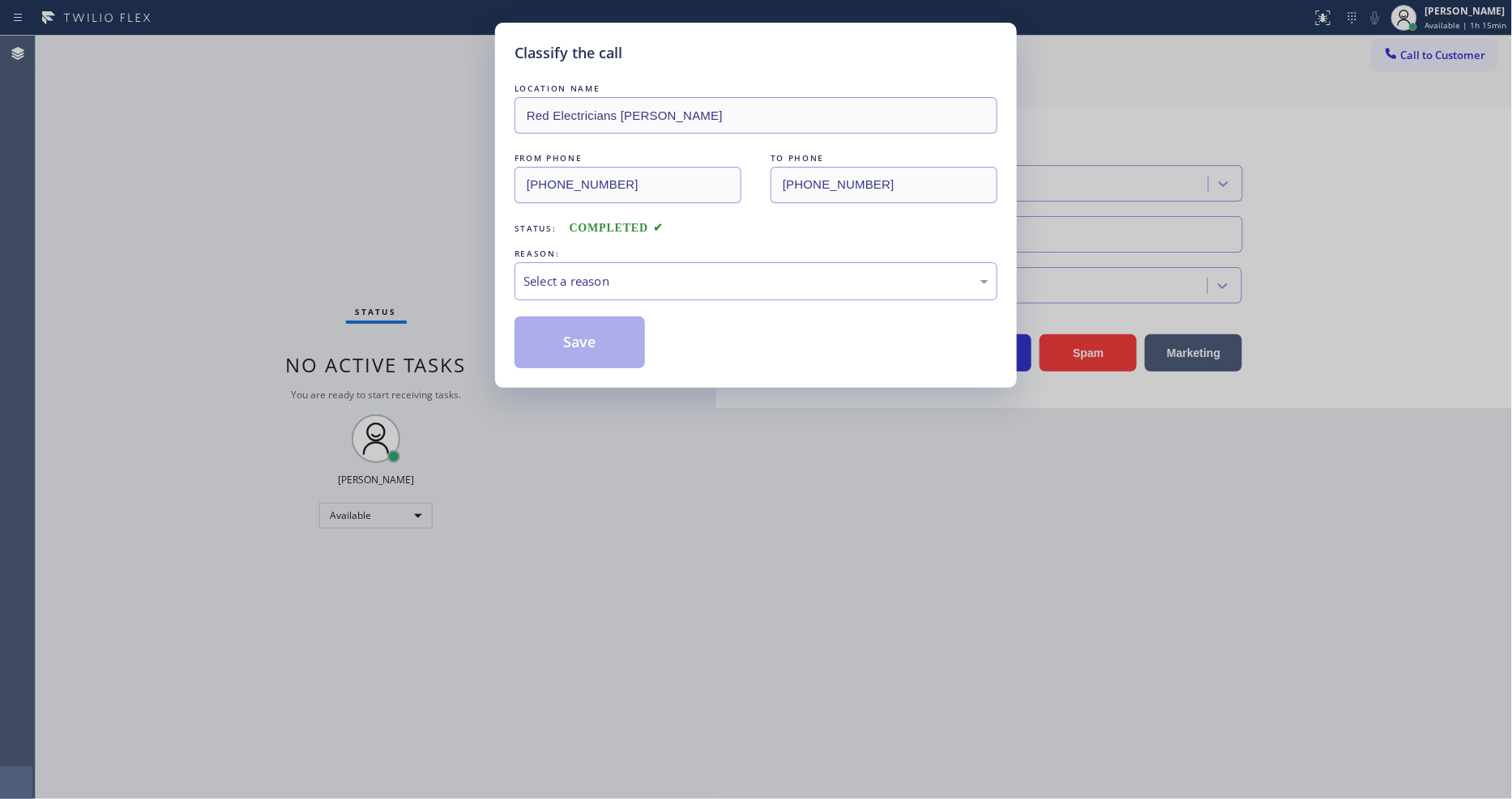
click at [659, 277] on div "Select a reason" at bounding box center [756, 282] width 465 height 19
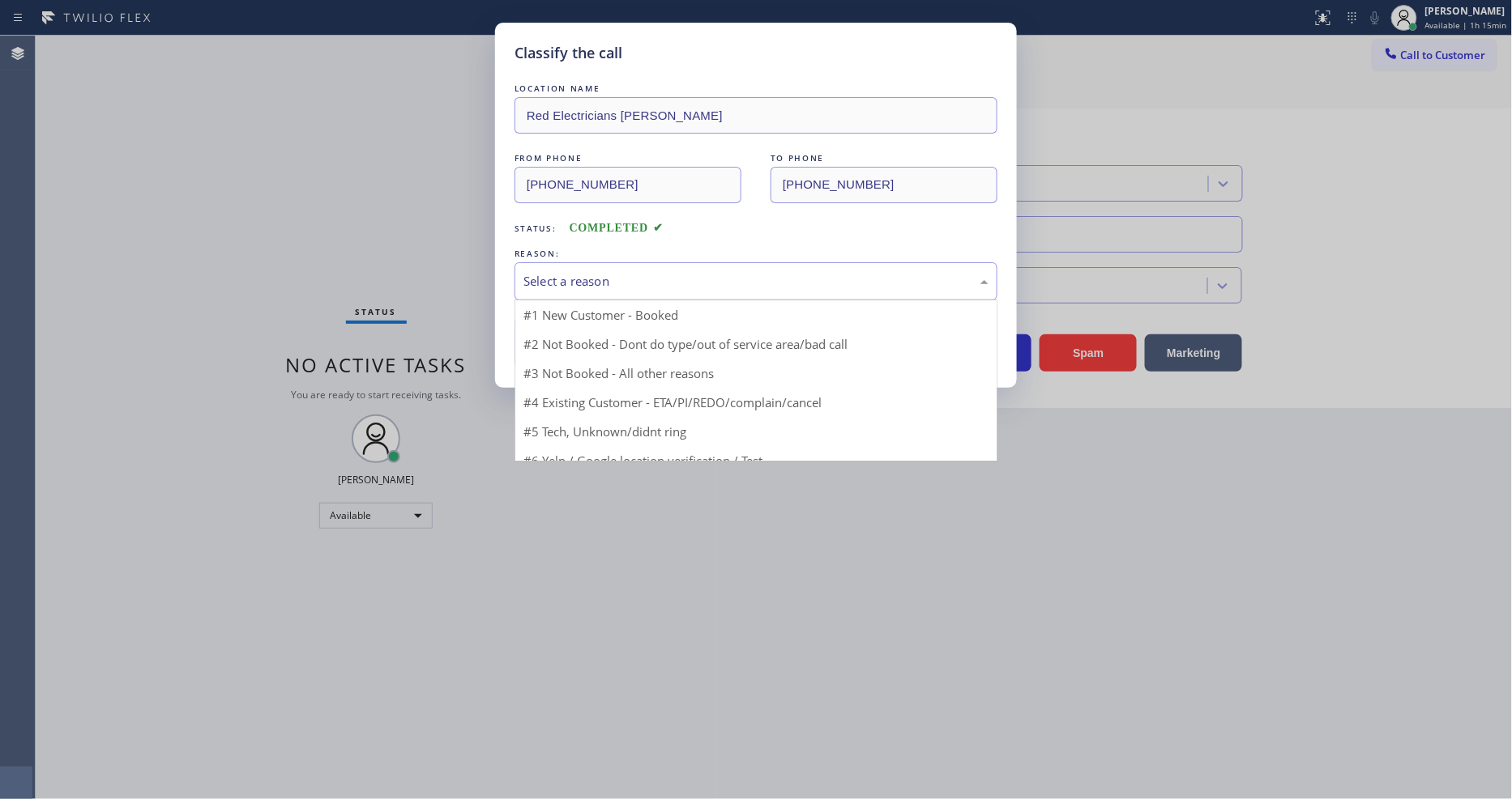
drag, startPoint x: 619, startPoint y: 306, endPoint x: 609, endPoint y: 318, distance: 15.6
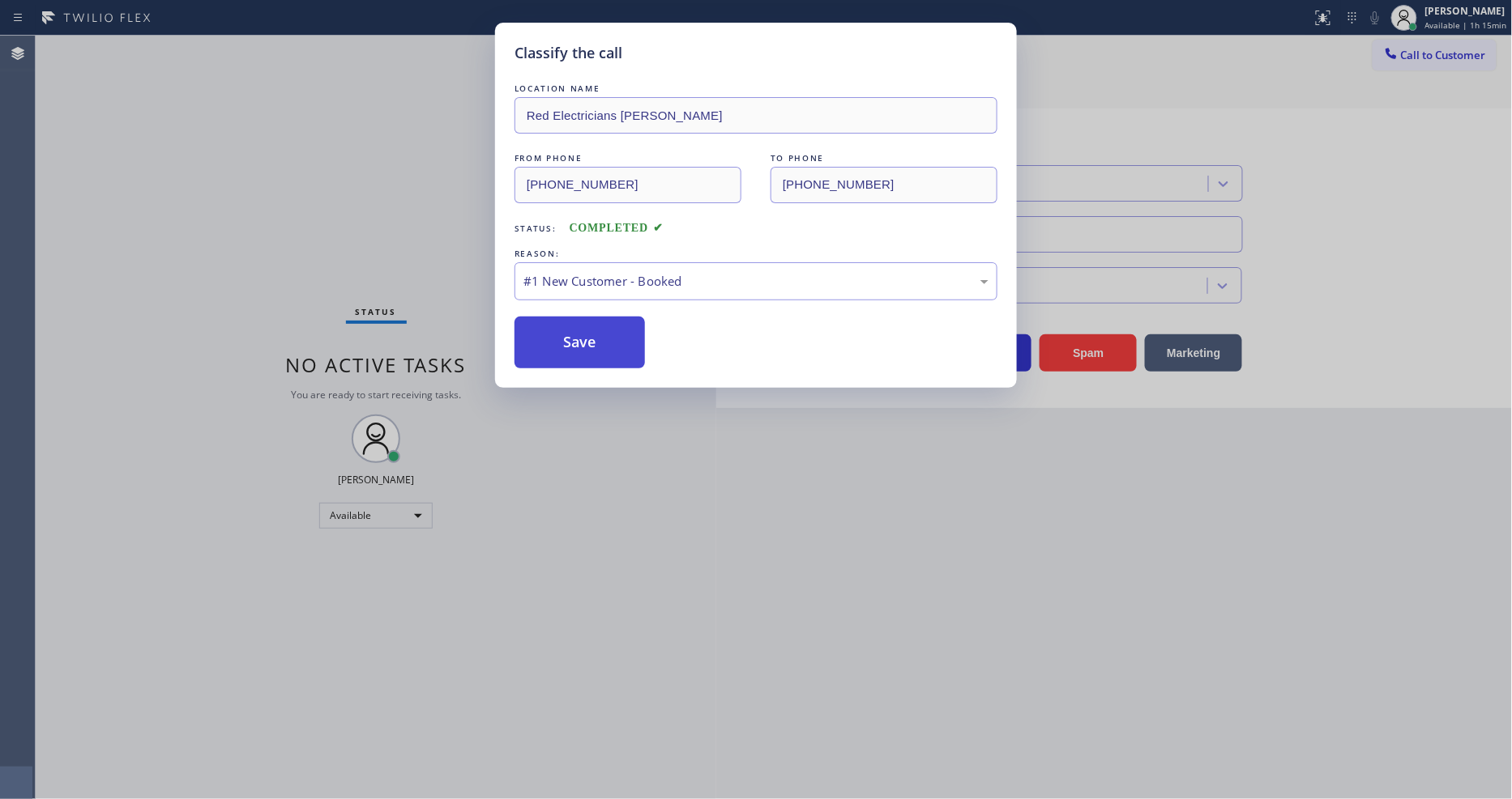
click at [589, 334] on button "Save" at bounding box center [580, 342] width 130 height 52
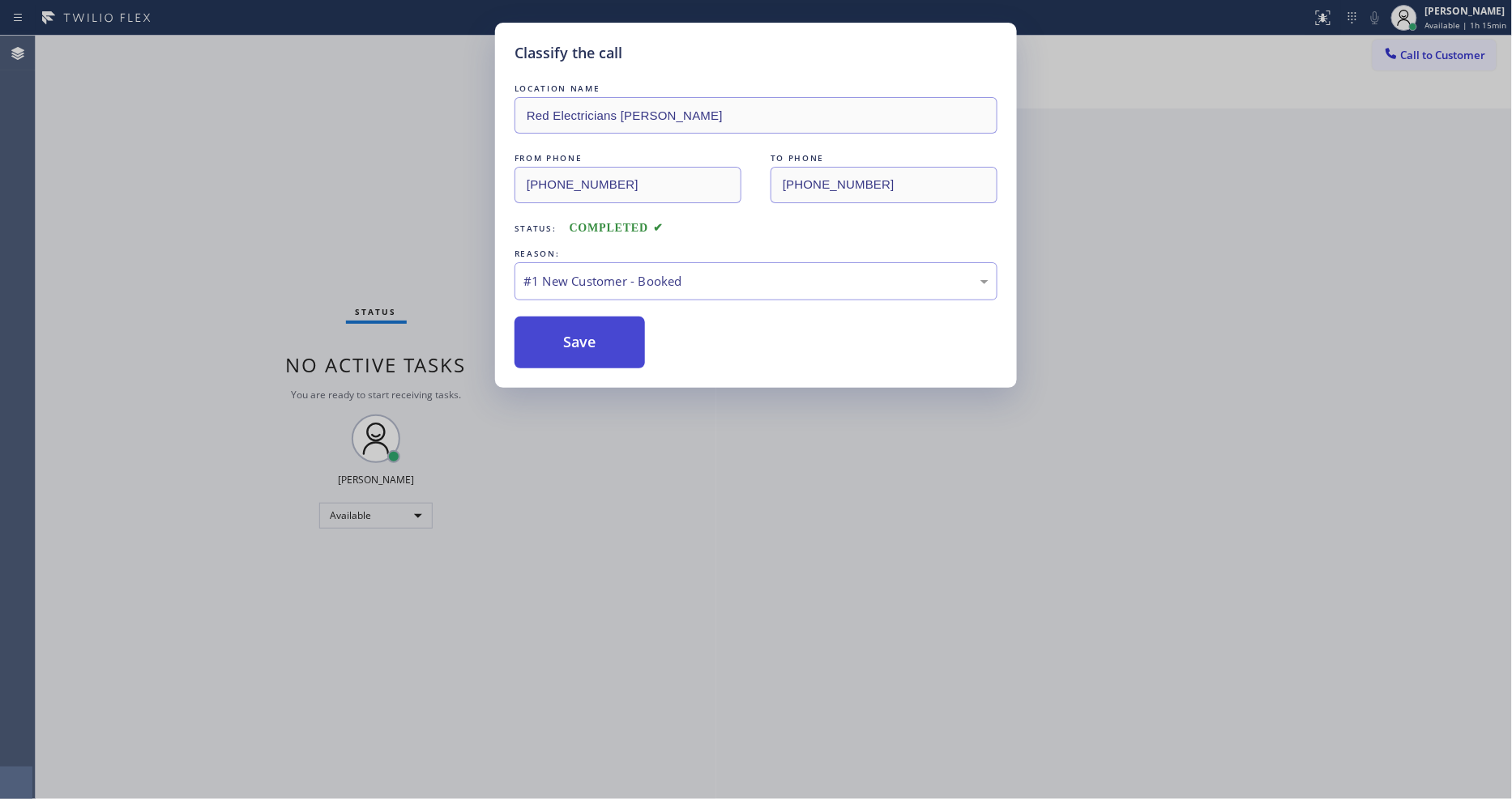
click at [589, 334] on button "Save" at bounding box center [580, 342] width 130 height 52
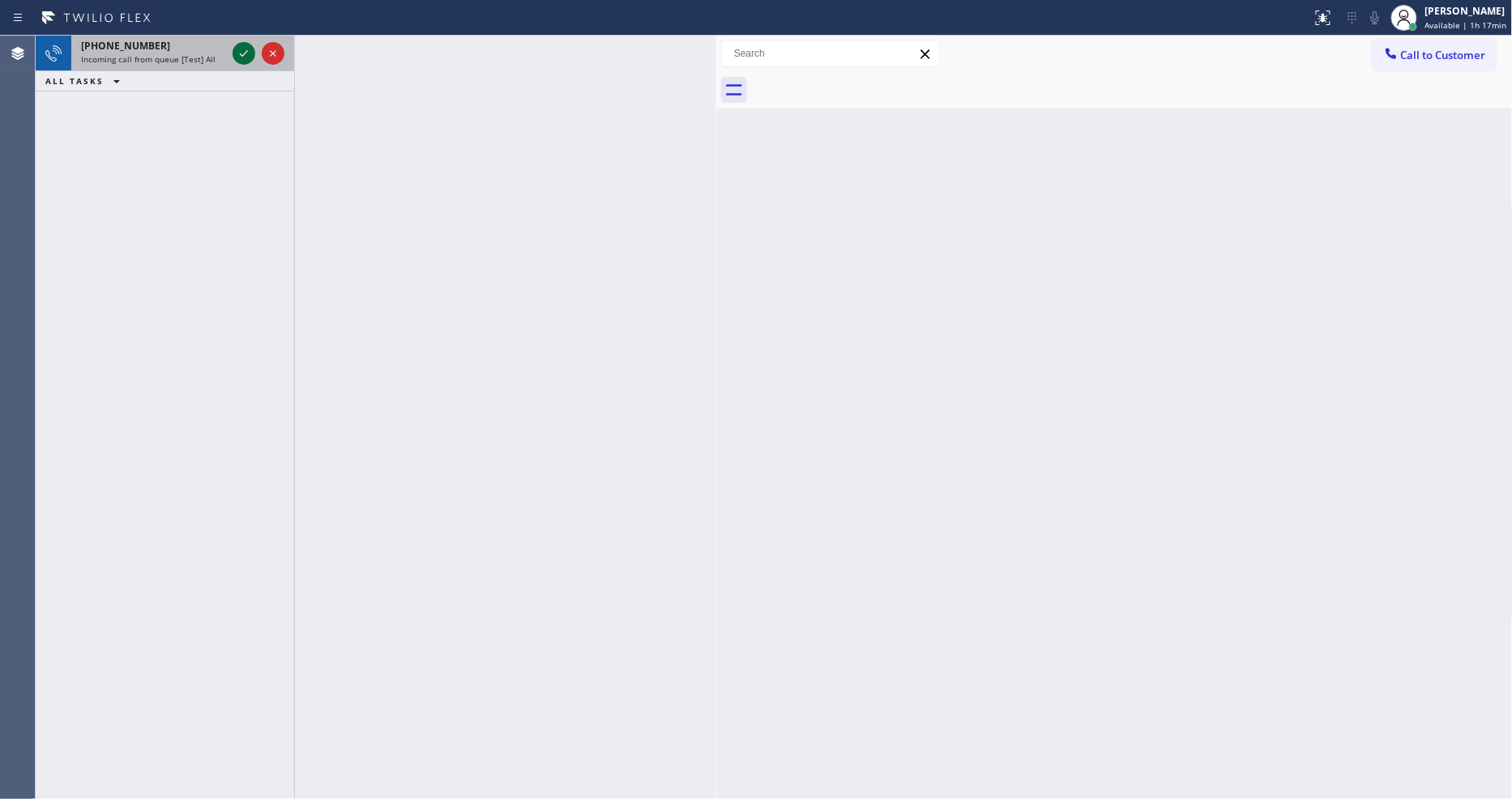
click at [248, 51] on icon at bounding box center [244, 53] width 20 height 20
click at [245, 59] on icon at bounding box center [244, 53] width 20 height 20
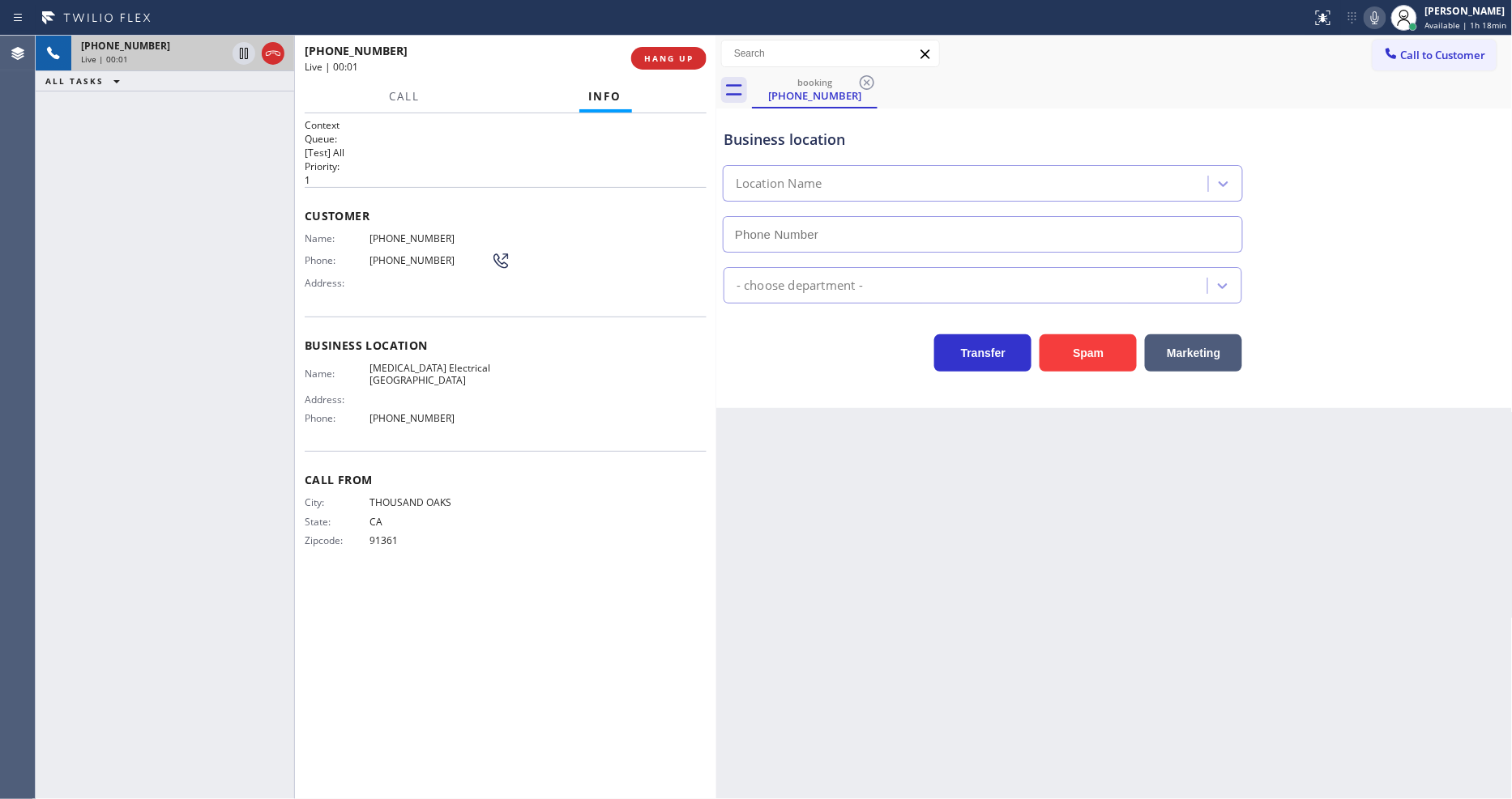
type input "[PHONE_NUMBER]"
click at [905, 513] on div "Back to Dashboard Change Sender ID Customers Technicians Select a contact Outbo…" at bounding box center [1115, 417] width 796 height 764
click at [327, 254] on span "Phone:" at bounding box center [337, 260] width 65 height 12
click at [406, 371] on span "[MEDICAL_DATA] Electrical [GEOGRAPHIC_DATA]" at bounding box center [430, 374] width 122 height 25
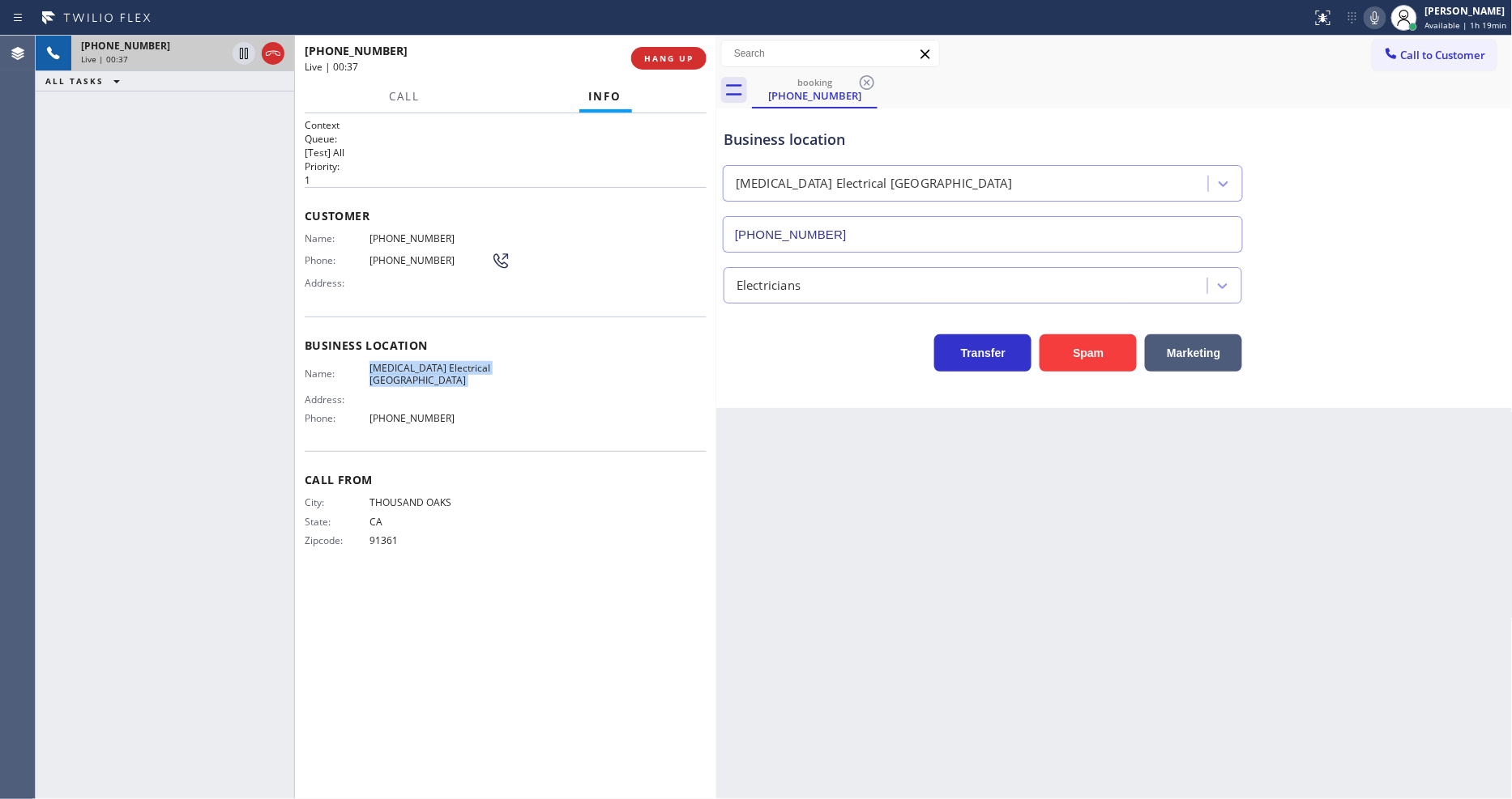
click at [406, 371] on span "[MEDICAL_DATA] Electrical [GEOGRAPHIC_DATA]" at bounding box center [430, 374] width 122 height 25
click at [395, 233] on span "[PHONE_NUMBER]" at bounding box center [430, 238] width 122 height 12
click at [1103, 560] on div "Back to Dashboard Change Sender ID Customers Technicians Select a contact Outbo…" at bounding box center [1115, 417] width 796 height 764
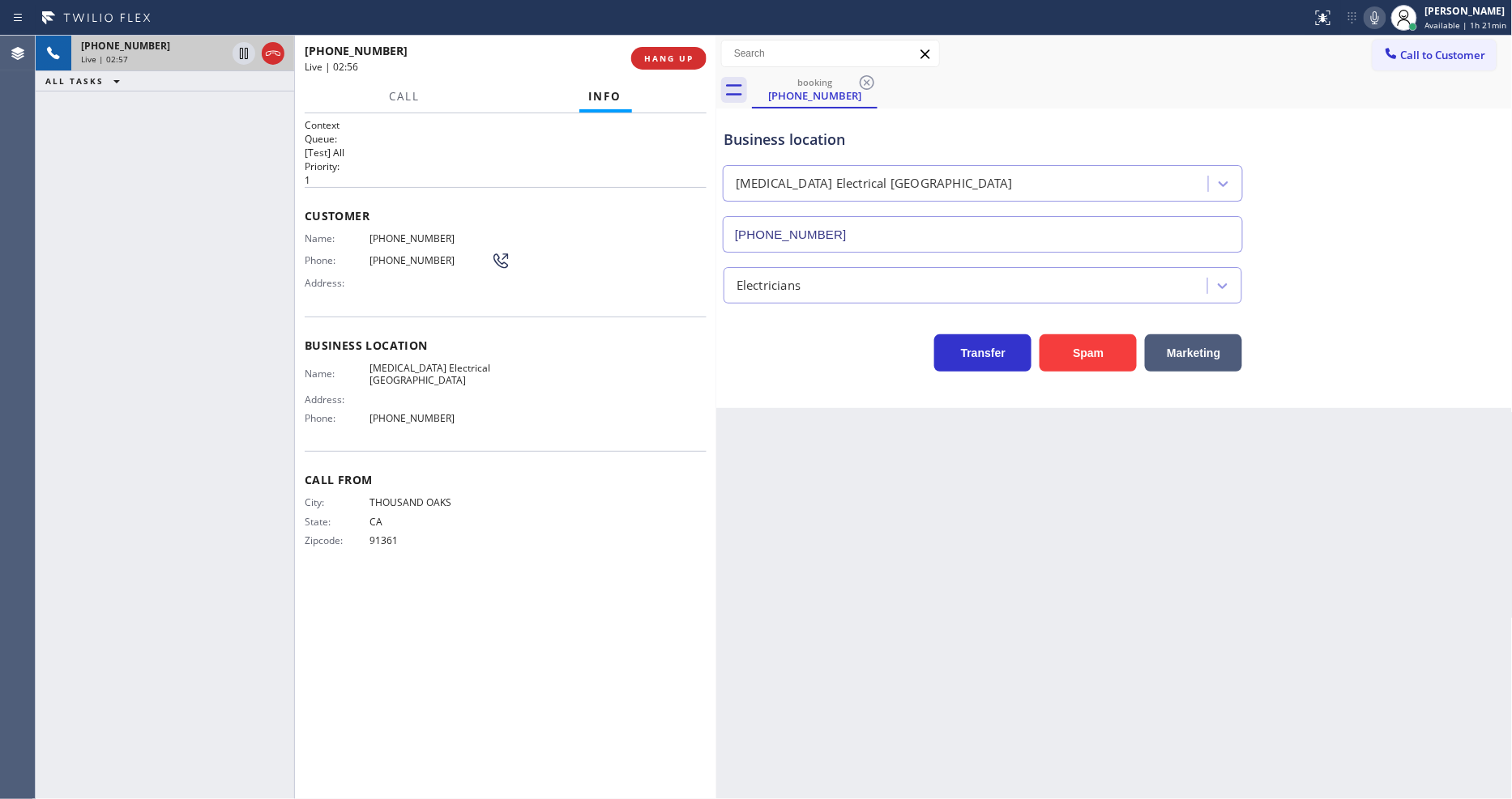
click at [1375, 22] on icon at bounding box center [1374, 18] width 20 height 20
click at [621, 511] on div "City: [GEOGRAPHIC_DATA]: [US_STATE] Zipcode: 91361" at bounding box center [505, 525] width 402 height 57
click at [676, 61] on span "HANG UP" at bounding box center [668, 59] width 49 height 11
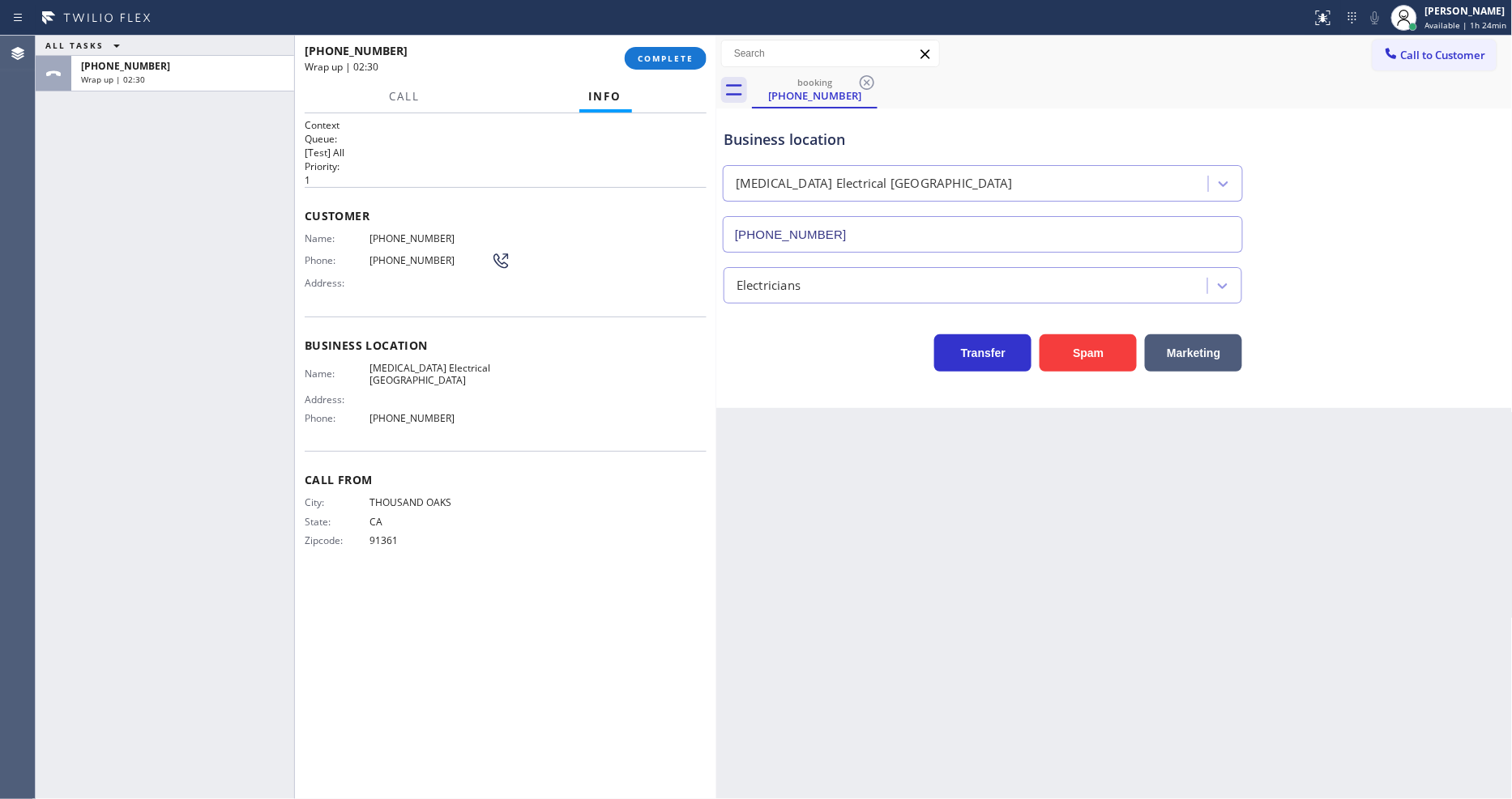
click at [1172, 571] on div "Back to Dashboard Change Sender ID Customers Technicians Select a contact Outbo…" at bounding box center [1115, 417] width 796 height 764
click at [654, 61] on span "COMPLETE" at bounding box center [665, 59] width 56 height 11
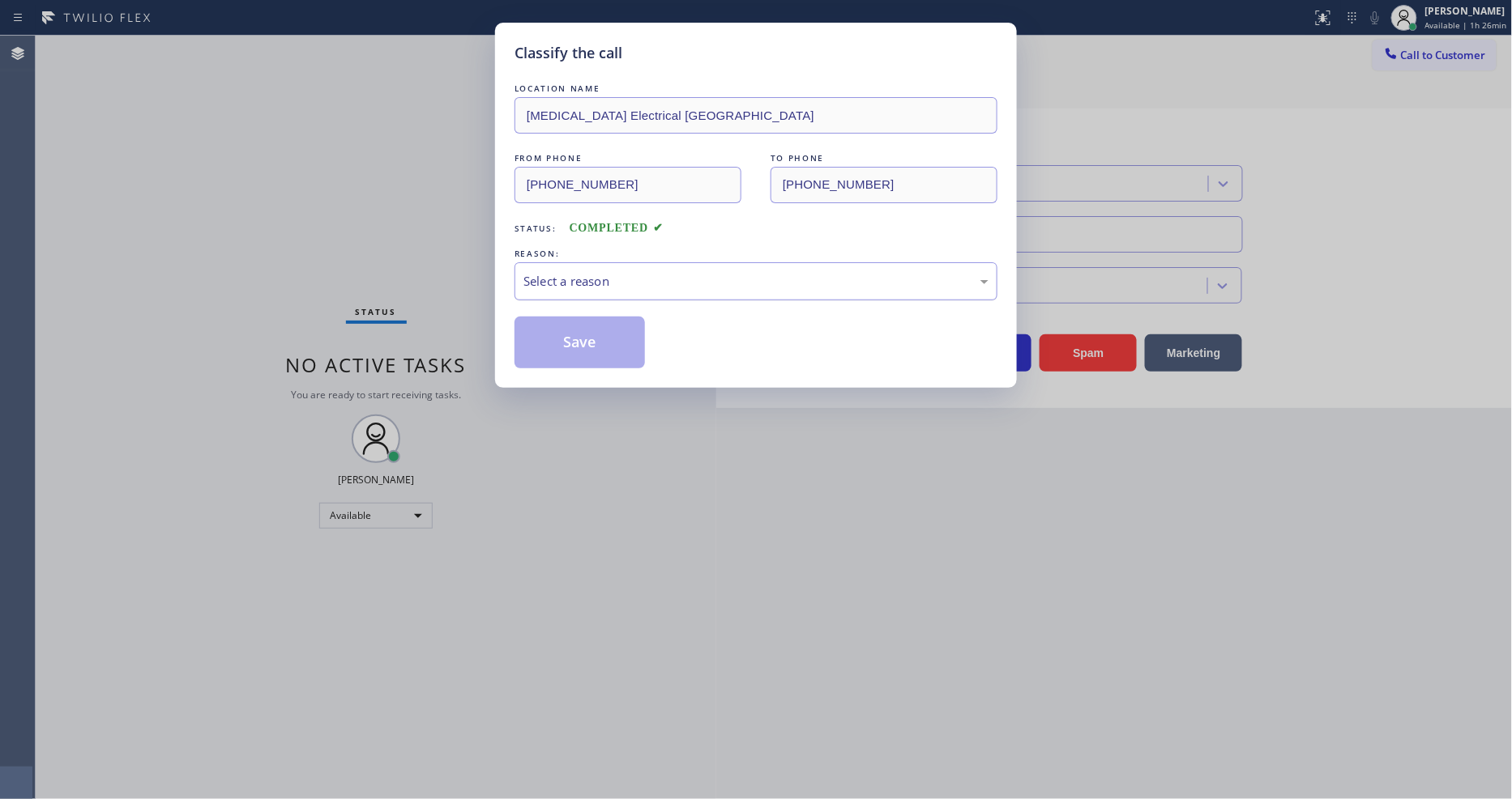
click at [592, 276] on div "Select a reason" at bounding box center [756, 282] width 465 height 19
click at [586, 341] on button "Save" at bounding box center [580, 342] width 130 height 52
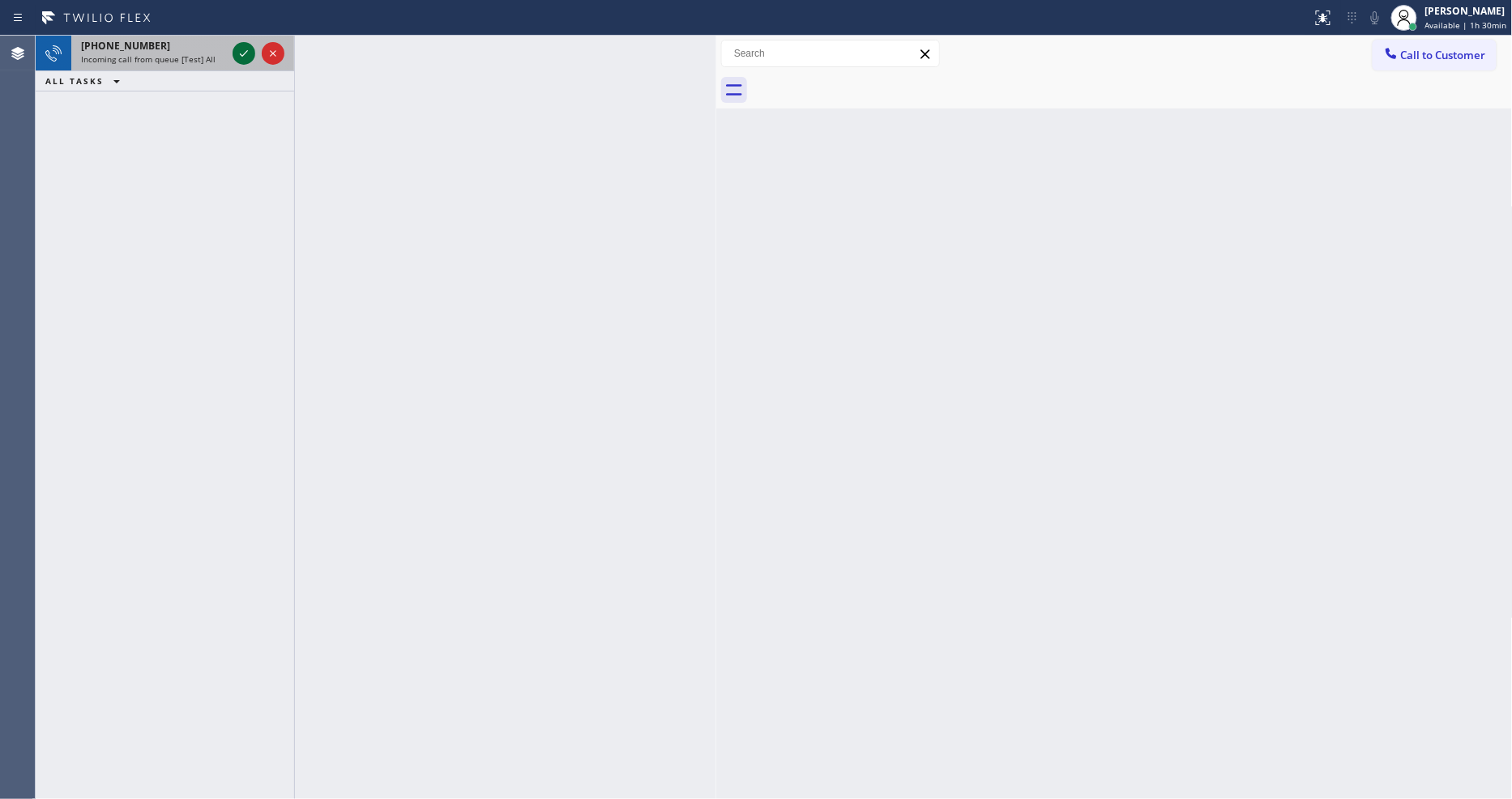
click at [252, 51] on icon at bounding box center [244, 53] width 20 height 20
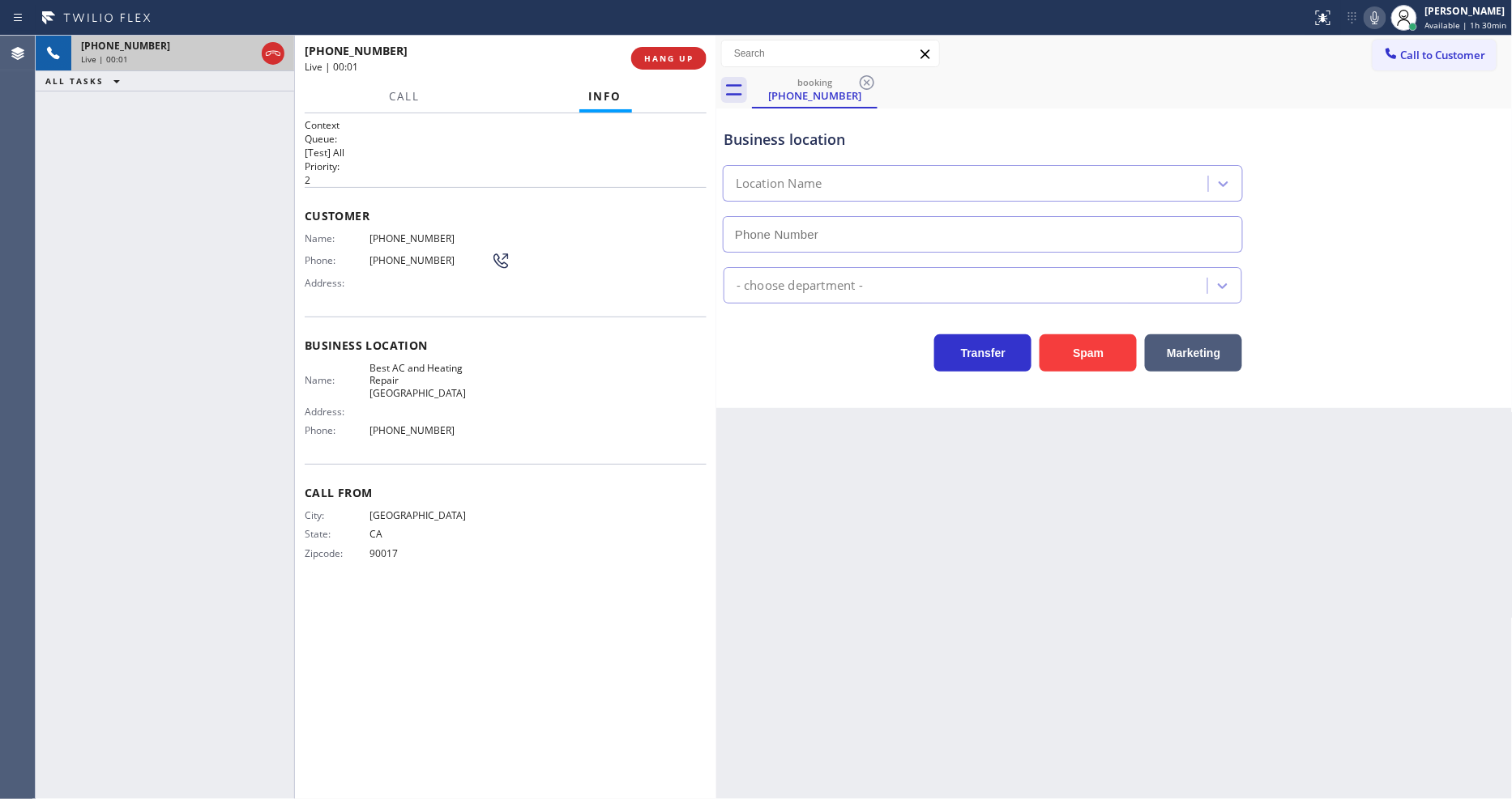
type input "[PHONE_NUMBER]"
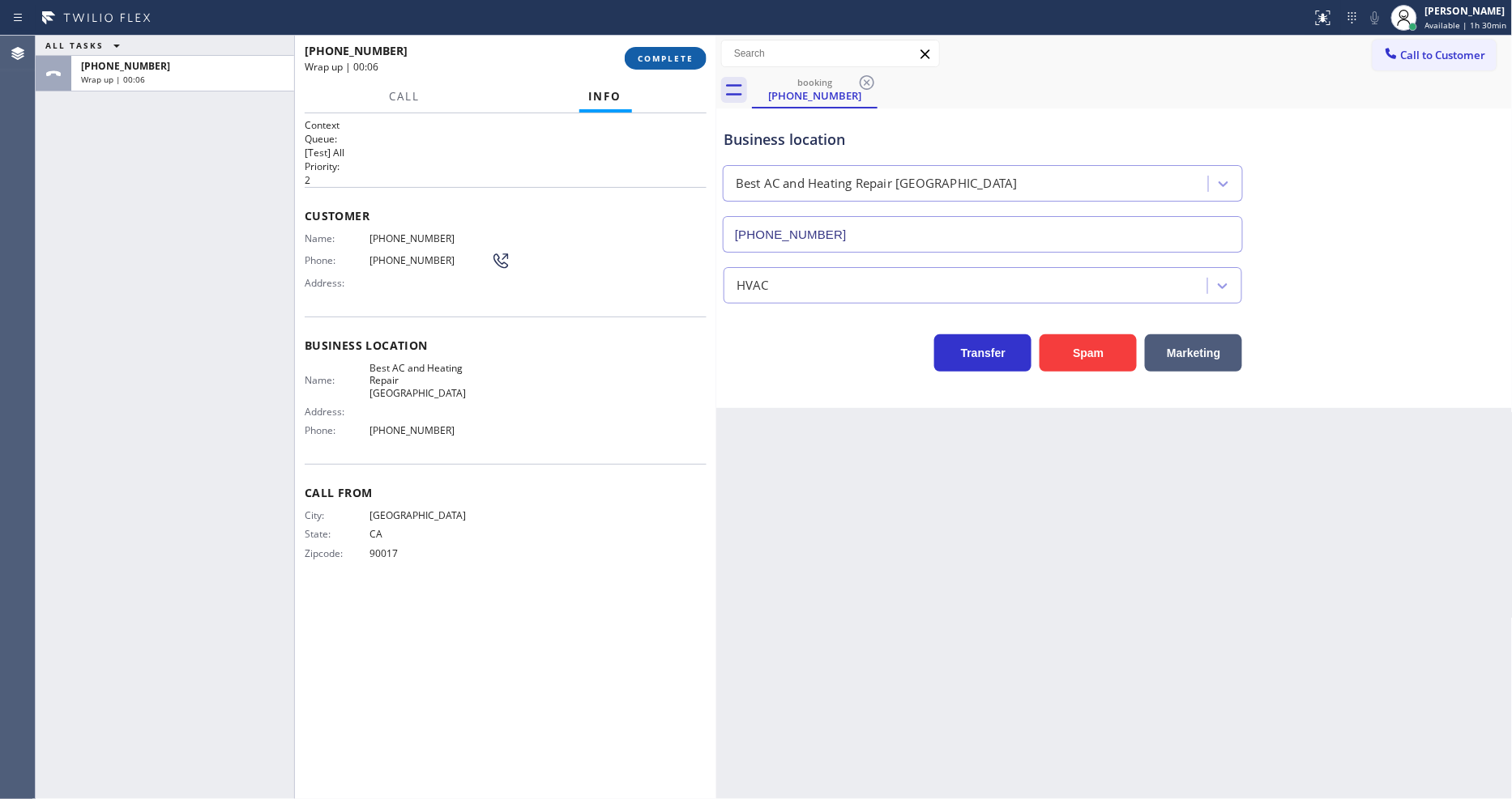
click at [676, 53] on span "COMPLETE" at bounding box center [665, 59] width 56 height 11
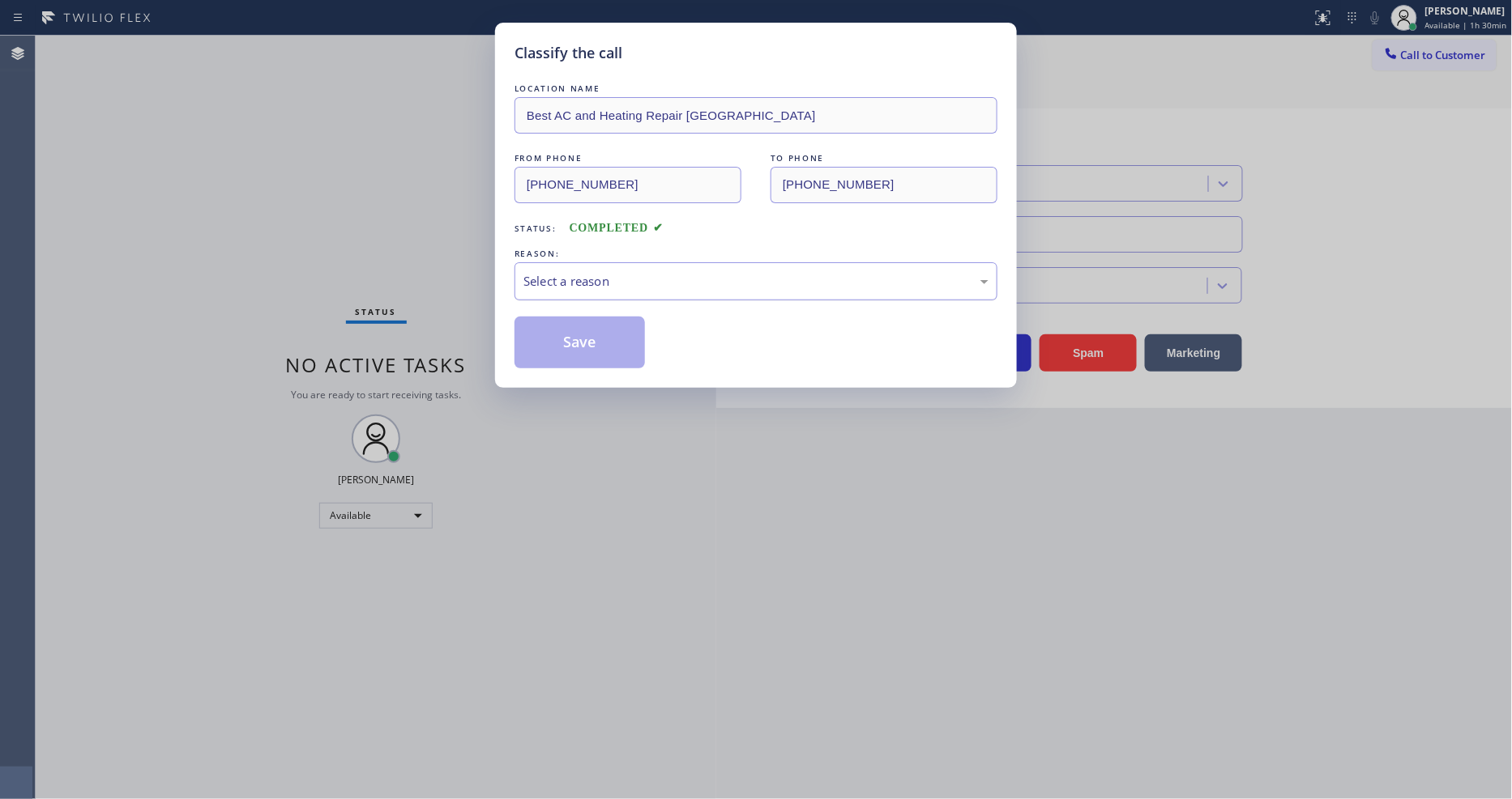
click at [654, 282] on div "Select a reason" at bounding box center [756, 282] width 465 height 19
click at [626, 326] on button "Save" at bounding box center [580, 342] width 130 height 52
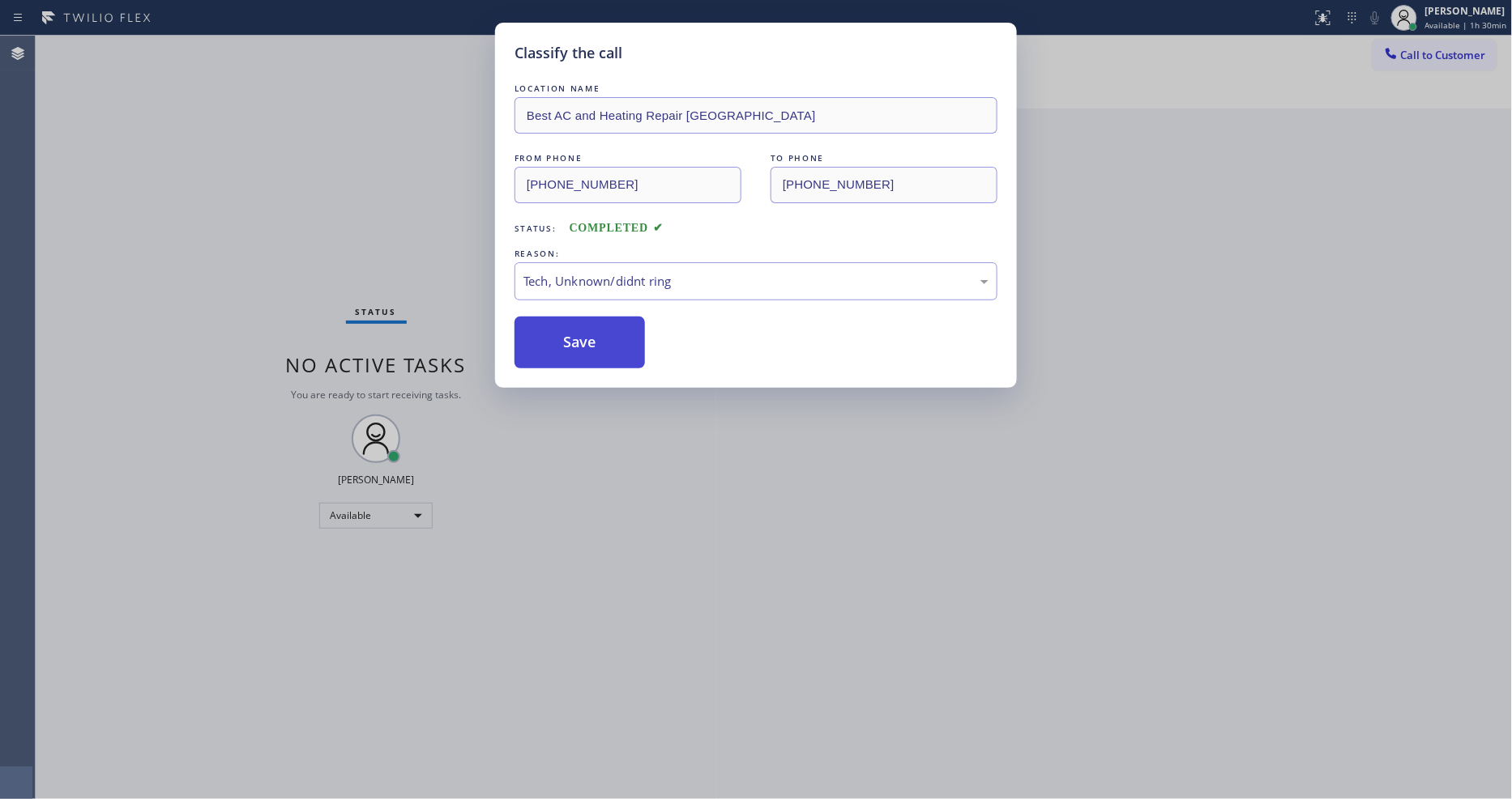
click at [626, 326] on button "Save" at bounding box center [580, 342] width 130 height 52
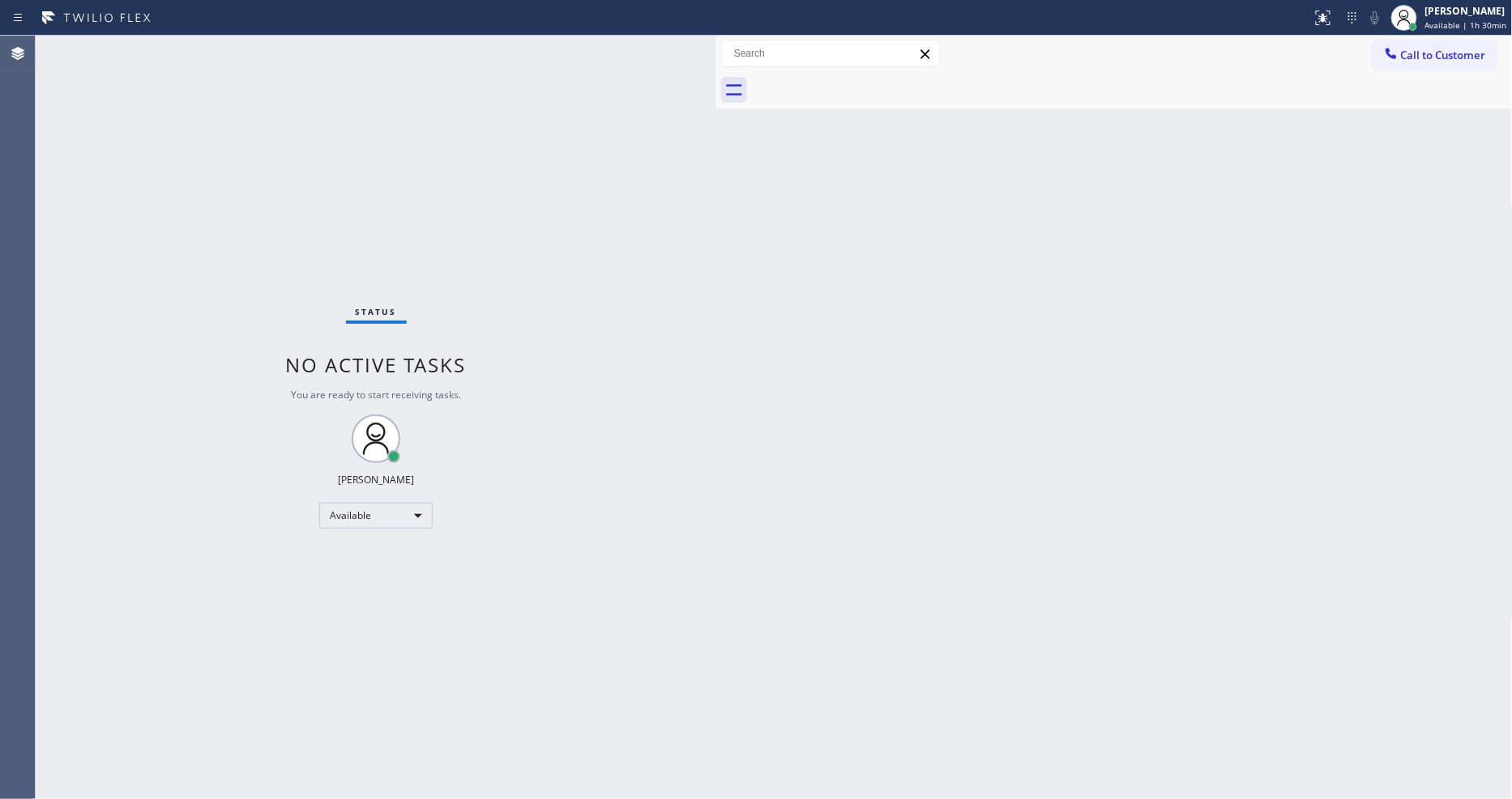
click at [1181, 479] on div "Back to Dashboard Change Sender ID Customers Technicians Select a contact Outbo…" at bounding box center [1115, 417] width 796 height 764
click at [755, 616] on div "Back to Dashboard Change Sender ID Customers Technicians Select a contact Outbo…" at bounding box center [1115, 417] width 796 height 764
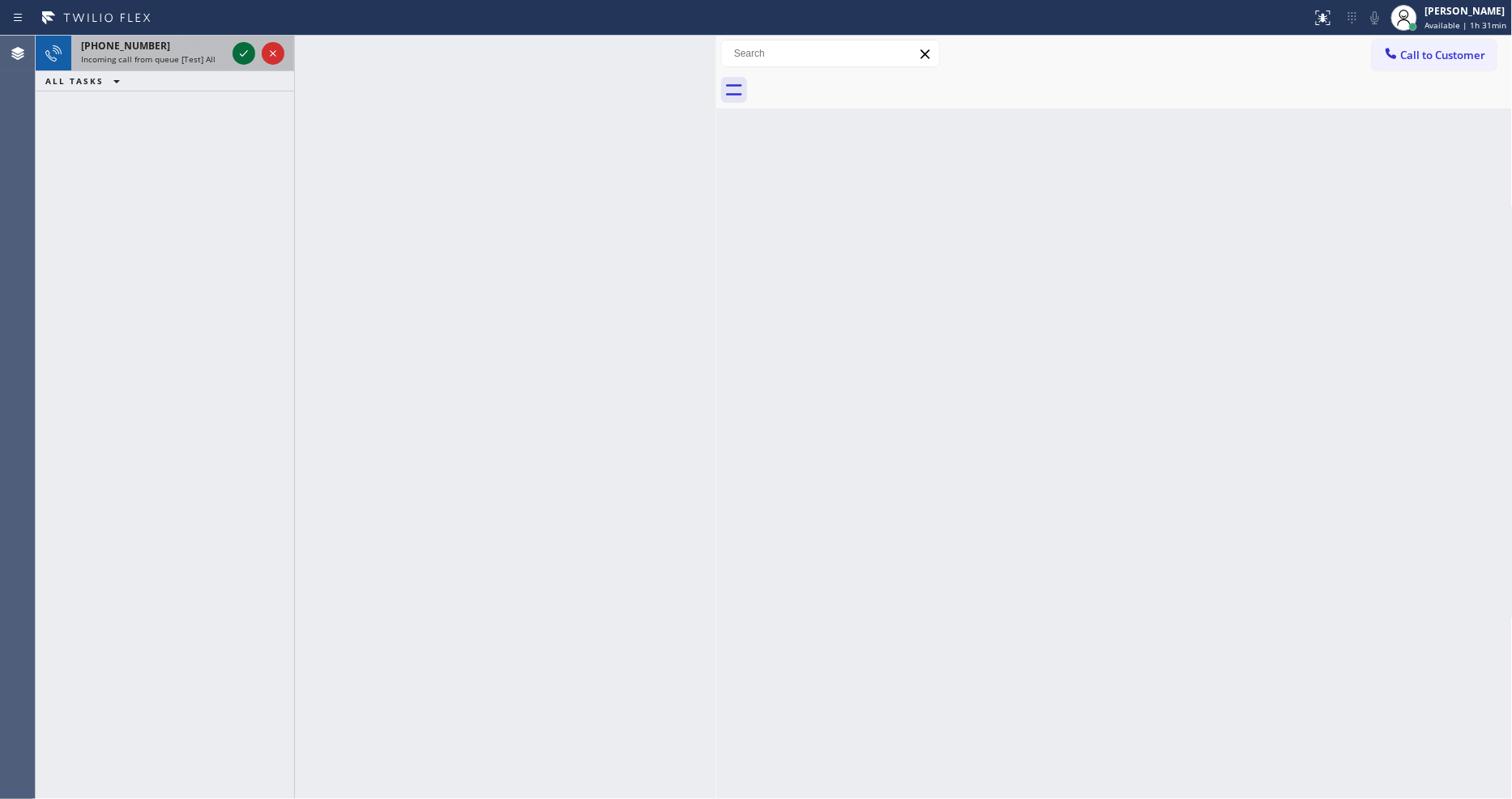
click at [243, 51] on icon at bounding box center [244, 53] width 20 height 20
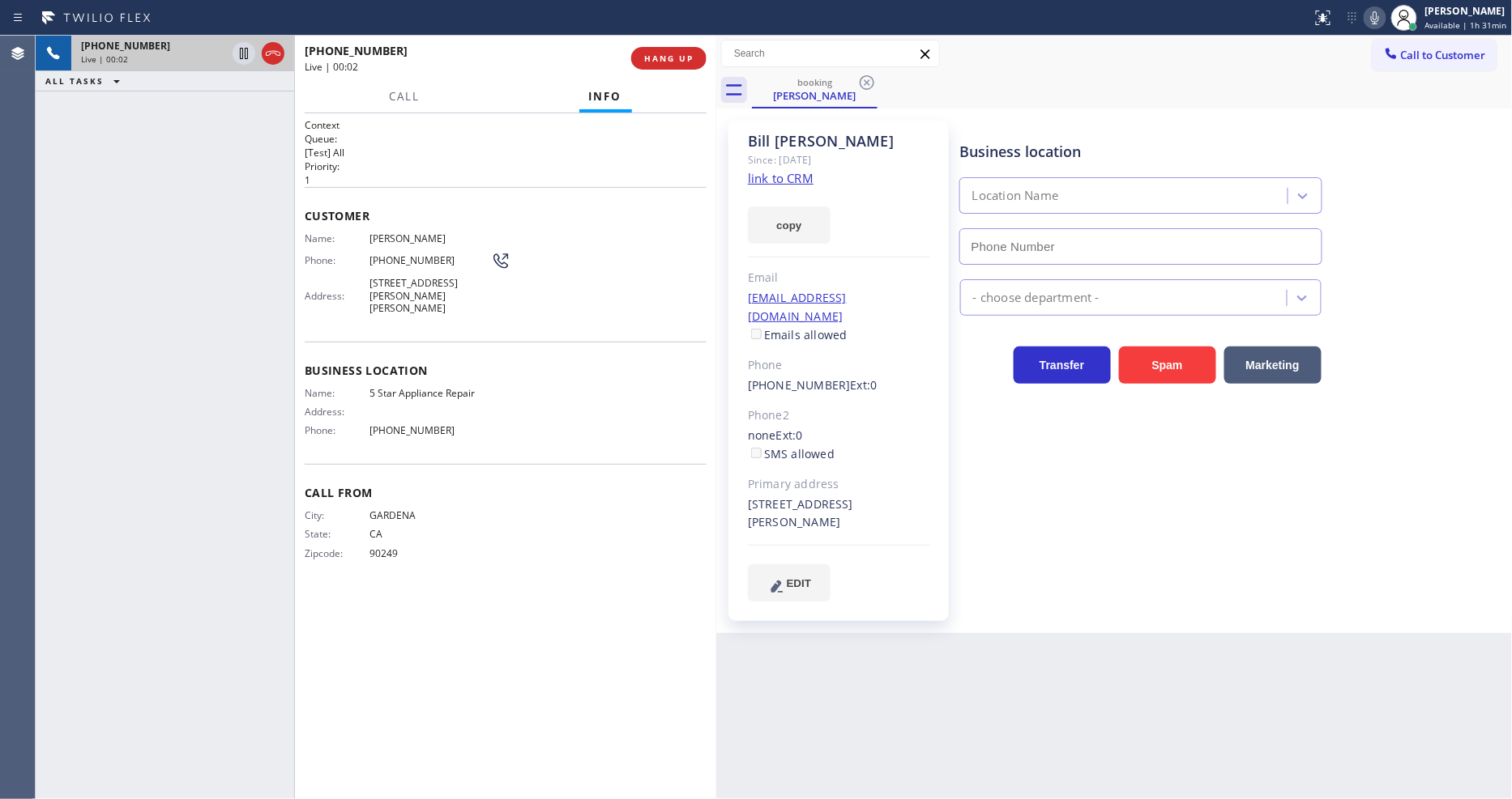
type input "[PHONE_NUMBER]"
click at [661, 61] on span "HANG UP" at bounding box center [668, 59] width 49 height 11
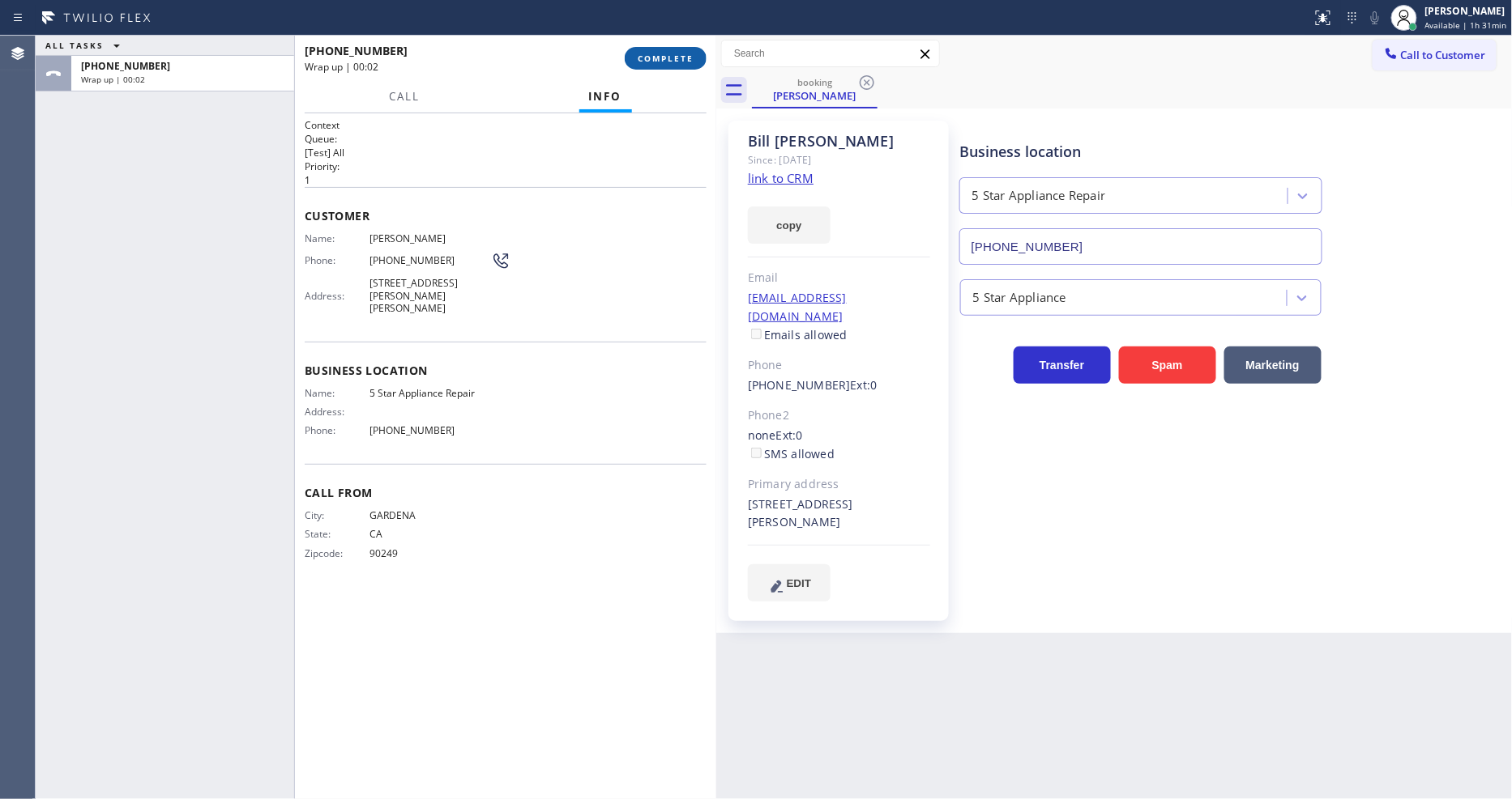
click at [678, 60] on span "COMPLETE" at bounding box center [665, 59] width 56 height 11
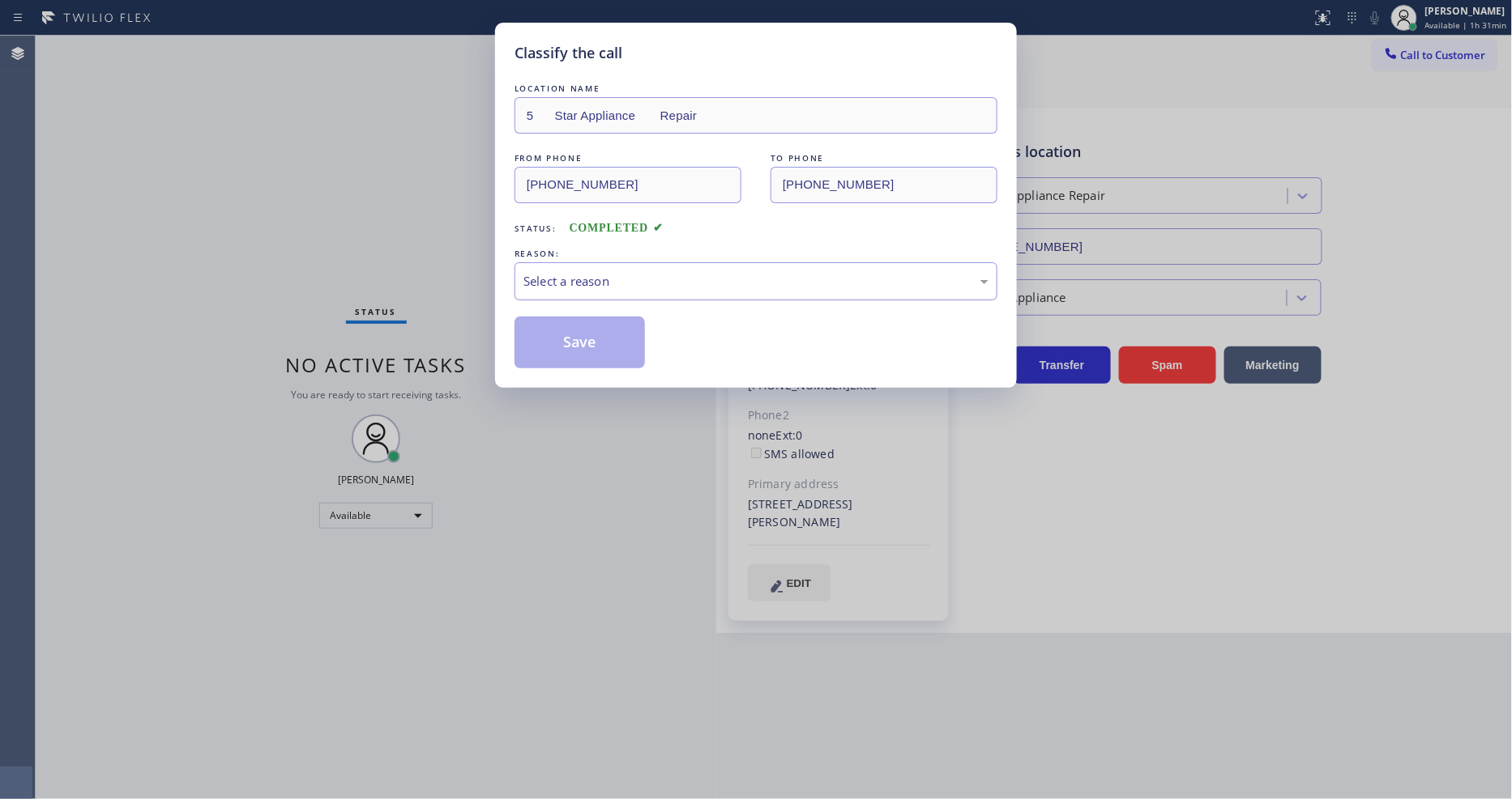
click at [622, 284] on div "Select a reason" at bounding box center [756, 282] width 465 height 19
click at [609, 328] on button "Save" at bounding box center [580, 342] width 130 height 52
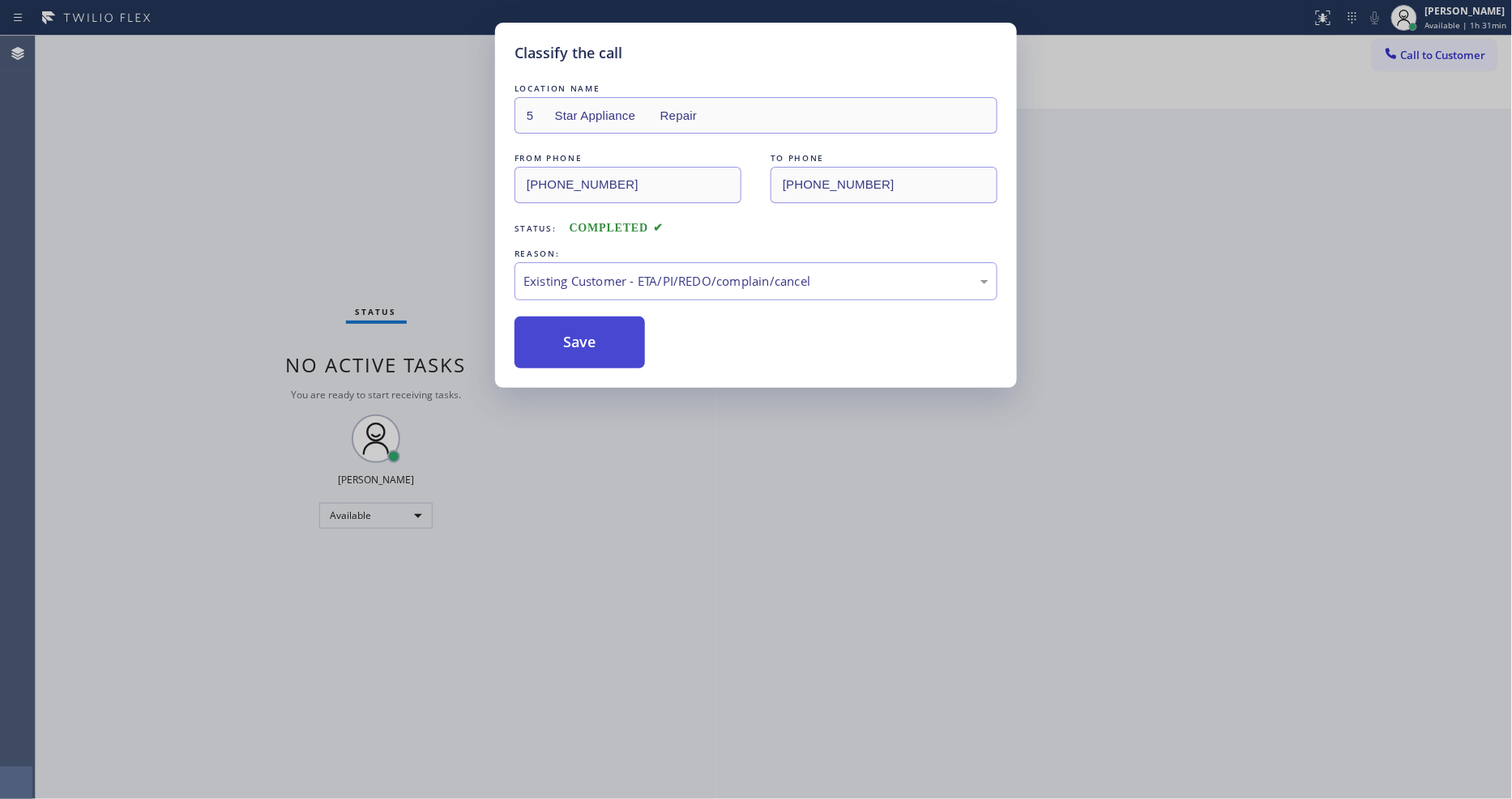
click at [609, 328] on button "Save" at bounding box center [580, 342] width 130 height 52
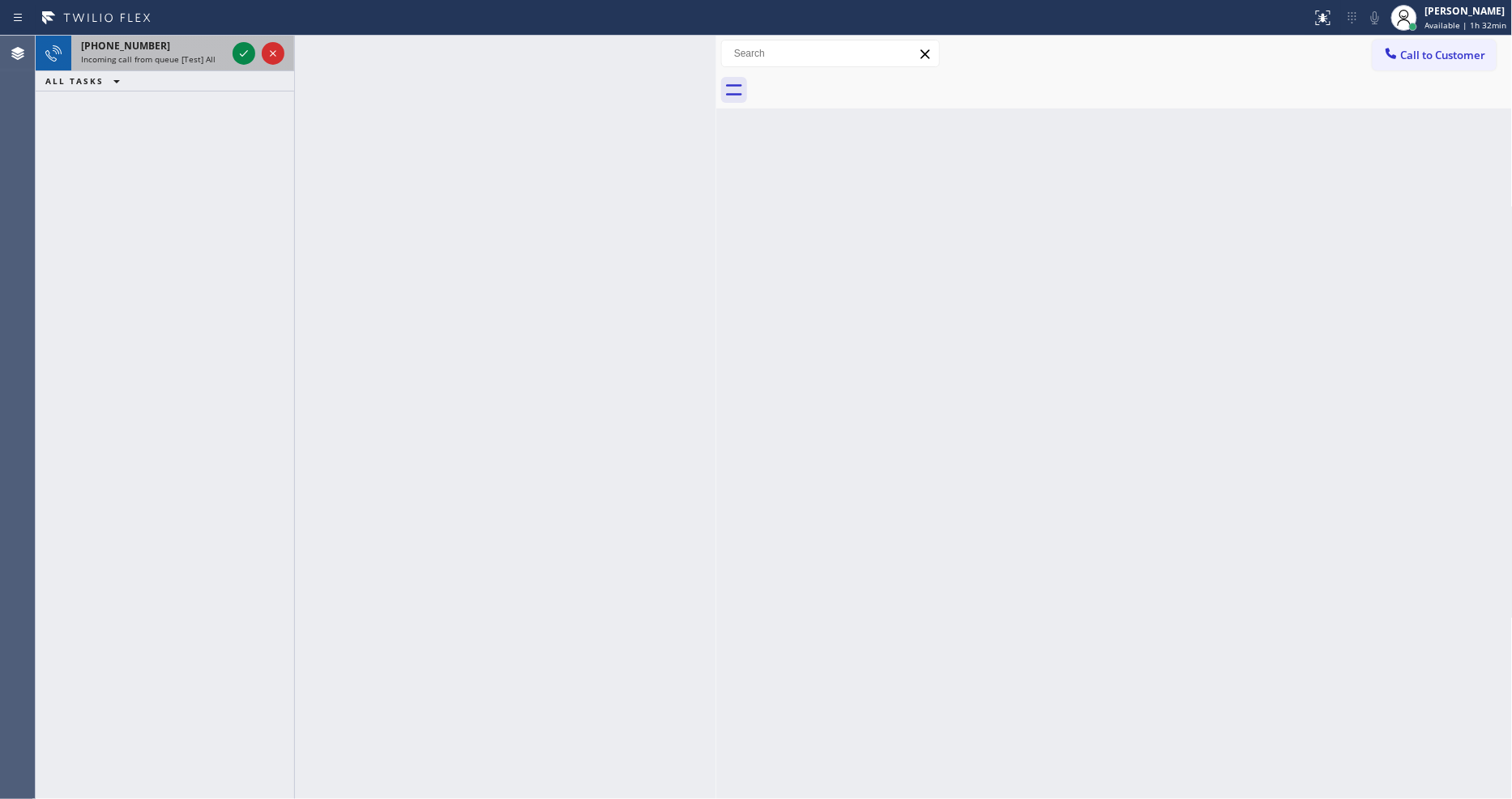
click at [190, 47] on div "[PHONE_NUMBER]" at bounding box center [154, 46] width 145 height 14
click at [236, 53] on icon at bounding box center [244, 53] width 20 height 20
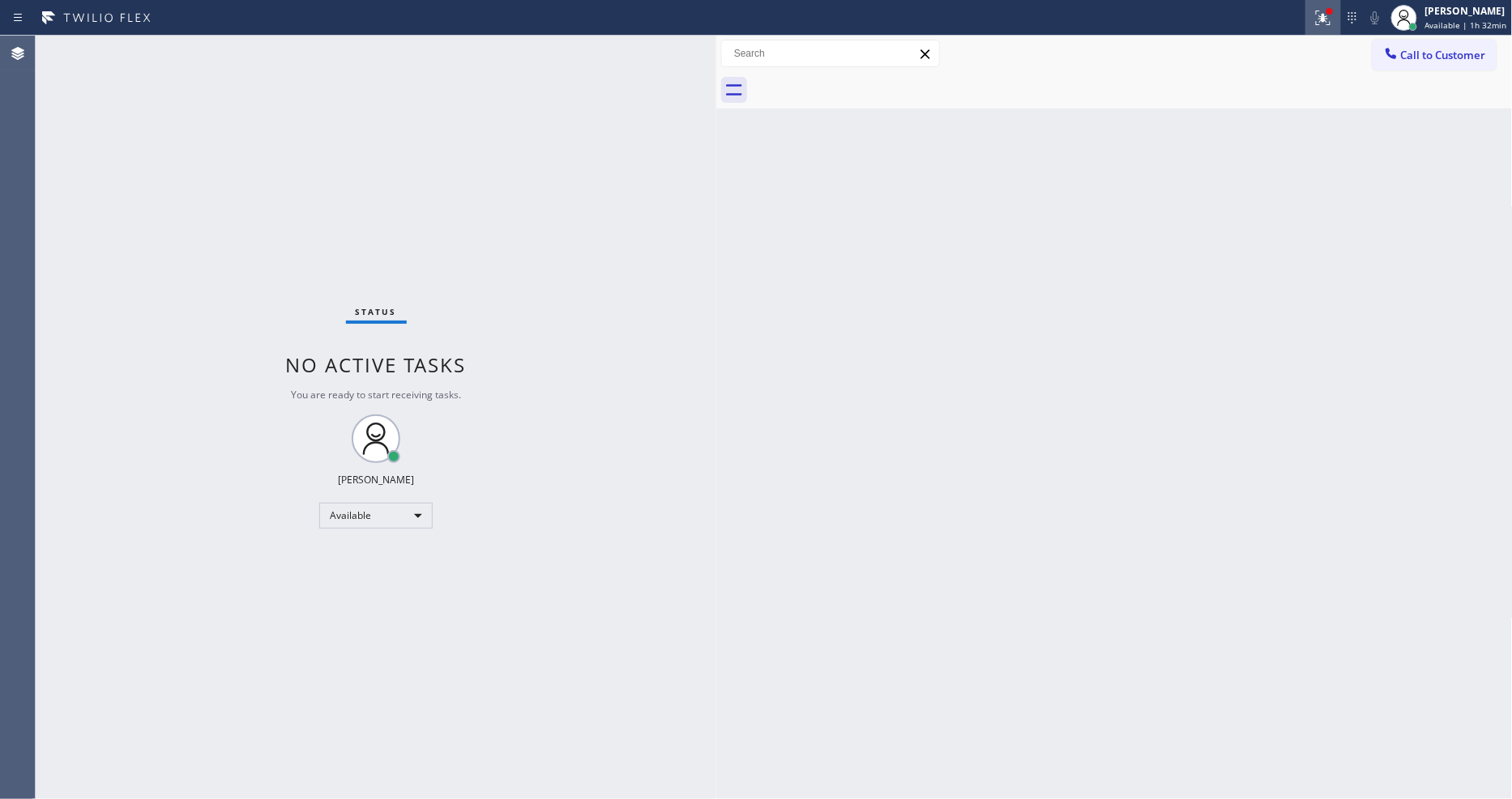
click at [1341, 20] on div at bounding box center [1323, 18] width 35 height 20
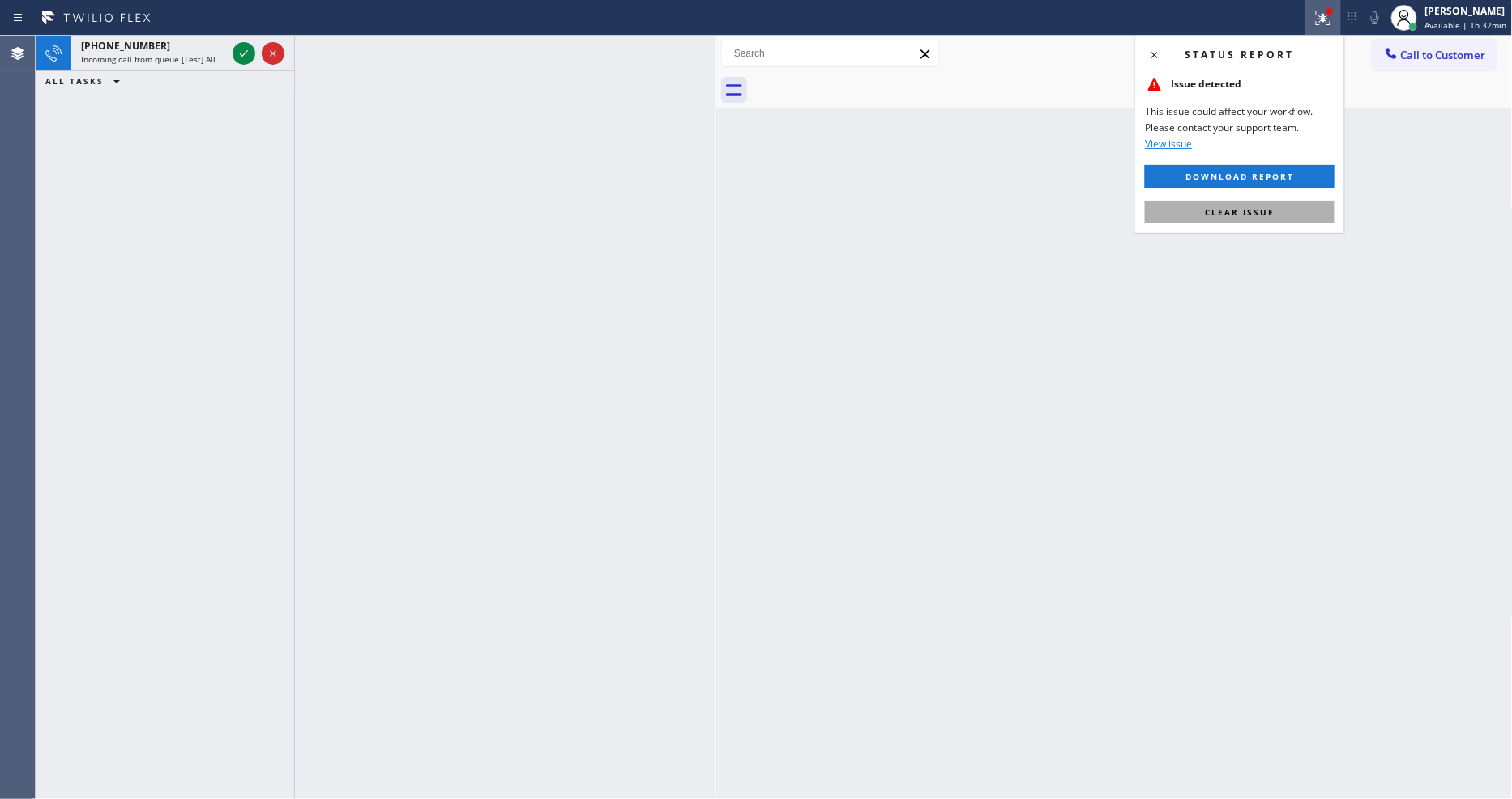
click at [1285, 213] on button "Clear issue" at bounding box center [1239, 212] width 190 height 22
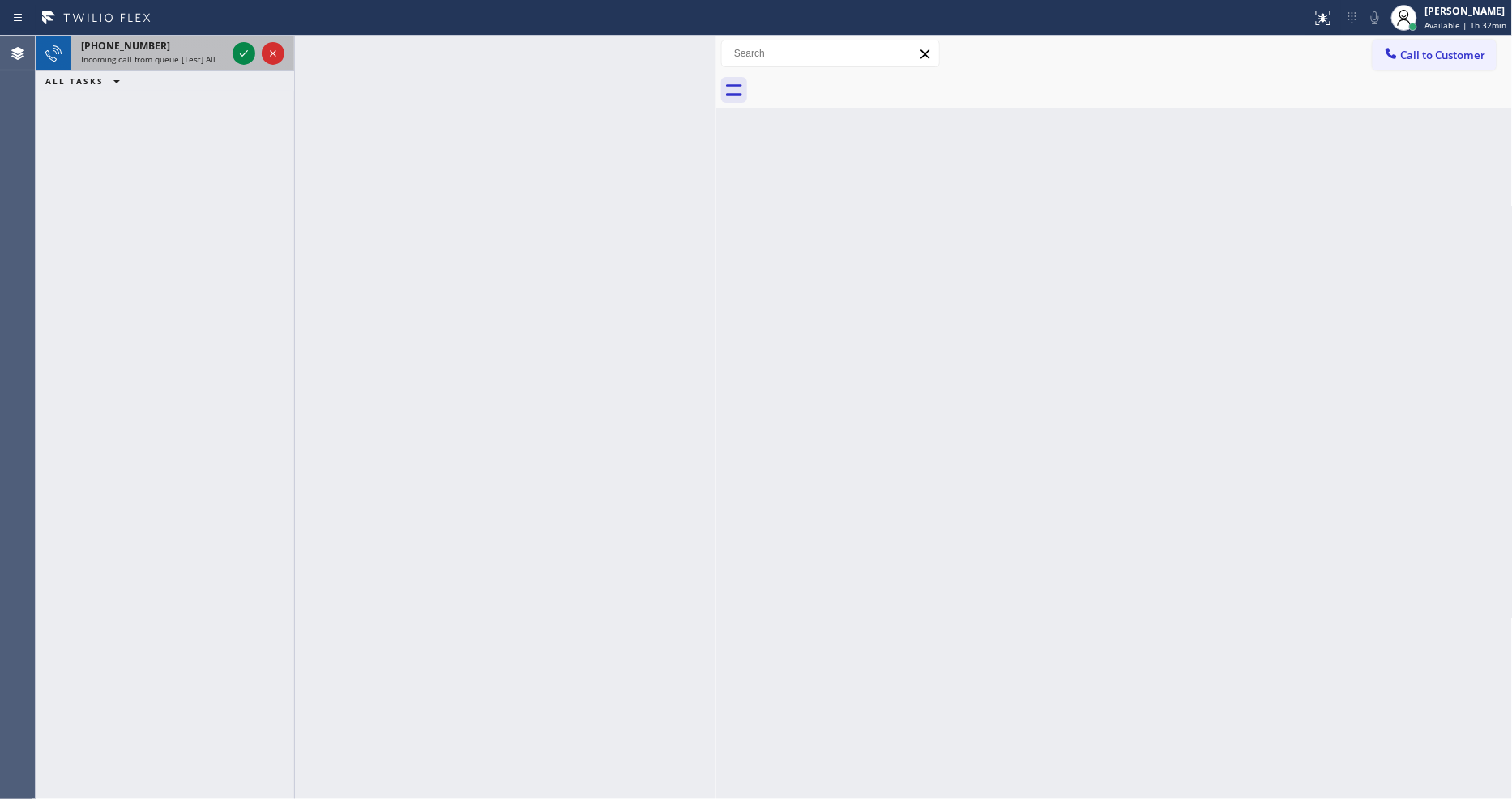
click at [193, 69] on div "[PHONE_NUMBER] Incoming call from queue [Test] All" at bounding box center [151, 53] width 158 height 35
click at [243, 49] on icon at bounding box center [244, 53] width 20 height 20
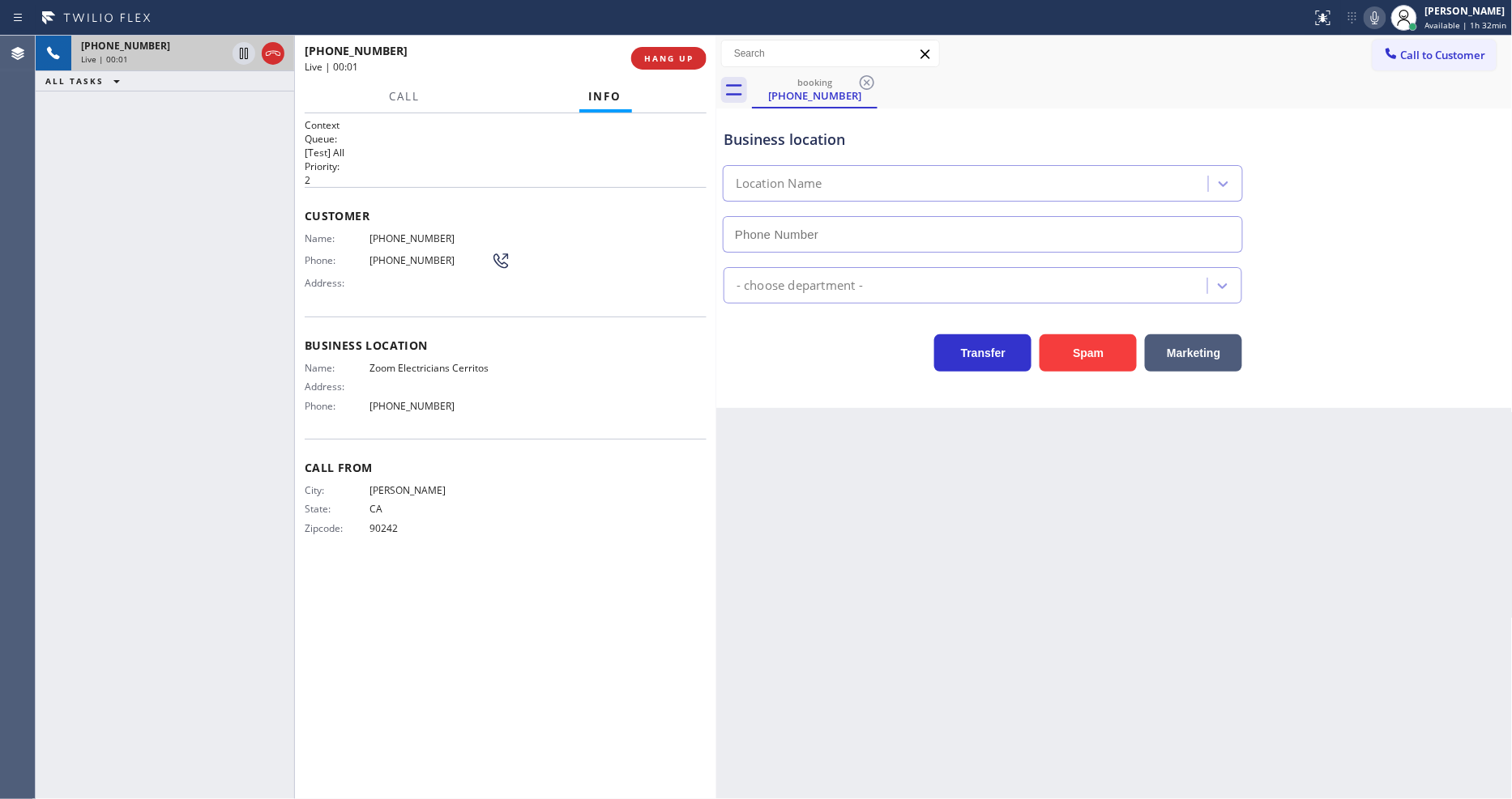
type input "[PHONE_NUMBER]"
click at [525, 390] on div "Name: Zoom Electricians Cerritos Address: Phone: [PHONE_NUMBER]" at bounding box center [505, 390] width 402 height 57
click at [442, 362] on span "Zoom Electricians Cerritos" at bounding box center [430, 367] width 122 height 12
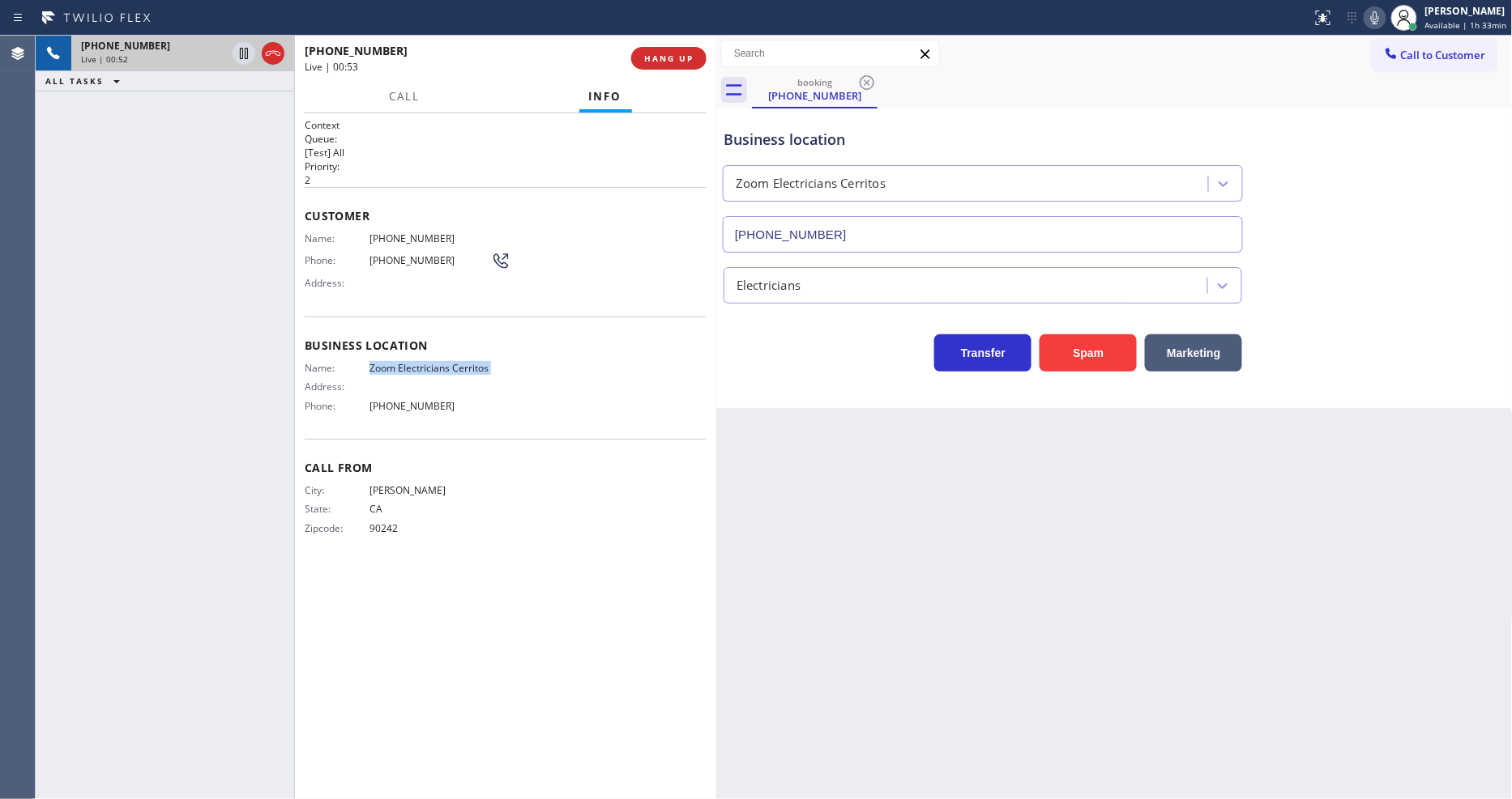
click at [230, 44] on div at bounding box center [258, 53] width 59 height 35
click at [1375, 19] on icon at bounding box center [1374, 18] width 20 height 20
click at [397, 233] on span "[PHONE_NUMBER]" at bounding box center [430, 238] width 122 height 12
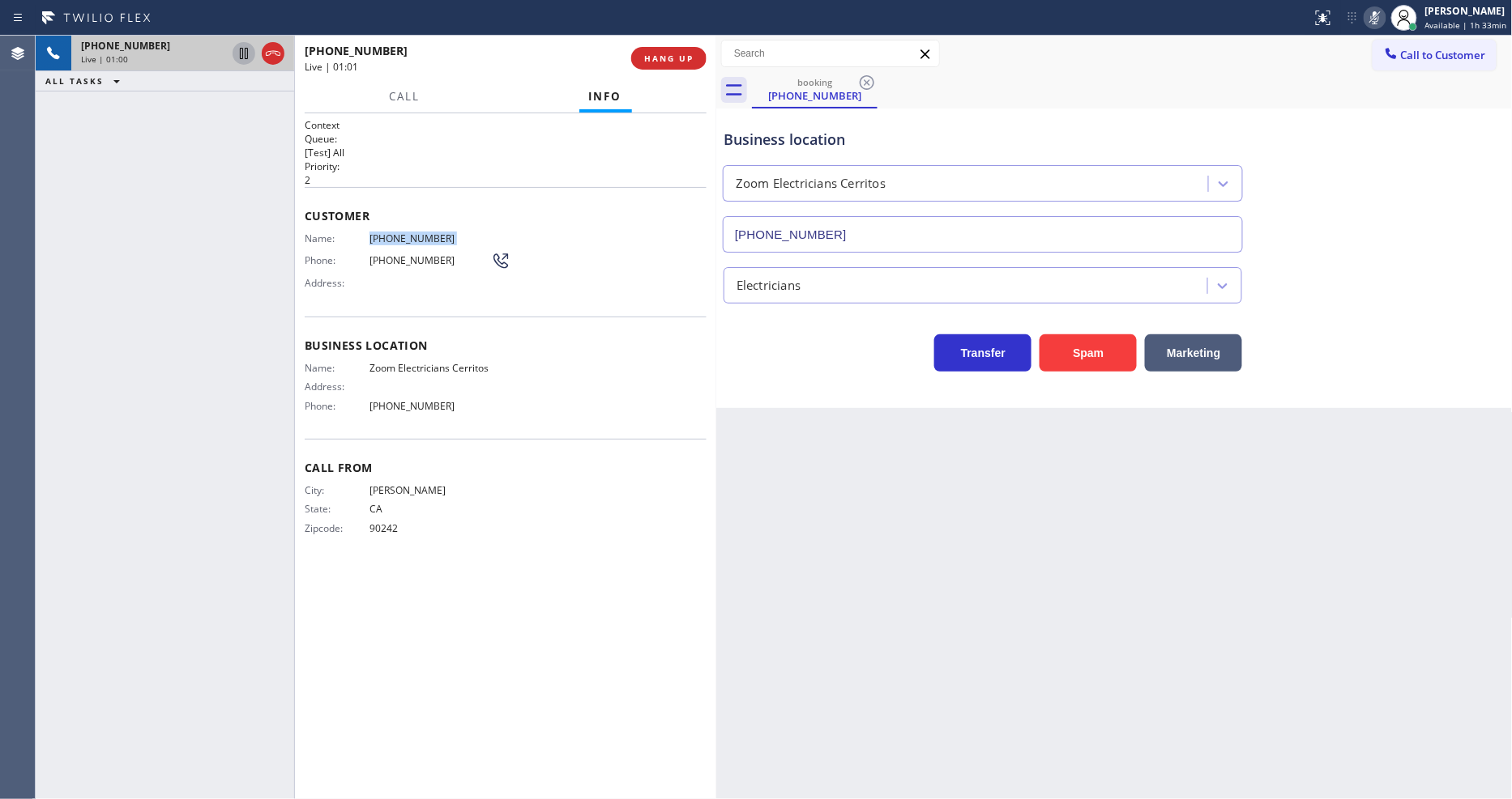
click at [240, 51] on icon at bounding box center [244, 53] width 8 height 11
click at [171, 277] on div "[PHONE_NUMBER] Live | 01:55 ALL TASKS ALL TASKS ACTIVE TASKS TASKS IN WRAP UP" at bounding box center [165, 417] width 259 height 764
click at [419, 233] on span "[PHONE_NUMBER]" at bounding box center [430, 238] width 122 height 12
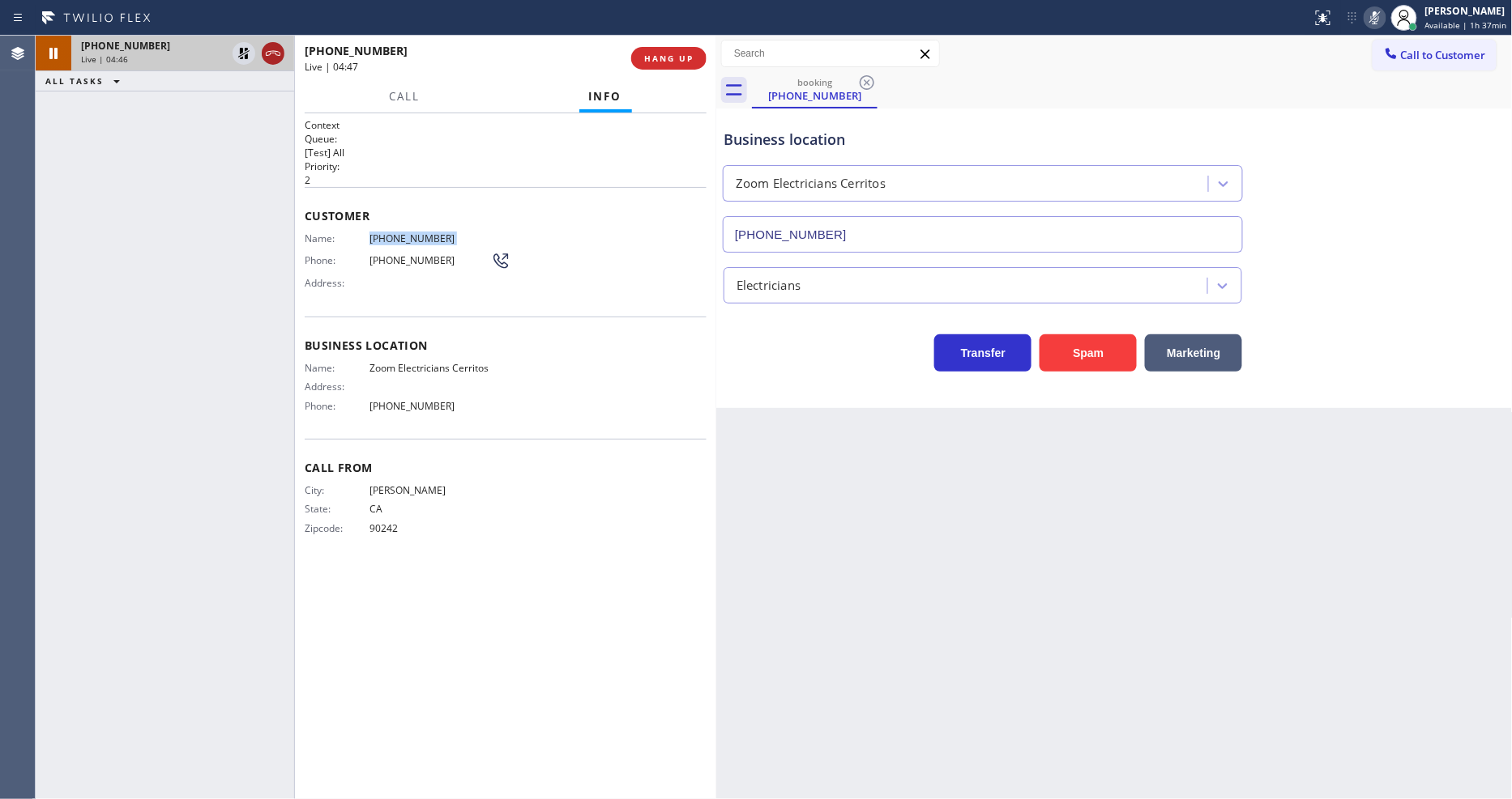
drag, startPoint x: 247, startPoint y: 53, endPoint x: 277, endPoint y: 52, distance: 30.0
click at [247, 53] on icon at bounding box center [244, 53] width 20 height 20
drag, startPoint x: 1379, startPoint y: 18, endPoint x: 1286, endPoint y: 85, distance: 114.6
click at [1379, 18] on icon at bounding box center [1374, 18] width 20 height 20
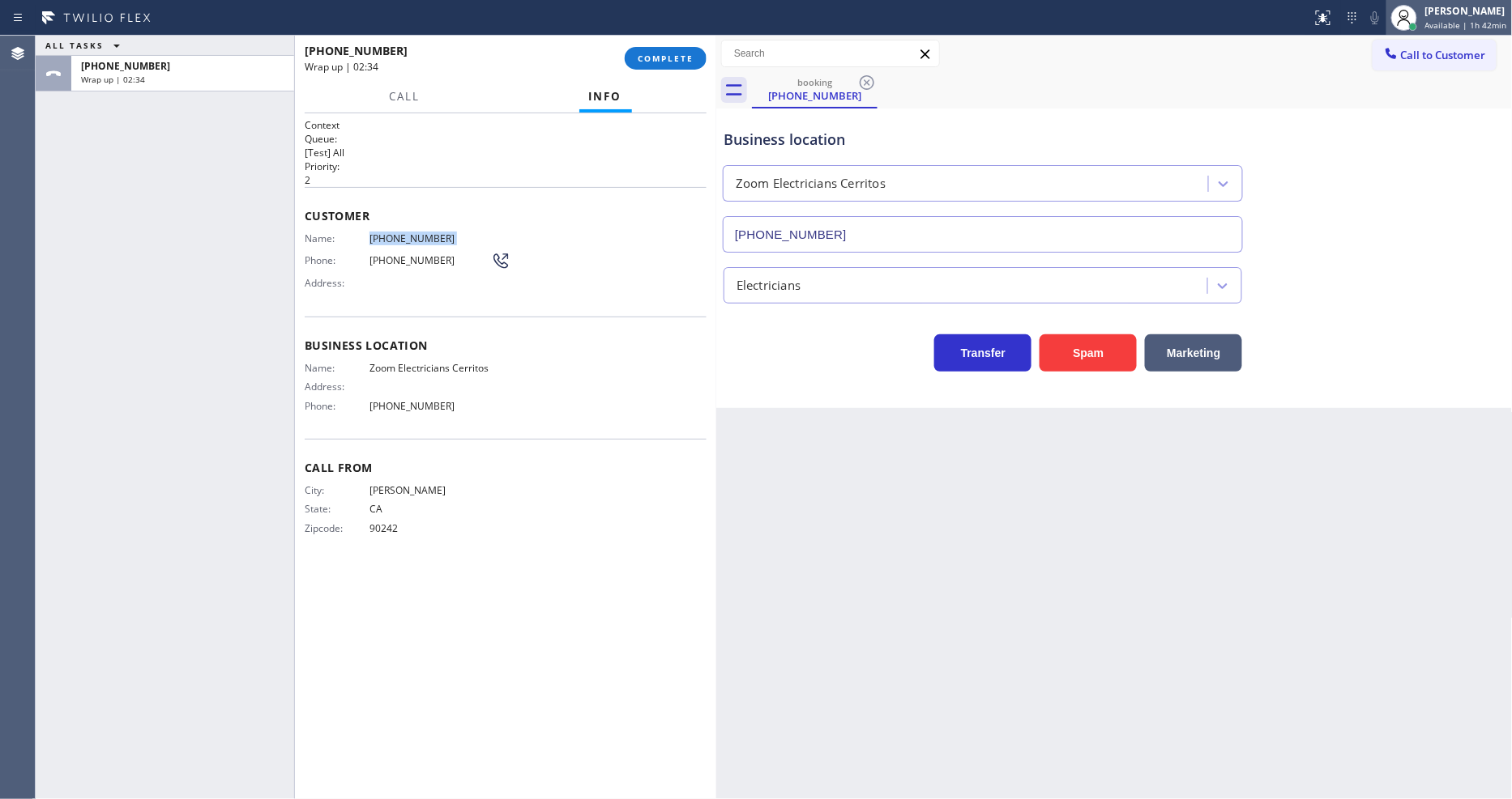
click at [1428, 16] on div "[PERSON_NAME]" at bounding box center [1465, 10] width 82 height 14
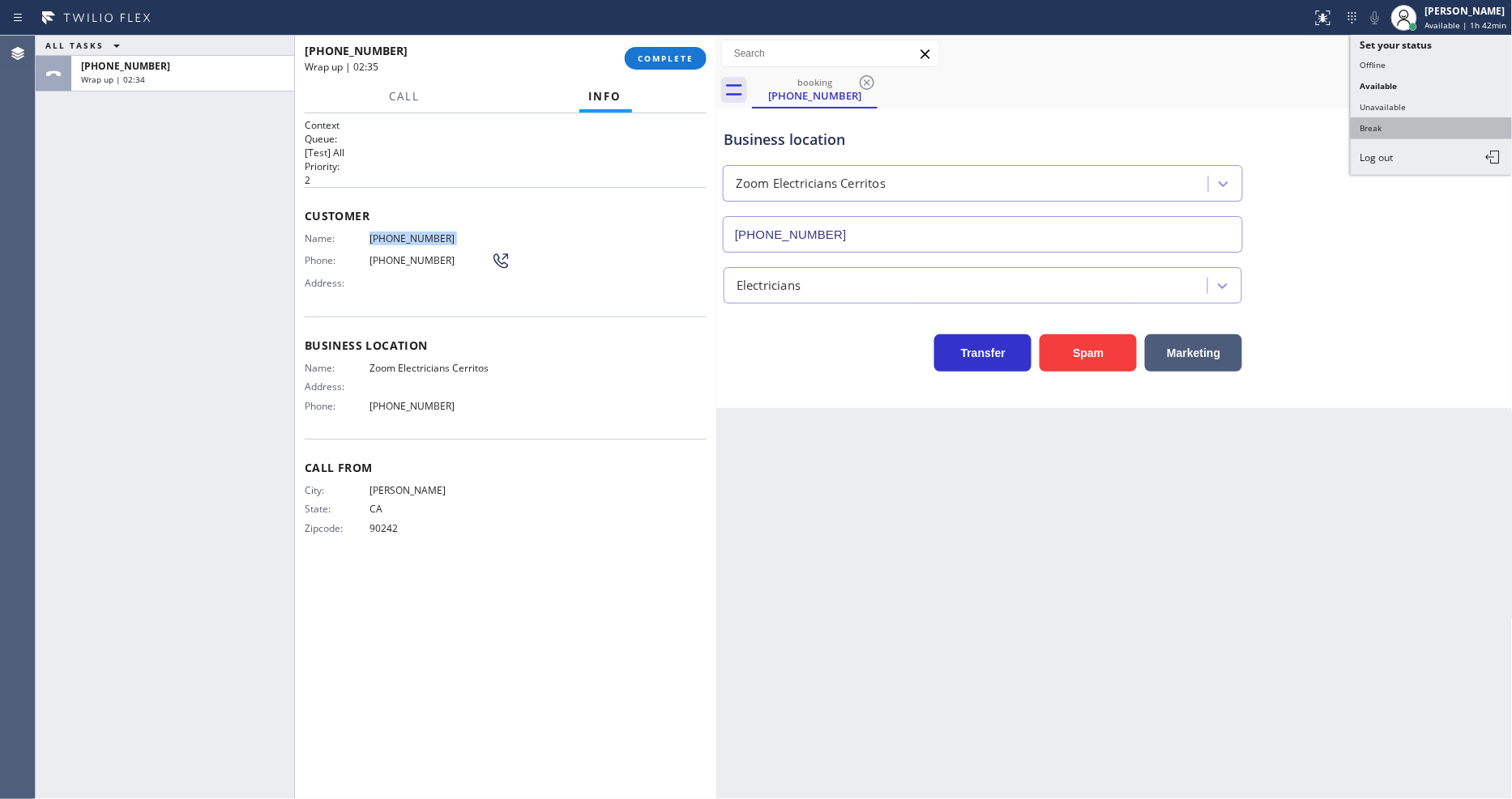
click at [1387, 134] on button "Break" at bounding box center [1431, 127] width 162 height 21
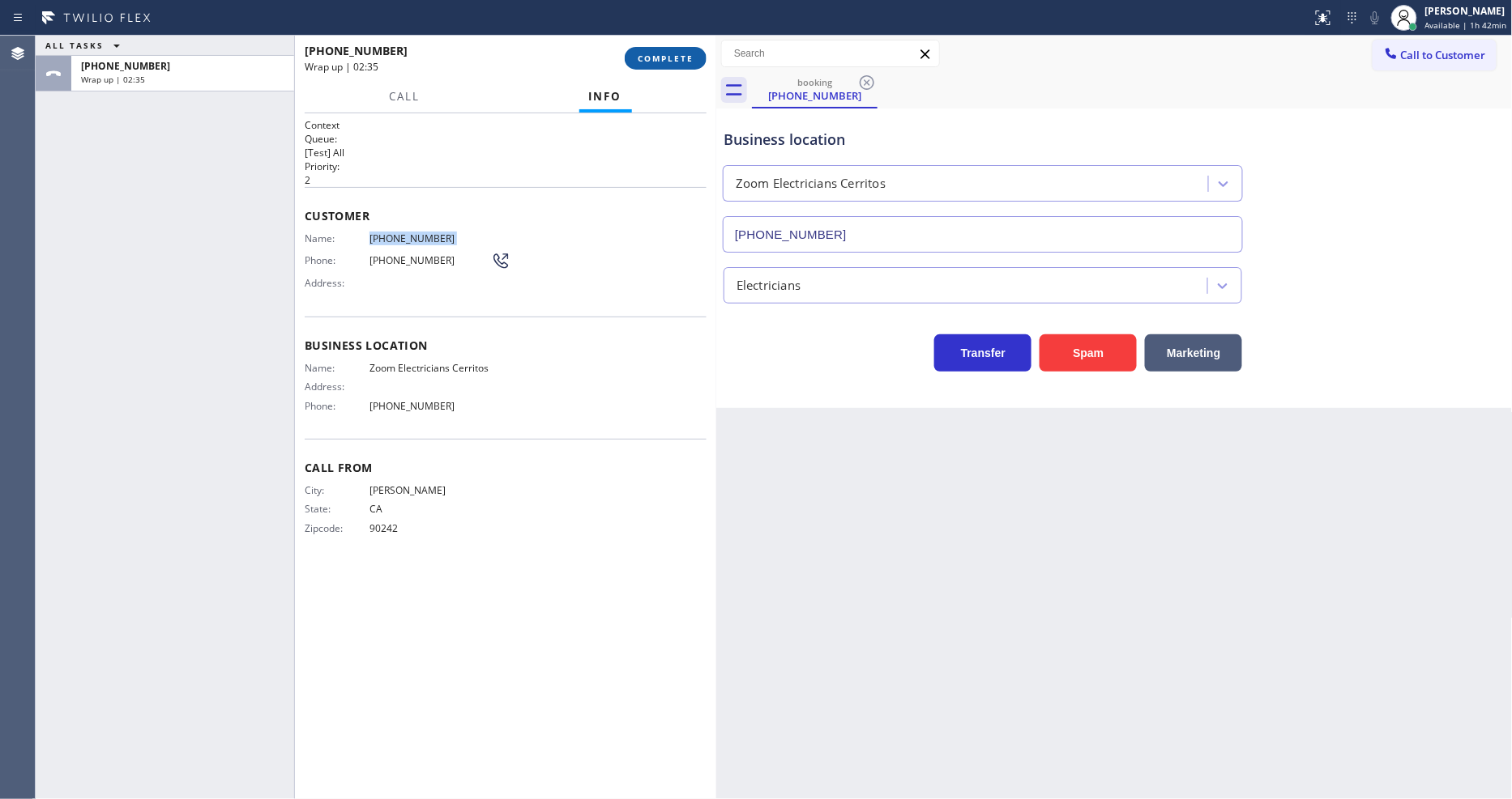
click at [689, 60] on span "COMPLETE" at bounding box center [665, 59] width 56 height 11
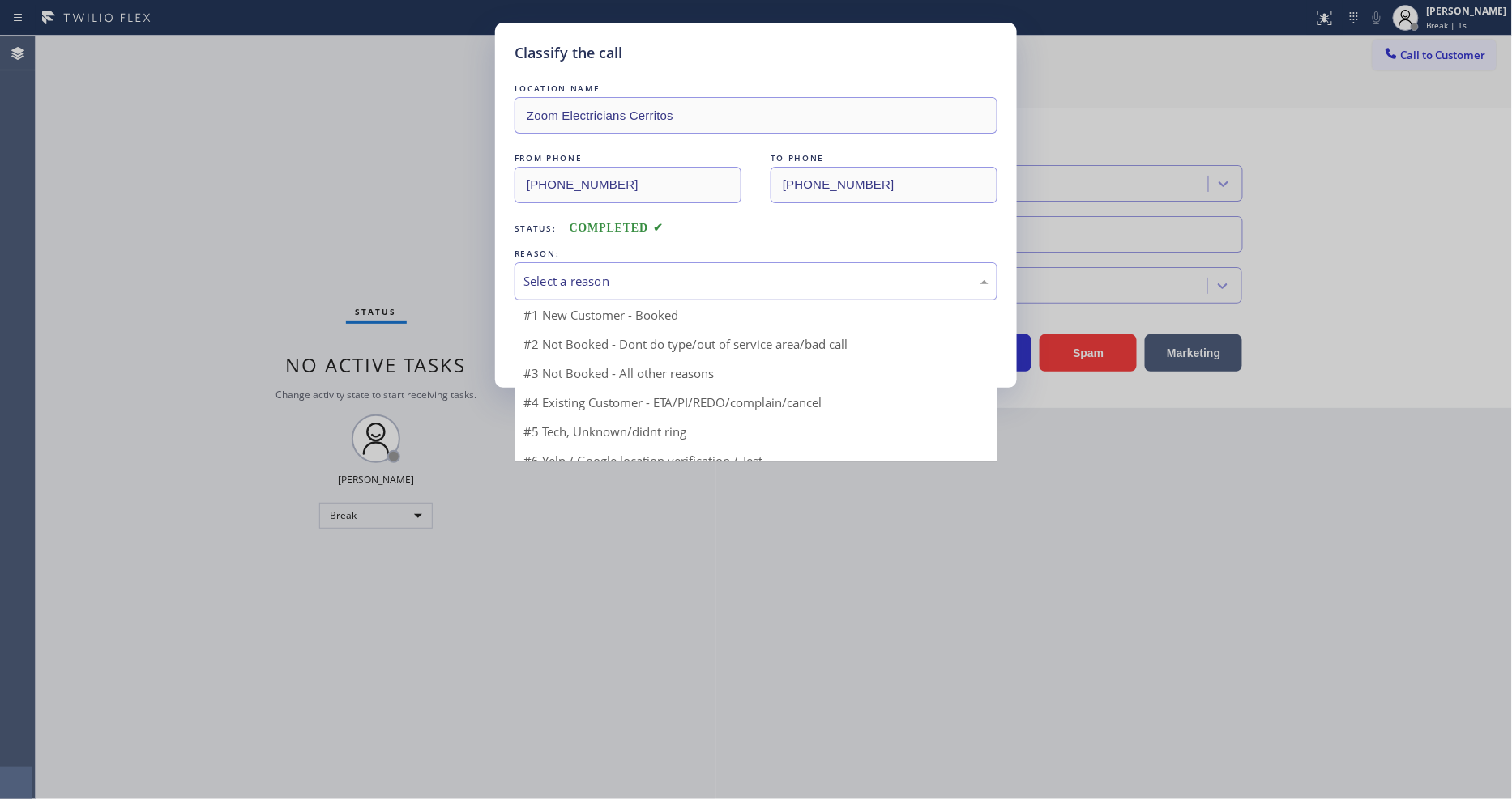
click at [599, 273] on div "Select a reason" at bounding box center [756, 282] width 465 height 19
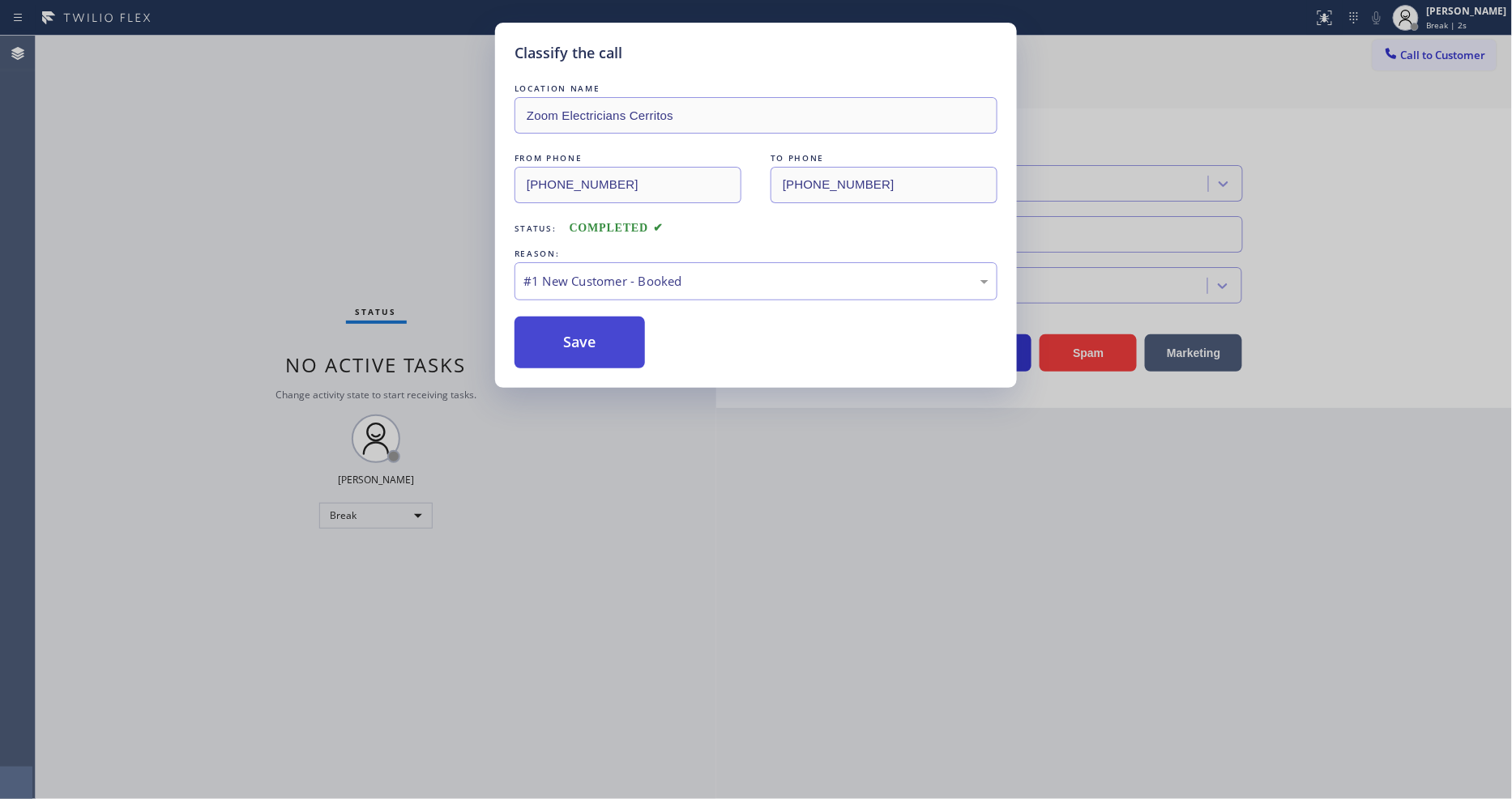
click at [582, 346] on button "Save" at bounding box center [580, 342] width 130 height 52
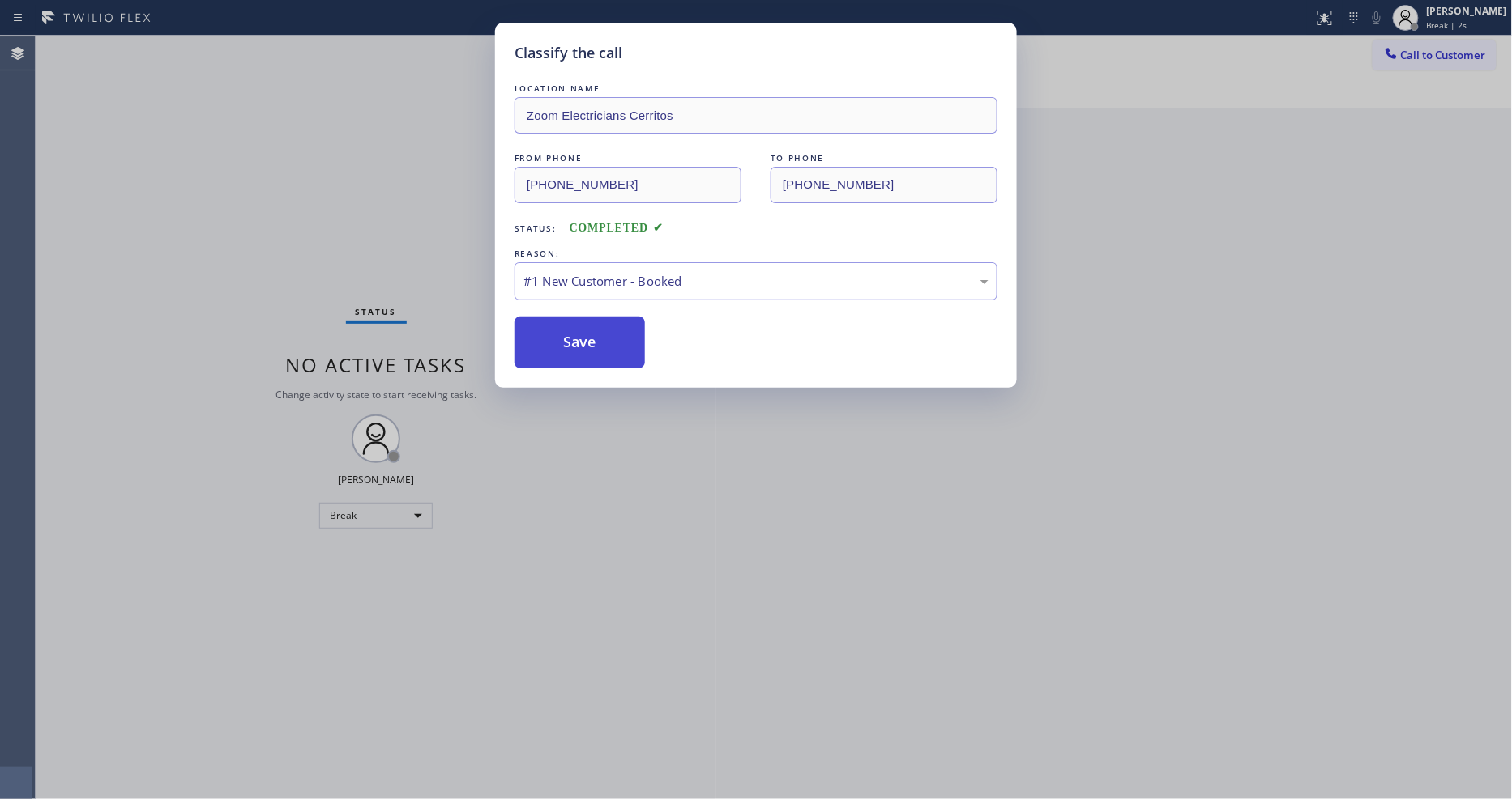
click at [582, 346] on button "Save" at bounding box center [580, 342] width 130 height 52
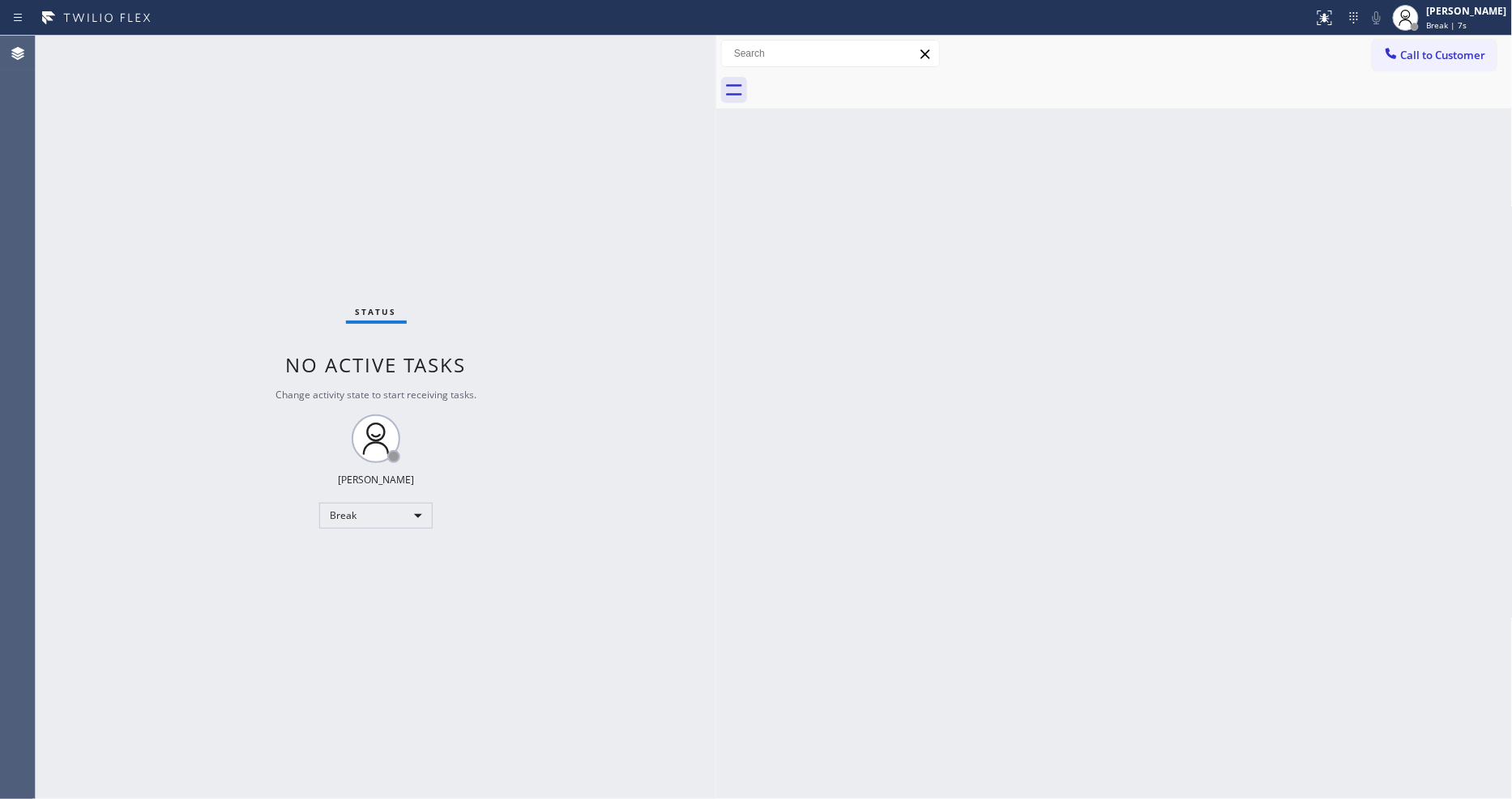
click at [1164, 502] on div "Back to Dashboard Change Sender ID Customers Technicians Select a contact Outbo…" at bounding box center [1115, 417] width 796 height 764
click at [1448, 21] on span "Break | 3:19" at bounding box center [1451, 25] width 48 height 11
click at [1443, 54] on button "Offline" at bounding box center [1431, 64] width 162 height 21
click at [1463, 24] on span "Break | 3:20" at bounding box center [1451, 25] width 48 height 11
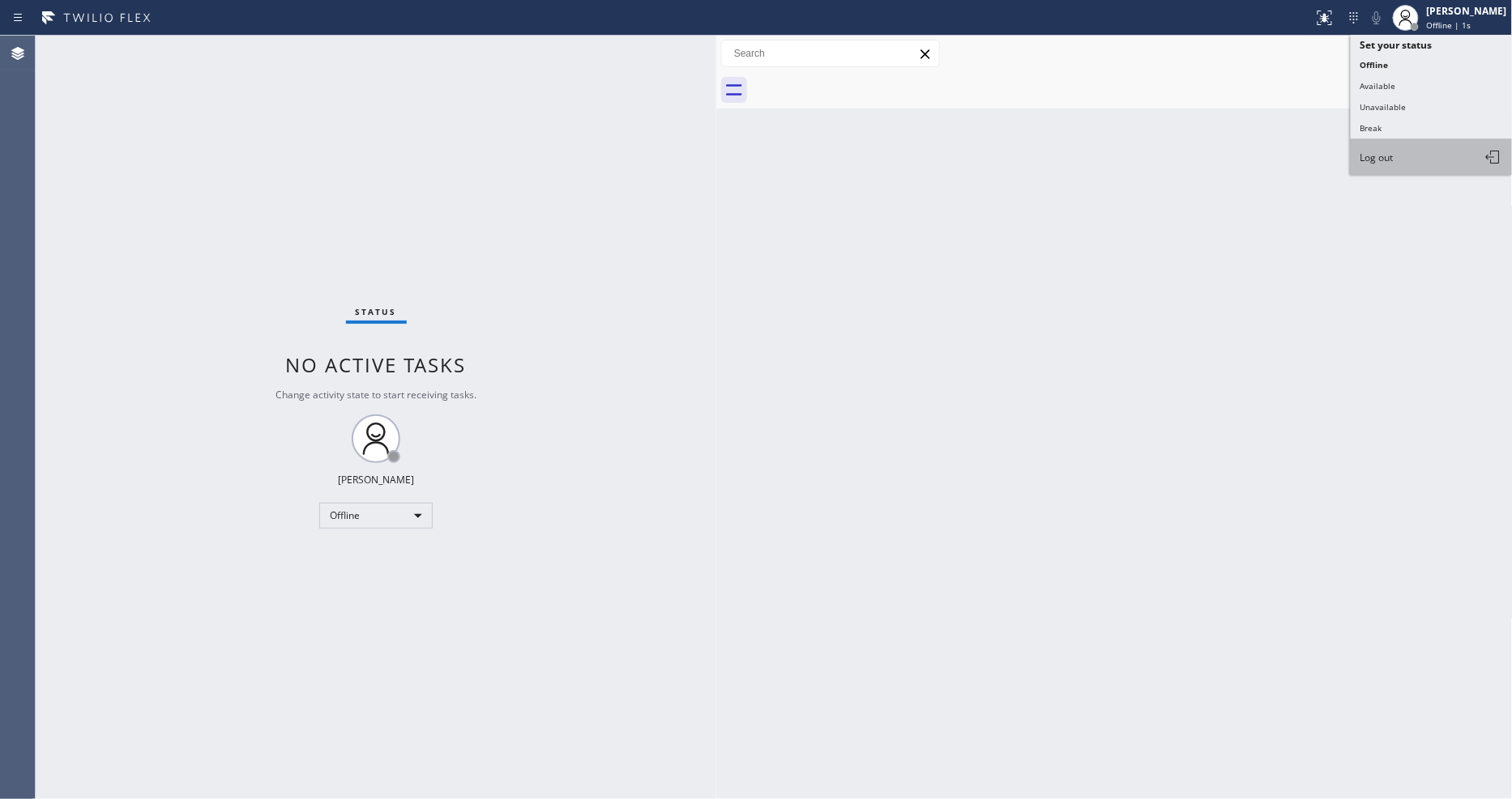
click at [1455, 159] on button "Log out" at bounding box center [1431, 157] width 162 height 35
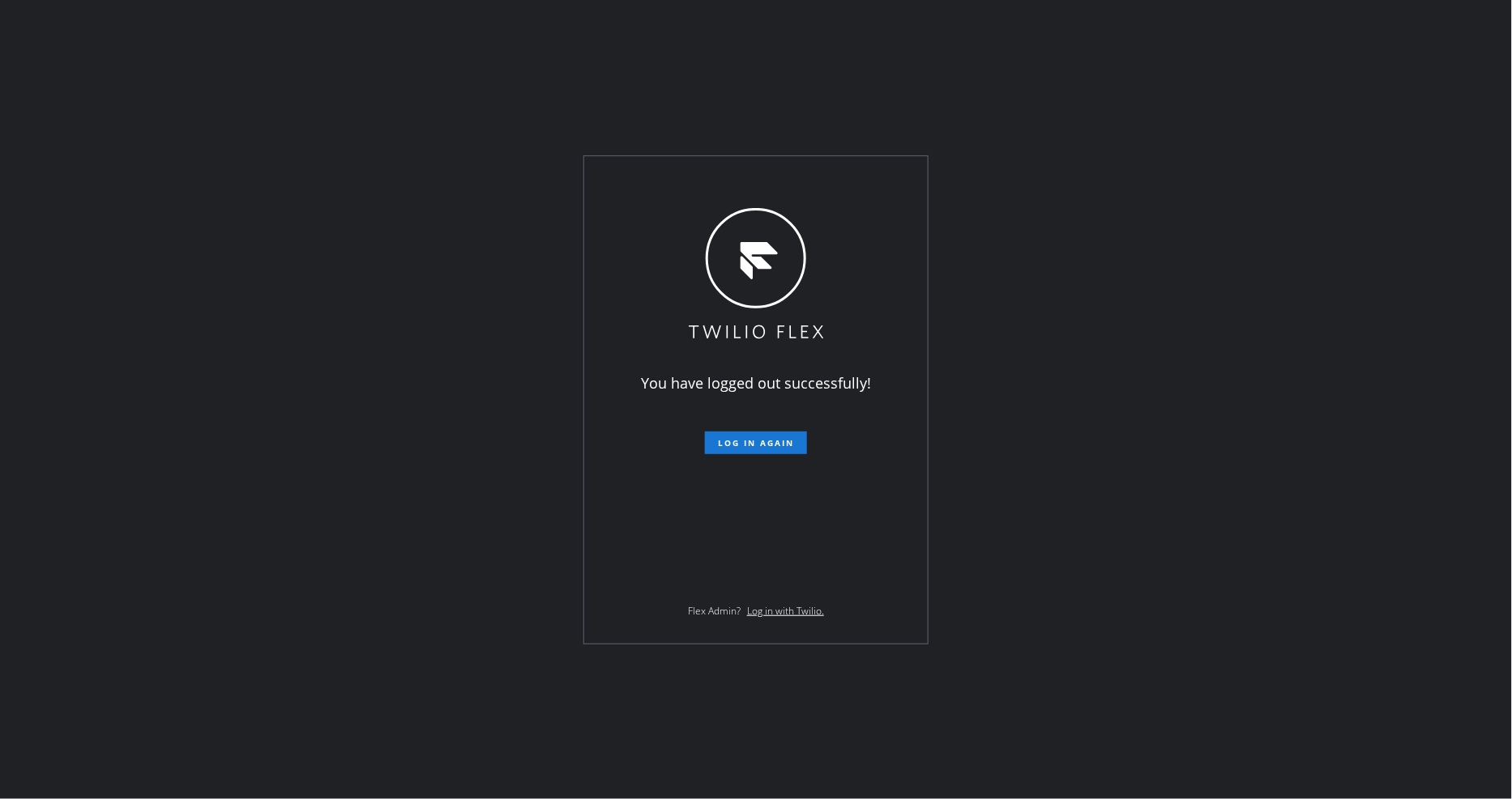
click at [933, 423] on div "You have logged out successfully! Log in again Flex Admin? Log in with Twilio." at bounding box center [756, 399] width 1512 height 799
click at [1232, 415] on div "You have logged out successfully! Log in again Flex Admin? Log in with Twilio." at bounding box center [756, 399] width 1512 height 799
click at [426, 686] on div "You have logged out successfully! Log in again Flex Admin? Log in with Twilio." at bounding box center [756, 399] width 1512 height 799
